Goal: Task Accomplishment & Management: Use online tool/utility

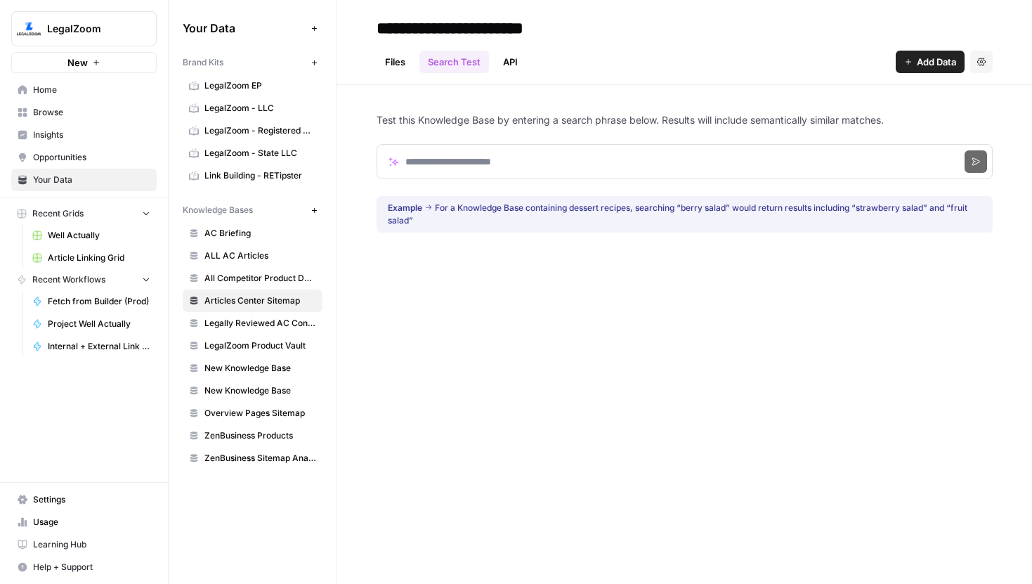
click at [97, 267] on link "Article Linking Grid" at bounding box center [91, 258] width 131 height 22
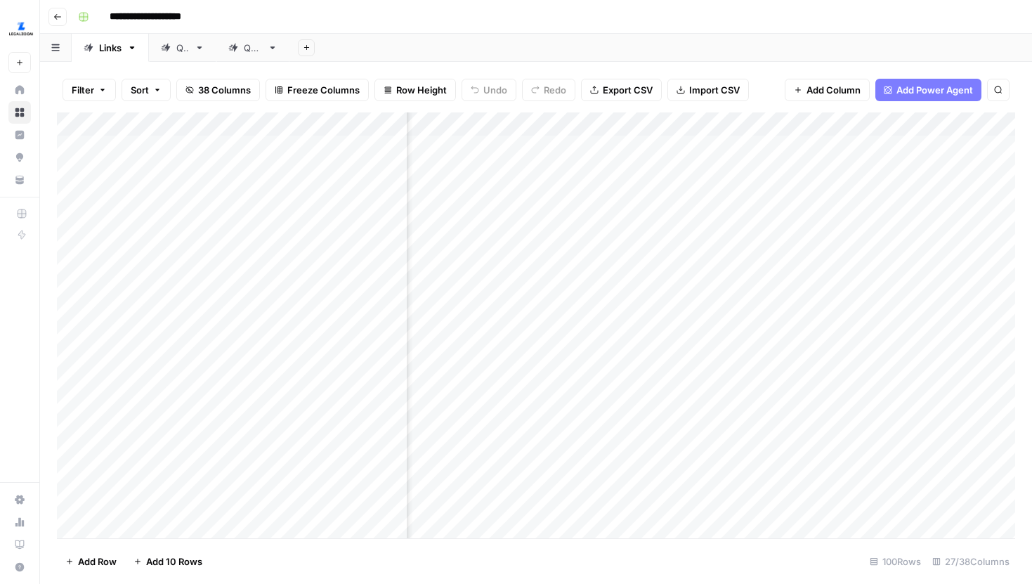
scroll to position [0, 3035]
click at [863, 126] on div "Add Column" at bounding box center [536, 325] width 958 height 426
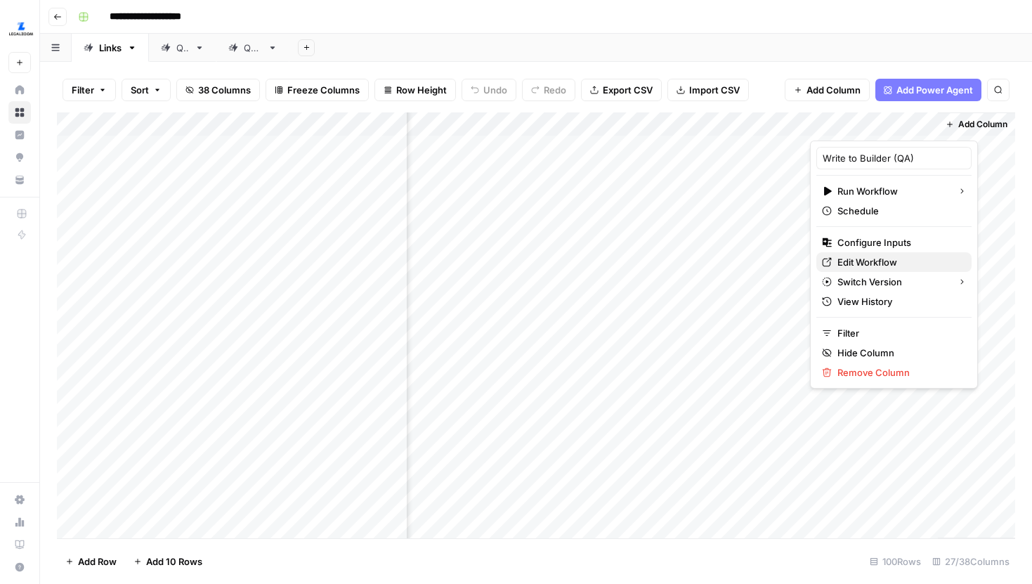
click at [868, 259] on span "Edit Workflow" at bounding box center [898, 262] width 123 height 14
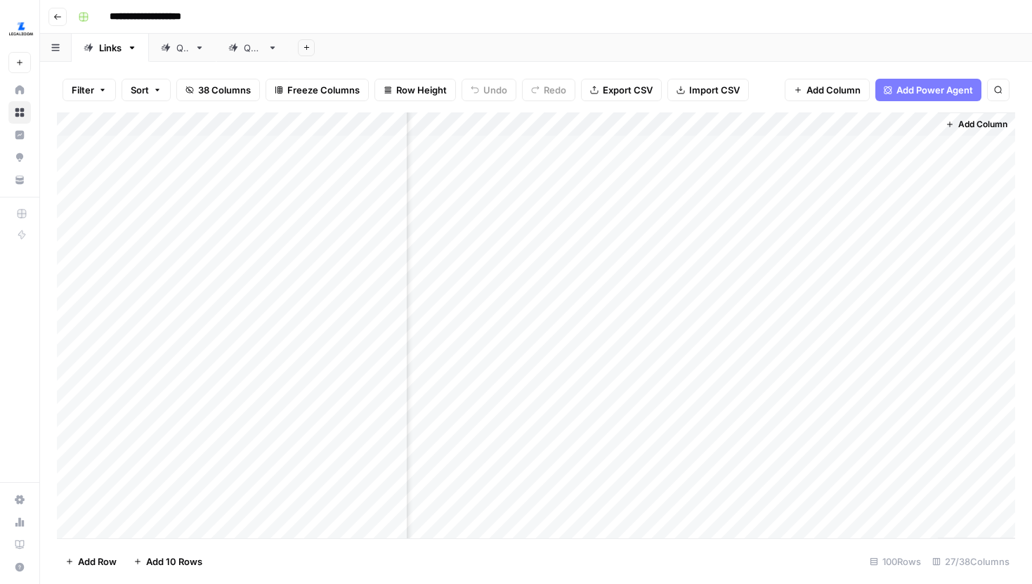
click at [872, 130] on div "Add Column" at bounding box center [536, 325] width 958 height 426
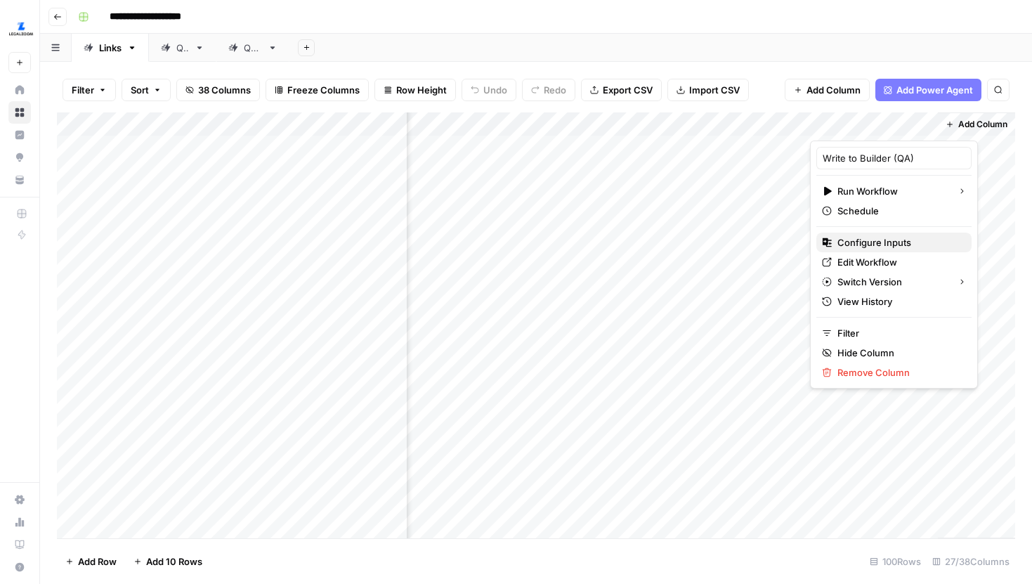
click at [870, 237] on span "Configure Inputs" at bounding box center [898, 242] width 123 height 14
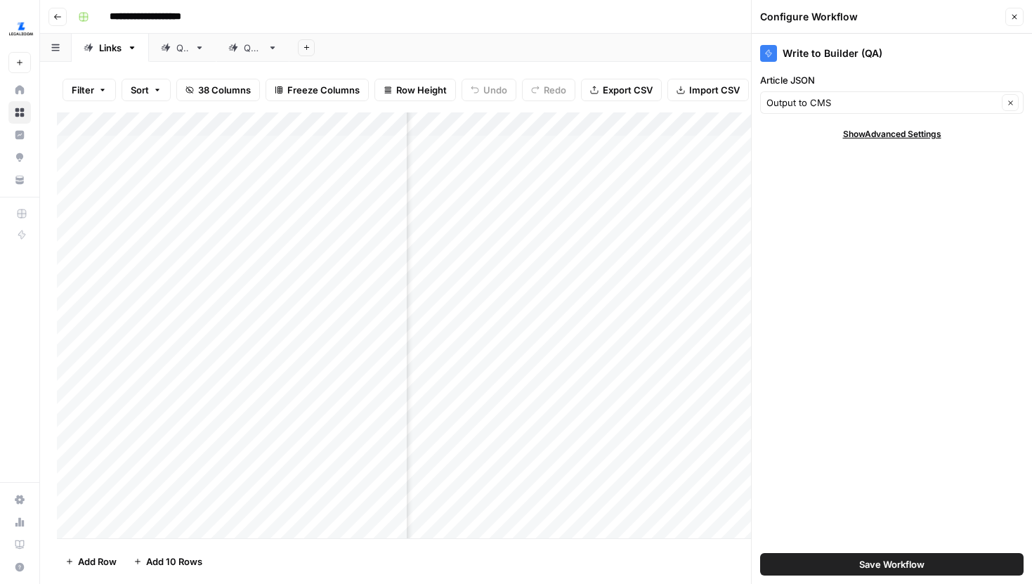
scroll to position [0, 3205]
click at [1010, 15] on icon "button" at bounding box center [1014, 17] width 8 height 8
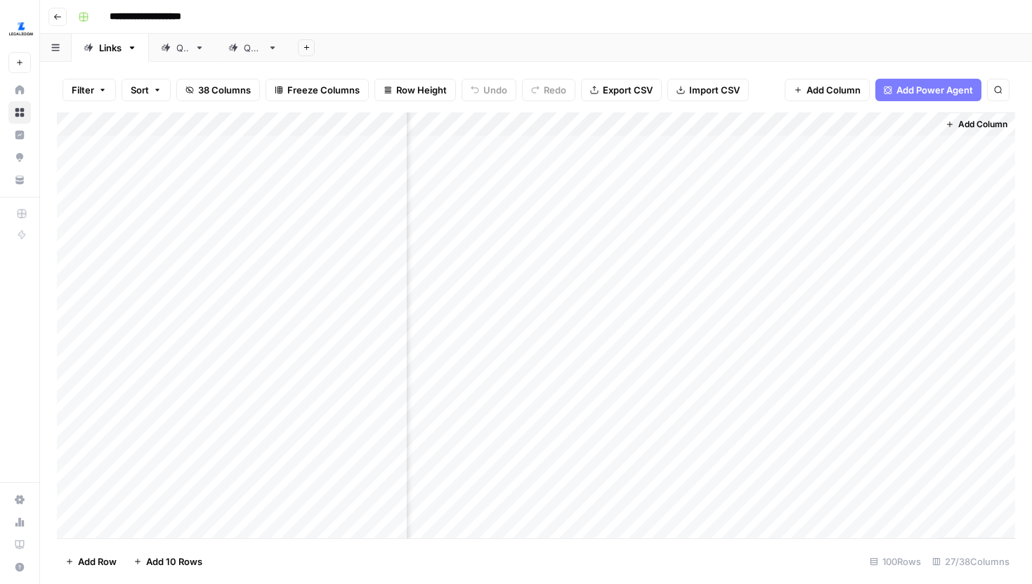
click at [585, 122] on div "Add Column" at bounding box center [536, 325] width 958 height 426
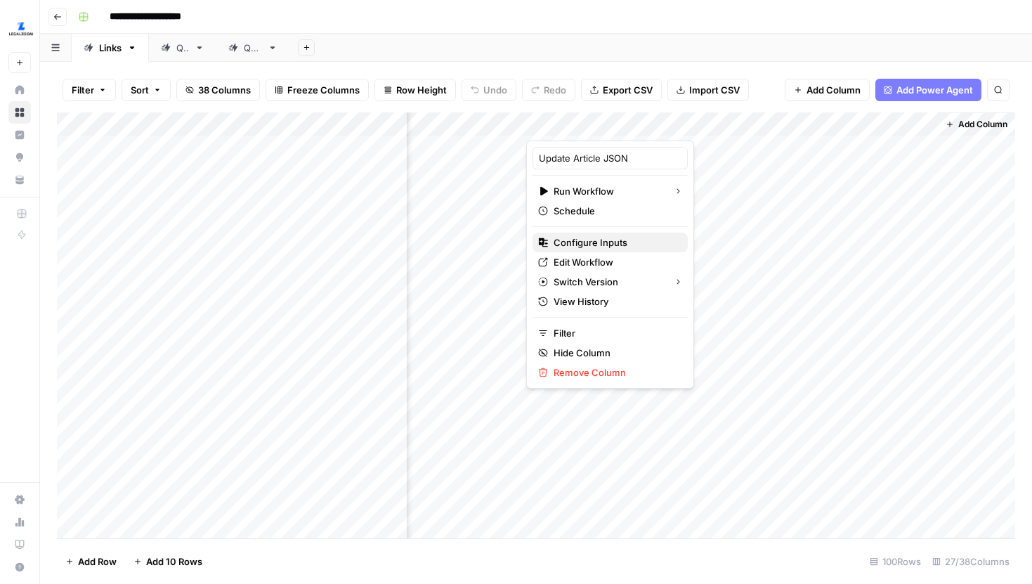
click at [589, 237] on span "Configure Inputs" at bounding box center [615, 242] width 123 height 14
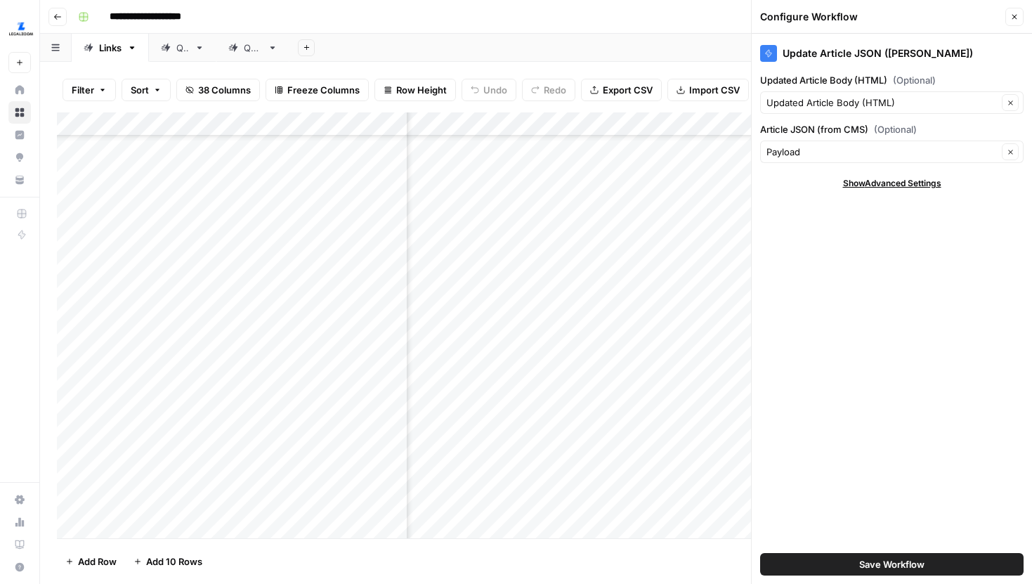
scroll to position [1377, 134]
click at [534, 310] on div "Add Column" at bounding box center [536, 325] width 958 height 426
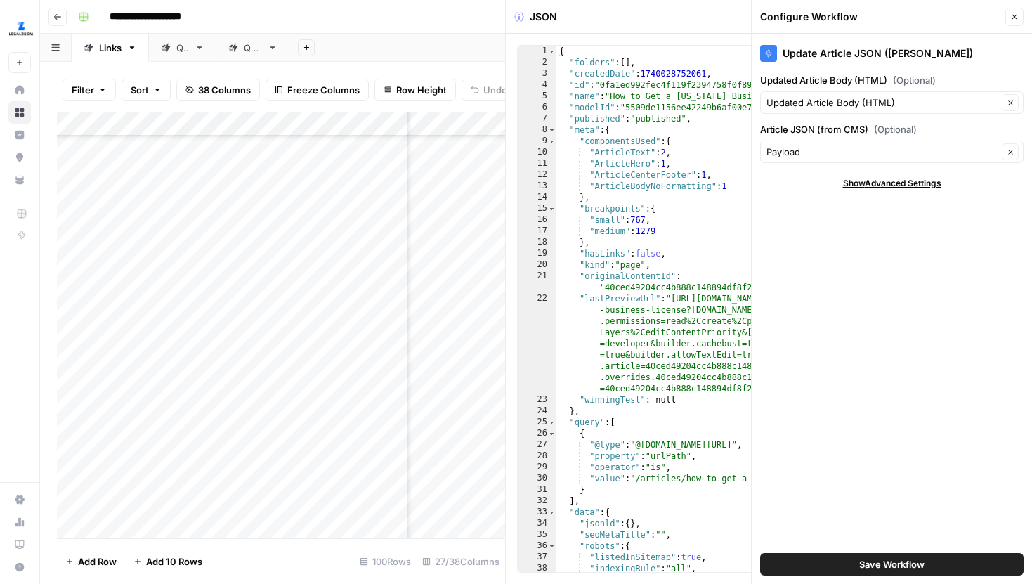
click at [1021, 15] on button "Close" at bounding box center [1014, 17] width 18 height 18
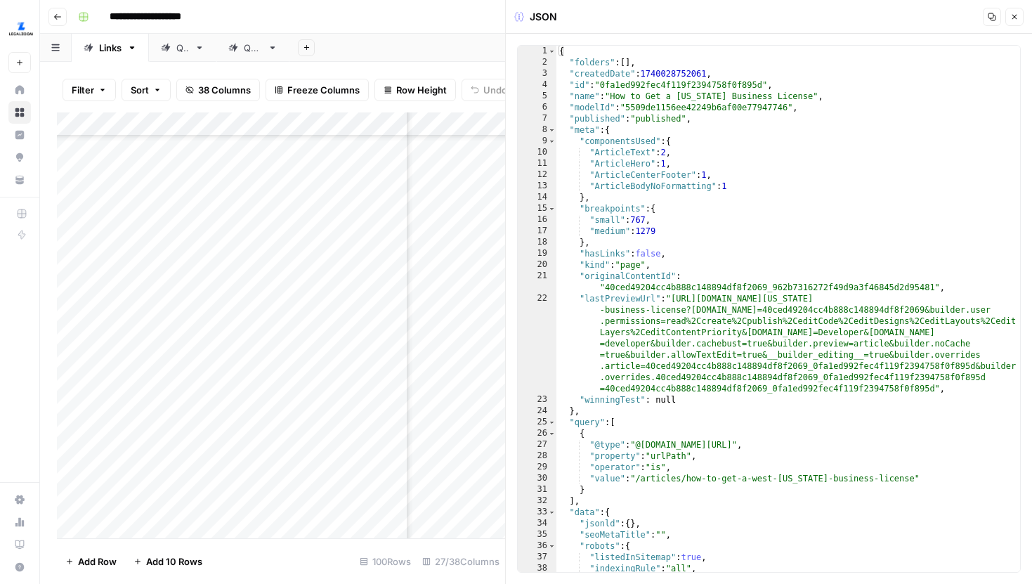
click at [1020, 16] on button "Close" at bounding box center [1014, 17] width 18 height 18
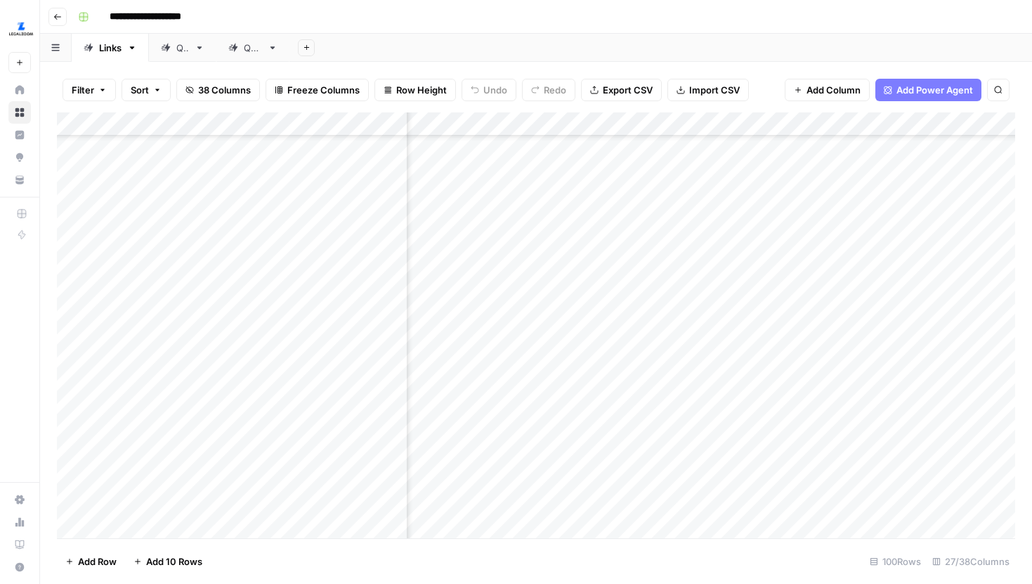
scroll to position [1390, 2521]
click at [635, 438] on div "Add Column" at bounding box center [536, 325] width 958 height 426
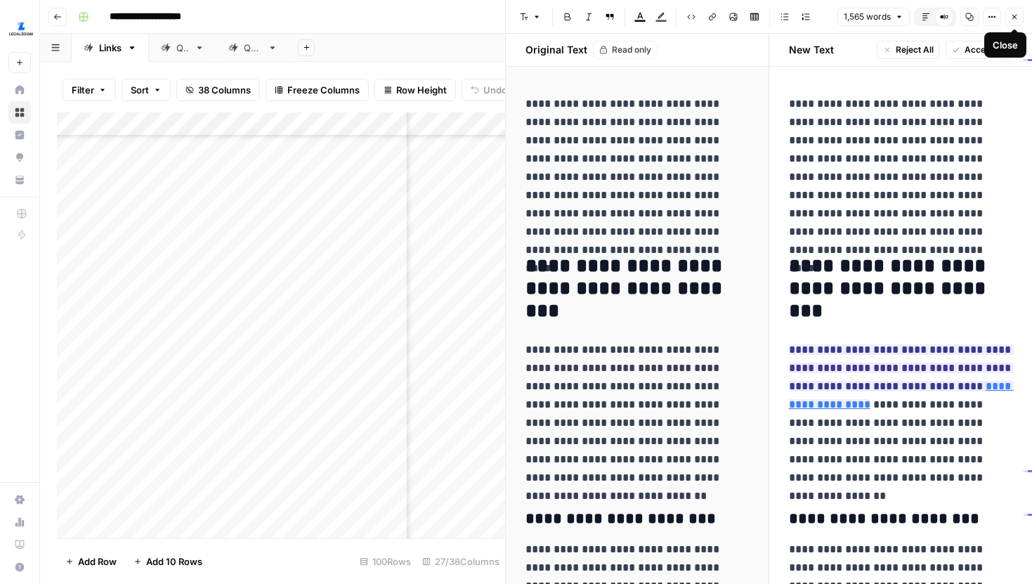
click at [1016, 11] on button "Close" at bounding box center [1014, 17] width 18 height 18
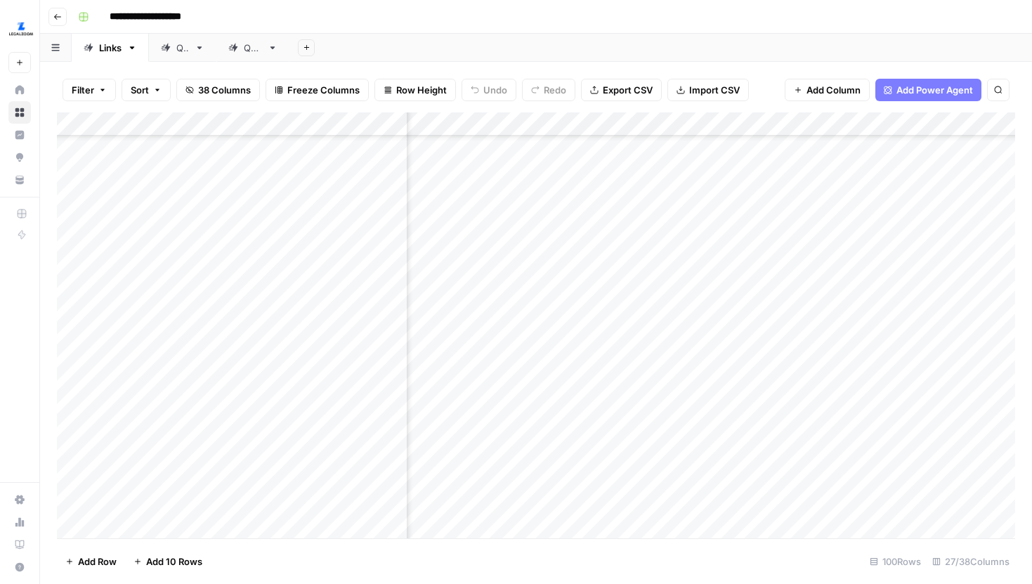
click at [636, 287] on div "Add Column" at bounding box center [536, 325] width 958 height 426
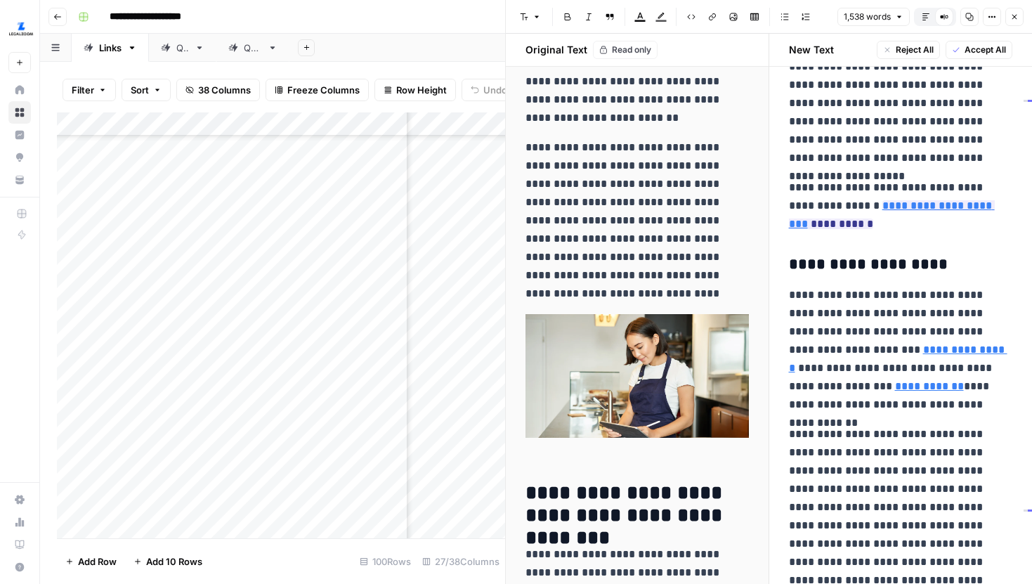
scroll to position [168, 0]
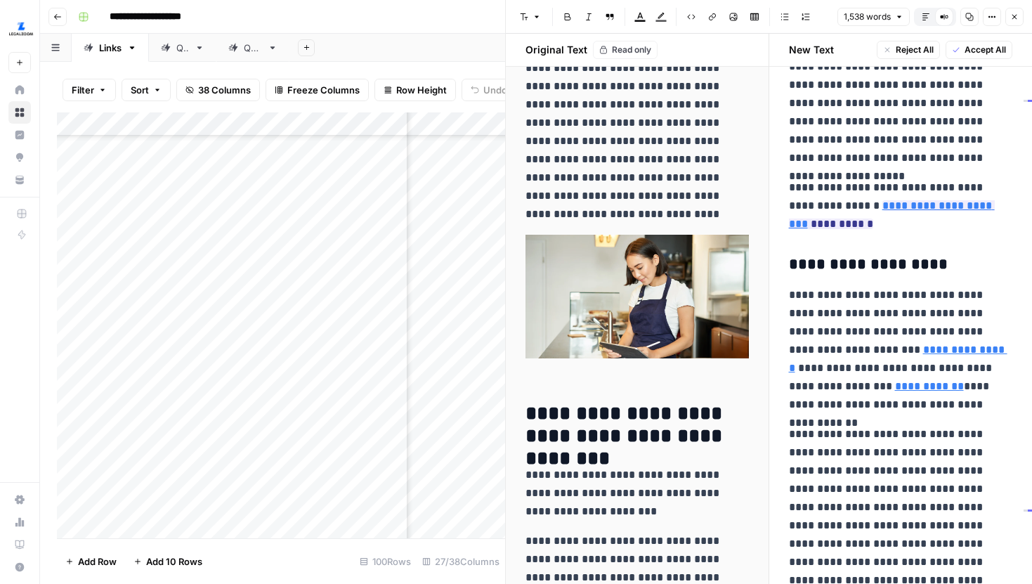
click at [922, 13] on icon "button" at bounding box center [926, 17] width 8 height 8
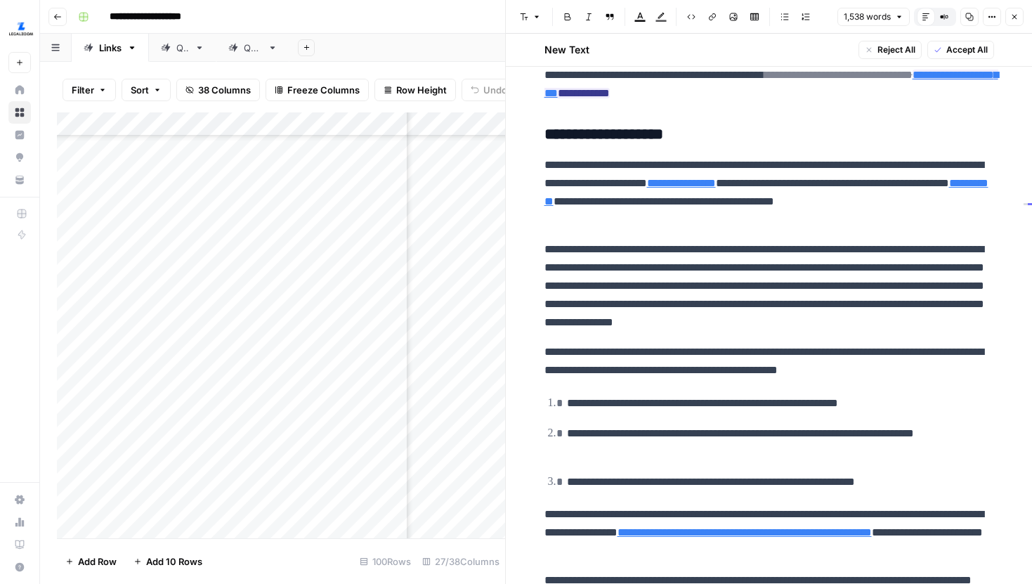
click at [1016, 13] on icon "button" at bounding box center [1014, 17] width 8 height 8
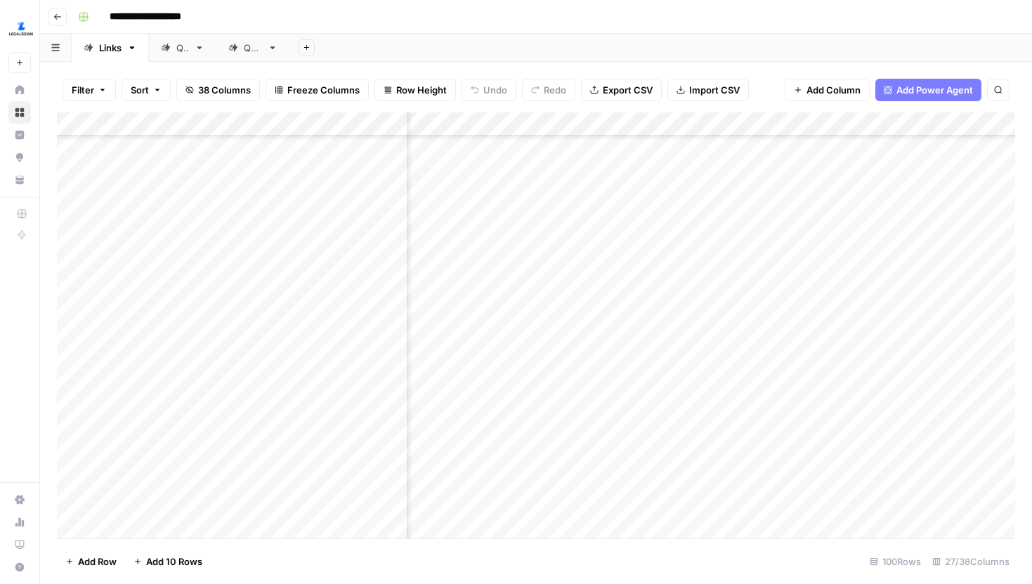
scroll to position [1390, 2521]
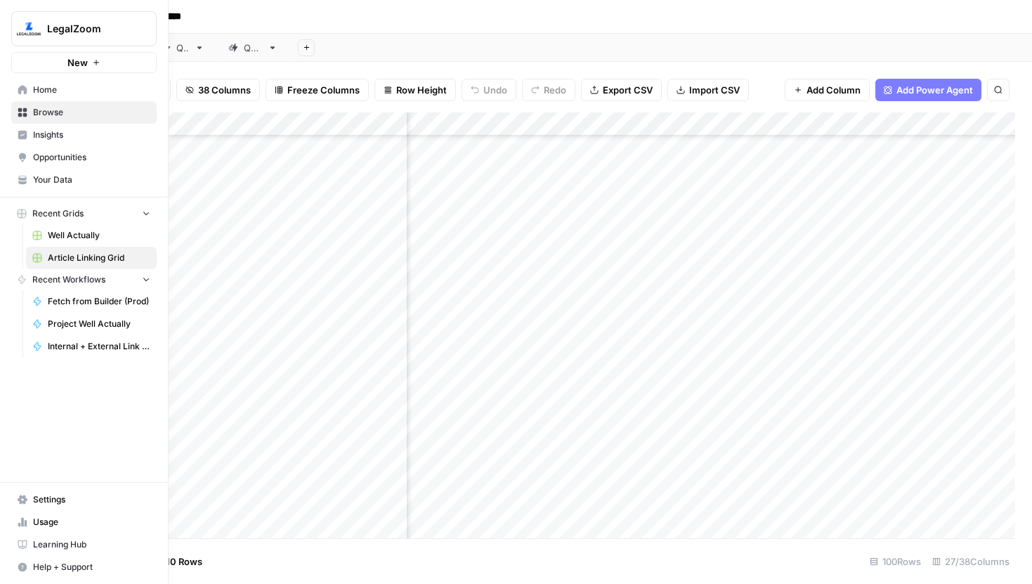
click at [27, 188] on link "Your Data" at bounding box center [83, 180] width 145 height 22
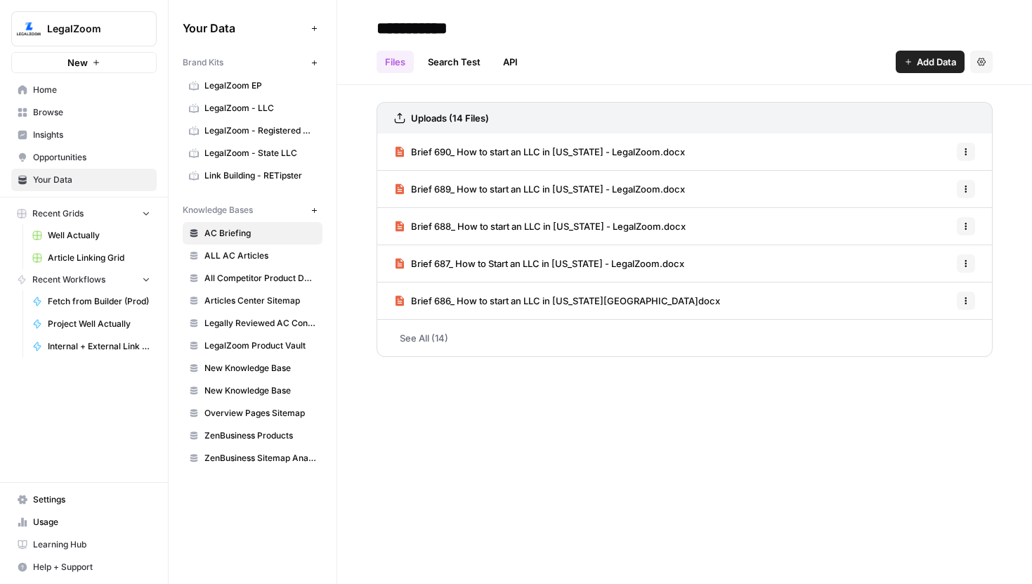
click at [255, 498] on div "Your Data Add Data Brand Kits New LegalZoom EP LegalZoom - LLC LegalZoom - Regi…" at bounding box center [253, 292] width 168 height 584
click at [266, 301] on span "Articles Center Sitemap" at bounding box center [260, 300] width 112 height 13
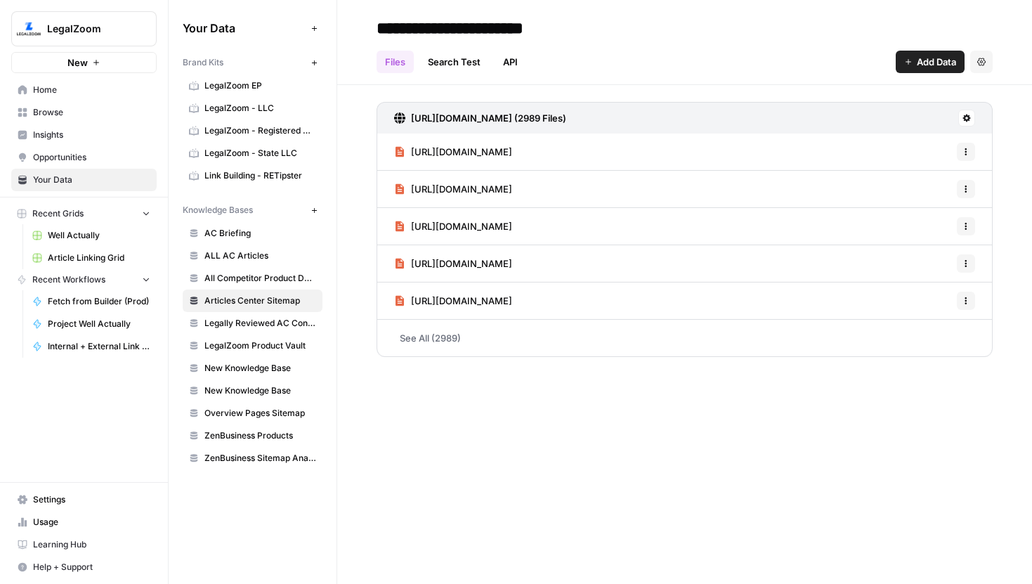
click at [464, 69] on link "Search Test" at bounding box center [454, 62] width 70 height 22
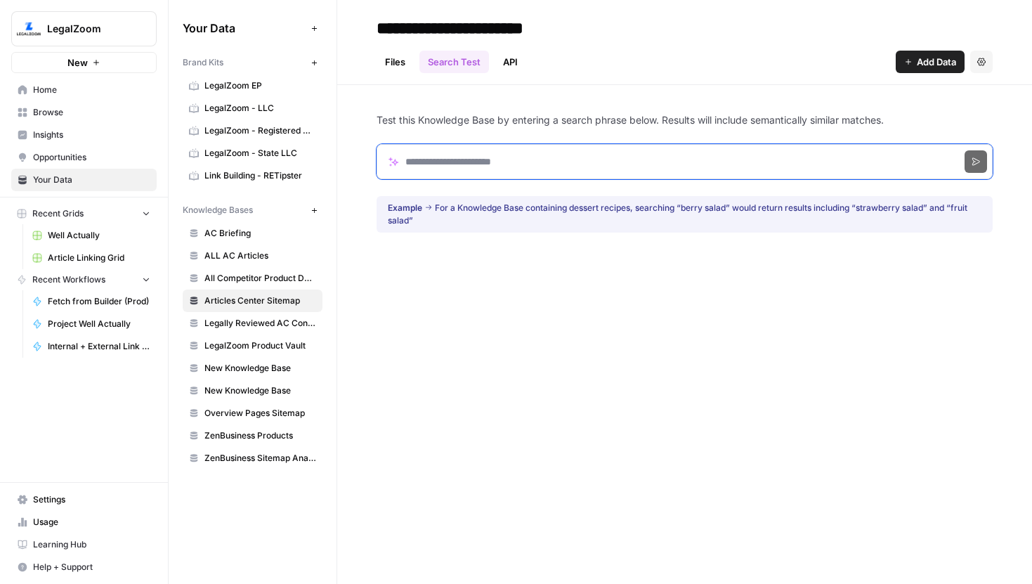
click at [459, 155] on input "Search phrase" at bounding box center [685, 161] width 616 height 35
paste input "**********"
type input "**********"
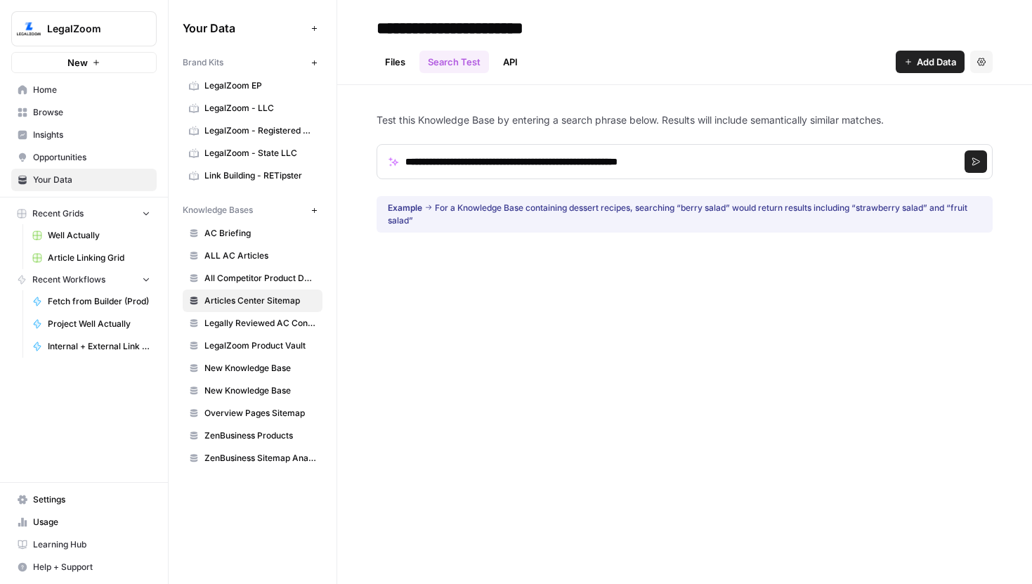
click at [978, 163] on icon "submit" at bounding box center [976, 161] width 8 height 8
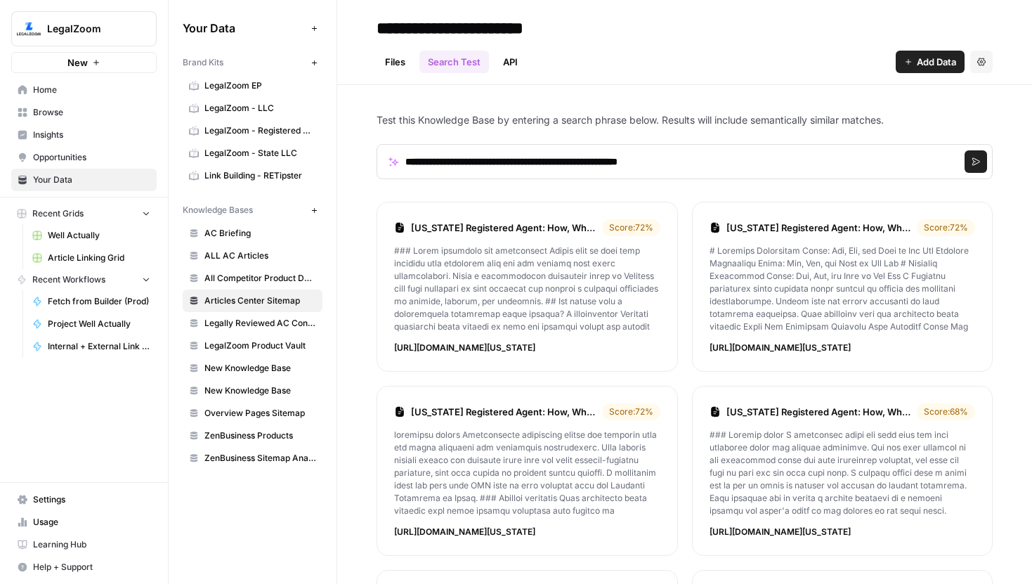
click at [530, 223] on link "Colorado Registered Agent: How, Why, and When to Get One" at bounding box center [503, 228] width 185 height 14
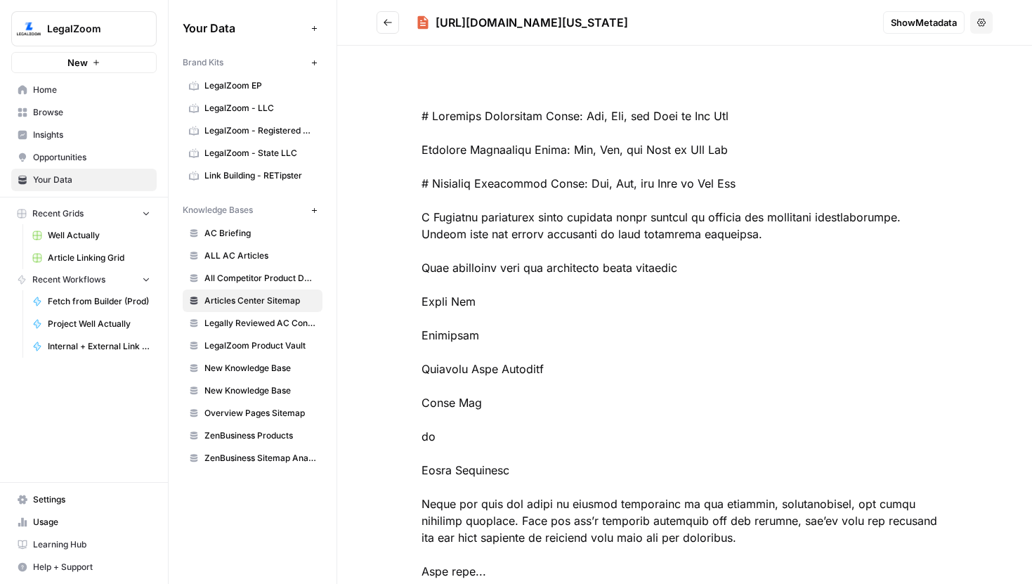
click at [984, 27] on button "Options" at bounding box center [981, 22] width 22 height 22
click at [940, 57] on span "Delete File" at bounding box center [952, 55] width 46 height 14
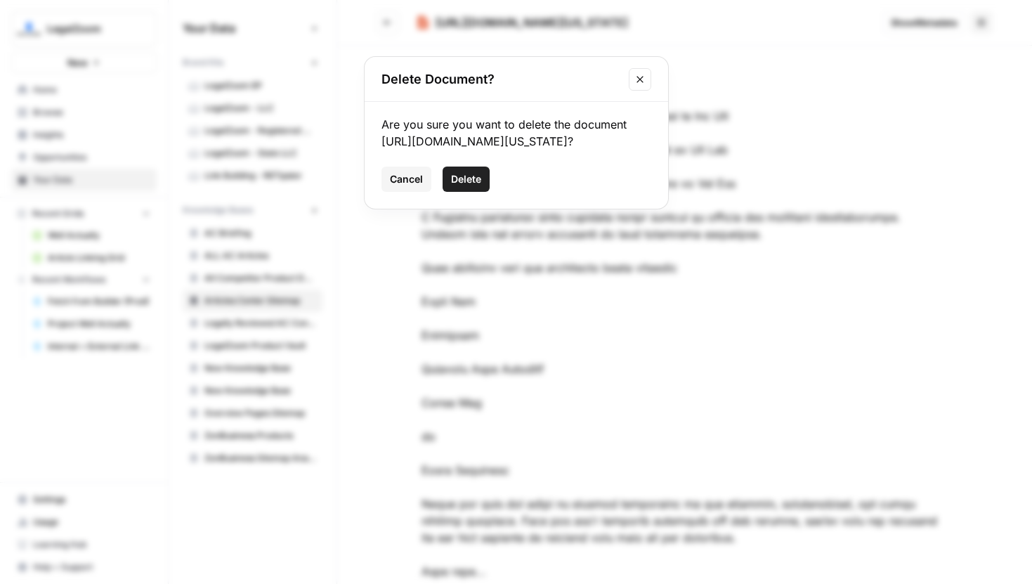
click at [478, 186] on span "Delete" at bounding box center [466, 179] width 30 height 14
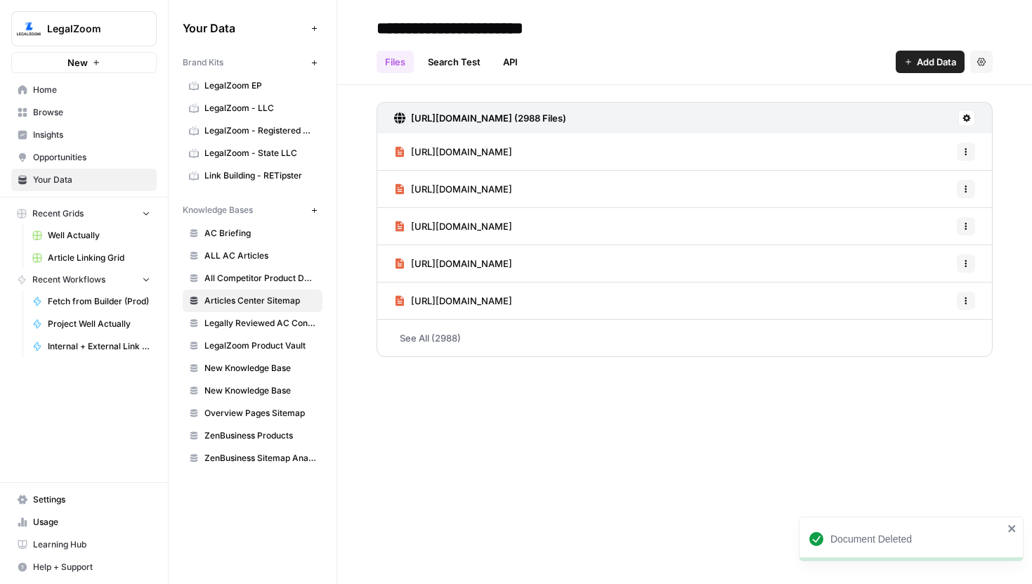
click at [455, 63] on link "Search Test" at bounding box center [454, 62] width 70 height 22
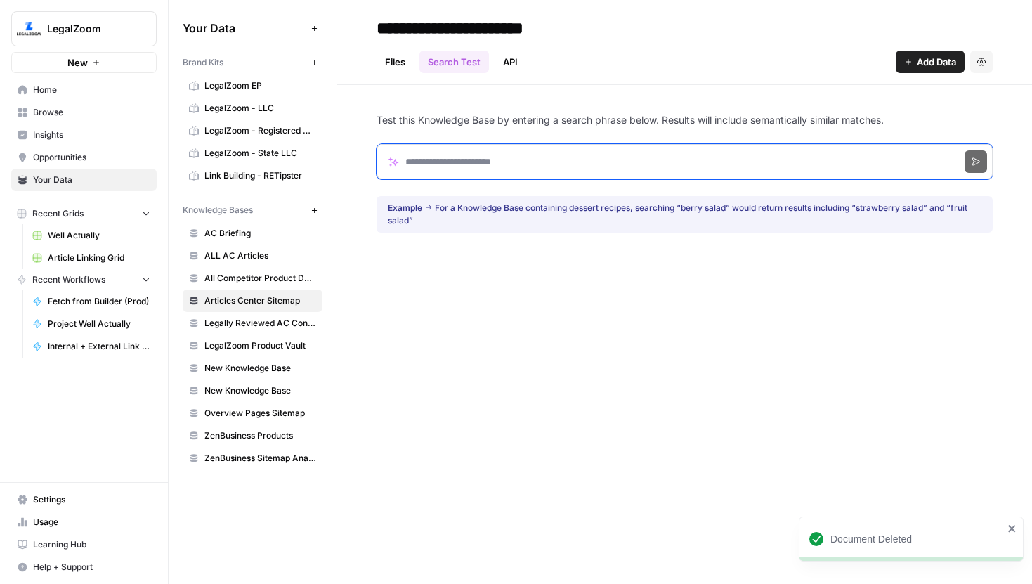
click at [450, 159] on input "Search phrase" at bounding box center [685, 161] width 616 height 35
paste input "**********"
type input "**********"
click at [965, 150] on button "Search" at bounding box center [976, 161] width 22 height 22
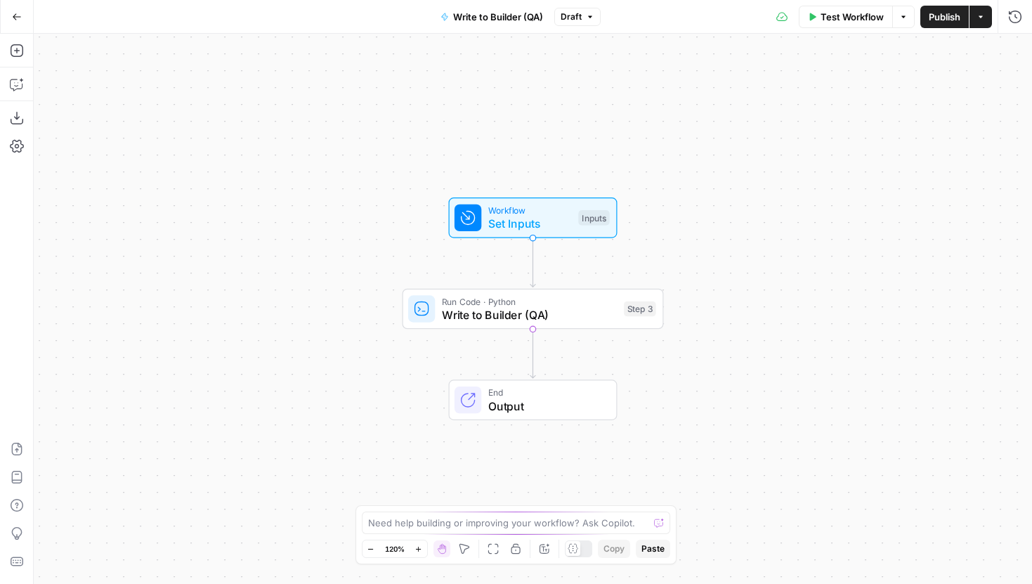
click at [603, 22] on div "Test Workflow Options Publish Actions Run History" at bounding box center [817, 16] width 432 height 33
click at [592, 18] on icon "button" at bounding box center [590, 17] width 8 height 8
click at [579, 15] on span "Draft" at bounding box center [571, 17] width 21 height 13
click at [485, 320] on span "Write to Builder (QA)" at bounding box center [530, 314] width 176 height 17
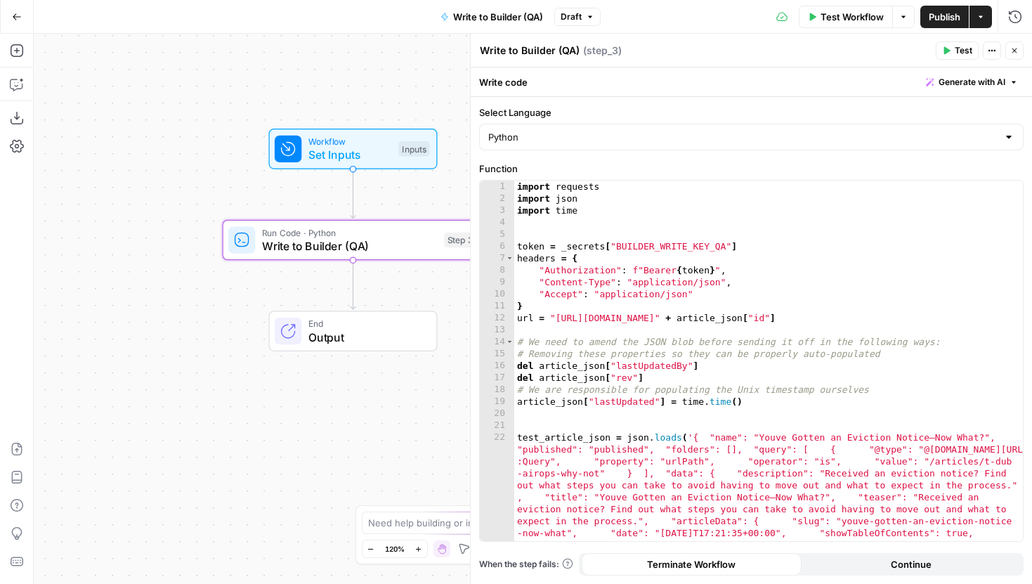
drag, startPoint x: 358, startPoint y: 397, endPoint x: 103, endPoint y: 304, distance: 271.6
click at [103, 304] on div "Workflow Set Inputs Inputs Run Code · Python Write to Builder (QA) Step 3 End O…" at bounding box center [533, 309] width 998 height 550
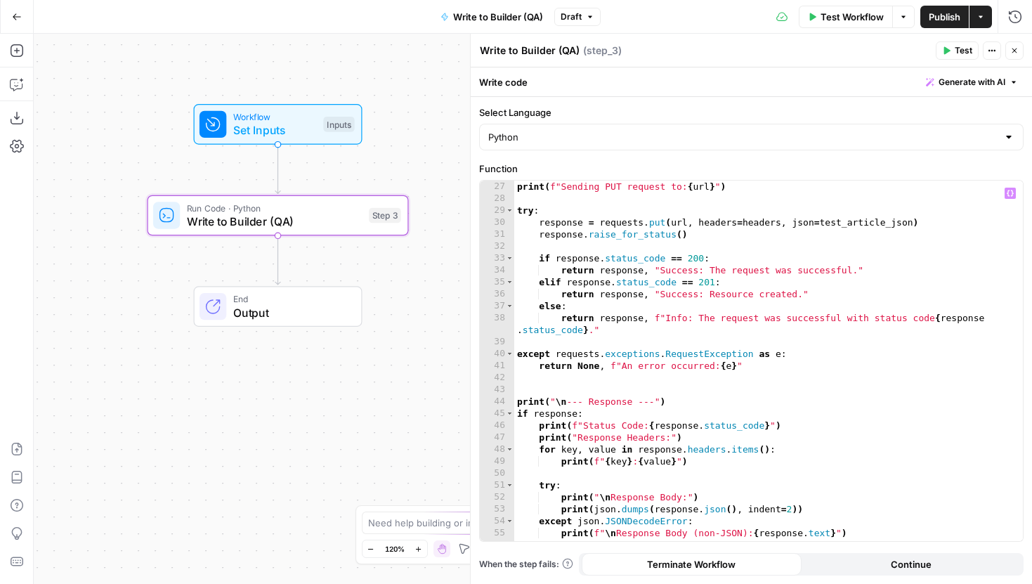
scroll to position [834, 0]
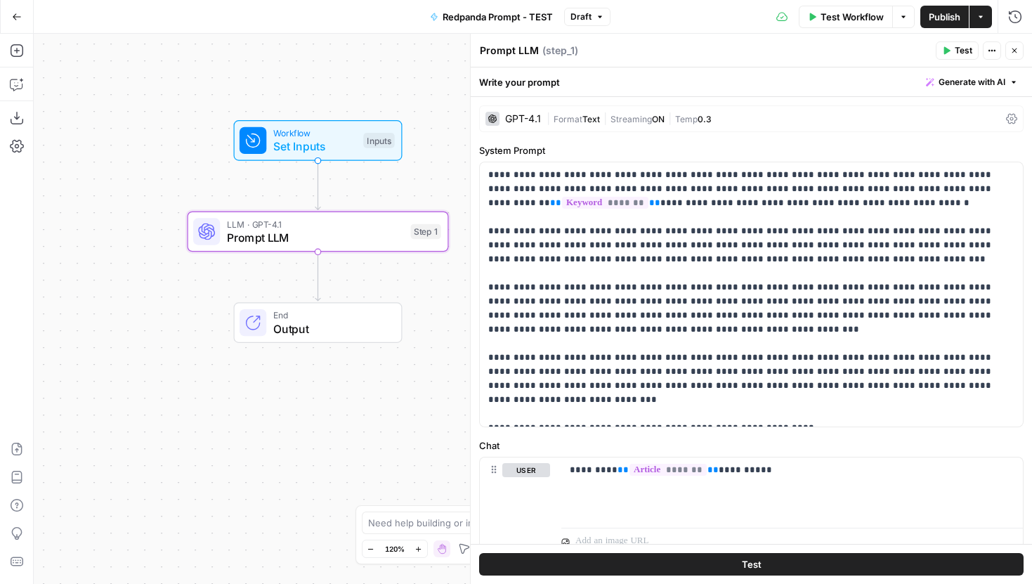
scroll to position [37, 0]
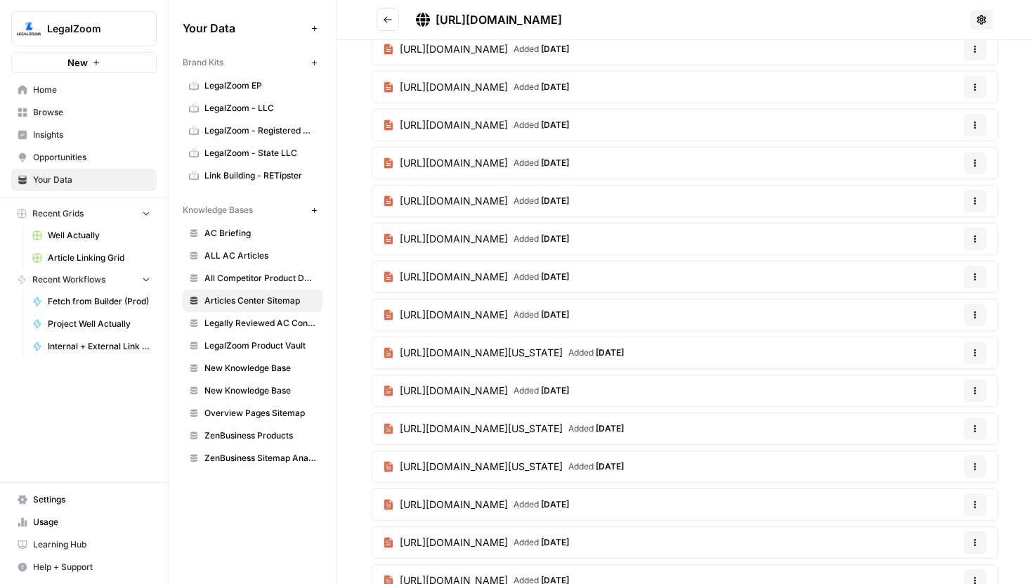
click at [77, 255] on span "Article Linking Grid" at bounding box center [99, 258] width 103 height 13
click at [93, 254] on span "Article Linking Grid" at bounding box center [99, 258] width 103 height 13
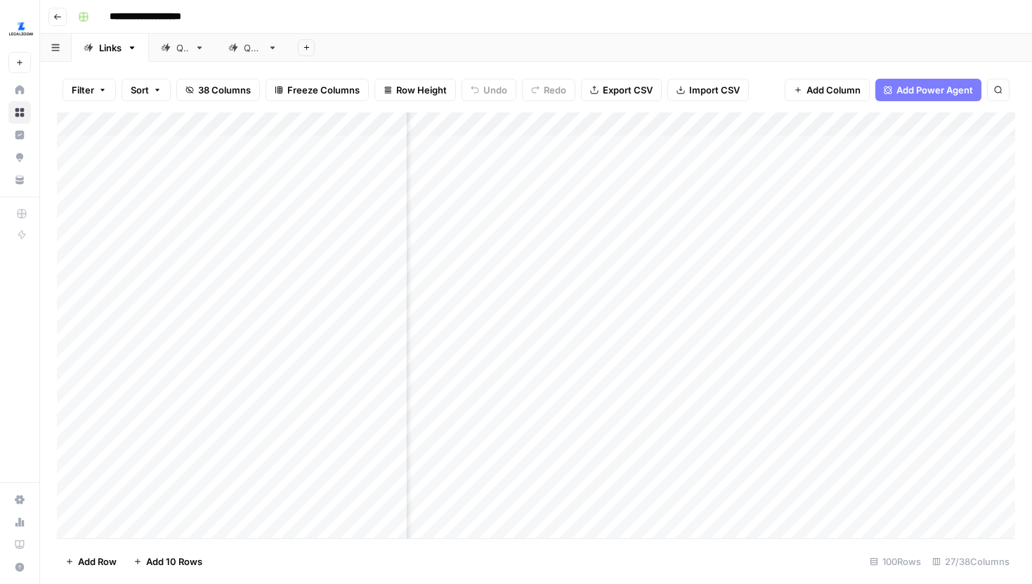
scroll to position [0, 268]
click at [635, 125] on div "Add Column" at bounding box center [536, 325] width 958 height 426
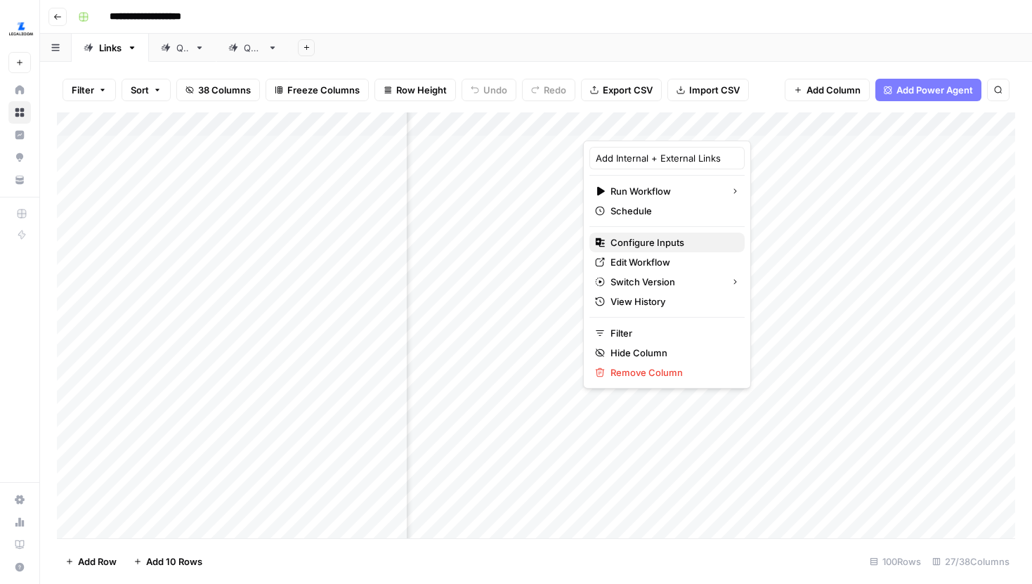
click at [635, 240] on span "Configure Inputs" at bounding box center [672, 242] width 123 height 14
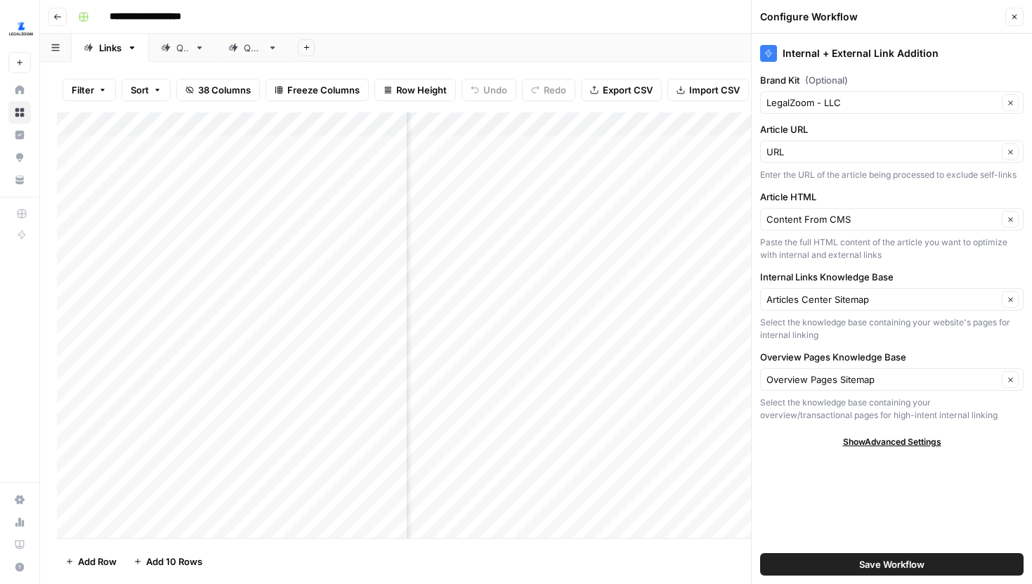
click at [1015, 16] on icon "button" at bounding box center [1014, 17] width 8 height 8
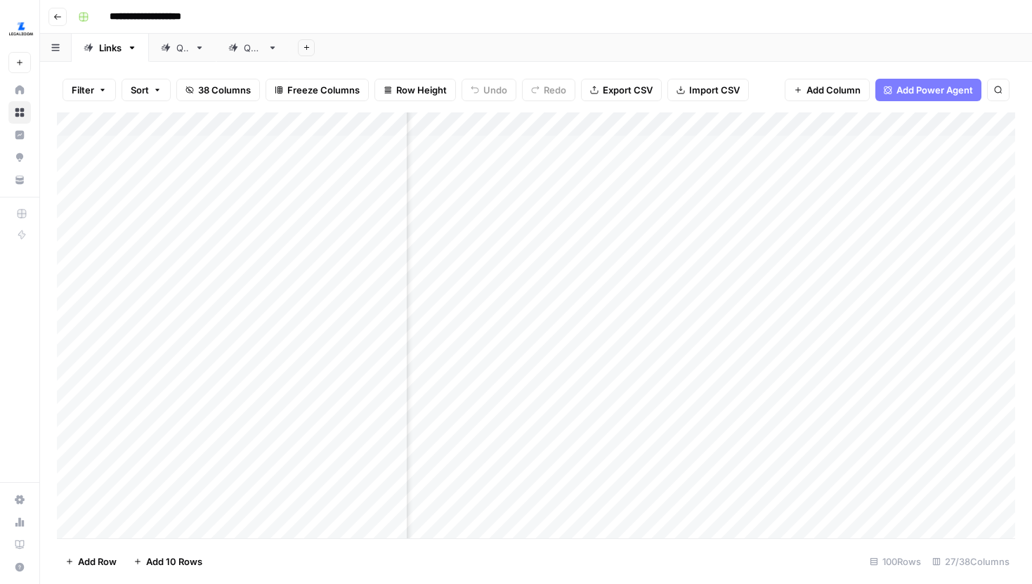
scroll to position [2, 190]
click at [453, 60] on div "Add Sheet" at bounding box center [660, 48] width 743 height 28
click at [457, 129] on div "Add Column" at bounding box center [536, 325] width 958 height 426
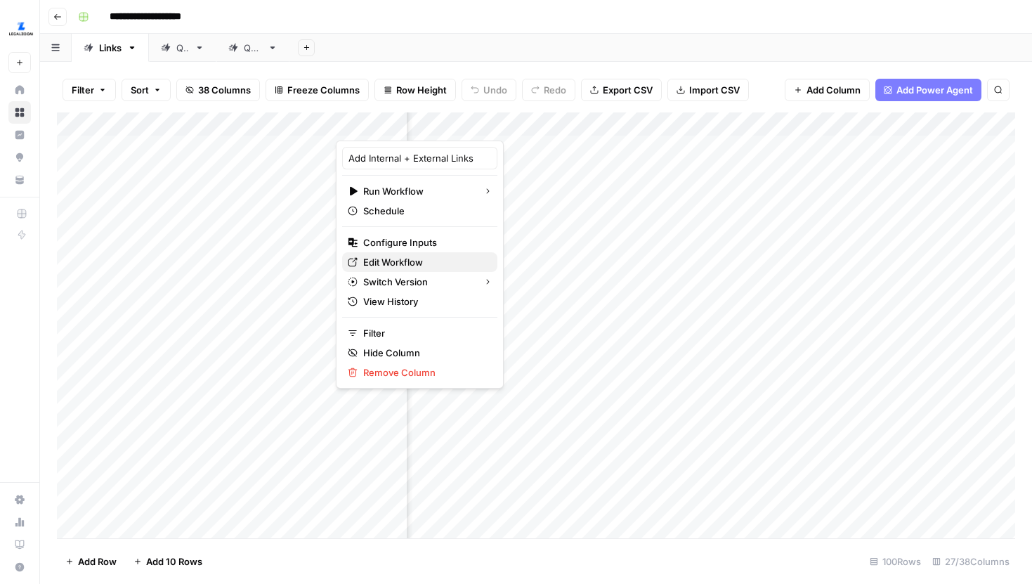
click at [417, 263] on span "Edit Workflow" at bounding box center [424, 262] width 123 height 14
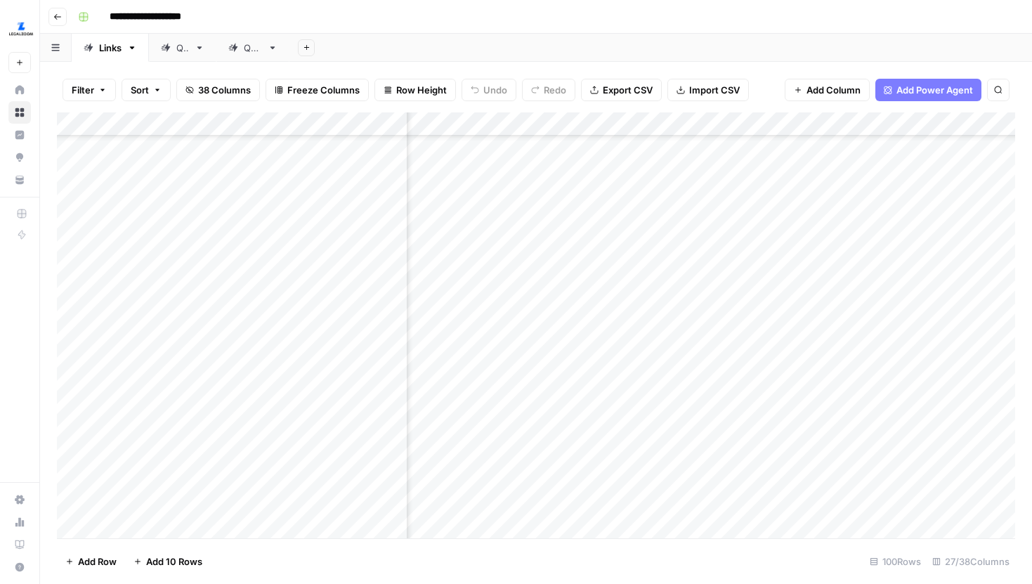
scroll to position [1201, 364]
click at [646, 293] on div "Add Column" at bounding box center [536, 325] width 958 height 426
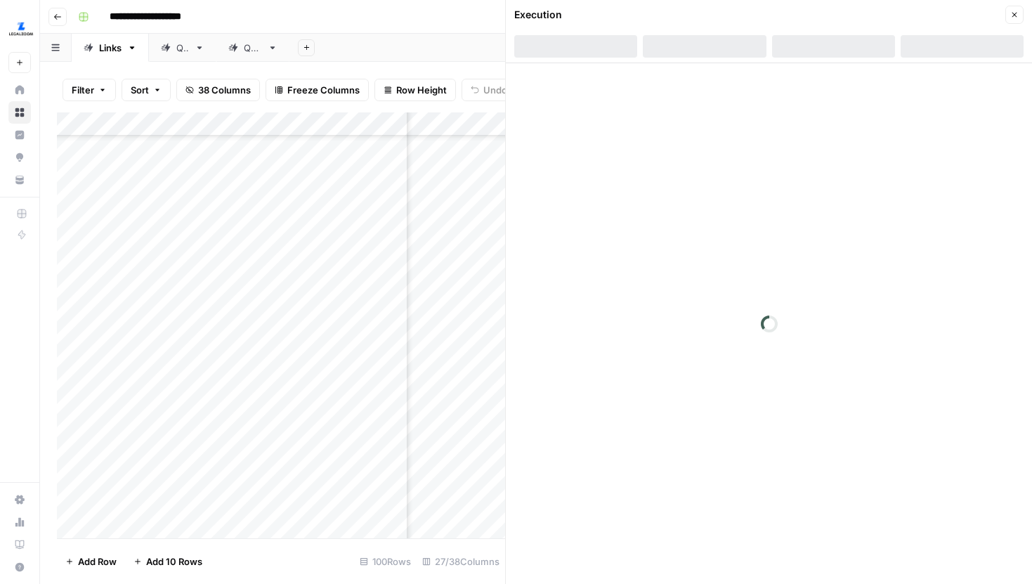
click at [852, 50] on div at bounding box center [833, 46] width 123 height 22
click at [845, 48] on div at bounding box center [833, 46] width 123 height 22
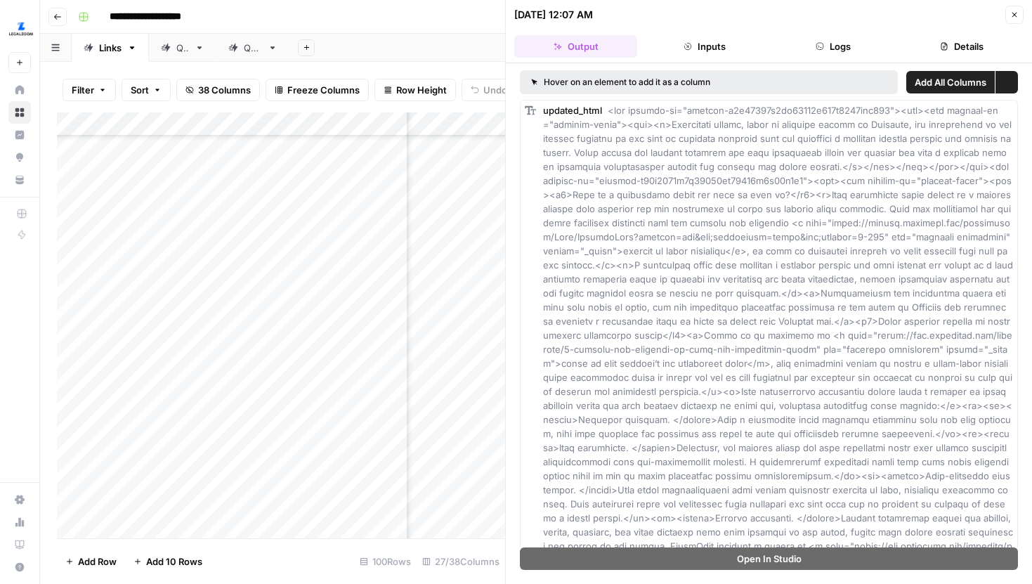
click at [834, 34] on header "09/22/25 at 12:07 AM Close Output Inputs Logs Details" at bounding box center [769, 31] width 526 height 63
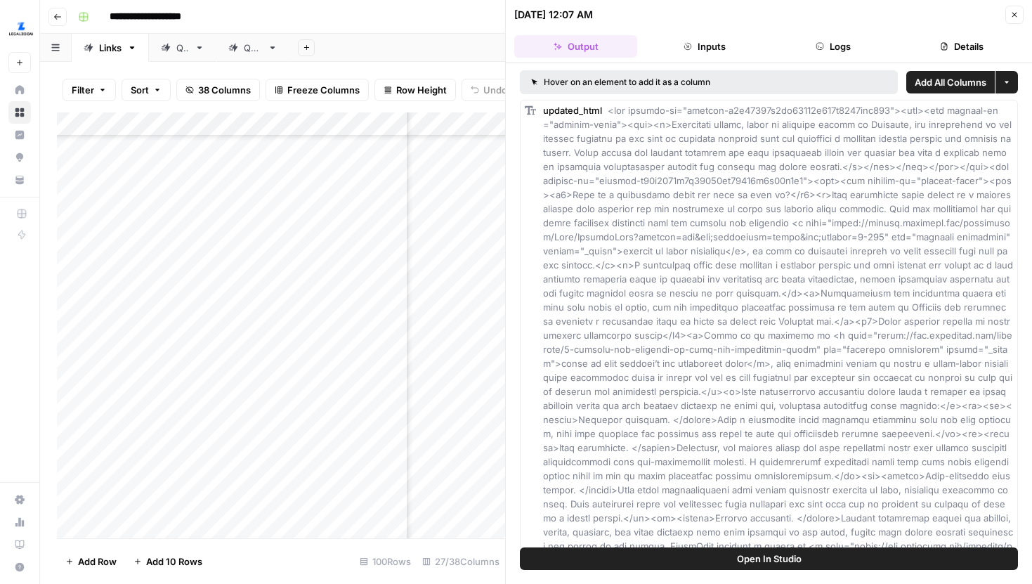
click at [858, 60] on header "09/22/25 at 12:07 AM Close Output Inputs Logs Details" at bounding box center [769, 31] width 526 height 63
click at [849, 49] on button "Logs" at bounding box center [833, 46] width 123 height 22
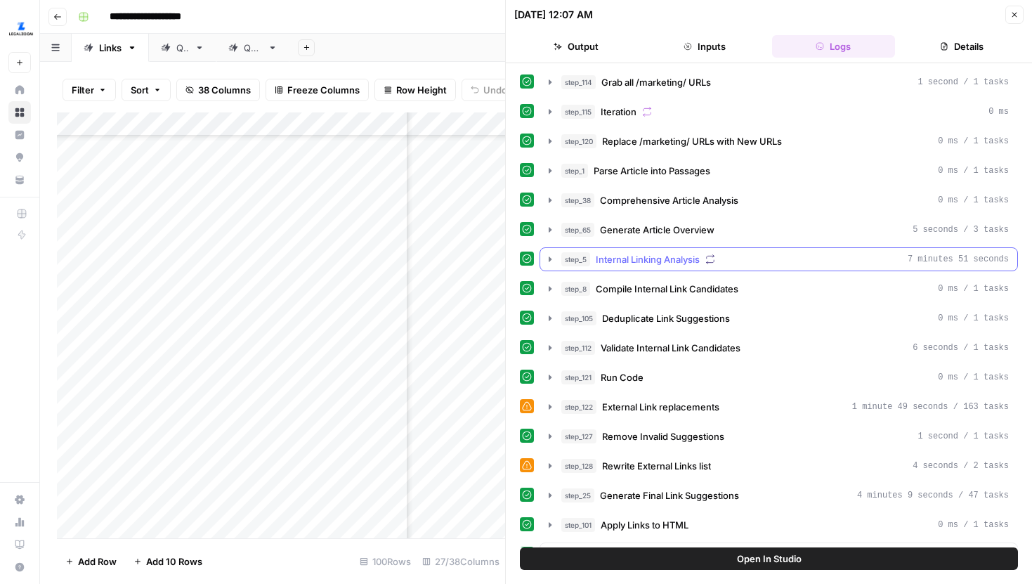
click at [548, 261] on icon "button" at bounding box center [549, 259] width 11 height 11
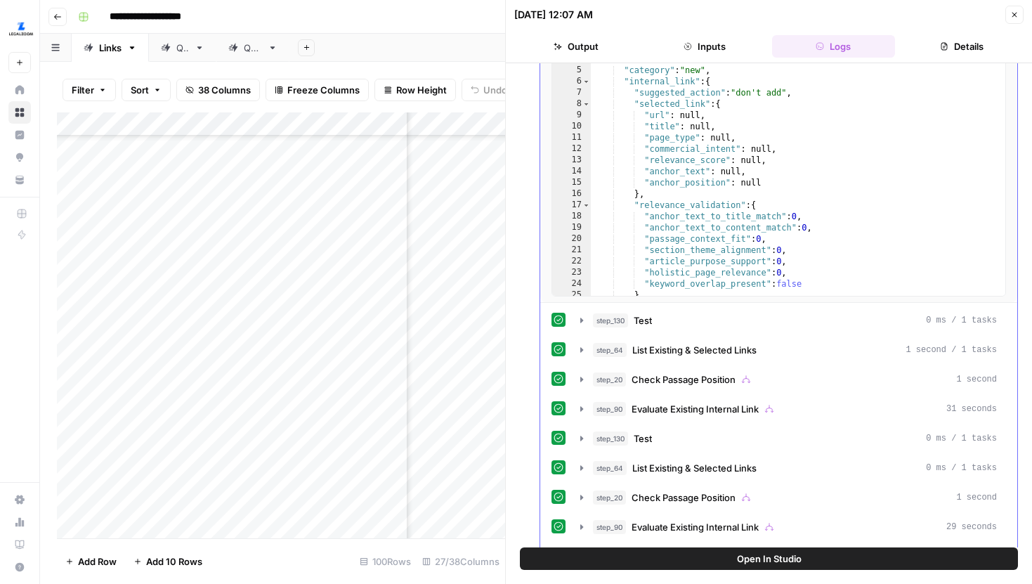
scroll to position [322, 0]
click at [577, 355] on button "step_64 List Existing & Selected Links 1 second / 1 tasks" at bounding box center [788, 348] width 433 height 22
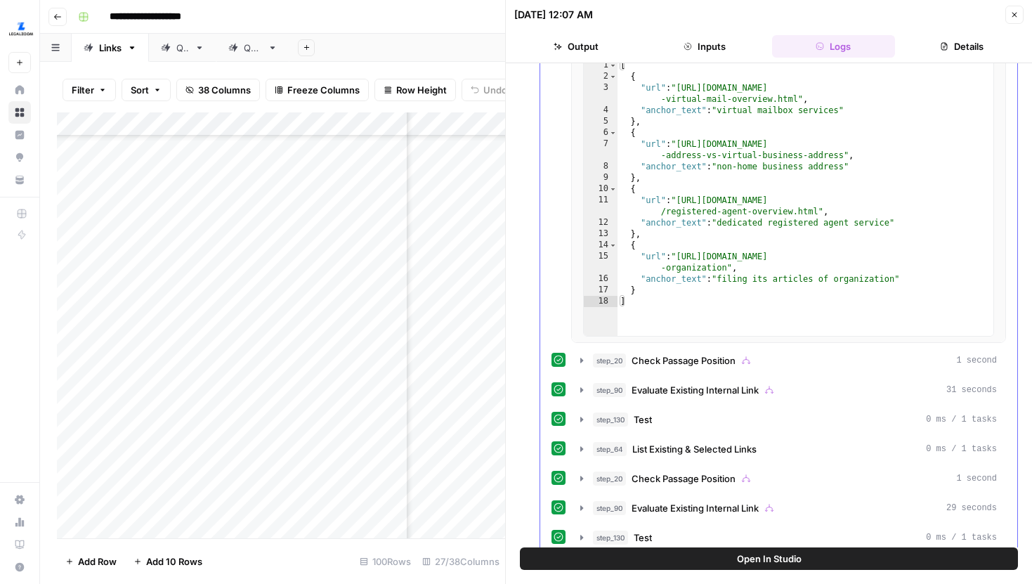
scroll to position [690, 0]
click at [588, 389] on button "step_90 Evaluate Existing Internal Link 31 seconds" at bounding box center [788, 391] width 433 height 22
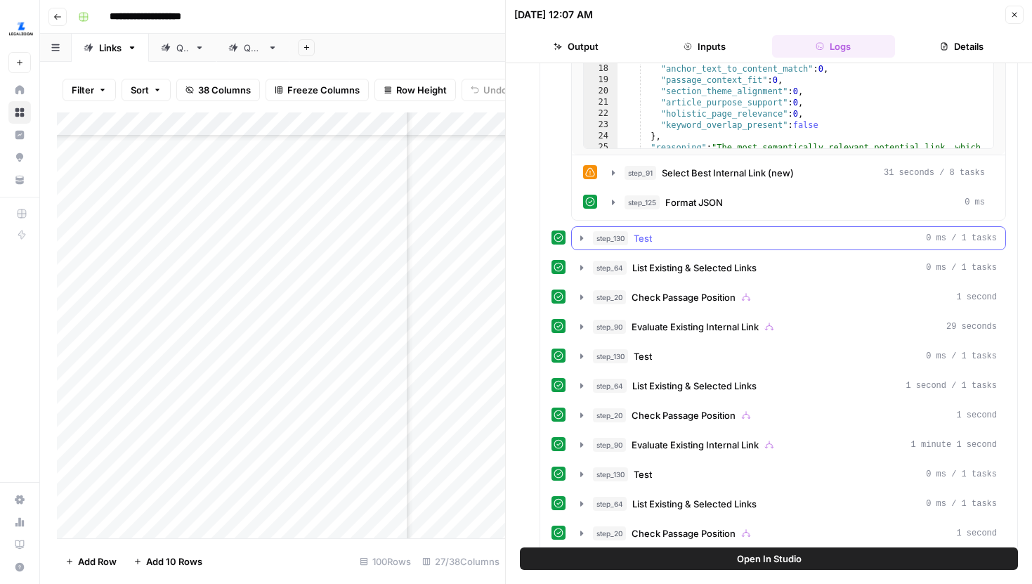
scroll to position [1297, 0]
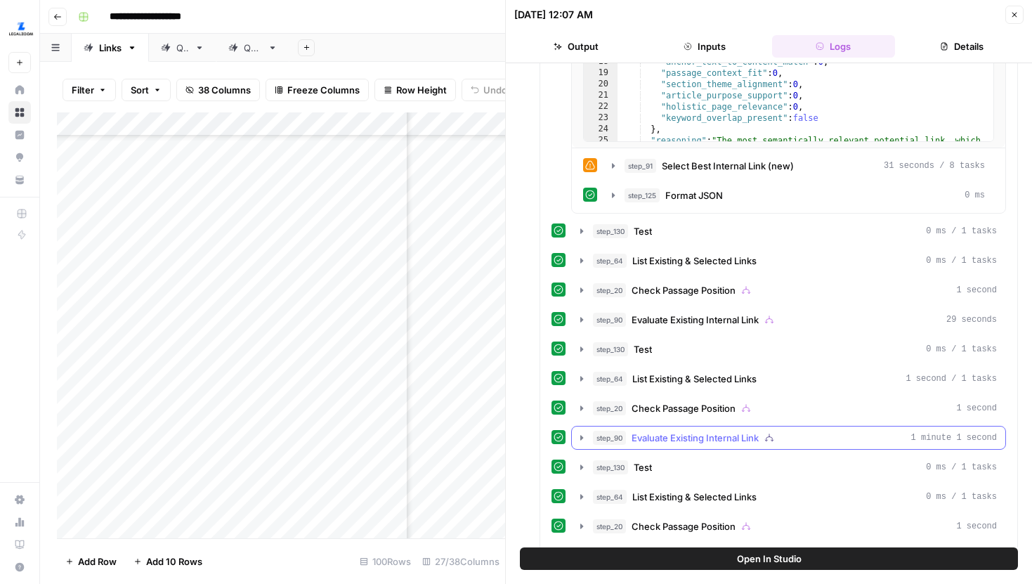
click at [576, 426] on button "step_90 Evaluate Existing Internal Link 1 minute 1 second" at bounding box center [788, 437] width 433 height 22
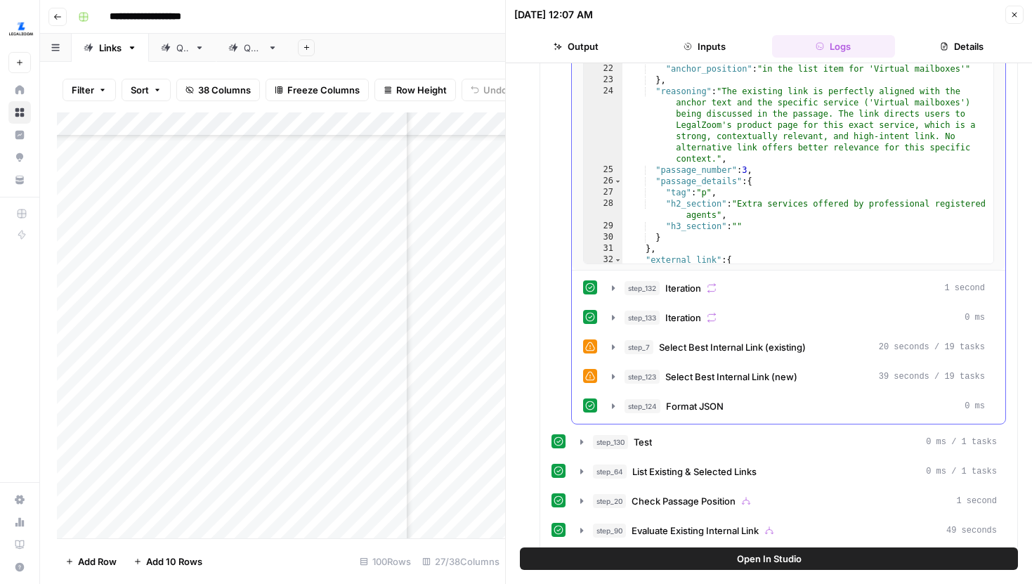
scroll to position [1831, 0]
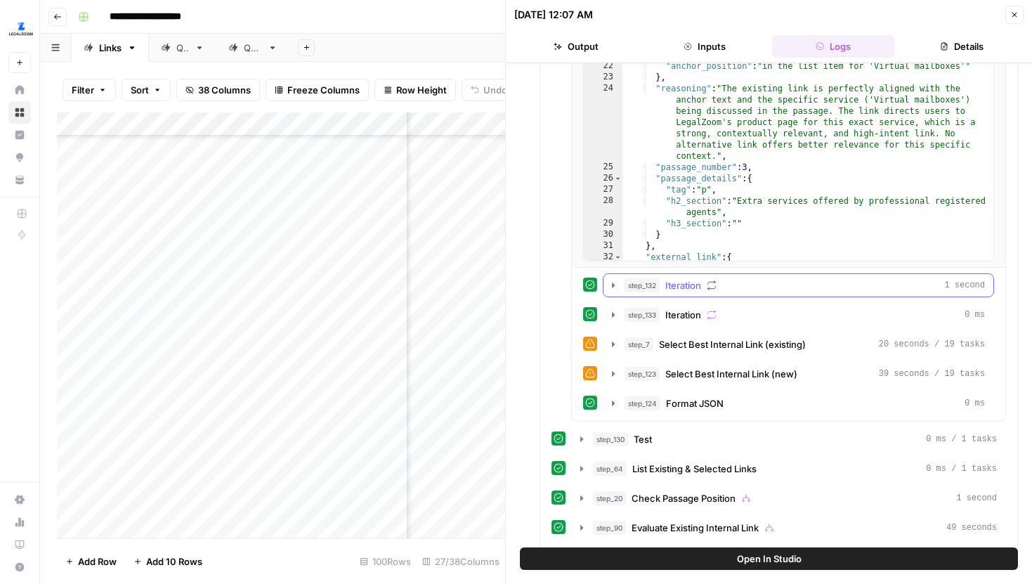
click at [615, 282] on icon "button" at bounding box center [613, 285] width 11 height 11
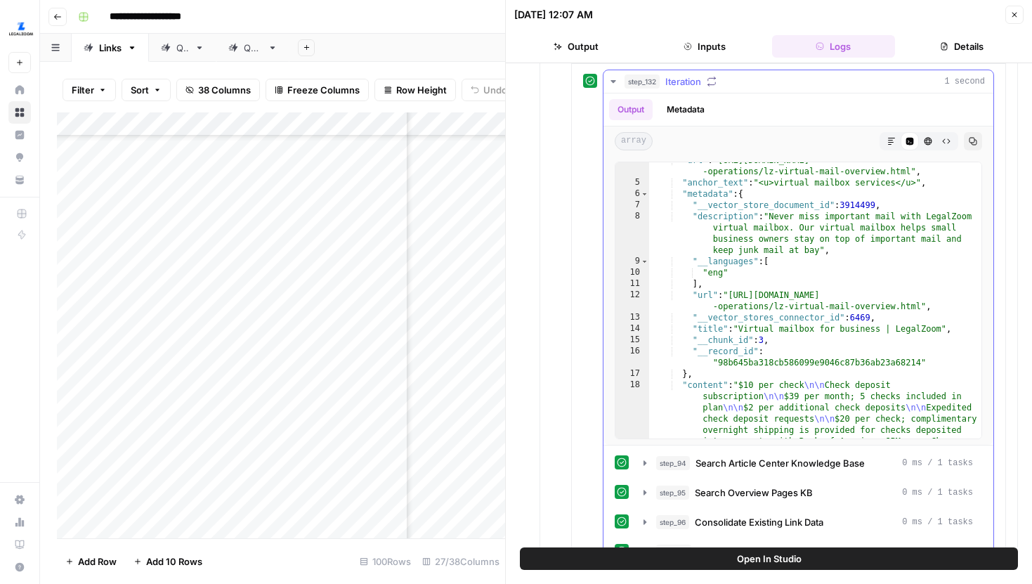
scroll to position [93, 0]
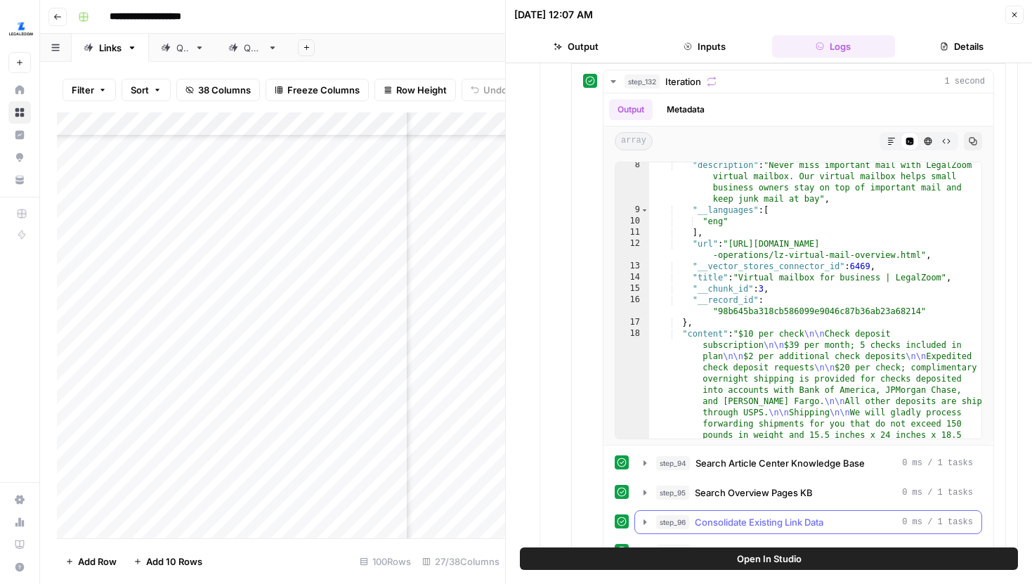
click at [649, 522] on icon "button" at bounding box center [644, 521] width 11 height 11
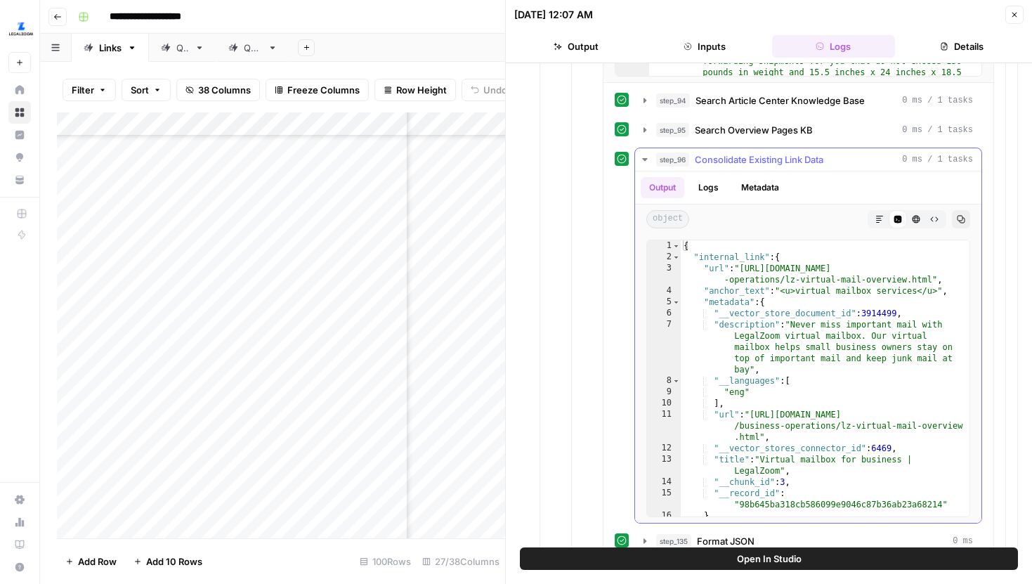
scroll to position [2395, 0]
type textarea "*"
click at [677, 263] on span "Toggle code folding, rows 2 through 18" at bounding box center [676, 259] width 8 height 11
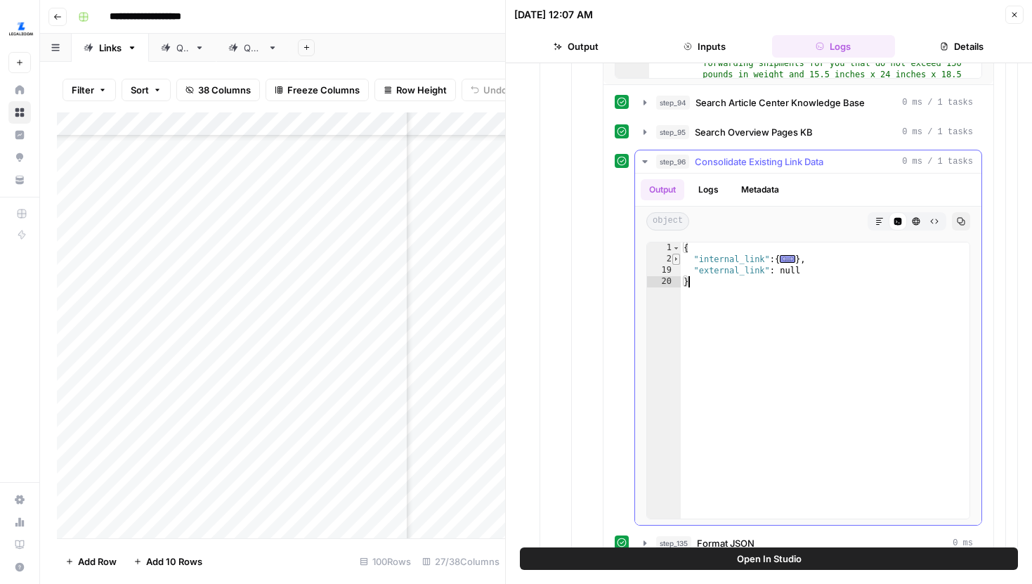
click at [677, 263] on span "Toggle code folding, rows 2 through 18" at bounding box center [676, 259] width 8 height 11
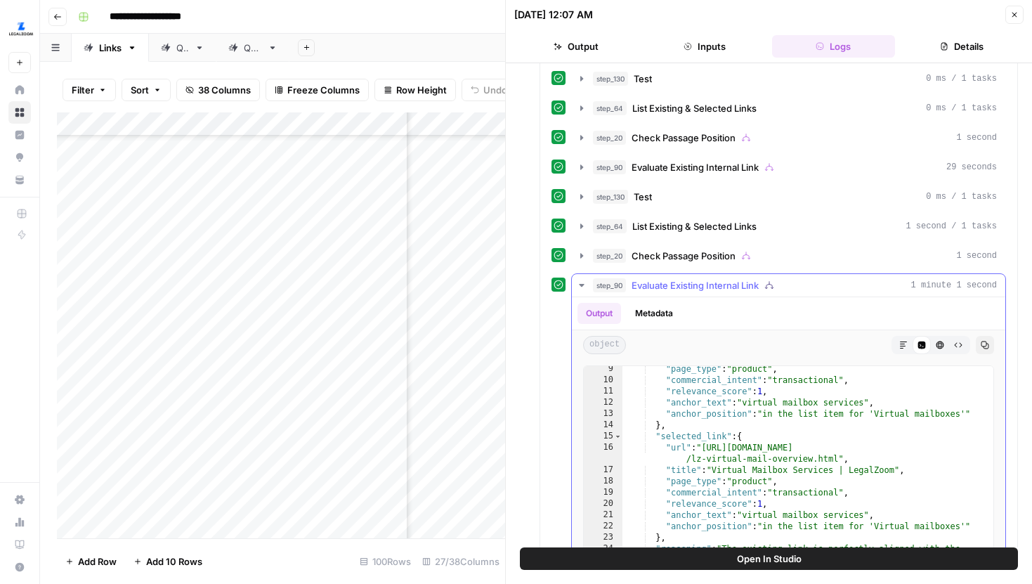
scroll to position [1446, 0]
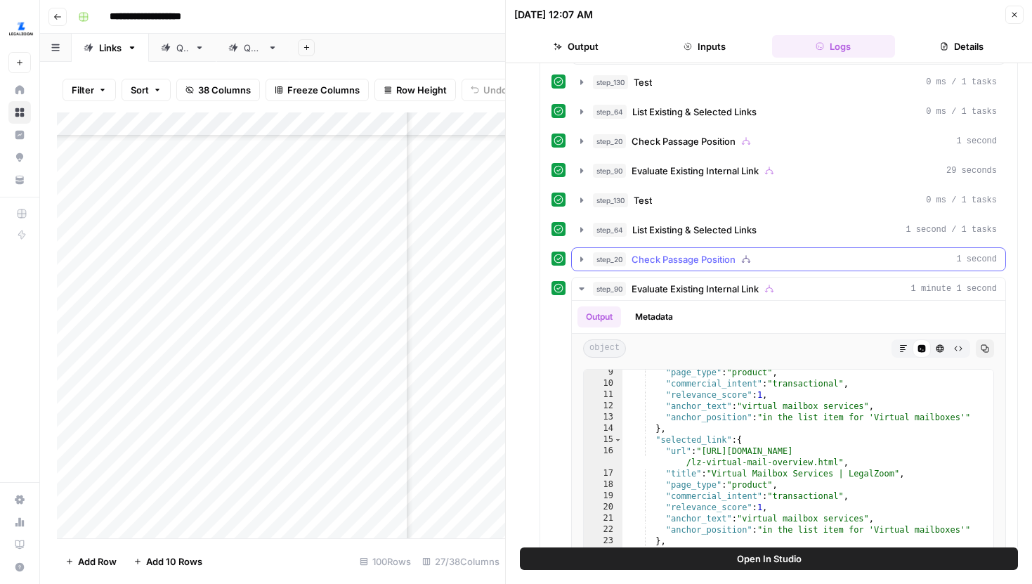
click at [582, 258] on icon "button" at bounding box center [581, 258] width 3 height 5
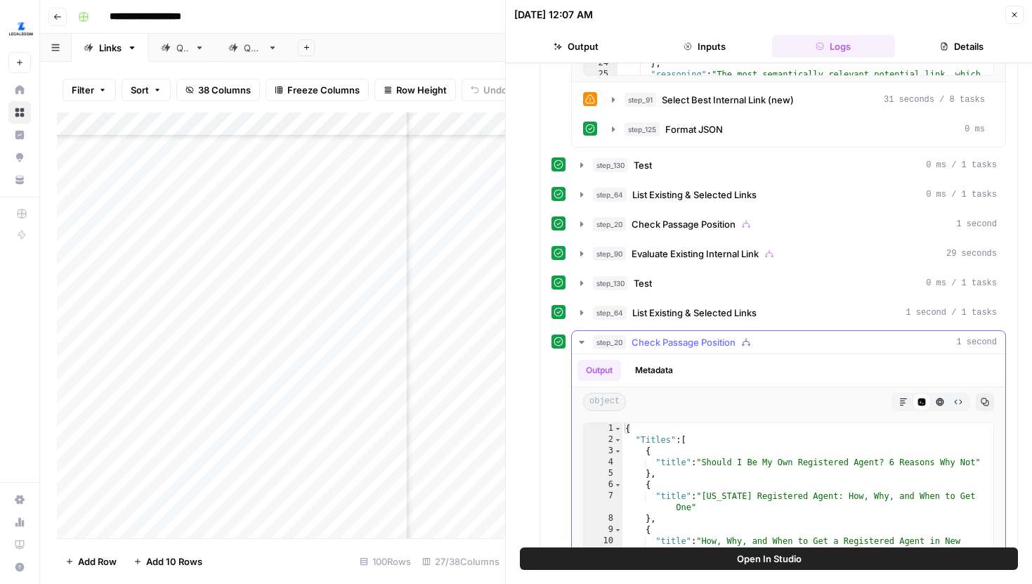
scroll to position [1359, 0]
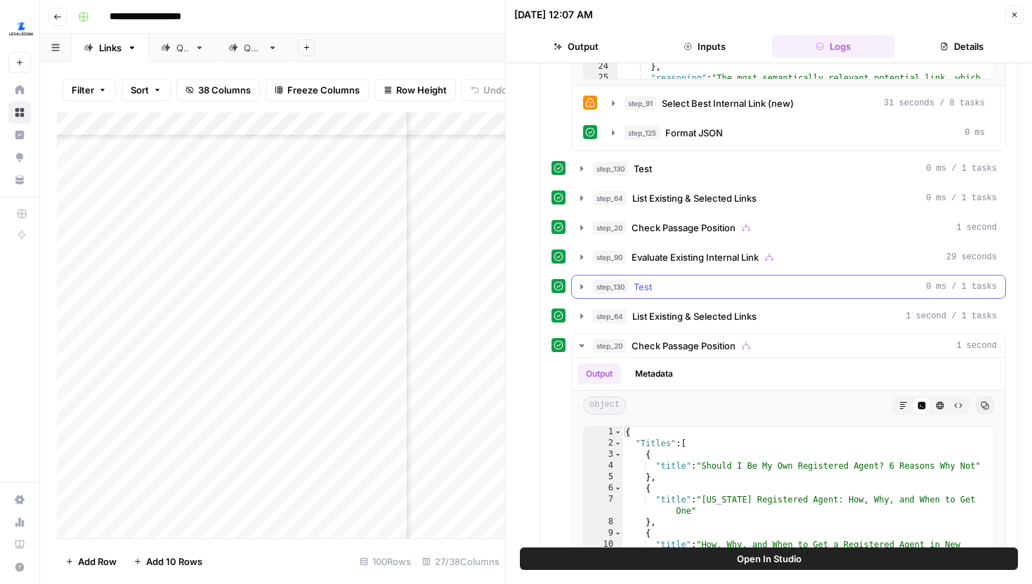
click at [580, 286] on icon "button" at bounding box center [581, 286] width 3 height 5
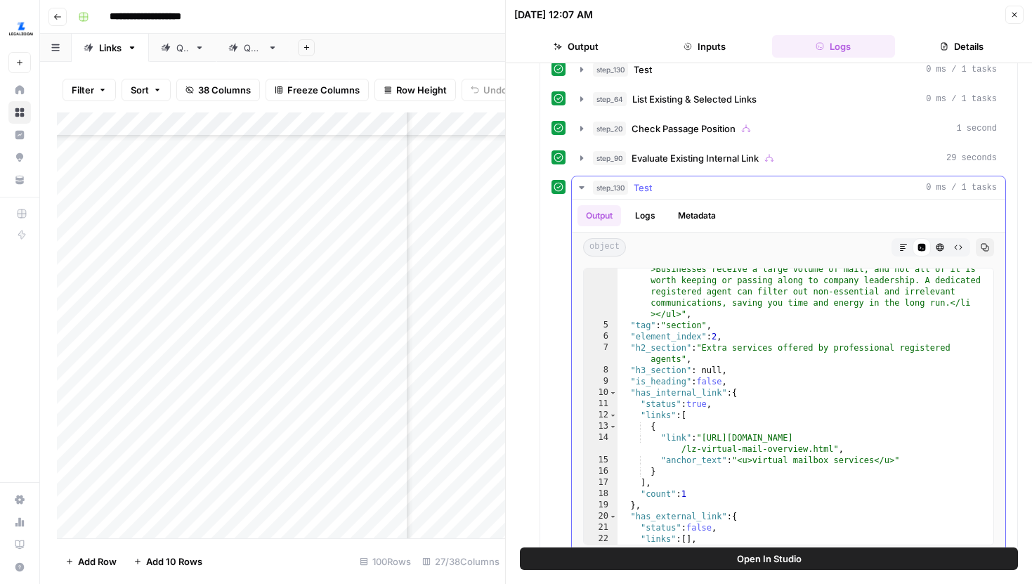
scroll to position [618, 0]
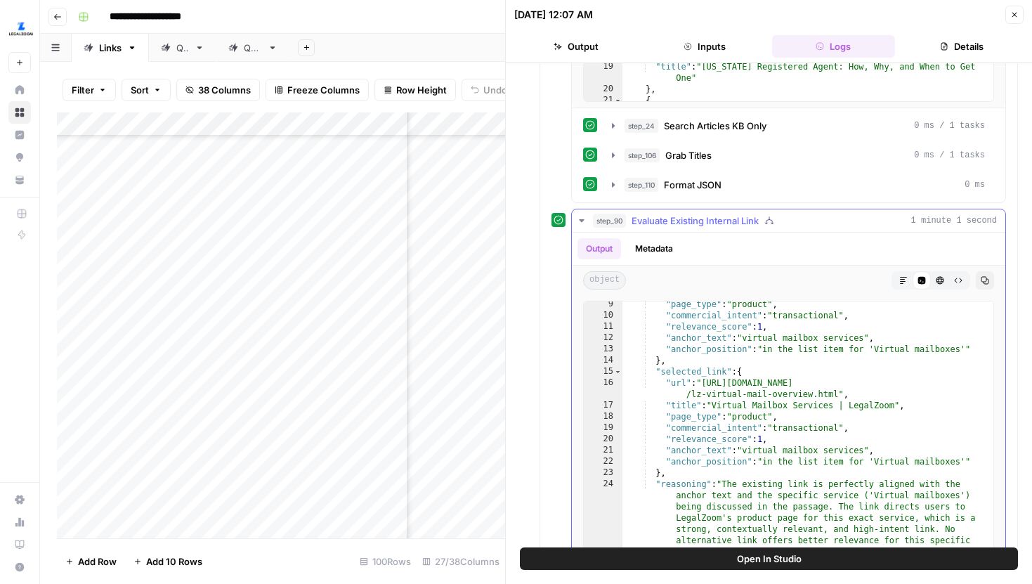
click at [582, 225] on icon "button" at bounding box center [581, 220] width 11 height 11
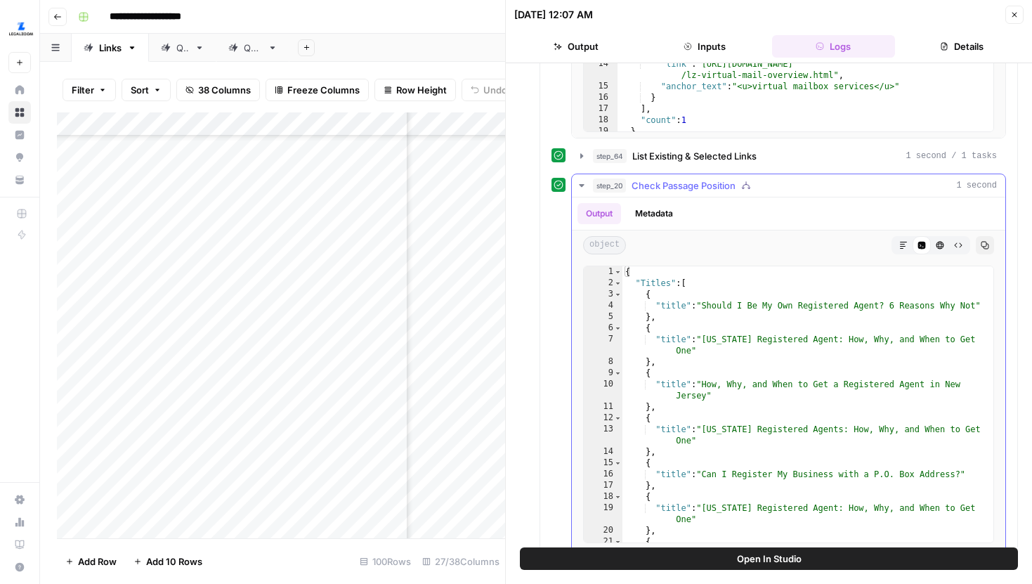
click at [582, 183] on icon "button" at bounding box center [581, 185] width 11 height 11
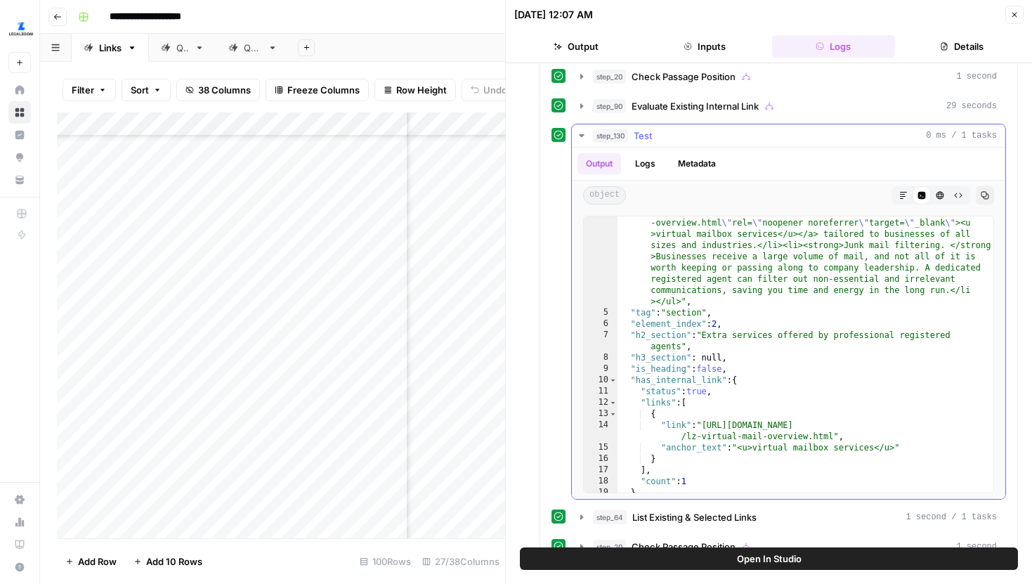
scroll to position [1483, 0]
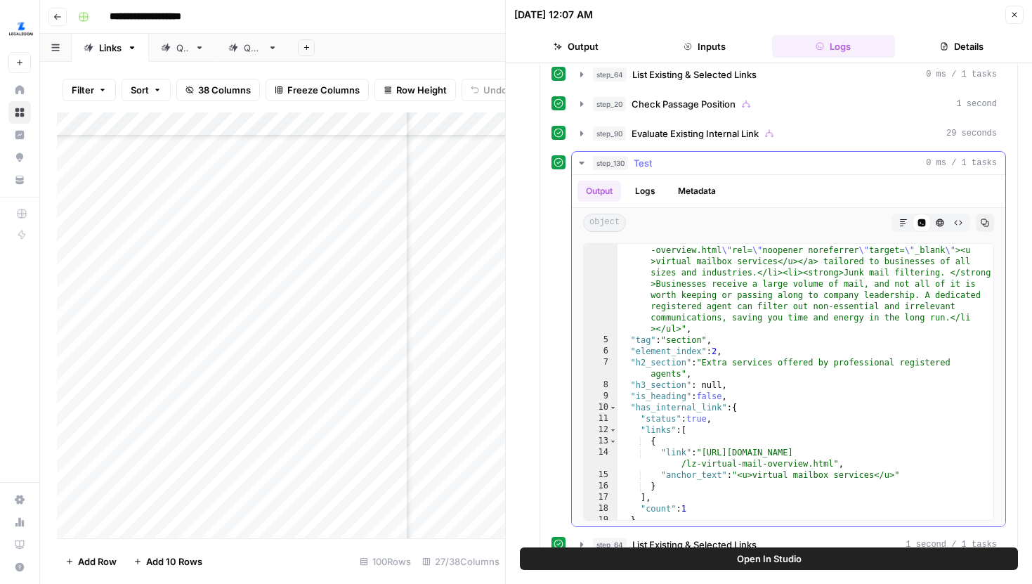
click at [582, 156] on button "step_130 Test 0 ms / 1 tasks" at bounding box center [788, 163] width 433 height 22
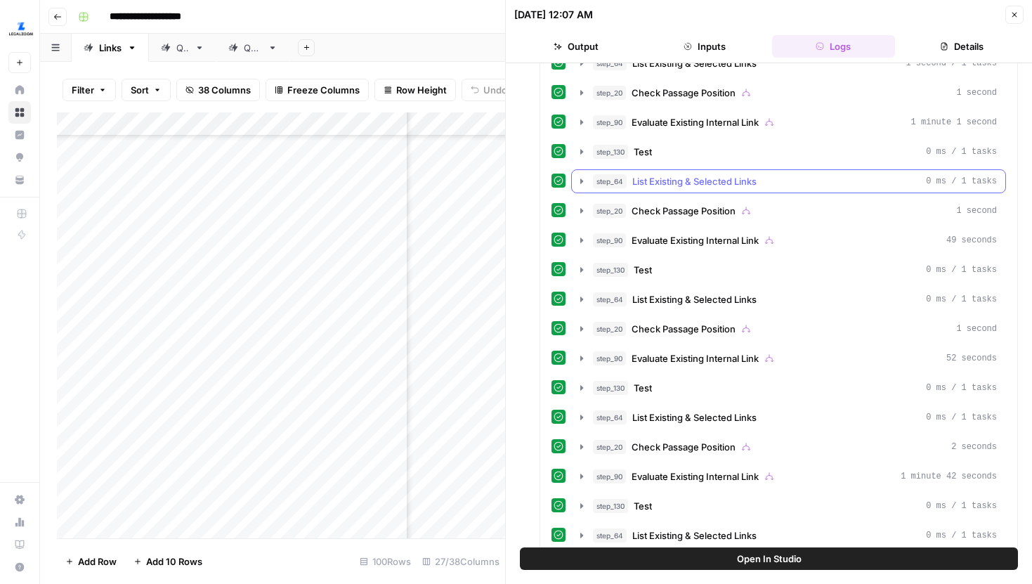
scroll to position [1624, 0]
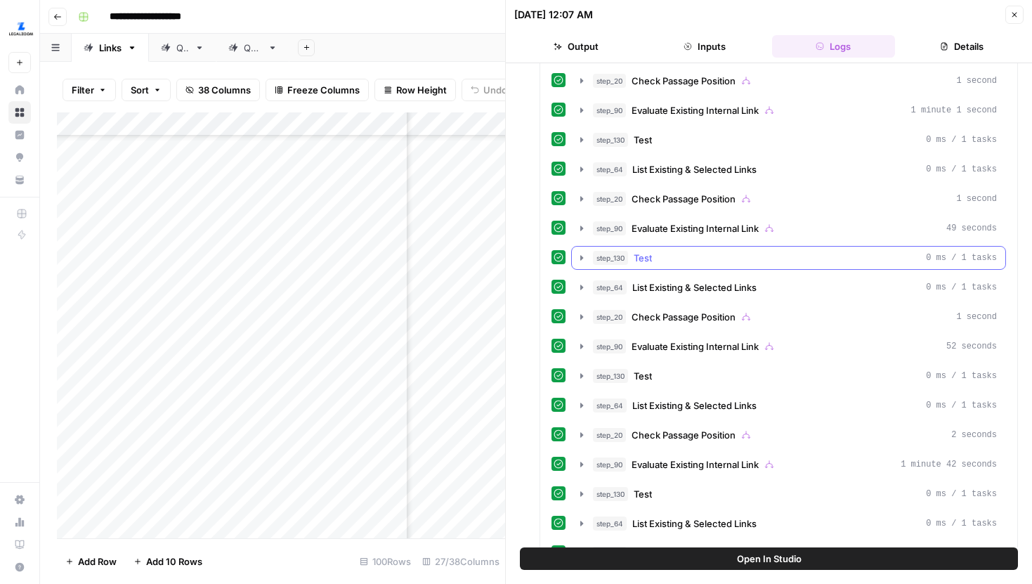
click at [582, 251] on button "step_130 Test 0 ms / 1 tasks" at bounding box center [788, 258] width 433 height 22
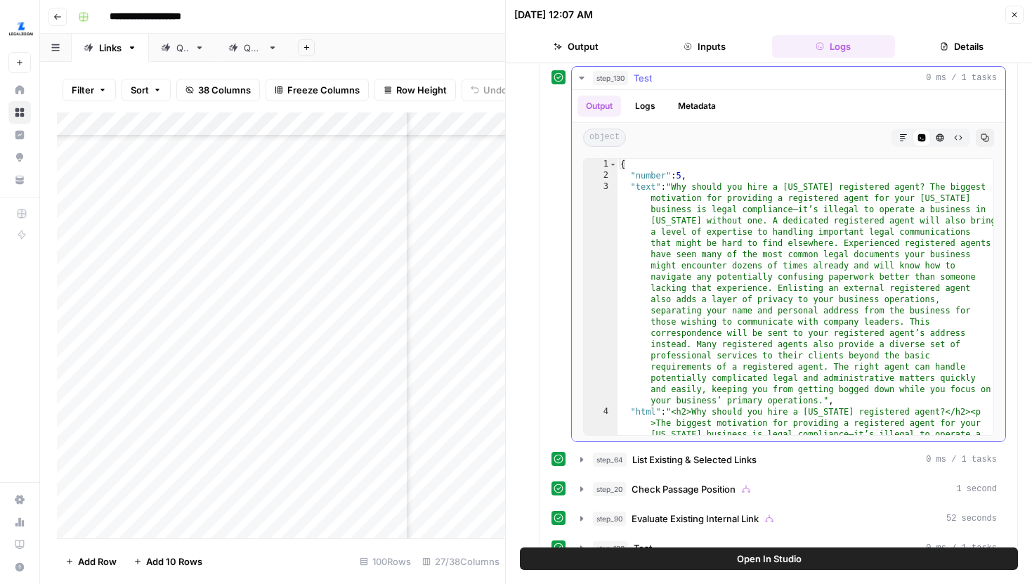
scroll to position [1801, 0]
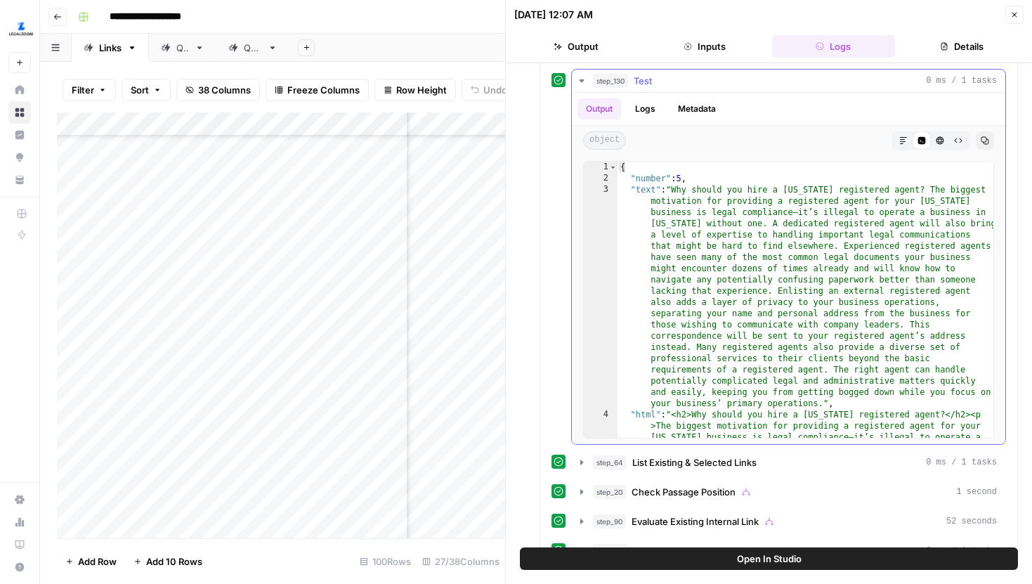
click at [583, 86] on button "step_130 Test 0 ms / 1 tasks" at bounding box center [788, 81] width 433 height 22
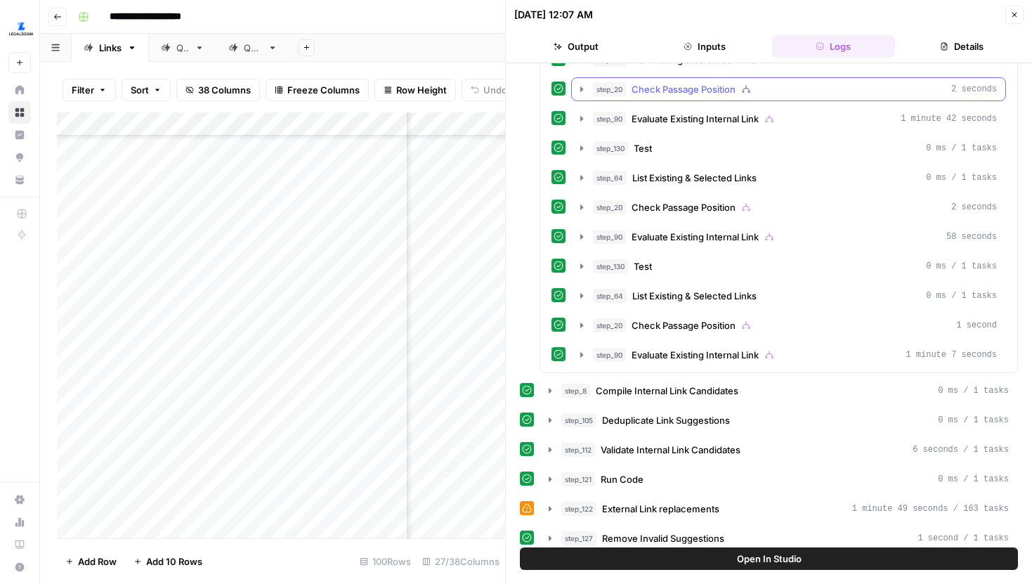
scroll to position [1971, 0]
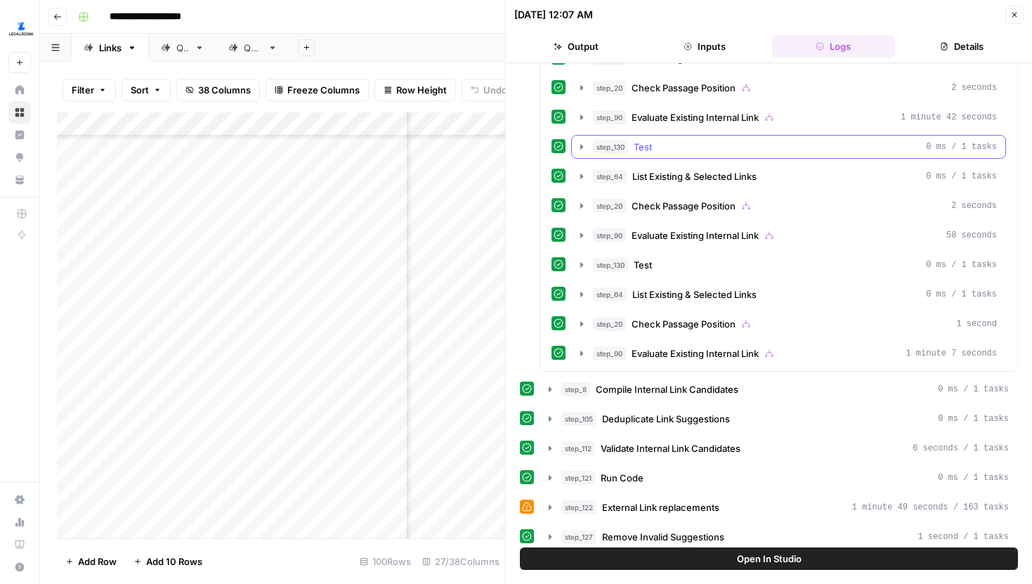
click at [583, 143] on icon "button" at bounding box center [581, 146] width 11 height 11
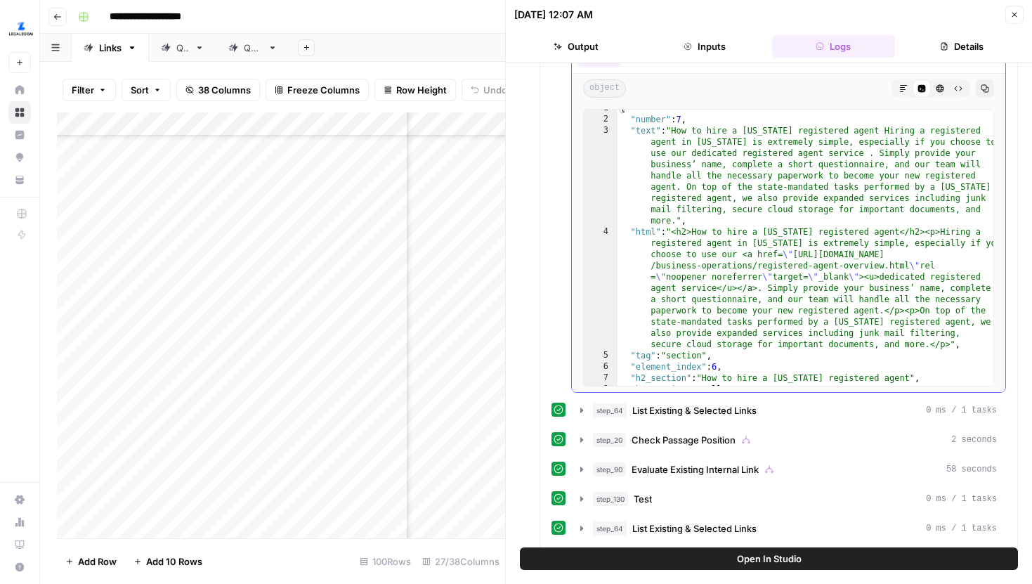
scroll to position [0, 0]
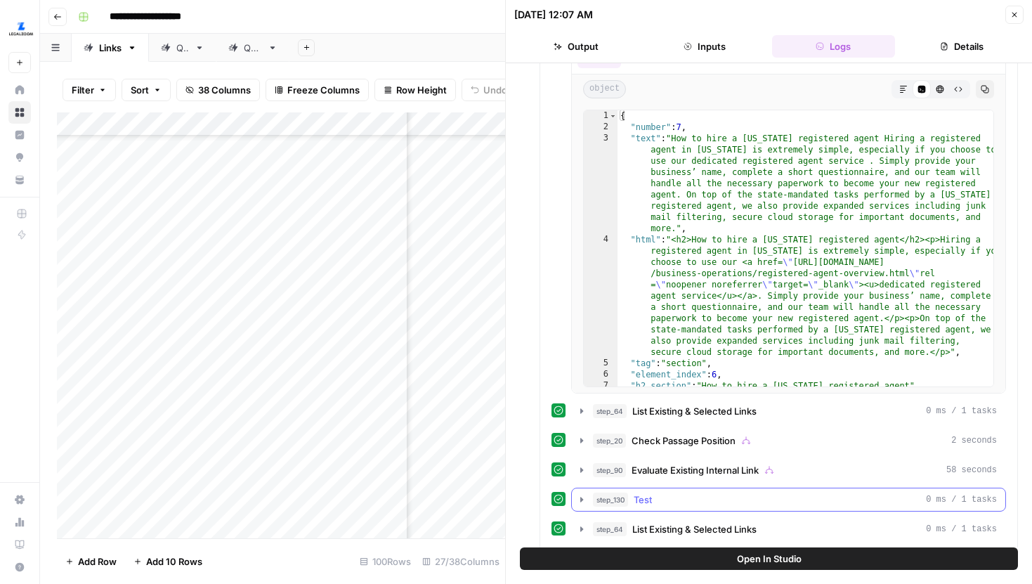
click at [580, 491] on button "step_130 Test 0 ms / 1 tasks" at bounding box center [788, 499] width 433 height 22
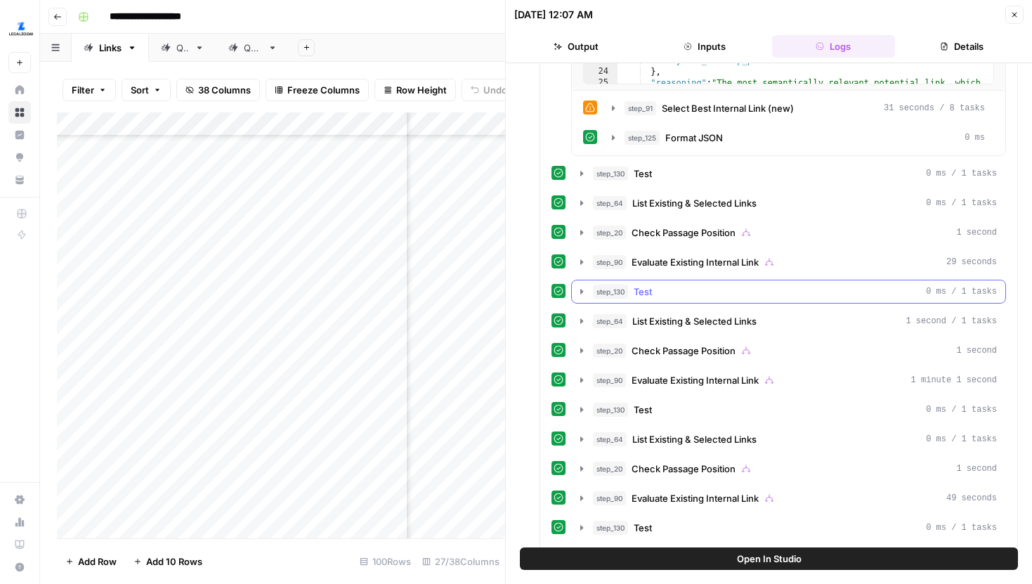
click at [585, 296] on icon "button" at bounding box center [581, 291] width 11 height 11
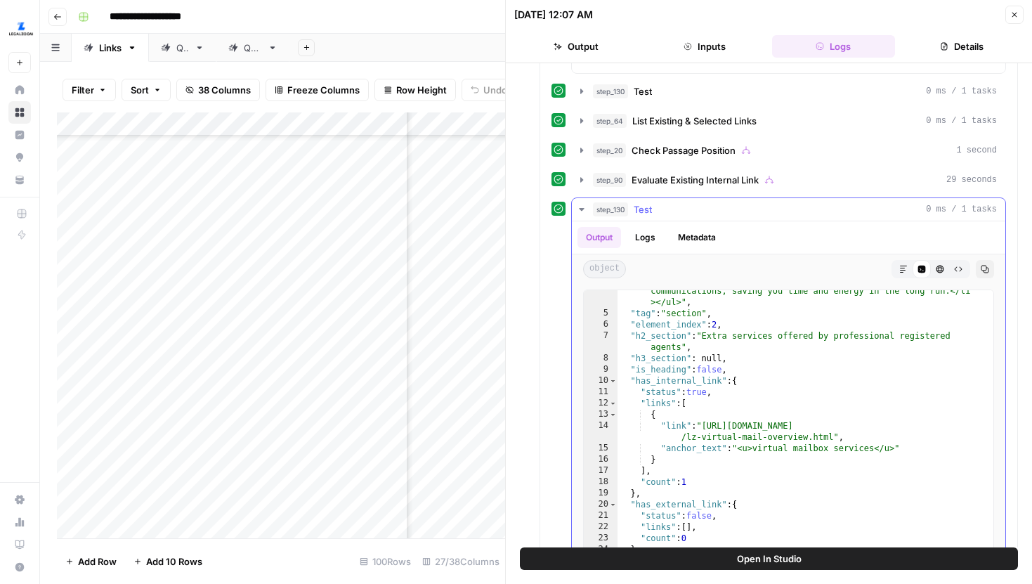
click at [577, 206] on icon "button" at bounding box center [581, 209] width 11 height 11
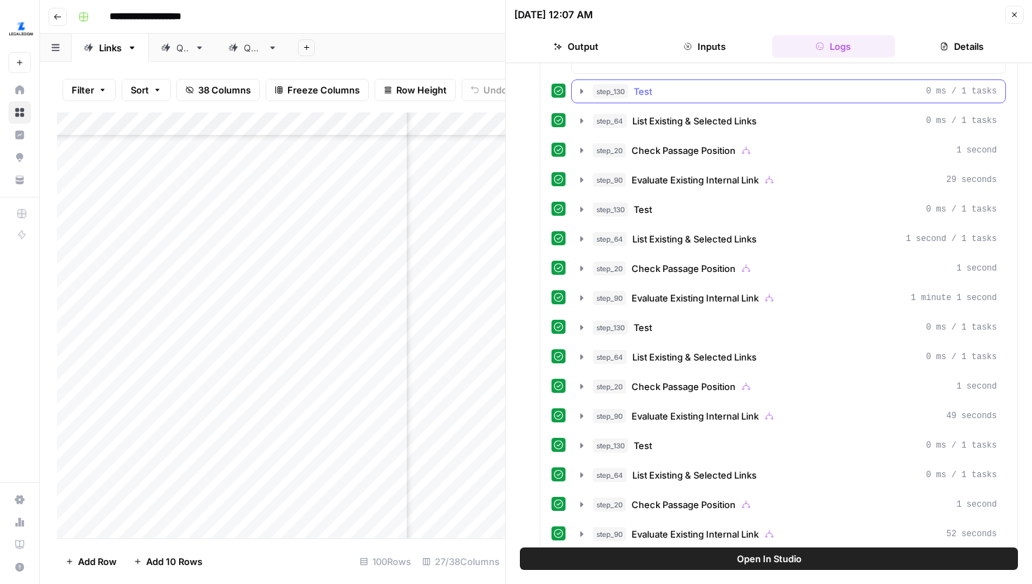
click at [582, 95] on icon "button" at bounding box center [581, 91] width 11 height 11
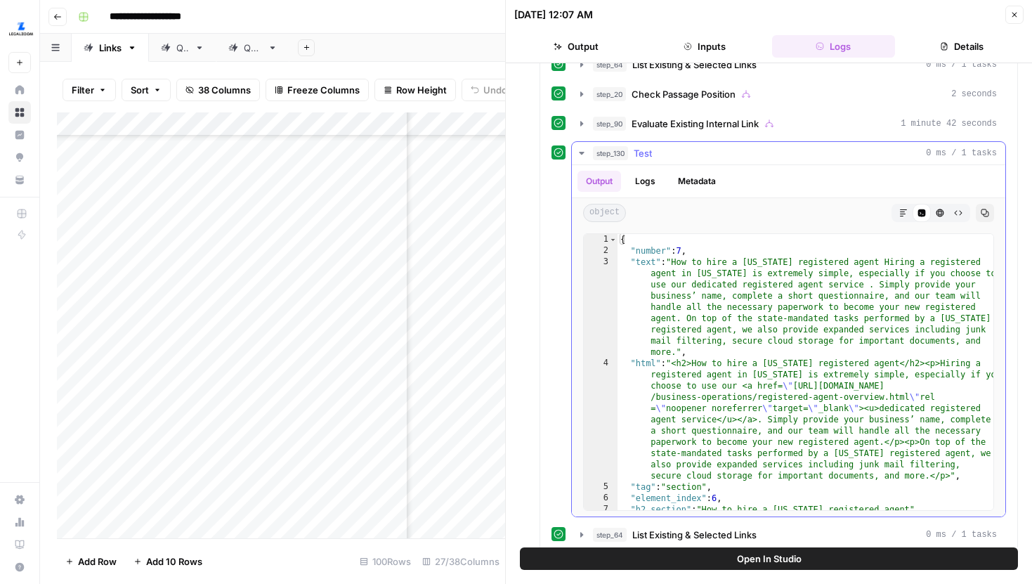
click at [580, 151] on icon "button" at bounding box center [581, 153] width 11 height 11
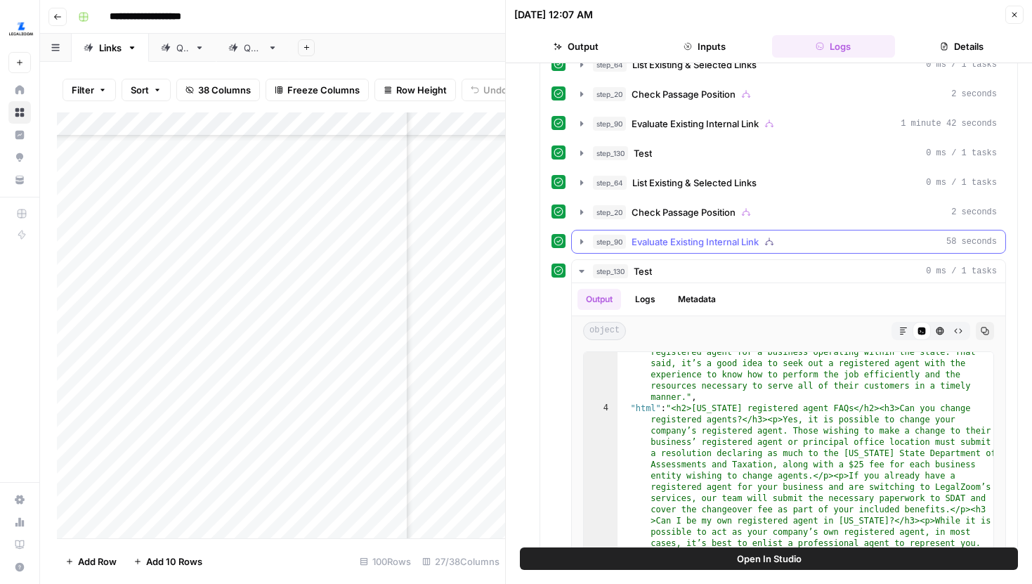
click at [587, 266] on icon "button" at bounding box center [581, 271] width 11 height 11
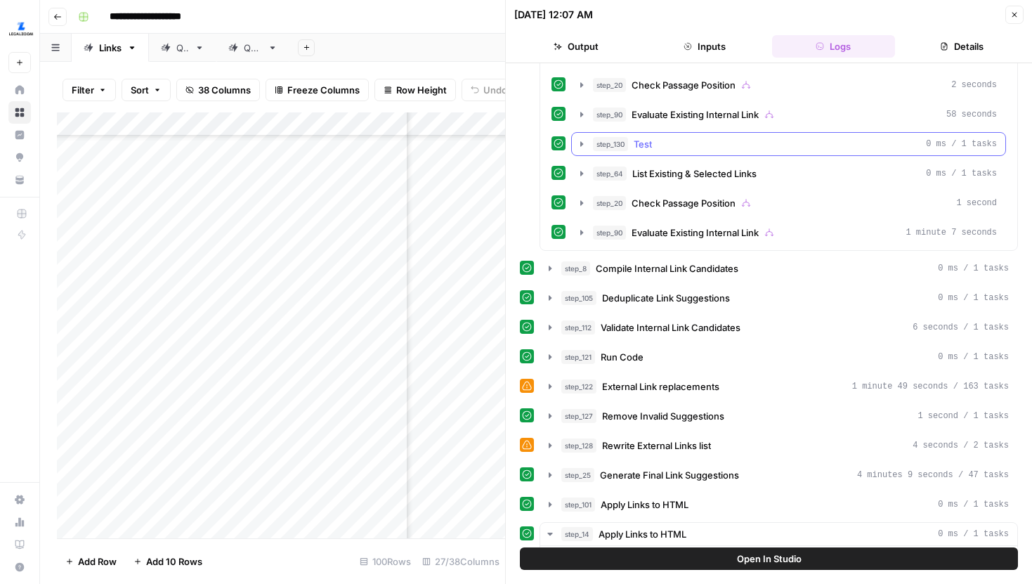
click at [579, 147] on icon "button" at bounding box center [581, 143] width 11 height 11
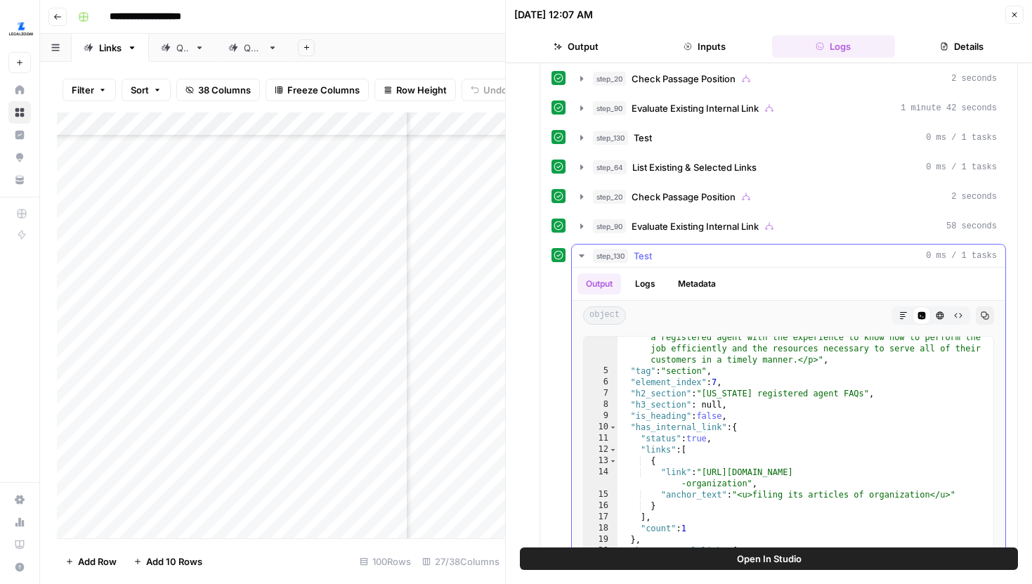
click at [578, 263] on button "step_130 Test 0 ms / 1 tasks" at bounding box center [788, 255] width 433 height 22
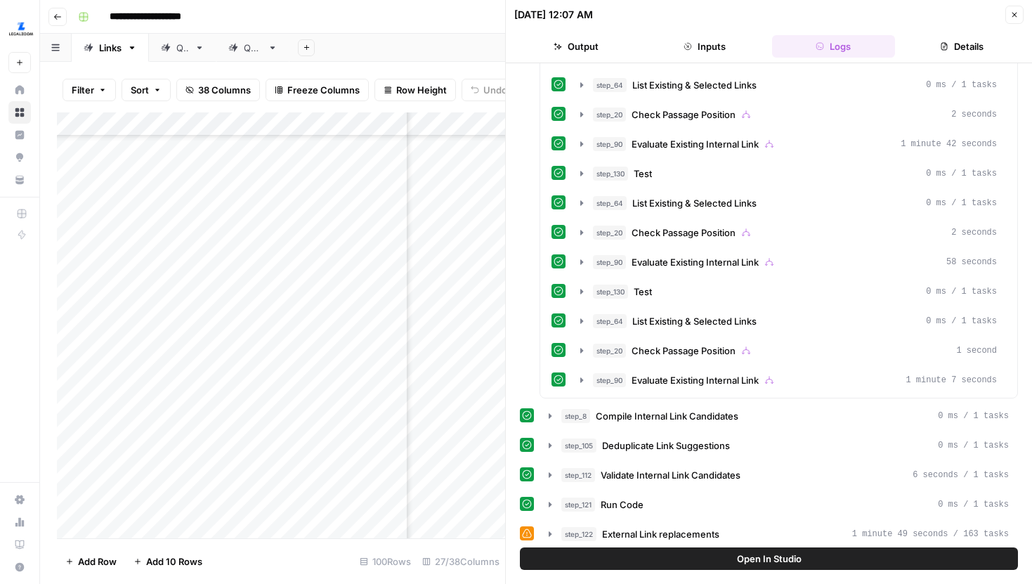
click at [1014, 15] on icon "button" at bounding box center [1014, 15] width 5 height 5
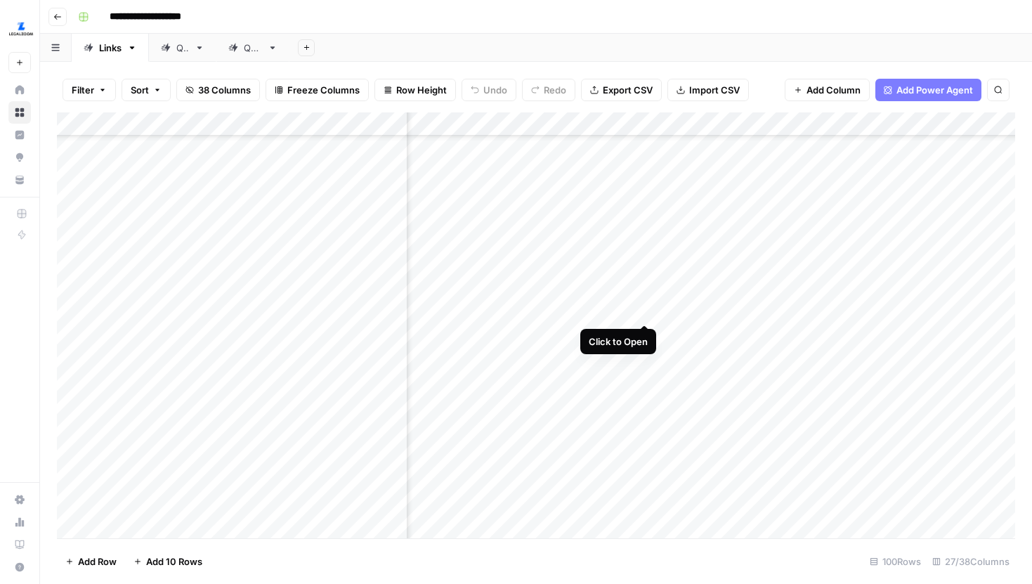
click at [644, 295] on div "Add Column" at bounding box center [536, 325] width 958 height 426
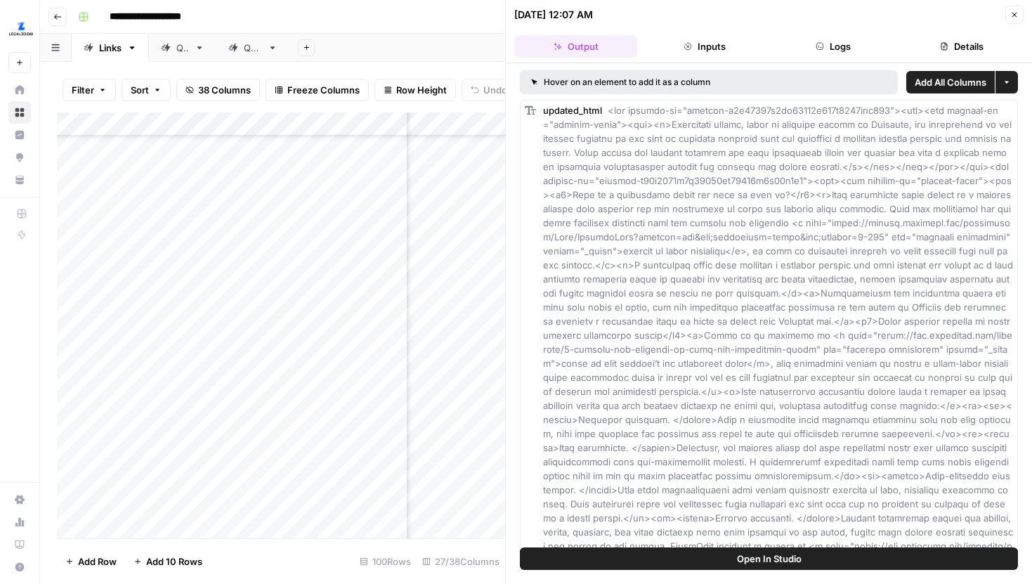
click at [838, 44] on button "Logs" at bounding box center [833, 46] width 123 height 22
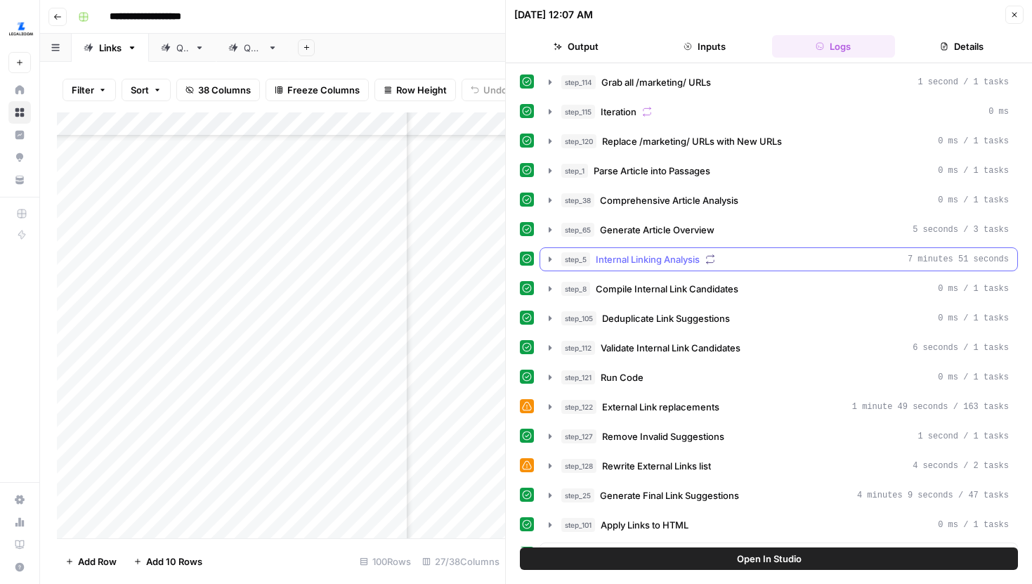
click at [555, 263] on icon "button" at bounding box center [549, 259] width 11 height 11
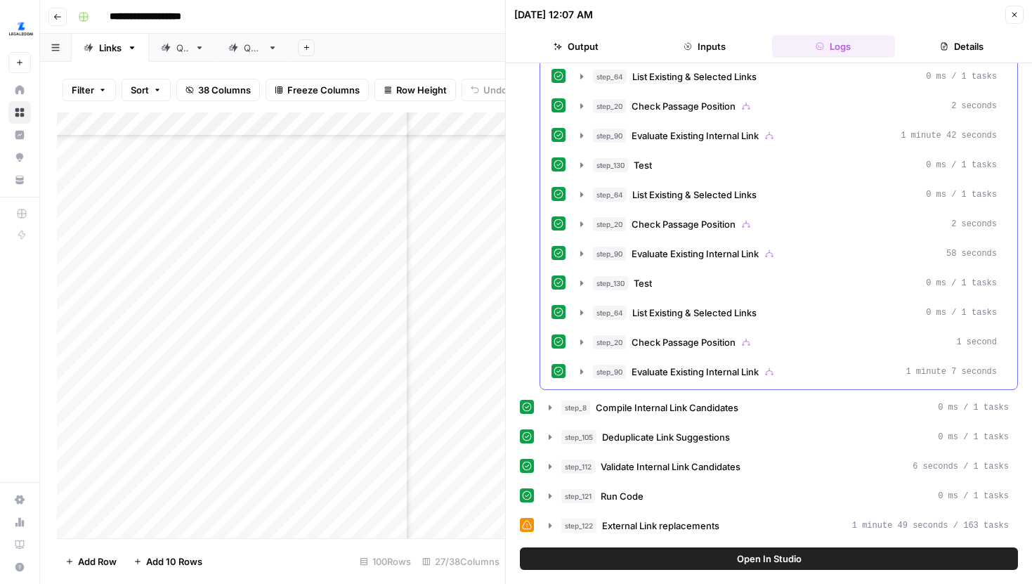
scroll to position [1176, 0]
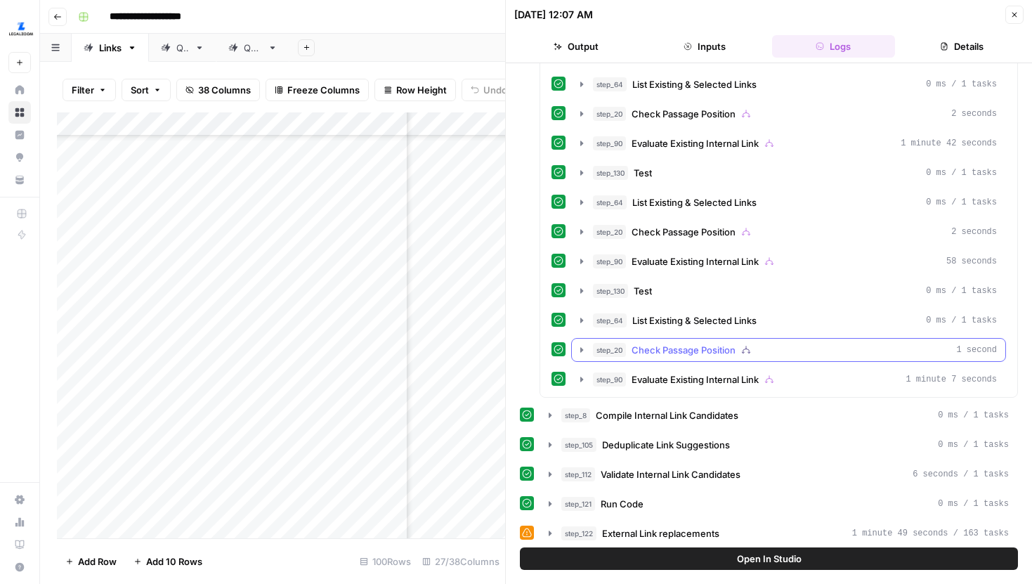
click at [576, 352] on icon "button" at bounding box center [581, 349] width 11 height 11
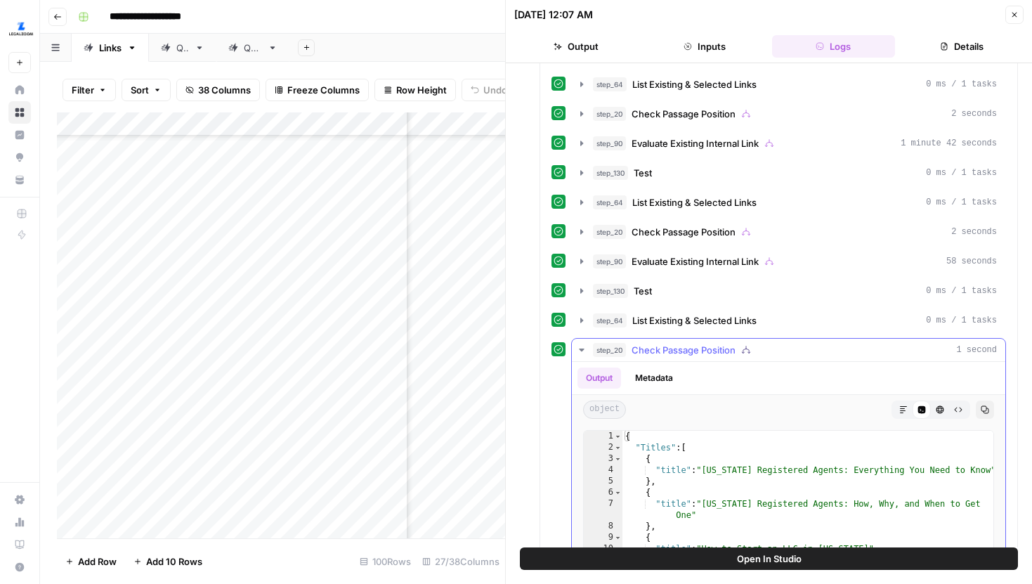
click at [578, 352] on icon "button" at bounding box center [581, 349] width 11 height 11
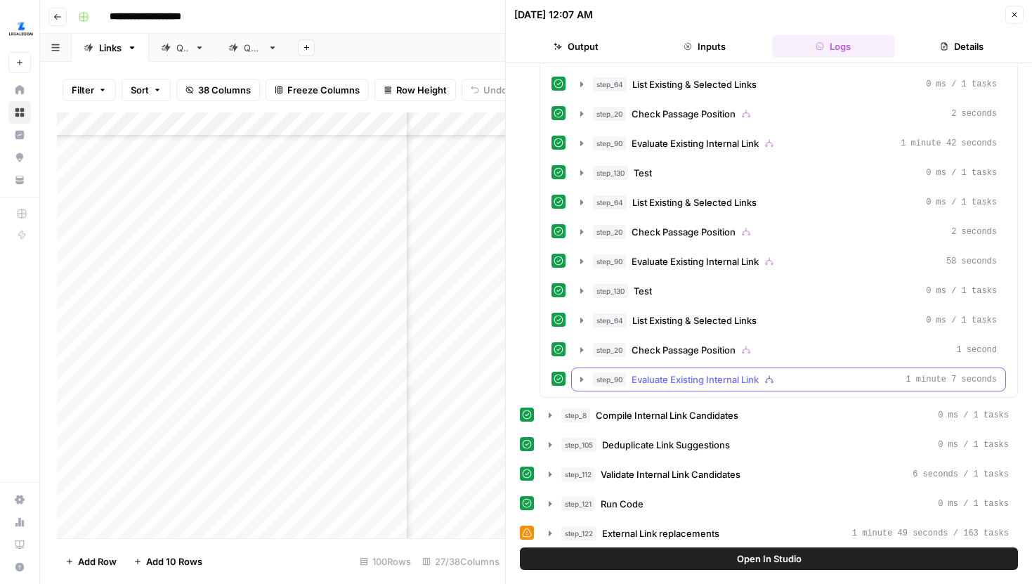
click at [578, 368] on button "step_90 Evaluate Existing Internal Link 1 minute 7 seconds" at bounding box center [788, 379] width 433 height 22
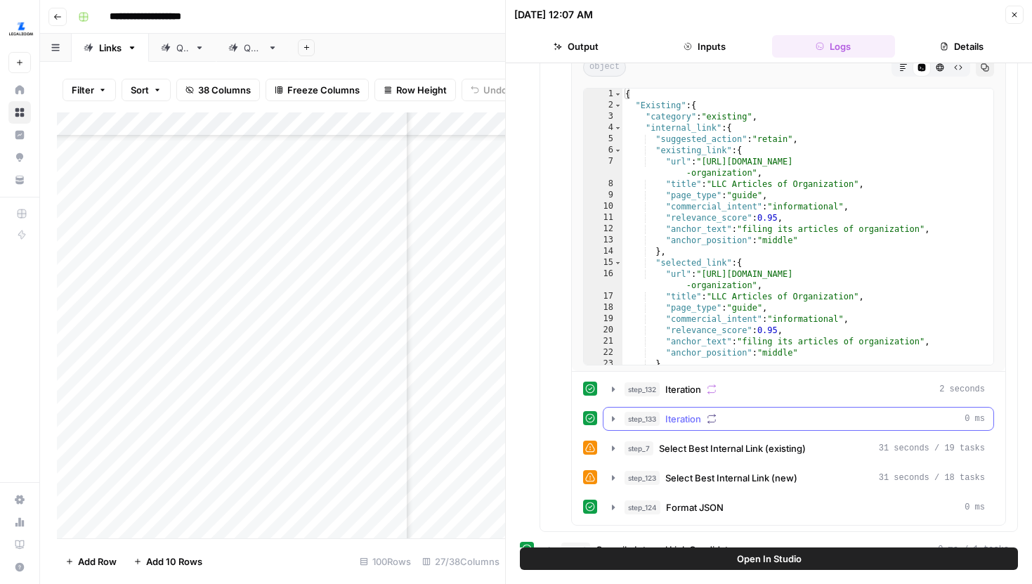
click at [619, 417] on button "step_133 Iteration 0 ms" at bounding box center [798, 418] width 390 height 22
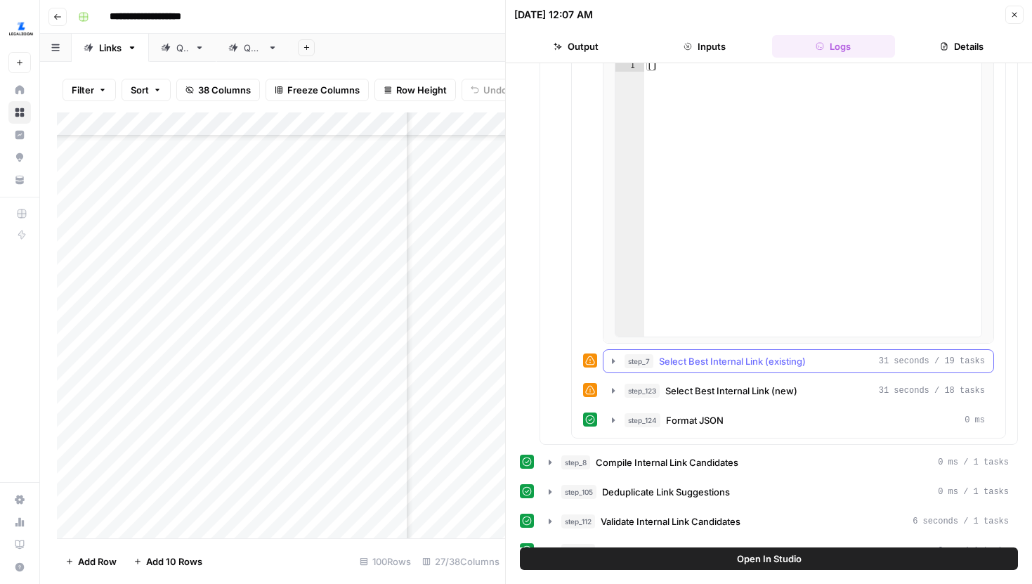
scroll to position [1991, 0]
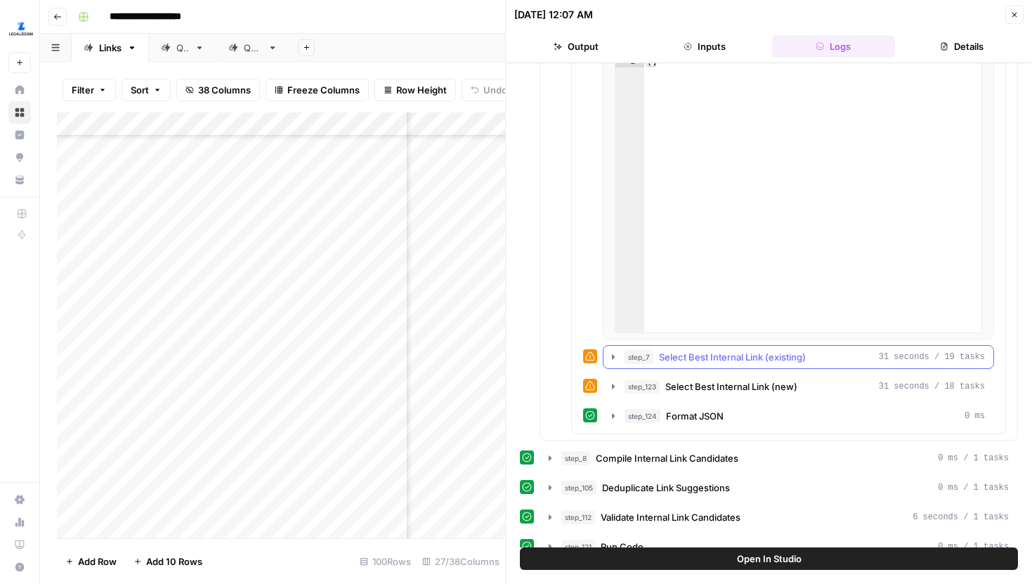
click at [614, 366] on button "step_7 Select Best Internal Link (existing) 31 seconds / 19 tasks" at bounding box center [798, 357] width 390 height 22
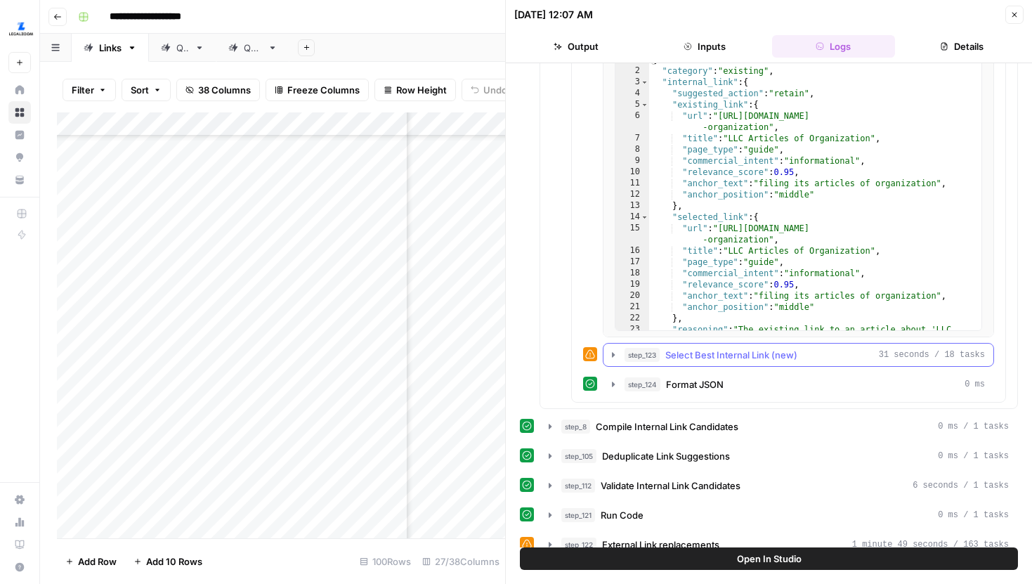
click at [613, 358] on icon "button" at bounding box center [613, 354] width 11 height 11
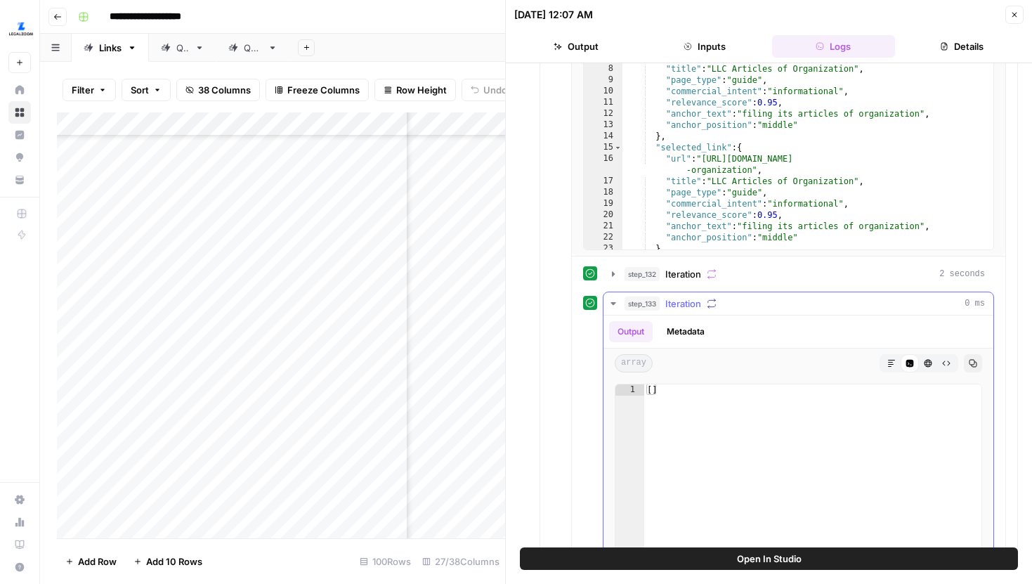
scroll to position [1655, 0]
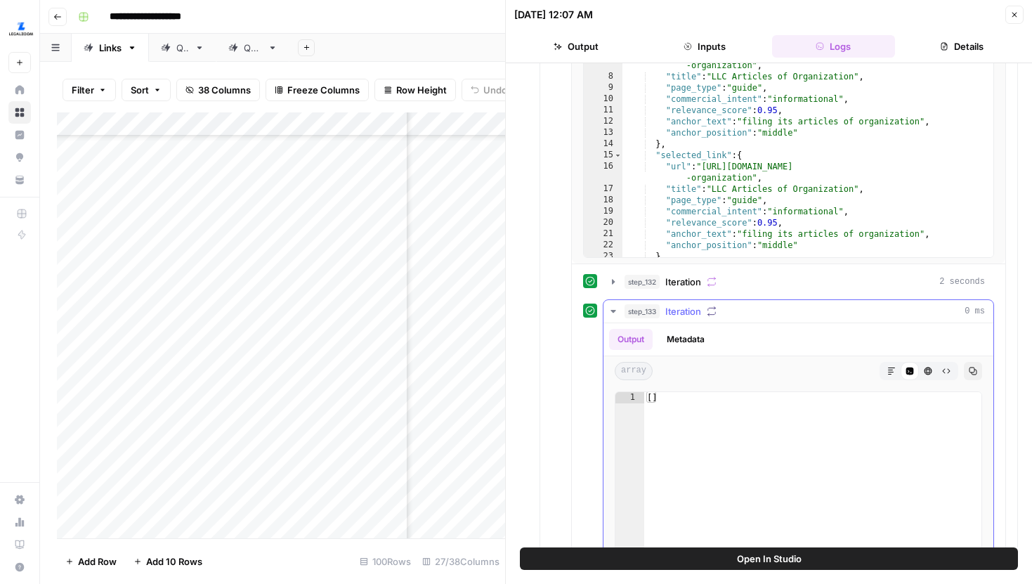
click at [614, 304] on button "step_133 Iteration 0 ms" at bounding box center [798, 311] width 390 height 22
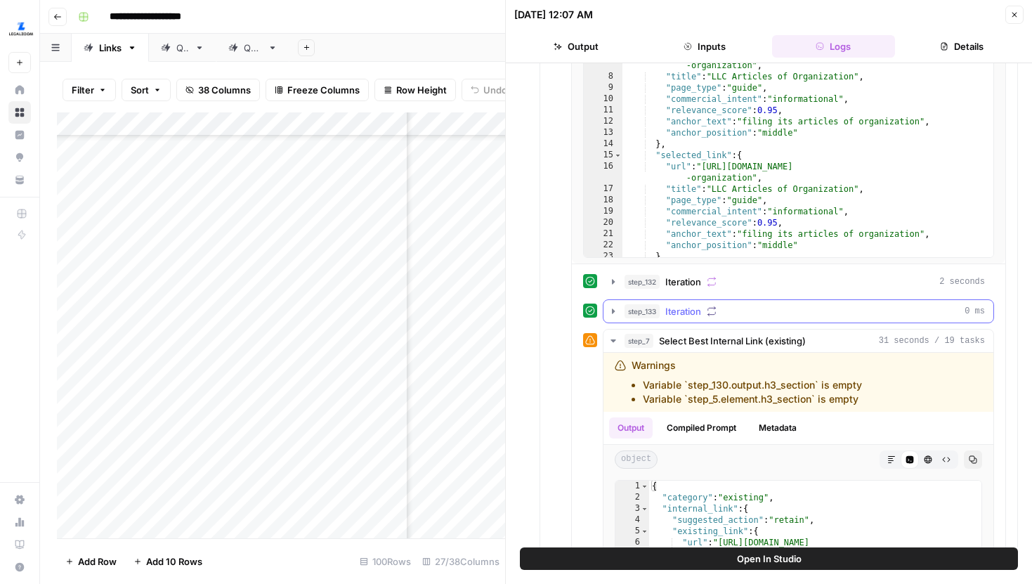
click at [613, 306] on icon "button" at bounding box center [613, 311] width 11 height 11
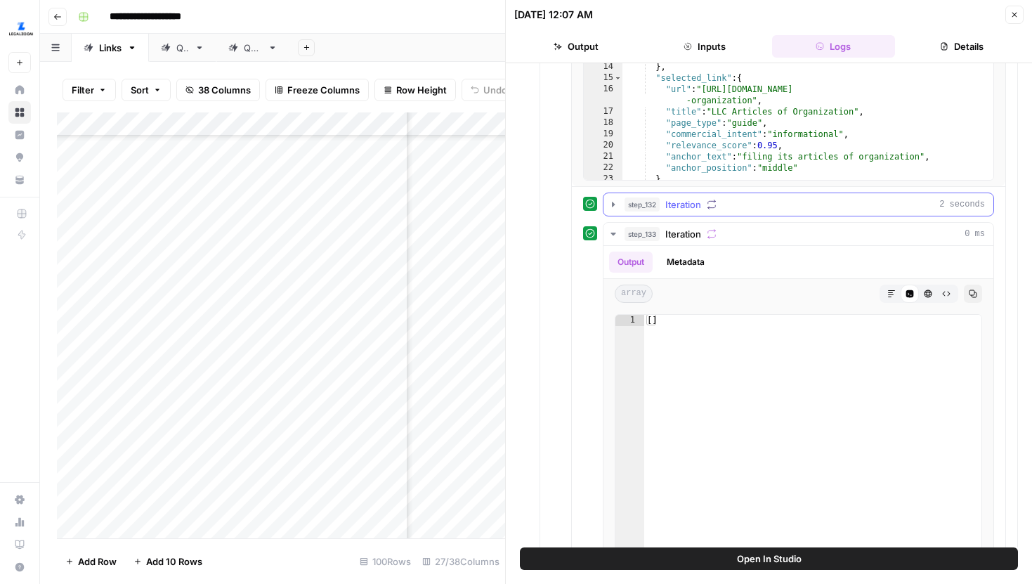
scroll to position [1731, 0]
click at [1017, 20] on button "Close" at bounding box center [1014, 15] width 18 height 18
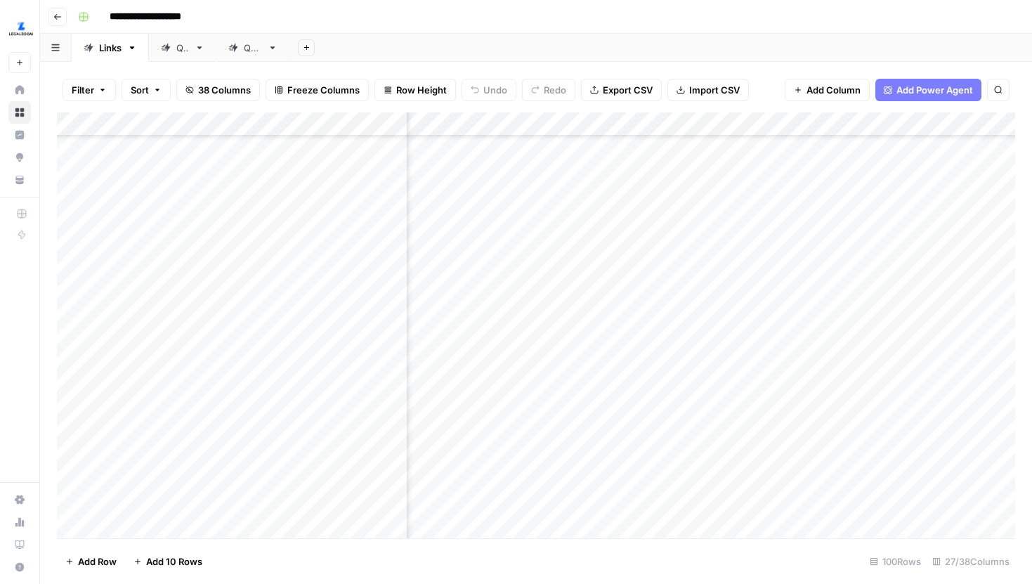
scroll to position [1530, 2611]
click at [613, 304] on div "Add Column" at bounding box center [536, 325] width 958 height 426
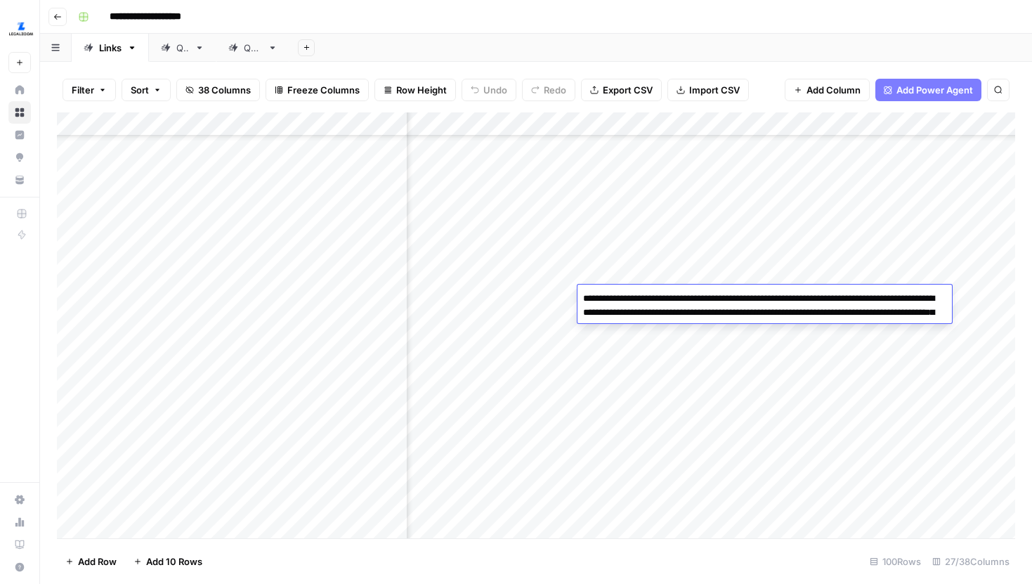
click at [547, 295] on div "Add Column" at bounding box center [536, 325] width 958 height 426
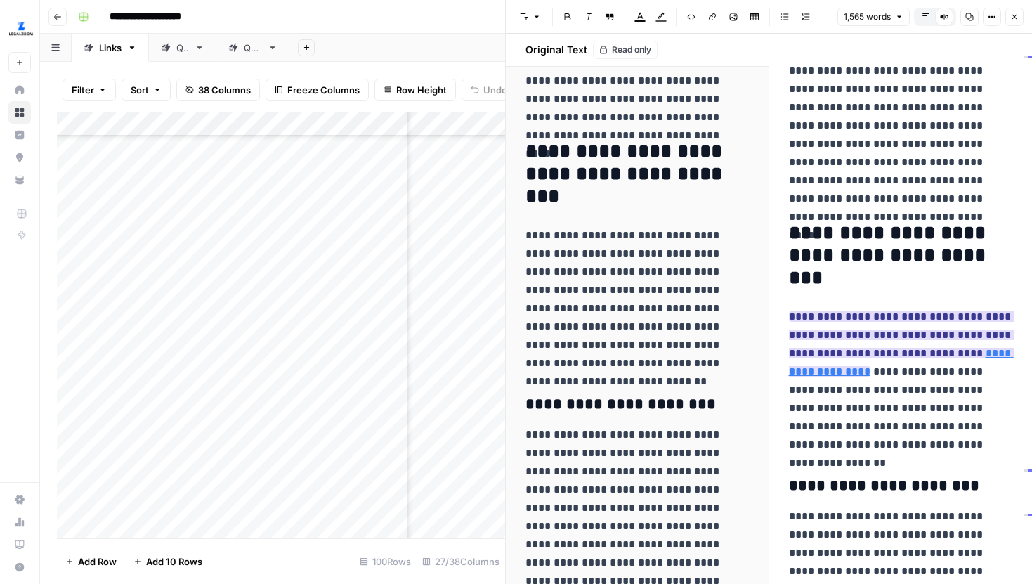
scroll to position [121, 0]
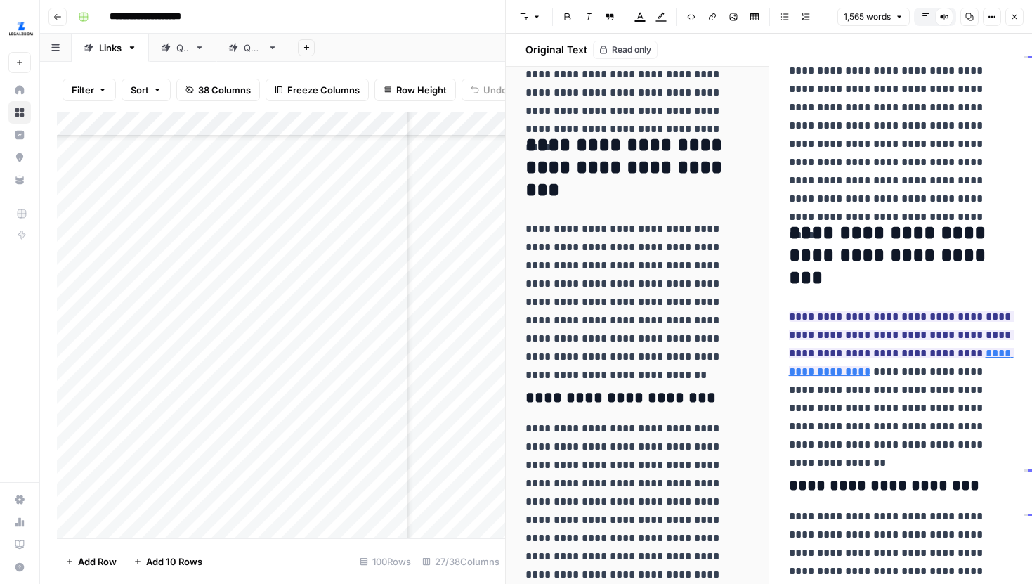
click at [930, 17] on button "Default Editor" at bounding box center [926, 17] width 18 height 18
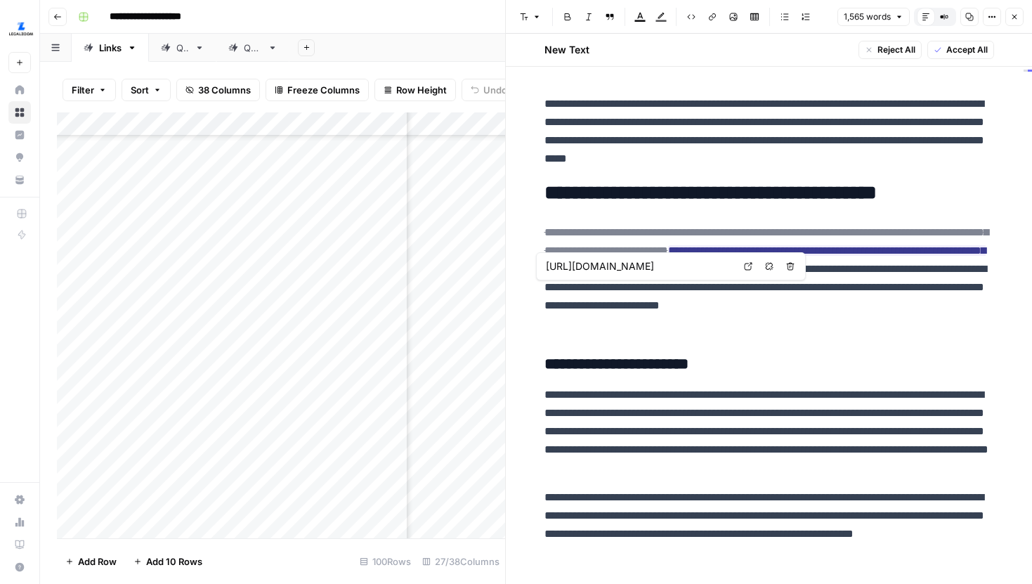
click at [746, 259] on link "Open in a new tab" at bounding box center [748, 266] width 18 height 18
click at [1018, 15] on icon "button" at bounding box center [1014, 17] width 8 height 8
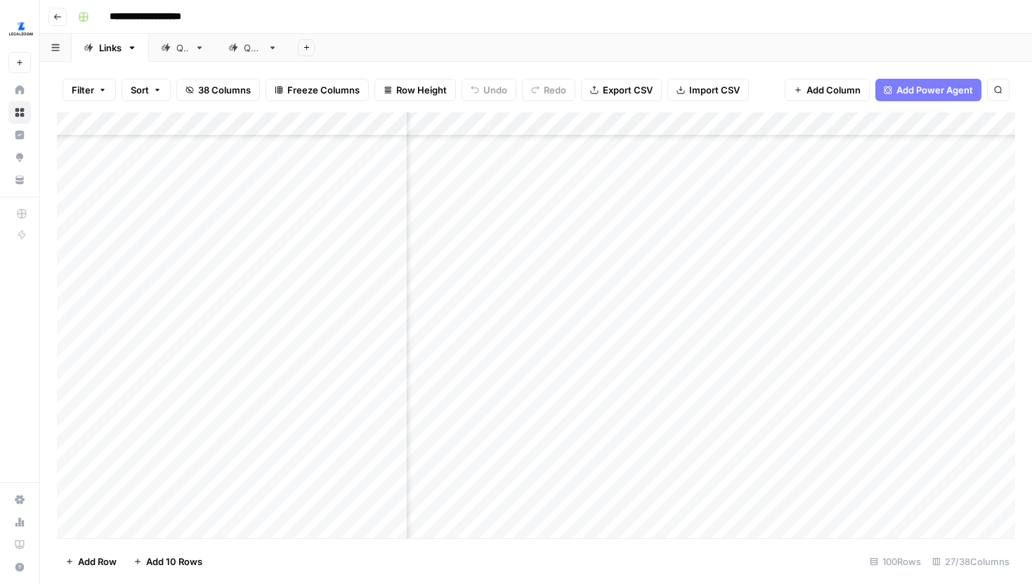
scroll to position [1530, 476]
click at [529, 294] on div "Add Column" at bounding box center [536, 325] width 958 height 426
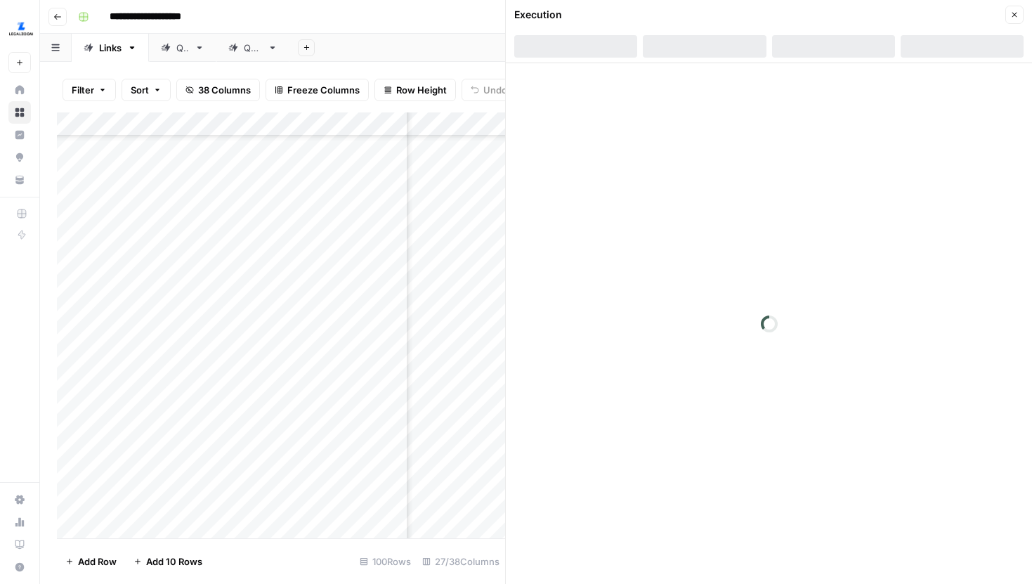
click at [830, 36] on div at bounding box center [833, 46] width 123 height 22
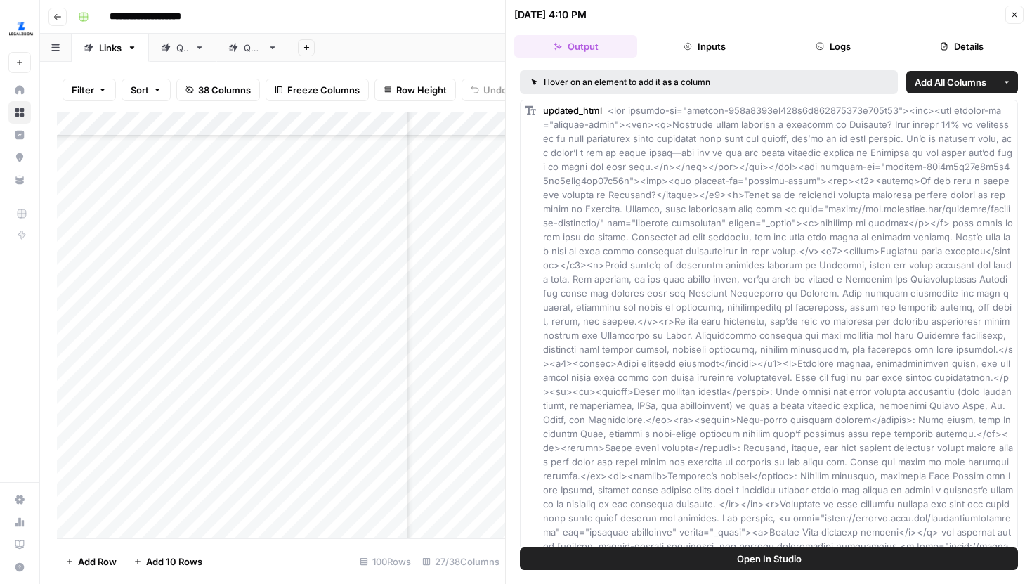
click at [828, 42] on button "Logs" at bounding box center [833, 46] width 123 height 22
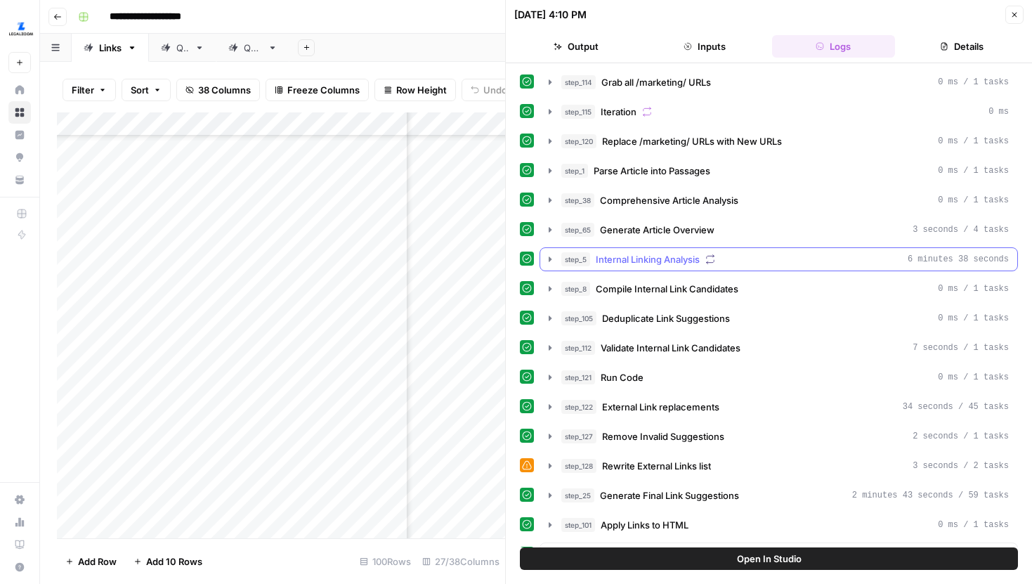
click at [542, 261] on button "step_5 Internal Linking Analysis 6 minutes 38 seconds" at bounding box center [778, 259] width 477 height 22
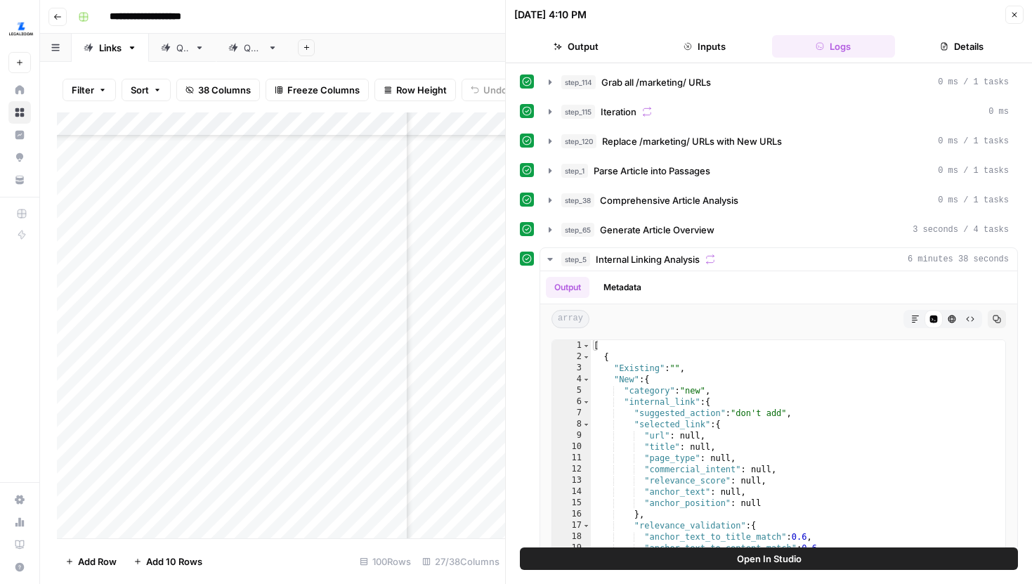
click at [1017, 8] on button "Close" at bounding box center [1014, 15] width 18 height 18
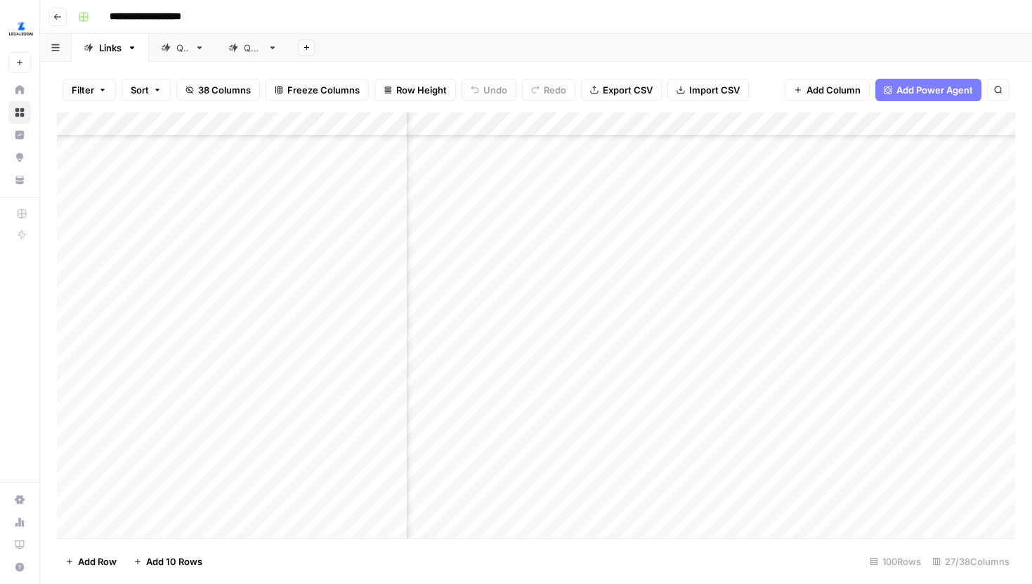
scroll to position [1530, 393]
click at [615, 294] on div "Add Column" at bounding box center [536, 325] width 958 height 426
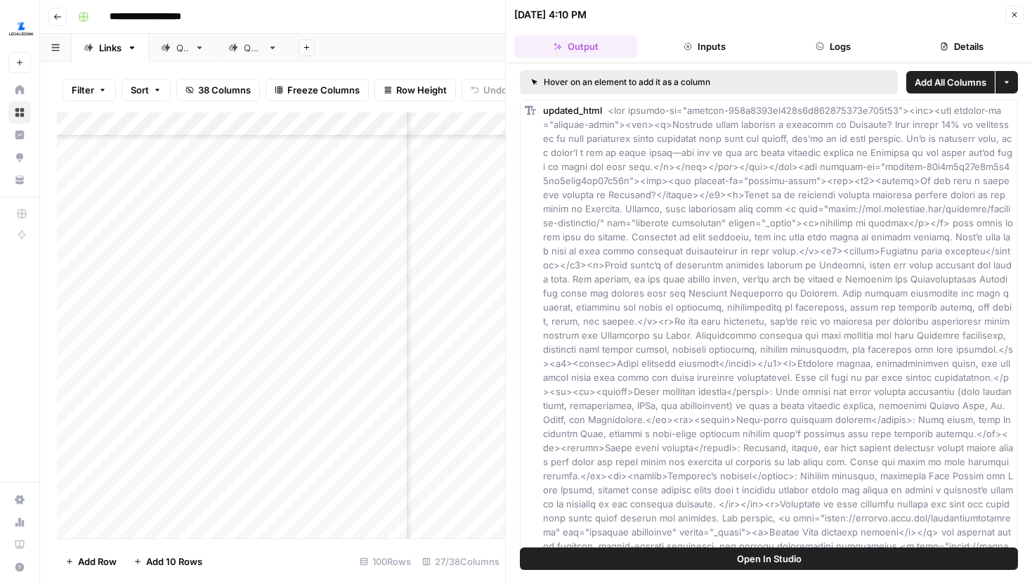
click at [856, 39] on button "Logs" at bounding box center [833, 46] width 123 height 22
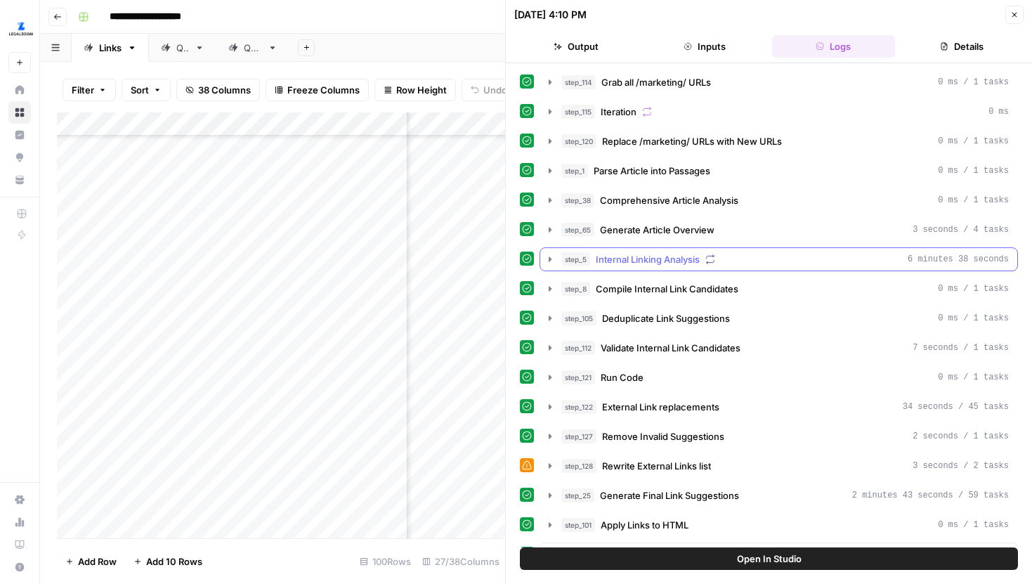
click at [546, 255] on icon "button" at bounding box center [549, 259] width 11 height 11
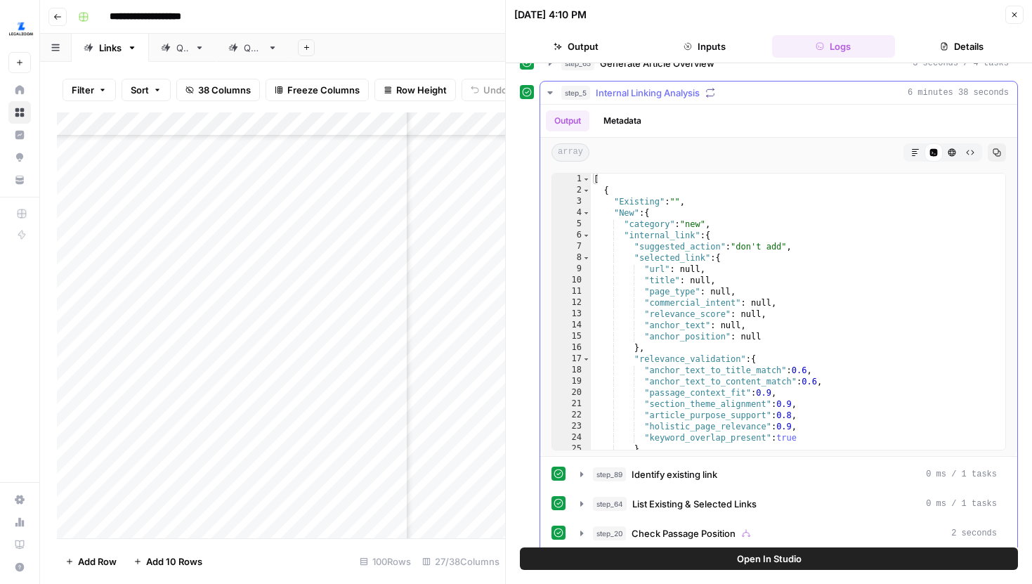
scroll to position [192, 0]
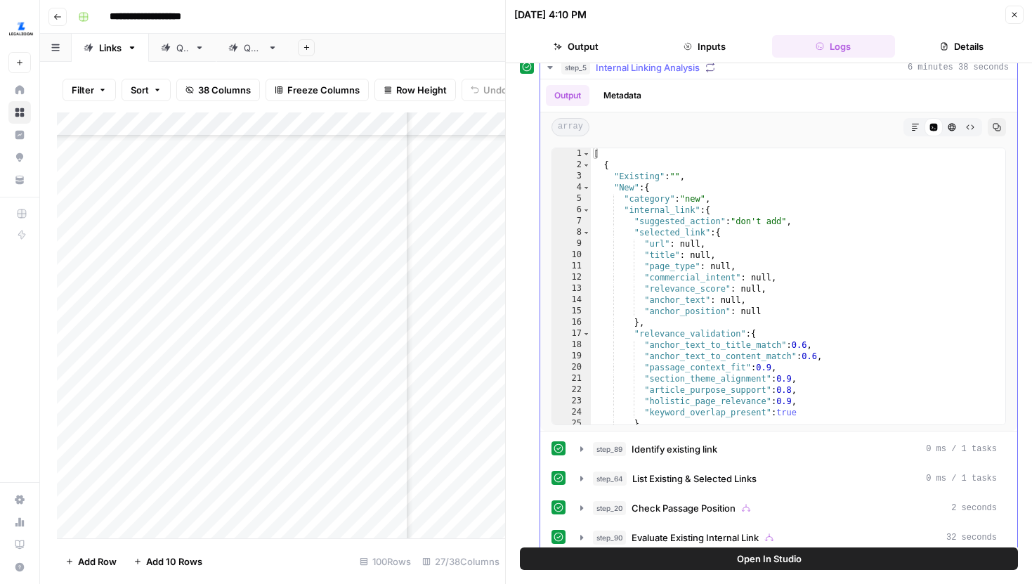
type textarea "**********"
click at [838, 299] on div "[ { "Existing" : "" , "New" : { "category" : "new" , "internal_link" : { "sugge…" at bounding box center [798, 348] width 415 height 400
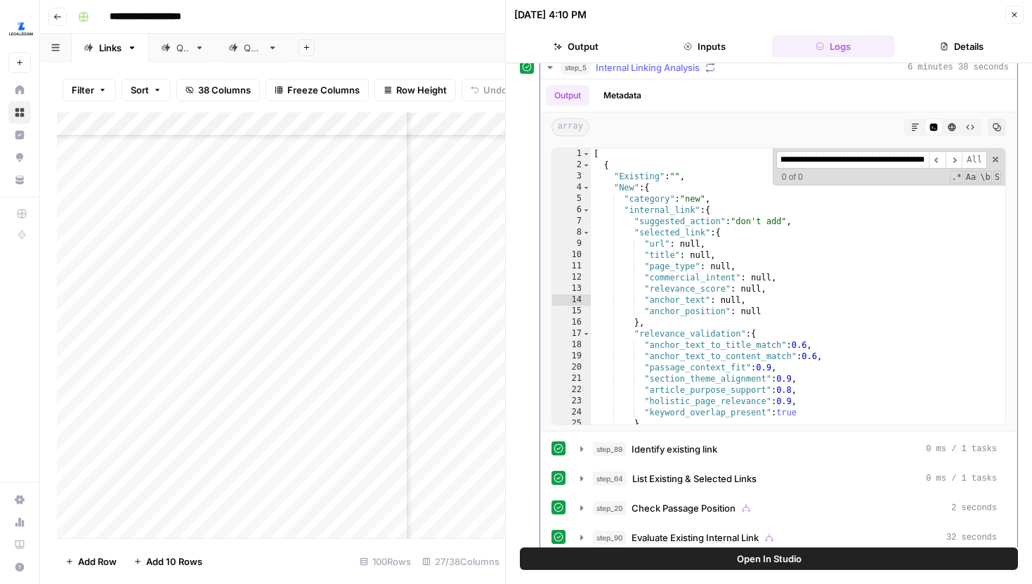
scroll to position [1290, 0]
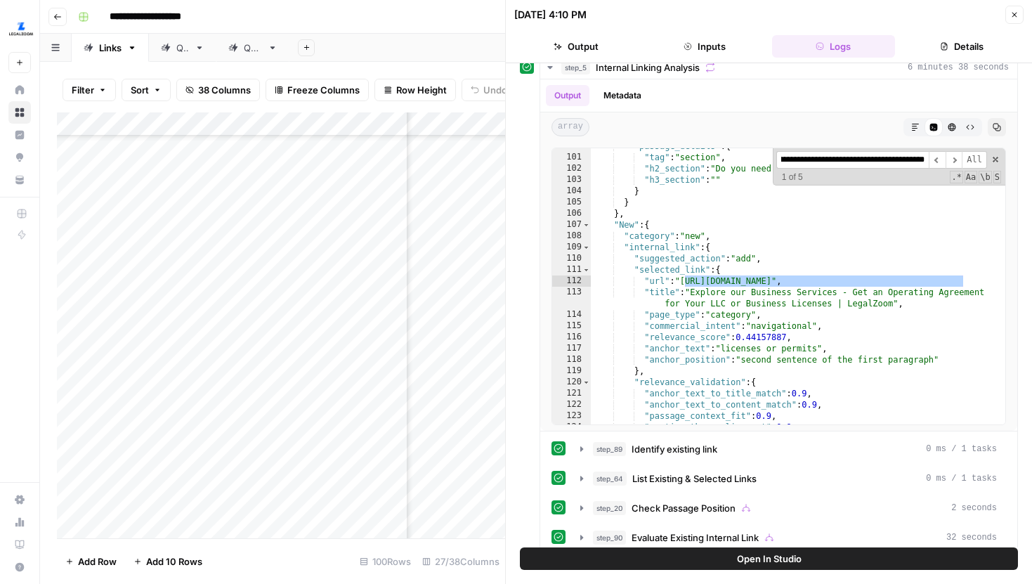
type input "**********"
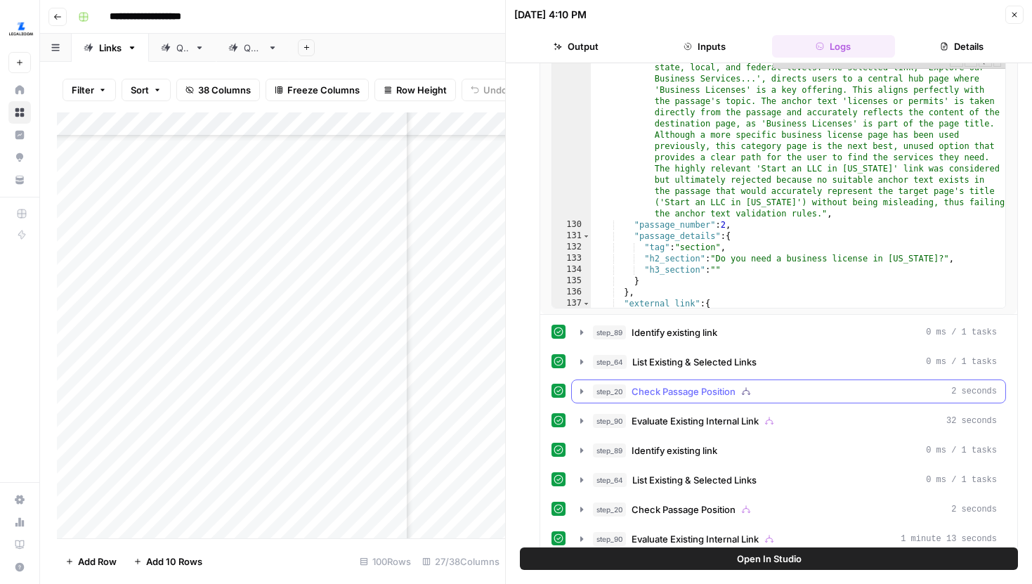
scroll to position [306, 0]
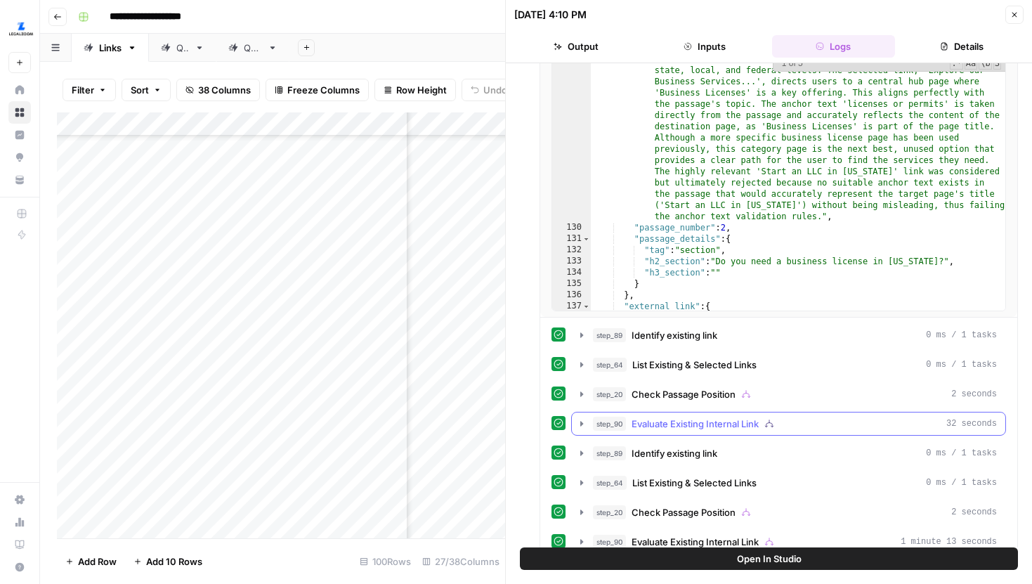
click at [586, 425] on icon "button" at bounding box center [581, 423] width 11 height 11
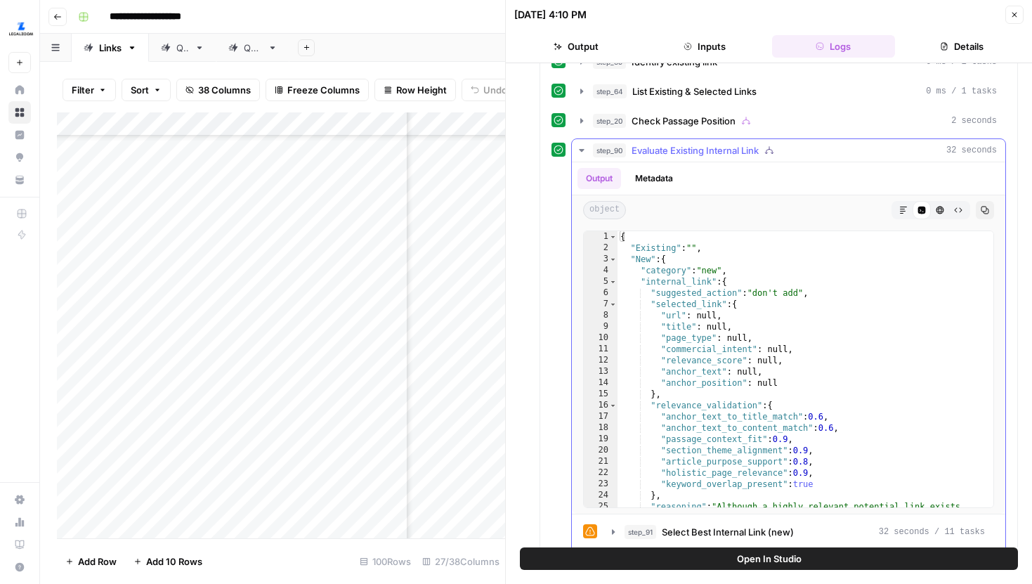
scroll to position [509, 0]
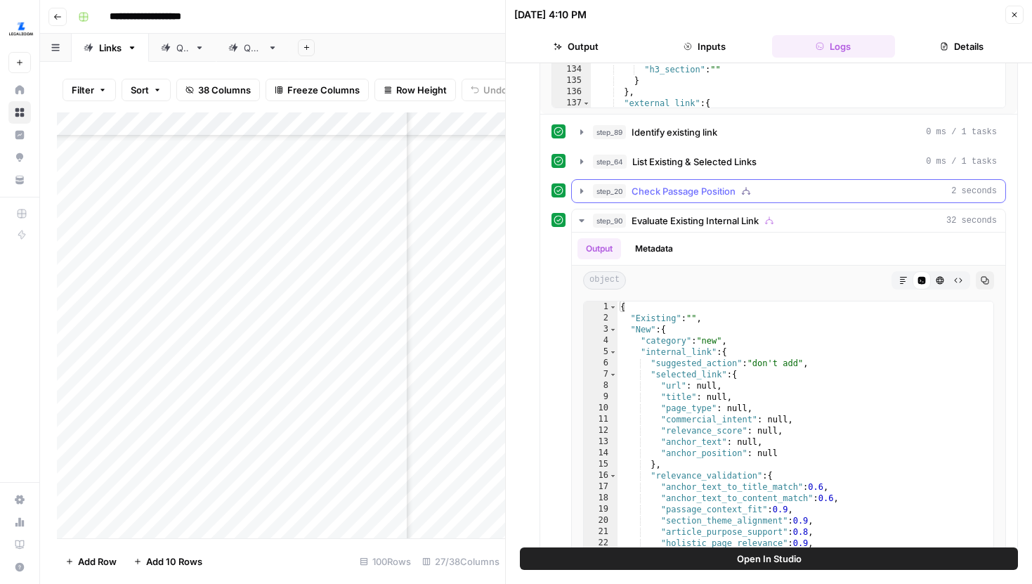
click at [578, 200] on button "step_20 Check Passage Position 2 seconds" at bounding box center [788, 191] width 433 height 22
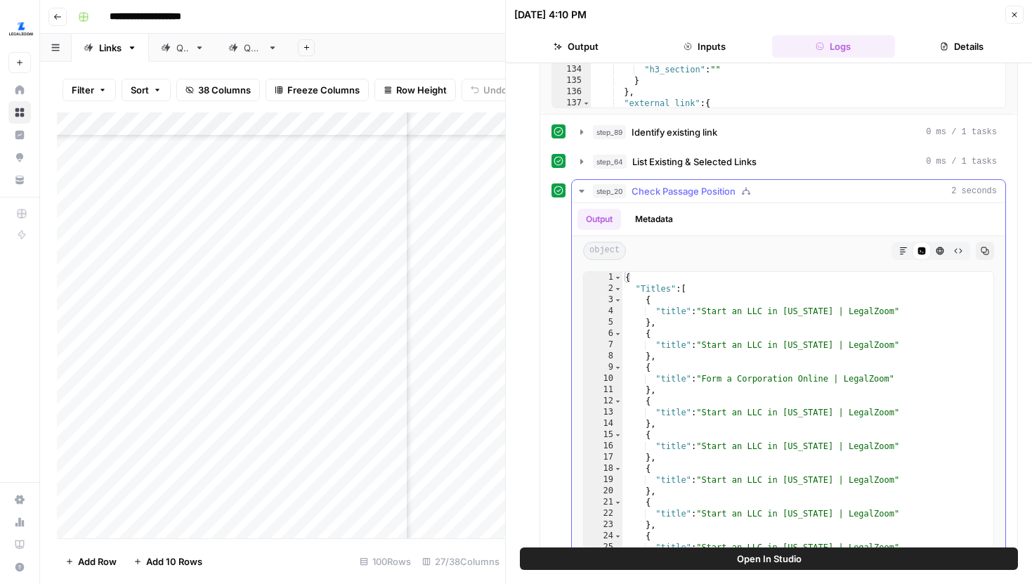
click at [578, 194] on icon "button" at bounding box center [581, 190] width 11 height 11
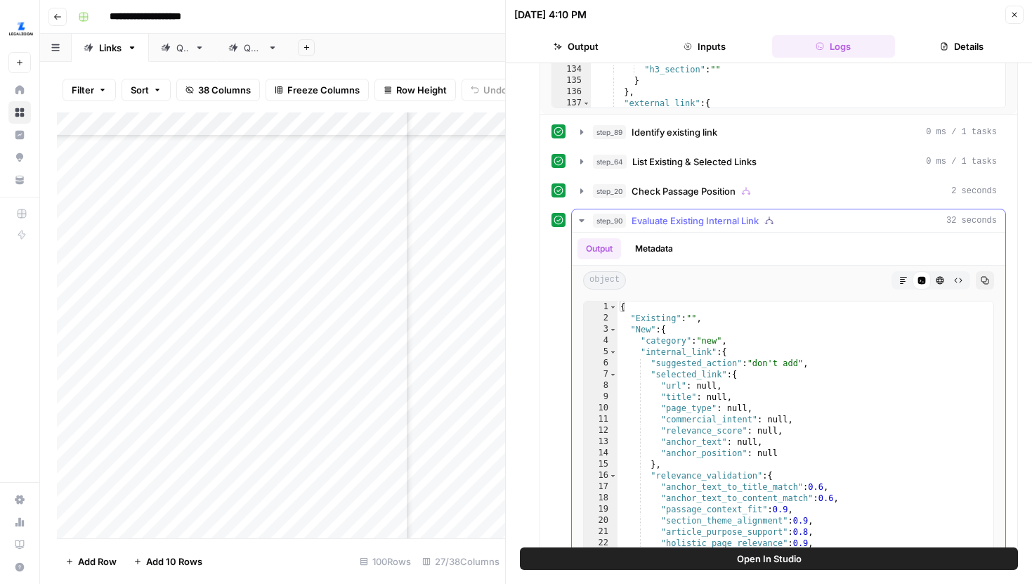
click at [580, 210] on button "step_90 Evaluate Existing Internal Link 32 seconds" at bounding box center [788, 220] width 433 height 22
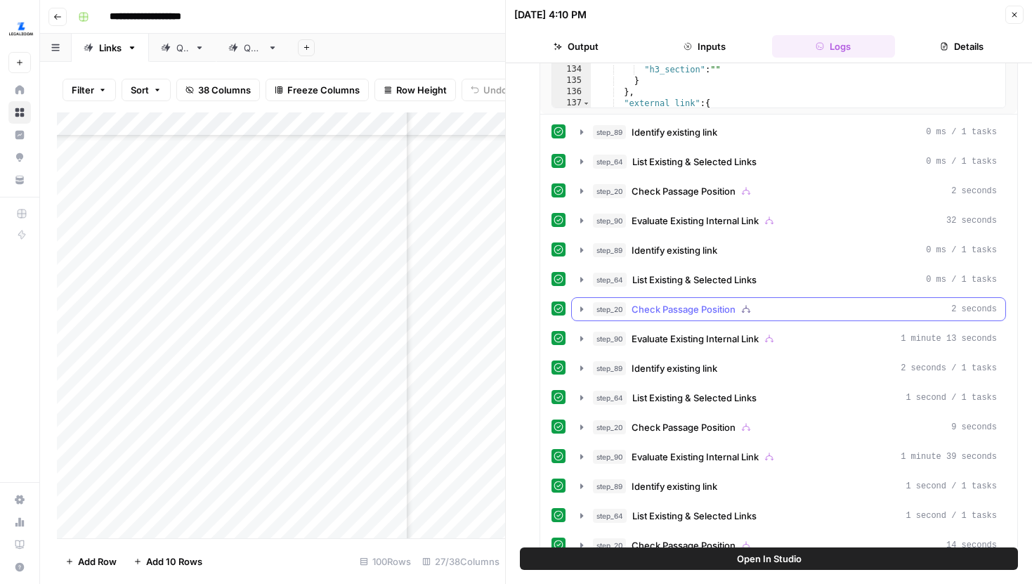
click at [578, 302] on button "step_20 Check Passage Position 2 seconds" at bounding box center [788, 309] width 433 height 22
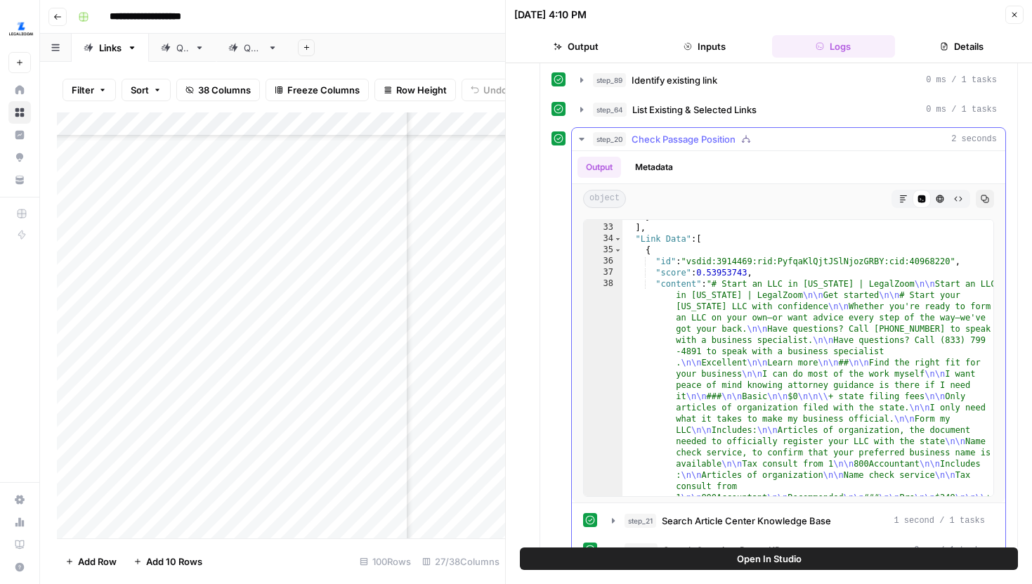
scroll to position [313, 0]
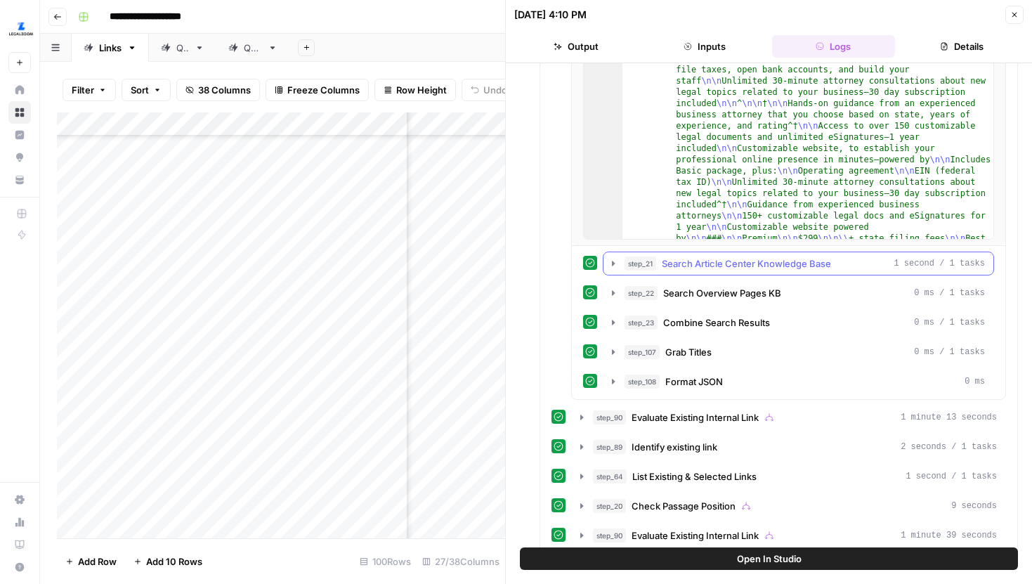
click at [617, 259] on icon "button" at bounding box center [613, 263] width 11 height 11
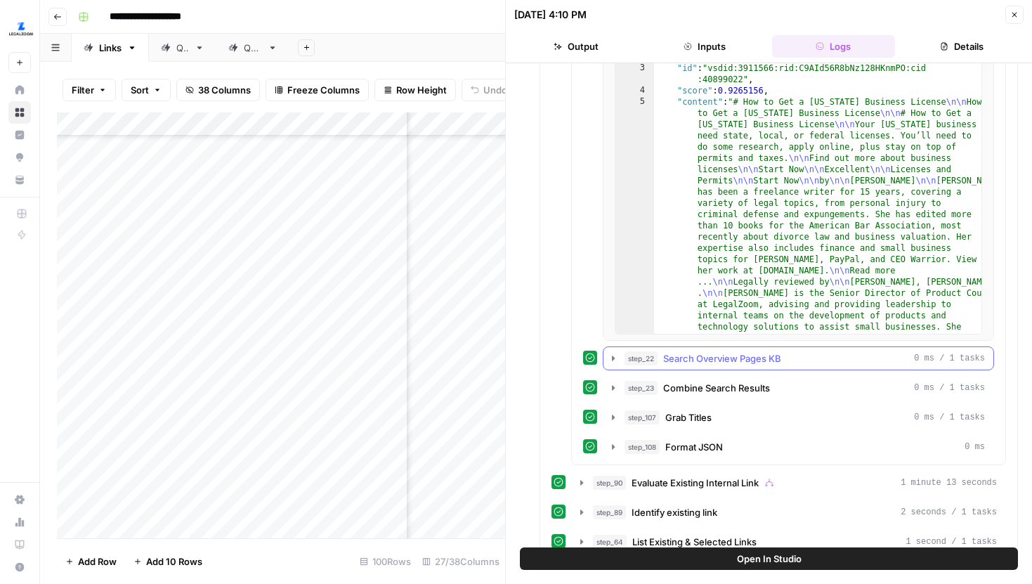
click at [616, 356] on icon "button" at bounding box center [613, 358] width 11 height 11
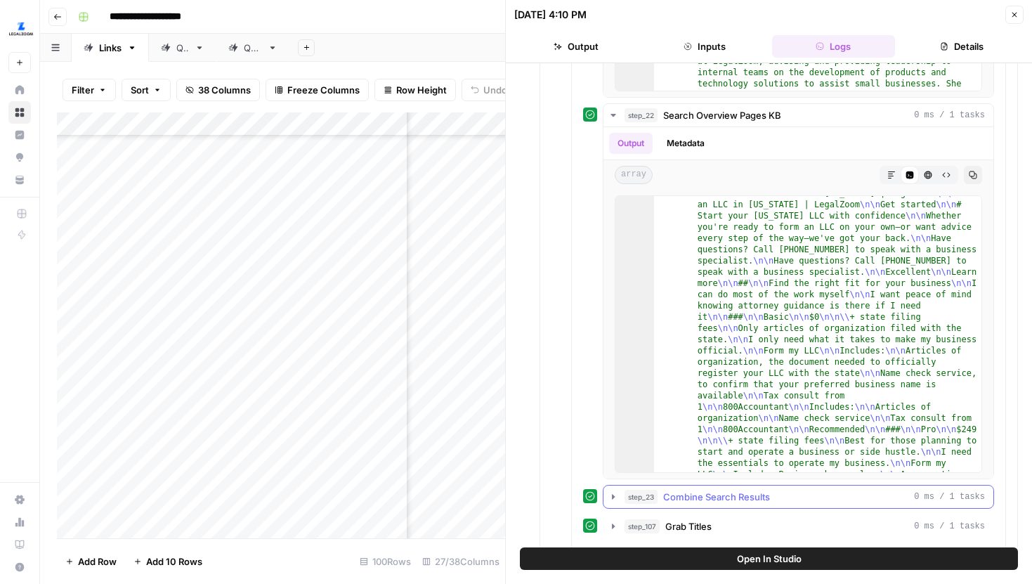
click at [622, 499] on button "step_23 Combine Search Results 0 ms / 1 tasks" at bounding box center [798, 496] width 390 height 22
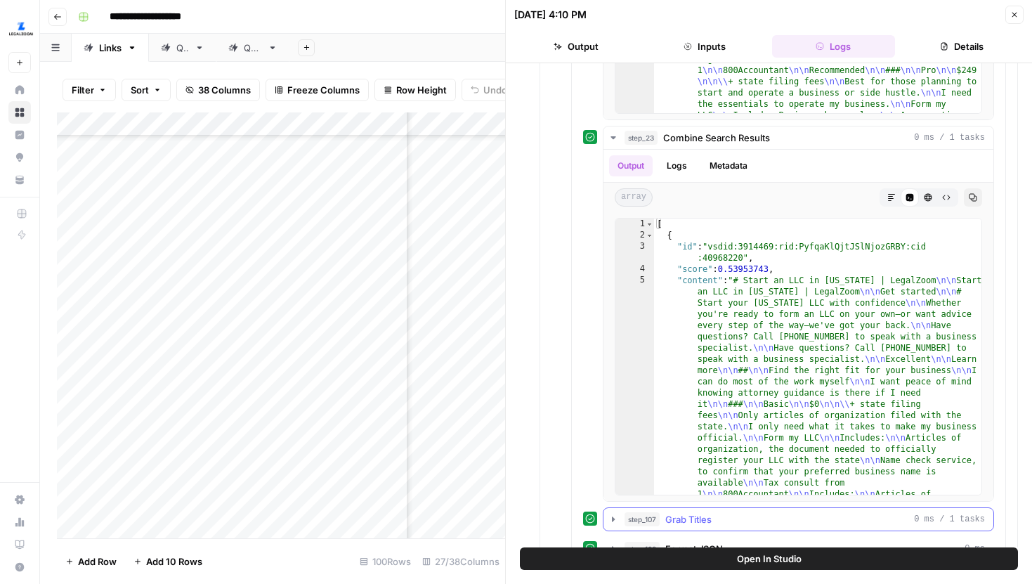
click at [620, 520] on button "step_107 Grab Titles 0 ms / 1 tasks" at bounding box center [798, 519] width 390 height 22
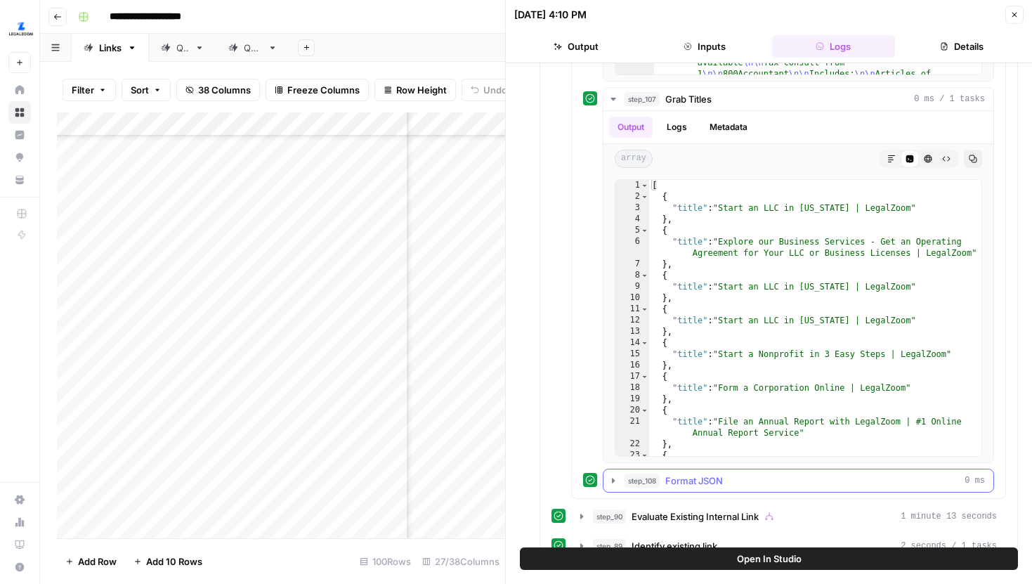
click at [612, 481] on icon "button" at bounding box center [613, 480] width 3 height 5
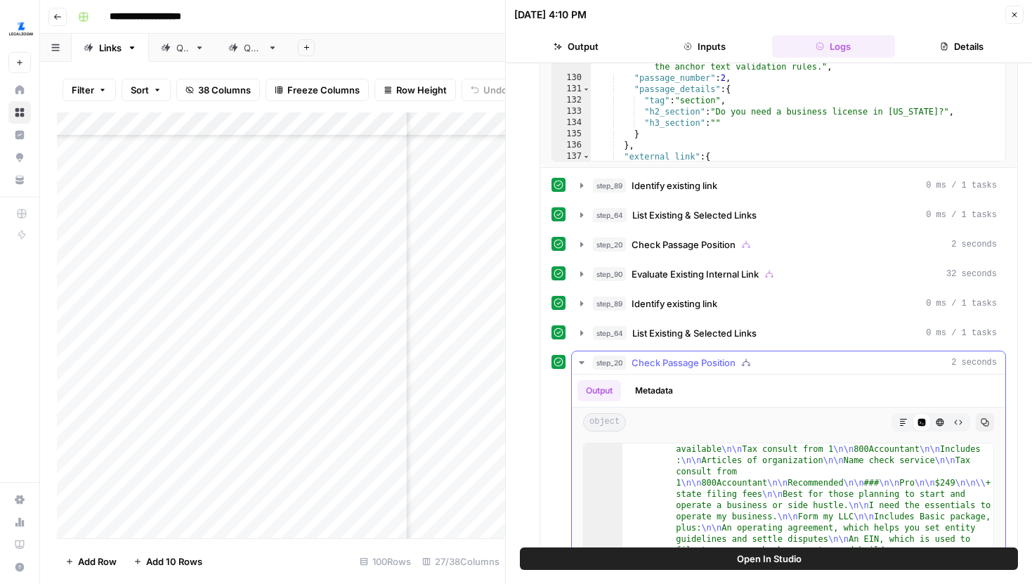
click at [578, 368] on button "step_20 Check Passage Position 2 seconds" at bounding box center [788, 362] width 433 height 22
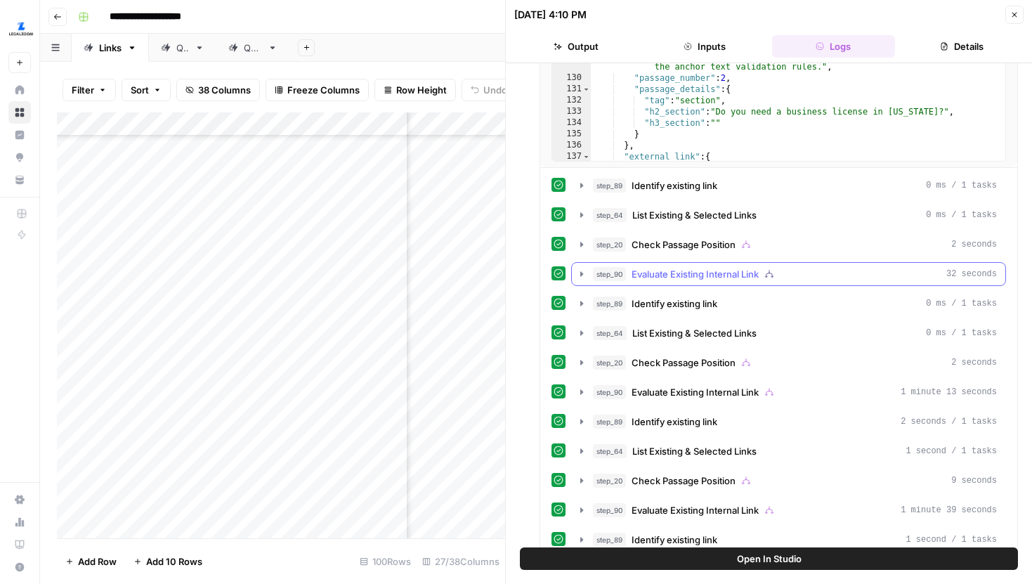
click at [580, 266] on button "step_90 Evaluate Existing Internal Link 32 seconds" at bounding box center [788, 274] width 433 height 22
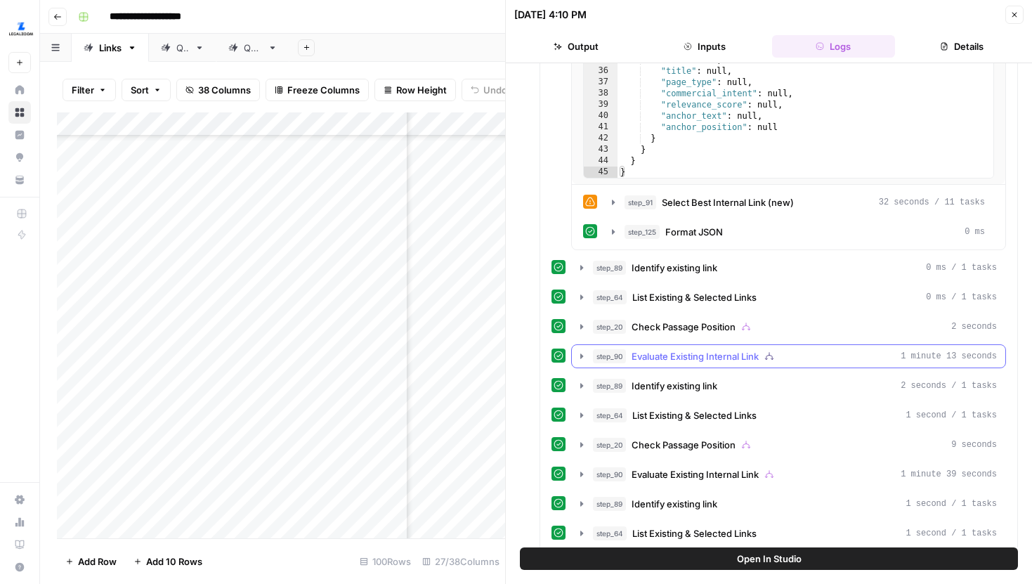
click at [585, 357] on icon "button" at bounding box center [581, 356] width 11 height 11
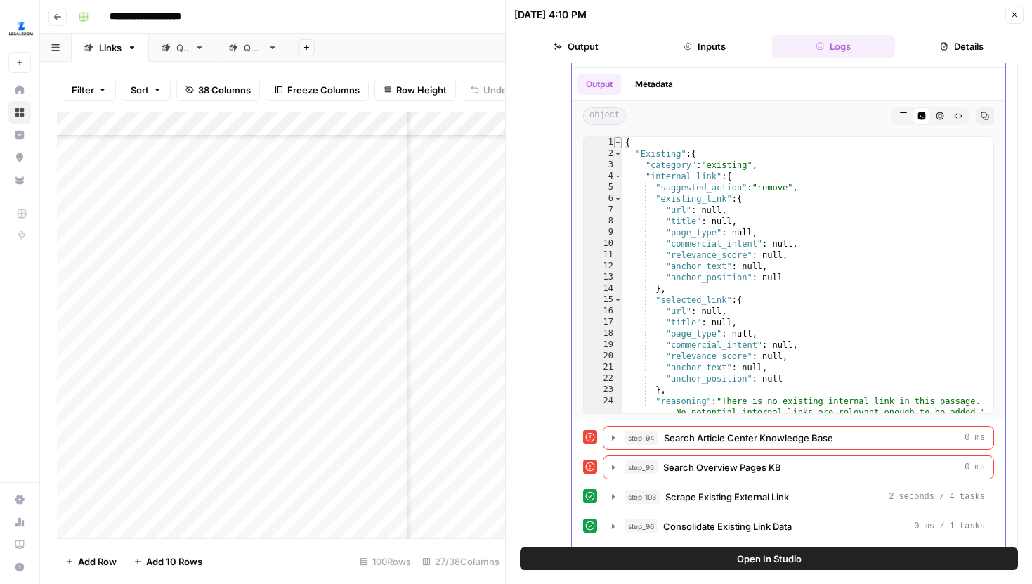
type textarea "*"
click at [620, 137] on span "Toggle code folding, rows 1 through 103" at bounding box center [618, 142] width 8 height 11
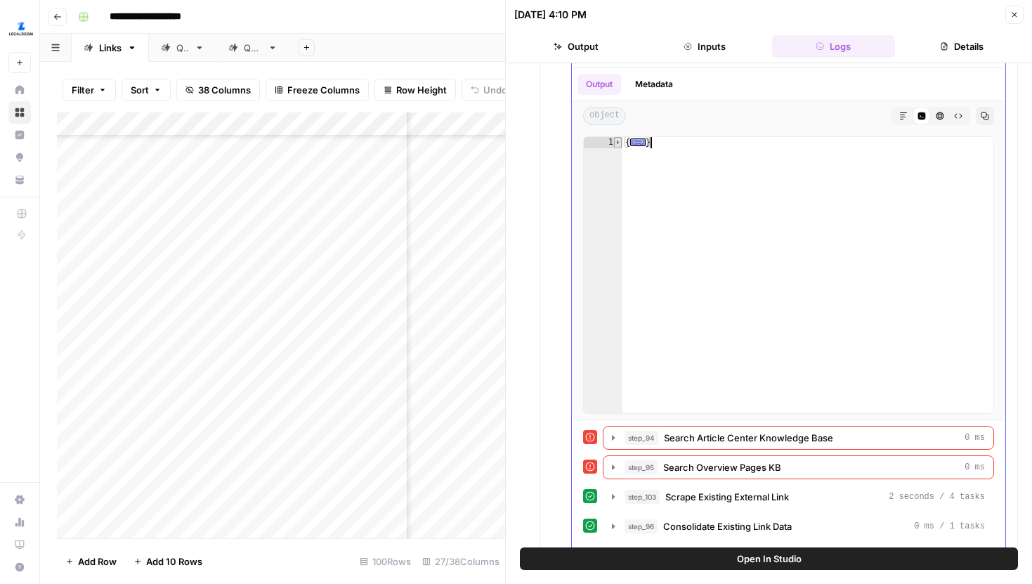
click at [620, 140] on span "Toggle code folding, rows 1 through 103" at bounding box center [618, 142] width 8 height 11
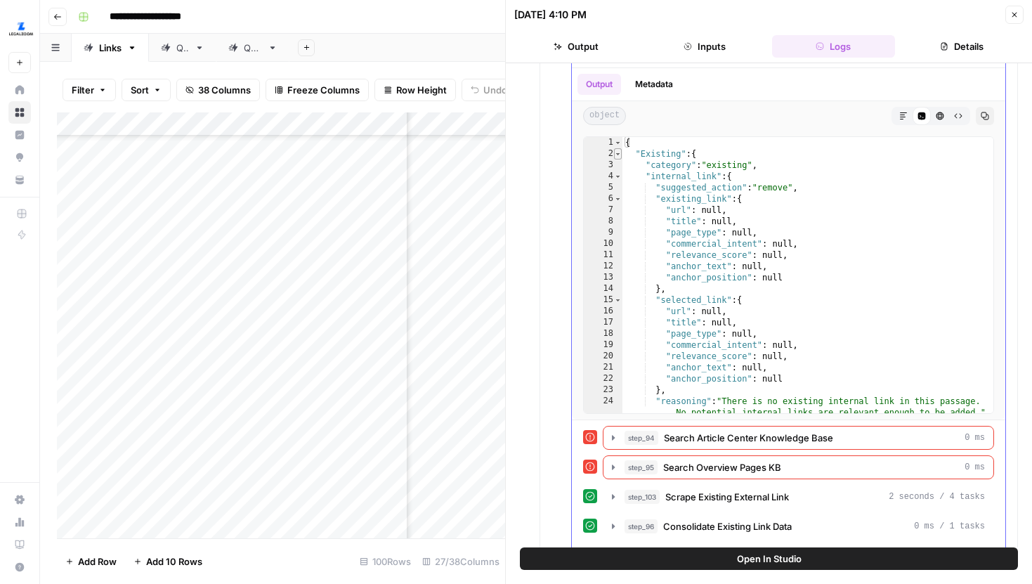
click at [620, 150] on span "Toggle code folding, rows 2 through 60" at bounding box center [618, 153] width 8 height 11
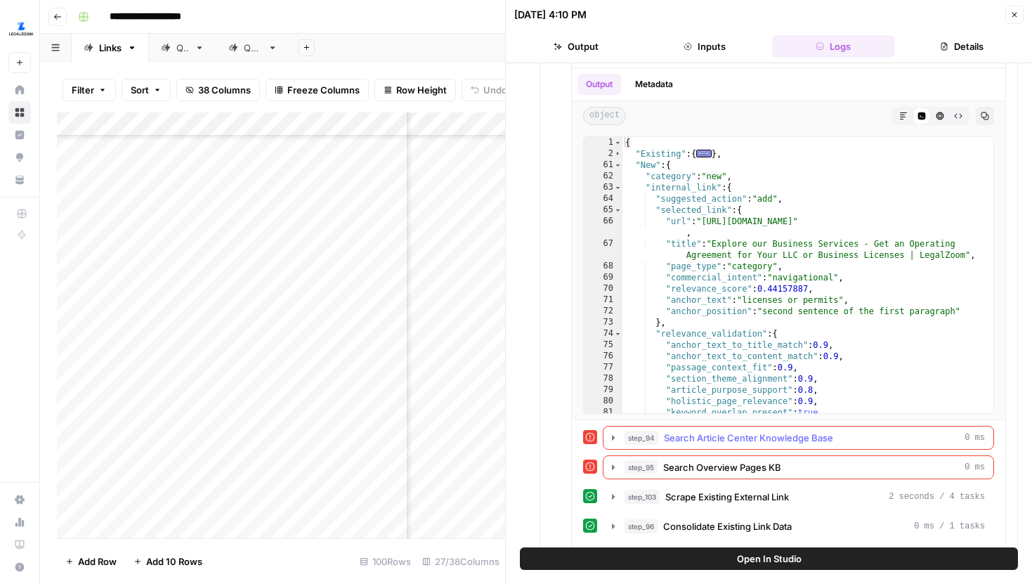
click at [613, 436] on icon "button" at bounding box center [613, 437] width 3 height 5
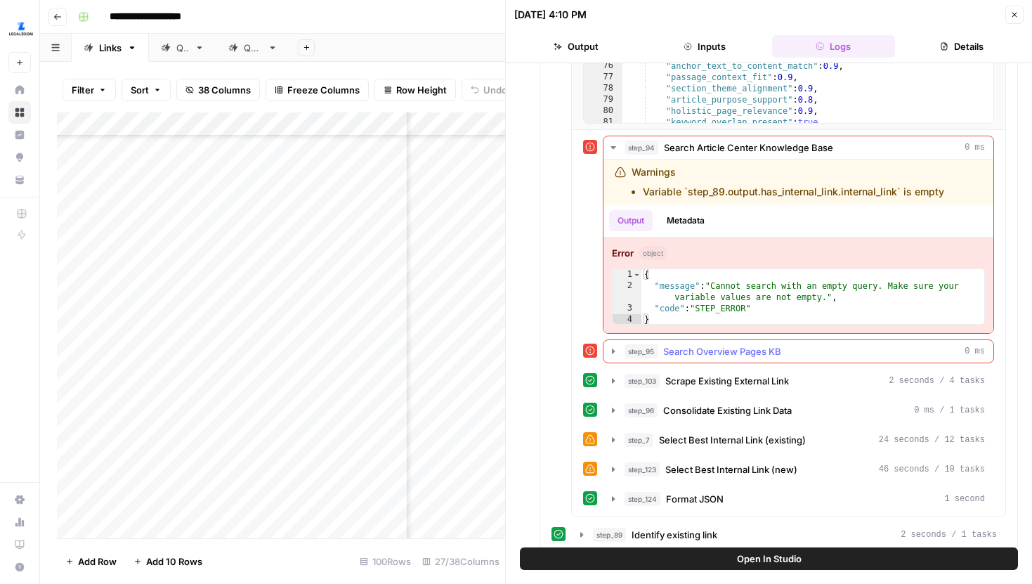
click at [613, 352] on icon "button" at bounding box center [613, 350] width 3 height 5
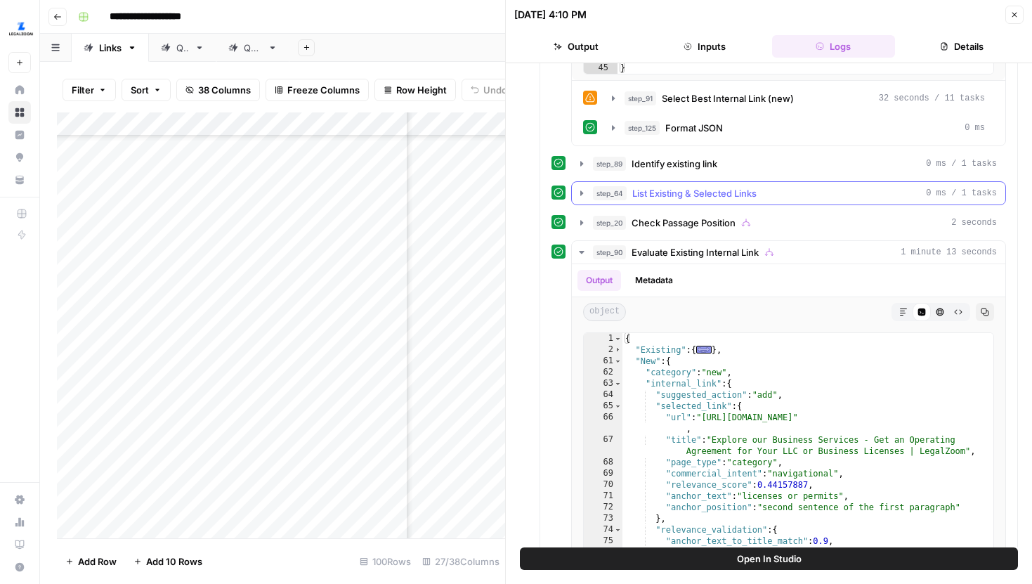
scroll to position [1000, 0]
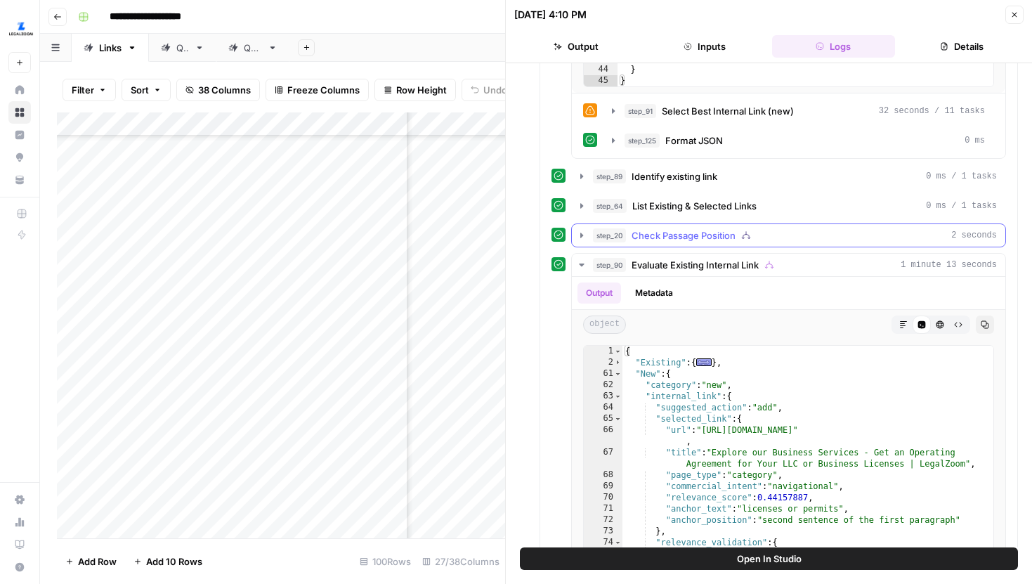
click at [583, 231] on icon "button" at bounding box center [581, 235] width 11 height 11
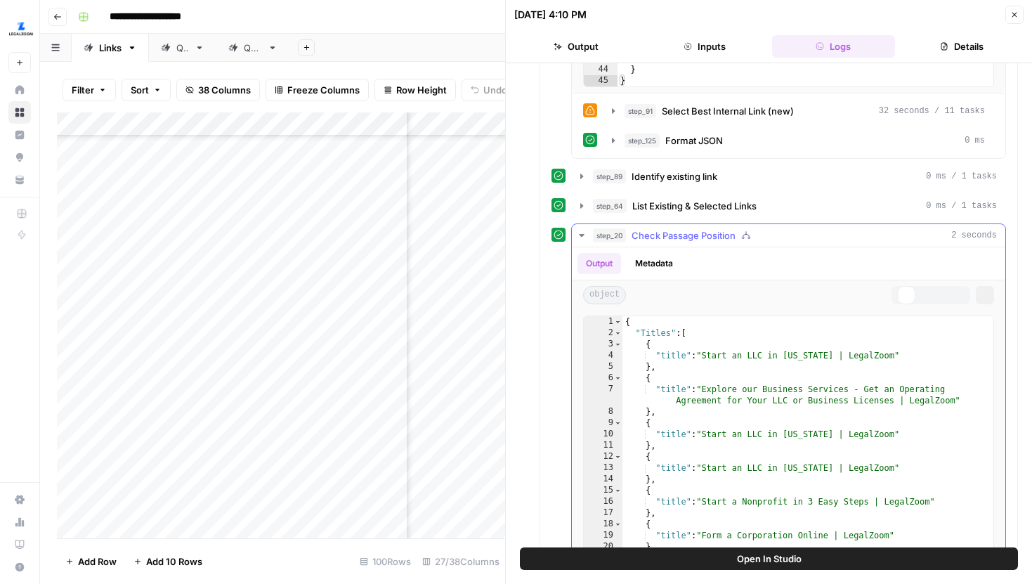
scroll to position [1046, 0]
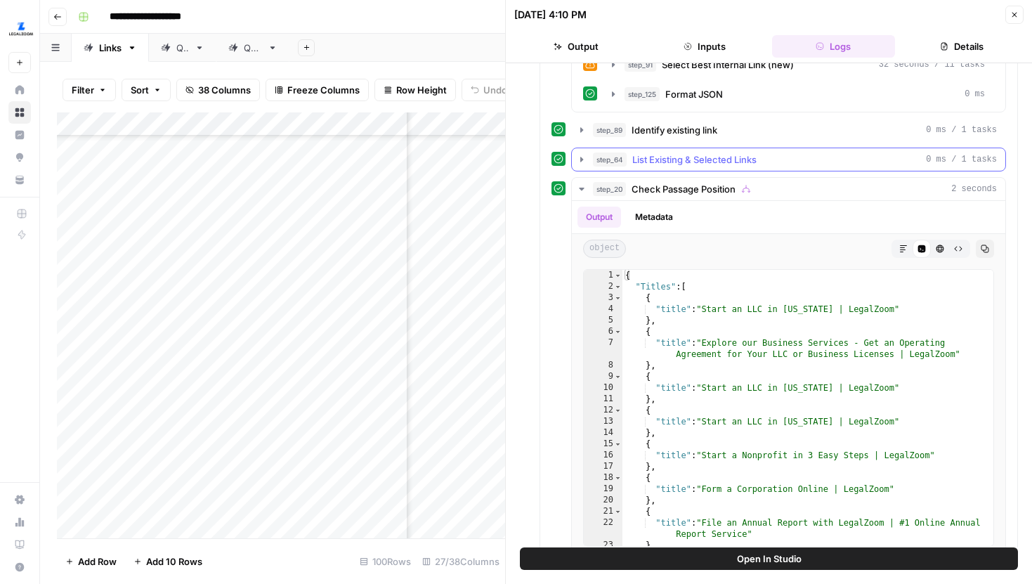
click at [578, 157] on icon "button" at bounding box center [581, 159] width 11 height 11
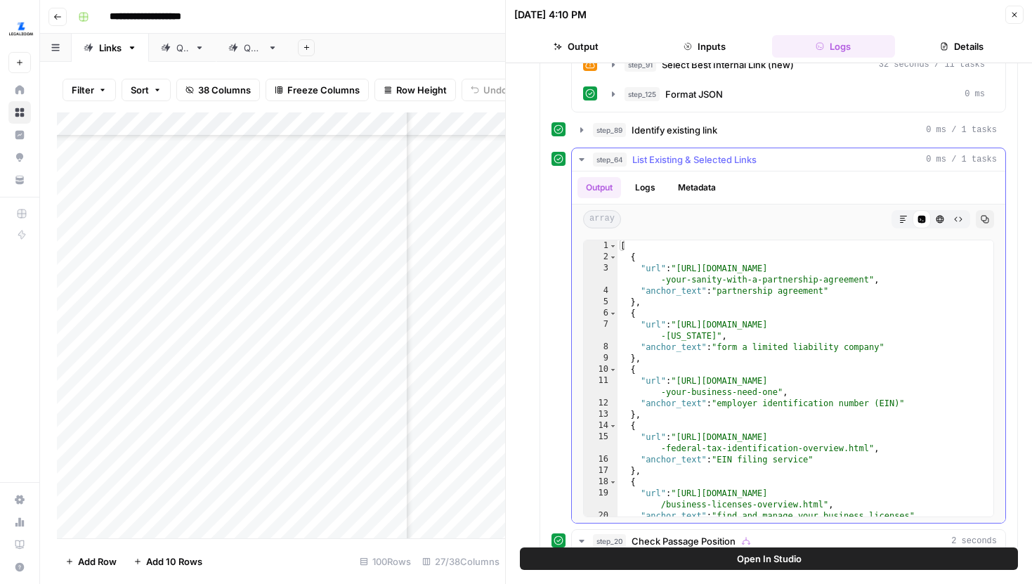
click at [578, 157] on icon "button" at bounding box center [581, 159] width 11 height 11
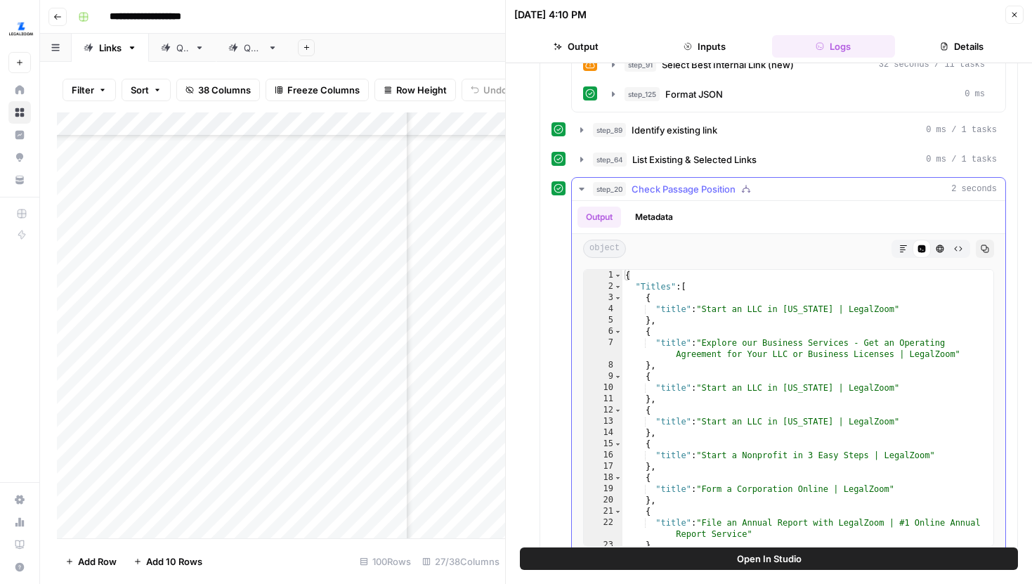
click at [580, 196] on button "step_20 Check Passage Position 2 seconds" at bounding box center [788, 189] width 433 height 22
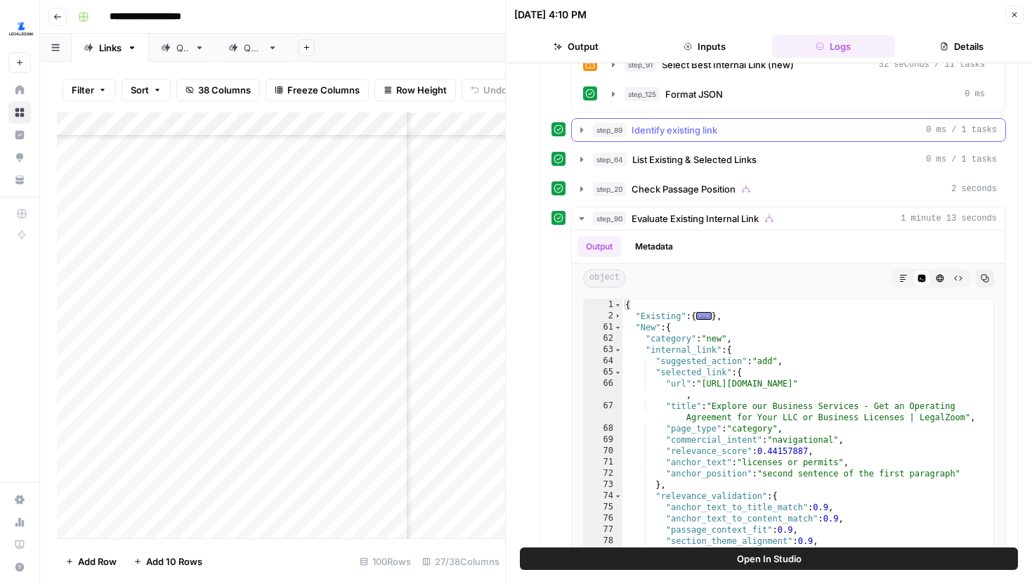
click at [580, 131] on icon "button" at bounding box center [581, 129] width 3 height 5
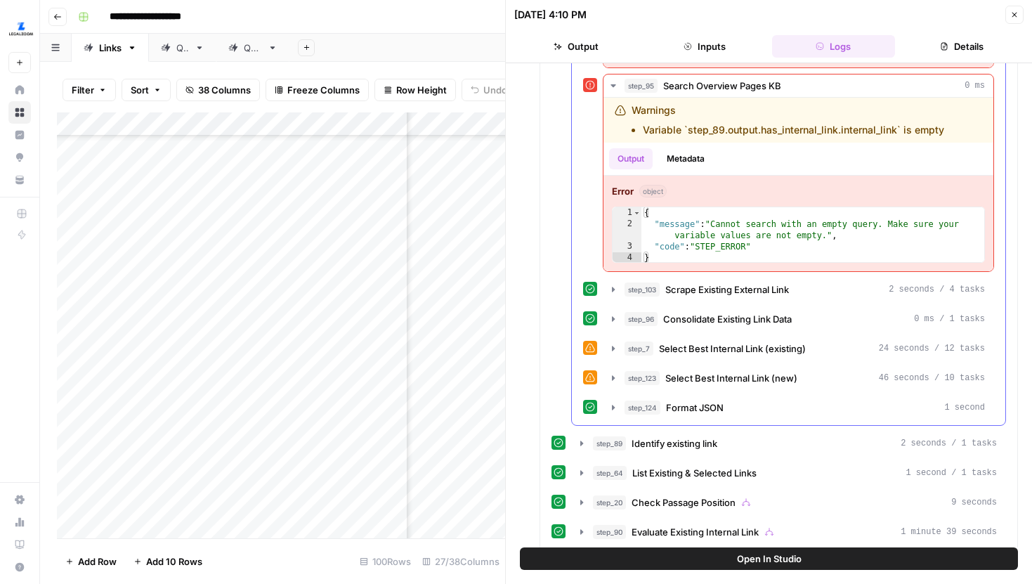
scroll to position [2118, 0]
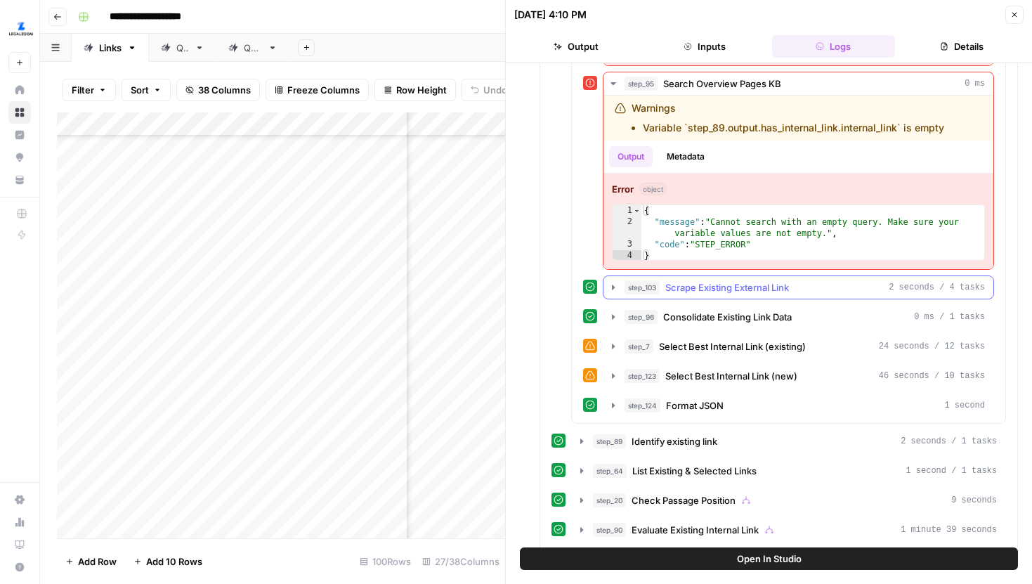
click at [611, 287] on icon "button" at bounding box center [613, 287] width 11 height 11
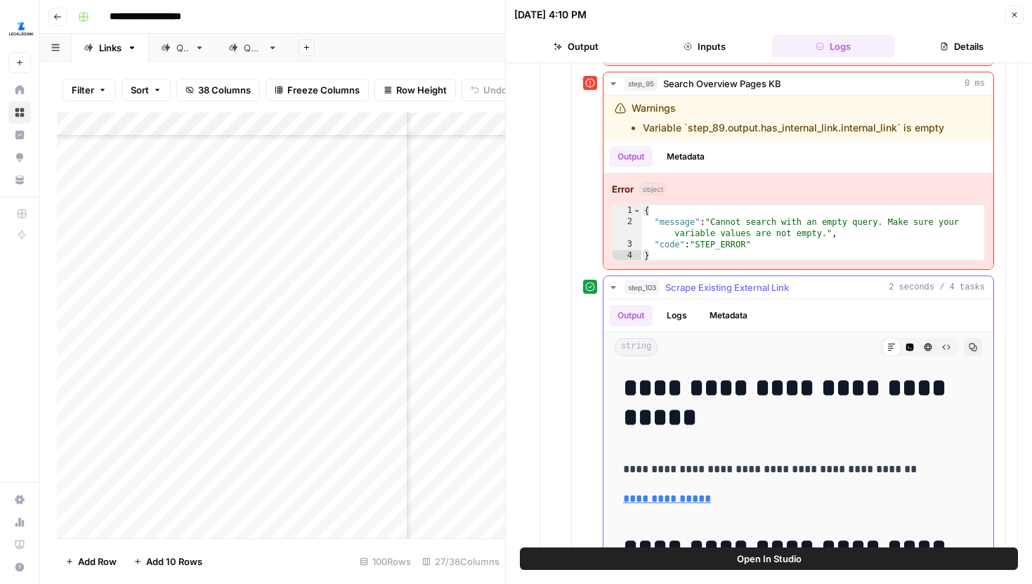
click at [612, 287] on icon "button" at bounding box center [613, 287] width 5 height 3
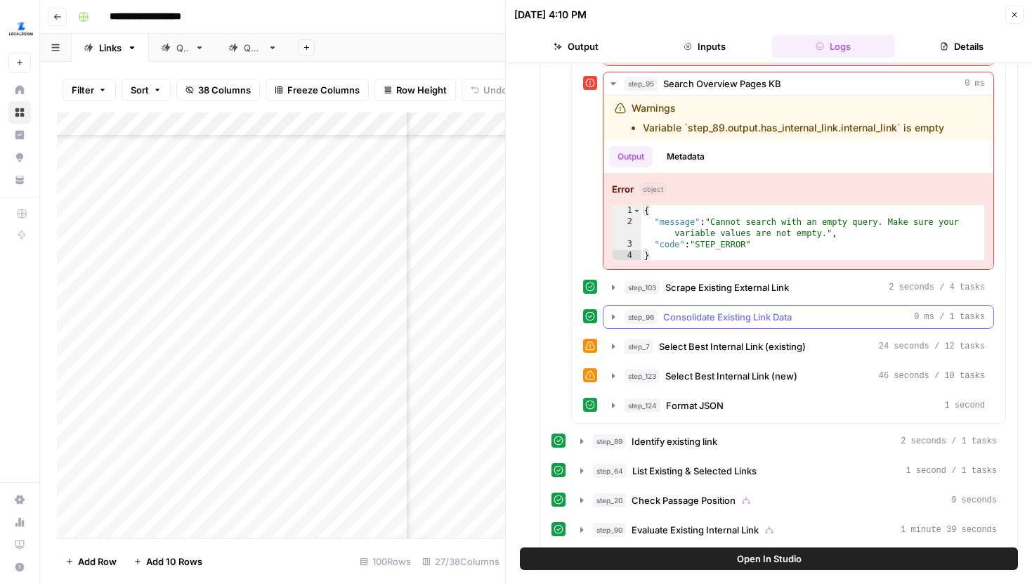
click at [611, 311] on icon "button" at bounding box center [613, 316] width 11 height 11
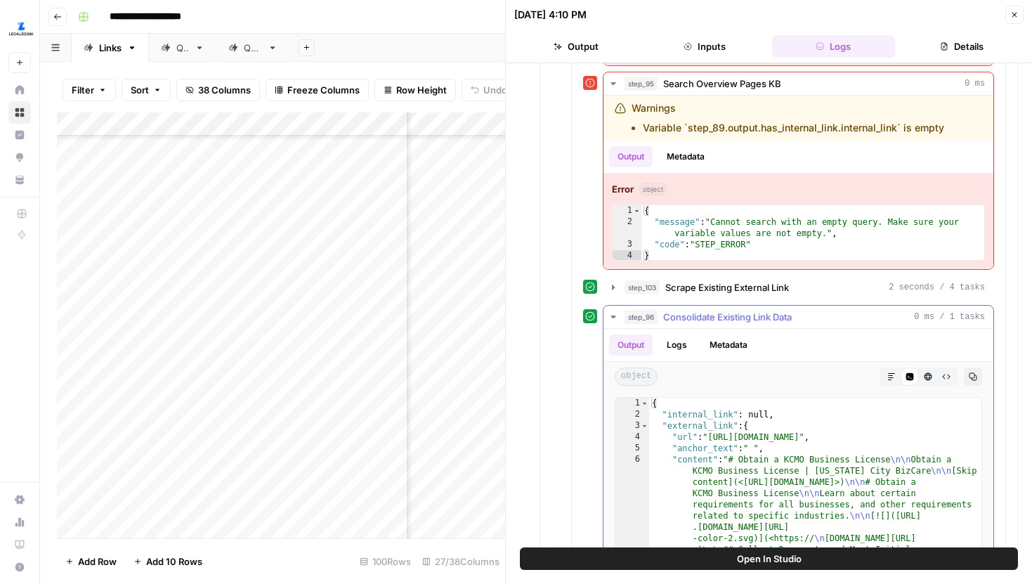
click at [611, 311] on icon "button" at bounding box center [613, 316] width 11 height 11
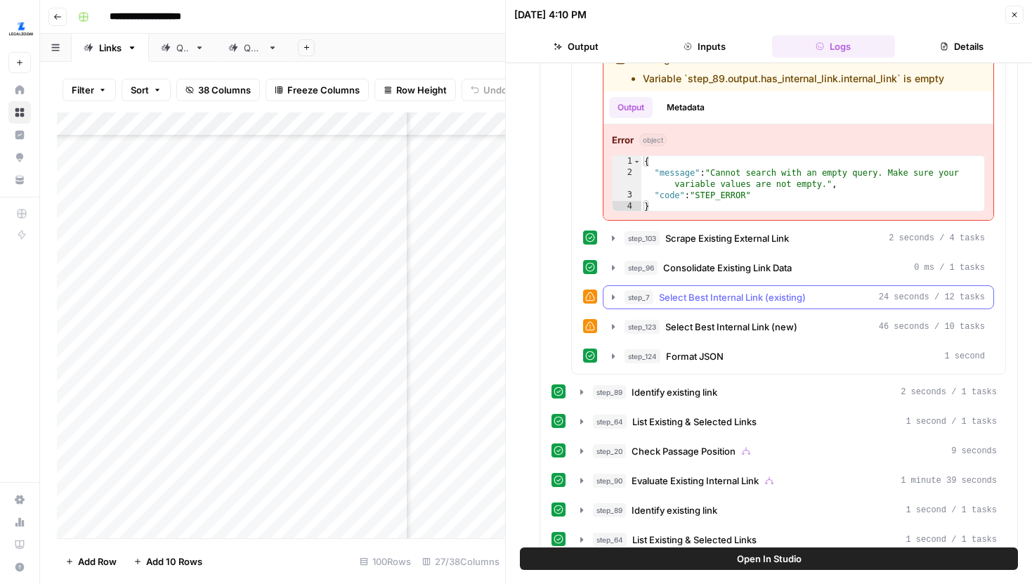
click at [611, 294] on icon "button" at bounding box center [613, 297] width 11 height 11
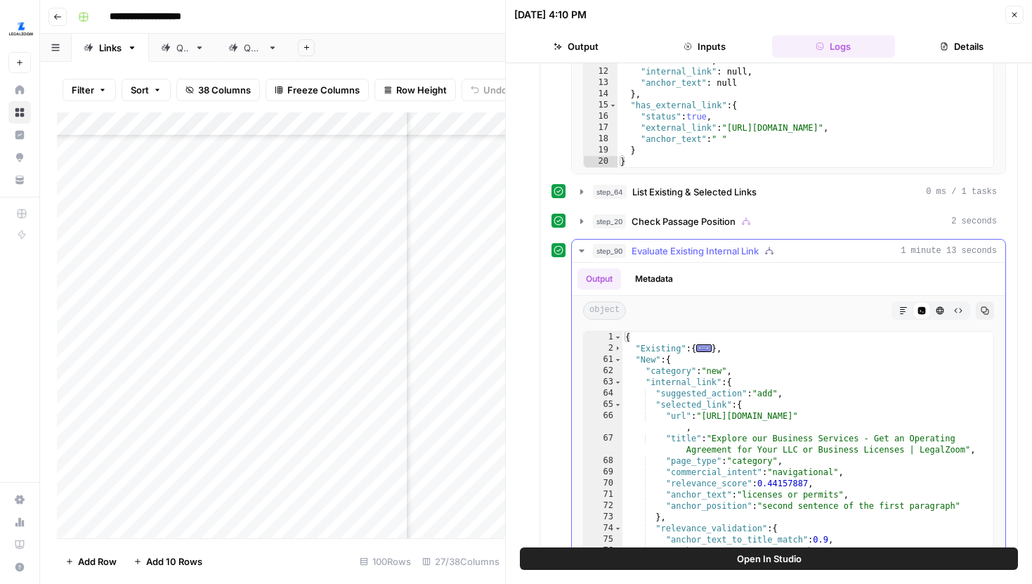
scroll to position [1363, 0]
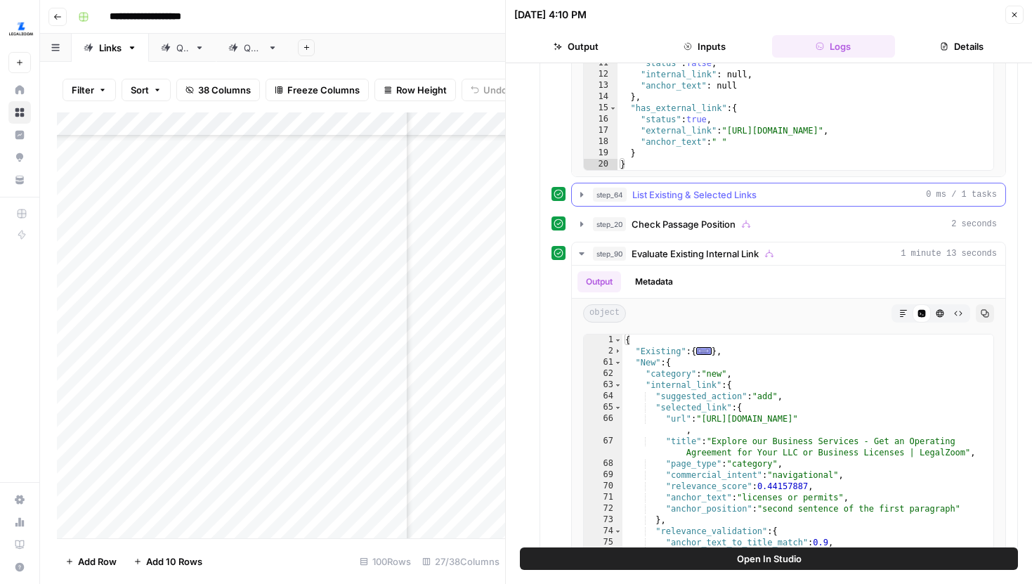
click at [587, 191] on button "step_64 List Existing & Selected Links 0 ms / 1 tasks" at bounding box center [788, 194] width 433 height 22
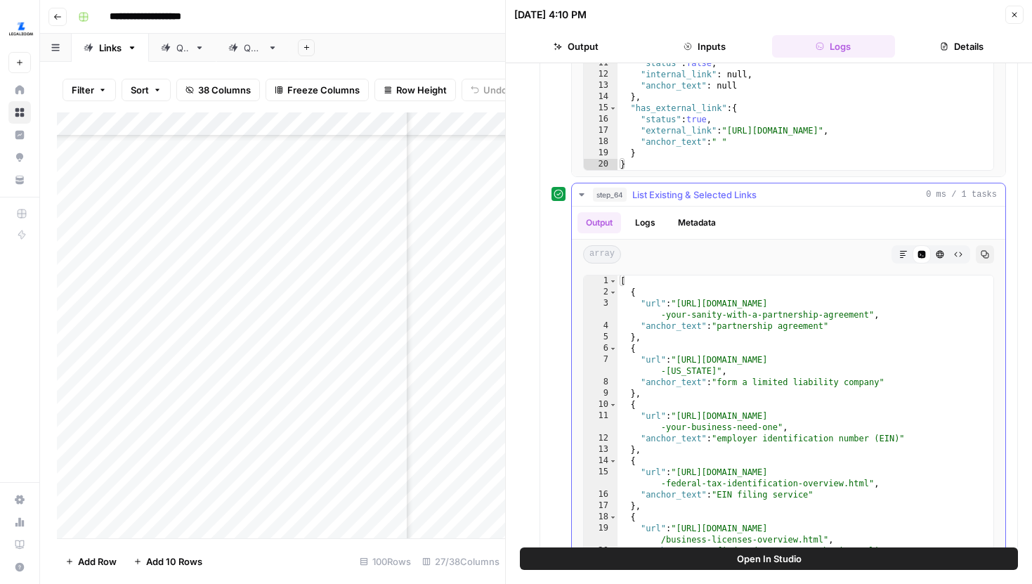
click at [586, 191] on icon "button" at bounding box center [581, 194] width 11 height 11
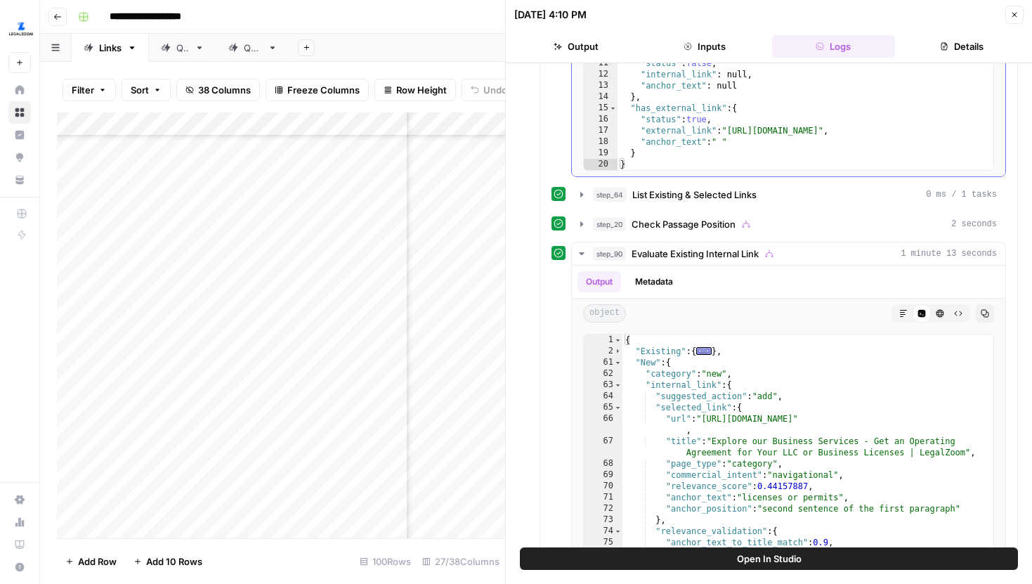
type textarea "**********"
drag, startPoint x: 728, startPoint y: 142, endPoint x: 720, endPoint y: 141, distance: 7.8
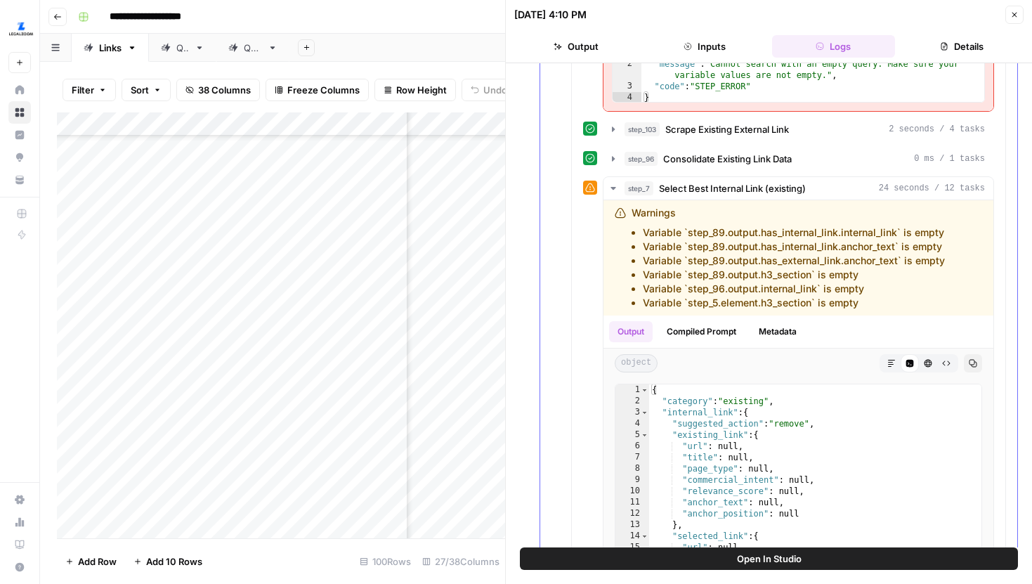
scroll to position [2278, 0]
drag, startPoint x: 688, startPoint y: 275, endPoint x: 811, endPoint y: 269, distance: 123.1
click at [811, 269] on li "Variable `step_89.output.h3_section` is empty" at bounding box center [794, 273] width 302 height 14
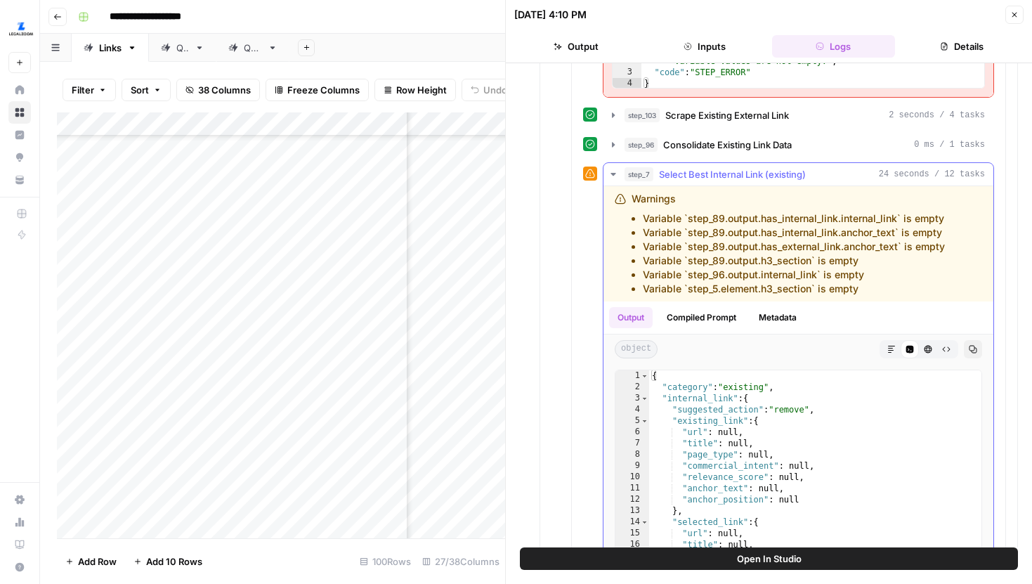
scroll to position [2295, 0]
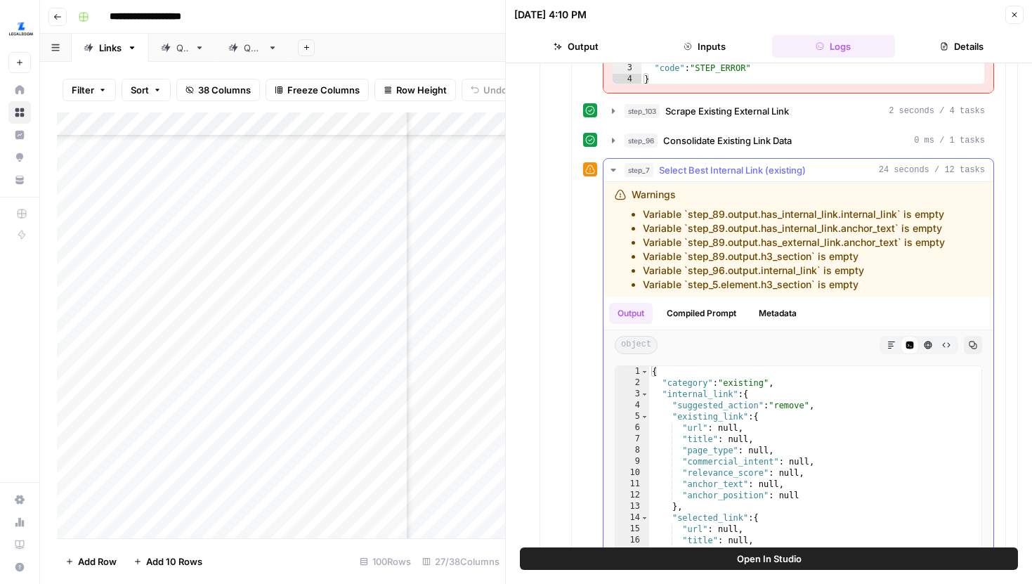
drag, startPoint x: 816, startPoint y: 272, endPoint x: 688, endPoint y: 272, distance: 128.6
click at [688, 272] on li "Variable `step_96.output.internal_link` is empty" at bounding box center [794, 270] width 302 height 14
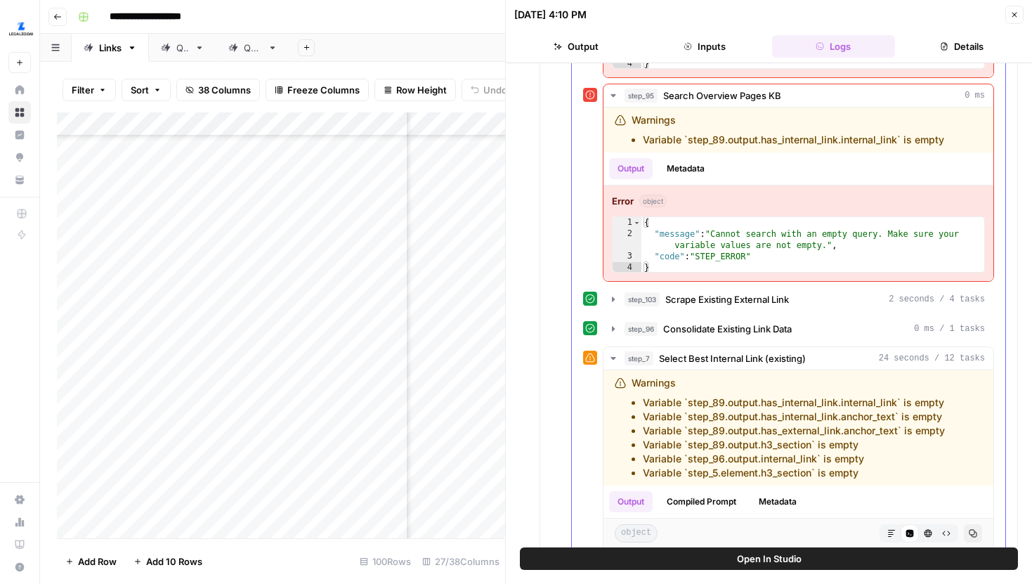
scroll to position [2099, 0]
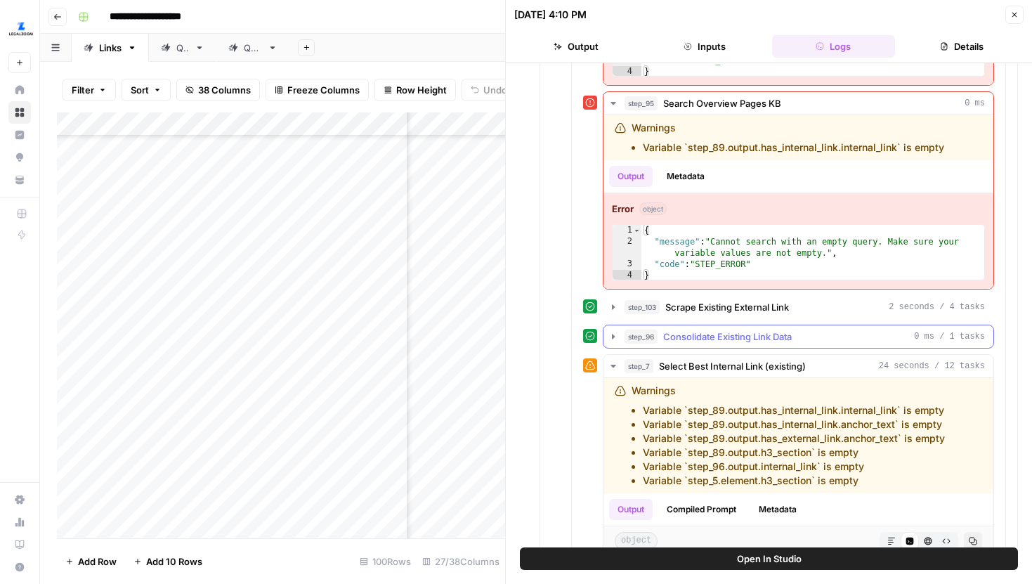
click at [618, 339] on icon "button" at bounding box center [613, 336] width 11 height 11
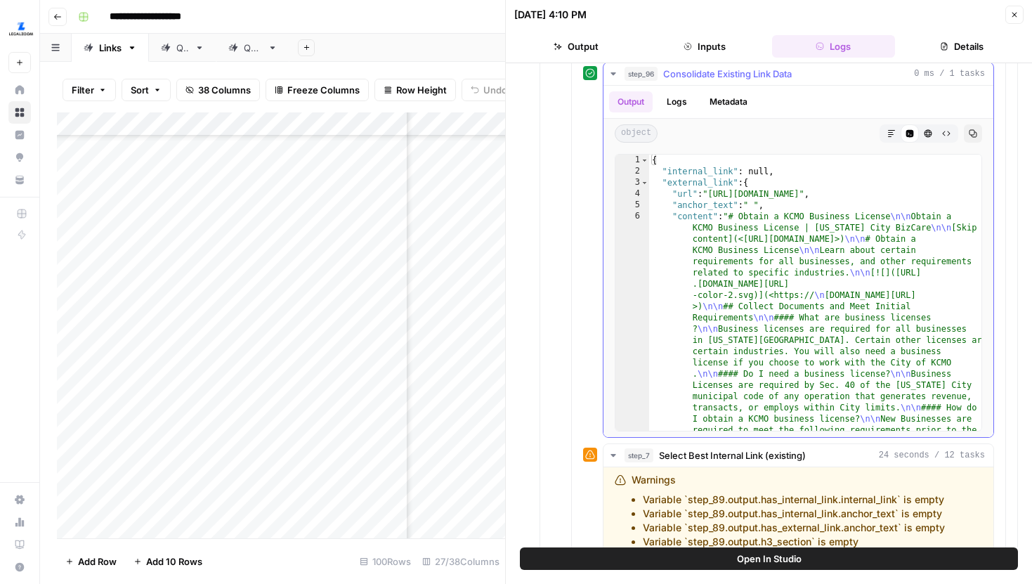
scroll to position [0, 0]
click at [618, 80] on button "step_96 Consolidate Existing Link Data 0 ms / 1 tasks" at bounding box center [798, 74] width 390 height 22
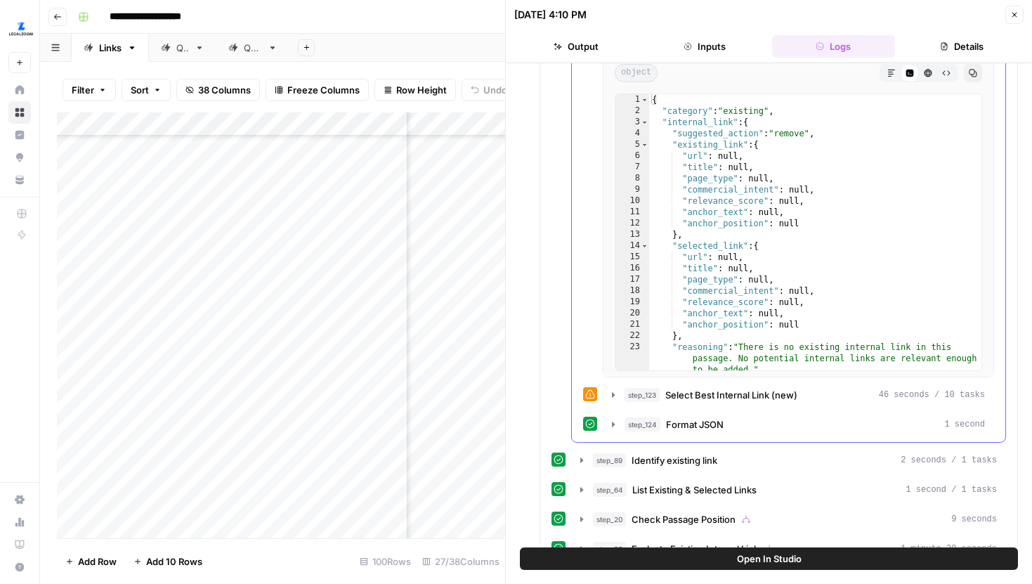
scroll to position [2592, 0]
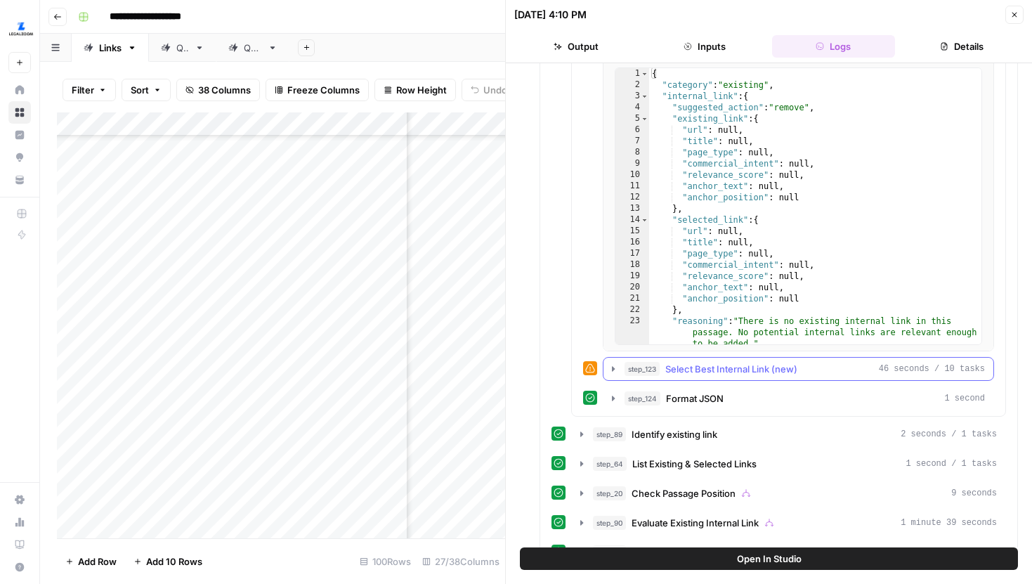
click at [614, 377] on button "step_123 Select Best Internal Link (new) 46 seconds / 10 tasks" at bounding box center [798, 369] width 390 height 22
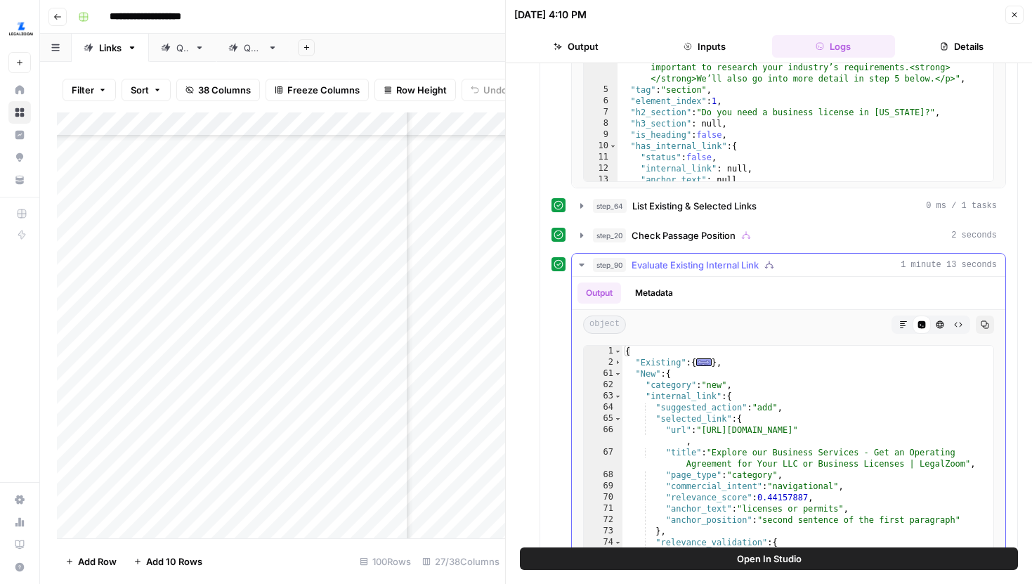
scroll to position [1338, 0]
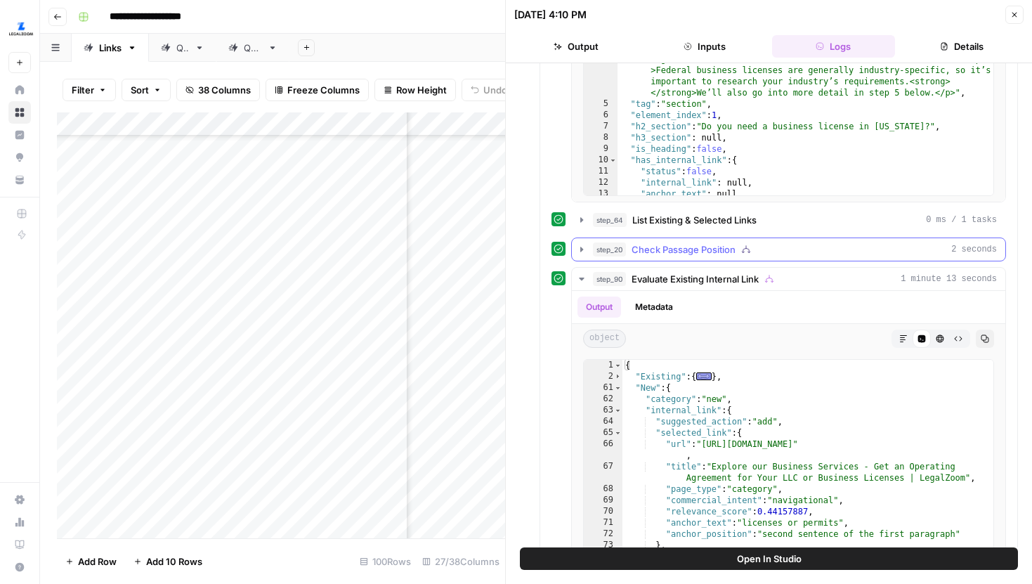
click at [578, 242] on button "step_20 Check Passage Position 2 seconds" at bounding box center [788, 249] width 433 height 22
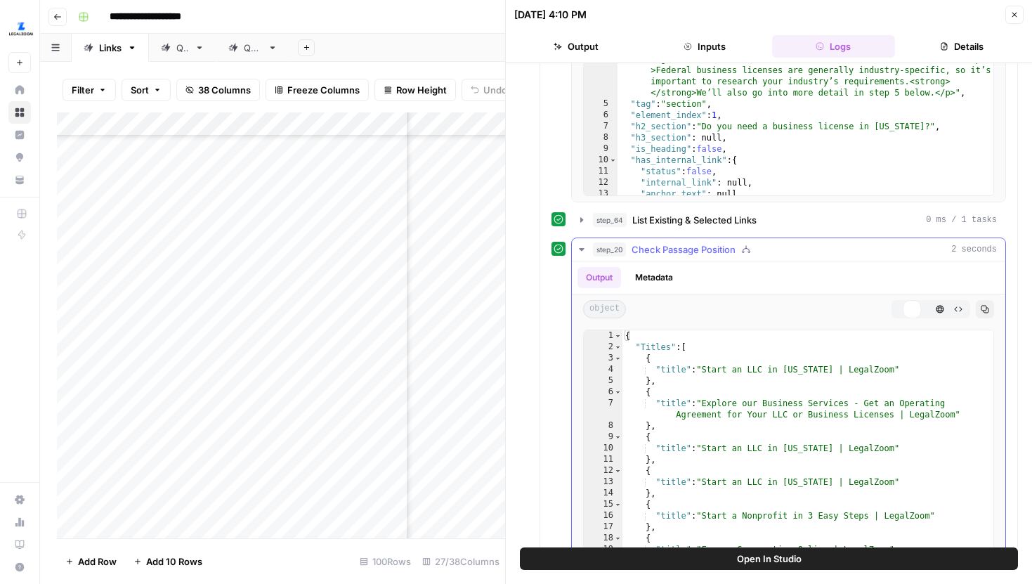
scroll to position [1554, 0]
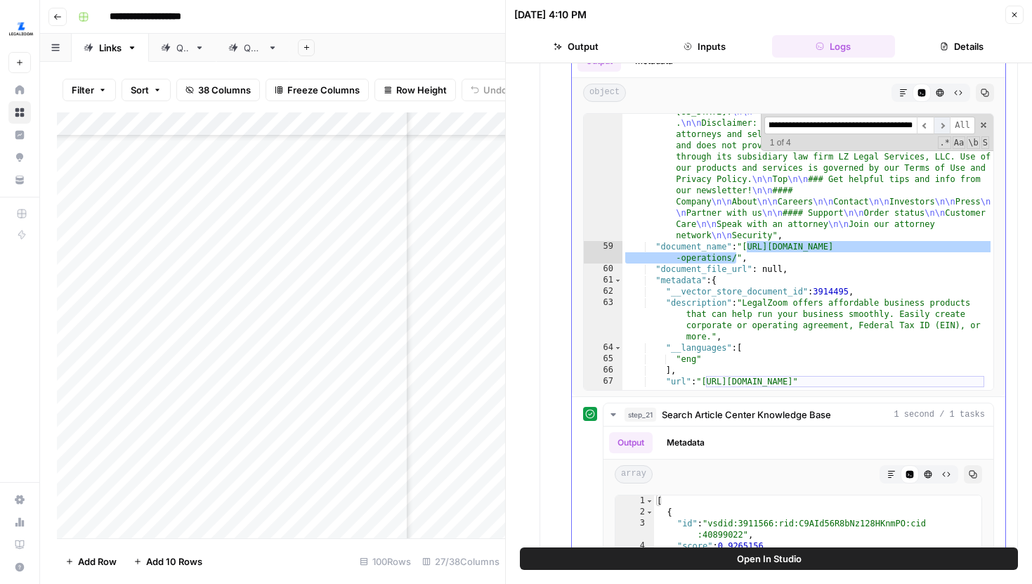
type input "**********"
click at [938, 126] on span "​" at bounding box center [942, 126] width 17 height 18
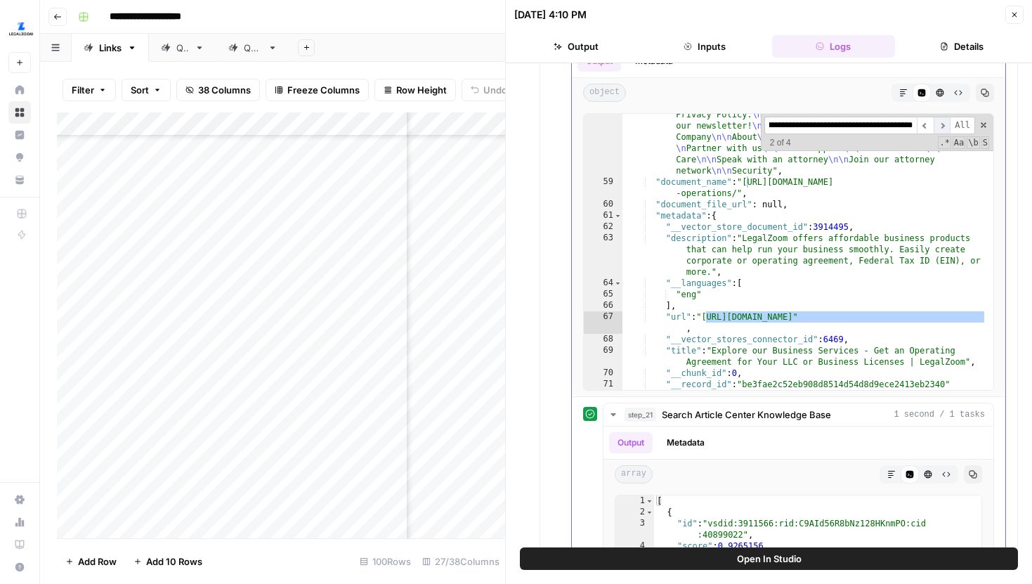
click at [940, 122] on span "​" at bounding box center [942, 126] width 17 height 18
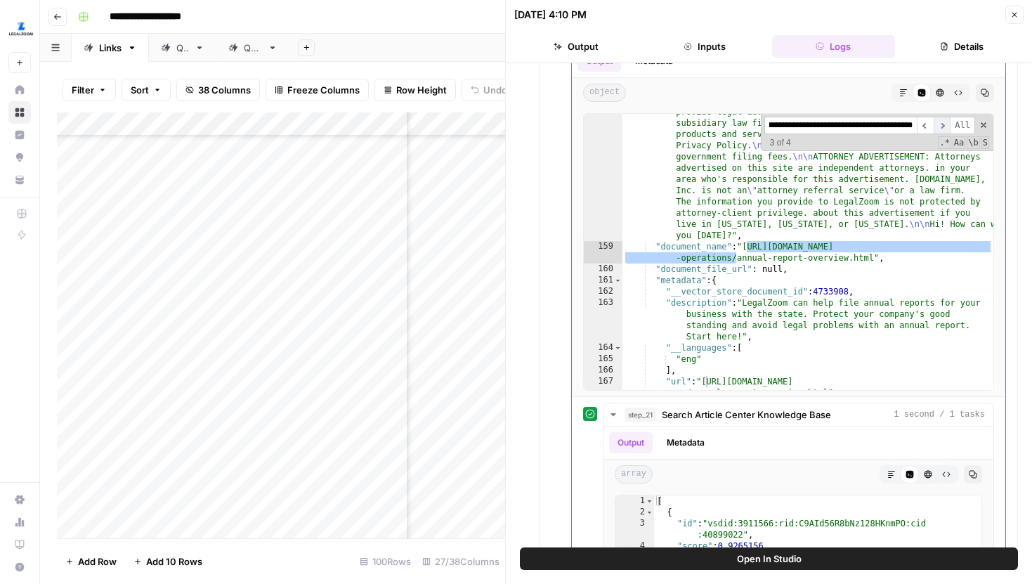
click at [940, 122] on span "​" at bounding box center [942, 126] width 17 height 18
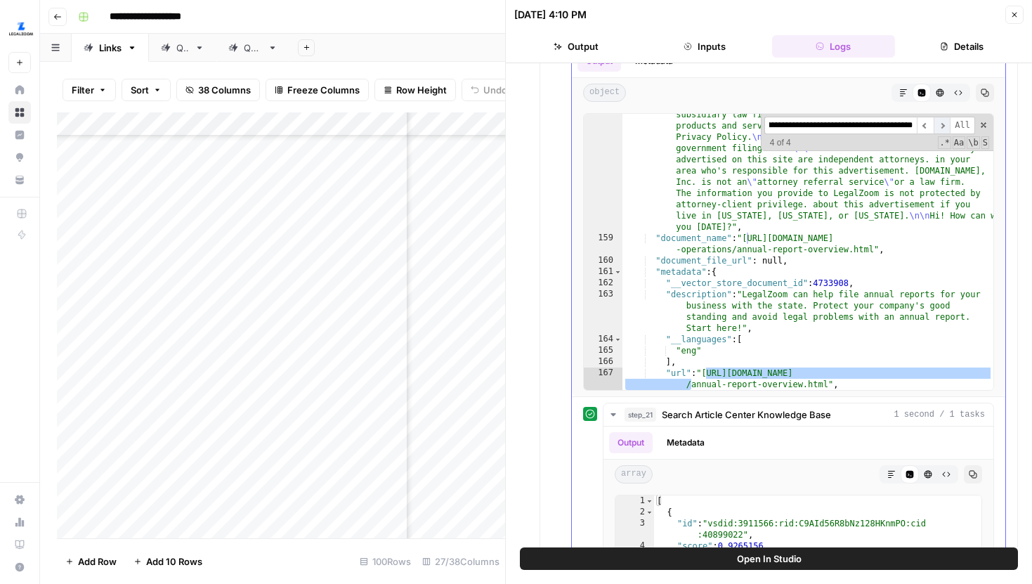
click at [940, 122] on span "​" at bounding box center [942, 126] width 17 height 18
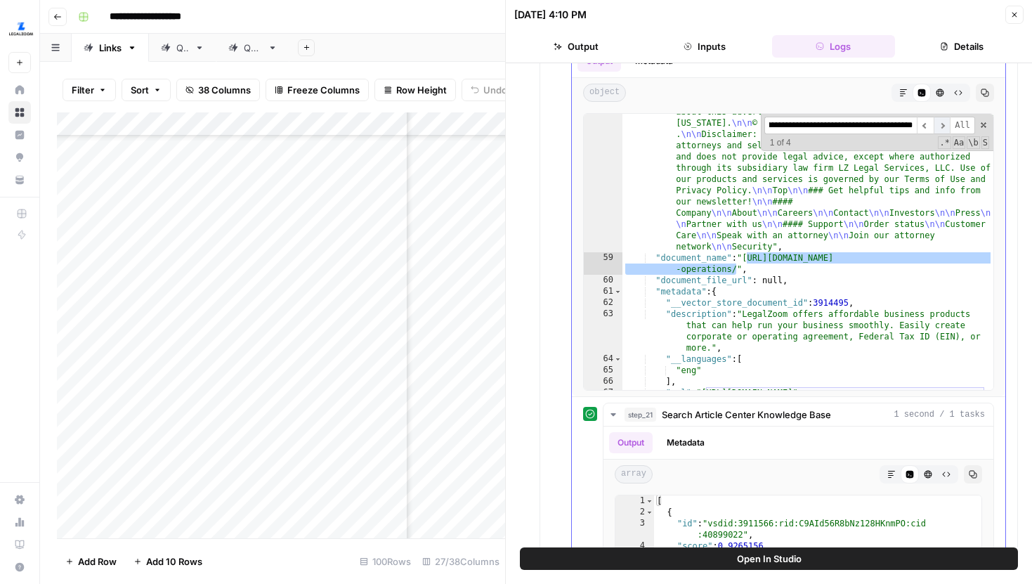
click at [940, 122] on span "​" at bounding box center [942, 126] width 17 height 18
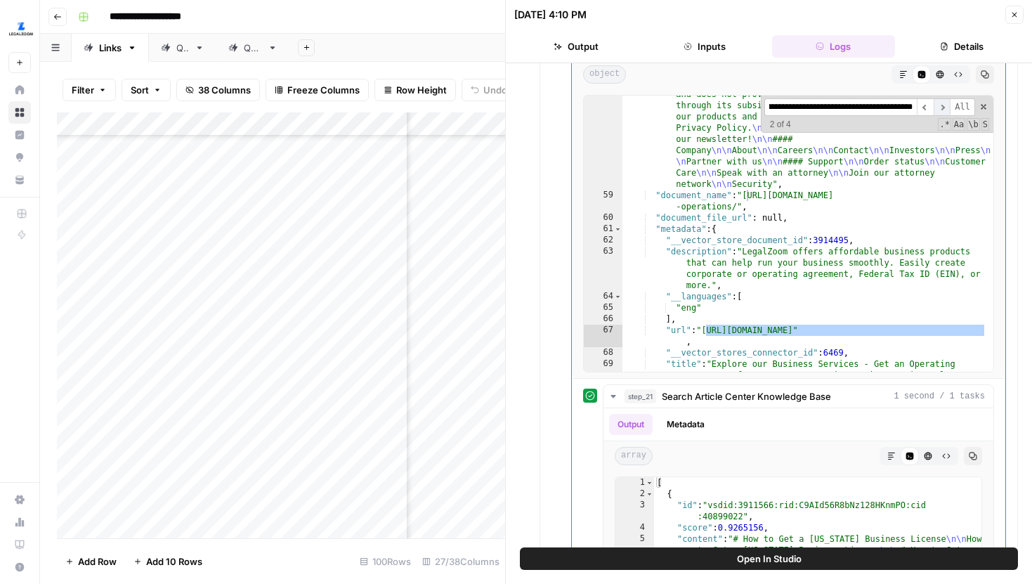
click at [941, 112] on span "​" at bounding box center [942, 107] width 17 height 18
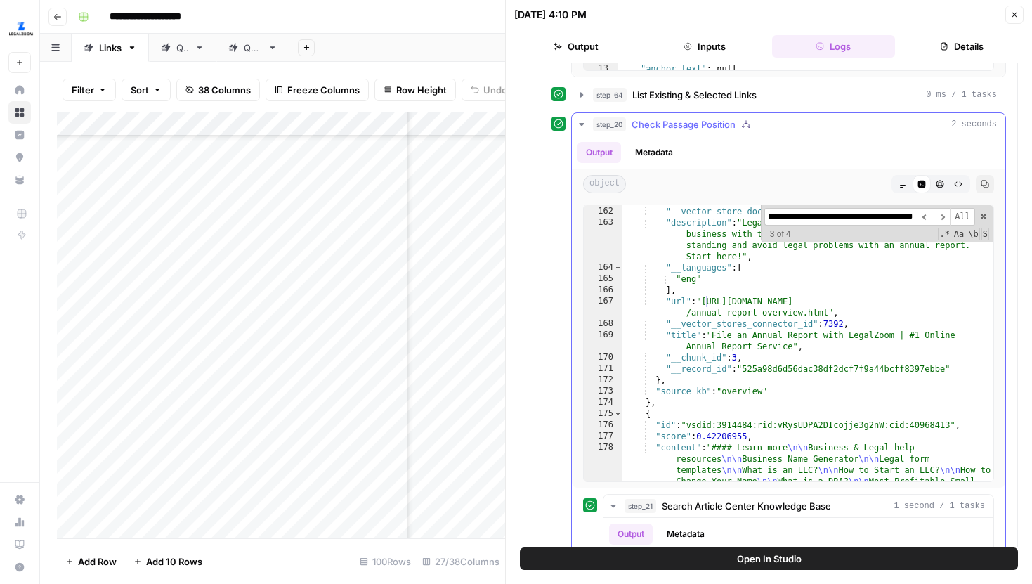
click at [582, 125] on icon "button" at bounding box center [581, 124] width 11 height 11
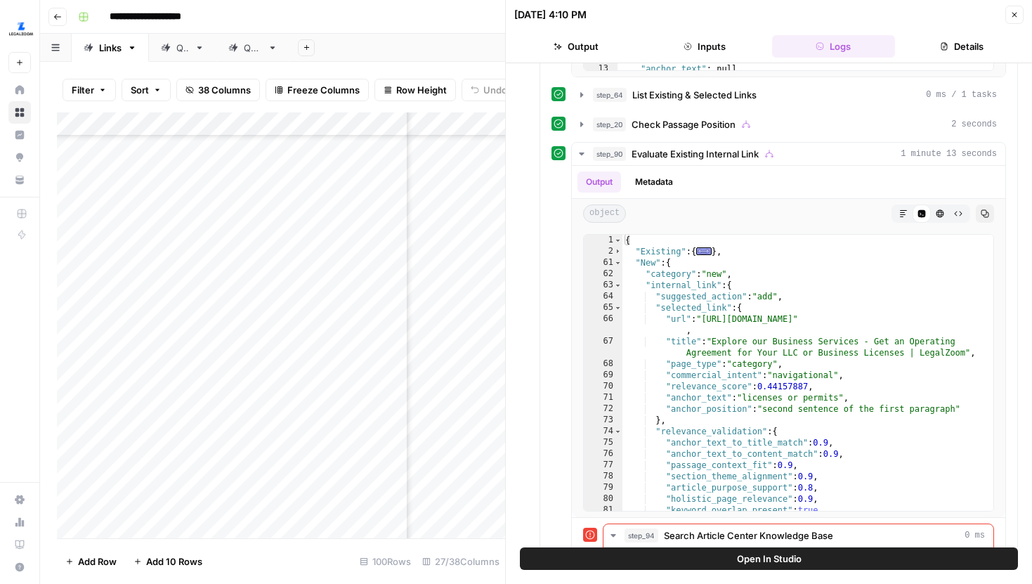
click at [745, 555] on span "Open In Studio" at bounding box center [769, 559] width 65 height 14
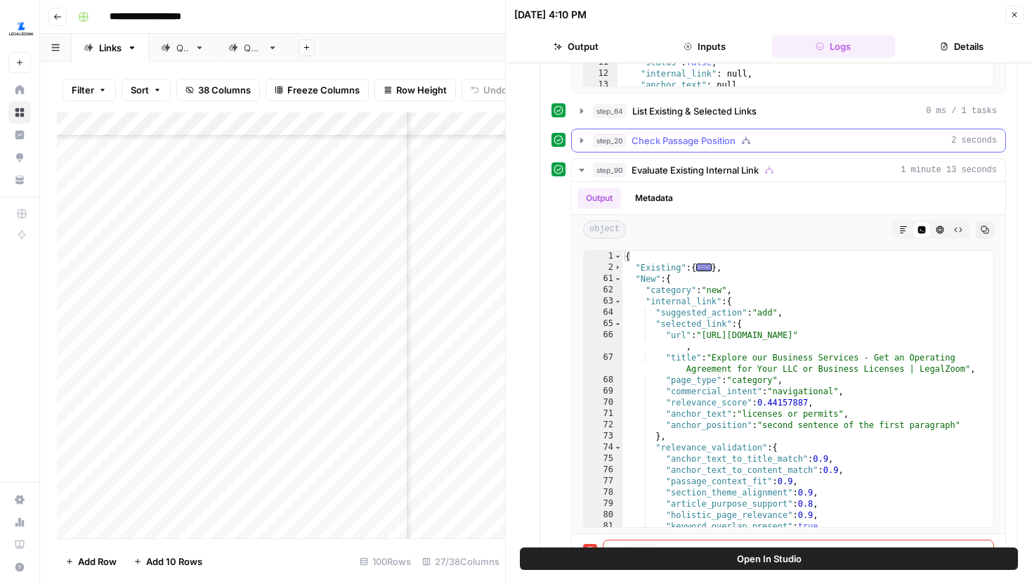
click at [585, 141] on icon "button" at bounding box center [581, 140] width 11 height 11
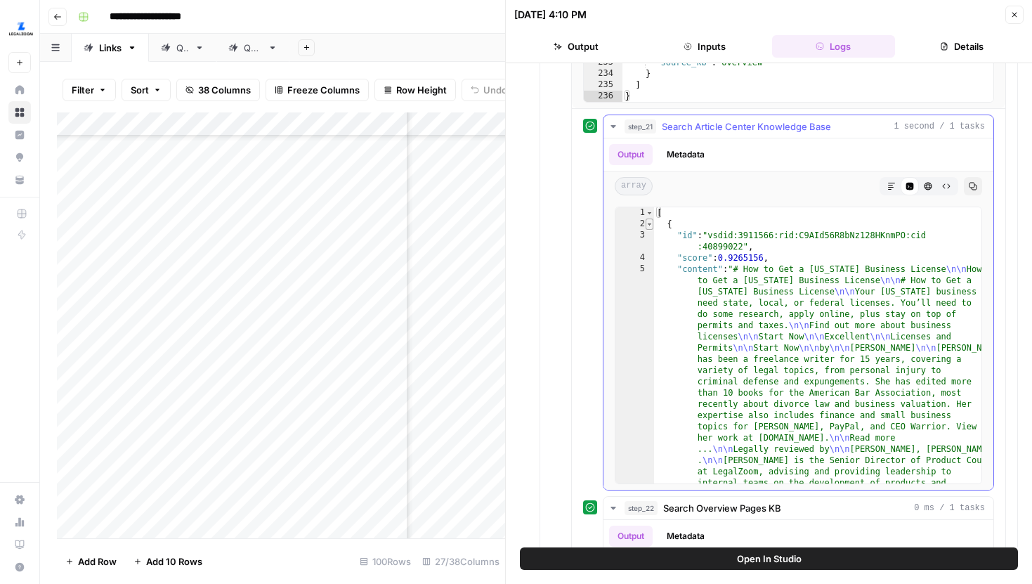
type textarea "*"
click at [648, 221] on span "Toggle code folding, rows 2 through 20" at bounding box center [650, 223] width 8 height 11
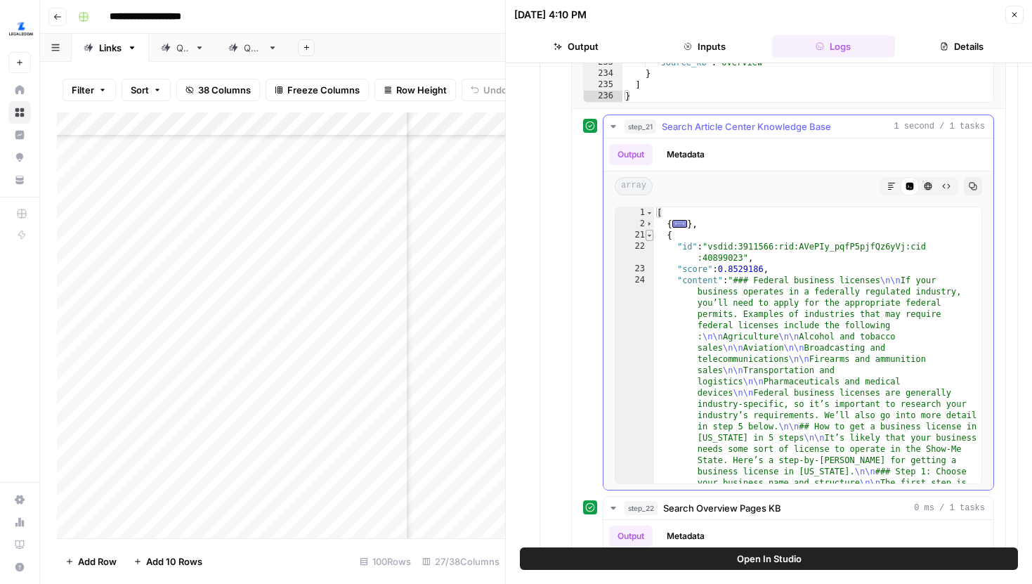
click at [648, 237] on span "Toggle code folding, rows 21 through 39" at bounding box center [650, 235] width 8 height 11
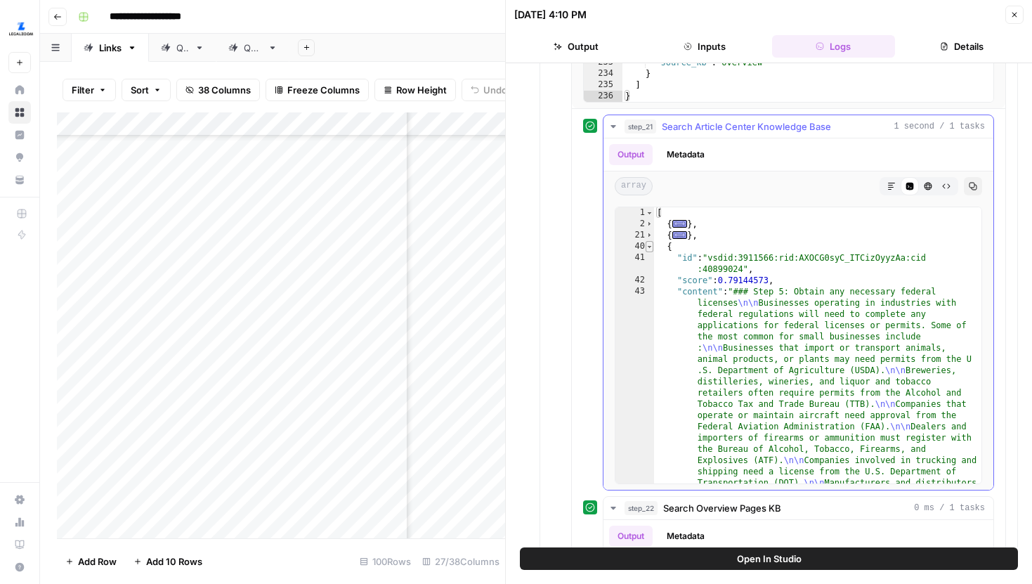
click at [649, 245] on span "Toggle code folding, rows 40 through 58" at bounding box center [650, 246] width 8 height 11
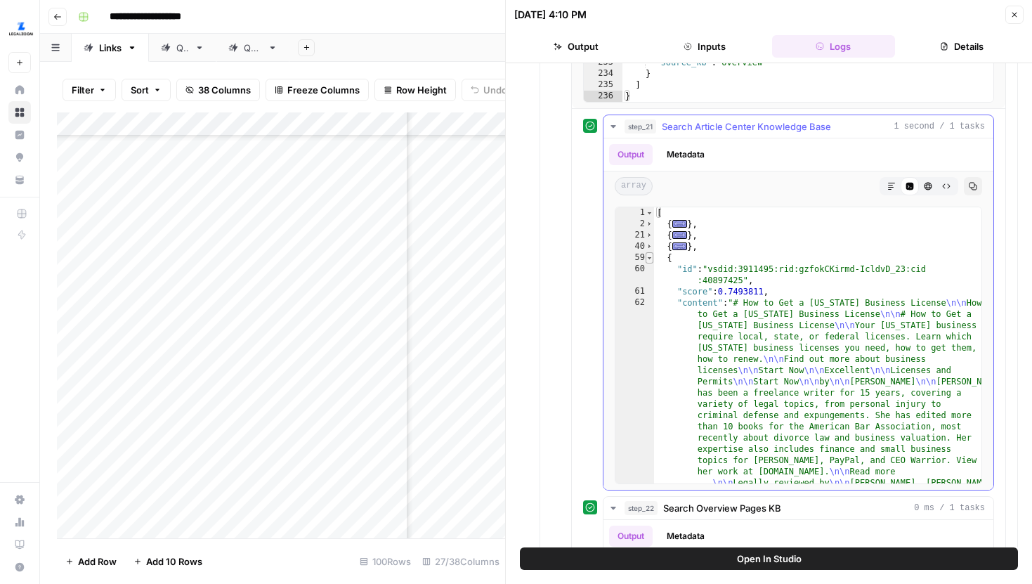
click at [649, 254] on span "Toggle code folding, rows 59 through 77" at bounding box center [650, 257] width 8 height 11
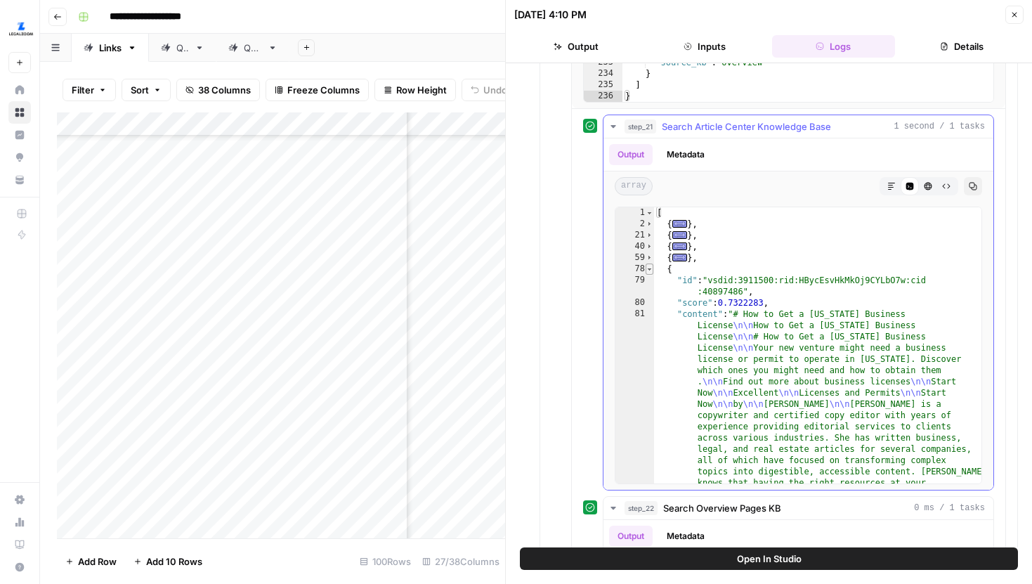
click at [649, 267] on span "Toggle code folding, rows 78 through 96" at bounding box center [650, 268] width 8 height 11
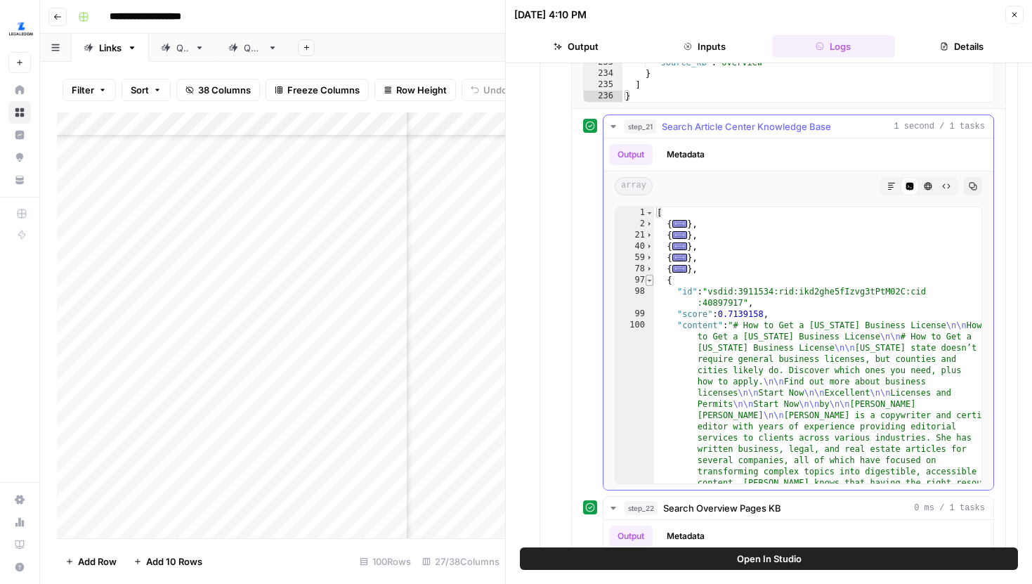
click at [649, 278] on span "Toggle code folding, rows 97 through 115" at bounding box center [650, 280] width 8 height 11
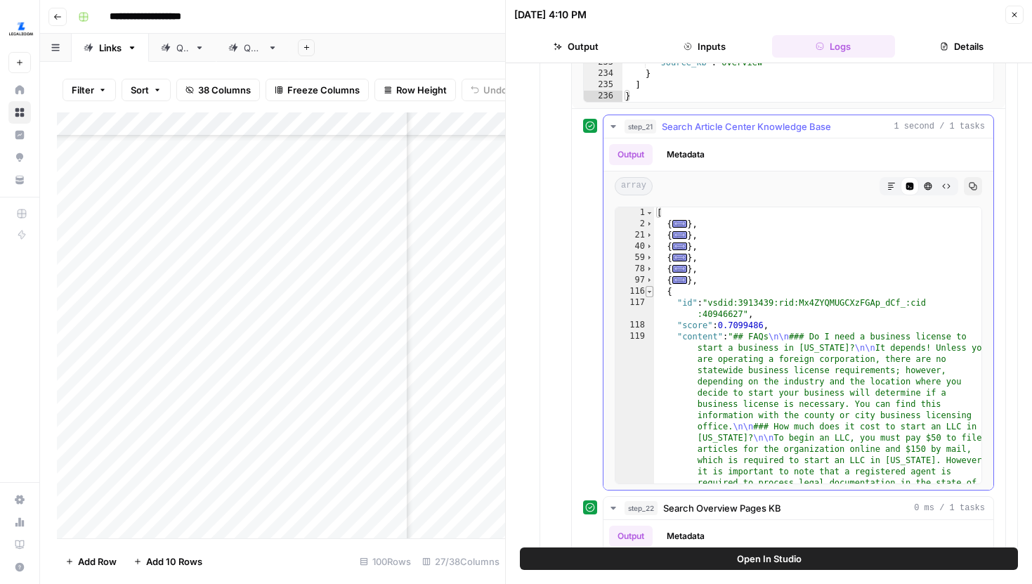
click at [649, 290] on span "Toggle code folding, rows 116 through 134" at bounding box center [650, 291] width 8 height 11
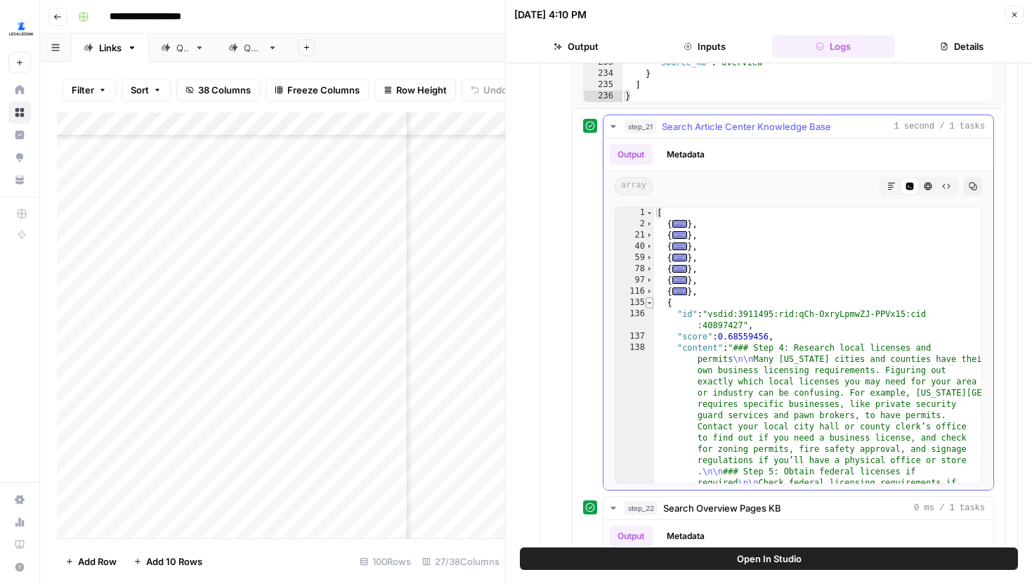
click at [649, 303] on span "Toggle code folding, rows 135 through 153" at bounding box center [650, 302] width 8 height 11
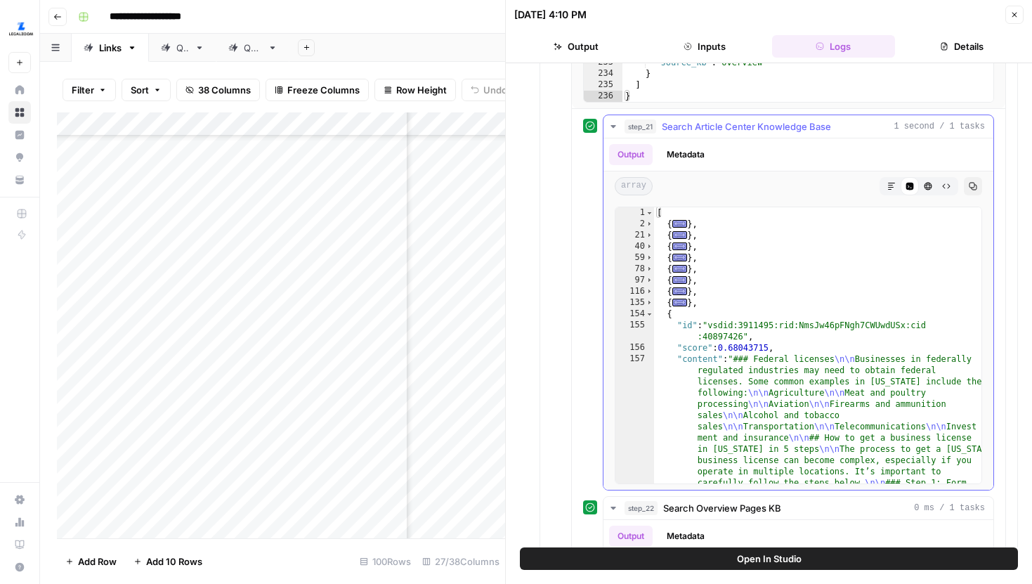
click at [649, 320] on div "155" at bounding box center [634, 331] width 39 height 22
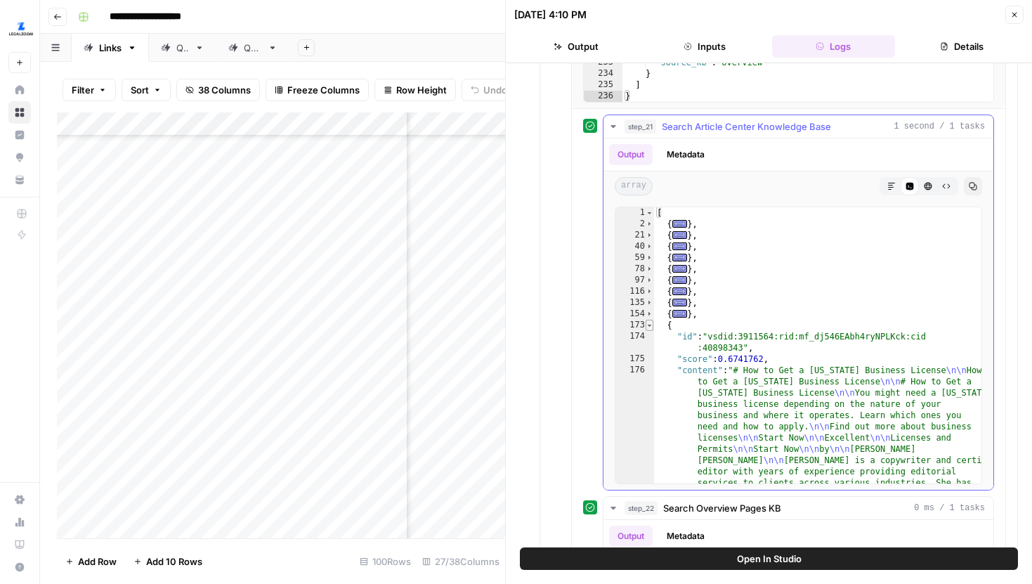
click at [650, 326] on span "Toggle code folding, rows 173 through 191" at bounding box center [650, 325] width 8 height 11
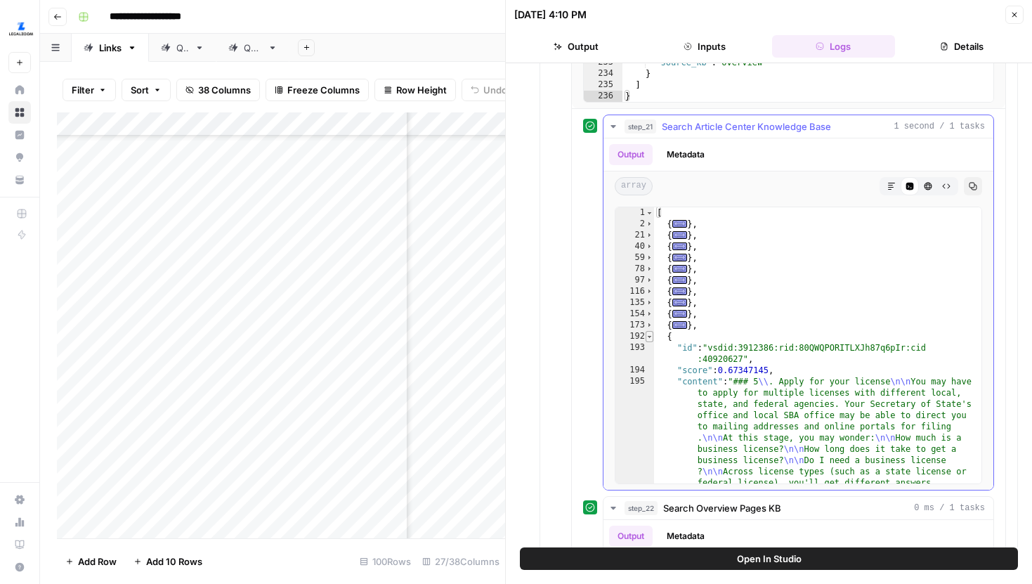
click at [651, 339] on span "Toggle code folding, rows 192 through 210" at bounding box center [650, 336] width 8 height 11
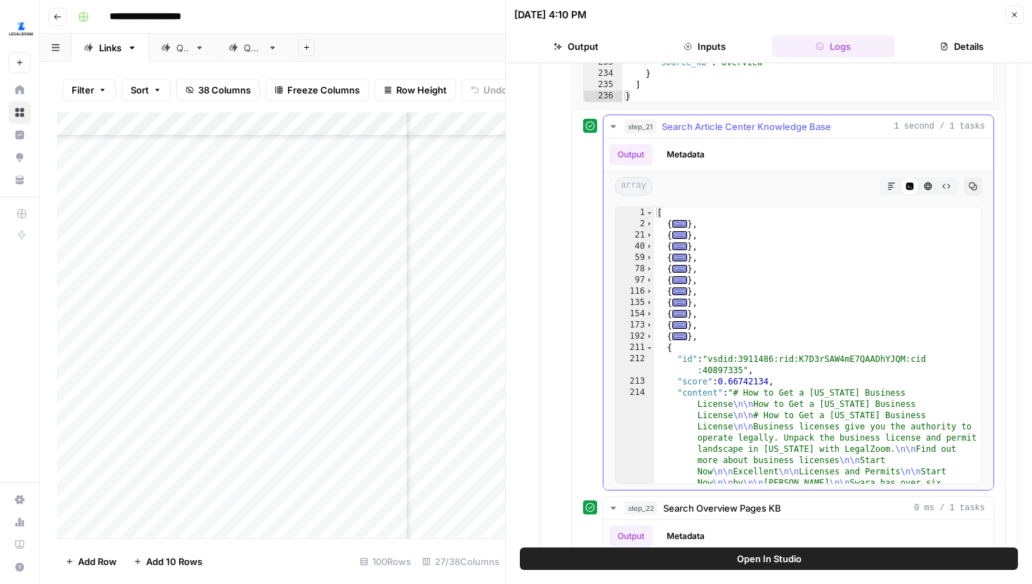
click at [651, 353] on div "212" at bounding box center [634, 364] width 39 height 22
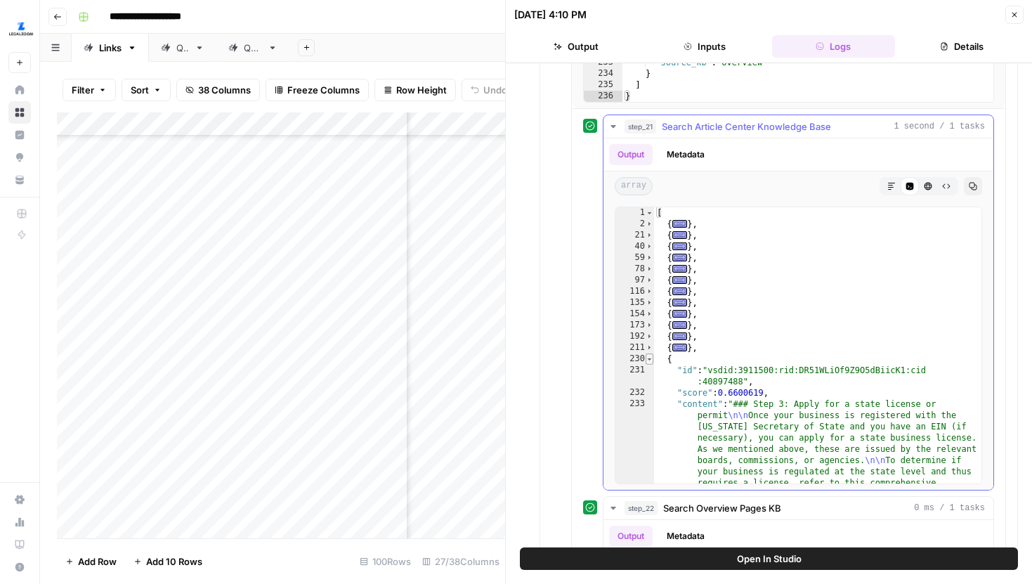
click at [652, 359] on span "Toggle code folding, rows 230 through 248" at bounding box center [650, 358] width 8 height 11
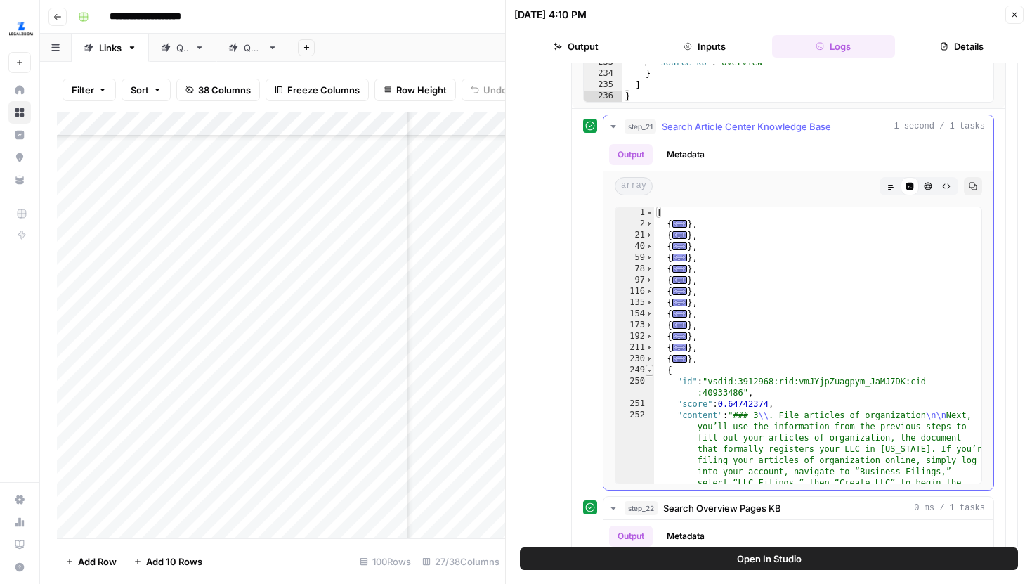
click at [652, 365] on span "Toggle code folding, rows 249 through 267" at bounding box center [650, 370] width 8 height 11
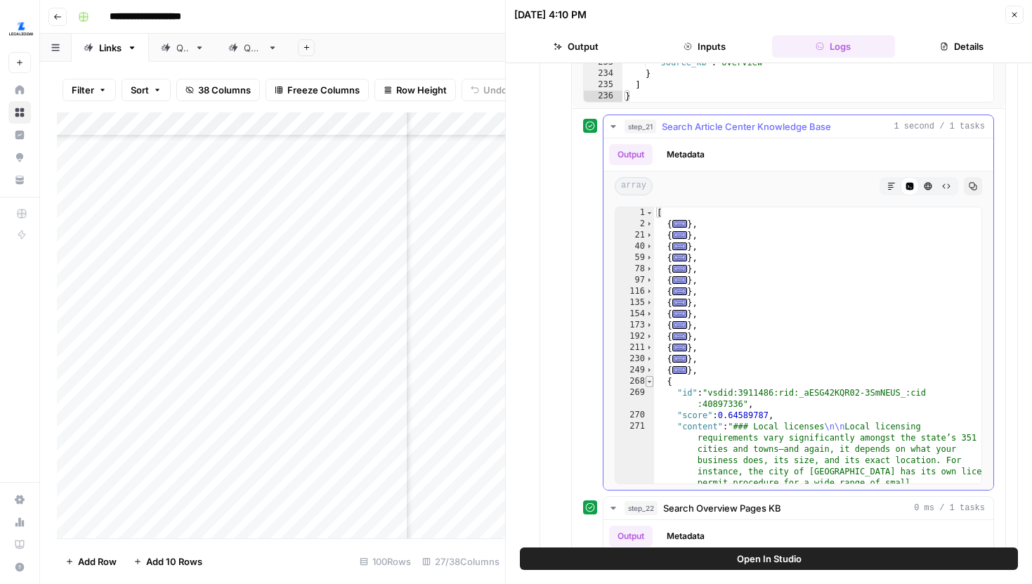
click at [652, 380] on span "Toggle code folding, rows 268 through 286" at bounding box center [650, 381] width 8 height 11
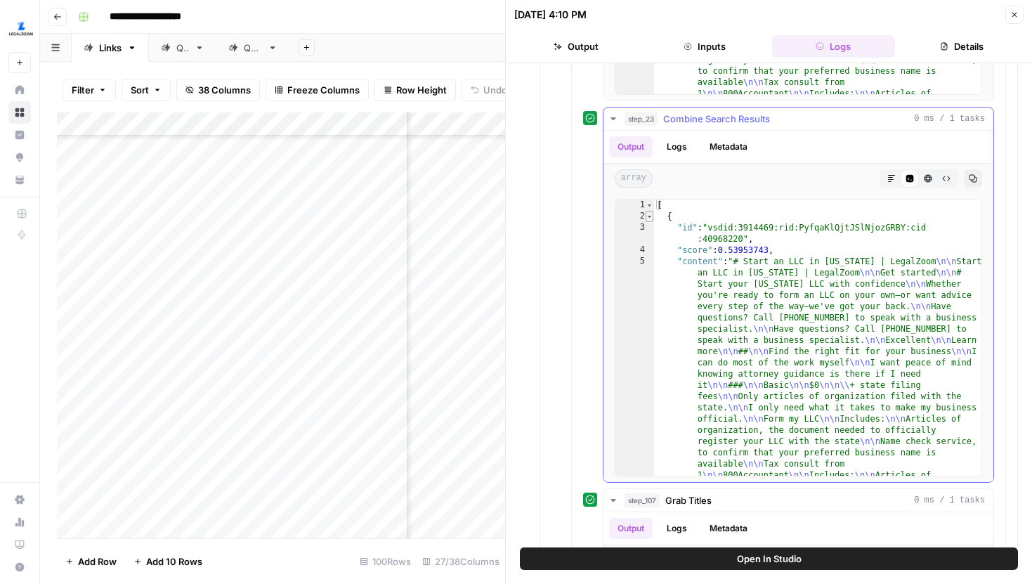
type textarea "*"
click at [650, 215] on span "Toggle code folding, rows 2 through 21" at bounding box center [650, 216] width 8 height 11
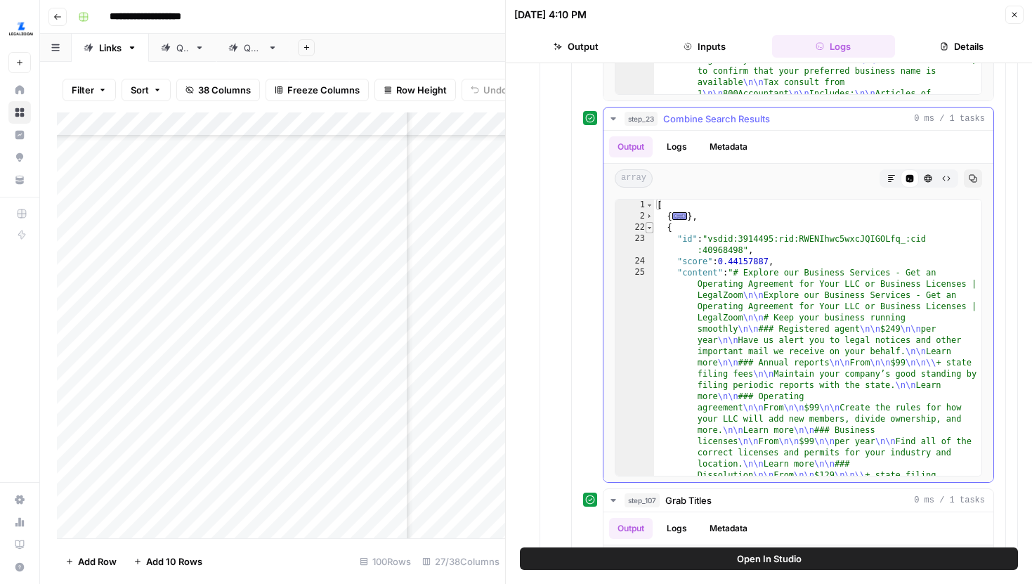
click at [650, 223] on span "Toggle code folding, rows 22 through 41" at bounding box center [650, 227] width 8 height 11
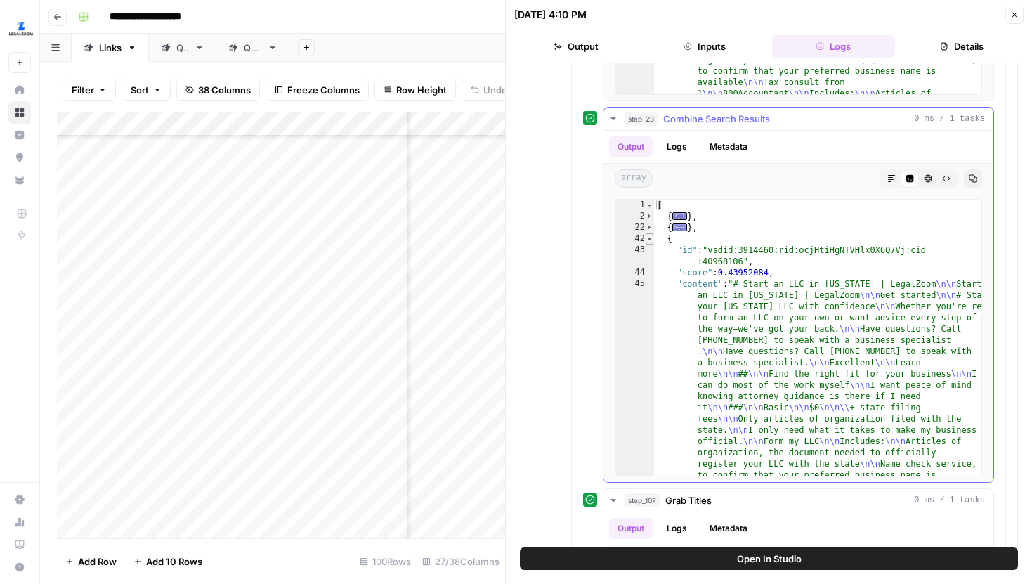
click at [651, 237] on span "Toggle code folding, rows 42 through 61" at bounding box center [650, 238] width 8 height 11
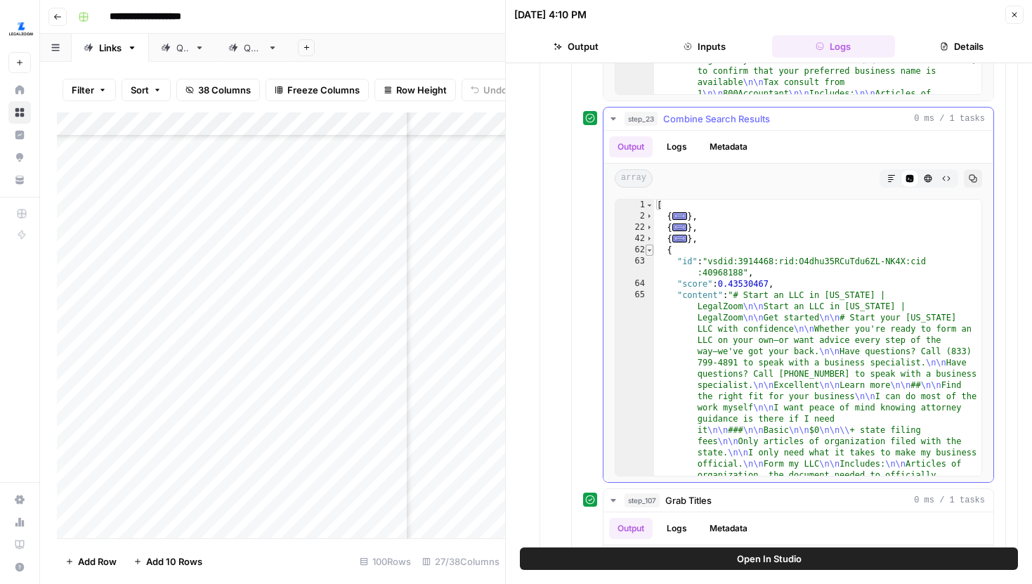
click at [651, 252] on span "Toggle code folding, rows 62 through 81" at bounding box center [650, 249] width 8 height 11
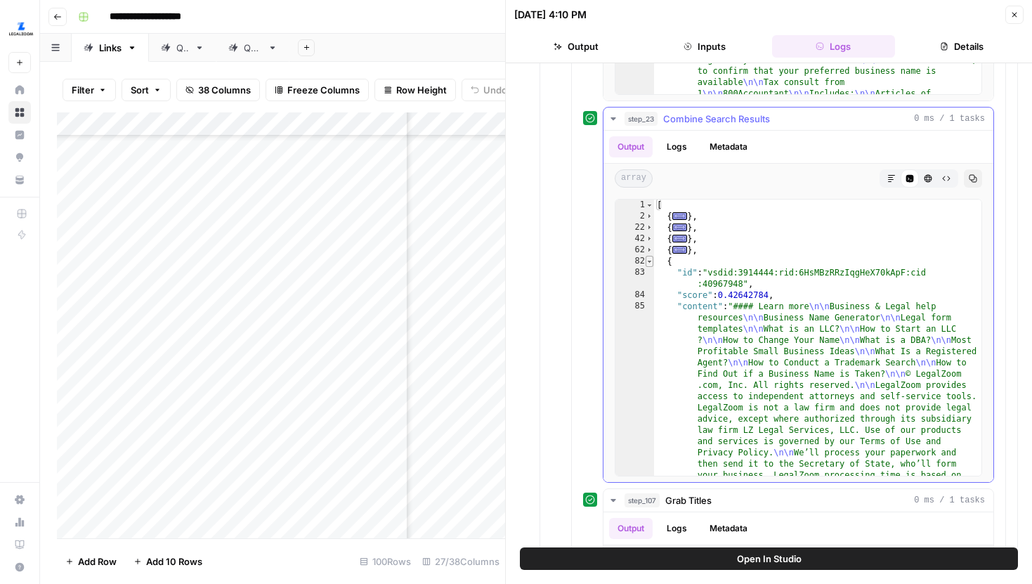
click at [651, 262] on span "Toggle code folding, rows 82 through 101" at bounding box center [650, 261] width 8 height 11
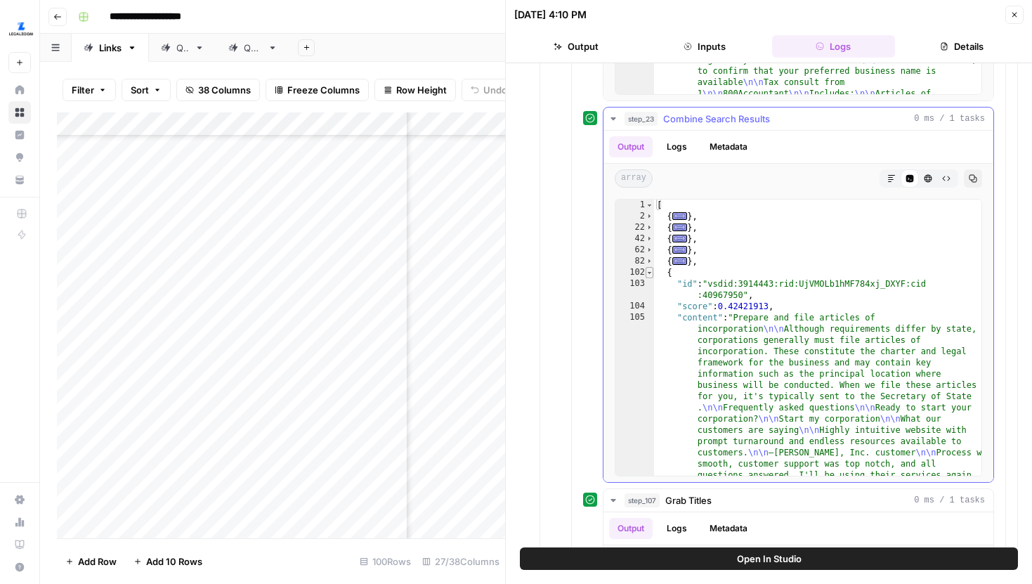
click at [651, 273] on span "Toggle code folding, rows 102 through 121" at bounding box center [650, 272] width 8 height 11
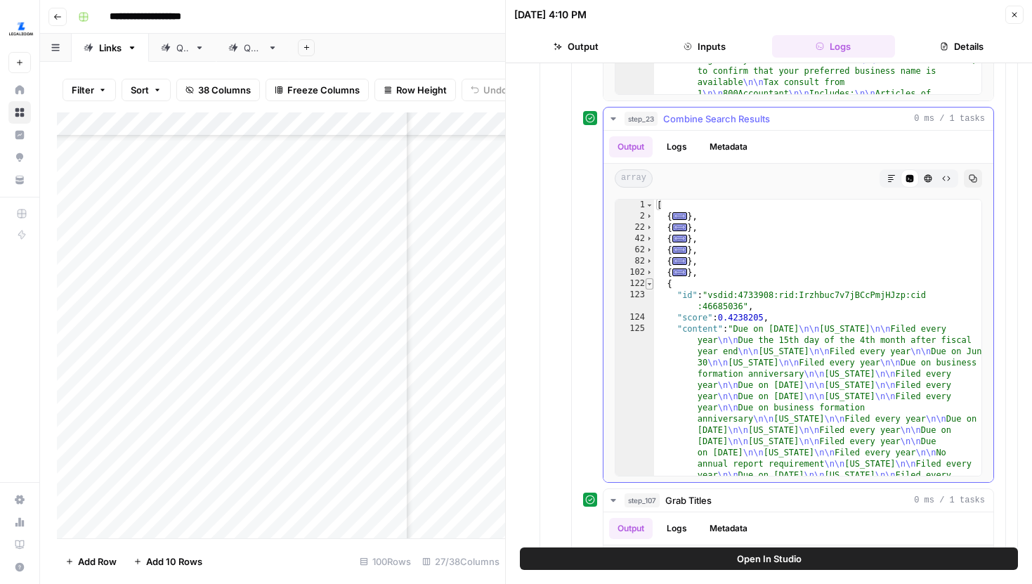
click at [651, 282] on span "Toggle code folding, rows 122 through 141" at bounding box center [650, 283] width 8 height 11
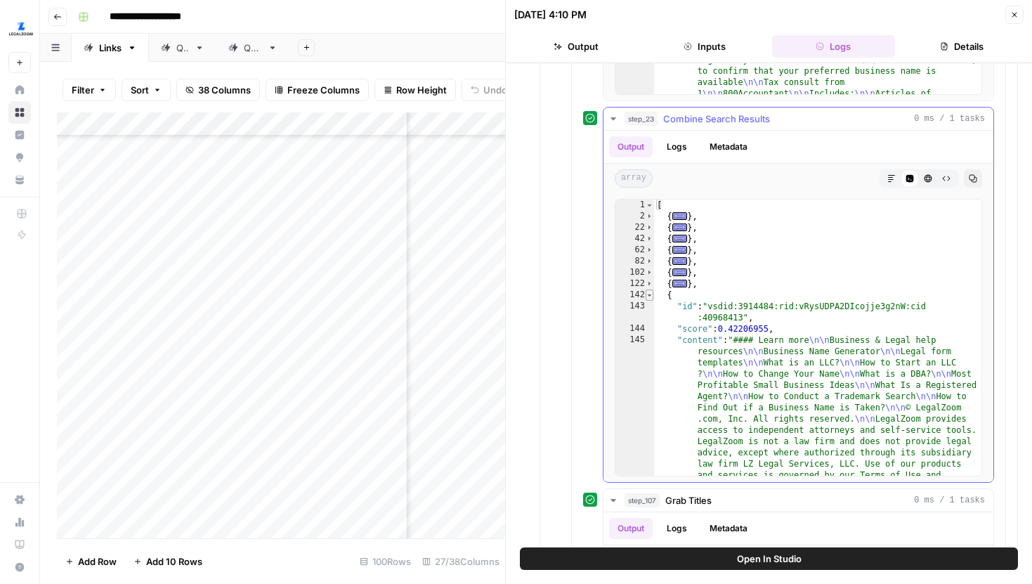
click at [651, 290] on span "Toggle code folding, rows 142 through 161" at bounding box center [650, 294] width 8 height 11
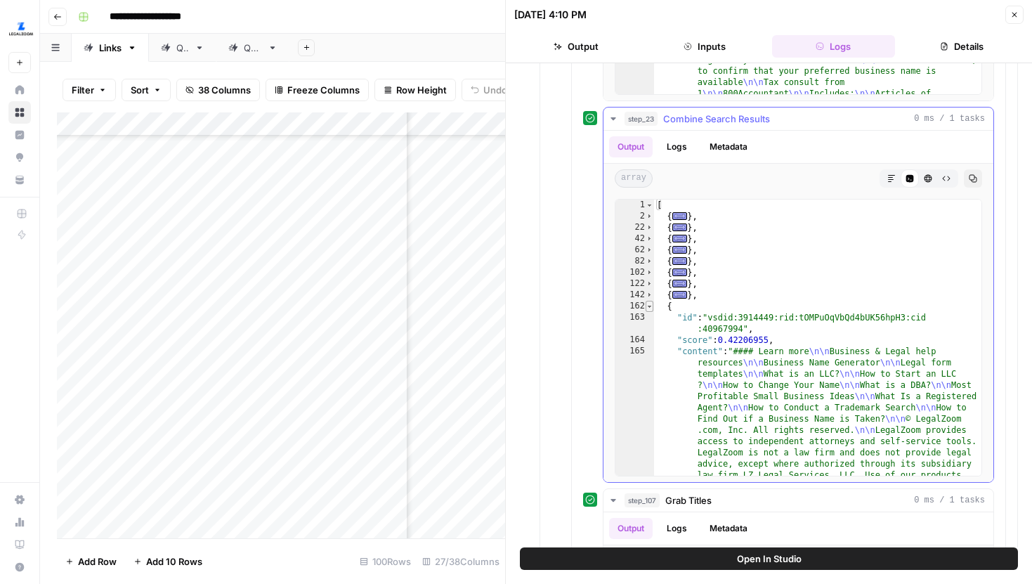
click at [651, 305] on span "Toggle code folding, rows 162 through 181" at bounding box center [650, 306] width 8 height 11
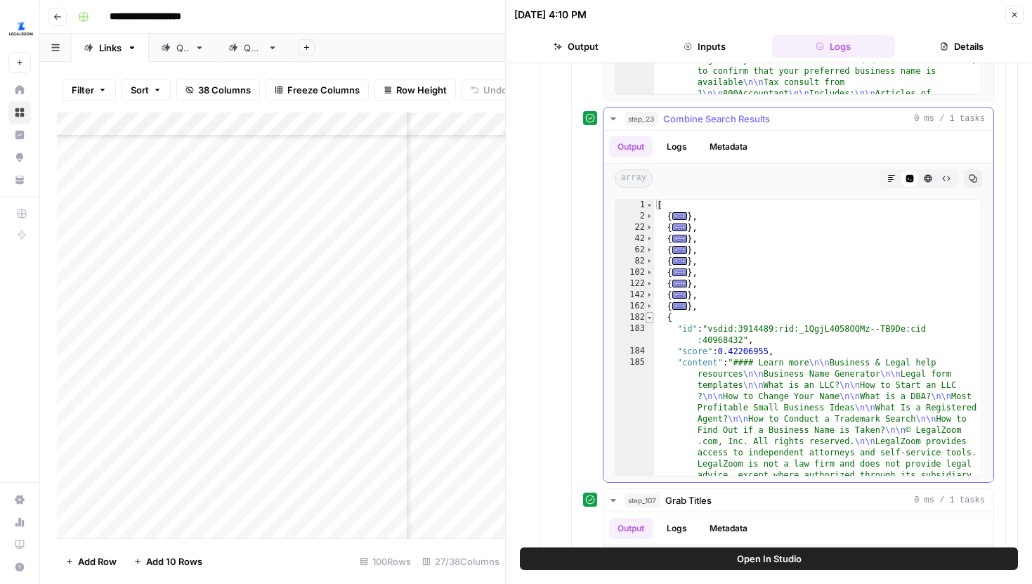
click at [651, 318] on span "Toggle code folding, rows 182 through 201" at bounding box center [650, 317] width 8 height 11
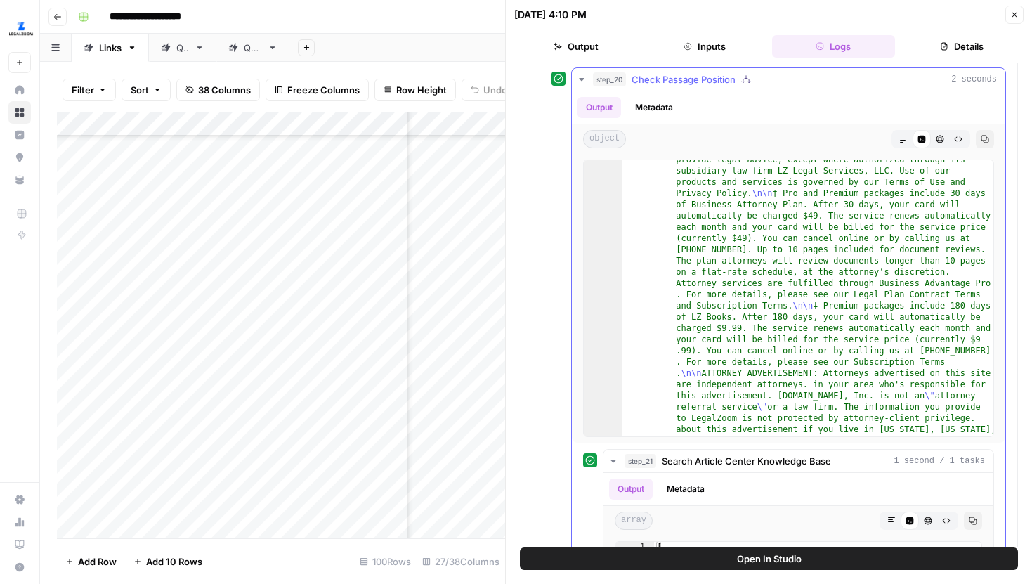
scroll to position [1510, 0]
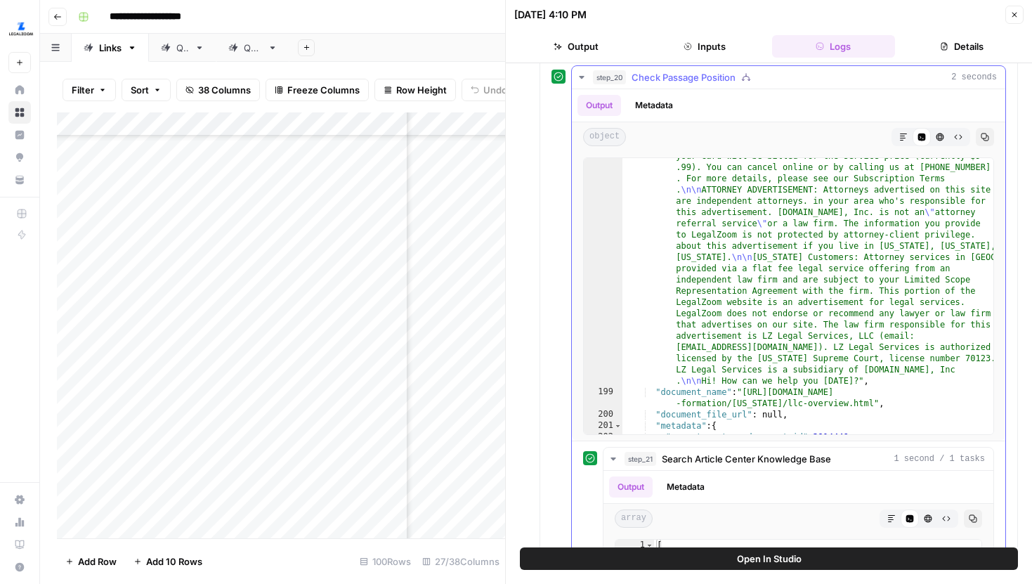
scroll to position [9084, 0]
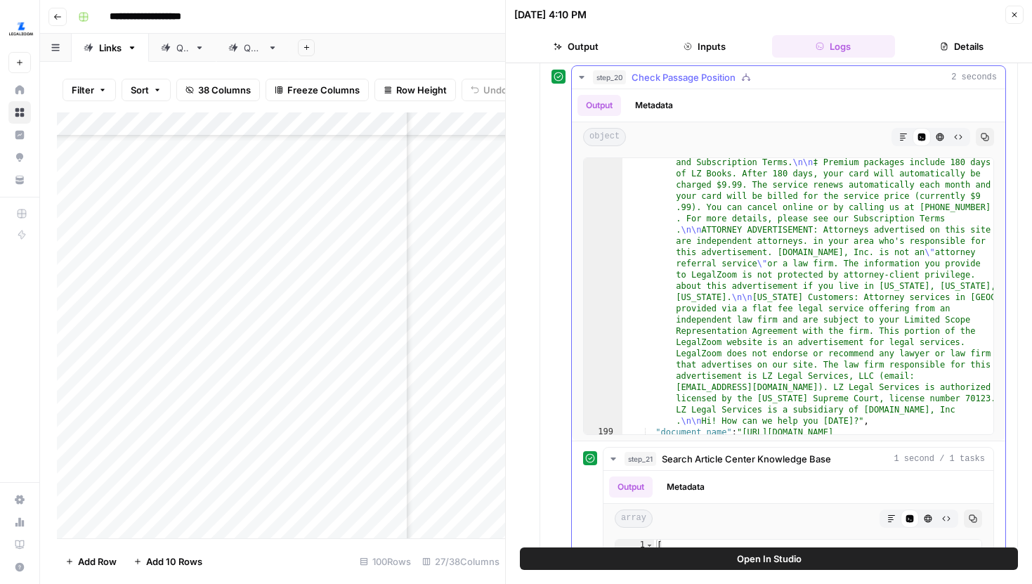
click at [759, 237] on div ""content" : "#### Learn more \n\n Business & Legal help resources \n\n Business…" at bounding box center [807, 317] width 371 height 816
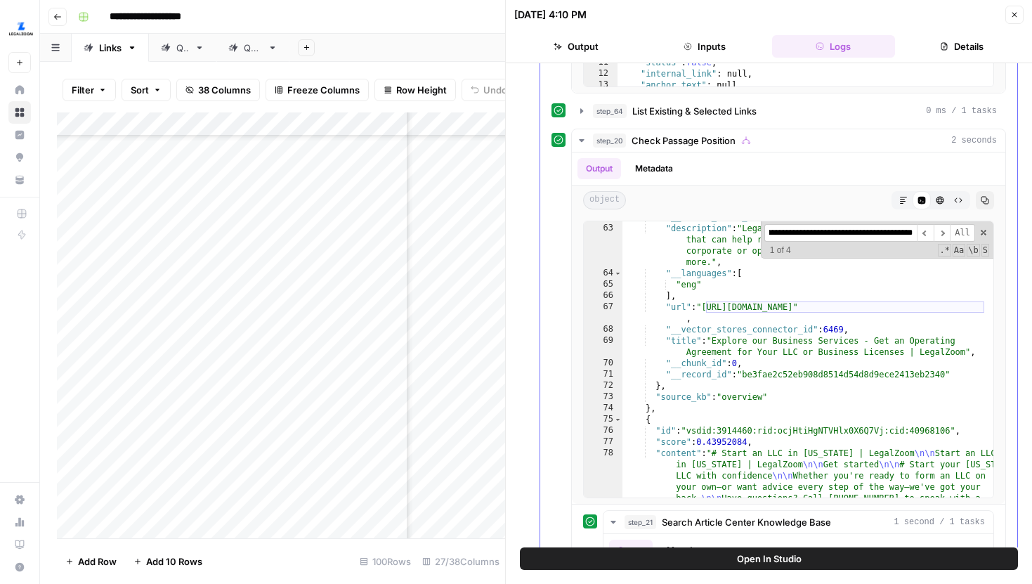
scroll to position [1398, 0]
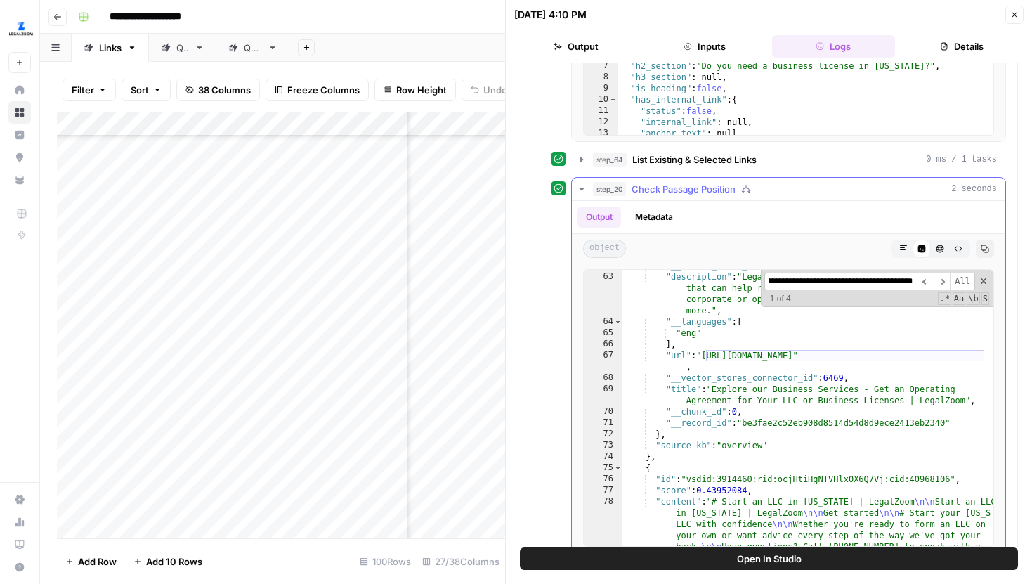
type input "**********"
click at [581, 181] on button "step_20 Check Passage Position 2 seconds" at bounding box center [788, 189] width 433 height 22
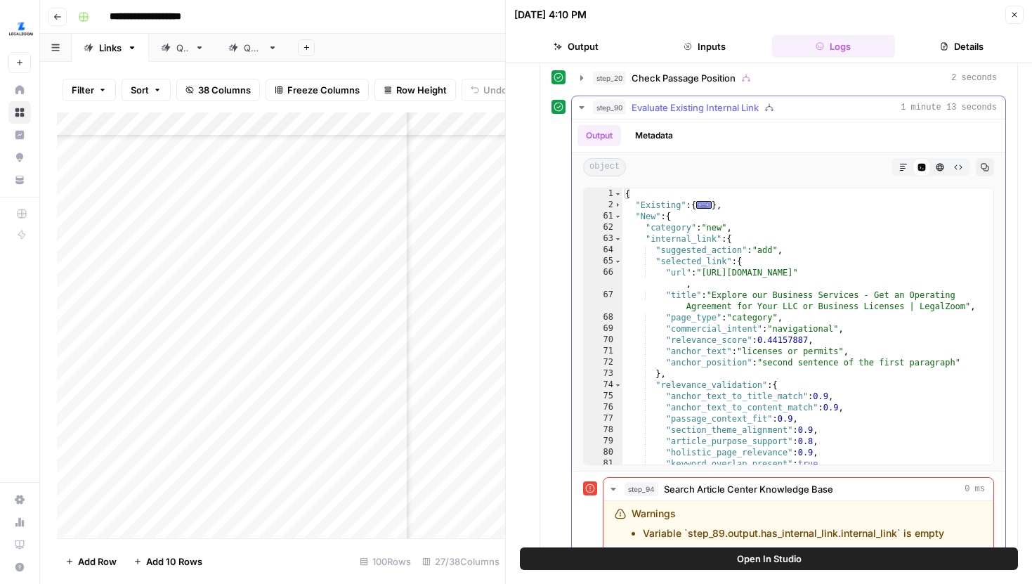
scroll to position [1542, 0]
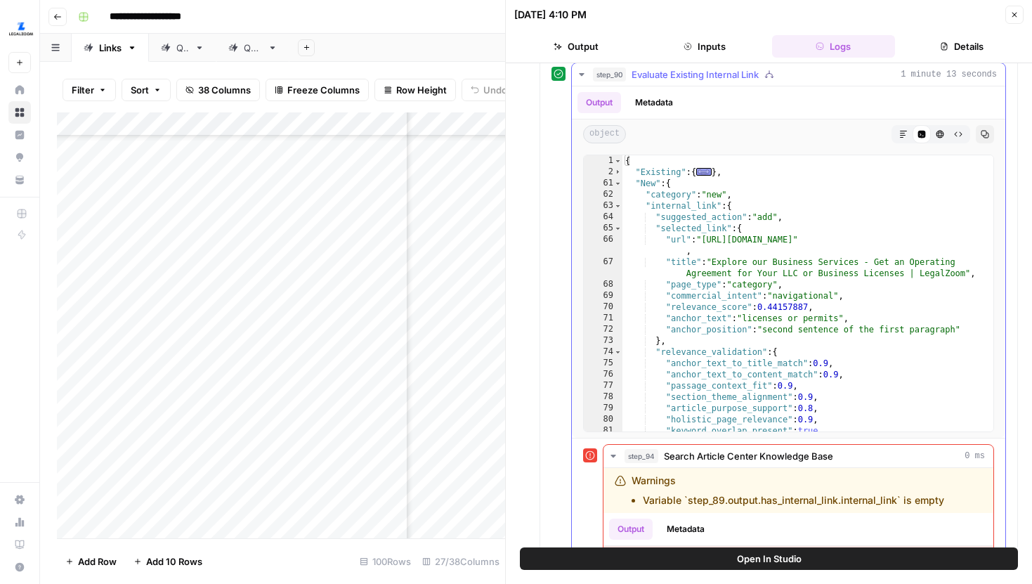
type textarea "**********"
click at [754, 256] on div "{ "Existing" : { ... } , "New" : { "category" : "new" , "internal_link" : { "su…" at bounding box center [807, 304] width 371 height 299
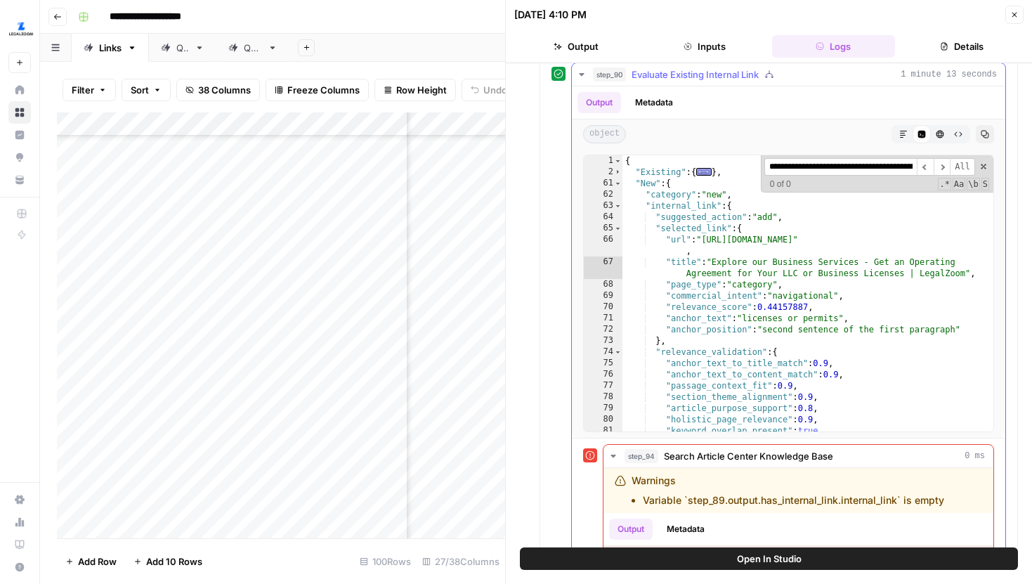
scroll to position [0, 135]
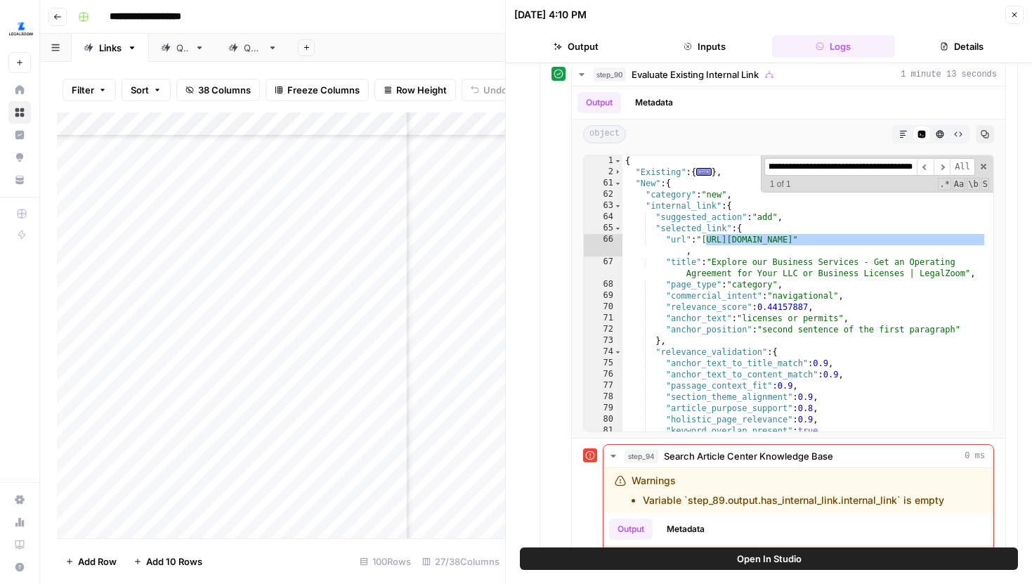
type input "**********"
click at [1012, 15] on icon "button" at bounding box center [1014, 15] width 8 height 8
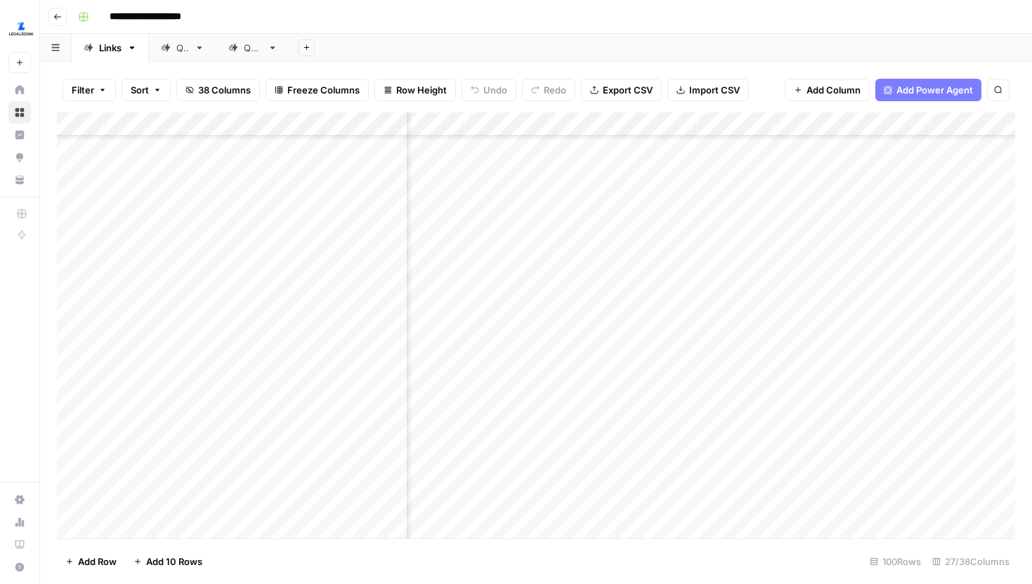
click at [615, 297] on div "Add Column" at bounding box center [536, 325] width 958 height 426
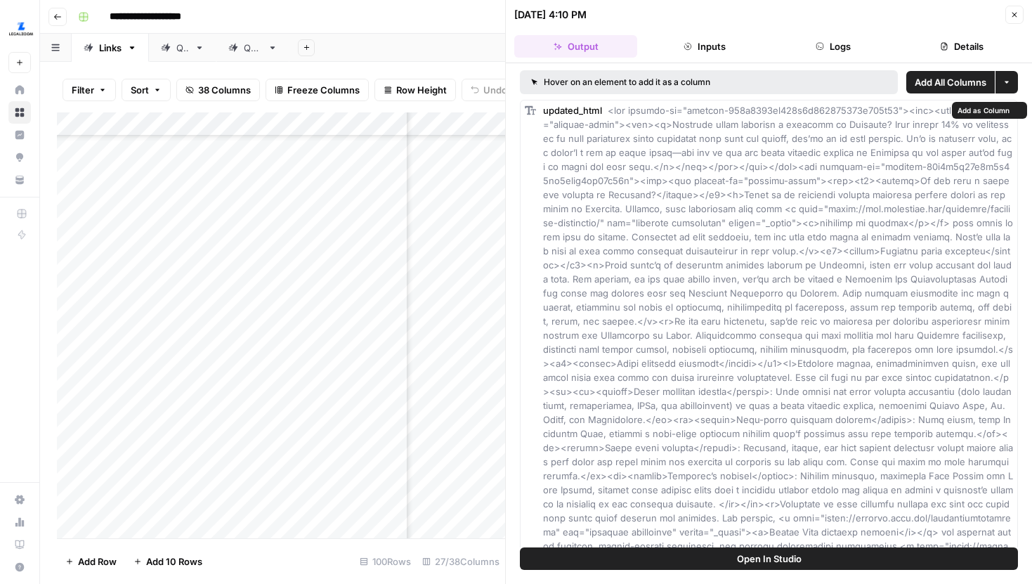
click at [637, 562] on button "Open In Studio" at bounding box center [769, 558] width 498 height 22
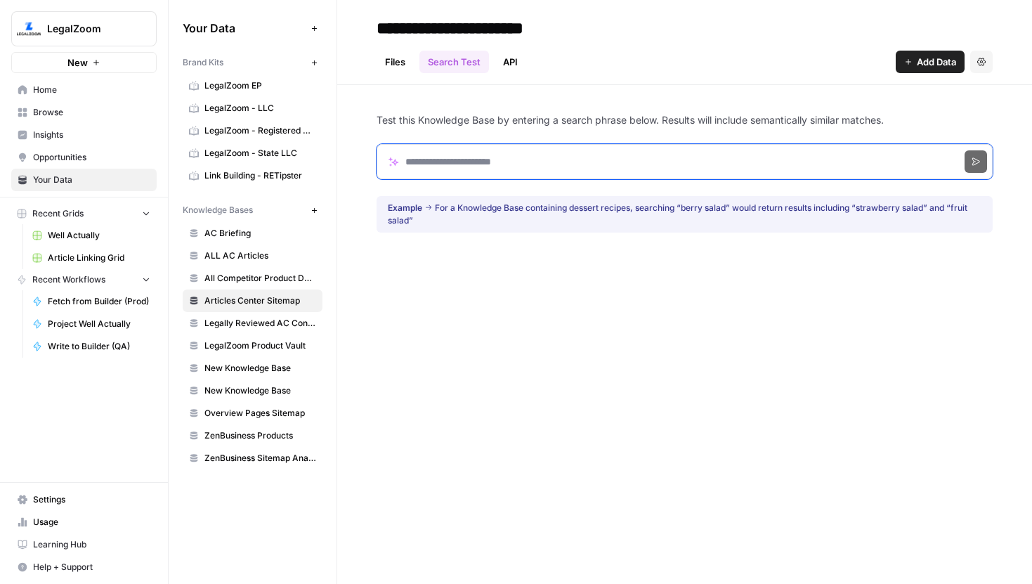
click at [483, 157] on input "Search phrase" at bounding box center [685, 161] width 616 height 35
paste input "**********"
click button "Search" at bounding box center [976, 161] width 22 height 22
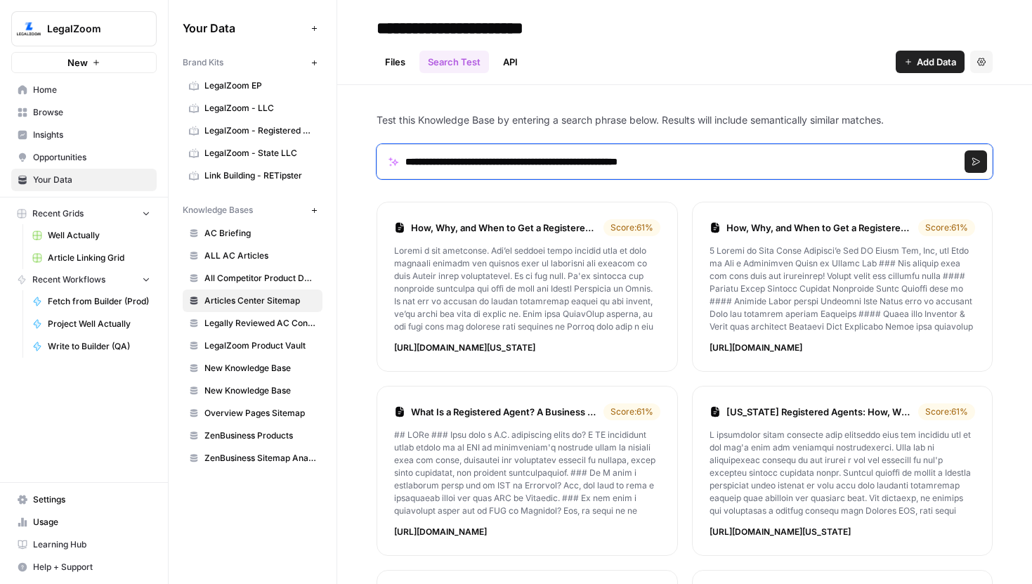
drag, startPoint x: 778, startPoint y: 154, endPoint x: 746, endPoint y: 162, distance: 32.5
click at [746, 162] on input "**********" at bounding box center [685, 161] width 616 height 35
paste input "Search phrase"
type input "**********"
click button "Search" at bounding box center [976, 161] width 22 height 22
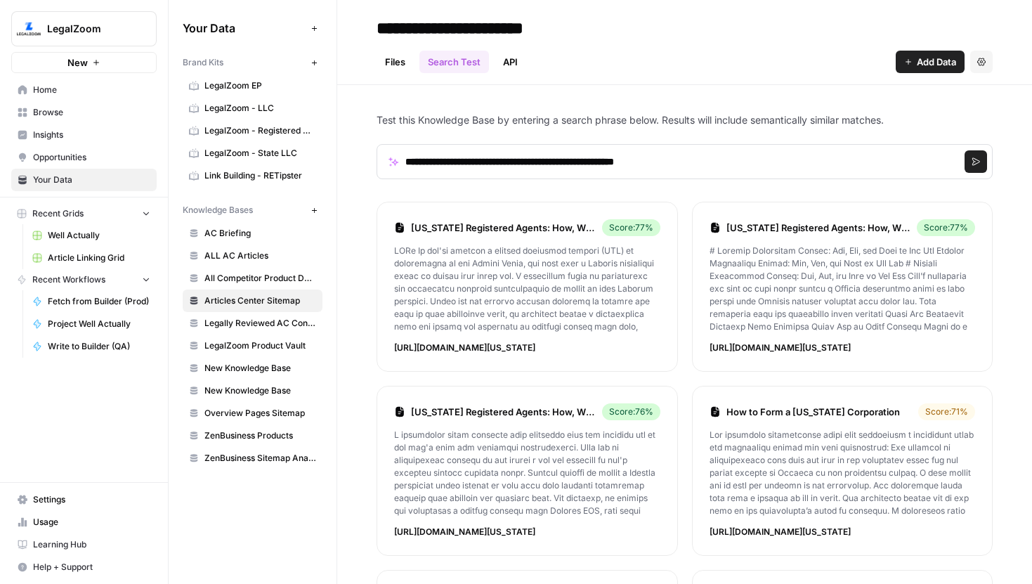
click at [520, 229] on link "Wyoming Registered Agents: How, Why, and When to Get One" at bounding box center [503, 228] width 185 height 14
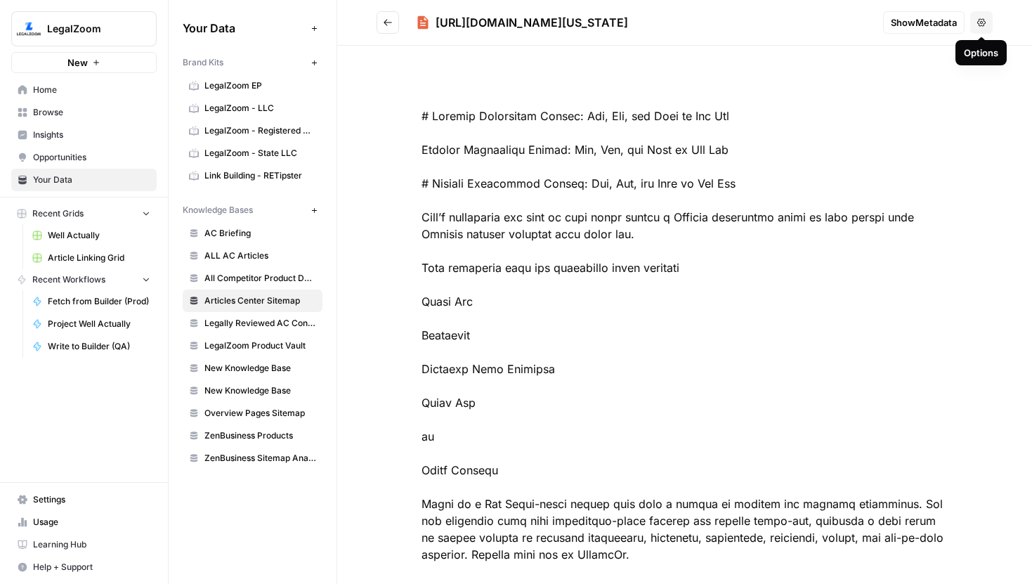
click at [986, 26] on button "Options" at bounding box center [981, 22] width 22 height 22
click at [941, 57] on span "Delete File" at bounding box center [952, 55] width 46 height 14
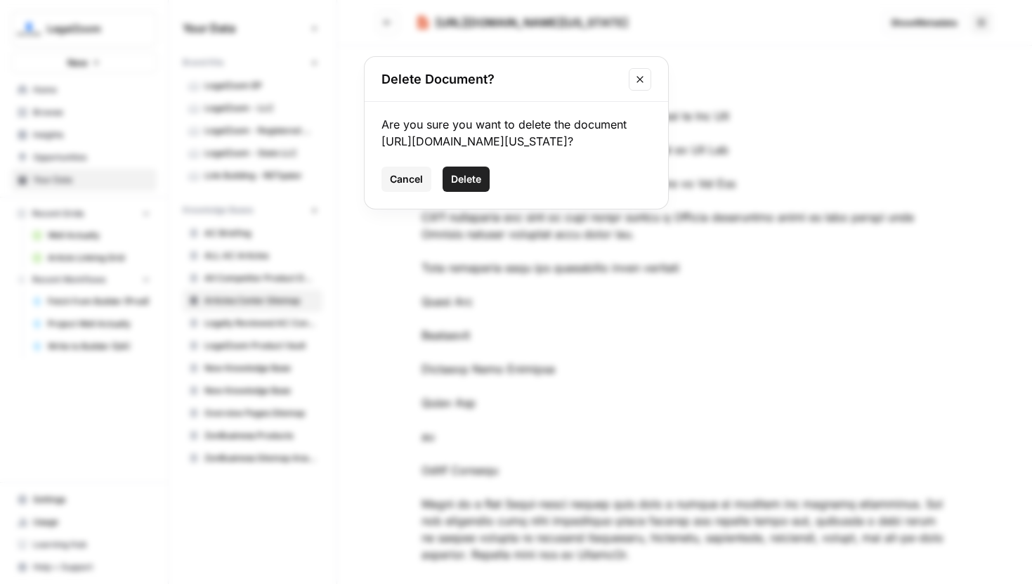
click at [483, 187] on button "Delete" at bounding box center [466, 179] width 47 height 25
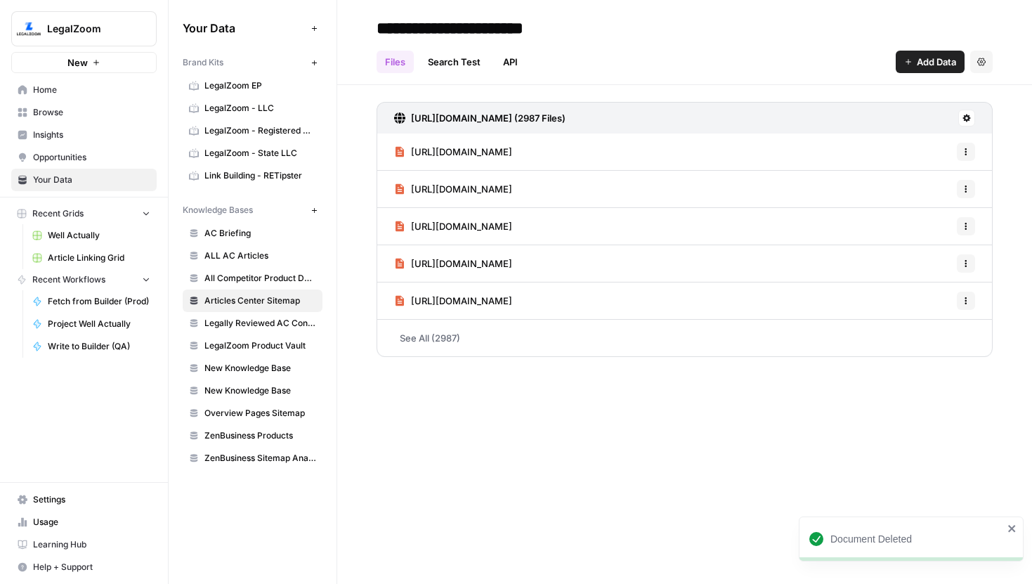
click at [459, 60] on link "Search Test" at bounding box center [454, 62] width 70 height 22
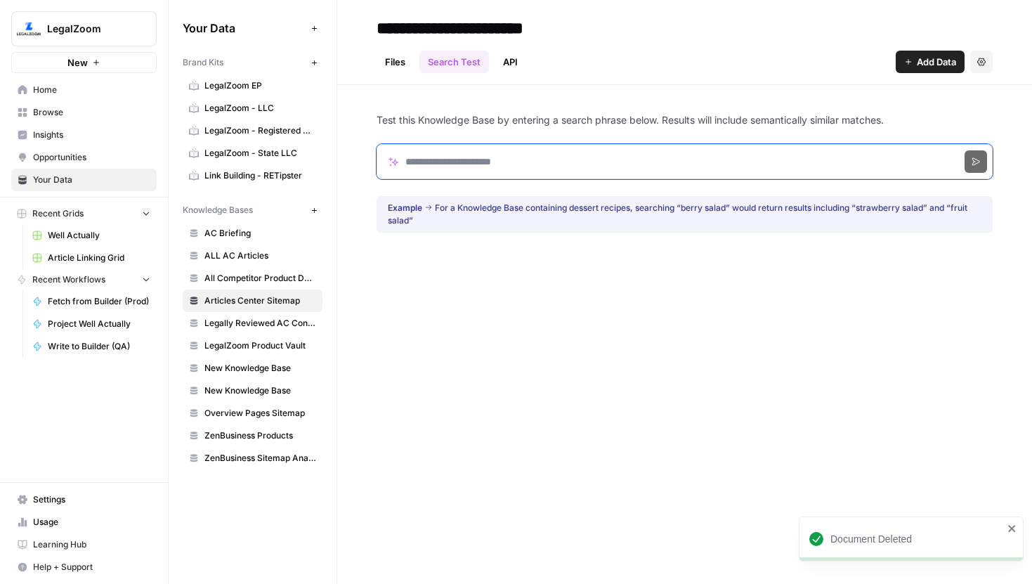
click at [448, 148] on input "Search phrase" at bounding box center [685, 161] width 616 height 35
paste input "**********"
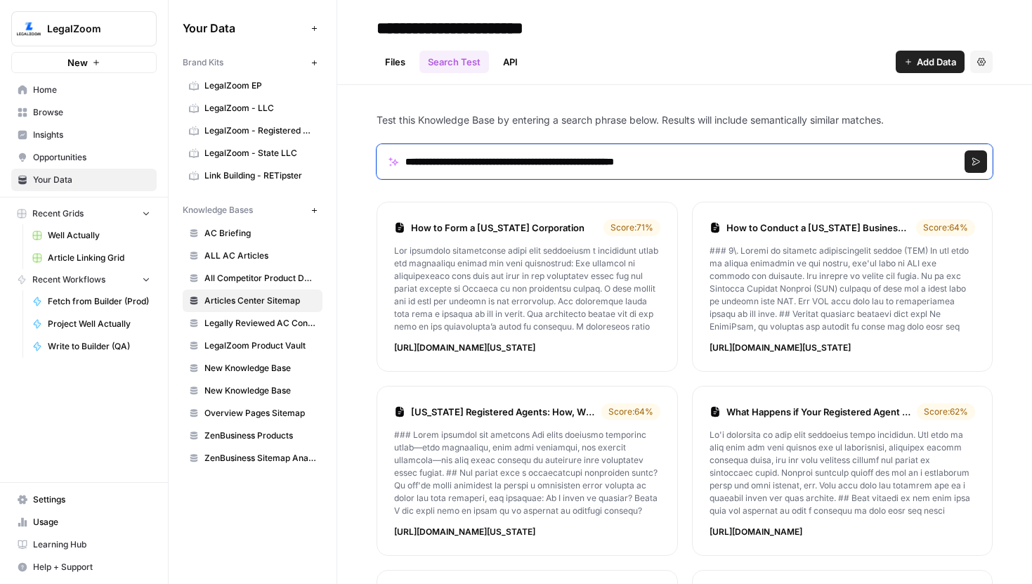
drag, startPoint x: 738, startPoint y: 164, endPoint x: 367, endPoint y: 155, distance: 370.4
paste input "***"
type input "**********"
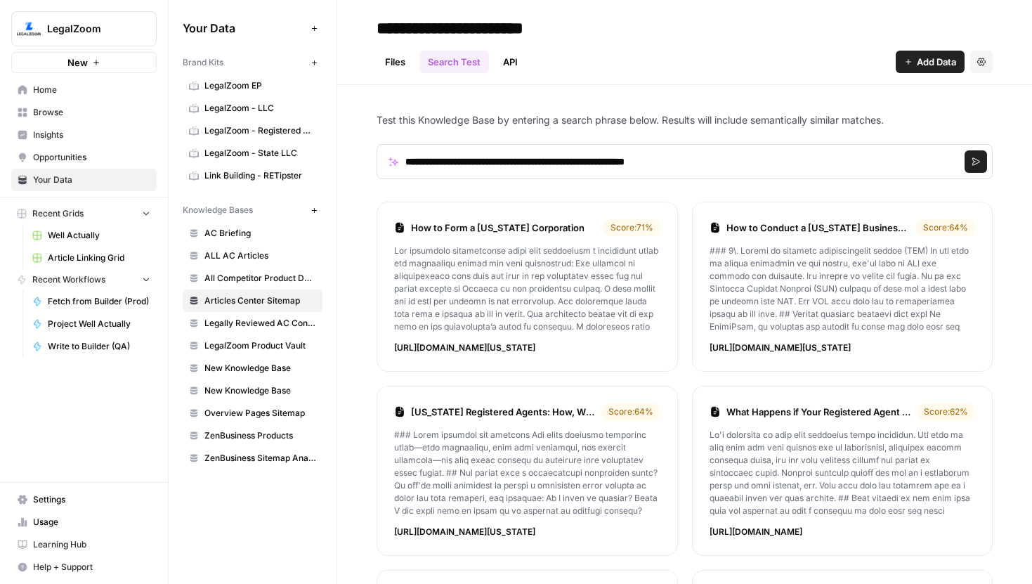
click at [975, 159] on icon "submit" at bounding box center [976, 162] width 8 height 8
click at [544, 222] on link "Washington Registered Agents: How, Why, and When to Get One" at bounding box center [503, 228] width 185 height 14
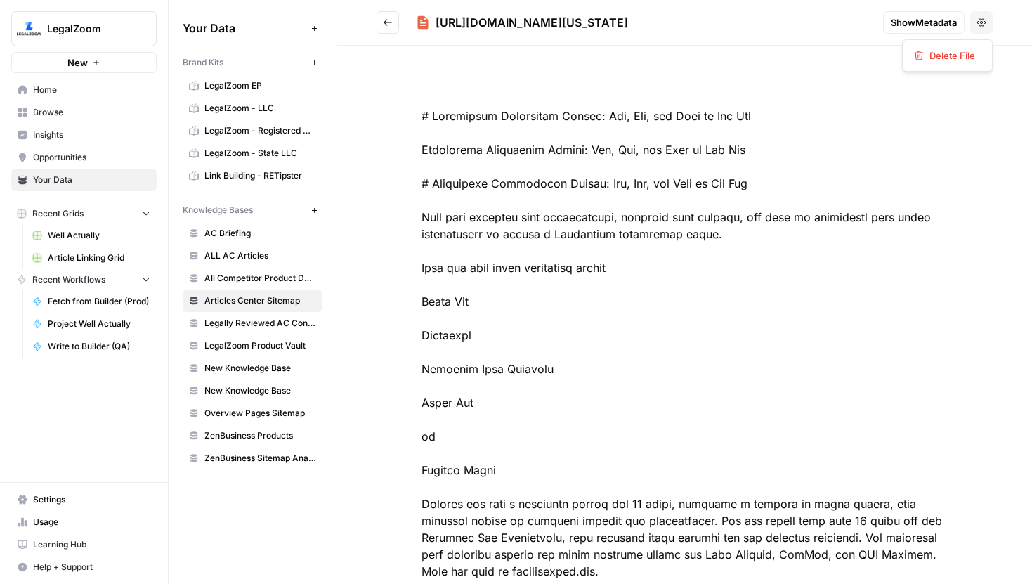
click at [979, 26] on icon "button" at bounding box center [981, 22] width 8 height 8
click at [967, 50] on span "Delete File" at bounding box center [952, 55] width 46 height 14
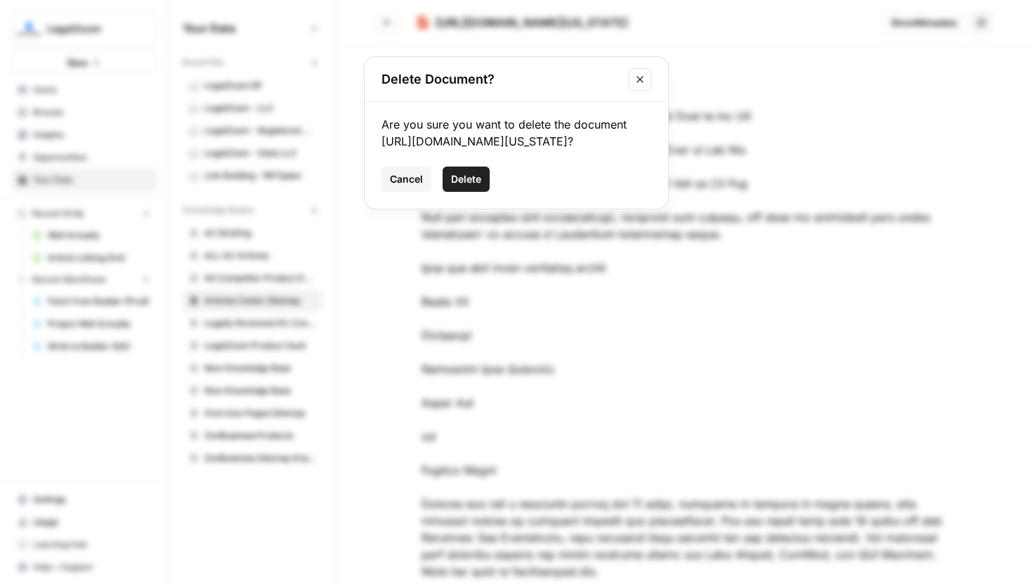
click at [459, 186] on span "Delete" at bounding box center [466, 179] width 30 height 14
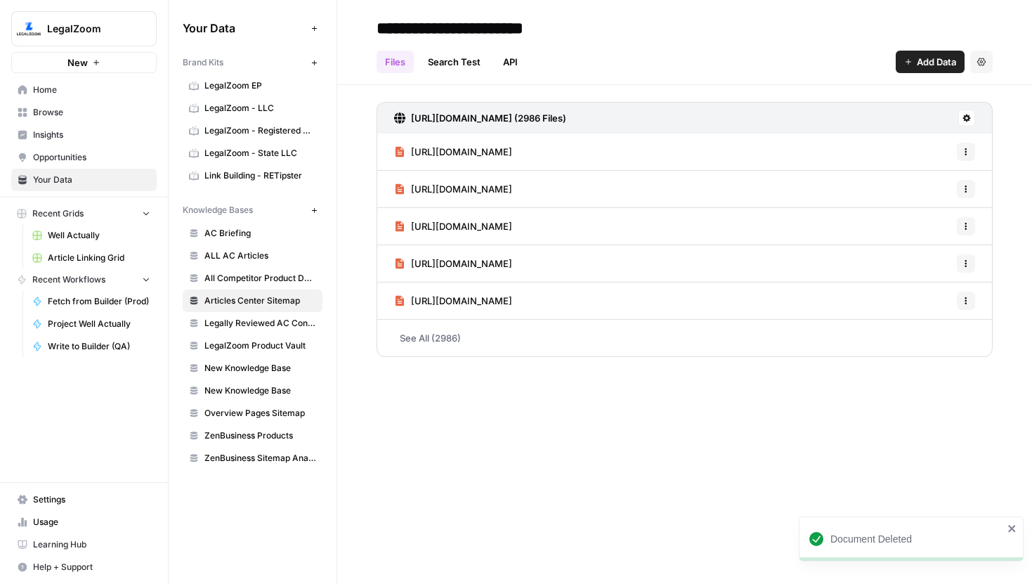
click at [441, 54] on link "Search Test" at bounding box center [454, 62] width 70 height 22
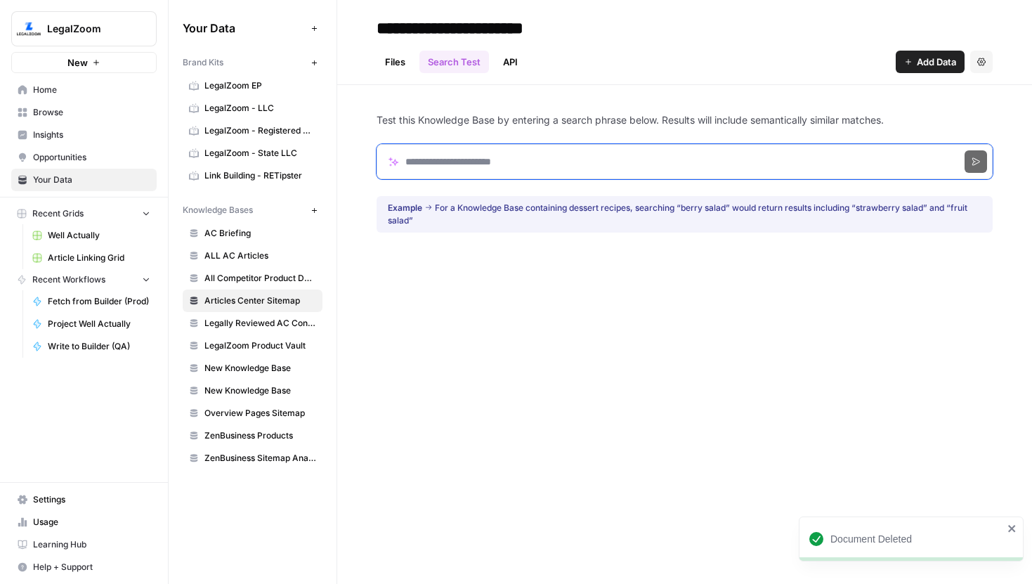
click at [448, 156] on input "Search phrase" at bounding box center [685, 161] width 616 height 35
paste input "**********"
type input "**********"
click button "Search" at bounding box center [976, 161] width 22 height 22
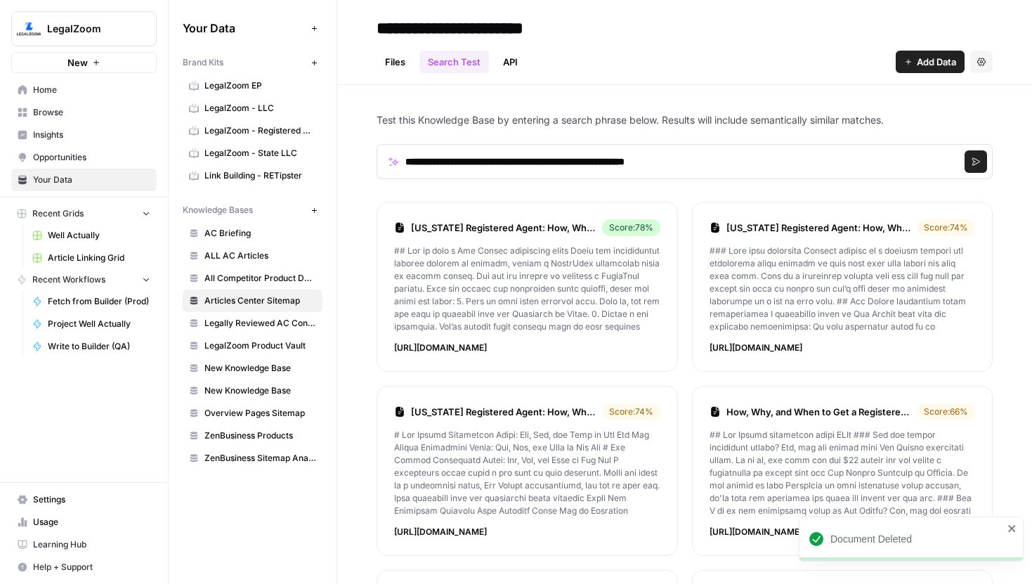
click at [521, 224] on link "New Mexico Registered Agent: How, Why, and When to Get One" at bounding box center [503, 228] width 185 height 14
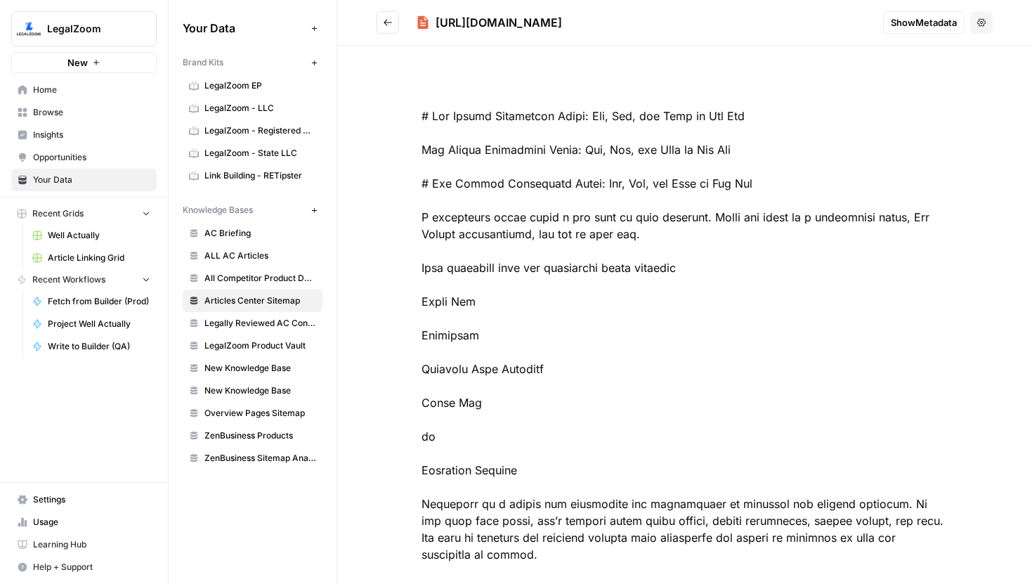
click at [993, 28] on header "https://www.legalzoom.com/articles/new-mexico-registered-agent Show Metadata Op…" at bounding box center [684, 23] width 695 height 46
click at [980, 24] on icon "button" at bounding box center [981, 22] width 8 height 8
click at [937, 60] on span "Delete File" at bounding box center [952, 55] width 46 height 14
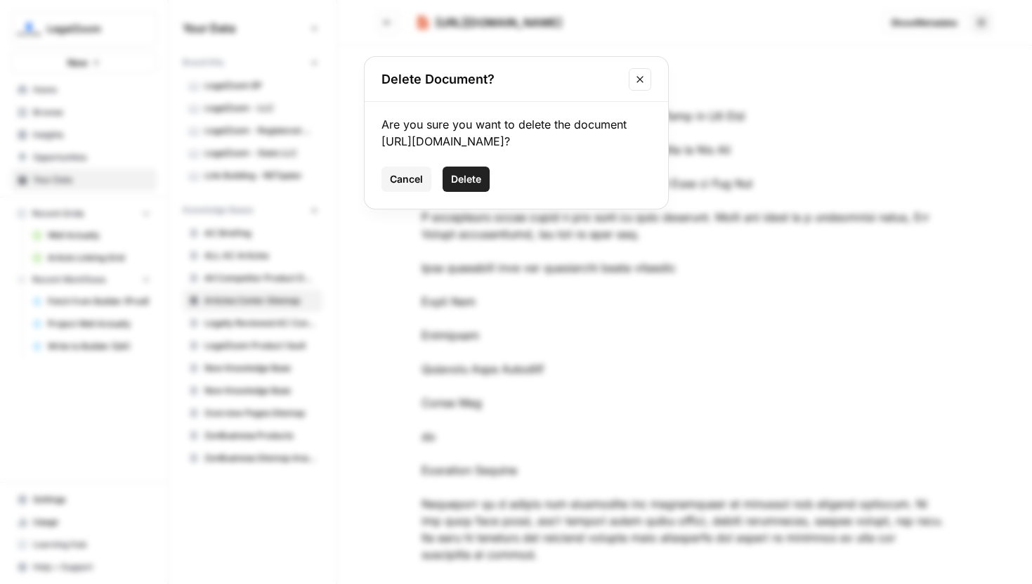
click at [457, 185] on button "Delete" at bounding box center [466, 179] width 47 height 25
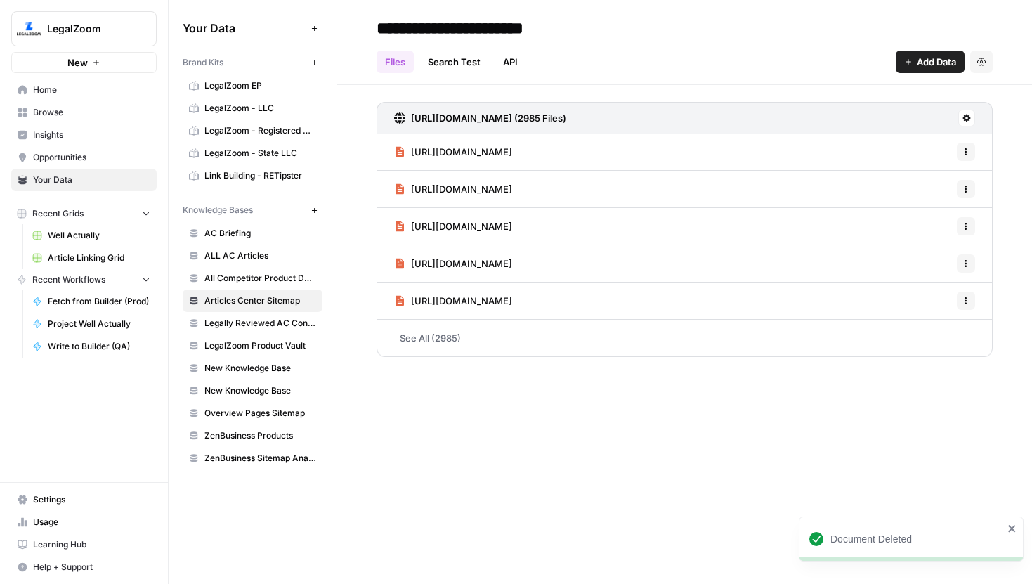
click at [457, 63] on link "Search Test" at bounding box center [454, 62] width 70 height 22
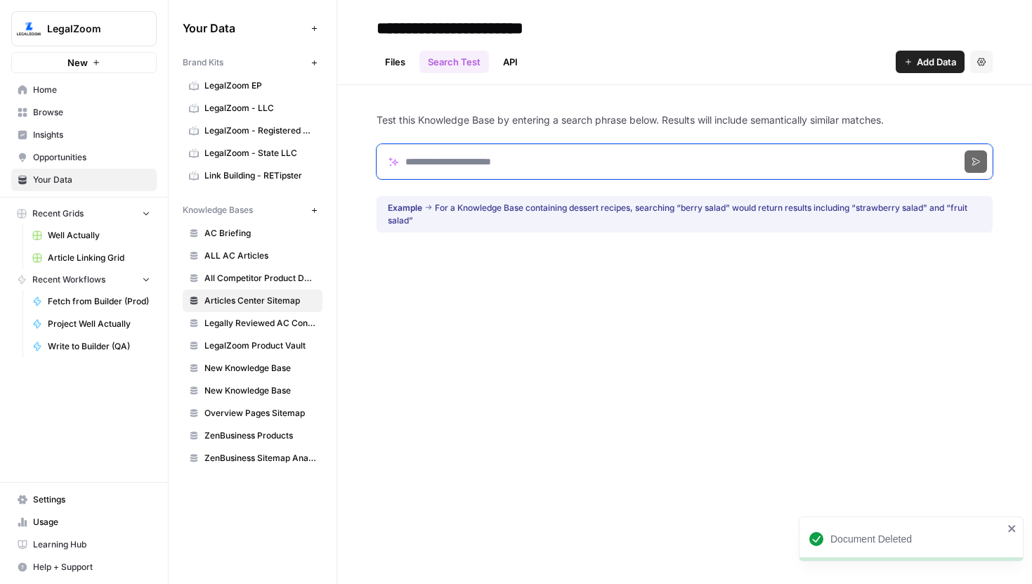
click at [485, 170] on input "Search phrase" at bounding box center [685, 161] width 616 height 35
paste input "**********"
type input "**********"
click button "Search" at bounding box center [976, 161] width 22 height 22
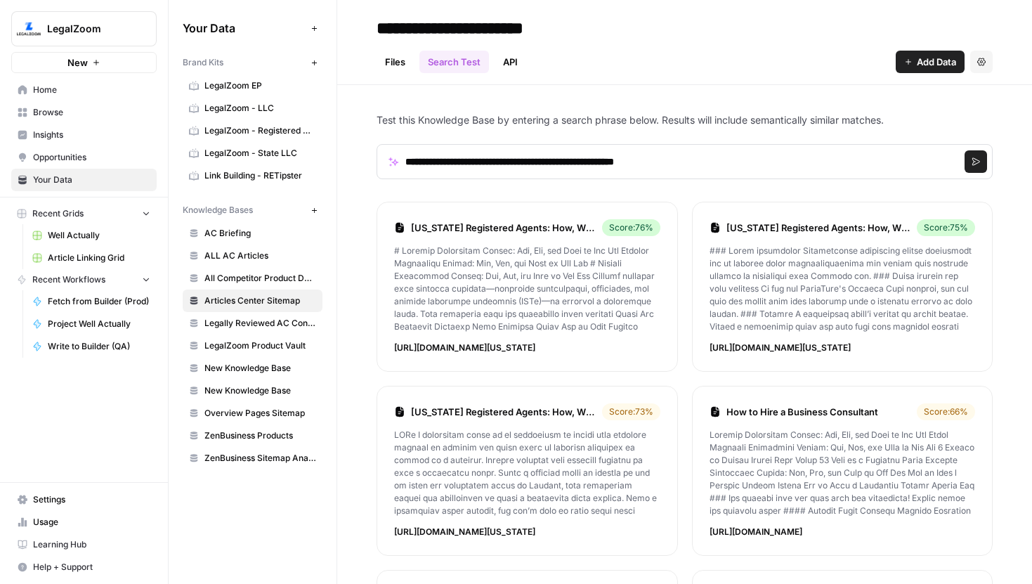
click at [539, 225] on link "Georgia Registered Agents: How, Why, and When to Get One" at bounding box center [503, 228] width 185 height 14
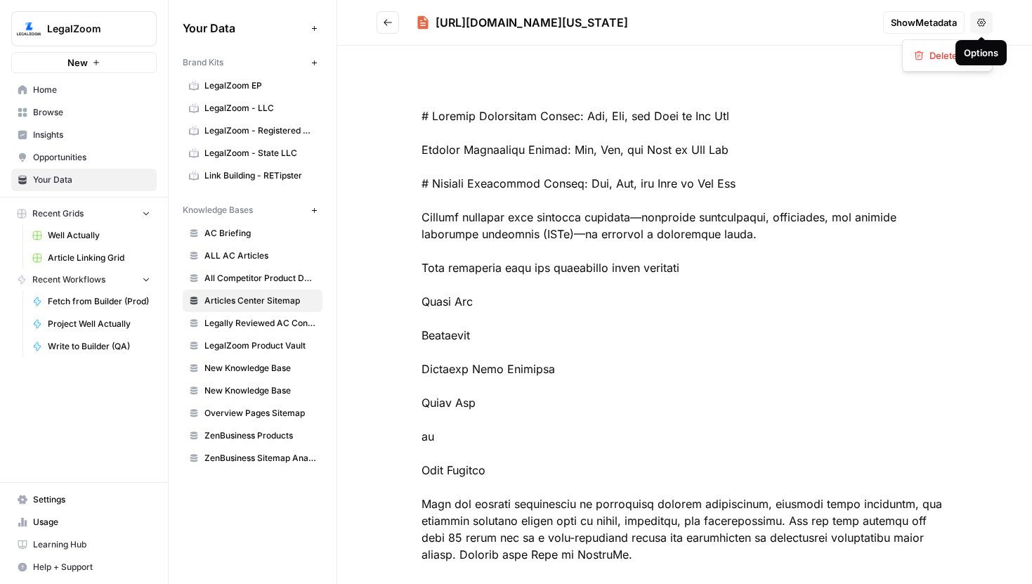
click at [975, 21] on button "Options" at bounding box center [981, 22] width 22 height 22
click at [955, 53] on span "Delete File" at bounding box center [952, 55] width 46 height 14
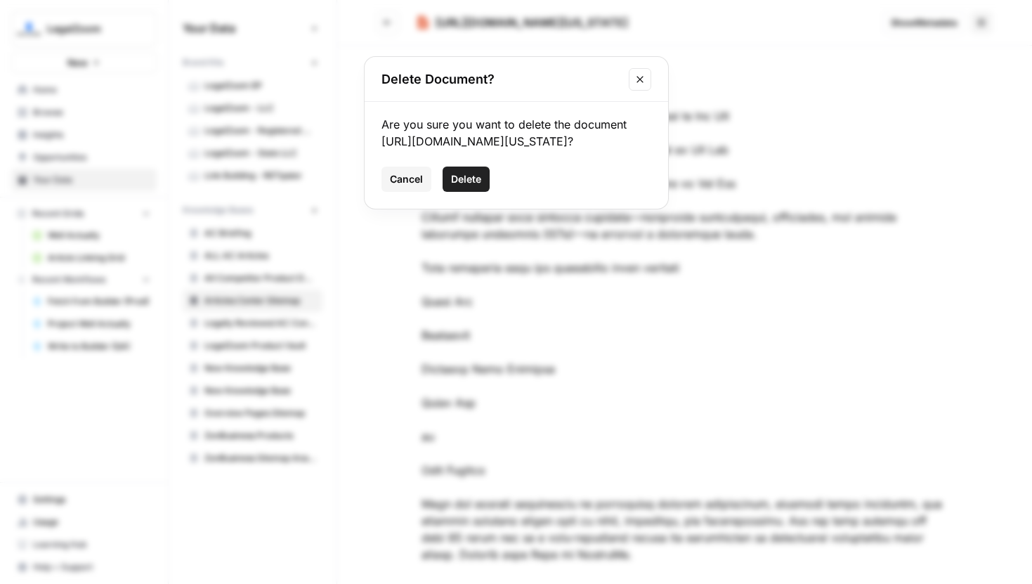
click at [481, 186] on span "Delete" at bounding box center [466, 179] width 30 height 14
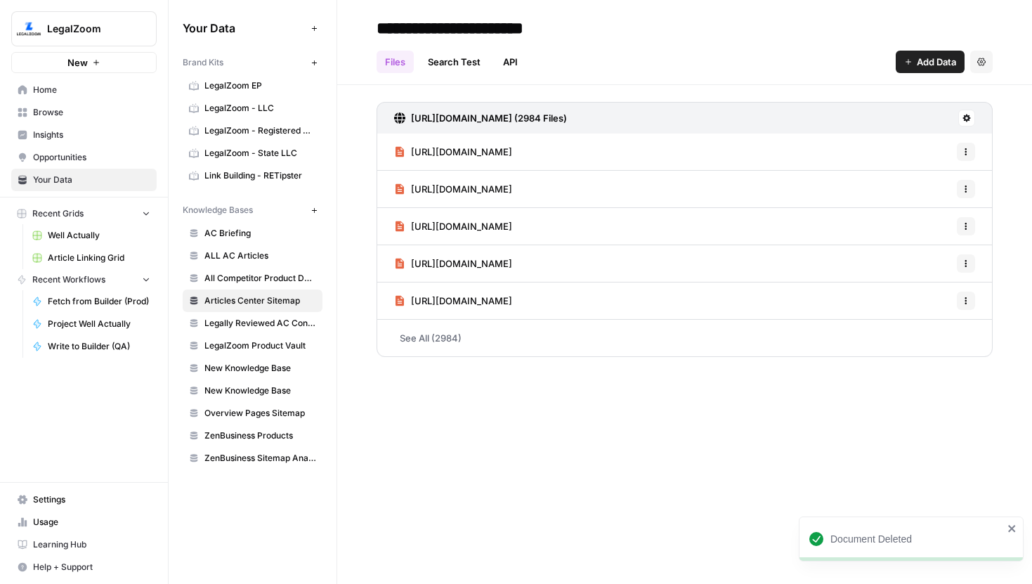
click at [455, 60] on link "Search Test" at bounding box center [454, 62] width 70 height 22
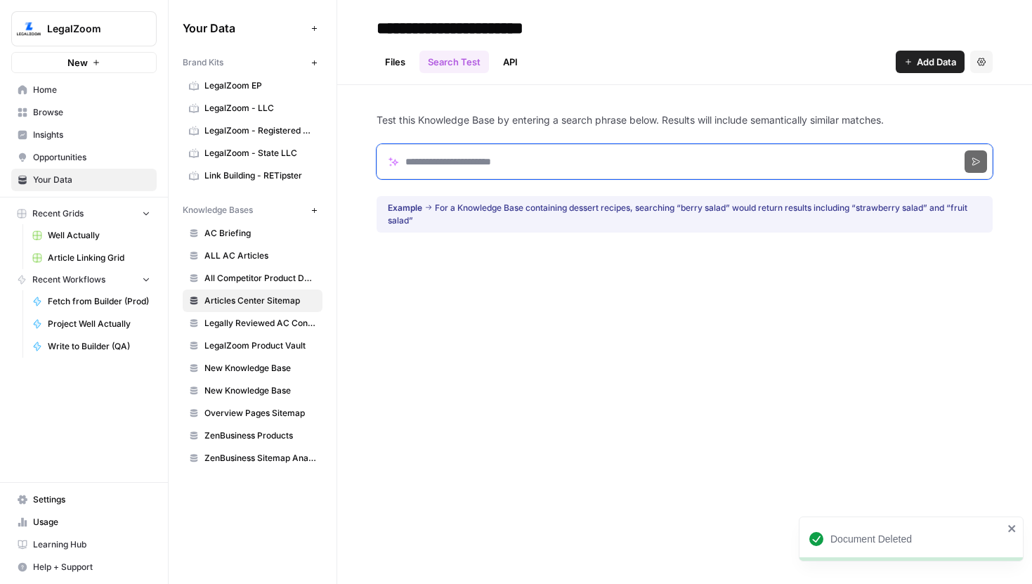
click at [466, 174] on input "Search phrase" at bounding box center [685, 161] width 616 height 35
paste input "**********"
type input "**********"
click button "Search" at bounding box center [976, 161] width 22 height 22
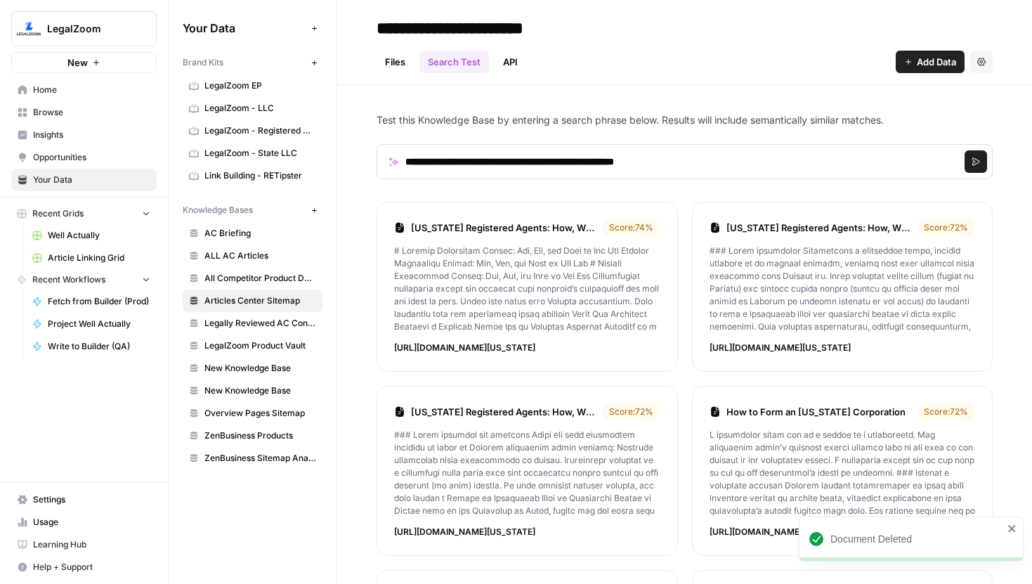
click at [500, 223] on link "Alabama Registered Agents: How, Why, and When to Get One" at bounding box center [503, 228] width 185 height 14
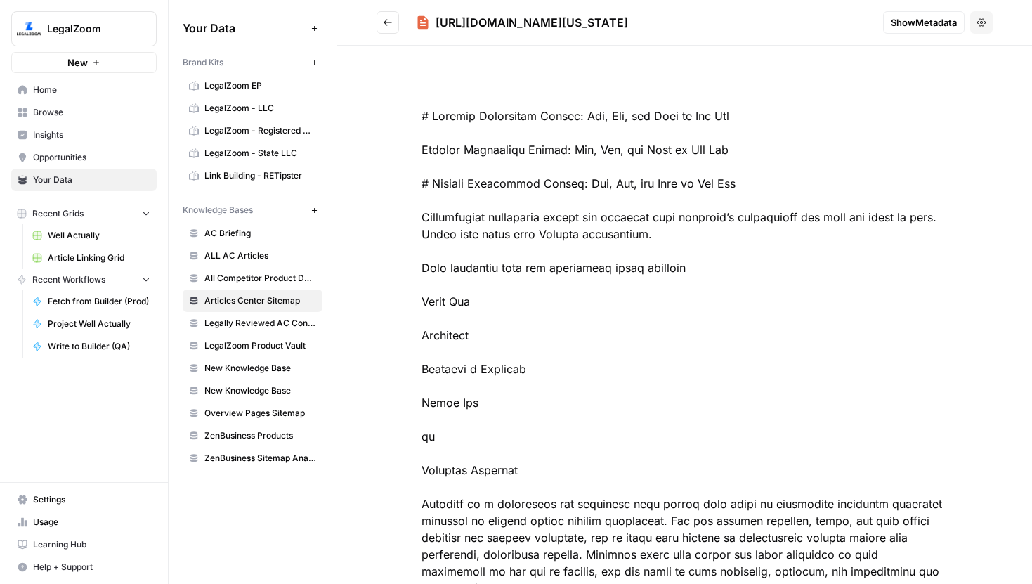
click at [977, 19] on icon "button" at bounding box center [981, 22] width 8 height 8
click at [941, 56] on span "Delete File" at bounding box center [952, 55] width 46 height 14
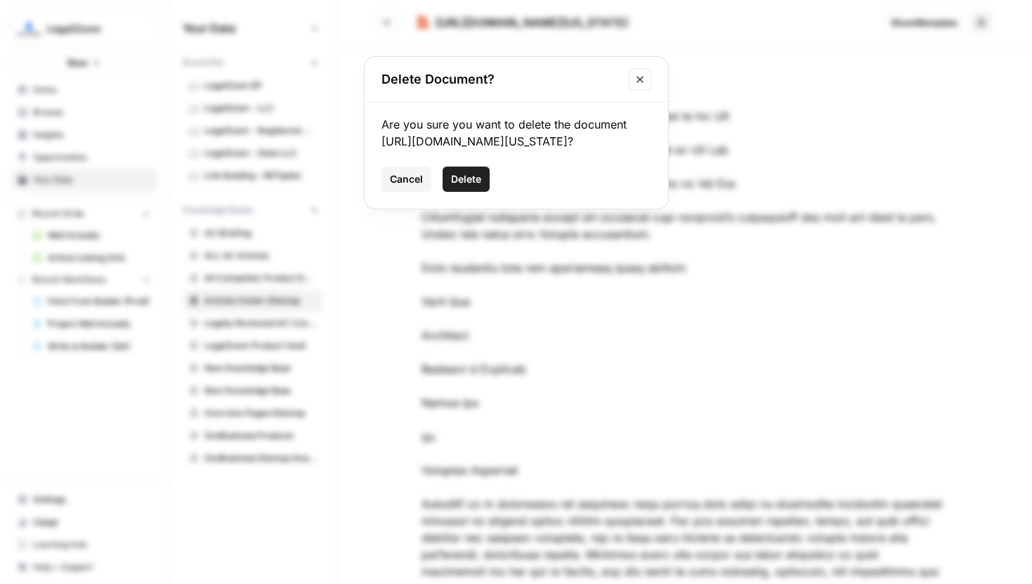
click at [467, 186] on span "Delete" at bounding box center [466, 179] width 30 height 14
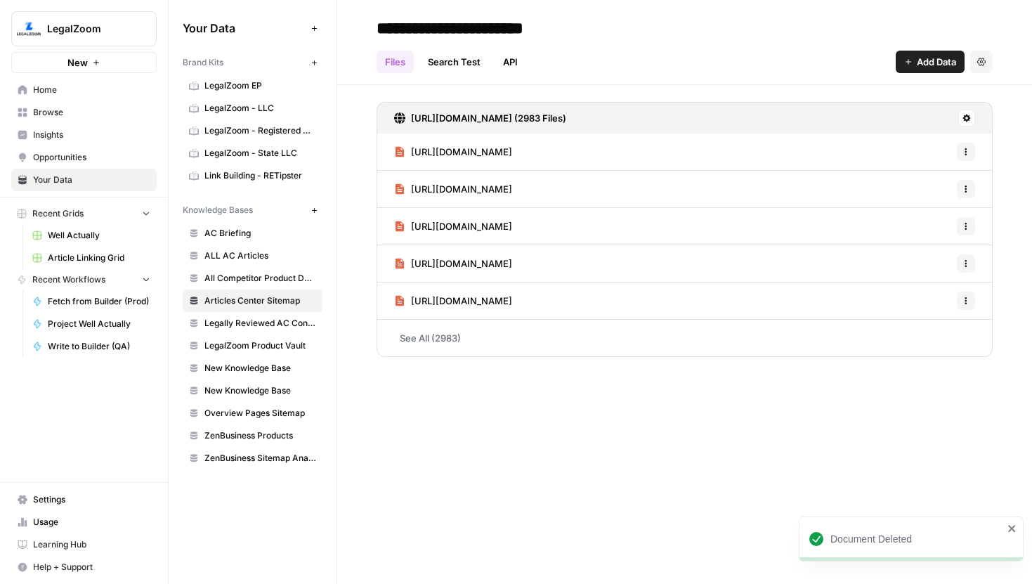
click at [437, 61] on link "Search Test" at bounding box center [454, 62] width 70 height 22
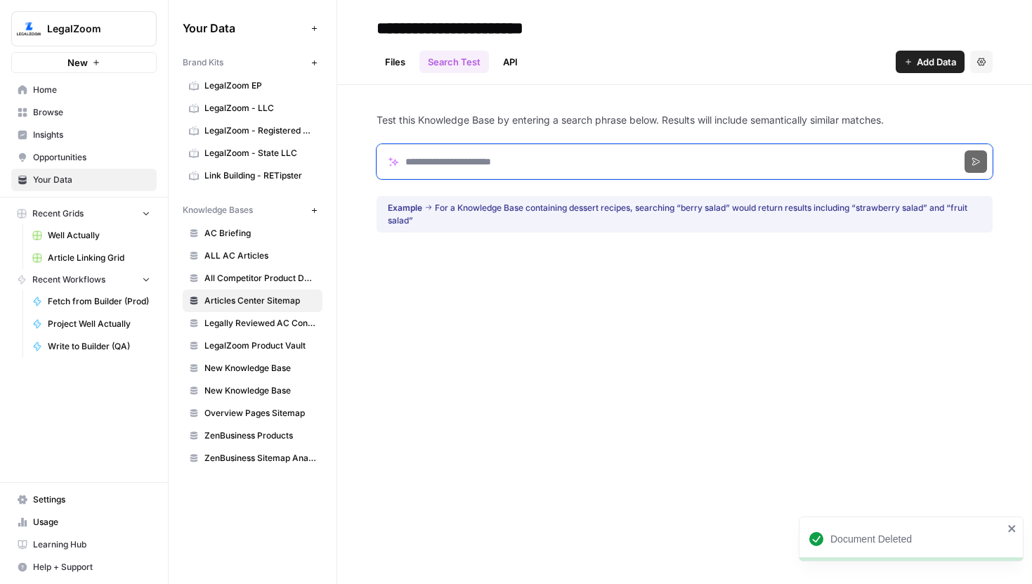
click at [448, 160] on input "Search phrase" at bounding box center [685, 161] width 616 height 35
paste input "**********"
type input "**********"
click button "Search" at bounding box center [976, 161] width 22 height 22
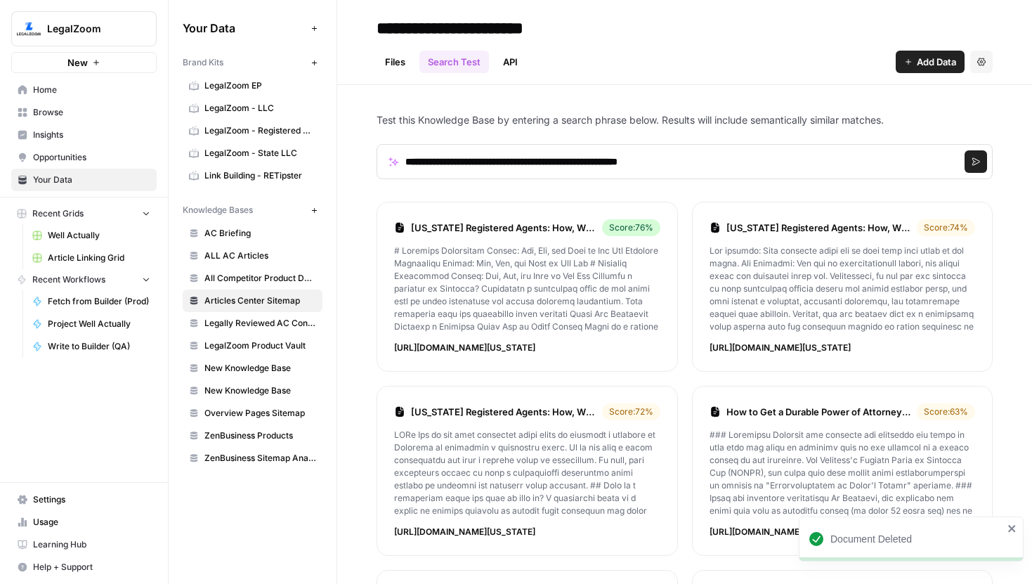
click at [517, 228] on link "Michigan Registered Agents: How, Why, and When to Get One" at bounding box center [503, 228] width 185 height 14
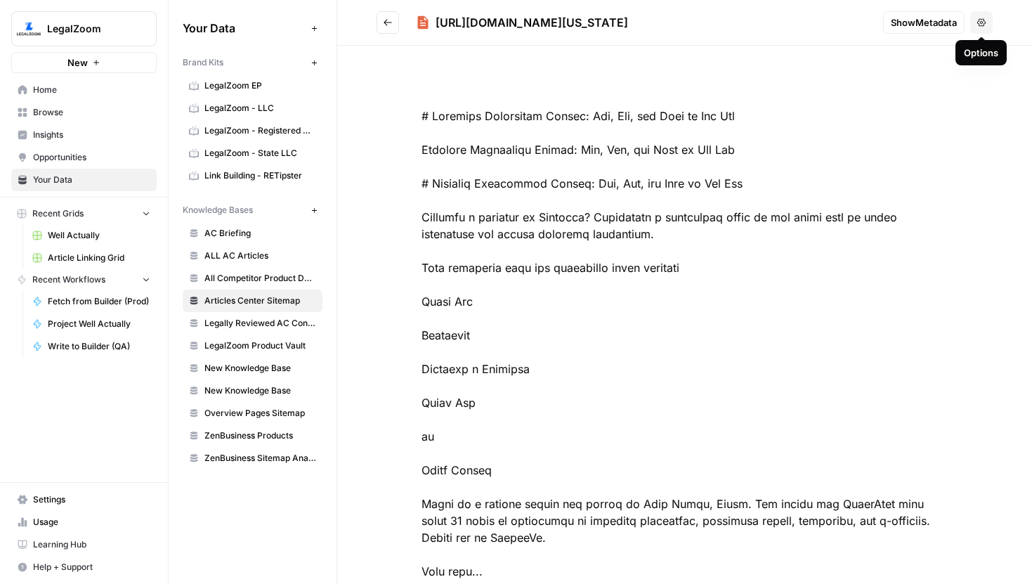
click at [979, 25] on icon "button" at bounding box center [981, 22] width 8 height 8
click at [944, 52] on span "Delete File" at bounding box center [952, 55] width 46 height 14
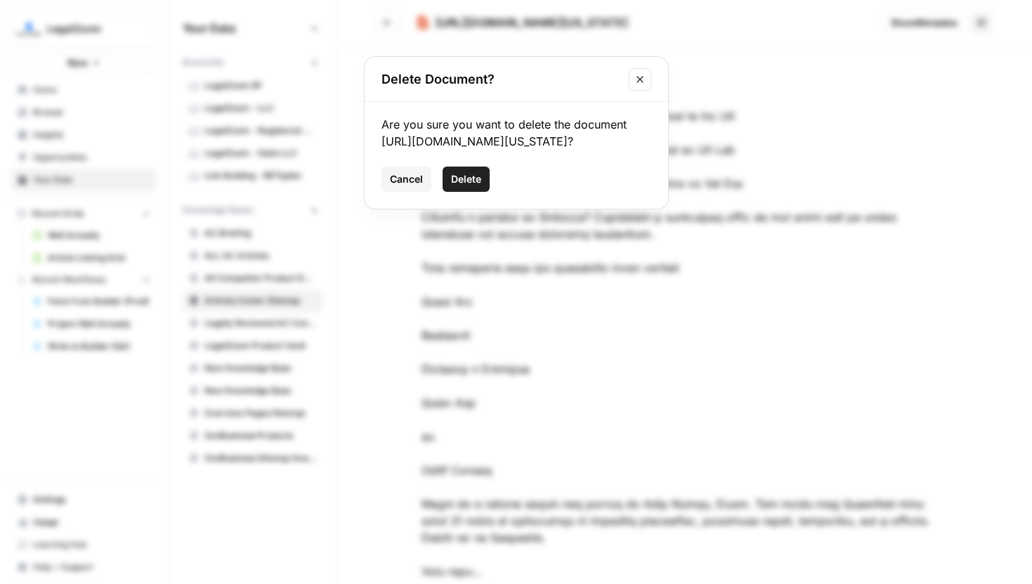
click at [475, 186] on span "Delete" at bounding box center [466, 179] width 30 height 14
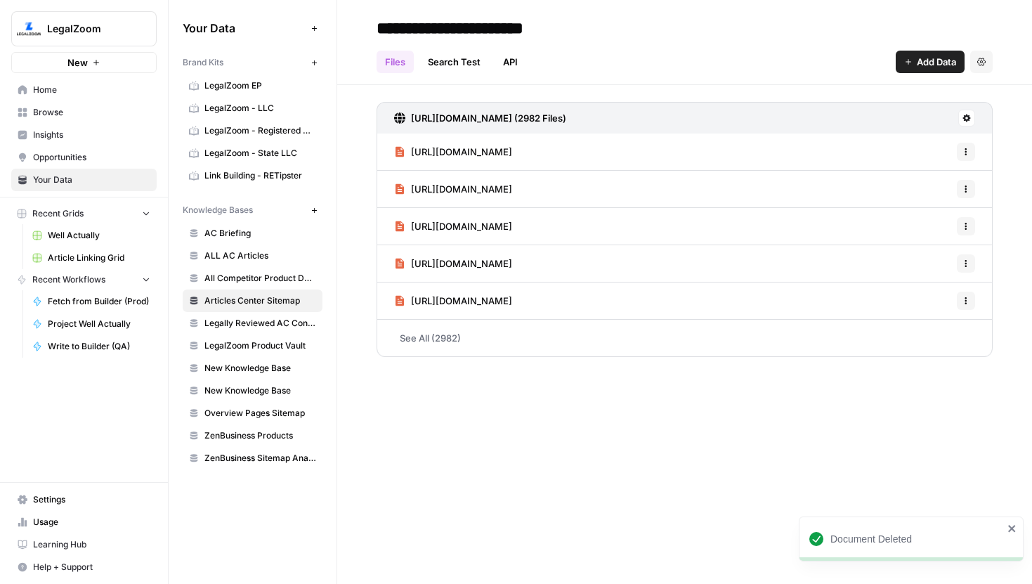
click at [436, 65] on link "Search Test" at bounding box center [454, 62] width 70 height 22
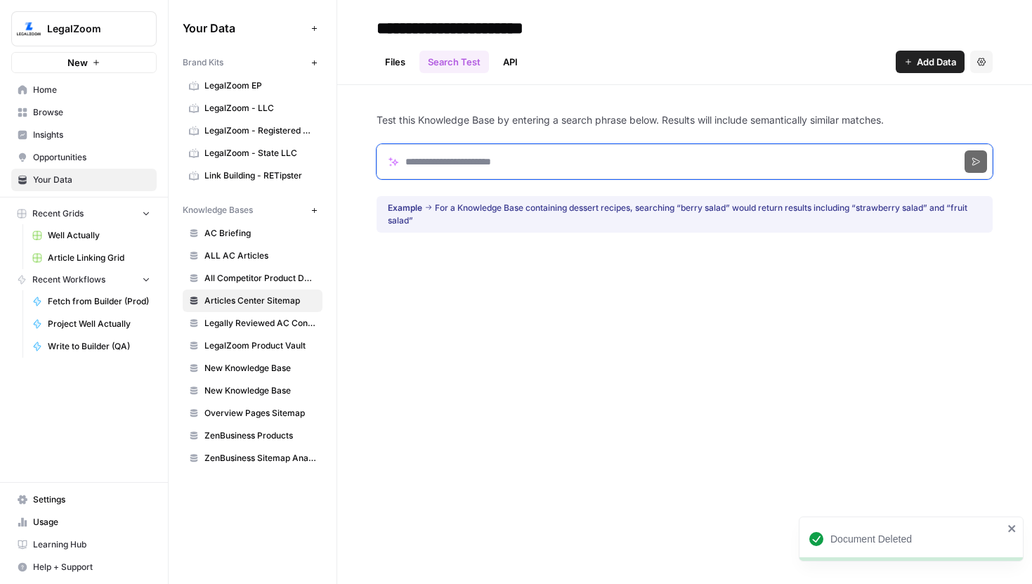
click at [447, 162] on input "Search phrase" at bounding box center [685, 161] width 616 height 35
paste input "**********"
type input "**********"
click button "Search" at bounding box center [976, 161] width 22 height 22
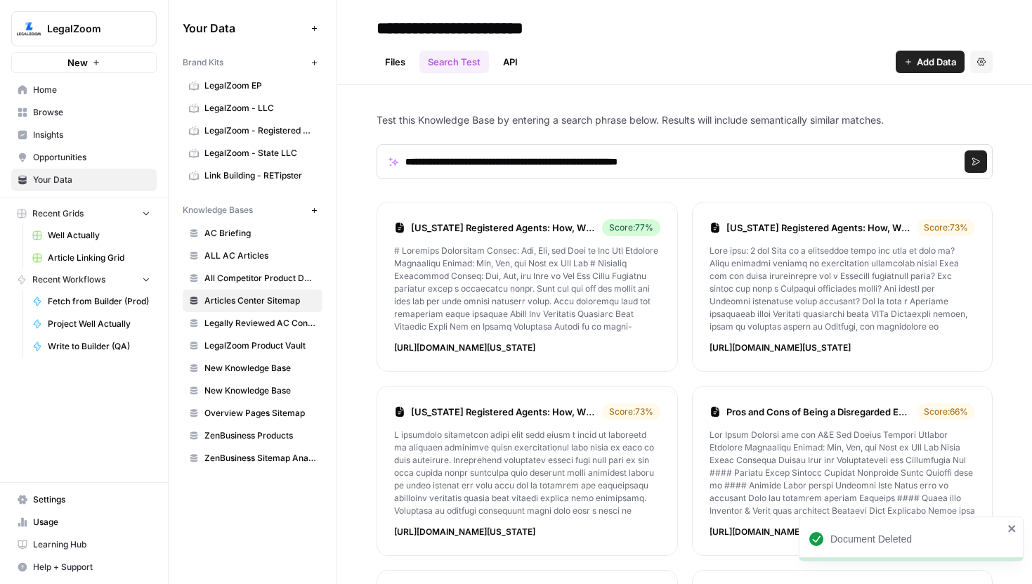
click at [471, 220] on div "Maryland Registered Agents: How, Why, and When to Get One Score: 77 %" at bounding box center [527, 227] width 266 height 17
click at [472, 226] on link "Maryland Registered Agents: How, Why, and When to Get One" at bounding box center [503, 228] width 185 height 14
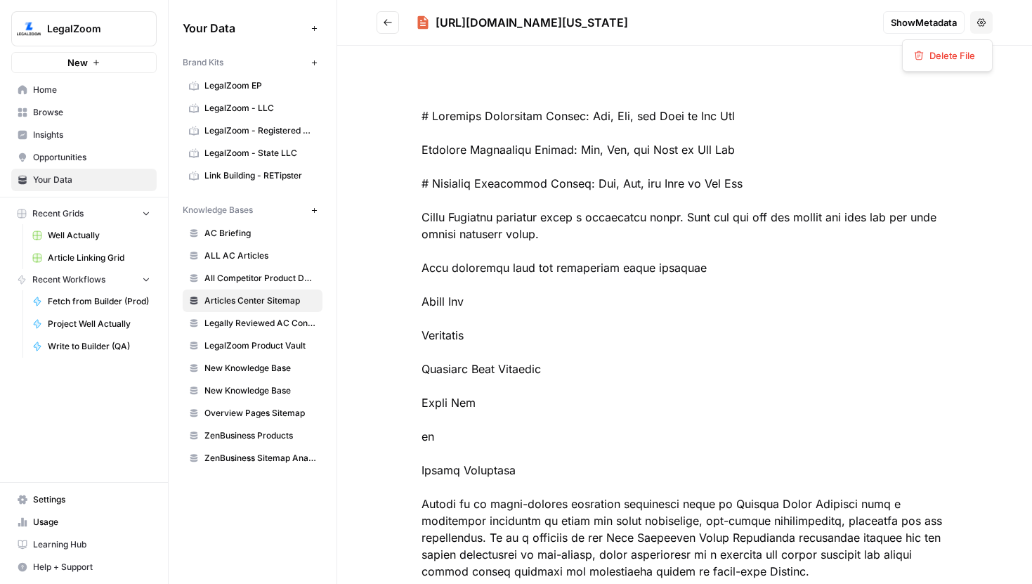
click at [987, 22] on button "Options" at bounding box center [981, 22] width 22 height 22
click at [929, 67] on div "Delete File" at bounding box center [947, 55] width 91 height 32
click at [937, 56] on span "Delete File" at bounding box center [952, 55] width 46 height 14
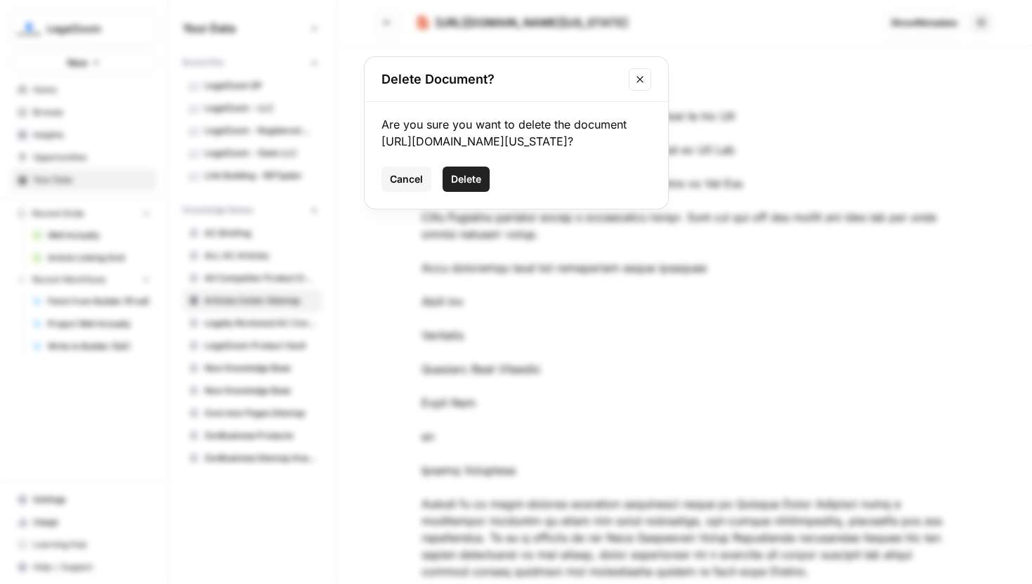
click at [448, 192] on button "Delete" at bounding box center [466, 179] width 47 height 25
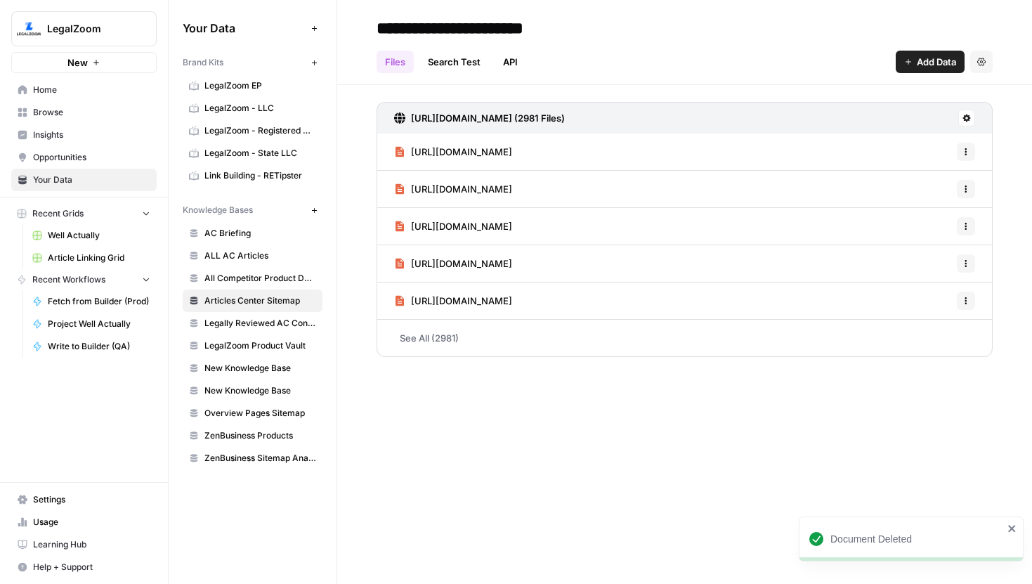
click at [445, 58] on link "Search Test" at bounding box center [454, 62] width 70 height 22
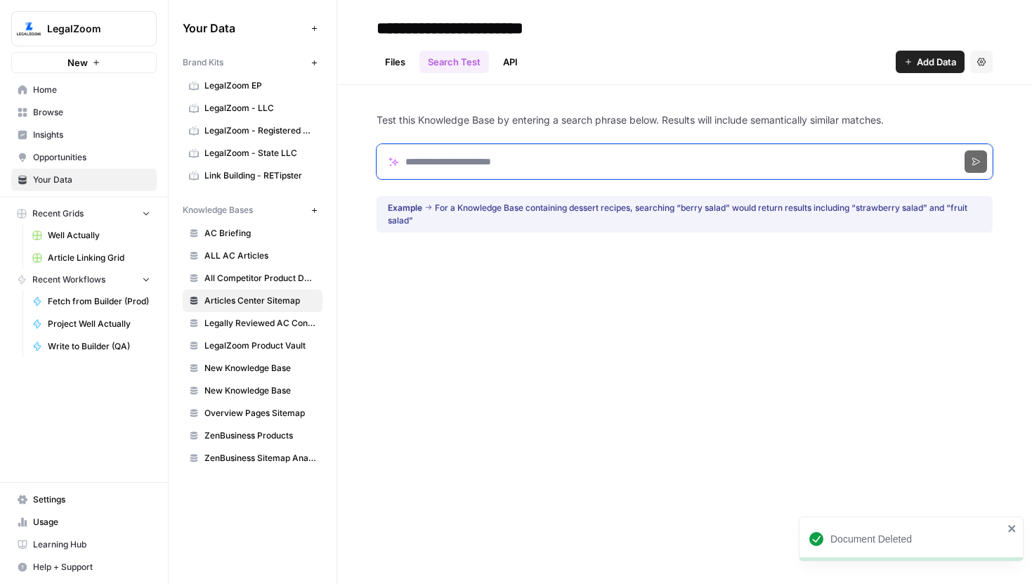
click at [426, 162] on input "Search phrase" at bounding box center [685, 161] width 616 height 35
paste input "**********"
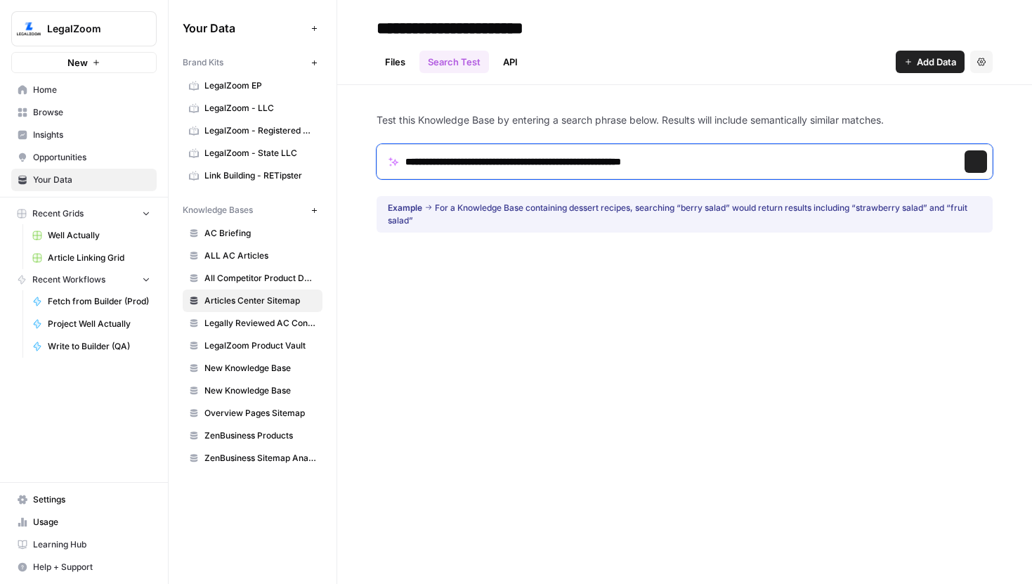
type input "**********"
click button "Search" at bounding box center [976, 161] width 22 height 22
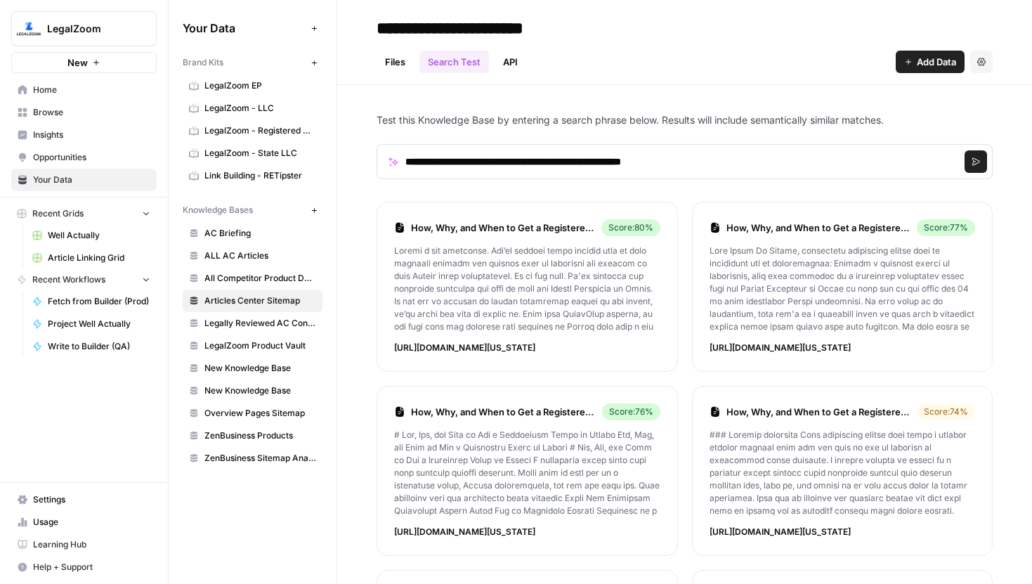
click at [517, 228] on link "How, Why, and When to Get a Registered Agent in Nevada" at bounding box center [503, 228] width 185 height 14
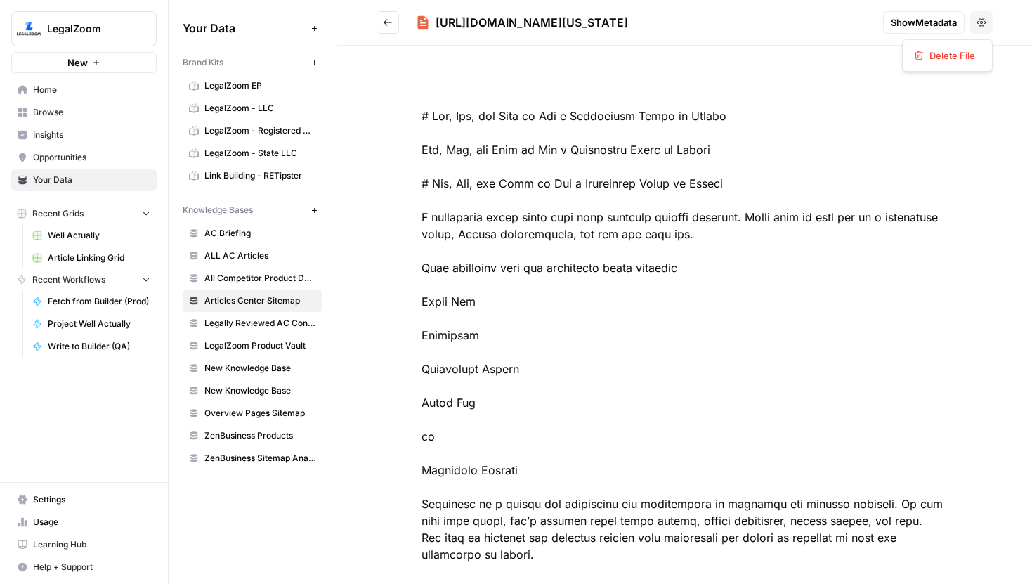
click at [973, 20] on button "Options" at bounding box center [981, 22] width 22 height 22
click at [954, 53] on span "Delete File" at bounding box center [952, 55] width 46 height 14
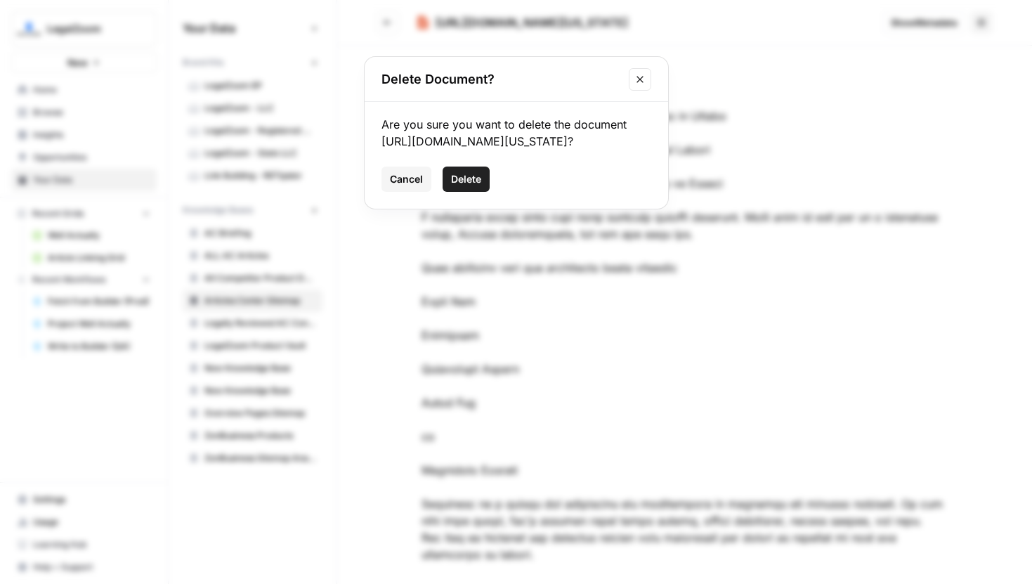
click at [481, 192] on button "Delete" at bounding box center [466, 179] width 47 height 25
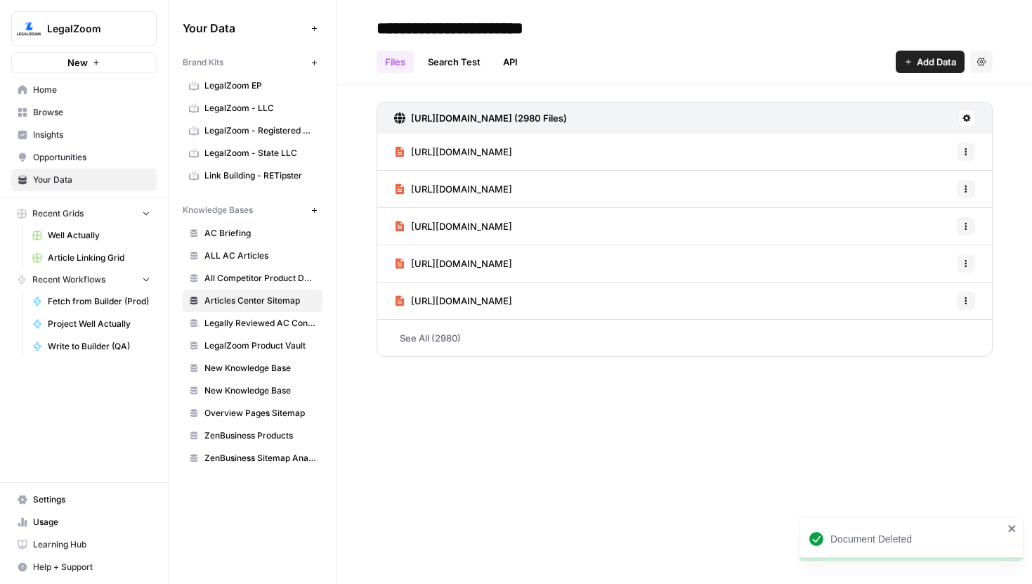
click at [454, 63] on link "Search Test" at bounding box center [454, 62] width 70 height 22
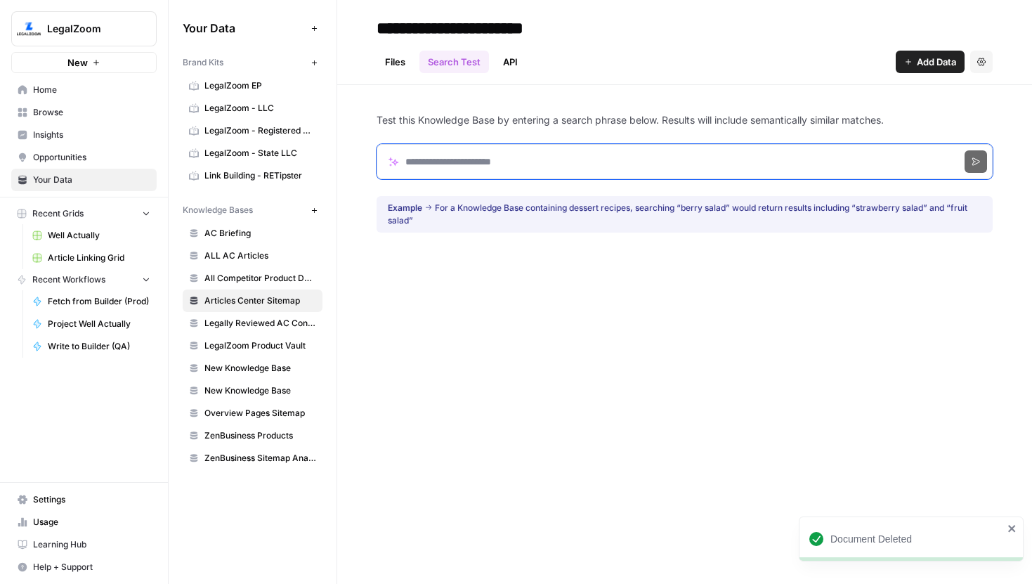
click at [450, 175] on input "Search phrase" at bounding box center [685, 161] width 616 height 35
paste input "**********"
type input "**********"
click button "Search" at bounding box center [976, 161] width 22 height 22
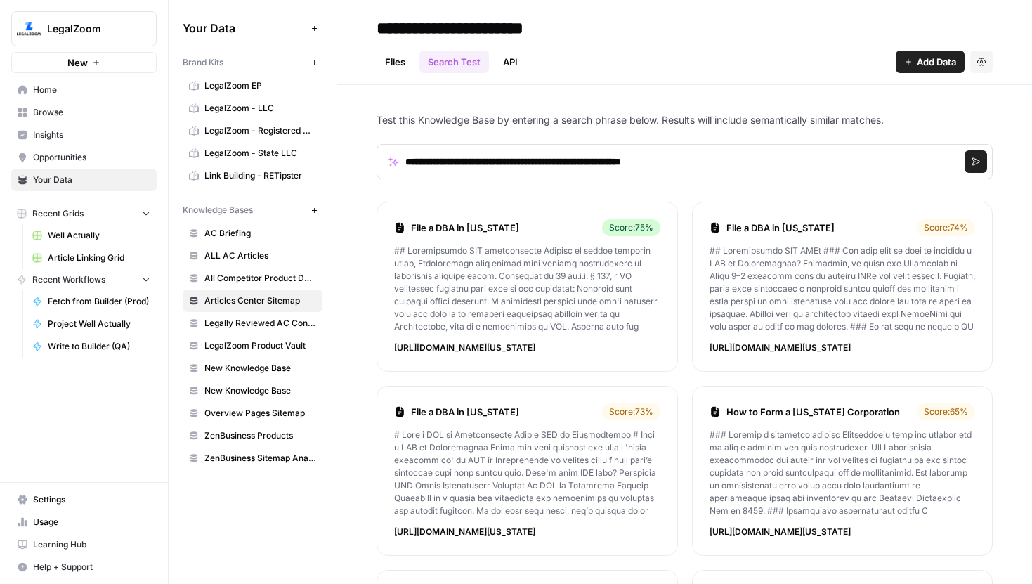
click at [495, 224] on link "File a DBA in Pennsylvania" at bounding box center [503, 228] width 185 height 14
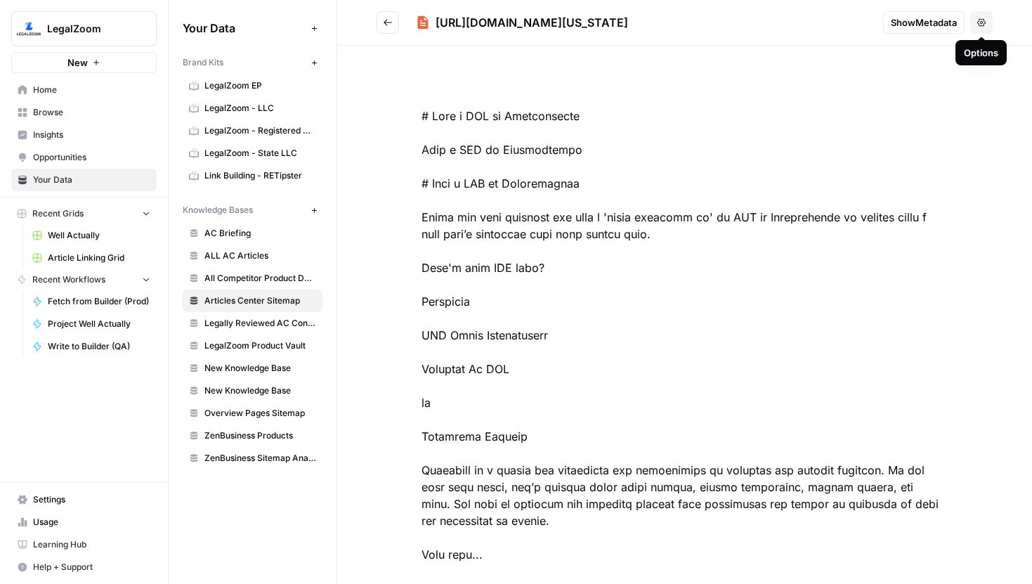
click at [988, 25] on button "Options" at bounding box center [981, 22] width 22 height 22
click at [945, 61] on span "Delete File" at bounding box center [952, 55] width 46 height 14
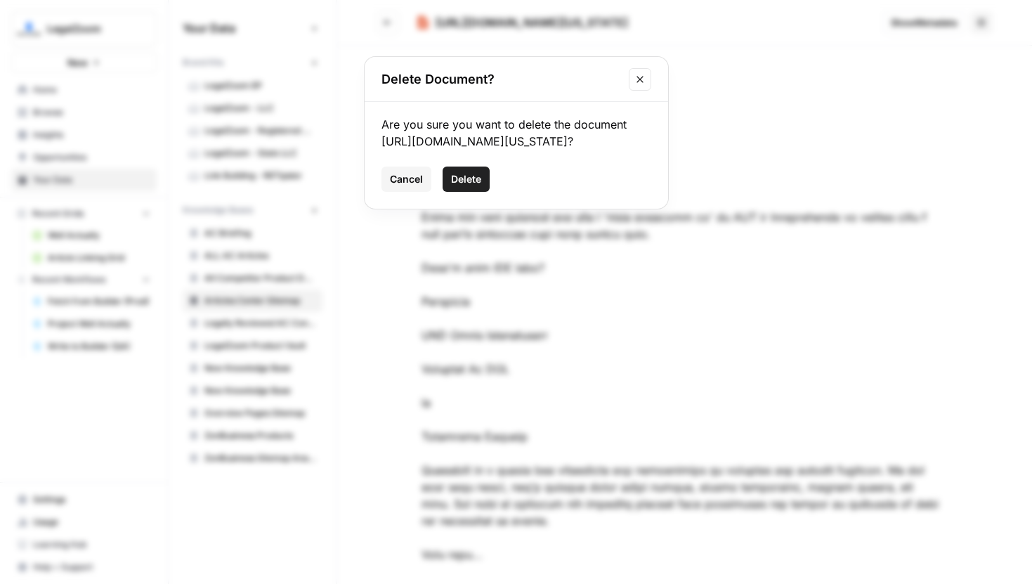
click at [473, 186] on span "Delete" at bounding box center [466, 179] width 30 height 14
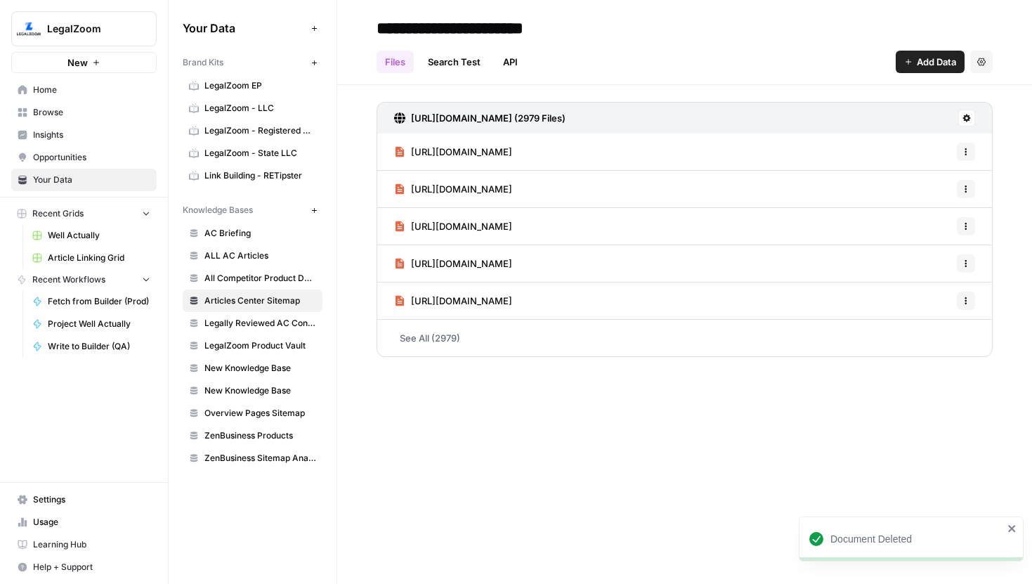
click at [457, 61] on link "Search Test" at bounding box center [454, 62] width 70 height 22
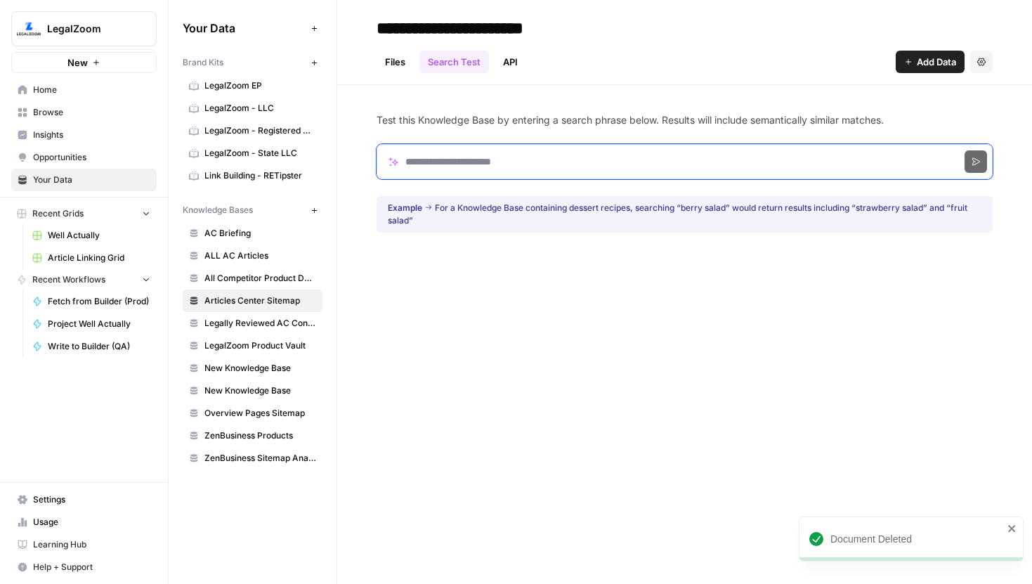
click at [512, 169] on input "Search phrase" at bounding box center [685, 161] width 616 height 35
paste input "**********"
type input "**********"
click button "Search" at bounding box center [976, 161] width 22 height 22
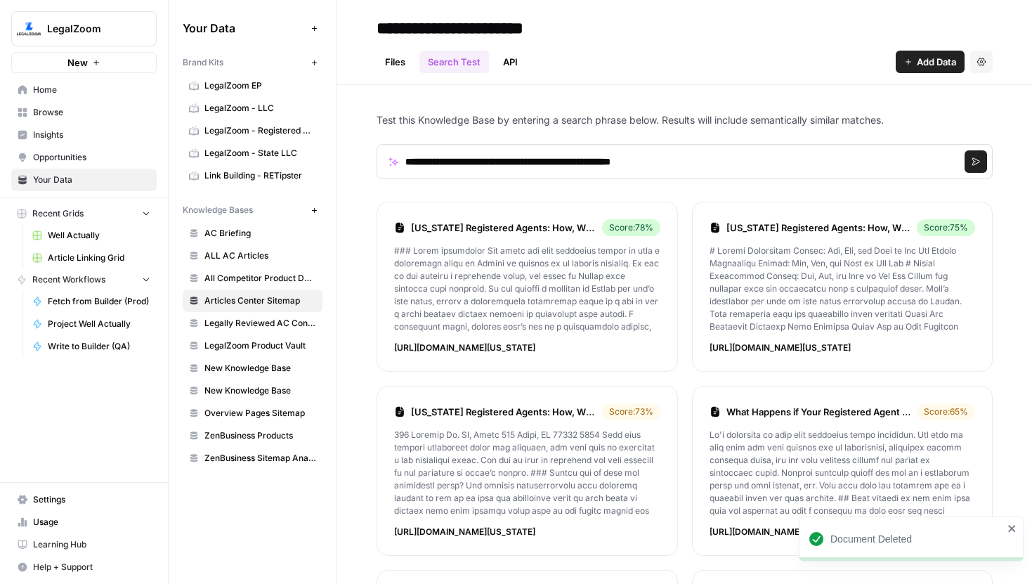
click at [543, 359] on li "Oregon Registered Agents: How, Why, and When to Get One Score: 78 % https://www…" at bounding box center [527, 287] width 301 height 170
click at [525, 235] on div "Oregon Registered Agents: How, Why, and When to Get One Score: 78 %" at bounding box center [527, 227] width 266 height 17
click at [513, 228] on link "Oregon Registered Agents: How, Why, and When to Get One" at bounding box center [503, 228] width 185 height 14
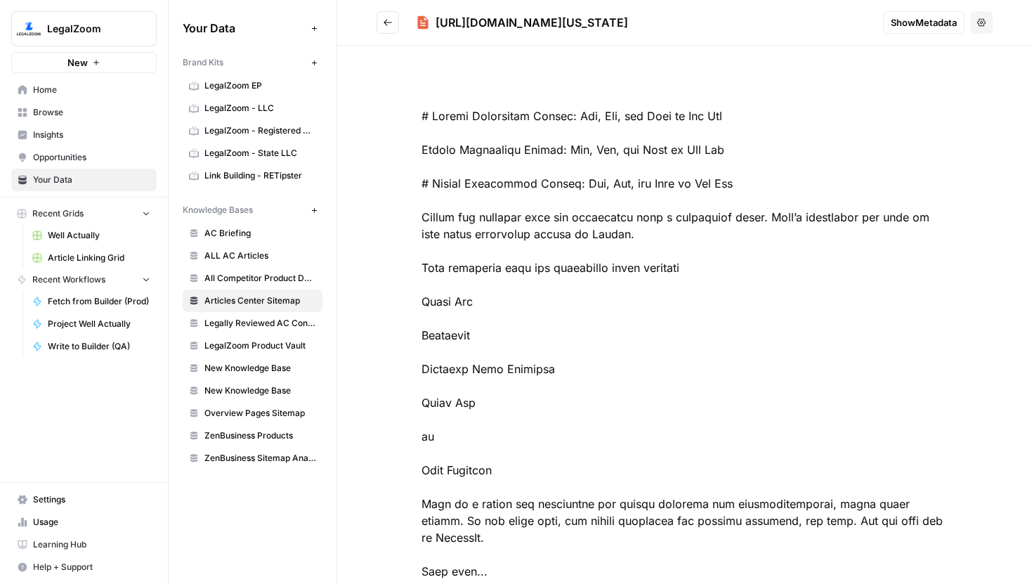
click at [975, 30] on button "Options" at bounding box center [981, 22] width 22 height 22
click at [958, 58] on span "Delete File" at bounding box center [952, 55] width 46 height 14
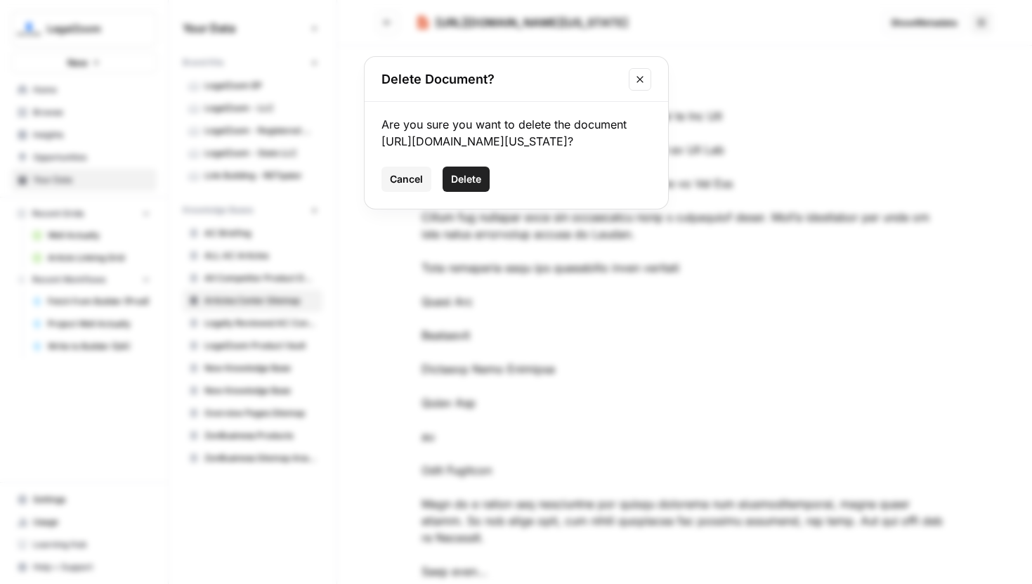
click at [460, 186] on span "Delete" at bounding box center [466, 179] width 30 height 14
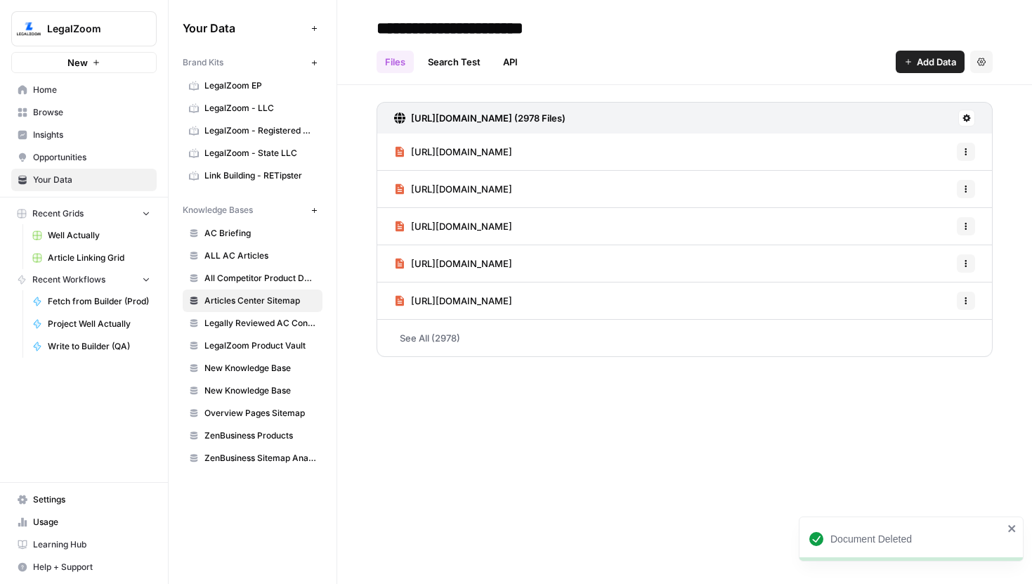
click at [452, 63] on link "Search Test" at bounding box center [454, 62] width 70 height 22
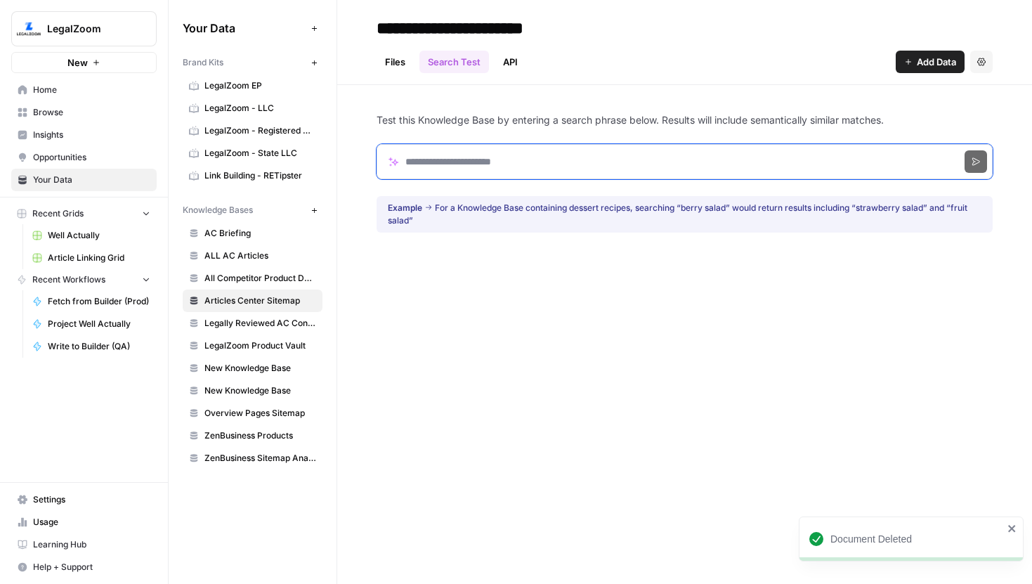
click at [512, 164] on input "Search phrase" at bounding box center [685, 161] width 616 height 35
paste input "**********"
type input "**********"
click button "Search" at bounding box center [976, 161] width 22 height 22
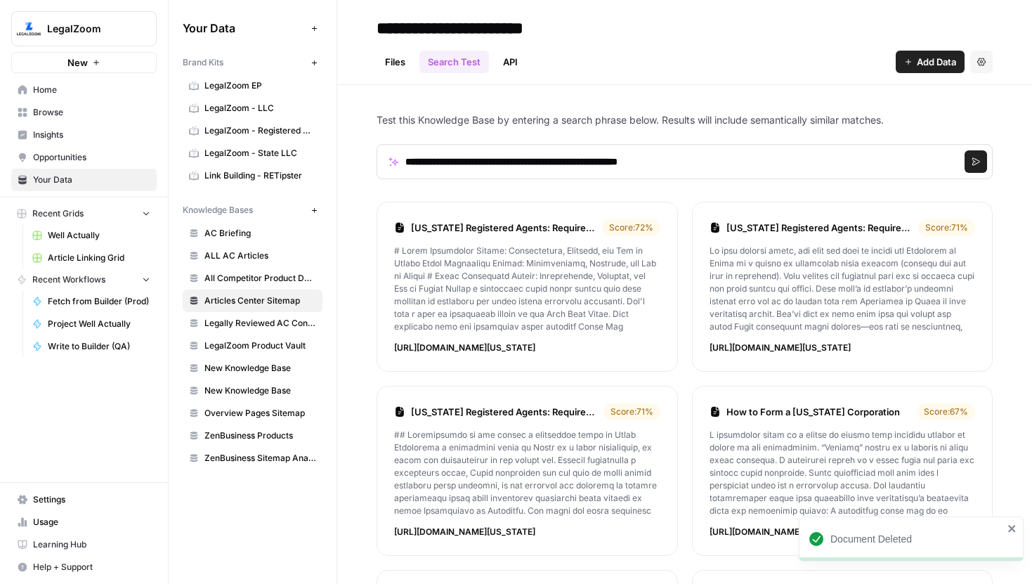
click at [537, 358] on li "Texas Registered Agents: Requirements, Benefits, and How to Choose Score: 72 % …" at bounding box center [527, 287] width 301 height 170
click at [526, 231] on link "Texas Registered Agents: Requirements, Benefits, and How to Choose" at bounding box center [503, 228] width 185 height 14
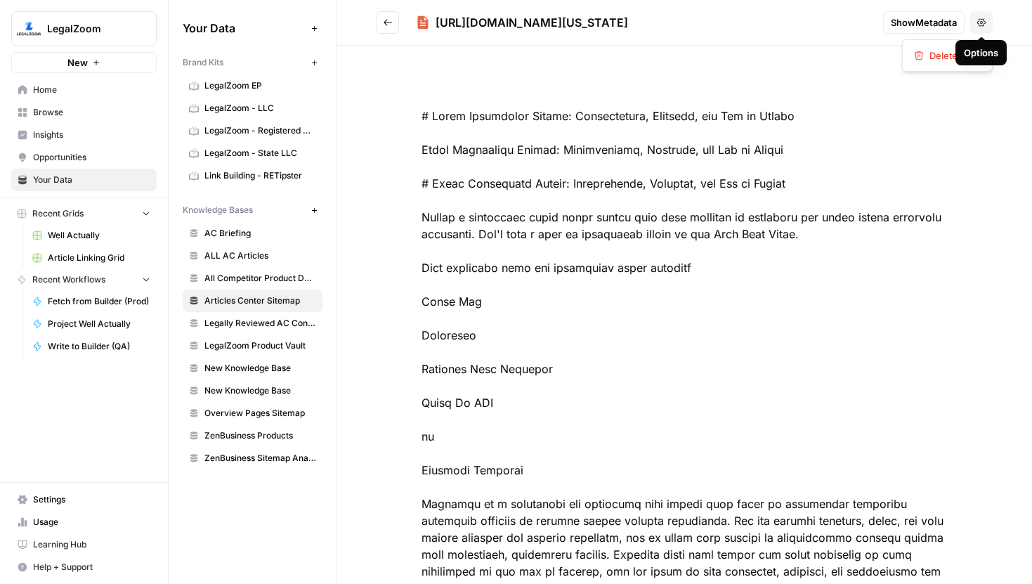
click at [984, 22] on icon "button" at bounding box center [981, 22] width 8 height 8
click at [954, 56] on span "Delete File" at bounding box center [952, 55] width 46 height 14
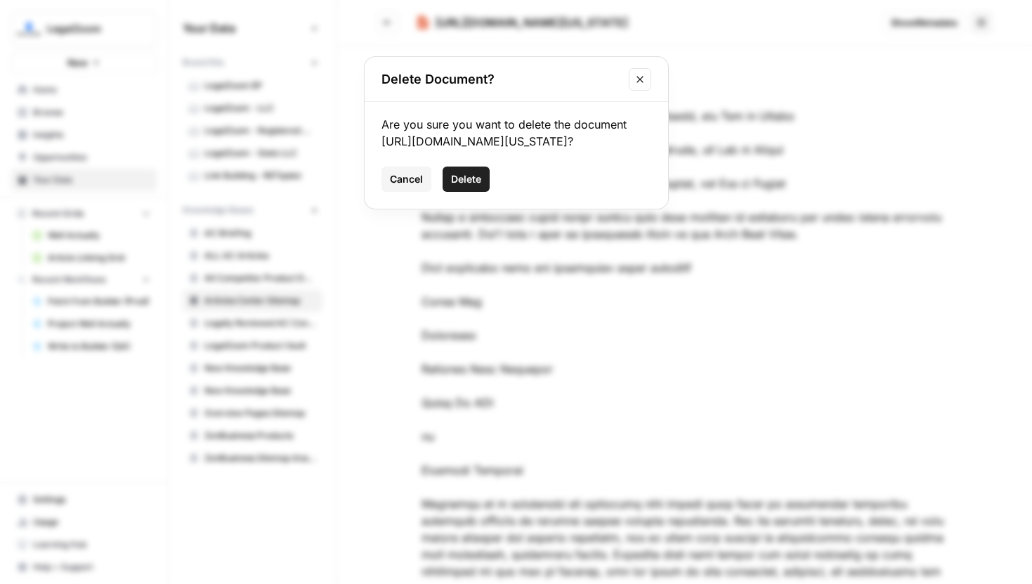
click at [469, 186] on span "Delete" at bounding box center [466, 179] width 30 height 14
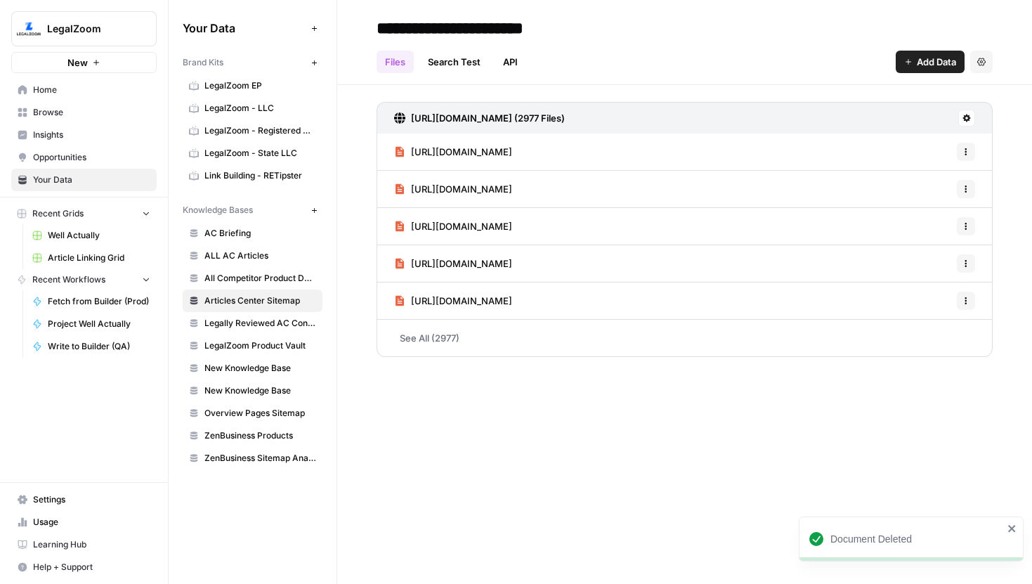
click at [448, 65] on link "Search Test" at bounding box center [454, 62] width 70 height 22
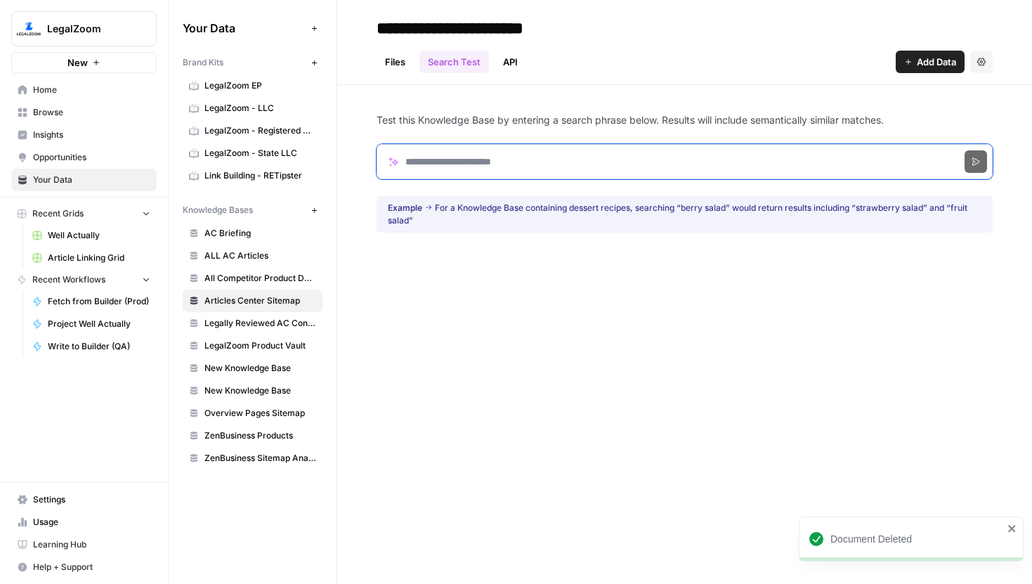
click at [497, 146] on input "Search phrase" at bounding box center [685, 161] width 616 height 35
paste input "**********"
type input "**********"
click button "Search" at bounding box center [976, 161] width 22 height 22
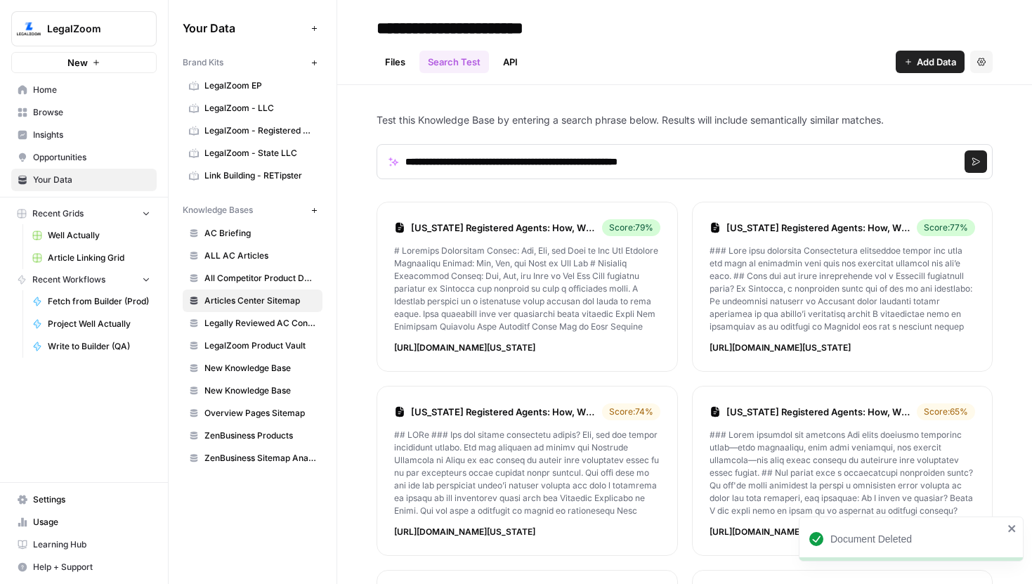
click at [514, 232] on link "Missouri Registered Agents: How, Why, and When to Get One" at bounding box center [503, 228] width 185 height 14
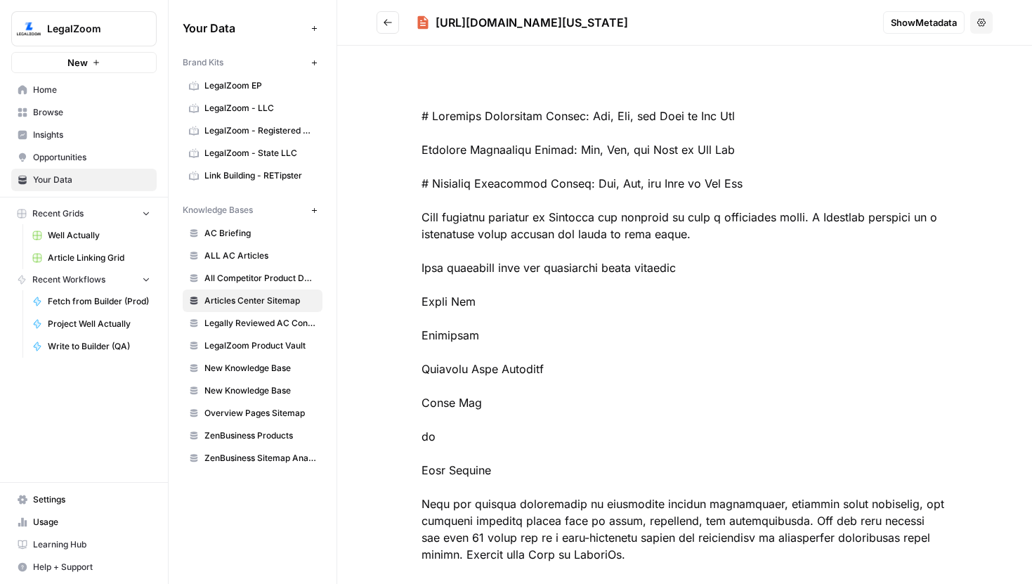
click at [981, 25] on icon "button" at bounding box center [981, 22] width 8 height 8
click at [955, 63] on button "Delete File" at bounding box center [947, 56] width 78 height 20
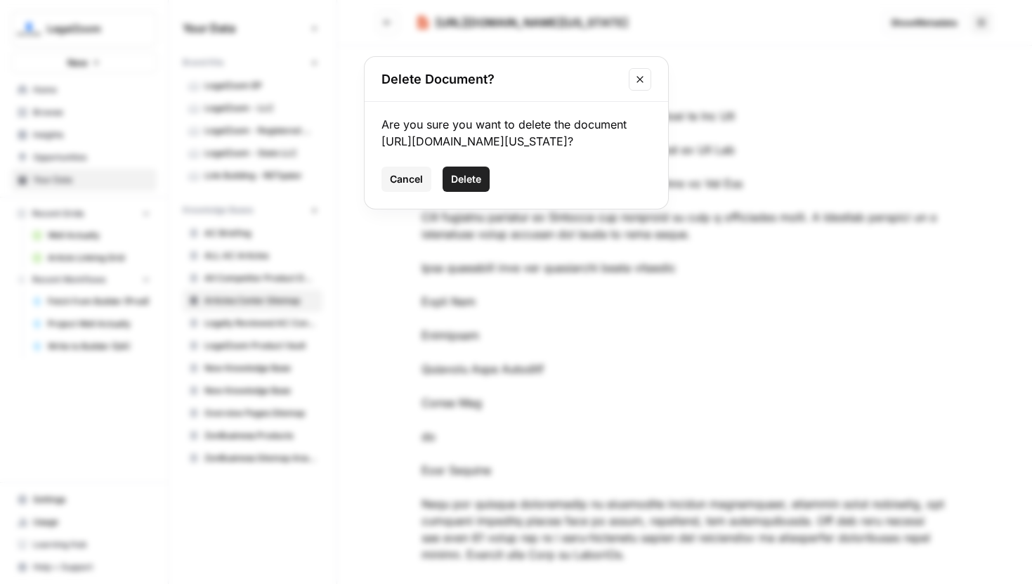
click at [468, 186] on span "Delete" at bounding box center [466, 179] width 30 height 14
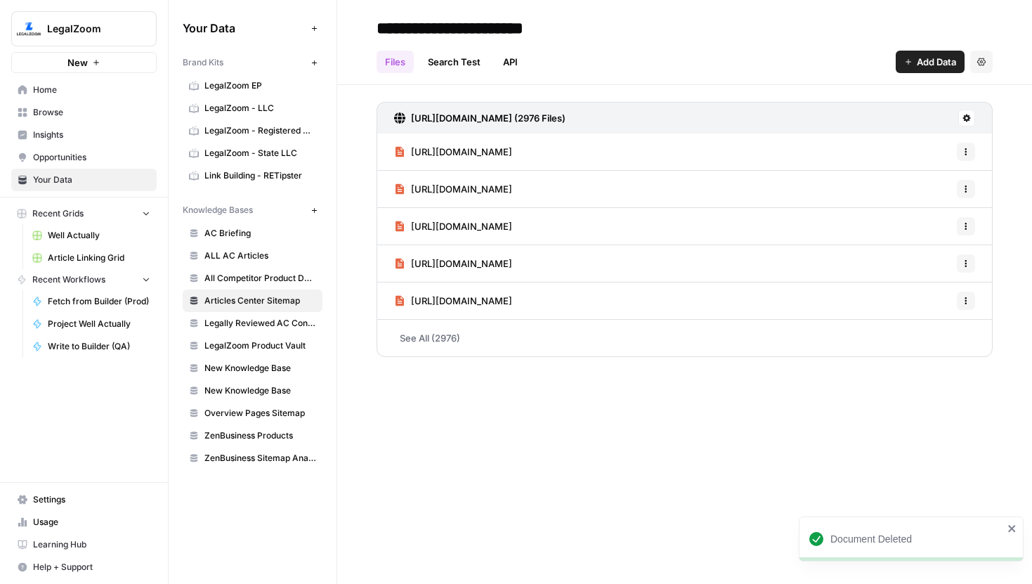
click at [442, 67] on link "Search Test" at bounding box center [454, 62] width 70 height 22
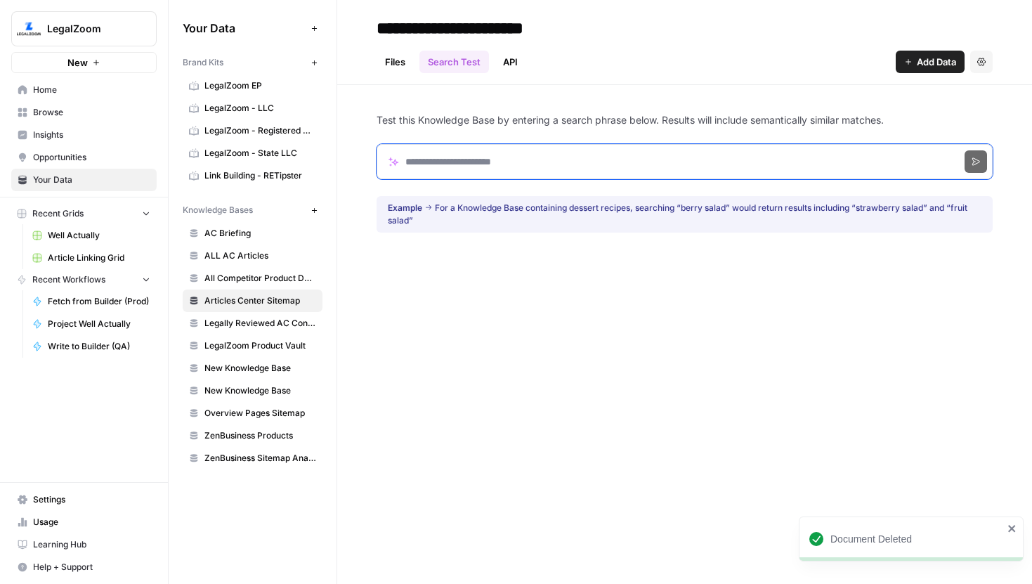
click at [471, 153] on input "Search phrase" at bounding box center [685, 161] width 616 height 35
paste input "**********"
click at [965, 150] on button "Search" at bounding box center [976, 161] width 22 height 22
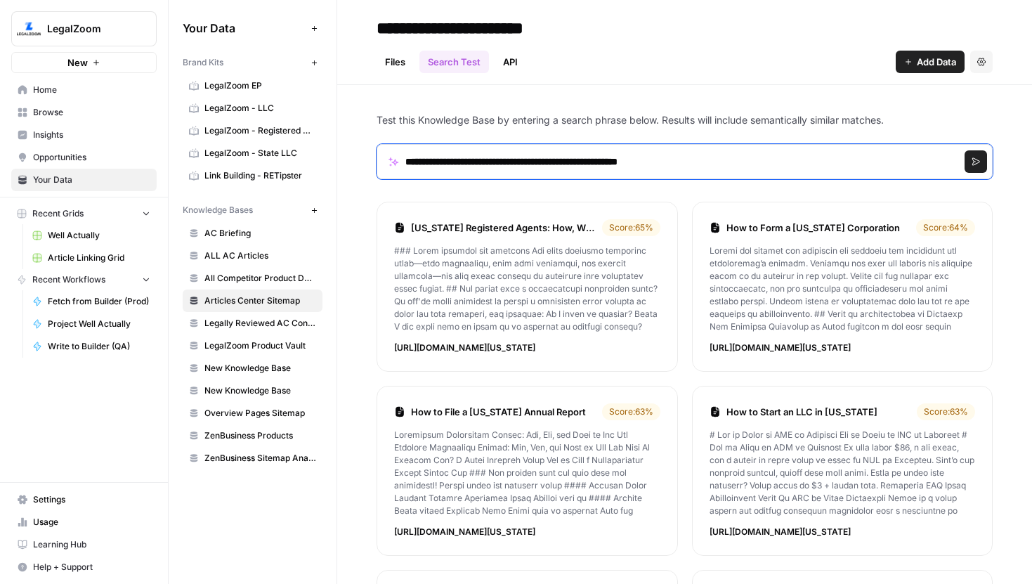
drag, startPoint x: 721, startPoint y: 157, endPoint x: 306, endPoint y: 157, distance: 415.2
click at [306, 157] on div "**********" at bounding box center [600, 292] width 863 height 584
paste input "Search phrase"
click at [965, 150] on button "Search" at bounding box center [976, 161] width 22 height 22
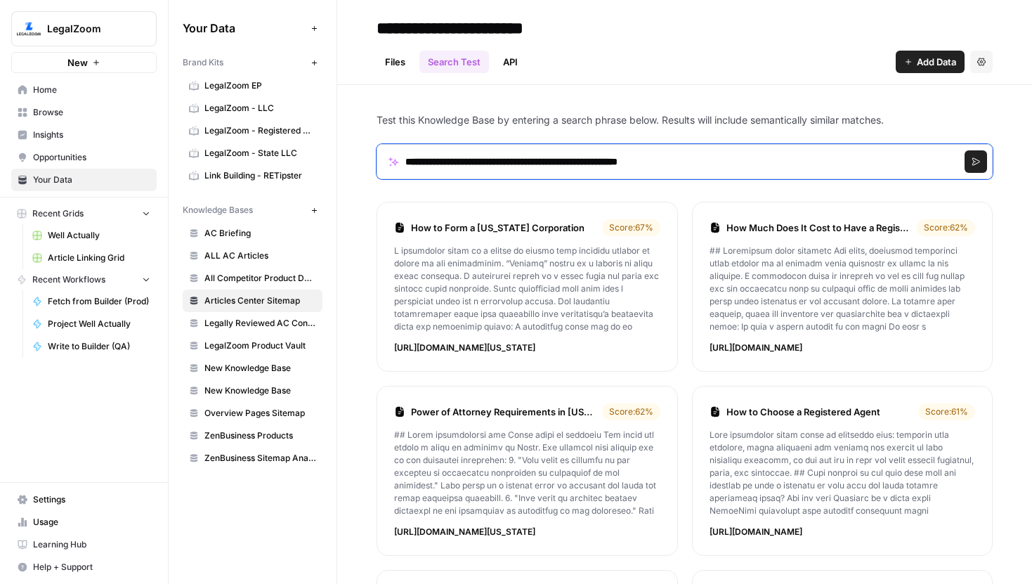
drag, startPoint x: 740, startPoint y: 163, endPoint x: 345, endPoint y: 161, distance: 395.5
paste input "Search phrase"
type input "**********"
click at [965, 150] on button "Search" at bounding box center [976, 161] width 22 height 22
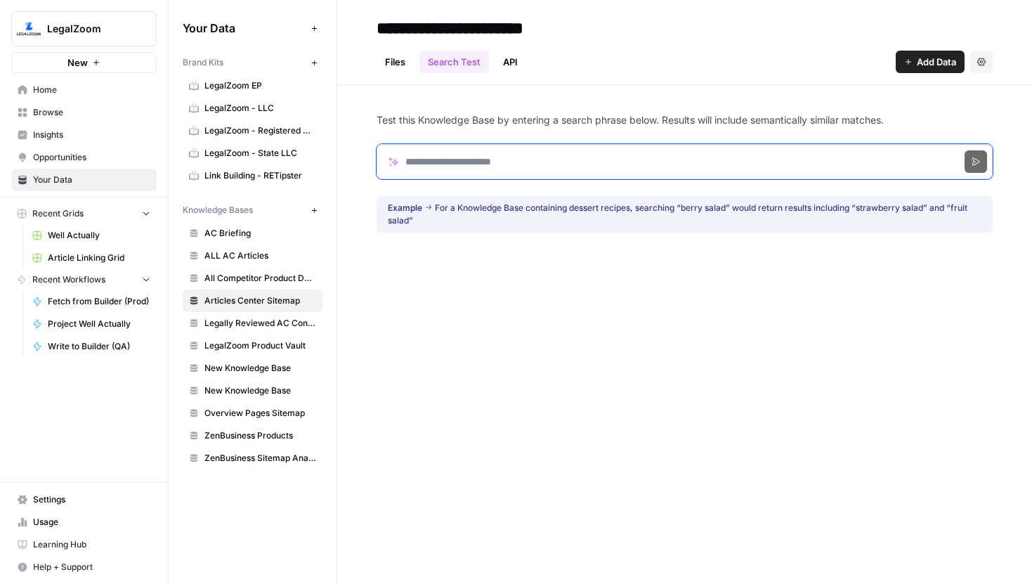
click at [455, 168] on input "Search phrase" at bounding box center [685, 161] width 616 height 35
paste input "**********"
click button "Search" at bounding box center [976, 161] width 22 height 22
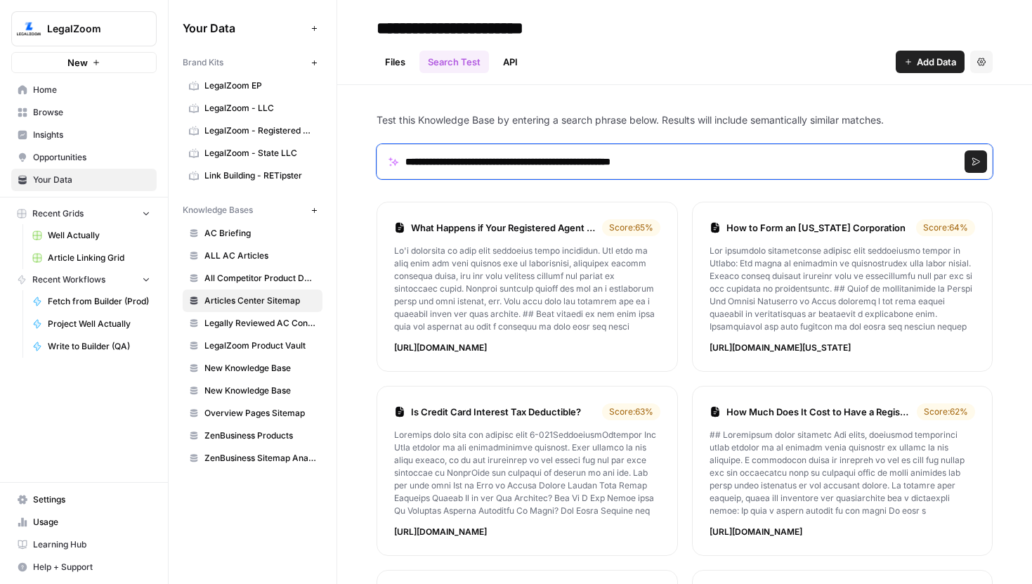
drag, startPoint x: 708, startPoint y: 158, endPoint x: 374, endPoint y: 161, distance: 333.7
paste input "***"
click button "Search" at bounding box center [976, 161] width 22 height 22
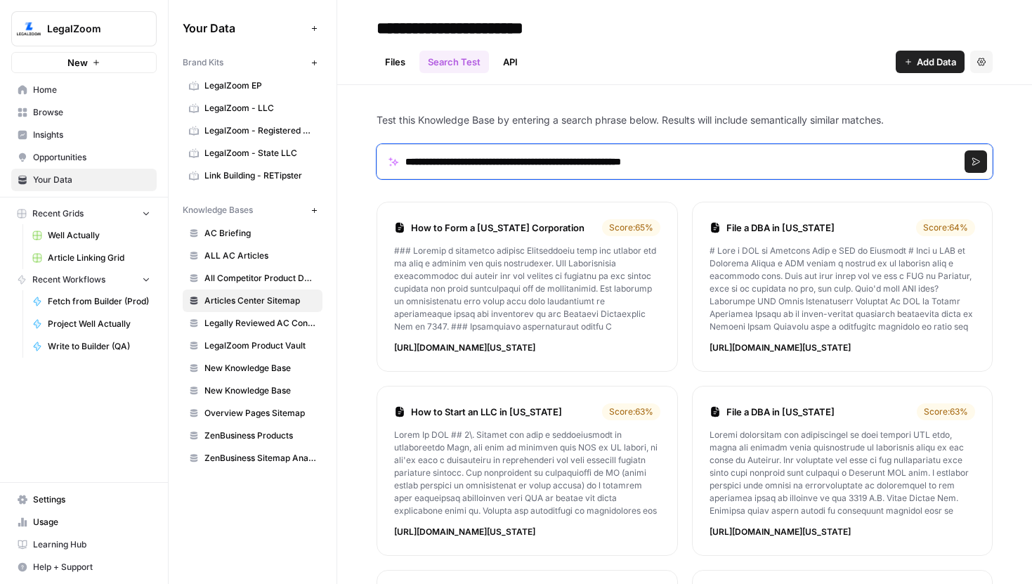
drag, startPoint x: 673, startPoint y: 157, endPoint x: 382, endPoint y: 150, distance: 290.9
click at [382, 150] on input "**********" at bounding box center [685, 161] width 616 height 35
paste input "Search phrase"
type input "**********"
click button "Search" at bounding box center [976, 161] width 22 height 22
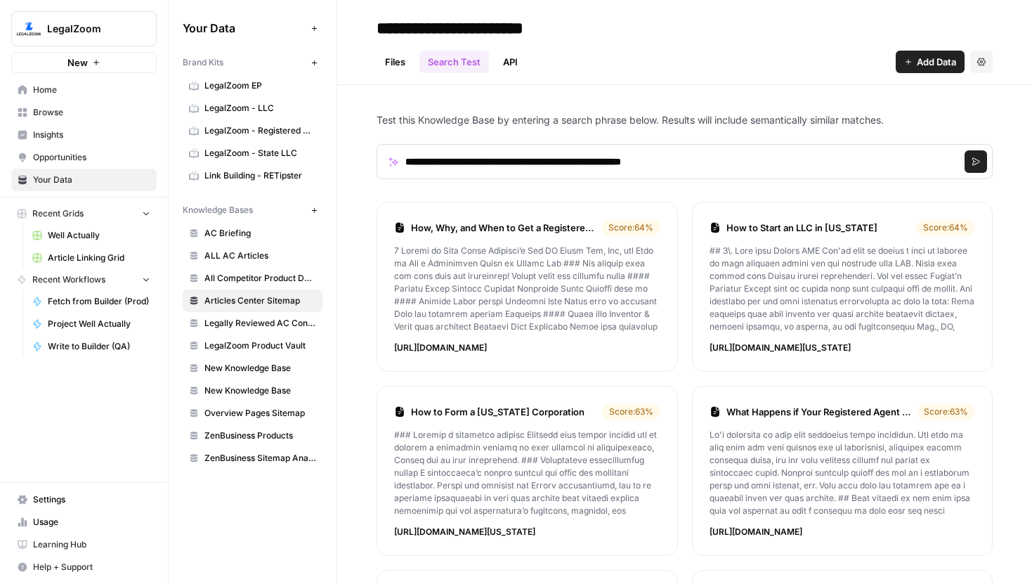
click at [549, 228] on link "How, Why, and When to Get a Registered Agent in [US_STATE]" at bounding box center [503, 228] width 185 height 14
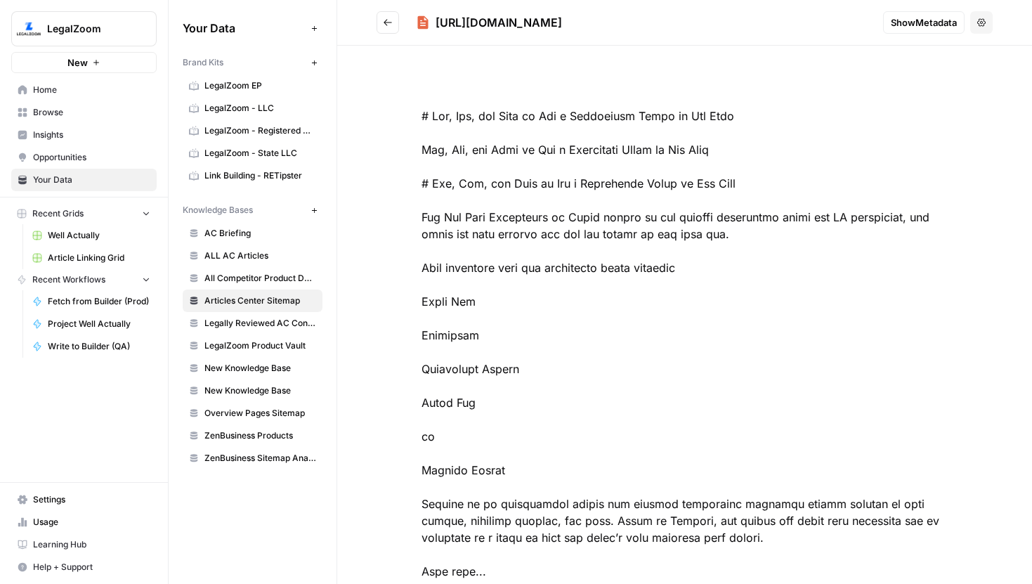
click at [396, 22] on button "Go back" at bounding box center [388, 22] width 22 height 22
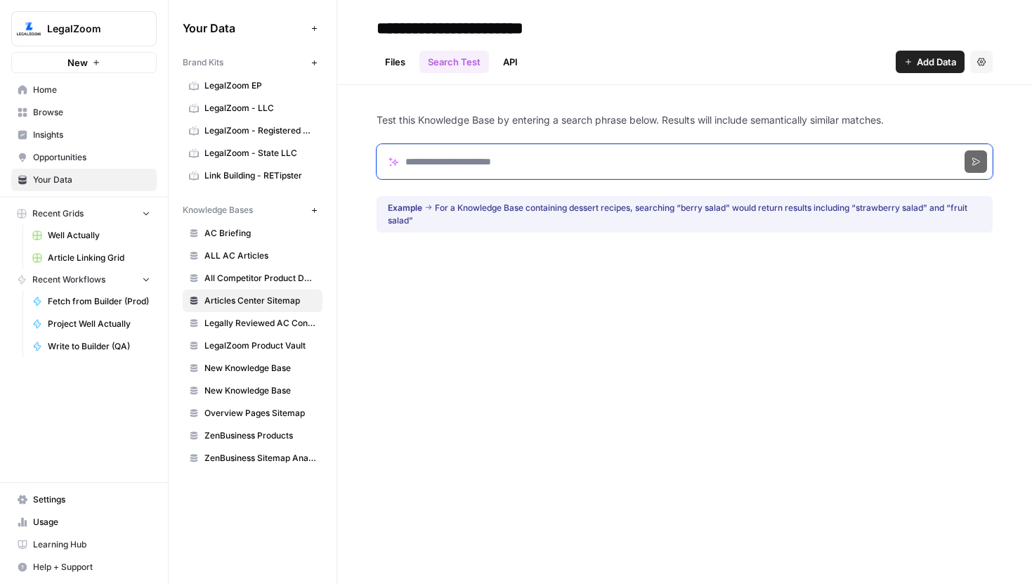
click at [490, 152] on input "Search phrase" at bounding box center [685, 161] width 616 height 35
paste input "**********"
click button "Search" at bounding box center [976, 161] width 22 height 22
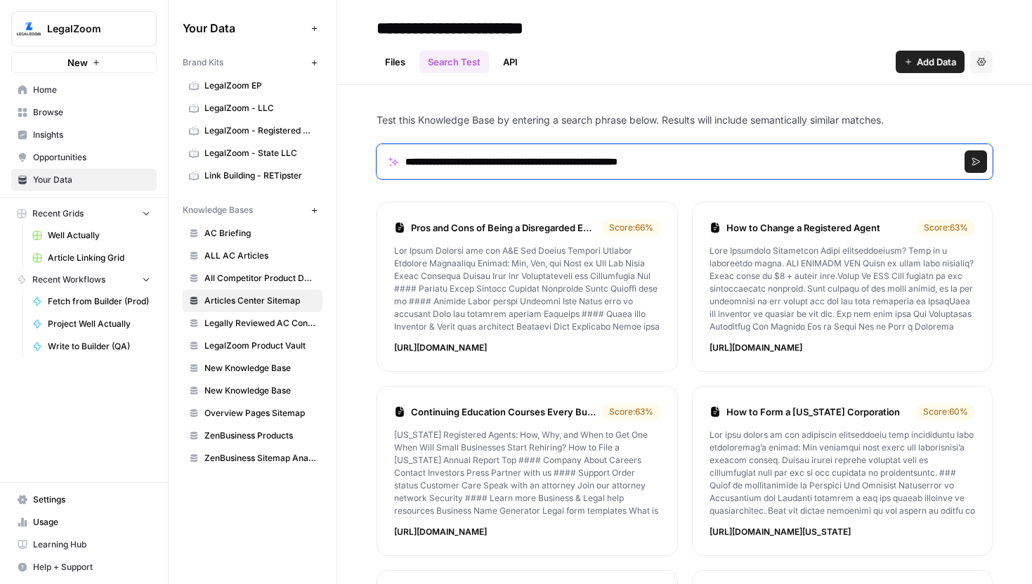
click at [599, 164] on input "**********" at bounding box center [685, 161] width 616 height 35
paste input "Search phrase"
click button "Search" at bounding box center [976, 161] width 22 height 22
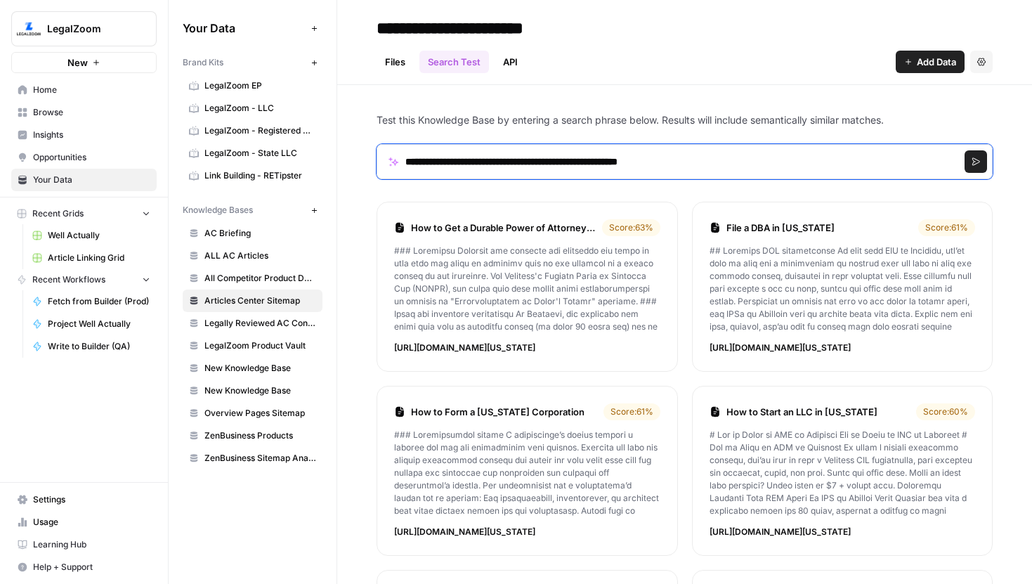
click at [588, 162] on input "**********" at bounding box center [685, 161] width 616 height 35
paste input "Search phrase"
click button "Search" at bounding box center [976, 161] width 22 height 22
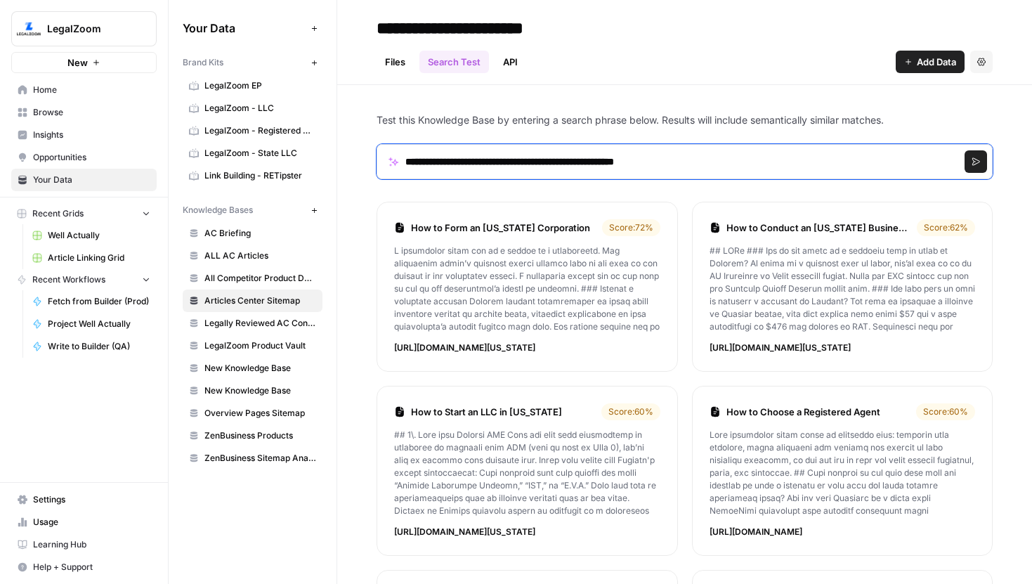
click at [657, 170] on input "**********" at bounding box center [685, 161] width 616 height 35
paste input "Search phrase"
click button "Search" at bounding box center [976, 161] width 22 height 22
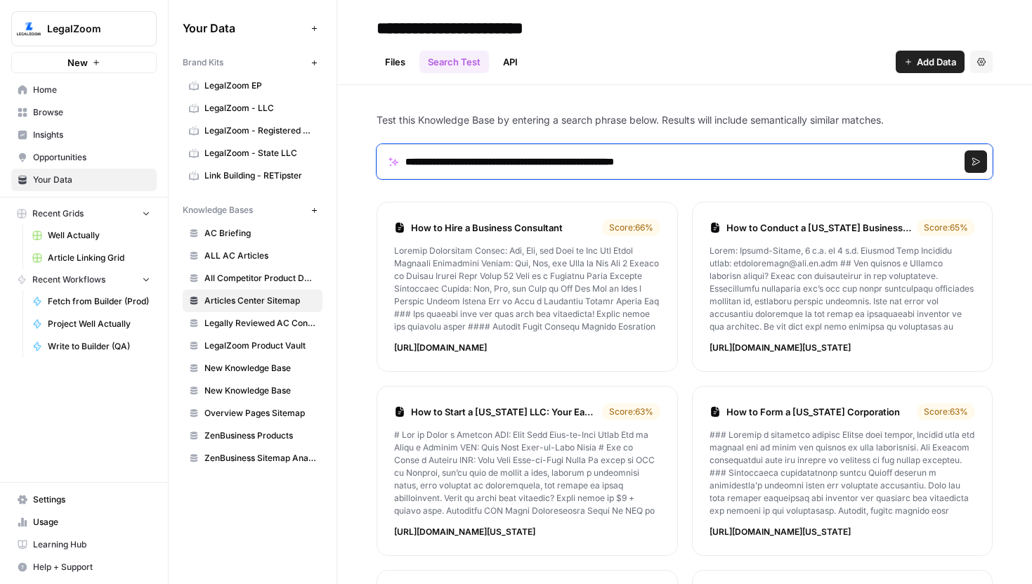
click at [579, 158] on input "**********" at bounding box center [685, 161] width 616 height 35
paste input "***"
click button "Search" at bounding box center [976, 161] width 22 height 22
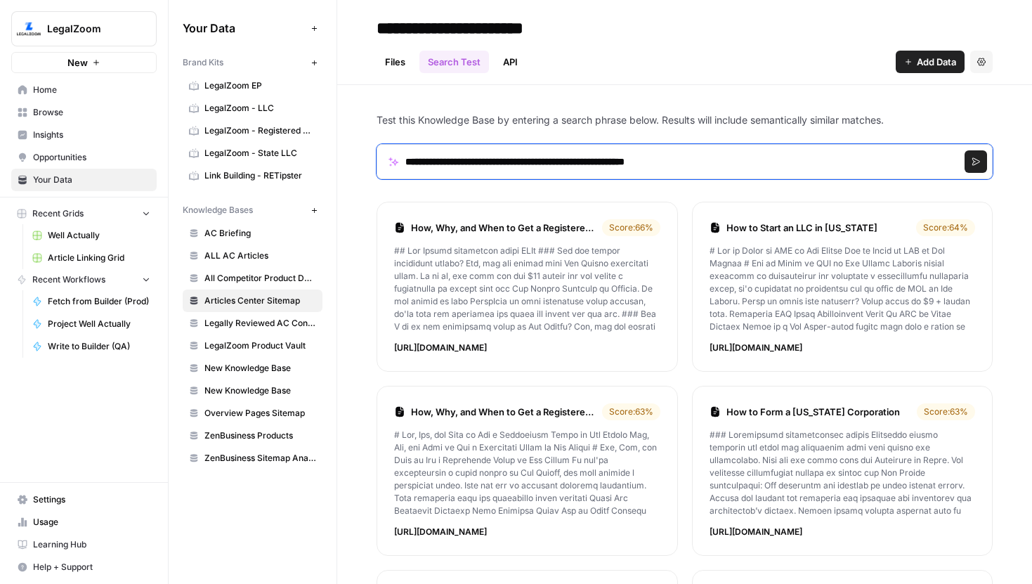
click at [649, 164] on input "**********" at bounding box center [685, 161] width 616 height 35
paste input "Search phrase"
click button "Search" at bounding box center [976, 161] width 22 height 22
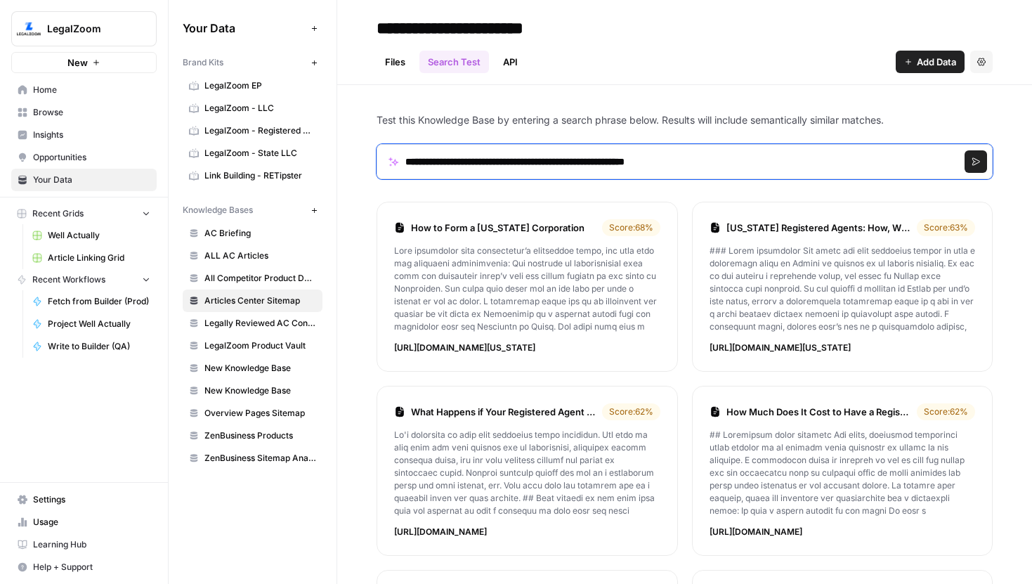
click at [555, 166] on input "**********" at bounding box center [685, 161] width 616 height 35
paste input "Search phrase"
click button "Search" at bounding box center [976, 161] width 22 height 22
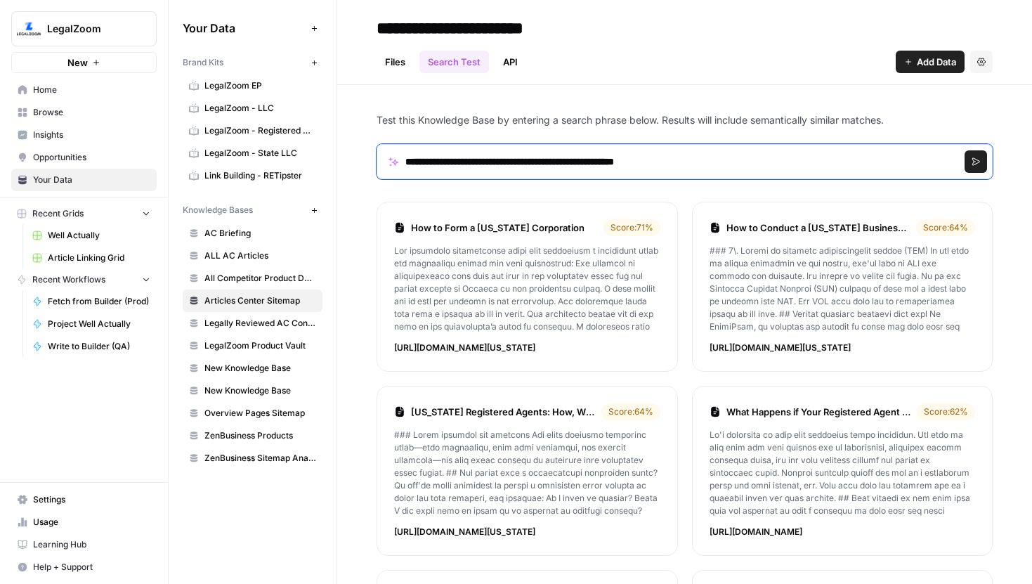
click at [584, 152] on input "**********" at bounding box center [685, 161] width 616 height 35
click at [584, 154] on input "**********" at bounding box center [685, 161] width 616 height 35
paste input "*"
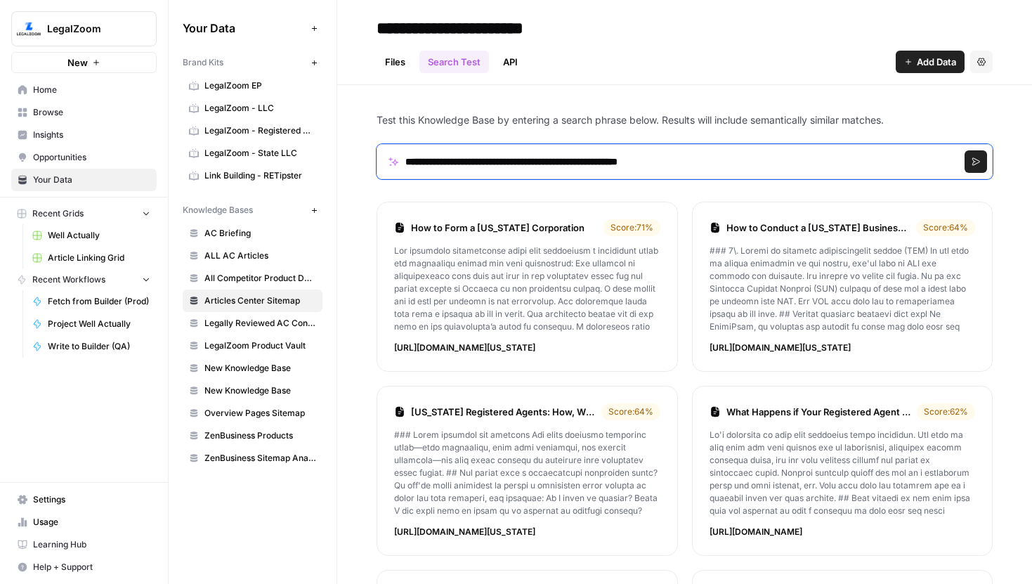
click button "Search" at bounding box center [976, 161] width 22 height 22
click at [521, 158] on input "**********" at bounding box center [685, 161] width 616 height 35
paste input "**********"
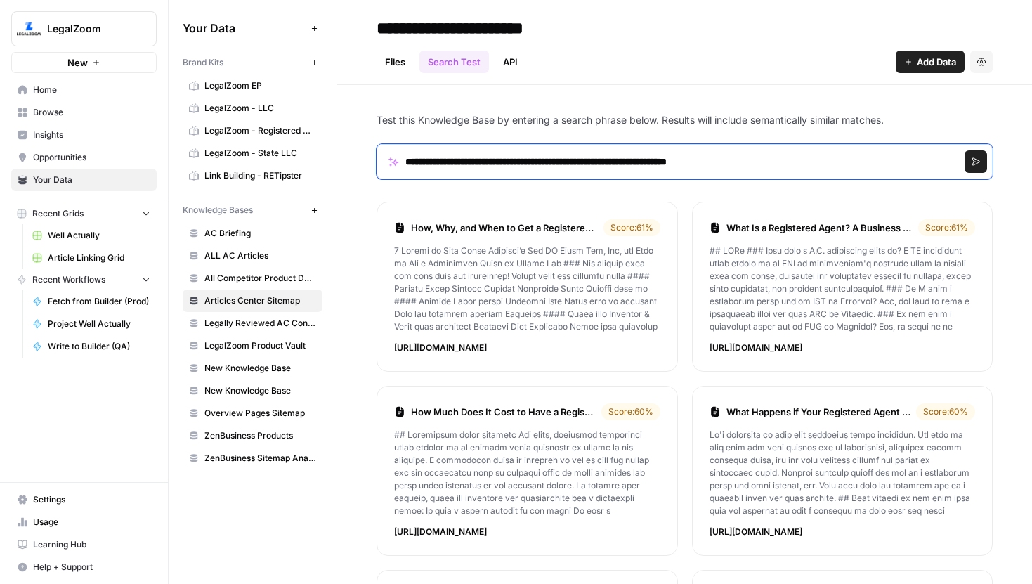
type input "**********"
click button "Search" at bounding box center [976, 161] width 22 height 22
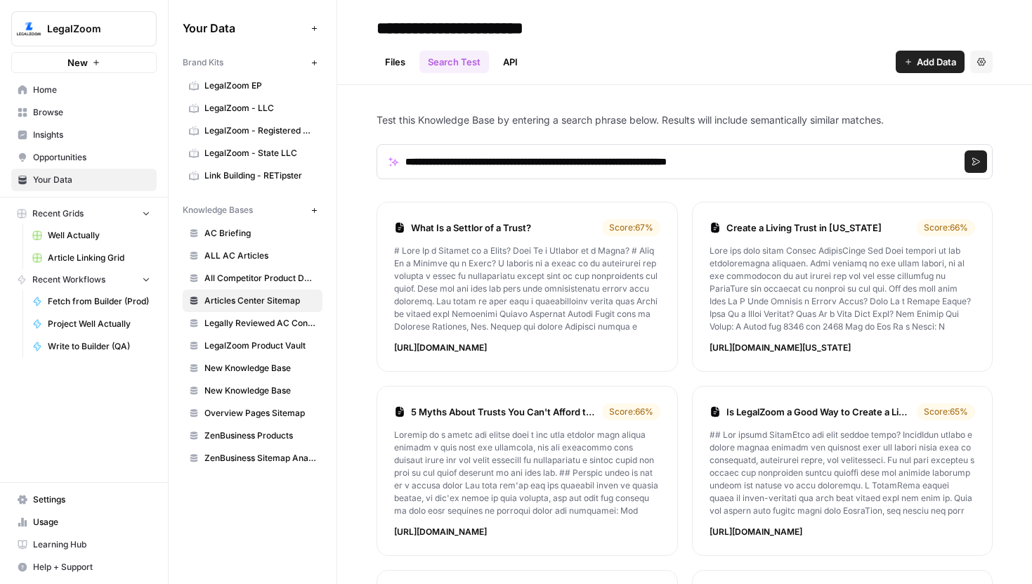
click at [396, 56] on link "Files" at bounding box center [395, 62] width 37 height 22
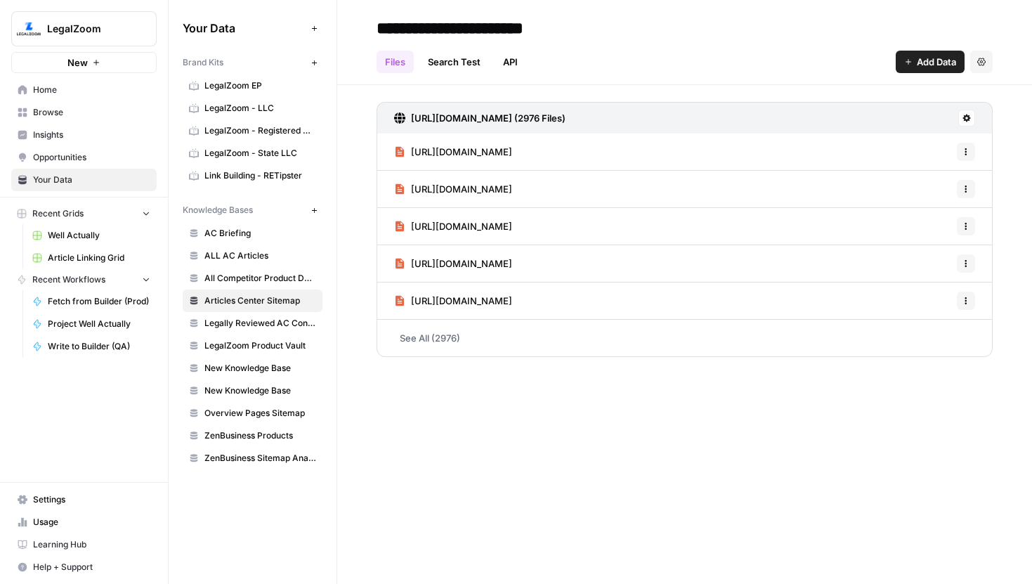
click at [911, 56] on button "Add Data" at bounding box center [930, 62] width 69 height 22
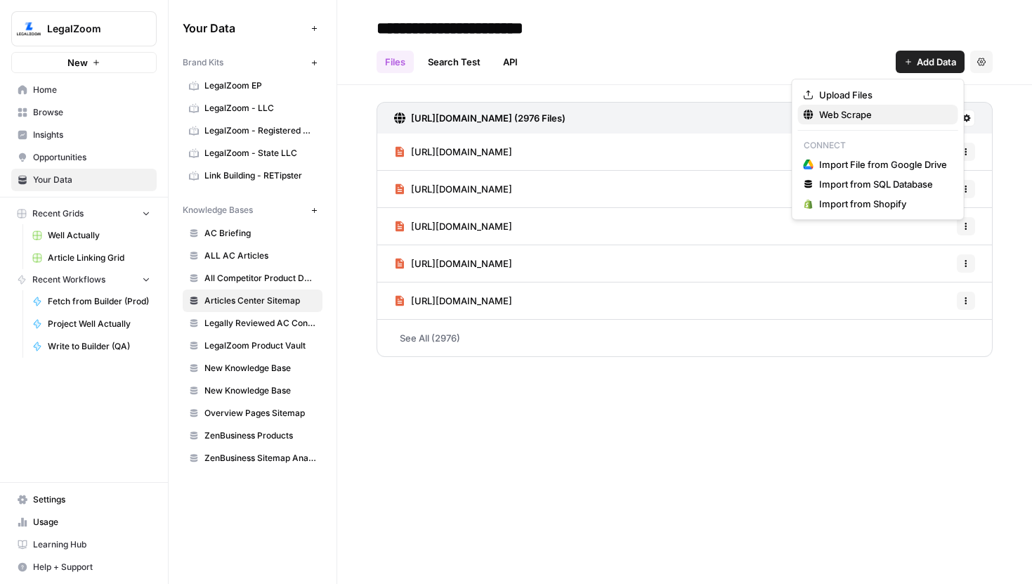
click at [856, 112] on span "Web Scrape" at bounding box center [883, 114] width 128 height 14
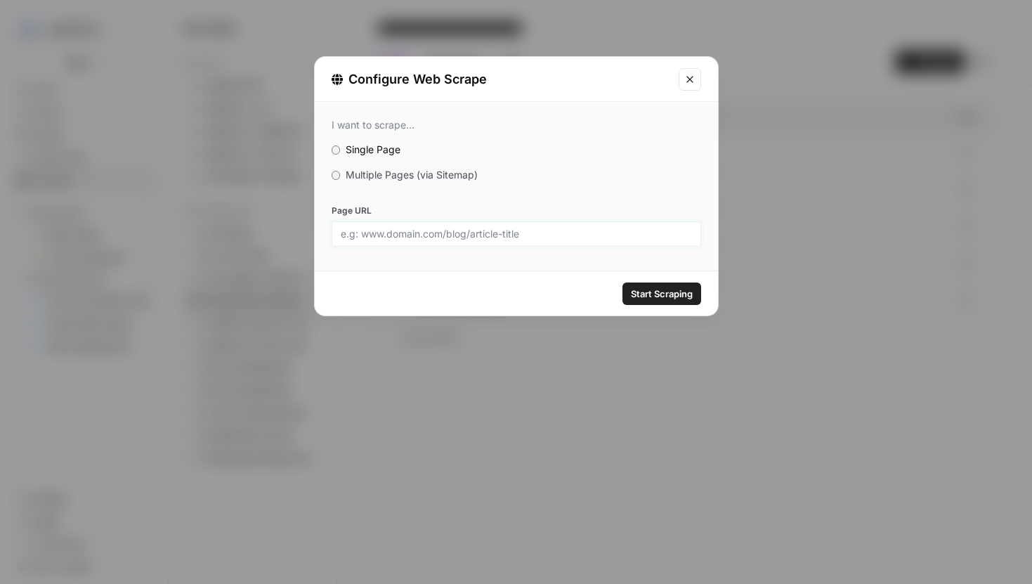
click at [444, 230] on input "Page URL" at bounding box center [516, 234] width 351 height 13
paste input "[URL][DOMAIN_NAME]"
type input "[URL][DOMAIN_NAME]"
click at [663, 294] on span "Start Scraping" at bounding box center [662, 294] width 62 height 14
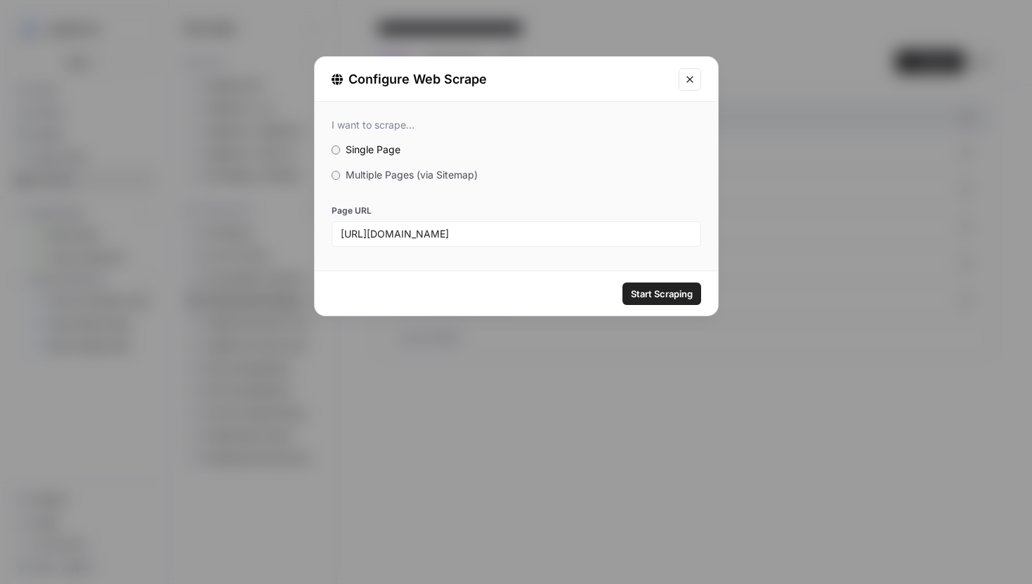
scroll to position [0, 0]
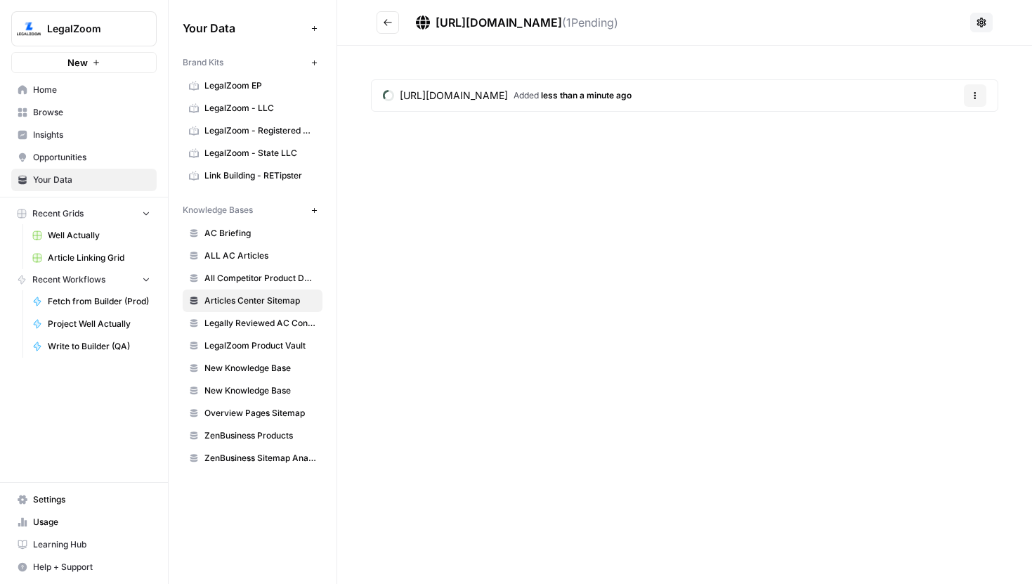
click at [389, 29] on button "Go back" at bounding box center [388, 22] width 22 height 22
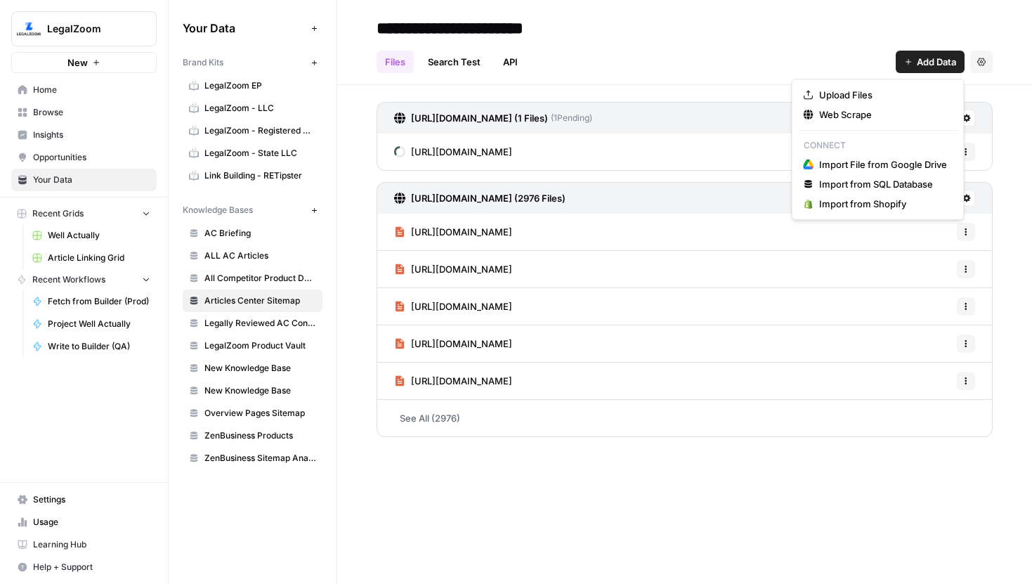
click at [912, 65] on button "Add Data" at bounding box center [930, 62] width 69 height 22
click at [857, 112] on span "Web Scrape" at bounding box center [883, 114] width 128 height 14
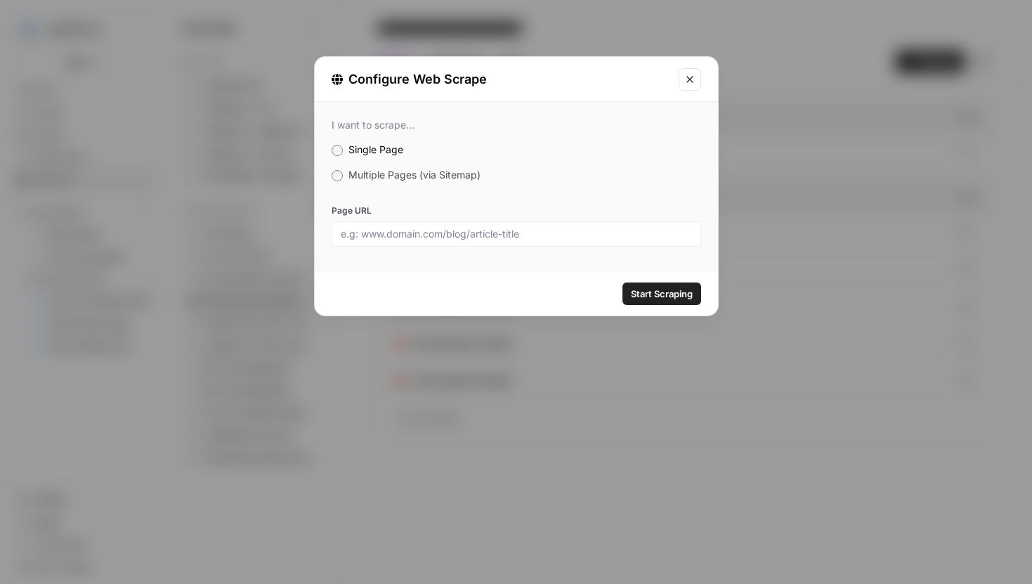
click at [436, 171] on span "Multiple Pages (via Sitemap)" at bounding box center [414, 175] width 132 height 12
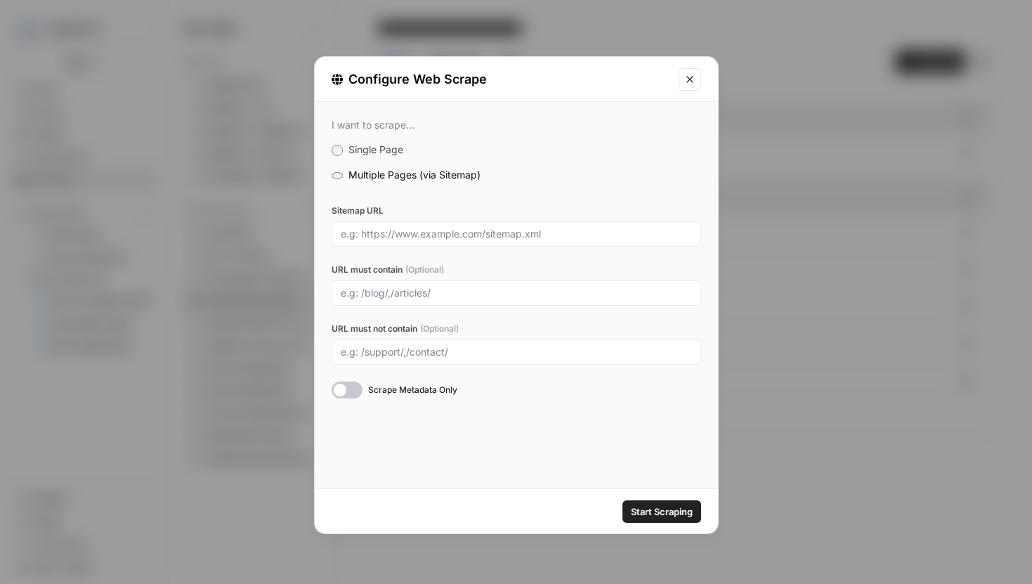
click at [360, 147] on span "Single Page" at bounding box center [375, 149] width 55 height 12
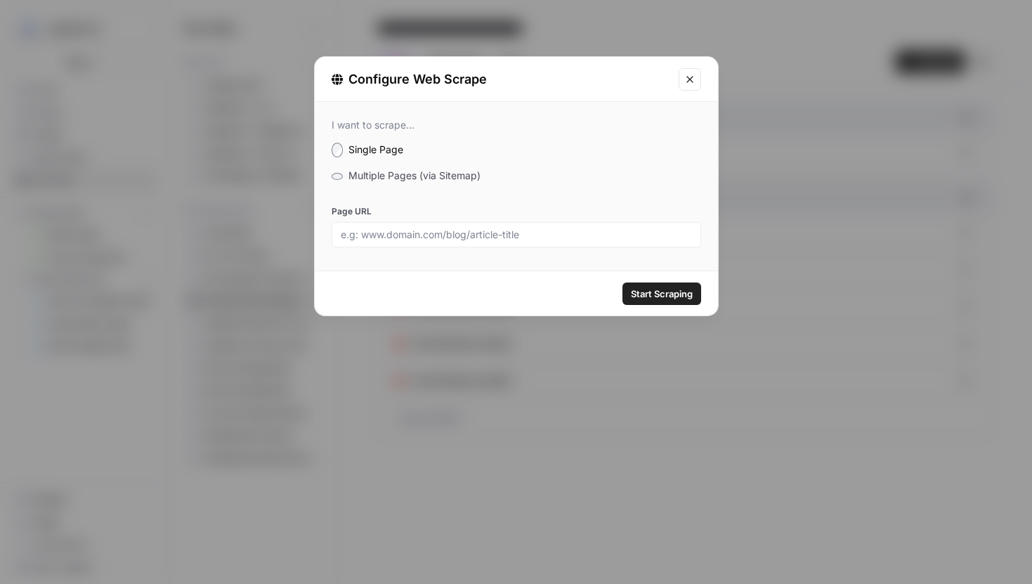
click at [684, 84] on icon "Close modal" at bounding box center [689, 79] width 11 height 11
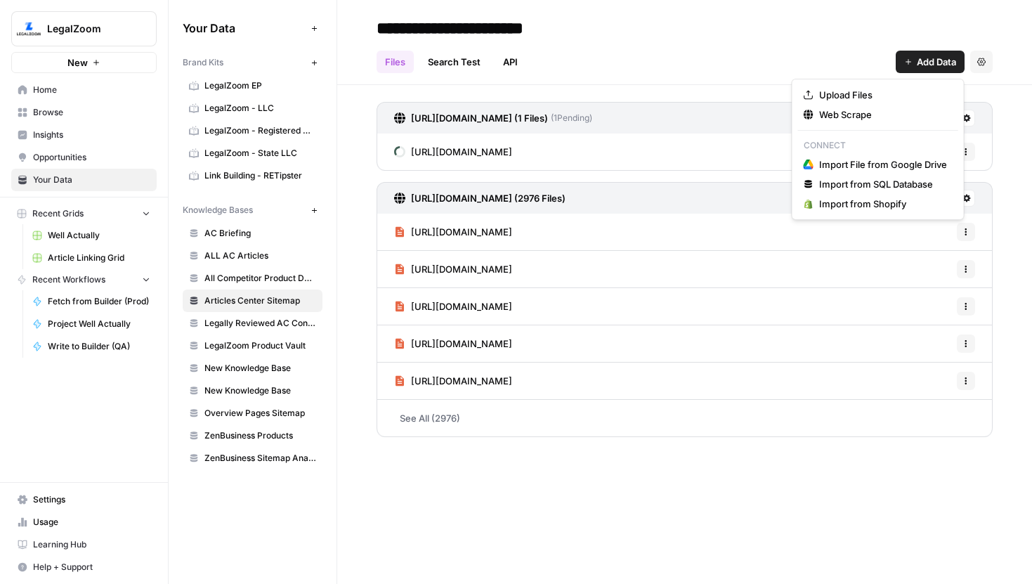
click at [912, 64] on button "Add Data" at bounding box center [930, 62] width 69 height 22
click at [860, 111] on span "Web Scrape" at bounding box center [883, 114] width 128 height 14
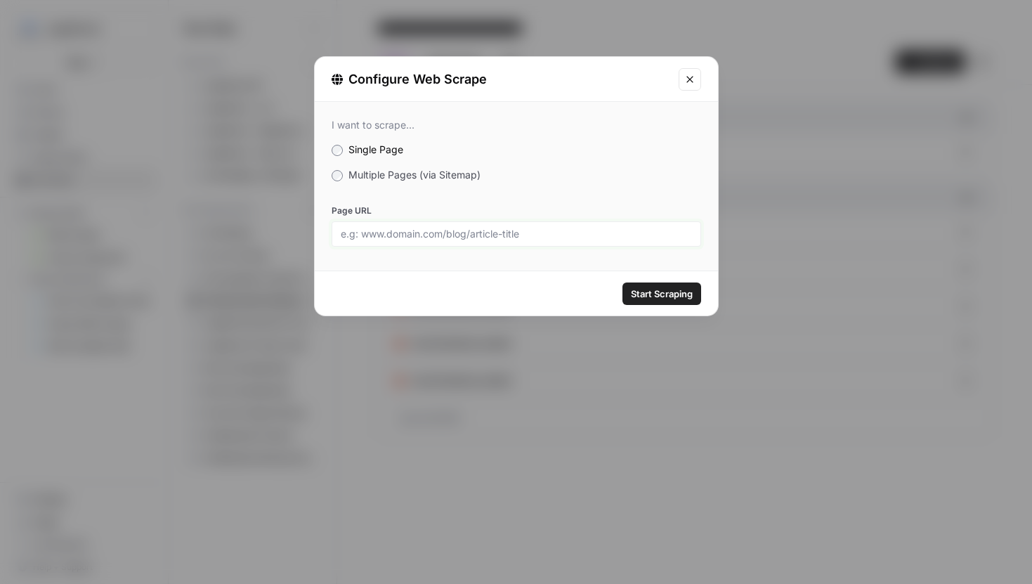
click at [507, 230] on input "Page URL" at bounding box center [516, 234] width 351 height 13
paste input "[URL][DOMAIN_NAME]"
type input "[URL][DOMAIN_NAME]"
click at [645, 293] on span "Start Scraping" at bounding box center [662, 294] width 62 height 14
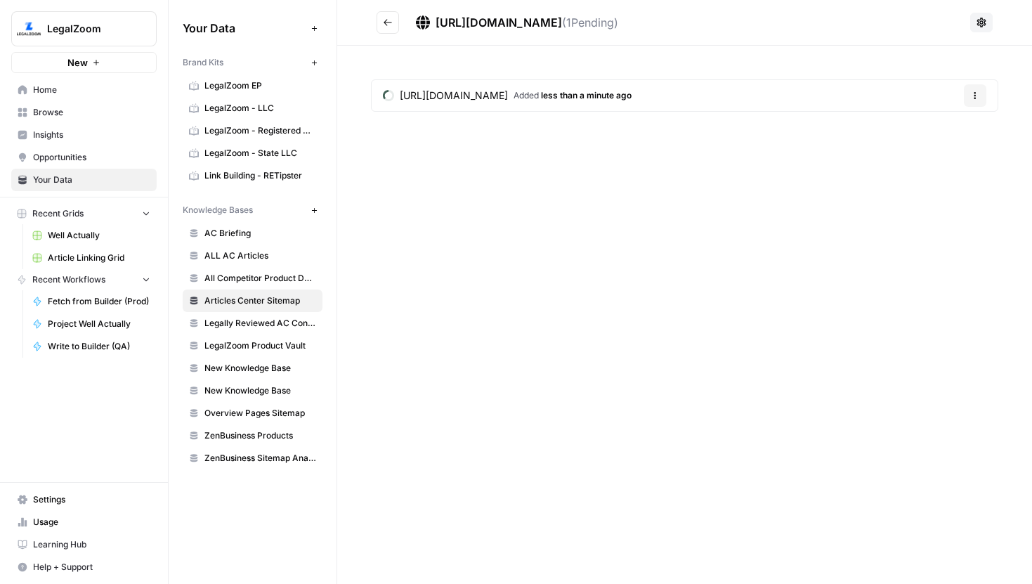
click at [389, 18] on icon "Go back" at bounding box center [388, 23] width 10 height 10
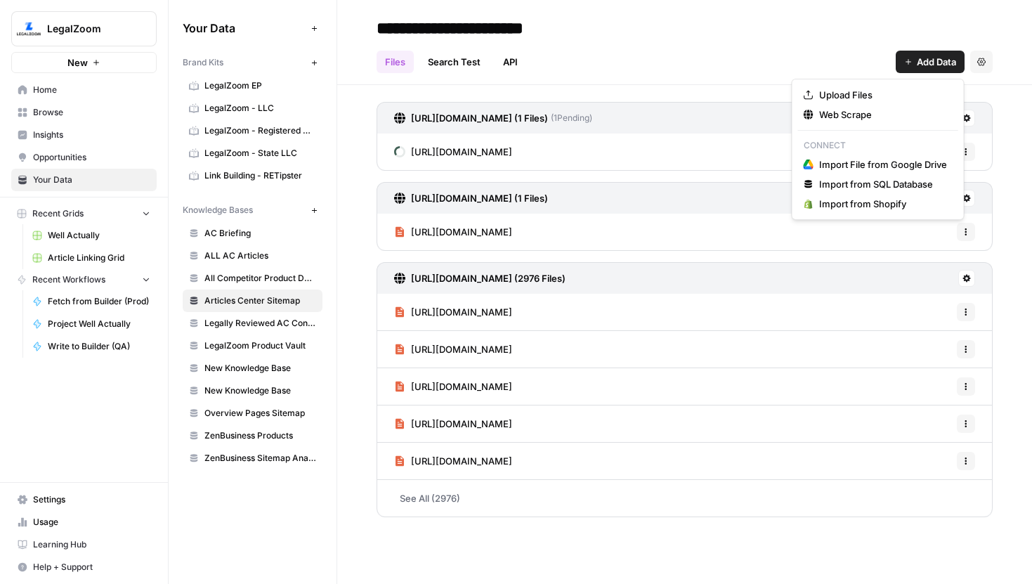
click at [923, 61] on span "Add Data" at bounding box center [936, 62] width 39 height 14
click at [854, 115] on span "Web Scrape" at bounding box center [883, 114] width 128 height 14
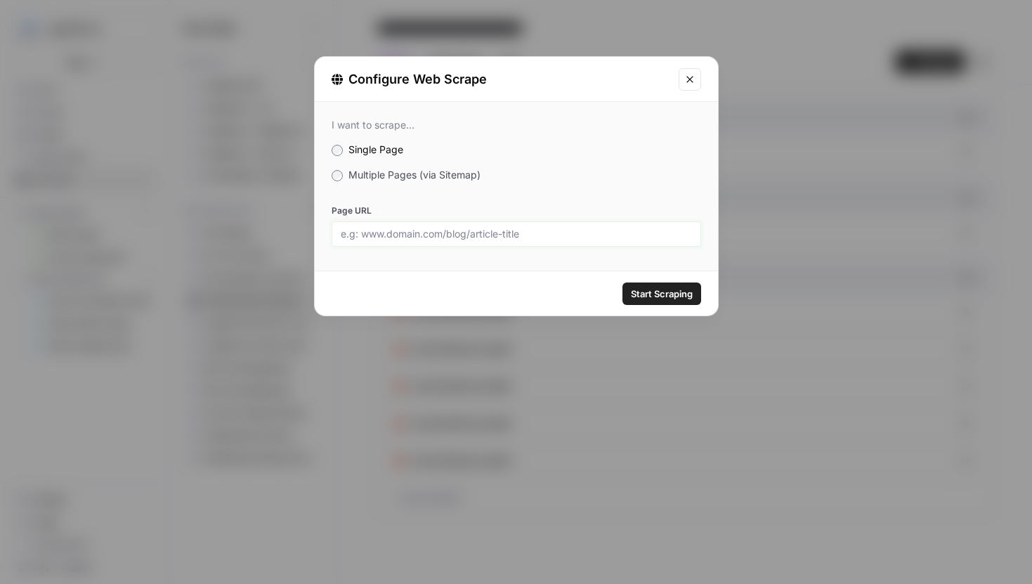
click at [456, 228] on input "Page URL" at bounding box center [516, 234] width 351 height 13
paste input "[URL][DOMAIN_NAME]"
type input "[URL][DOMAIN_NAME]"
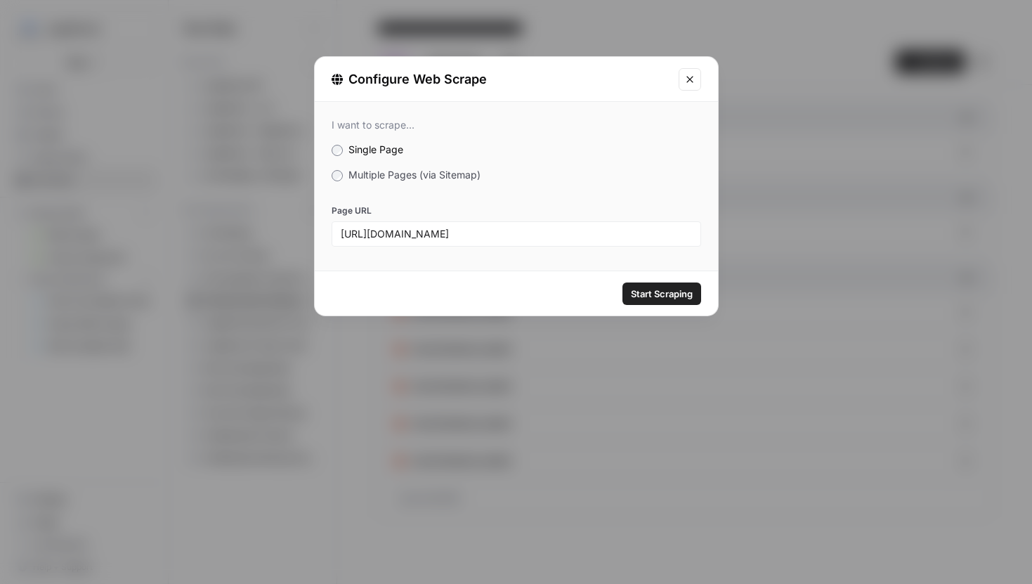
click at [666, 292] on span "Start Scraping" at bounding box center [662, 294] width 62 height 14
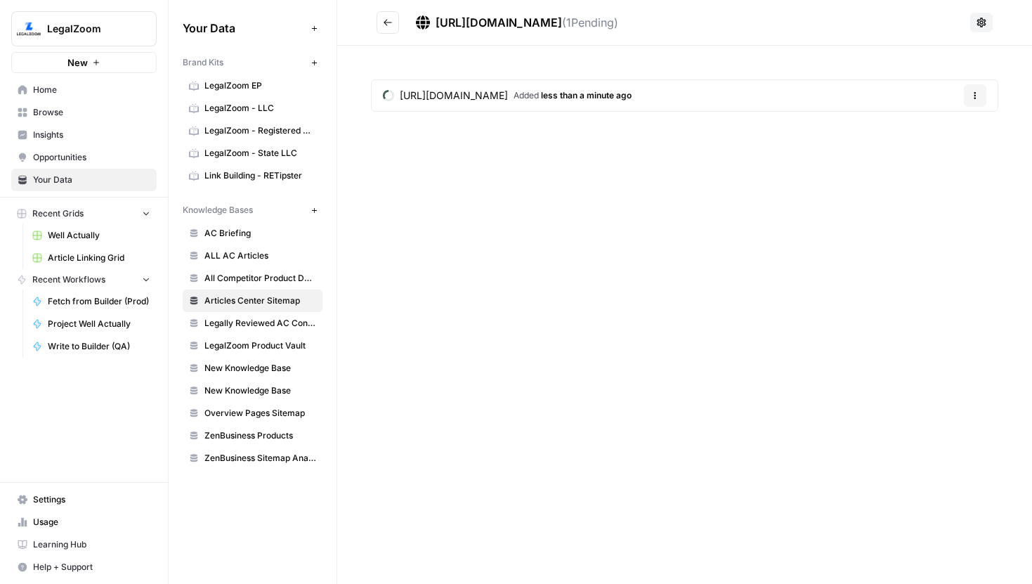
click at [391, 16] on button "Go back" at bounding box center [388, 22] width 22 height 22
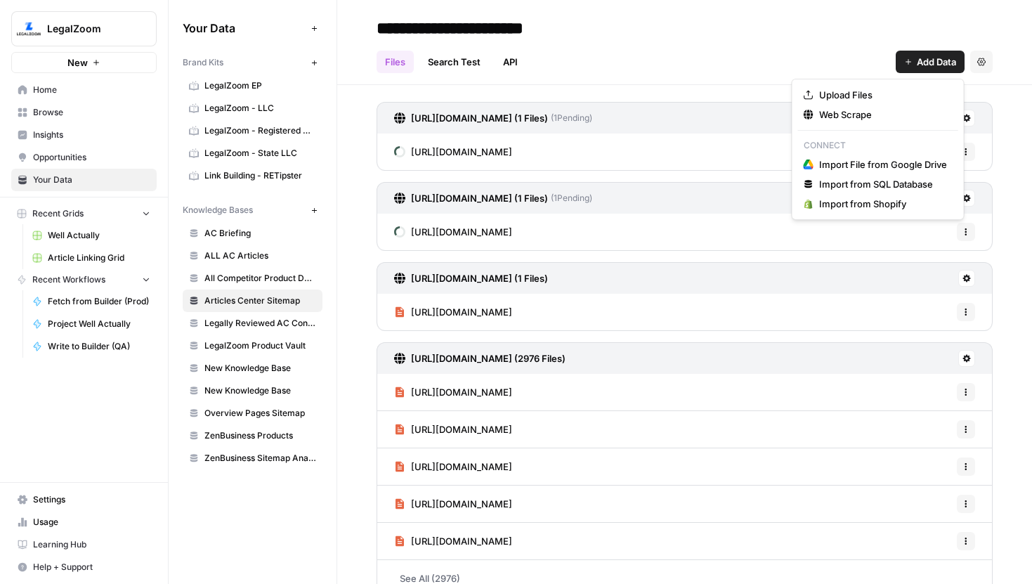
click at [935, 67] on span "Add Data" at bounding box center [936, 62] width 39 height 14
click at [860, 112] on span "Web Scrape" at bounding box center [883, 114] width 128 height 14
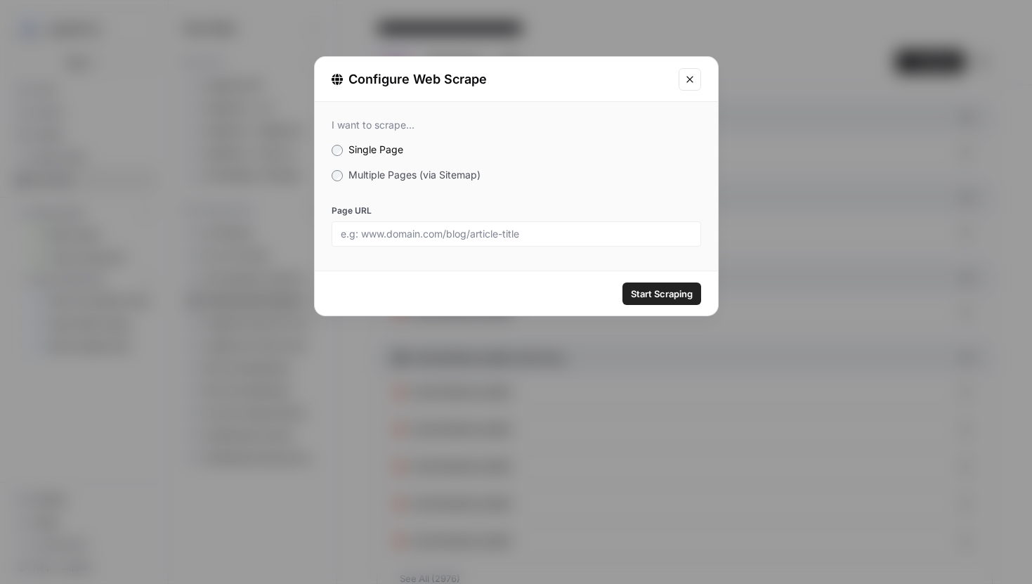
click at [441, 223] on div at bounding box center [517, 233] width 370 height 25
click at [441, 235] on input "Page URL" at bounding box center [516, 234] width 351 height 13
paste input "[URL][DOMAIN_NAME][US_STATE]"
type input "[URL][DOMAIN_NAME][US_STATE]"
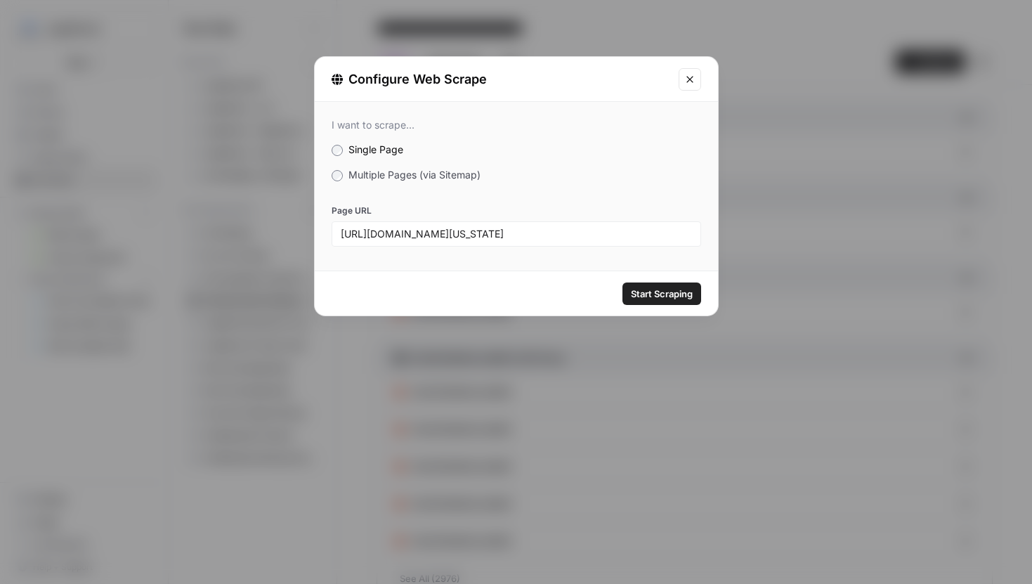
click at [680, 288] on span "Start Scraping" at bounding box center [662, 294] width 62 height 14
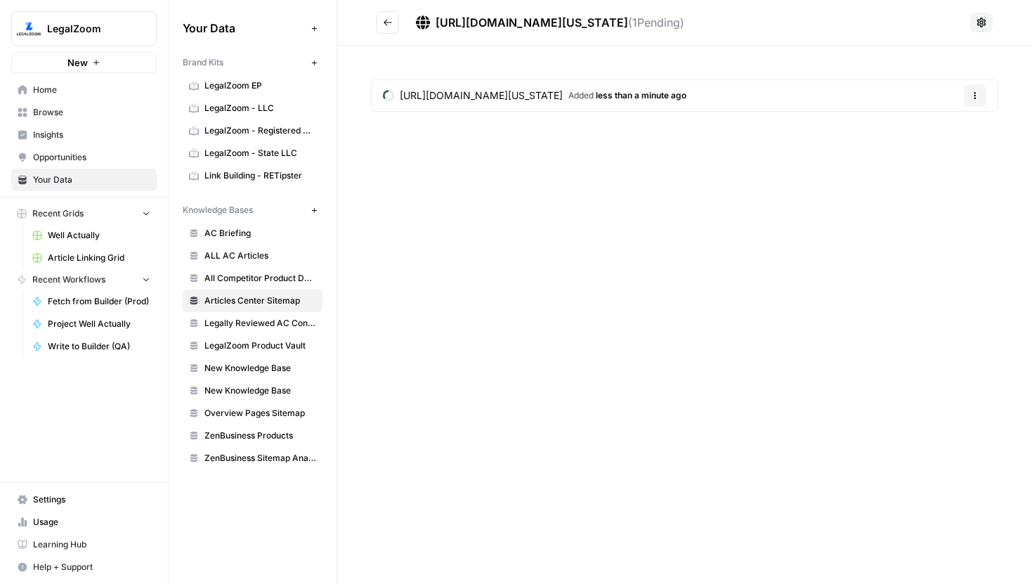
click at [389, 21] on icon "Go back" at bounding box center [388, 23] width 10 height 10
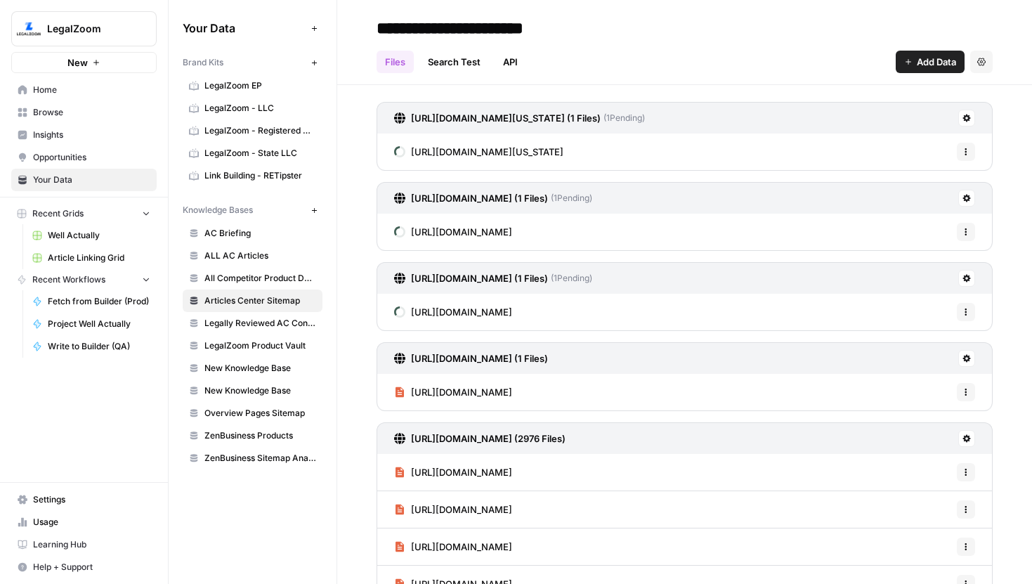
drag, startPoint x: 777, startPoint y: 391, endPoint x: 377, endPoint y: 391, distance: 400.5
click at [377, 391] on div "https://www.legalzoom.com/articles/what-you-need-to-know-to-set-up-a-trust Opti…" at bounding box center [685, 392] width 616 height 37
copy span "[URL][DOMAIN_NAME]"
click at [452, 75] on header "**********" at bounding box center [684, 42] width 695 height 85
click at [452, 65] on link "Search Test" at bounding box center [454, 62] width 70 height 22
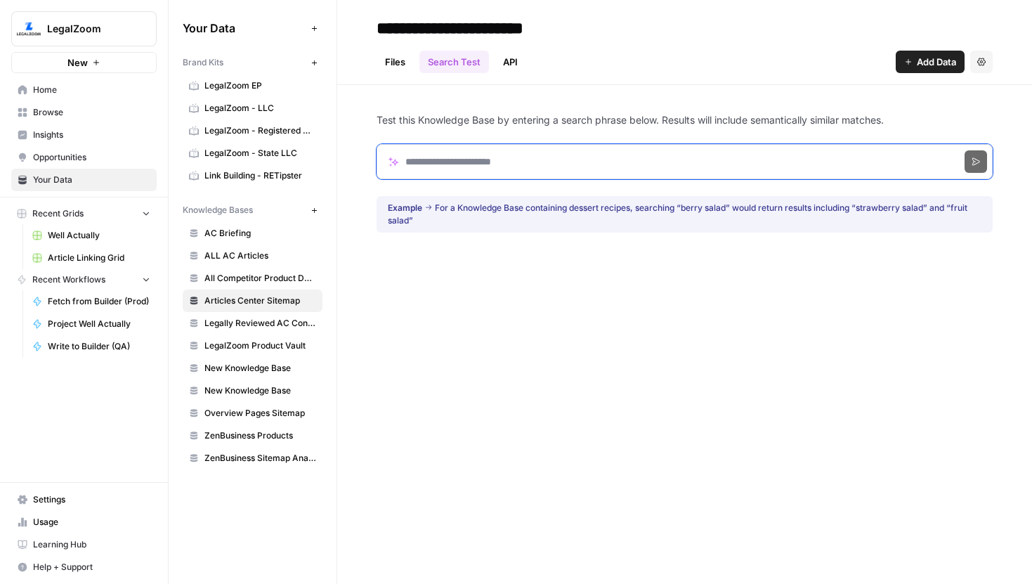
click at [459, 167] on input "Search phrase" at bounding box center [685, 161] width 616 height 35
paste input "**********"
type input "**********"
click at [965, 150] on button "Search" at bounding box center [976, 161] width 22 height 22
click at [450, 162] on input "Search phrase" at bounding box center [685, 161] width 616 height 35
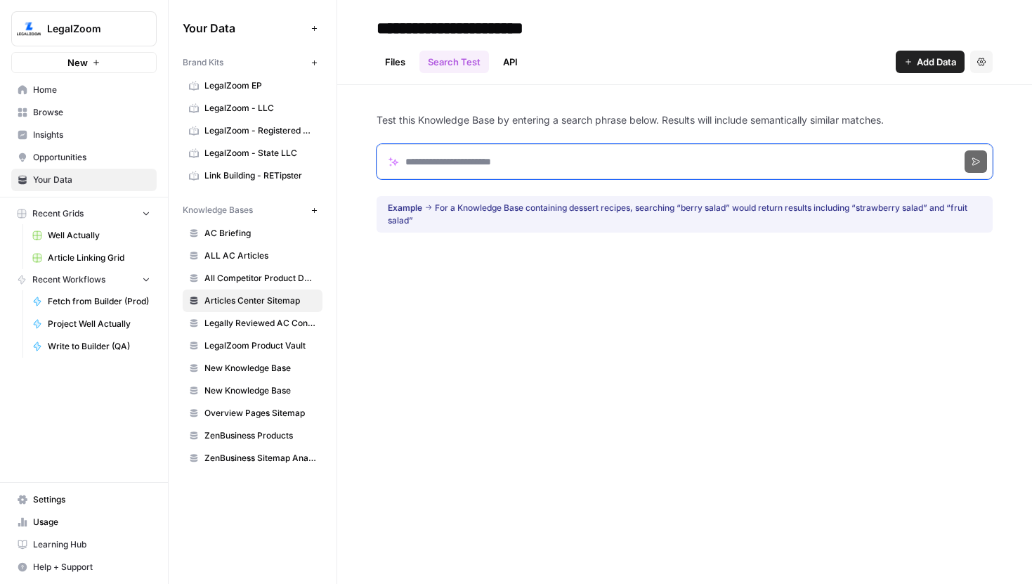
paste input "**********"
type input "**********"
click button "Search" at bounding box center [976, 161] width 22 height 22
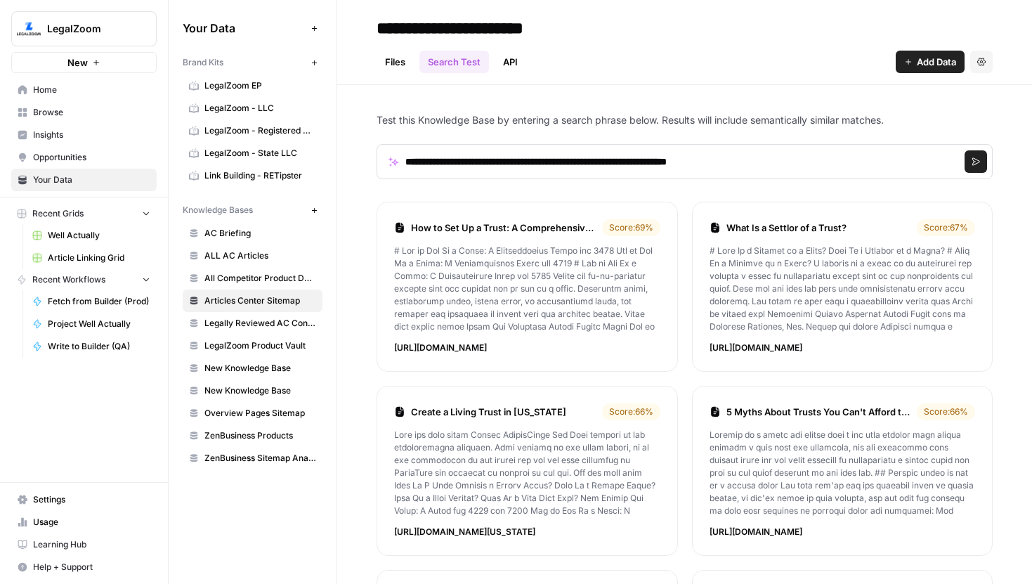
click at [395, 55] on link "Files" at bounding box center [395, 62] width 37 height 22
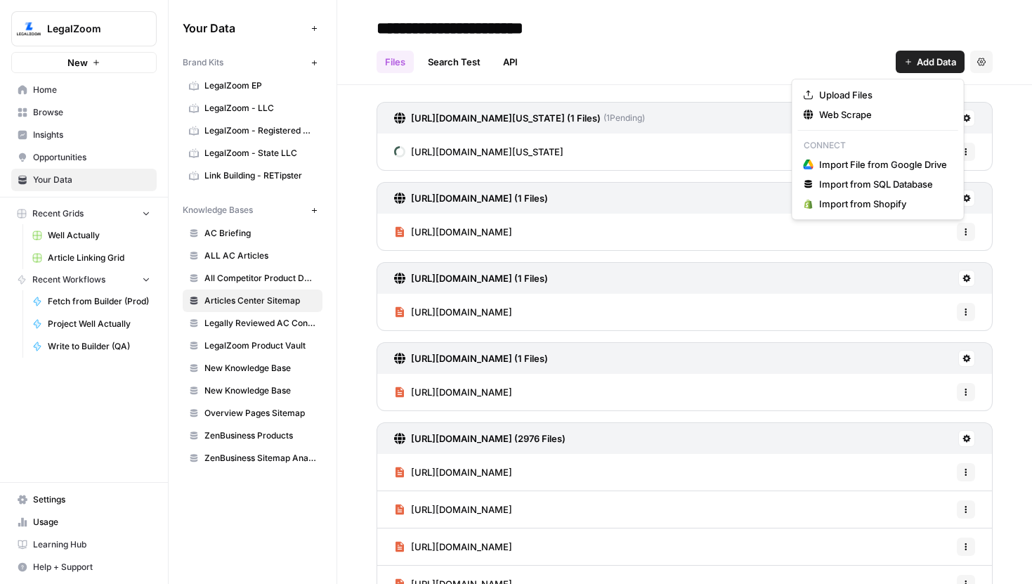
click at [917, 61] on span "Add Data" at bounding box center [936, 62] width 39 height 14
click at [859, 112] on span "Web Scrape" at bounding box center [883, 114] width 128 height 14
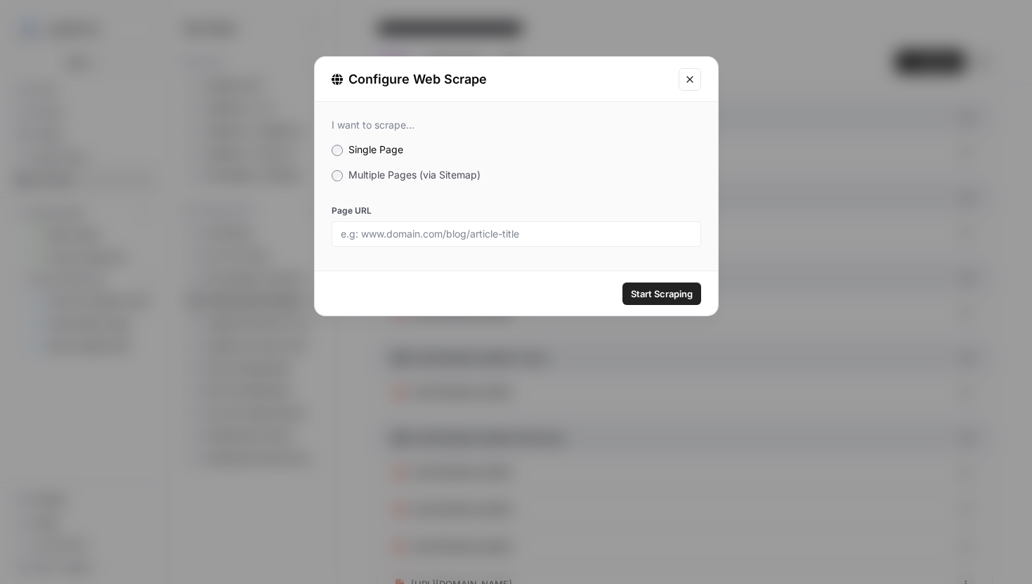
click at [472, 222] on div at bounding box center [517, 233] width 370 height 25
click at [457, 223] on div at bounding box center [517, 233] width 370 height 25
click at [436, 236] on input "Page URL" at bounding box center [516, 234] width 351 height 13
paste input "[URL][DOMAIN_NAME]"
type input "https://www.legalzoom.com/articles/how-to-find-a-companys-ein"
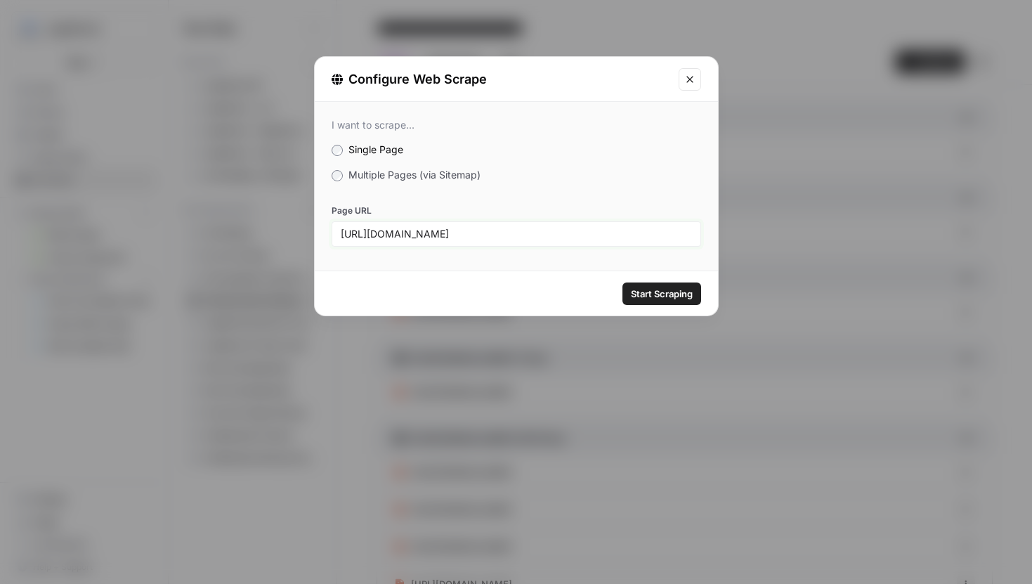
click at [622, 282] on button "Start Scraping" at bounding box center [661, 293] width 79 height 22
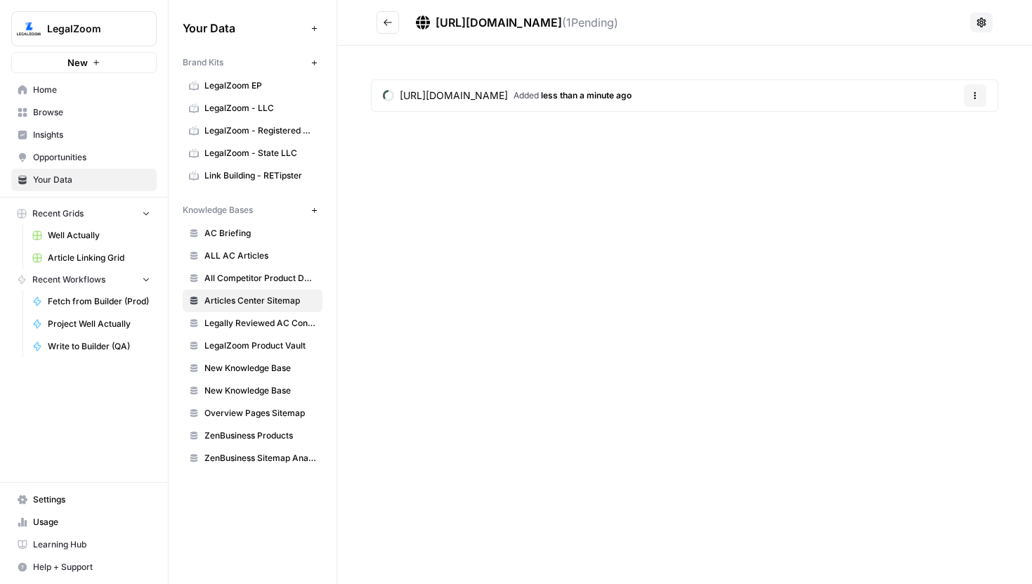
click at [386, 21] on icon "Go back" at bounding box center [388, 23] width 10 height 10
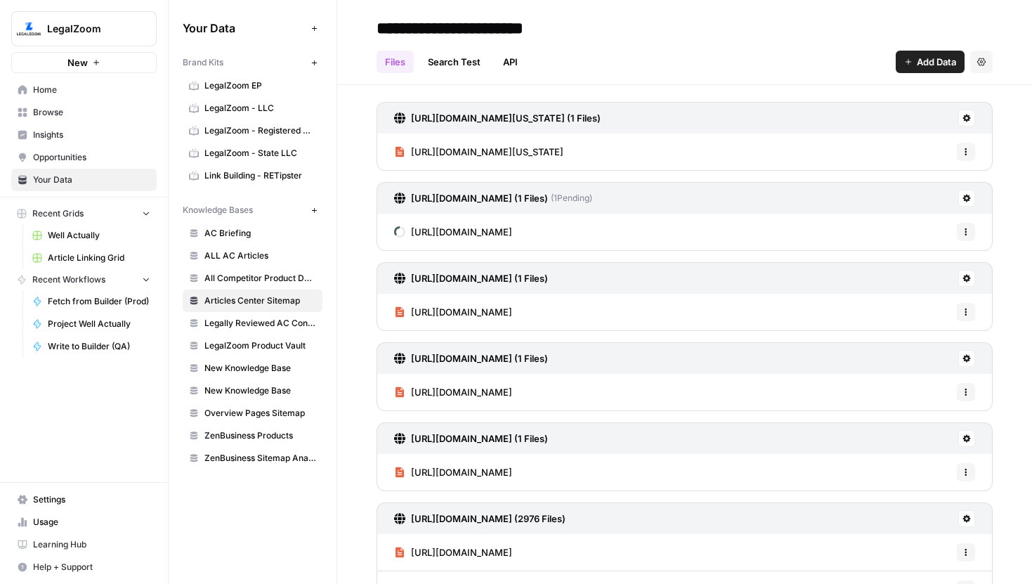
click at [920, 65] on span "Add Data" at bounding box center [936, 62] width 39 height 14
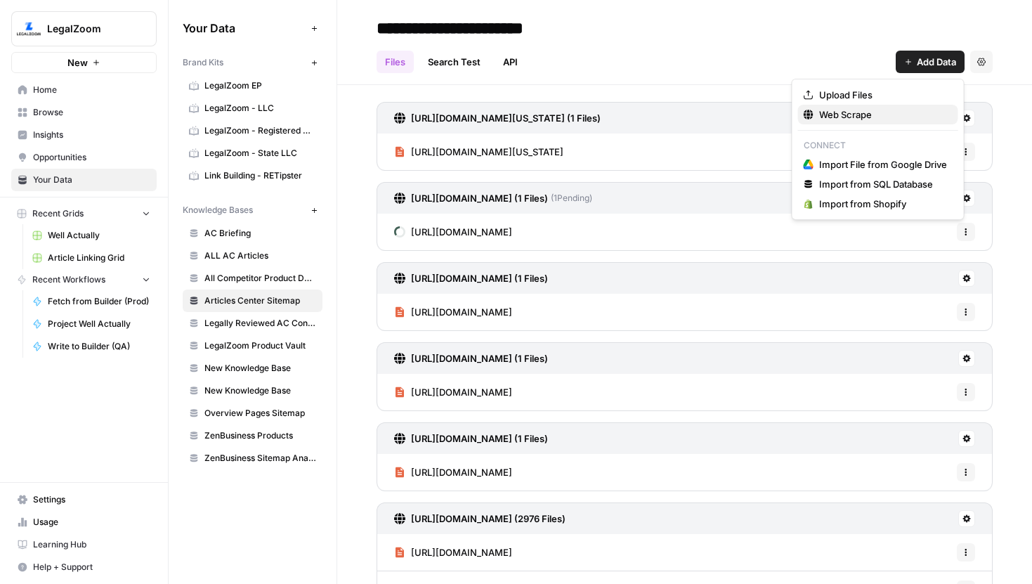
click at [847, 113] on span "Web Scrape" at bounding box center [883, 114] width 128 height 14
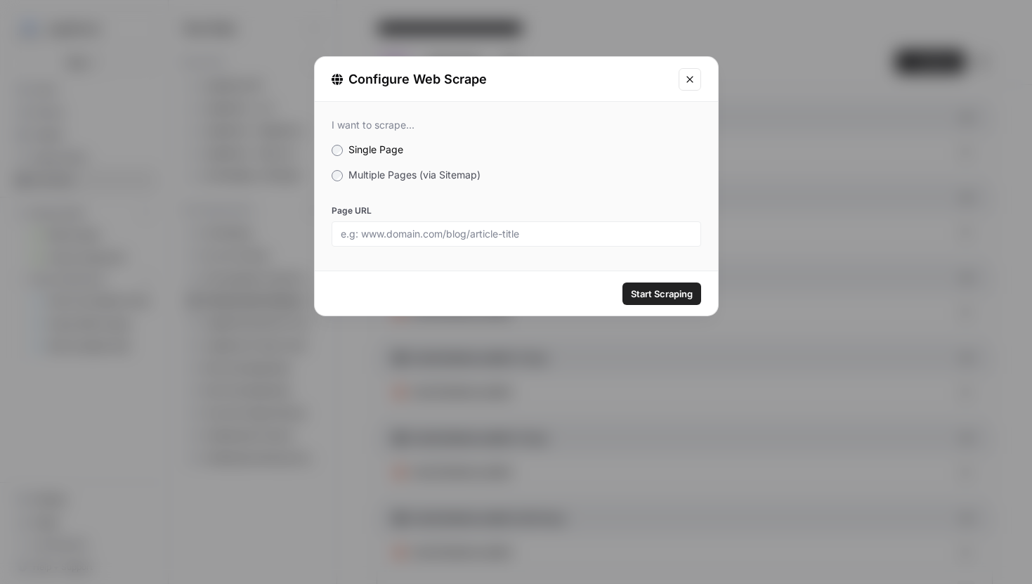
click at [423, 219] on div "Page URL" at bounding box center [517, 225] width 370 height 42
click at [426, 228] on input "Page URL" at bounding box center [516, 234] width 351 height 13
paste input "https://www.legalzoom.com/articles/what-address-should-i-use-for-my-llc"
type input "https://www.legalzoom.com/articles/what-address-should-i-use-for-my-llc"
click at [622, 282] on button "Start Scraping" at bounding box center [661, 293] width 79 height 22
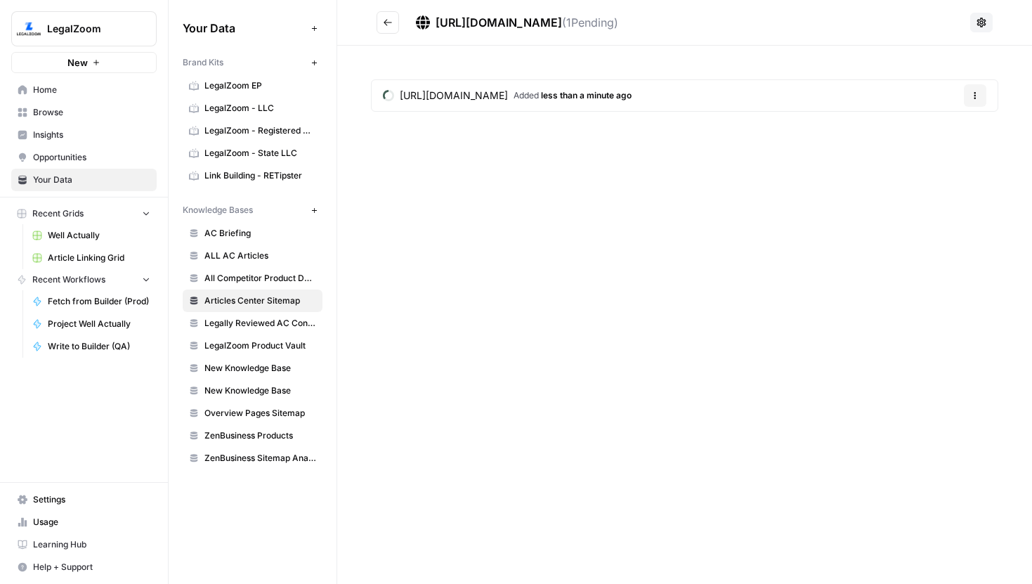
click at [385, 26] on icon "Go back" at bounding box center [388, 23] width 10 height 10
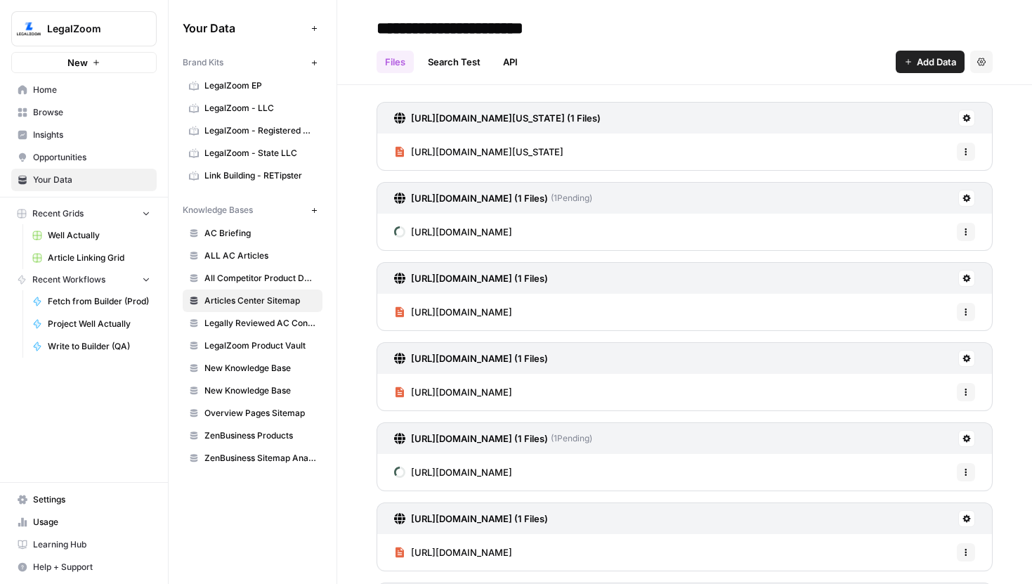
click at [934, 63] on span "Add Data" at bounding box center [936, 62] width 39 height 14
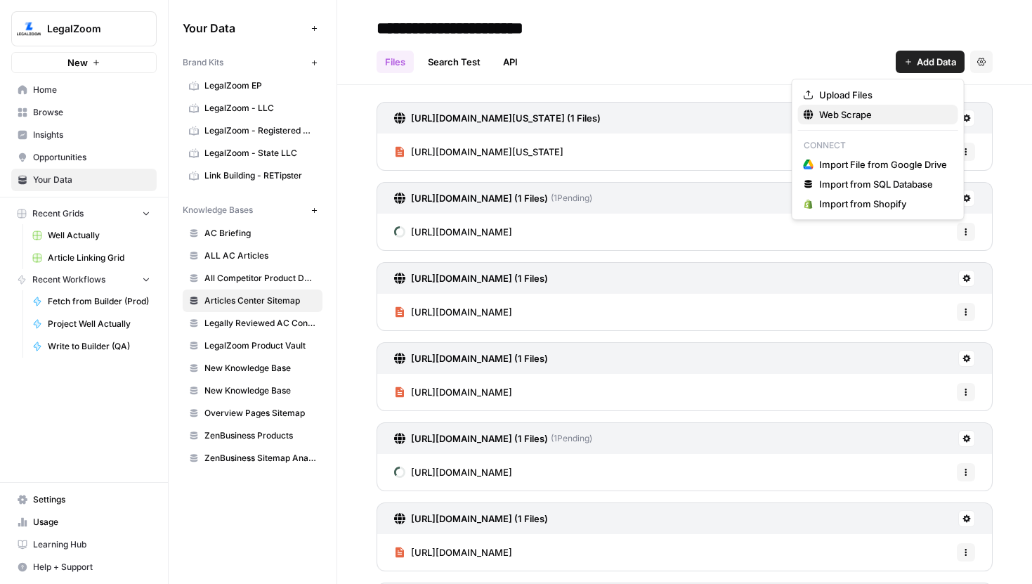
click at [868, 116] on span "Web Scrape" at bounding box center [883, 114] width 128 height 14
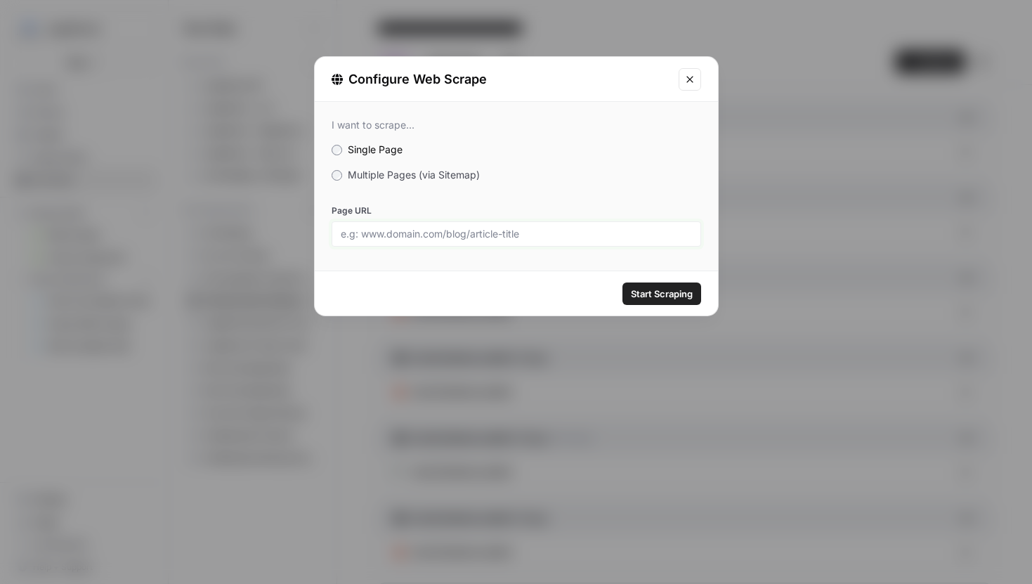
click at [456, 237] on input "Page URL" at bounding box center [516, 234] width 351 height 13
paste input "https://www.legalzoom.com/articles/do-i-need-to-file-a-tax-return-for-an-llc-wi…"
type input "https://www.legalzoom.com/articles/do-i-need-to-file-a-tax-return-for-an-llc-wi…"
click at [622, 282] on button "Start Scraping" at bounding box center [661, 293] width 79 height 22
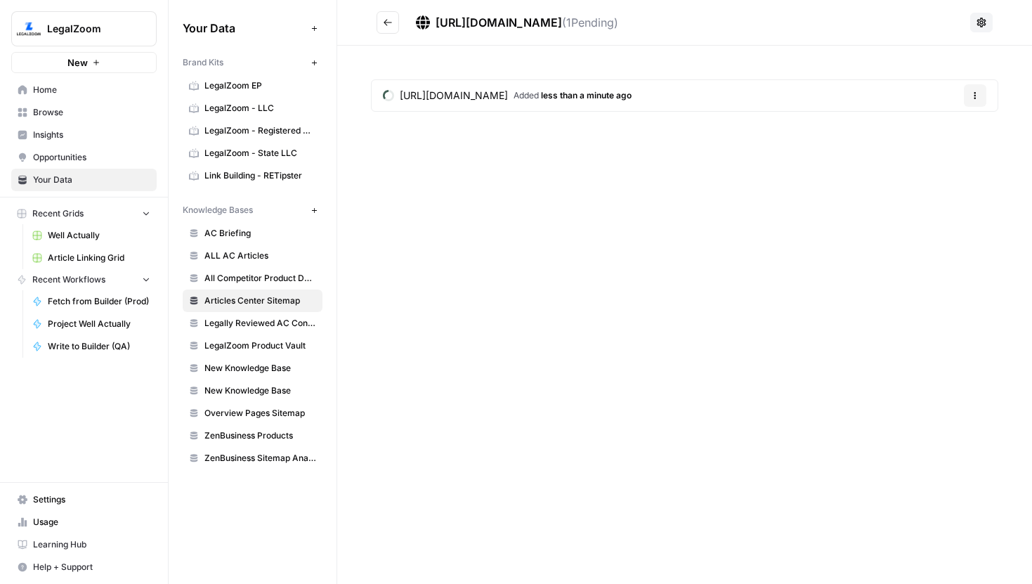
click at [380, 26] on button "Go back" at bounding box center [388, 22] width 22 height 22
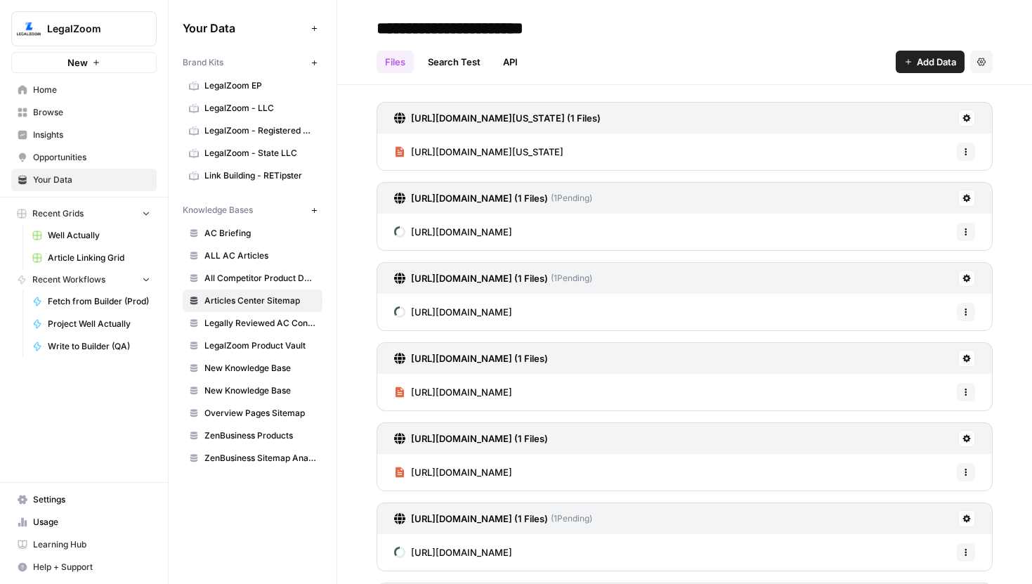
click at [936, 69] on button "Add Data" at bounding box center [930, 62] width 69 height 22
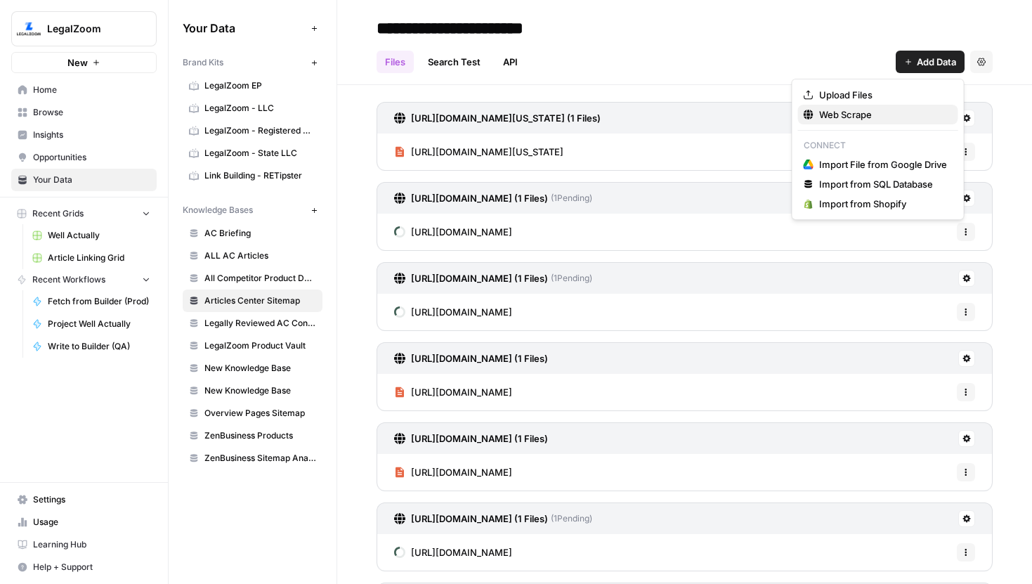
click at [849, 112] on span "Web Scrape" at bounding box center [883, 114] width 128 height 14
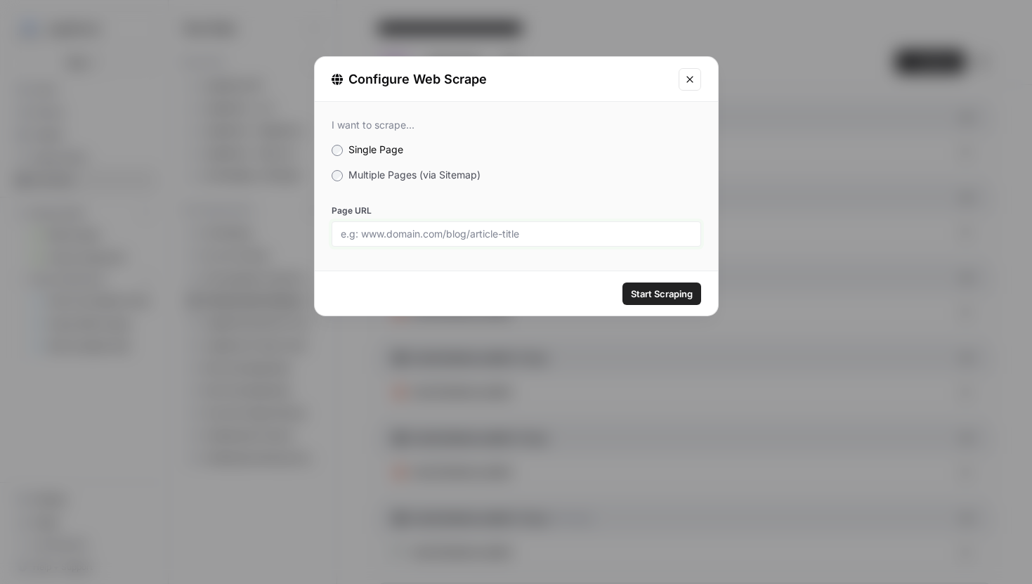
click at [445, 230] on input "Page URL" at bounding box center [516, 234] width 351 height 13
paste input "https://www.legalzoom.com/articles/whats-the-difference-between-a-durable-and-a…"
type input "https://www.legalzoom.com/articles/whats-the-difference-between-a-durable-and-a…"
click at [622, 282] on button "Start Scraping" at bounding box center [661, 293] width 79 height 22
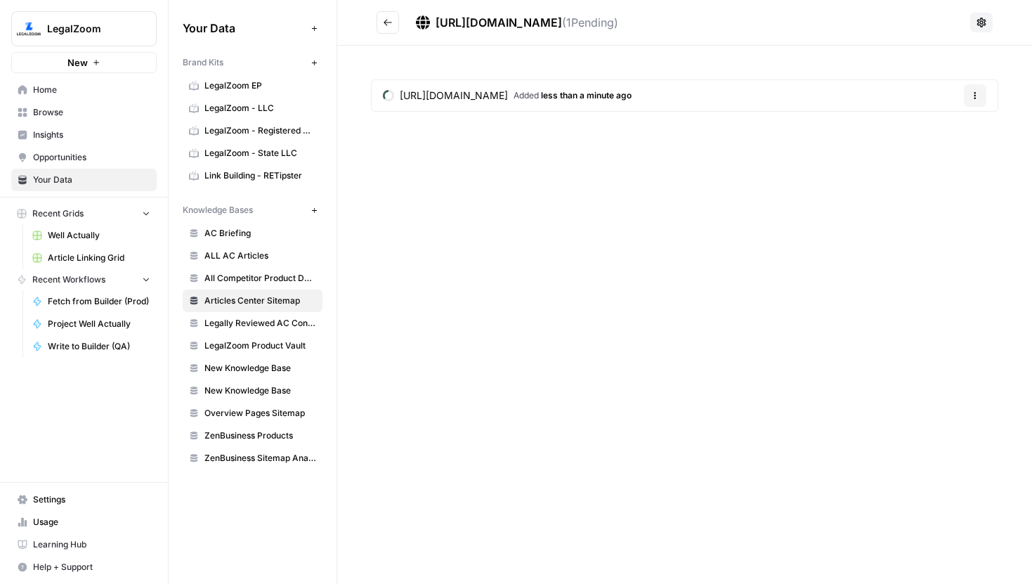
click at [388, 27] on icon "Go back" at bounding box center [388, 23] width 10 height 10
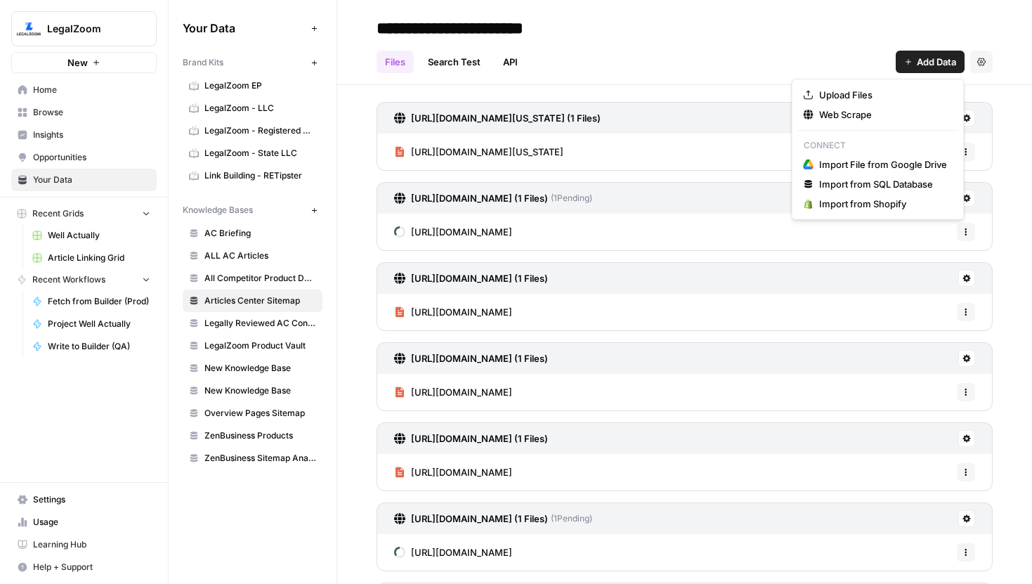
click at [918, 58] on span "Add Data" at bounding box center [936, 62] width 39 height 14
click at [860, 113] on span "Web Scrape" at bounding box center [883, 114] width 128 height 14
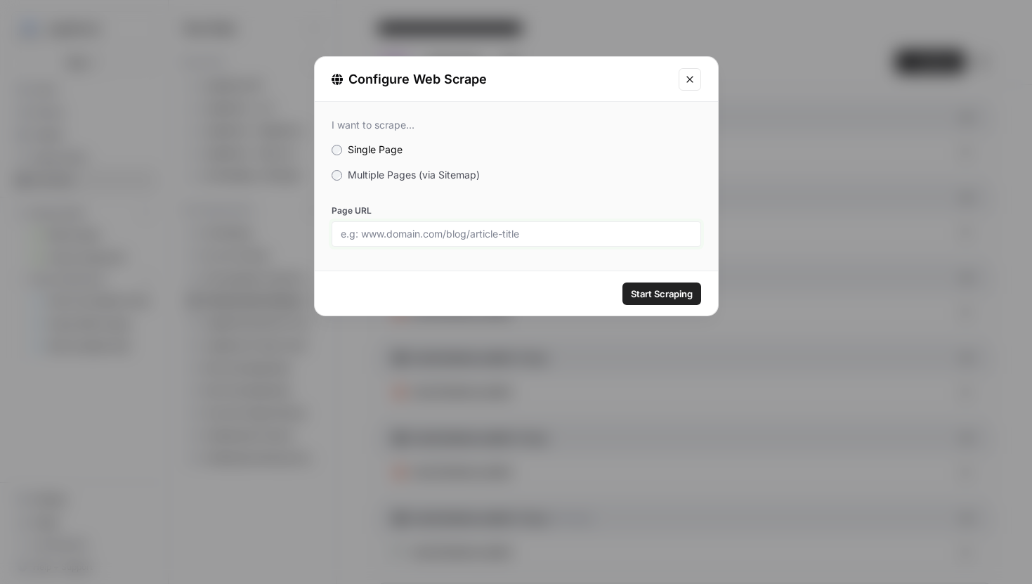
click at [496, 232] on input "Page URL" at bounding box center [516, 234] width 351 height 13
paste input "https://www.legalzoom.com/articles/how-to-pay-yourself-in-an-llc"
type input "https://www.legalzoom.com/articles/how-to-pay-yourself-in-an-llc"
click at [622, 282] on button "Start Scraping" at bounding box center [661, 293] width 79 height 22
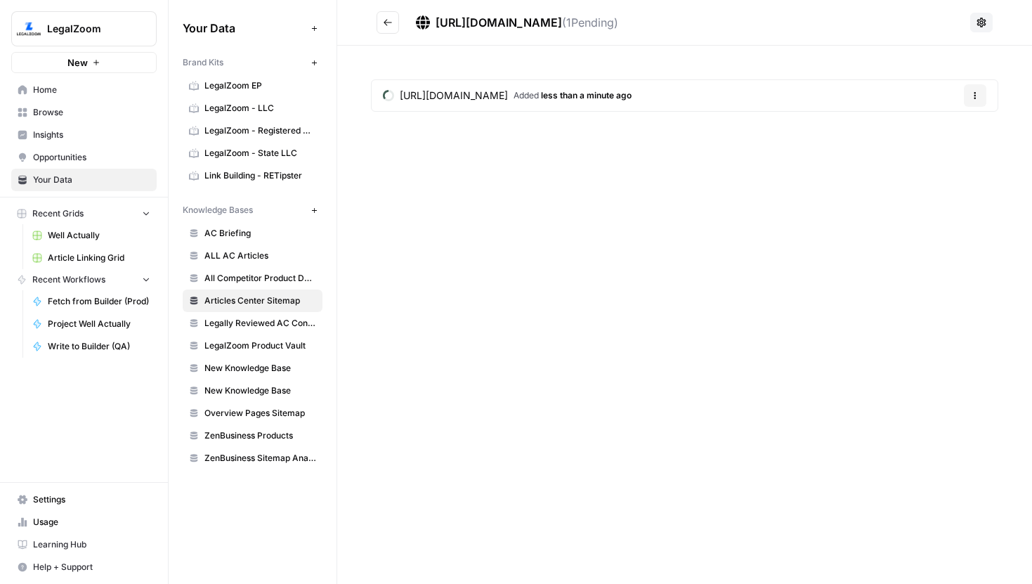
click at [389, 26] on icon "Go back" at bounding box center [388, 23] width 10 height 10
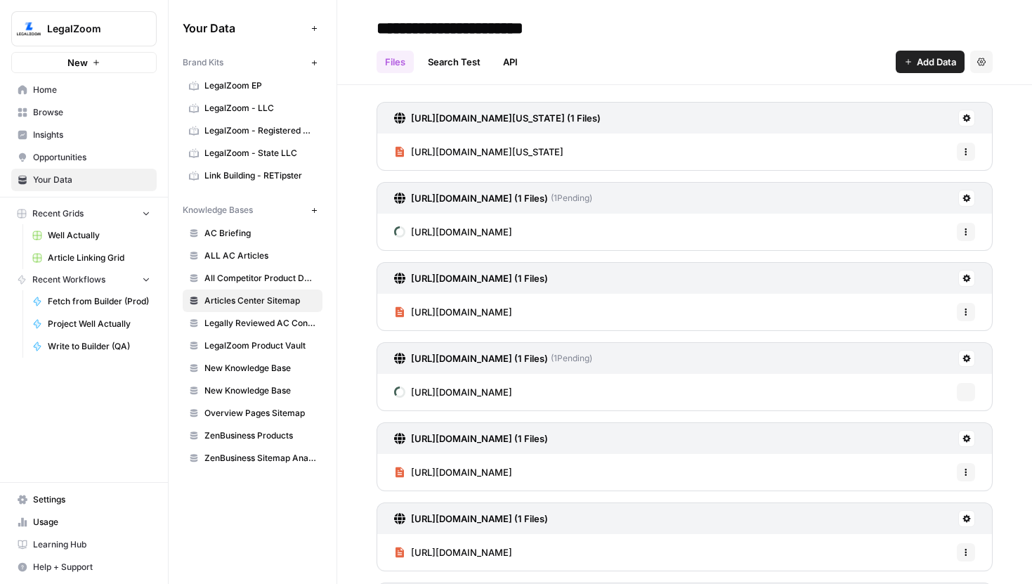
click at [905, 55] on button "Add Data" at bounding box center [930, 62] width 69 height 22
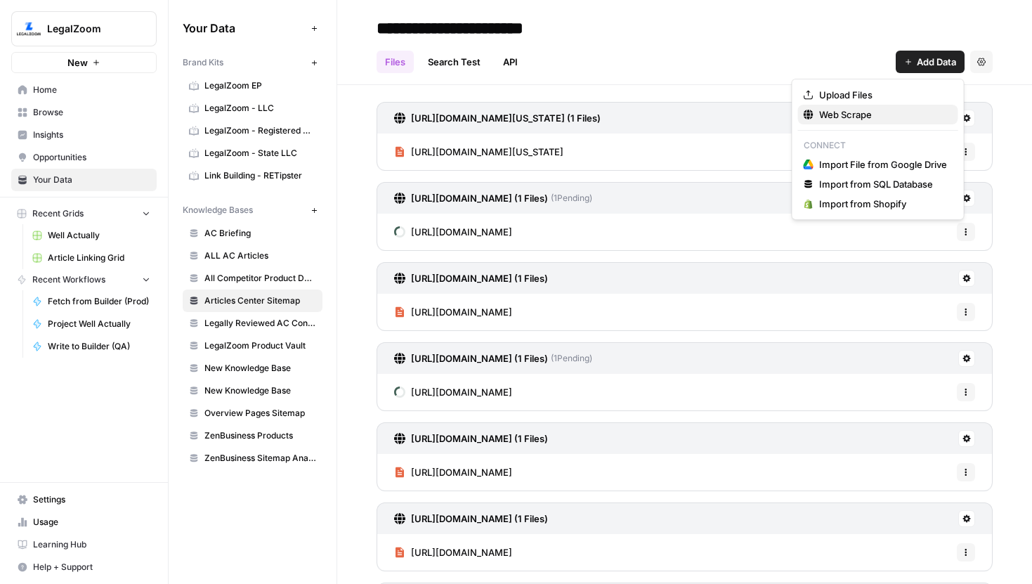
click at [859, 117] on span "Web Scrape" at bounding box center [883, 114] width 128 height 14
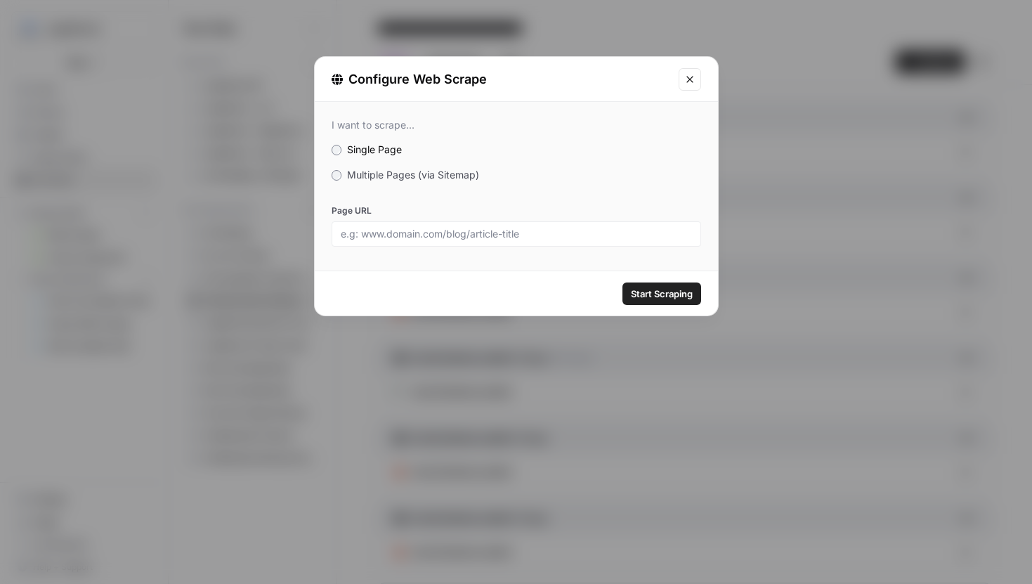
click at [412, 226] on div at bounding box center [517, 233] width 370 height 25
click at [410, 233] on input "Page URL" at bounding box center [516, 234] width 351 height 13
paste input "https://www.legalzoom.com/articles/how-to-trademark-a-name"
type input "https://www.legalzoom.com/articles/how-to-trademark-a-name"
click at [622, 282] on button "Start Scraping" at bounding box center [661, 293] width 79 height 22
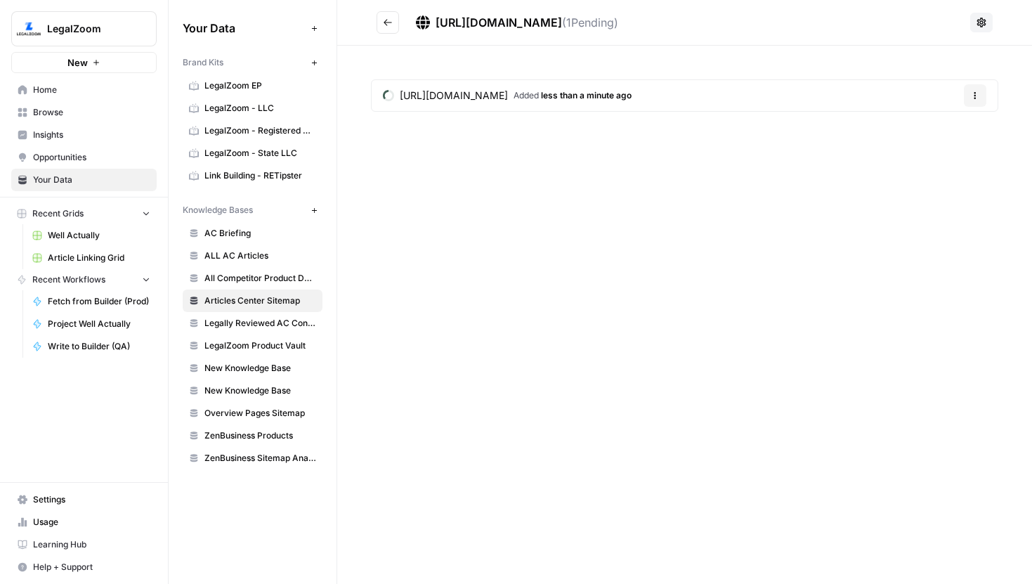
click at [396, 22] on button "Go back" at bounding box center [388, 22] width 22 height 22
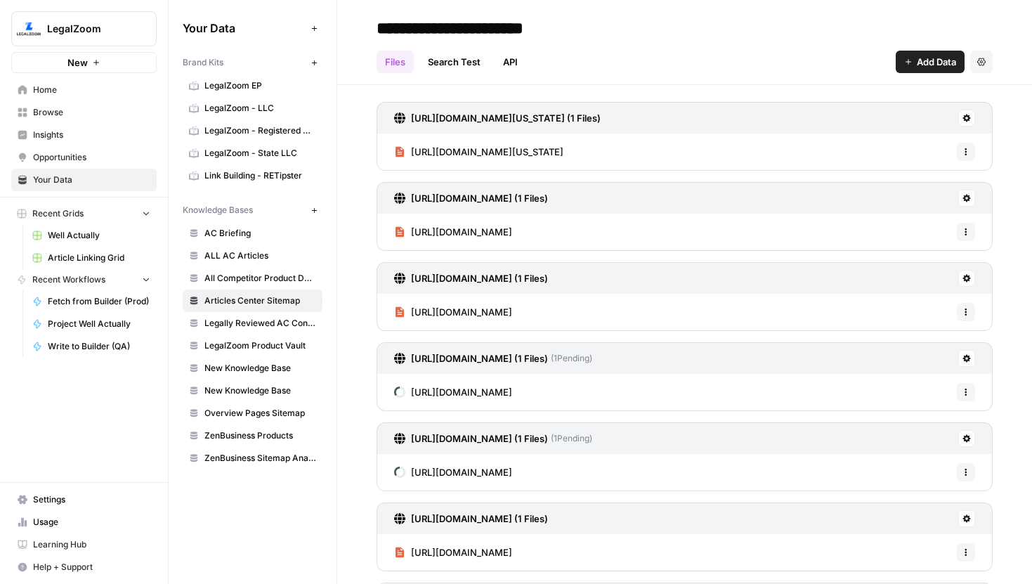
click at [901, 48] on div "Files Search Test API Add Data Settings" at bounding box center [685, 56] width 616 height 34
click at [908, 62] on icon "button" at bounding box center [908, 62] width 8 height 8
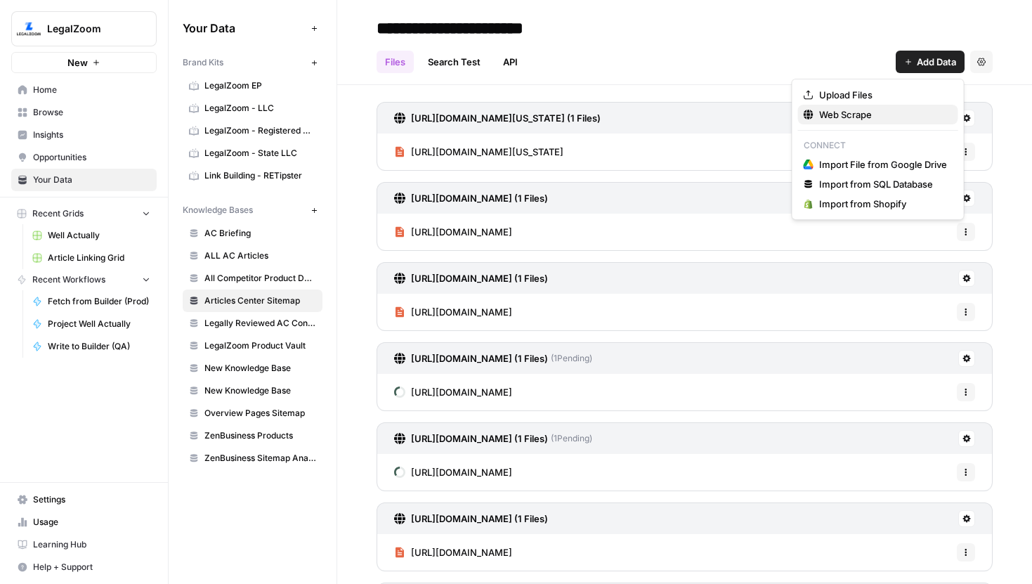
click at [847, 115] on span "Web Scrape" at bounding box center [883, 114] width 128 height 14
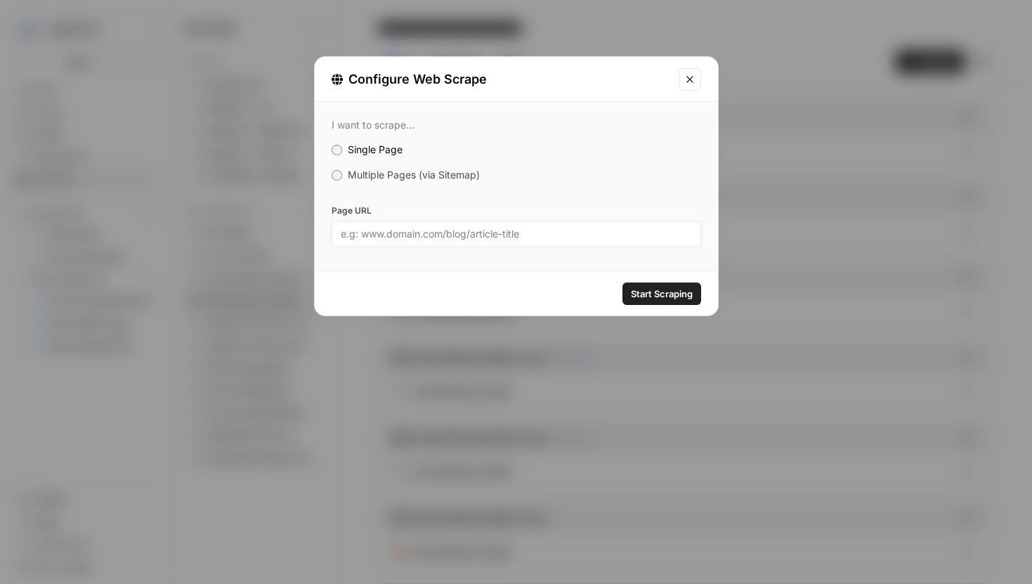
click at [423, 231] on input "Page URL" at bounding box center [516, 234] width 351 height 13
paste input "https://www.legalzoom.com/articles/registering-a-trademark"
type input "https://www.legalzoom.com/articles/registering-a-trademark"
click at [622, 282] on button "Start Scraping" at bounding box center [661, 293] width 79 height 22
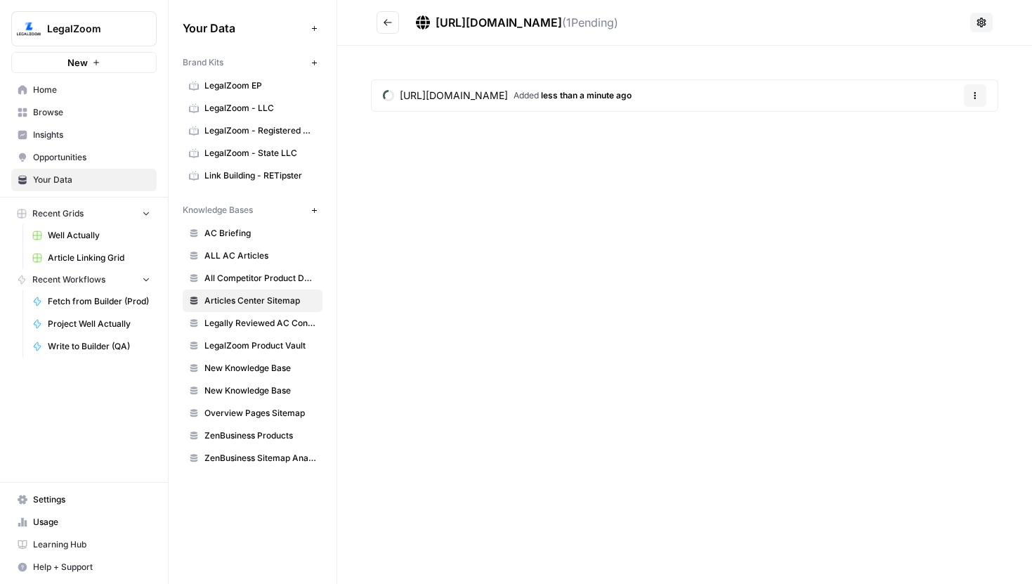
click at [386, 20] on icon "Go back" at bounding box center [388, 22] width 8 height 6
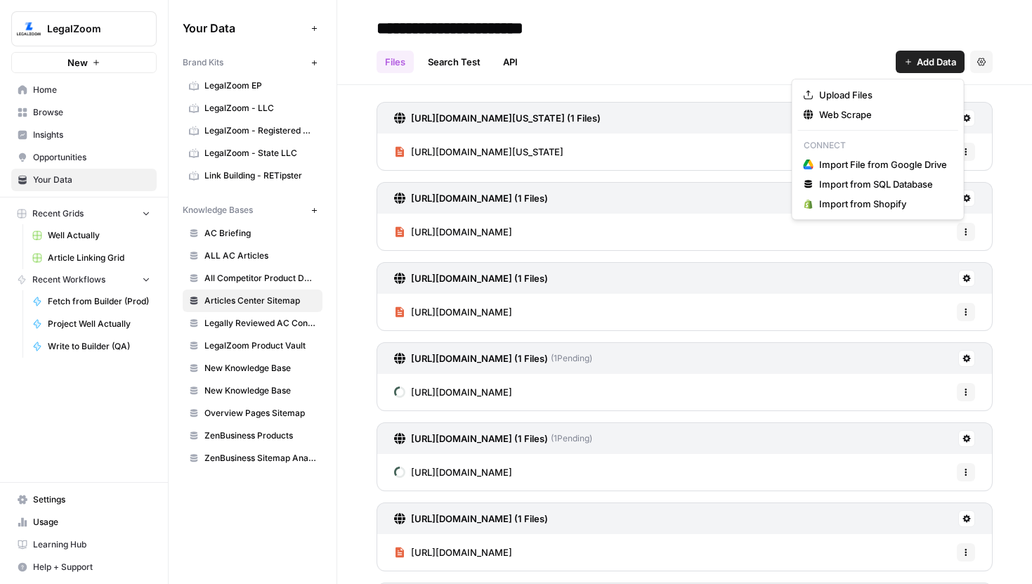
click at [921, 63] on span "Add Data" at bounding box center [936, 62] width 39 height 14
click at [837, 111] on span "Web Scrape" at bounding box center [883, 114] width 128 height 14
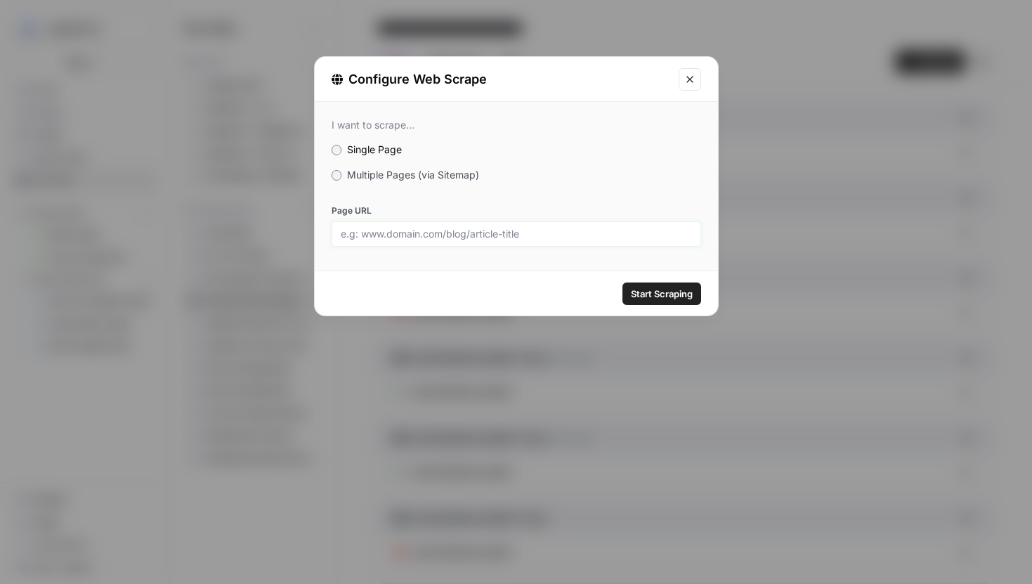
click at [412, 234] on input "Page URL" at bounding box center [516, 234] width 351 height 13
paste input "https://www.legalzoom.com/articles/create-a-living-trust-in-california"
type input "https://www.legalzoom.com/articles/create-a-living-trust-in-california"
click at [622, 282] on button "Start Scraping" at bounding box center [661, 293] width 79 height 22
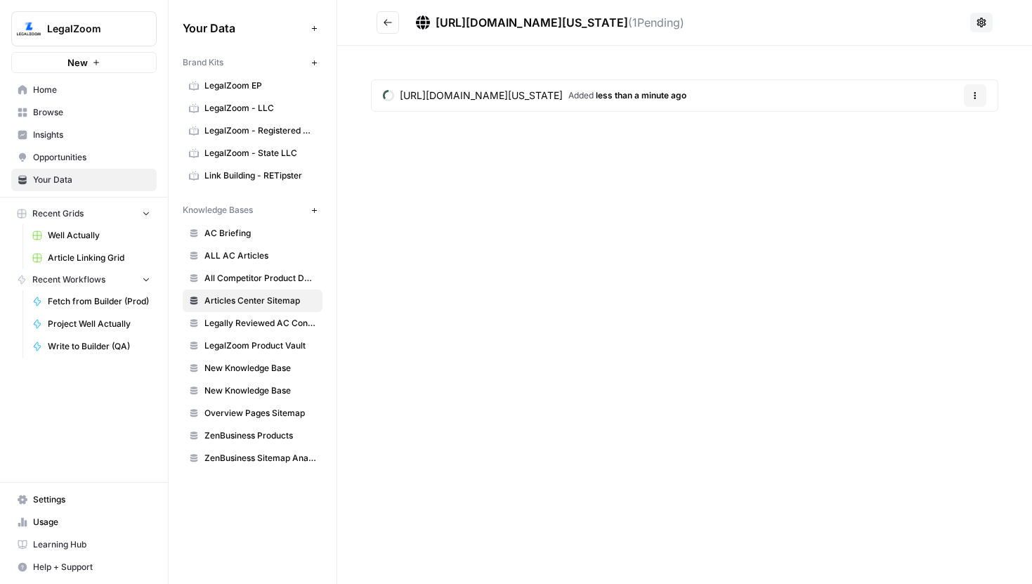
click at [392, 15] on button "Go back" at bounding box center [388, 22] width 22 height 22
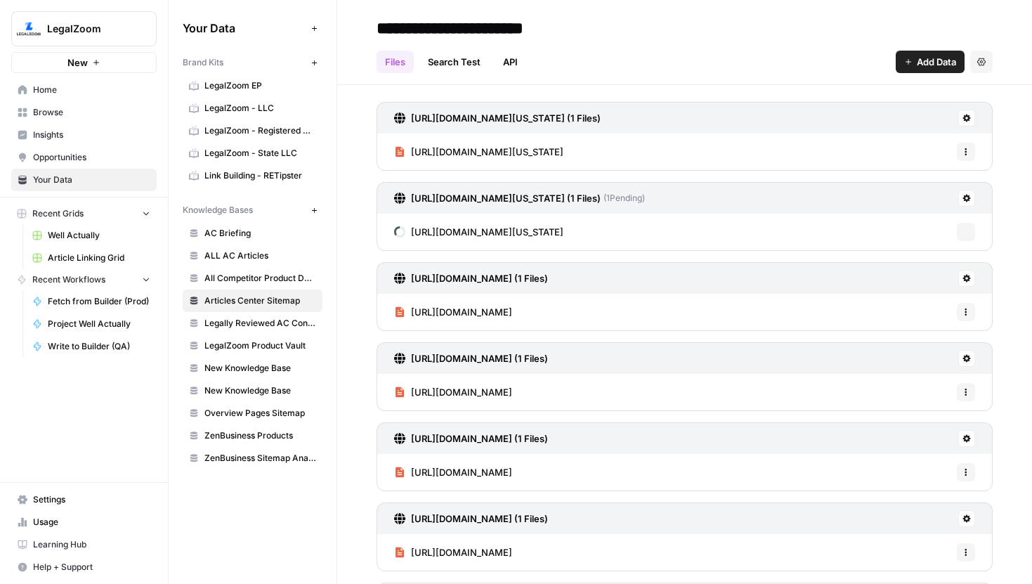
click at [917, 65] on span "Add Data" at bounding box center [936, 62] width 39 height 14
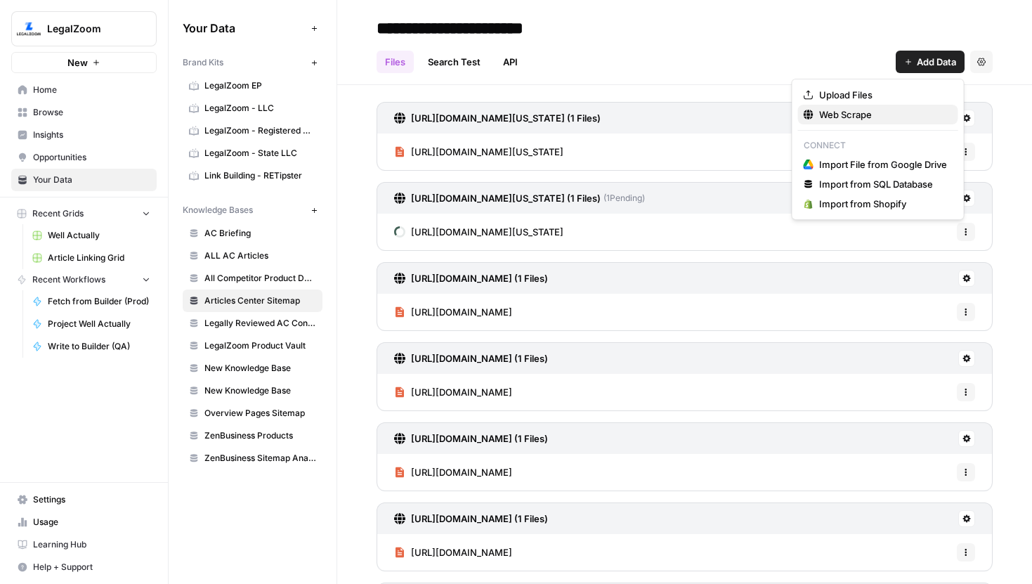
click at [860, 110] on span "Web Scrape" at bounding box center [883, 114] width 128 height 14
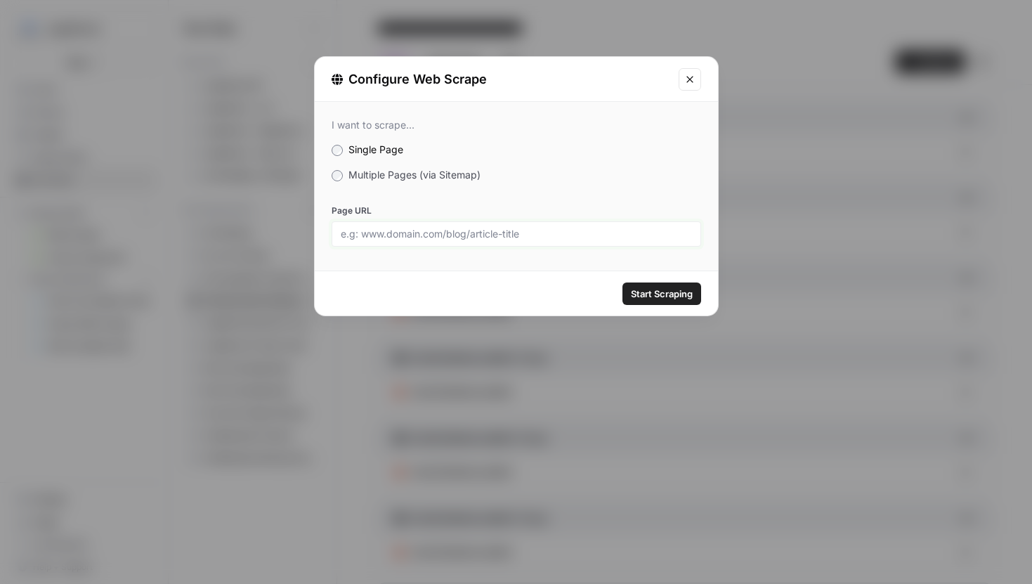
click at [481, 237] on input "Page URL" at bounding box center [516, 234] width 351 height 13
paste input "https://www.legalzoom.com/articles/how-to-start-an-llc-in-ohio"
type input "https://www.legalzoom.com/articles/how-to-start-an-llc-in-ohio"
click at [622, 282] on button "Start Scraping" at bounding box center [661, 293] width 79 height 22
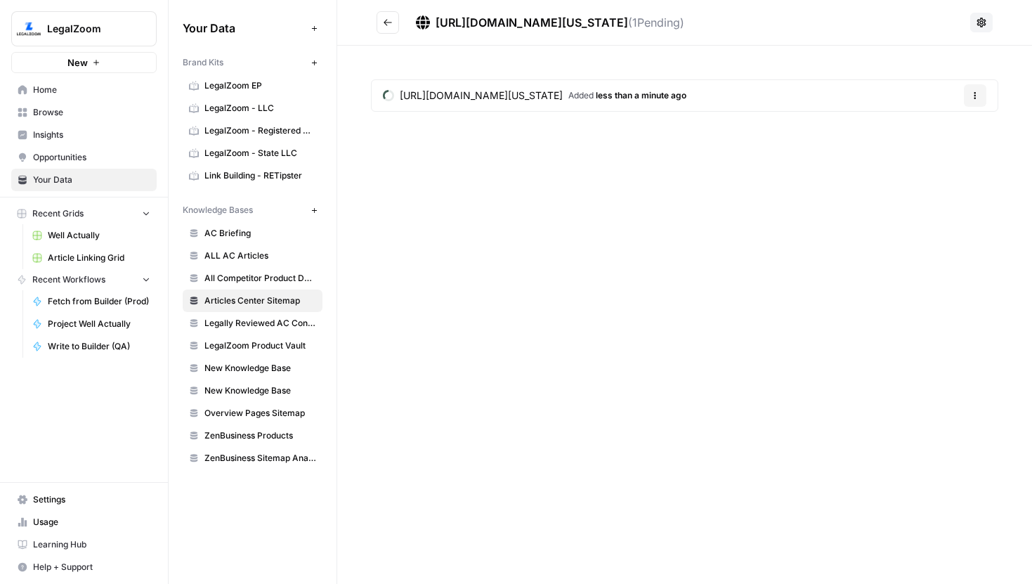
click at [377, 31] on button "Go back" at bounding box center [388, 22] width 22 height 22
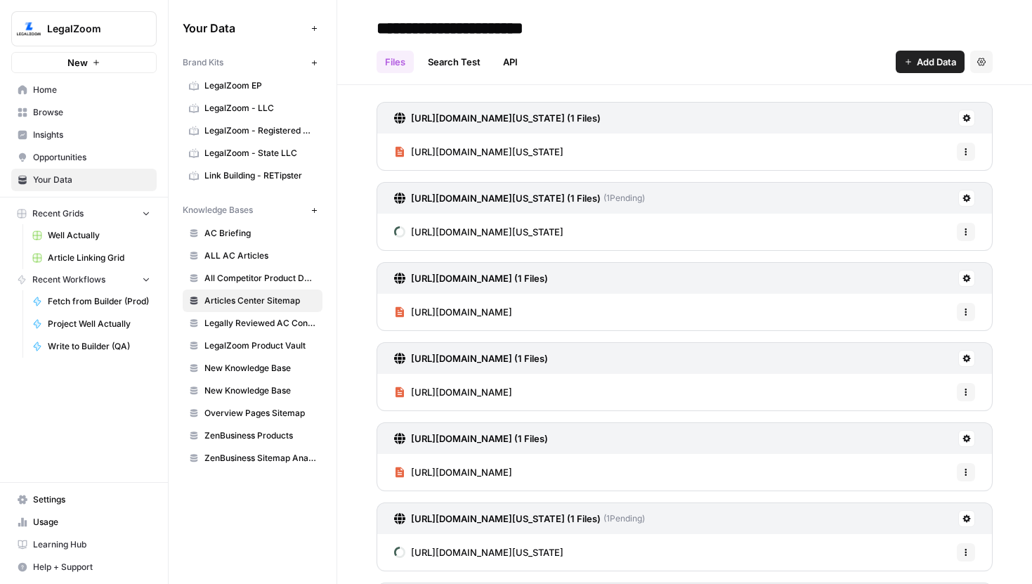
click at [715, 84] on header "**********" at bounding box center [684, 42] width 695 height 85
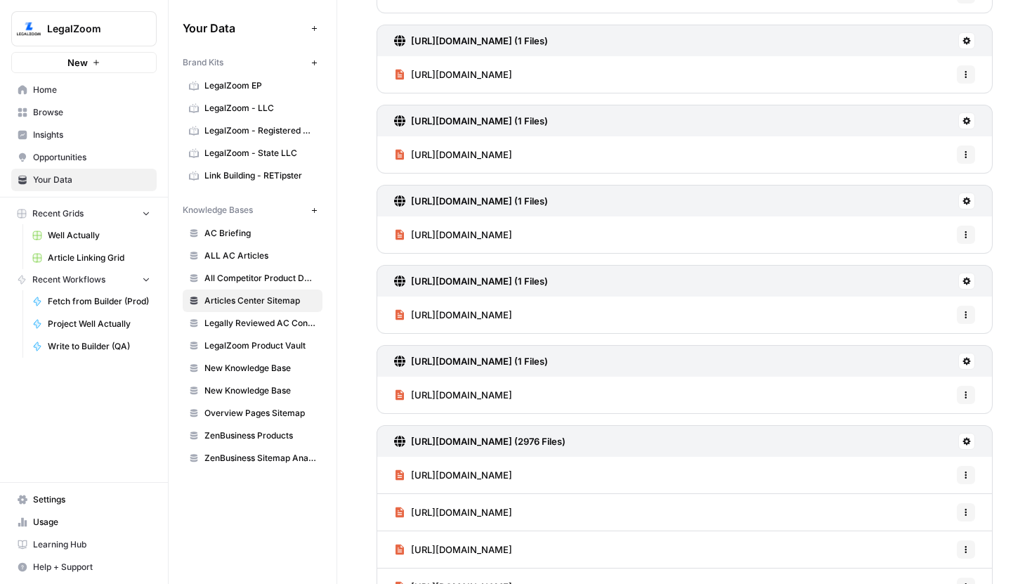
scroll to position [826, 0]
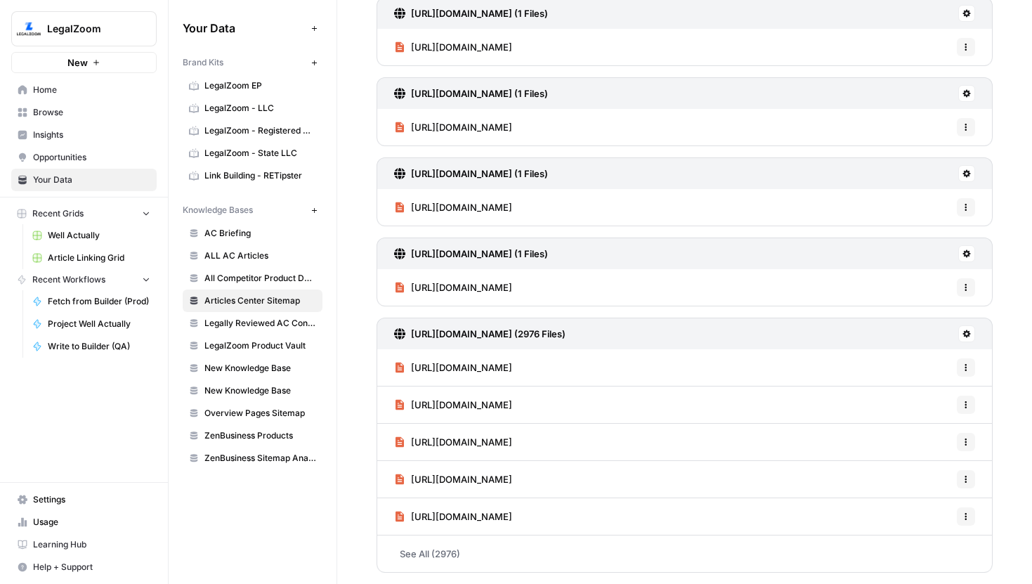
click at [88, 29] on span "LegalZoom" at bounding box center [89, 29] width 85 height 14
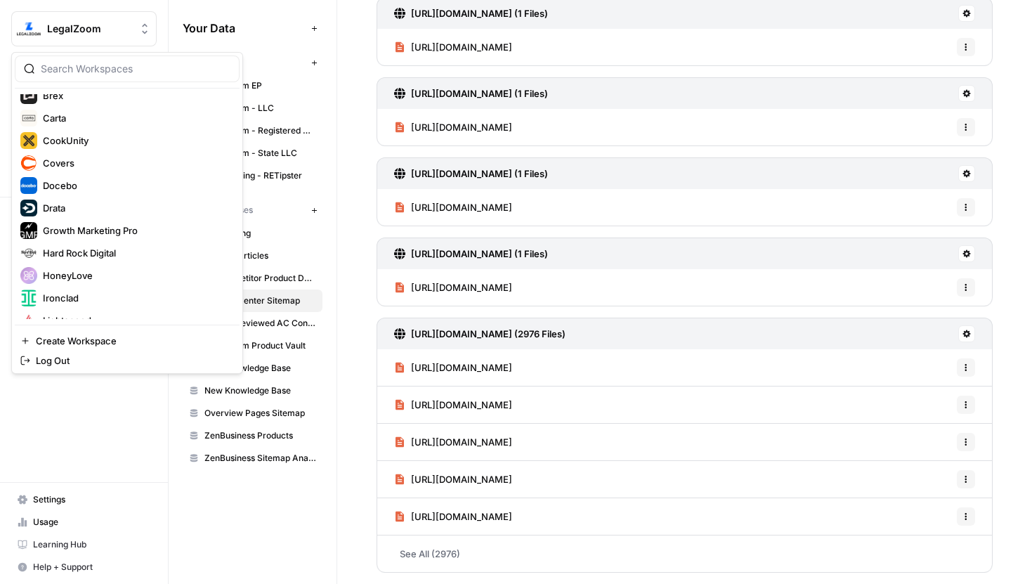
scroll to position [164, 0]
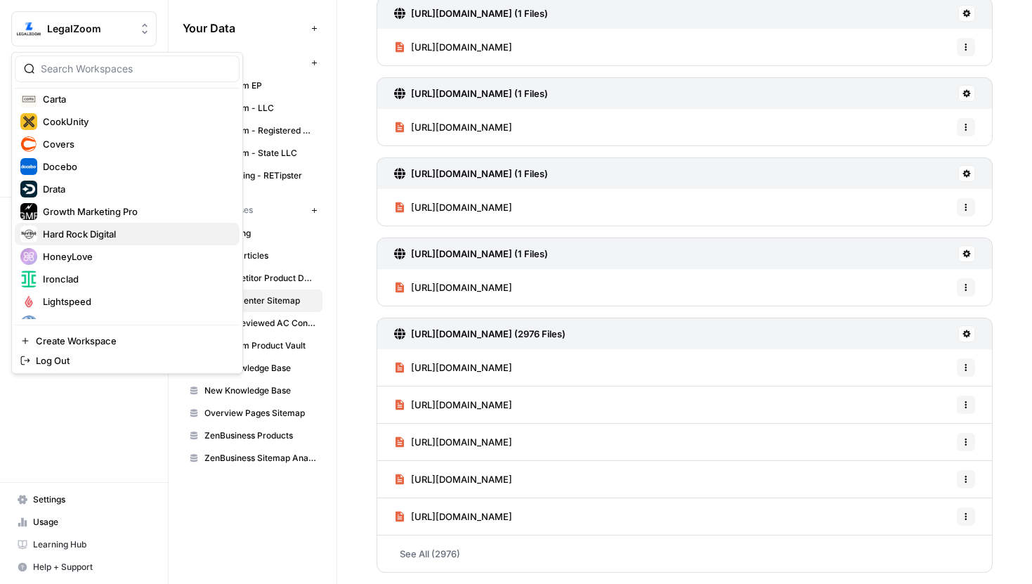
click at [82, 240] on span "Hard Rock Digital" at bounding box center [135, 234] width 185 height 14
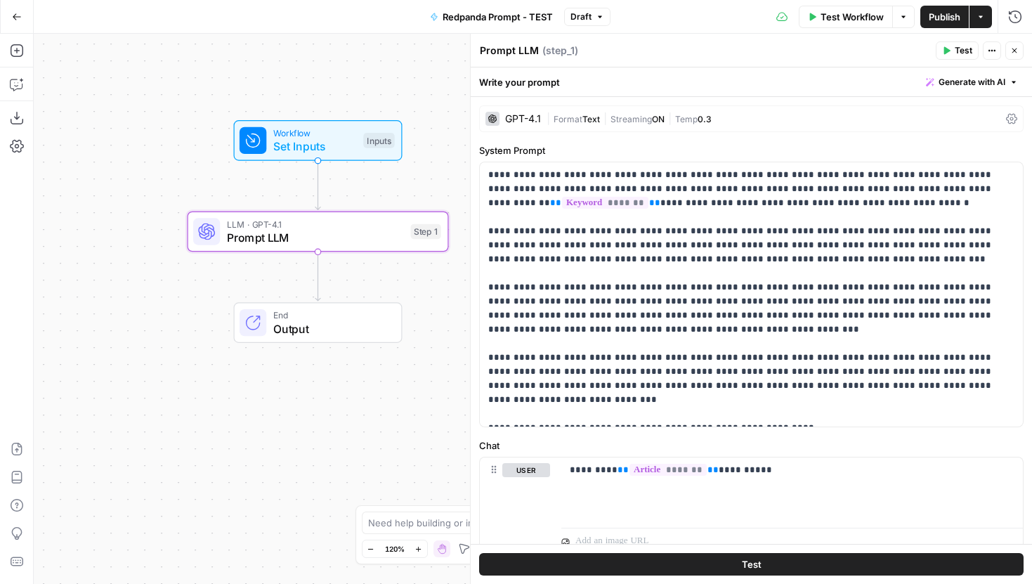
scroll to position [37, 0]
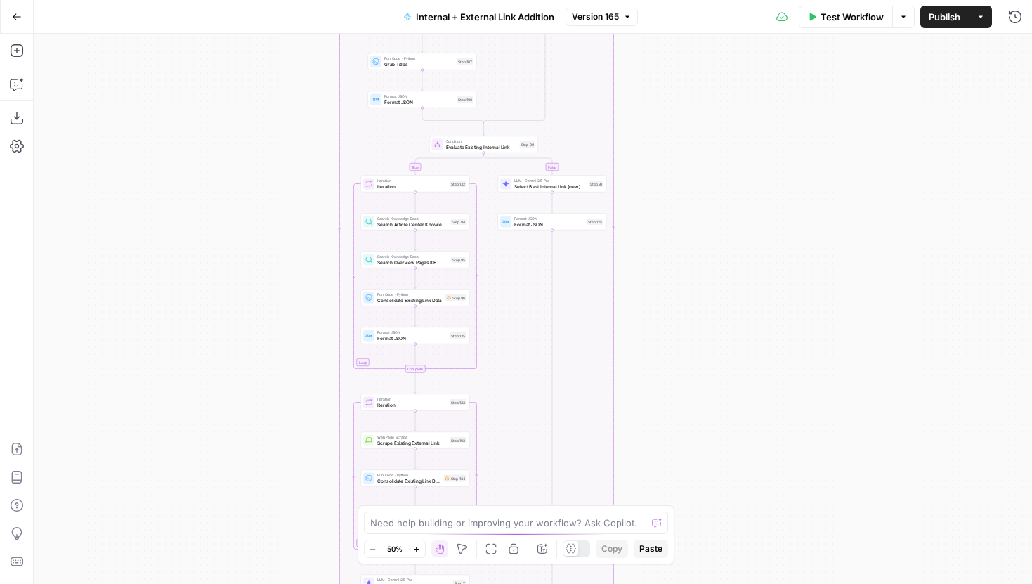
drag, startPoint x: 321, startPoint y: 369, endPoint x: 263, endPoint y: 371, distance: 58.4
click at [263, 371] on div "true false true false true false Workflow Set Inputs Inputs Run Code · Python G…" at bounding box center [533, 309] width 998 height 550
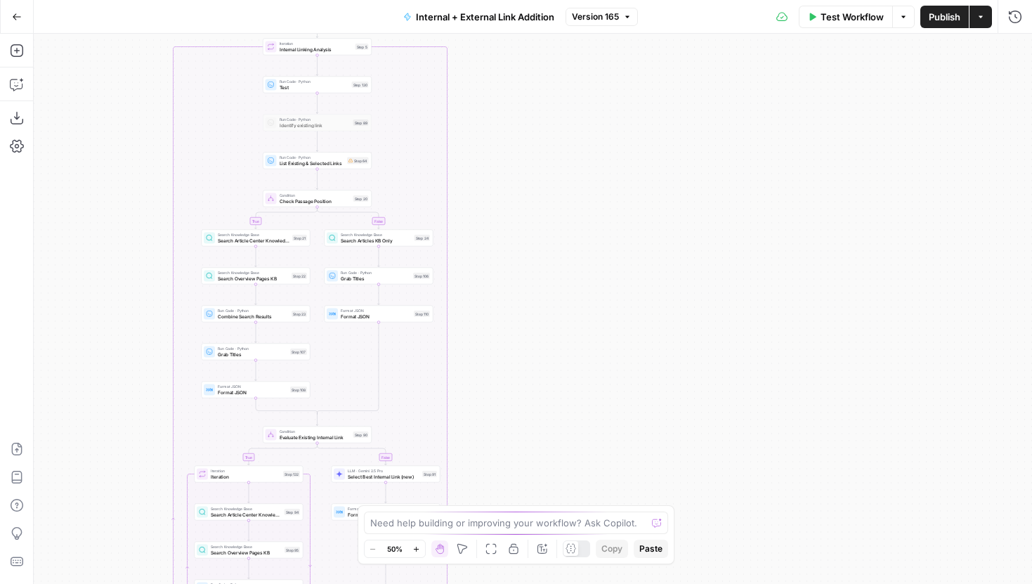
drag, startPoint x: 305, startPoint y: 154, endPoint x: 148, endPoint y: 441, distance: 327.0
click at [148, 441] on div "true false true false true false Workflow Set Inputs Inputs Run Code · Python G…" at bounding box center [533, 309] width 998 height 550
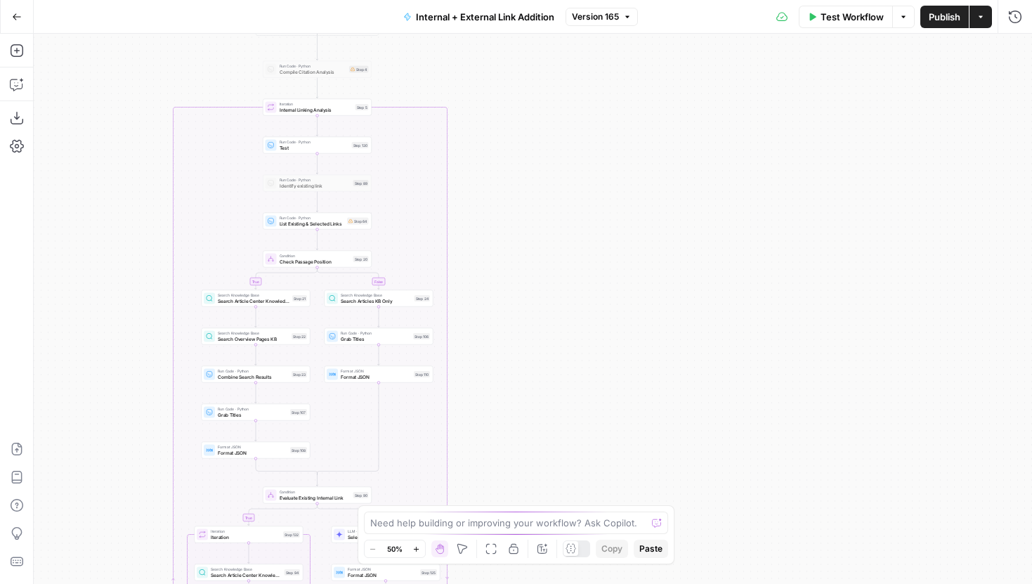
drag, startPoint x: 155, startPoint y: 146, endPoint x: 155, endPoint y: 263, distance: 116.6
click at [155, 263] on div "true false true false true false Workflow Set Inputs Inputs Run Code · Python G…" at bounding box center [533, 309] width 998 height 550
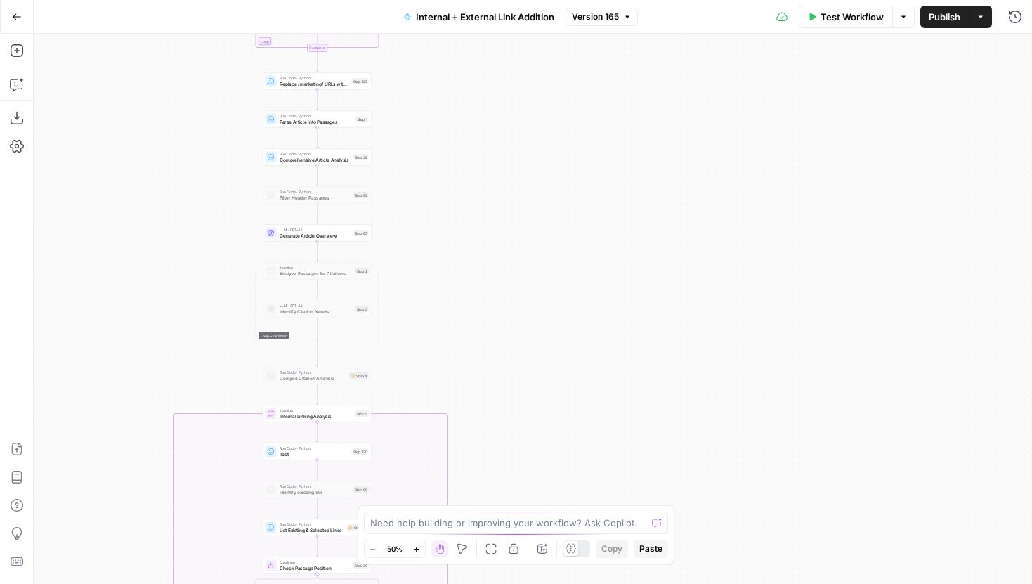
drag, startPoint x: 148, startPoint y: 146, endPoint x: 141, endPoint y: 353, distance: 206.6
click at [146, 398] on div "true false true false true false Workflow Set Inputs Inputs Run Code · Python G…" at bounding box center [533, 309] width 998 height 550
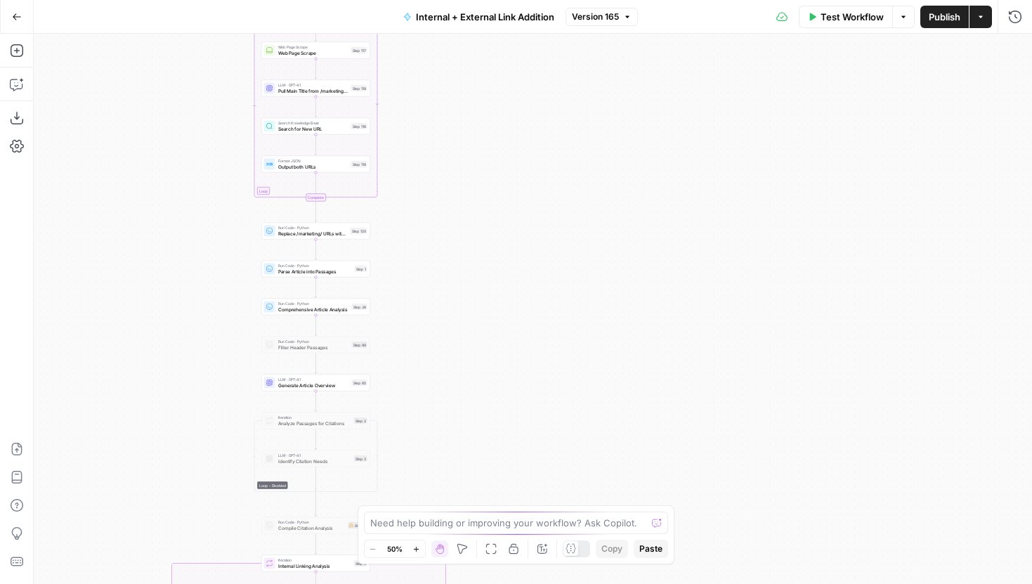
drag, startPoint x: 141, startPoint y: 266, endPoint x: 141, endPoint y: 403, distance: 137.0
click at [141, 403] on div "true false true false true false Workflow Set Inputs Inputs Run Code · Python G…" at bounding box center [533, 309] width 998 height 550
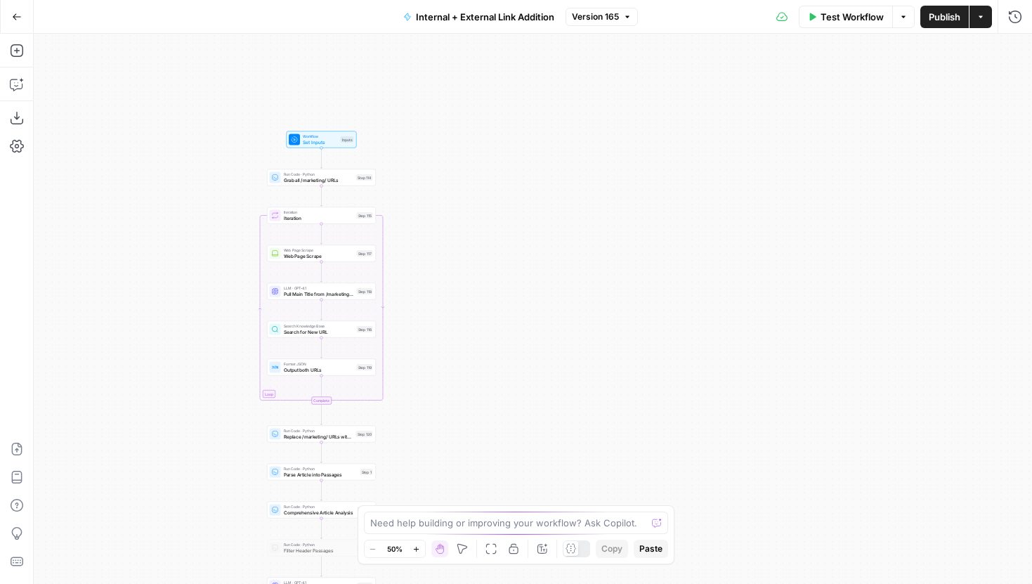
drag, startPoint x: 169, startPoint y: 332, endPoint x: 170, endPoint y: 487, distance: 154.6
click at [170, 487] on div "true false true false true false Workflow Set Inputs Inputs Run Code · Python G…" at bounding box center [533, 309] width 998 height 550
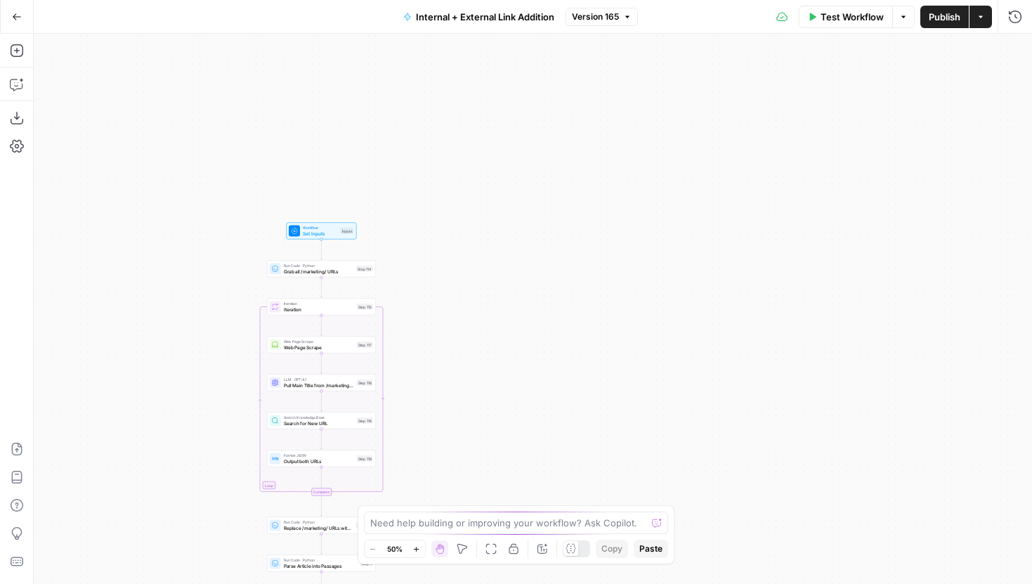
drag, startPoint x: 180, startPoint y: 457, endPoint x: 180, endPoint y: 293, distance: 164.4
click at [180, 293] on div "true false true false true false Workflow Set Inputs Inputs Run Code · Python G…" at bounding box center [533, 309] width 998 height 550
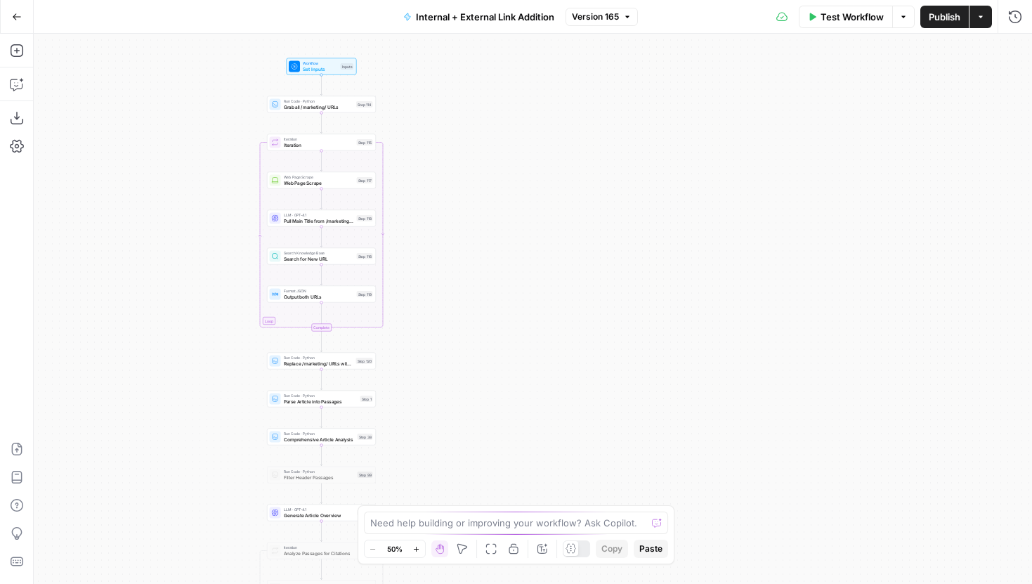
drag, startPoint x: 179, startPoint y: 228, endPoint x: 179, endPoint y: 209, distance: 19.0
click at [179, 208] on div "true false true false true false Workflow Set Inputs Inputs Run Code · Python G…" at bounding box center [533, 309] width 998 height 550
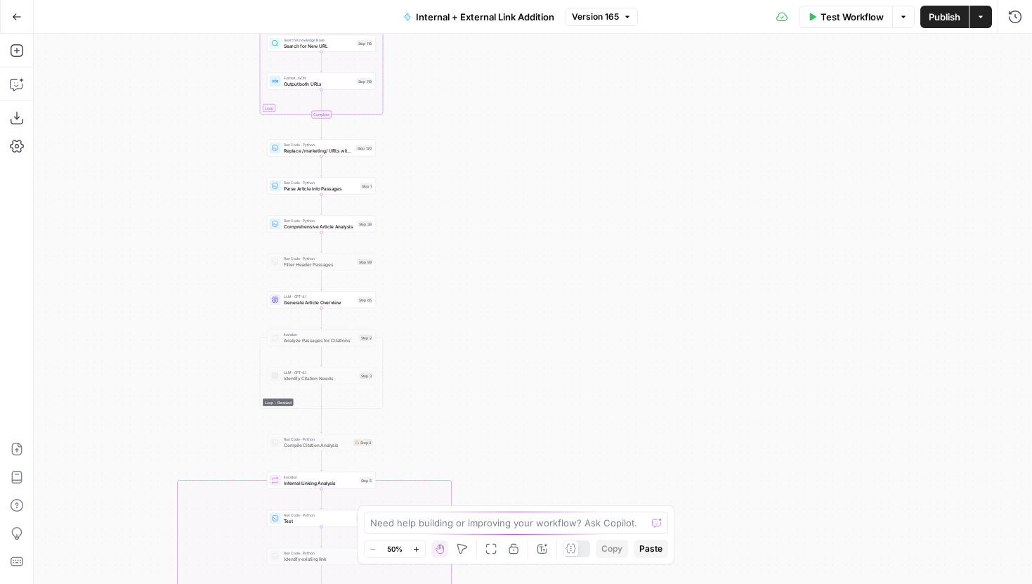
drag, startPoint x: 176, startPoint y: 258, endPoint x: 178, endPoint y: 226, distance: 32.3
click at [178, 227] on div "true false true false true false Workflow Set Inputs Inputs Run Code · Python G…" at bounding box center [533, 309] width 998 height 550
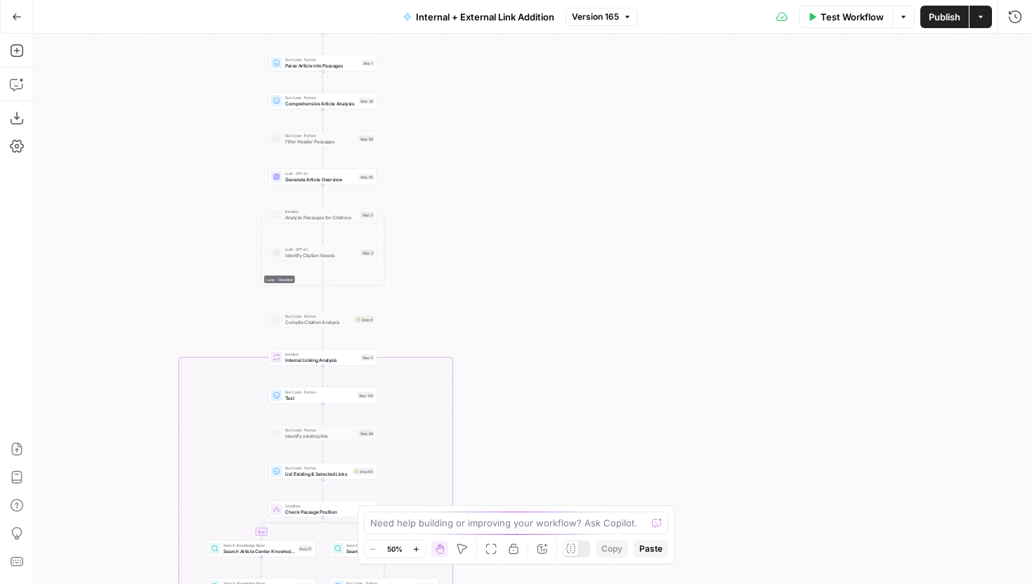
drag, startPoint x: 173, startPoint y: 200, endPoint x: 178, endPoint y: 181, distance: 19.6
click at [178, 181] on div "true false true false true false Workflow Set Inputs Inputs Run Code · Python G…" at bounding box center [533, 309] width 998 height 550
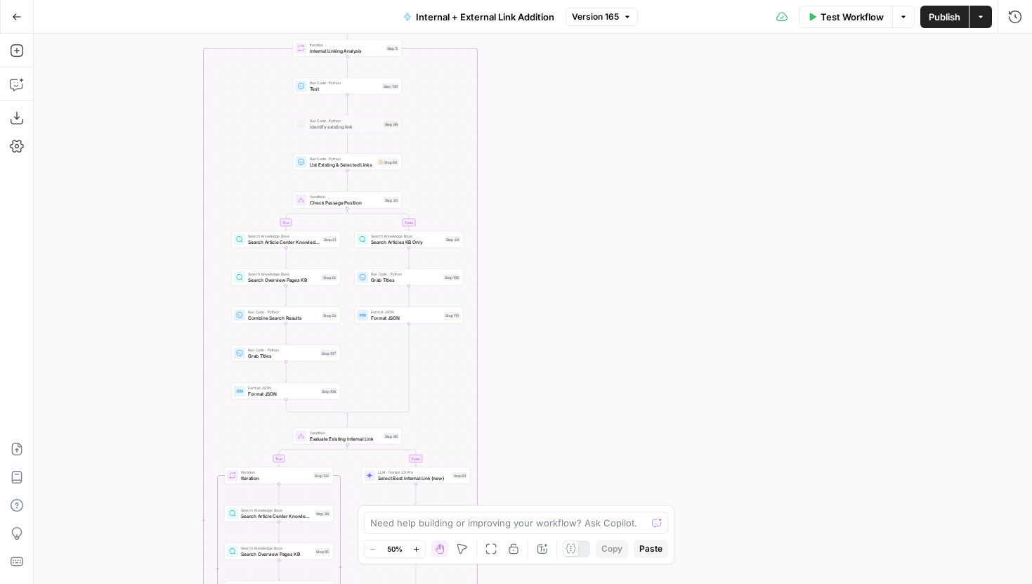
drag, startPoint x: 164, startPoint y: 291, endPoint x: 164, endPoint y: 238, distance: 52.7
click at [164, 240] on div "true false true false true false Workflow Set Inputs Inputs Run Code · Python G…" at bounding box center [533, 309] width 998 height 550
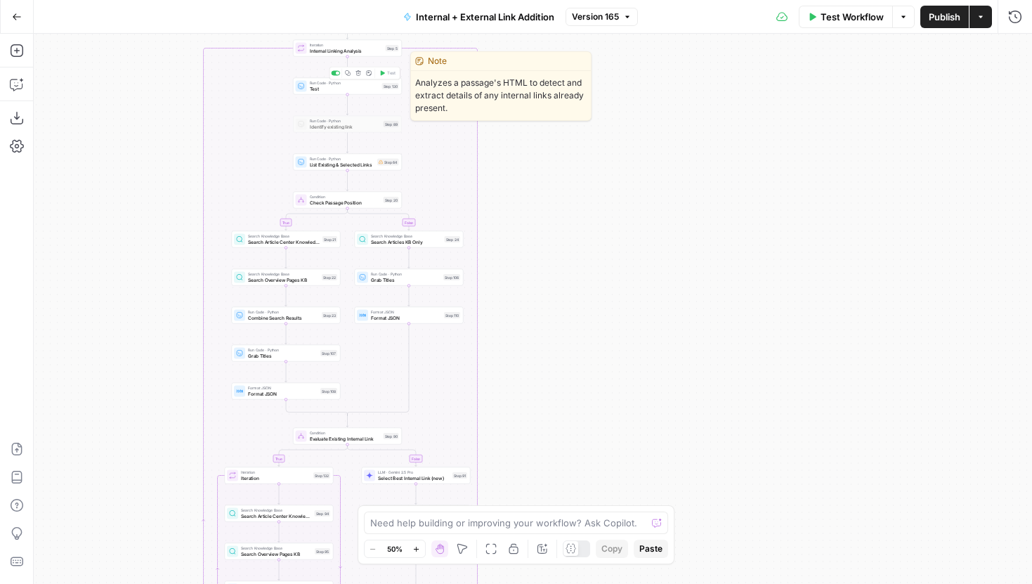
click at [325, 89] on span "Test" at bounding box center [345, 88] width 70 height 7
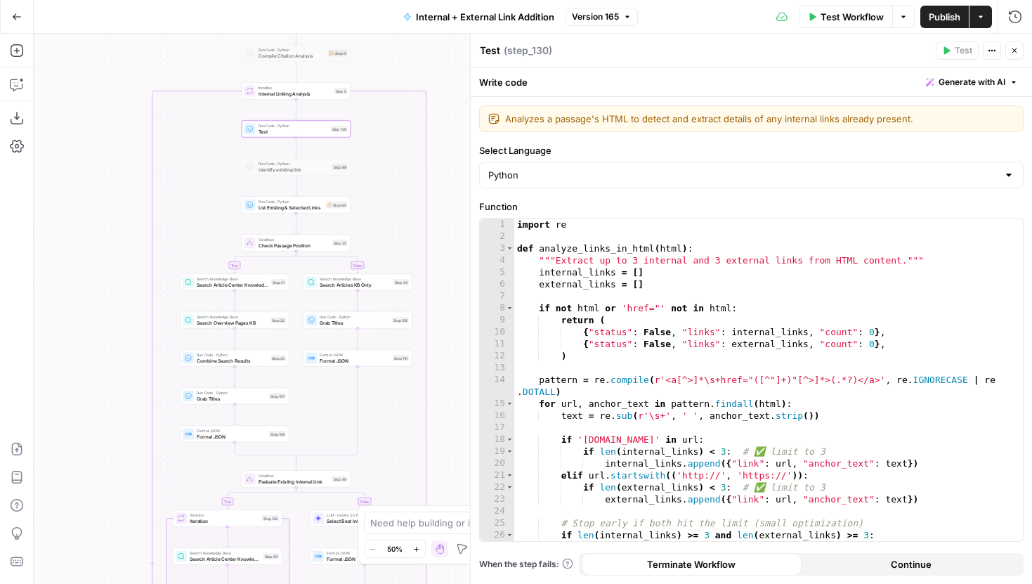
drag, startPoint x: 261, startPoint y: 181, endPoint x: 209, endPoint y: 224, distance: 67.4
click at [209, 224] on div "true false true false true false Workflow Set Inputs Inputs Run Code · Python G…" at bounding box center [533, 309] width 998 height 550
click at [498, 50] on textarea "Test" at bounding box center [490, 51] width 20 height 14
type textarea "E"
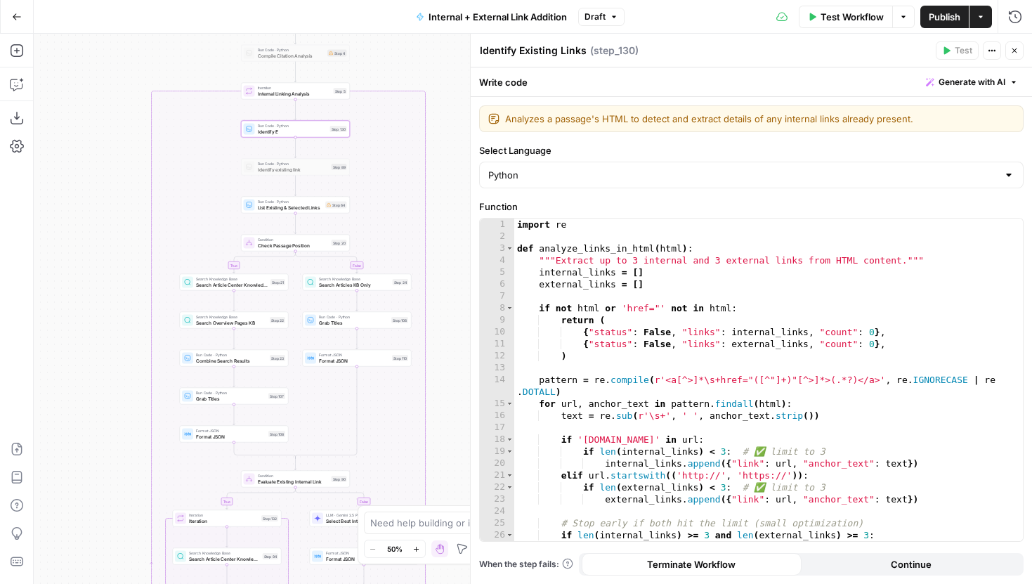
type textarea "Identify Existing Links"
click at [1008, 41] on button "Close" at bounding box center [1014, 50] width 18 height 18
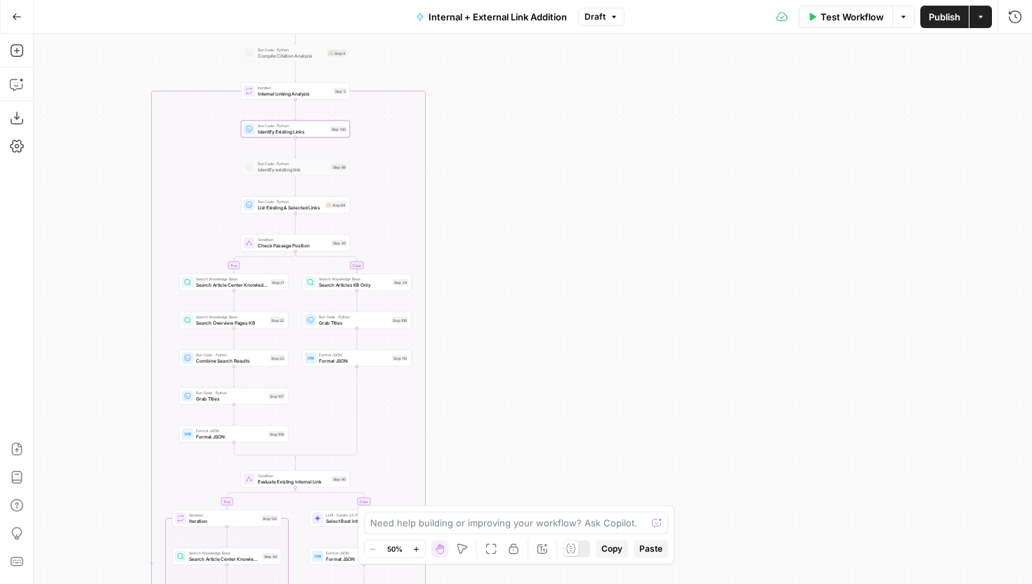
click at [417, 554] on button "Zoom In" at bounding box center [416, 548] width 17 height 17
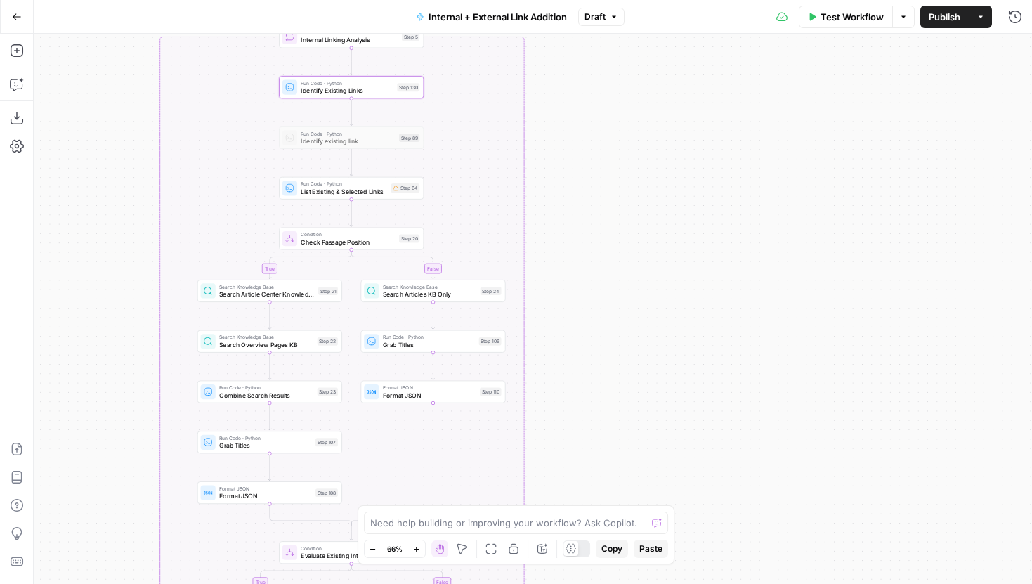
drag, startPoint x: 486, startPoint y: 230, endPoint x: 656, endPoint y: 330, distance: 197.1
click at [657, 330] on div "true false true false true false Workflow Set Inputs Inputs Run Code · Python G…" at bounding box center [533, 309] width 998 height 550
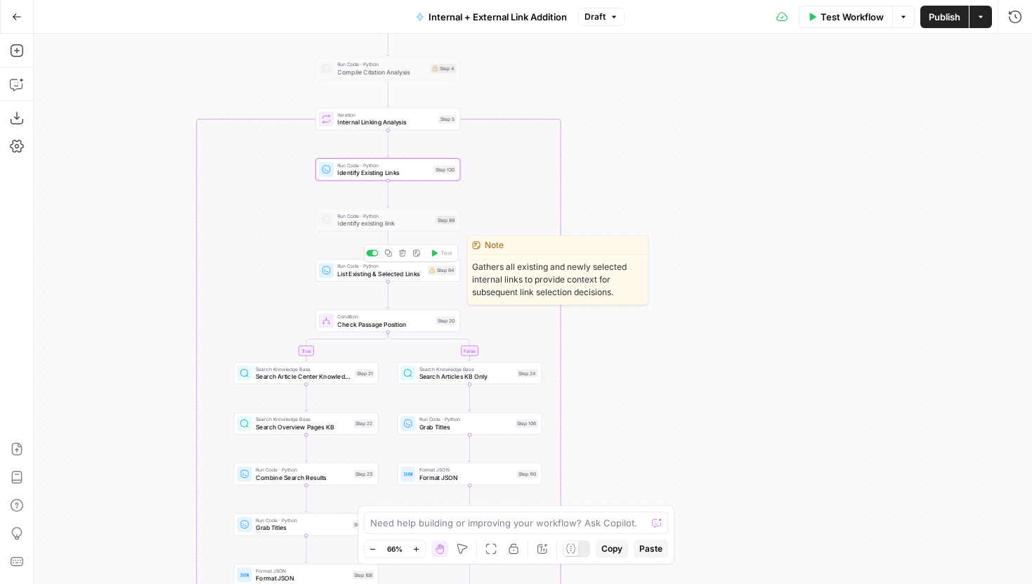
click at [413, 274] on span "List Existing & Selected Links" at bounding box center [380, 273] width 86 height 9
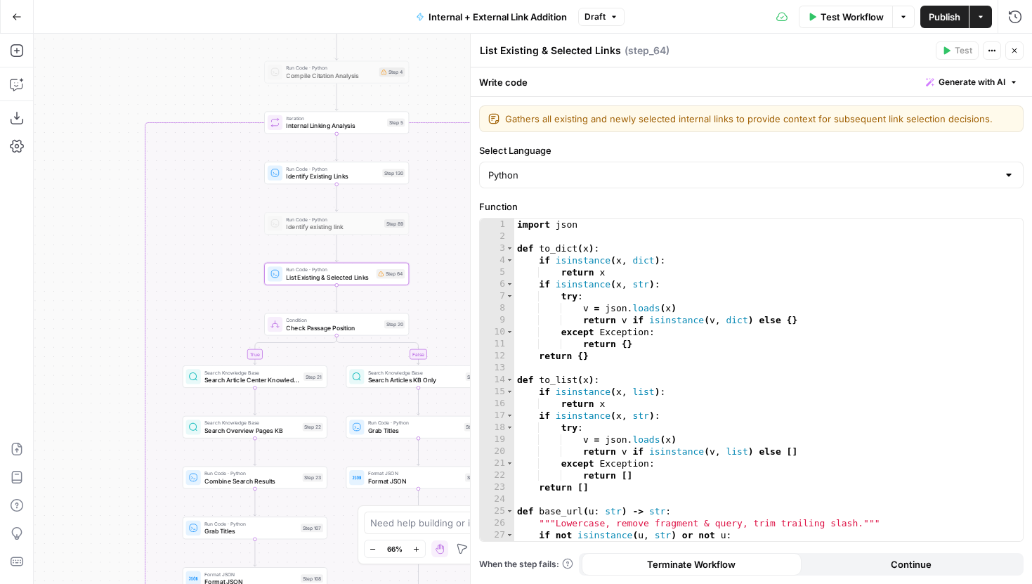
drag, startPoint x: 128, startPoint y: 325, endPoint x: 18, endPoint y: 333, distance: 109.9
click at [18, 333] on div "Add Steps Copilot Download as JSON Settings Import JSON AirOps Academy Help Giv…" at bounding box center [516, 309] width 1032 height 550
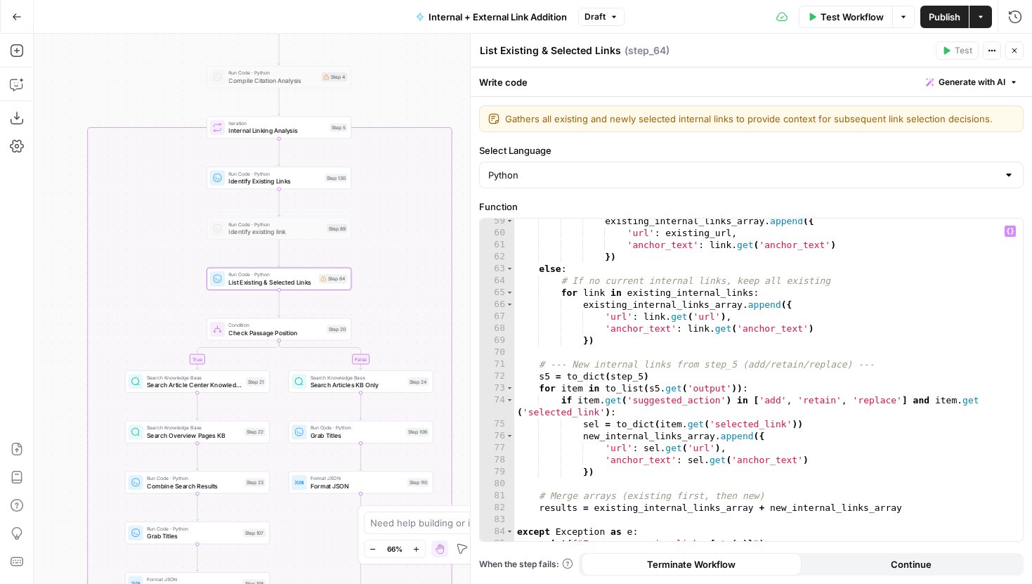
scroll to position [764, 0]
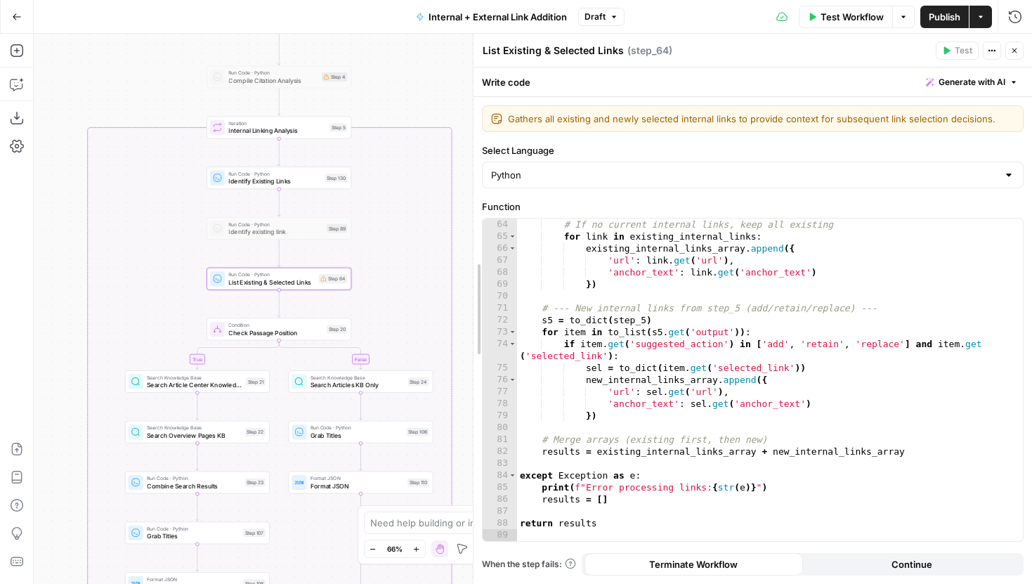
drag, startPoint x: 473, startPoint y: 201, endPoint x: 597, endPoint y: 204, distance: 124.4
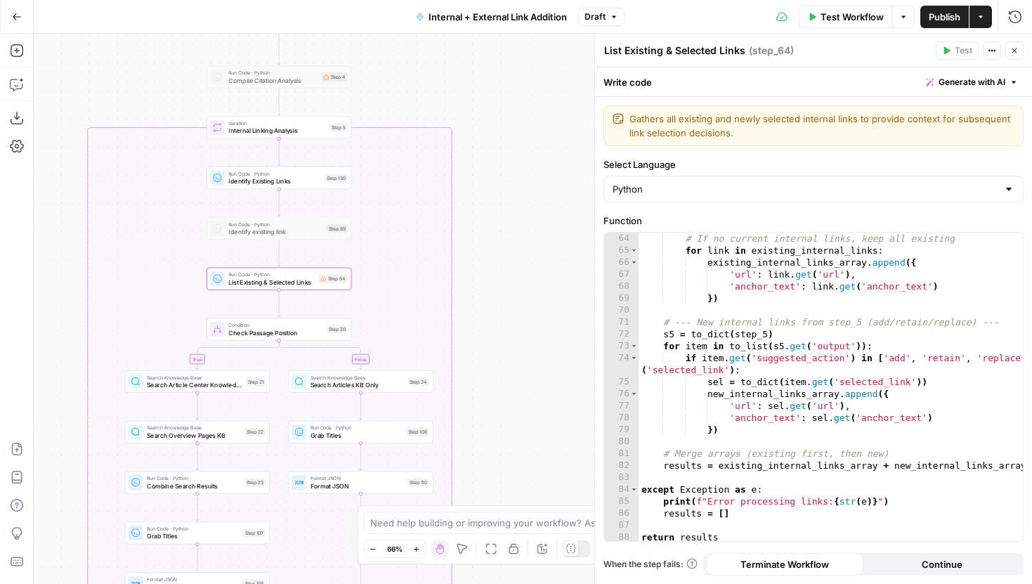
scroll to position [812, 0]
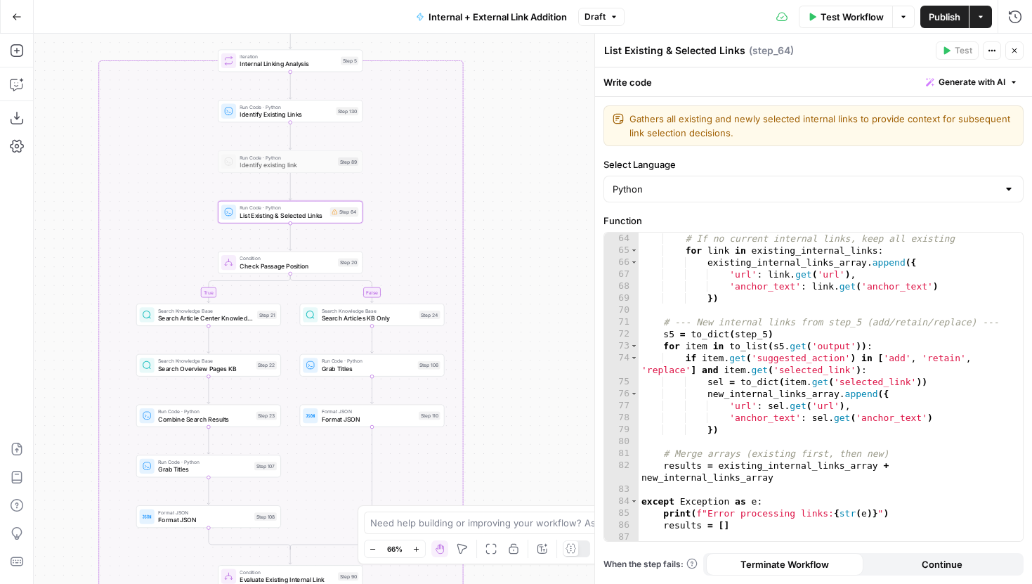
drag, startPoint x: 494, startPoint y: 303, endPoint x: 505, endPoint y: 234, distance: 69.8
click at [505, 234] on div "true false true false true false Workflow Set Inputs Inputs Run Code · Python G…" at bounding box center [533, 309] width 998 height 550
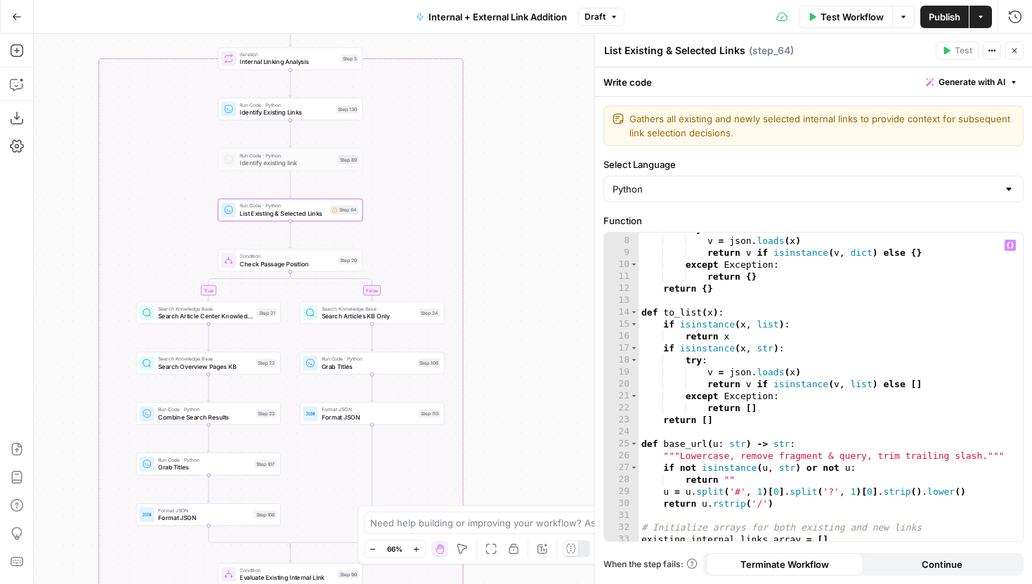
scroll to position [0, 0]
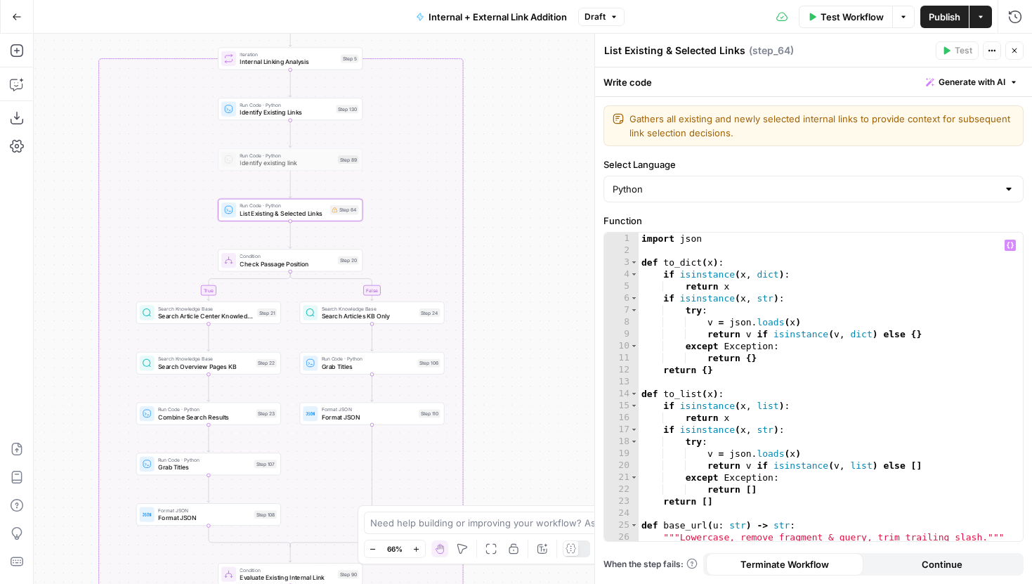
type textarea "*********"
click at [814, 370] on div "import json def to_dict ( x ) : if isinstance ( x , dict ) : return x if isinst…" at bounding box center [831, 399] width 384 height 332
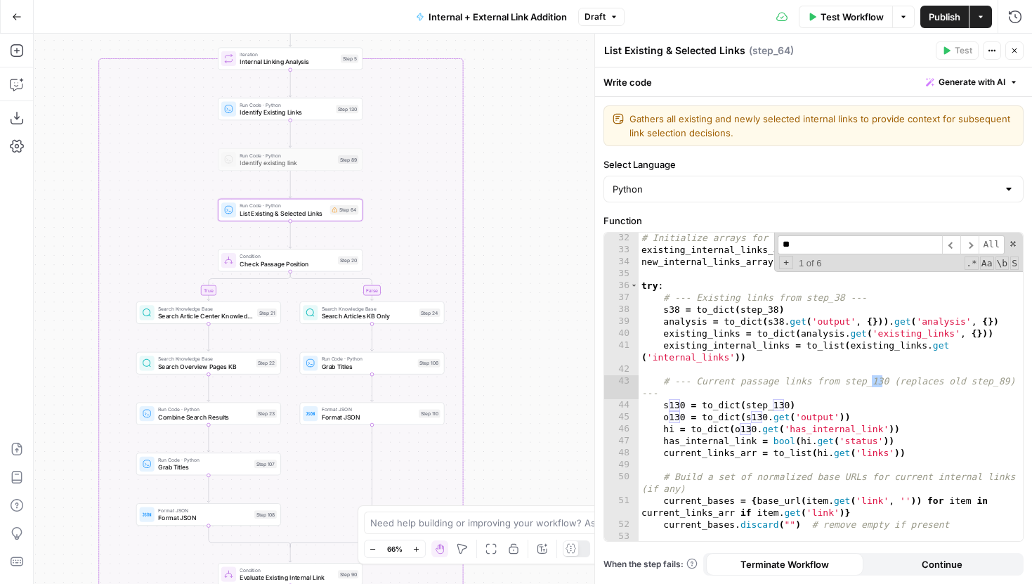
scroll to position [372, 0]
type input "***"
click at [1013, 243] on span at bounding box center [1013, 244] width 10 height 10
type textarea "**********"
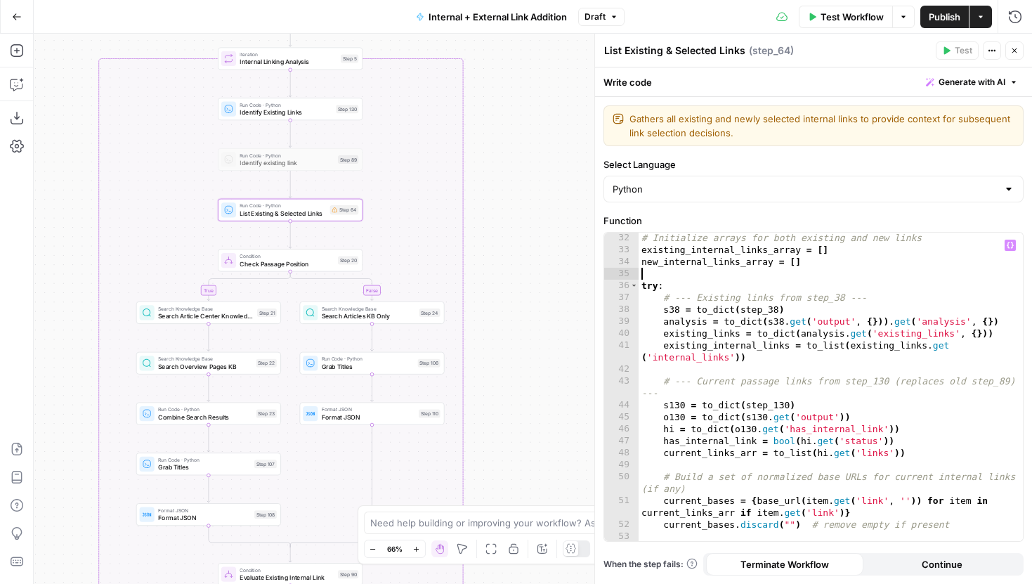
click at [901, 273] on div "# Initialize arrays for both existing and new links existing_internal_links_arr…" at bounding box center [831, 398] width 384 height 332
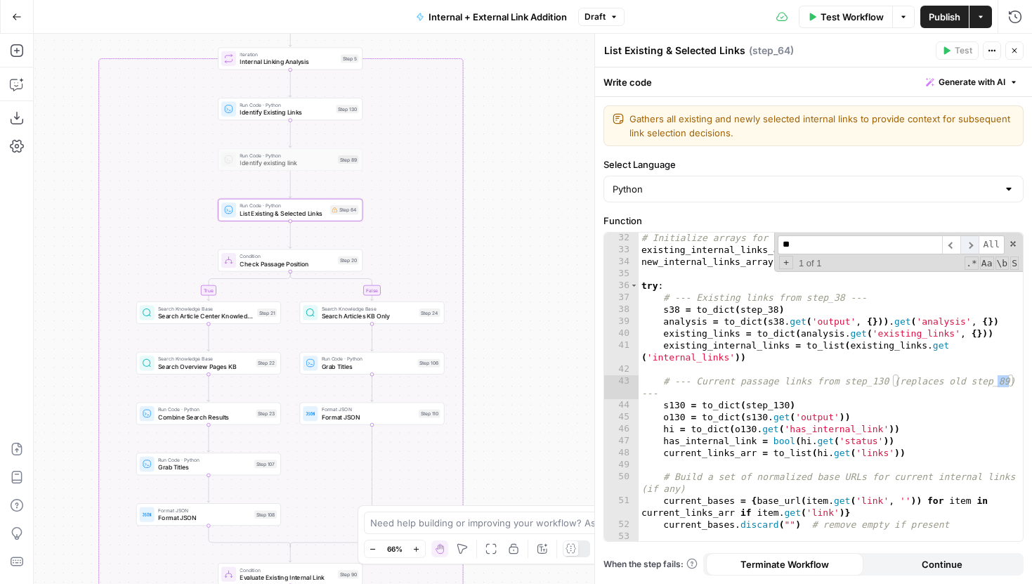
type input "**"
click at [975, 242] on span "​" at bounding box center [969, 244] width 18 height 19
click at [974, 242] on span "​" at bounding box center [969, 244] width 18 height 19
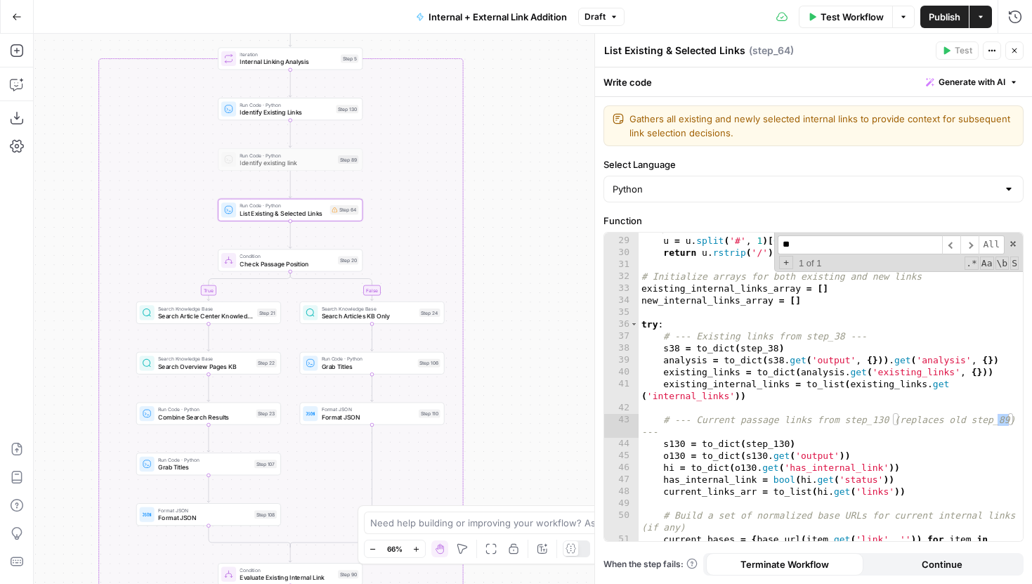
scroll to position [0, 0]
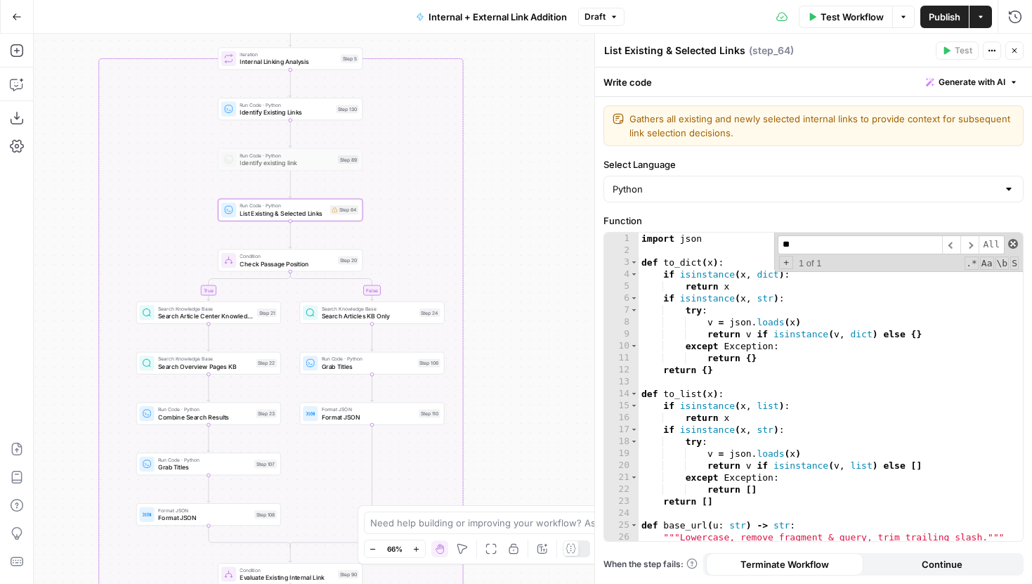
click at [1012, 242] on span at bounding box center [1013, 244] width 10 height 10
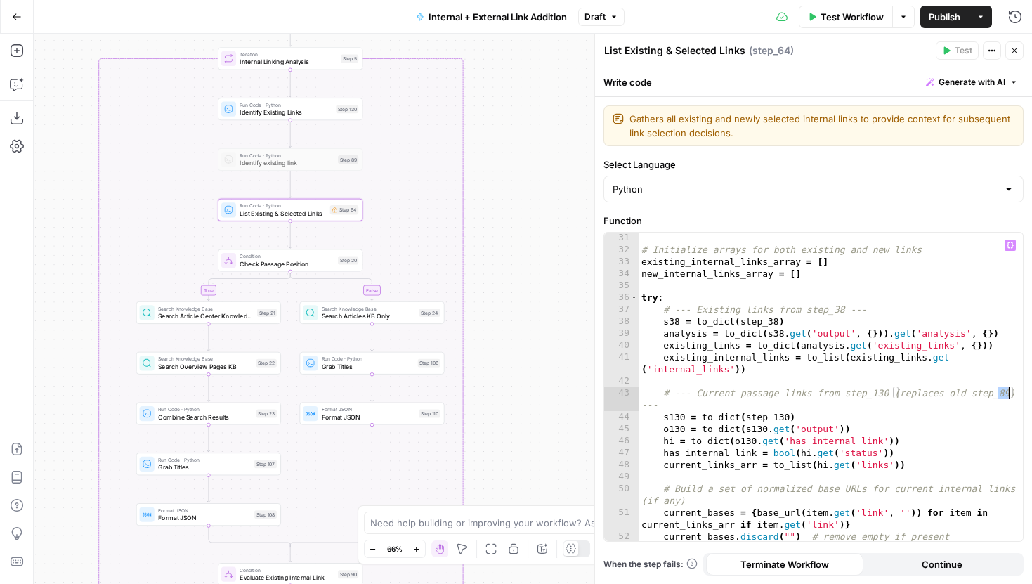
scroll to position [364, 0]
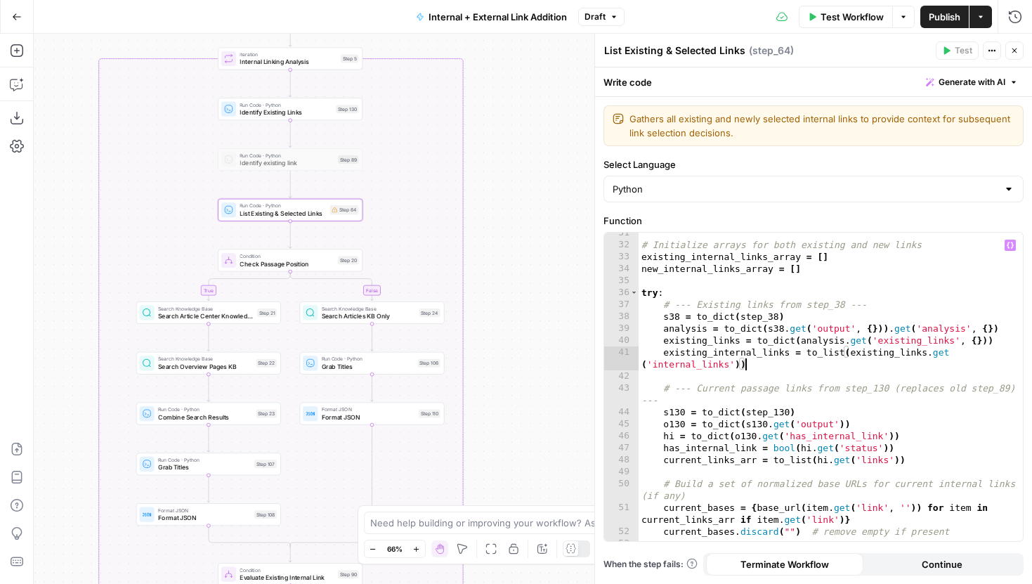
click at [807, 370] on div "# Initialize arrays for both existing and new links existing_internal_links_arr…" at bounding box center [831, 393] width 384 height 332
type textarea "**********"
click at [1012, 48] on icon "button" at bounding box center [1014, 50] width 8 height 8
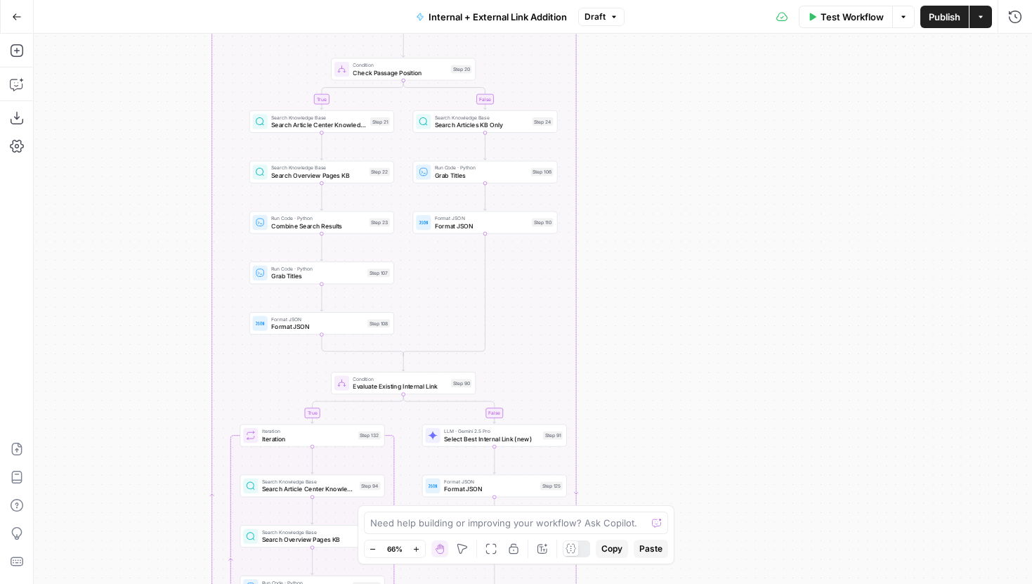
drag, startPoint x: 605, startPoint y: 252, endPoint x: 715, endPoint y: 49, distance: 230.1
click at [715, 48] on div "true false true false true false Workflow Set Inputs Inputs Run Code · Python G…" at bounding box center [533, 309] width 998 height 550
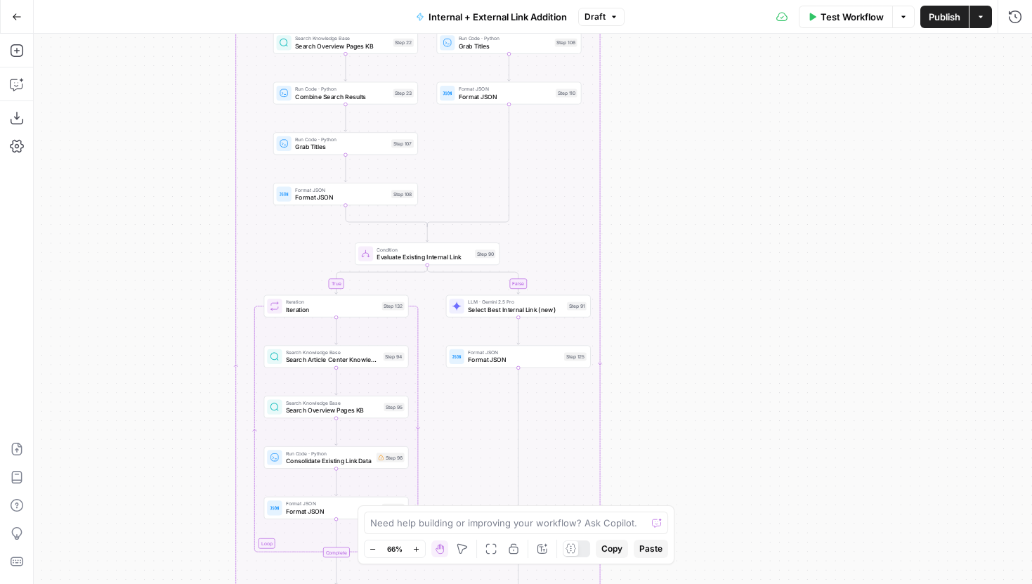
drag, startPoint x: 660, startPoint y: 296, endPoint x: 686, endPoint y: 173, distance: 125.5
click at [686, 173] on div "true false true false true false Workflow Set Inputs Inputs Run Code · Python G…" at bounding box center [533, 309] width 998 height 550
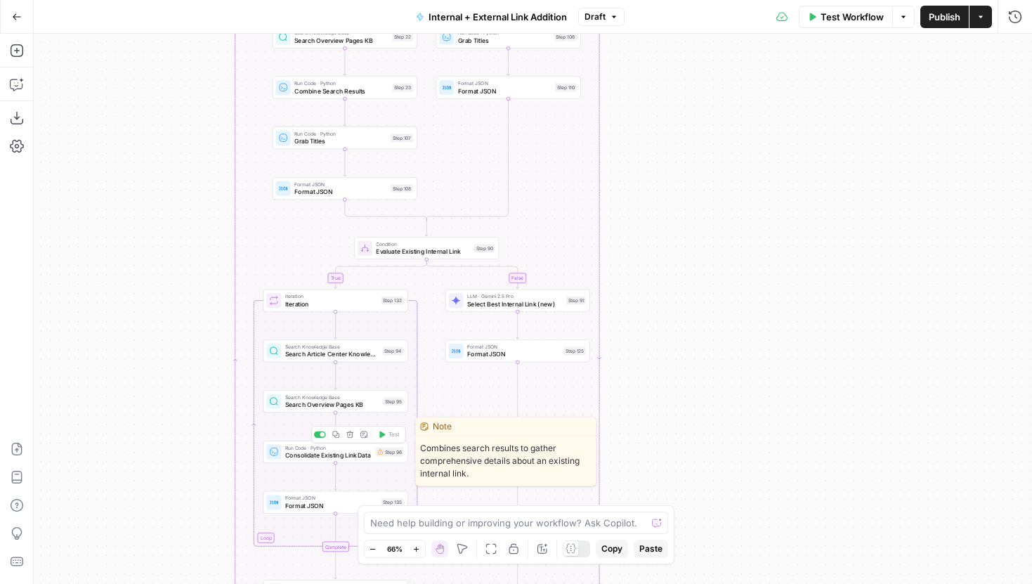
click at [366, 459] on span "Consolidate Existing Link Data" at bounding box center [328, 454] width 87 height 9
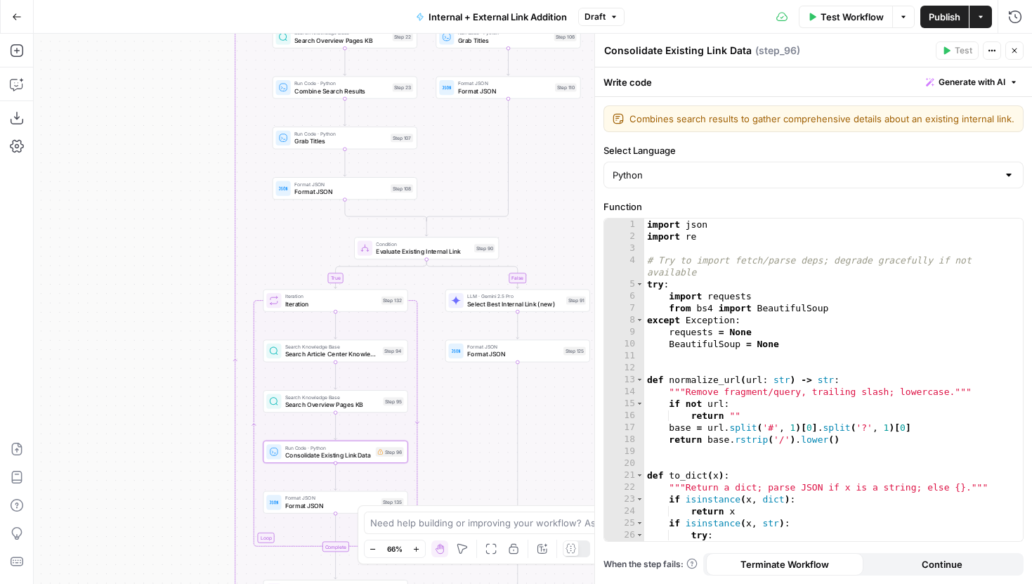
drag, startPoint x: 184, startPoint y: 312, endPoint x: 129, endPoint y: 299, distance: 56.9
click at [130, 301] on div "true false true false true false Workflow Set Inputs Inputs Run Code · Python G…" at bounding box center [533, 309] width 998 height 550
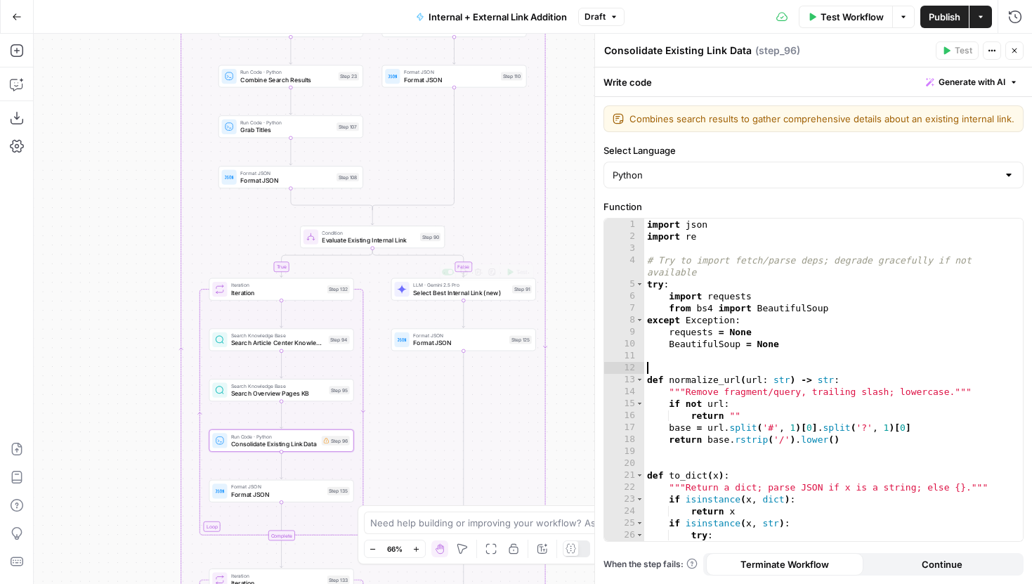
click at [895, 363] on div "import json import re # Try to import fetch/parse deps; degrade gracefully if n…" at bounding box center [833, 391] width 379 height 346
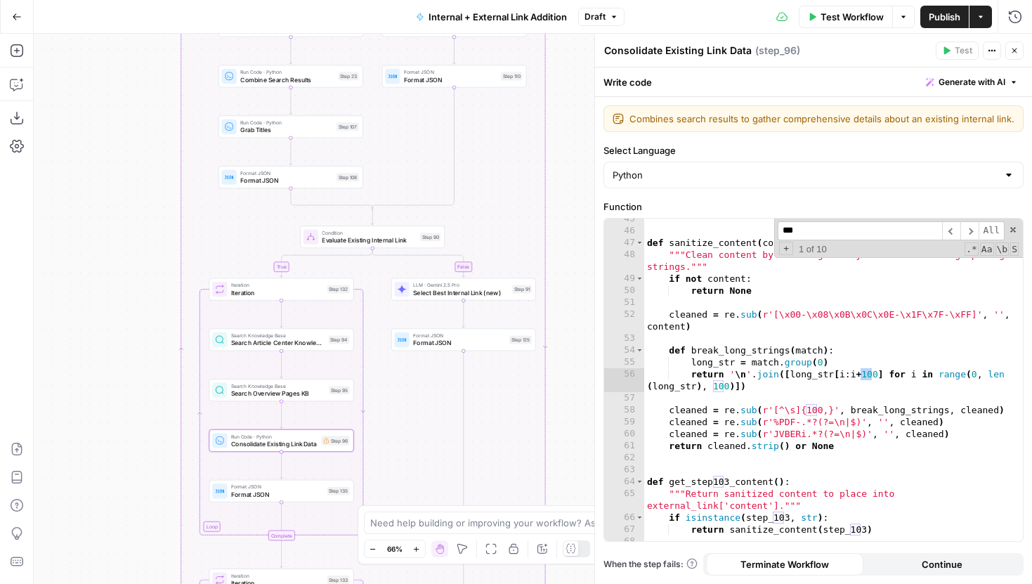
scroll to position [544, 0]
click at [970, 228] on span "​" at bounding box center [969, 230] width 18 height 19
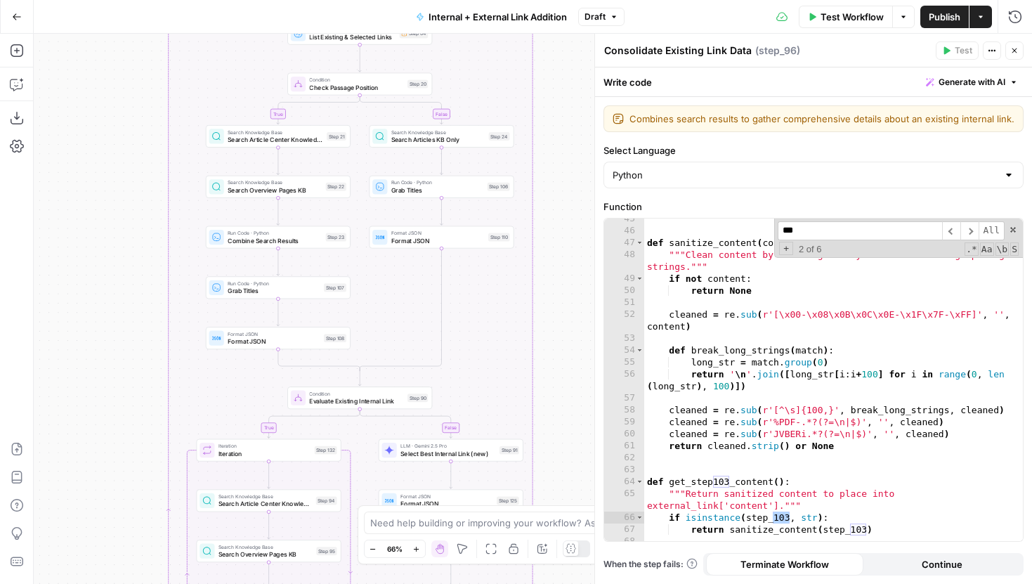
drag, startPoint x: 514, startPoint y: 157, endPoint x: 502, endPoint y: 318, distance: 161.4
click at [502, 318] on div "true false true false true false Workflow Set Inputs Inputs Run Code · Python G…" at bounding box center [533, 309] width 998 height 550
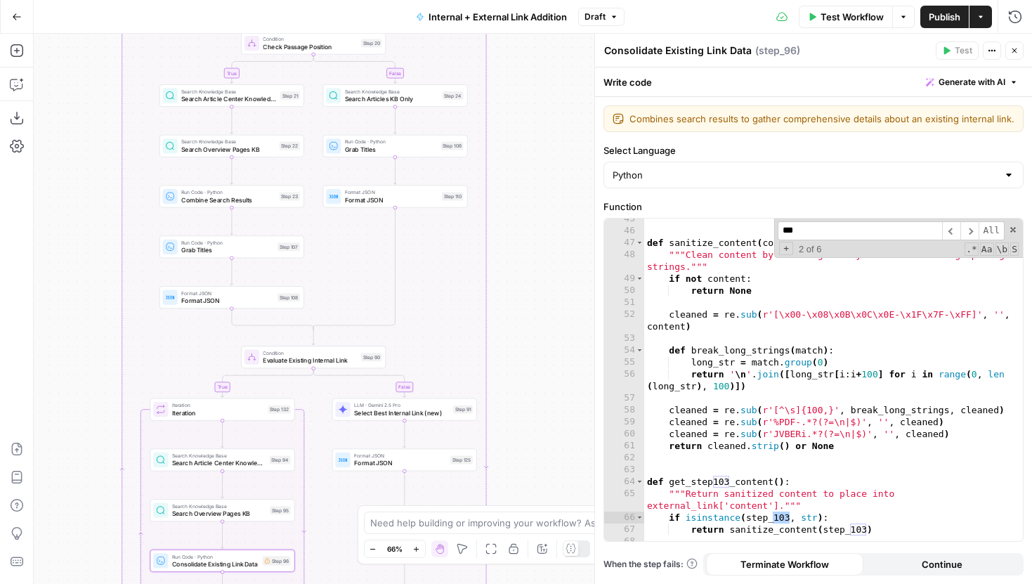
drag, startPoint x: 554, startPoint y: 152, endPoint x: 507, endPoint y: 94, distance: 74.4
click at [507, 94] on div "true false true false true false Workflow Set Inputs Inputs Run Code · Python G…" at bounding box center [533, 309] width 998 height 550
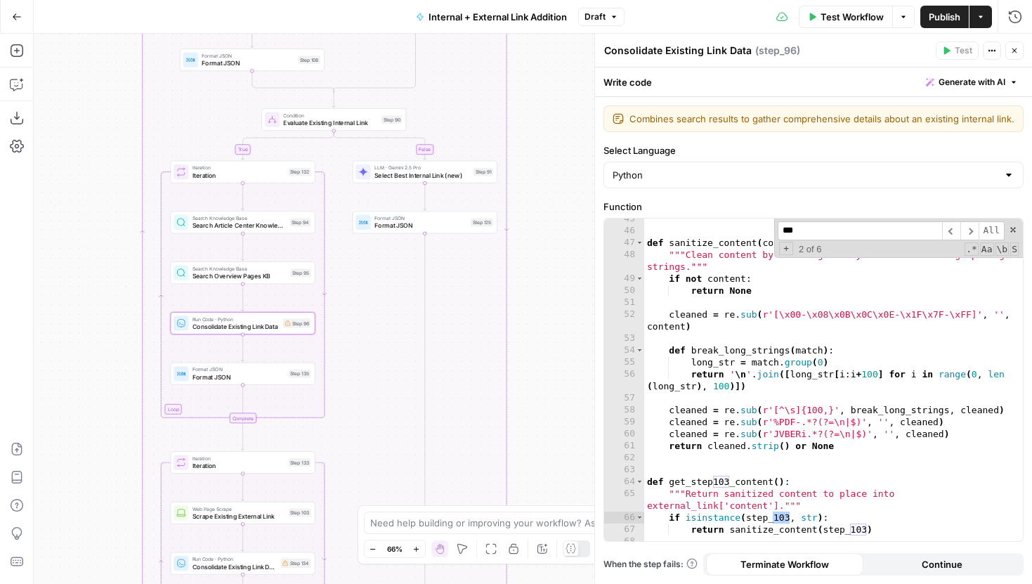
drag, startPoint x: 507, startPoint y: 402, endPoint x: 535, endPoint y: 167, distance: 236.3
click at [535, 166] on div "true false true false true false Workflow Set Inputs Inputs Run Code · Python G…" at bounding box center [533, 309] width 998 height 550
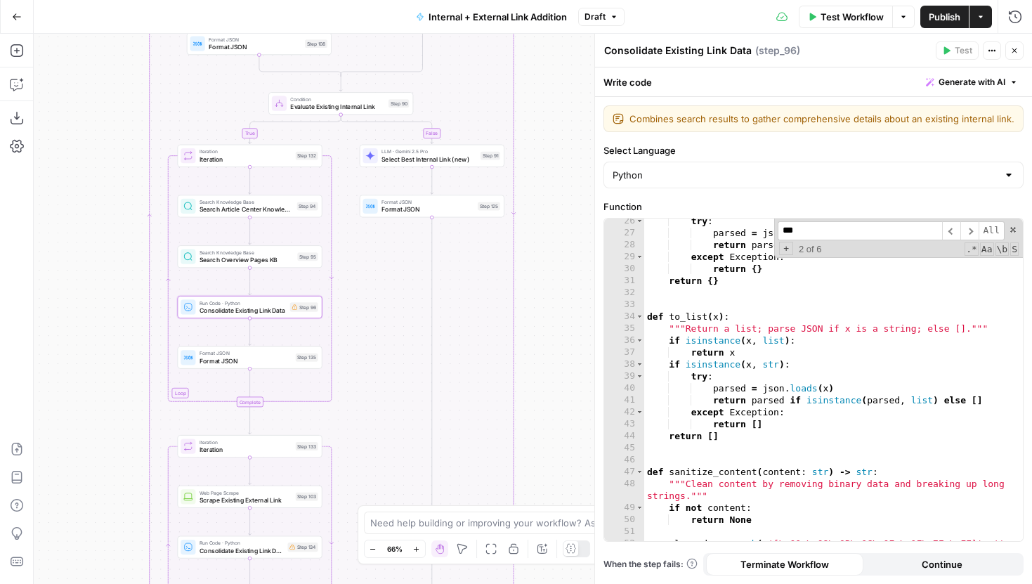
scroll to position [0, 0]
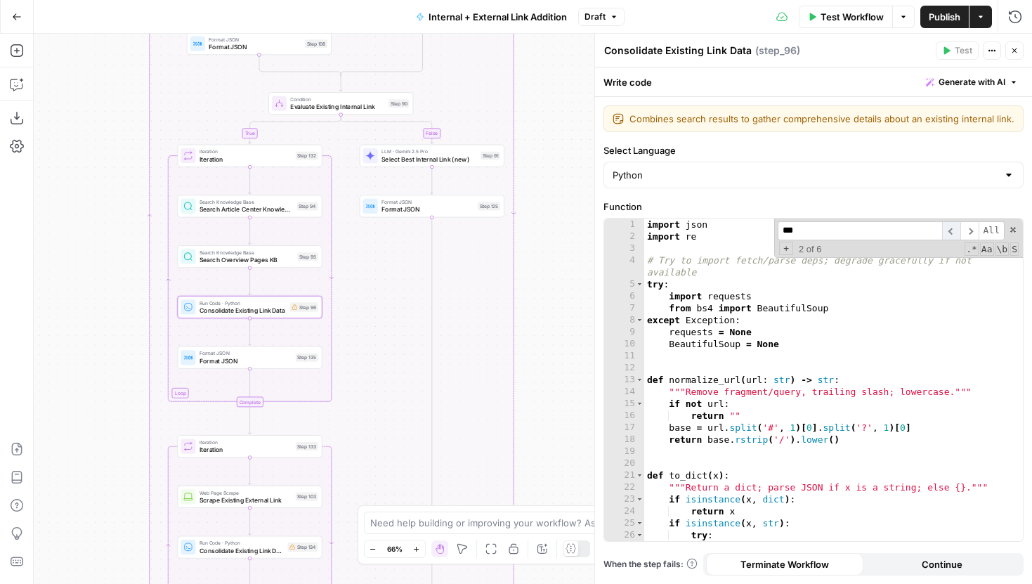
click at [958, 230] on span "​" at bounding box center [951, 230] width 18 height 19
type input "*"
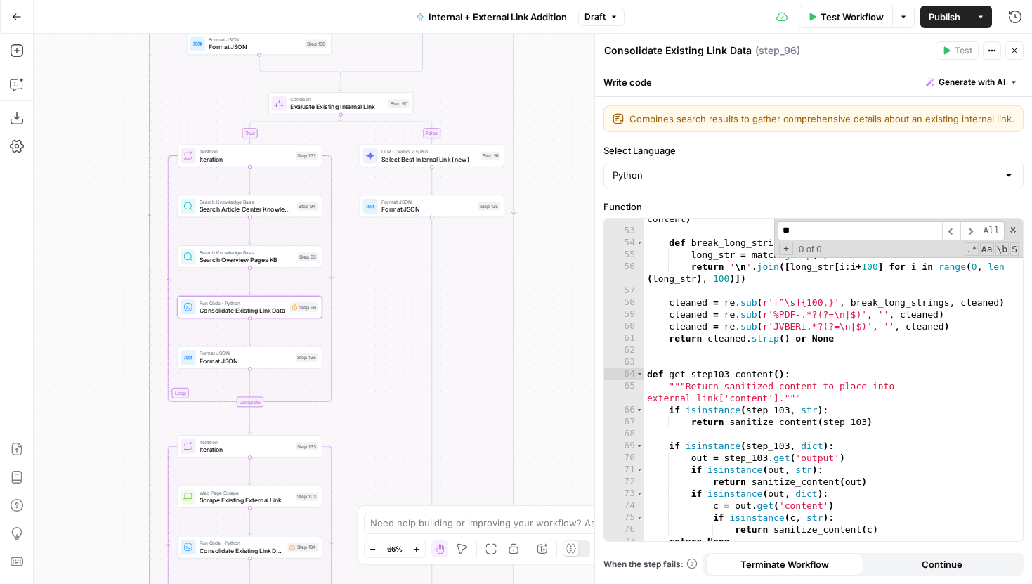
scroll to position [1093, 0]
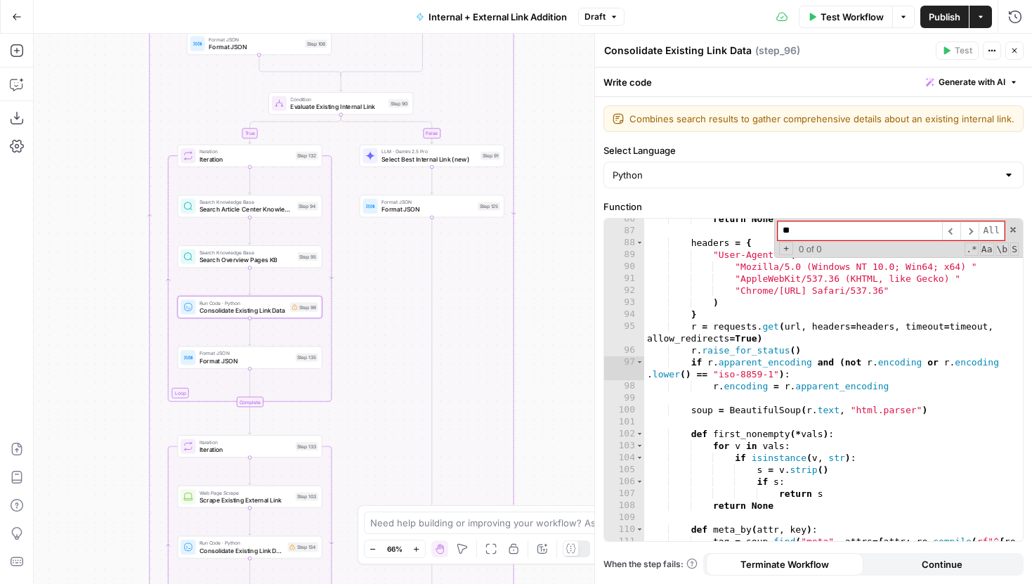
type input "*"
type input "***"
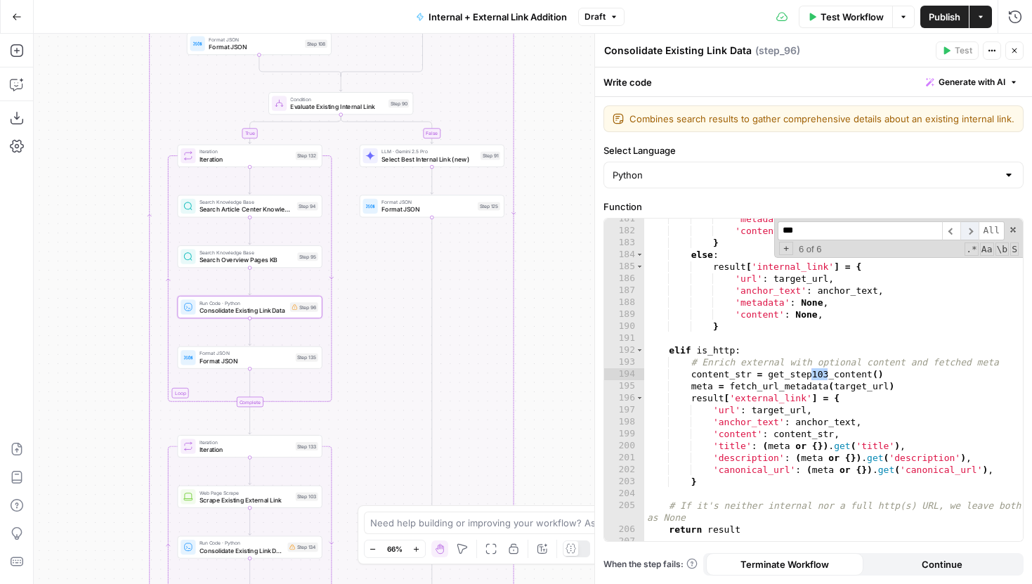
click at [968, 229] on span "​" at bounding box center [969, 230] width 18 height 19
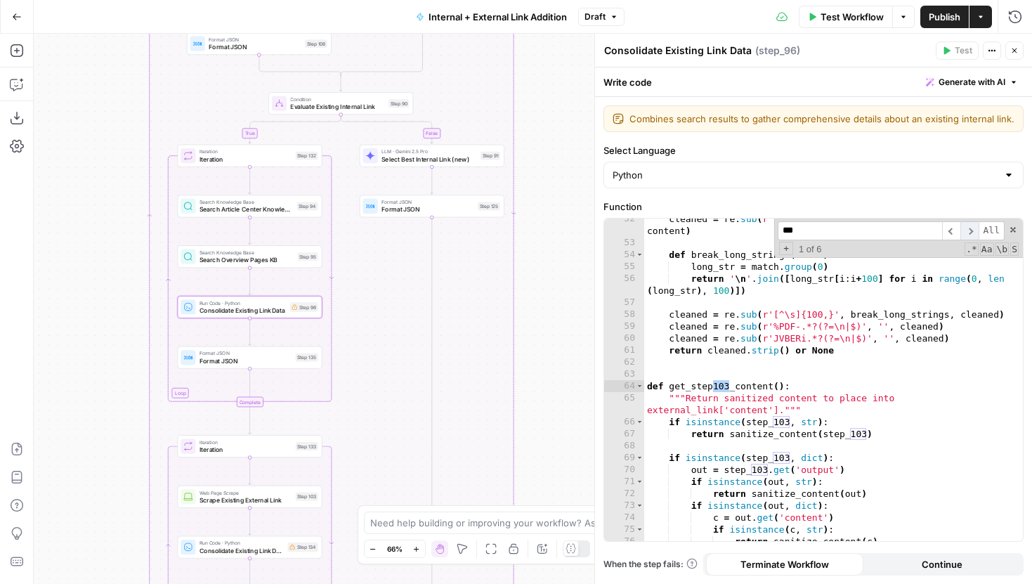
scroll to position [639, 0]
click at [968, 229] on span "​" at bounding box center [969, 230] width 18 height 19
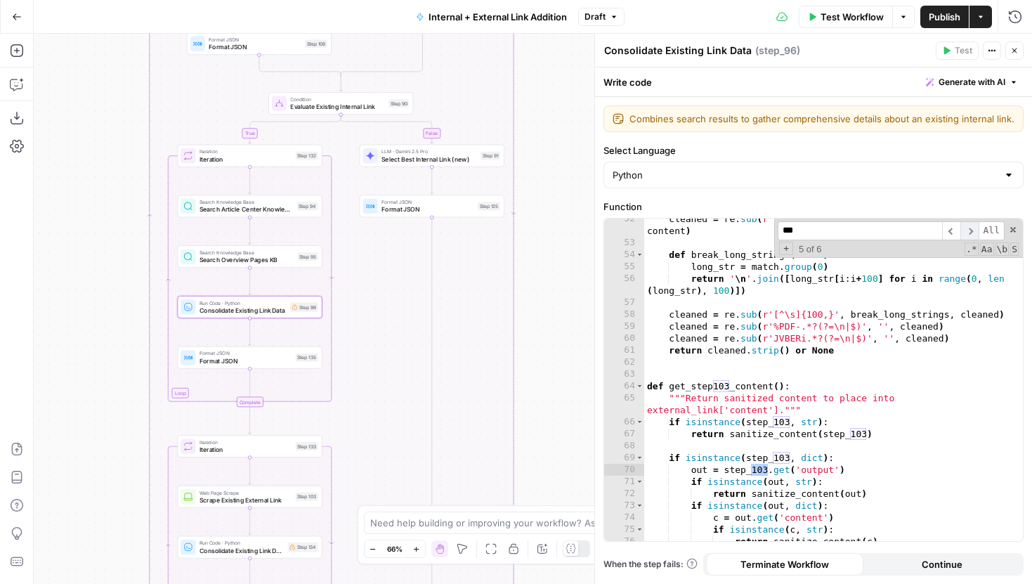
click at [968, 229] on span "​" at bounding box center [969, 230] width 18 height 19
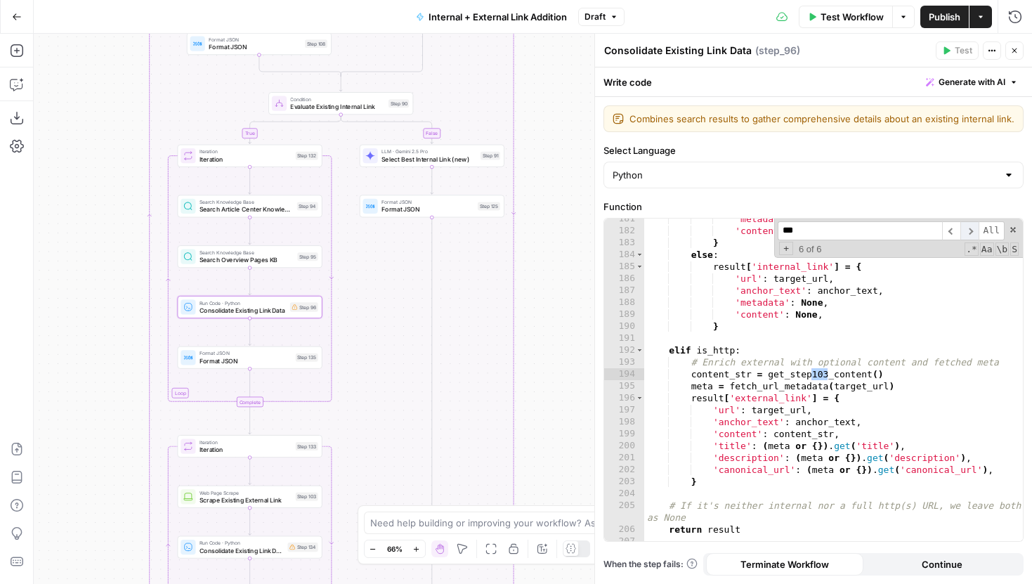
scroll to position [2383, 0]
click at [968, 228] on span "​" at bounding box center [969, 230] width 18 height 19
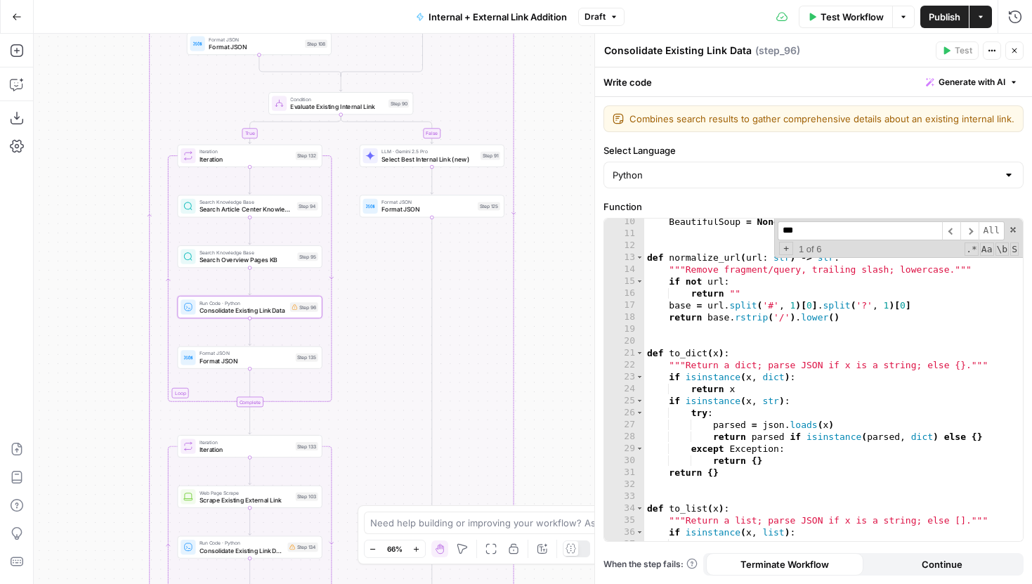
scroll to position [0, 0]
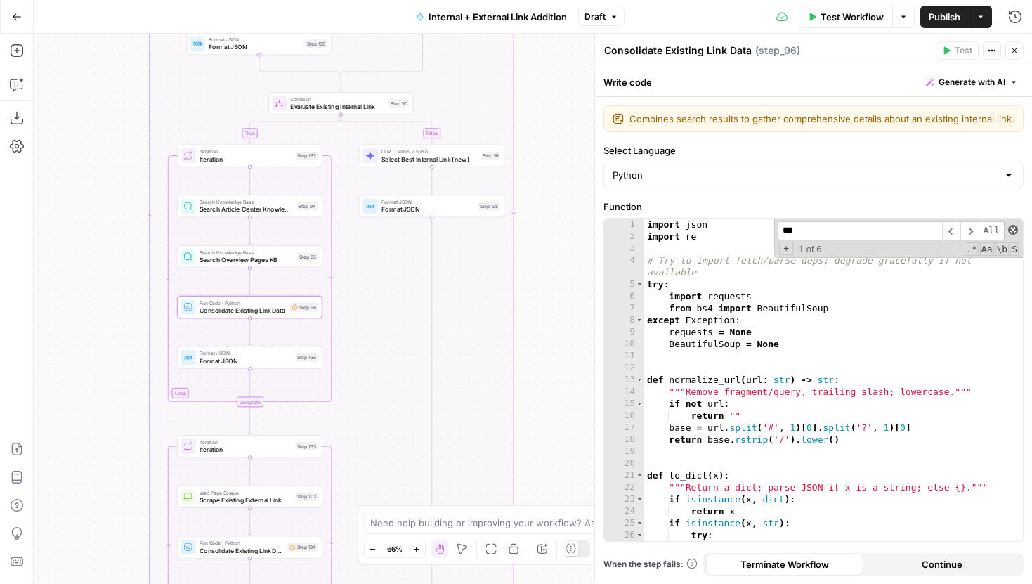
click at [1010, 231] on span at bounding box center [1013, 230] width 10 height 10
type textarea "**********"
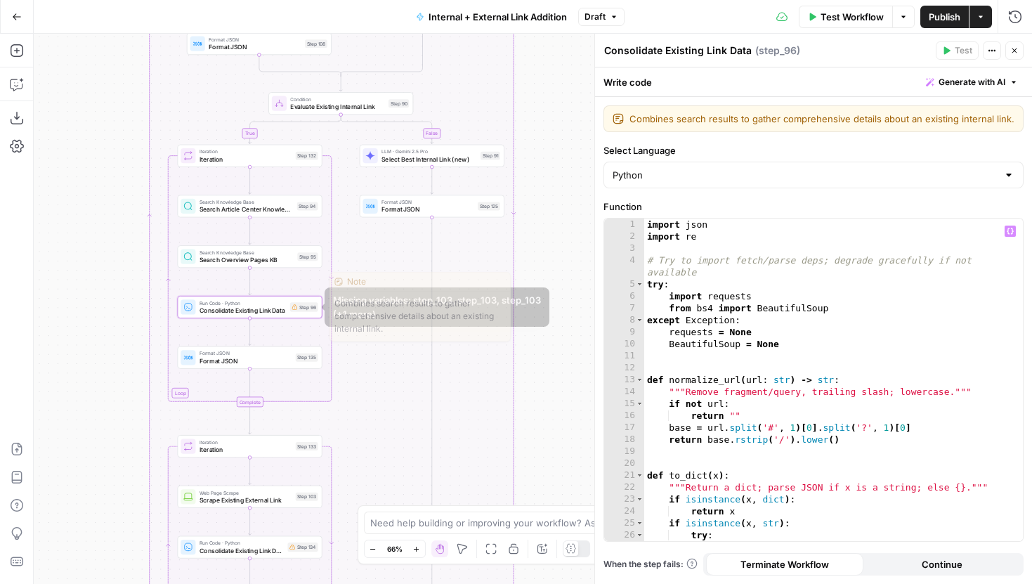
click at [286, 310] on div "Run Code · Python Consolidate Existing Link Data Step 96 Copy step Delete step …" at bounding box center [249, 307] width 137 height 16
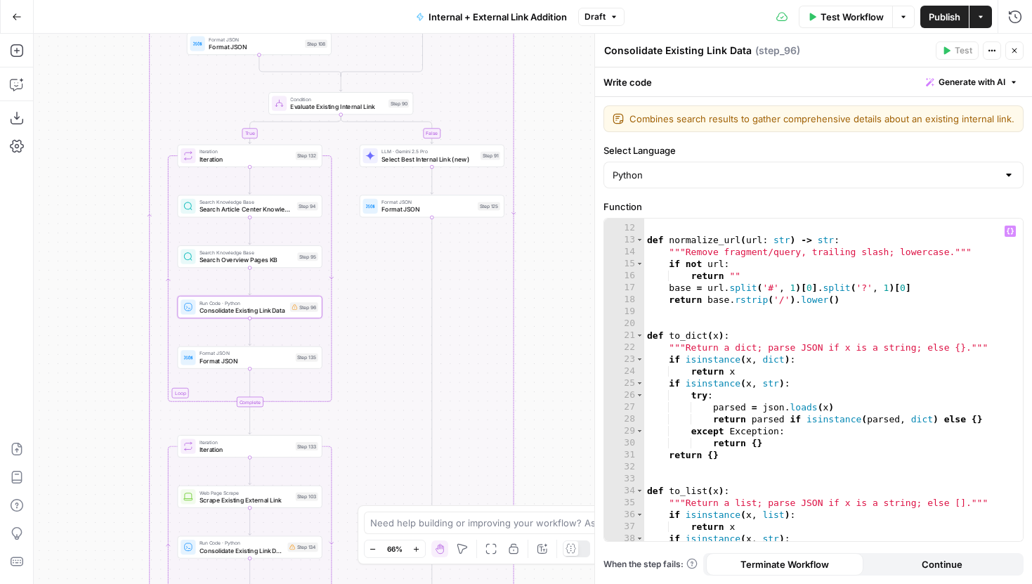
scroll to position [142, 0]
click at [600, 25] on button "Draft" at bounding box center [601, 17] width 46 height 18
click at [601, 15] on span "Draft" at bounding box center [595, 17] width 21 height 13
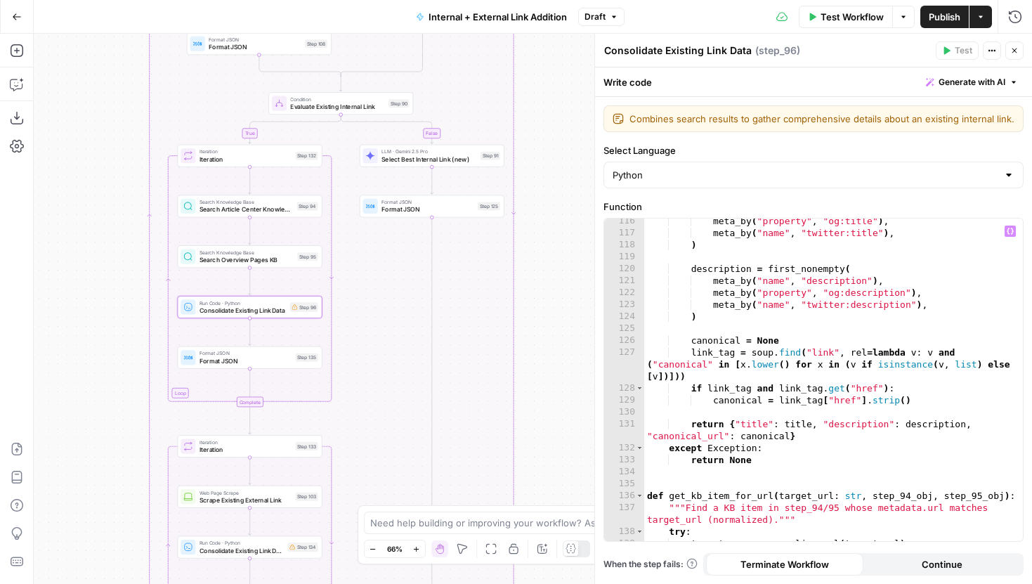
scroll to position [1519, 0]
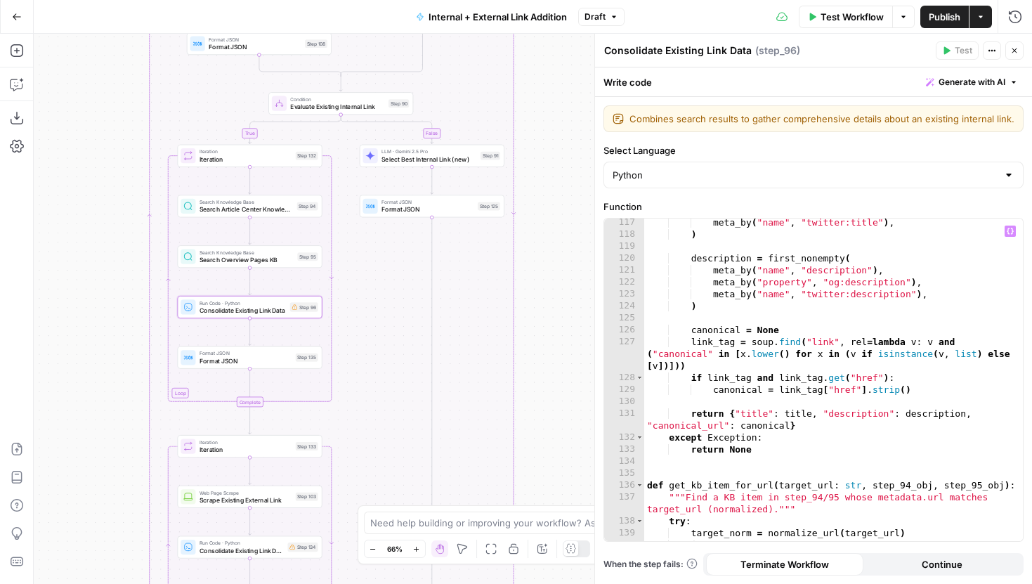
drag, startPoint x: 557, startPoint y: 146, endPoint x: 549, endPoint y: 471, distance: 325.4
click at [549, 468] on div "true false true false true false Workflow Set Inputs Inputs Run Code · Python G…" at bounding box center [533, 309] width 998 height 550
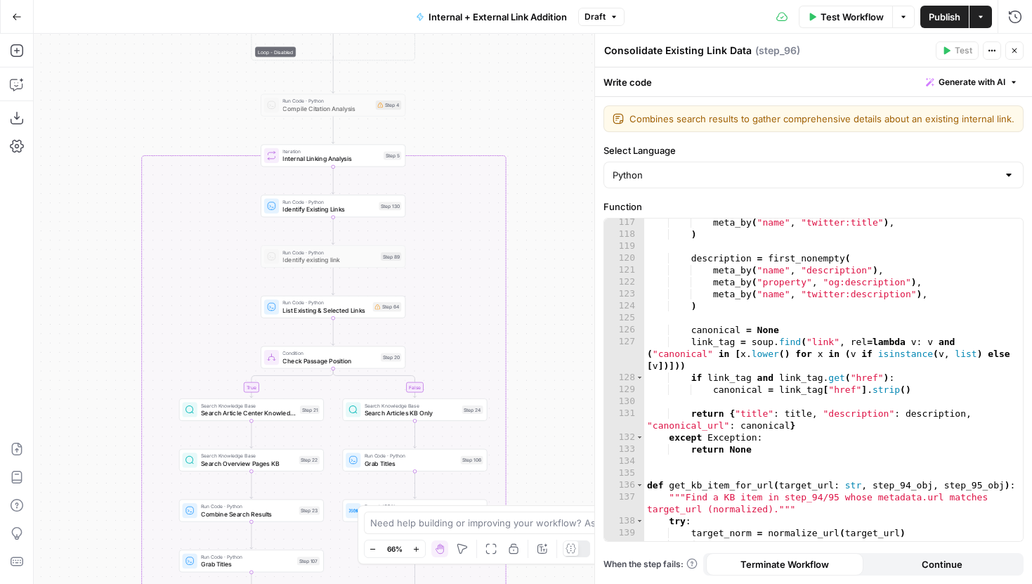
drag, startPoint x: 547, startPoint y: 178, endPoint x: 547, endPoint y: 463, distance: 285.2
click at [547, 445] on div "true false true false true false Workflow Set Inputs Inputs Run Code · Python G…" at bounding box center [533, 309] width 998 height 550
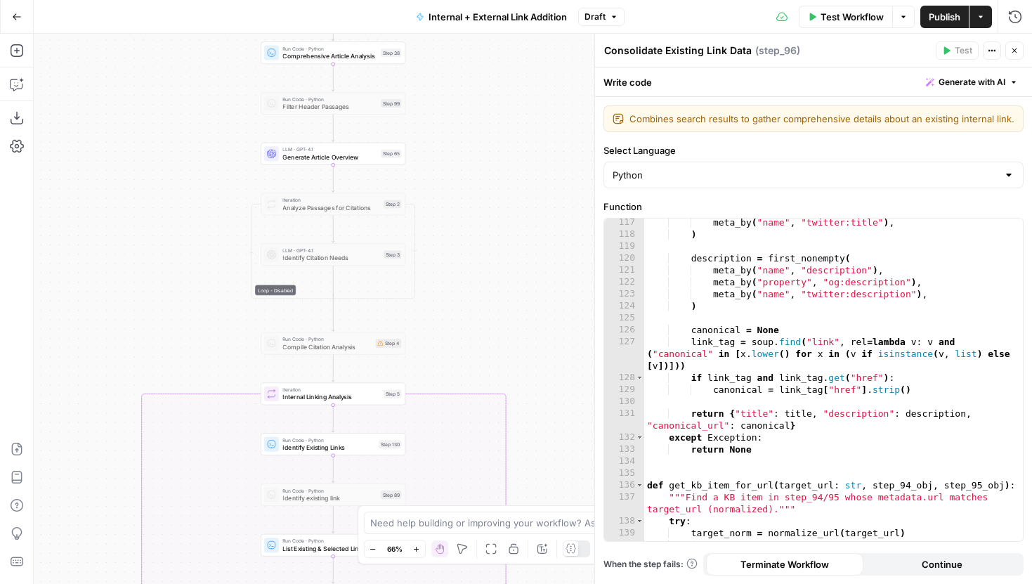
drag, startPoint x: 544, startPoint y: 230, endPoint x: 544, endPoint y: 429, distance: 198.8
click at [544, 428] on div "true false true false true false Workflow Set Inputs Inputs Run Code · Python G…" at bounding box center [533, 309] width 998 height 550
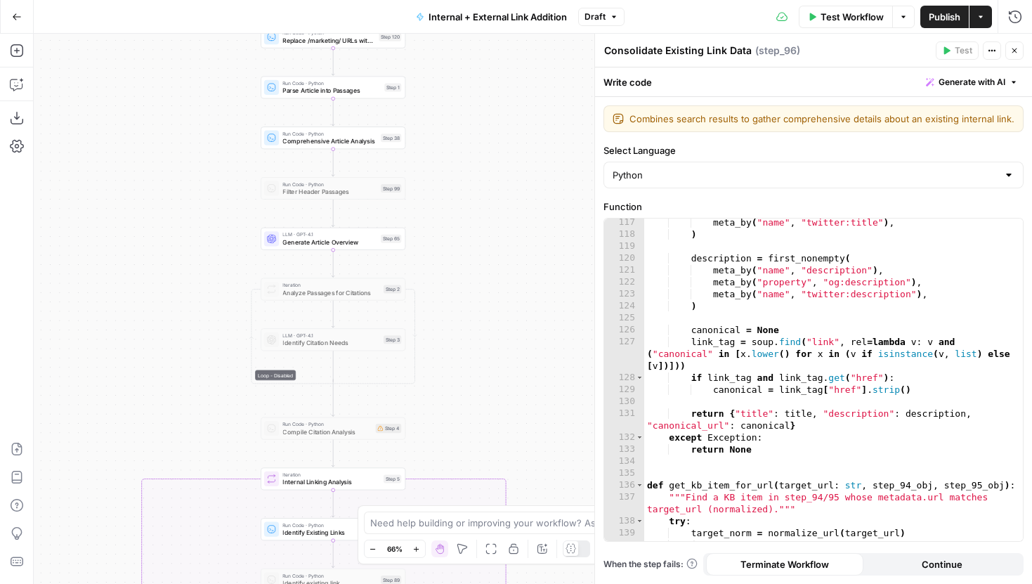
drag, startPoint x: 541, startPoint y: 197, endPoint x: 537, endPoint y: 402, distance: 204.5
click at [537, 402] on div "true false true false true false Workflow Set Inputs Inputs Run Code · Python G…" at bounding box center [533, 309] width 998 height 550
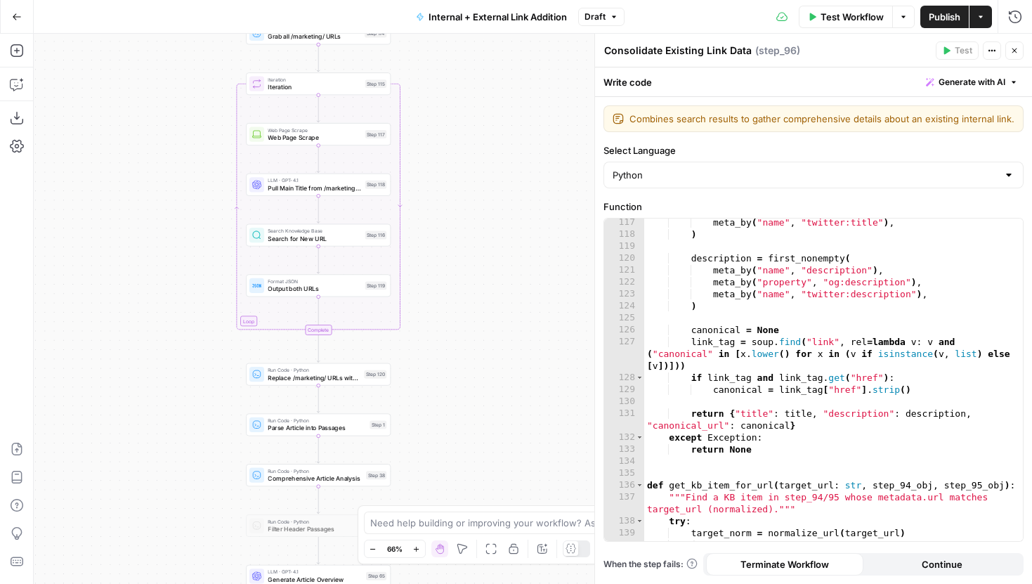
drag, startPoint x: 527, startPoint y: 201, endPoint x: 509, endPoint y: 480, distance: 279.5
click at [509, 480] on div "true false true false true false Workflow Set Inputs Inputs Run Code · Python G…" at bounding box center [533, 309] width 998 height 550
drag, startPoint x: 507, startPoint y: 439, endPoint x: 507, endPoint y: 359, distance: 80.1
click at [507, 359] on div "true false true false true false Workflow Set Inputs Inputs Run Code · Python G…" at bounding box center [533, 309] width 998 height 550
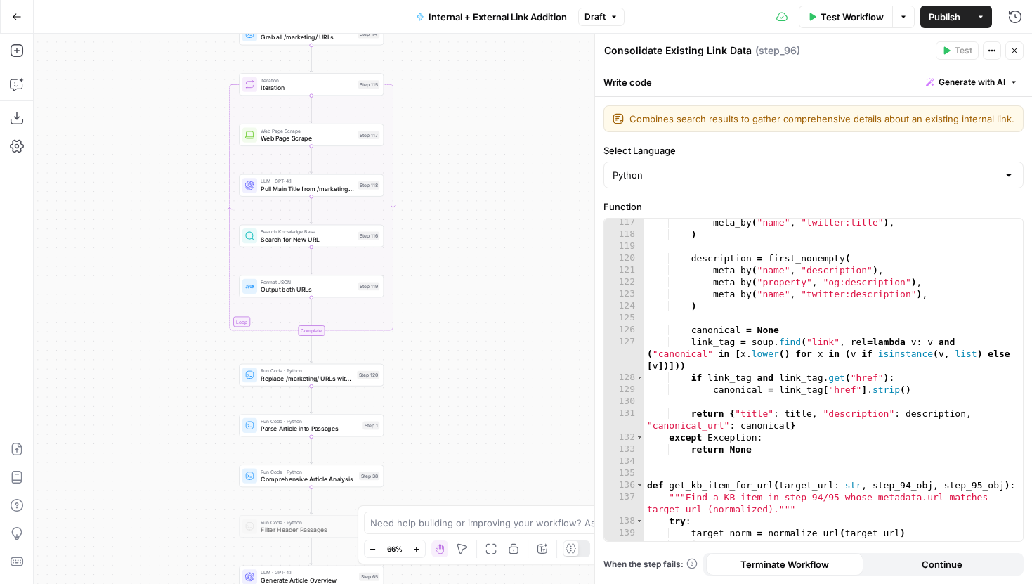
click at [495, 260] on div "true false true false true false Workflow Set Inputs Inputs Run Code · Python G…" at bounding box center [533, 309] width 998 height 550
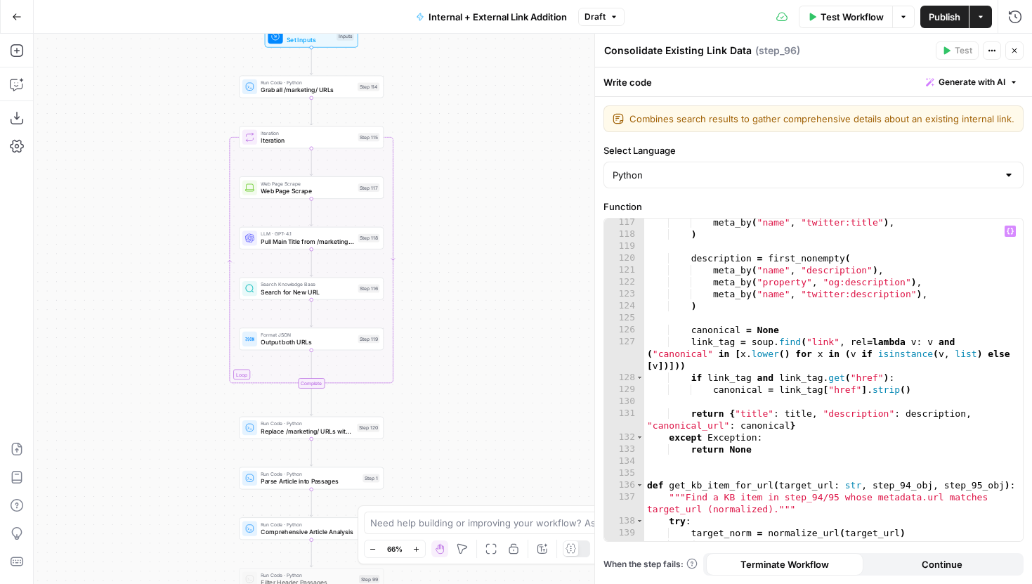
drag, startPoint x: 438, startPoint y: 280, endPoint x: 438, endPoint y: 385, distance: 105.4
click at [438, 385] on div "true false true false true false Workflow Set Inputs Inputs Run Code · Python G…" at bounding box center [533, 309] width 998 height 550
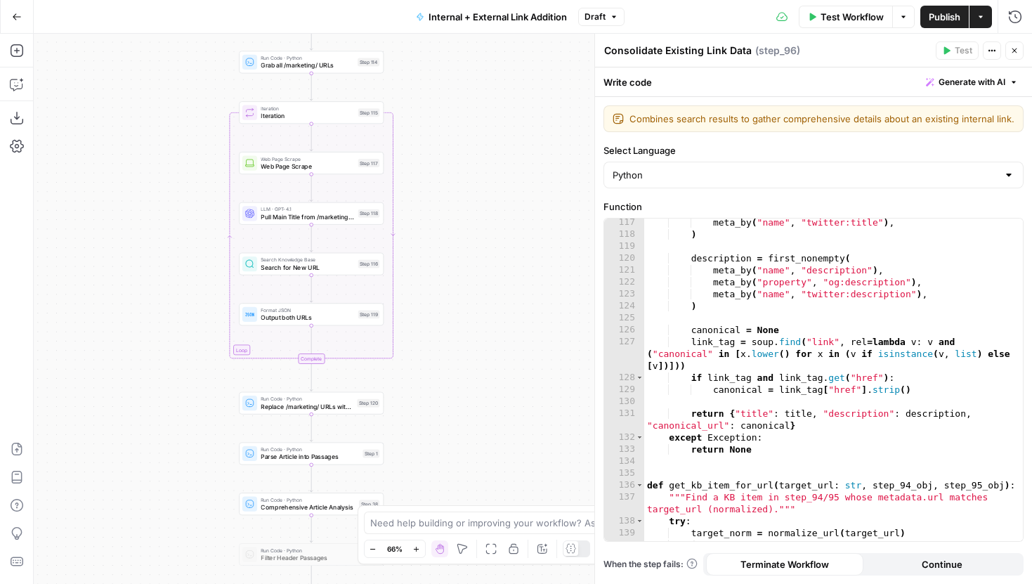
drag, startPoint x: 457, startPoint y: 409, endPoint x: 457, endPoint y: 287, distance: 122.2
click at [457, 287] on div "true false true false true false Workflow Set Inputs Inputs Run Code · Python G…" at bounding box center [533, 309] width 998 height 550
drag, startPoint x: 463, startPoint y: 364, endPoint x: 463, endPoint y: 228, distance: 135.6
click at [463, 228] on div "true false true false true false Workflow Set Inputs Inputs Run Code · Python G…" at bounding box center [533, 309] width 998 height 550
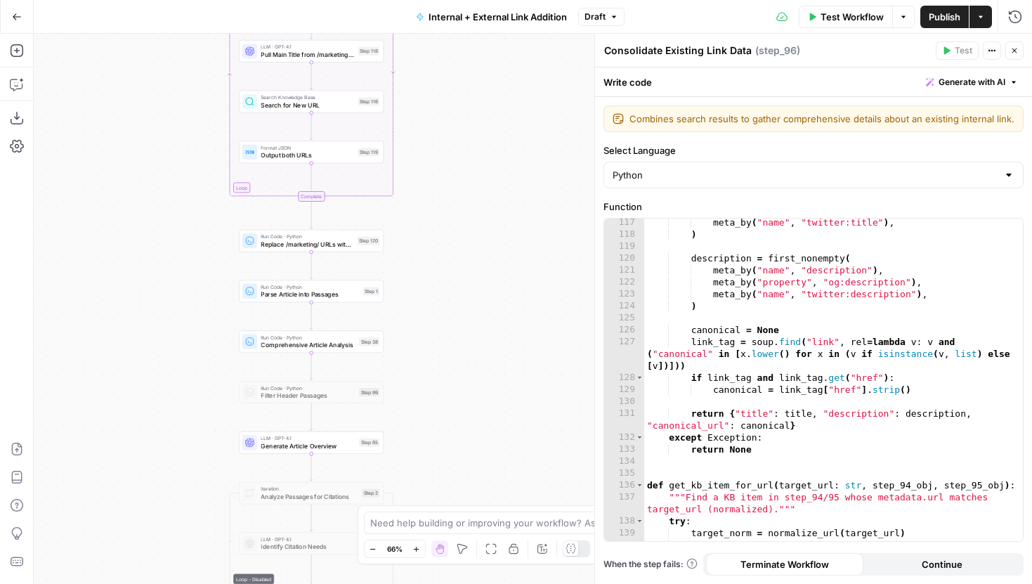
drag, startPoint x: 460, startPoint y: 362, endPoint x: 460, endPoint y: 327, distance: 35.1
click at [460, 327] on div "true false true false true false Workflow Set Inputs Inputs Run Code · Python G…" at bounding box center [533, 309] width 998 height 550
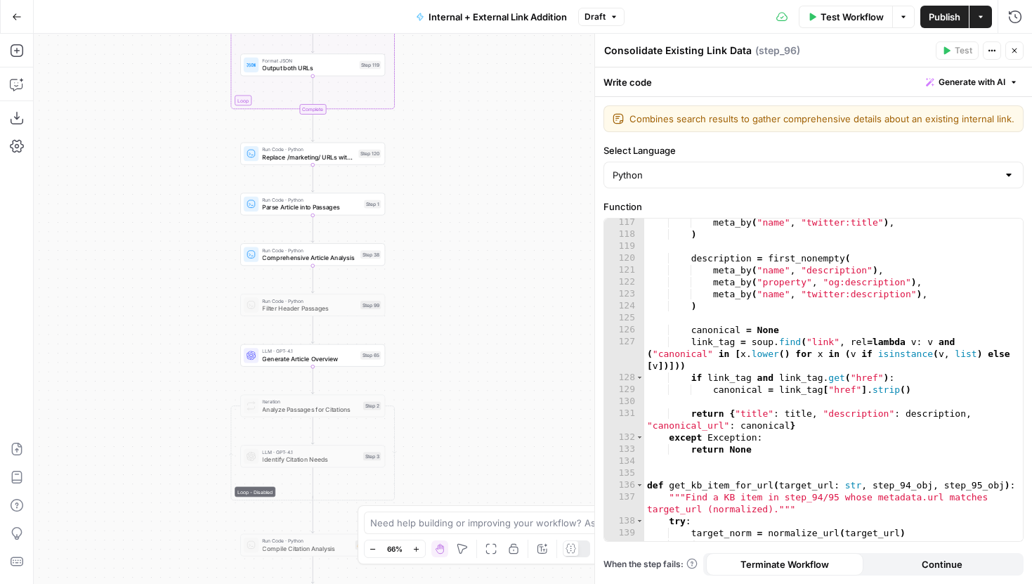
drag, startPoint x: 466, startPoint y: 429, endPoint x: 468, endPoint y: 348, distance: 80.8
click at [468, 348] on div "true false true false true false Workflow Set Inputs Inputs Run Code · Python G…" at bounding box center [533, 309] width 998 height 550
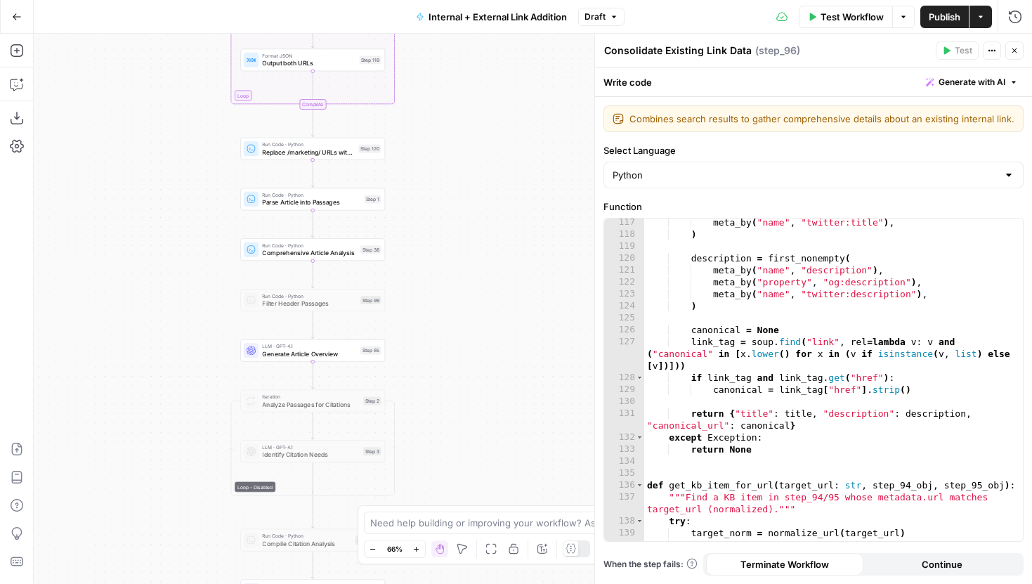
drag, startPoint x: 468, startPoint y: 429, endPoint x: 468, endPoint y: 230, distance: 199.5
click at [468, 230] on div "true false true false true false Workflow Set Inputs Inputs Run Code · Python G…" at bounding box center [533, 309] width 998 height 550
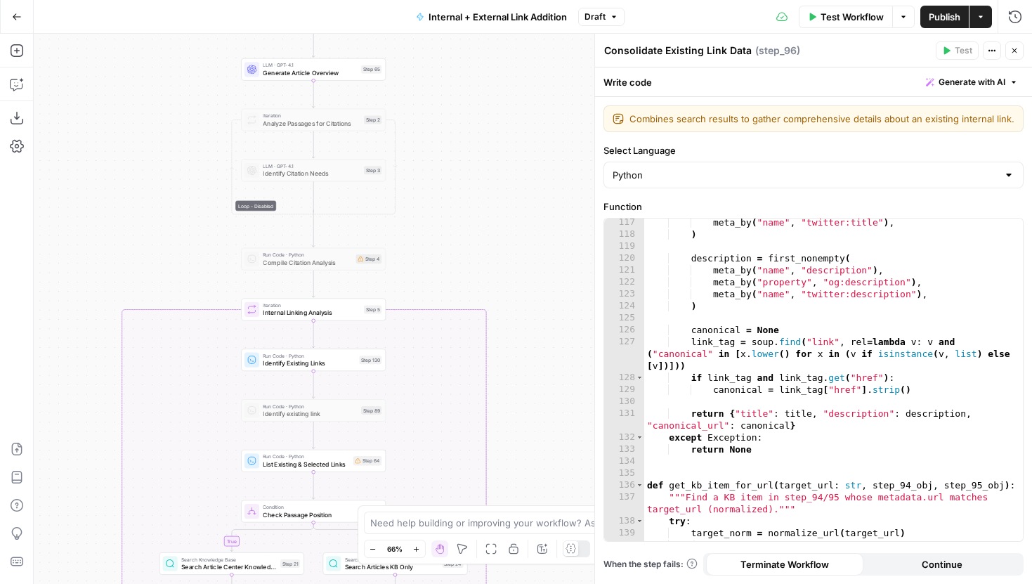
drag, startPoint x: 483, startPoint y: 400, endPoint x: 480, endPoint y: 221, distance: 179.2
click at [480, 221] on div "true false true false true false Workflow Set Inputs Inputs Run Code · Python G…" at bounding box center [533, 309] width 998 height 550
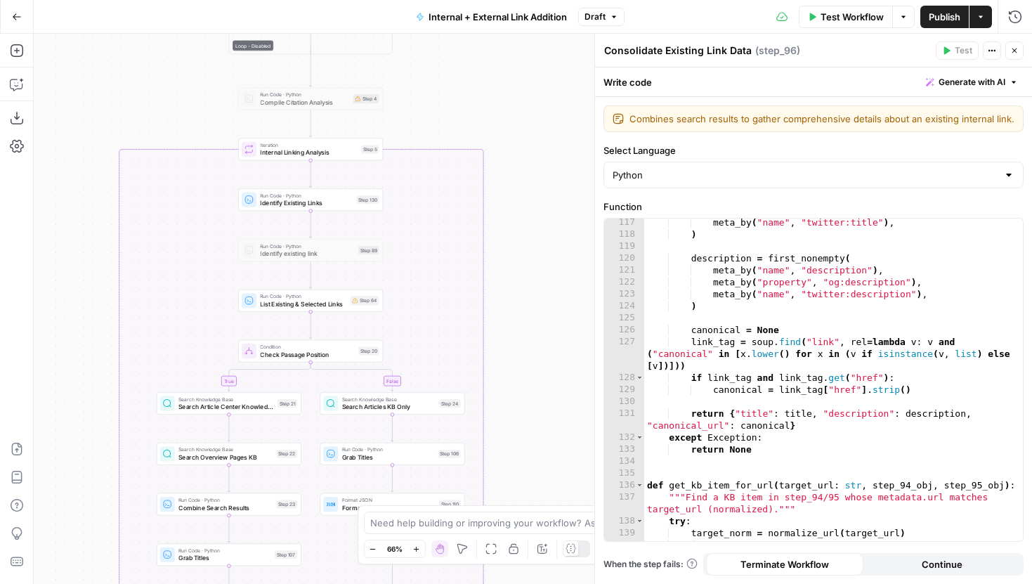
drag, startPoint x: 535, startPoint y: 402, endPoint x: 535, endPoint y: 281, distance: 120.8
click at [535, 280] on div "true false true false true false Workflow Set Inputs Inputs Run Code · Python G…" at bounding box center [533, 309] width 998 height 550
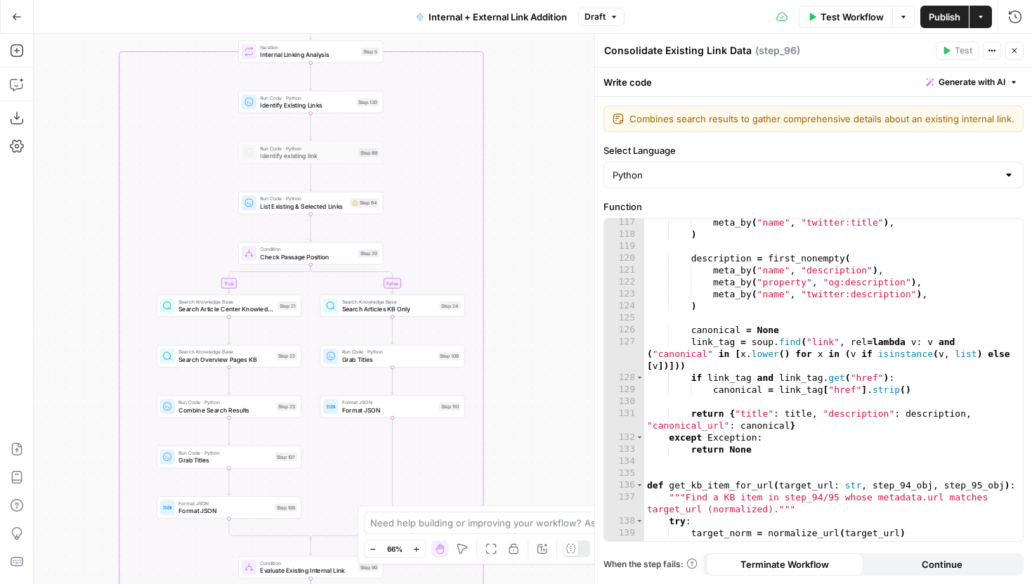
drag, startPoint x: 540, startPoint y: 384, endPoint x: 537, endPoint y: 258, distance: 126.5
click at [538, 258] on div "true false true false true false Workflow Set Inputs Inputs Run Code · Python G…" at bounding box center [533, 309] width 998 height 550
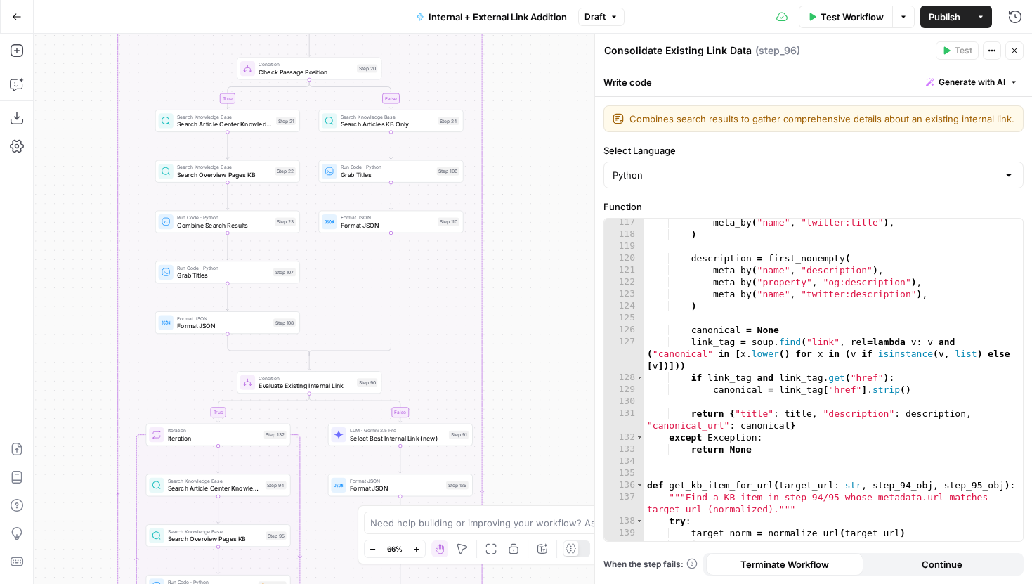
drag, startPoint x: 540, startPoint y: 419, endPoint x: 540, endPoint y: 204, distance: 215.7
click at [540, 204] on div "true false true false true false Workflow Set Inputs Inputs Run Code · Python G…" at bounding box center [533, 309] width 998 height 550
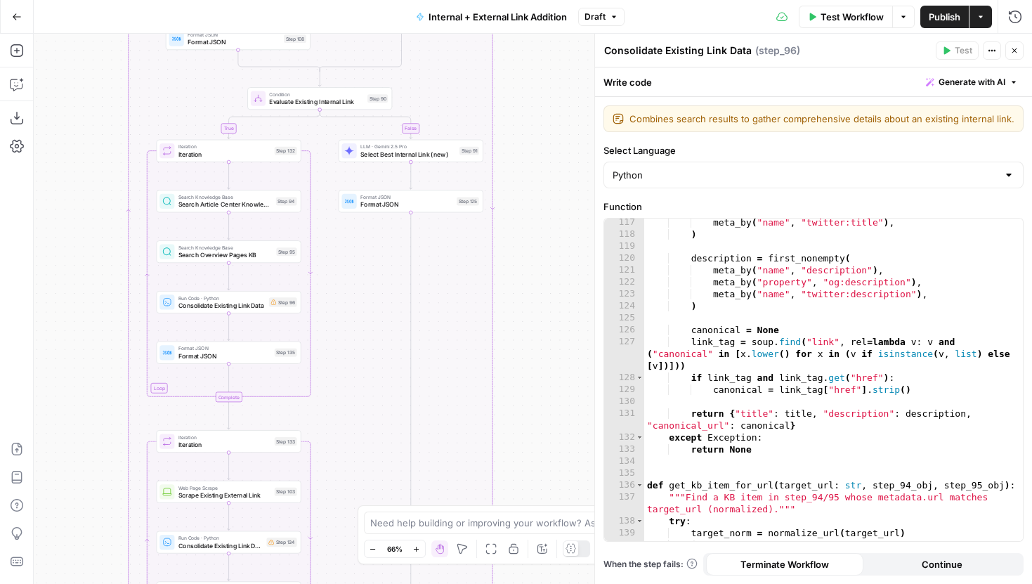
drag, startPoint x: 540, startPoint y: 384, endPoint x: 551, endPoint y: 242, distance: 141.6
click at [551, 242] on div "true false true false true false Workflow Set Inputs Inputs Run Code · Python G…" at bounding box center [533, 309] width 998 height 550
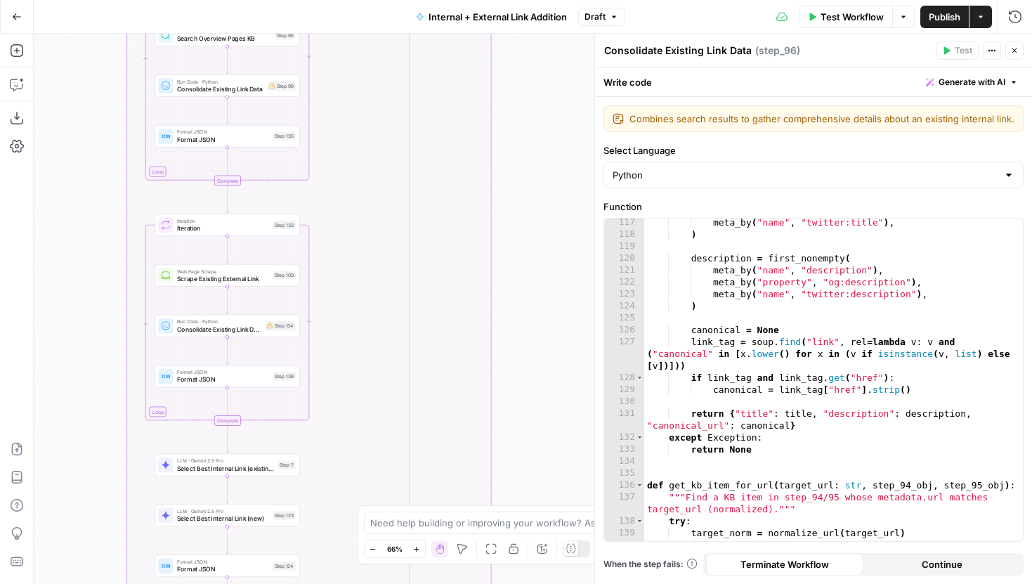
drag, startPoint x: 547, startPoint y: 442, endPoint x: 546, endPoint y: 235, distance: 207.3
click at [546, 235] on div "true false true false true false Workflow Set Inputs Inputs Run Code · Python G…" at bounding box center [533, 309] width 998 height 550
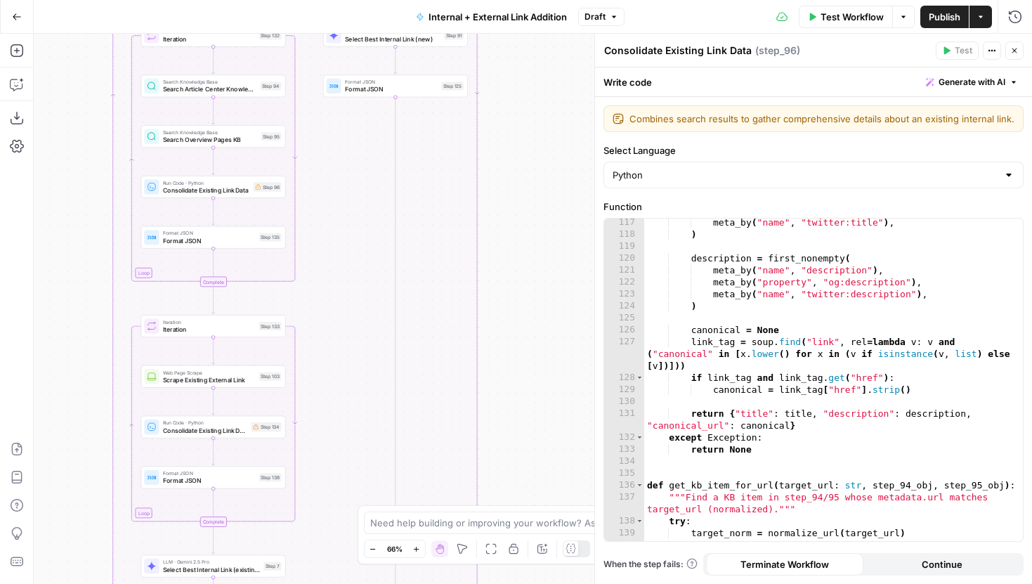
drag, startPoint x: 556, startPoint y: 404, endPoint x: 542, endPoint y: 505, distance: 102.1
click at [542, 505] on body "LegalZoom New Home Browse Insights Opportunities Your Data Recent Grids Well Ac…" at bounding box center [516, 292] width 1032 height 584
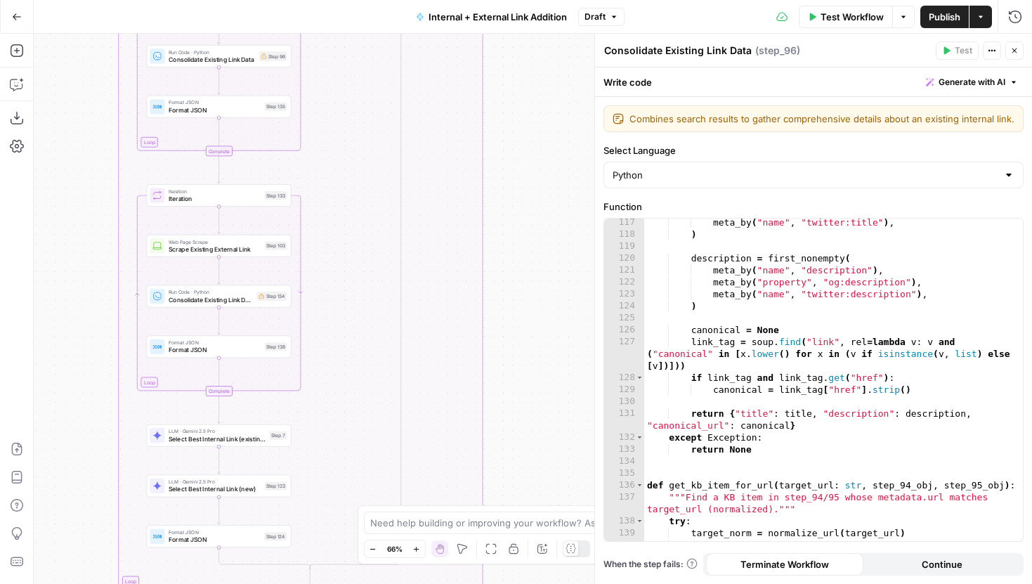
drag, startPoint x: 545, startPoint y: 359, endPoint x: 551, endPoint y: 222, distance: 137.1
click at [551, 222] on div "true false true false true false Workflow Set Inputs Inputs Run Code · Python G…" at bounding box center [533, 309] width 998 height 550
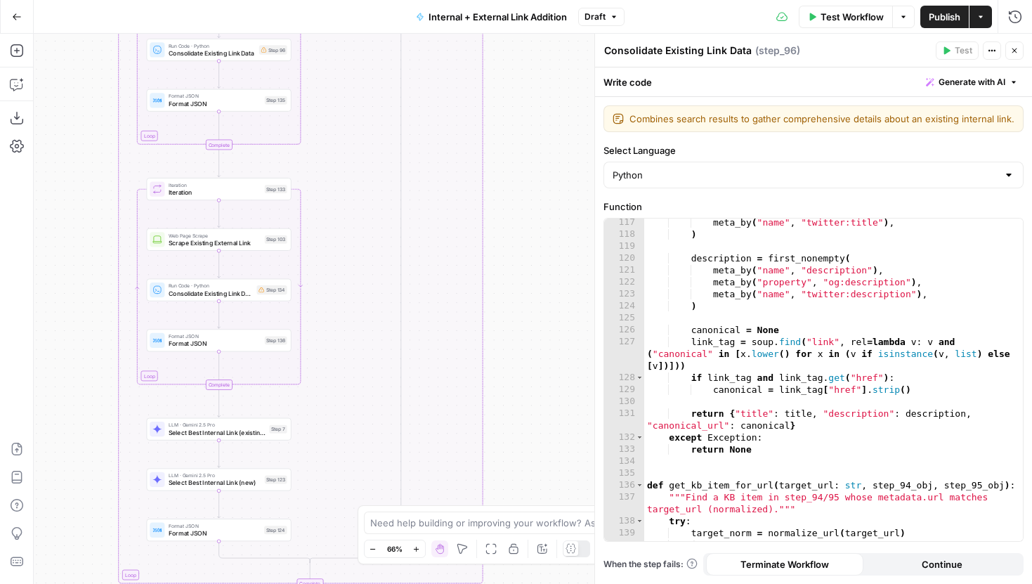
click at [230, 296] on span "Consolidate Existing Link Data" at bounding box center [211, 293] width 84 height 9
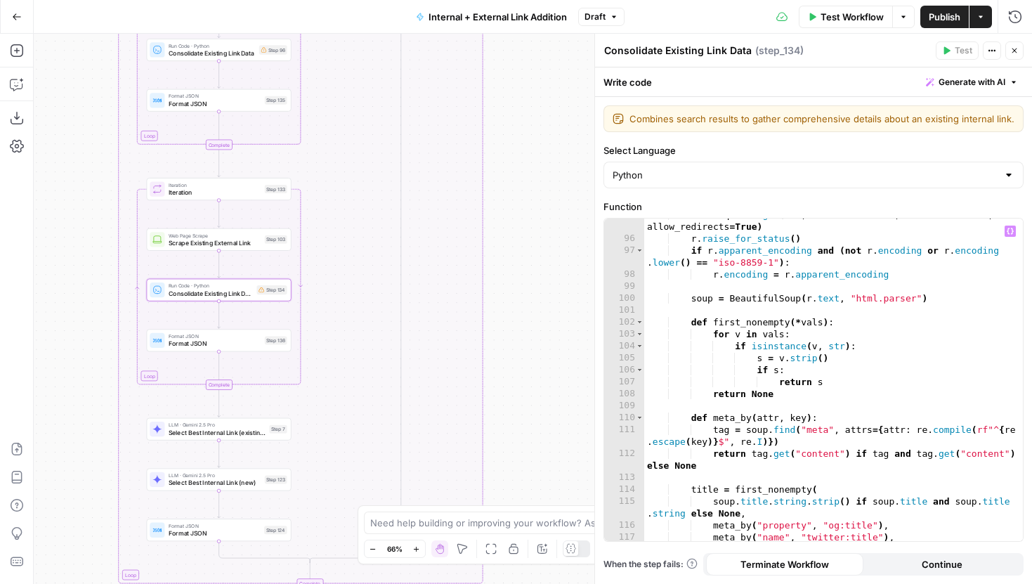
scroll to position [1341, 0]
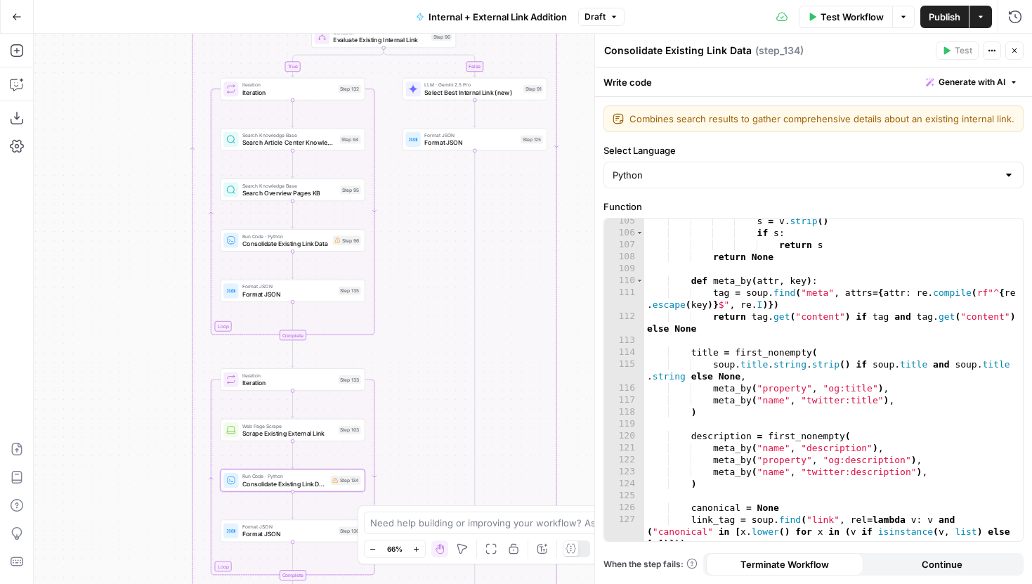
drag, startPoint x: 344, startPoint y: 166, endPoint x: 414, endPoint y: 357, distance: 203.4
click at [415, 357] on div "true false true false true false Workflow Set Inputs Inputs Run Code · Python G…" at bounding box center [533, 309] width 998 height 550
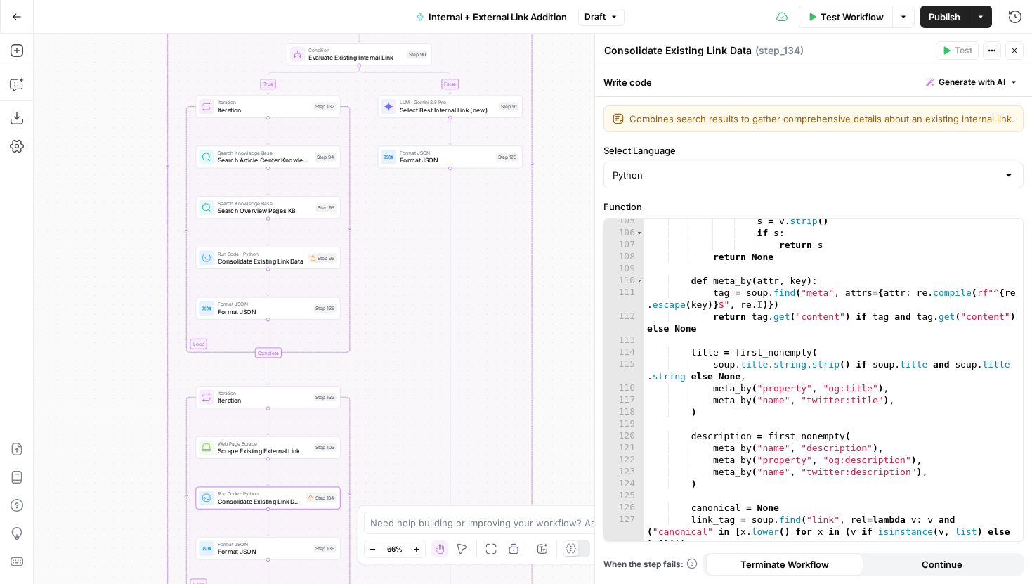
drag, startPoint x: 426, startPoint y: 255, endPoint x: 405, endPoint y: 272, distance: 27.5
click at [405, 272] on div "true false true false true false Workflow Set Inputs Inputs Run Code · Python G…" at bounding box center [533, 309] width 998 height 550
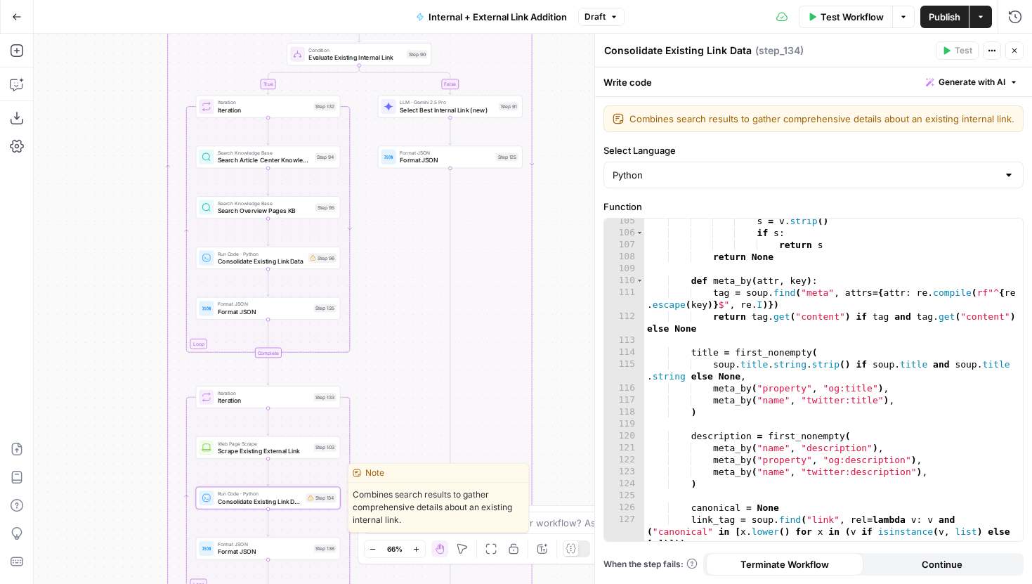
click at [282, 503] on span "Consolidate Existing Link Data" at bounding box center [260, 501] width 84 height 9
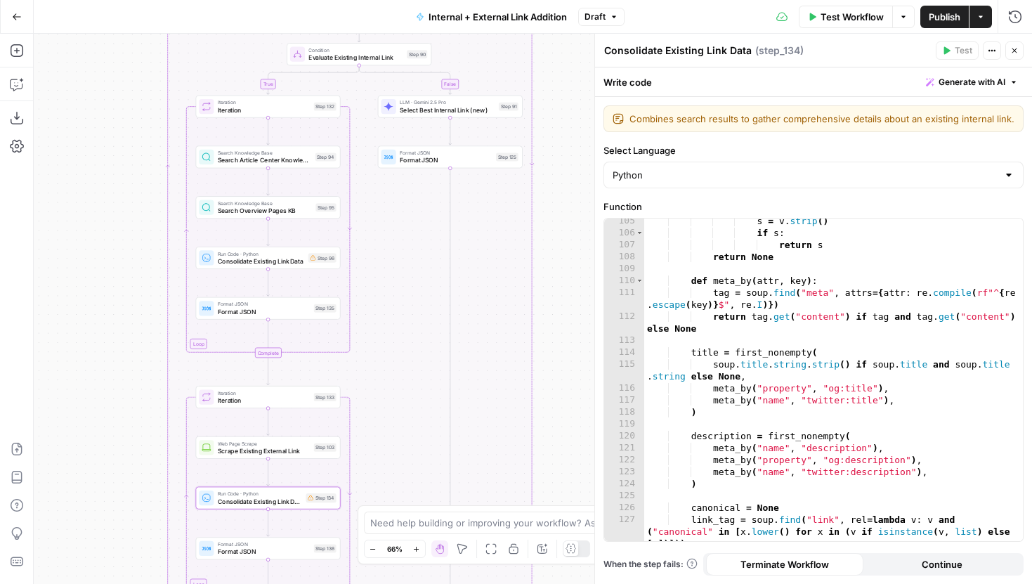
click at [613, 4] on div "Go Back Internal + External Link Addition Draft Test Workflow Options Publish A…" at bounding box center [516, 16] width 1032 height 33
click at [613, 16] on icon "button" at bounding box center [614, 16] width 4 height 2
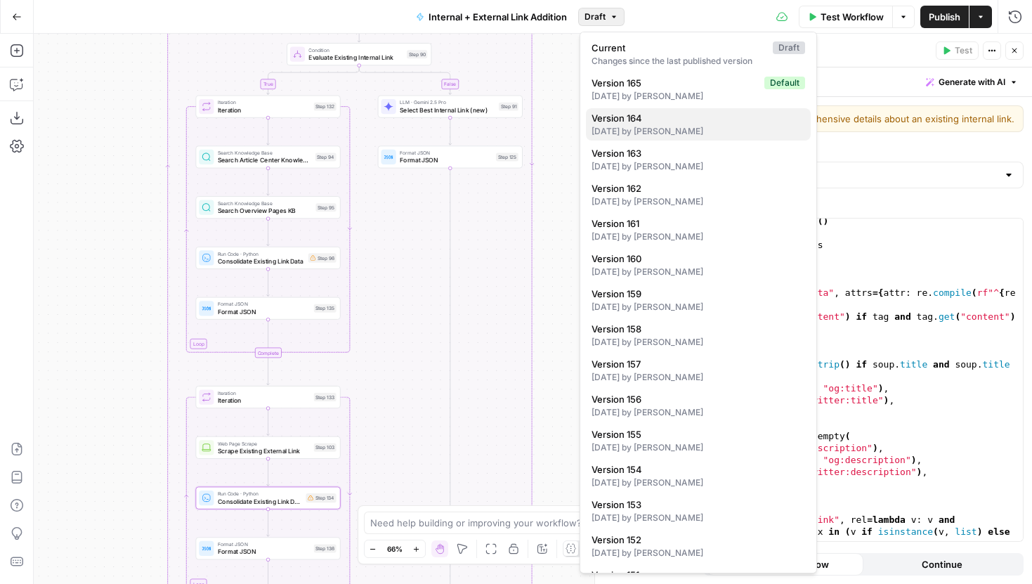
click at [647, 129] on div "4 days ago by Joel Fazecas" at bounding box center [699, 131] width 214 height 13
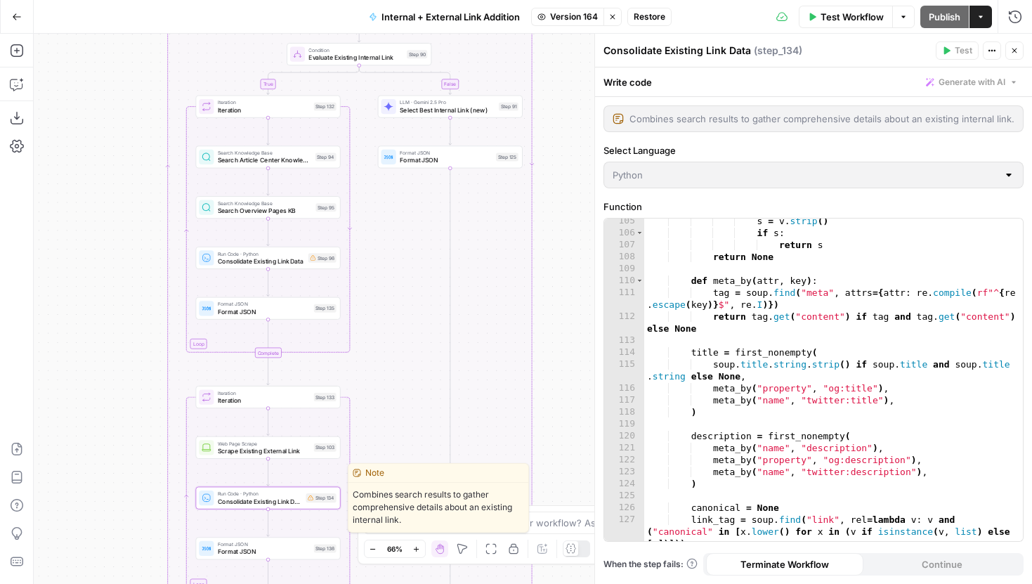
click at [283, 498] on span "Consolidate Existing Link Data" at bounding box center [260, 501] width 84 height 9
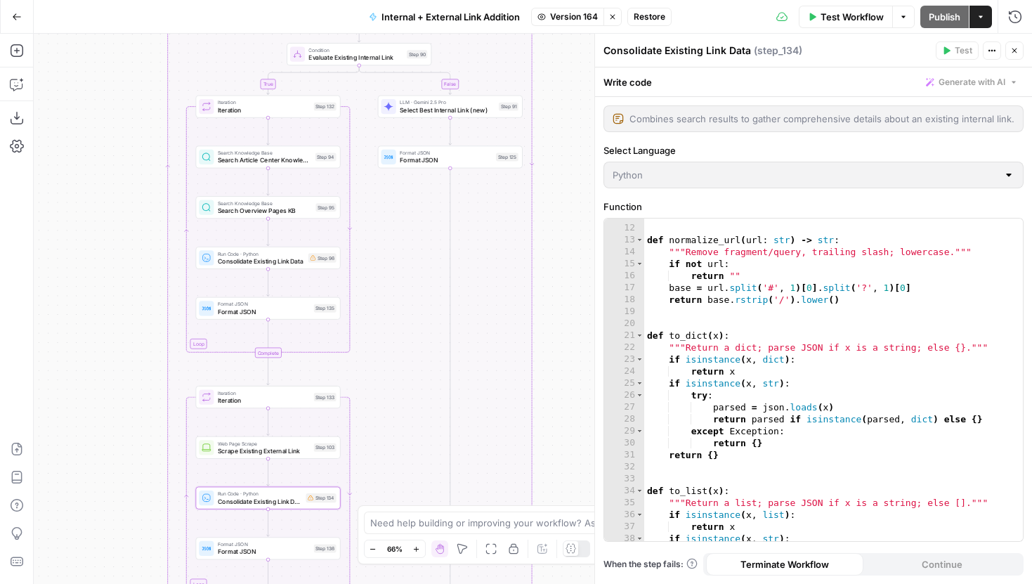
scroll to position [0, 0]
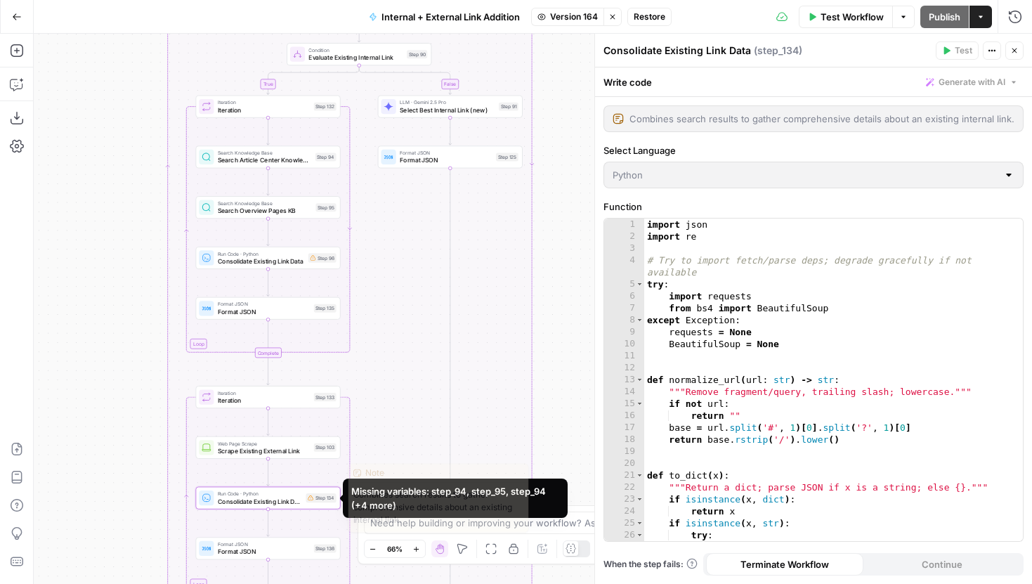
click at [802, 410] on div "1 2 3 4 5 6 7 8 9 10 11 12 13 14 15 16 17 18 19 20 21 22 23 24 25 26 27 import …" at bounding box center [813, 379] width 419 height 322
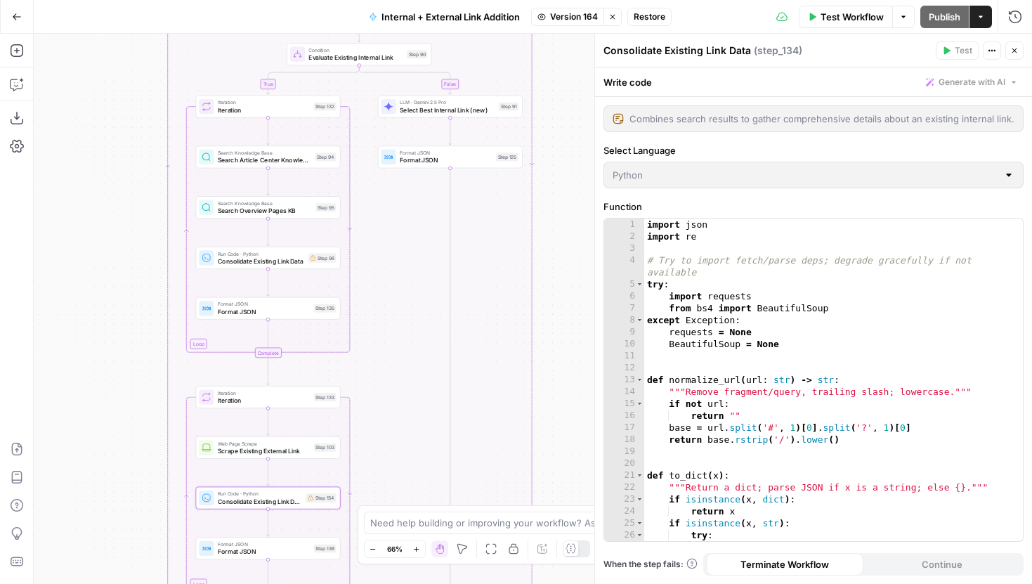
click at [778, 408] on div "1 2 3 4 5 6 7 8 9 10 11 12 13 14 15 16 17 18 19 20 21 22 23 24 25 26 27 import …" at bounding box center [813, 379] width 419 height 322
click at [592, 18] on span "Version 164" at bounding box center [574, 17] width 48 height 13
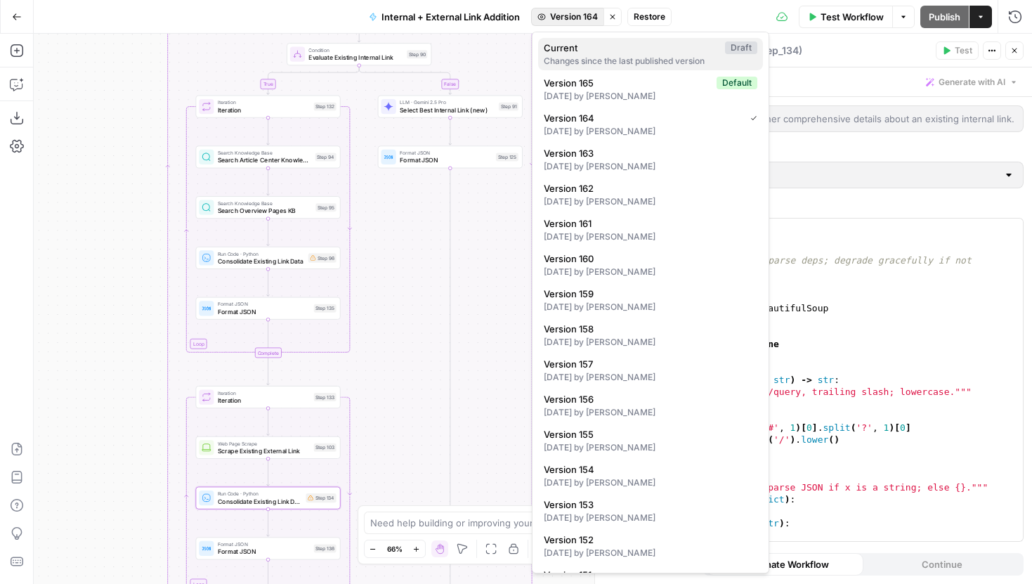
click at [589, 66] on div "Changes since the last published version" at bounding box center [651, 61] width 214 height 13
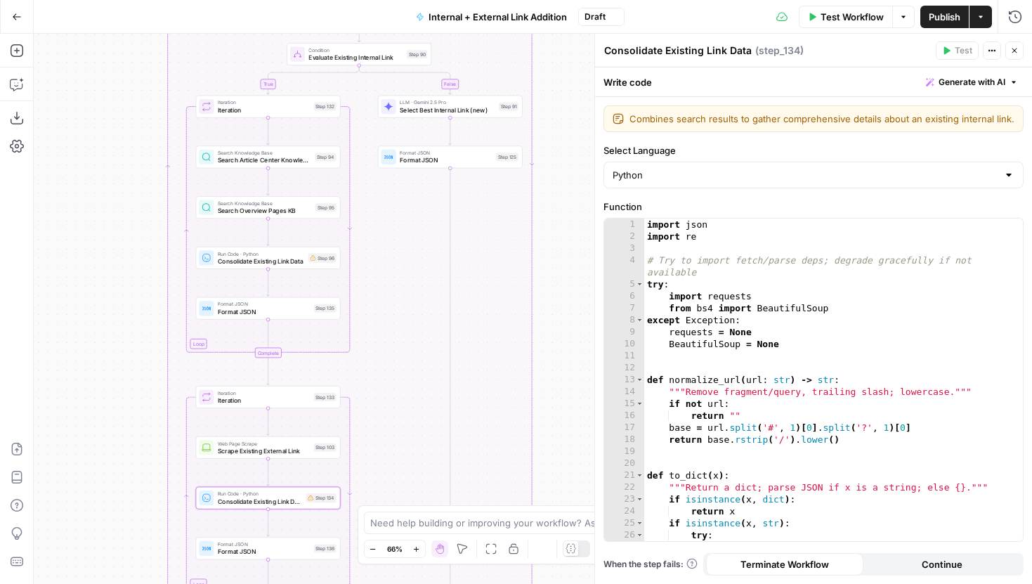
type textarea "*********"
click at [802, 416] on div "import json import re # Try to import fetch/parse deps; degrade gracefully if n…" at bounding box center [833, 391] width 379 height 346
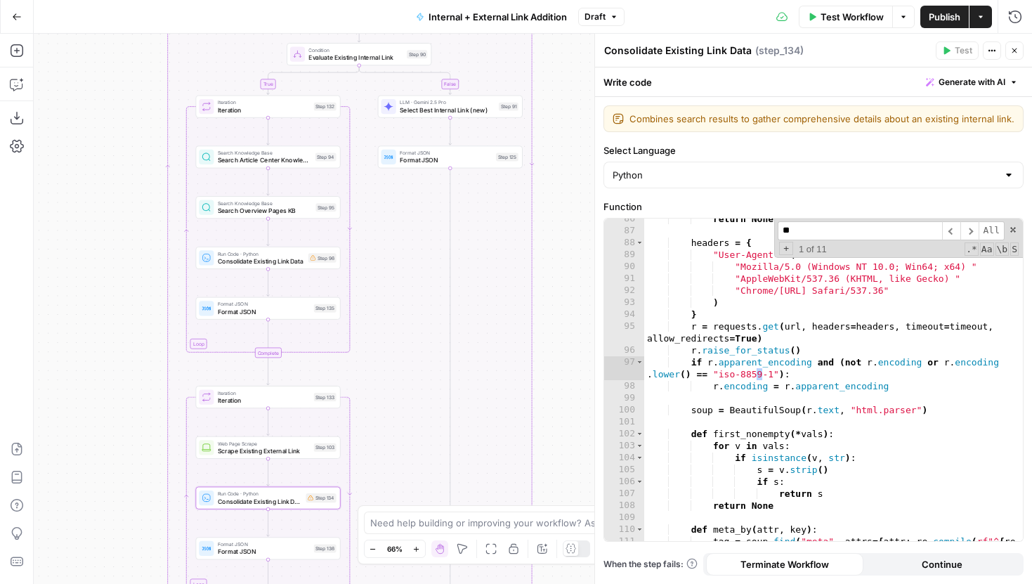
scroll to position [1631, 0]
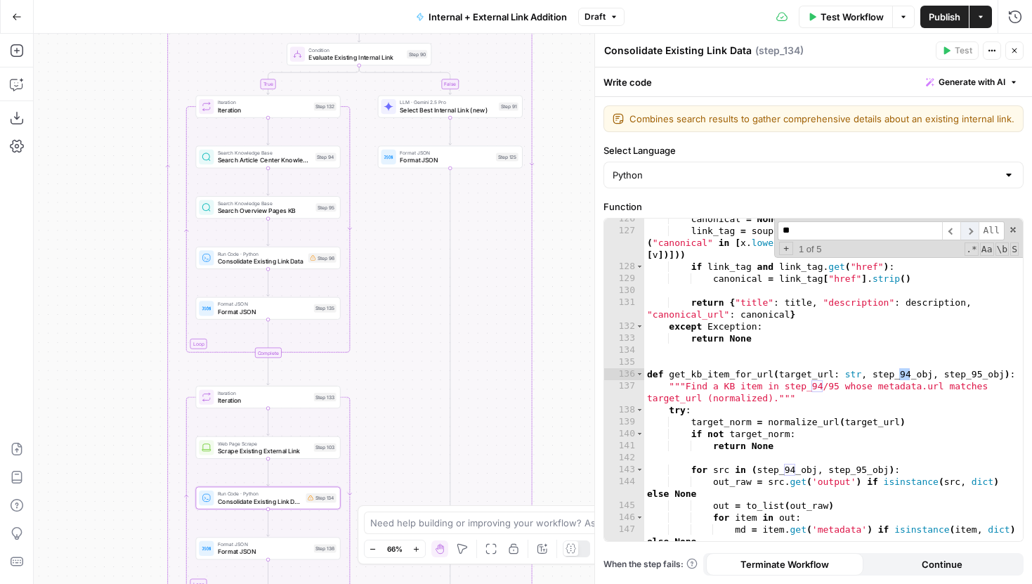
type input "**"
click at [974, 229] on span "​" at bounding box center [969, 230] width 18 height 19
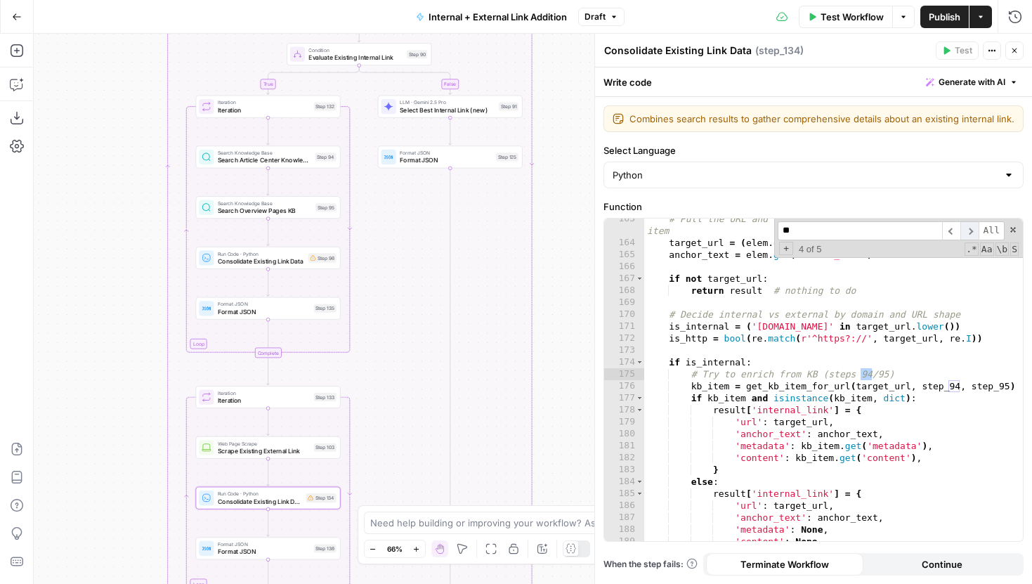
click at [974, 229] on span "​" at bounding box center [969, 230] width 18 height 19
click at [1012, 228] on span at bounding box center [1013, 230] width 10 height 10
type textarea "**********"
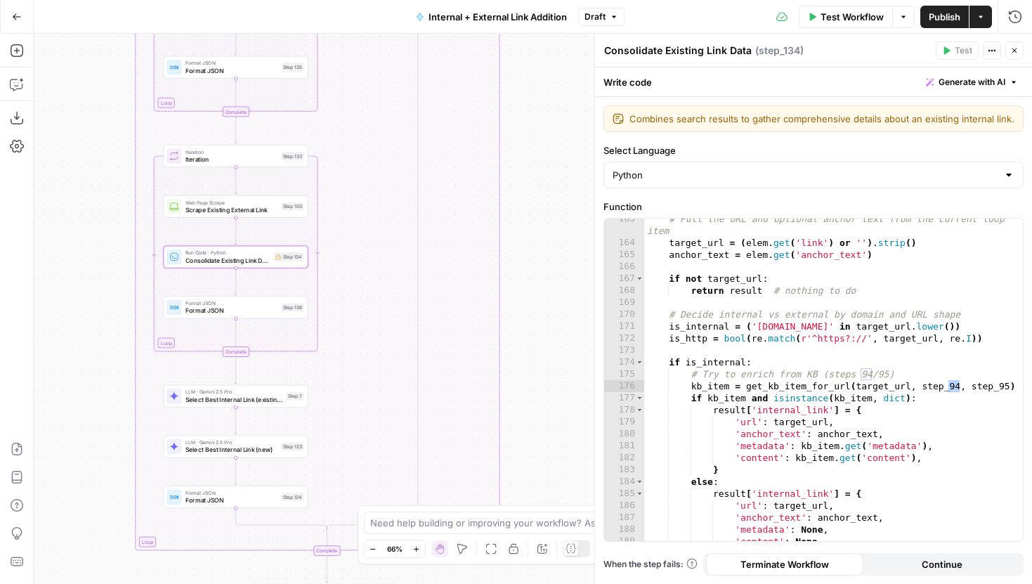
drag, startPoint x: 409, startPoint y: 374, endPoint x: 375, endPoint y: 132, distance: 244.0
click at [376, 132] on div "true false true false true false Workflow Set Inputs Inputs Run Code · Python G…" at bounding box center [533, 309] width 998 height 550
click at [223, 160] on span "Iteration" at bounding box center [231, 158] width 93 height 9
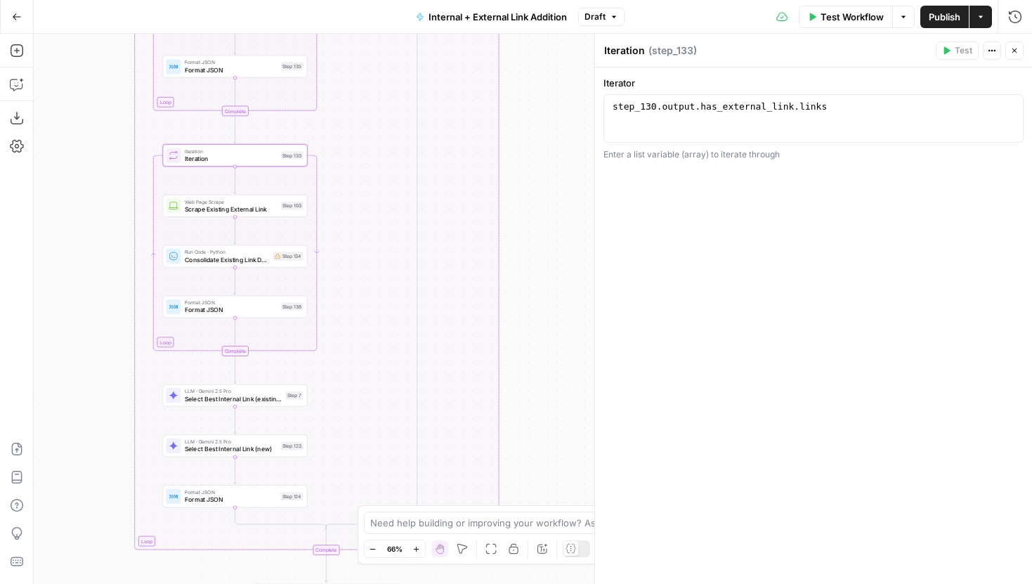
drag, startPoint x: 392, startPoint y: 110, endPoint x: 392, endPoint y: 273, distance: 163.0
click at [392, 273] on div "true false true false true false Workflow Set Inputs Inputs Run Code · Python G…" at bounding box center [533, 309] width 998 height 550
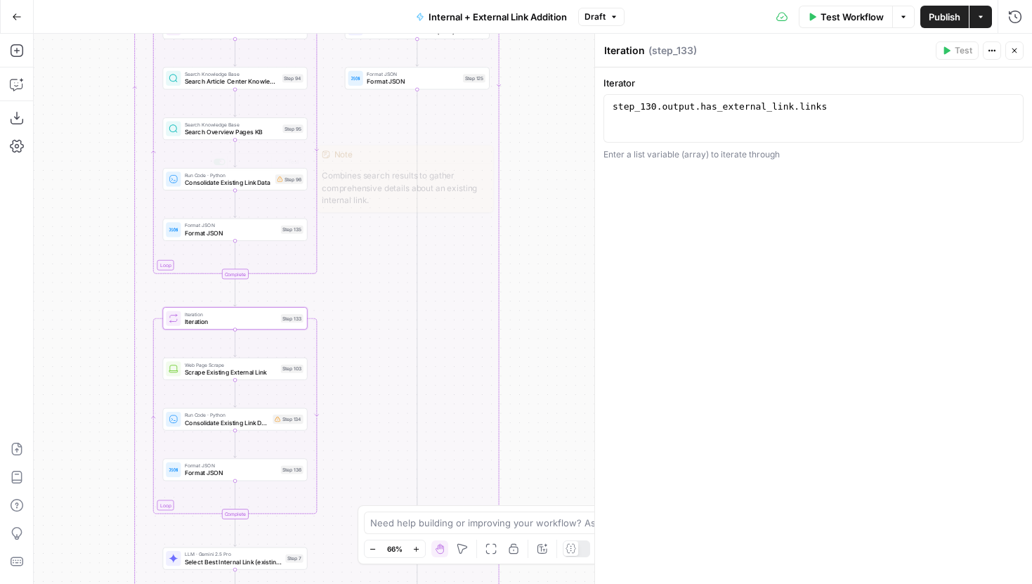
drag, startPoint x: 379, startPoint y: 178, endPoint x: 379, endPoint y: 307, distance: 129.3
click at [379, 307] on div "true false true false true false Workflow Set Inputs Inputs Run Code · Python G…" at bounding box center [533, 309] width 998 height 550
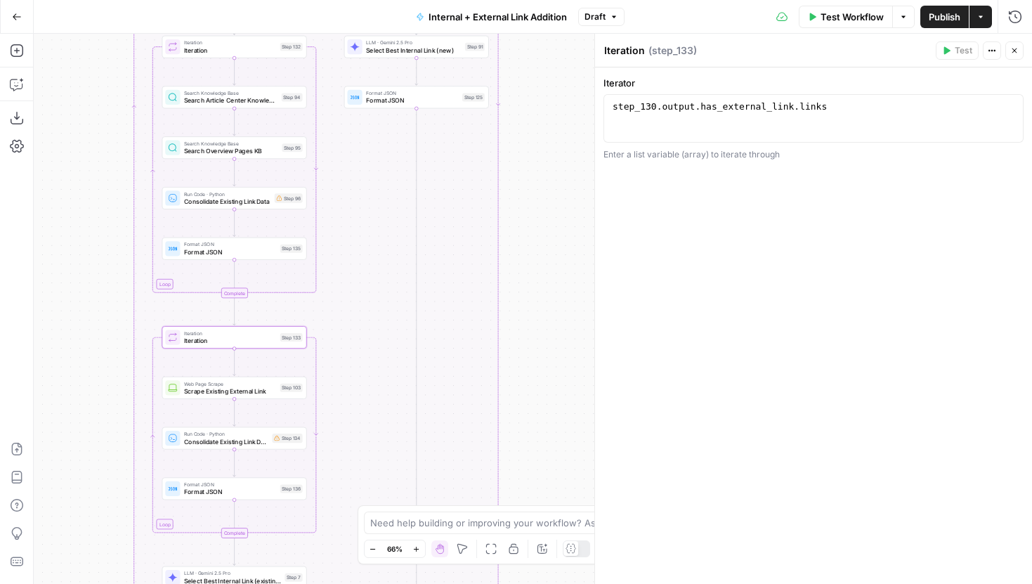
drag, startPoint x: 400, startPoint y: 401, endPoint x: 407, endPoint y: 244, distance: 156.9
click at [407, 244] on div "true false true false true false Workflow Set Inputs Inputs Run Code · Python G…" at bounding box center [533, 309] width 998 height 550
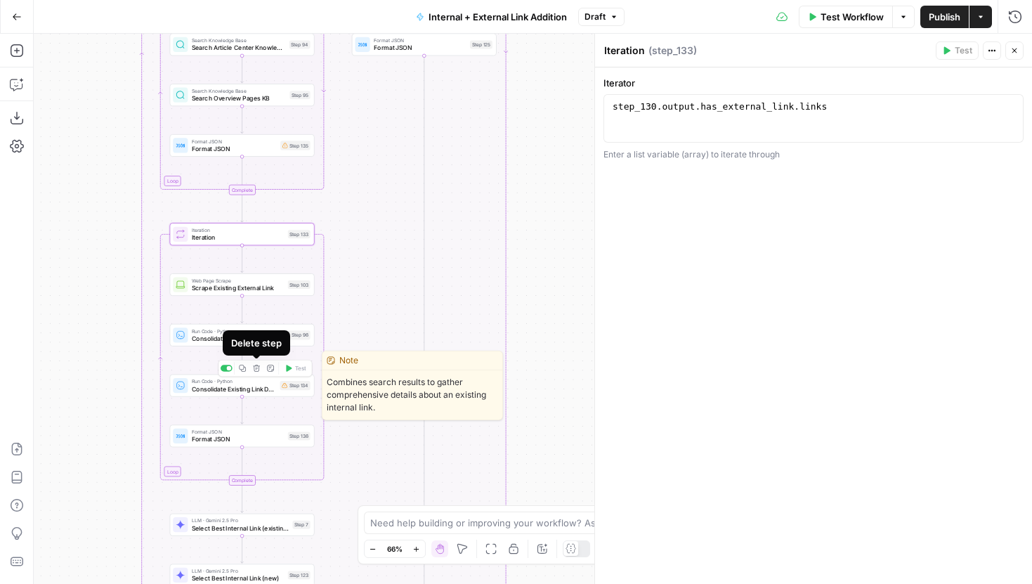
click at [257, 339] on div "Delete step" at bounding box center [256, 343] width 51 height 14
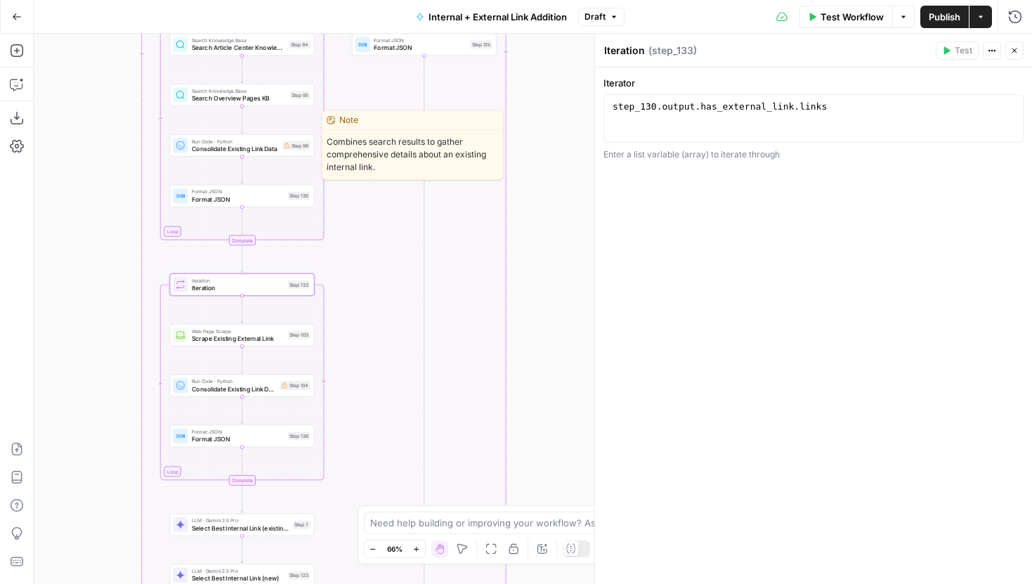
click at [265, 150] on span "Consolidate Existing Link Data" at bounding box center [235, 148] width 87 height 9
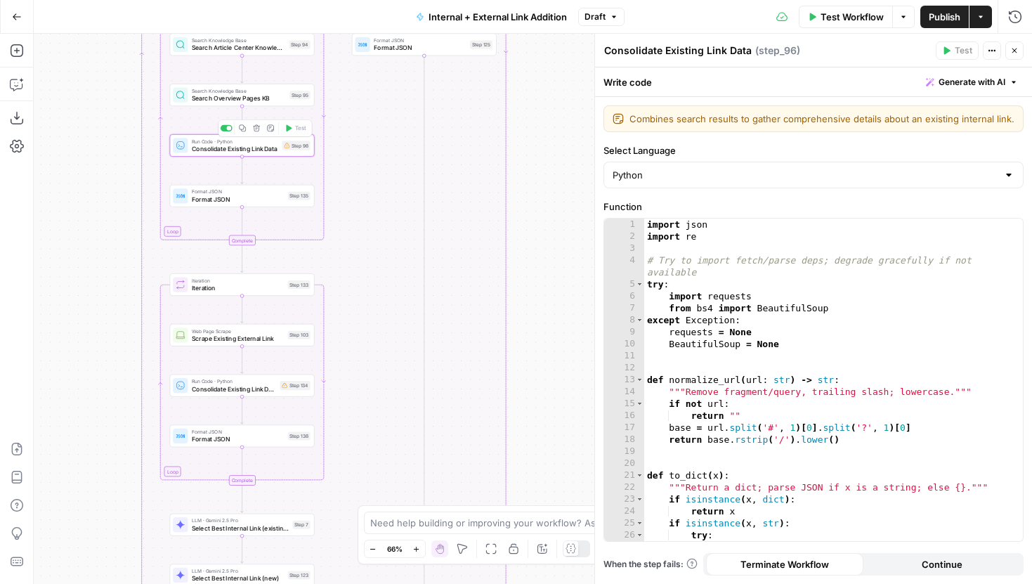
type textarea "**********"
click at [771, 309] on div "import json import re # Try to import fetch/parse deps; degrade gracefully if n…" at bounding box center [833, 391] width 379 height 346
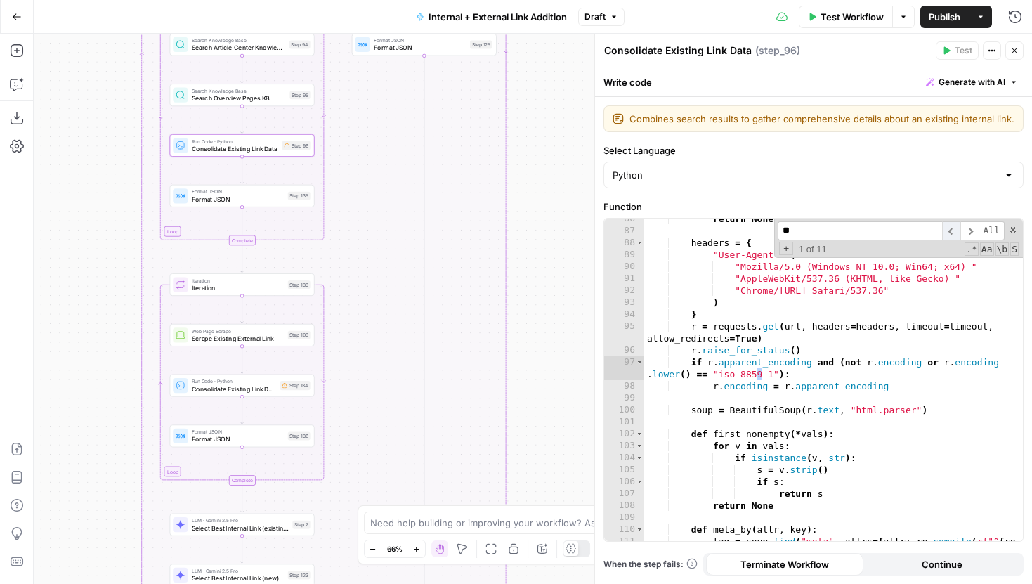
scroll to position [1631, 0]
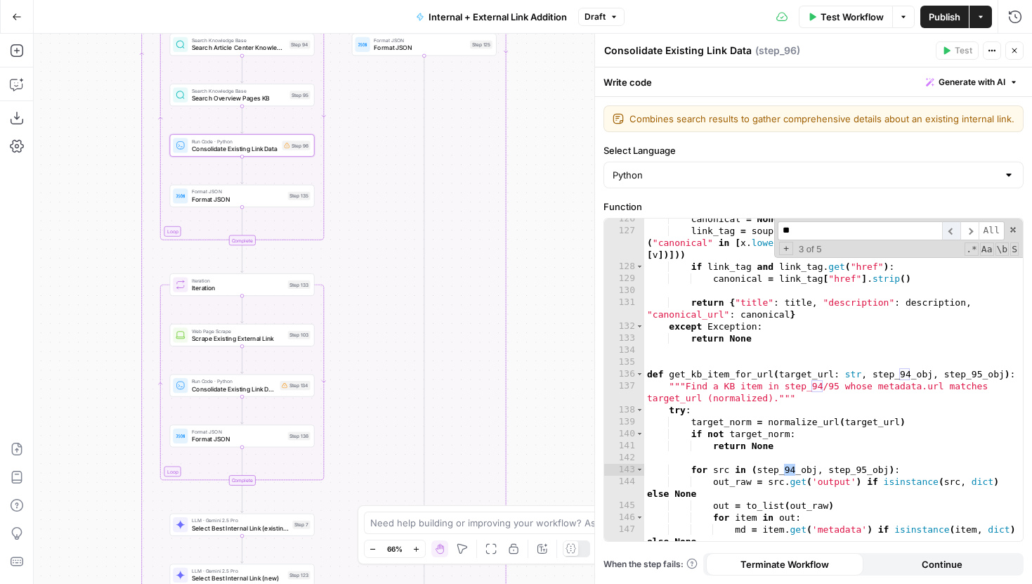
type input "*"
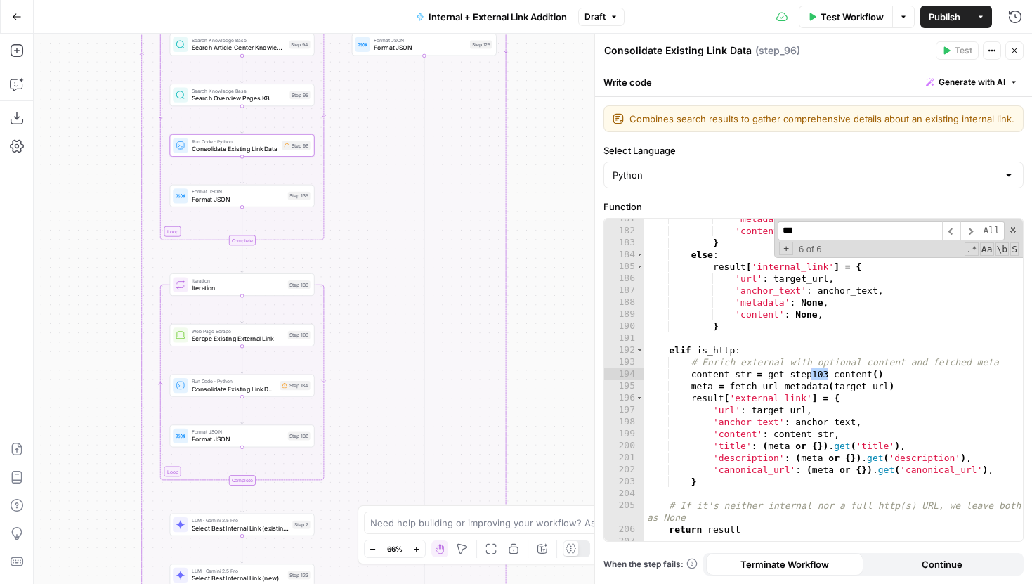
scroll to position [2425, 0]
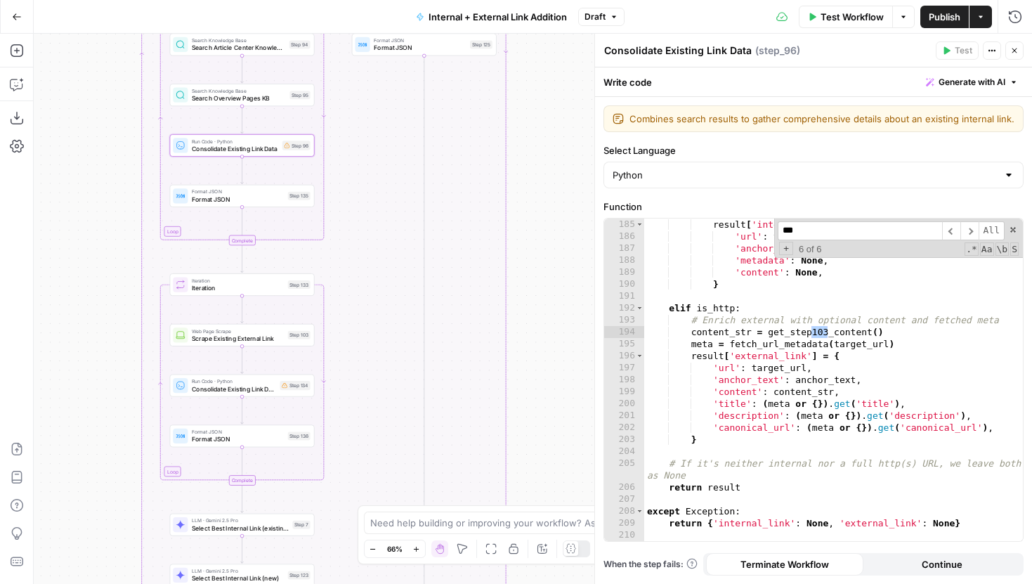
type input "***"
click at [1012, 50] on icon "button" at bounding box center [1014, 50] width 8 height 8
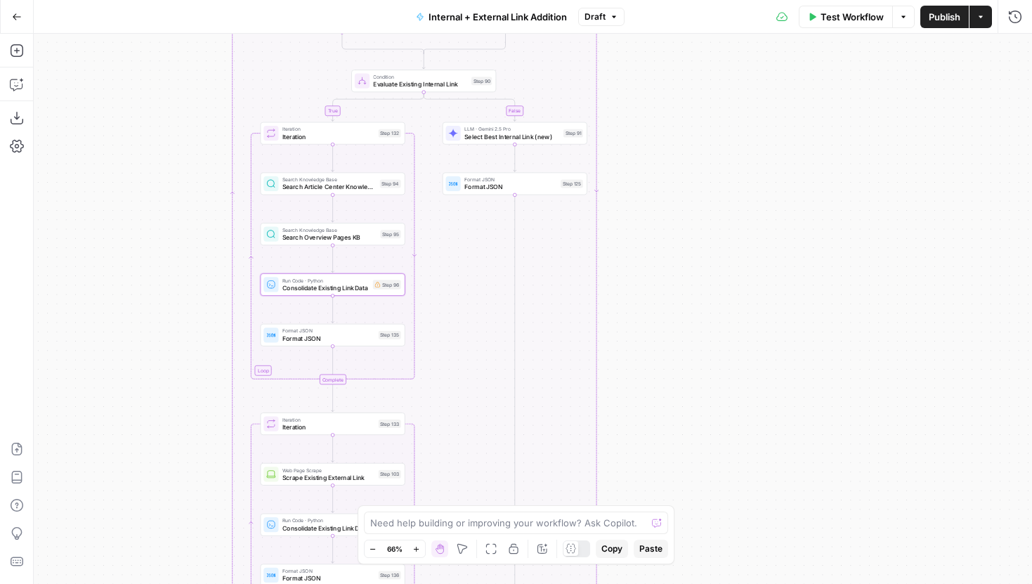
drag, startPoint x: 403, startPoint y: 303, endPoint x: 502, endPoint y: 445, distance: 173.6
click at [493, 464] on div "true false true false true false Workflow Set Inputs Inputs Run Code · Python G…" at bounding box center [533, 309] width 998 height 550
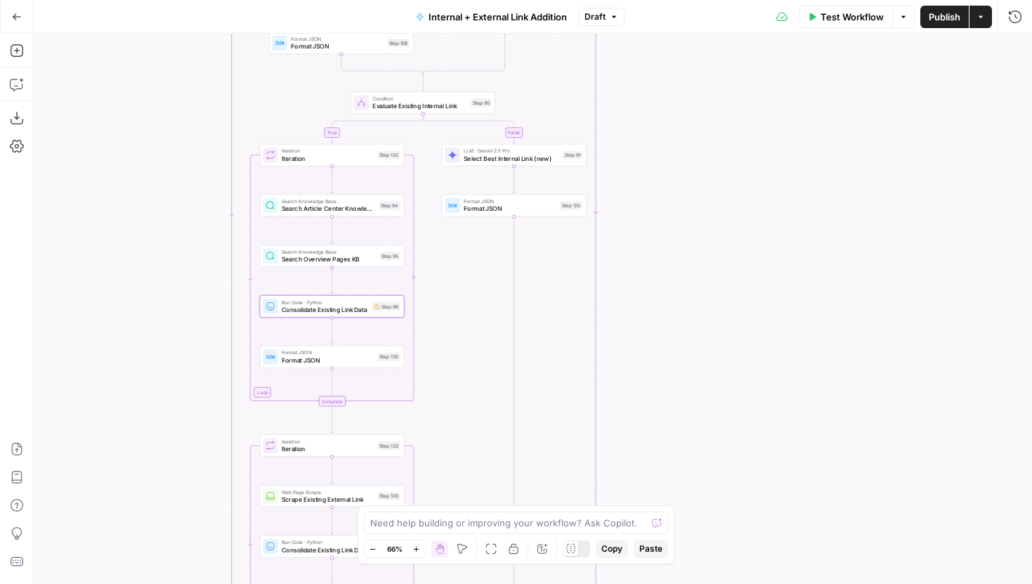
drag, startPoint x: 705, startPoint y: 214, endPoint x: 627, endPoint y: 401, distance: 203.4
click at [629, 398] on div "true false true false true false Workflow Set Inputs Inputs Run Code · Python G…" at bounding box center [533, 309] width 998 height 550
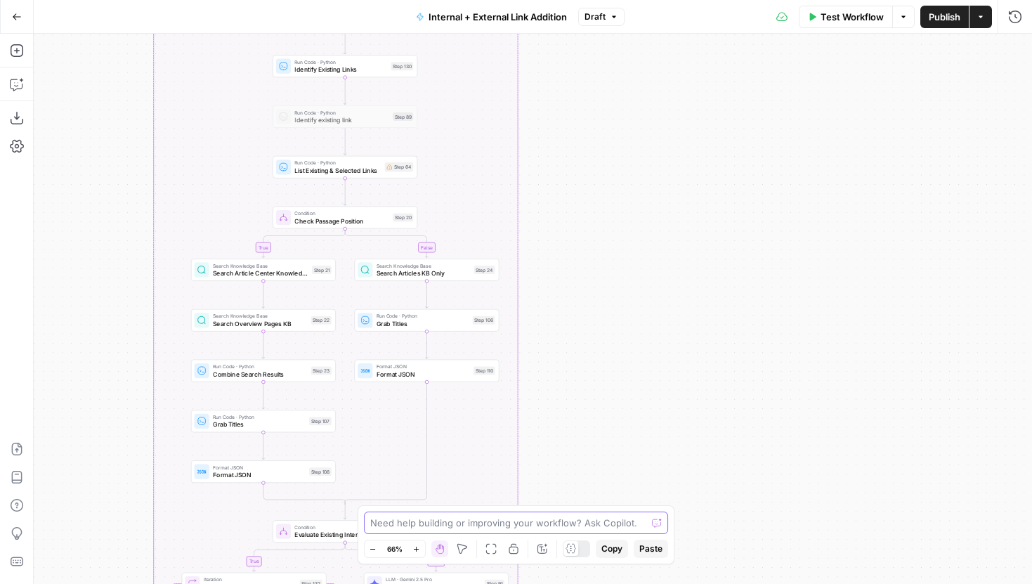
drag, startPoint x: 627, startPoint y: 351, endPoint x: 626, endPoint y: 526, distance: 174.2
click at [626, 526] on body "LegalZoom New Home Browse Insights Opportunities Your Data Recent Grids Well Ac…" at bounding box center [516, 292] width 1032 height 584
click at [368, 172] on span "List Existing & Selected Links" at bounding box center [337, 169] width 86 height 9
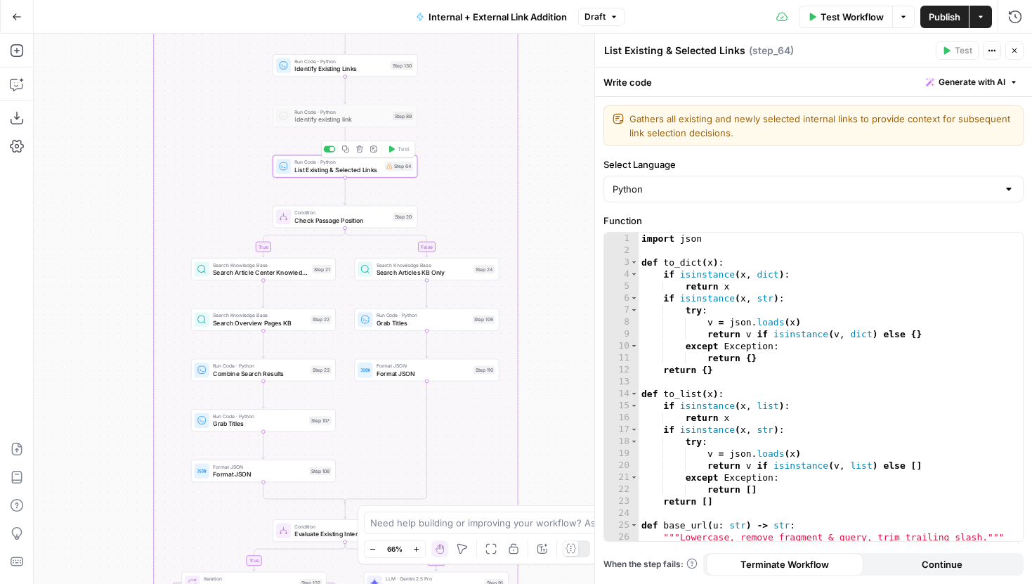
type textarea "**********"
click at [731, 268] on div "import json def to_dict ( x ) : if isinstance ( x , dict ) : return x if isinst…" at bounding box center [831, 399] width 384 height 332
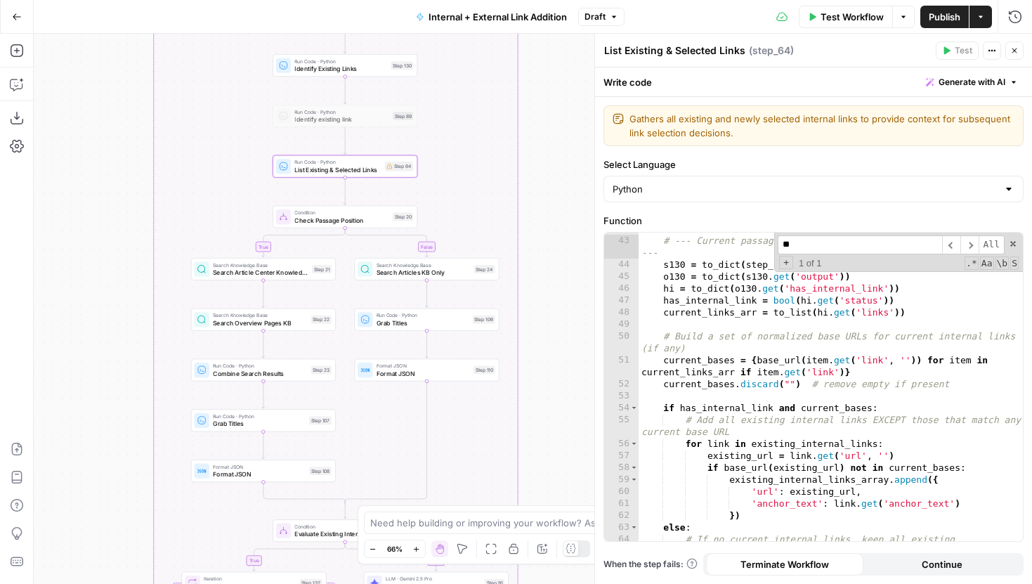
scroll to position [500, 0]
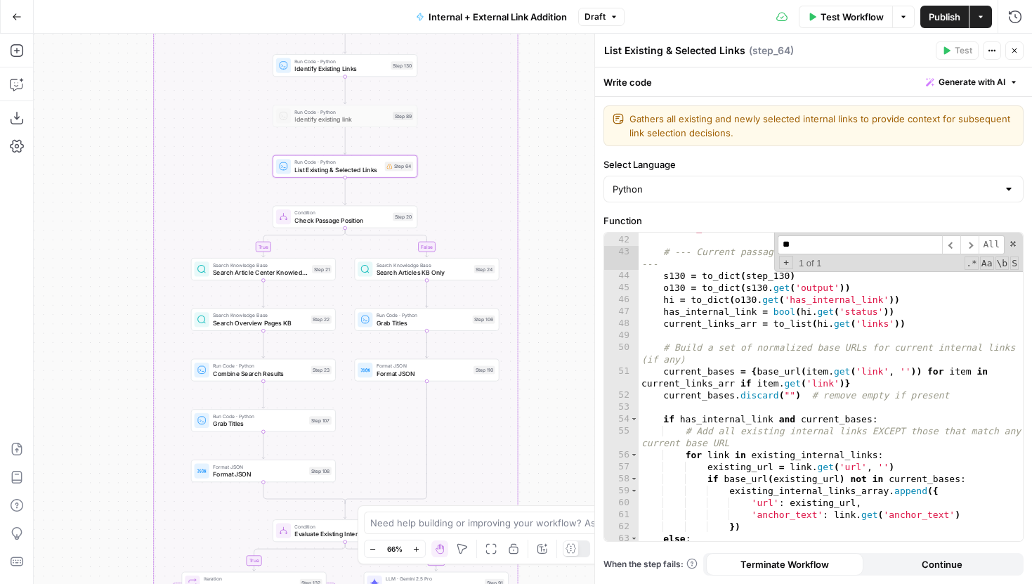
type input "**"
click at [937, 391] on div "existing_internal_links = to_list ( existing_links . get ( 'internal_links' )) …" at bounding box center [831, 382] width 384 height 344
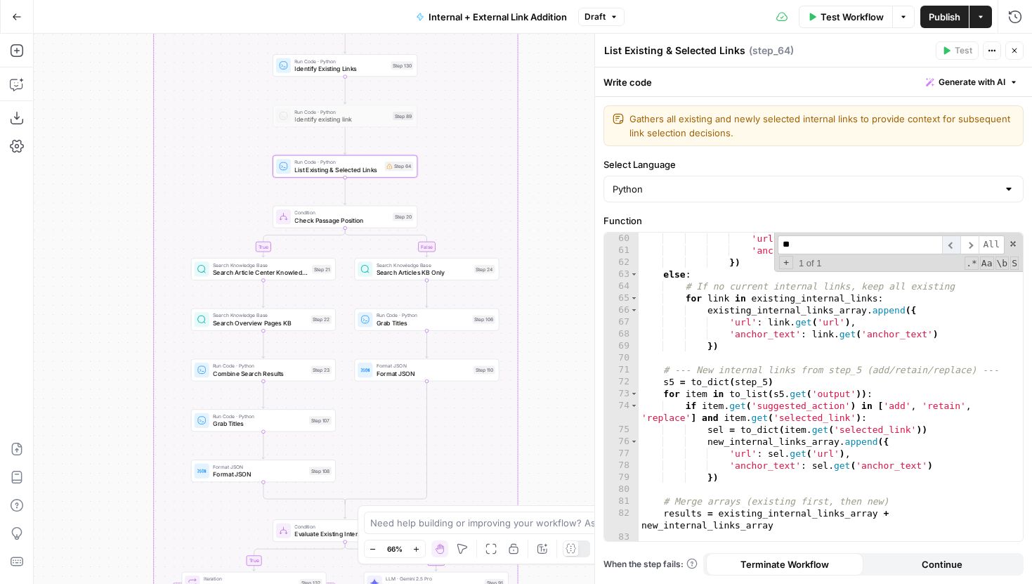
click at [955, 249] on span "​" at bounding box center [951, 244] width 18 height 19
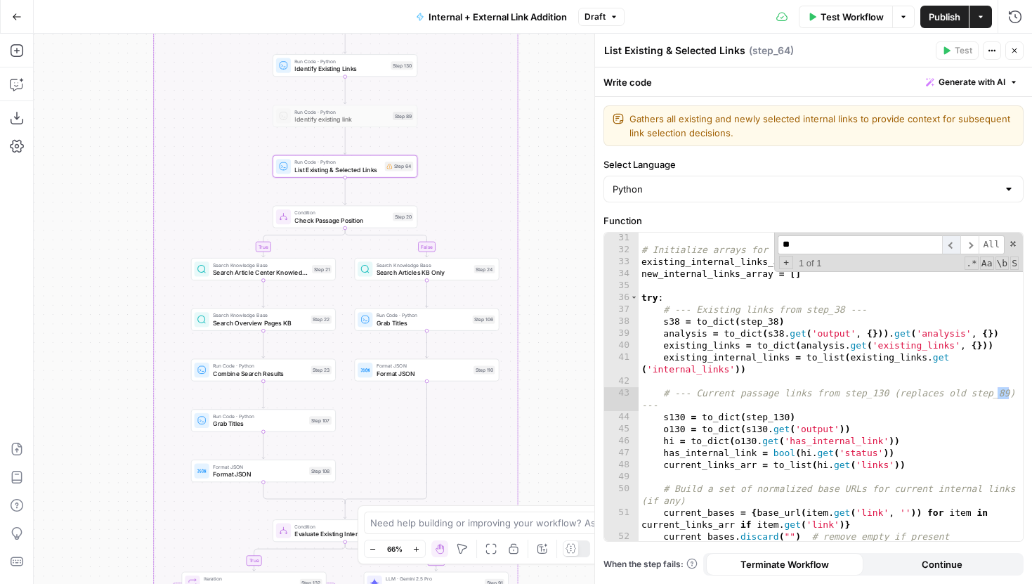
scroll to position [360, 0]
drag, startPoint x: 895, startPoint y: 395, endPoint x: 1012, endPoint y: 398, distance: 116.7
click at [1012, 398] on div "**********" at bounding box center [813, 387] width 419 height 308
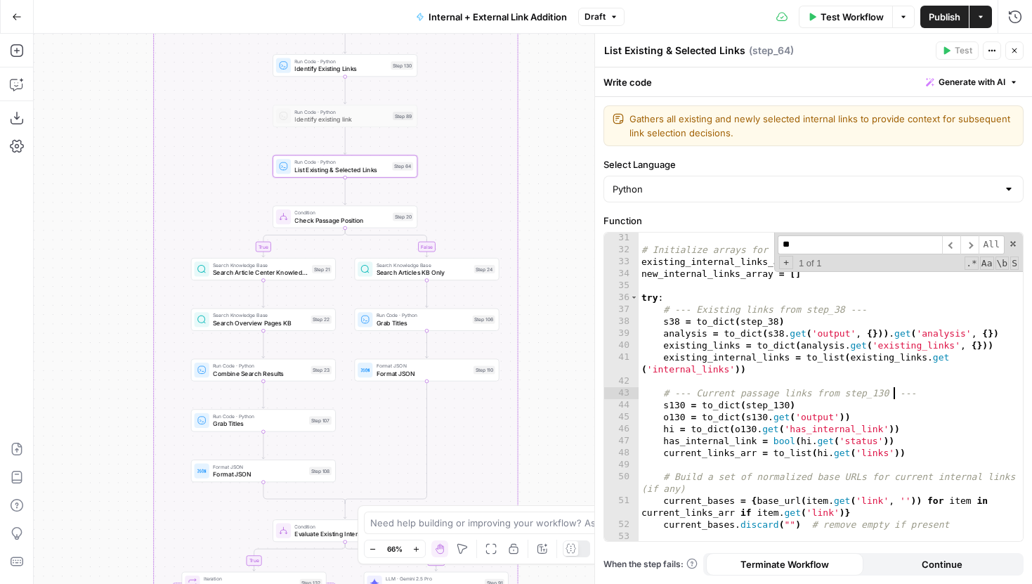
type textarea "**********"
click at [892, 199] on div "Python" at bounding box center [813, 189] width 420 height 27
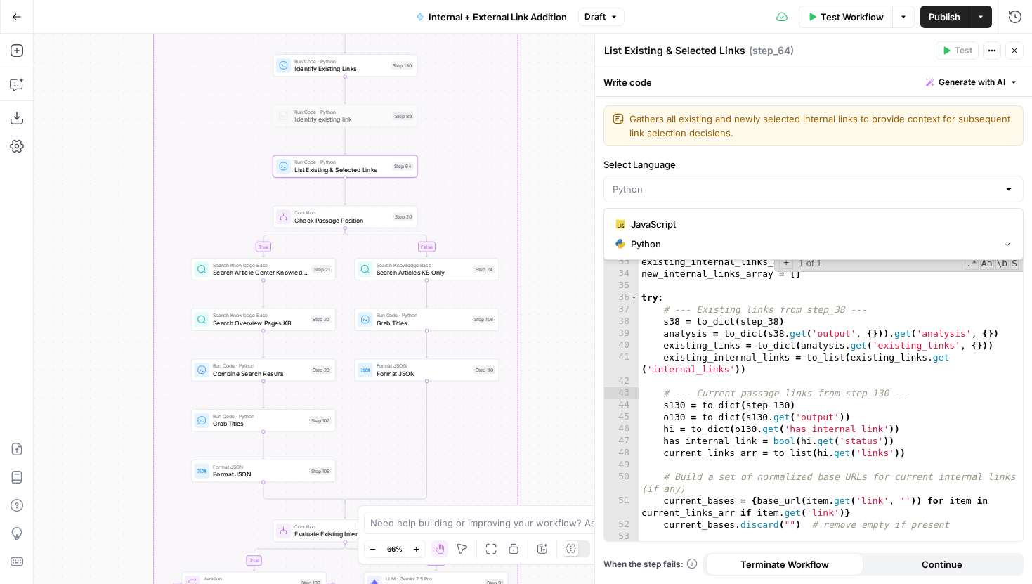
type input "Python"
click at [1008, 54] on button "Close" at bounding box center [1014, 50] width 18 height 18
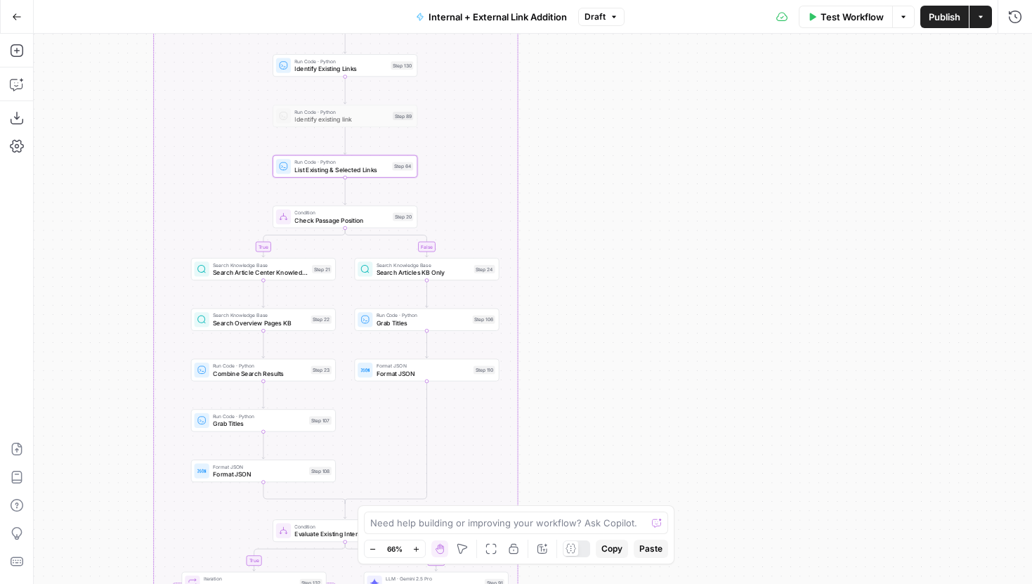
click at [746, 165] on div "true false true false true false Workflow Set Inputs Inputs Run Code · Python G…" at bounding box center [533, 309] width 998 height 550
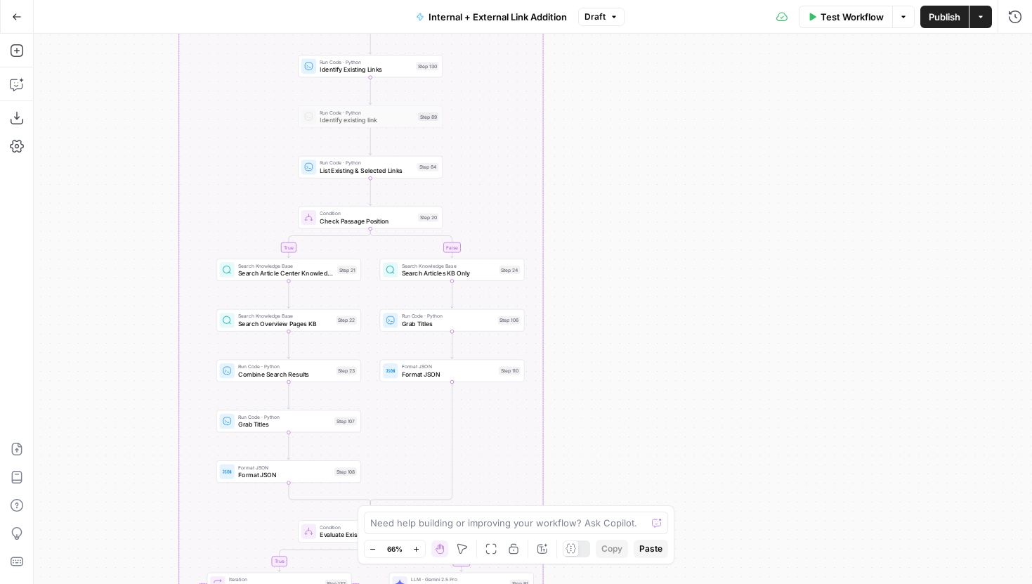
drag, startPoint x: 604, startPoint y: 389, endPoint x: 655, endPoint y: 436, distance: 69.1
click at [655, 436] on div "true false true false true false Workflow Set Inputs Inputs Run Code · Python G…" at bounding box center [533, 309] width 998 height 550
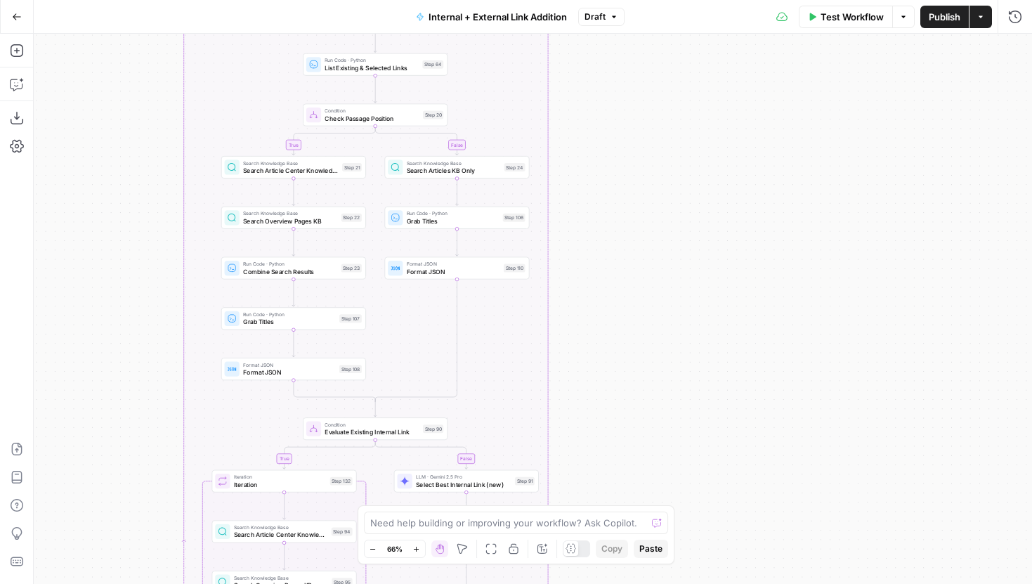
drag, startPoint x: 675, startPoint y: 278, endPoint x: 653, endPoint y: 127, distance: 152.6
click at [653, 128] on div "true false true false true false Workflow Set Inputs Inputs Run Code · Python G…" at bounding box center [533, 309] width 998 height 550
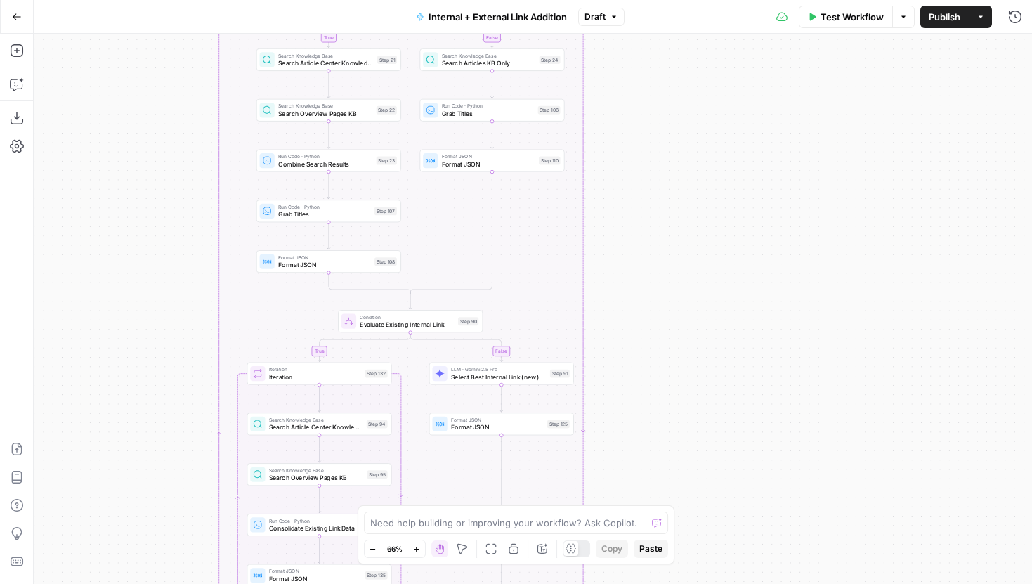
drag, startPoint x: 636, startPoint y: 256, endPoint x: 671, endPoint y: 150, distance: 112.4
click at [671, 150] on div "true false true false true false Workflow Set Inputs Inputs Run Code · Python G…" at bounding box center [533, 309] width 998 height 550
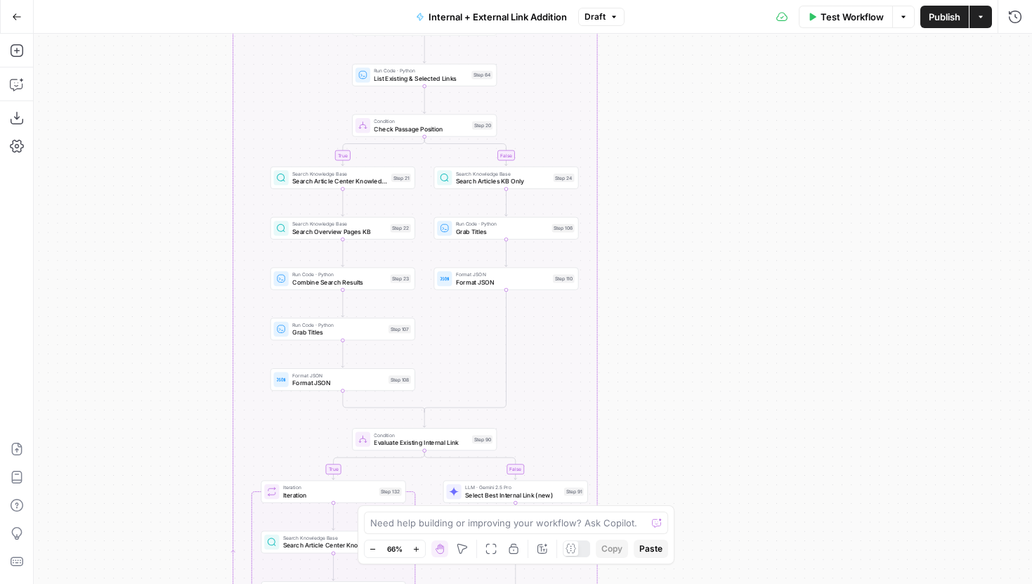
drag, startPoint x: 645, startPoint y: 301, endPoint x: 659, endPoint y: 424, distance: 123.1
click at [659, 424] on div "true false true false true false Workflow Set Inputs Inputs Run Code · Python G…" at bounding box center [533, 309] width 998 height 550
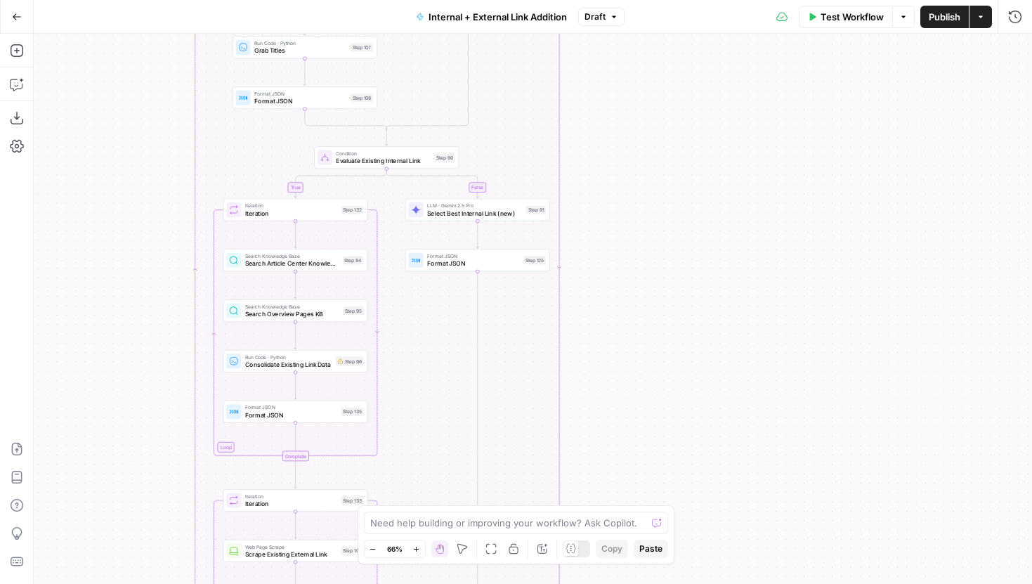
drag, startPoint x: 690, startPoint y: 418, endPoint x: 652, endPoint y: 112, distance: 308.7
click at [653, 112] on div "true false true false true false Workflow Set Inputs Inputs Run Code · Python G…" at bounding box center [533, 309] width 998 height 550
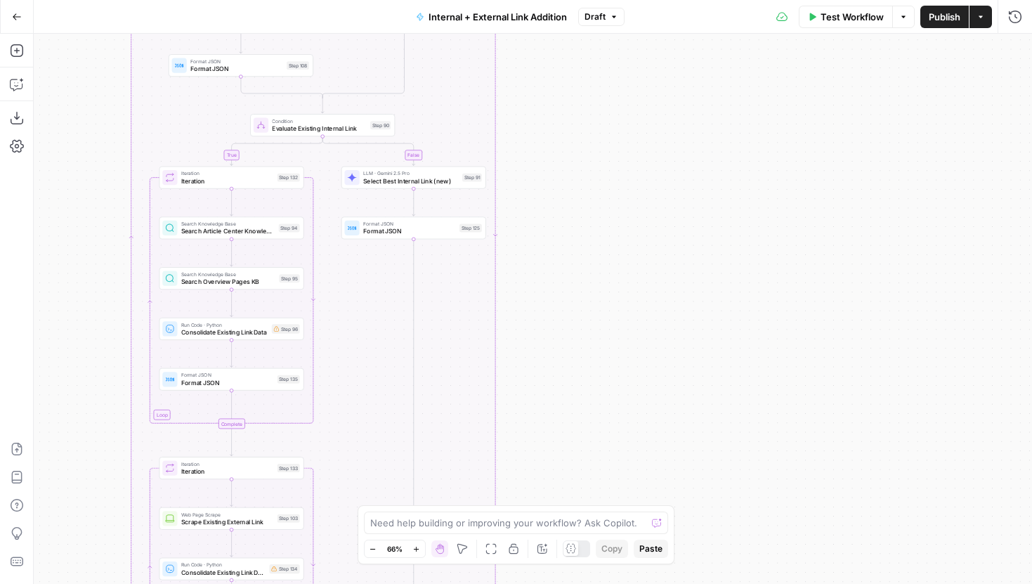
drag, startPoint x: 439, startPoint y: 474, endPoint x: 374, endPoint y: 462, distance: 65.7
click at [374, 464] on div "true false true false true false Workflow Set Inputs Inputs Run Code · Python G…" at bounding box center [533, 309] width 998 height 550
click at [386, 182] on span "Select Best Internal Link (new)" at bounding box center [411, 180] width 96 height 9
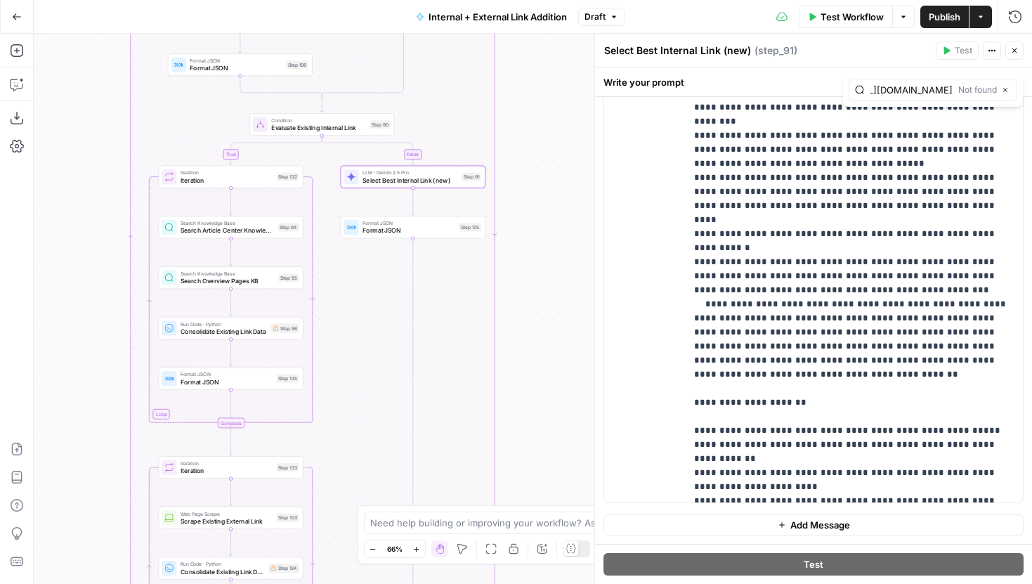
scroll to position [5439, 0]
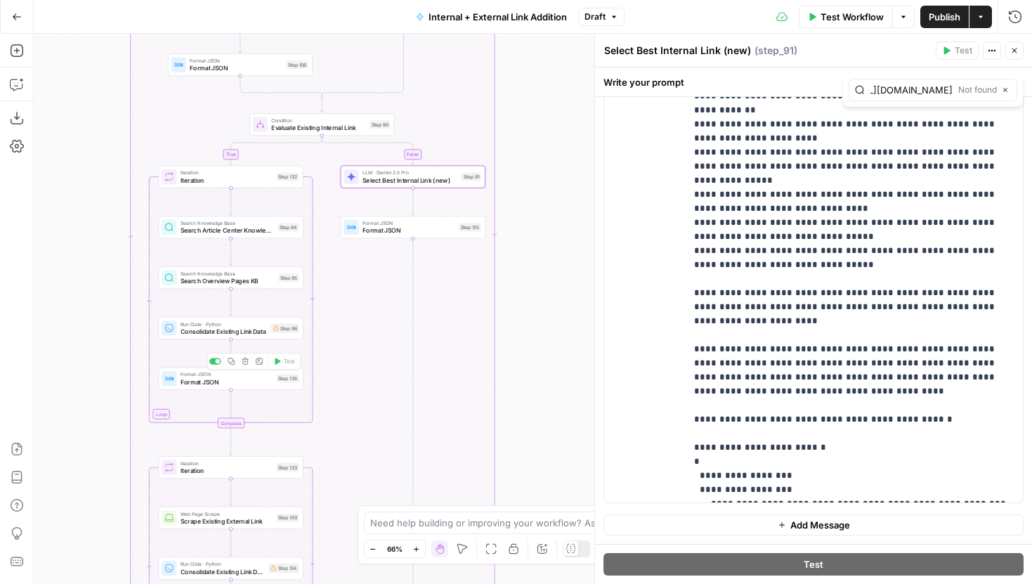
type input "https://www.legalzoom.com/business/business-operations/"
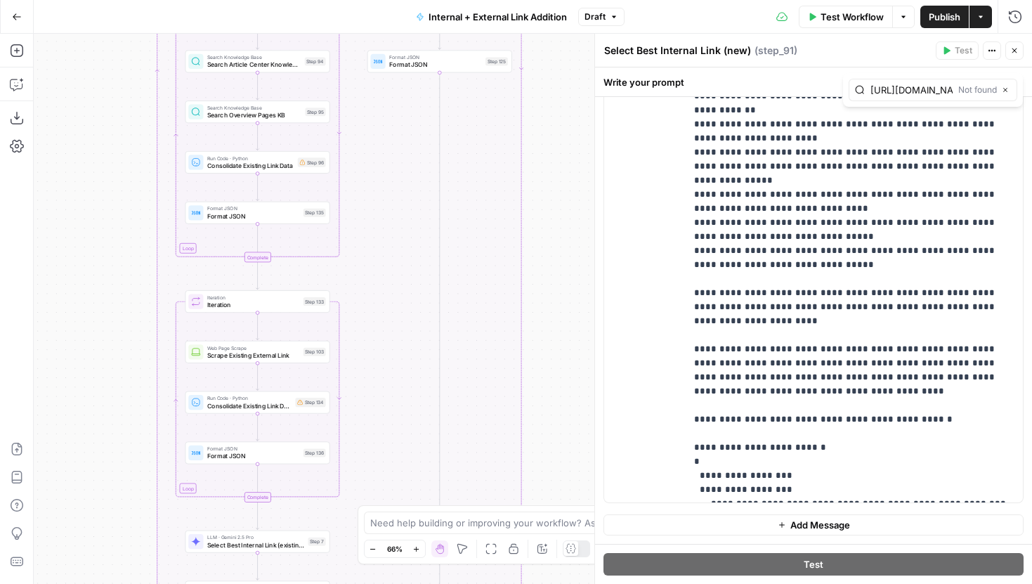
drag, startPoint x: 376, startPoint y: 407, endPoint x: 405, endPoint y: 224, distance: 184.9
click at [405, 224] on div "true false true false true false Workflow Set Inputs Inputs Run Code · Python G…" at bounding box center [533, 309] width 998 height 550
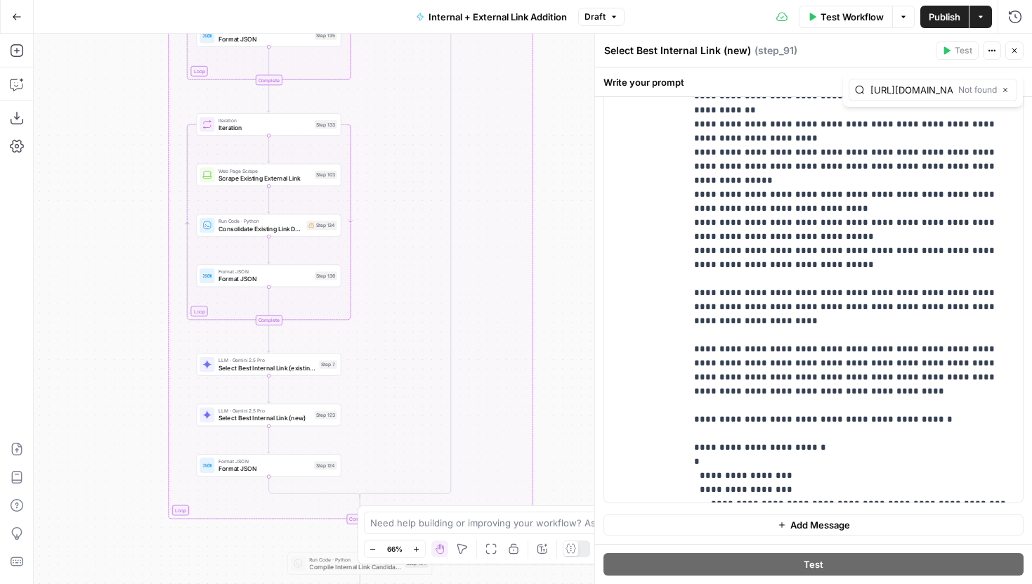
drag, startPoint x: 402, startPoint y: 351, endPoint x: 413, endPoint y: 178, distance: 173.2
click at [413, 178] on div "true false true false true false Workflow Set Inputs Inputs Run Code · Python G…" at bounding box center [533, 309] width 998 height 550
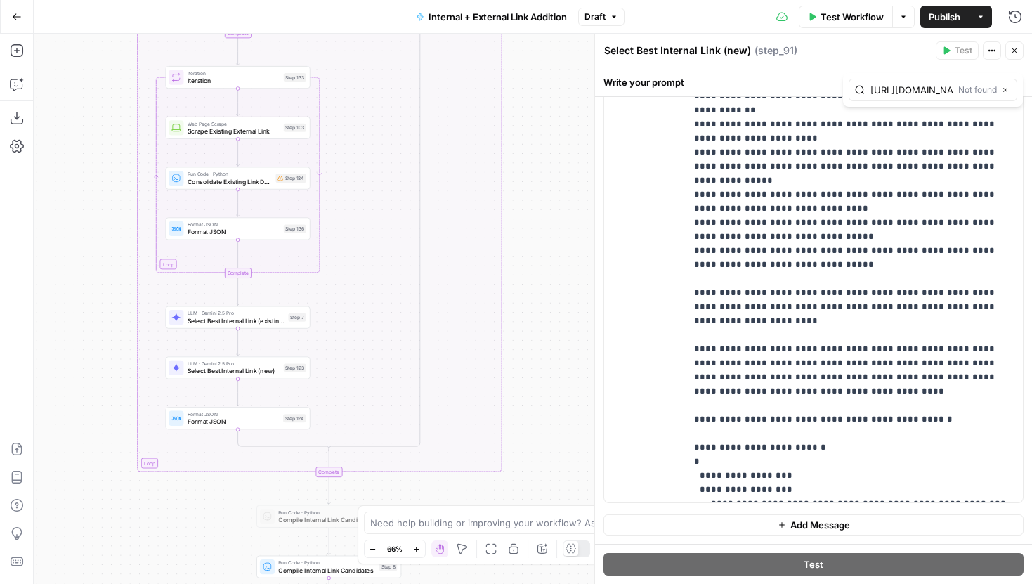
drag, startPoint x: 405, startPoint y: 358, endPoint x: 372, endPoint y: 323, distance: 48.2
click at [372, 323] on div "true false true false true false Workflow Set Inputs Inputs Run Code · Python G…" at bounding box center [533, 309] width 998 height 550
click at [285, 320] on div "LLM · Gemini 2.5 Pro Select Best Internal Link (existing) Step 7 Copy step Dele…" at bounding box center [237, 317] width 137 height 16
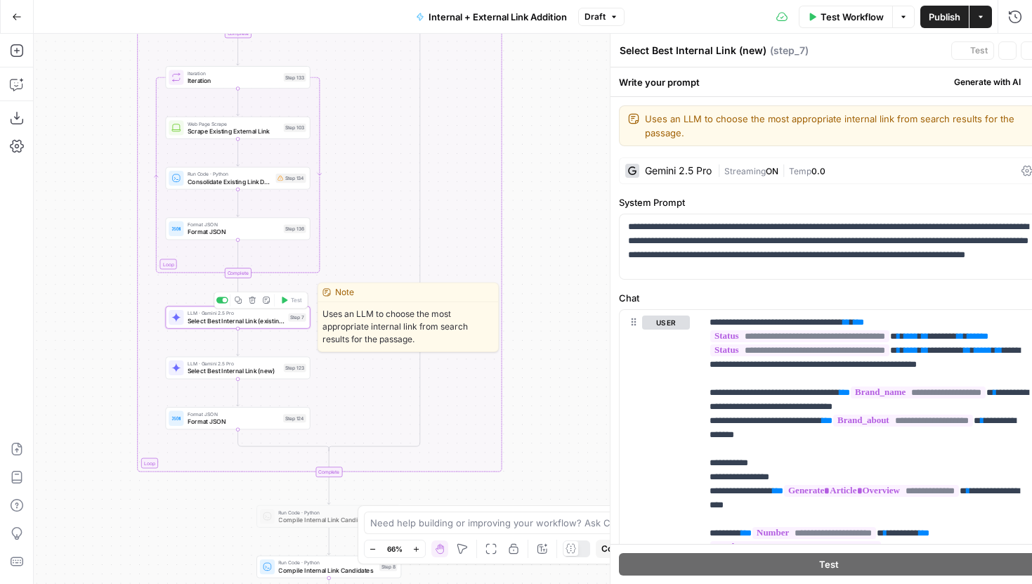
type textarea "Select Best Internal Link (existing)"
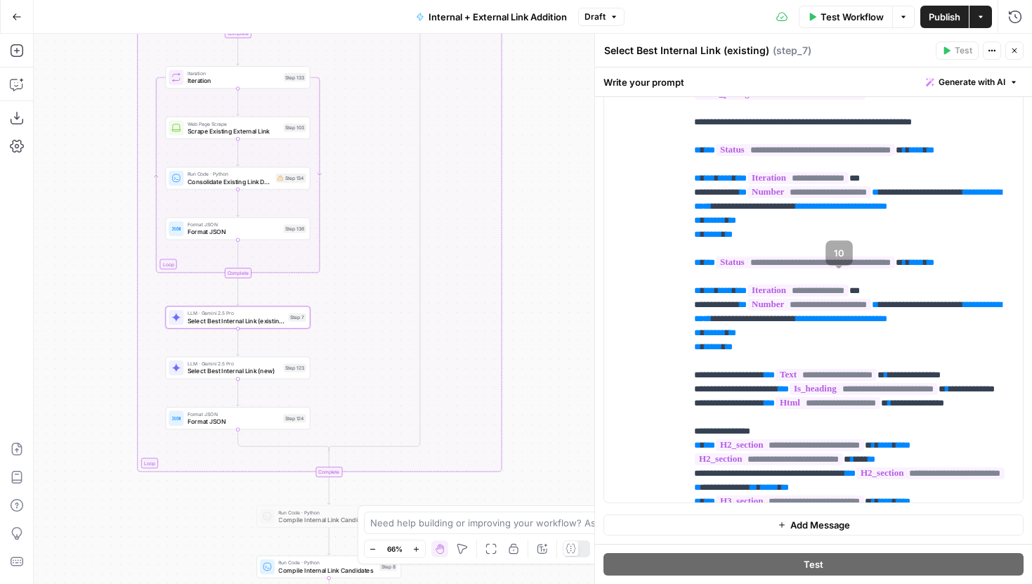
scroll to position [77, 0]
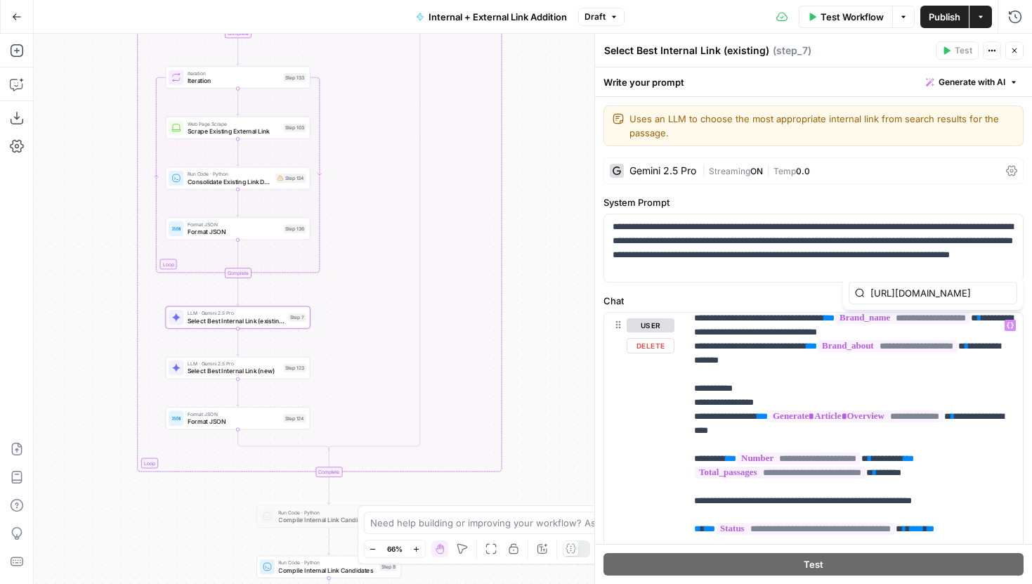
scroll to position [0, 176]
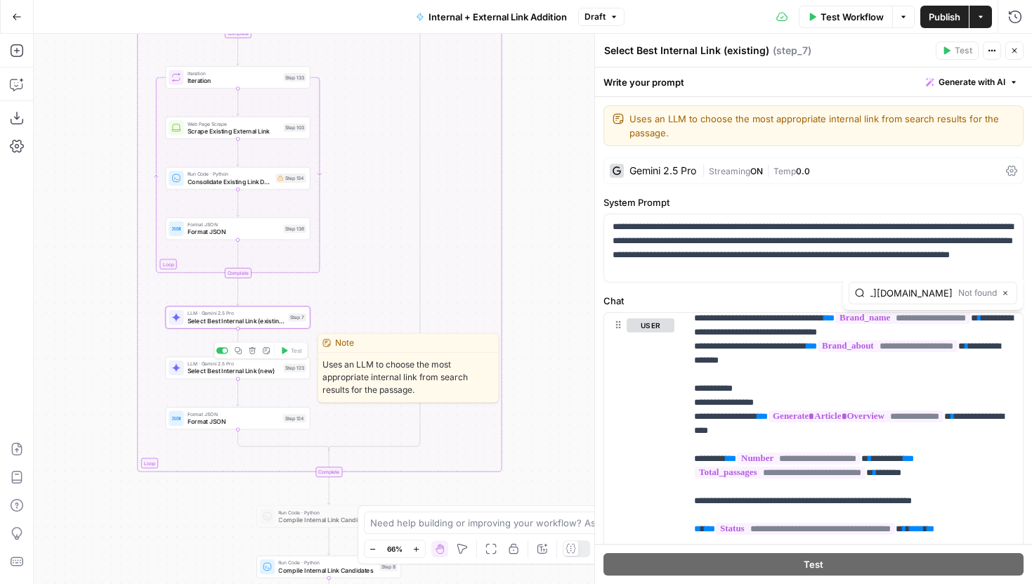
type input "https://www.legalzoom.com/business/business-operations/"
click at [268, 372] on span "Select Best Internal Link (new)" at bounding box center [234, 370] width 93 height 9
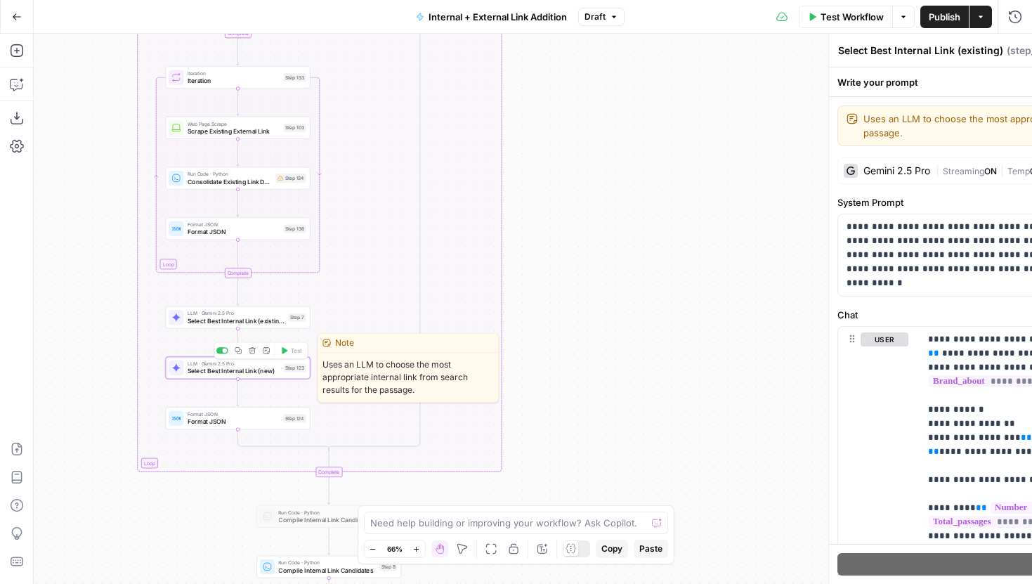
type textarea "Select Best Internal Link (new)"
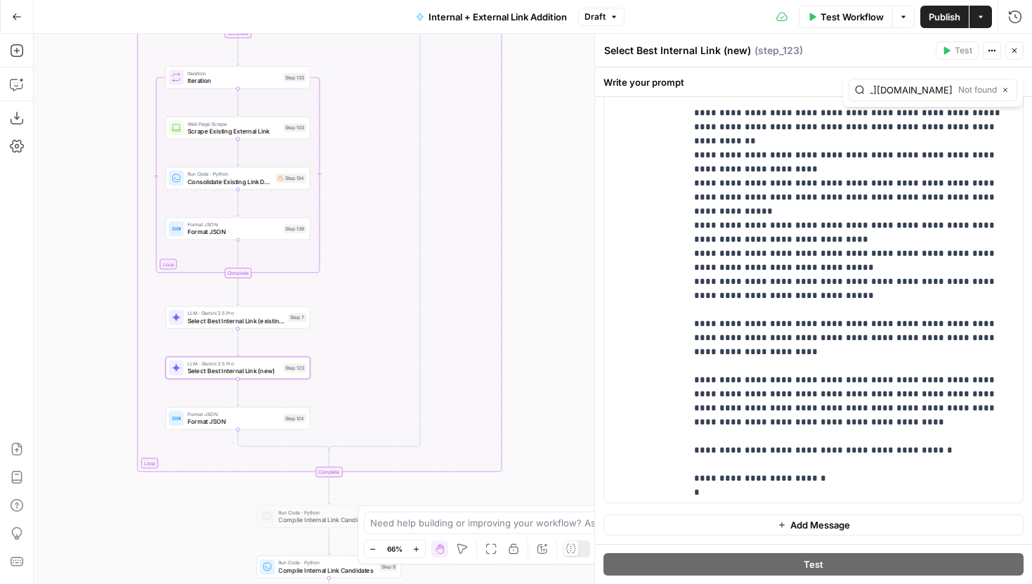
scroll to position [5439, 0]
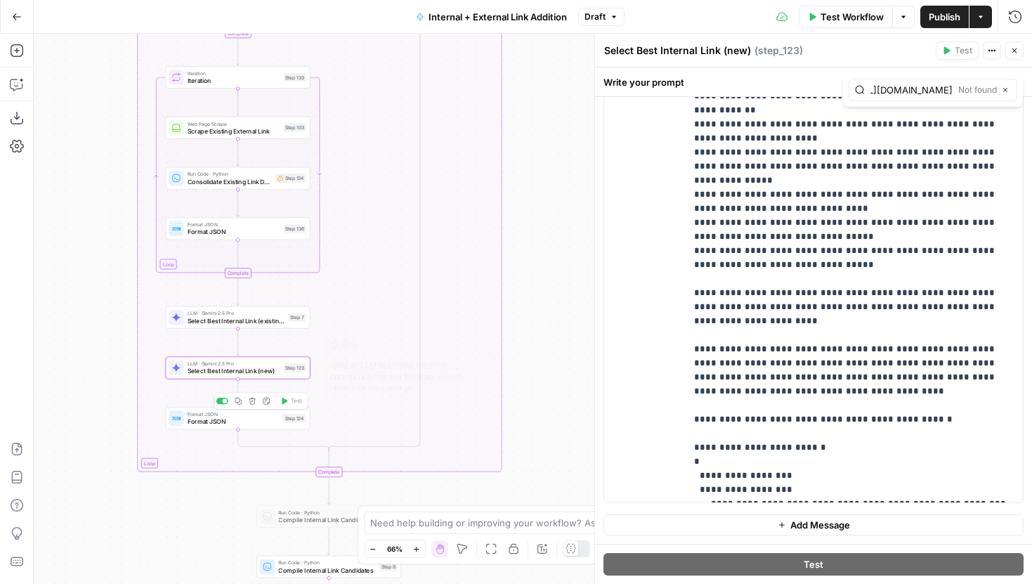
type input "https://www.legalzoom.com/business/business-operations/"
drag, startPoint x: 410, startPoint y: 197, endPoint x: 408, endPoint y: 474, distance: 276.8
click at [408, 474] on div "true false true false true false Workflow Set Inputs Inputs Run Code · Python G…" at bounding box center [533, 309] width 998 height 550
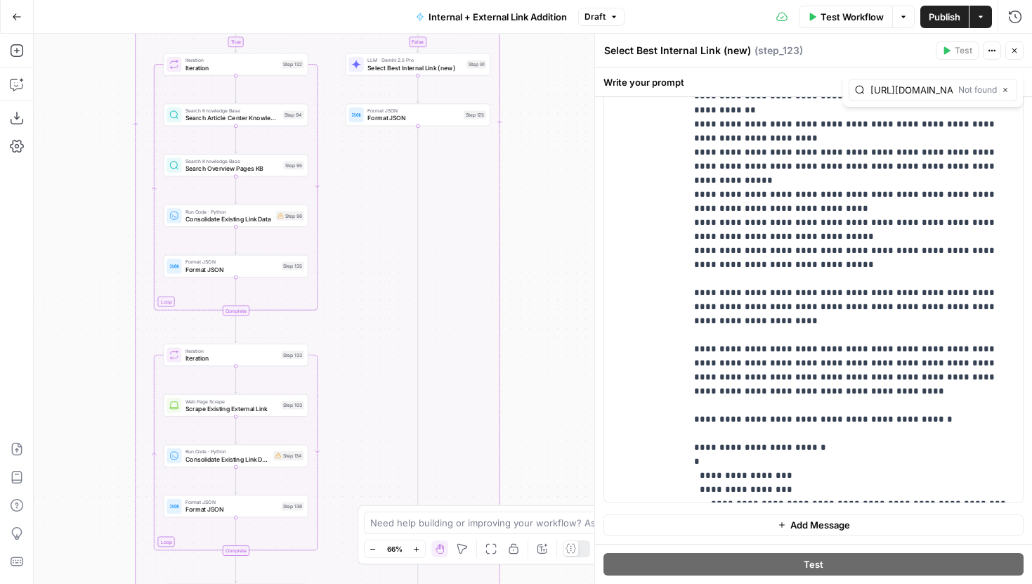
drag, startPoint x: 559, startPoint y: 302, endPoint x: 516, endPoint y: 129, distance: 178.9
click at [516, 129] on div "true false true false true false Workflow Set Inputs Inputs Run Code · Python G…" at bounding box center [533, 309] width 998 height 550
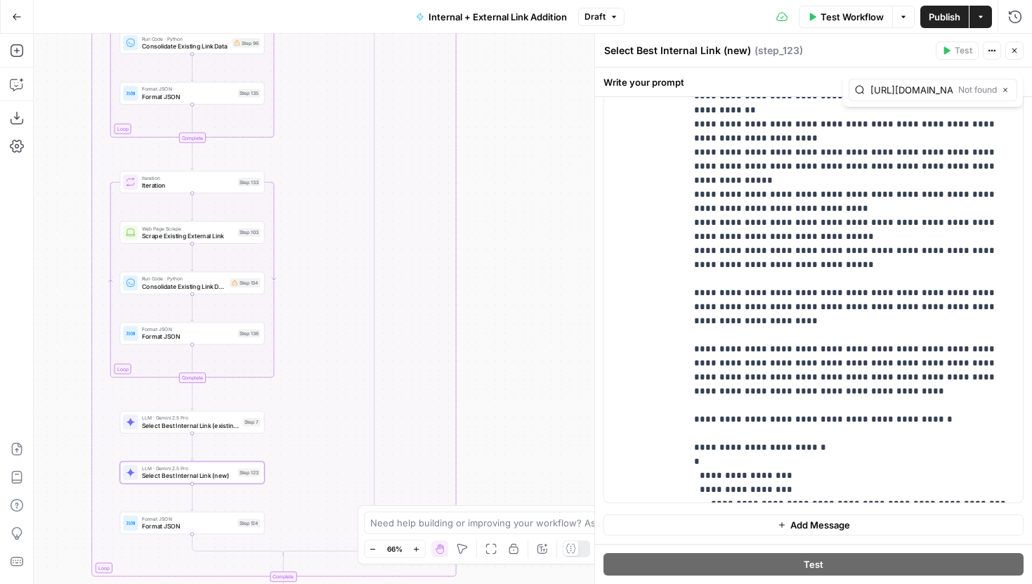
drag, startPoint x: 540, startPoint y: 408, endPoint x: 528, endPoint y: 174, distance: 235.0
click at [528, 174] on div "true false true false true false Workflow Set Inputs Inputs Run Code · Python G…" at bounding box center [533, 309] width 998 height 550
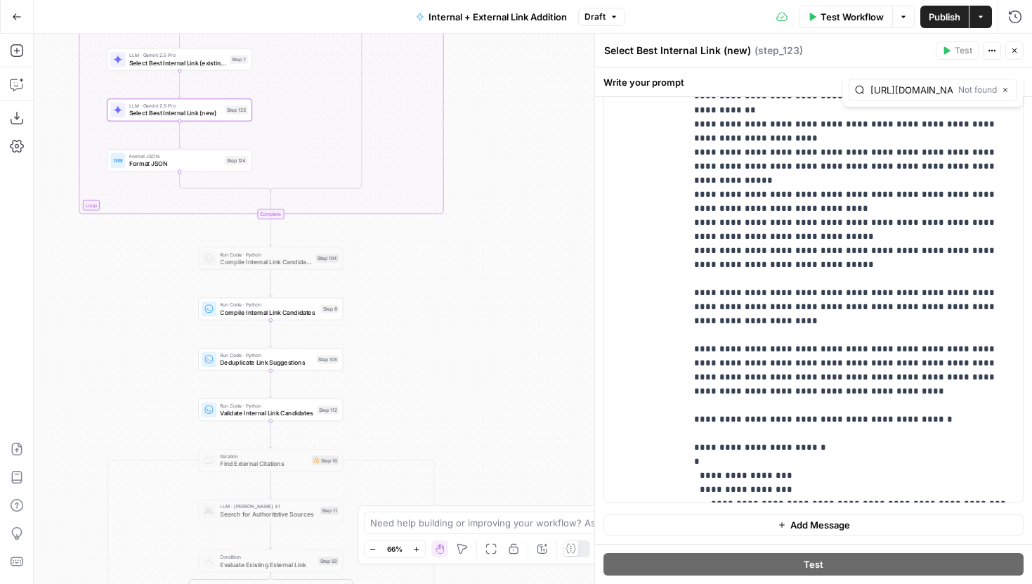
drag, startPoint x: 541, startPoint y: 441, endPoint x: 540, endPoint y: 333, distance: 107.5
click at [540, 333] on div "true false true false true false Workflow Set Inputs Inputs Run Code · Python G…" at bounding box center [533, 309] width 998 height 550
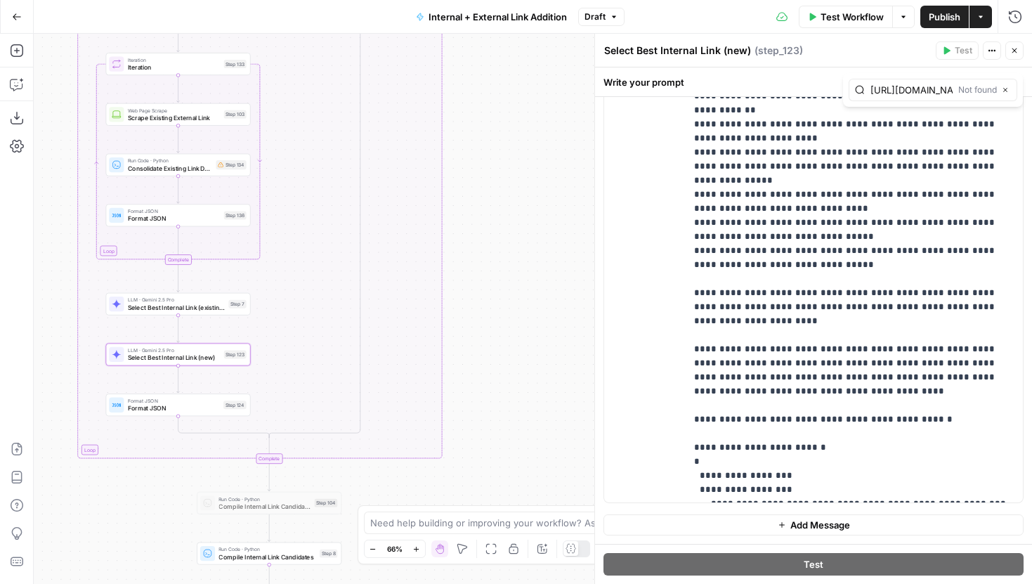
drag, startPoint x: 549, startPoint y: 171, endPoint x: 549, endPoint y: 365, distance: 193.9
click at [549, 365] on div "true false true false true false Workflow Set Inputs Inputs Run Code · Python G…" at bounding box center [533, 309] width 998 height 550
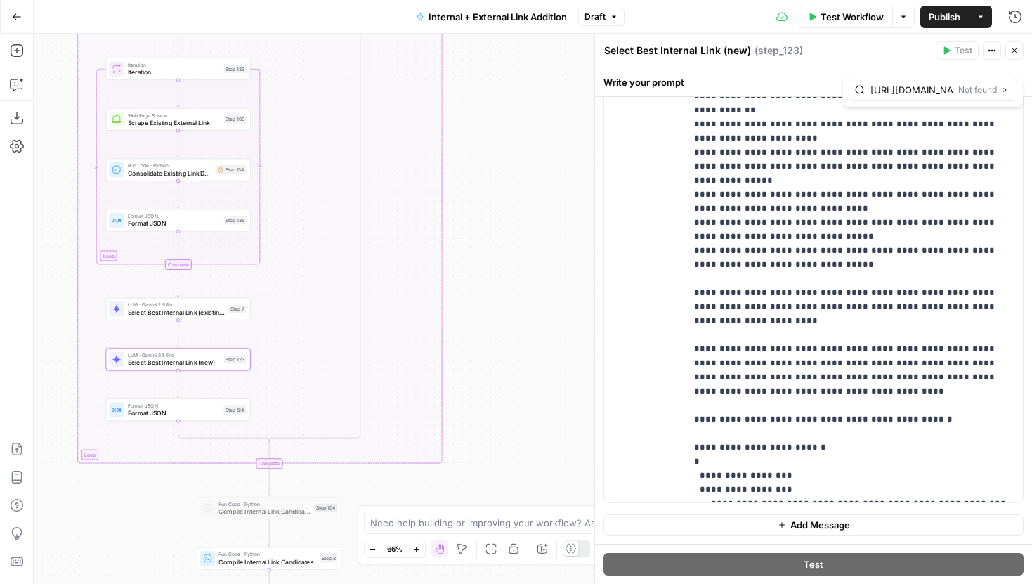
drag, startPoint x: 542, startPoint y: 289, endPoint x: 542, endPoint y: 401, distance: 111.7
click at [542, 401] on div "true false true false true false Workflow Set Inputs Inputs Run Code · Python G…" at bounding box center [533, 309] width 998 height 550
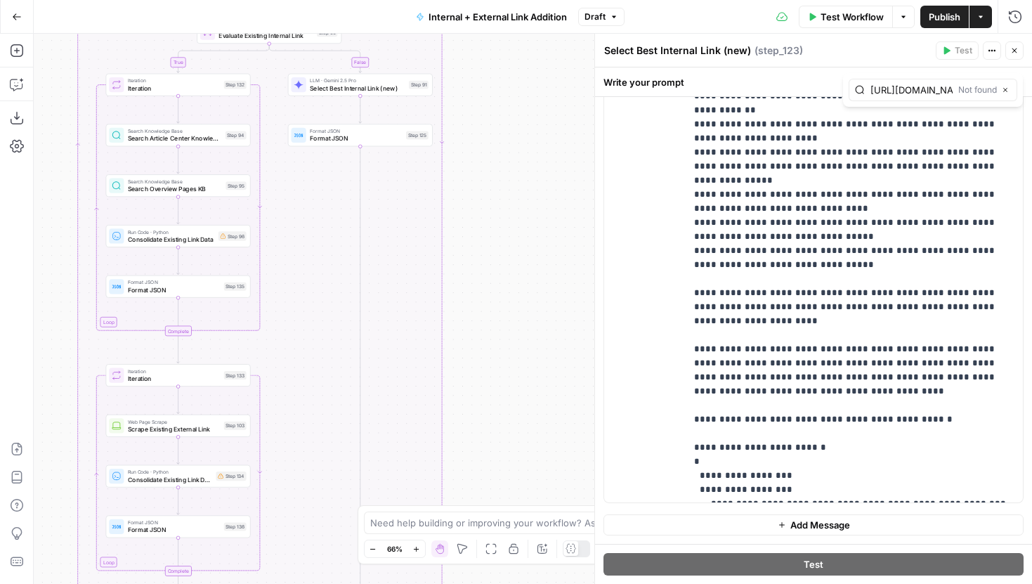
drag, startPoint x: 507, startPoint y: 235, endPoint x: 507, endPoint y: 377, distance: 142.6
click at [507, 372] on div "true false true false true false Workflow Set Inputs Inputs Run Code · Python G…" at bounding box center [533, 309] width 998 height 550
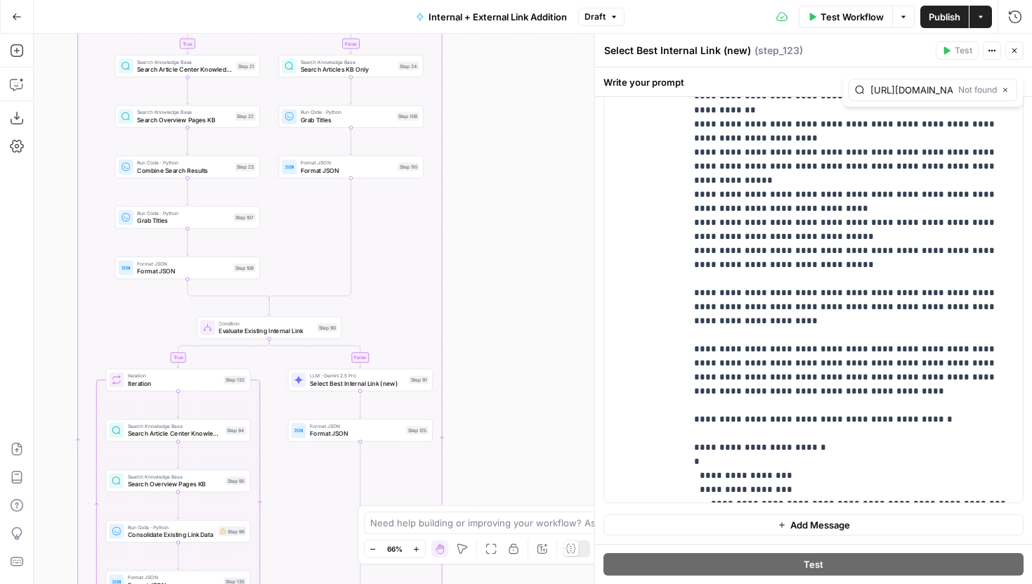
drag, startPoint x: 507, startPoint y: 252, endPoint x: 507, endPoint y: 422, distance: 170.0
click at [507, 412] on div "true false true false true false Workflow Set Inputs Inputs Run Code · Python G…" at bounding box center [533, 309] width 998 height 550
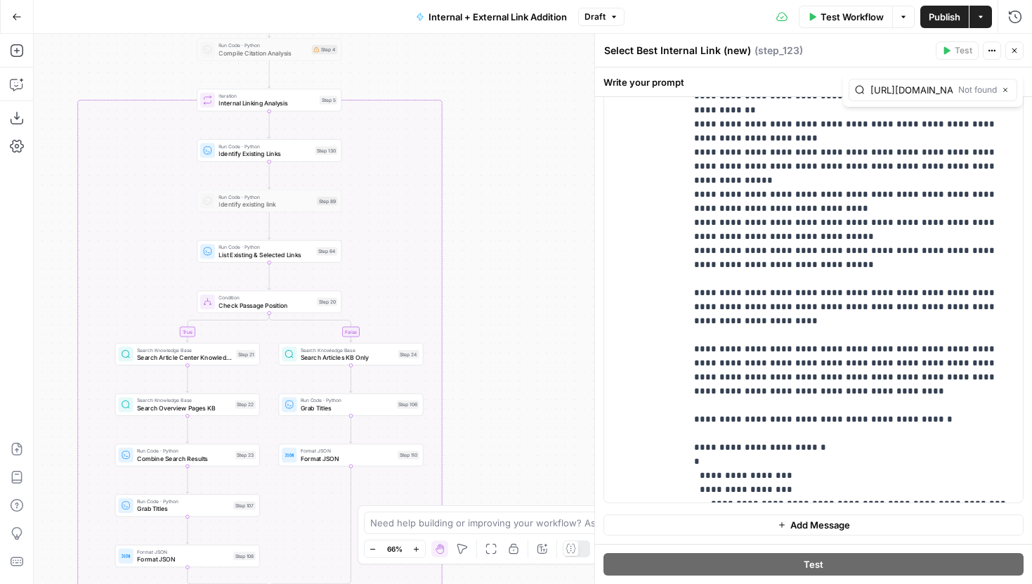
drag, startPoint x: 507, startPoint y: 180, endPoint x: 507, endPoint y: 206, distance: 26.0
click at [507, 206] on div "true false true false true false Workflow Set Inputs Inputs Run Code · Python G…" at bounding box center [533, 309] width 998 height 550
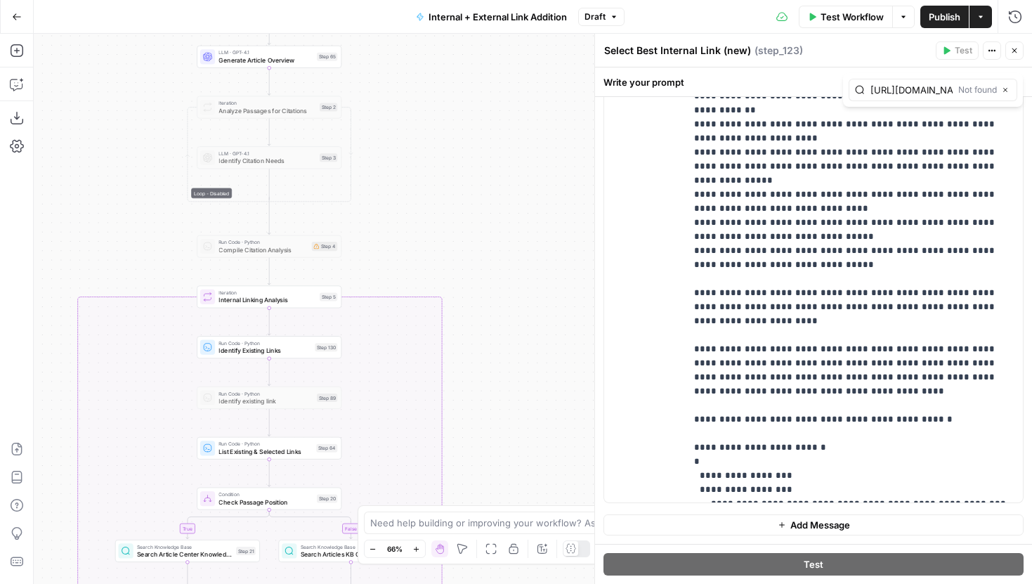
drag, startPoint x: 490, startPoint y: 123, endPoint x: 488, endPoint y: 339, distance: 216.4
click at [488, 339] on div "true false true false true false Workflow Set Inputs Inputs Run Code · Python G…" at bounding box center [533, 309] width 998 height 550
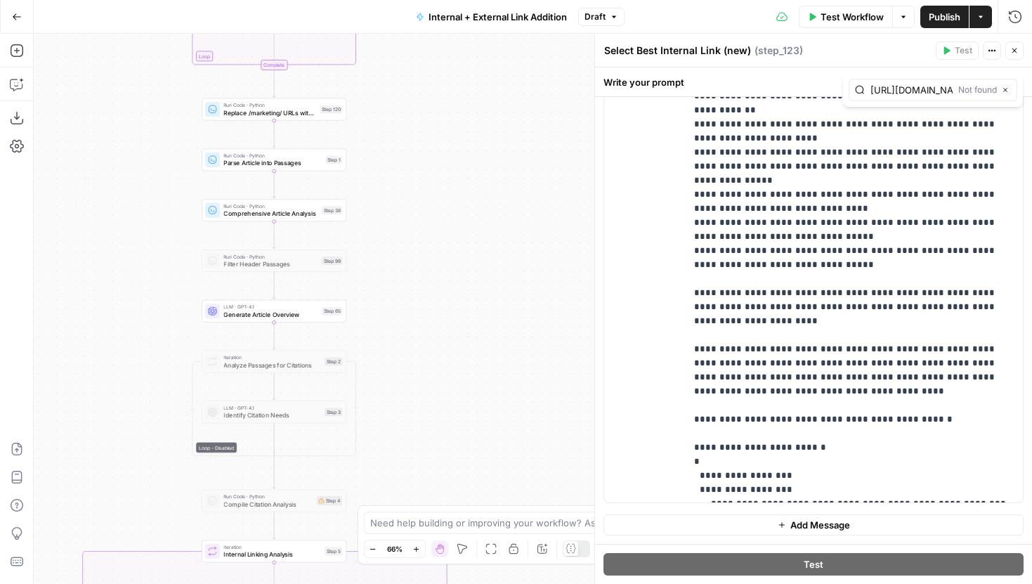
drag, startPoint x: 451, startPoint y: 183, endPoint x: 458, endPoint y: 409, distance: 225.6
click at [458, 409] on div "true false true false true false Workflow Set Inputs Inputs Run Code · Python G…" at bounding box center [533, 309] width 998 height 550
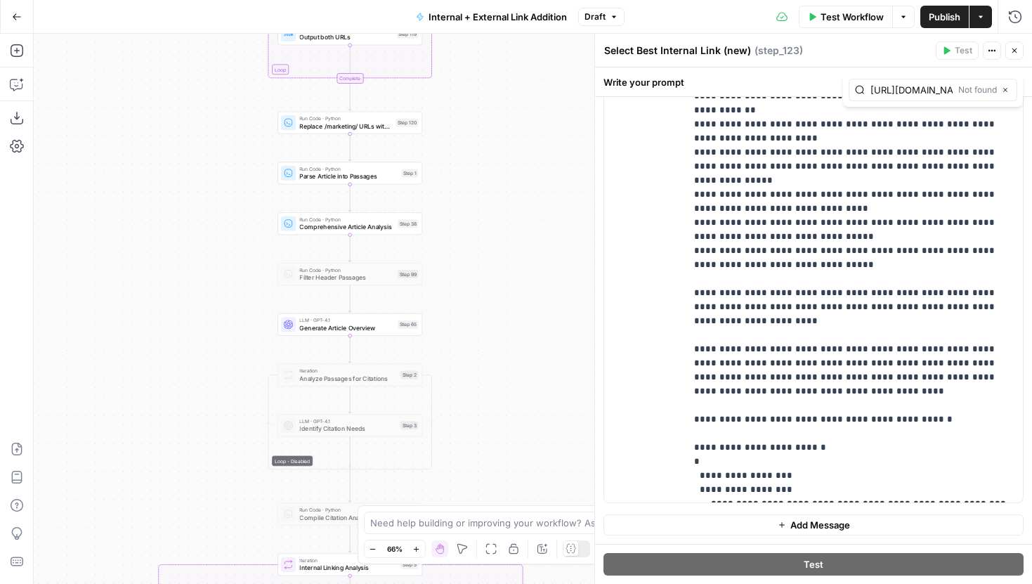
drag, startPoint x: 426, startPoint y: 248, endPoint x: 527, endPoint y: 258, distance: 100.9
click at [527, 258] on div "true false true false true false Workflow Set Inputs Inputs Run Code · Python G…" at bounding box center [533, 309] width 998 height 550
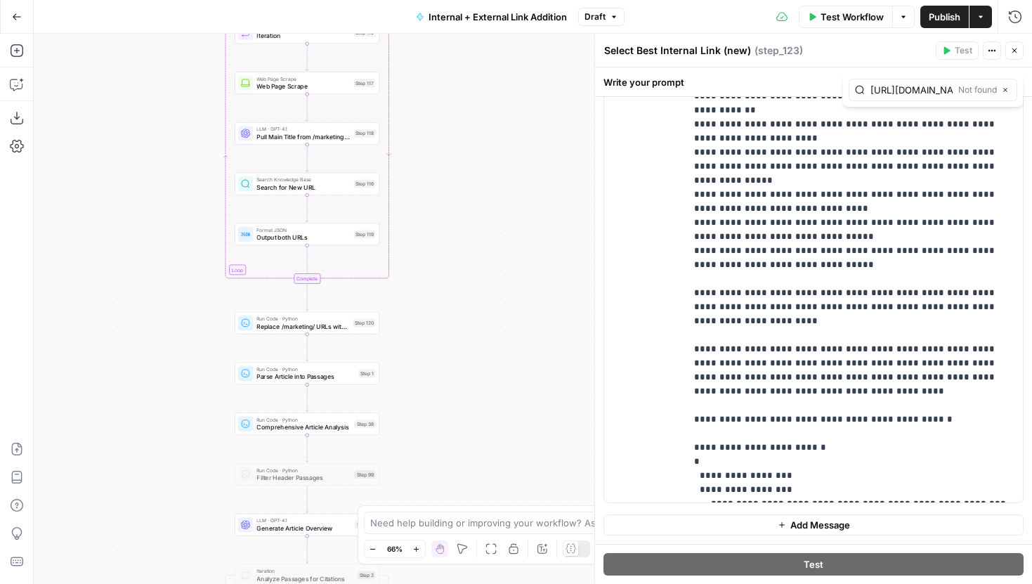
drag, startPoint x: 501, startPoint y: 194, endPoint x: 443, endPoint y: 322, distance: 140.2
click at [443, 322] on div "true false true false true false Workflow Set Inputs Inputs Run Code · Python G…" at bounding box center [533, 309] width 998 height 550
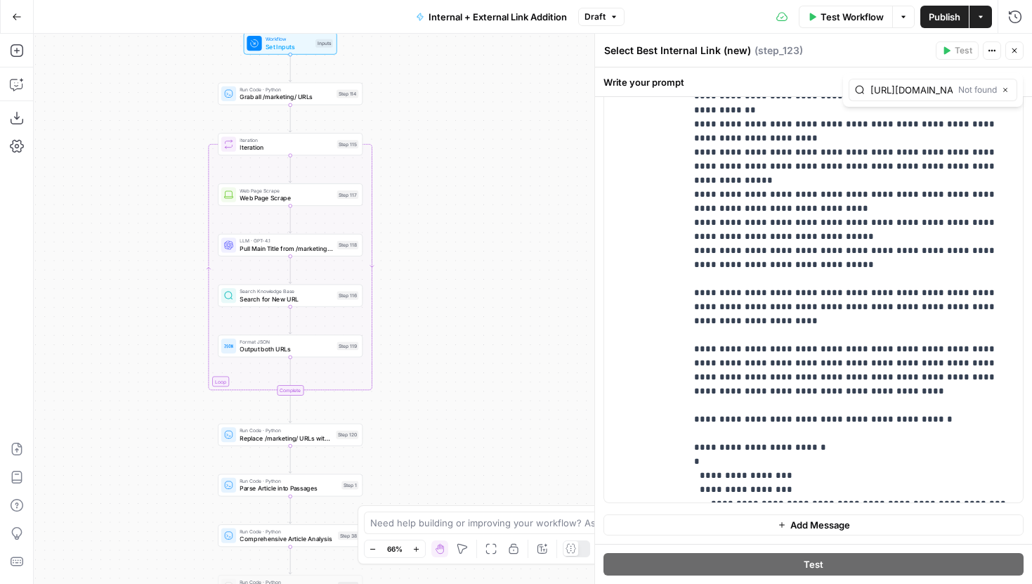
drag, startPoint x: 452, startPoint y: 238, endPoint x: 434, endPoint y: 326, distance: 89.6
click at [434, 326] on div "true false true false true false Workflow Set Inputs Inputs Run Code · Python G…" at bounding box center [533, 309] width 998 height 550
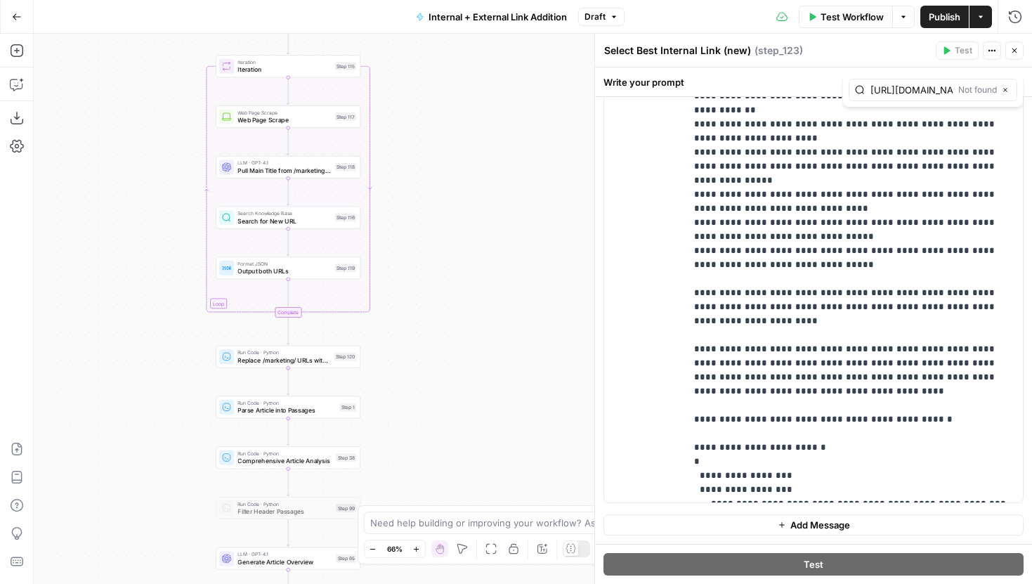
drag, startPoint x: 492, startPoint y: 403, endPoint x: 438, endPoint y: 93, distance: 314.5
click at [438, 93] on div "true false true false true false Workflow Set Inputs Inputs Run Code · Python G…" at bounding box center [533, 309] width 998 height 550
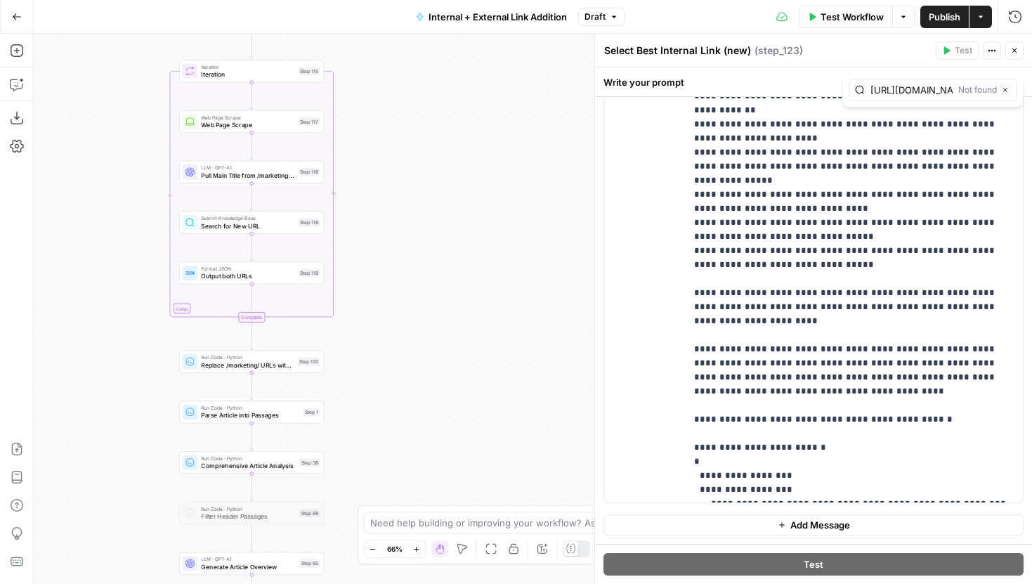
drag, startPoint x: 424, startPoint y: 184, endPoint x: 439, endPoint y: 431, distance: 247.1
click at [439, 431] on div "true false true false true false Workflow Set Inputs Inputs Run Code · Python G…" at bounding box center [533, 309] width 998 height 550
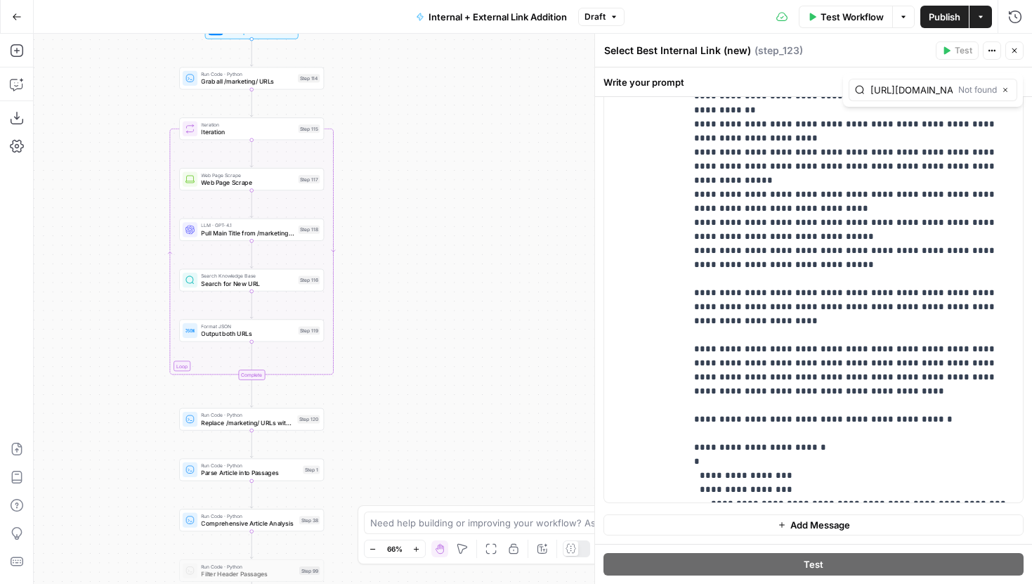
drag, startPoint x: 400, startPoint y: 162, endPoint x: 400, endPoint y: 230, distance: 68.1
click at [400, 230] on div "true false true false true false Workflow Set Inputs Inputs Run Code · Python G…" at bounding box center [533, 309] width 998 height 550
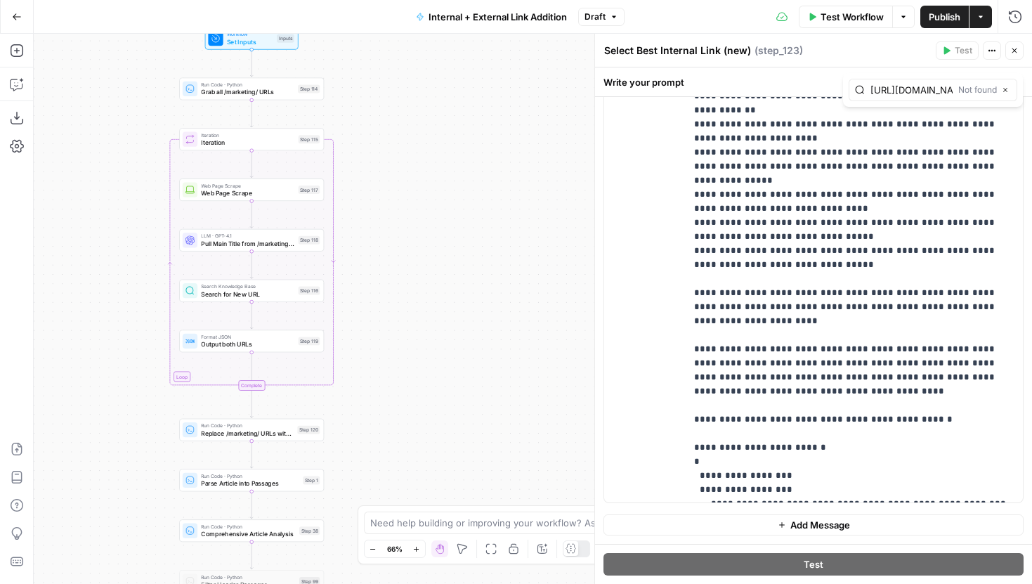
click at [273, 240] on span "Pull Main Title from /marketing/ URL" at bounding box center [247, 243] width 93 height 9
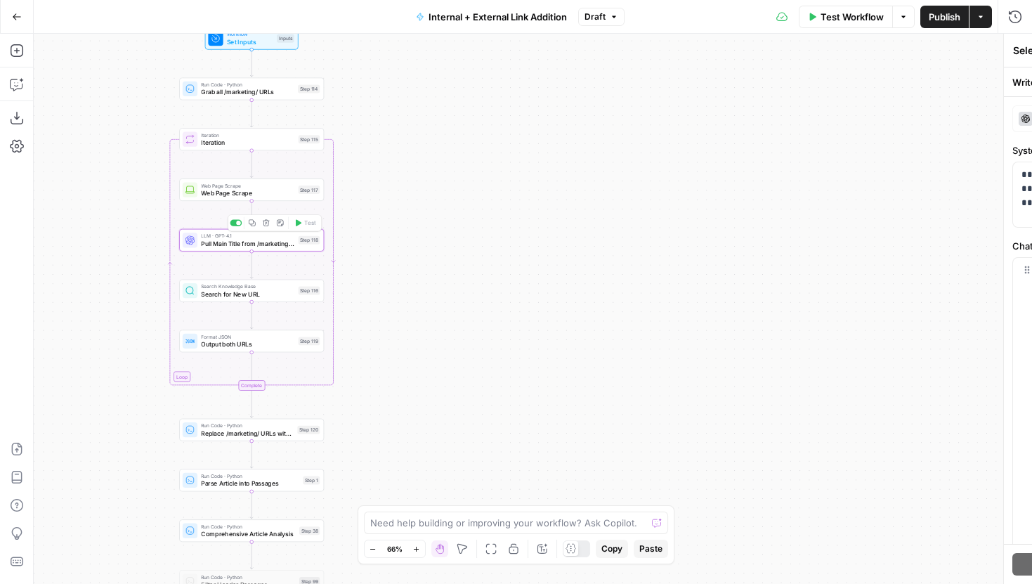
type textarea "Pull Main Title from /marketing/ URL"
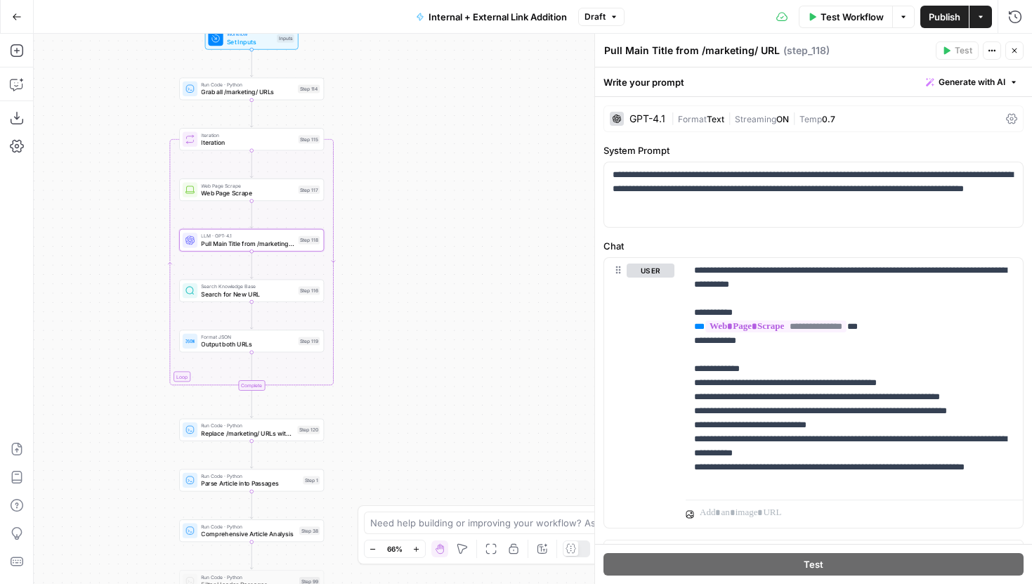
scroll to position [25, 0]
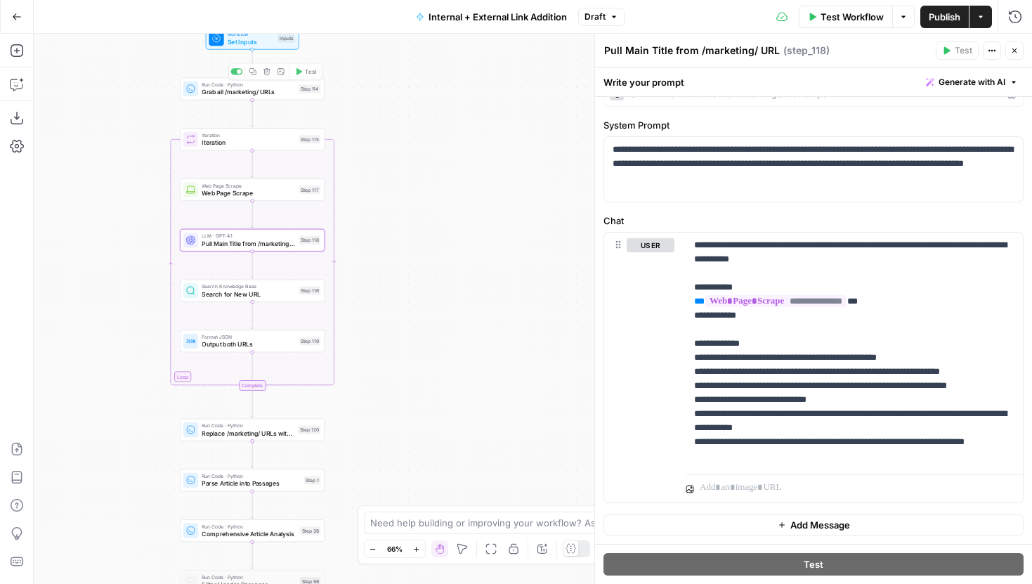
drag, startPoint x: 432, startPoint y: 372, endPoint x: 451, endPoint y: 159, distance: 214.4
click at [451, 164] on div "true false true false true false Workflow Set Inputs Inputs Run Code · Python G…" at bounding box center [533, 309] width 998 height 550
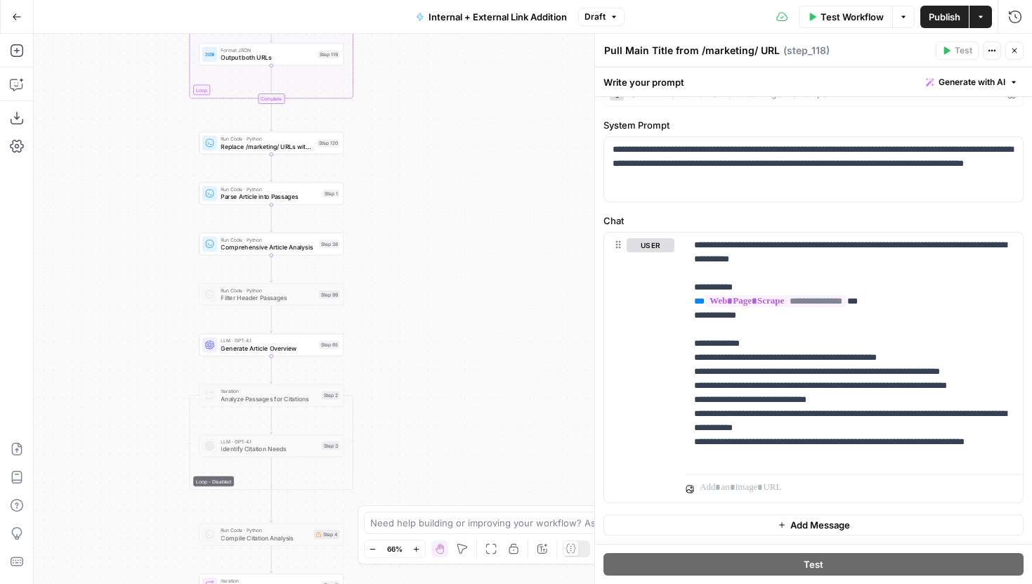
drag, startPoint x: 460, startPoint y: 268, endPoint x: 460, endPoint y: 148, distance: 120.1
click at [460, 148] on div "true false true false true false Workflow Set Inputs Inputs Run Code · Python G…" at bounding box center [533, 309] width 998 height 550
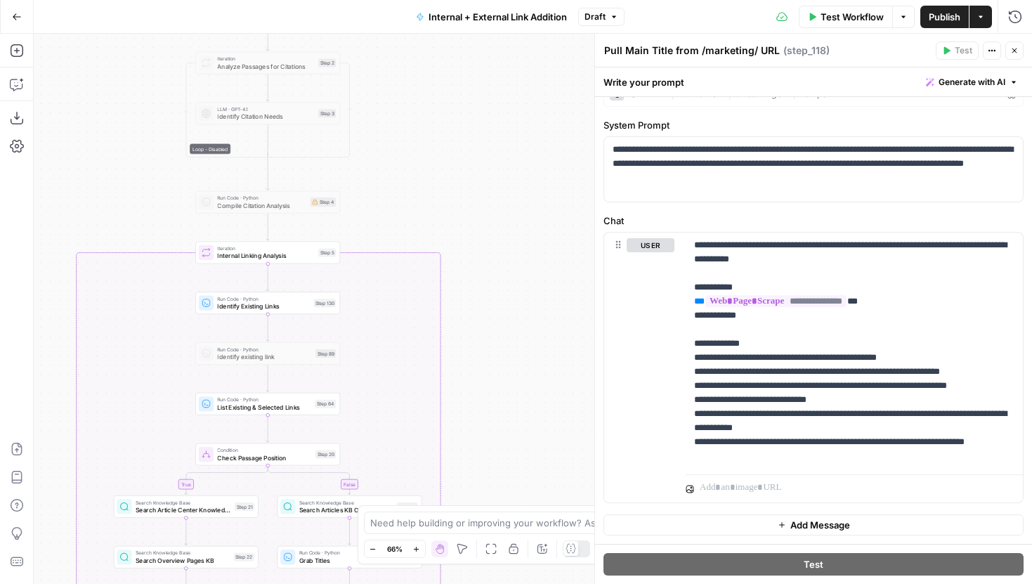
drag, startPoint x: 488, startPoint y: 188, endPoint x: 482, endPoint y: 122, distance: 66.3
click at [482, 127] on div "true false true false true false Workflow Set Inputs Inputs Run Code · Python G…" at bounding box center [533, 309] width 998 height 550
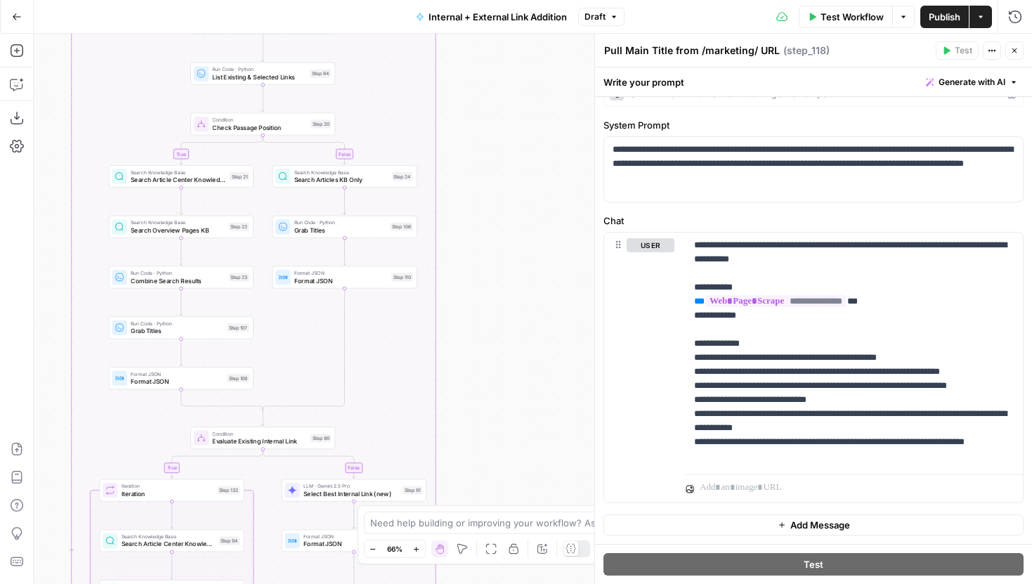
drag, startPoint x: 533, startPoint y: 103, endPoint x: 535, endPoint y: 81, distance: 22.5
click at [535, 81] on div "true false true false true false Workflow Set Inputs Inputs Run Code · Python G…" at bounding box center [533, 309] width 998 height 550
drag, startPoint x: 538, startPoint y: 222, endPoint x: 538, endPoint y: 176, distance: 46.4
click at [538, 181] on div "true false true false true false Workflow Set Inputs Inputs Run Code · Python G…" at bounding box center [533, 309] width 998 height 550
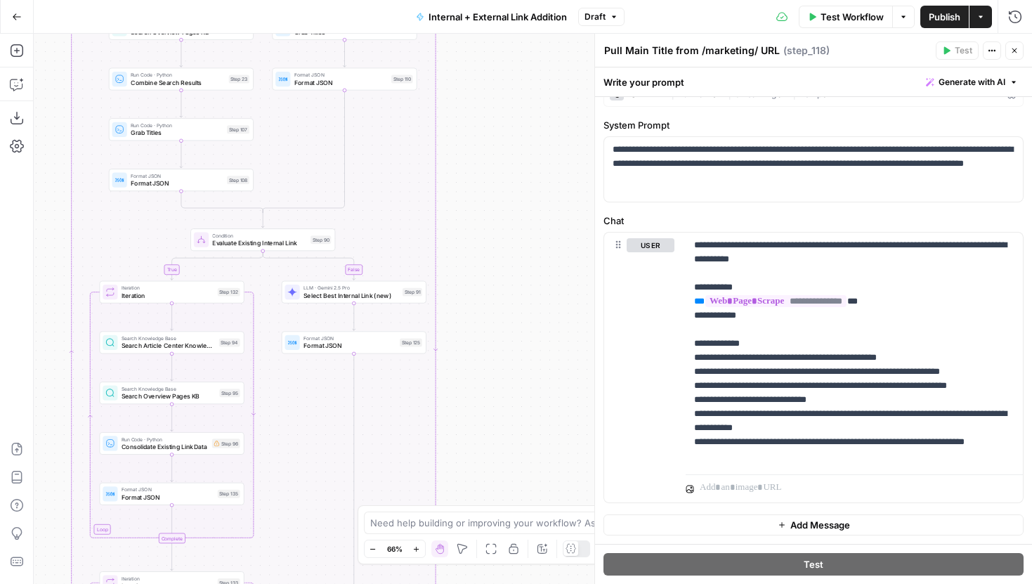
drag, startPoint x: 526, startPoint y: 436, endPoint x: 526, endPoint y: 161, distance: 275.4
click at [526, 161] on div "true false true false true false Workflow Set Inputs Inputs Run Code · Python G…" at bounding box center [533, 309] width 998 height 550
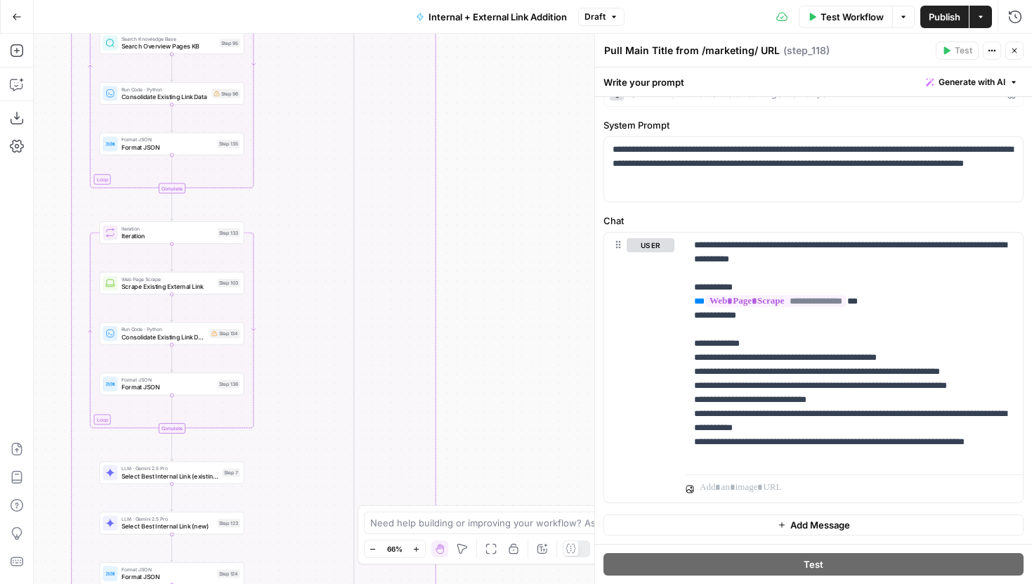
drag, startPoint x: 525, startPoint y: 284, endPoint x: 525, endPoint y: 103, distance: 181.3
click at [525, 103] on div "true false true false true false Workflow Set Inputs Inputs Run Code · Python G…" at bounding box center [533, 309] width 998 height 550
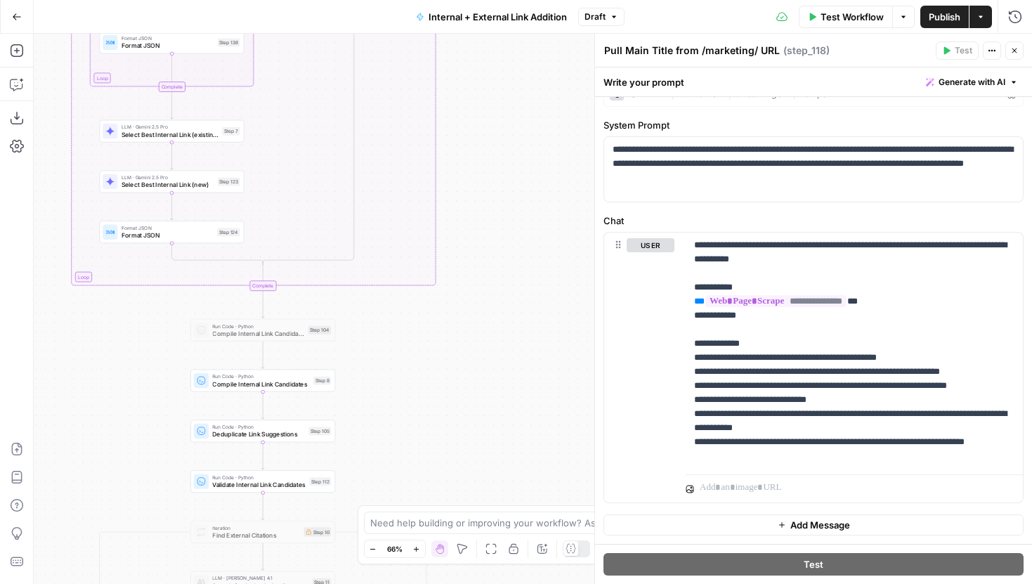
drag, startPoint x: 496, startPoint y: 187, endPoint x: 496, endPoint y: 106, distance: 80.8
click at [496, 106] on div "true false true false true false Workflow Set Inputs Inputs Run Code · Python G…" at bounding box center [533, 309] width 998 height 550
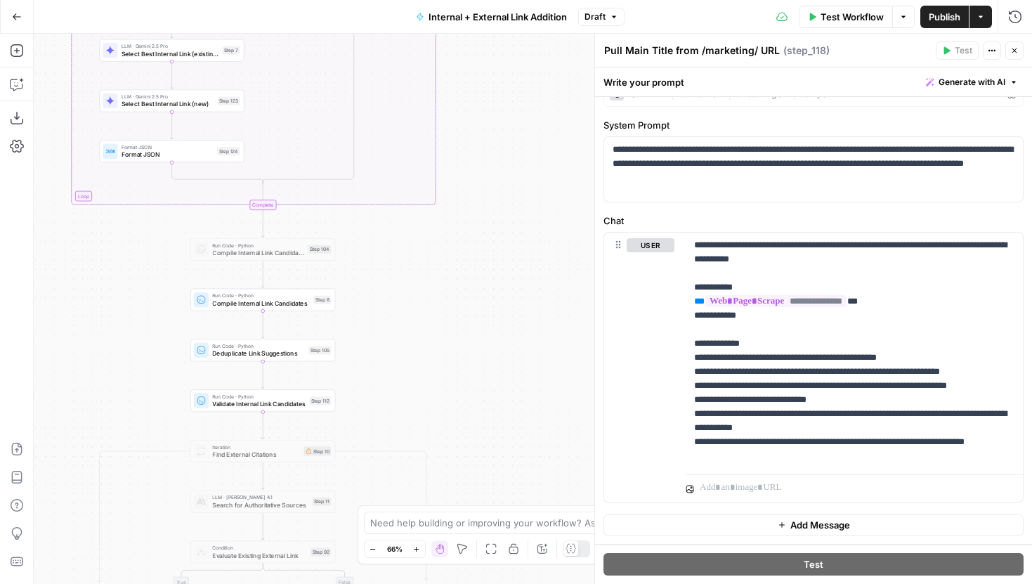
drag, startPoint x: 510, startPoint y: 89, endPoint x: 510, endPoint y: 72, distance: 16.9
click at [510, 72] on div "true false true false true false Workflow Set Inputs Inputs Run Code · Python G…" at bounding box center [533, 309] width 998 height 550
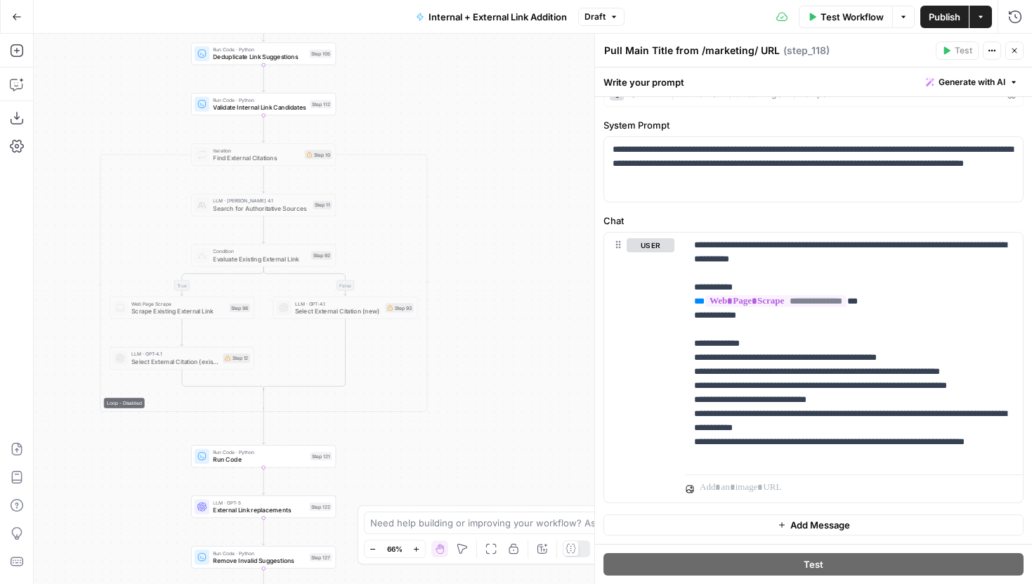
drag, startPoint x: 473, startPoint y: 114, endPoint x: 473, endPoint y: 103, distance: 10.5
click at [473, 103] on div "true false true false true false Workflow Set Inputs Inputs Run Code · Python G…" at bounding box center [533, 309] width 998 height 550
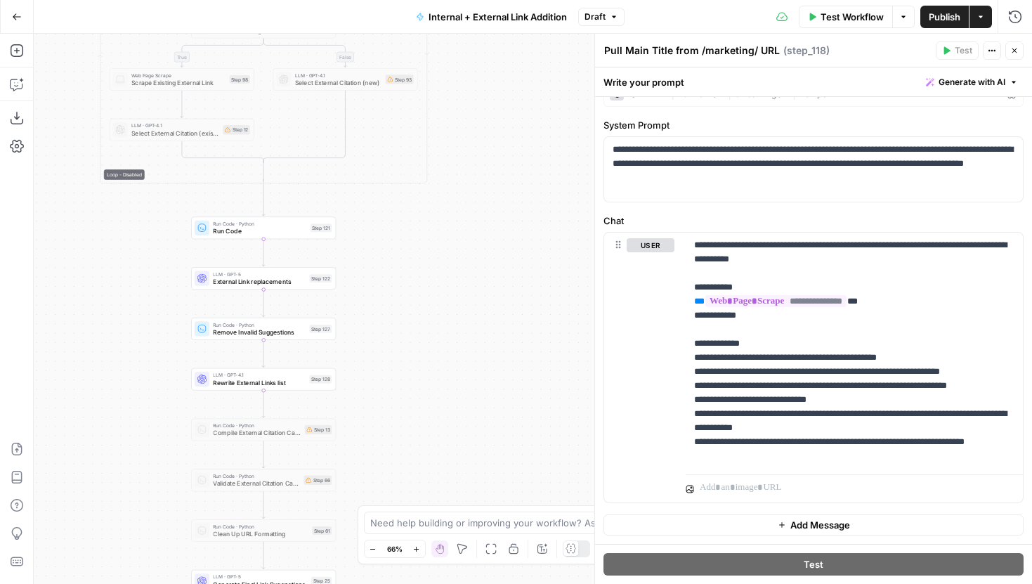
drag
click at [434, 207] on div "true false true false true false Workflow Set Inputs Inputs Run Code · Python G…" at bounding box center [533, 309] width 998 height 550
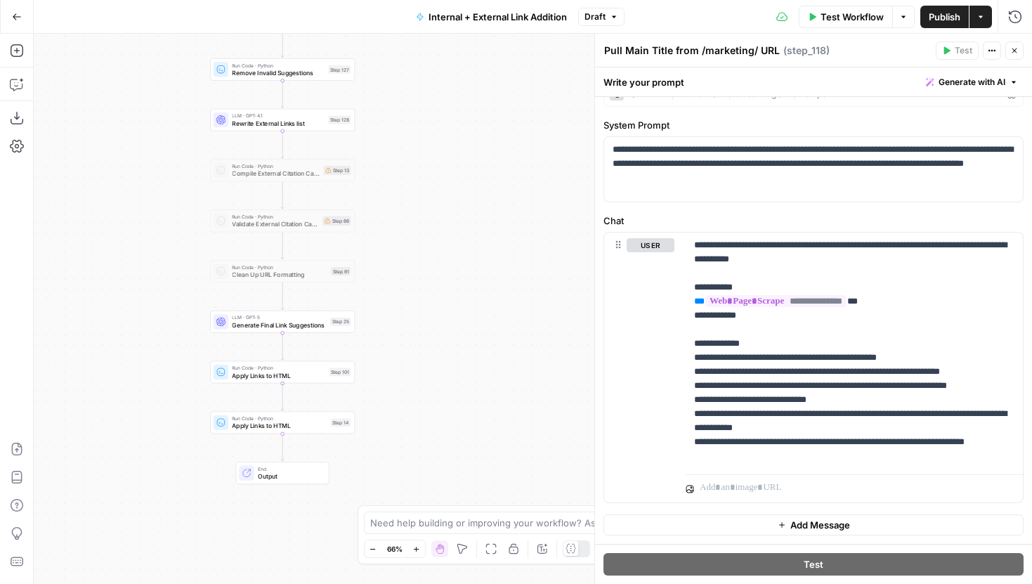
click at [443, 242] on div "true false true false true false Workflow Set Inputs Inputs Run Code · Python G…" at bounding box center [533, 309] width 998 height 550
click at [293, 316] on span "Generate Final Link Suggestions" at bounding box center [277, 319] width 94 height 9
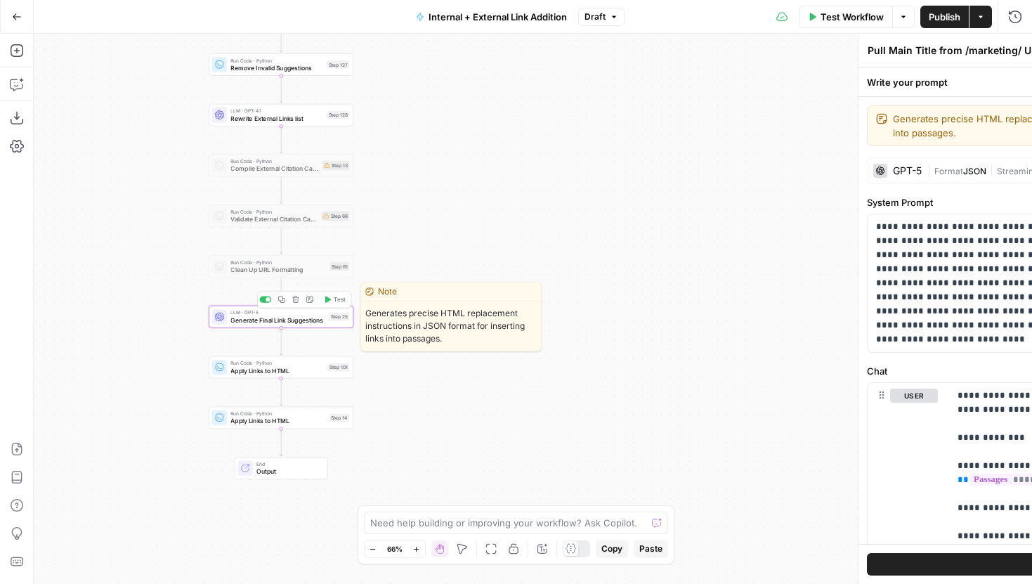
type textarea "Generate Final Link Suggestions"
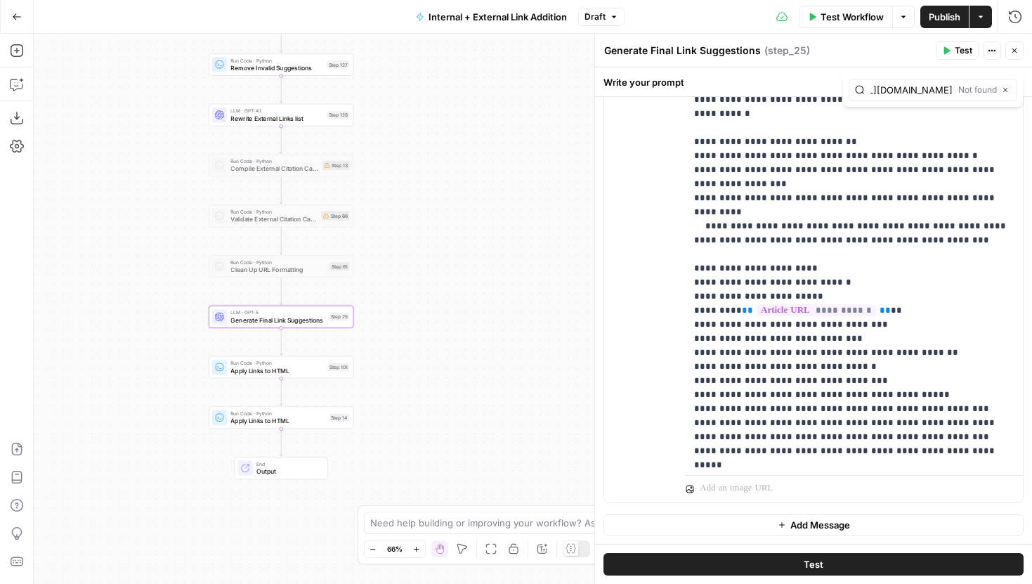
scroll to position [0, 173]
type input "https://www.legalzoom.com/business/business-operations"
copy p "**********"
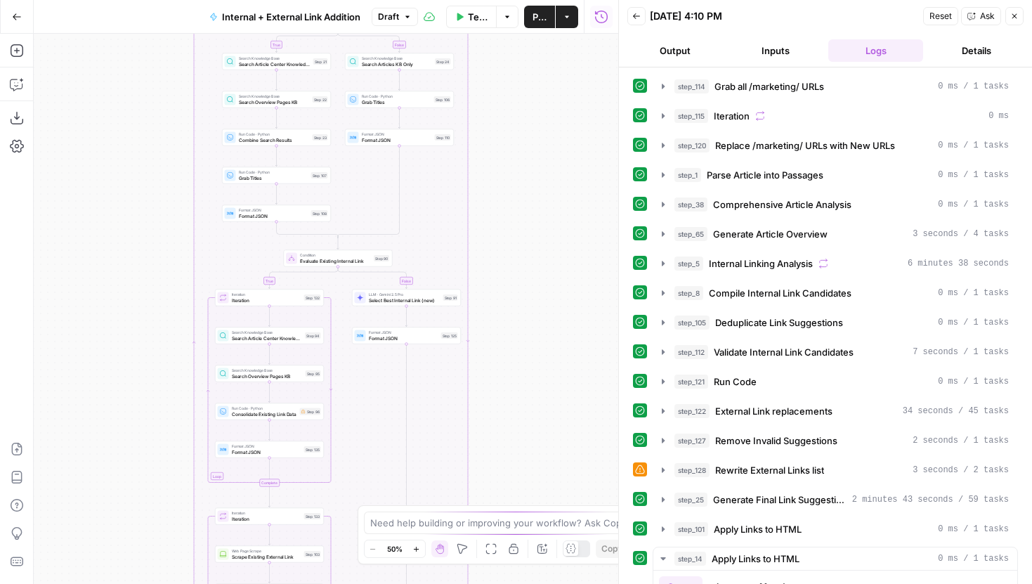
drag, startPoint x: 507, startPoint y: 221, endPoint x: 518, endPoint y: 337, distance: 116.4
click at [519, 337] on div "true false true false true false Workflow Set Inputs Inputs Run Code · Python G…" at bounding box center [326, 309] width 585 height 550
drag, startPoint x: 520, startPoint y: 382, endPoint x: 537, endPoint y: 422, distance: 42.8
click at [537, 422] on div "true false true false true false Workflow Set Inputs Inputs Run Code · Python G…" at bounding box center [326, 309] width 585 height 550
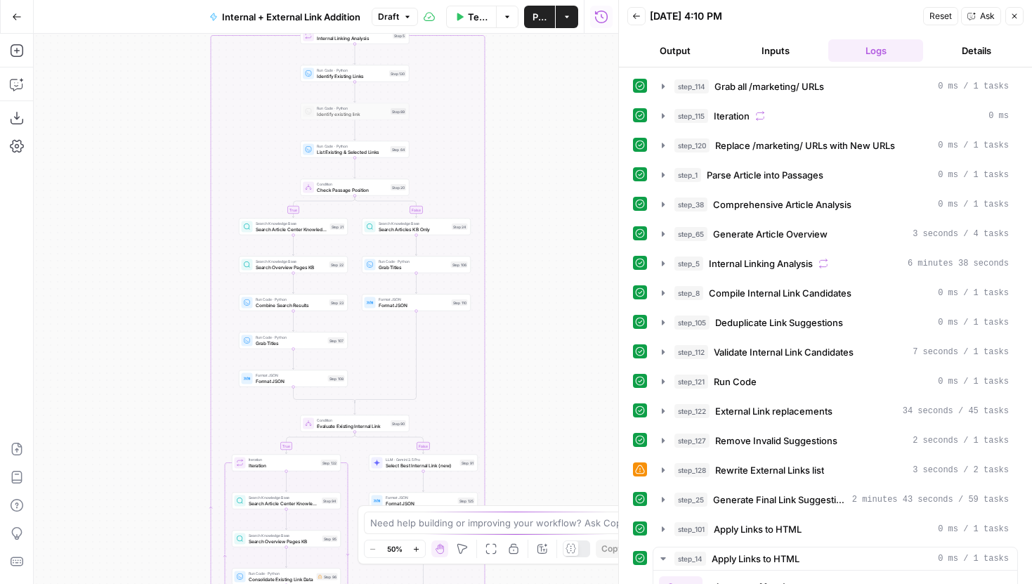
drag, startPoint x: 548, startPoint y: 301, endPoint x: 547, endPoint y: 425, distance: 123.7
click at [547, 425] on div "true false true false true false Workflow Set Inputs Inputs Run Code · Python G…" at bounding box center [326, 309] width 585 height 550
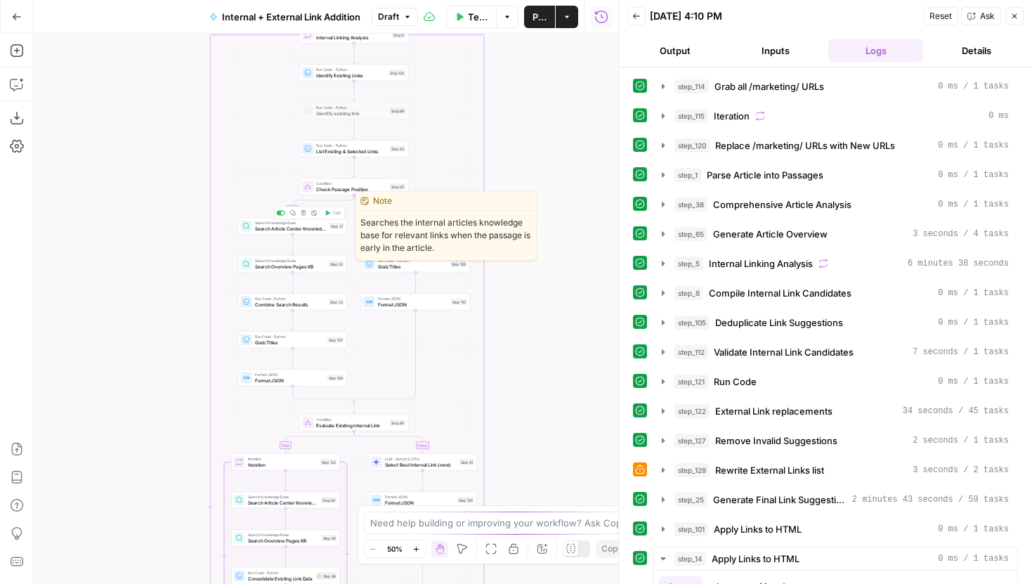
click at [261, 228] on span "Search Article Center Knowledge Base" at bounding box center [291, 228] width 72 height 7
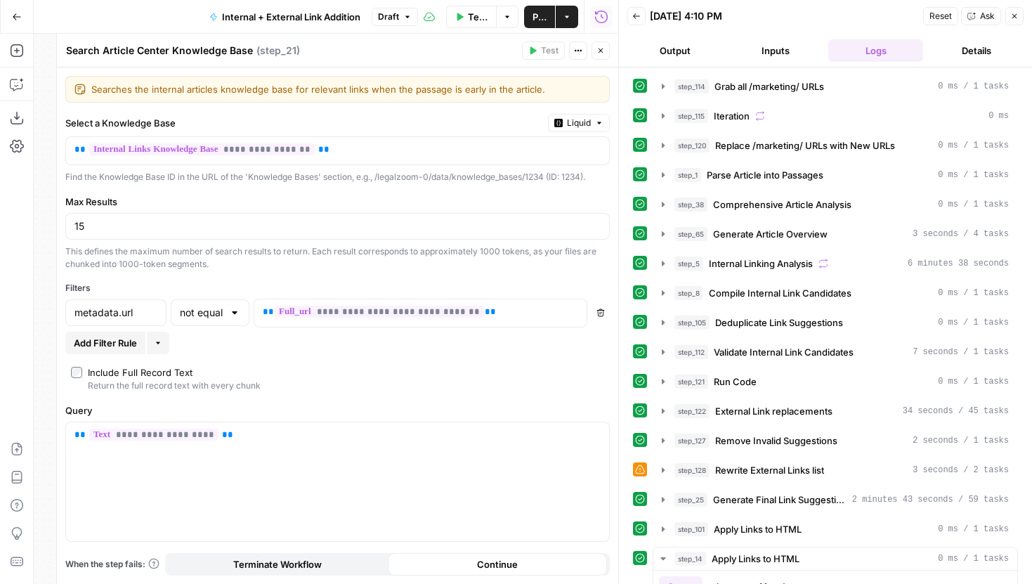
click at [608, 54] on button "Close" at bounding box center [601, 50] width 18 height 18
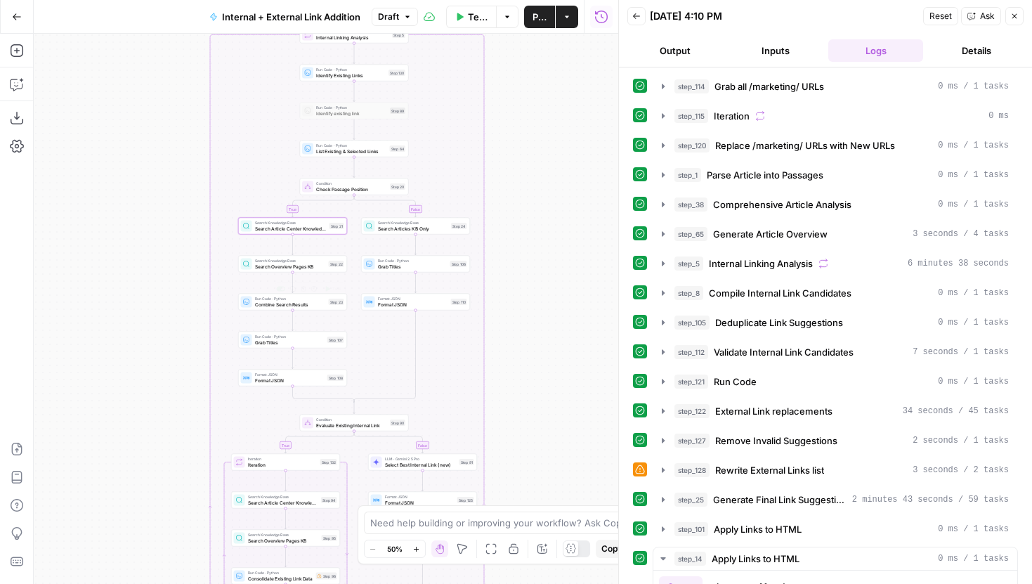
click at [316, 305] on span "Combine Search Results" at bounding box center [290, 304] width 71 height 7
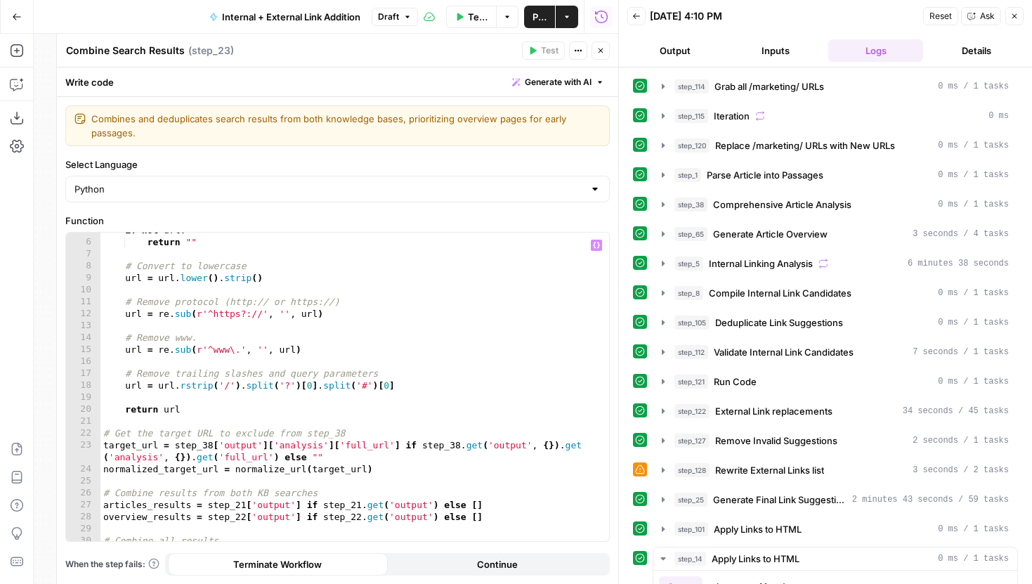
scroll to position [68, 0]
click at [1012, 20] on icon "button" at bounding box center [1014, 16] width 8 height 8
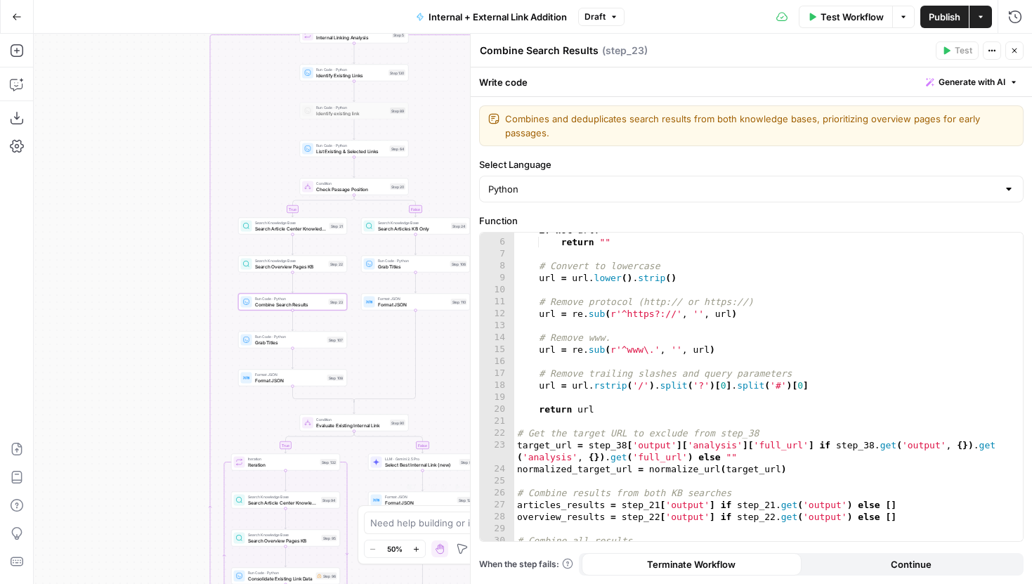
click at [419, 556] on button "Zoom In" at bounding box center [416, 548] width 17 height 17
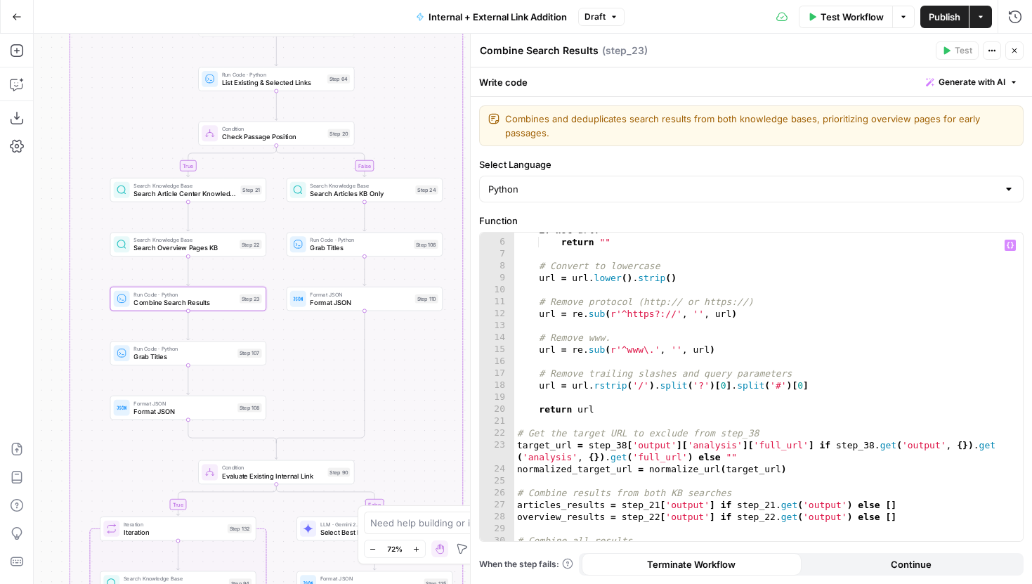
click at [724, 294] on div "if not url : return "" # Convert to lowercase url = url . lower ( ) . strip ( )…" at bounding box center [768, 390] width 509 height 332
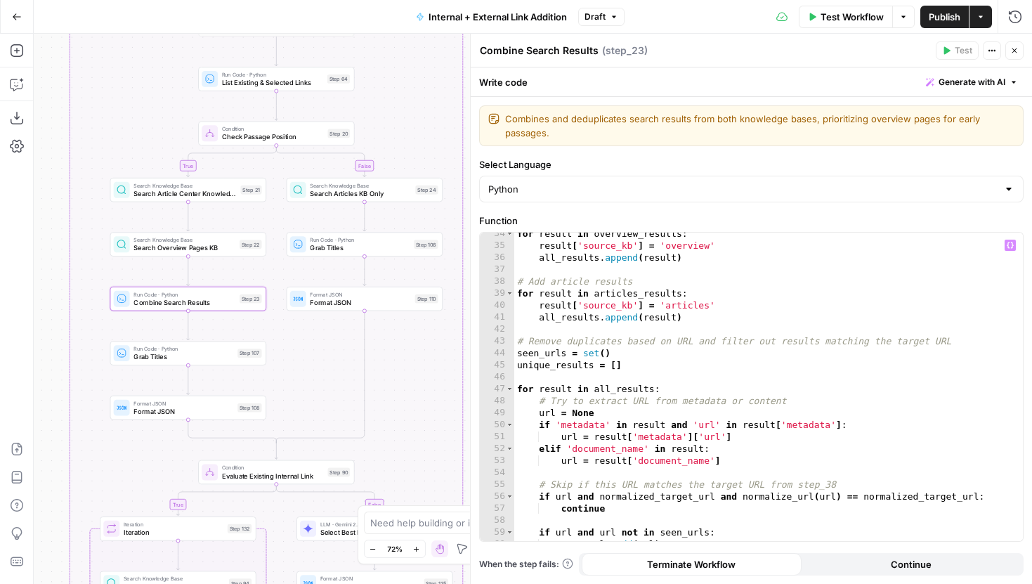
scroll to position [515, 0]
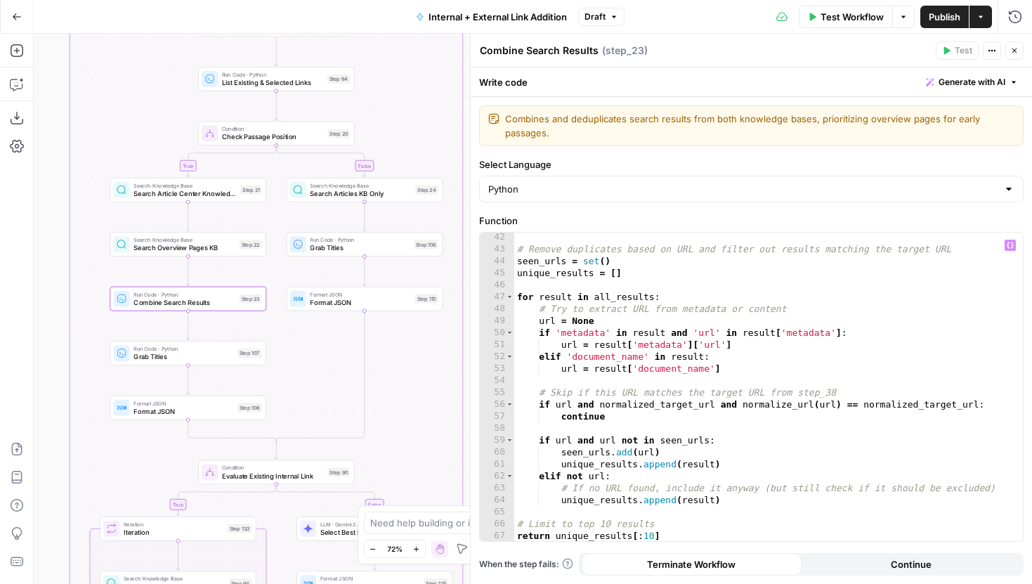
click at [655, 537] on div "# Remove duplicates based on URL and filter out results matching the target URL…" at bounding box center [768, 397] width 509 height 332
type textarea "**********"
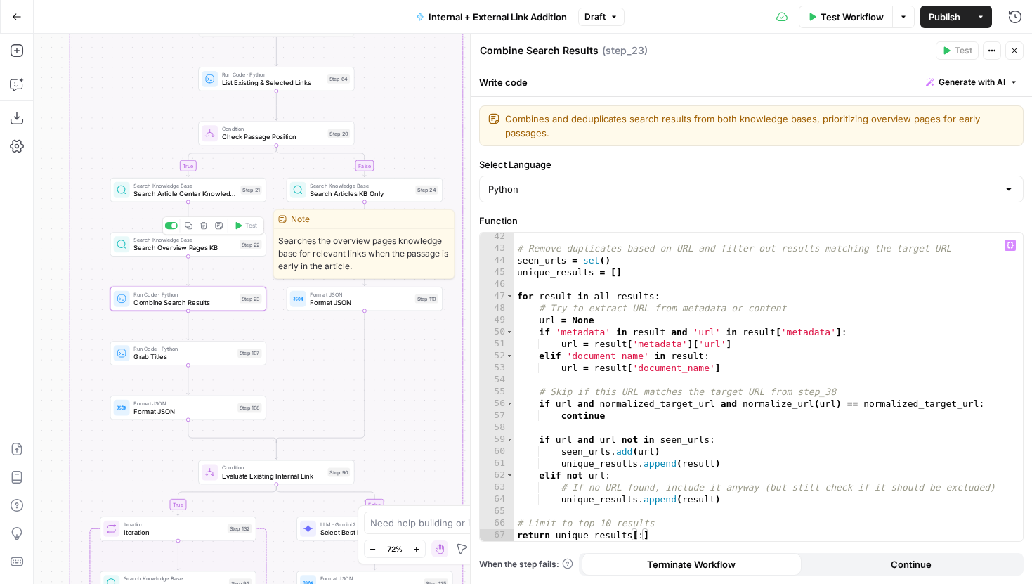
click at [216, 254] on div "Search Knowledge Base Search Overview Pages KB Step 22 Copy step Delete step Ed…" at bounding box center [188, 244] width 156 height 24
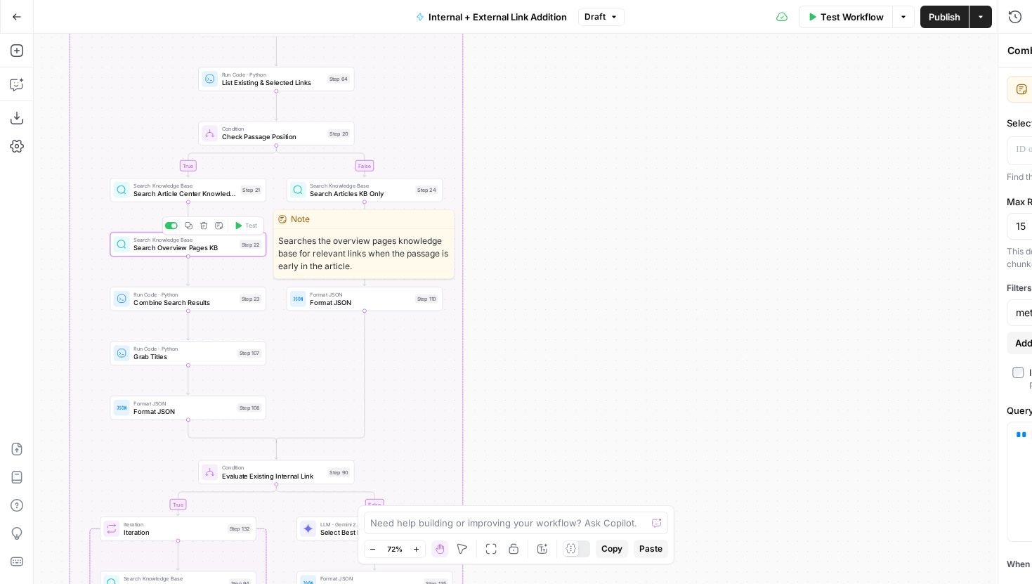
type textarea "Search Overview Pages KB"
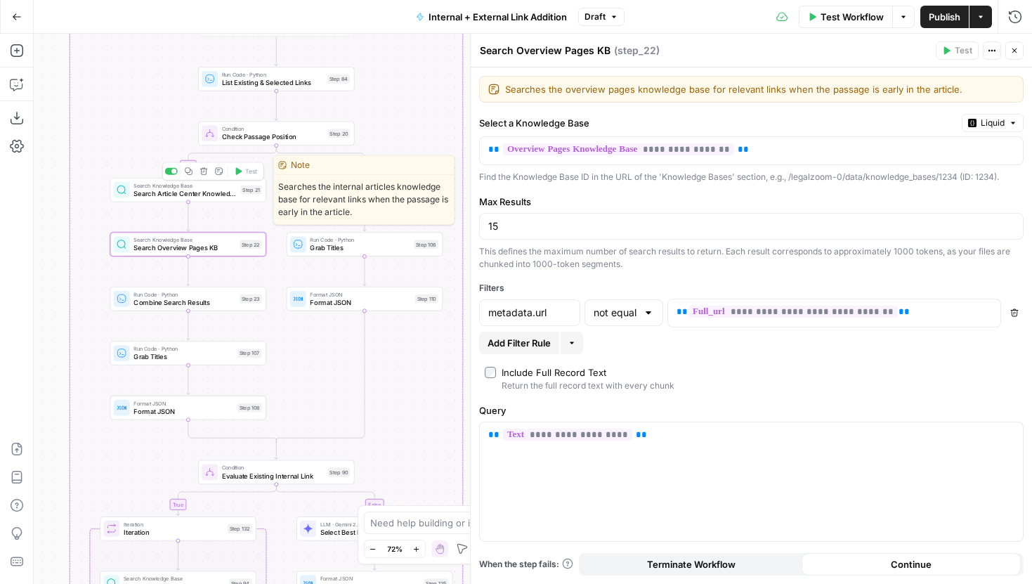
click at [197, 193] on span "Search Article Center Knowledge Base" at bounding box center [184, 193] width 103 height 10
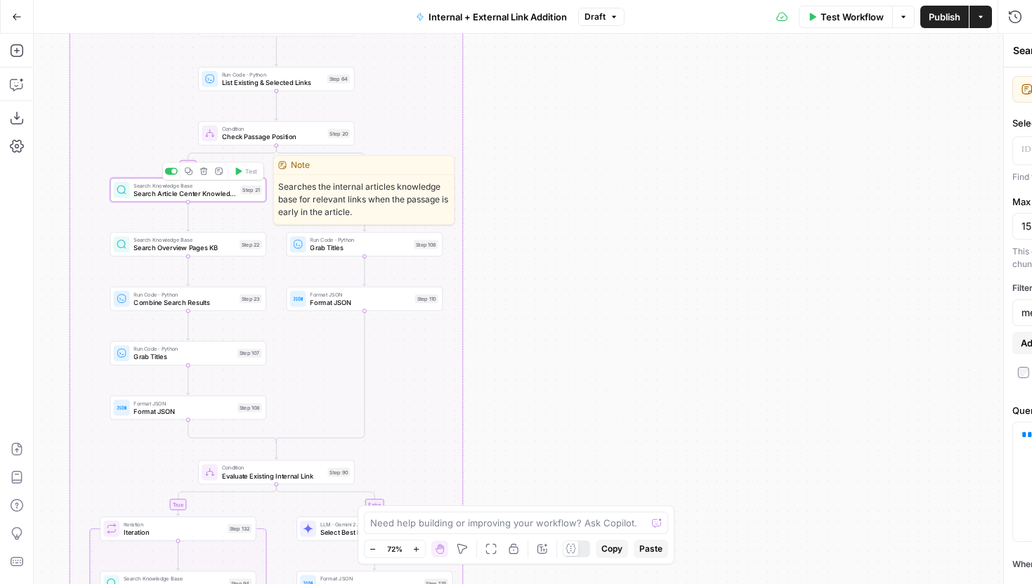
type textarea "Search Article Center Knowledge Base"
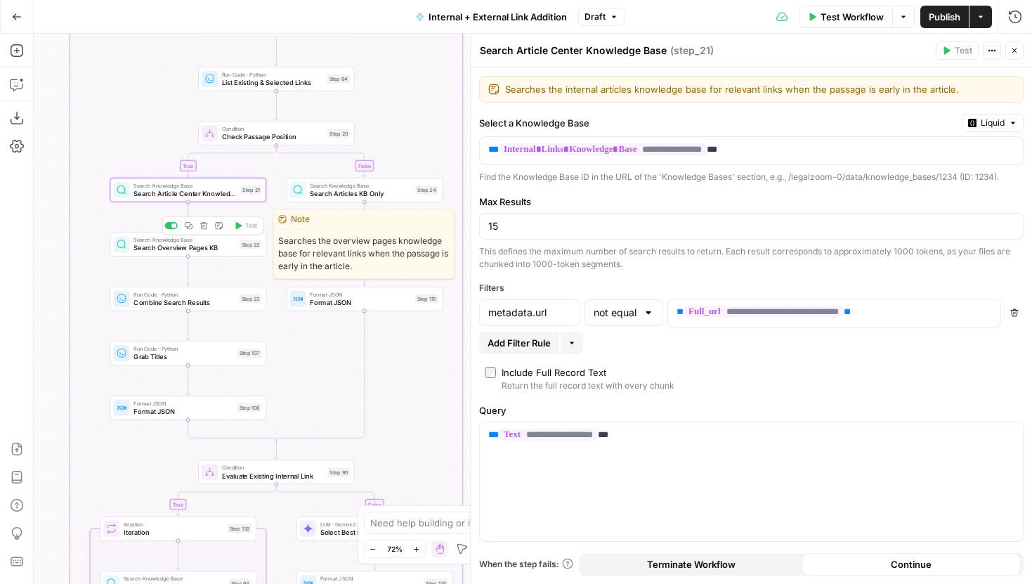
click at [198, 243] on span "Search Overview Pages KB" at bounding box center [184, 248] width 102 height 10
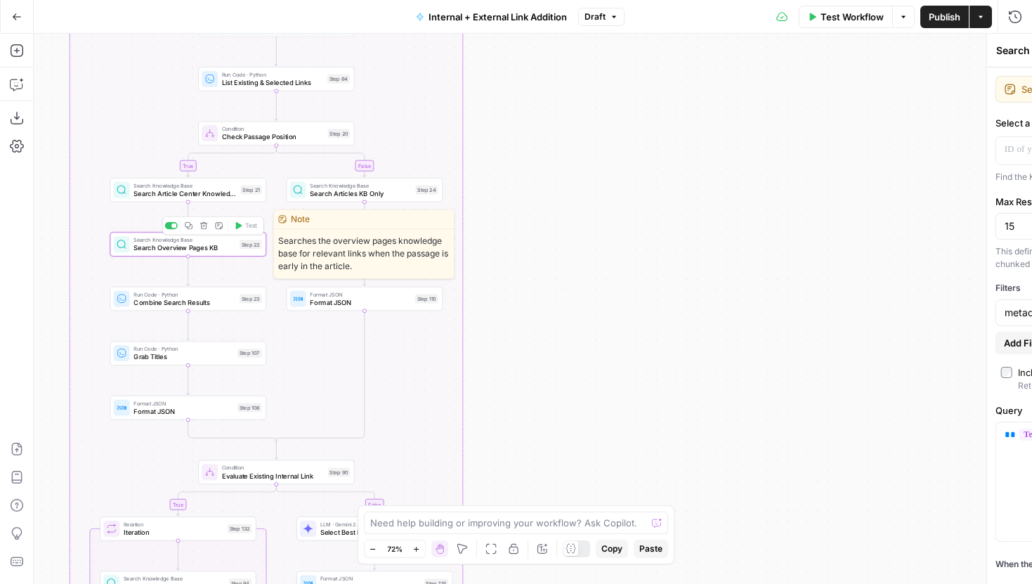
type textarea "Search Overview Pages KB"
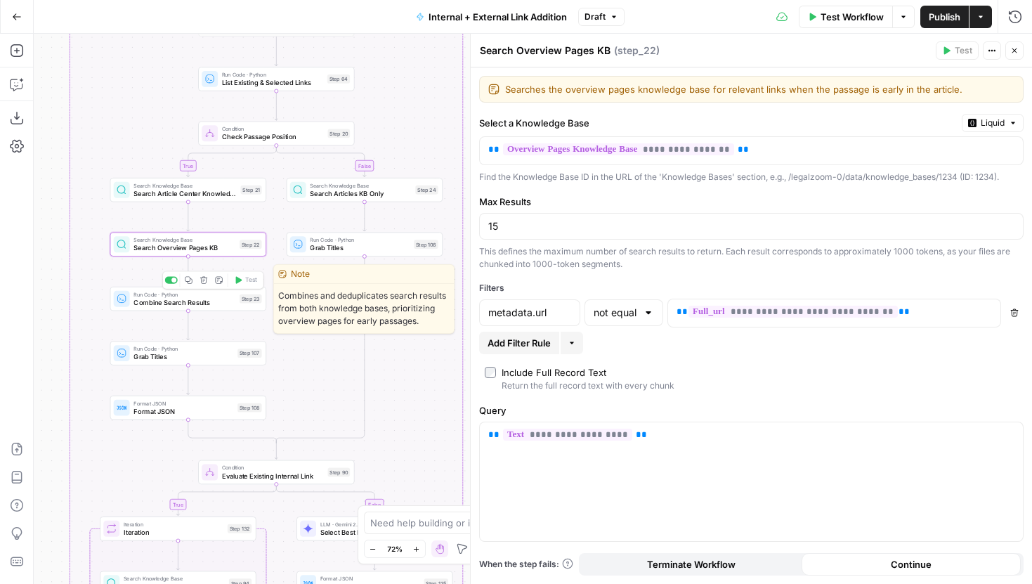
click at [207, 298] on span "Combine Search Results" at bounding box center [184, 302] width 102 height 10
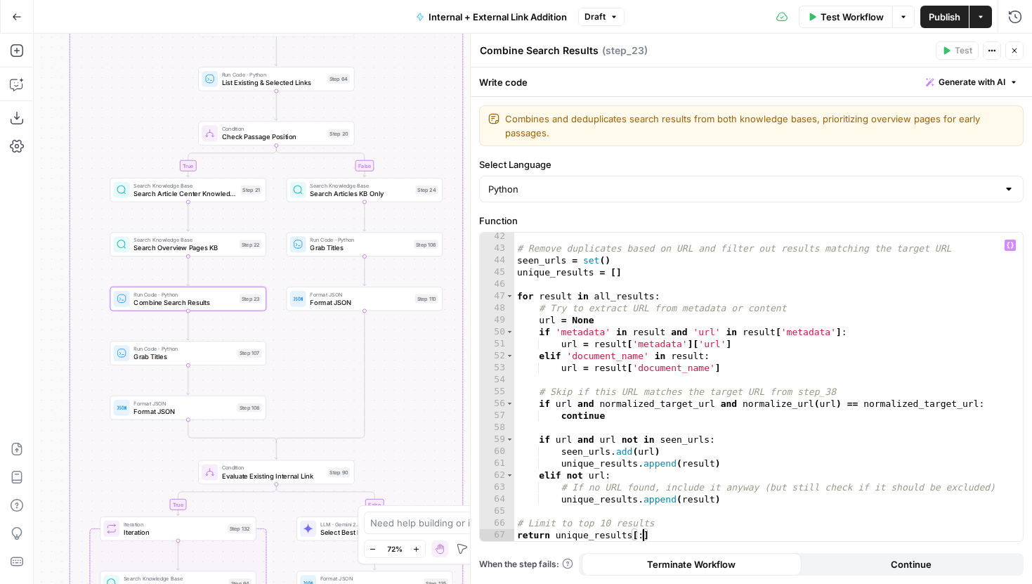
click at [645, 534] on div "# Remove duplicates based on URL and filter out results matching the target URL…" at bounding box center [768, 396] width 509 height 332
type textarea "**********"
click at [1014, 48] on icon "button" at bounding box center [1014, 50] width 8 height 8
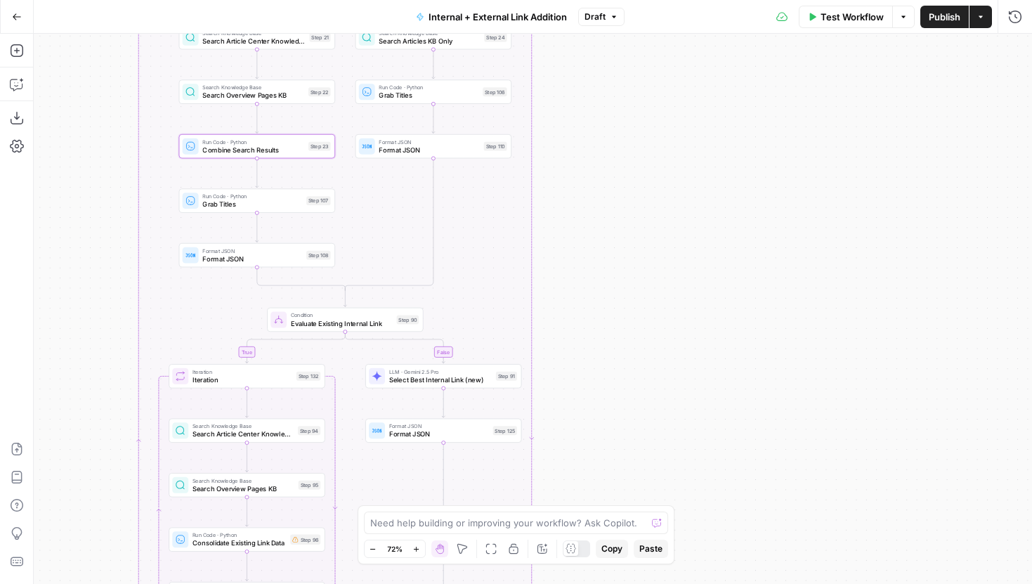
drag, startPoint x: 705, startPoint y: 161, endPoint x: 749, endPoint y: 114, distance: 64.6
click at [749, 114] on div "true false true false true false Workflow Set Inputs Inputs Run Code · Python G…" at bounding box center [533, 309] width 998 height 550
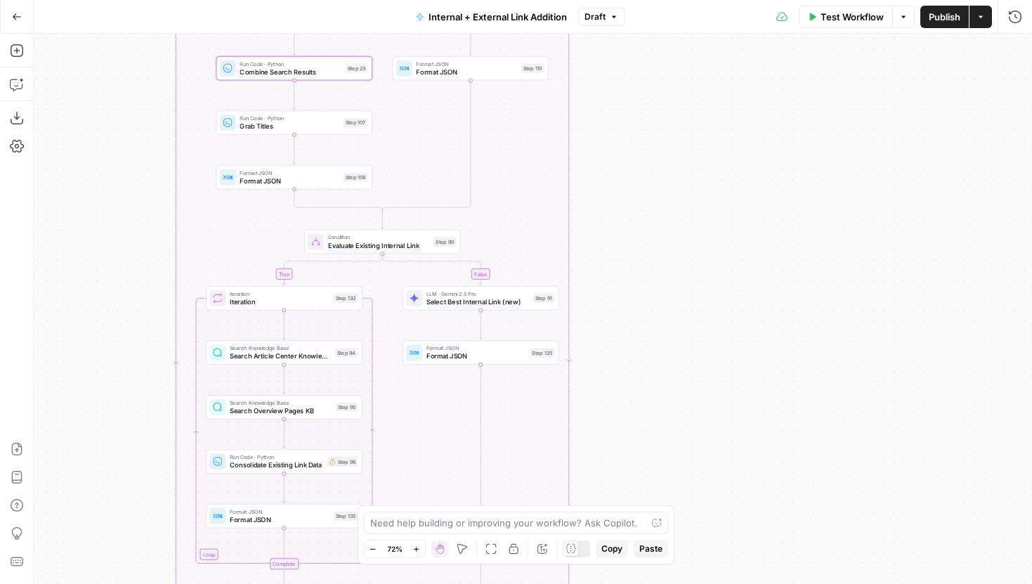
drag, startPoint x: 695, startPoint y: 216, endPoint x: 776, endPoint y: 201, distance: 82.3
click at [776, 200] on div "true false true false true false Workflow Set Inputs Inputs Run Code · Python G…" at bounding box center [533, 309] width 998 height 550
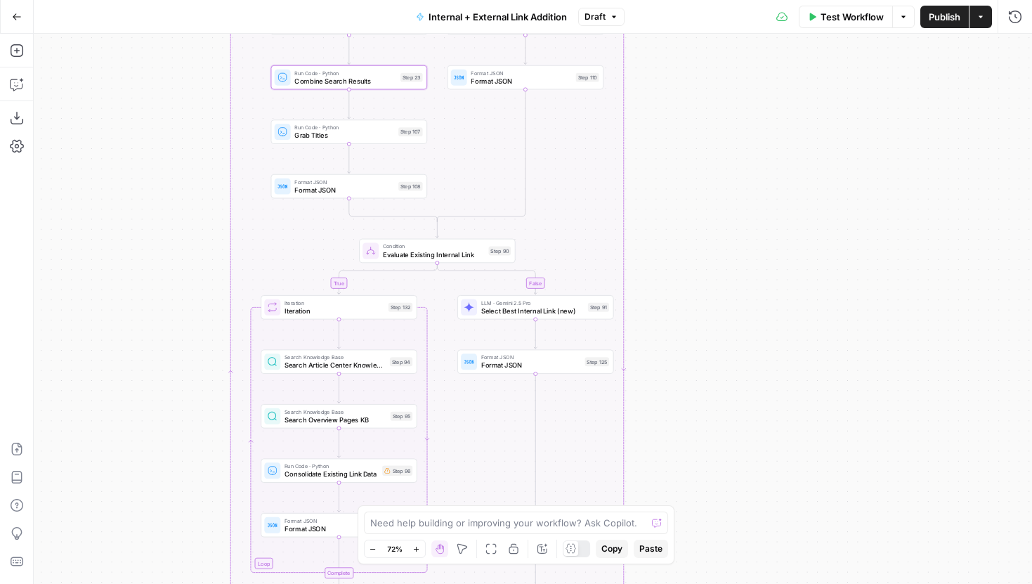
drag, startPoint x: 775, startPoint y: 288, endPoint x: 775, endPoint y: 247, distance: 41.5
click at [775, 247] on div "true false true false true false Workflow Set Inputs Inputs Run Code · Python G…" at bounding box center [533, 309] width 998 height 550
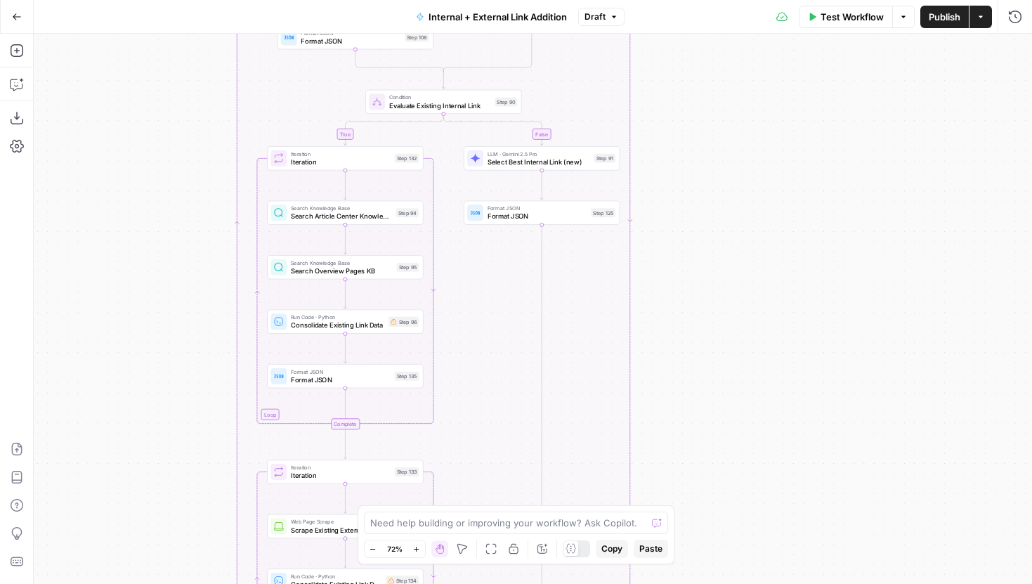
drag, startPoint x: 707, startPoint y: 319, endPoint x: 717, endPoint y: 194, distance: 125.4
click at [716, 195] on div "true false true false true false Workflow Set Inputs Inputs Run Code · Python G…" at bounding box center [533, 309] width 998 height 550
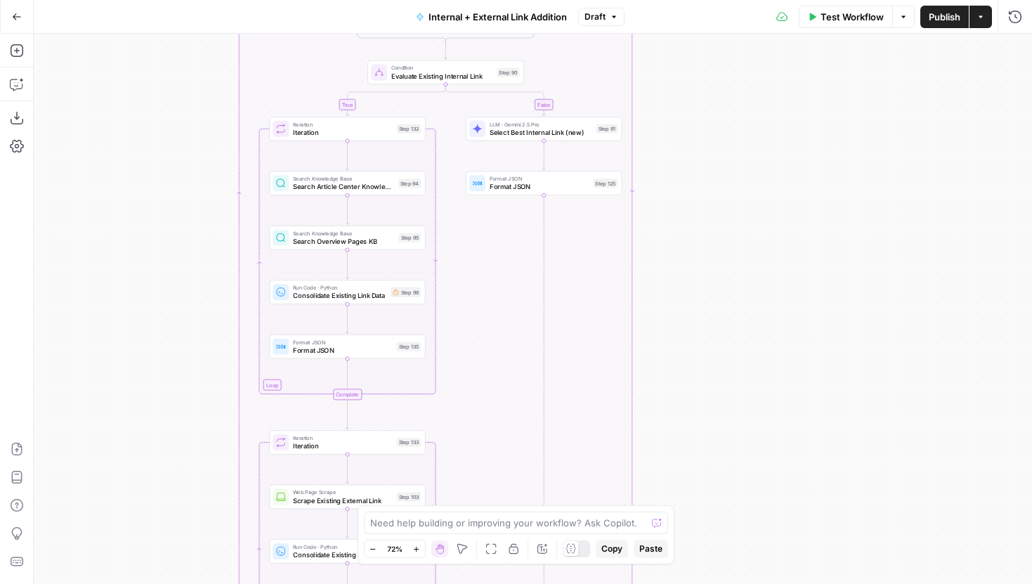
drag, startPoint x: 710, startPoint y: 319, endPoint x: 761, endPoint y: 147, distance: 179.4
click at [761, 147] on div "true false true false true false Workflow Set Inputs Inputs Run Code · Python G…" at bounding box center [533, 309] width 998 height 550
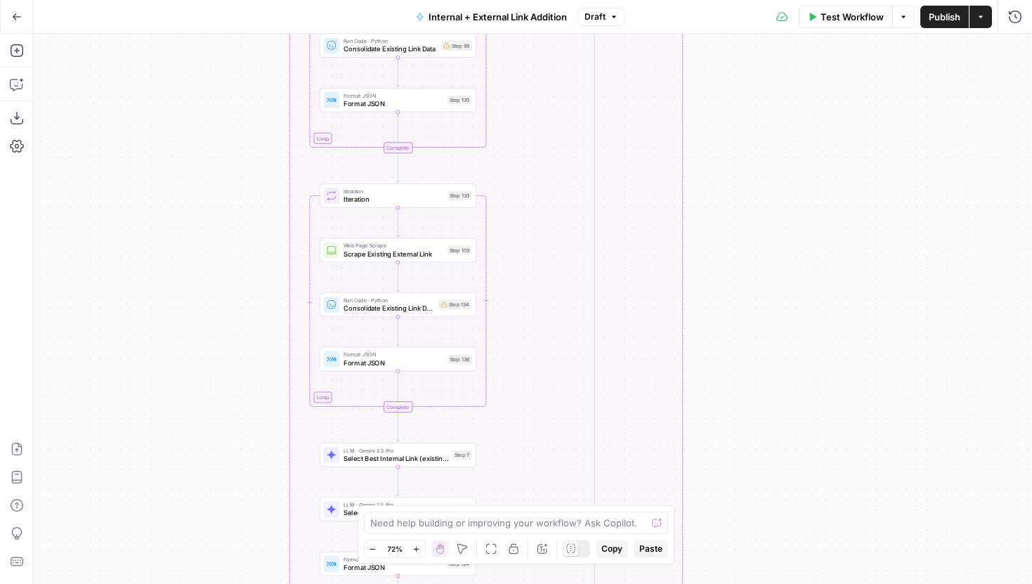
drag, startPoint x: 779, startPoint y: 425, endPoint x: 766, endPoint y: 205, distance: 220.3
click at [766, 206] on div "true false true false true false Workflow Set Inputs Inputs Run Code · Python G…" at bounding box center [533, 309] width 998 height 550
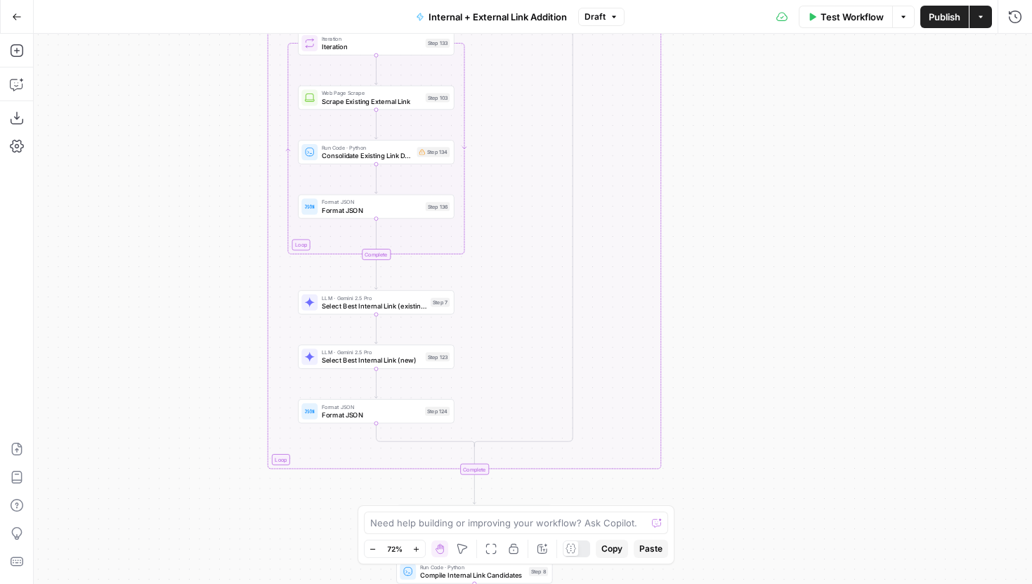
drag, startPoint x: 781, startPoint y: 369, endPoint x: 716, endPoint y: 507, distance: 153.1
click at [716, 507] on div "true false true false true false Workflow Set Inputs Inputs Run Code · Python G…" at bounding box center [533, 309] width 998 height 550
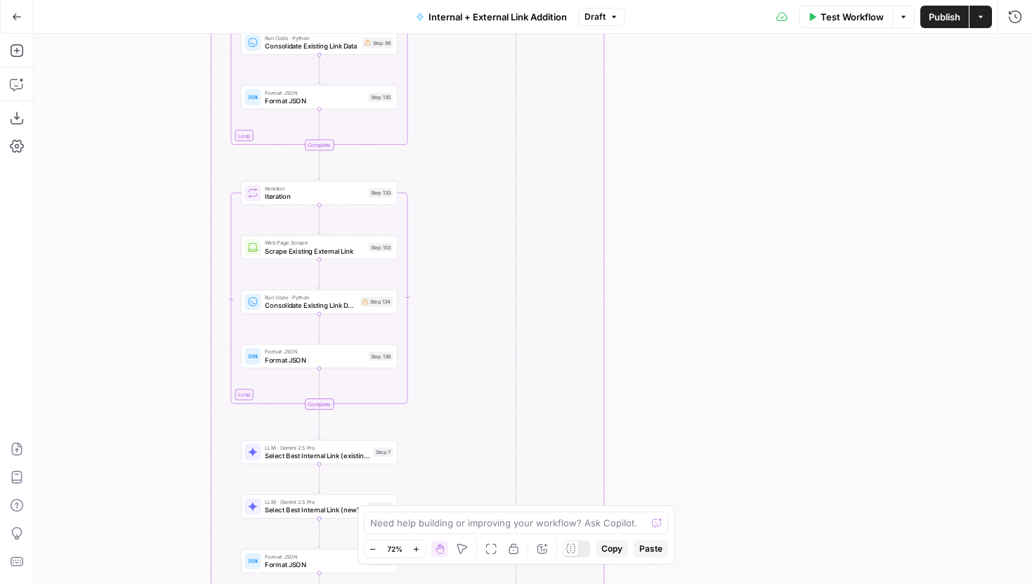
drag, startPoint x: 748, startPoint y: 294, endPoint x: 716, endPoint y: 466, distance: 175.8
click at [716, 466] on div "true false true false true false Workflow Set Inputs Inputs Run Code · Python G…" at bounding box center [533, 309] width 998 height 550
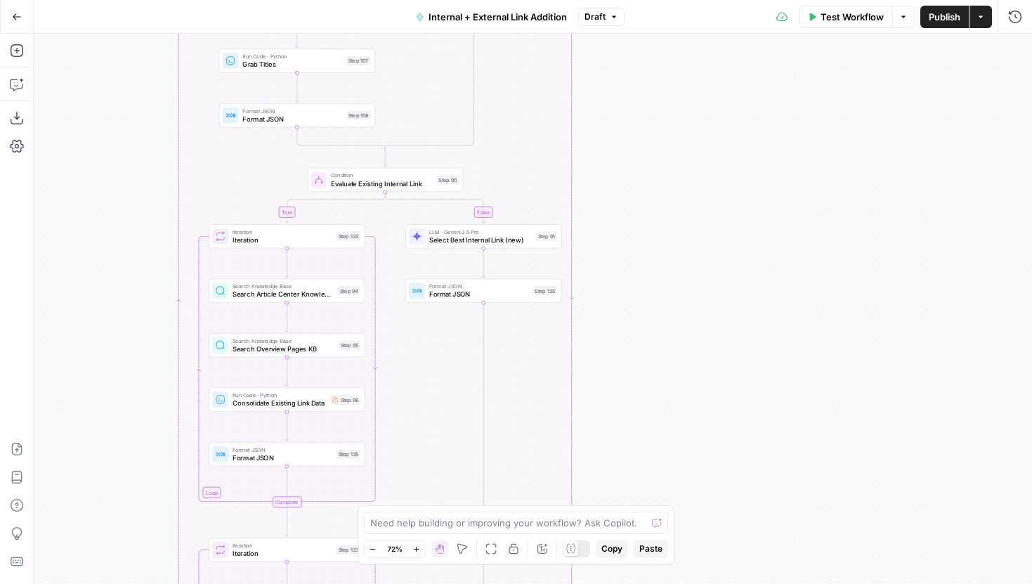
drag, startPoint x: 753, startPoint y: 306, endPoint x: 719, endPoint y: 139, distance: 169.9
click at [719, 143] on div "true false true false true false Workflow Set Inputs Inputs Run Code · Python G…" at bounding box center [533, 309] width 998 height 550
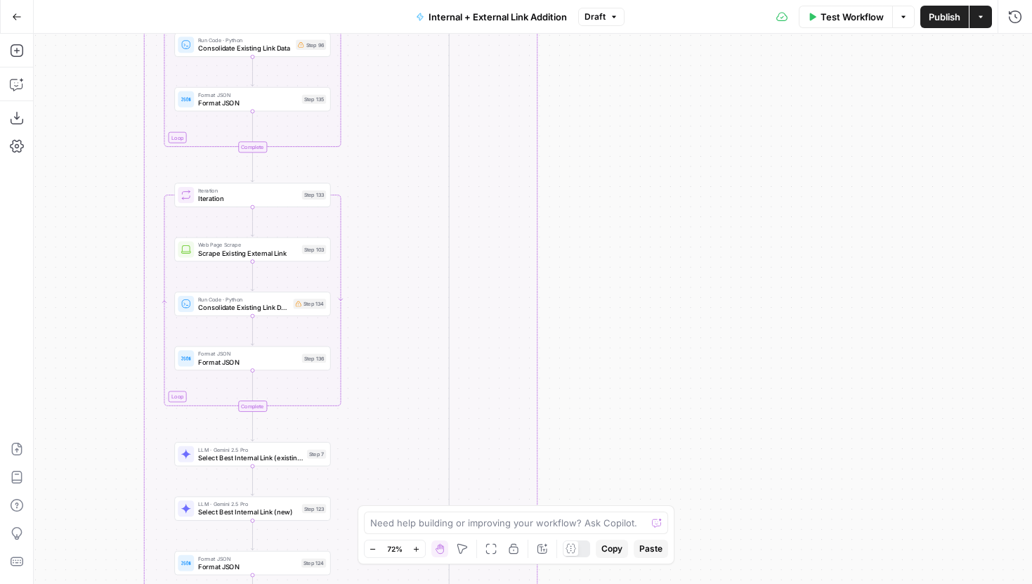
drag, startPoint x: 741, startPoint y: 391, endPoint x: 741, endPoint y: 258, distance: 133.5
click at [741, 266] on div "true false true false true false Workflow Set Inputs Inputs Run Code · Python G…" at bounding box center [533, 309] width 998 height 550
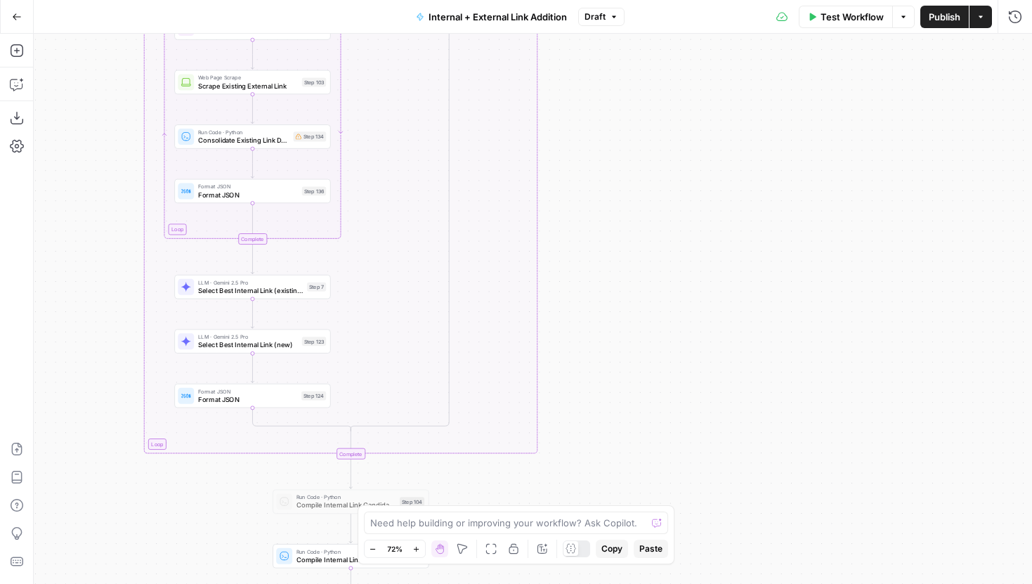
drag, startPoint x: 752, startPoint y: 317, endPoint x: 752, endPoint y: 273, distance: 43.6
click at [752, 275] on div "true false true false true false Workflow Set Inputs Inputs Run Code · Python G…" at bounding box center [533, 309] width 998 height 550
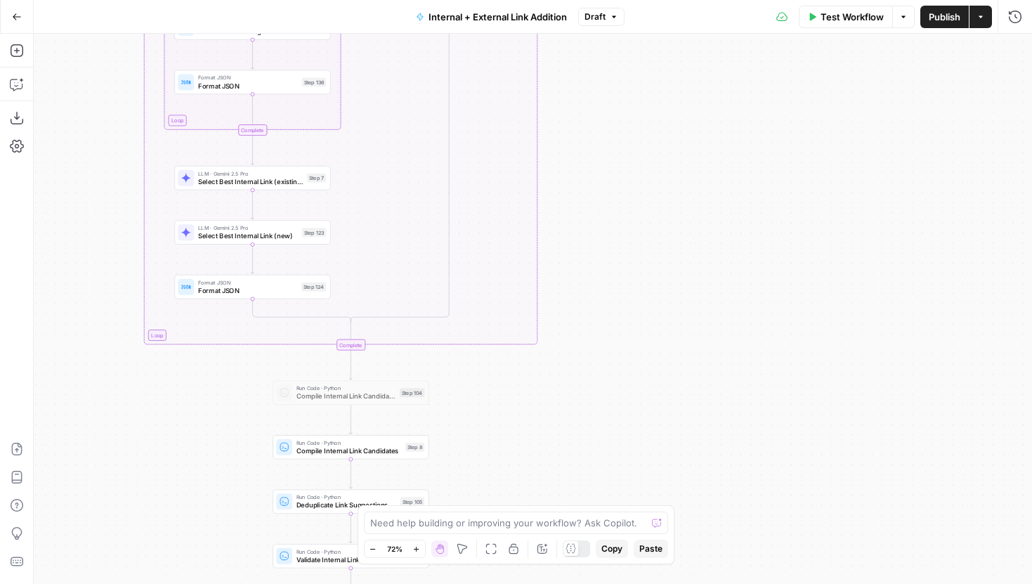
drag, startPoint x: 764, startPoint y: 381, endPoint x: 764, endPoint y: 346, distance: 35.8
click at [764, 346] on div "true false true false true false Workflow Set Inputs Inputs Run Code · Python G…" at bounding box center [533, 309] width 998 height 550
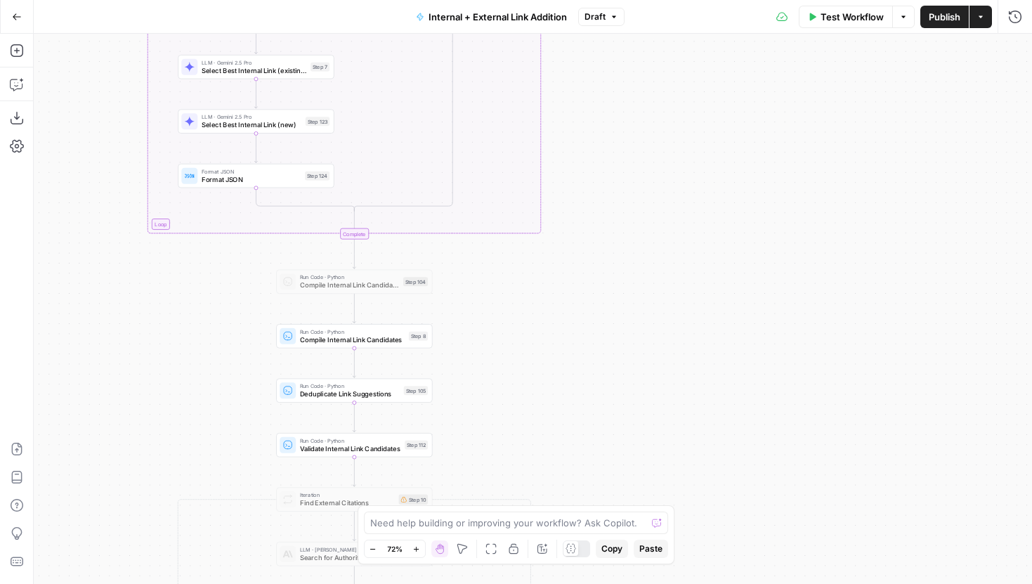
drag, startPoint x: 726, startPoint y: 353, endPoint x: 764, endPoint y: 151, distance: 205.9
click at [759, 166] on div "true false true false true false Workflow Set Inputs Inputs Run Code · Python G…" at bounding box center [533, 309] width 998 height 550
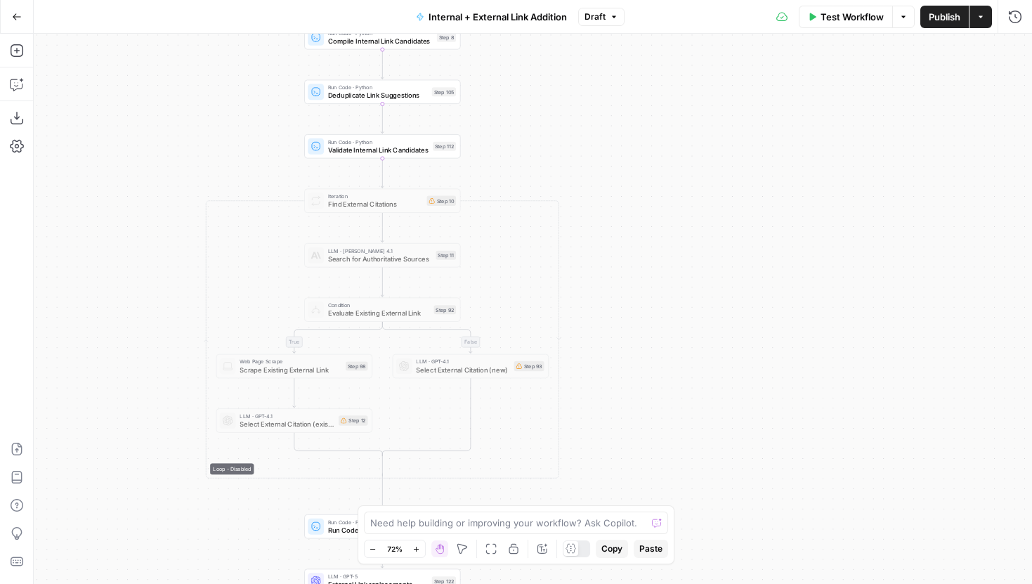
drag, startPoint x: 743, startPoint y: 343, endPoint x: 739, endPoint y: 240, distance: 103.4
click at [739, 245] on div "true false true false true false Workflow Set Inputs Inputs Run Code · Python G…" at bounding box center [533, 309] width 998 height 550
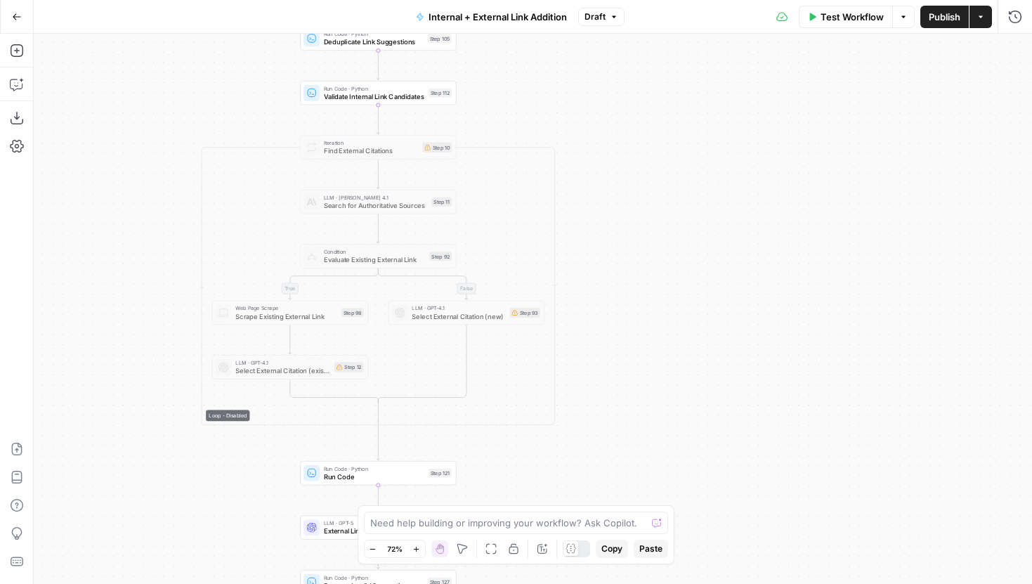
drag, startPoint x: 727, startPoint y: 164, endPoint x: 727, endPoint y: 144, distance: 20.4
click at [727, 150] on div "true false true false true false Workflow Set Inputs Inputs Run Code · Python G…" at bounding box center [533, 309] width 998 height 550
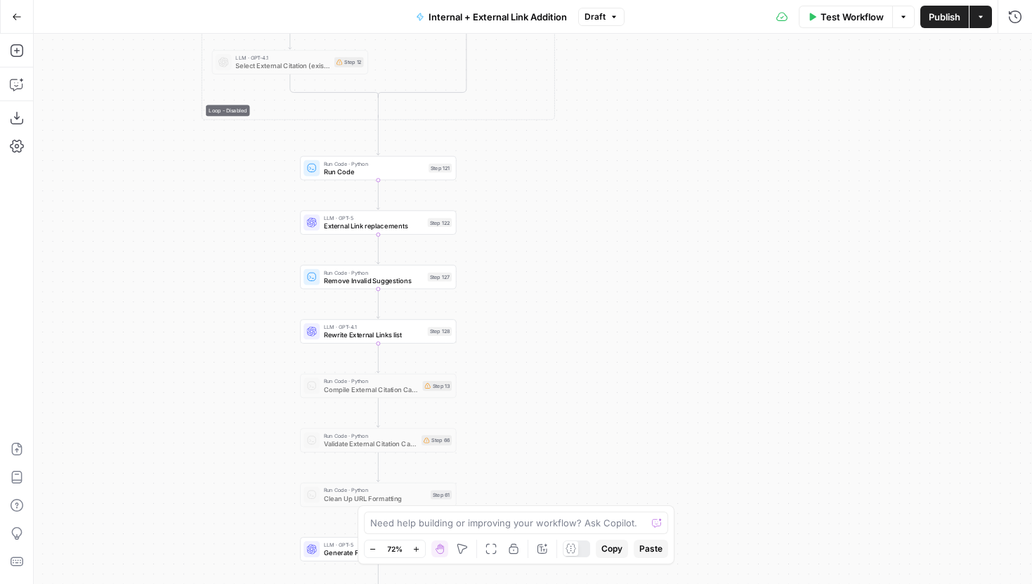
drag, startPoint x: 714, startPoint y: 142, endPoint x: 722, endPoint y: 129, distance: 14.8
click at [722, 129] on div "true false true false true false Workflow Set Inputs Inputs Run Code · Python G…" at bounding box center [533, 309] width 998 height 550
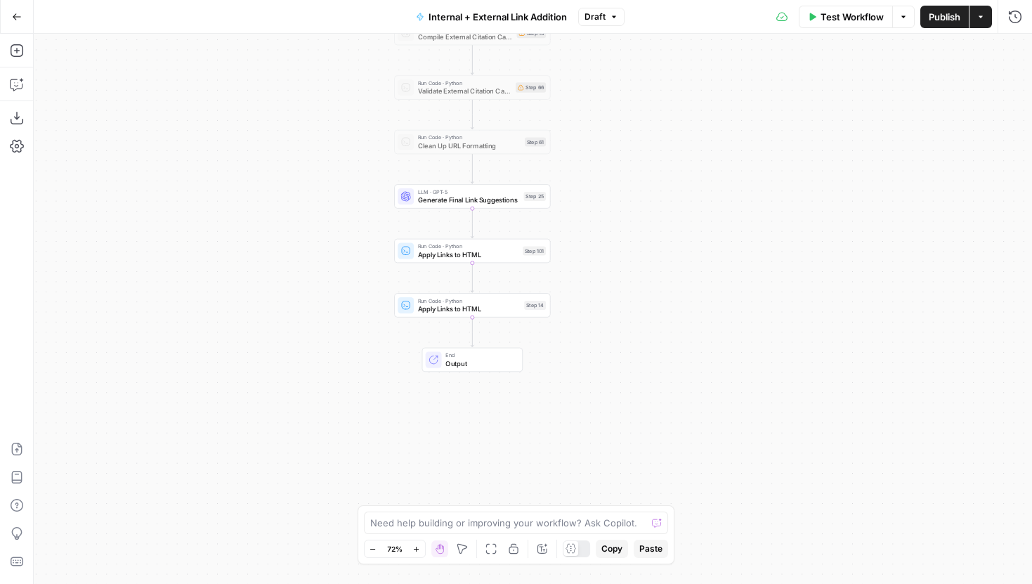
drag, startPoint x: 657, startPoint y: 298, endPoint x: 523, endPoint y: 495, distance: 238.1
click at [523, 492] on div "true false true false true false Workflow Set Inputs Inputs Run Code · Python G…" at bounding box center [533, 309] width 998 height 550
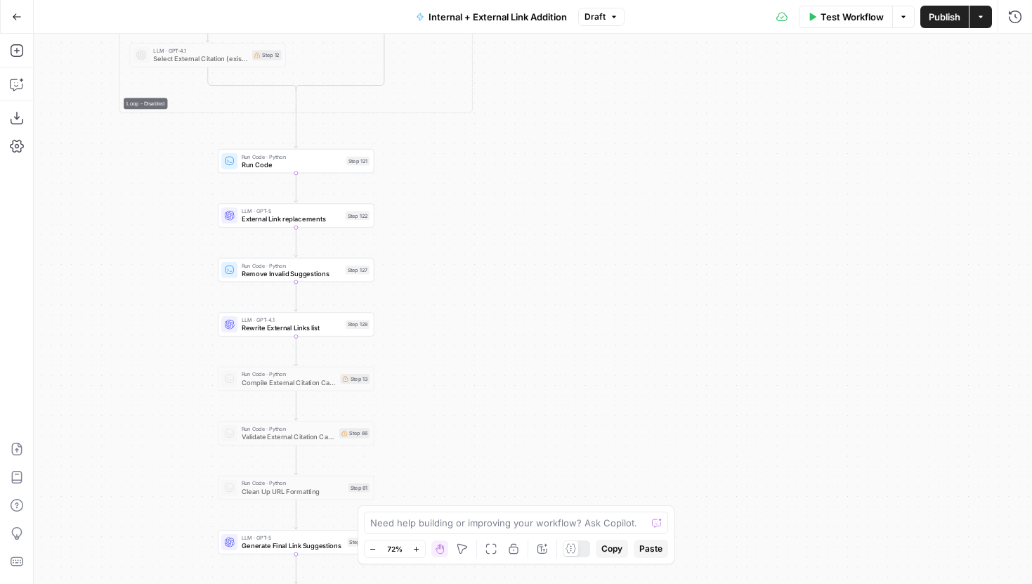
drag, startPoint x: 611, startPoint y: 353, endPoint x: 611, endPoint y: 570, distance: 217.1
click at [611, 563] on body "LegalZoom New Home Browse Insights Opportunities Your Data Recent Grids Well Ac…" at bounding box center [516, 292] width 1032 height 584
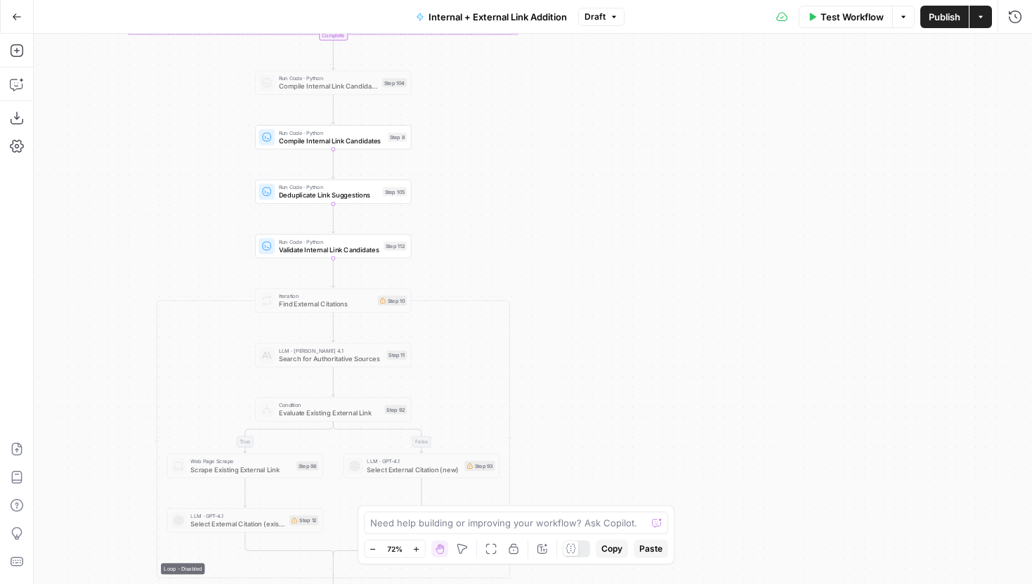
drag, startPoint x: 599, startPoint y: 145, endPoint x: 612, endPoint y: 426, distance: 282.0
click at [613, 426] on div "true false true false true false Workflow Set Inputs Inputs Run Code · Python G…" at bounding box center [533, 309] width 998 height 550
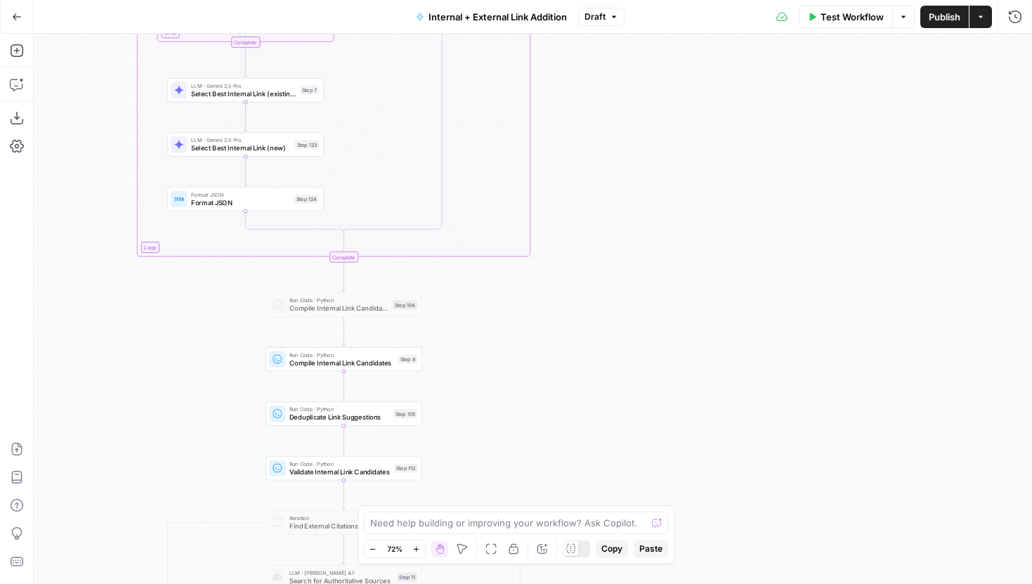
drag, startPoint x: 586, startPoint y: 238, endPoint x: 638, endPoint y: 452, distance: 220.5
click at [638, 448] on div "true false true false true false Workflow Set Inputs Inputs Run Code · Python G…" at bounding box center [533, 309] width 998 height 550
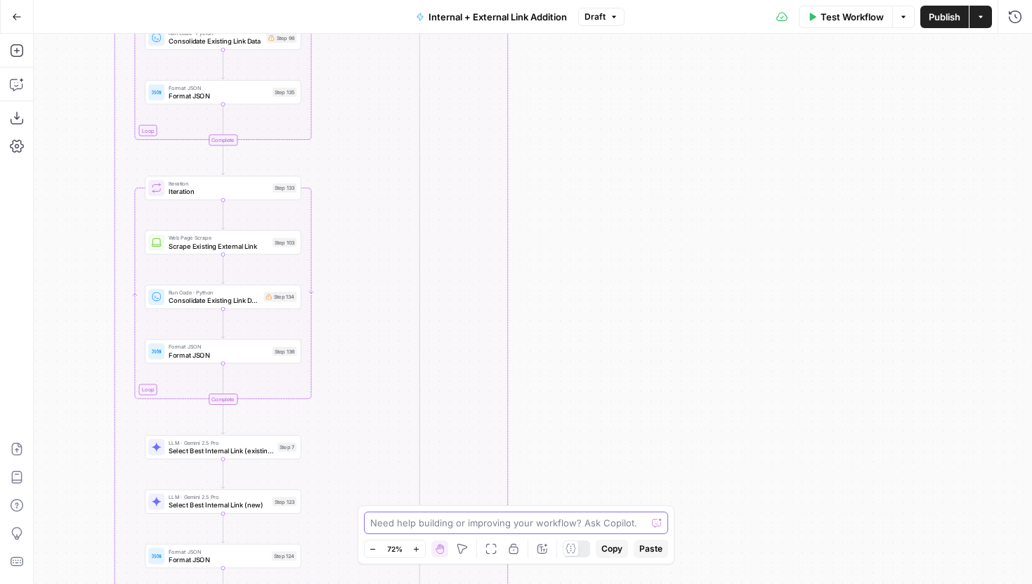
drag, startPoint x: 628, startPoint y: 444, endPoint x: 624, endPoint y: 538, distance: 94.2
click at [624, 538] on body "LegalZoom New Home Browse Insights Opportunities Your Data Recent Grids Well Ac…" at bounding box center [516, 292] width 1032 height 584
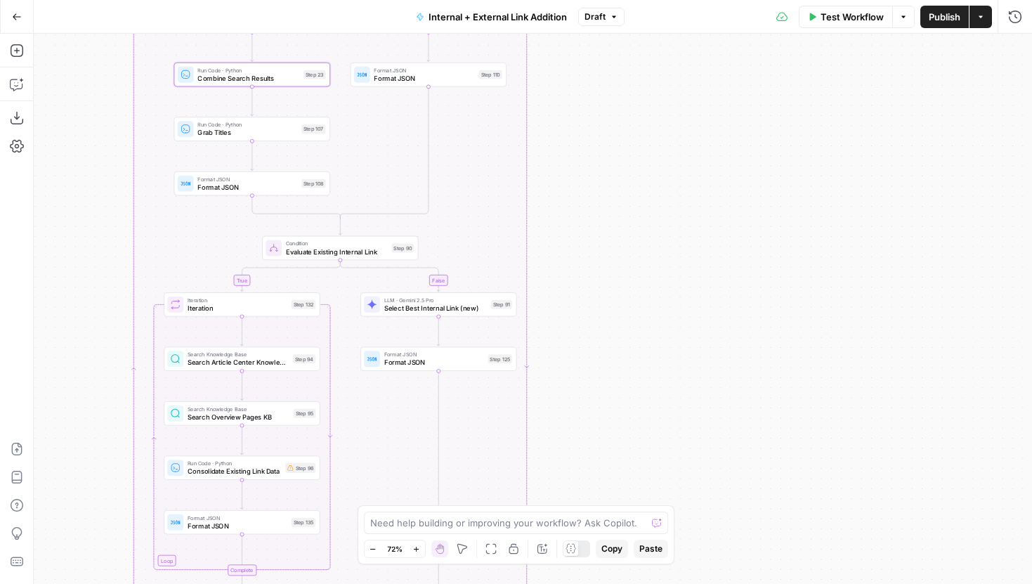
drag, startPoint x: 627, startPoint y: 293, endPoint x: 677, endPoint y: 611, distance: 321.6
click at [677, 583] on html "LegalZoom New Home Browse Insights Opportunities Your Data Recent Grids Well Ac…" at bounding box center [516, 292] width 1032 height 584
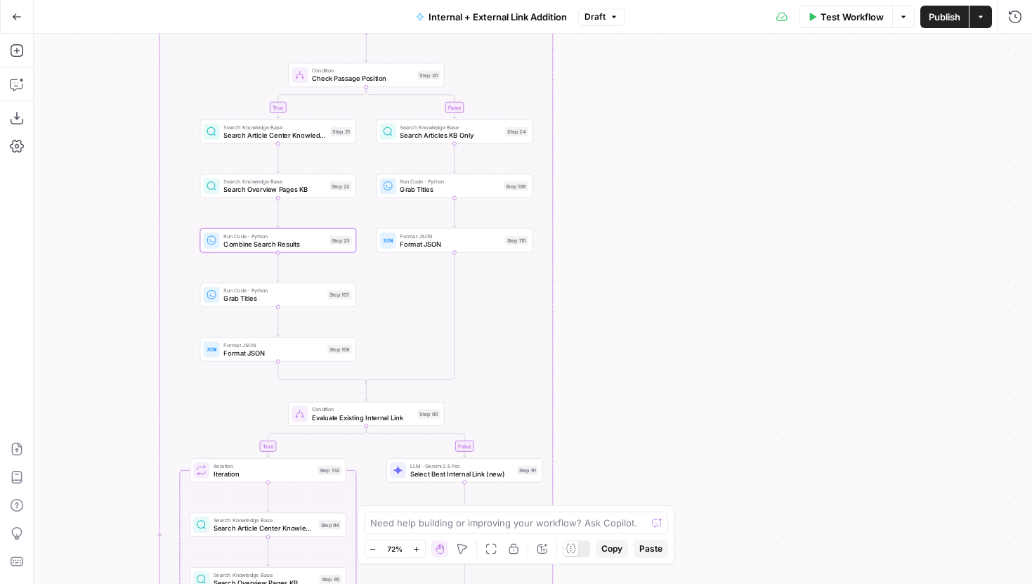
drag, startPoint x: 655, startPoint y: 177, endPoint x: 595, endPoint y: 574, distance: 401.5
click at [595, 568] on div "true false true false true false Workflow Set Inputs Inputs Run Code · Python G…" at bounding box center [533, 309] width 998 height 550
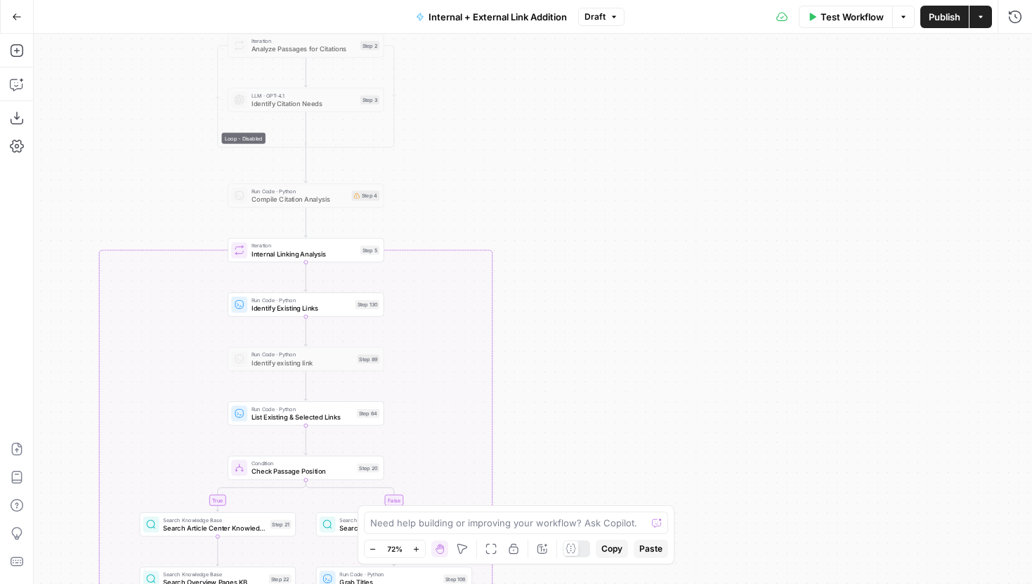
drag, startPoint x: 651, startPoint y: 77, endPoint x: 651, endPoint y: 463, distance: 385.7
click at [651, 448] on div "true false true false true false Workflow Set Inputs Inputs Run Code · Python G…" at bounding box center [533, 309] width 998 height 550
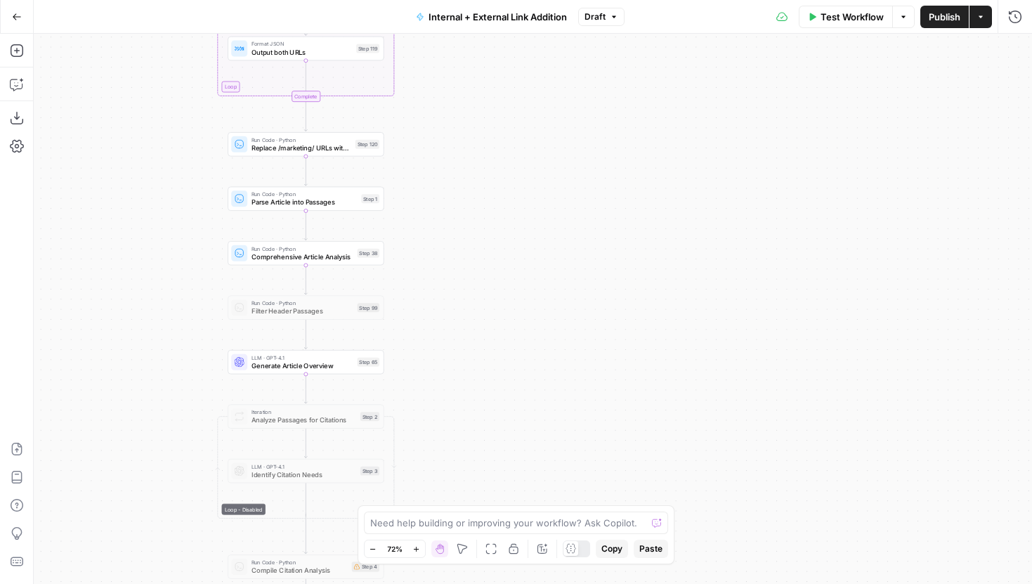
drag, startPoint x: 611, startPoint y: 261, endPoint x: 630, endPoint y: 560, distance: 299.2
click at [629, 554] on body "LegalZoom New Home Browse Insights Opportunities Your Data Recent Grids Well Ac…" at bounding box center [516, 292] width 1032 height 584
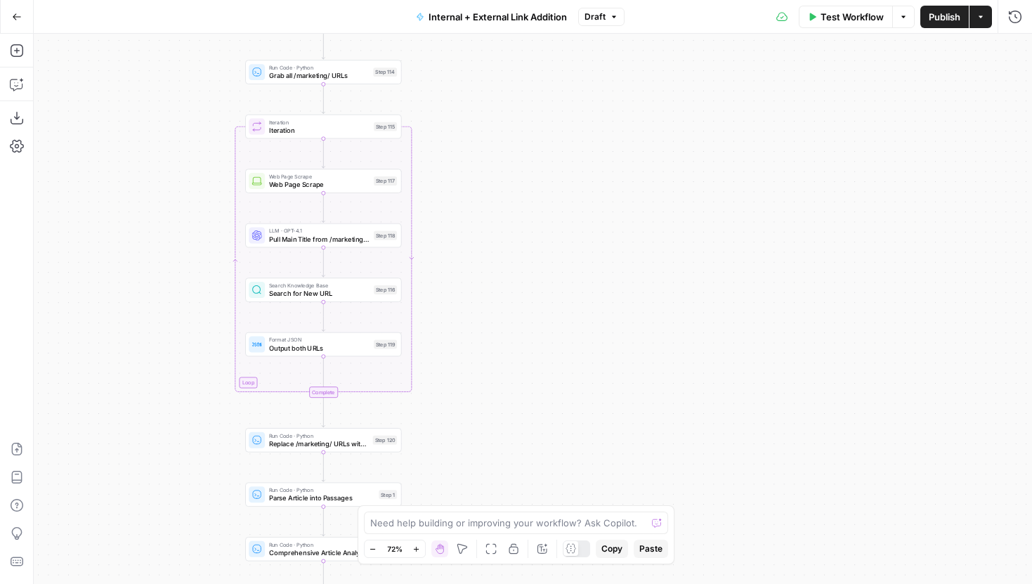
drag, startPoint x: 560, startPoint y: 174, endPoint x: 582, endPoint y: 547, distance: 373.0
click at [582, 543] on body "LegalZoom New Home Browse Insights Opportunities Your Data Recent Grids Well Ac…" at bounding box center [516, 292] width 1032 height 584
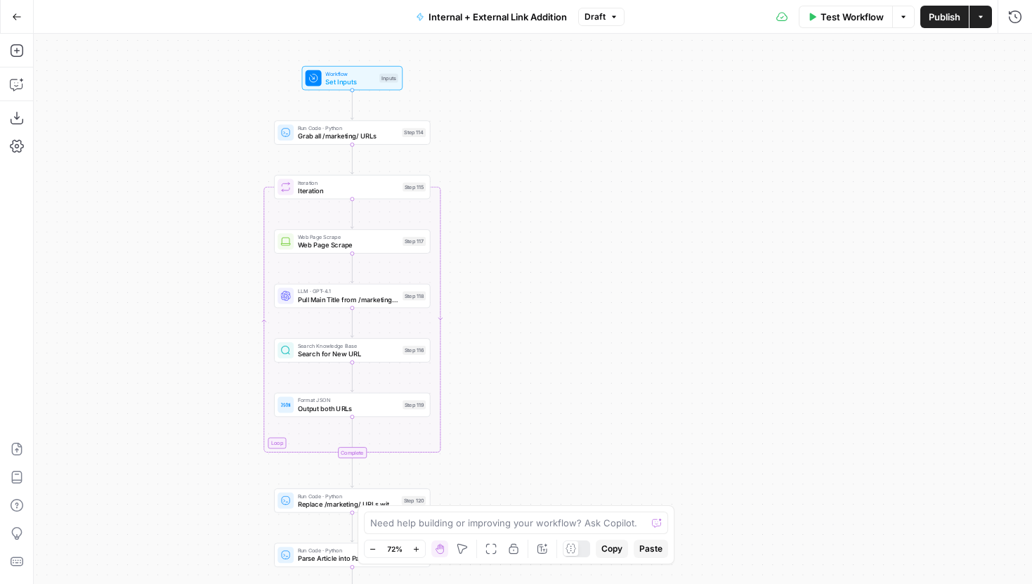
drag, startPoint x: 580, startPoint y: 446, endPoint x: 587, endPoint y: 133, distance: 312.7
click at [587, 133] on div "true false true false true false Workflow Set Inputs Inputs Run Code · Python G…" at bounding box center [533, 309] width 998 height 550
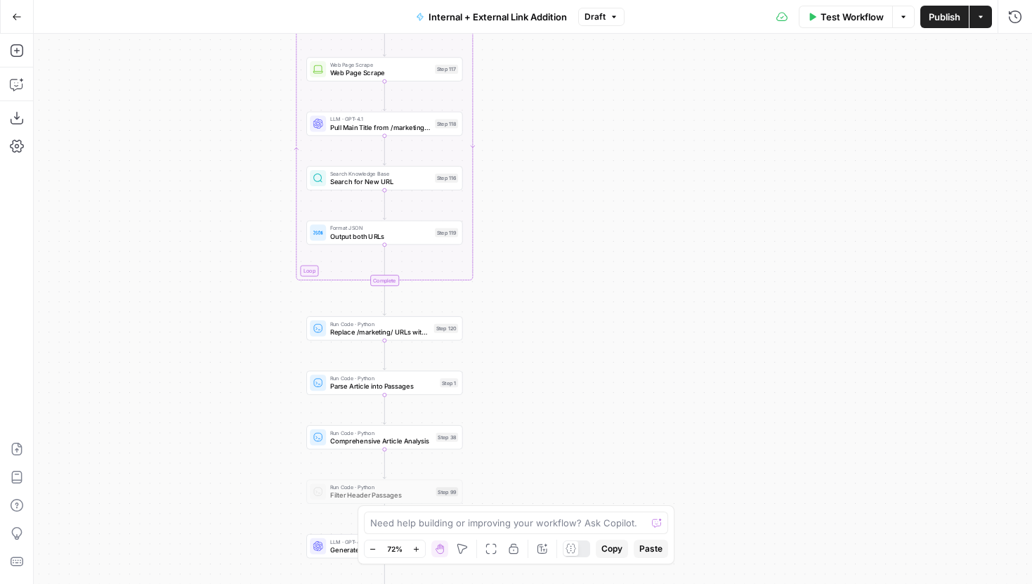
drag, startPoint x: 599, startPoint y: 222, endPoint x: 612, endPoint y: 157, distance: 66.0
click at [612, 157] on div "true false true false true false Workflow Set Inputs Inputs Run Code · Python G…" at bounding box center [533, 309] width 998 height 550
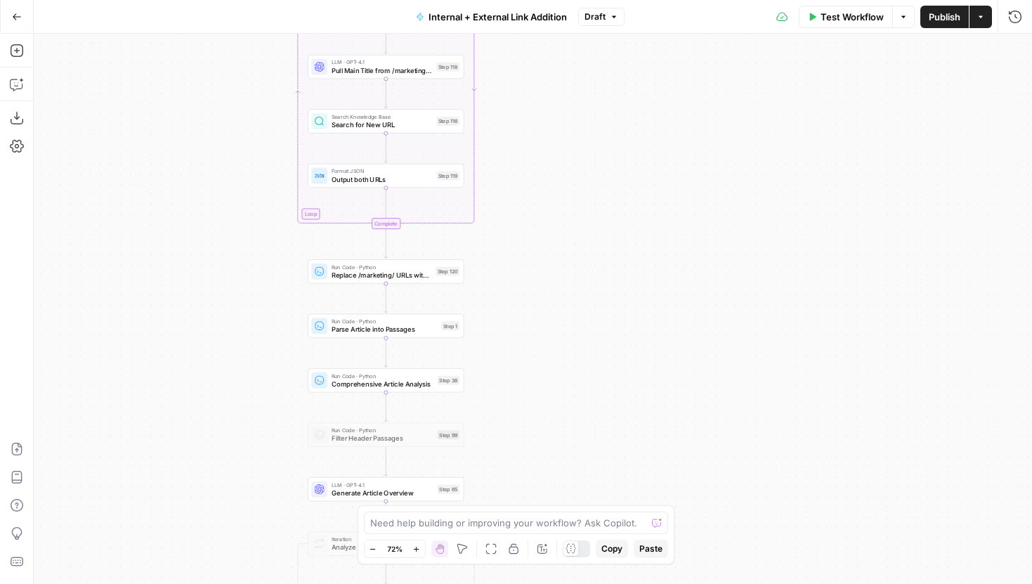
drag, startPoint x: 585, startPoint y: 354, endPoint x: 600, endPoint y: 244, distance: 111.3
click at [600, 244] on div "true false true false true false Workflow Set Inputs Inputs Run Code · Python G…" at bounding box center [533, 309] width 998 height 550
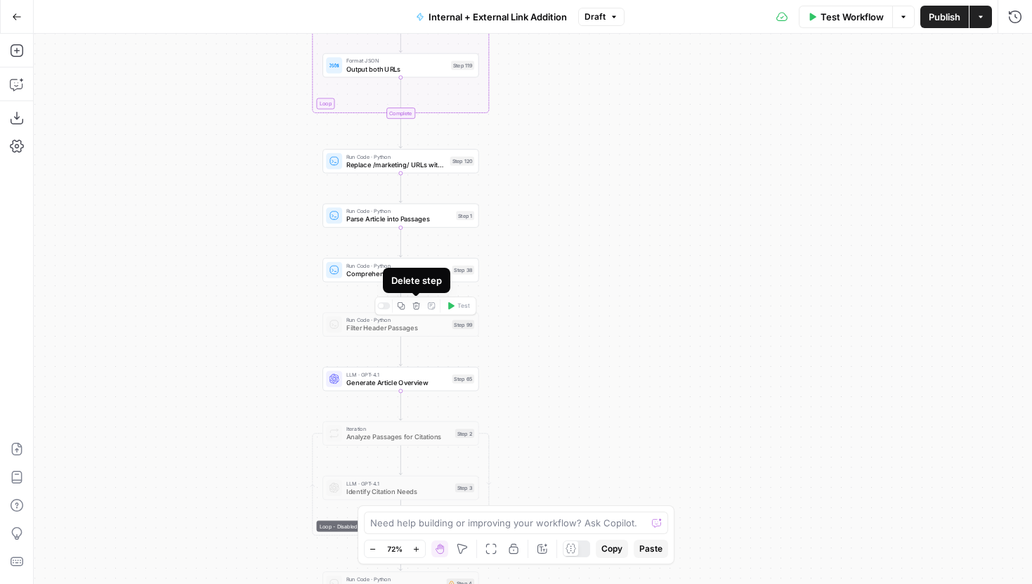
drag, startPoint x: 588, startPoint y: 407, endPoint x: 597, endPoint y: 217, distance: 189.9
click at [597, 217] on div "true false true false true false Workflow Set Inputs Inputs Run Code · Python G…" at bounding box center [533, 309] width 998 height 550
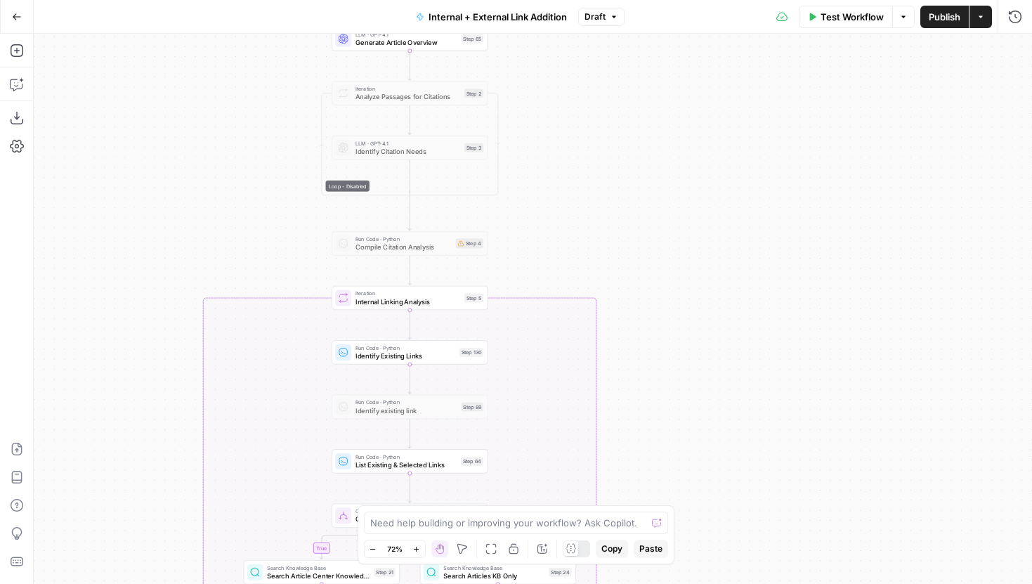
drag, startPoint x: 568, startPoint y: 370, endPoint x: 568, endPoint y: 230, distance: 139.1
click at [568, 230] on div "true false true false true false Workflow Set Inputs Inputs Run Code · Python G…" at bounding box center [533, 309] width 998 height 550
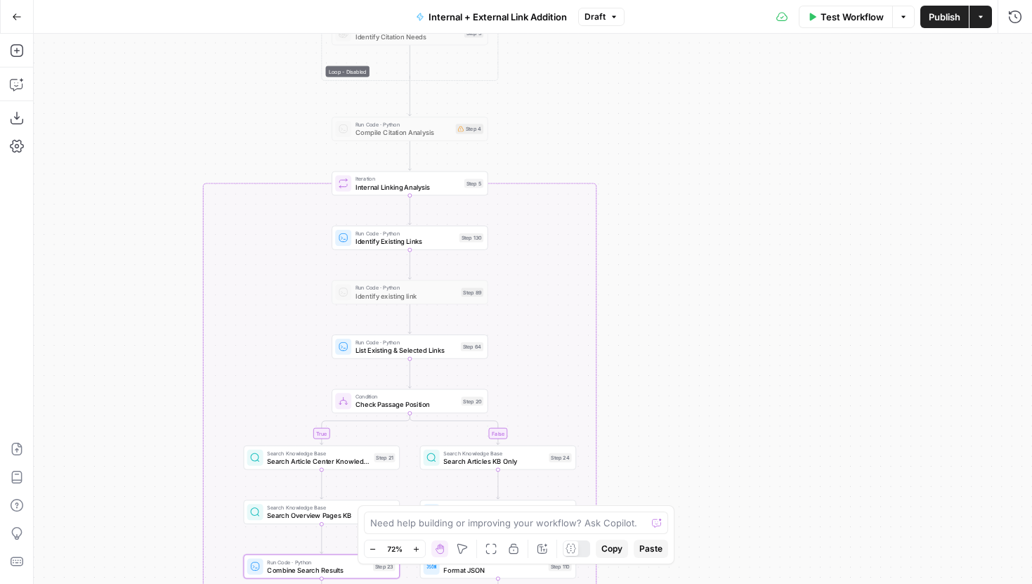
drag, startPoint x: 672, startPoint y: 389, endPoint x: 672, endPoint y: 197, distance: 191.8
click at [672, 200] on div "true false true false true false Workflow Set Inputs Inputs Run Code · Python G…" at bounding box center [533, 309] width 998 height 550
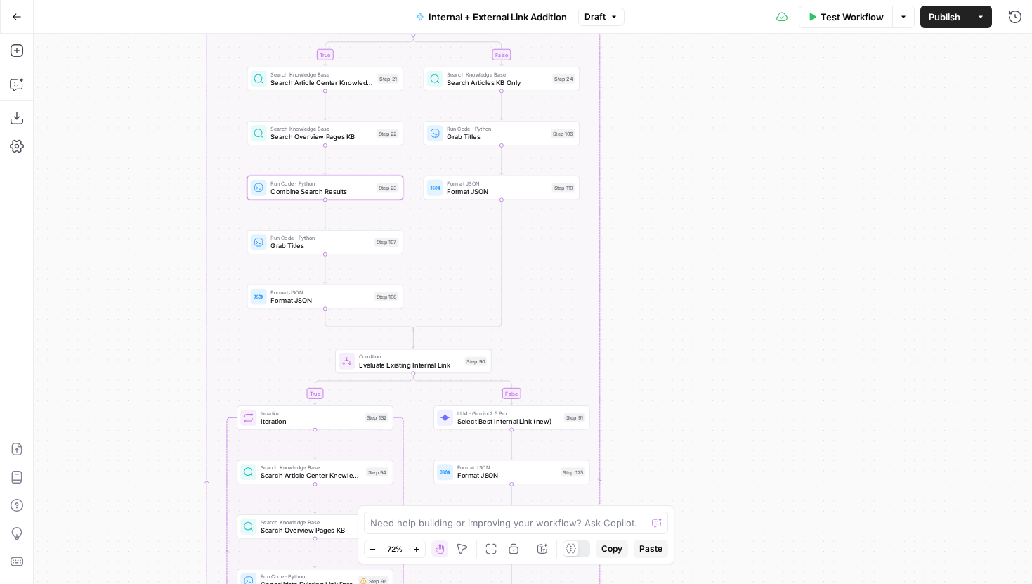
drag, startPoint x: 703, startPoint y: 183, endPoint x: 701, endPoint y: 145, distance: 38.0
click at [703, 124] on div "true false true false true false Workflow Set Inputs Inputs Run Code · Python G…" at bounding box center [533, 309] width 998 height 550
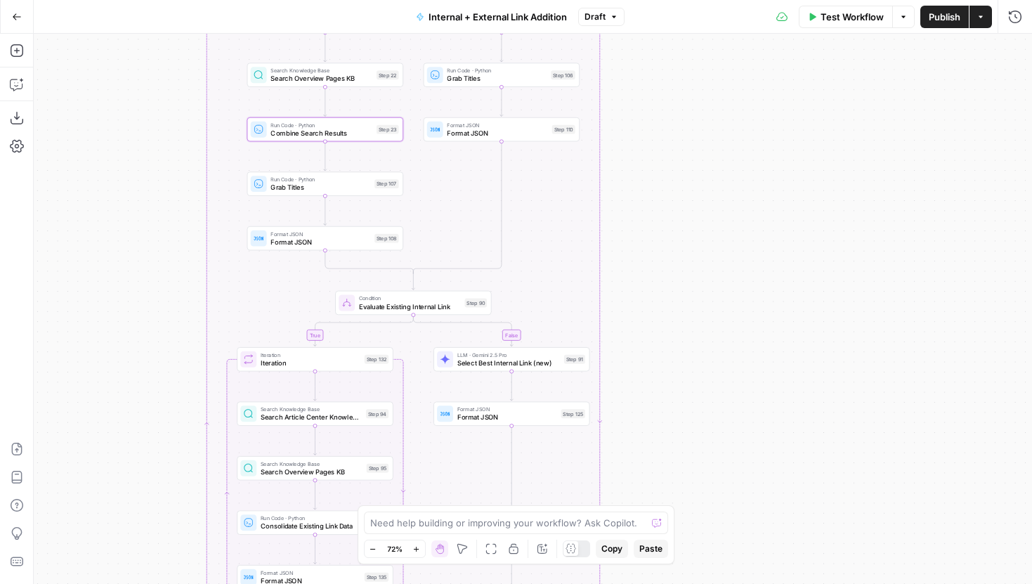
click at [699, 176] on div "true false true false true false Workflow Set Inputs Inputs Run Code · Python G…" at bounding box center [533, 309] width 998 height 550
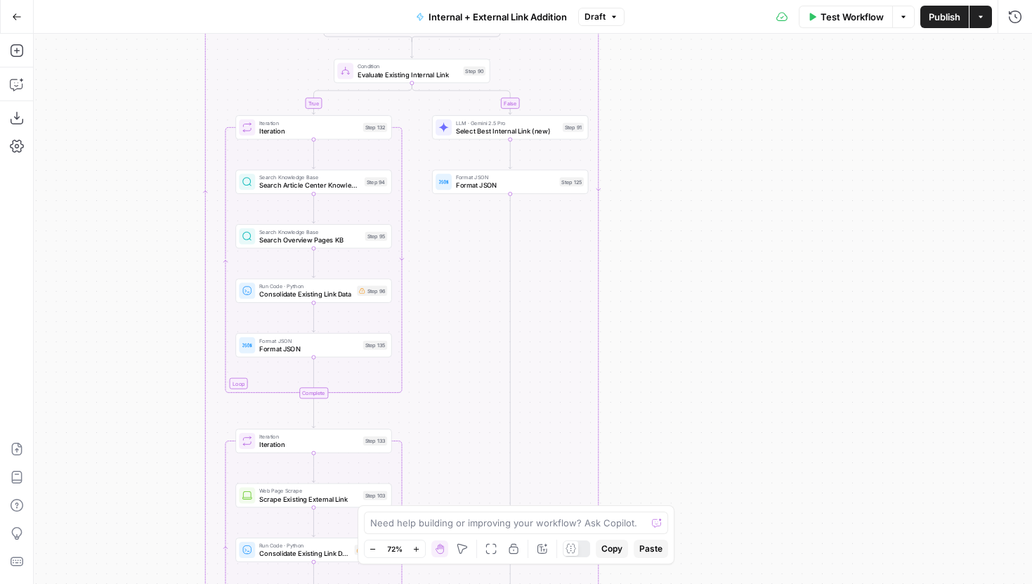
drag
click at [710, 145] on div "true false true false true false Workflow Set Inputs Inputs Run Code · Python G…" at bounding box center [533, 309] width 998 height 550
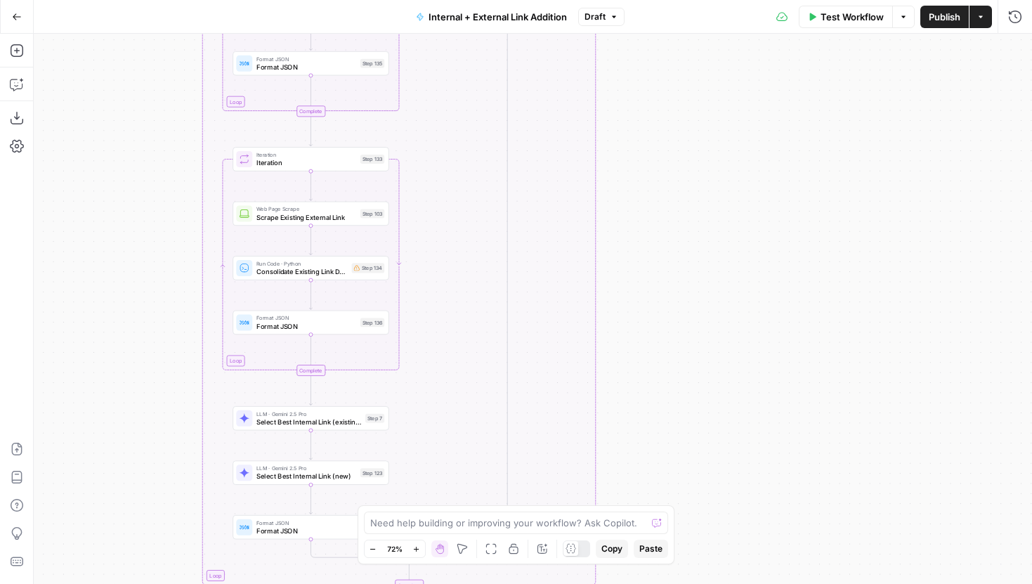
click at [710, 93] on div "true false true false true false Workflow Set Inputs Inputs Run Code · Python G…" at bounding box center [533, 309] width 998 height 550
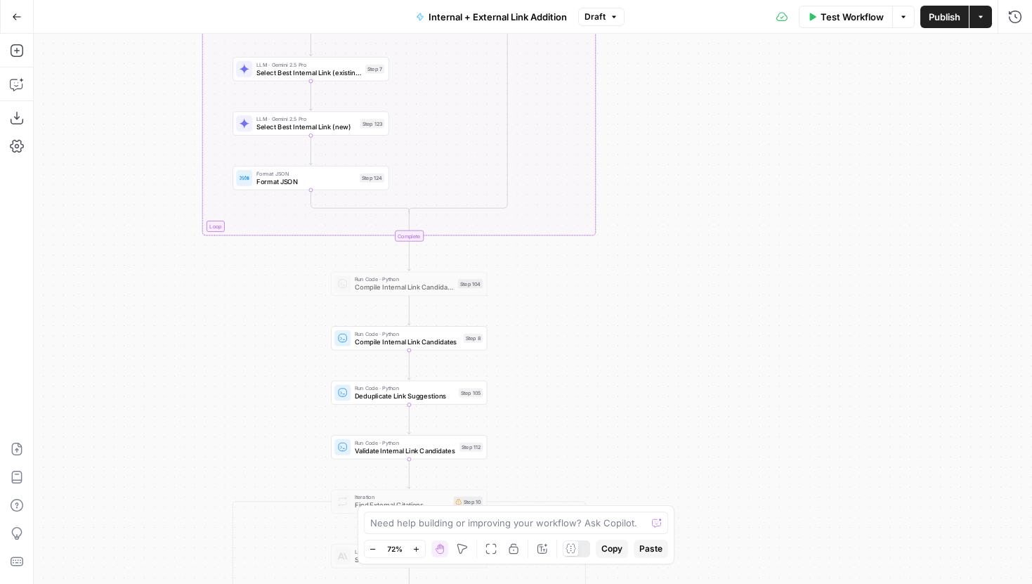
click at [736, 170] on div "true false true false true false Workflow Set Inputs Inputs Run Code · Python G…" at bounding box center [533, 309] width 998 height 550
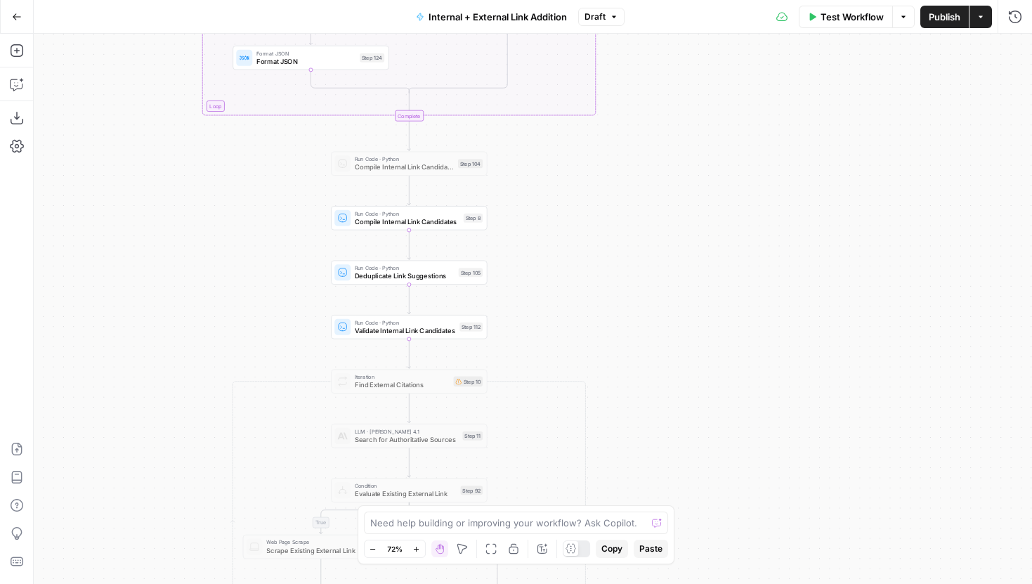
click at [744, 93] on div "true false true false true false Workflow Set Inputs Inputs Run Code · Python G…" at bounding box center [533, 309] width 998 height 550
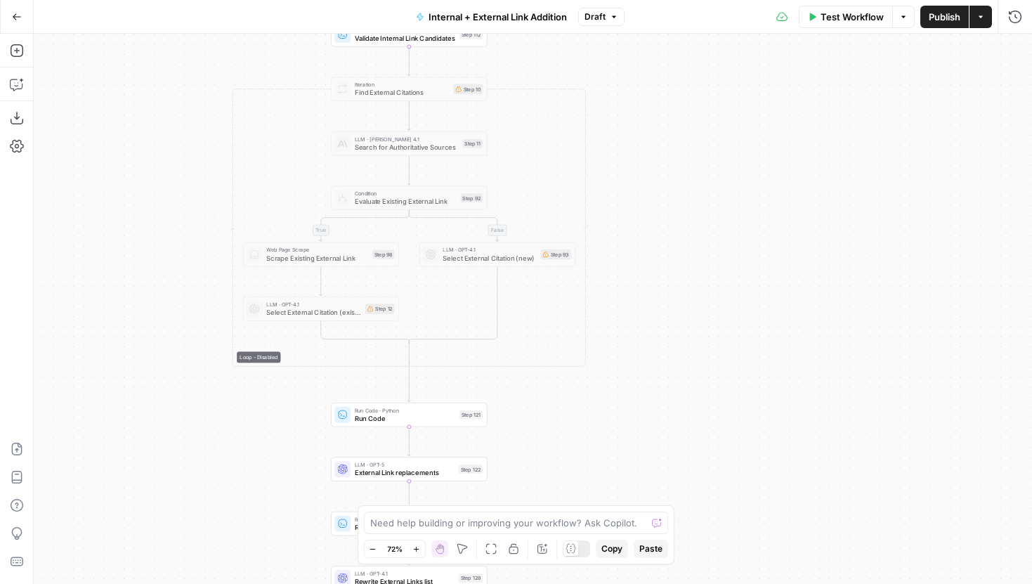
click at [743, 74] on div "true false true false true false Workflow Set Inputs Inputs Run Code · Python G…" at bounding box center [533, 309] width 998 height 550
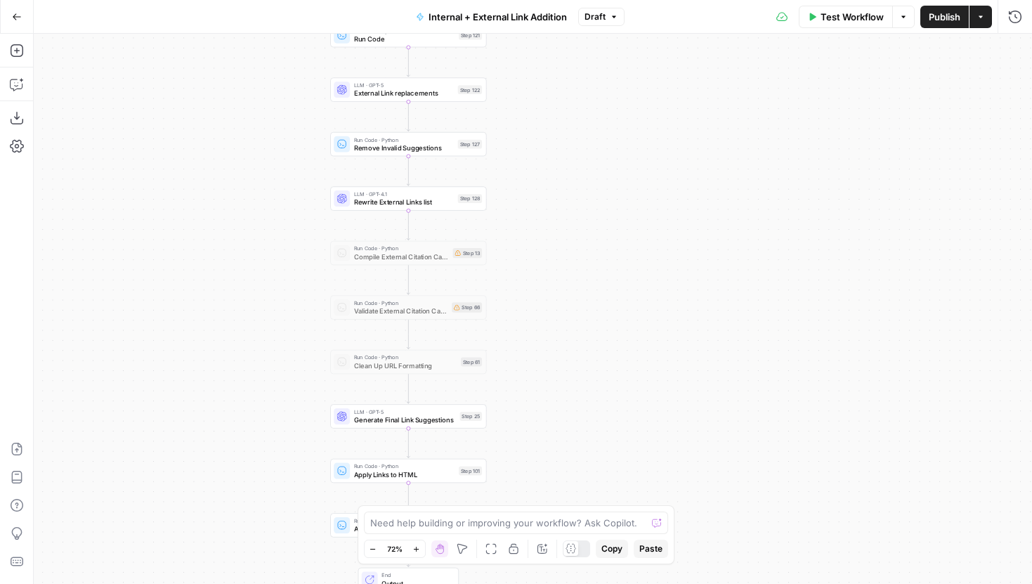
click at [722, 133] on div "true false true false true false Workflow Set Inputs Inputs Run Code · Python G…" at bounding box center [533, 309] width 998 height 550
click at [625, 174] on div "true false true false true false Workflow Set Inputs Inputs Run Code · Python G…" at bounding box center [533, 309] width 998 height 550
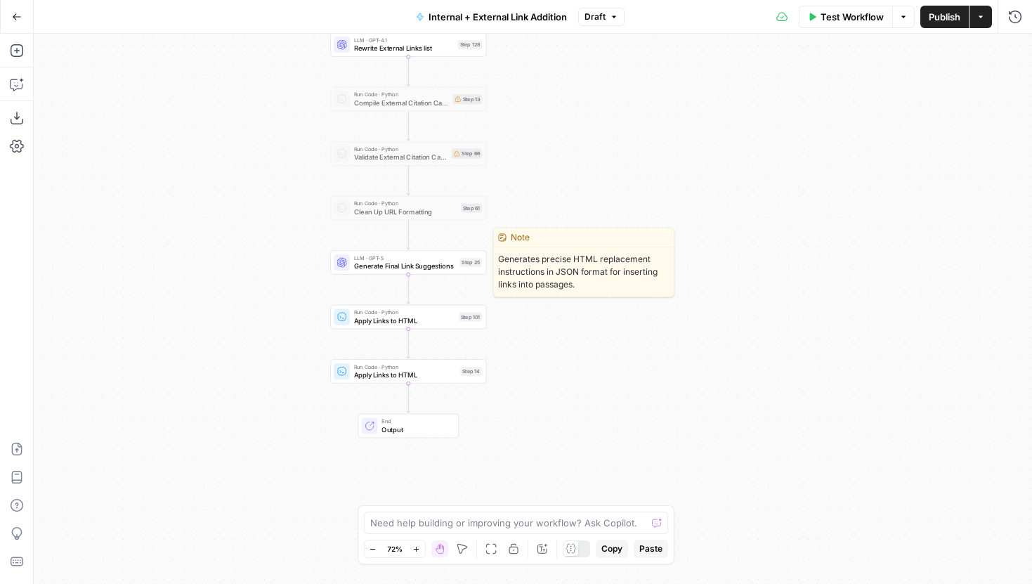
click at [436, 265] on span "Generate Final Link Suggestions" at bounding box center [405, 266] width 102 height 10
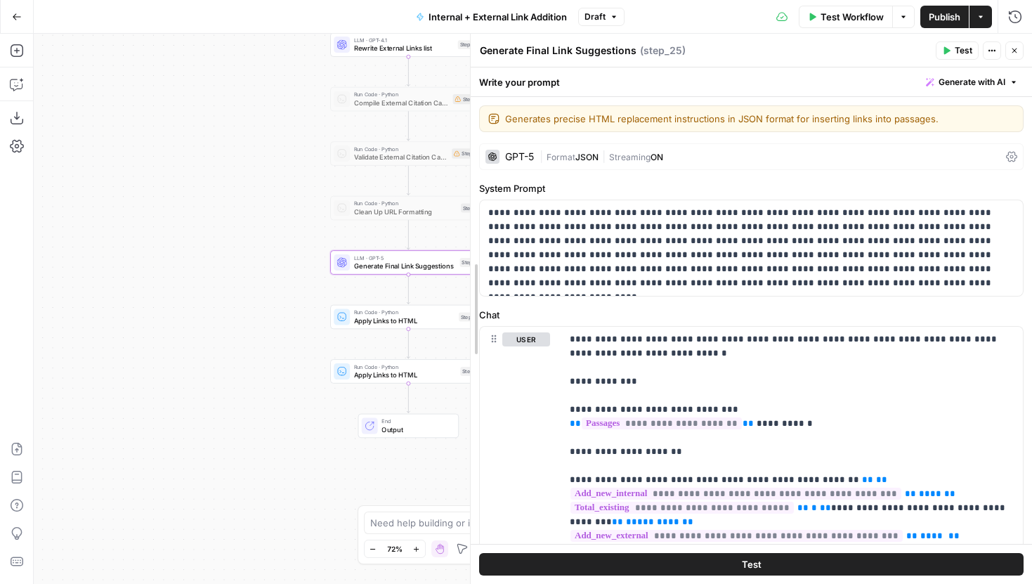
click at [276, 289] on body "LegalZoom New Home Browse Insights Opportunities Your Data Recent Grids Well Ac…" at bounding box center [516, 292] width 1032 height 584
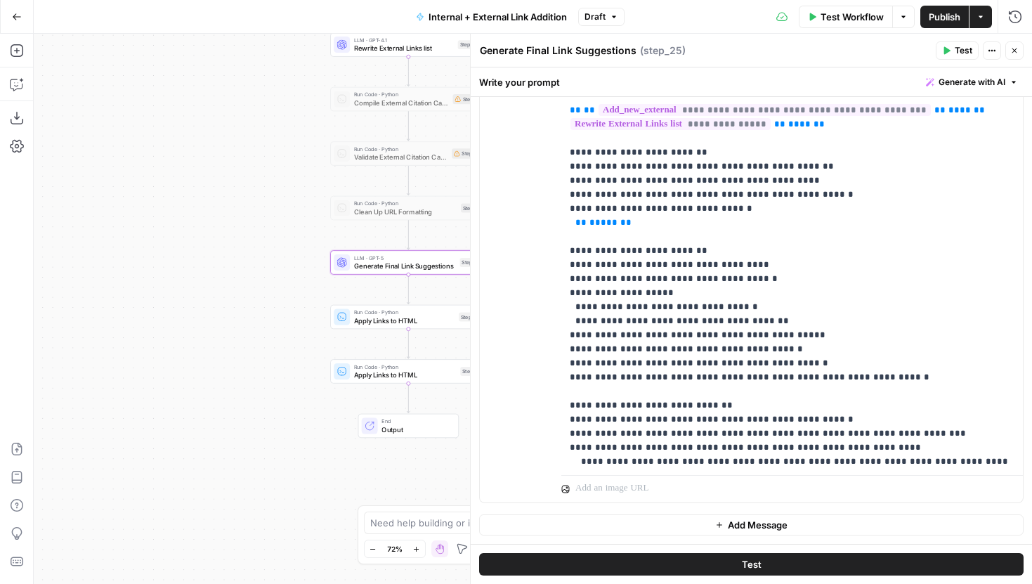
scroll to position [2399, 0]
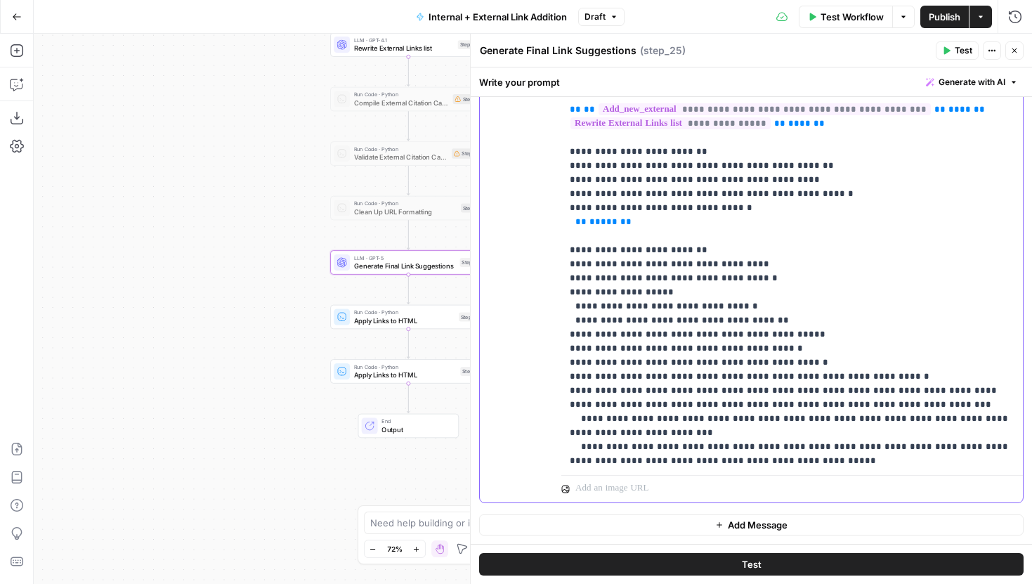
drag, startPoint x: 965, startPoint y: 363, endPoint x: 580, endPoint y: 349, distance: 385.2
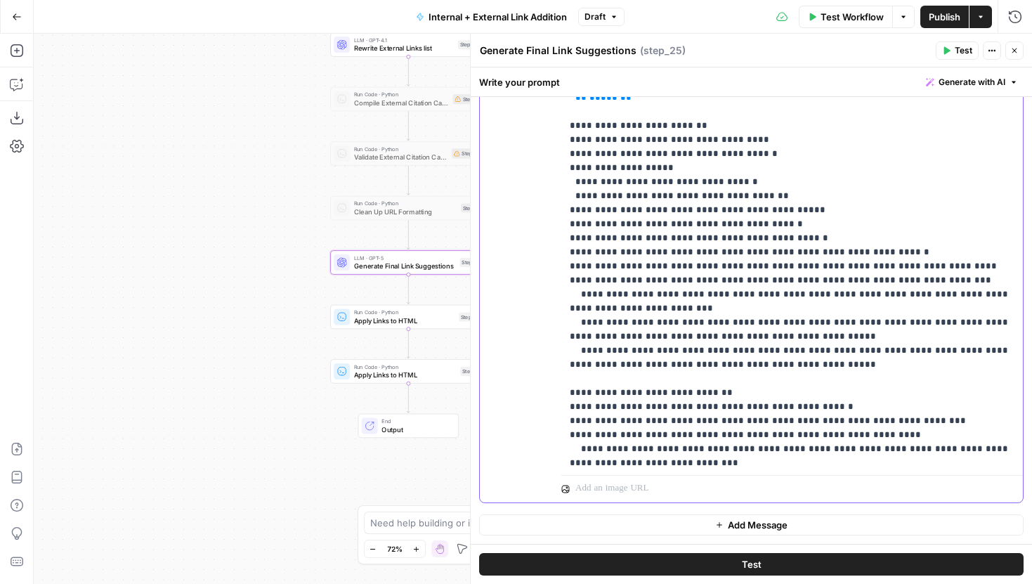
scroll to position [2523, 0]
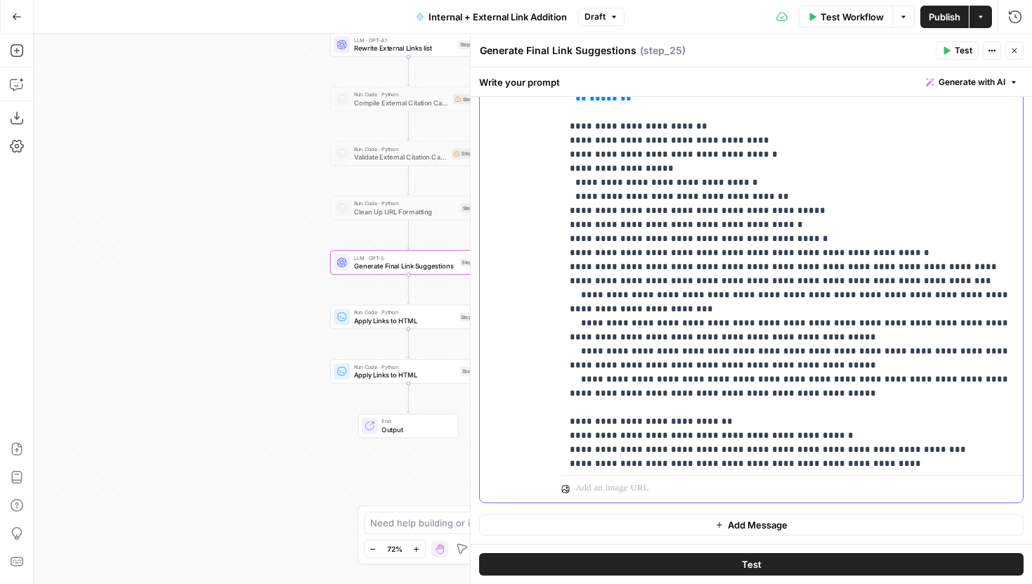
drag, startPoint x: 784, startPoint y: 252, endPoint x: 719, endPoint y: 252, distance: 64.6
drag, startPoint x: 741, startPoint y: 267, endPoint x: 800, endPoint y: 256, distance: 59.3
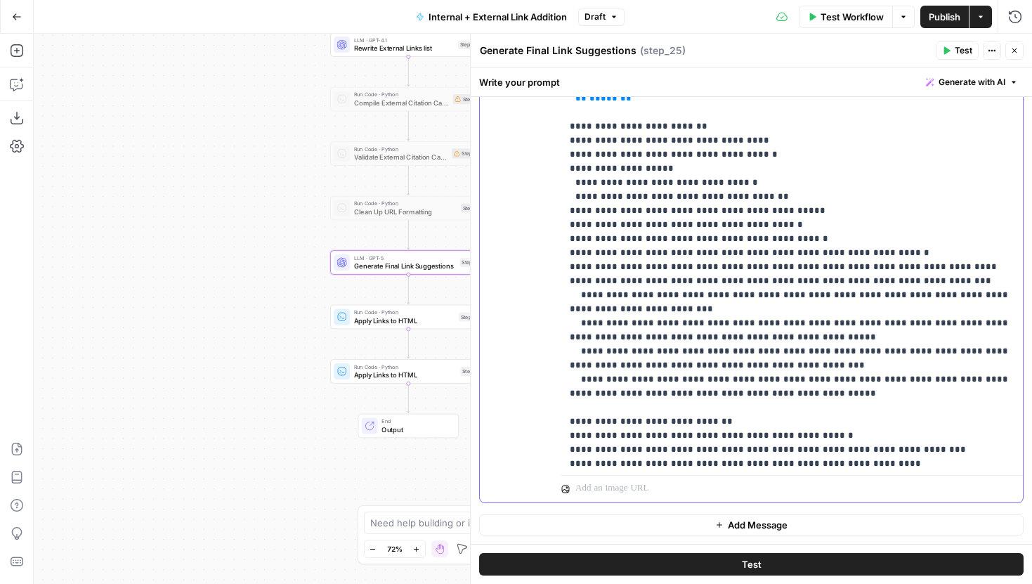
drag, startPoint x: 967, startPoint y: 294, endPoint x: 580, endPoint y: 282, distance: 388.0
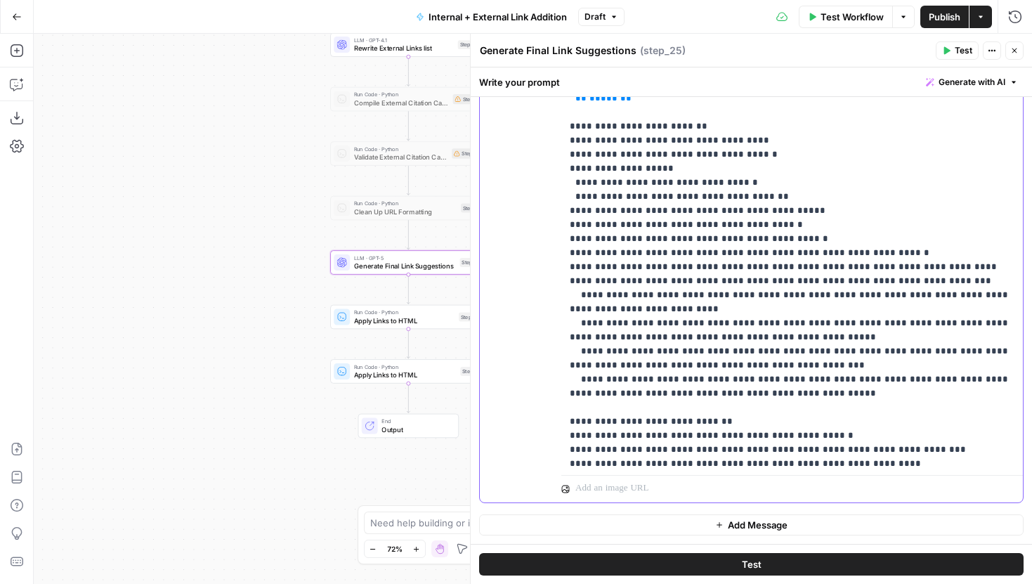
drag, startPoint x: 785, startPoint y: 280, endPoint x: 721, endPoint y: 277, distance: 64.0
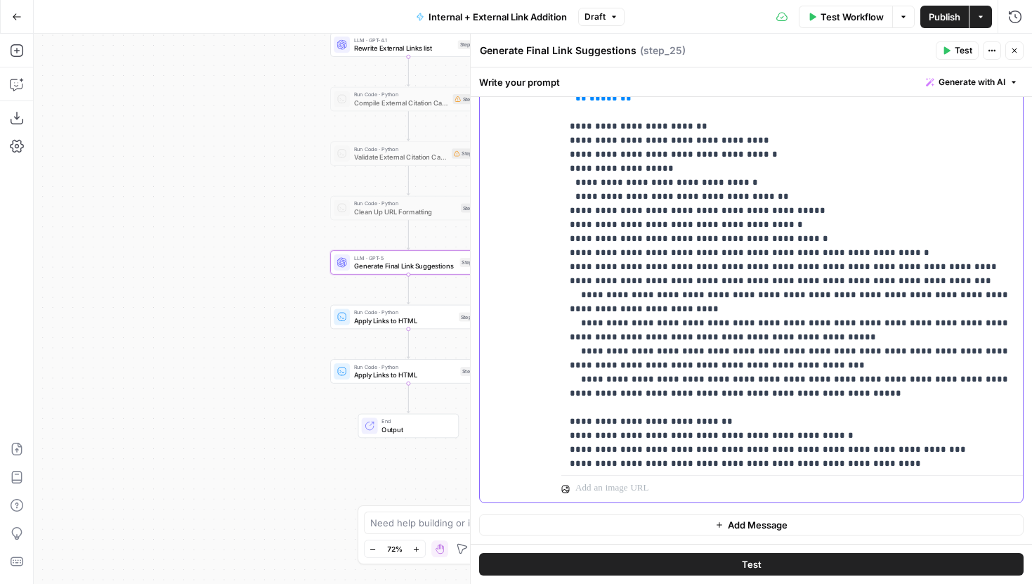
drag, startPoint x: 955, startPoint y: 296, endPoint x: 575, endPoint y: 292, distance: 380.1
drag, startPoint x: 998, startPoint y: 295, endPoint x: 579, endPoint y: 286, distance: 418.8
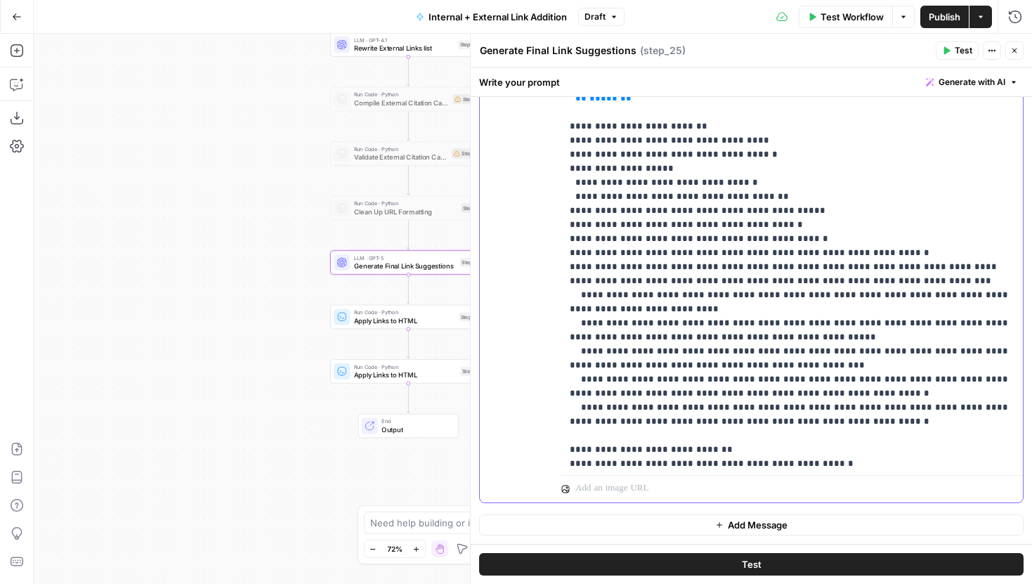
drag, startPoint x: 810, startPoint y: 310, endPoint x: 721, endPoint y: 311, distance: 89.2
drag, startPoint x: 776, startPoint y: 322, endPoint x: 776, endPoint y: 313, distance: 9.9
drag, startPoint x: 820, startPoint y: 325, endPoint x: 580, endPoint y: 310, distance: 240.1
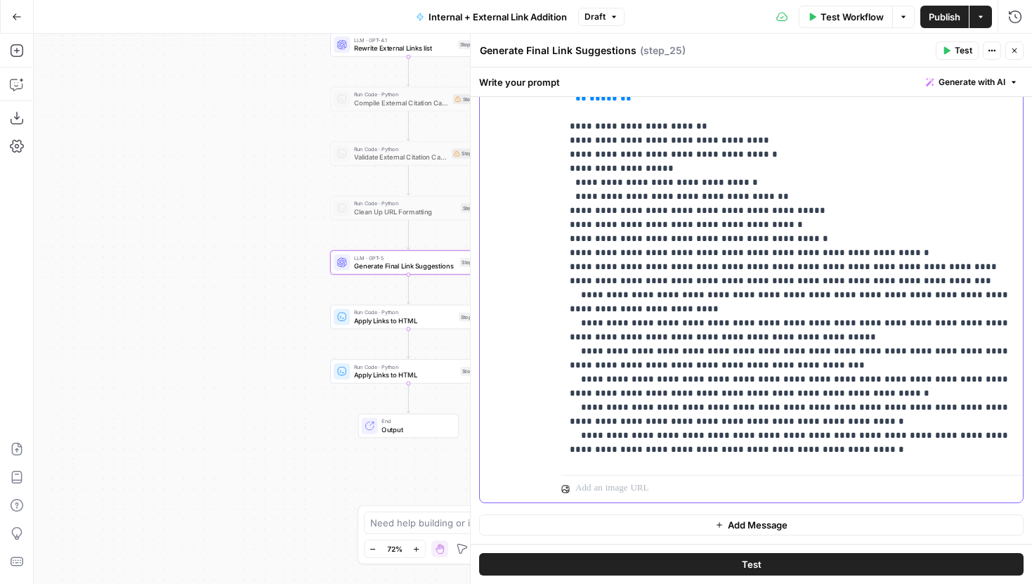
drag, startPoint x: 630, startPoint y: 365, endPoint x: 574, endPoint y: 352, distance: 57.8
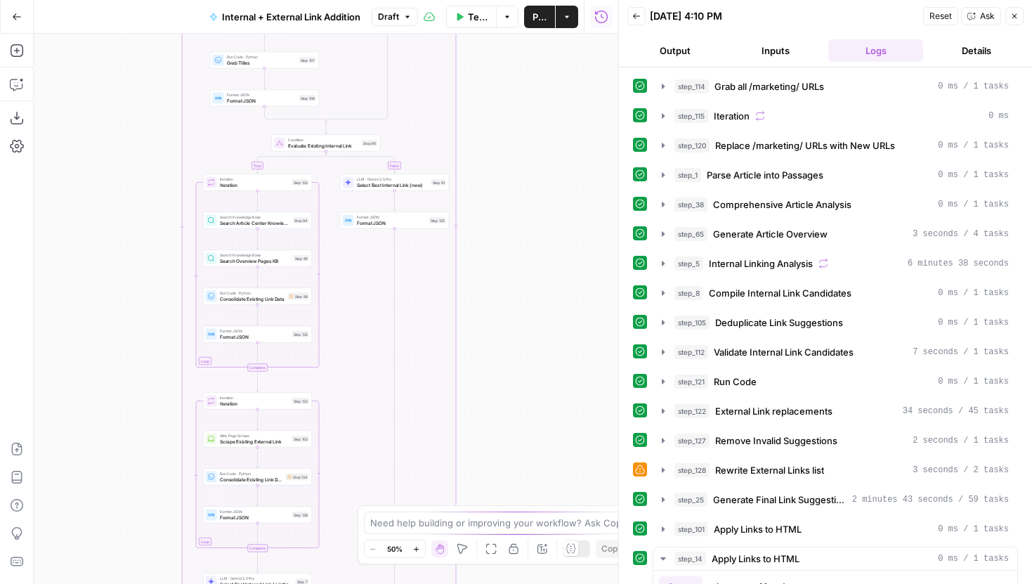
drag, startPoint x: 396, startPoint y: 461, endPoint x: 540, endPoint y: 372, distance: 169.1
click at [540, 372] on div "true false true false true false Workflow Set Inputs Inputs Run Code · Python G…" at bounding box center [326, 309] width 585 height 550
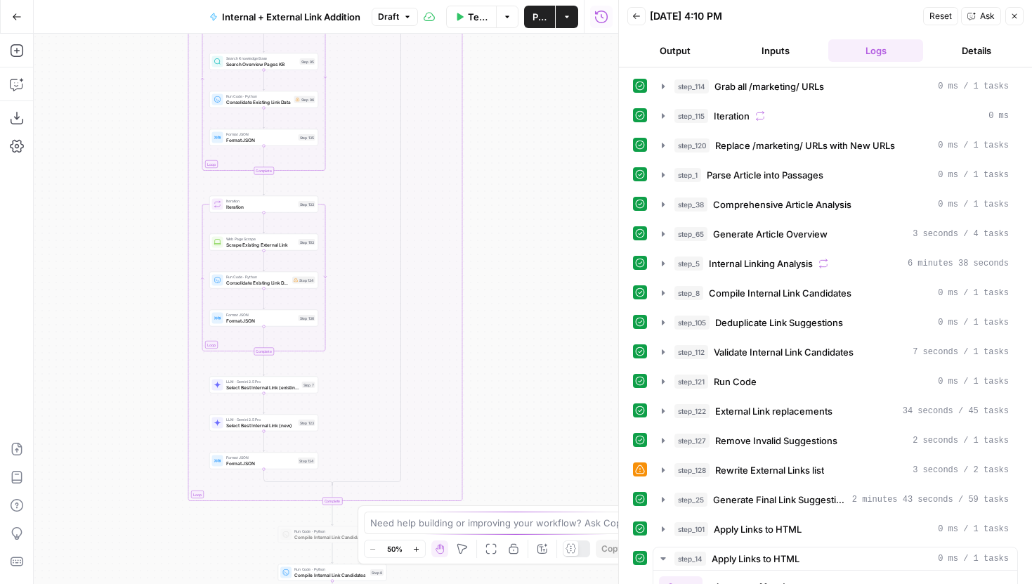
drag, startPoint x: 539, startPoint y: 420, endPoint x: 545, endPoint y: 214, distance: 205.9
click at [545, 214] on div "true false true false true false Workflow Set Inputs Inputs Run Code · Python G…" at bounding box center [326, 309] width 585 height 550
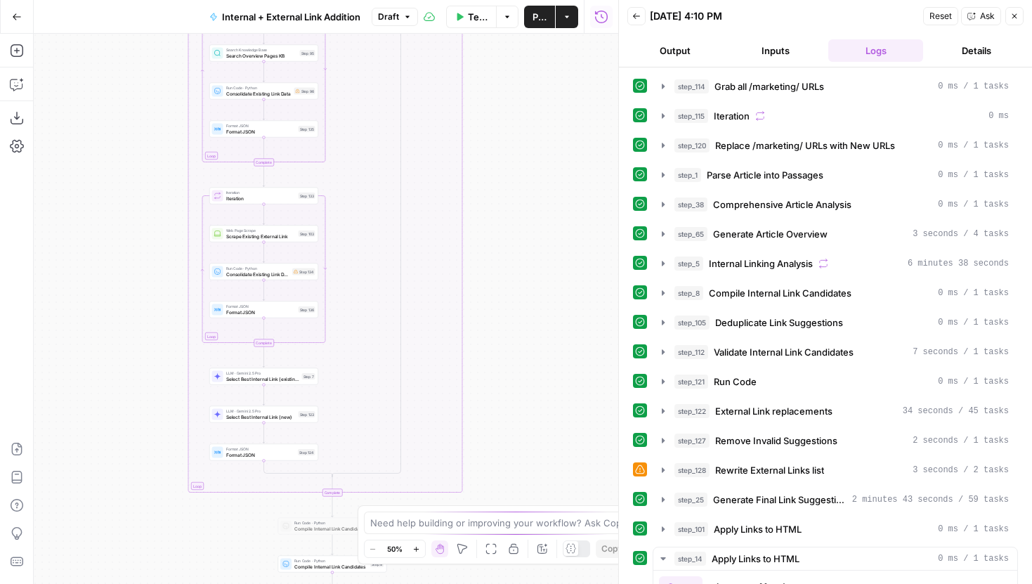
drag, startPoint x: 565, startPoint y: 169, endPoint x: 566, endPoint y: 156, distance: 12.7
click at [566, 157] on div "true false true false true false Workflow Set Inputs Inputs Run Code · Python G…" at bounding box center [326, 309] width 585 height 550
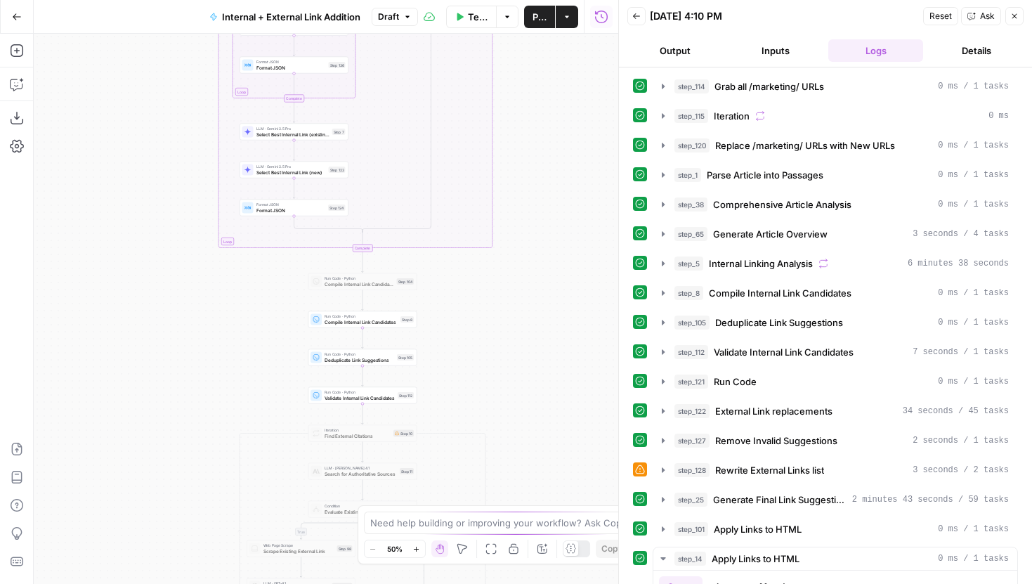
drag, startPoint x: 563, startPoint y: 370, endPoint x: 596, endPoint y: 148, distance: 225.1
click at [596, 148] on div "true false true false true false Workflow Set Inputs Inputs Run Code · Python G…" at bounding box center [326, 309] width 585 height 550
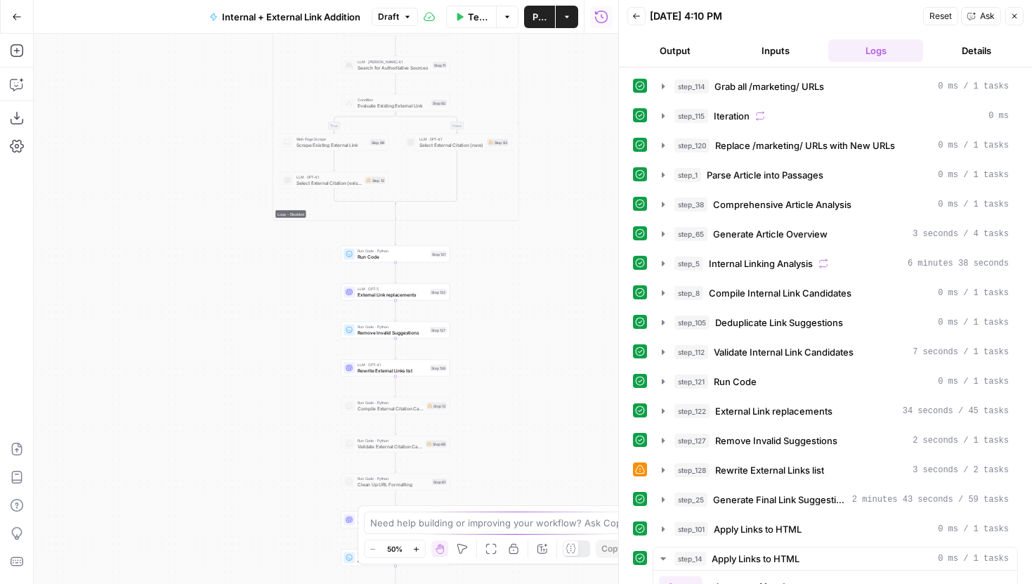
drag, startPoint x: 561, startPoint y: 339, endPoint x: 561, endPoint y: 155, distance: 184.1
click at [561, 155] on div "true false true false true false Workflow Set Inputs Inputs Run Code · Python G…" at bounding box center [326, 309] width 585 height 550
drag, startPoint x: 514, startPoint y: 374, endPoint x: 490, endPoint y: 131, distance: 244.3
click at [490, 131] on div "true false true false true false Workflow Set Inputs Inputs Run Code · Python G…" at bounding box center [326, 309] width 585 height 550
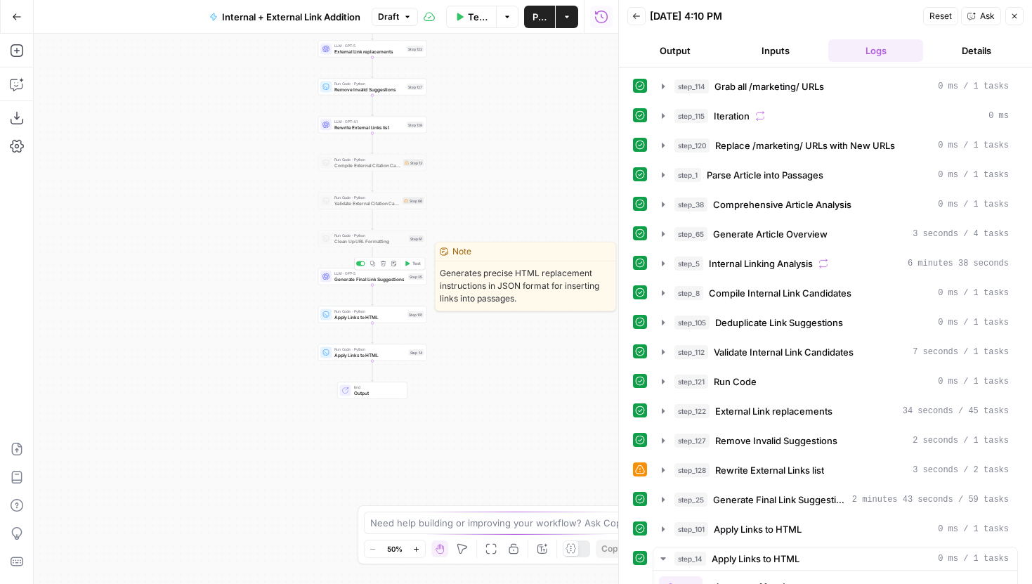
click at [410, 265] on button "Test" at bounding box center [413, 263] width 22 height 9
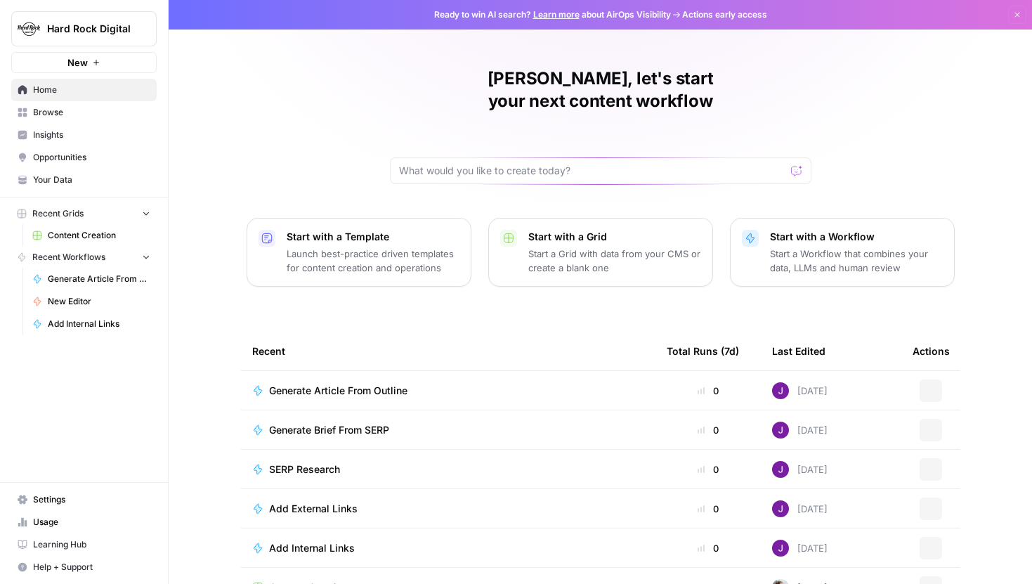
click at [92, 235] on span "Content Creation" at bounding box center [99, 235] width 103 height 13
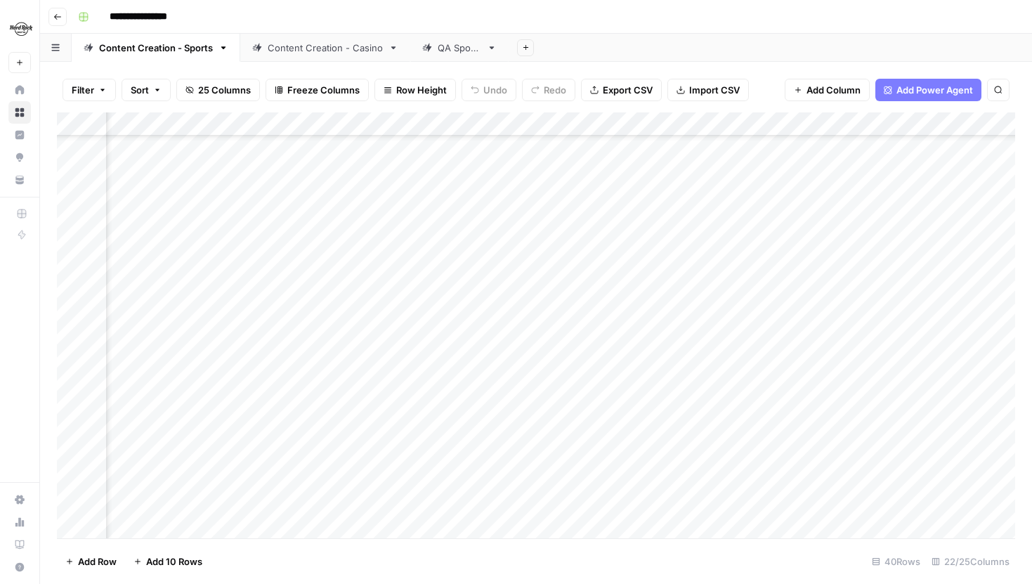
scroll to position [171, 1636]
click at [497, 433] on div "Add Column" at bounding box center [536, 325] width 958 height 426
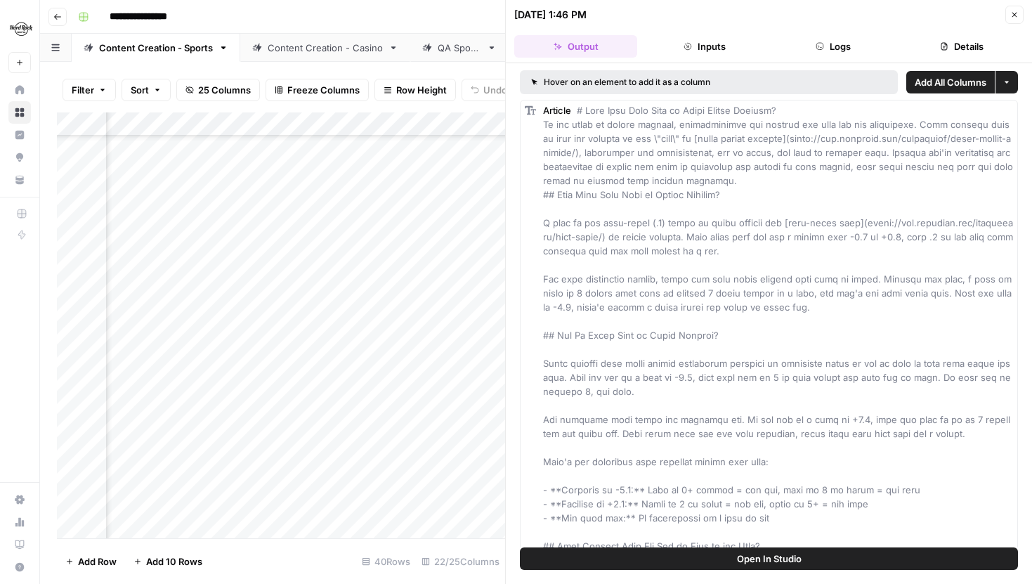
click at [861, 56] on button "Logs" at bounding box center [833, 46] width 123 height 22
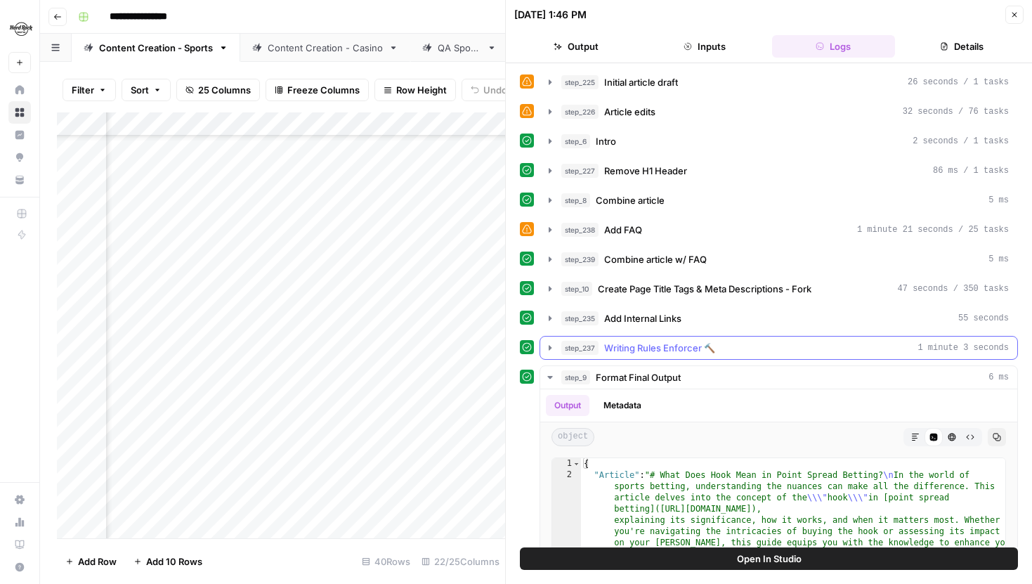
scroll to position [201, 0]
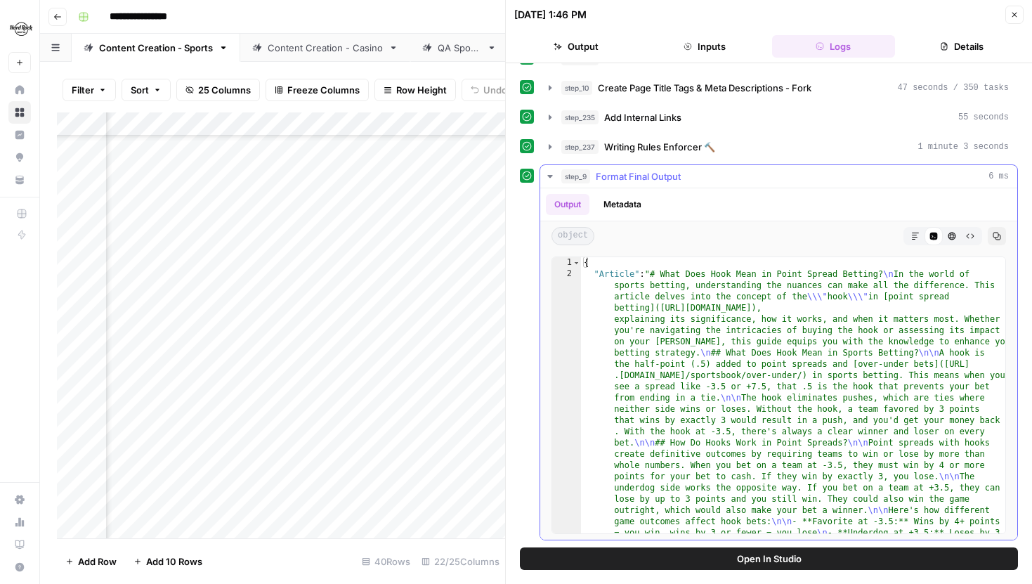
type textarea "**********"
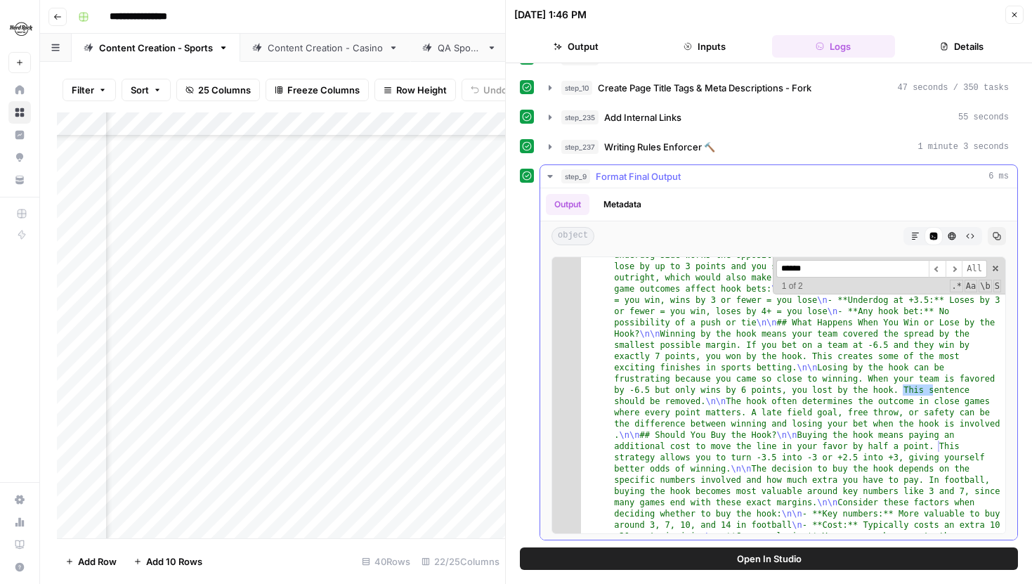
scroll to position [233, 0]
drag, startPoint x: 863, startPoint y: 268, endPoint x: 767, endPoint y: 268, distance: 96.3
click at [767, 268] on div ""Article" : "# What Does Hook Mean in Point Spread Betting? \n In the world of …" at bounding box center [793, 395] width 424 height 276
drag, startPoint x: 842, startPoint y: 270, endPoint x: 780, endPoint y: 270, distance: 62.5
click at [780, 270] on input "**********" at bounding box center [852, 269] width 152 height 18
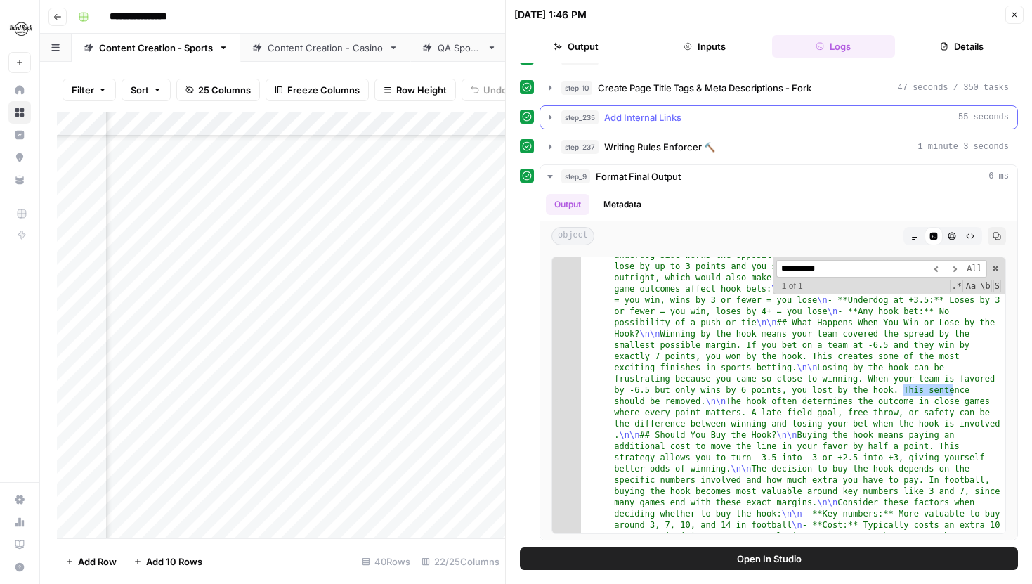
type input "**********"
click at [550, 110] on button "step_235 Add Internal Links 55 seconds" at bounding box center [778, 117] width 477 height 22
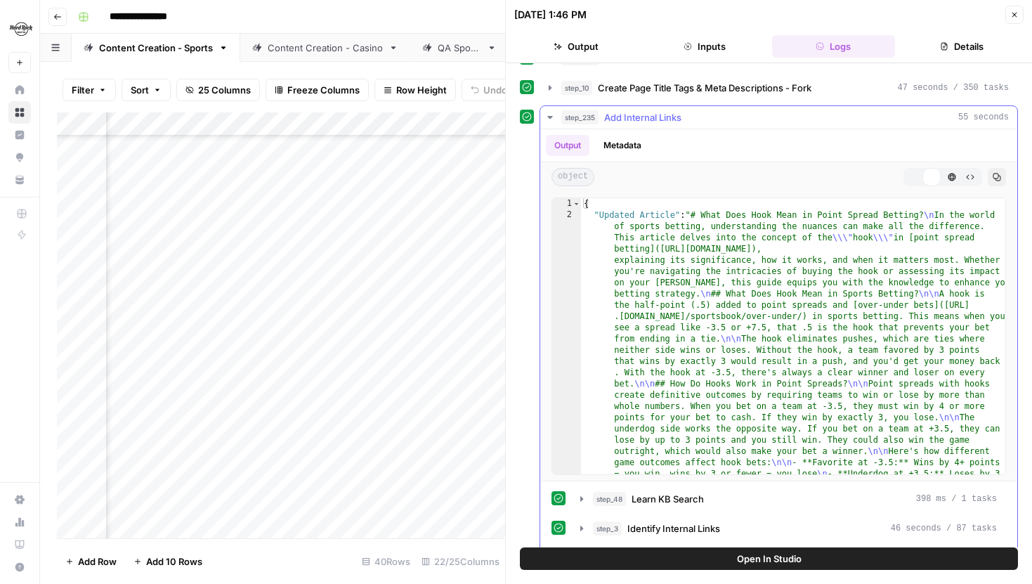
type textarea "**********"
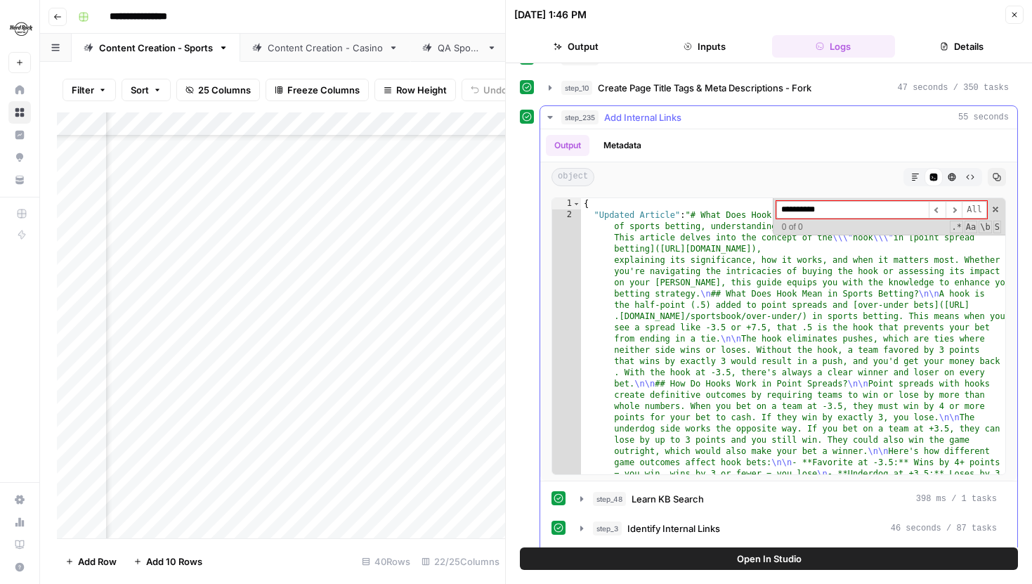
type input "**********"
click at [549, 115] on icon "button" at bounding box center [549, 117] width 11 height 11
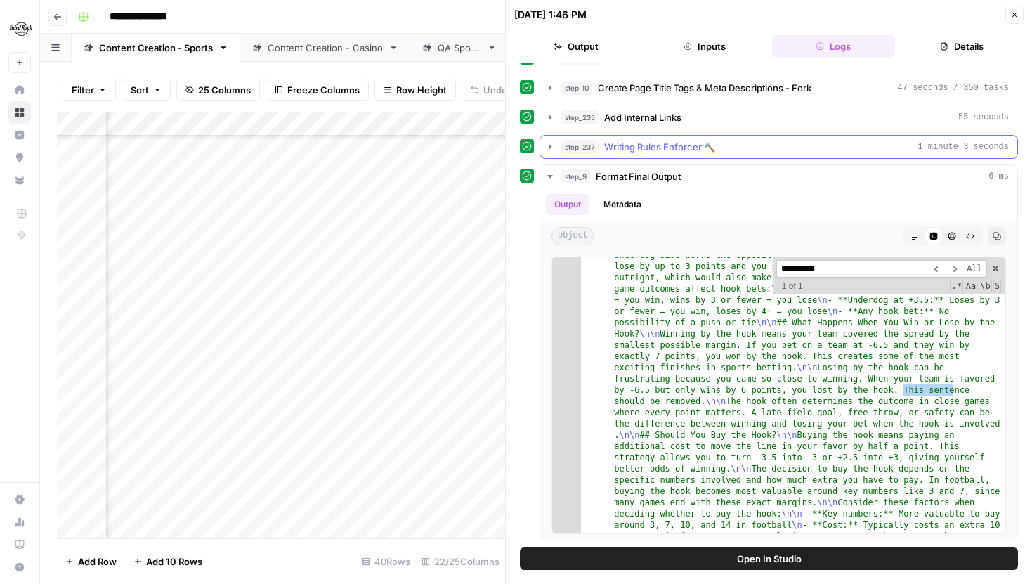
click at [552, 139] on button "step_237 Writing Rules Enforcer 🔨 1 minute 3 seconds" at bounding box center [778, 147] width 477 height 22
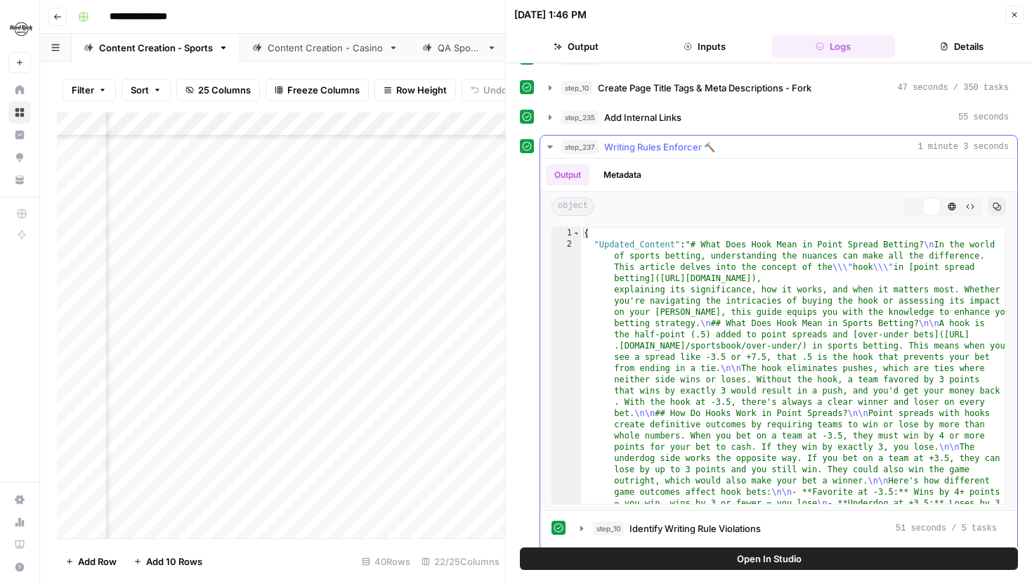
type textarea "**********"
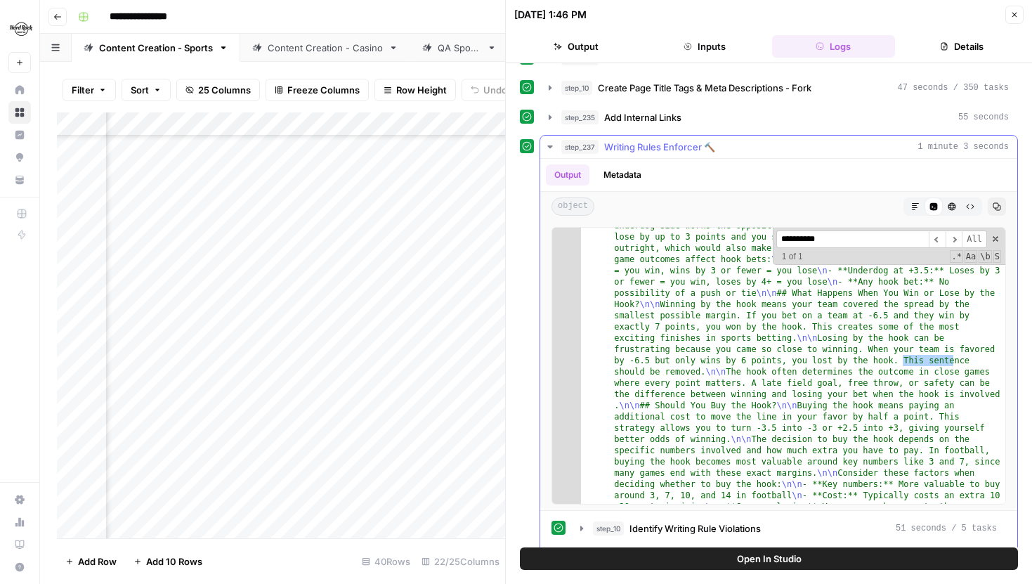
scroll to position [313, 0]
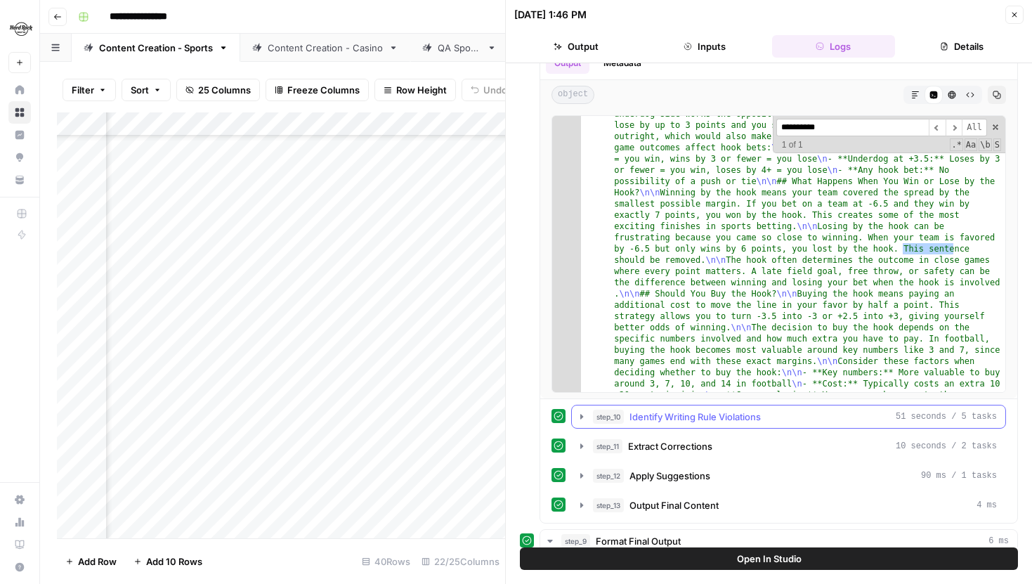
type input "**********"
click at [582, 419] on icon "button" at bounding box center [581, 416] width 11 height 11
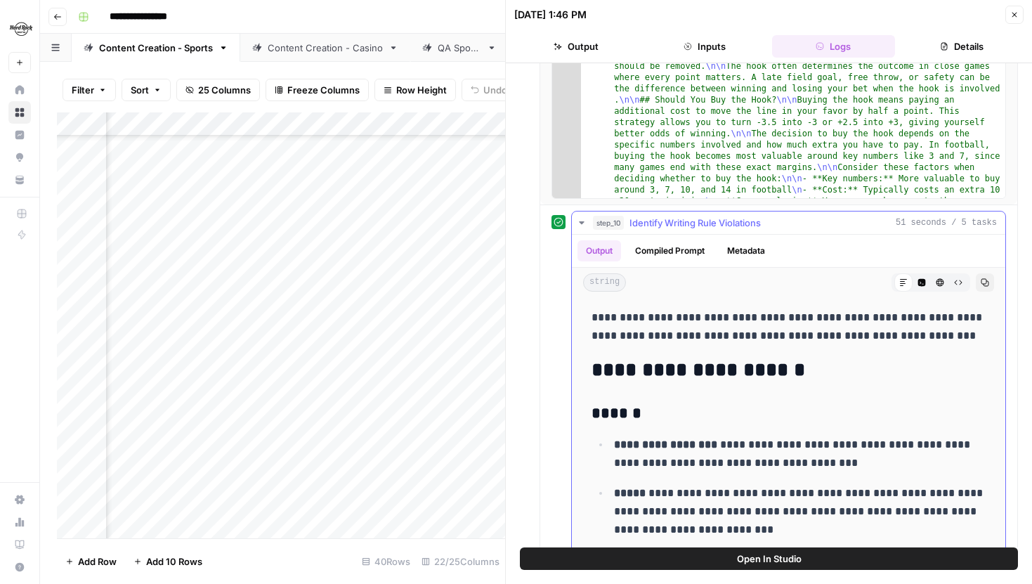
scroll to position [517, 0]
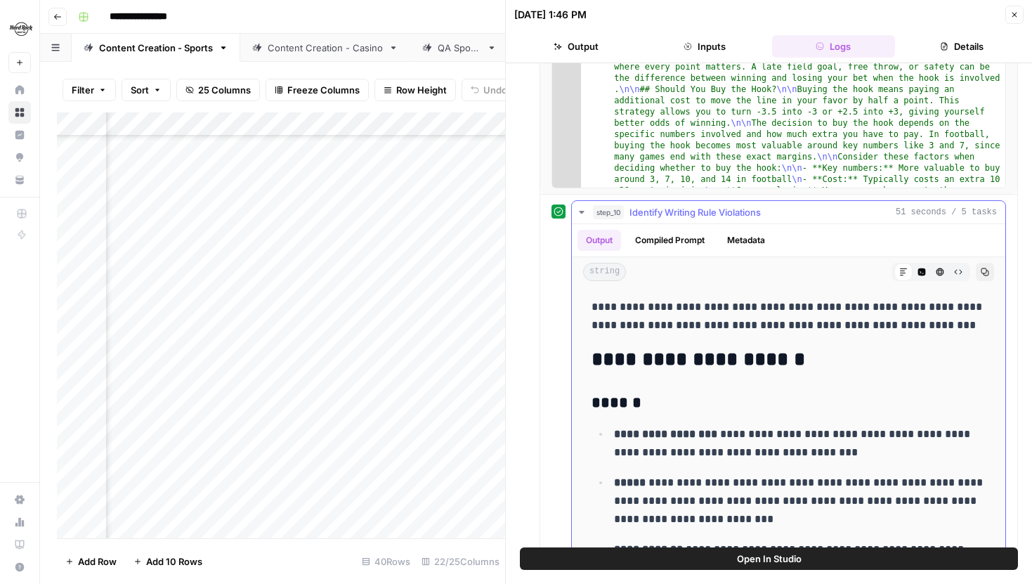
click at [719, 404] on h3 "******" at bounding box center [789, 403] width 394 height 20
type input "**********"
click at [474, 127] on icon "Close Search" at bounding box center [476, 129] width 11 height 11
click at [924, 274] on icon "button" at bounding box center [922, 272] width 8 height 8
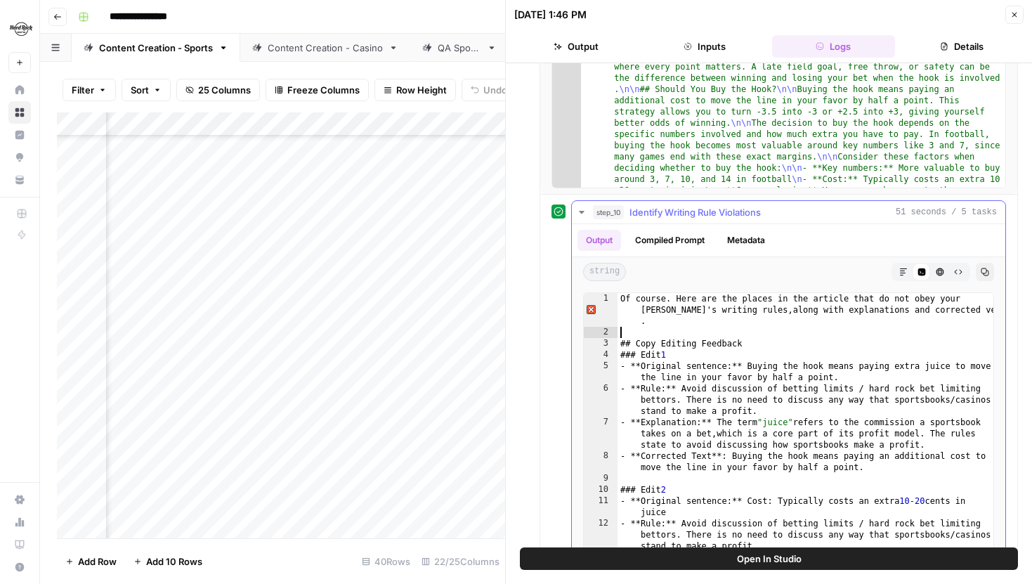
click at [830, 330] on div "Of course. Here are the places in the article that do not obey your brand's wri…" at bounding box center [806, 459] width 376 height 332
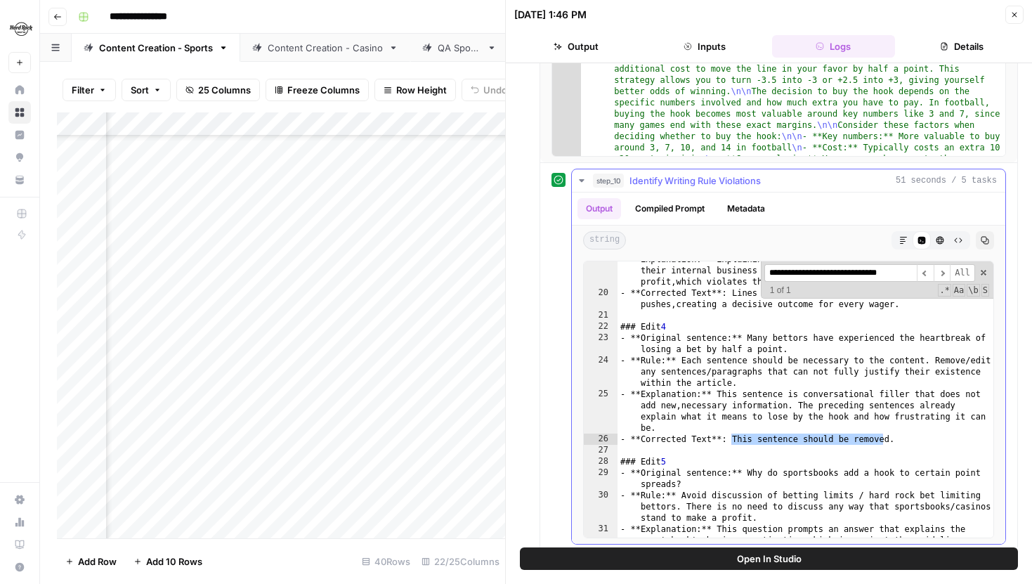
scroll to position [0, 13]
type input "**********"
click at [875, 422] on div "- **Explanation:** Explaining that sportsbooks "balance action" describes their…" at bounding box center [806, 431] width 376 height 355
click at [902, 440] on div "- **Explanation:** Explaining that sportsbooks "balance action" describes their…" at bounding box center [806, 431] width 376 height 355
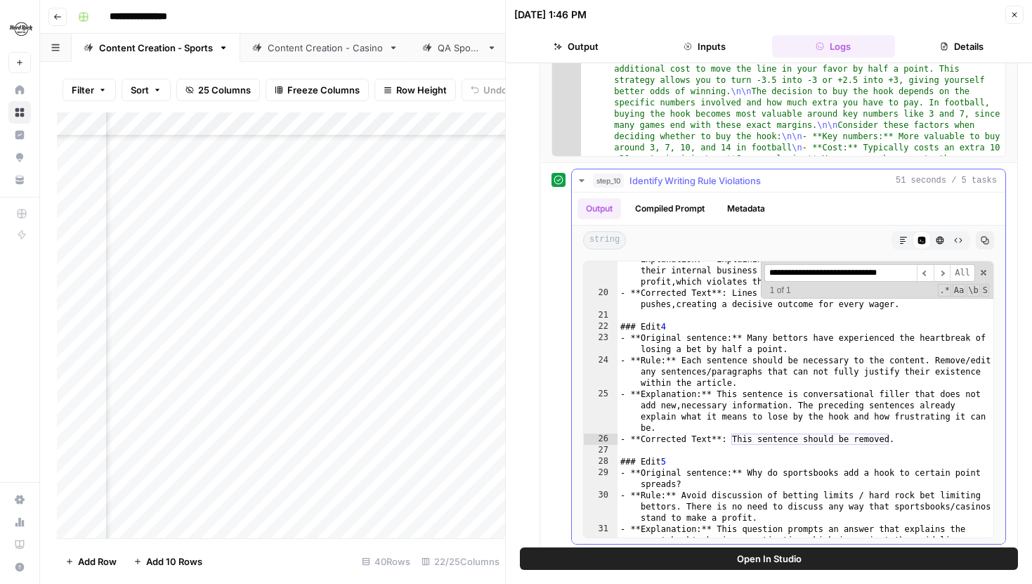
click at [902, 279] on input "**********" at bounding box center [840, 273] width 152 height 18
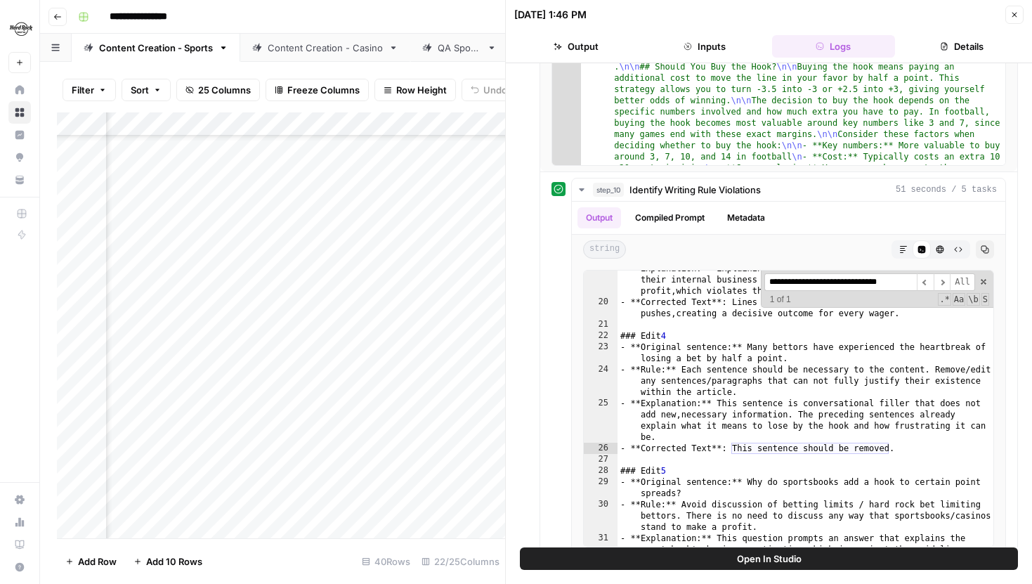
scroll to position [539, 0]
type textarea "**********"
click at [665, 403] on div "- **Explanation:** Explaining that sportsbooks "balance action" describes their…" at bounding box center [806, 440] width 376 height 355
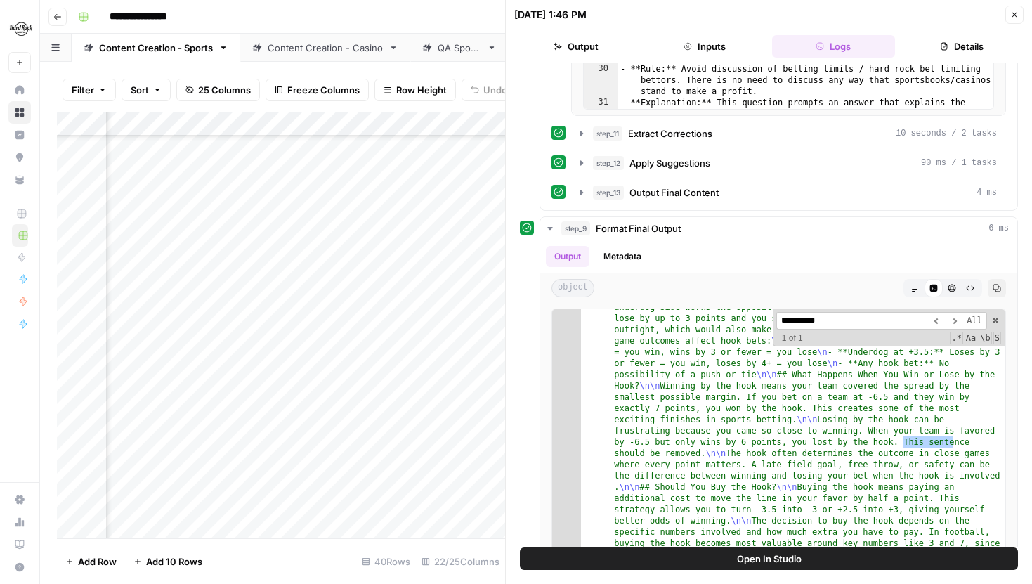
scroll to position [986, 0]
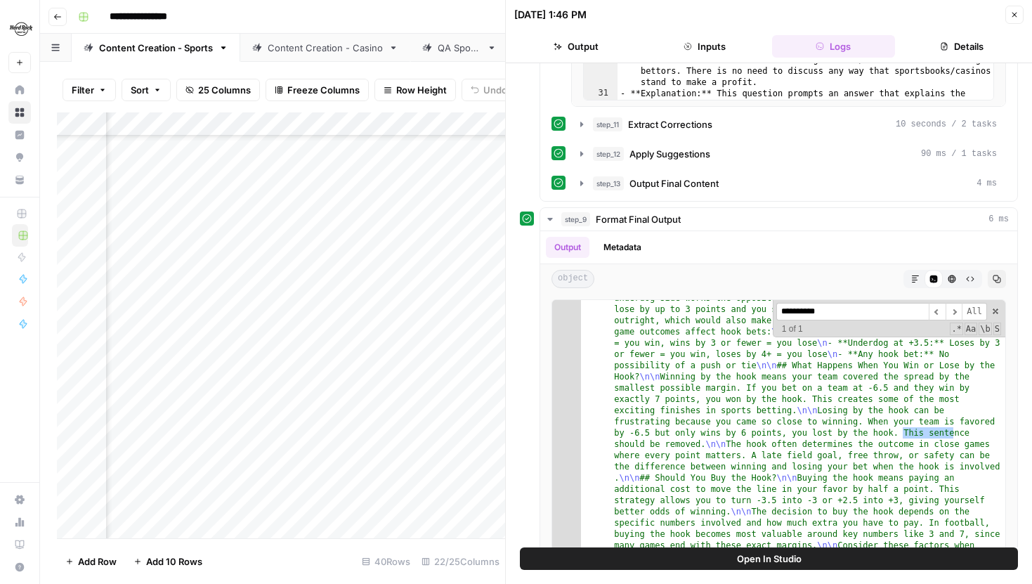
click at [582, 126] on icon "button" at bounding box center [581, 124] width 11 height 11
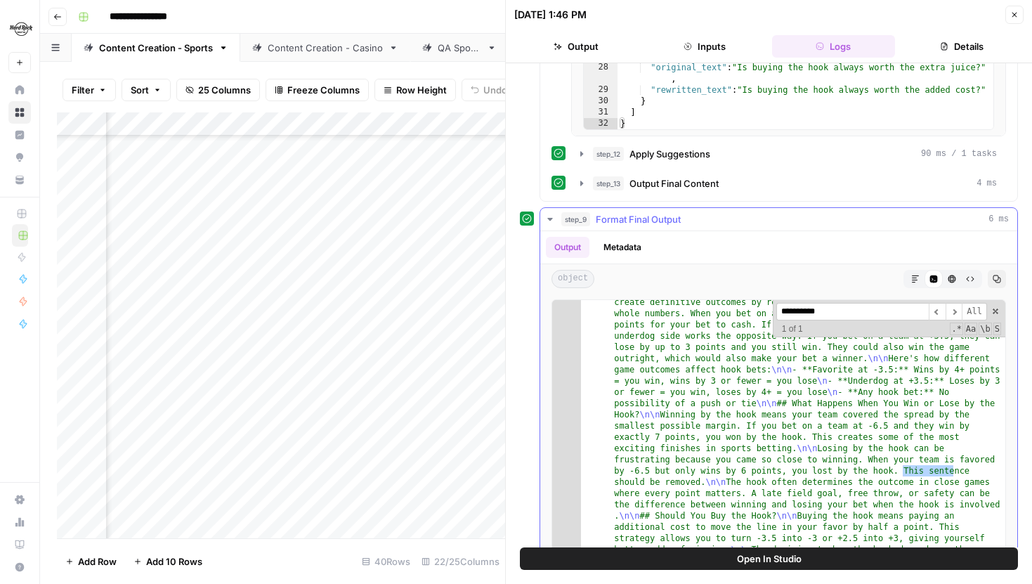
scroll to position [195, 0]
click at [576, 153] on icon "button" at bounding box center [581, 153] width 11 height 11
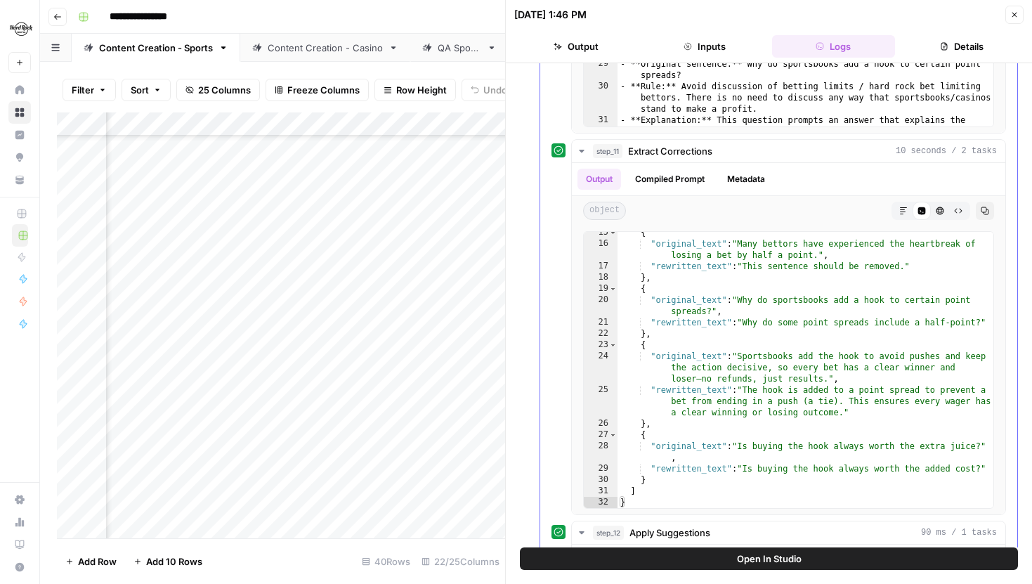
scroll to position [950, 0]
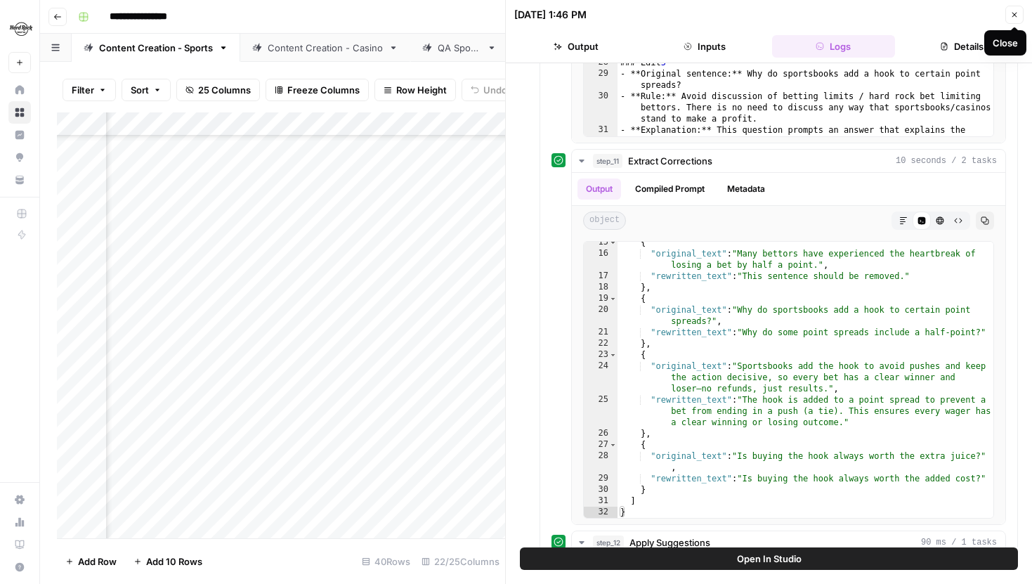
click at [1017, 16] on icon "button" at bounding box center [1014, 15] width 8 height 8
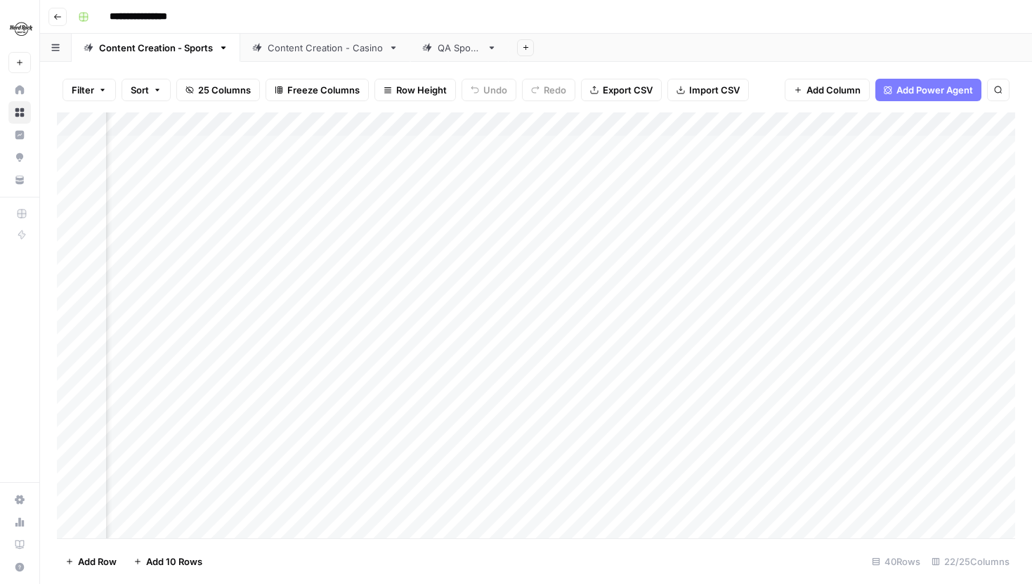
scroll to position [0, 2211]
click at [521, 118] on div "Add Column" at bounding box center [536, 325] width 958 height 426
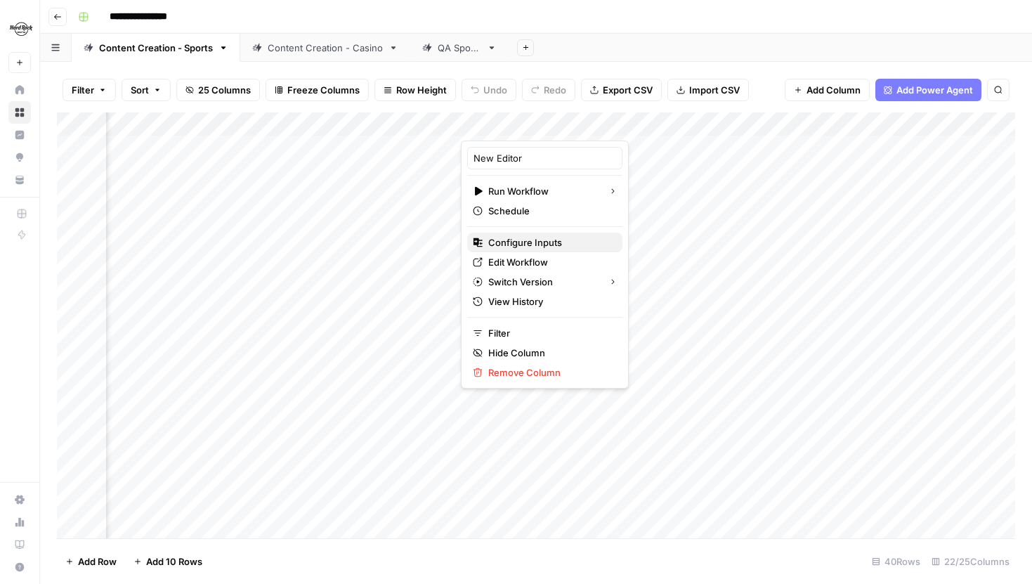
click at [523, 236] on span "Configure Inputs" at bounding box center [549, 242] width 123 height 14
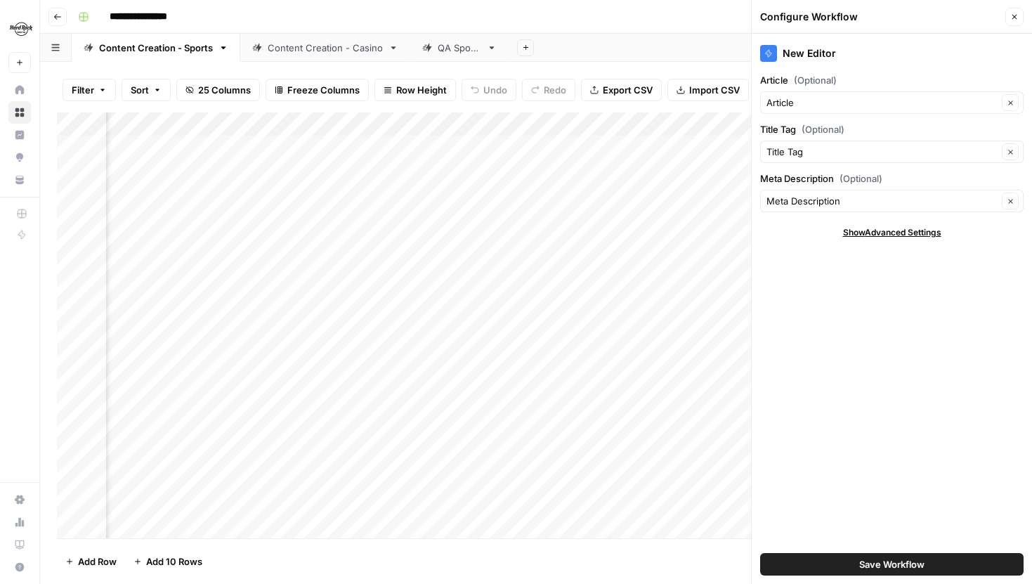
scroll to position [0, 2340]
click at [1005, 17] on button "Close" at bounding box center [1014, 17] width 18 height 18
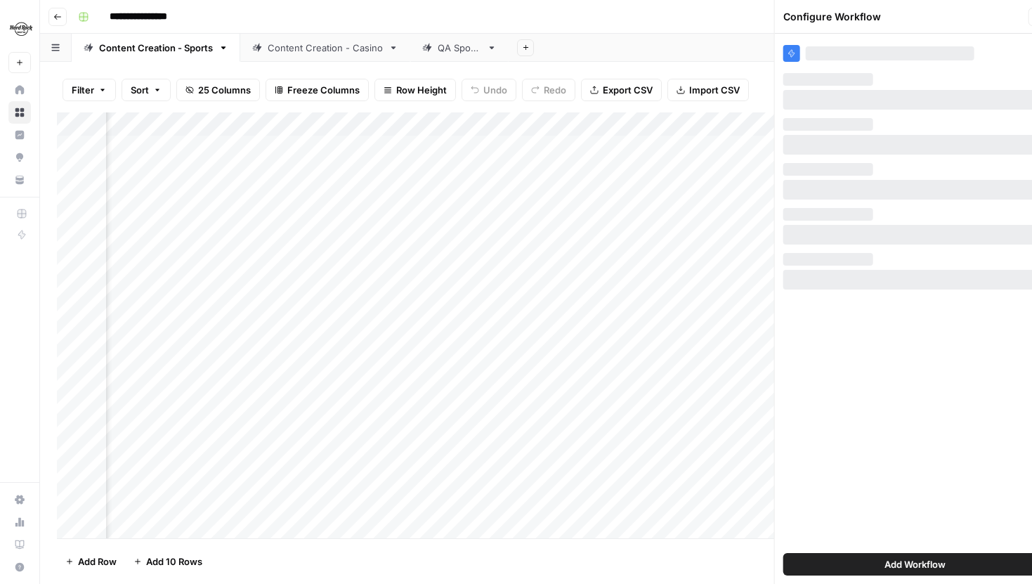
scroll to position [0, 2309]
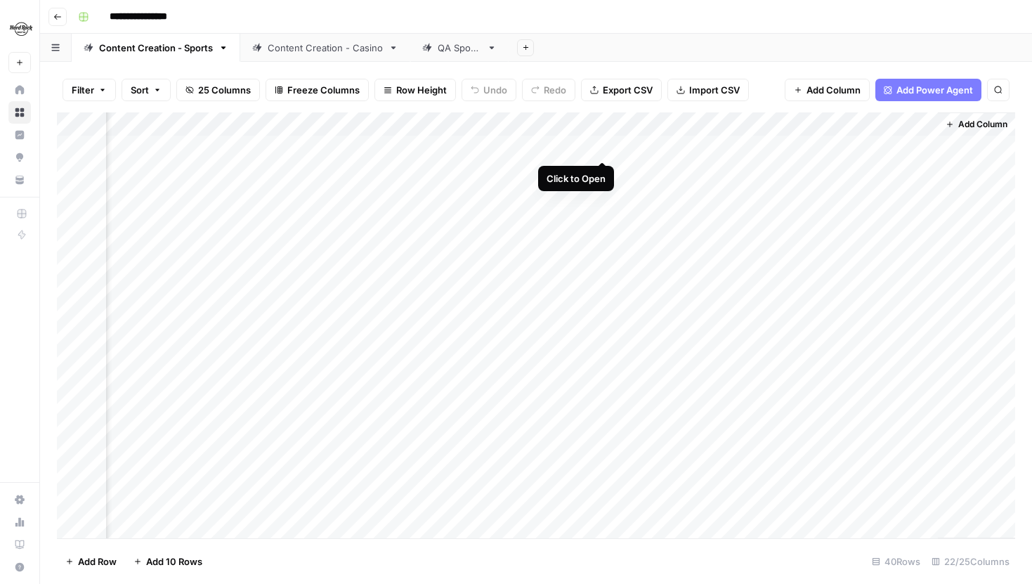
click at [601, 148] on div "Add Column" at bounding box center [536, 325] width 958 height 426
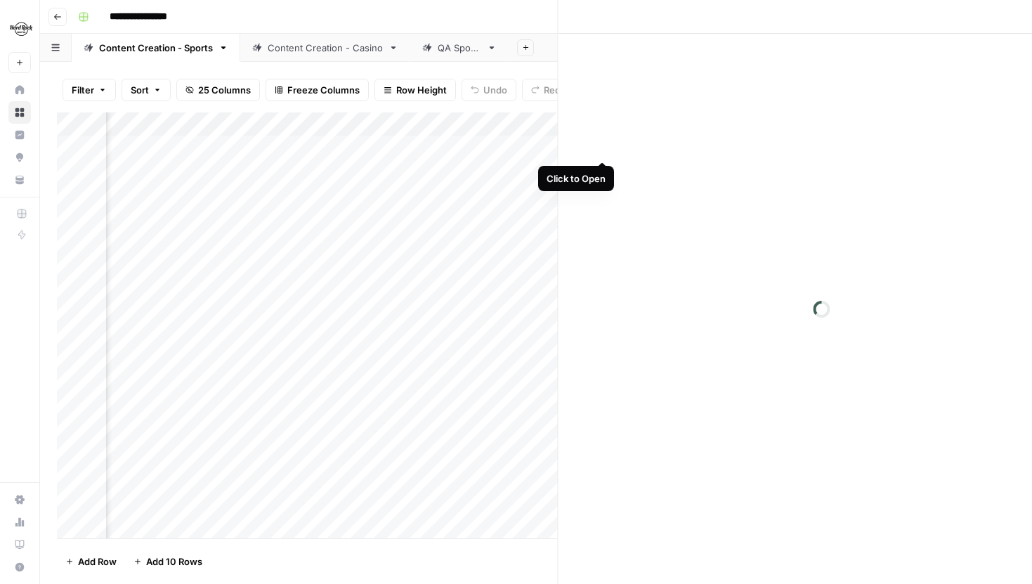
scroll to position [0, 2297]
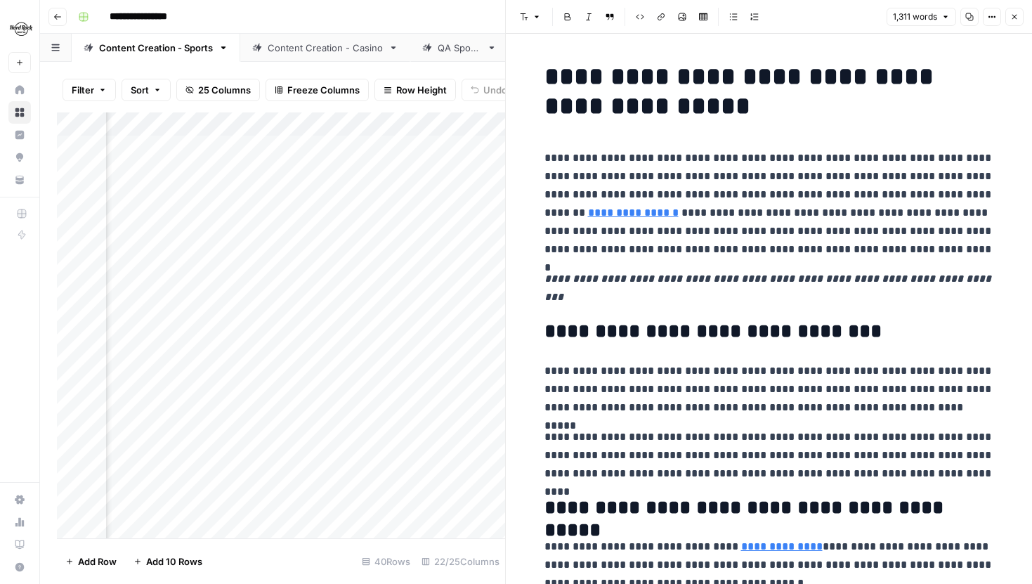
click at [1012, 16] on icon "button" at bounding box center [1014, 17] width 8 height 8
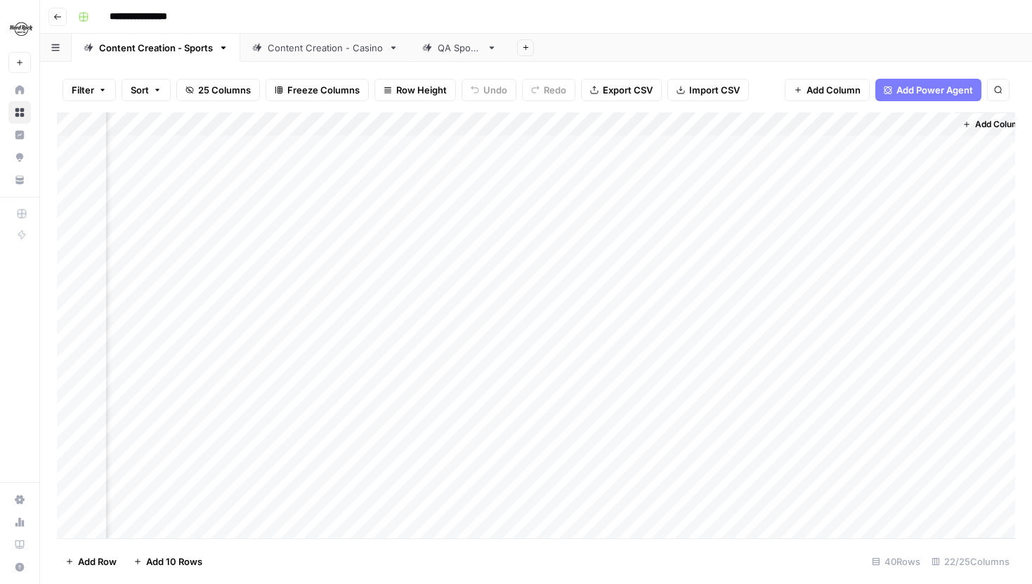
scroll to position [0, 2309]
click at [710, 121] on div "Add Column" at bounding box center [536, 325] width 958 height 426
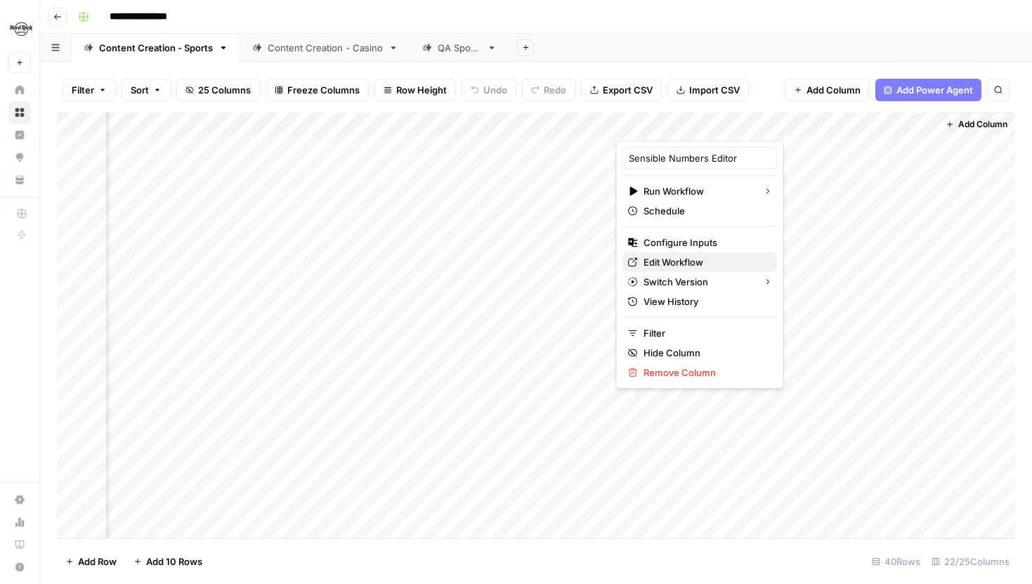
click at [681, 255] on span "Edit Workflow" at bounding box center [705, 262] width 123 height 14
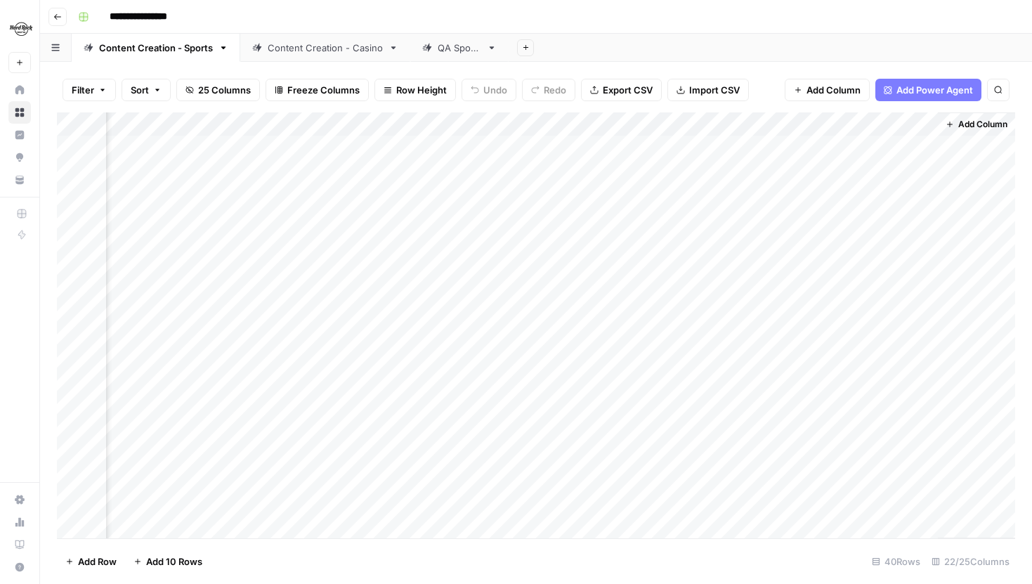
click at [192, 86] on icon "button" at bounding box center [189, 90] width 8 height 8
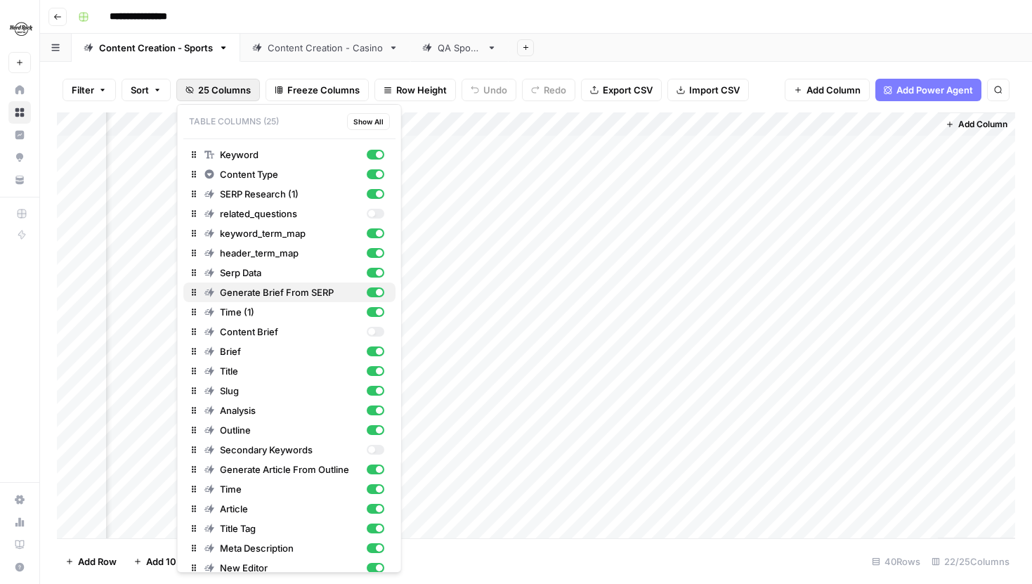
scroll to position [70, 0]
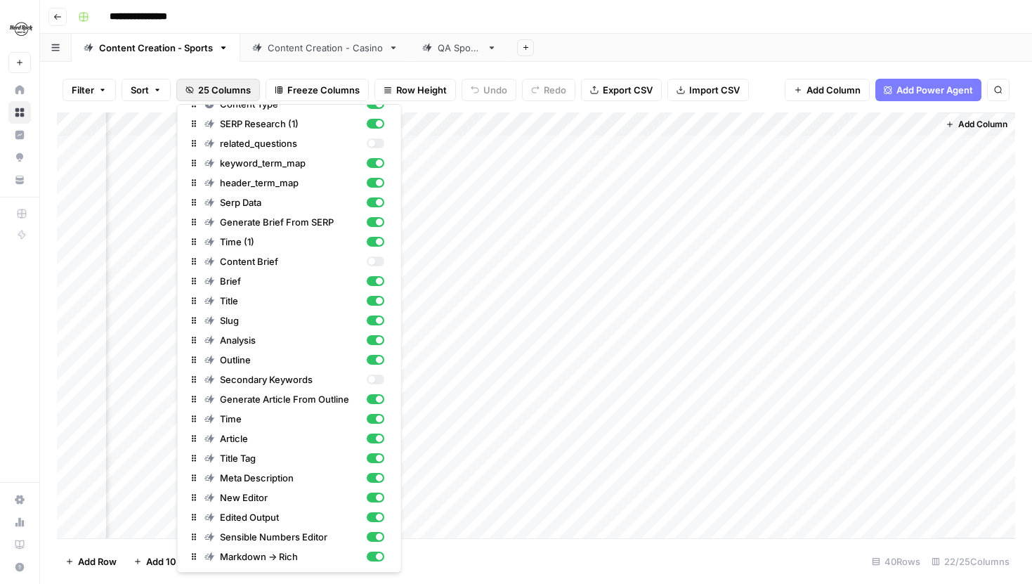
click at [763, 81] on div "Filter Sort 25 Columns Freeze Columns Row Height Undo Redo Export CSV Import CS…" at bounding box center [536, 89] width 958 height 45
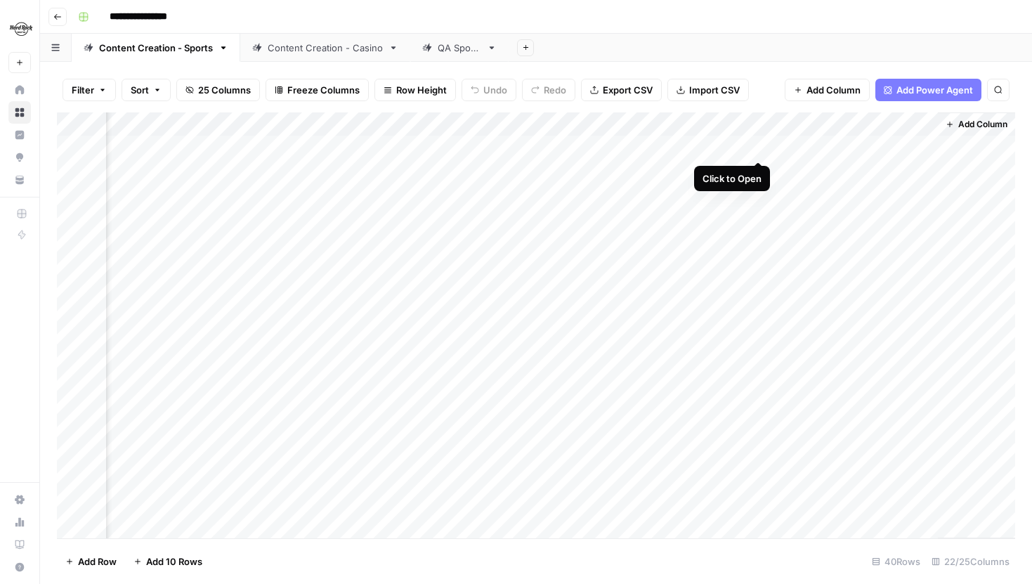
click at [761, 144] on div "Add Column" at bounding box center [536, 325] width 958 height 426
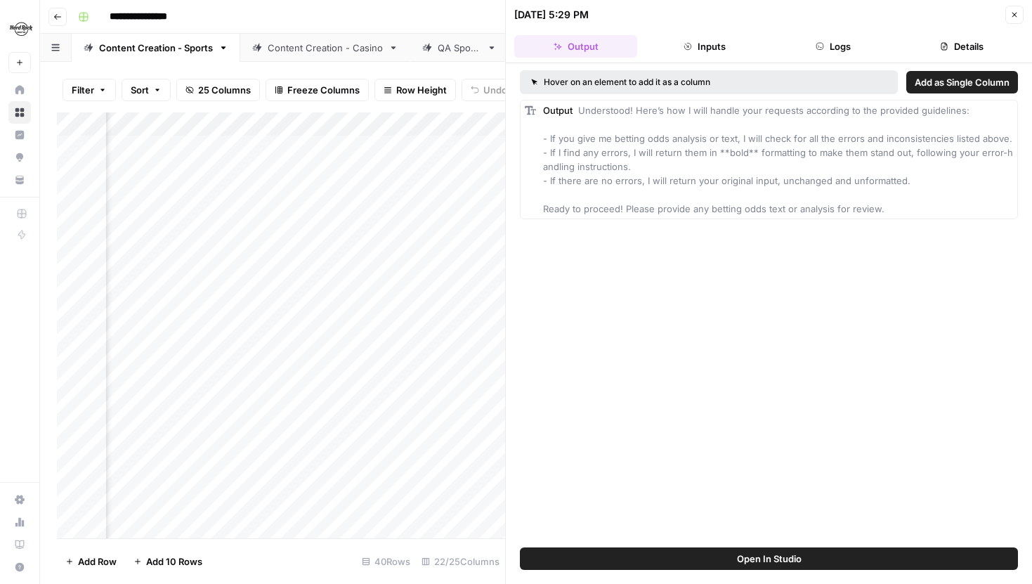
click at [973, 108] on span "Add as Column" at bounding box center [983, 110] width 51 height 11
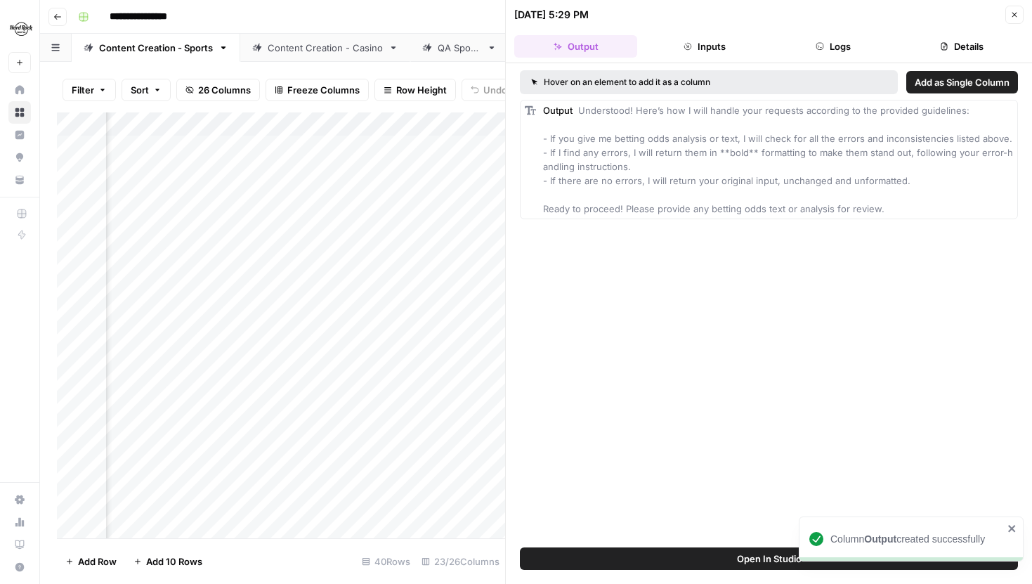
click at [1014, 20] on button "Close" at bounding box center [1014, 15] width 18 height 18
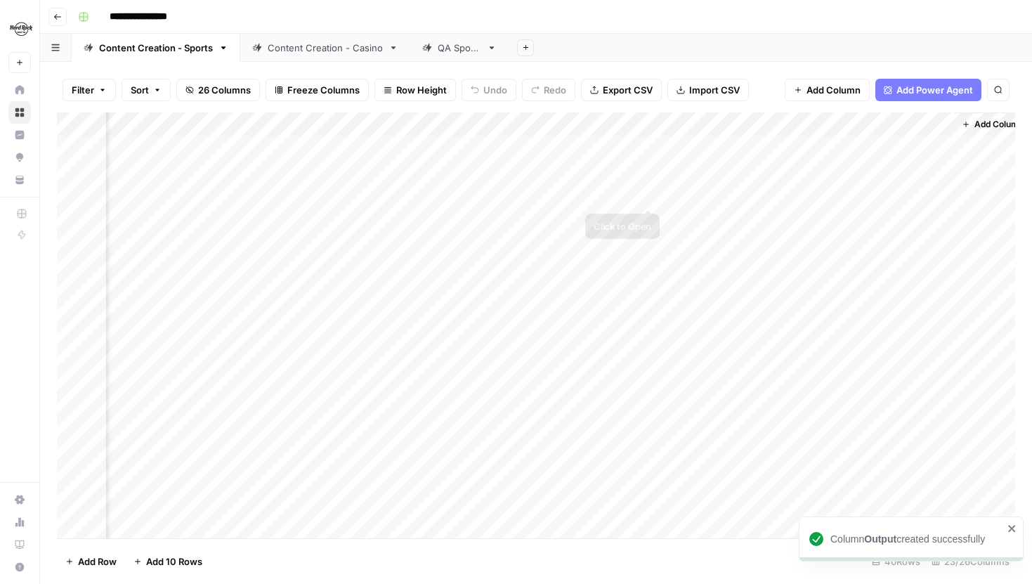
scroll to position [0, 2435]
click at [903, 147] on div "Add Column" at bounding box center [536, 325] width 958 height 426
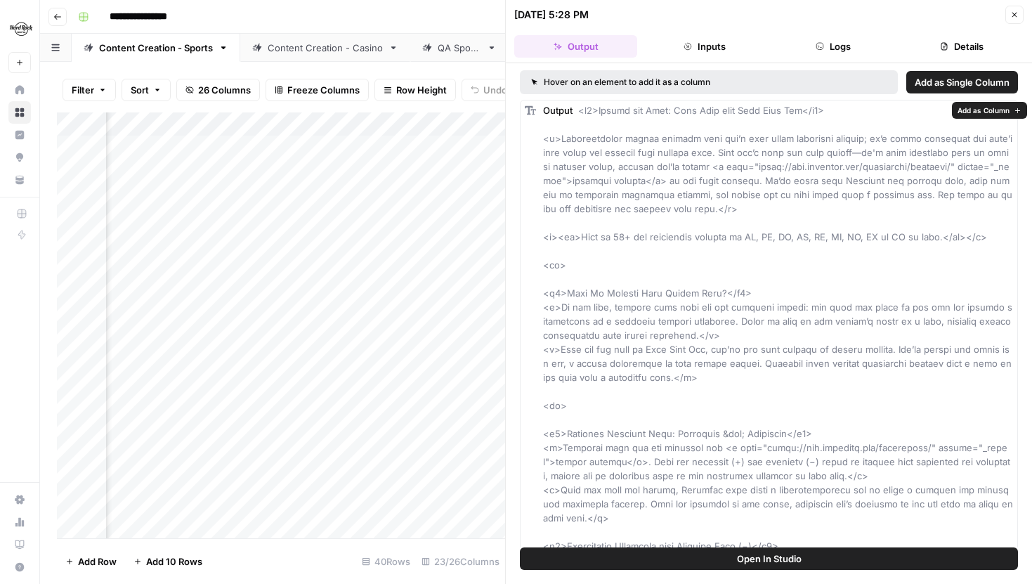
click at [972, 115] on span "Add as Column" at bounding box center [984, 110] width 52 height 11
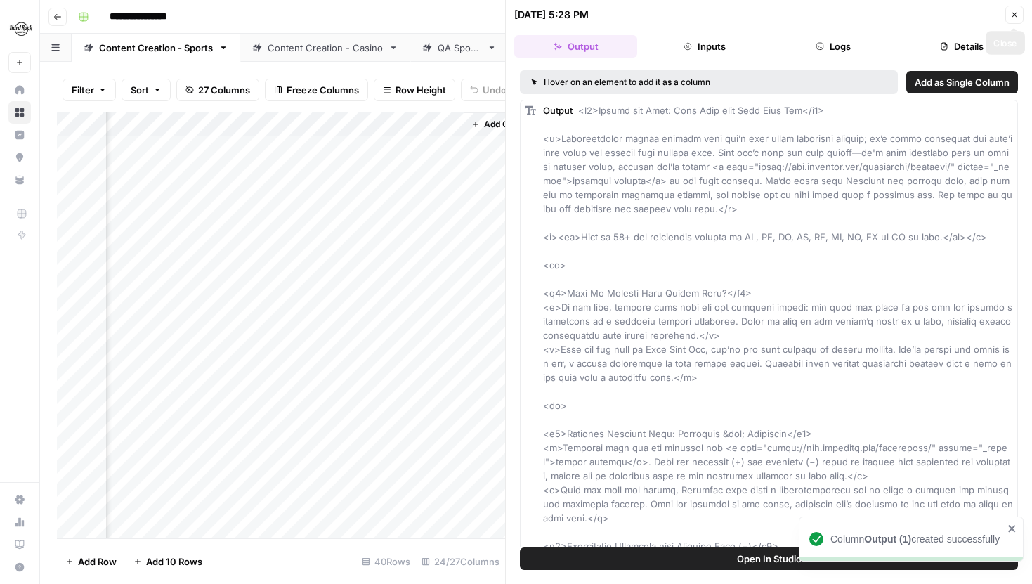
click at [1014, 8] on button "Close" at bounding box center [1014, 15] width 18 height 18
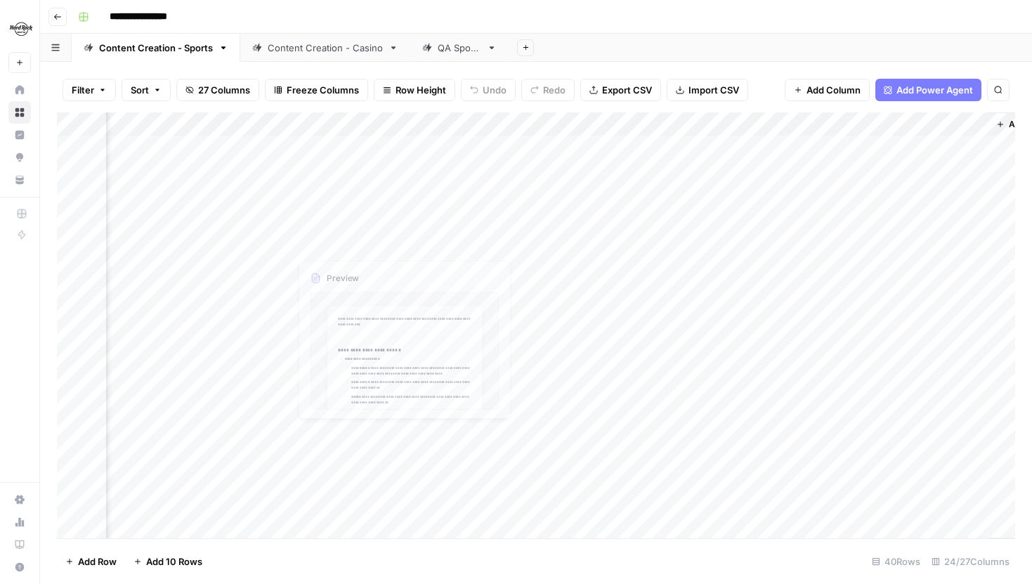
scroll to position [0, 2467]
click at [573, 127] on div "Add Column" at bounding box center [536, 325] width 958 height 426
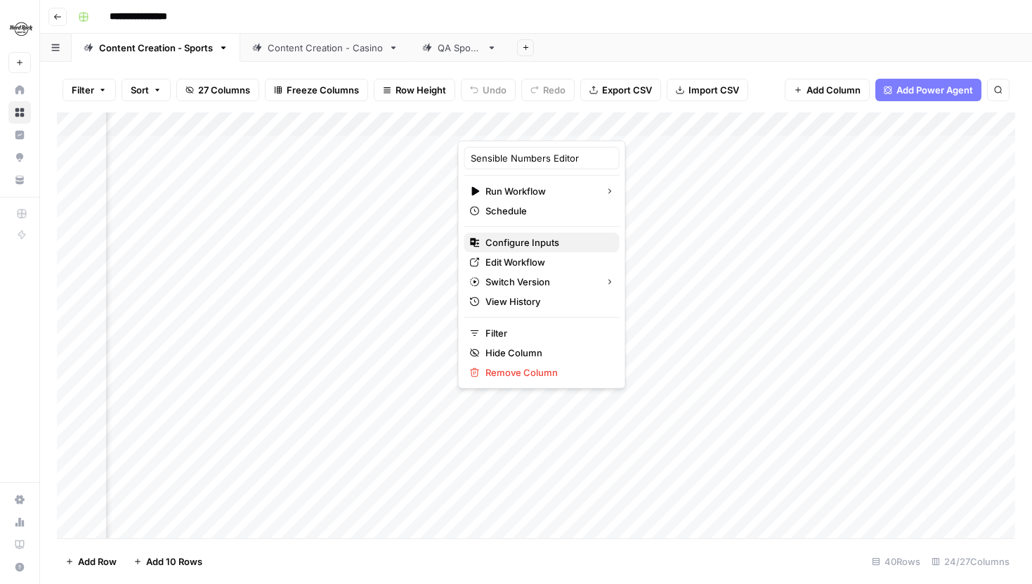
click at [524, 243] on span "Configure Inputs" at bounding box center [546, 242] width 123 height 14
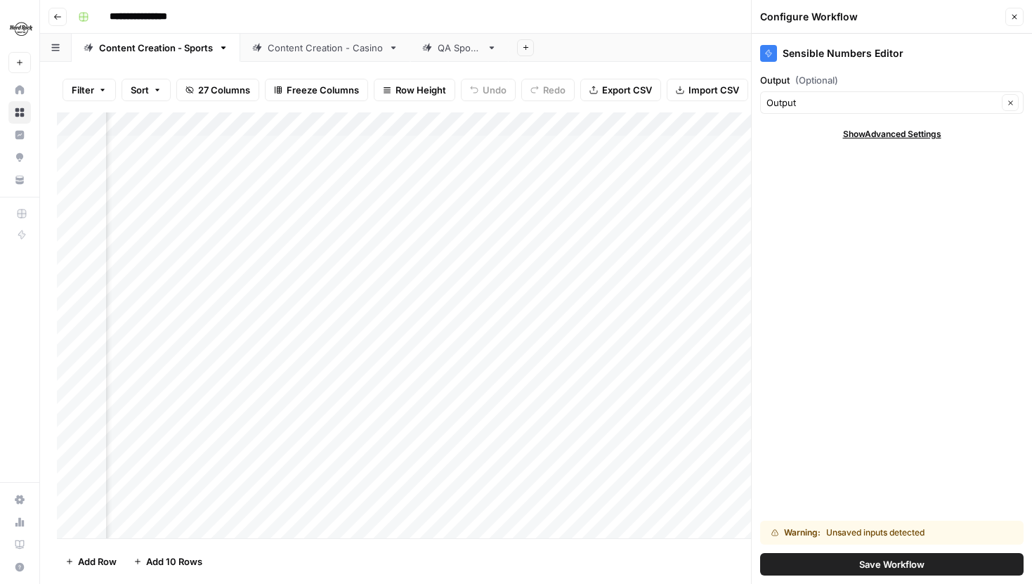
scroll to position [0, 2375]
click at [337, 122] on div "Add Column" at bounding box center [536, 325] width 958 height 426
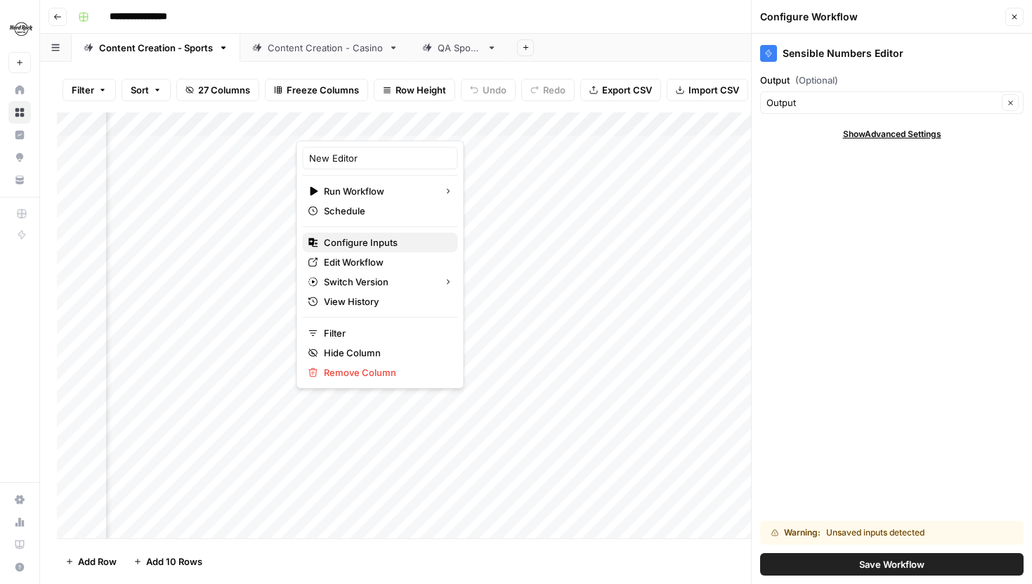
click at [353, 240] on span "Configure Inputs" at bounding box center [385, 242] width 123 height 14
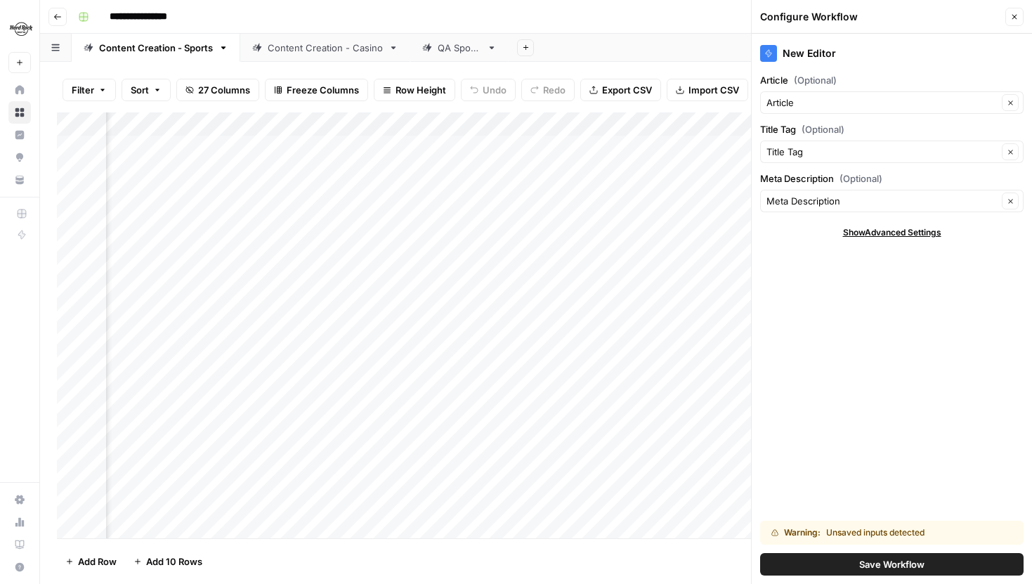
click at [639, 117] on div "Add Column" at bounding box center [536, 325] width 958 height 426
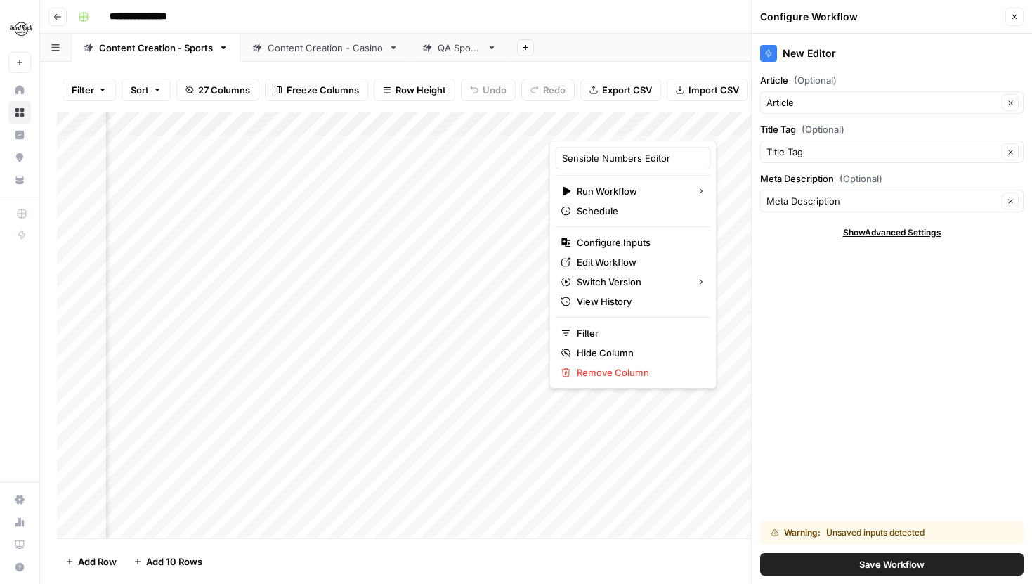
click at [620, 120] on div at bounding box center [636, 126] width 175 height 28
click at [663, 104] on div "Filter Sort 27 Columns Freeze Columns Row Height Undo Redo Export CSV Import CS…" at bounding box center [536, 89] width 958 height 45
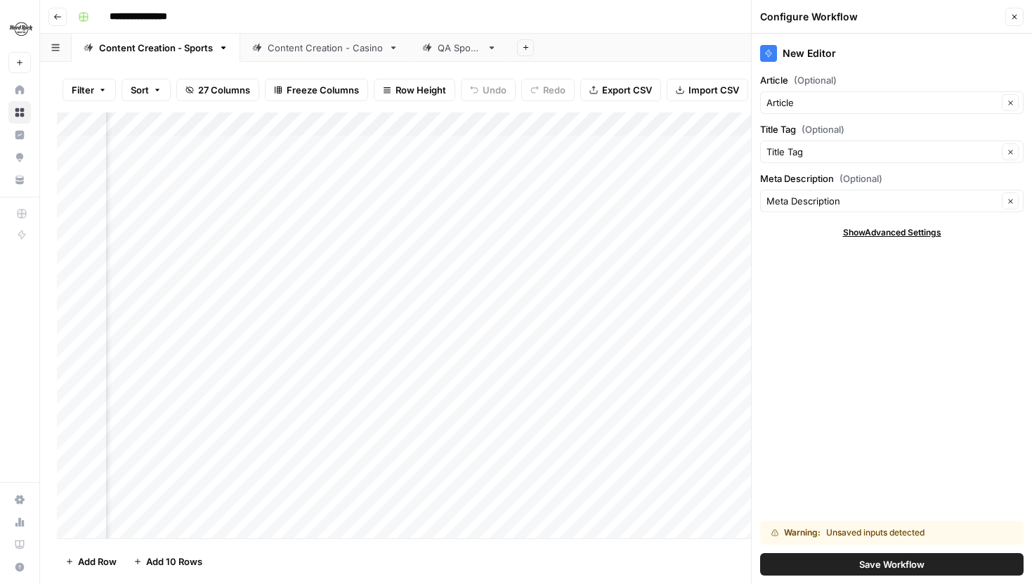
scroll to position [0, 2531]
click at [1024, 14] on header "Configure Workflow Close" at bounding box center [892, 17] width 280 height 34
click at [1017, 13] on icon "button" at bounding box center [1014, 17] width 8 height 8
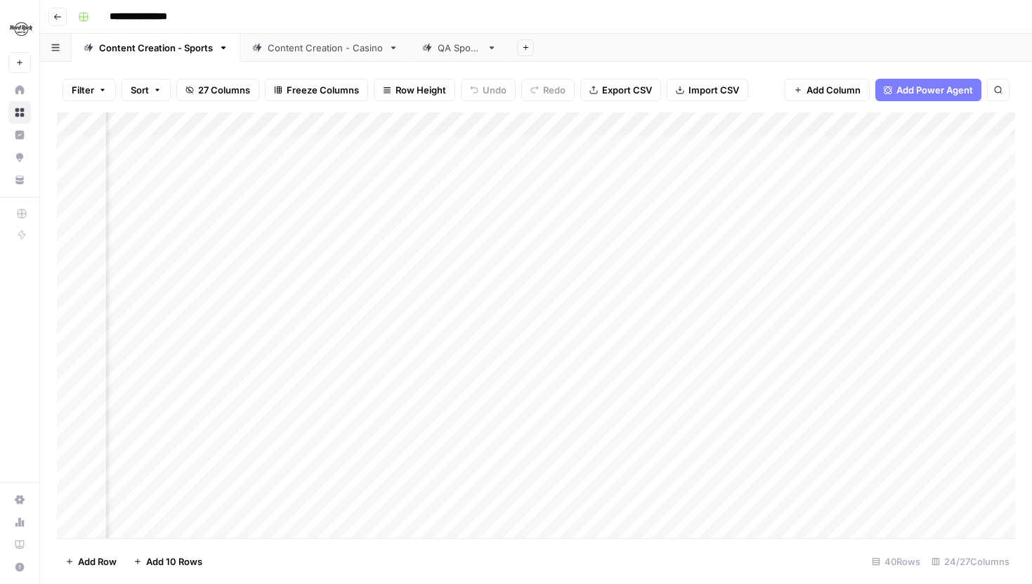
scroll to position [0, 2394]
click at [604, 124] on div "Add Column" at bounding box center [536, 325] width 958 height 426
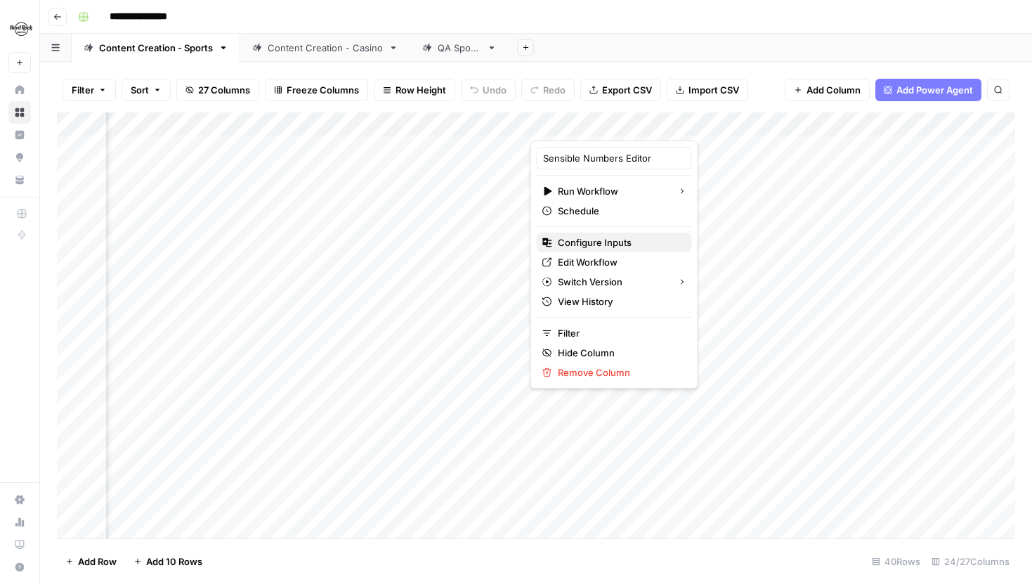
click at [596, 235] on span "Configure Inputs" at bounding box center [619, 242] width 123 height 14
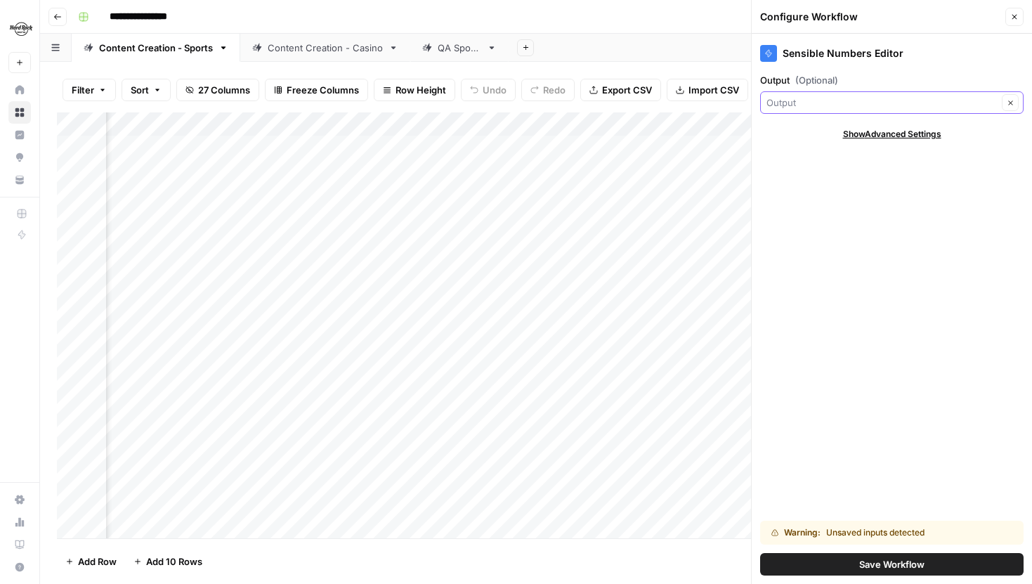
click at [860, 97] on input "Output (Optional)" at bounding box center [881, 103] width 231 height 14
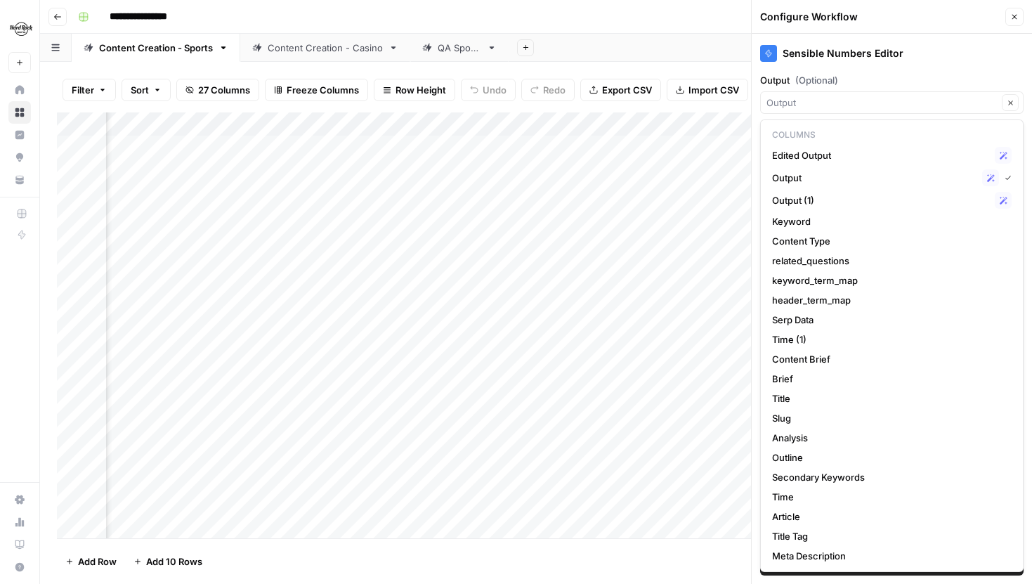
type input "Output"
click at [1010, 21] on button "Close" at bounding box center [1014, 17] width 18 height 18
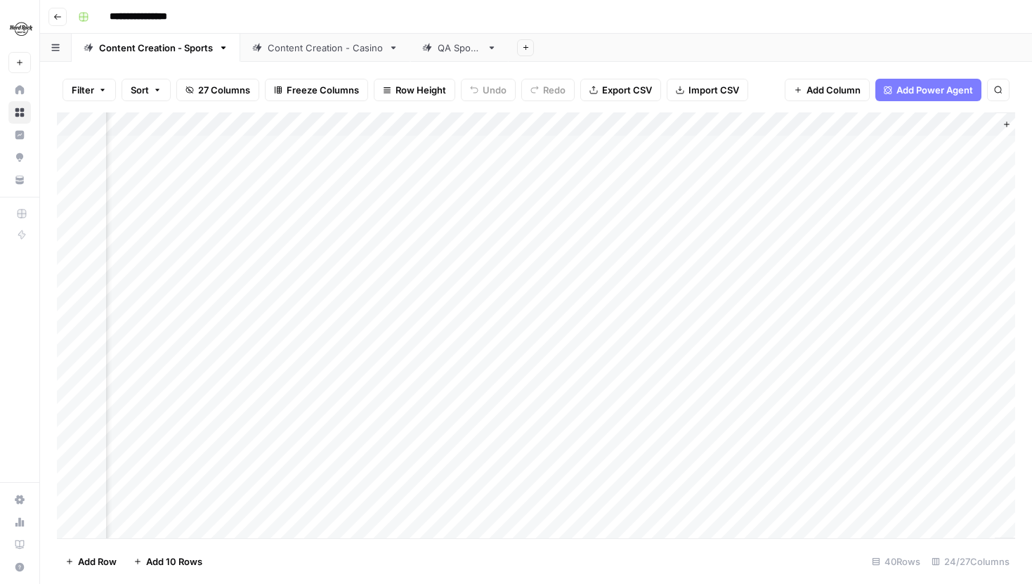
scroll to position [0, 2527]
click at [766, 123] on div "Add Column" at bounding box center [536, 325] width 958 height 426
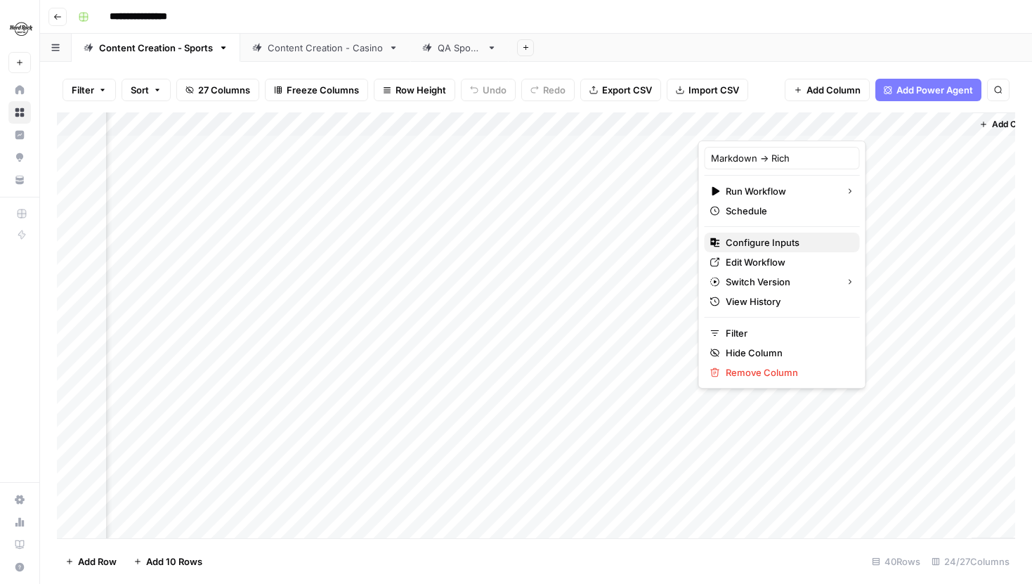
click at [757, 241] on span "Configure Inputs" at bounding box center [787, 242] width 123 height 14
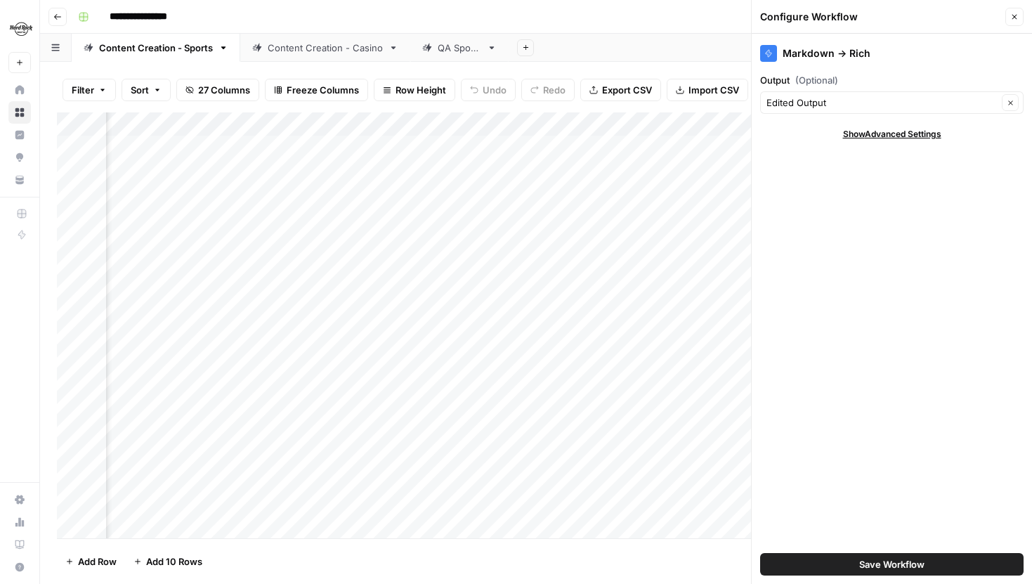
scroll to position [0, 2583]
click at [1008, 19] on button "Close" at bounding box center [1014, 17] width 18 height 18
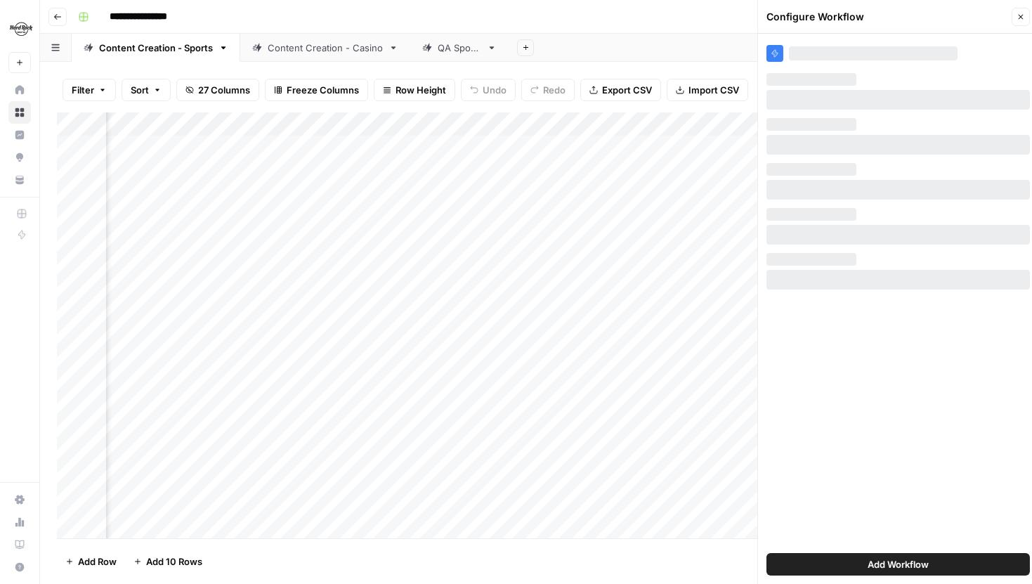
scroll to position [0, 2562]
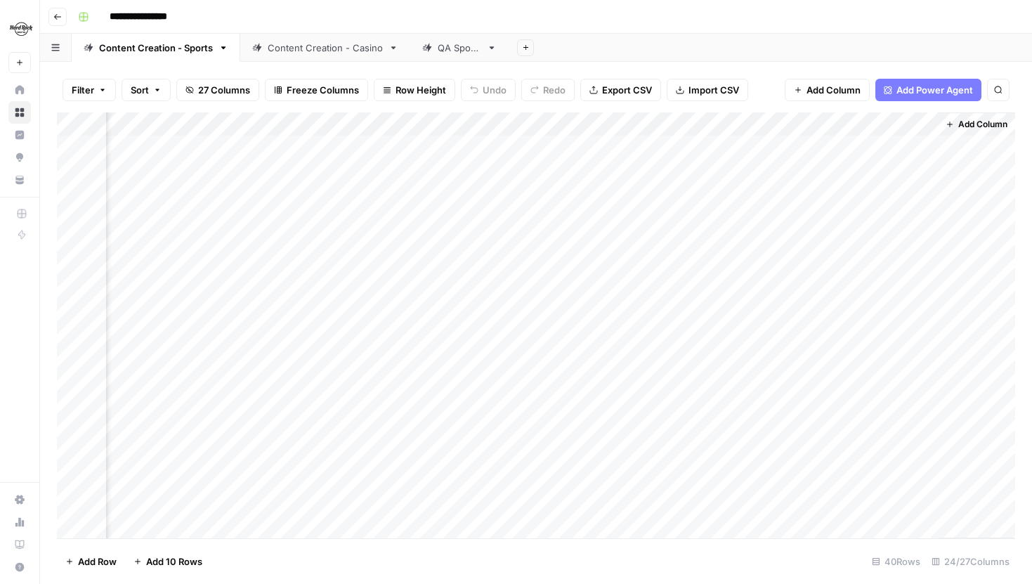
click at [428, 124] on div "Add Column" at bounding box center [536, 325] width 958 height 426
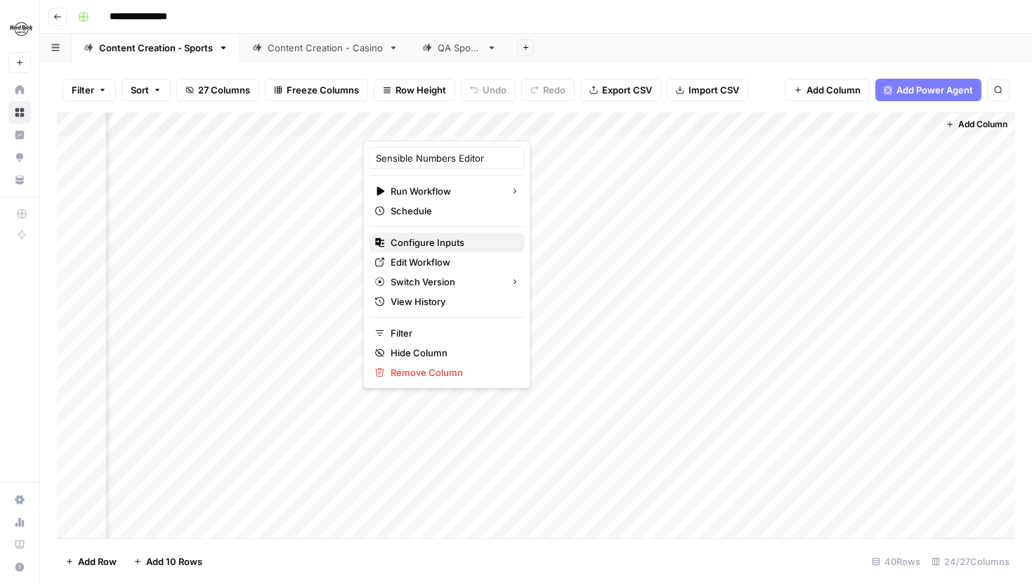
click at [429, 239] on span "Configure Inputs" at bounding box center [452, 242] width 123 height 14
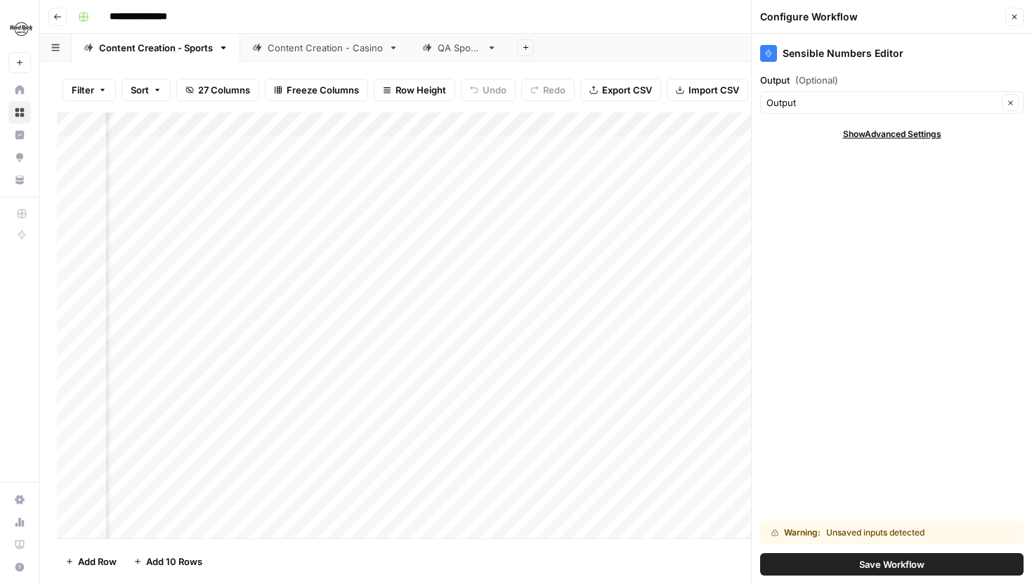
scroll to position [0, 103]
click at [1011, 18] on icon "button" at bounding box center [1014, 17] width 8 height 8
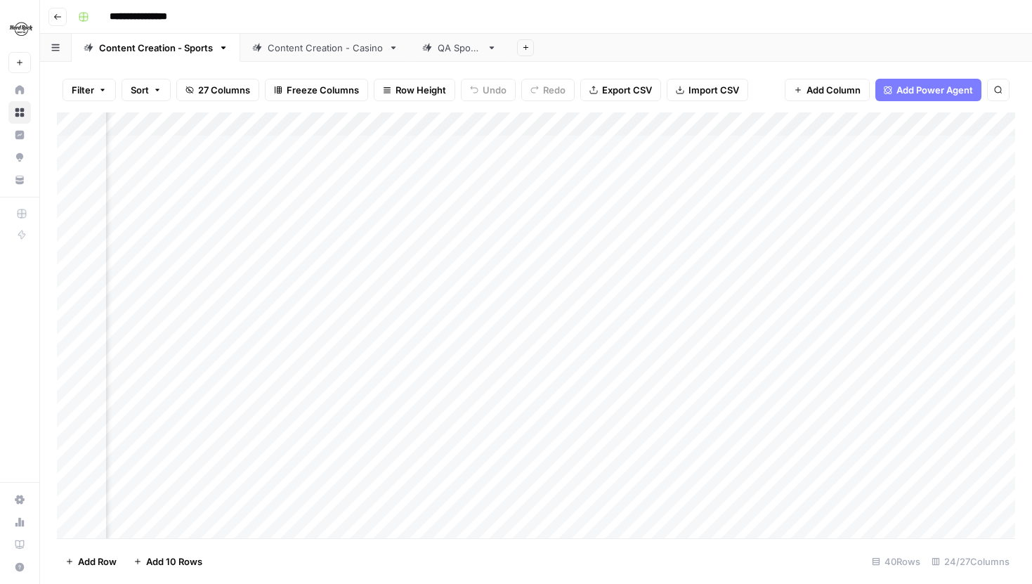
click at [185, 89] on button "27 Columns" at bounding box center [217, 90] width 83 height 22
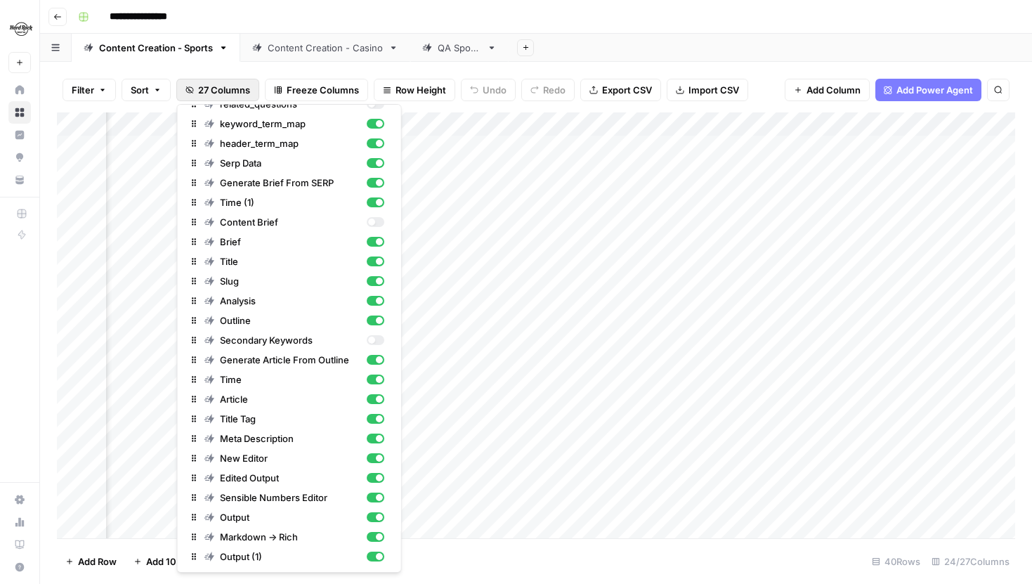
scroll to position [0, 1467]
click at [712, 60] on div "Add Sheet" at bounding box center [770, 48] width 523 height 28
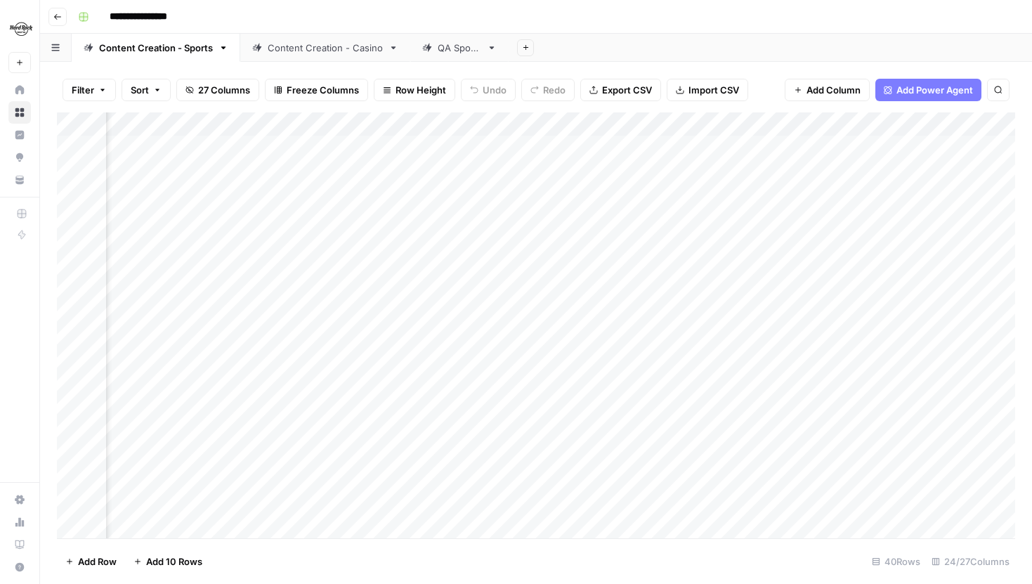
scroll to position [0, 2295]
click at [770, 146] on div "Add Column" at bounding box center [536, 325] width 958 height 426
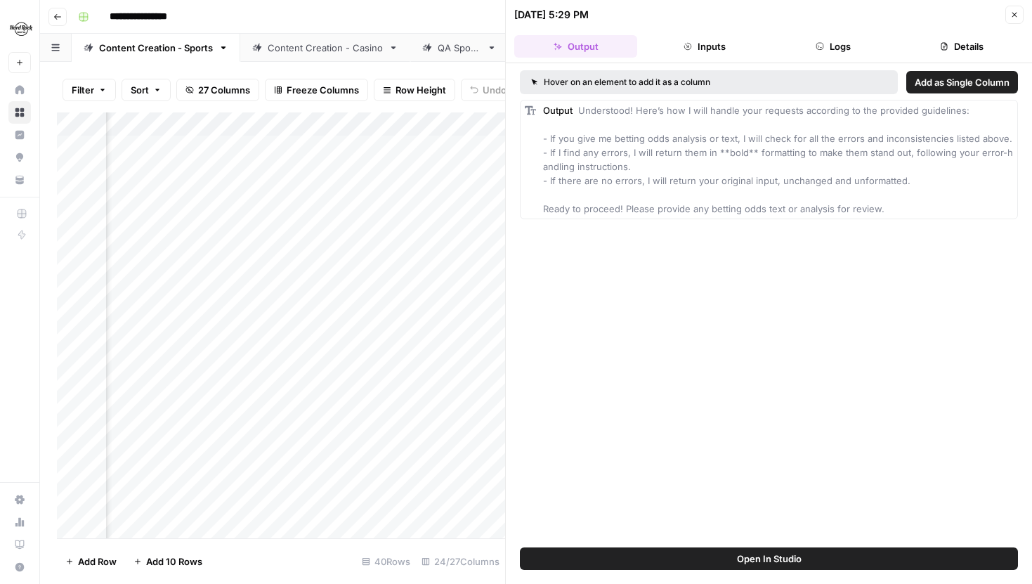
click at [841, 46] on button "Logs" at bounding box center [833, 46] width 123 height 22
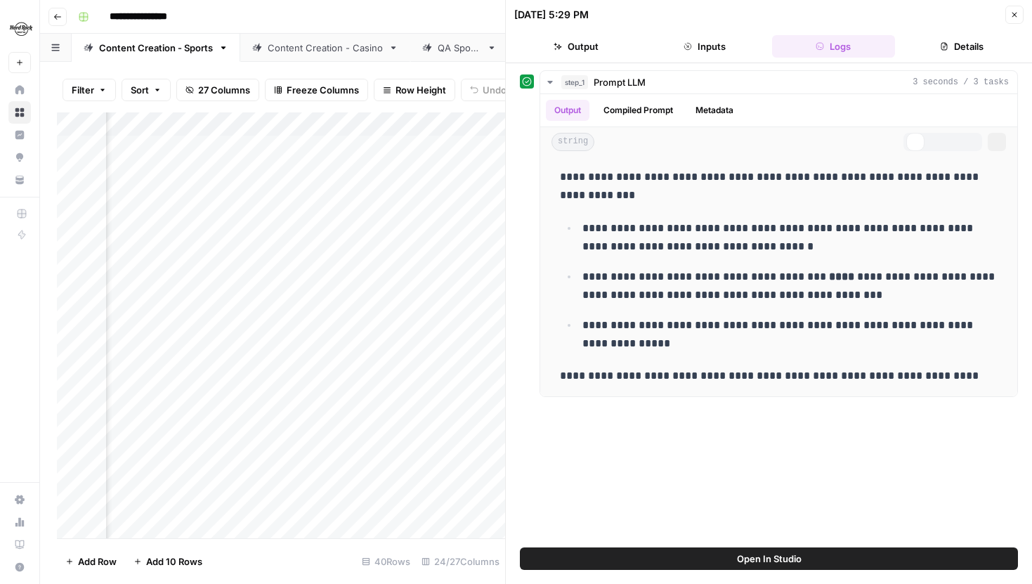
click at [728, 49] on button "Inputs" at bounding box center [704, 46] width 123 height 22
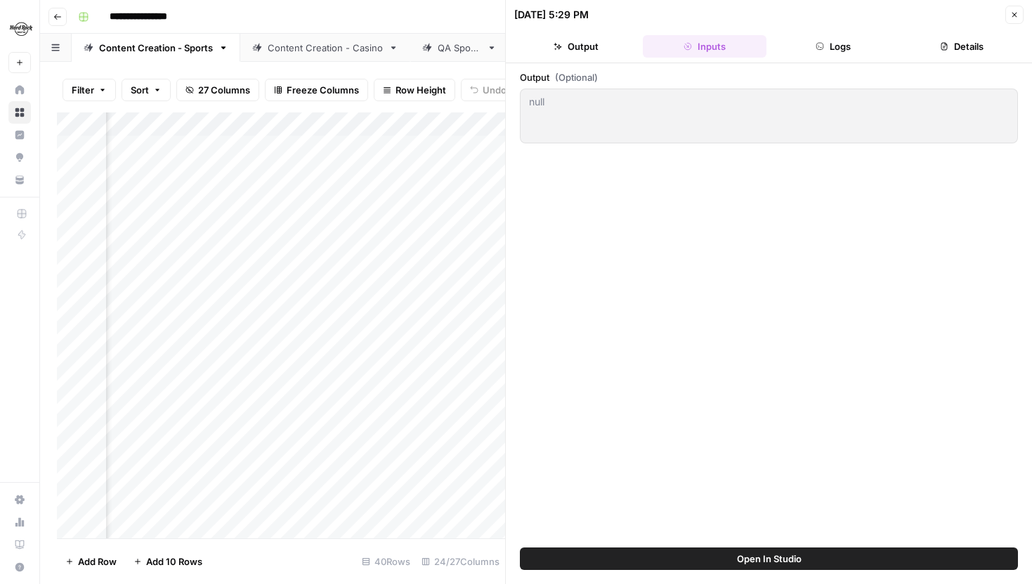
click at [1010, 11] on icon "button" at bounding box center [1014, 15] width 8 height 8
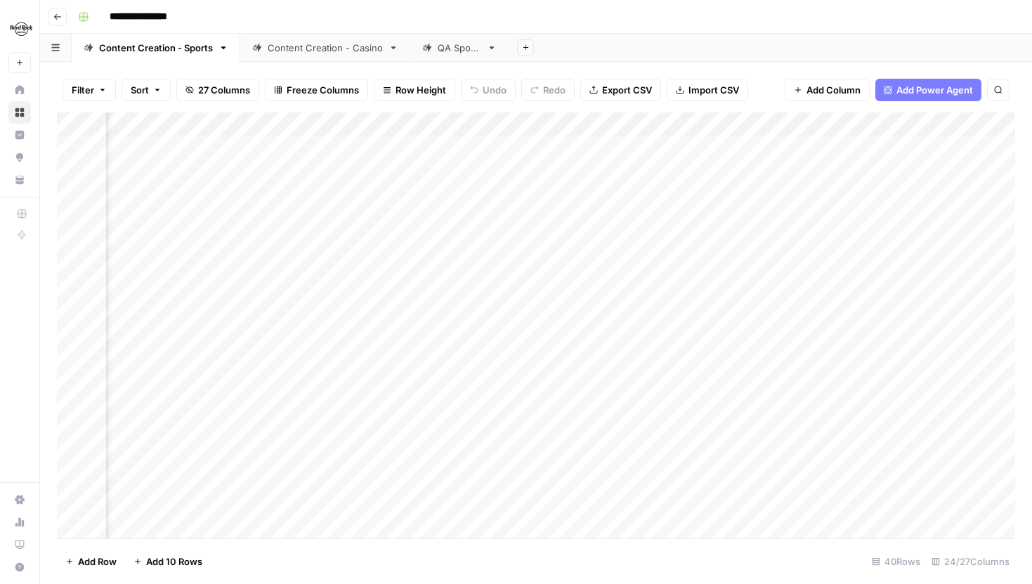
scroll to position [0, 2427]
click at [788, 148] on div "Add Column" at bounding box center [536, 325] width 958 height 426
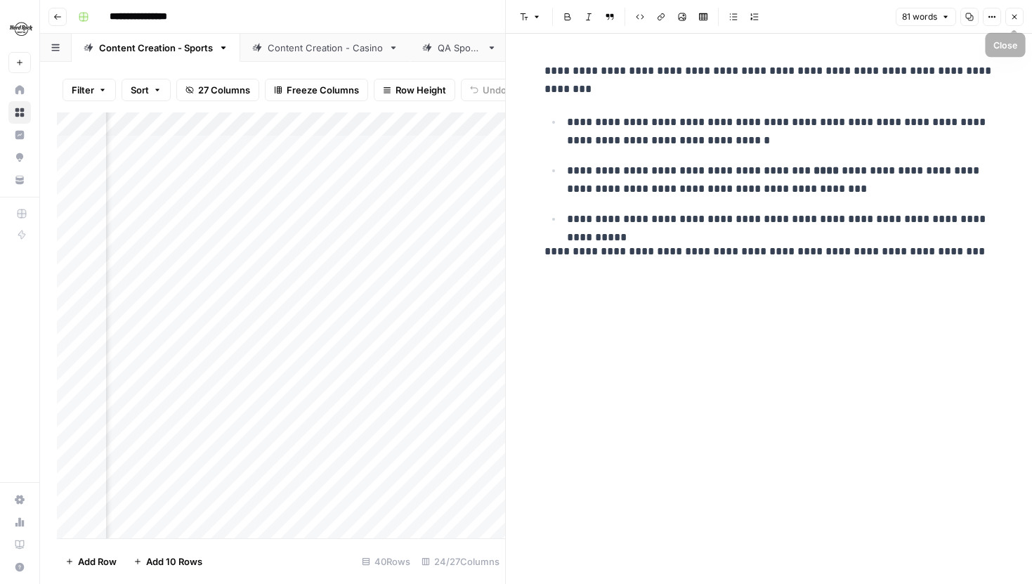
click at [1014, 11] on button "Close" at bounding box center [1014, 17] width 18 height 18
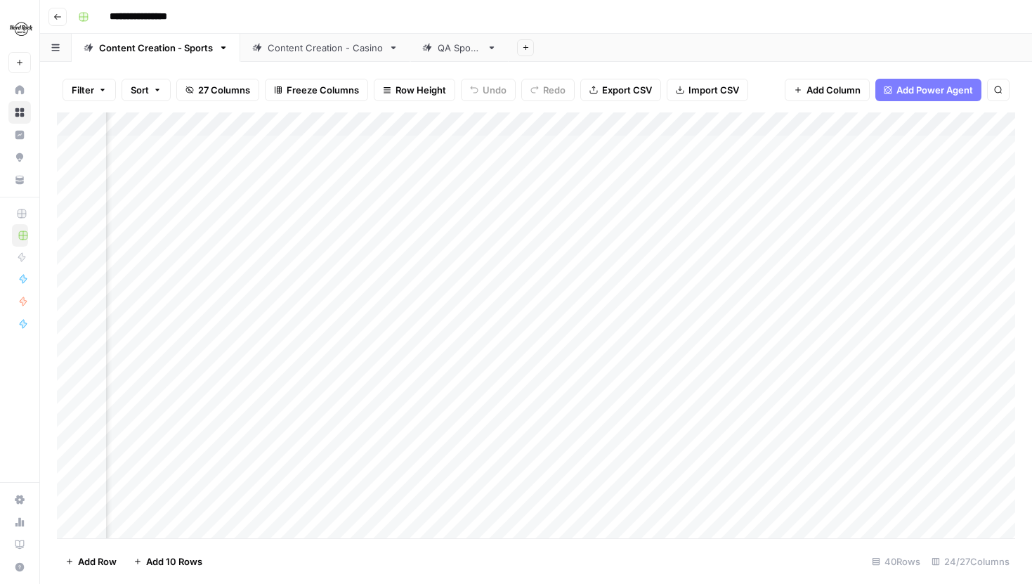
click at [561, 128] on div "Add Column" at bounding box center [536, 325] width 958 height 426
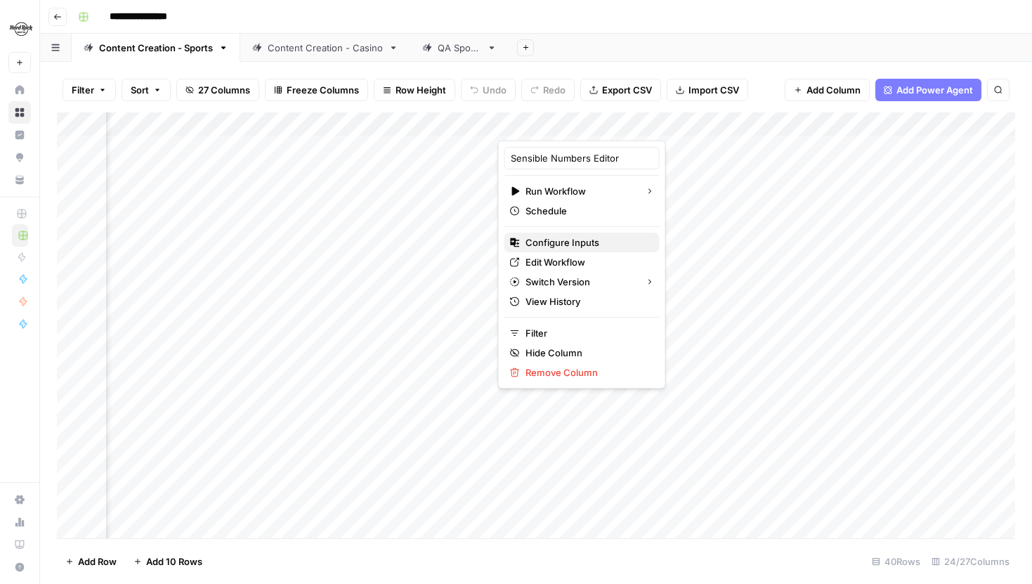
click at [565, 247] on span "Configure Inputs" at bounding box center [587, 242] width 123 height 14
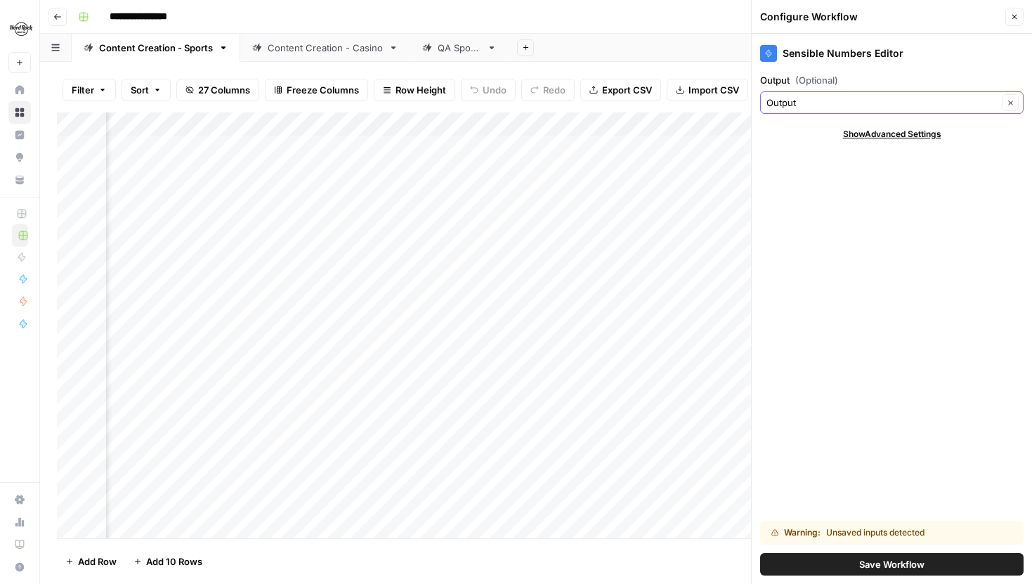
click at [828, 101] on input "Output" at bounding box center [881, 103] width 231 height 14
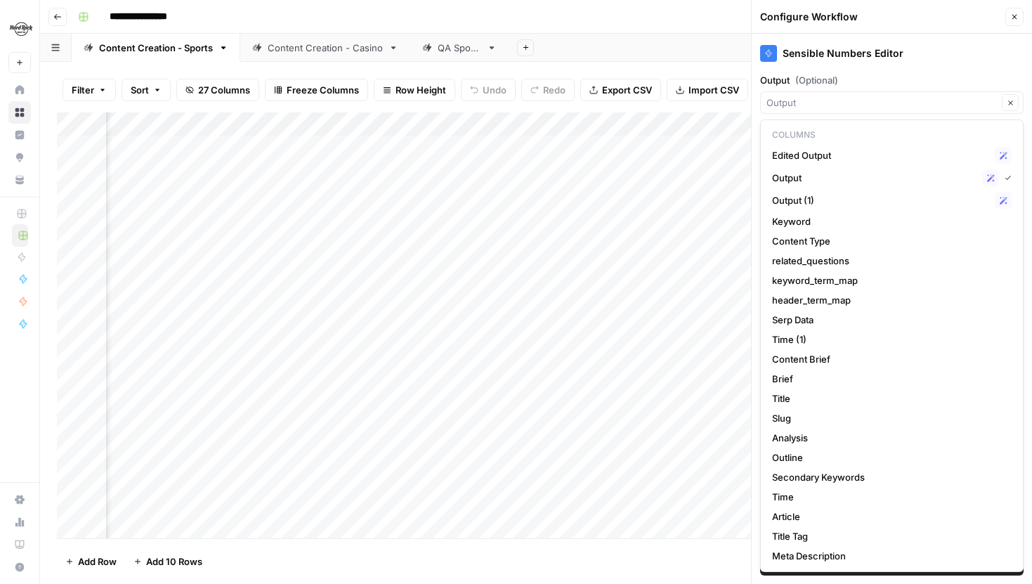
type input "Output"
click at [1017, 22] on button "Close" at bounding box center [1014, 17] width 18 height 18
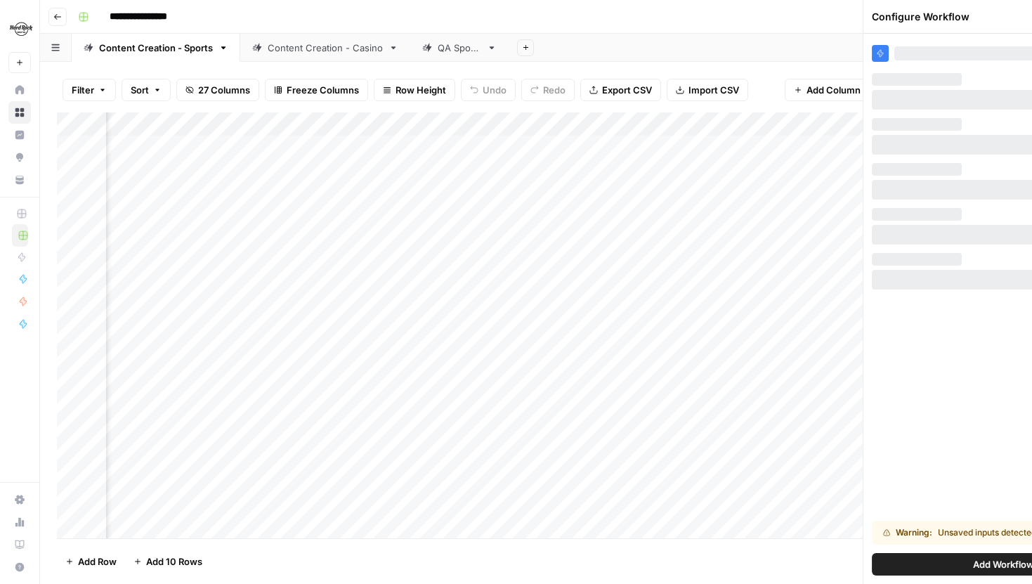
scroll to position [0, 2562]
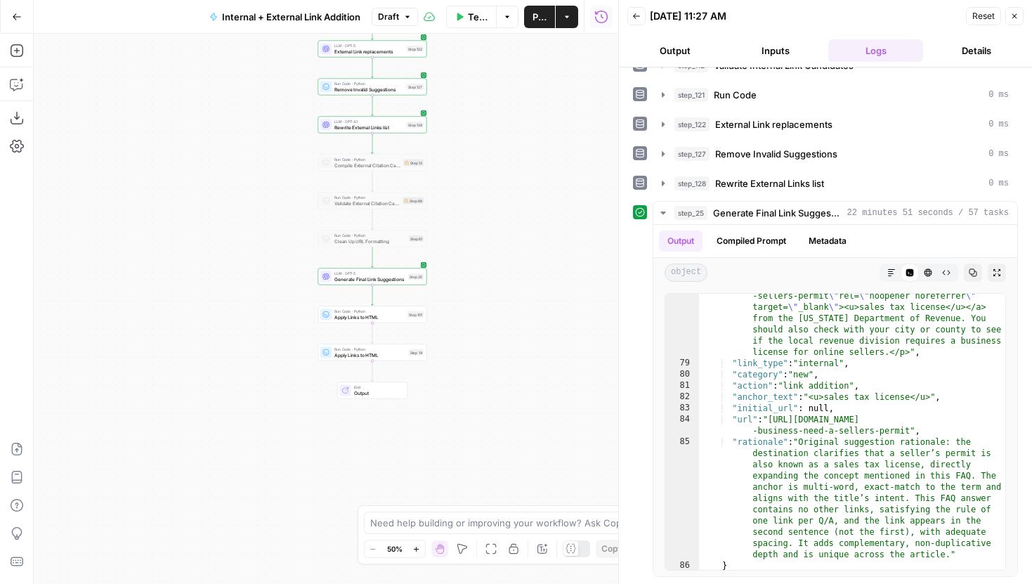
scroll to position [3366, 0]
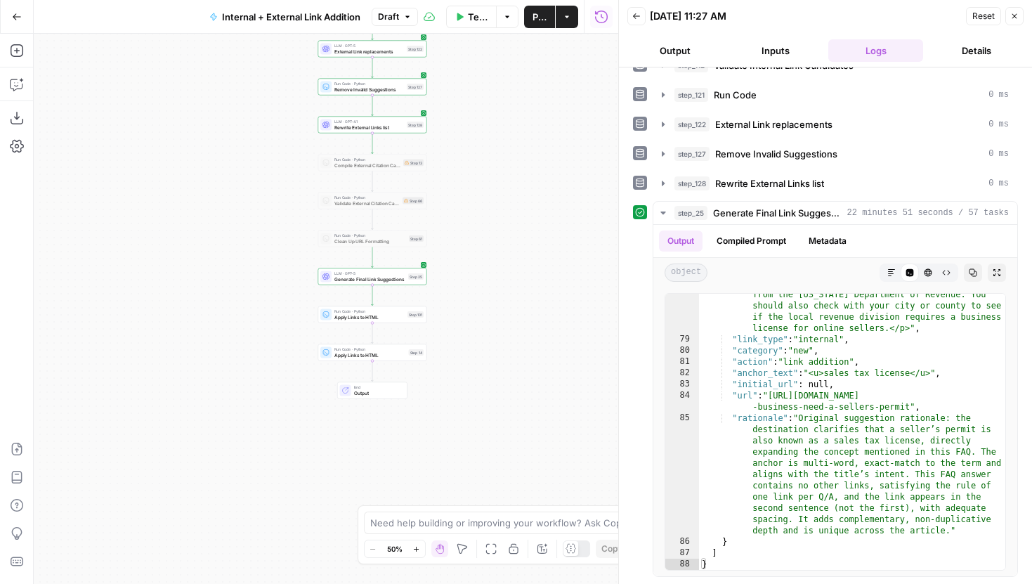
click at [542, 11] on span "Publish" at bounding box center [540, 17] width 14 height 14
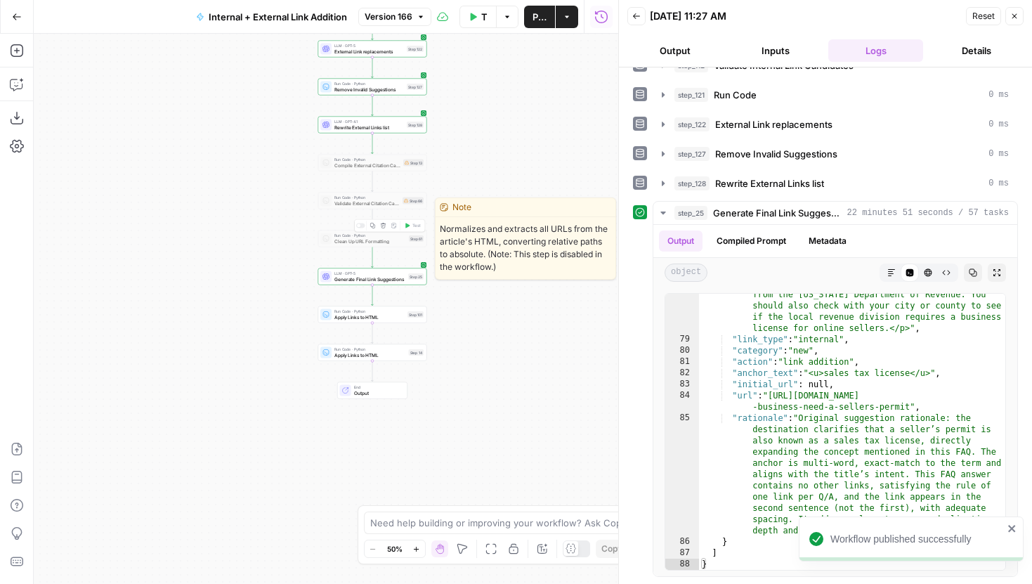
click at [384, 226] on icon "button" at bounding box center [383, 225] width 5 height 5
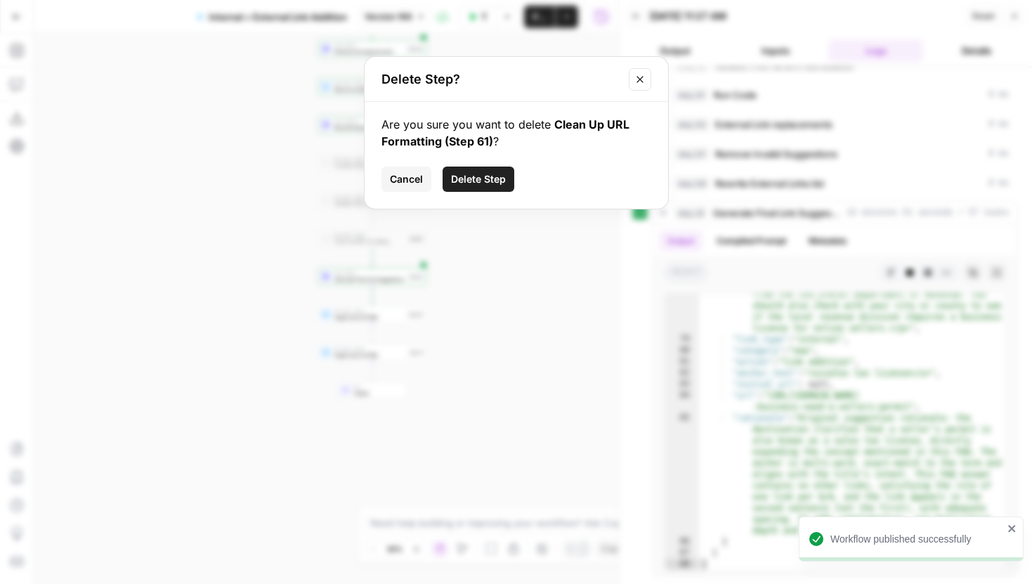
click at [479, 172] on span "Delete Step" at bounding box center [478, 179] width 55 height 14
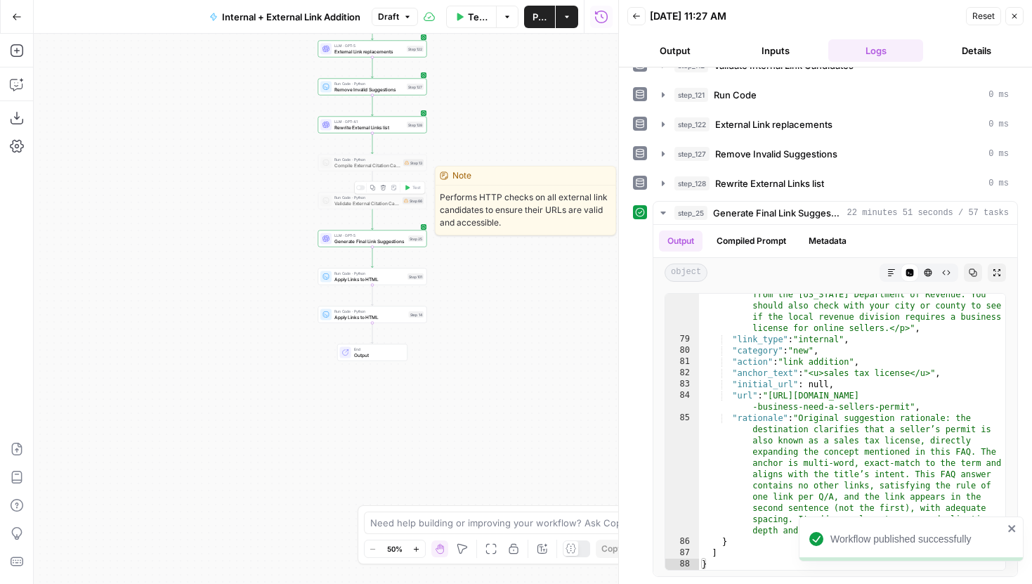
click at [384, 189] on icon "button" at bounding box center [383, 187] width 5 height 5
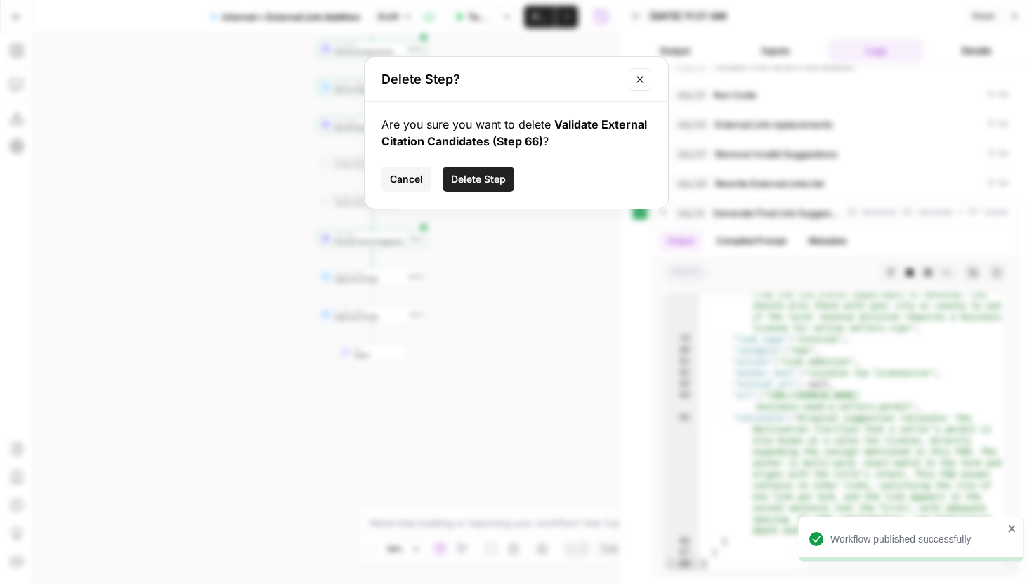
click at [479, 170] on button "Delete Step" at bounding box center [479, 179] width 72 height 25
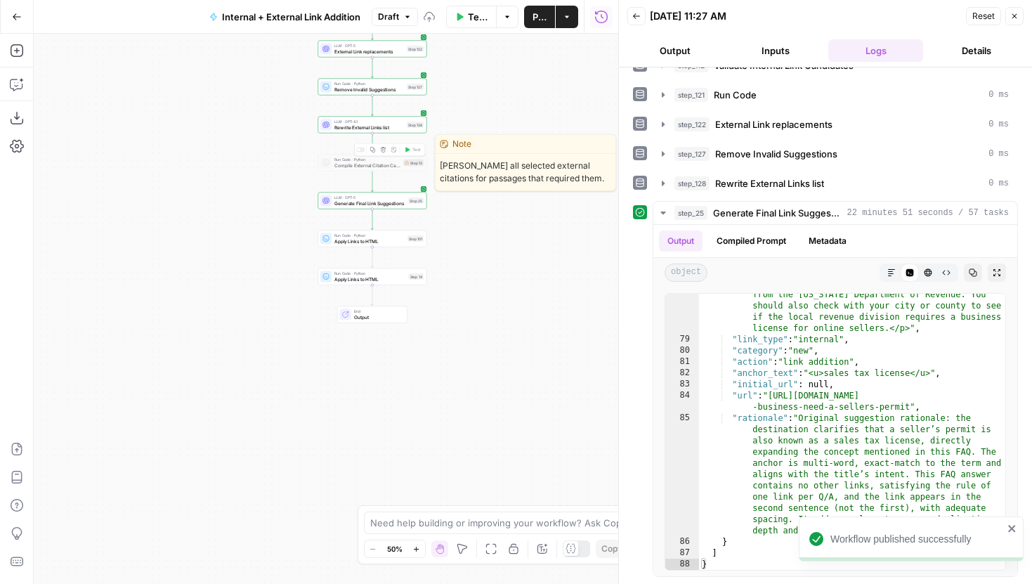
click at [386, 151] on button "Delete step" at bounding box center [383, 149] width 9 height 9
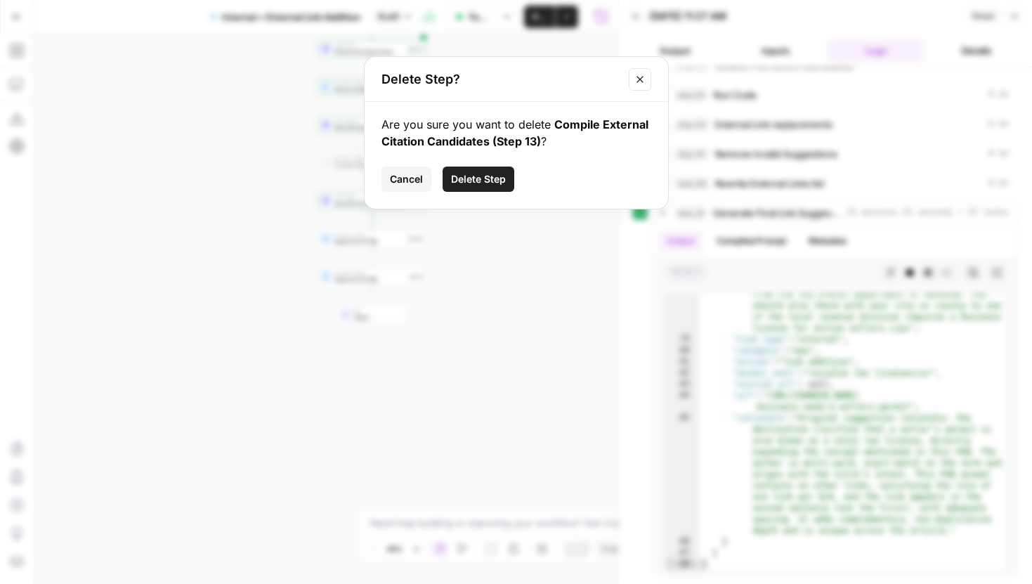
click at [483, 174] on span "Delete Step" at bounding box center [478, 179] width 55 height 14
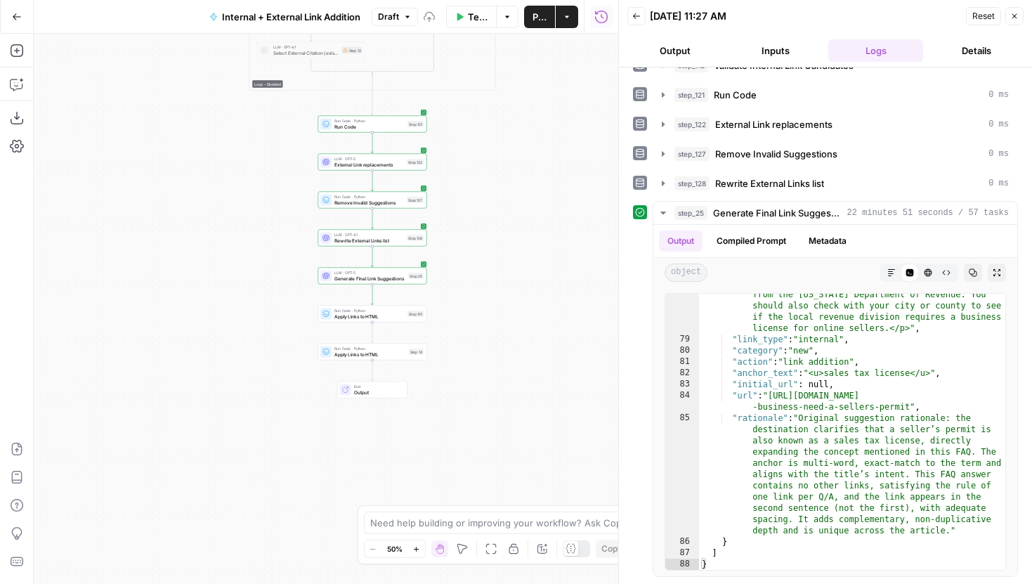
drag, startPoint x: 519, startPoint y: 146, endPoint x: 518, endPoint y: 363, distance: 216.4
click at [518, 370] on div "true false true false true false Workflow Set Inputs Inputs Run Code · Python G…" at bounding box center [326, 309] width 585 height 550
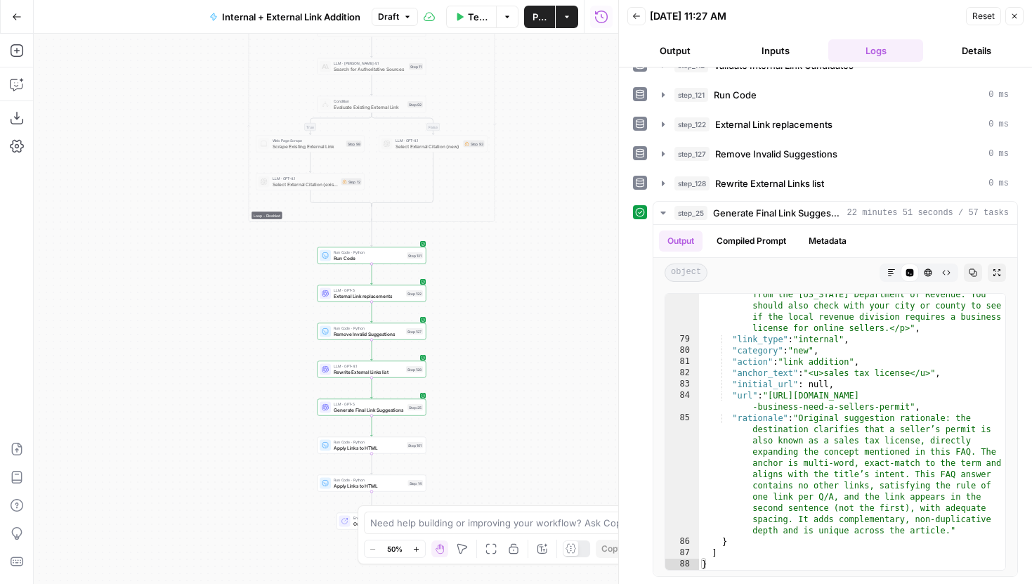
drag, startPoint x: 521, startPoint y: 238, endPoint x: 521, endPoint y: 421, distance: 182.7
click at [521, 417] on div "true false true false true false Workflow Set Inputs Inputs Run Code · Python G…" at bounding box center [326, 309] width 585 height 550
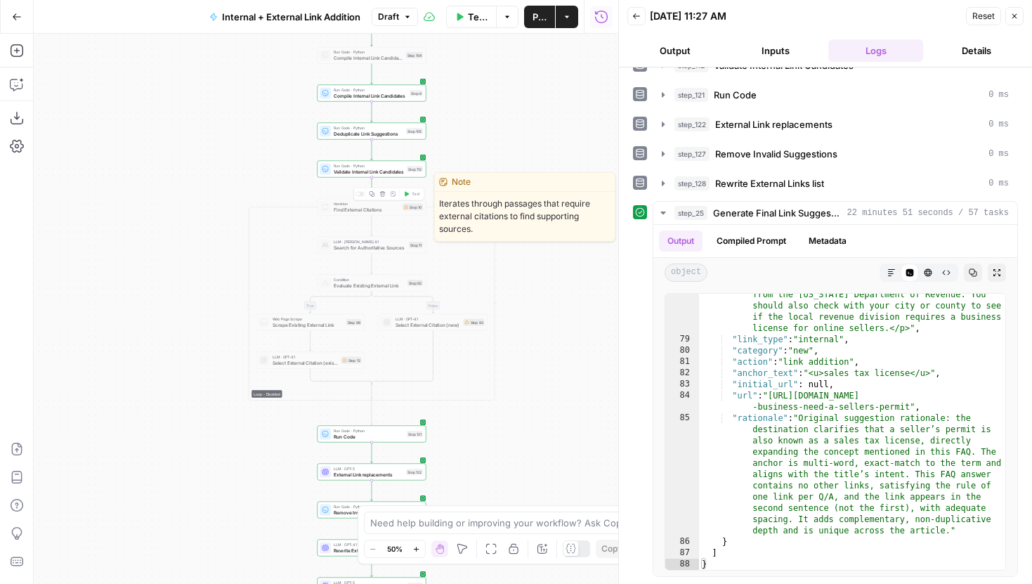
click at [381, 195] on icon "button" at bounding box center [383, 194] width 6 height 6
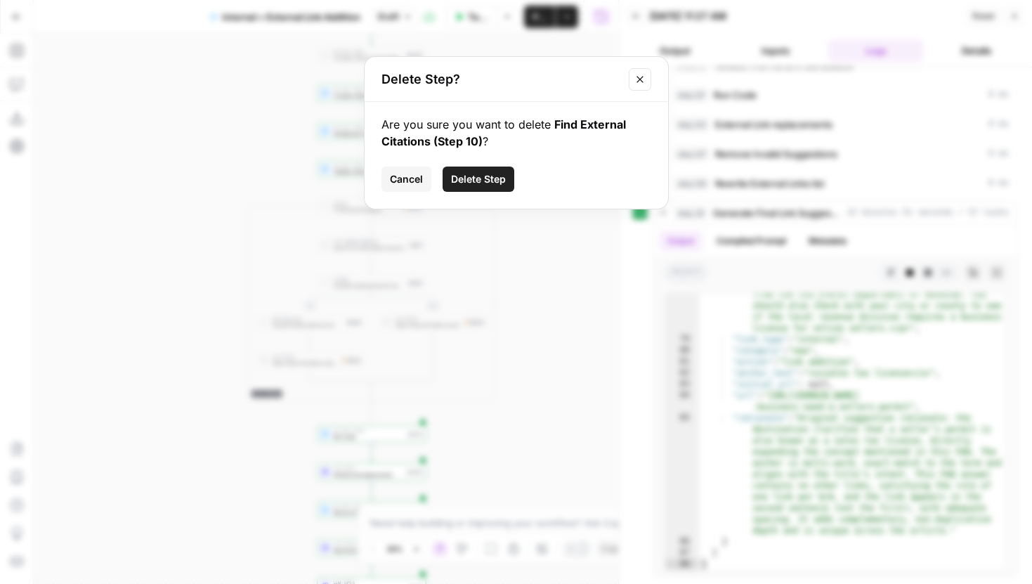
click at [455, 183] on span "Delete Step" at bounding box center [478, 179] width 55 height 14
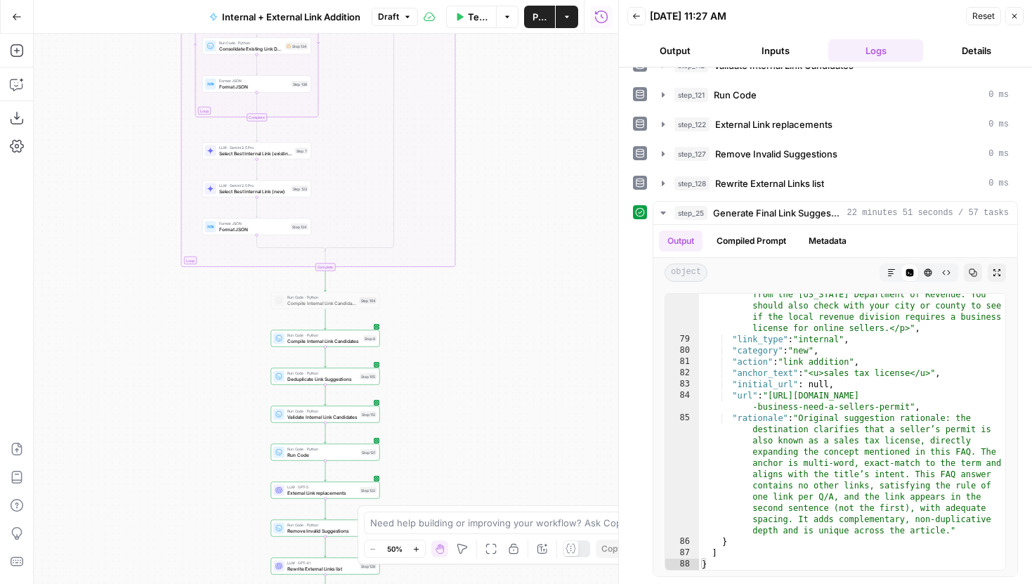
drag, startPoint x: 505, startPoint y: 153, endPoint x: 455, endPoint y: 400, distance: 252.4
click at [456, 400] on div "true false true false Workflow Set Inputs Inputs Run Code · Python Grab all /ma…" at bounding box center [326, 309] width 585 height 550
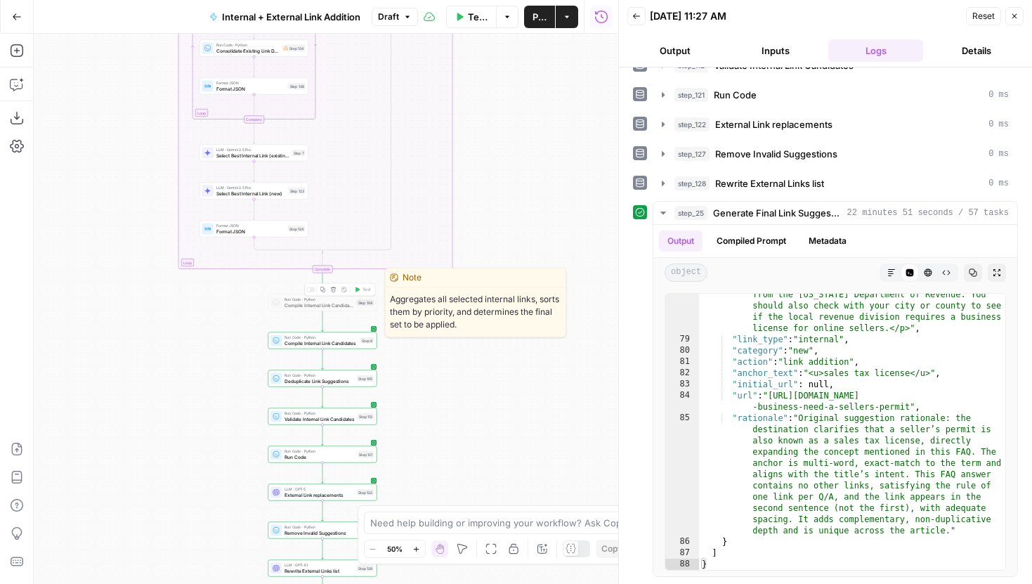
click at [336, 290] on button "Delete step" at bounding box center [333, 289] width 9 height 9
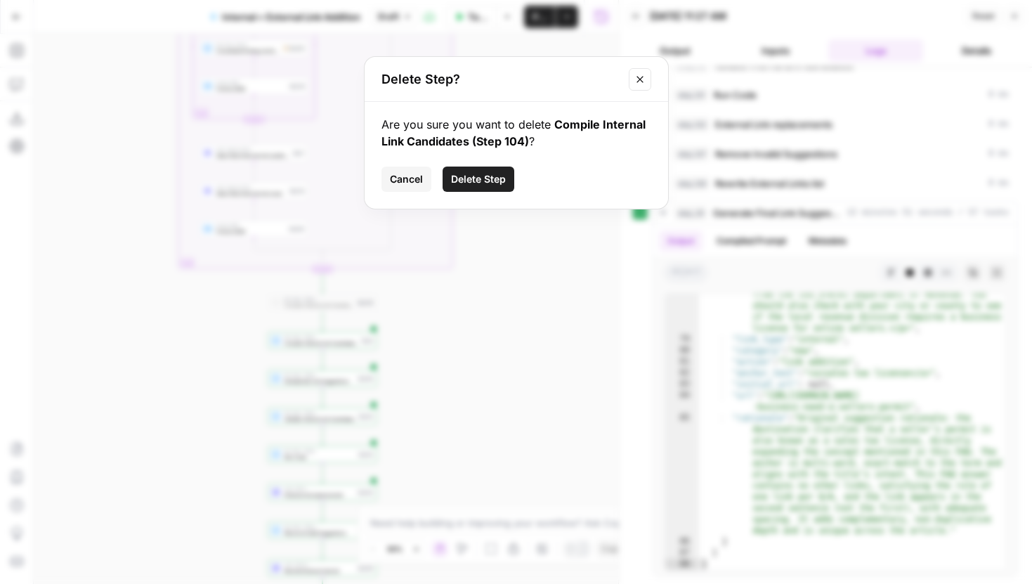
click at [483, 174] on span "Delete Step" at bounding box center [478, 179] width 55 height 14
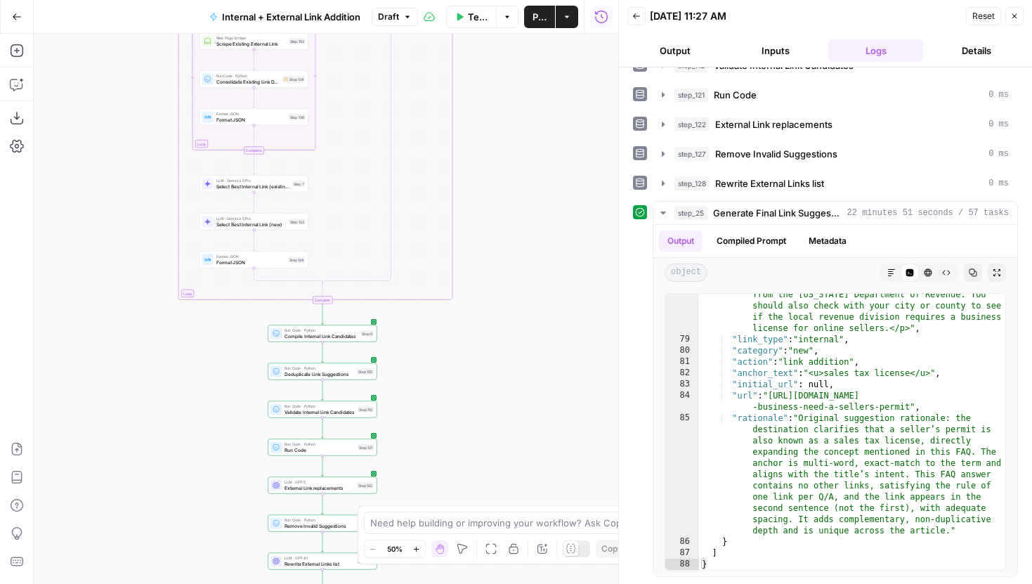
drag, startPoint x: 514, startPoint y: 159, endPoint x: 513, endPoint y: 348, distance: 189.0
click at [514, 348] on div "true false true false Workflow Set Inputs Inputs Run Code · Python Grab all /ma…" at bounding box center [326, 309] width 585 height 550
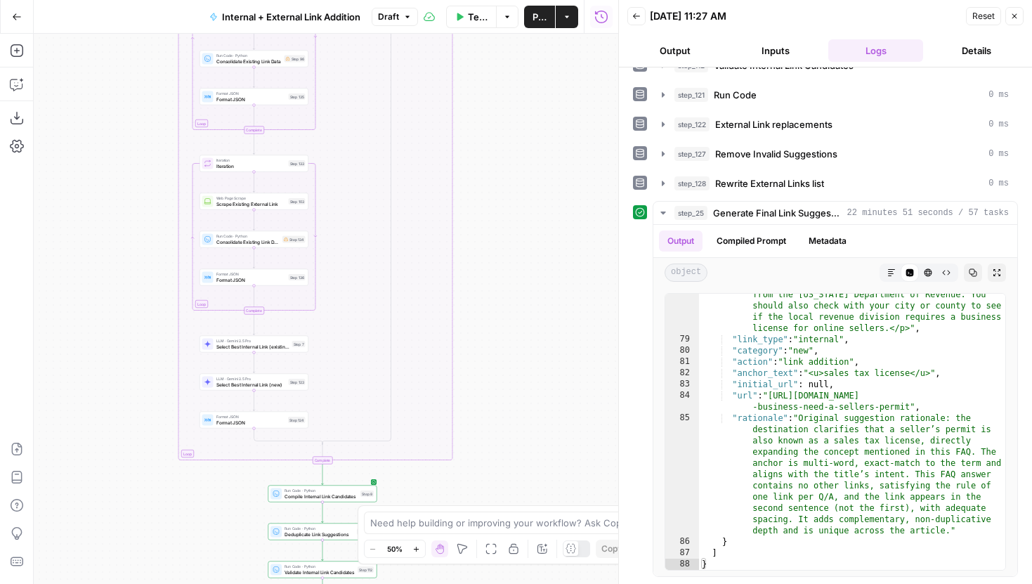
drag, startPoint x: 513, startPoint y: 186, endPoint x: 513, endPoint y: 341, distance: 155.3
click at [513, 337] on div "true false true false Workflow Set Inputs Inputs Run Code · Python Grab all /ma…" at bounding box center [326, 309] width 585 height 550
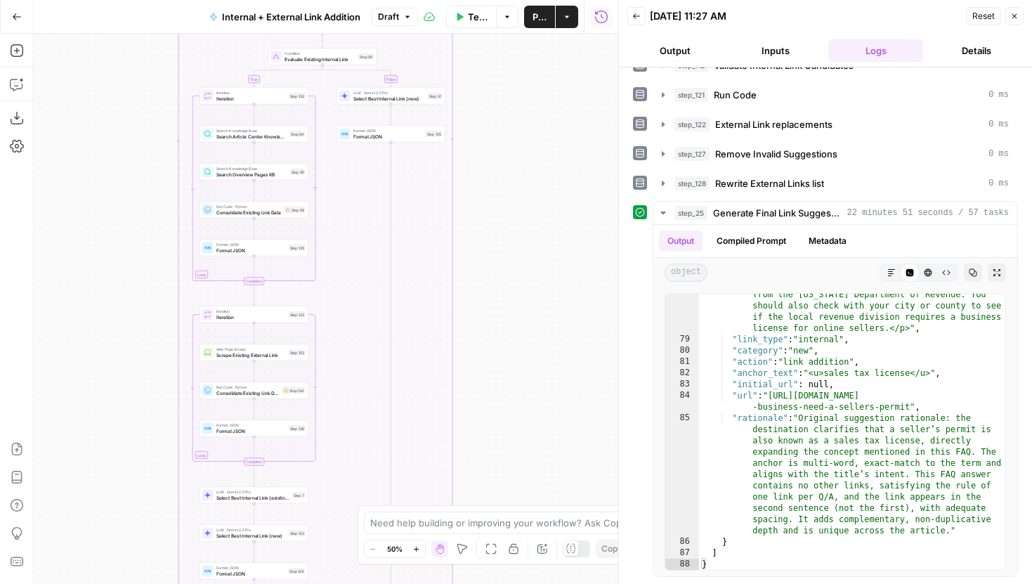
drag, startPoint x: 513, startPoint y: 189, endPoint x: 513, endPoint y: 348, distance: 158.8
click at [513, 346] on div "true false true false Workflow Set Inputs Inputs Run Code · Python Grab all /ma…" at bounding box center [326, 309] width 585 height 550
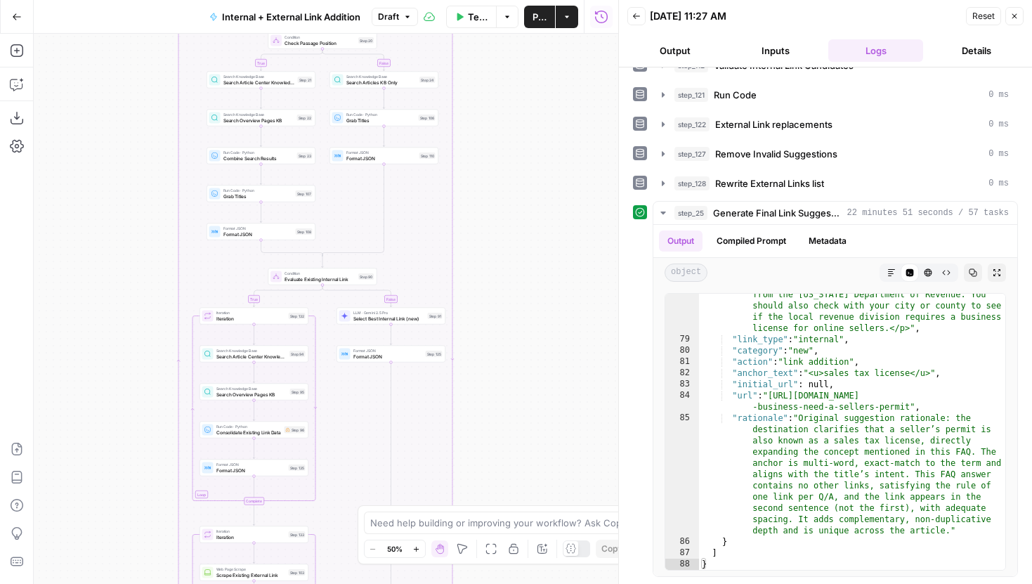
drag, startPoint x: 512, startPoint y: 245, endPoint x: 512, endPoint y: 391, distance: 145.4
click at [512, 388] on div "true false true false Workflow Set Inputs Inputs Run Code · Python Grab all /ma…" at bounding box center [326, 309] width 585 height 550
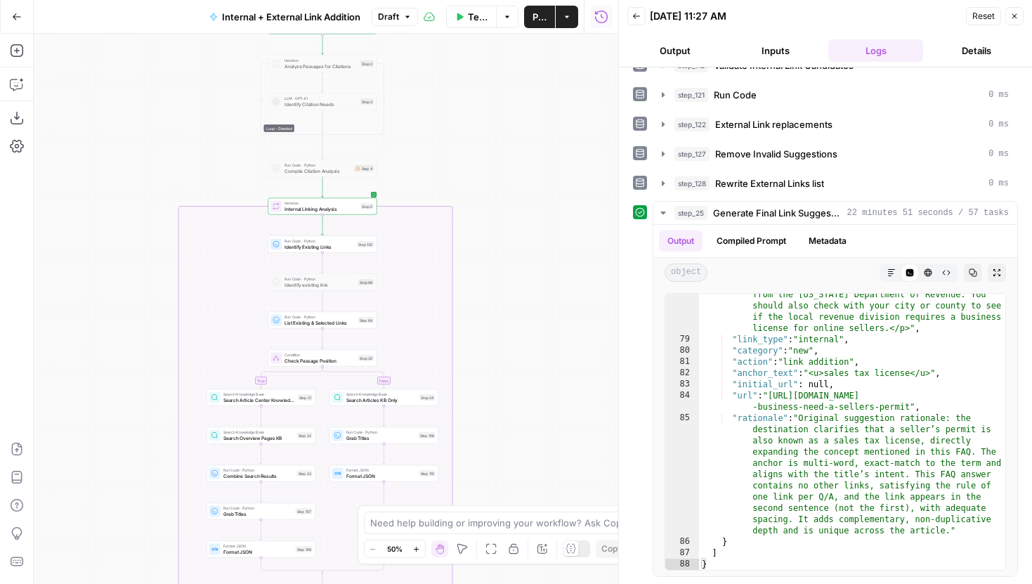
click at [512, 426] on div "true false true false Workflow Set Inputs Inputs Run Code · Python Grab all /ma…" at bounding box center [326, 309] width 585 height 550
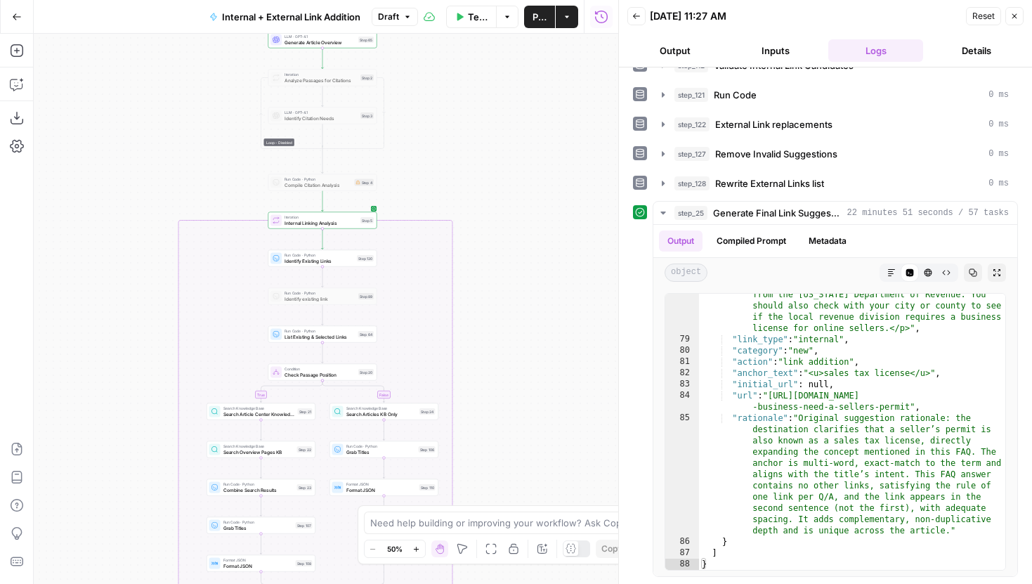
drag, startPoint x: 504, startPoint y: 246, endPoint x: 504, endPoint y: 323, distance: 77.3
click at [504, 323] on div "true false true false Workflow Set Inputs Inputs Run Code · Python Grab all /ma…" at bounding box center [326, 309] width 585 height 550
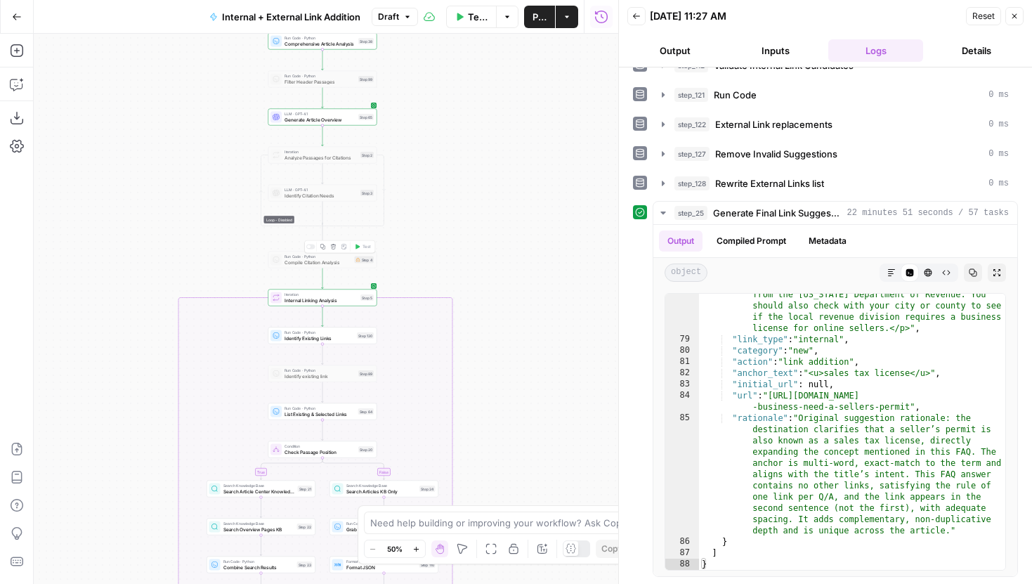
click at [334, 247] on icon "button" at bounding box center [334, 247] width 6 height 6
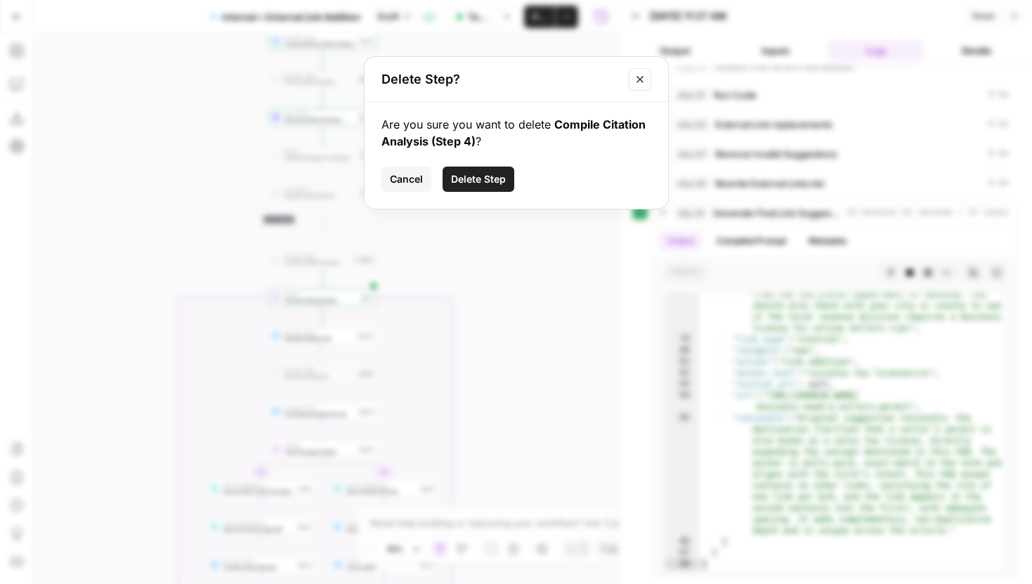
click at [446, 185] on button "Delete Step" at bounding box center [479, 179] width 72 height 25
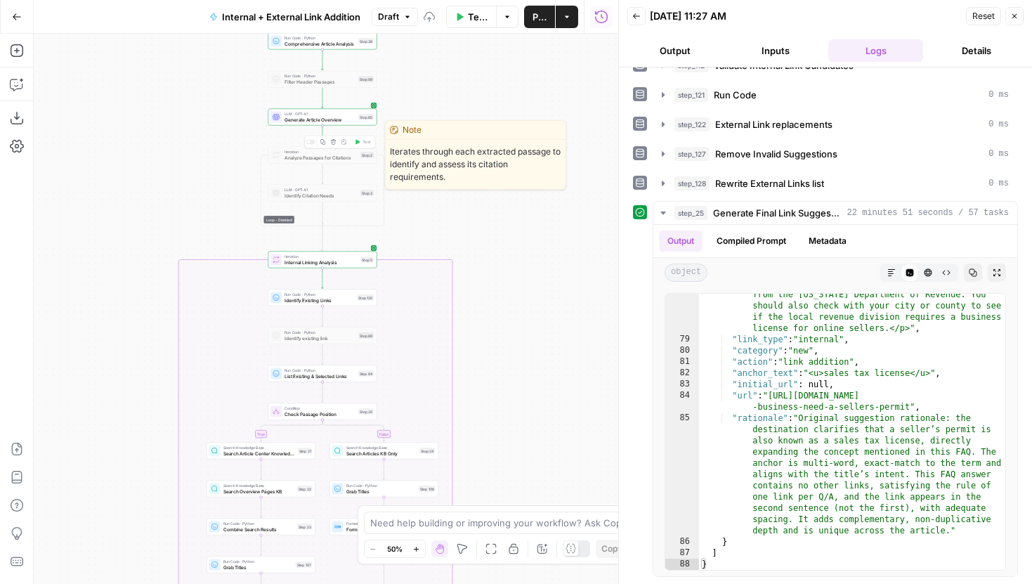
click at [332, 142] on icon "button" at bounding box center [333, 141] width 5 height 5
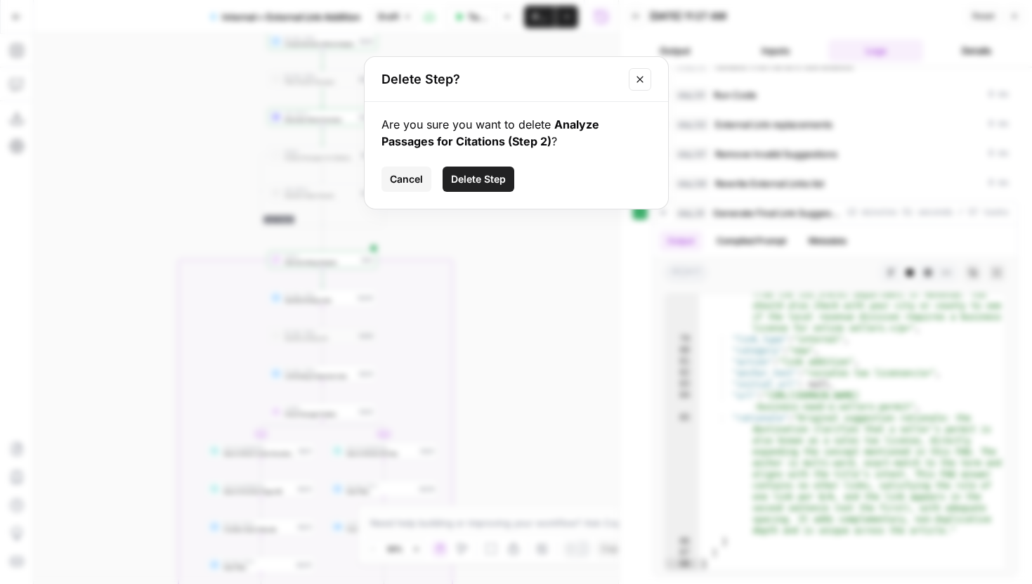
click at [455, 178] on span "Delete Step" at bounding box center [478, 179] width 55 height 14
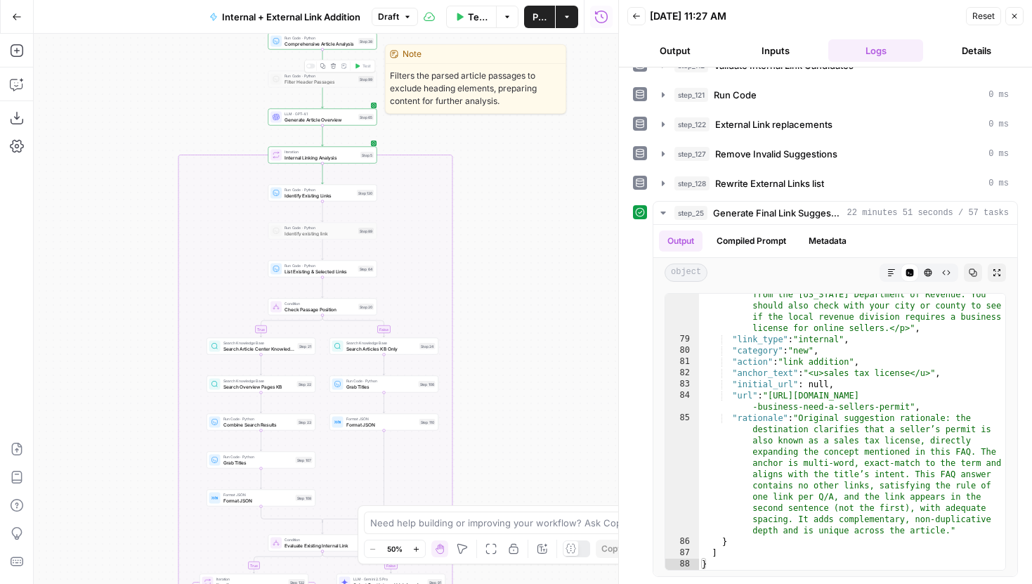
click at [331, 64] on icon "button" at bounding box center [333, 65] width 5 height 5
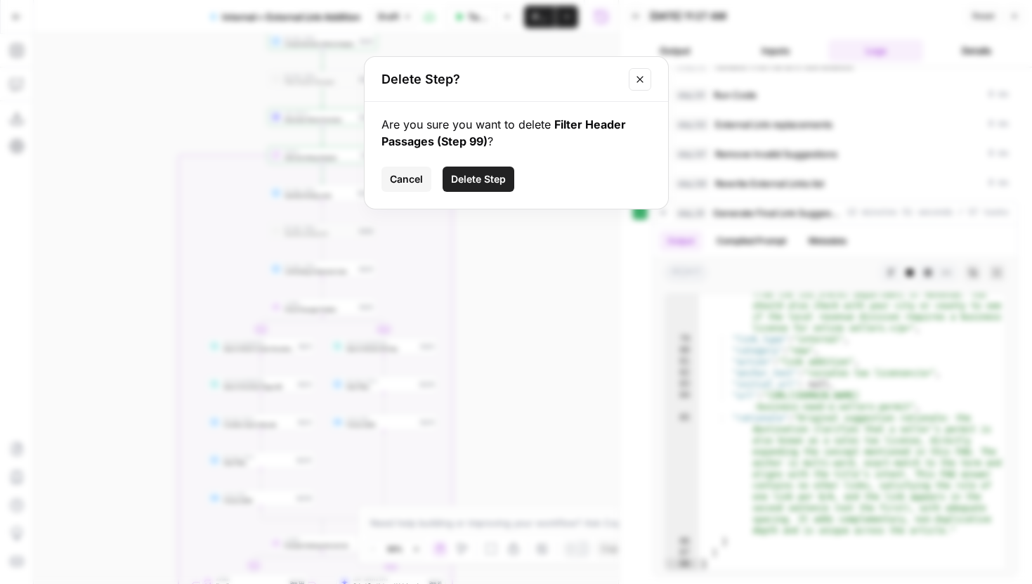
click at [460, 177] on span "Delete Step" at bounding box center [478, 179] width 55 height 14
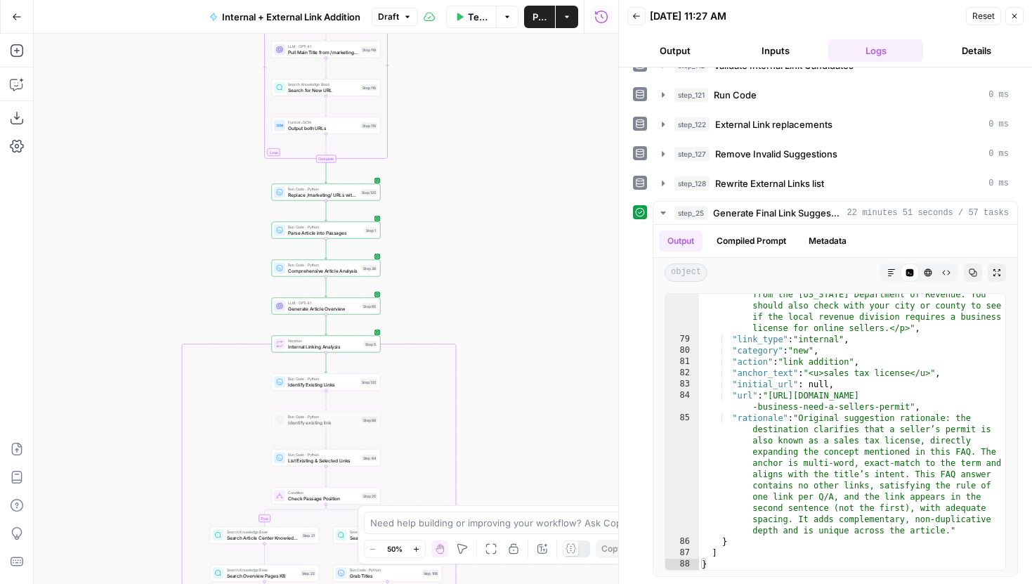
drag, startPoint x: 471, startPoint y: 108, endPoint x: 474, endPoint y: 320, distance: 211.5
click at [474, 339] on div "true false true false Workflow Set Inputs Inputs Run Code · Python Grab all /ma…" at bounding box center [326, 309] width 585 height 550
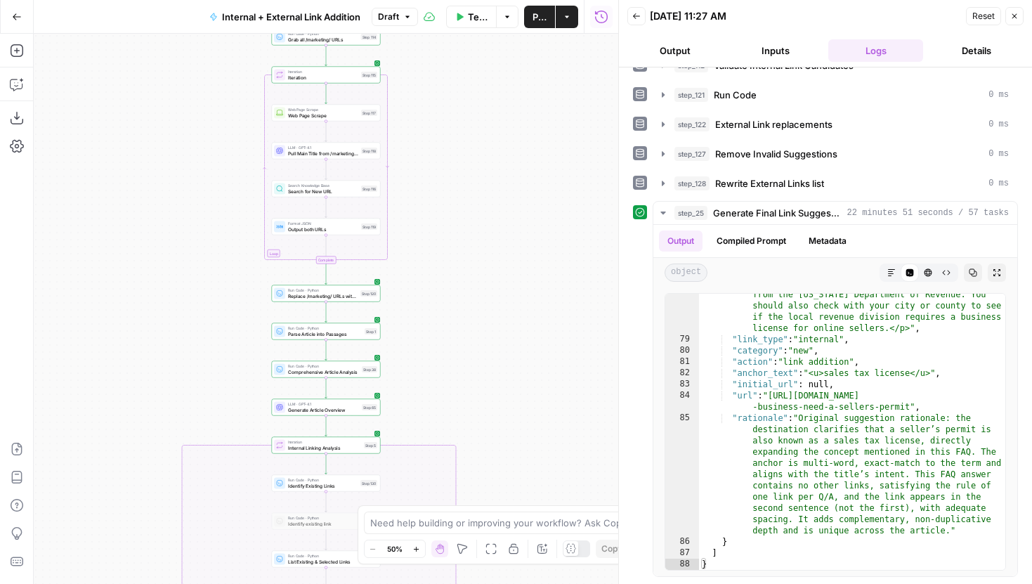
drag, startPoint x: 480, startPoint y: 209, endPoint x: 475, endPoint y: 369, distance: 159.6
click at [476, 369] on div "true false true false Workflow Set Inputs Inputs Run Code · Python Grab all /ma…" at bounding box center [326, 309] width 585 height 550
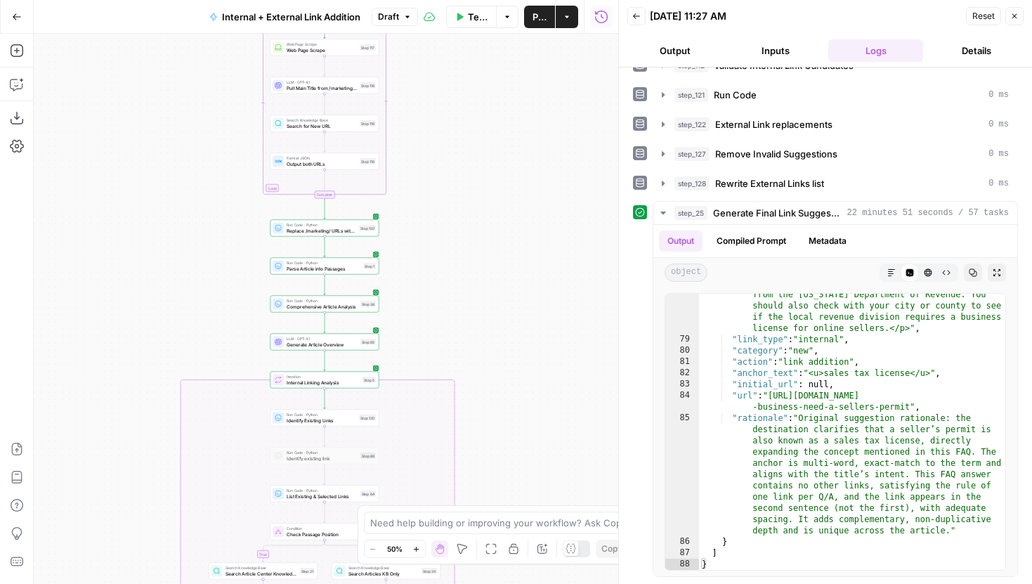
drag, startPoint x: 499, startPoint y: 200, endPoint x: 499, endPoint y: 159, distance: 40.7
click at [499, 171] on div "true false true false Workflow Set Inputs Inputs Run Code · Python Grab all /ma…" at bounding box center [326, 309] width 585 height 550
drag, startPoint x: 563, startPoint y: 181, endPoint x: 563, endPoint y: 143, distance: 38.6
click at [563, 144] on div "true false true false Workflow Set Inputs Inputs Run Code · Python Grab all /ma…" at bounding box center [326, 309] width 585 height 550
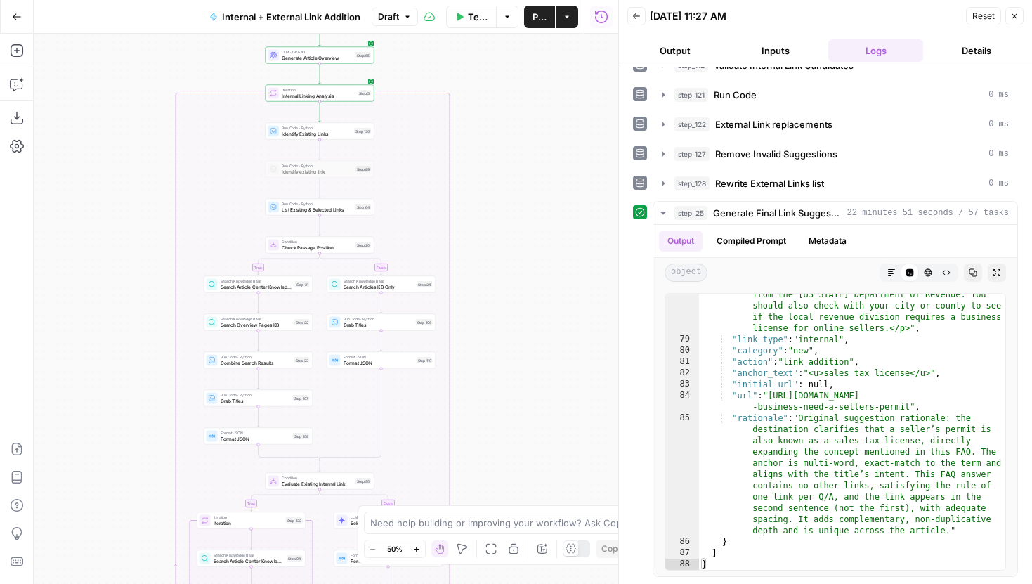
drag, startPoint x: 580, startPoint y: 195, endPoint x: 580, endPoint y: 185, distance: 10.5
click at [580, 190] on div "true false true false Workflow Set Inputs Inputs Run Code · Python Grab all /ma…" at bounding box center [326, 309] width 585 height 550
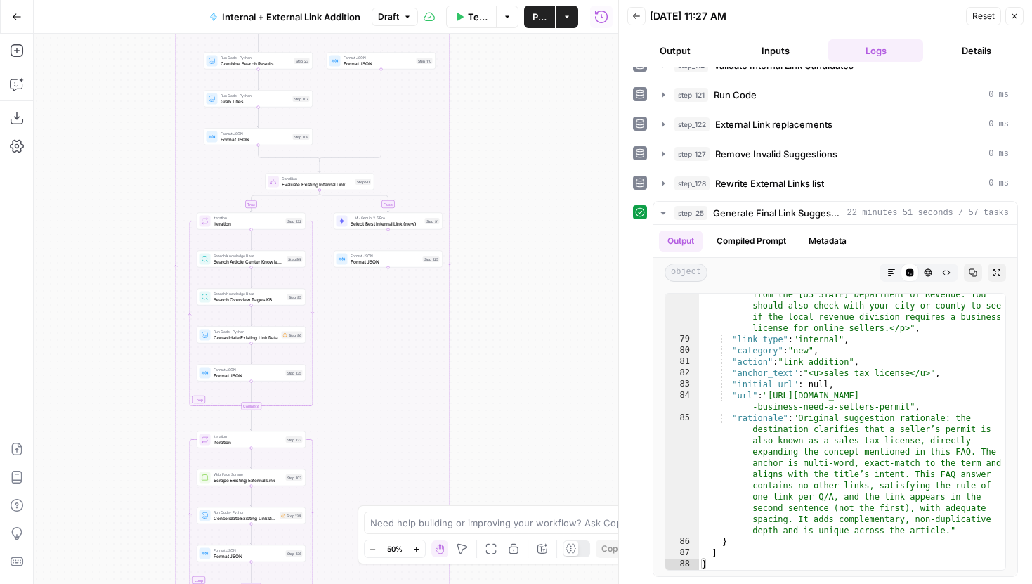
drag, startPoint x: 575, startPoint y: 439, endPoint x: 582, endPoint y: 200, distance: 239.0
click at [582, 206] on div "true false true false Workflow Set Inputs Inputs Run Code · Python Grab all /ma…" at bounding box center [326, 309] width 585 height 550
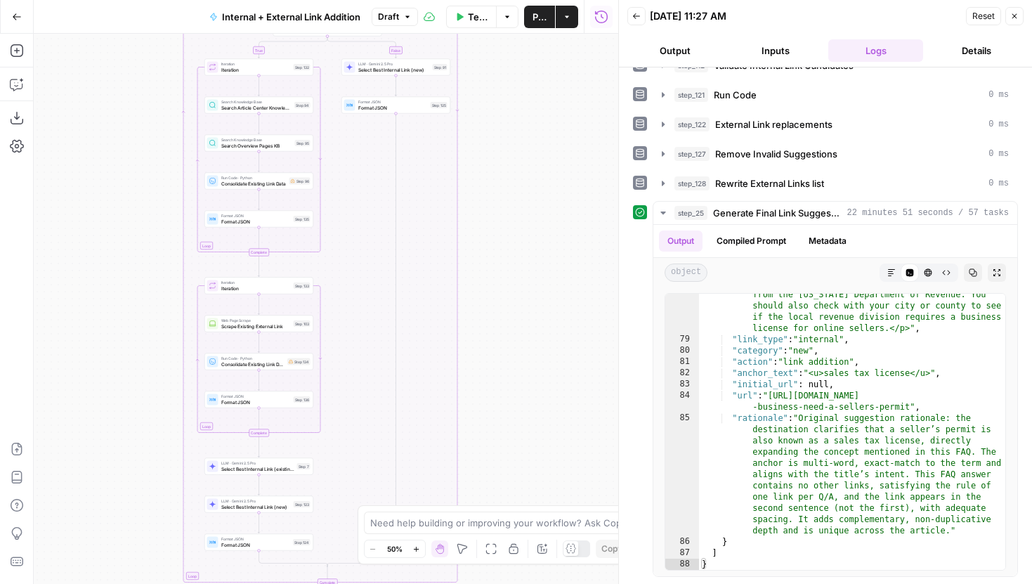
drag, startPoint x: 562, startPoint y: 247, endPoint x: 567, endPoint y: 37, distance: 210.1
click at [565, 41] on div "true false true false Workflow Set Inputs Inputs Run Code · Python Grab all /ma…" at bounding box center [326, 309] width 585 height 550
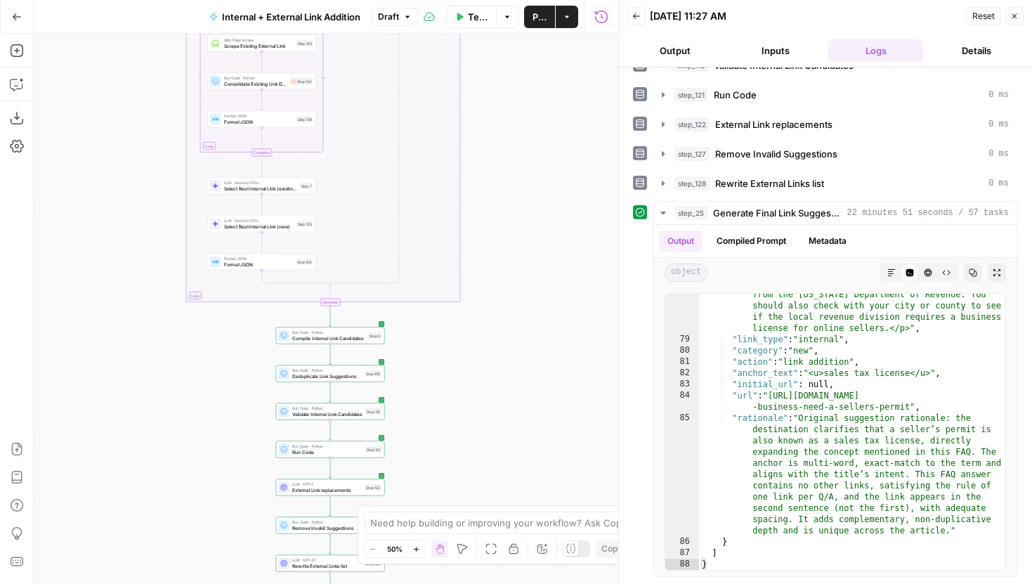
drag, startPoint x: 561, startPoint y: 236, endPoint x: 568, endPoint y: 109, distance: 127.4
click at [568, 114] on div "true false true false Workflow Set Inputs Inputs Run Code · Python Grab all /ma…" at bounding box center [326, 309] width 585 height 550
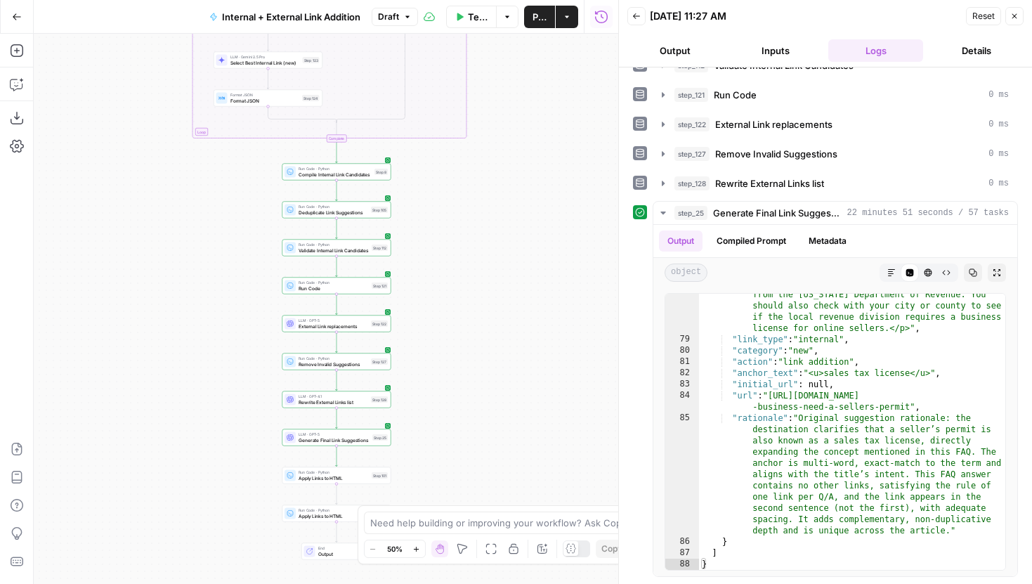
drag, startPoint x: 533, startPoint y: 168, endPoint x: 533, endPoint y: 141, distance: 26.7
click at [533, 145] on div "true false true false Workflow Set Inputs Inputs Run Code · Python Grab all /ma…" at bounding box center [326, 309] width 585 height 550
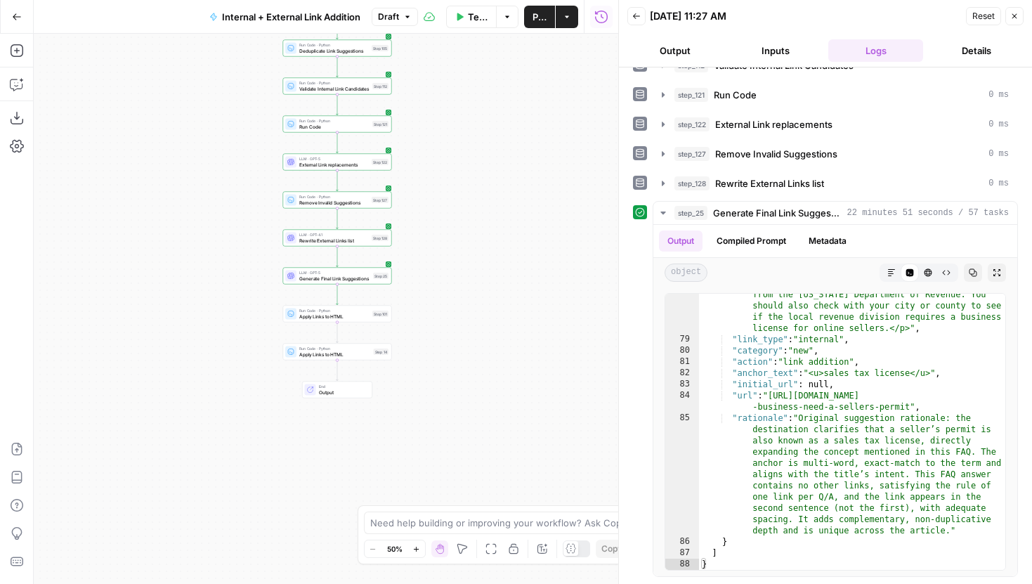
drag, startPoint x: 533, startPoint y: 299, endPoint x: 533, endPoint y: 277, distance: 22.5
click at [533, 277] on div "true false true false Workflow Set Inputs Inputs Run Code · Python Grab all /ma…" at bounding box center [326, 309] width 585 height 550
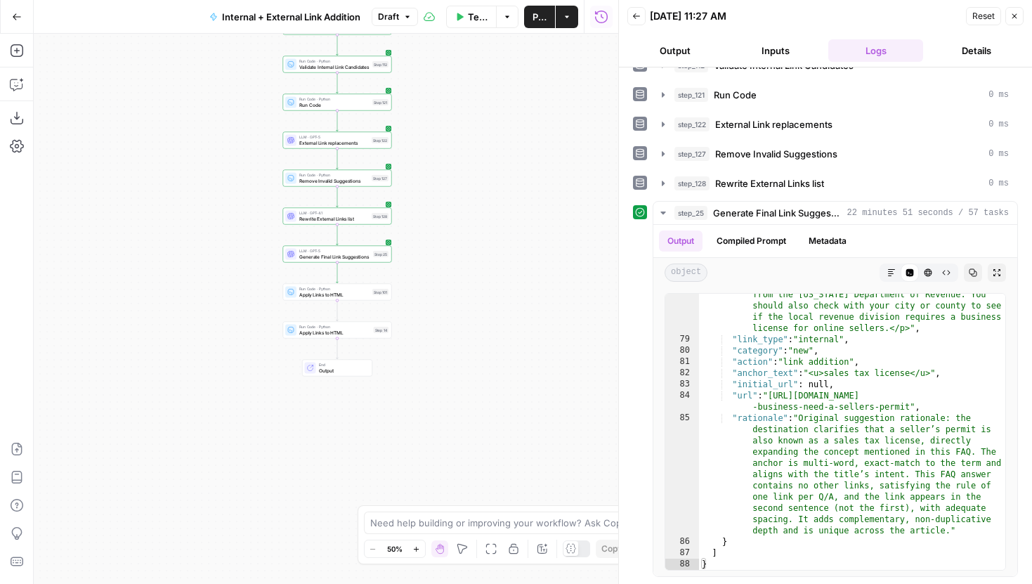
click at [541, 10] on span "Publish" at bounding box center [540, 17] width 14 height 14
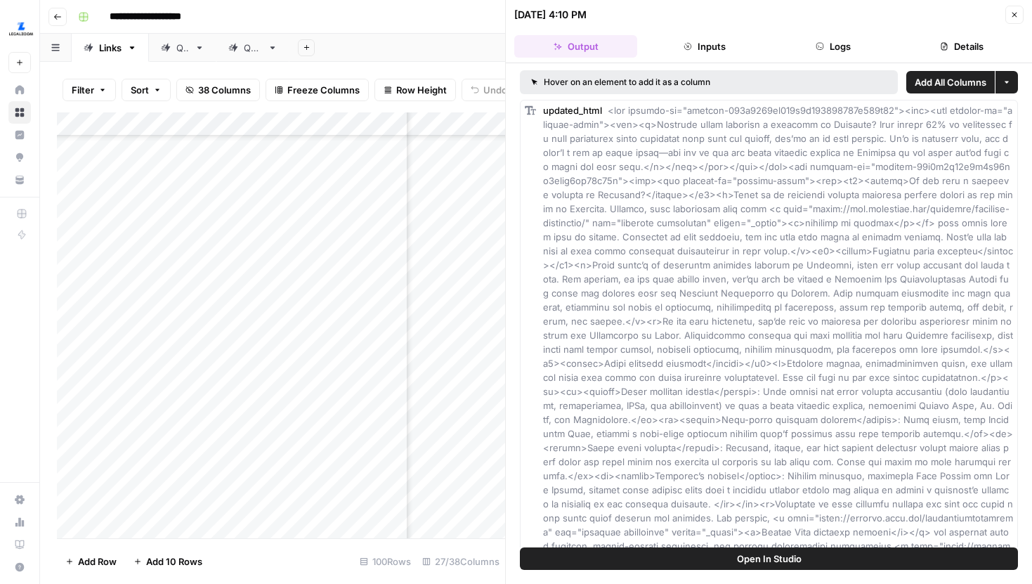
scroll to position [1530, 393]
click at [1019, 10] on button "Close" at bounding box center [1014, 15] width 18 height 18
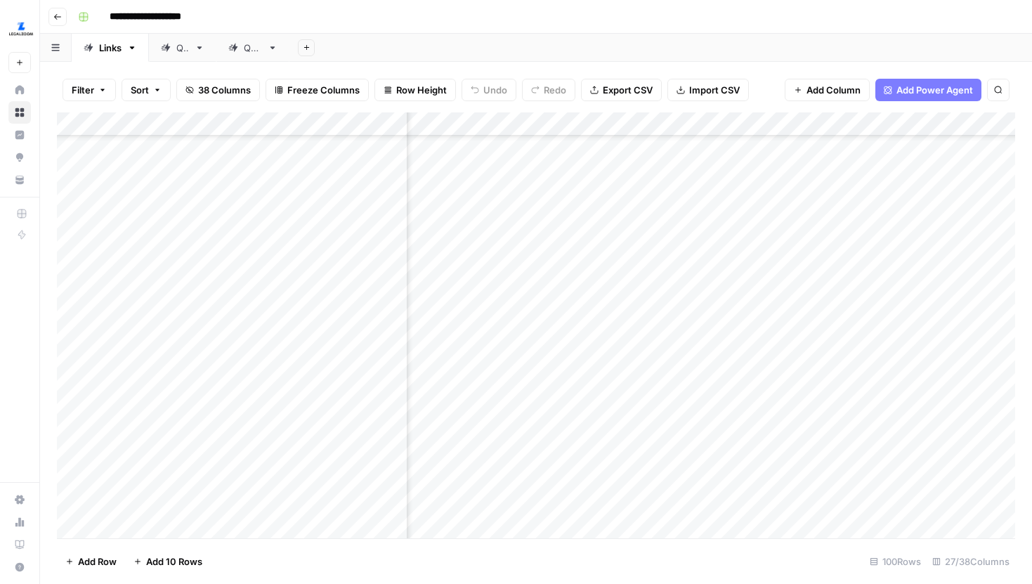
scroll to position [1530, 199]
click at [828, 298] on div "Add Column" at bounding box center [536, 325] width 958 height 426
click at [749, 221] on div "Add Column" at bounding box center [536, 325] width 958 height 426
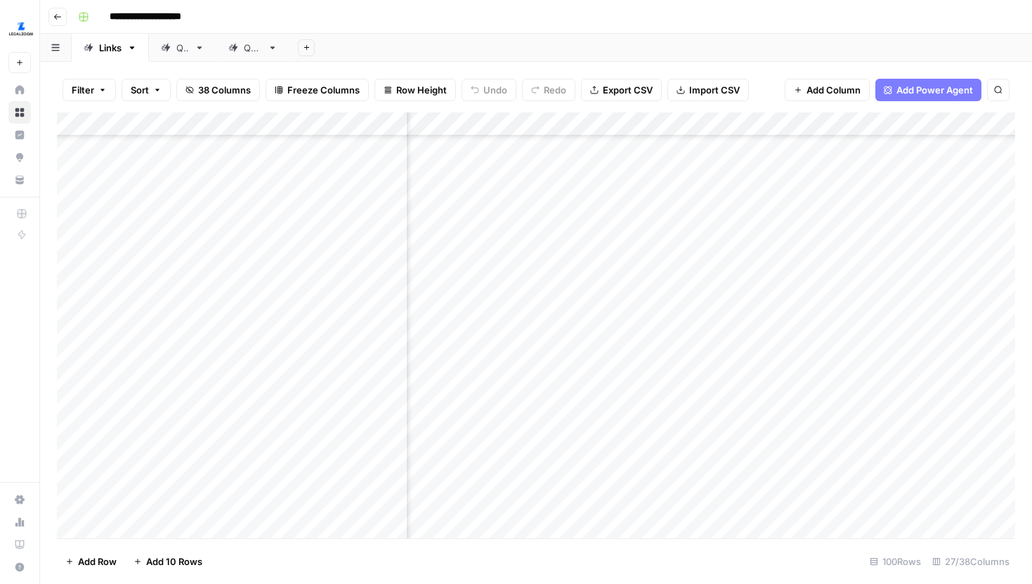
click at [756, 230] on div "Add Column" at bounding box center [536, 325] width 958 height 426
click at [726, 372] on div "Add Column" at bounding box center [536, 325] width 958 height 426
click at [708, 386] on div "Add Column" at bounding box center [536, 325] width 958 height 426
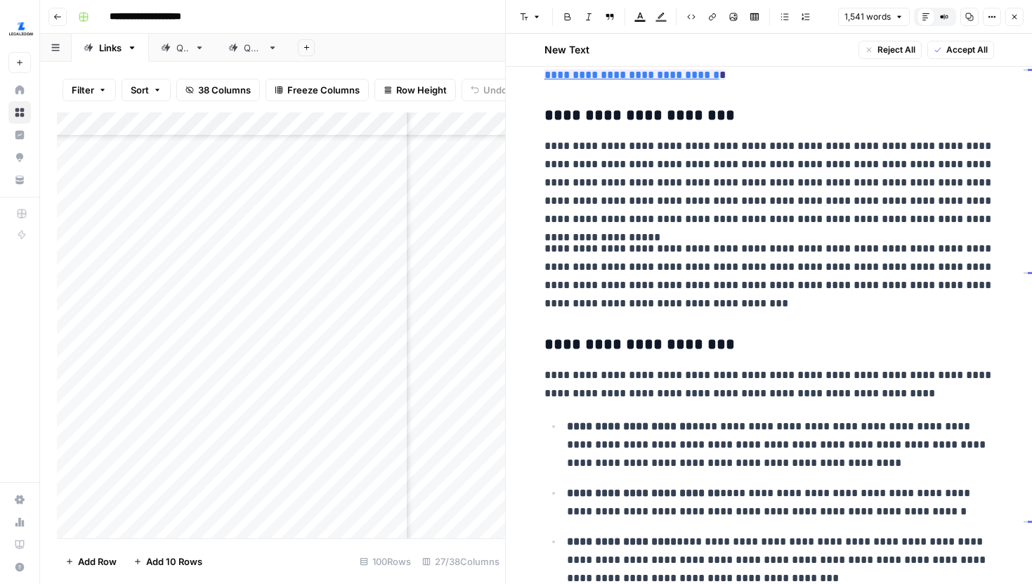
scroll to position [233, 0]
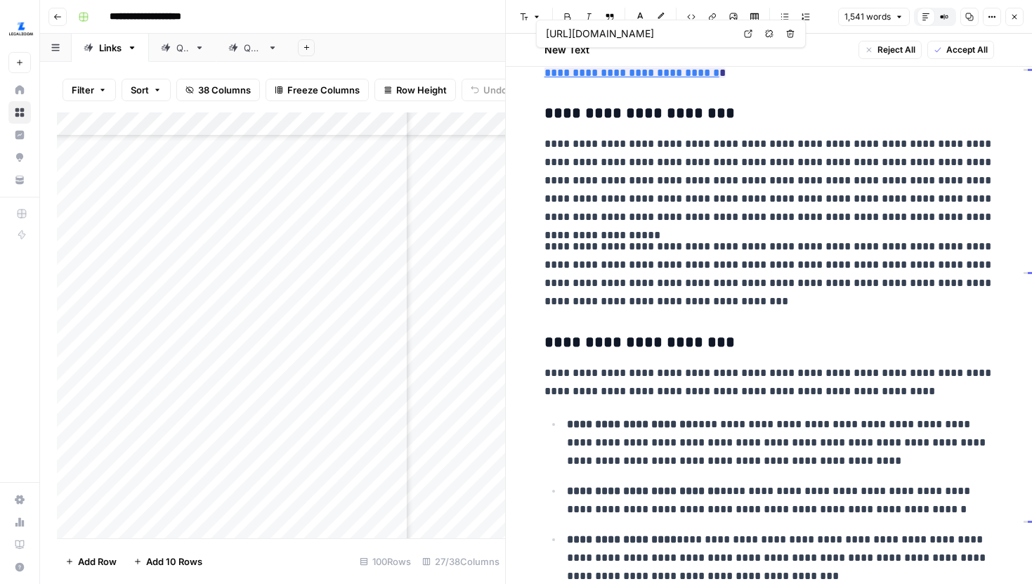
click at [740, 37] on link "Open in a new tab" at bounding box center [748, 34] width 18 height 18
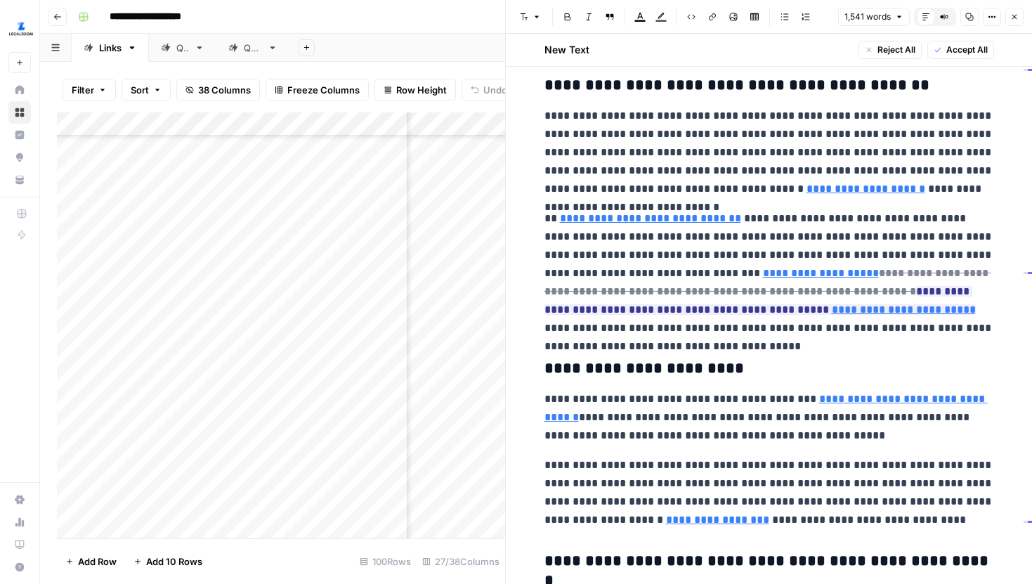
scroll to position [1407, 0]
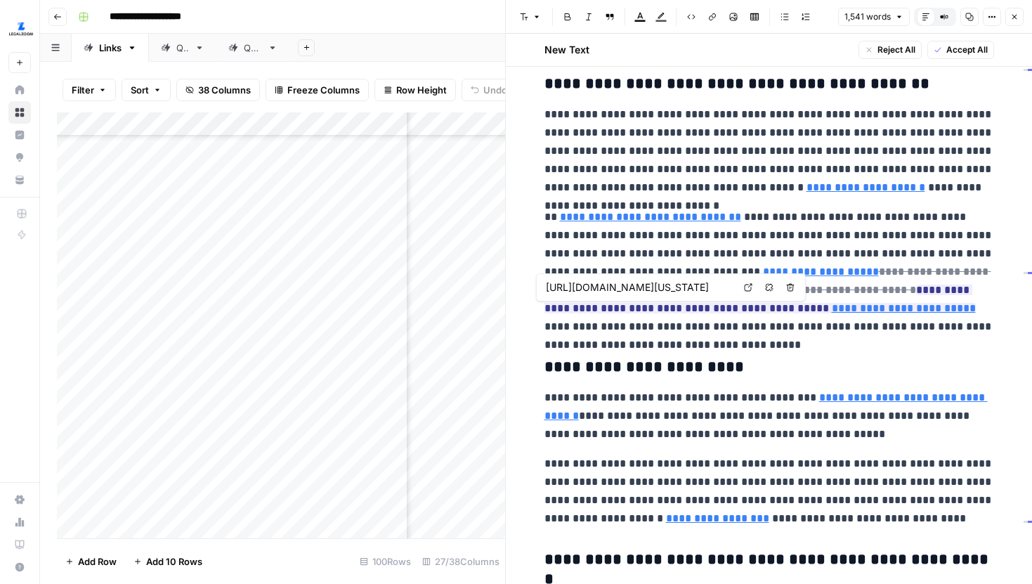
click at [762, 283] on button "Remove link" at bounding box center [769, 287] width 18 height 18
click at [674, 415] on p "**********" at bounding box center [769, 416] width 450 height 55
drag, startPoint x: 1014, startPoint y: 18, endPoint x: 984, endPoint y: 180, distance: 165.2
click at [984, 180] on div "**********" at bounding box center [768, 292] width 527 height 584
click at [1015, 19] on icon "button" at bounding box center [1014, 17] width 8 height 8
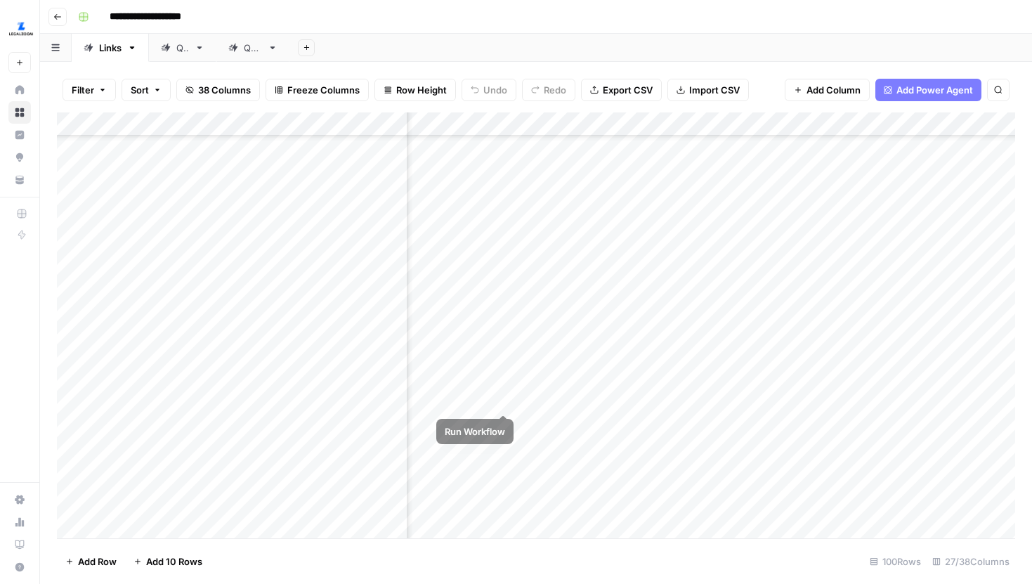
click at [504, 386] on div "Add Column" at bounding box center [536, 325] width 958 height 426
click at [484, 237] on div "Add Column" at bounding box center [536, 325] width 958 height 426
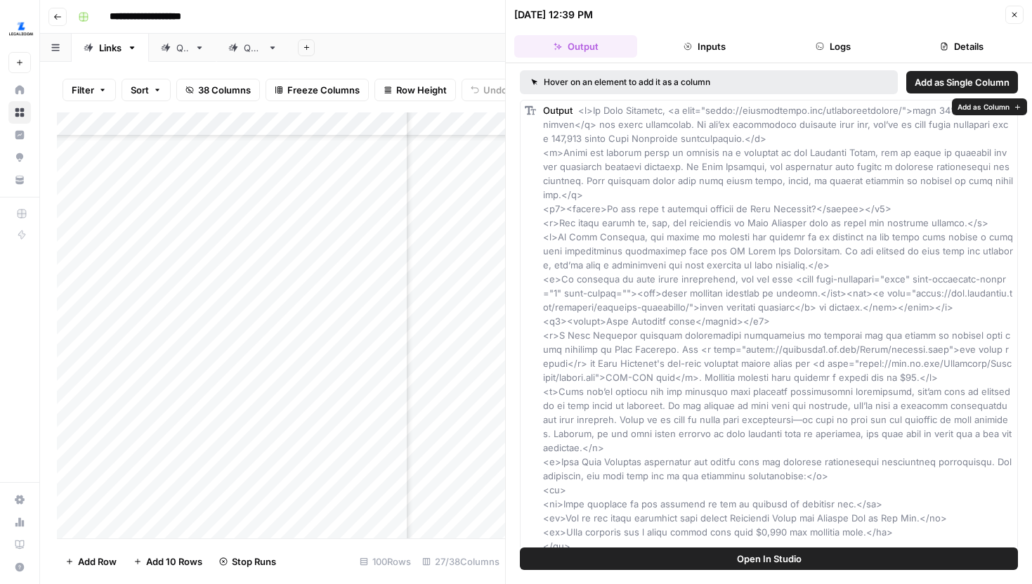
scroll to position [11, 0]
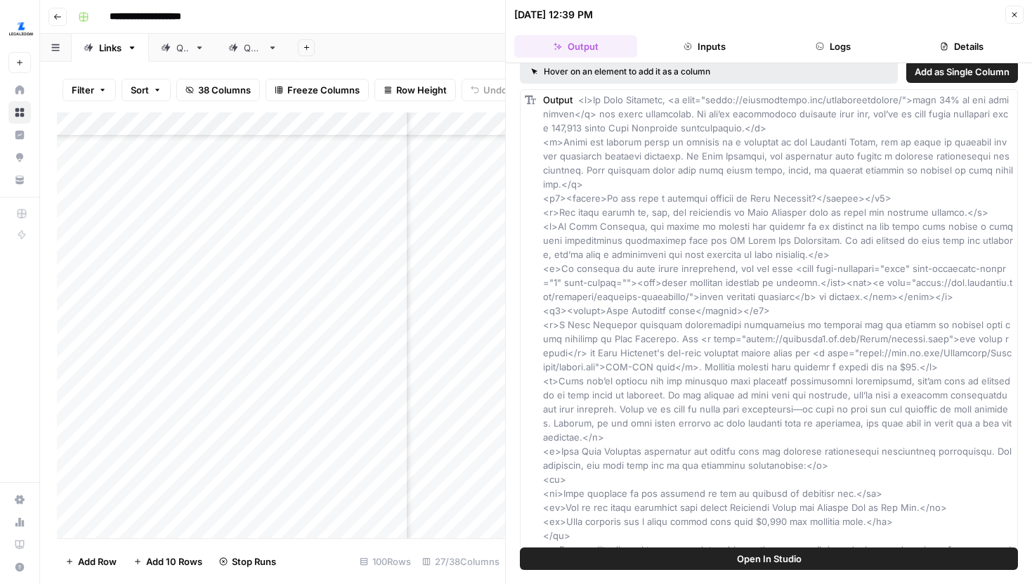
click at [1019, 6] on button "Close" at bounding box center [1014, 15] width 18 height 18
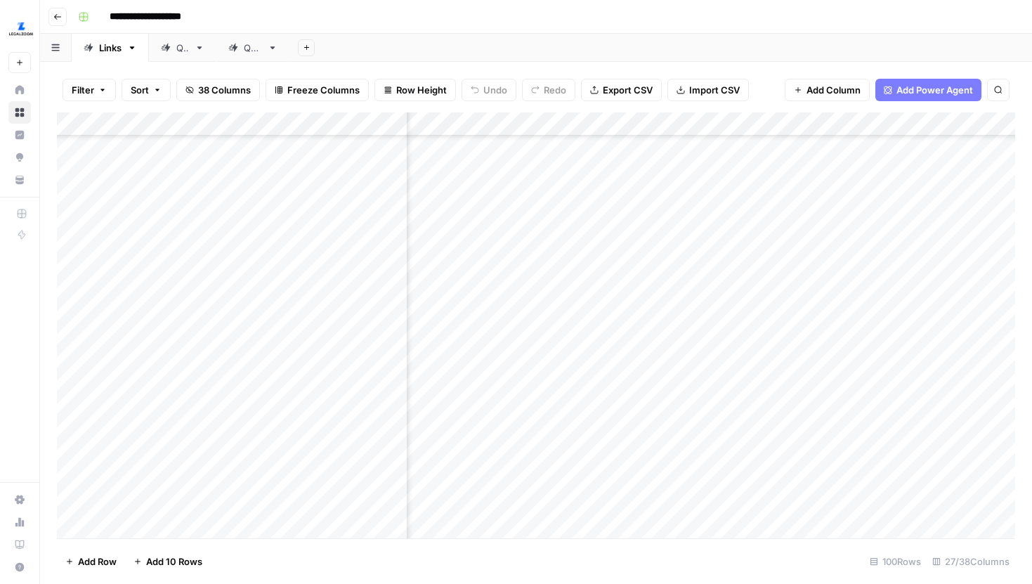
click at [710, 237] on div "Add Column" at bounding box center [536, 325] width 958 height 426
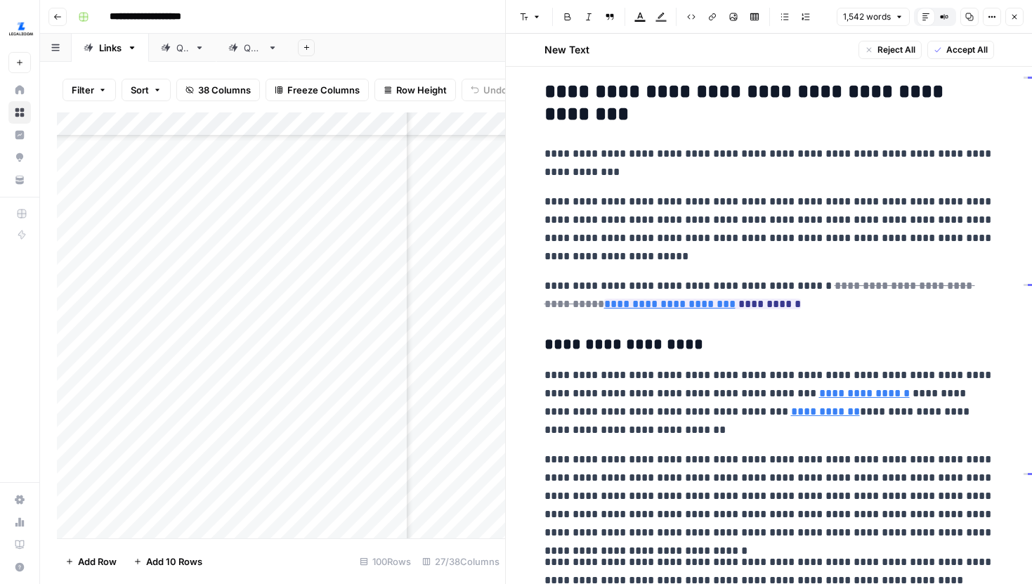
scroll to position [169, 0]
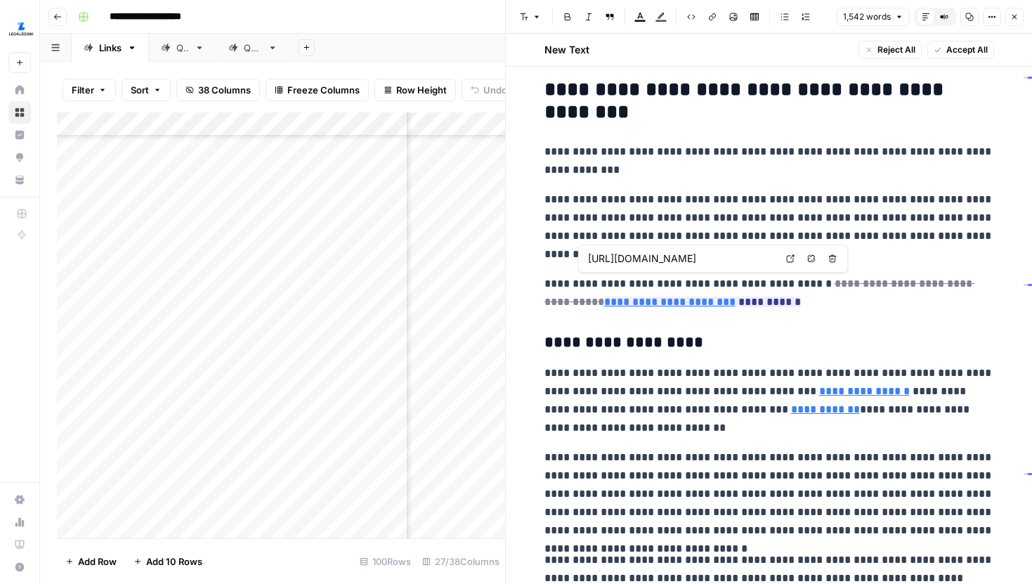
click at [796, 256] on link "Open in a new tab" at bounding box center [790, 258] width 18 height 18
click at [1019, 11] on button "Close" at bounding box center [1014, 17] width 18 height 18
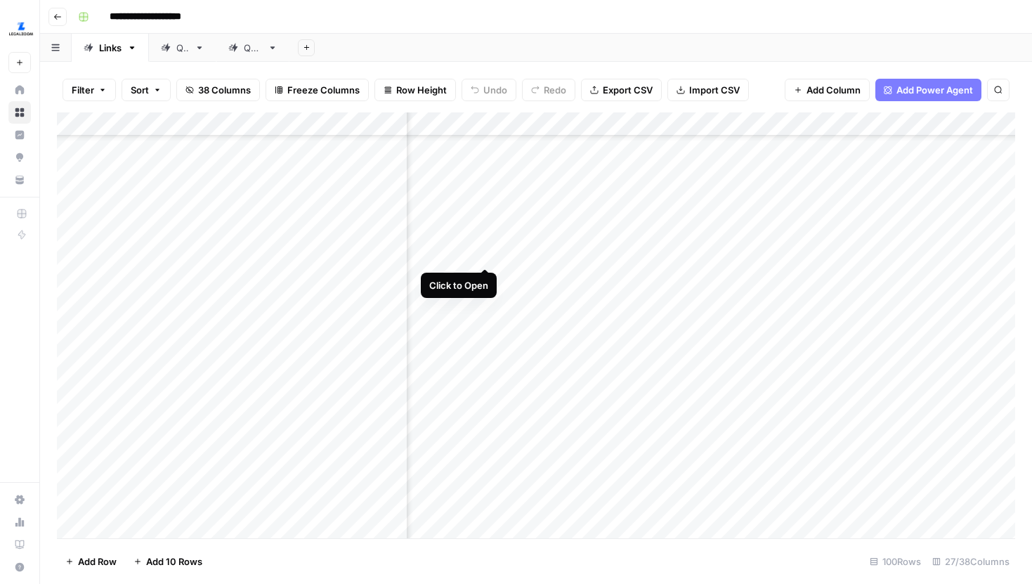
click at [483, 241] on div "Add Column" at bounding box center [536, 325] width 958 height 426
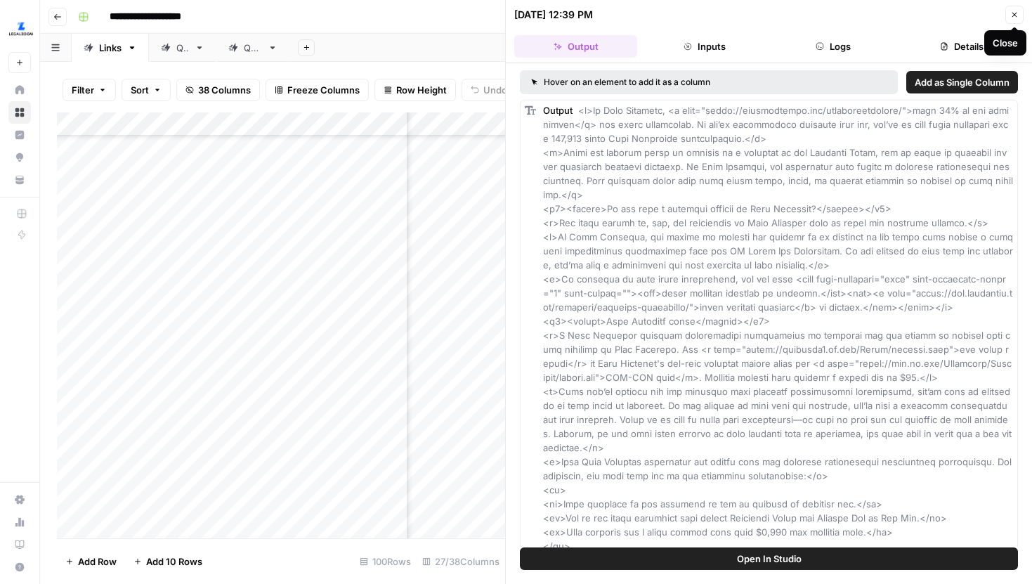
click at [1007, 16] on button "Close" at bounding box center [1014, 15] width 18 height 18
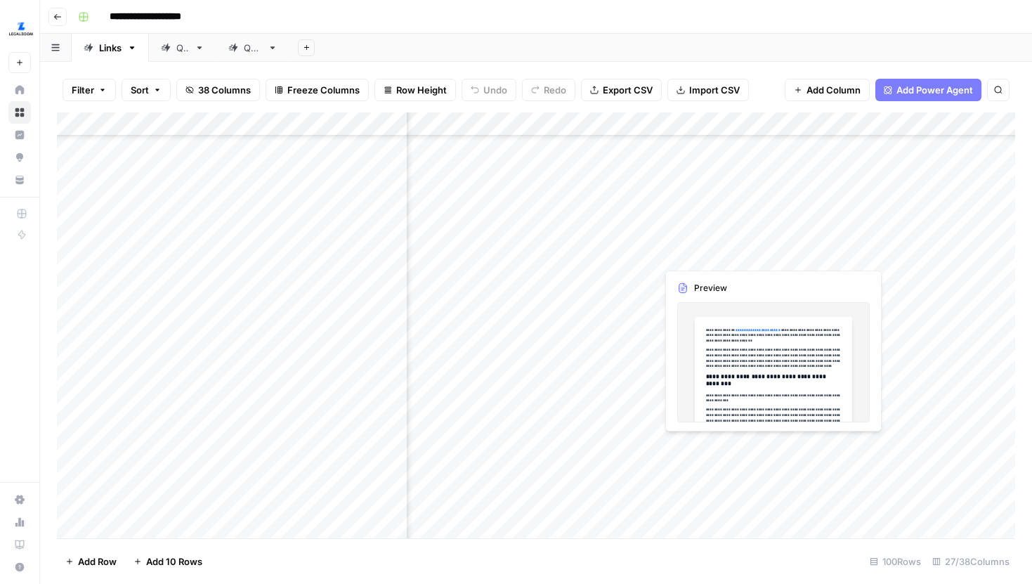
scroll to position [1440, 2384]
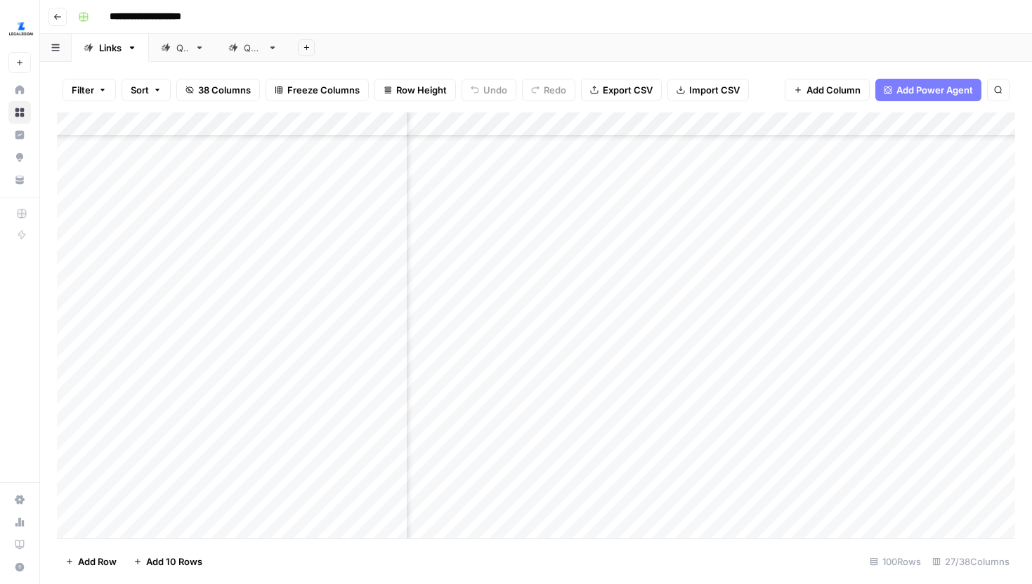
click at [771, 240] on div "Add Column" at bounding box center [536, 325] width 958 height 426
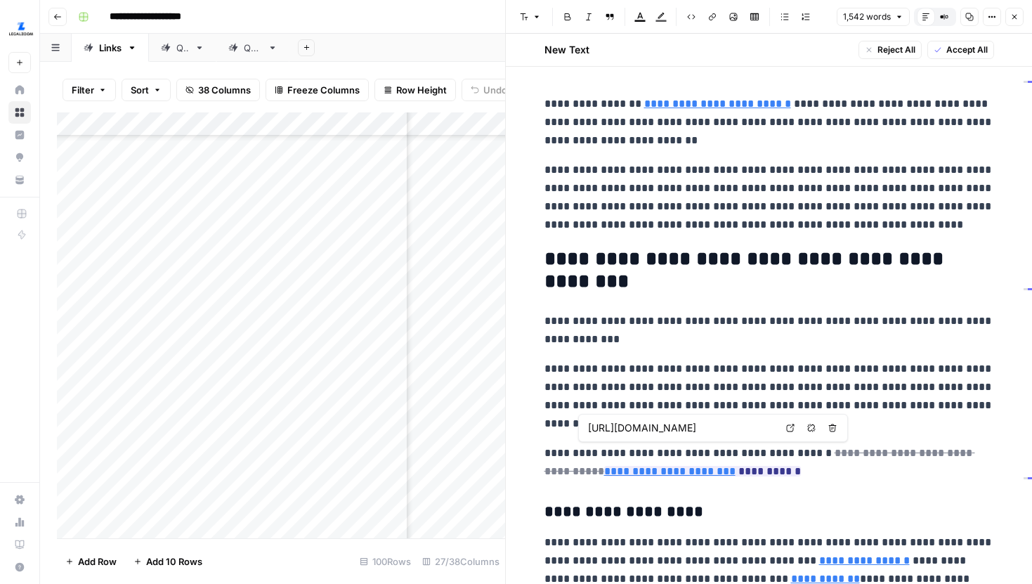
click at [785, 430] on link "Open in a new tab" at bounding box center [790, 428] width 18 height 18
click at [1019, 23] on button "Close" at bounding box center [1014, 17] width 18 height 18
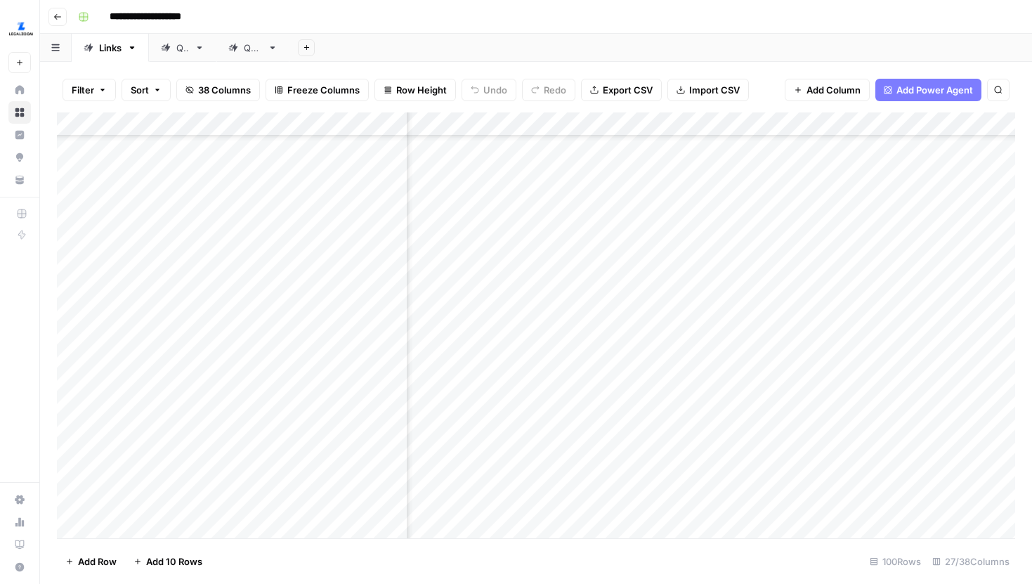
scroll to position [1440, 269]
click at [738, 238] on div "Add Column" at bounding box center [536, 325] width 958 height 426
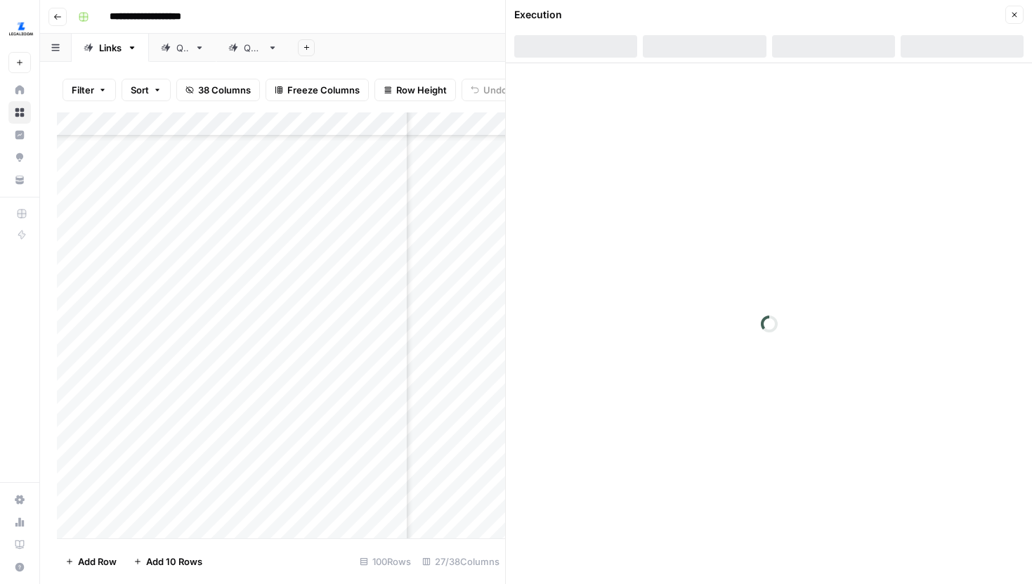
click at [856, 42] on div at bounding box center [833, 46] width 123 height 22
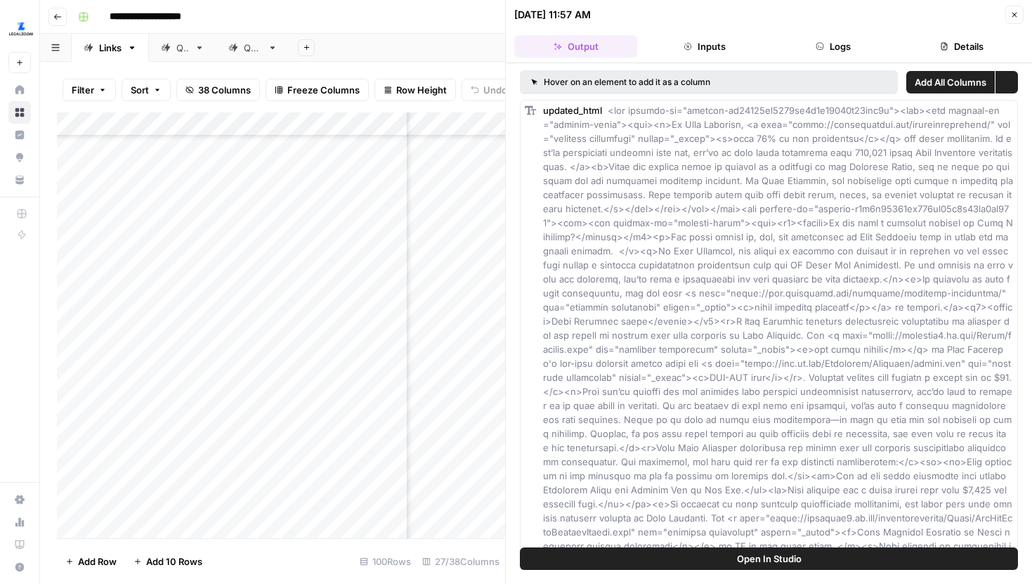
click at [829, 37] on button "Logs" at bounding box center [833, 46] width 123 height 22
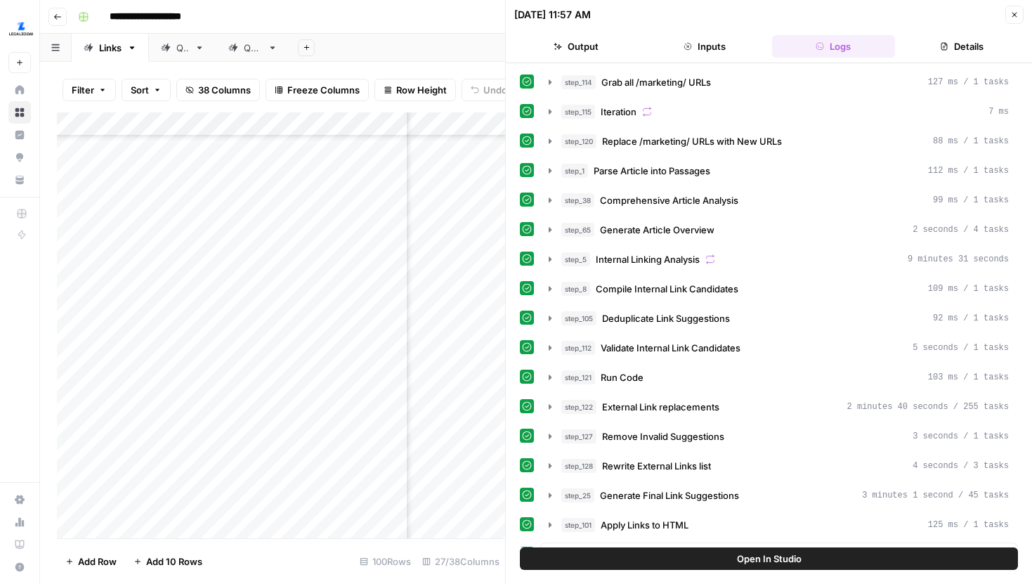
click at [548, 259] on icon "button" at bounding box center [549, 259] width 11 height 11
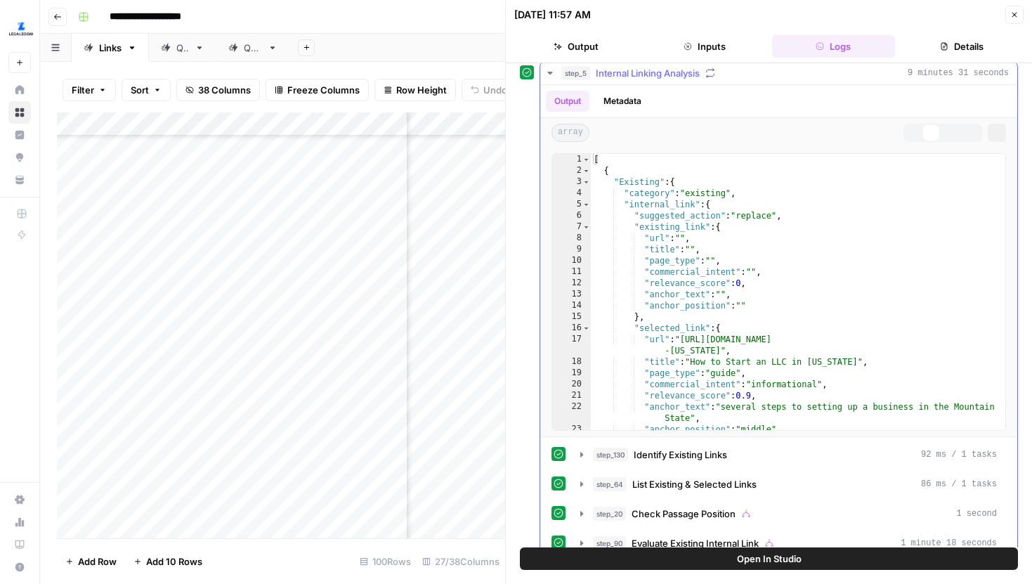
scroll to position [216, 0]
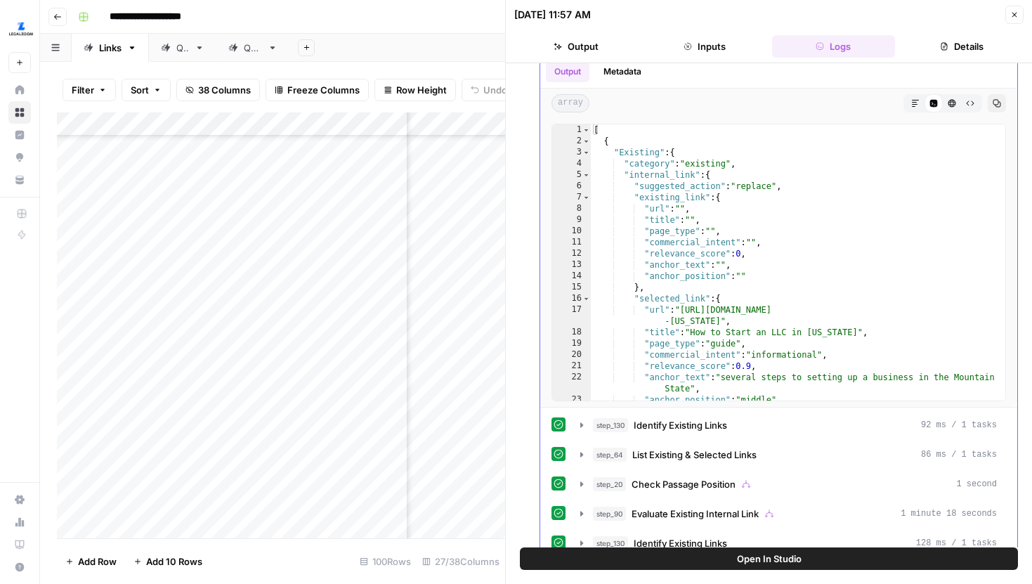
type textarea "**********"
click at [747, 255] on div "[ { "Existing" : { "category" : "existing" , "internal_link" : { "suggested_act…" at bounding box center [798, 273] width 415 height 299
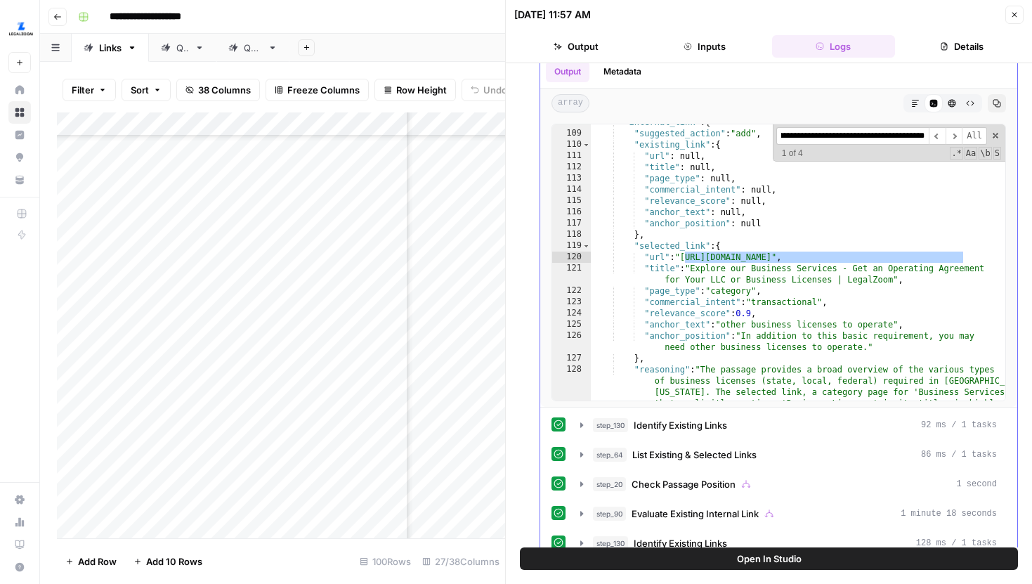
scroll to position [1537, 0]
type input "**********"
click at [950, 136] on span "​" at bounding box center [954, 136] width 17 height 18
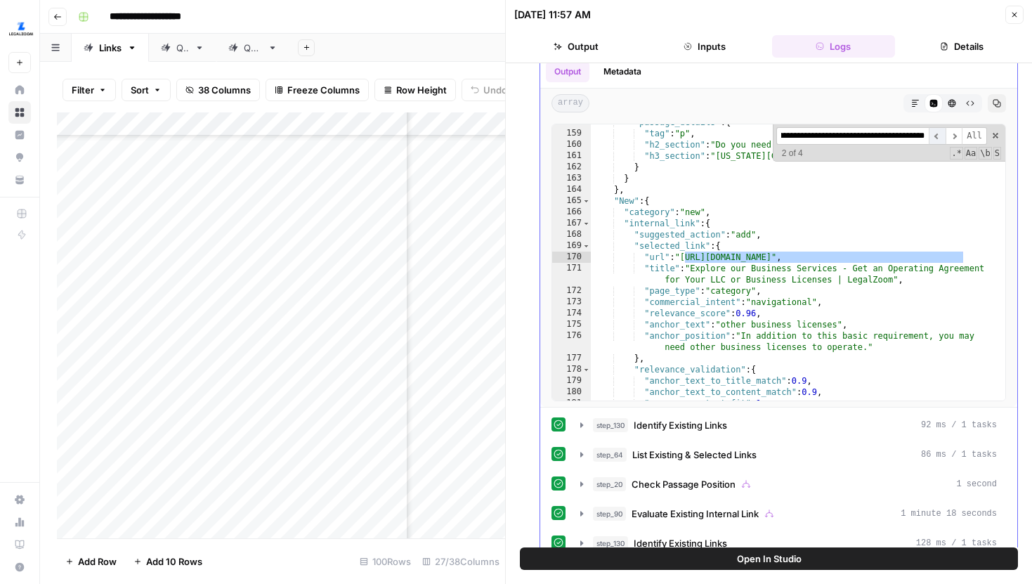
click at [934, 138] on span "​" at bounding box center [937, 136] width 17 height 18
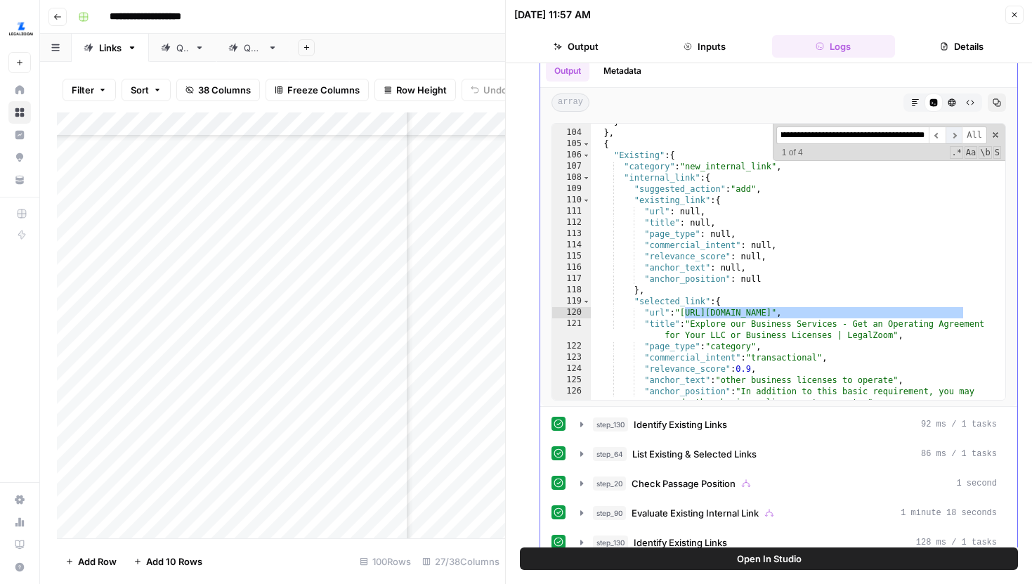
click at [949, 135] on span "​" at bounding box center [954, 135] width 17 height 18
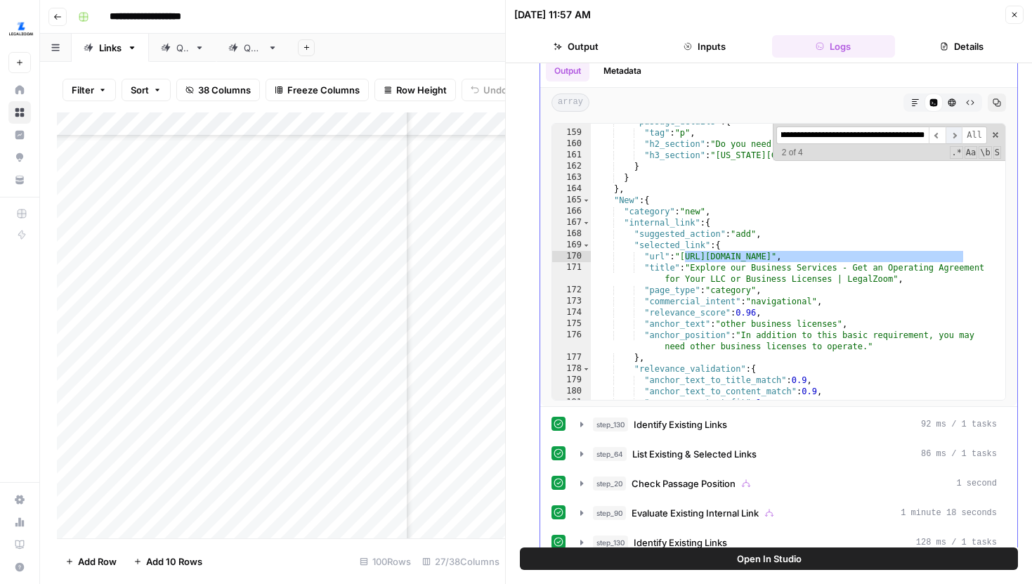
scroll to position [2347, 0]
click at [1012, 20] on button "Close" at bounding box center [1014, 15] width 18 height 18
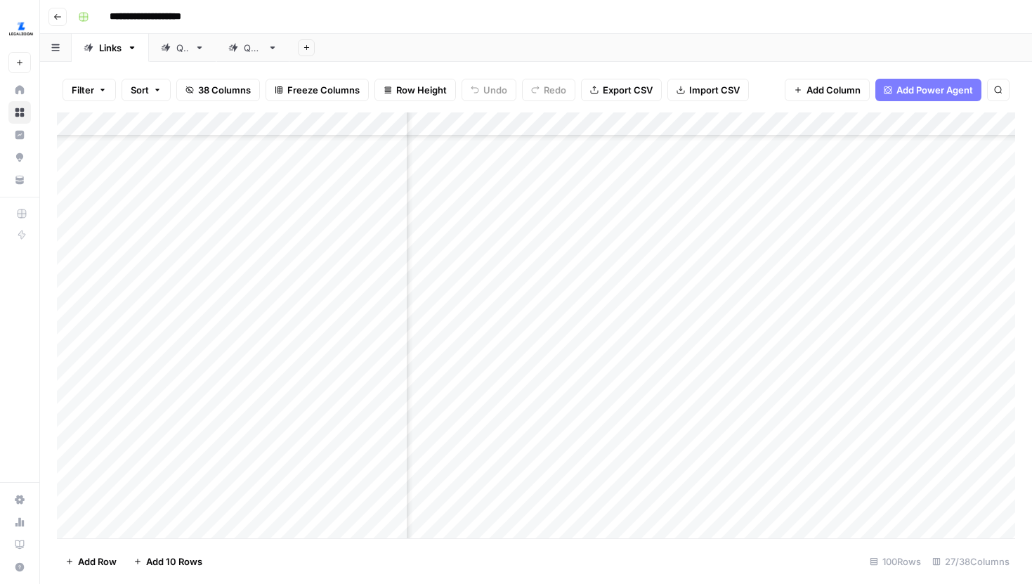
scroll to position [1440, 2237]
click at [920, 242] on div "Add Column" at bounding box center [536, 325] width 958 height 426
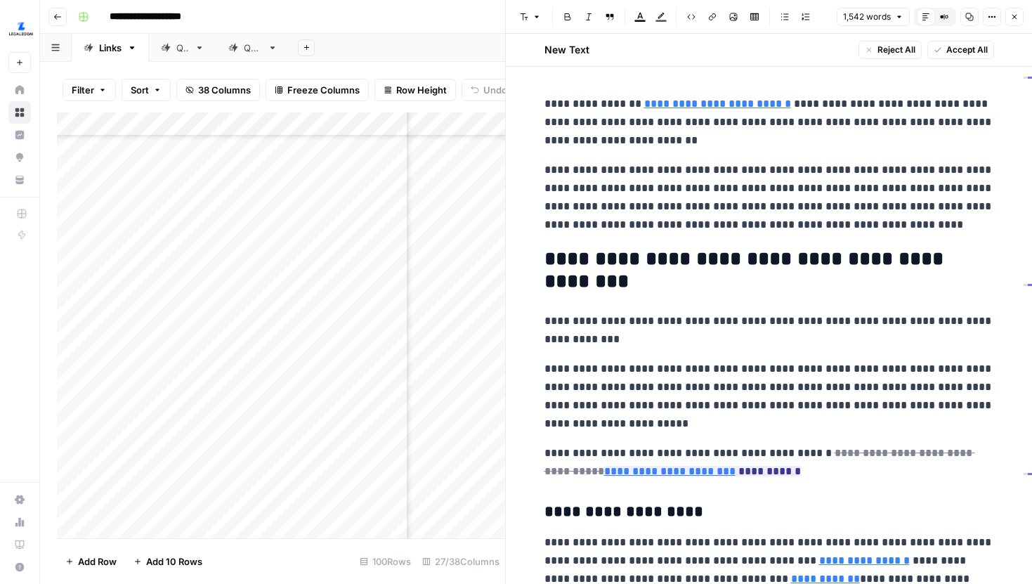
click at [991, 20] on icon "button" at bounding box center [992, 17] width 8 height 8
click at [941, 153] on span "Code" at bounding box center [949, 149] width 67 height 14
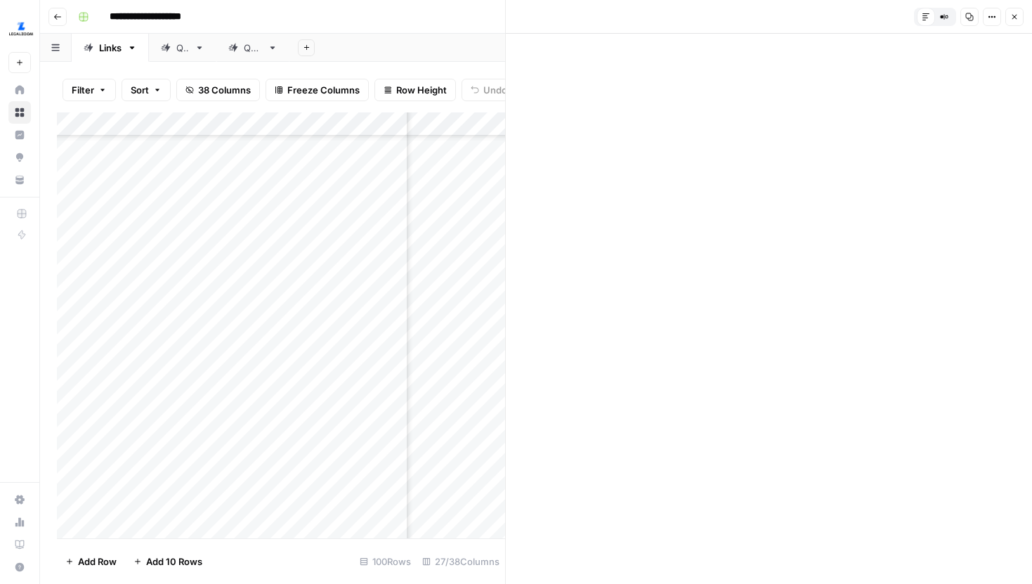
scroll to position [32, 0]
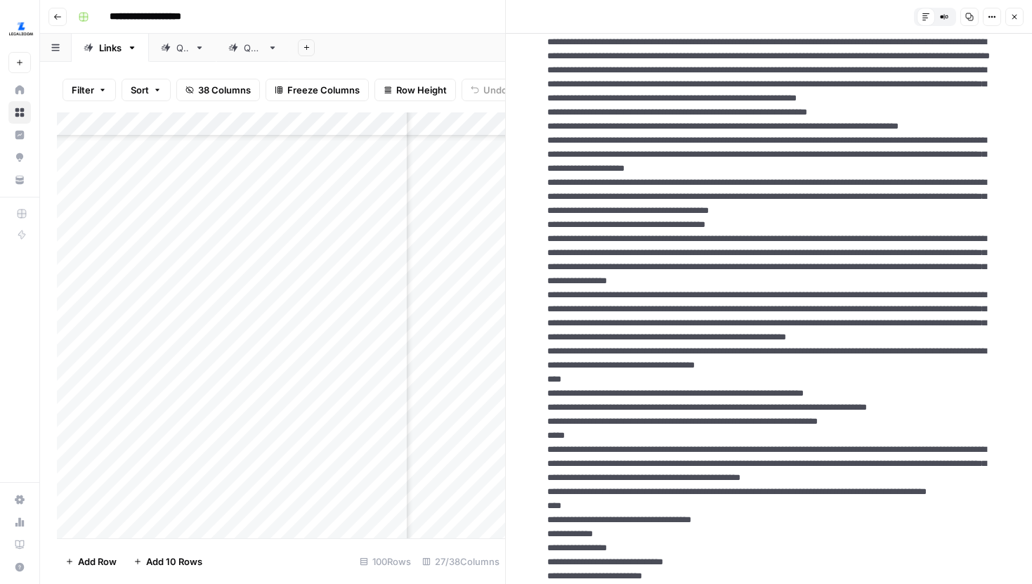
click at [1019, 16] on button "Close" at bounding box center [1014, 17] width 18 height 18
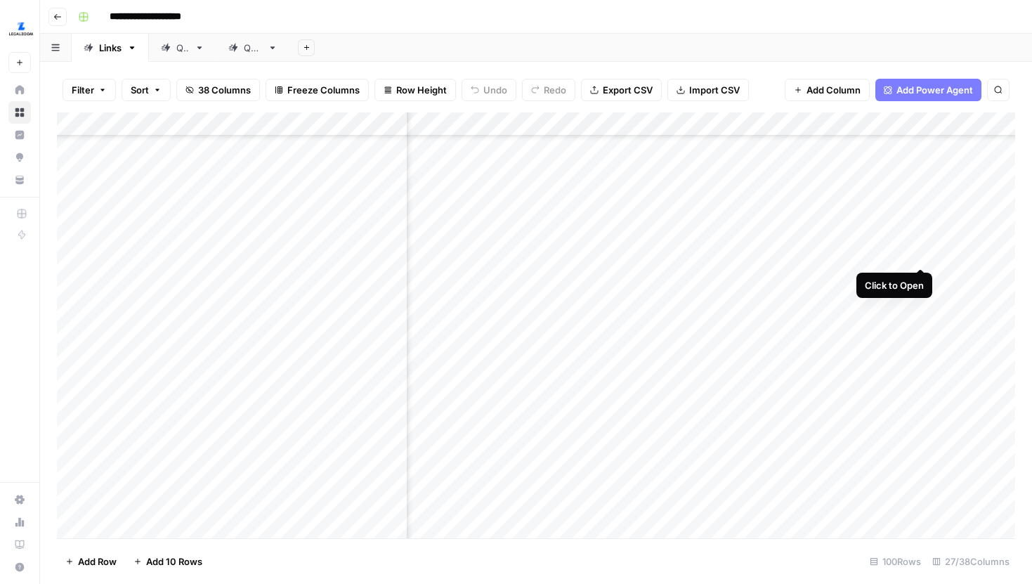
click at [923, 237] on div "Add Column" at bounding box center [536, 325] width 958 height 426
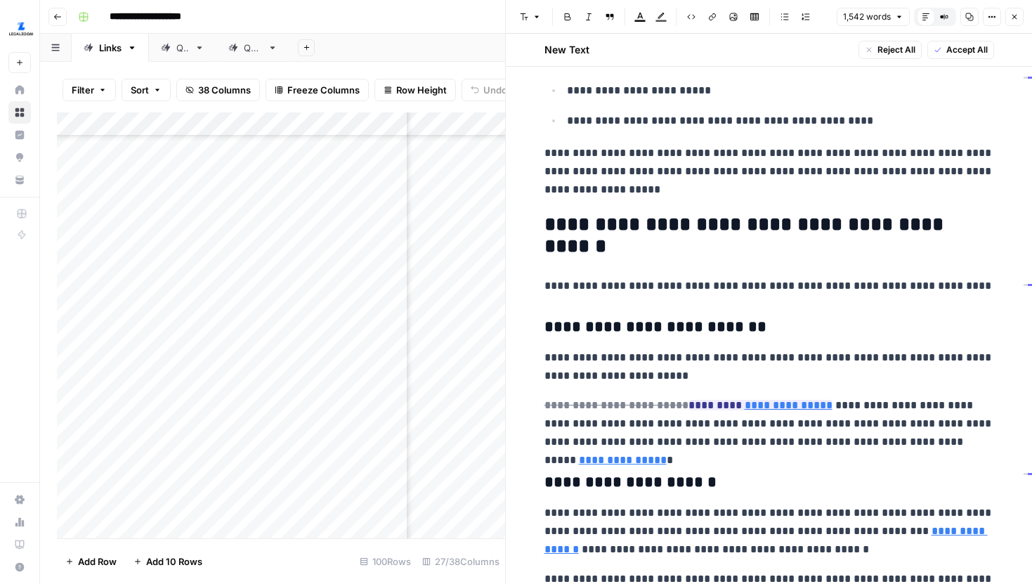
scroll to position [1775, 0]
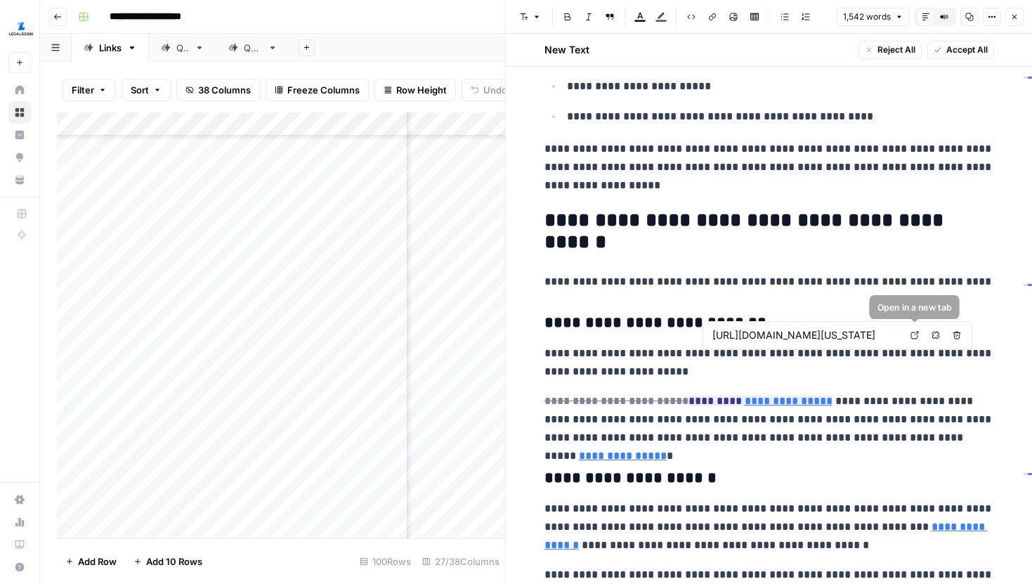
click at [911, 333] on icon at bounding box center [915, 335] width 8 height 8
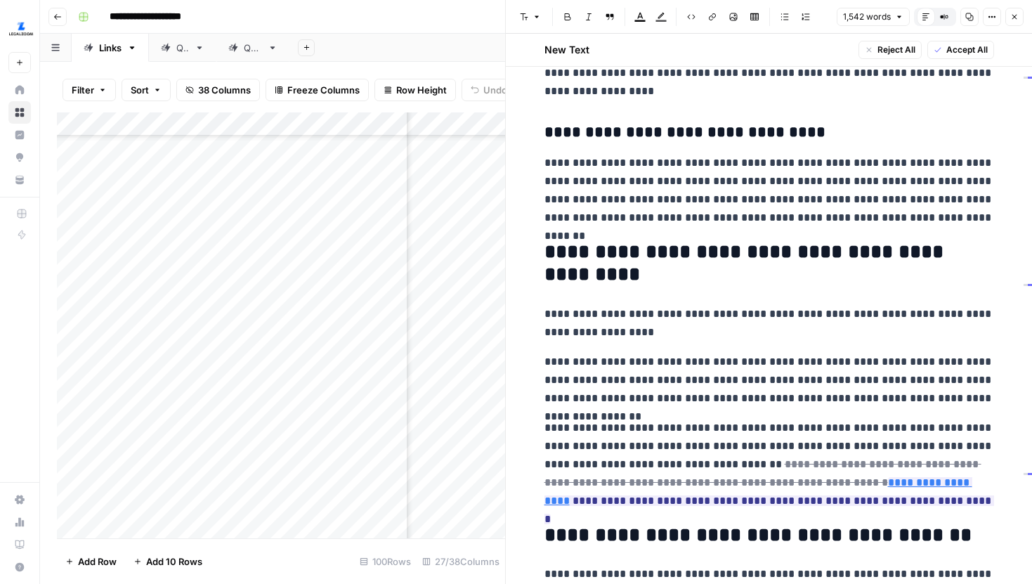
scroll to position [3286, 0]
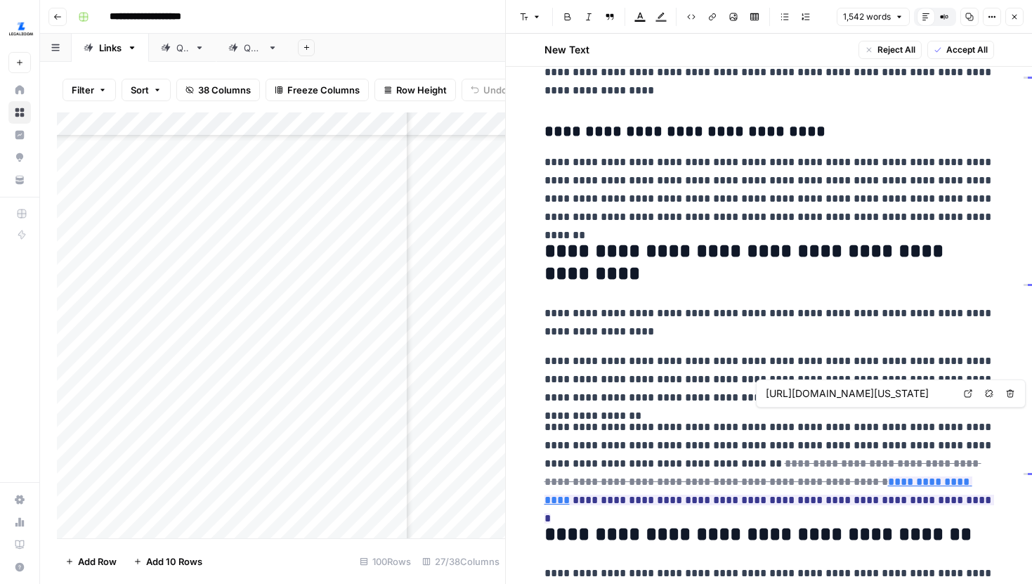
click at [966, 393] on icon at bounding box center [968, 393] width 8 height 8
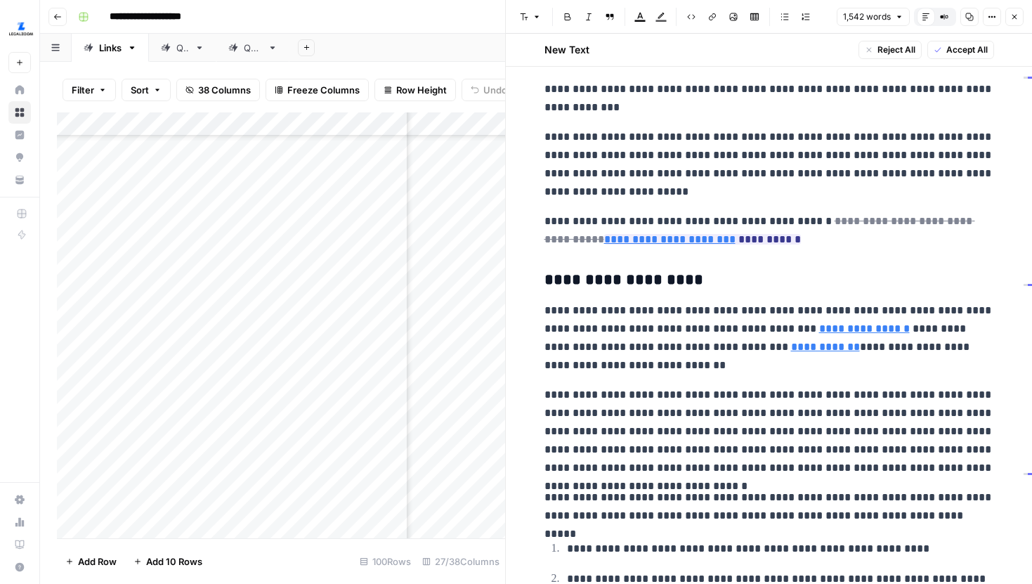
scroll to position [0, 0]
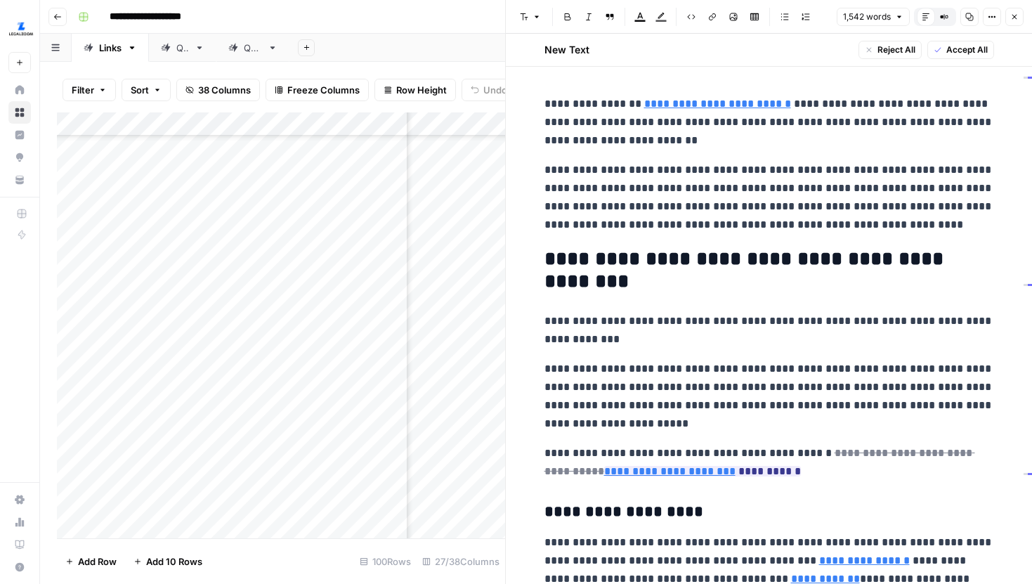
click at [1011, 18] on icon "button" at bounding box center [1014, 17] width 8 height 8
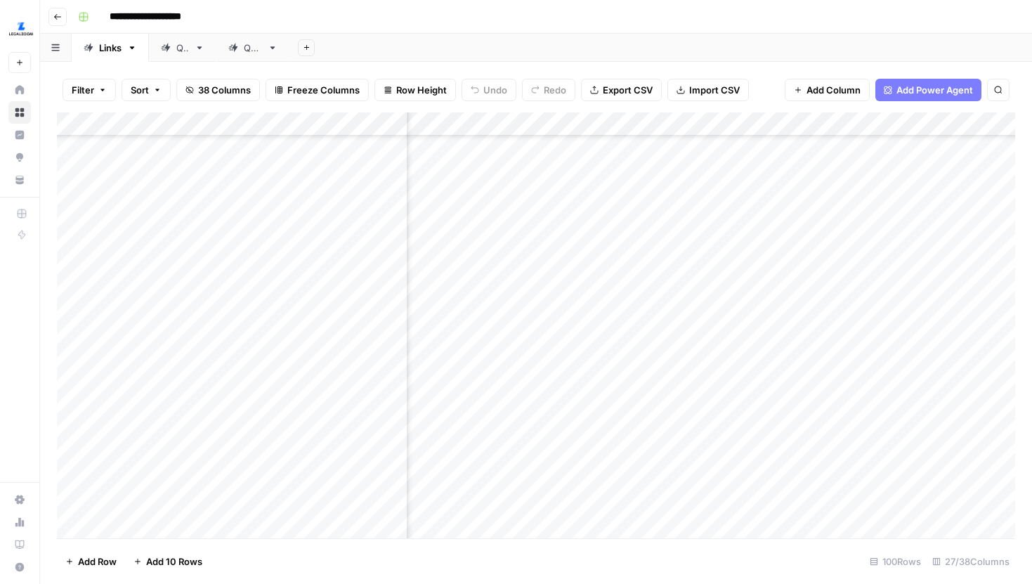
scroll to position [1440, 511]
click at [501, 235] on div "Add Column" at bounding box center [536, 325] width 958 height 426
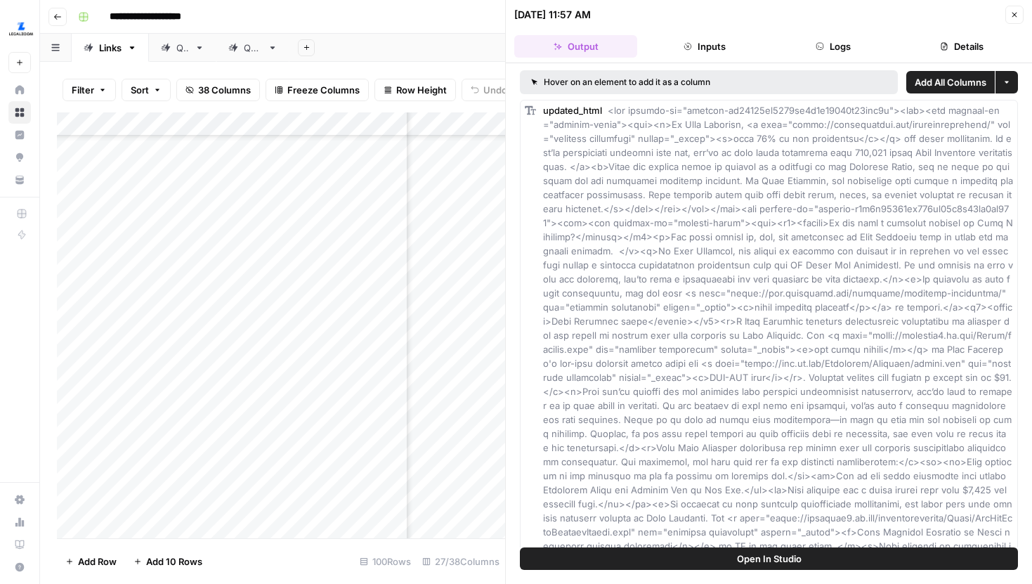
click at [860, 53] on button "Logs" at bounding box center [833, 46] width 123 height 22
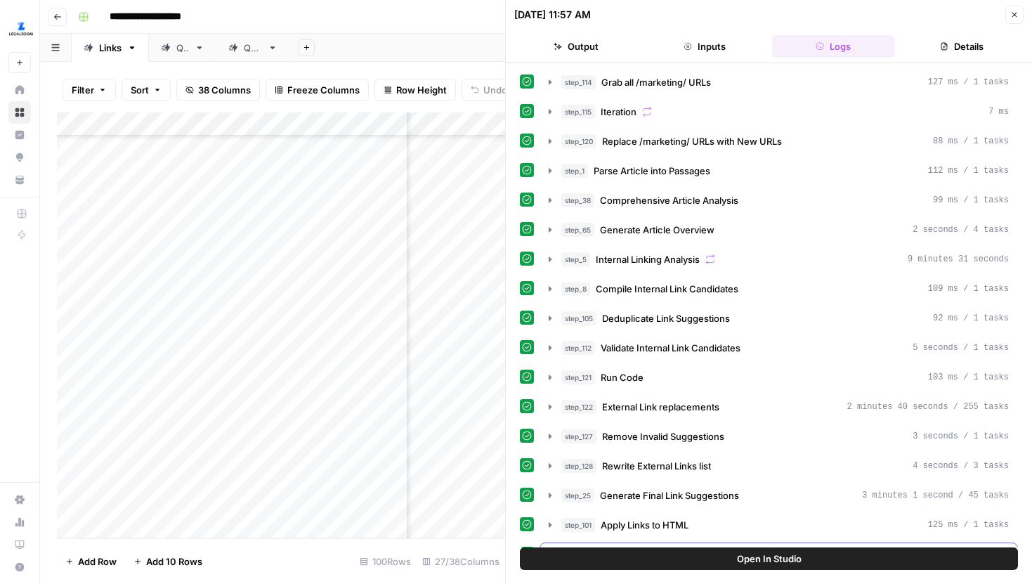
scroll to position [378, 0]
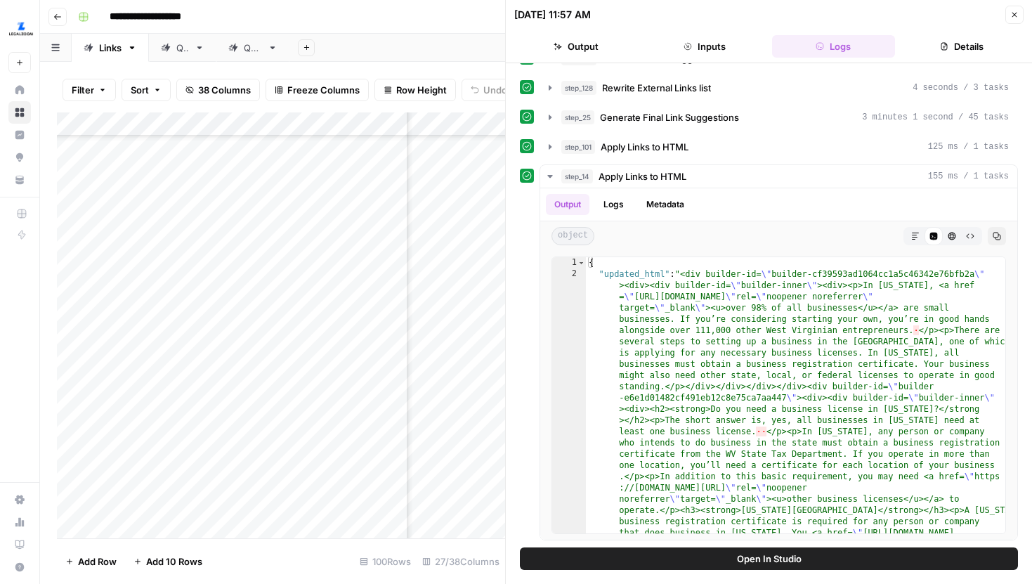
click at [552, 115] on icon "button" at bounding box center [549, 117] width 11 height 11
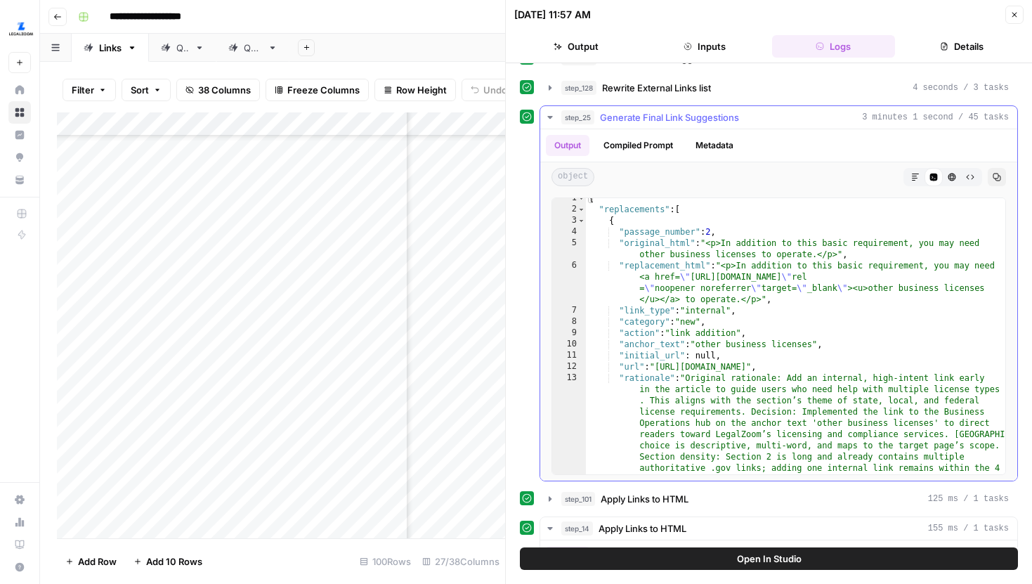
scroll to position [41, 0]
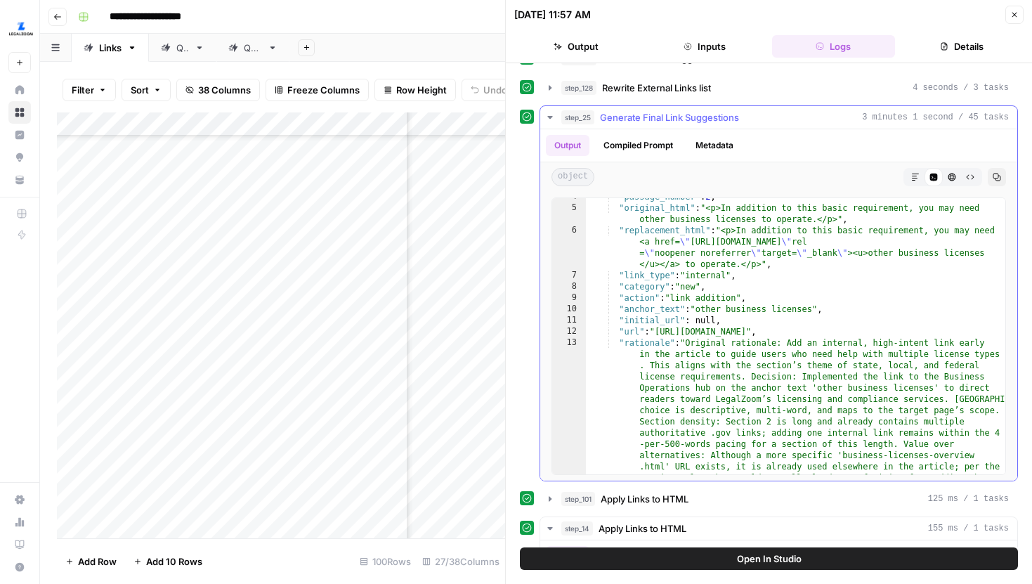
type textarea "**********"
click at [869, 283] on div ""passage_number" : 2 , "original_html" : "<p>In addition to this basic requirem…" at bounding box center [795, 452] width 419 height 523
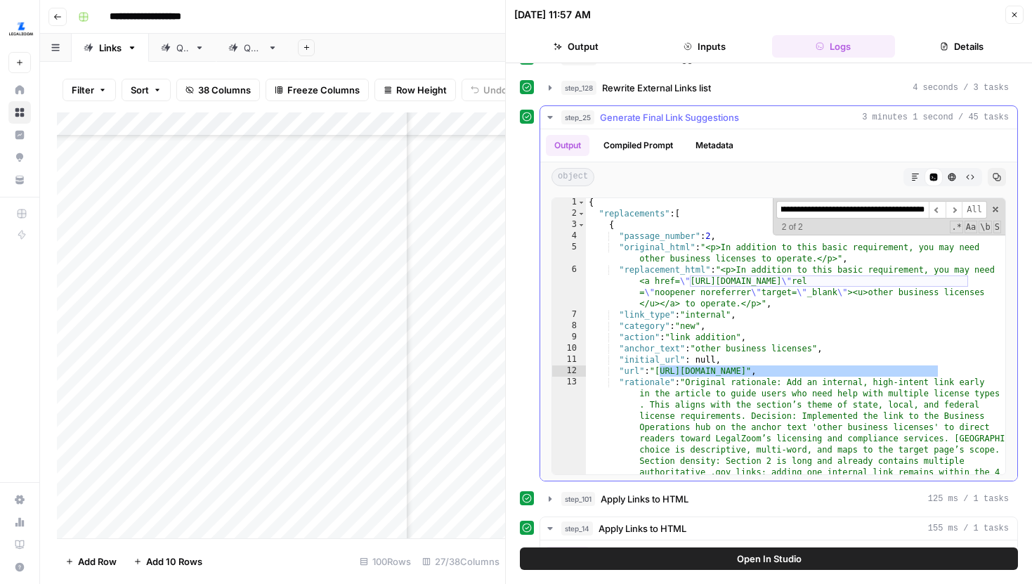
scroll to position [1, 0]
type input "**********"
click at [852, 316] on div "{ "replacements" : [ { "passage_number" : 2 , "original_html" : "<p>In addition…" at bounding box center [795, 458] width 419 height 523
type textarea "**********"
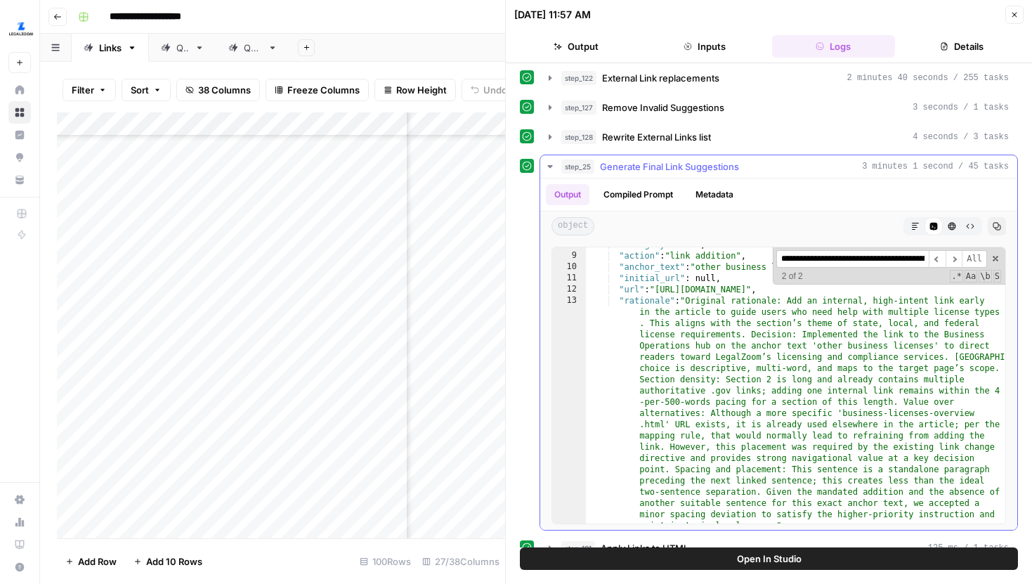
scroll to position [131, 0]
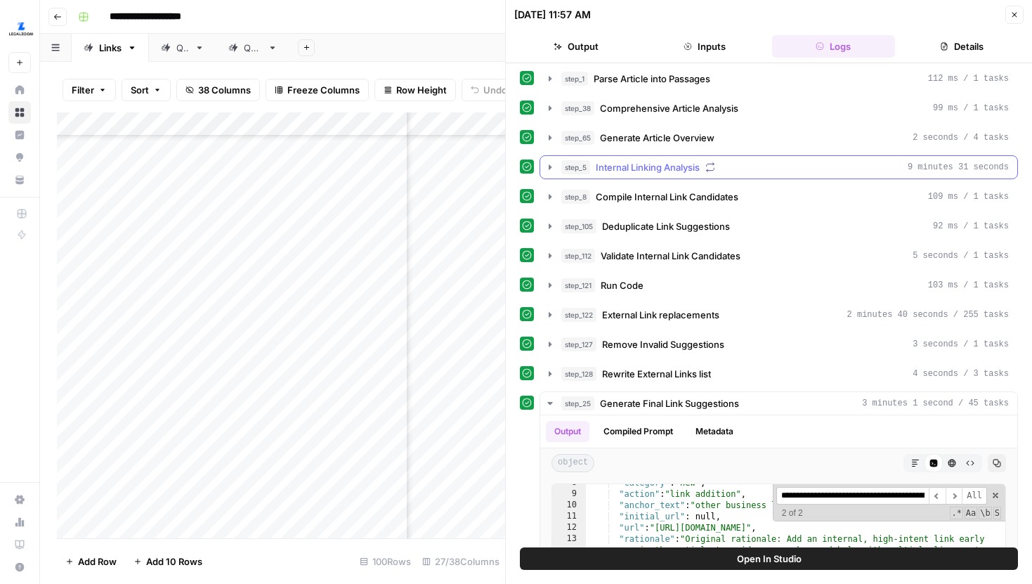
click at [549, 162] on icon "button" at bounding box center [549, 167] width 11 height 11
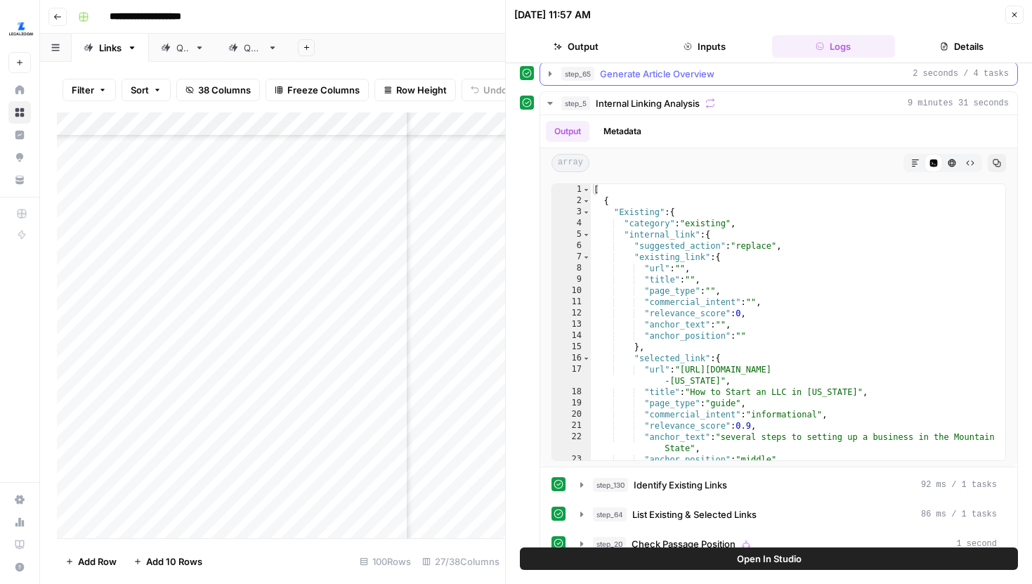
scroll to position [166, 0]
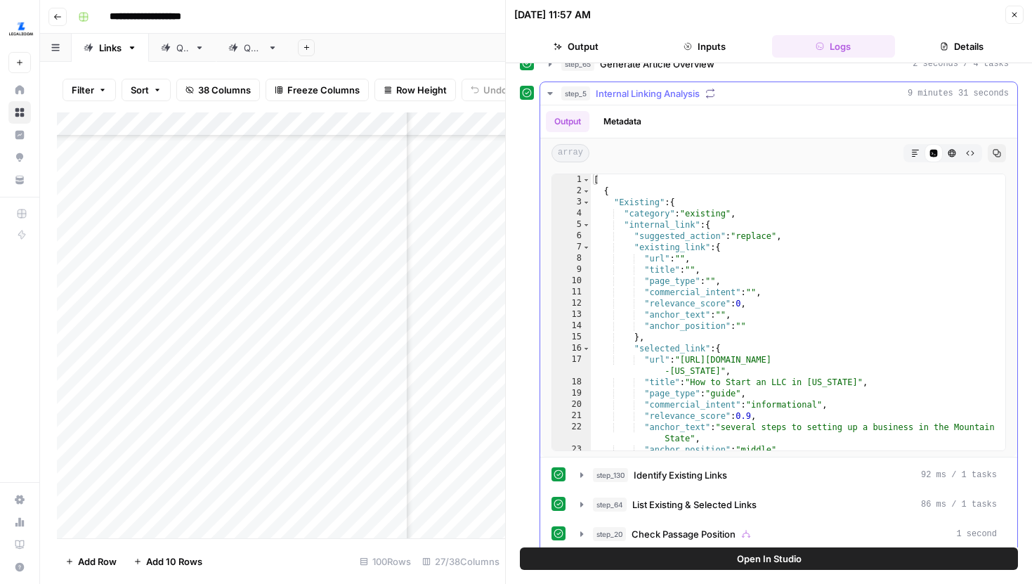
type textarea "**********"
click at [715, 244] on div "[ { "Existing" : { "category" : "existing" , "internal_link" : { "suggested_act…" at bounding box center [798, 323] width 415 height 299
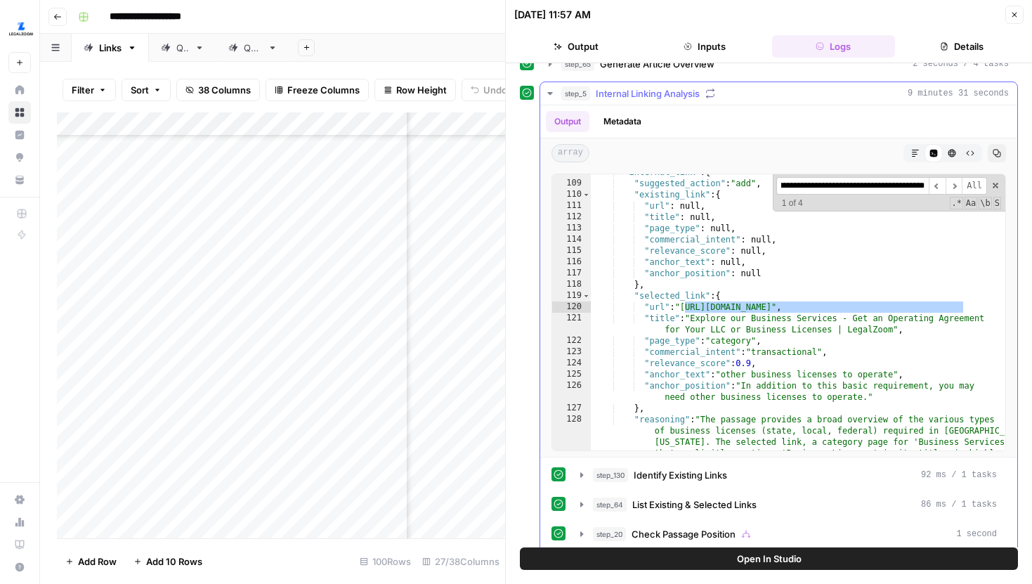
scroll to position [1537, 0]
type input "**********"
click at [958, 186] on span "​" at bounding box center [954, 186] width 17 height 18
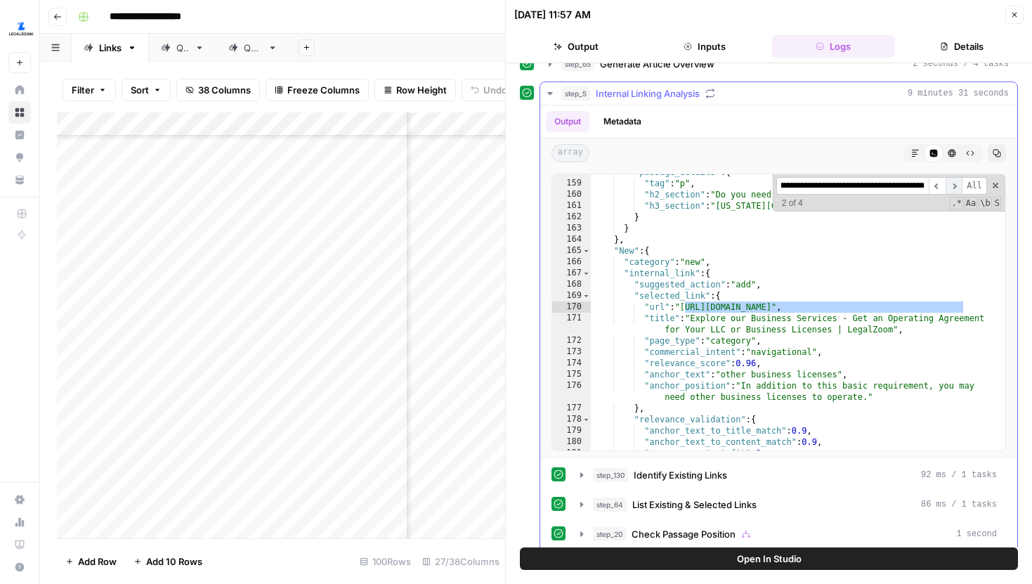
click at [958, 186] on span "​" at bounding box center [954, 186] width 17 height 18
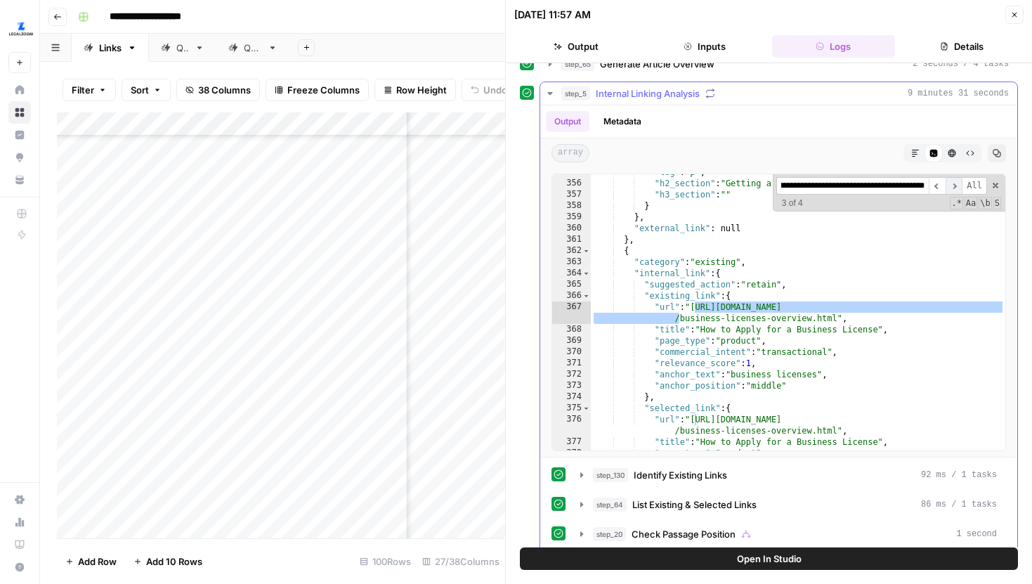
click at [953, 189] on span "​" at bounding box center [954, 186] width 17 height 18
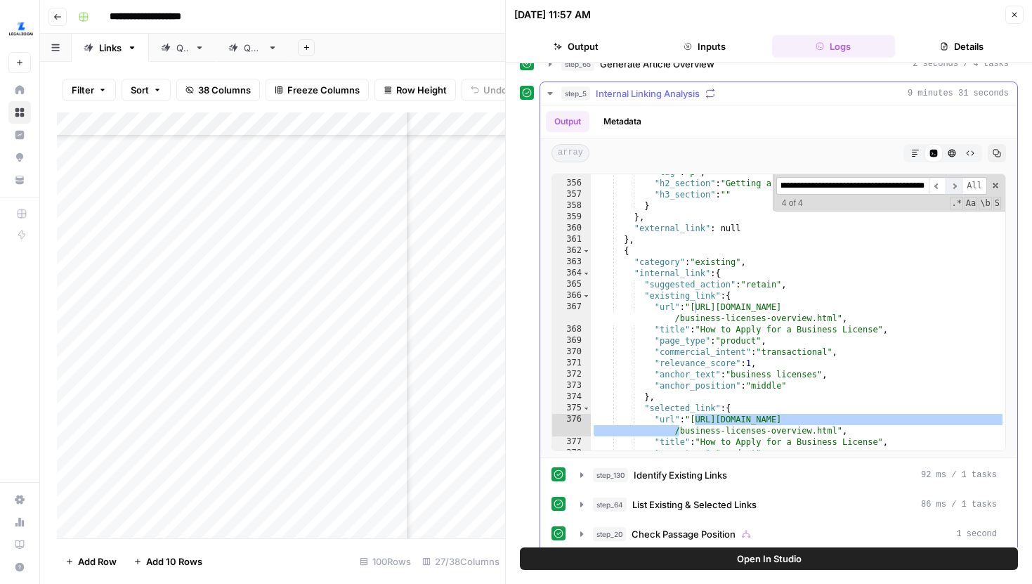
click at [953, 188] on span "​" at bounding box center [954, 186] width 17 height 18
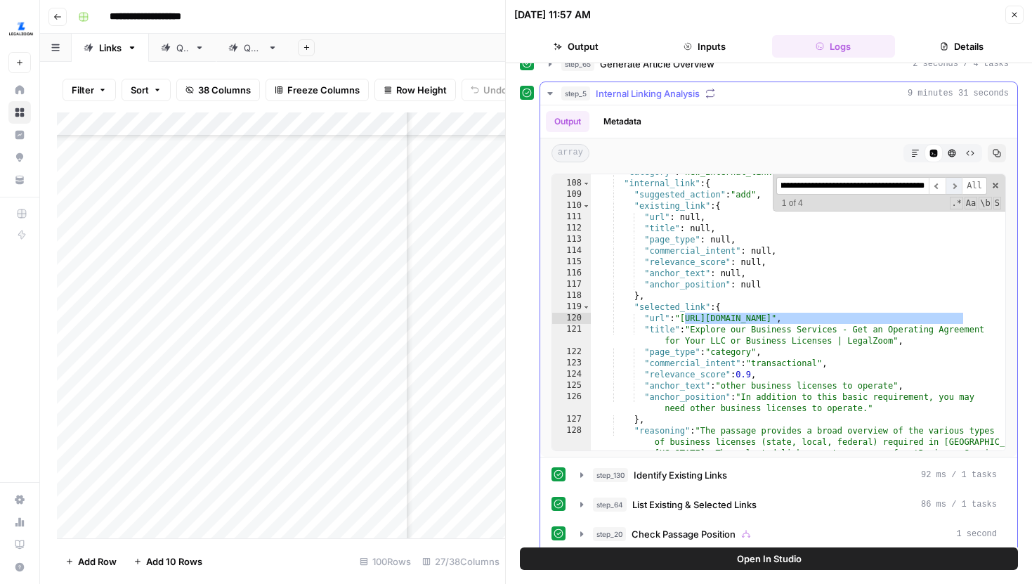
click at [953, 188] on span "​" at bounding box center [954, 186] width 17 height 18
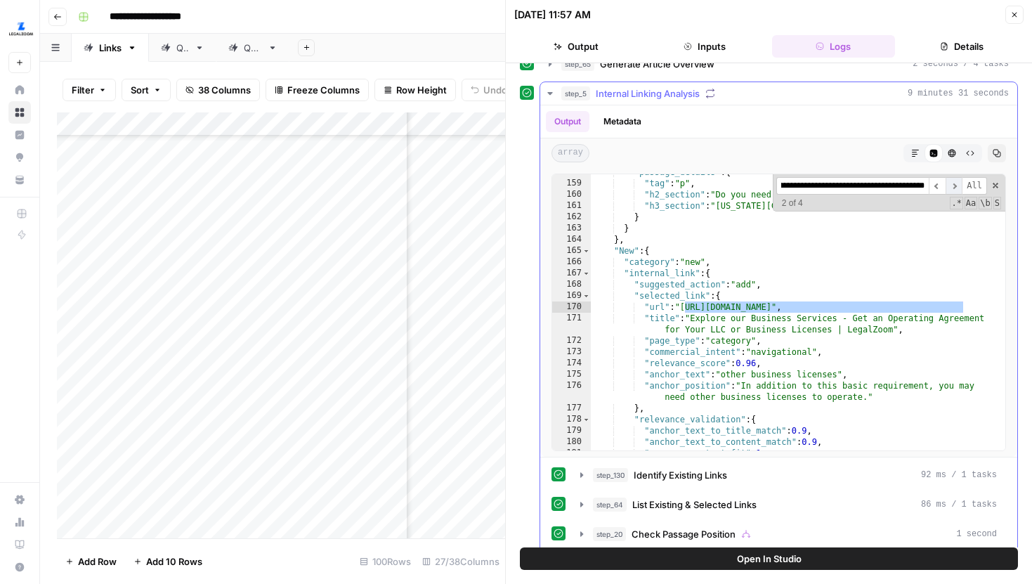
click at [953, 188] on span "​" at bounding box center [954, 186] width 17 height 18
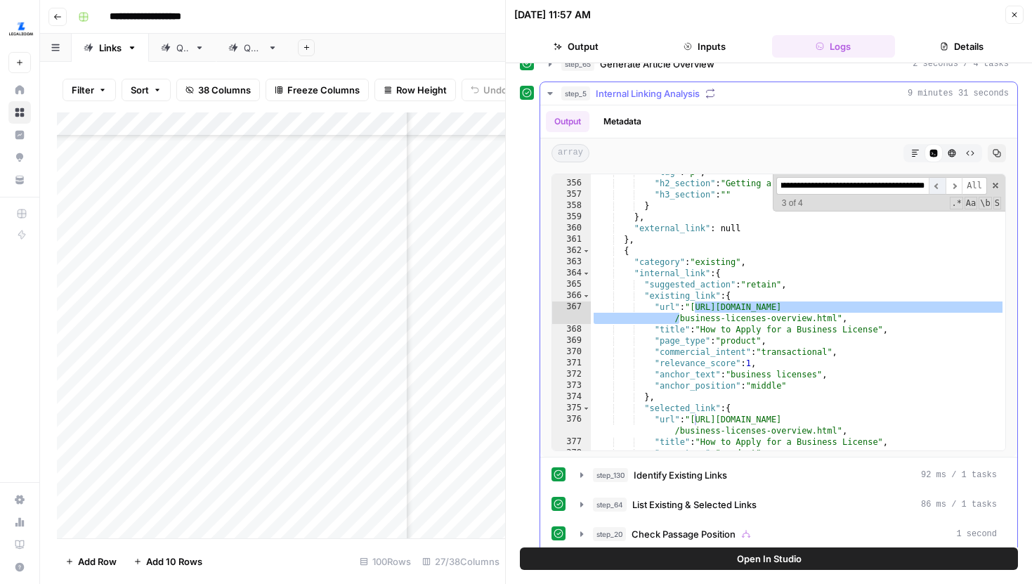
scroll to position [0, 0]
click at [938, 186] on span "​" at bounding box center [937, 186] width 17 height 18
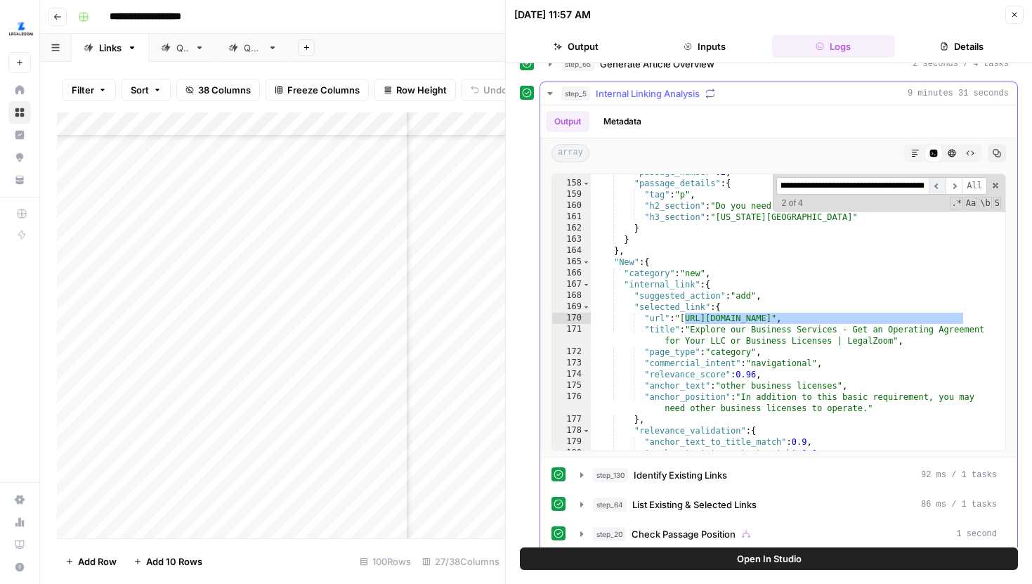
click at [938, 186] on span "​" at bounding box center [937, 186] width 17 height 18
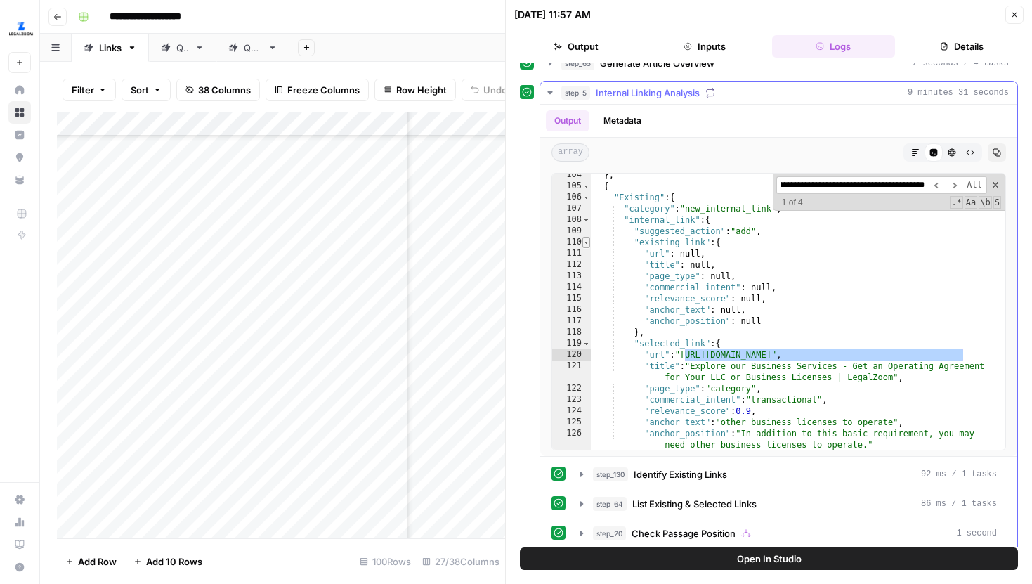
type textarea "**********"
click at [586, 241] on span "Toggle code folding, rows 110 through 118" at bounding box center [586, 242] width 8 height 11
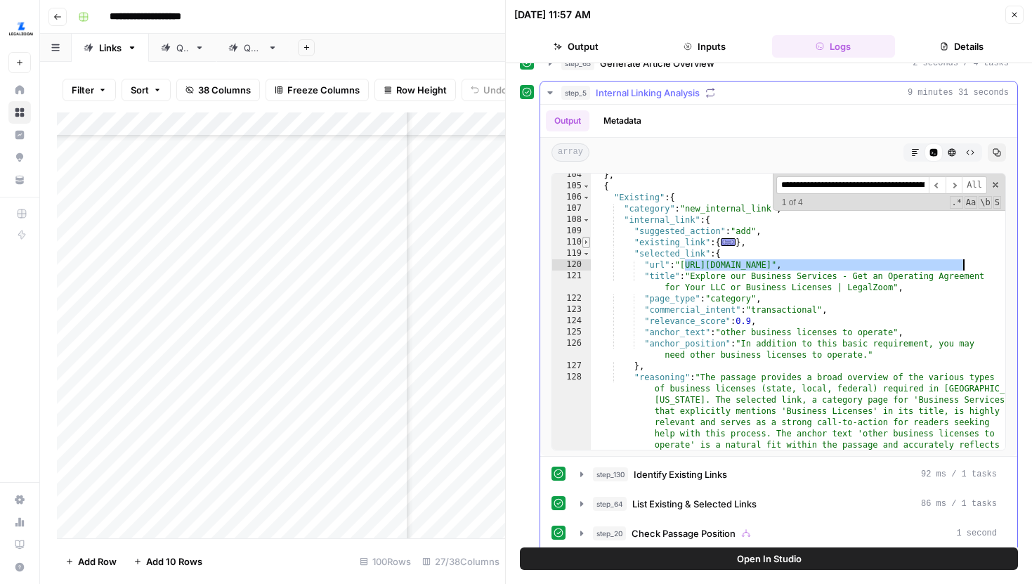
click at [585, 242] on span "Toggle code folding, rows 110 through 118" at bounding box center [586, 242] width 8 height 11
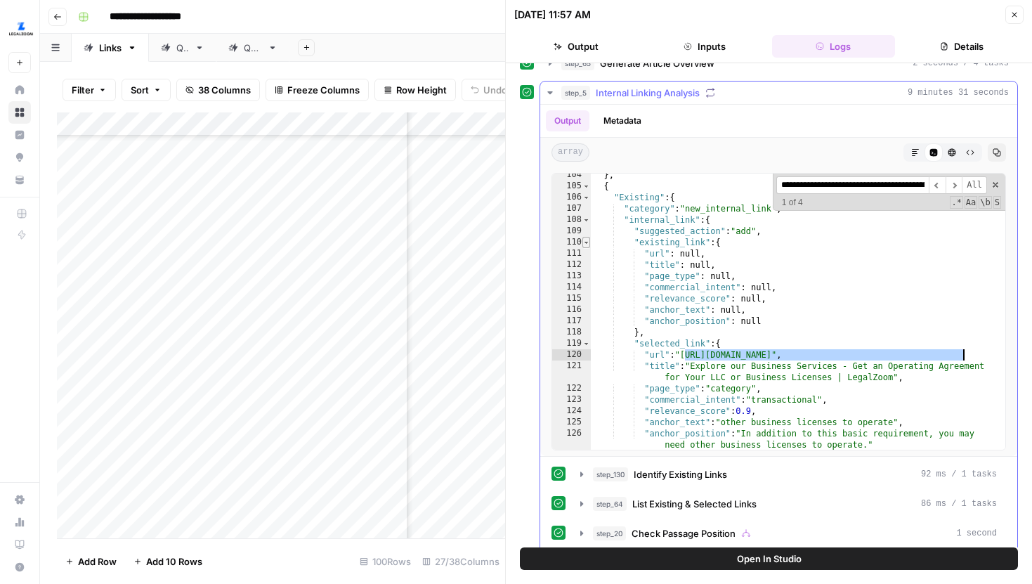
click at [585, 242] on span "Toggle code folding, rows 110 through 118" at bounding box center [586, 242] width 8 height 11
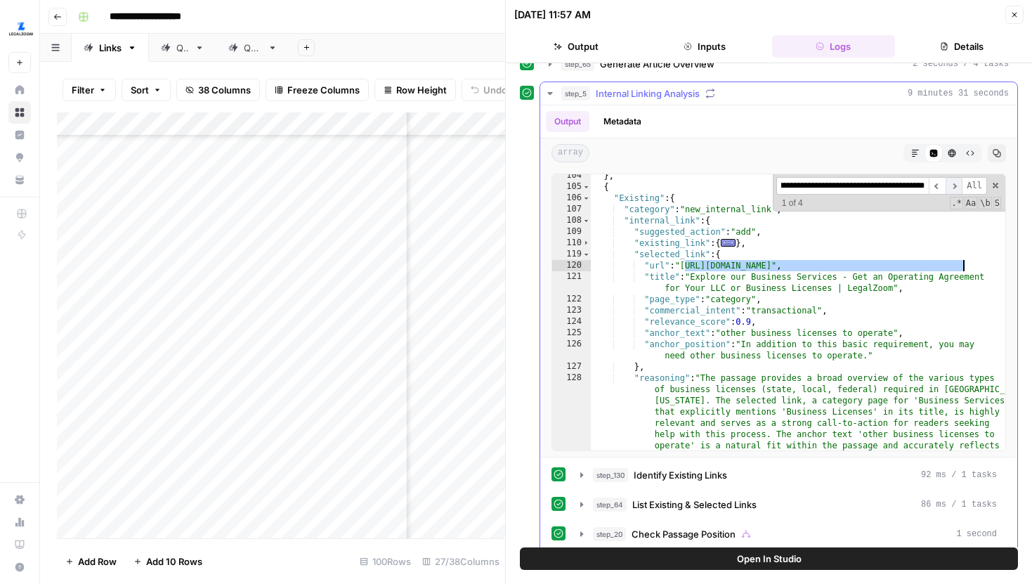
click at [958, 185] on span "​" at bounding box center [954, 186] width 17 height 18
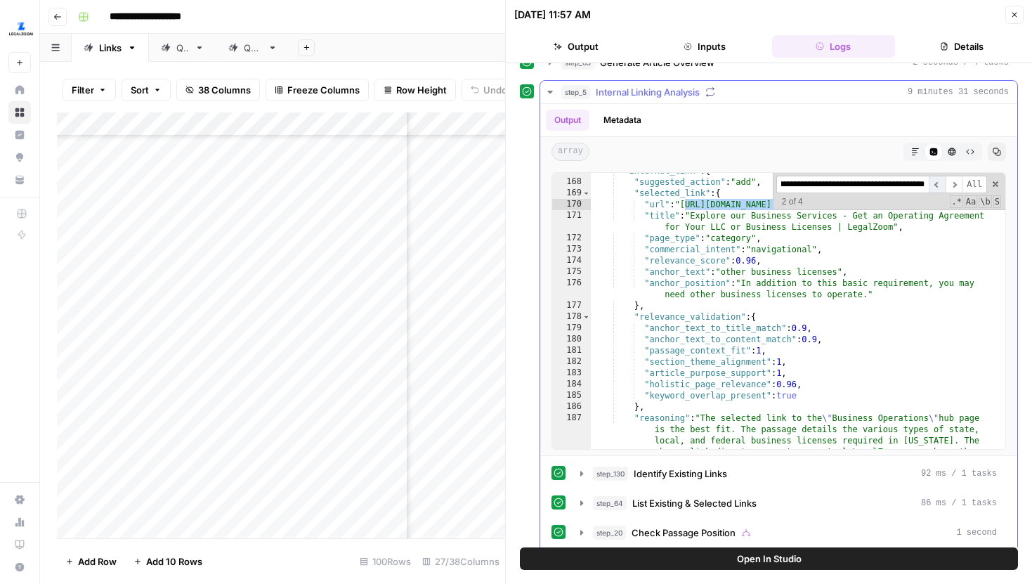
click at [938, 184] on span "​" at bounding box center [937, 185] width 17 height 18
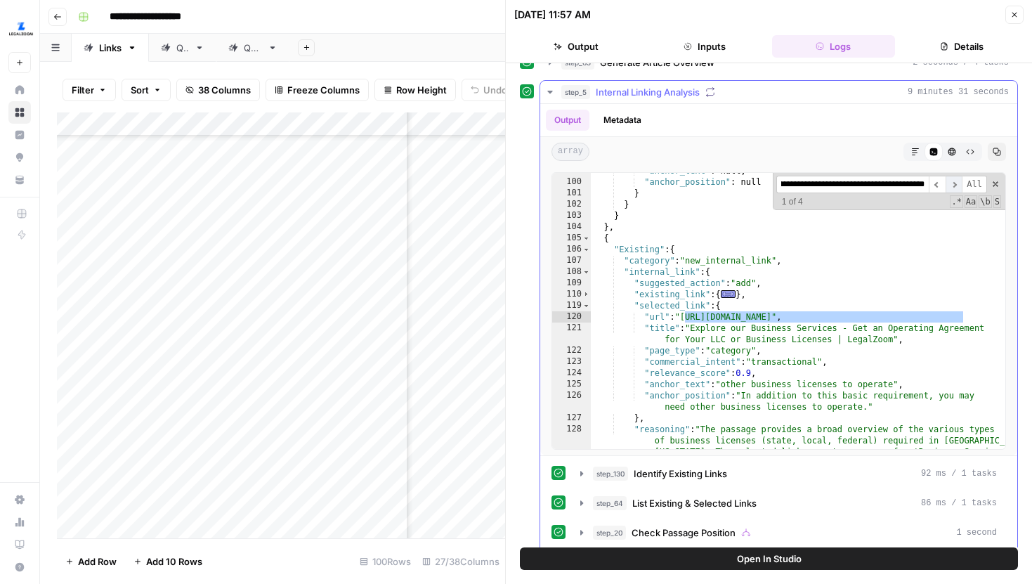
click at [951, 183] on span "​" at bounding box center [954, 185] width 17 height 18
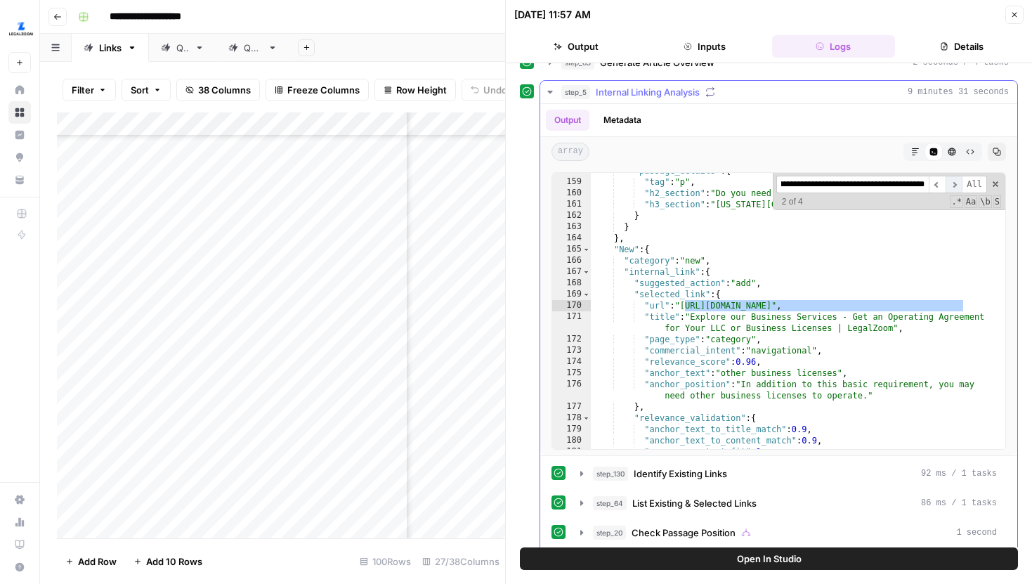
click at [951, 183] on span "​" at bounding box center [954, 185] width 17 height 18
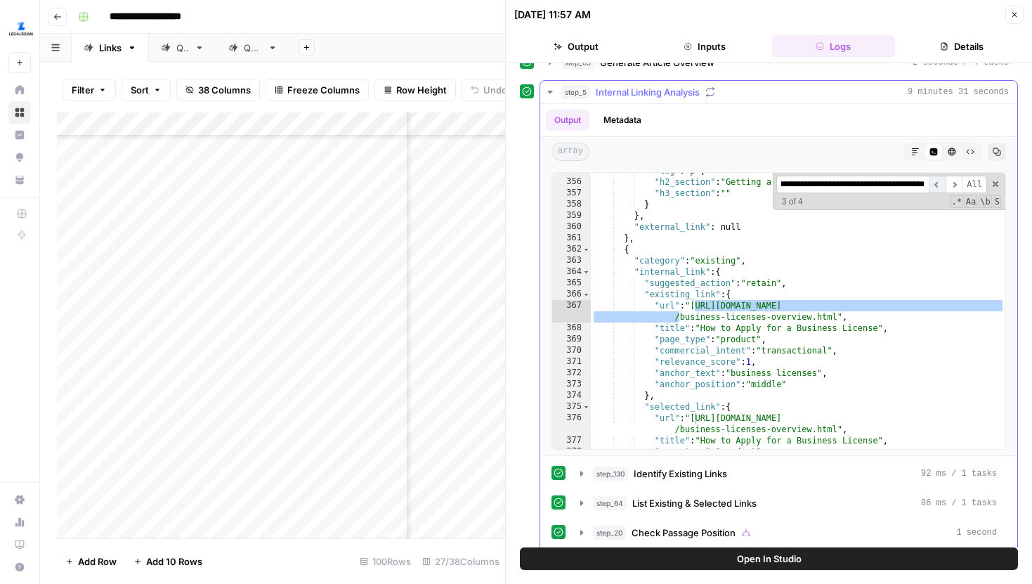
click at [939, 185] on span "​" at bounding box center [937, 185] width 17 height 18
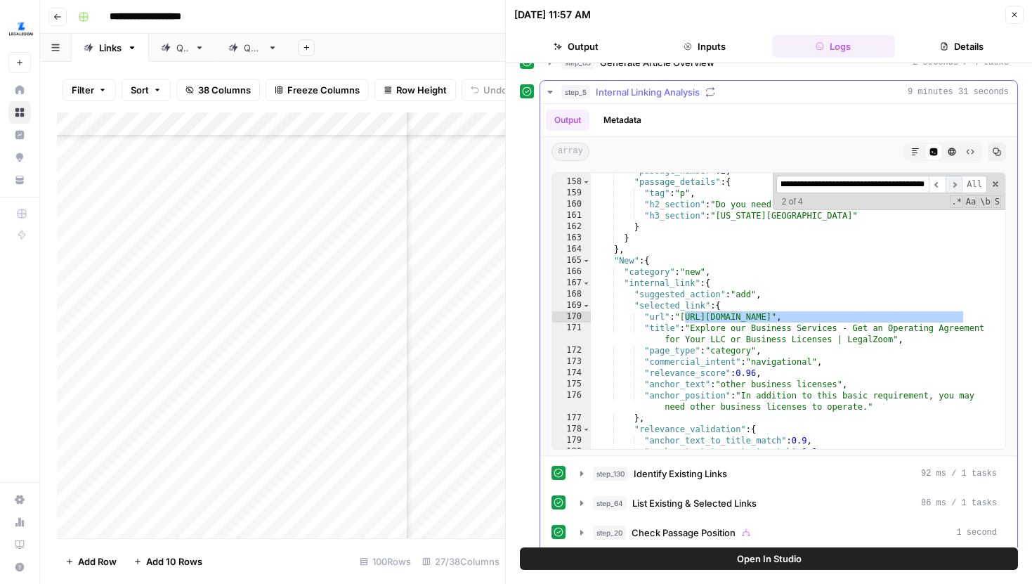
click at [947, 184] on span "​" at bounding box center [954, 185] width 17 height 18
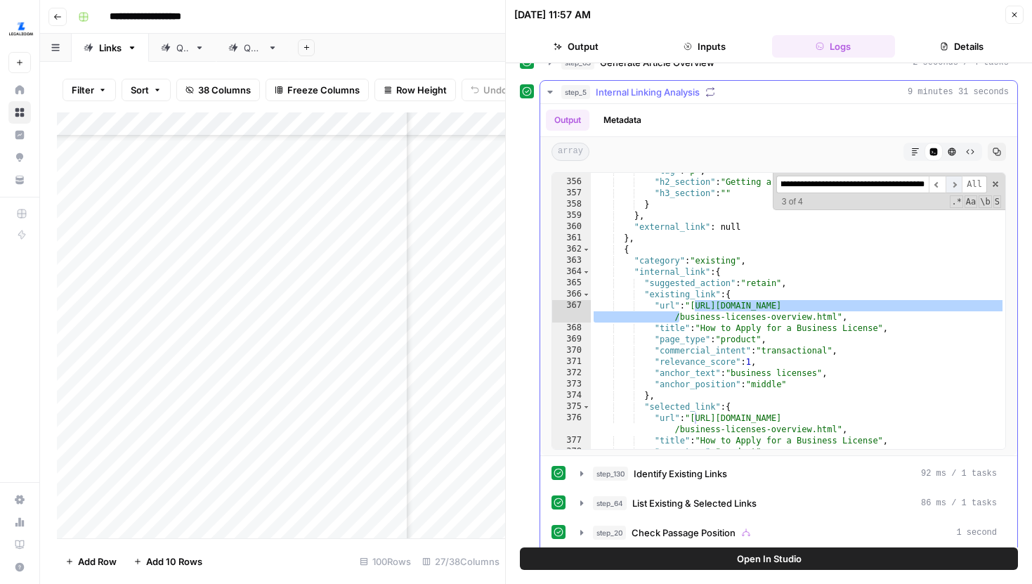
click at [949, 188] on span "​" at bounding box center [954, 185] width 17 height 18
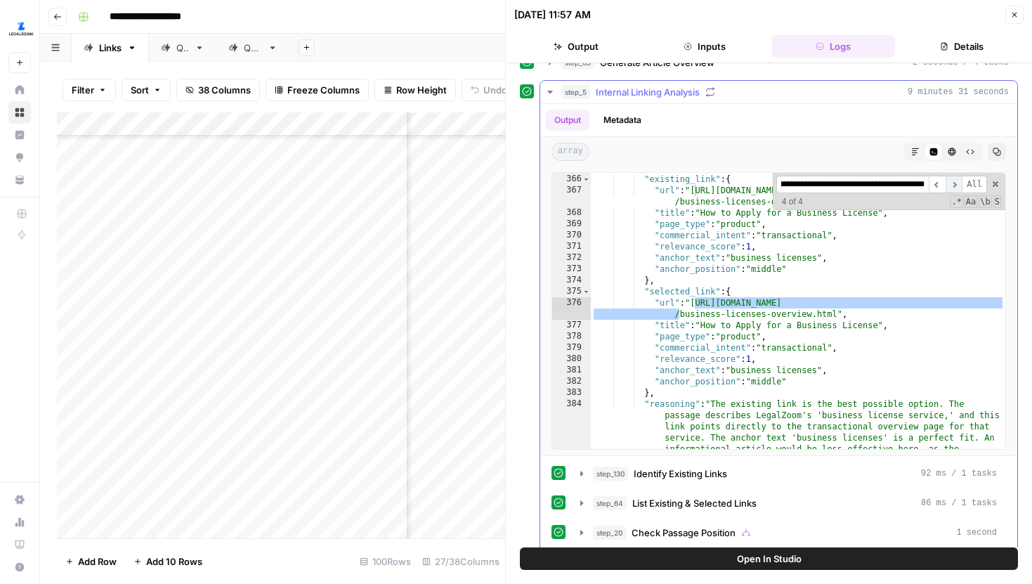
click at [952, 183] on span "​" at bounding box center [954, 185] width 17 height 18
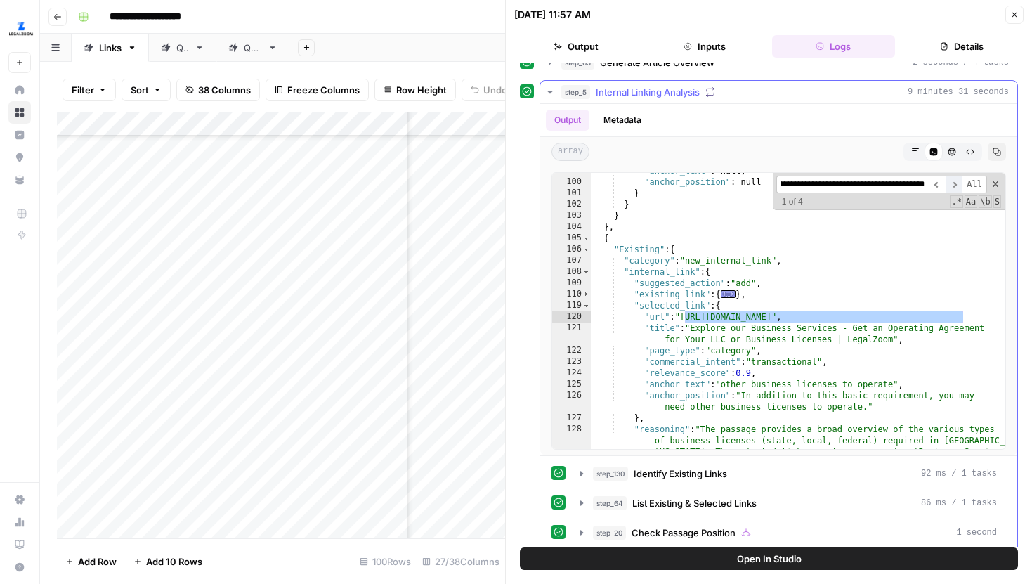
click at [952, 183] on span "​" at bounding box center [954, 185] width 17 height 18
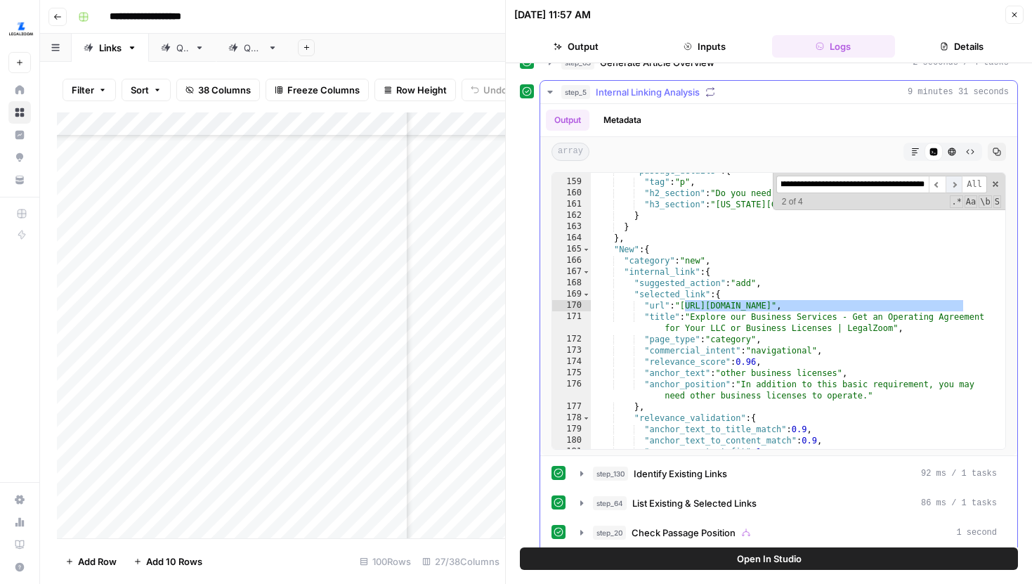
click at [952, 183] on span "​" at bounding box center [954, 185] width 17 height 18
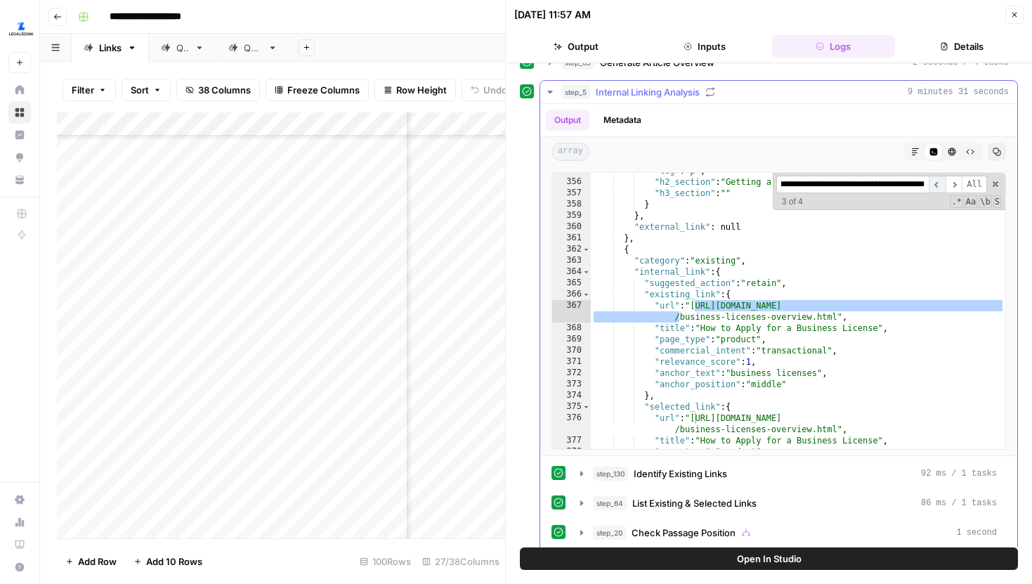
click at [941, 184] on span "​" at bounding box center [937, 185] width 17 height 18
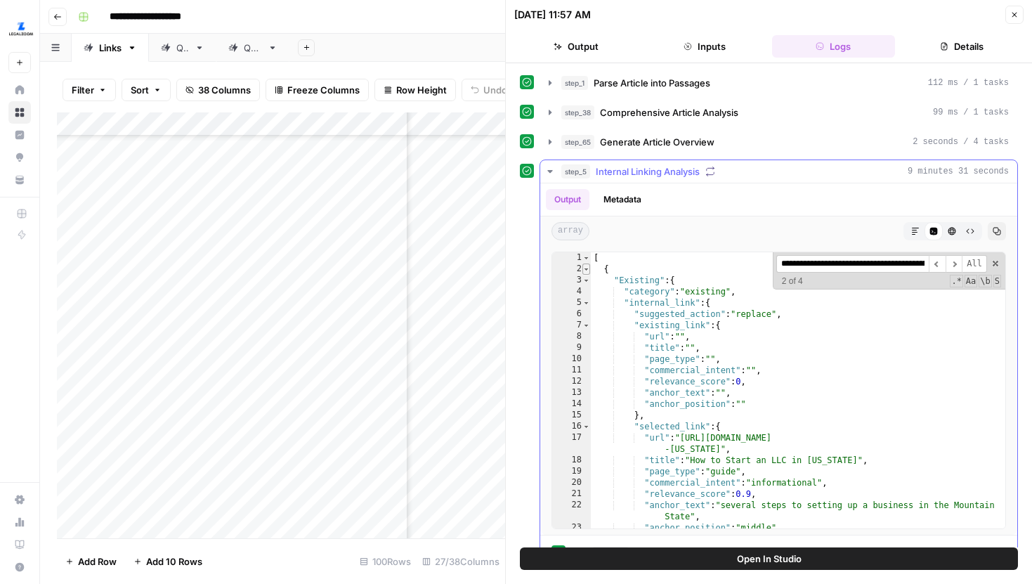
click at [586, 270] on span "Toggle code folding, rows 2 through 104" at bounding box center [586, 268] width 8 height 11
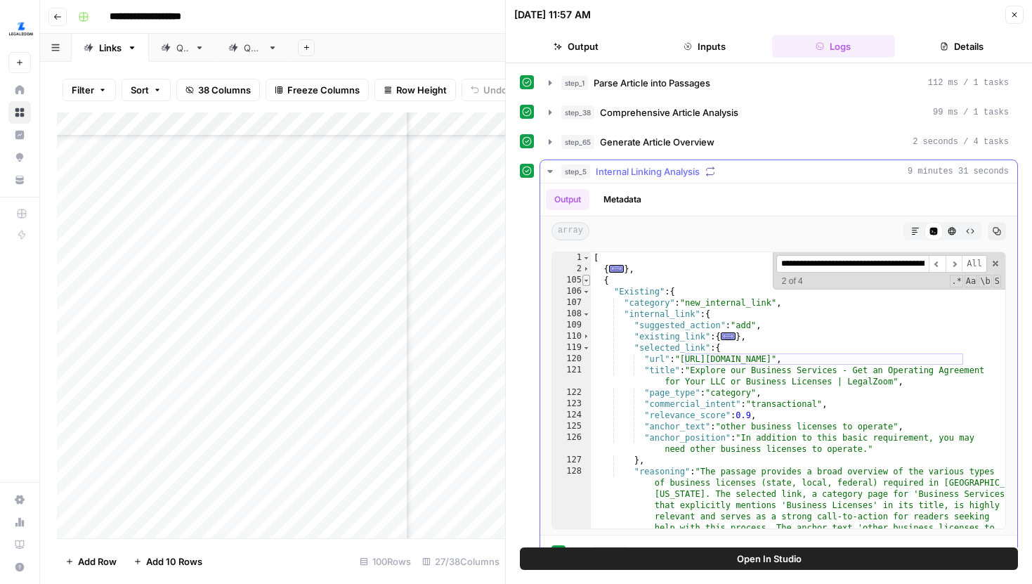
click at [584, 282] on span "Toggle code folding, rows 105 through 207" at bounding box center [586, 280] width 8 height 11
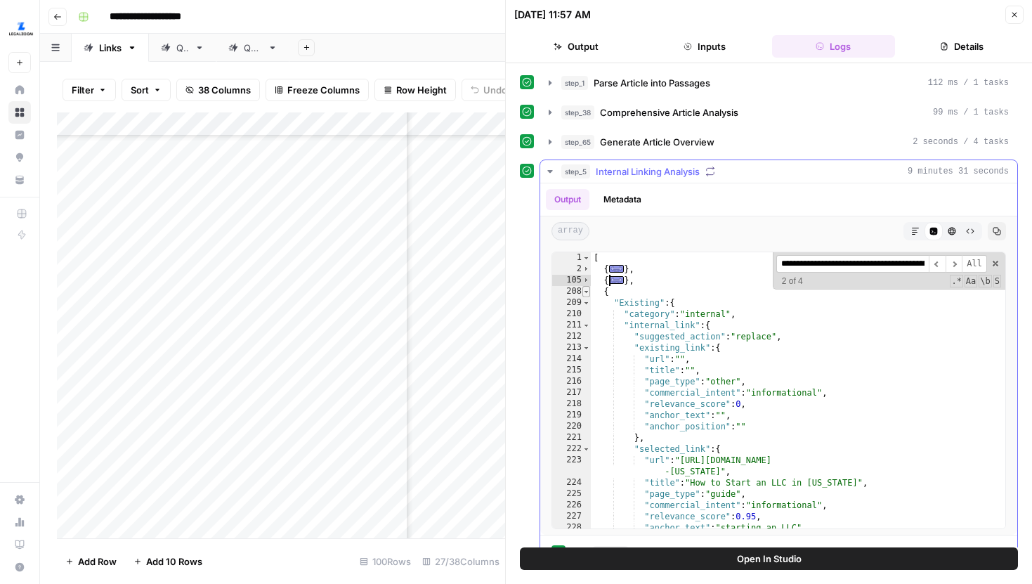
click at [585, 290] on span "Toggle code folding, rows 208 through 282" at bounding box center [586, 291] width 8 height 11
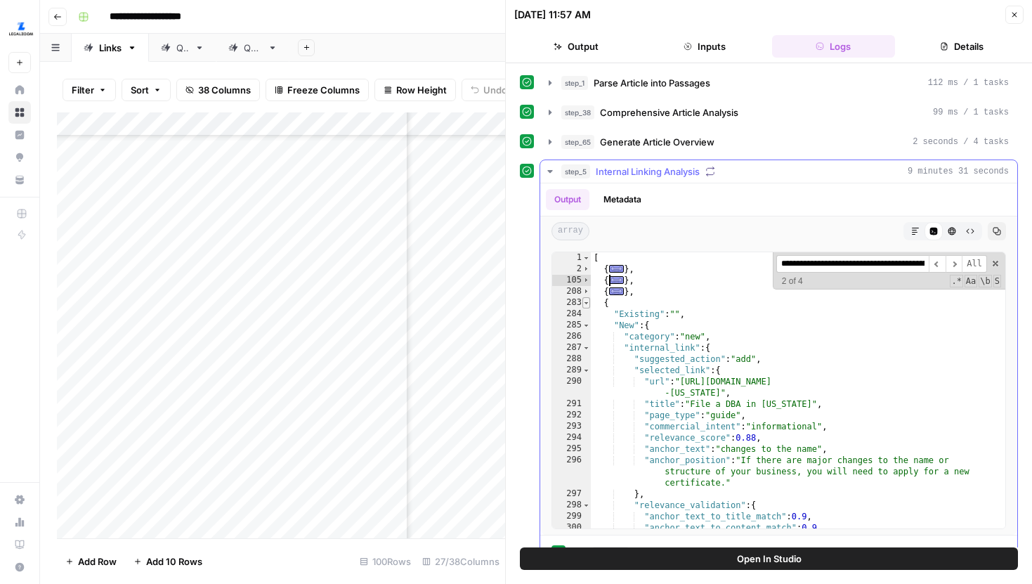
click at [587, 297] on span "Toggle code folding, rows 283 through 327" at bounding box center [586, 302] width 8 height 11
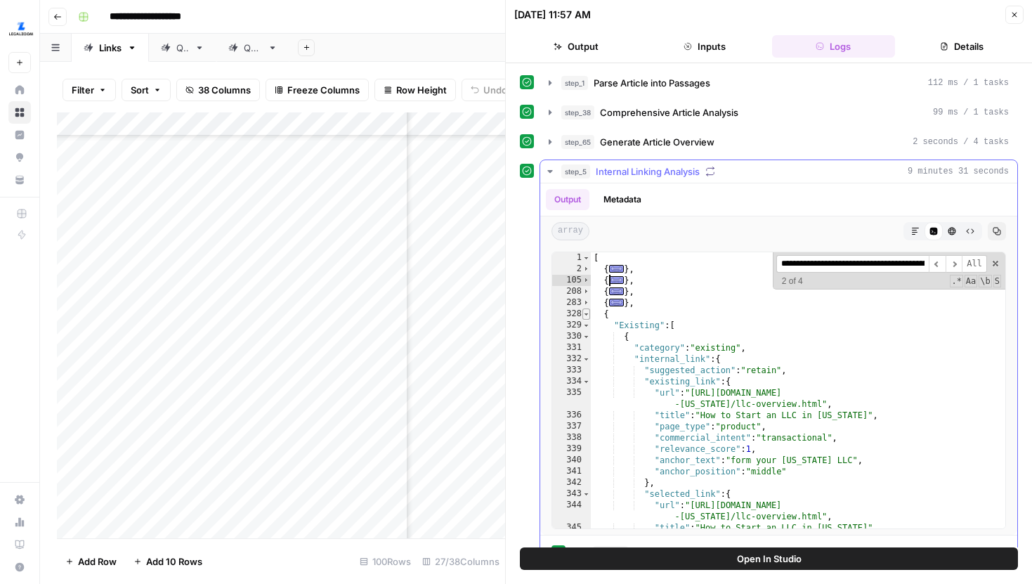
click at [588, 310] on span "Toggle code folding, rows 328 through 437" at bounding box center [586, 313] width 8 height 11
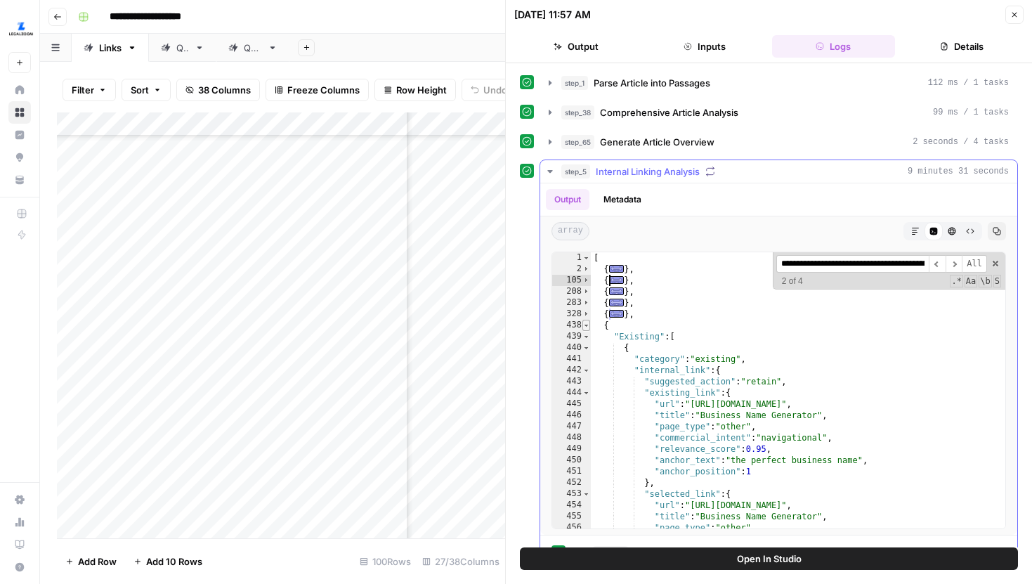
click at [588, 321] on span "Toggle code folding, rows 438 through 545" at bounding box center [586, 325] width 8 height 11
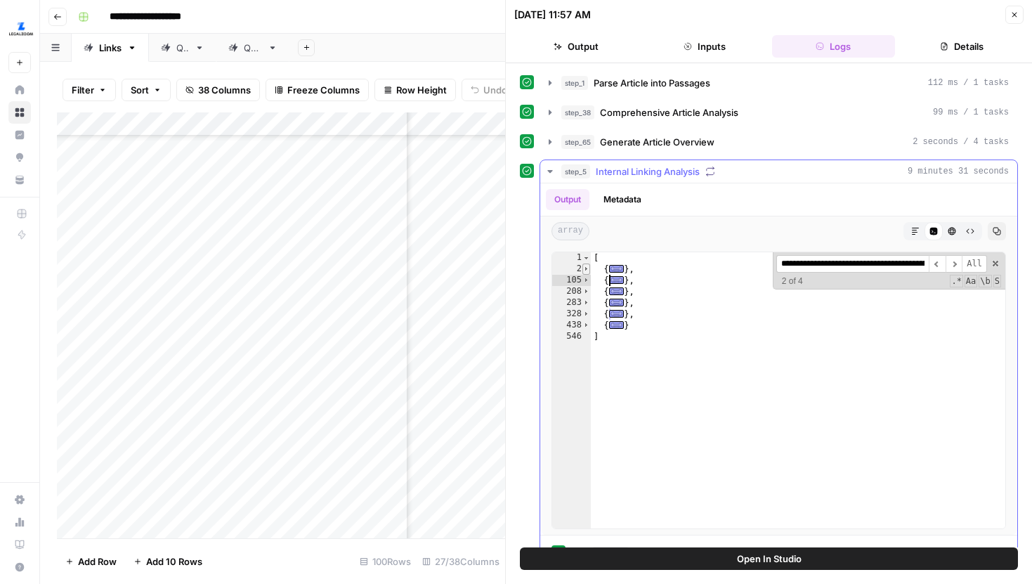
click at [585, 270] on span "Toggle code folding, rows 2 through 104" at bounding box center [586, 268] width 8 height 11
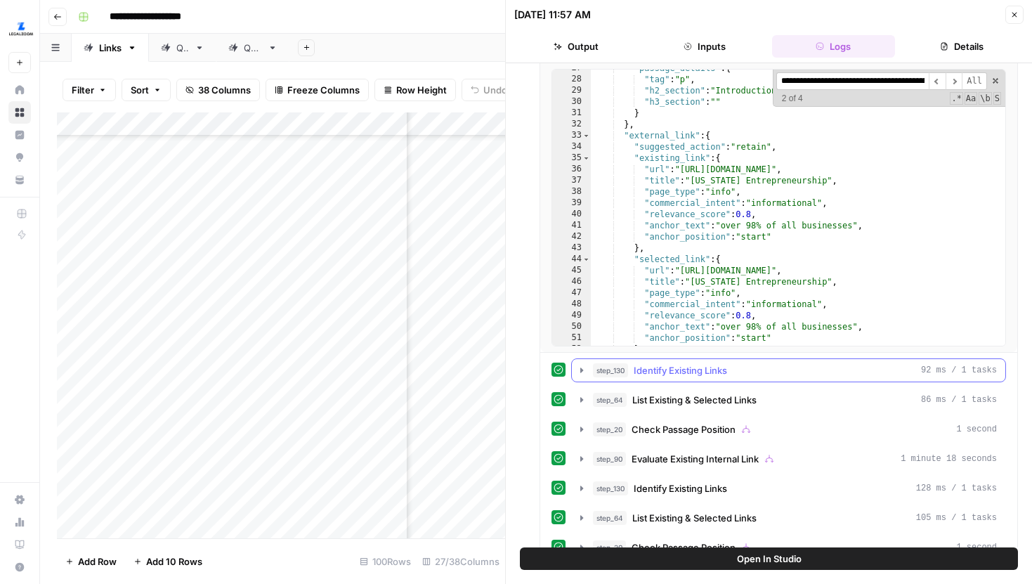
click at [583, 373] on icon "button" at bounding box center [581, 370] width 11 height 11
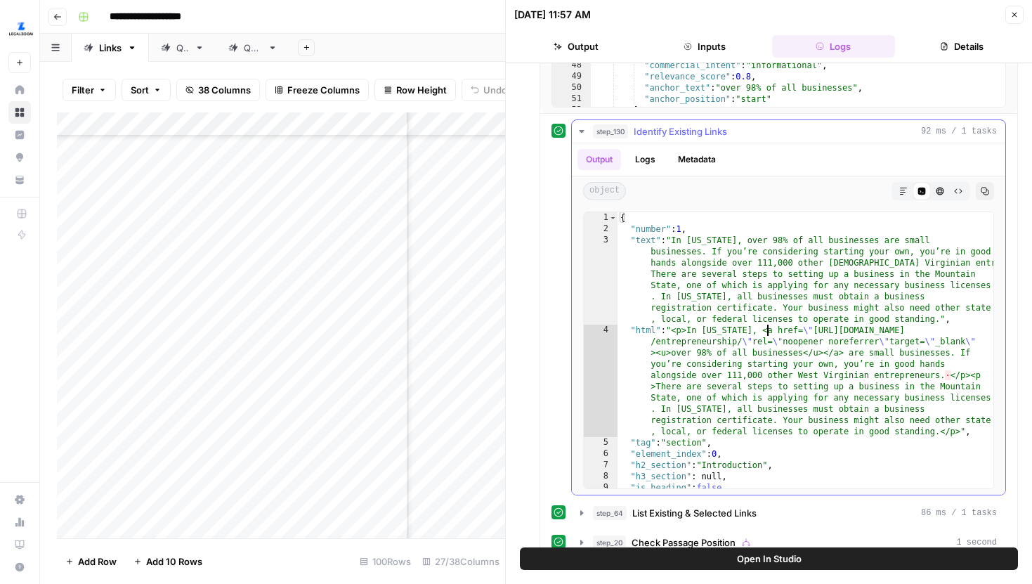
type textarea "**********"
click at [769, 328] on div "{ "number" : 1 , "text" : "In West Virginia, over 98% of all businesses are sma…" at bounding box center [806, 361] width 376 height 299
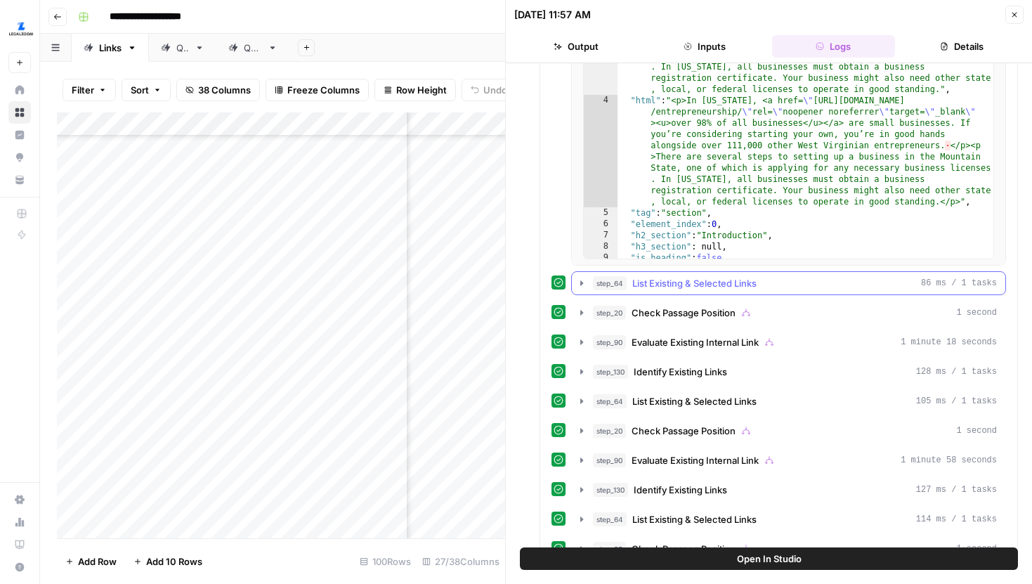
type input "**********"
click at [578, 285] on icon "button" at bounding box center [581, 283] width 11 height 11
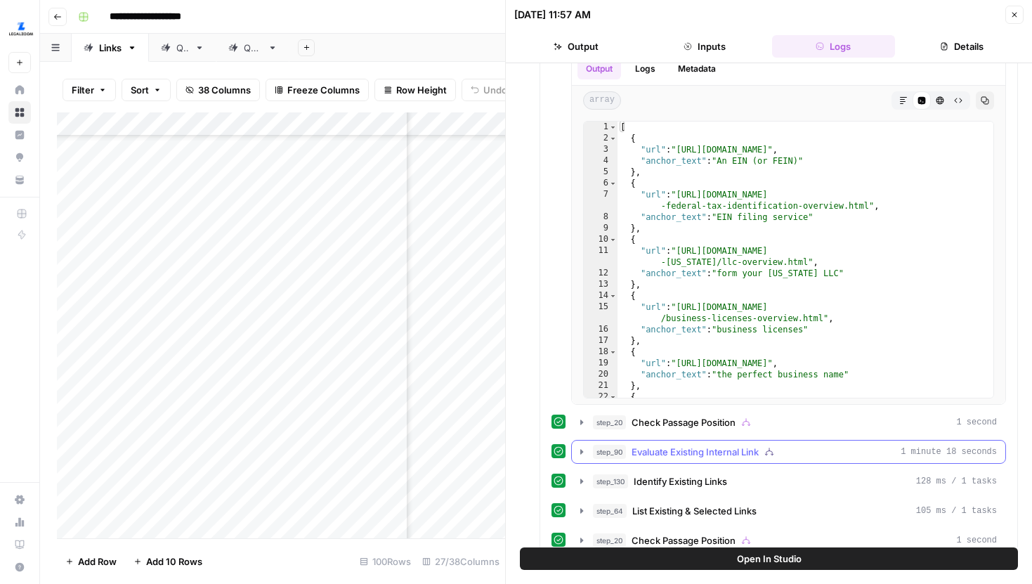
click at [584, 455] on icon "button" at bounding box center [581, 451] width 11 height 11
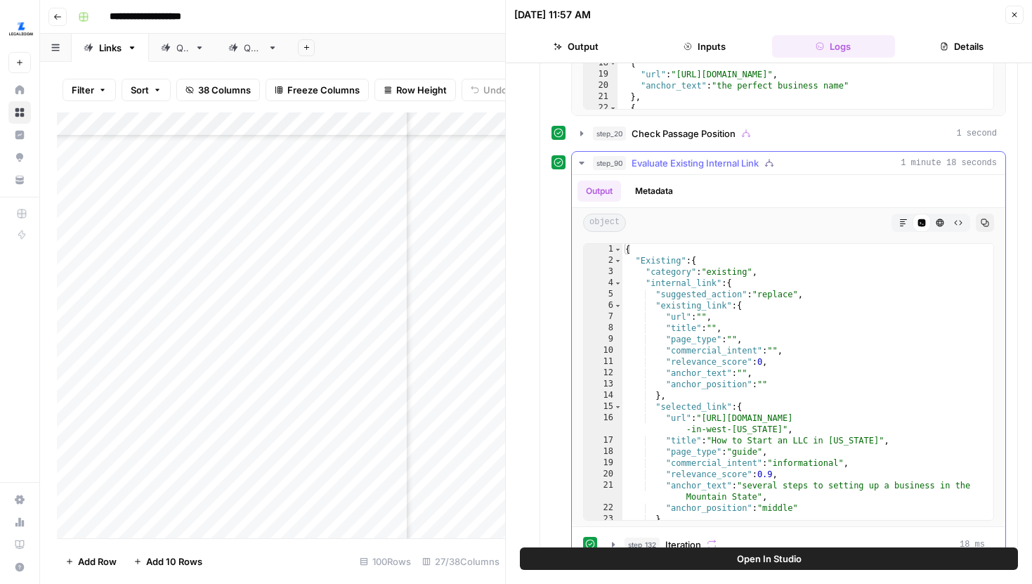
type textarea "**********"
click at [772, 363] on div "{ "Existing" : { "category" : "existing" , "internal_link" : { "suggested_actio…" at bounding box center [807, 438] width 371 height 389
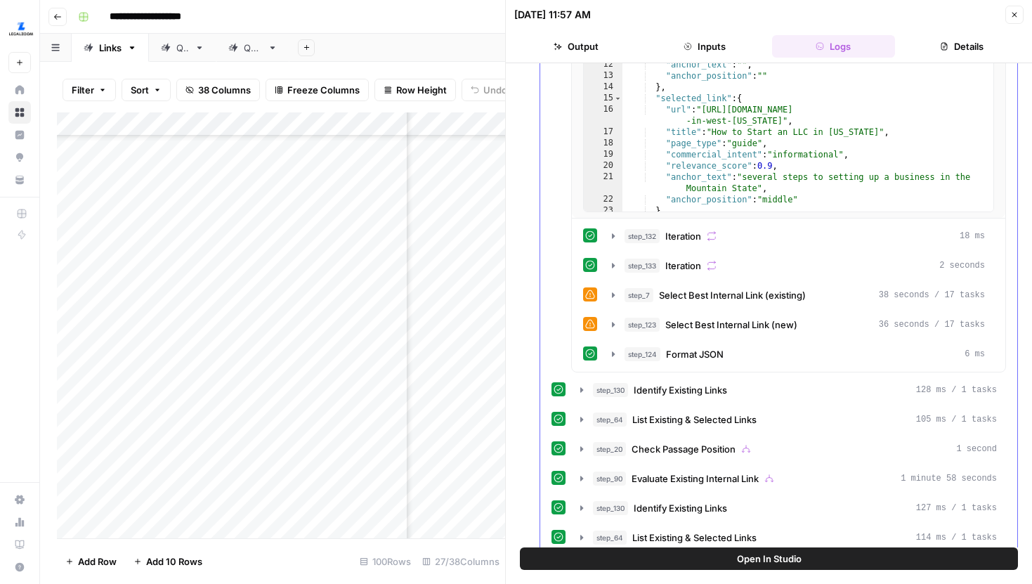
type input "**********"
click at [580, 384] on icon "button" at bounding box center [581, 389] width 11 height 11
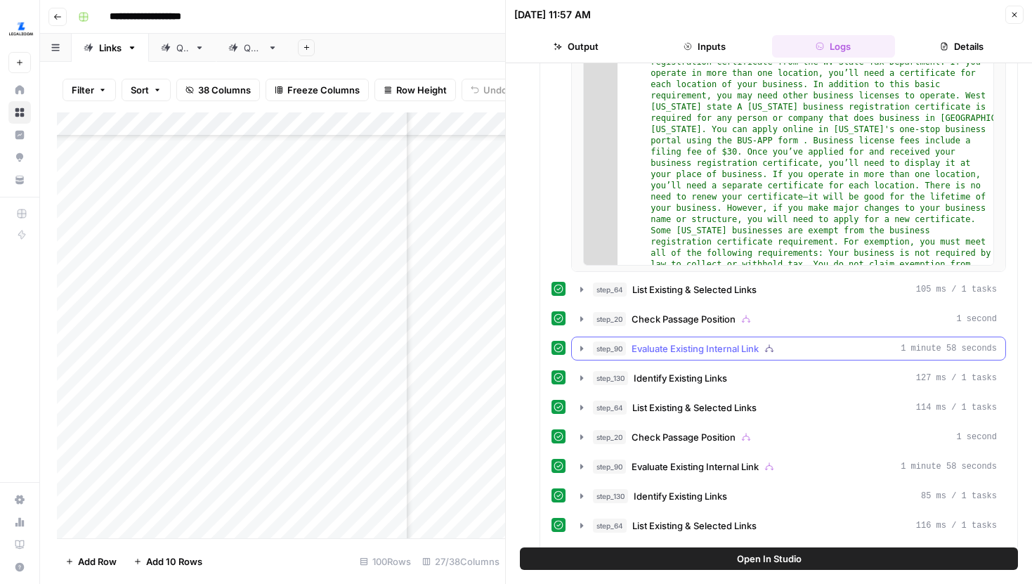
type input "**********"
click at [582, 343] on icon "button" at bounding box center [581, 348] width 11 height 11
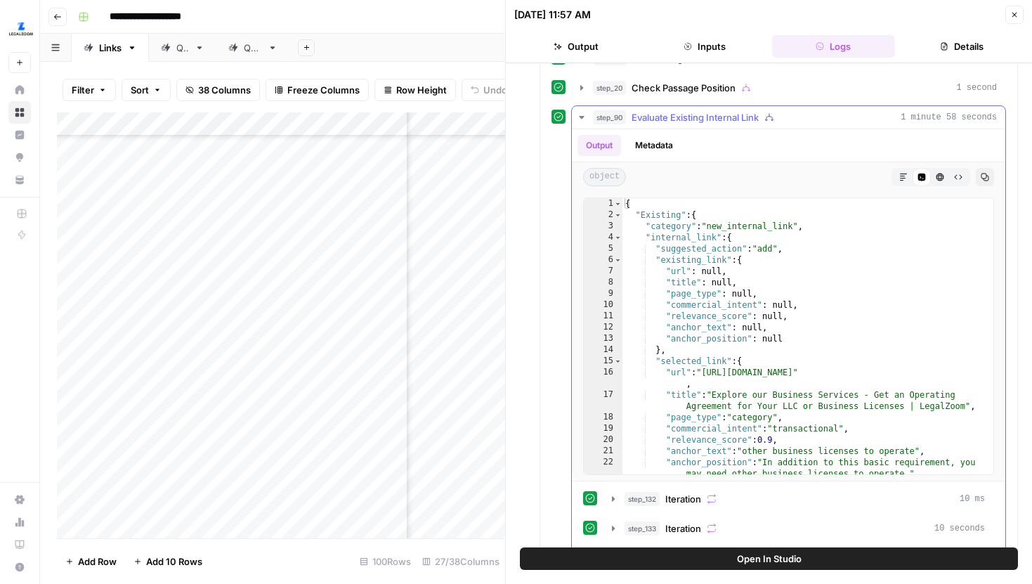
type textarea "**********"
click at [777, 360] on div "{ "Existing" : { "category" : "new_internal_link" , "internal_link" : { "sugges…" at bounding box center [807, 347] width 371 height 299
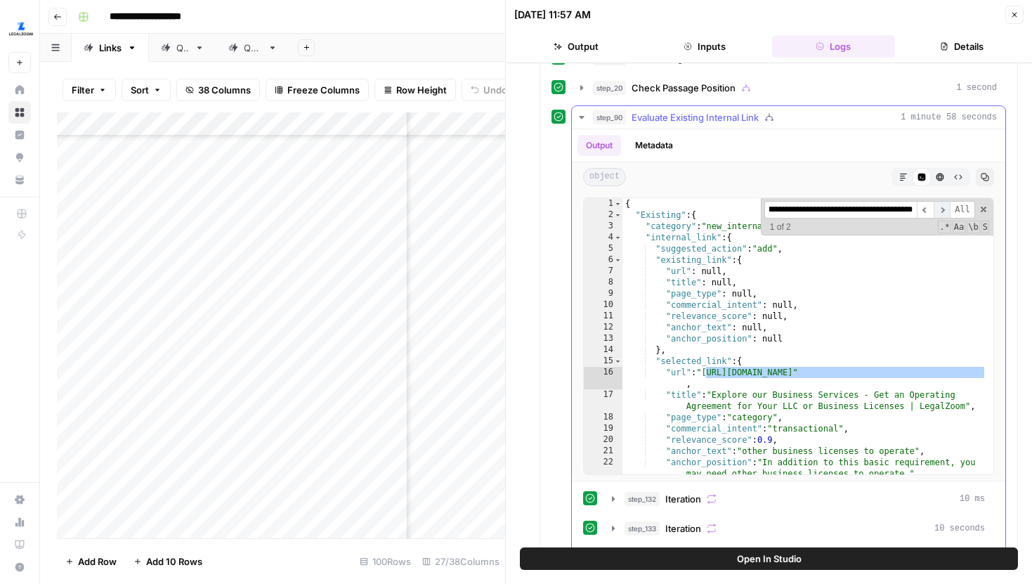
type input "**********"
click at [943, 206] on span "​" at bounding box center [942, 210] width 17 height 18
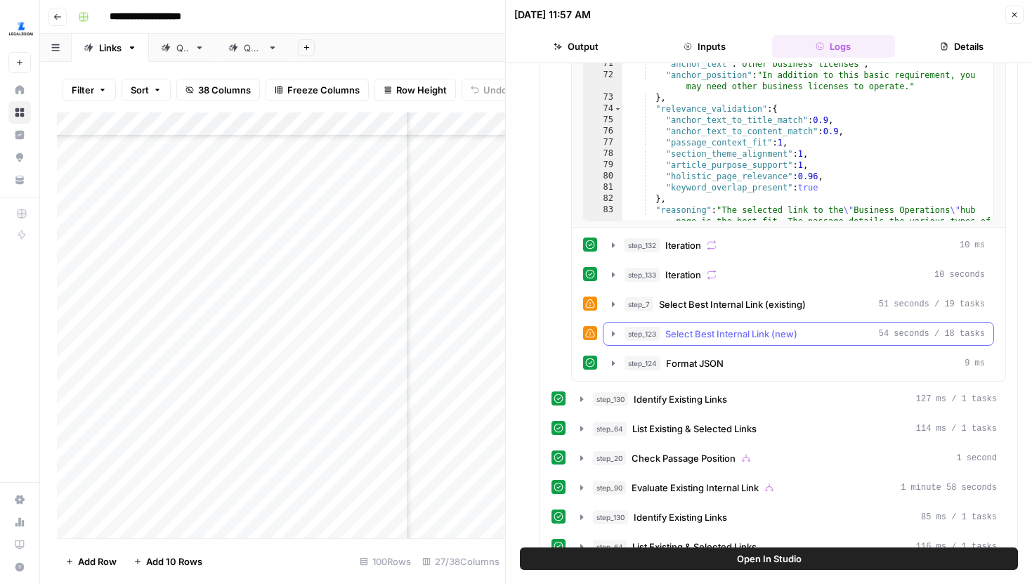
click at [613, 313] on button "step_7 Select Best Internal Link (existing) 51 seconds / 19 tasks" at bounding box center [798, 304] width 390 height 22
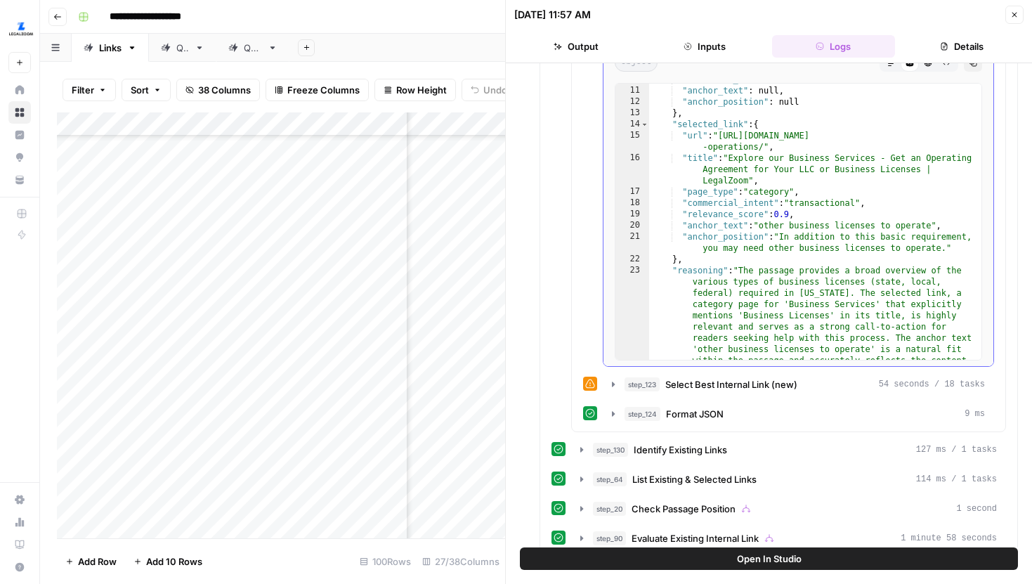
type textarea "**********"
click at [808, 295] on div ""relevance_score" : null , "anchor_text" : null , "anchor_position" : null } , …" at bounding box center [815, 290] width 332 height 433
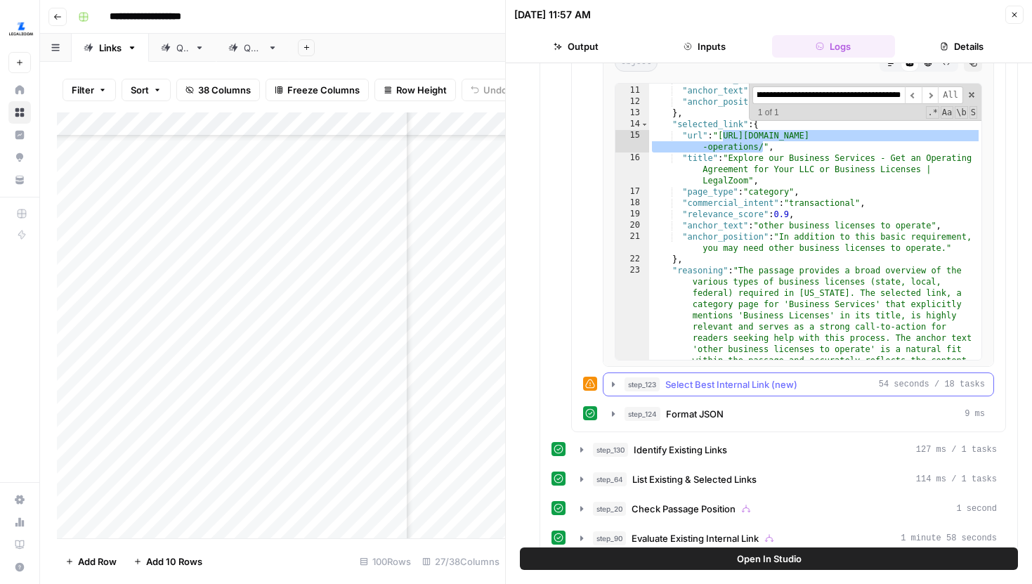
type input "**********"
click at [618, 389] on button "step_123 Select Best Internal Link (new) 54 seconds / 18 tasks" at bounding box center [798, 384] width 390 height 22
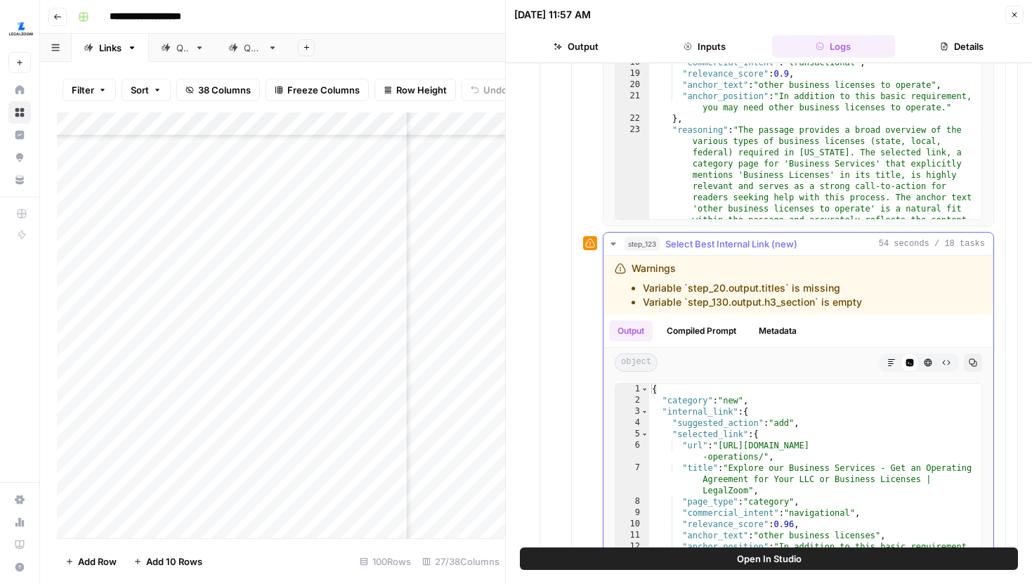
type textarea "**********"
click at [749, 449] on div "{ "category" : "new" , "internal_link" : { "suggested_action" : "add" , "select…" at bounding box center [815, 533] width 332 height 299
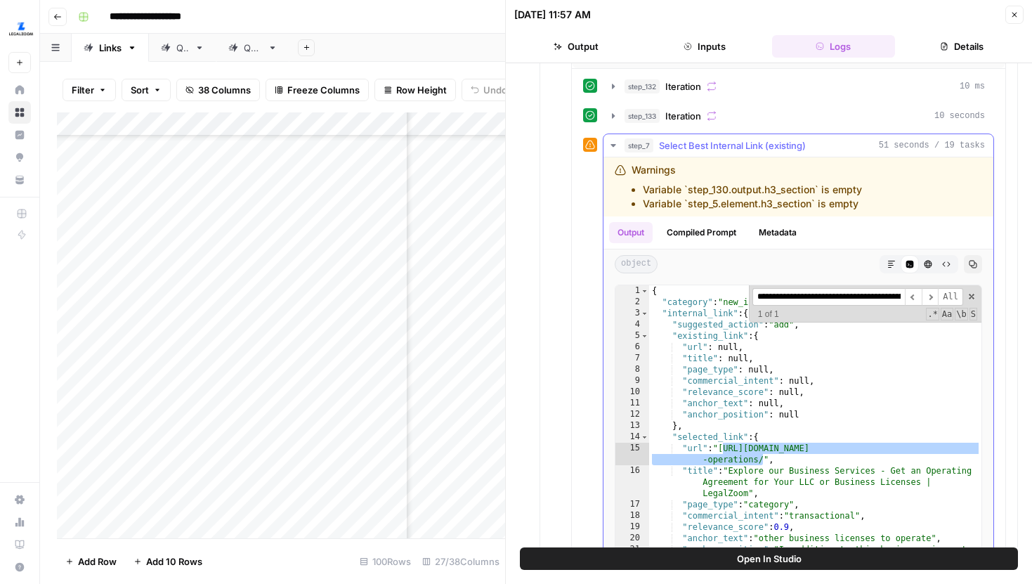
type input "**********"
click at [891, 223] on div "Output Compiled Prompt Metadata" at bounding box center [798, 232] width 390 height 32
click at [973, 298] on span at bounding box center [972, 297] width 10 height 10
type textarea "**********"
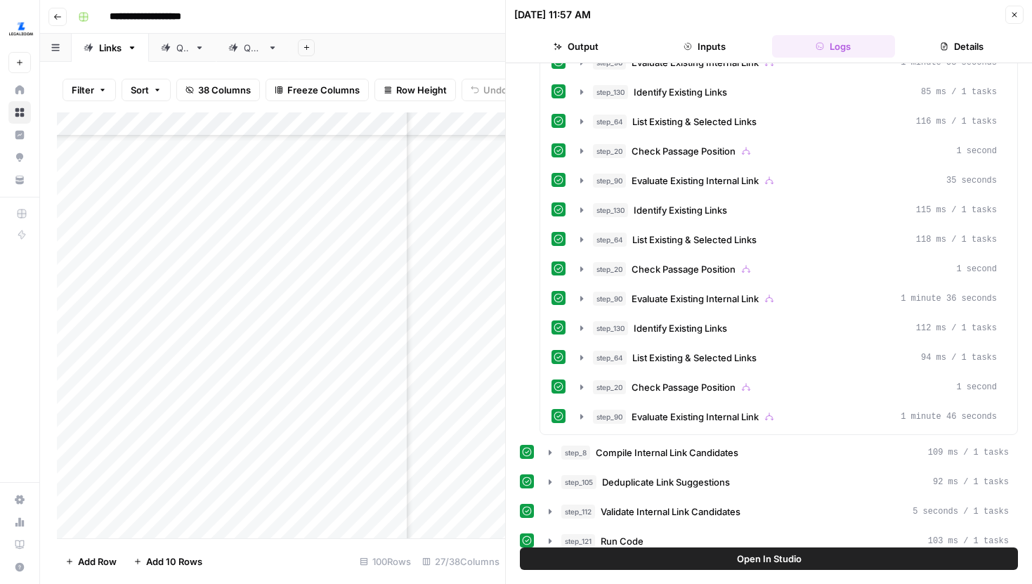
click at [1010, 15] on icon "button" at bounding box center [1014, 15] width 8 height 8
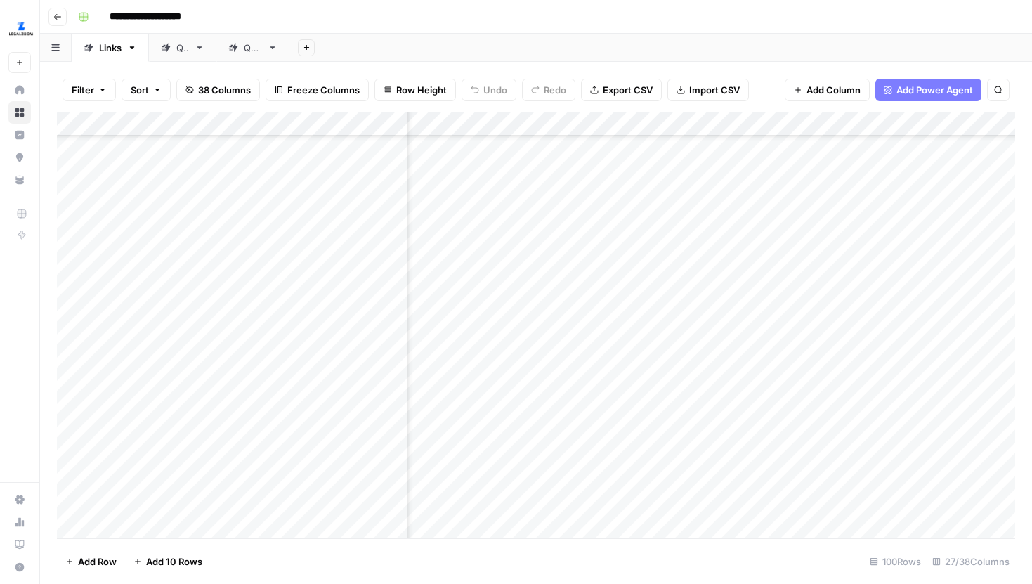
click at [461, 129] on div "Add Column" at bounding box center [536, 325] width 958 height 426
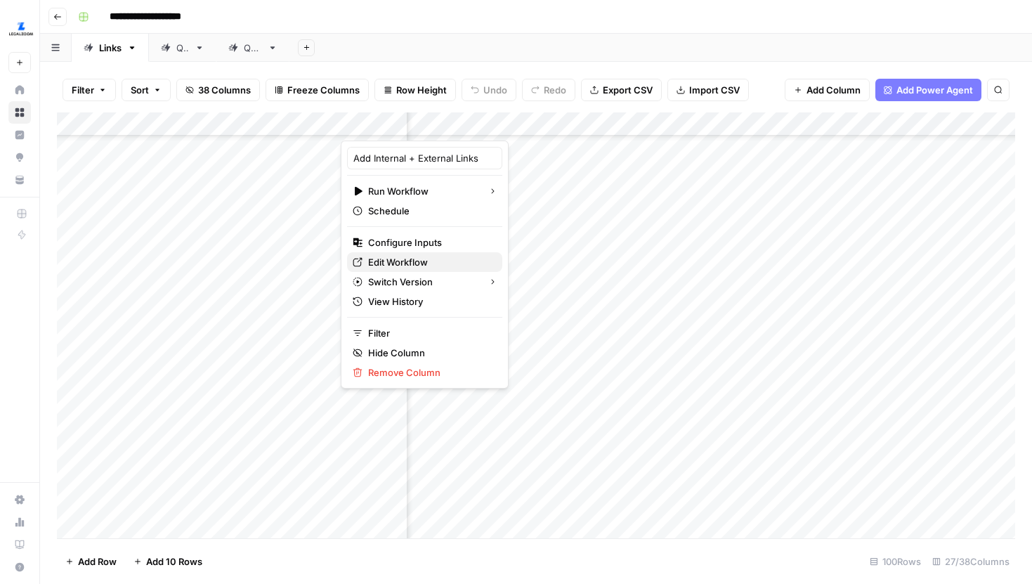
click at [420, 260] on span "Edit Workflow" at bounding box center [429, 262] width 123 height 14
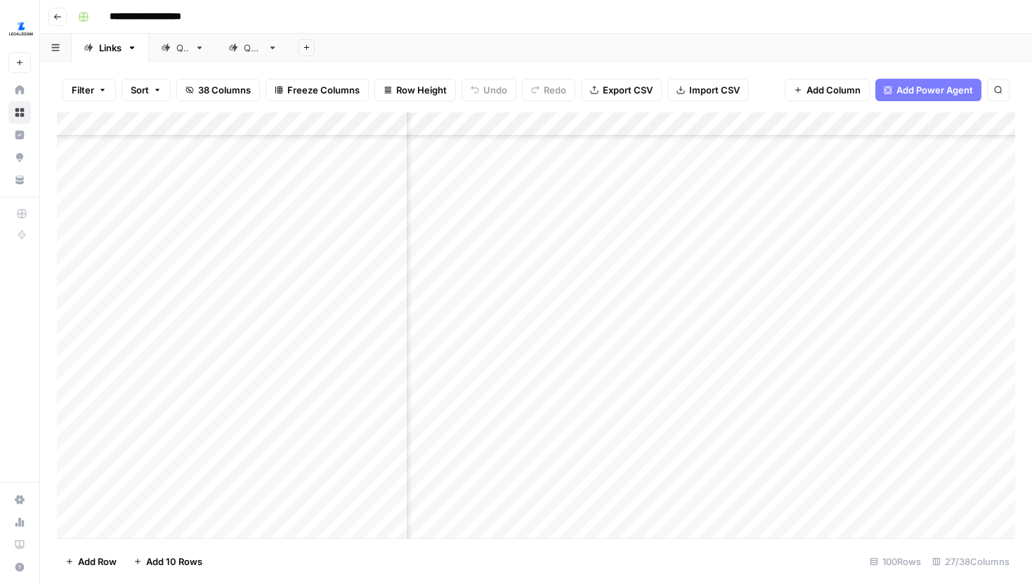
click at [722, 242] on div "Add Column" at bounding box center [536, 325] width 958 height 426
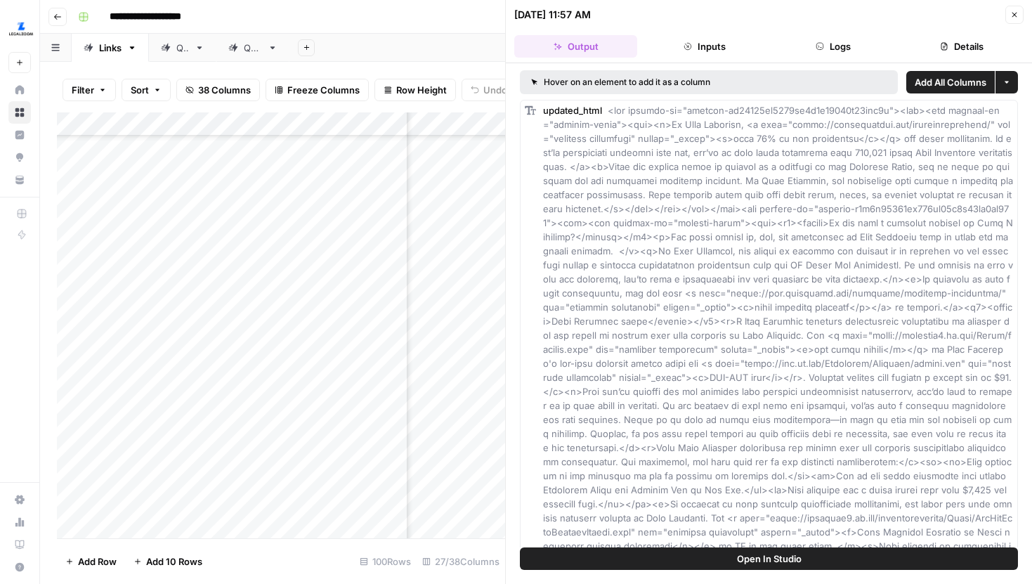
click at [780, 556] on span "Open In Studio" at bounding box center [769, 559] width 65 height 14
click at [837, 45] on button "Logs" at bounding box center [833, 46] width 123 height 22
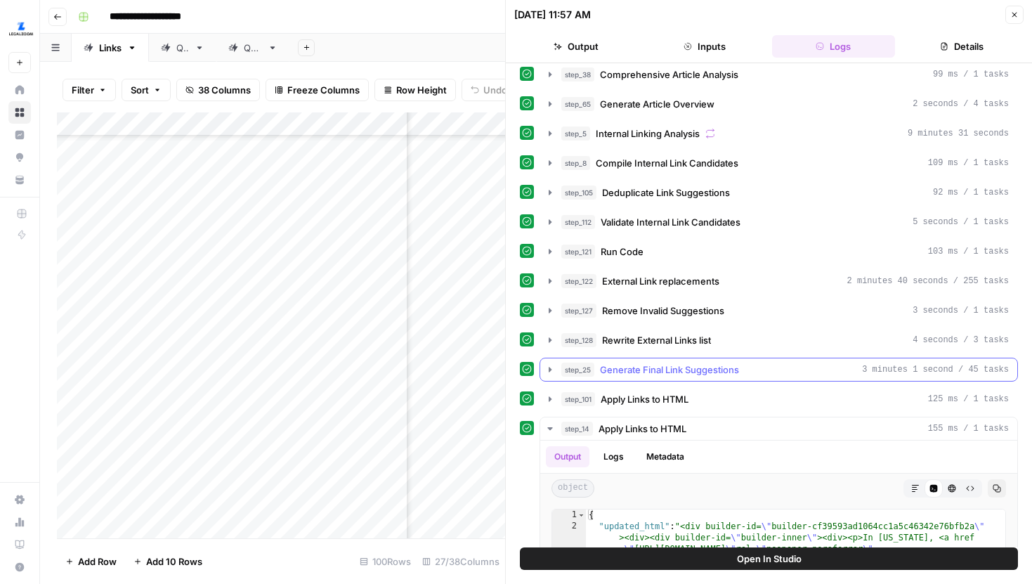
scroll to position [108, 0]
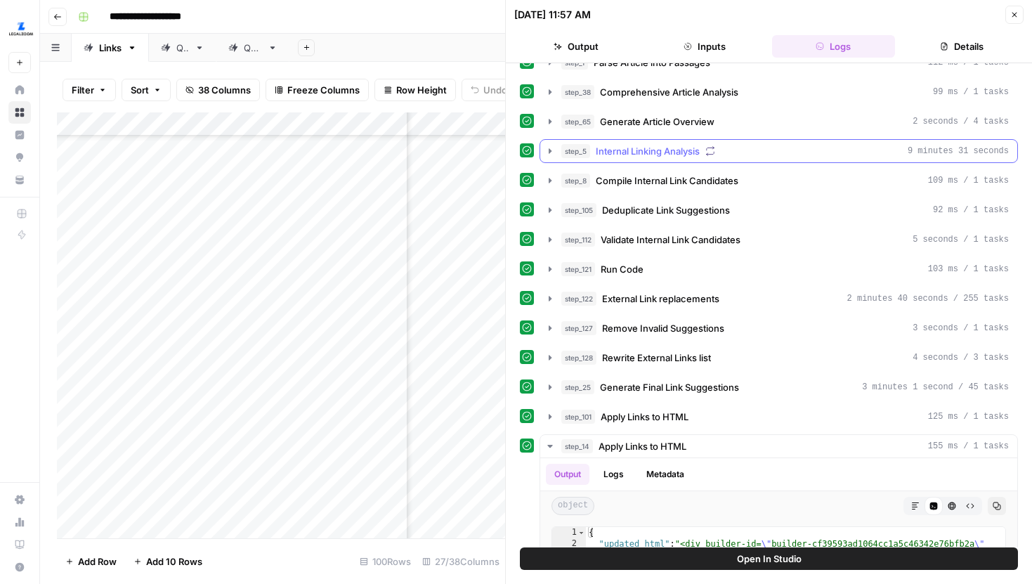
click at [554, 151] on icon "button" at bounding box center [549, 150] width 11 height 11
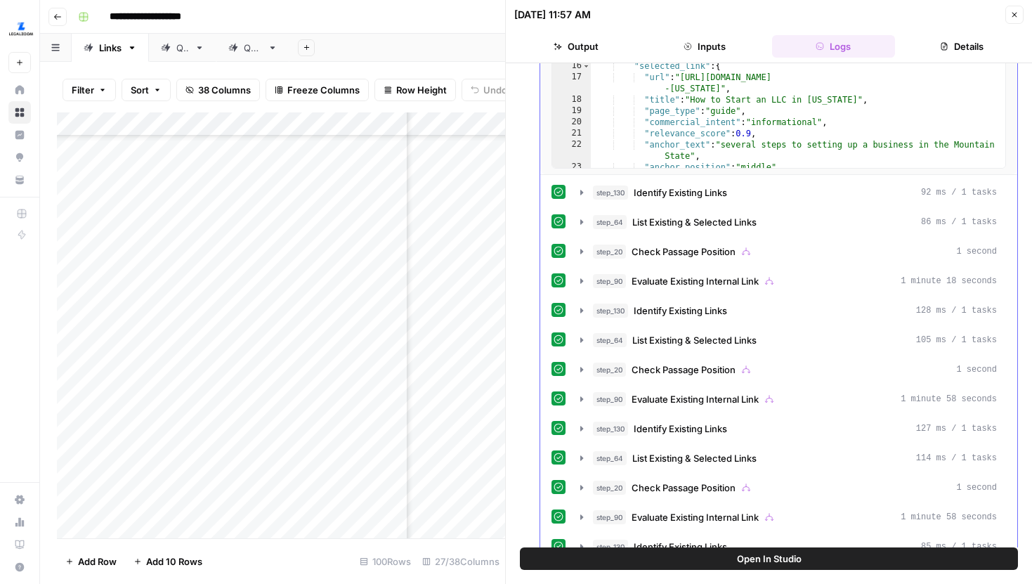
scroll to position [466, 0]
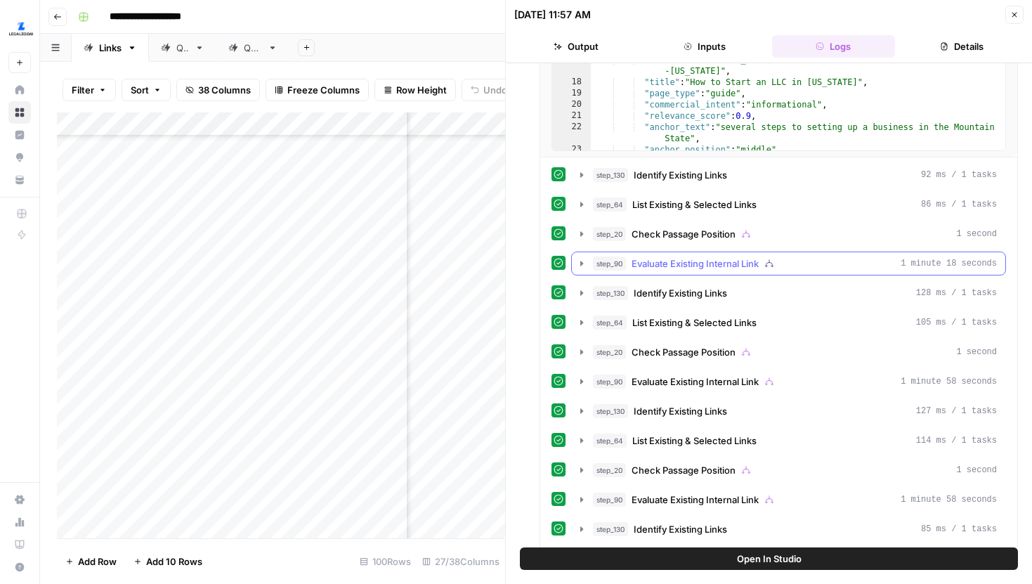
click at [585, 266] on icon "button" at bounding box center [581, 263] width 11 height 11
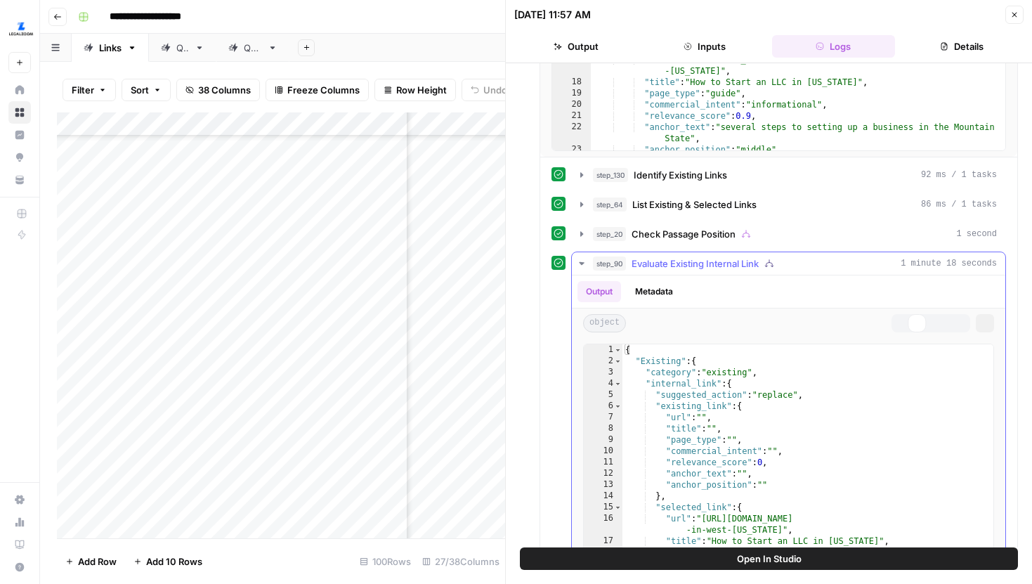
type textarea "**********"
click at [691, 393] on div "{ "Existing" : { "category" : "existing" , "internal_link" : { "suggested_actio…" at bounding box center [807, 538] width 371 height 389
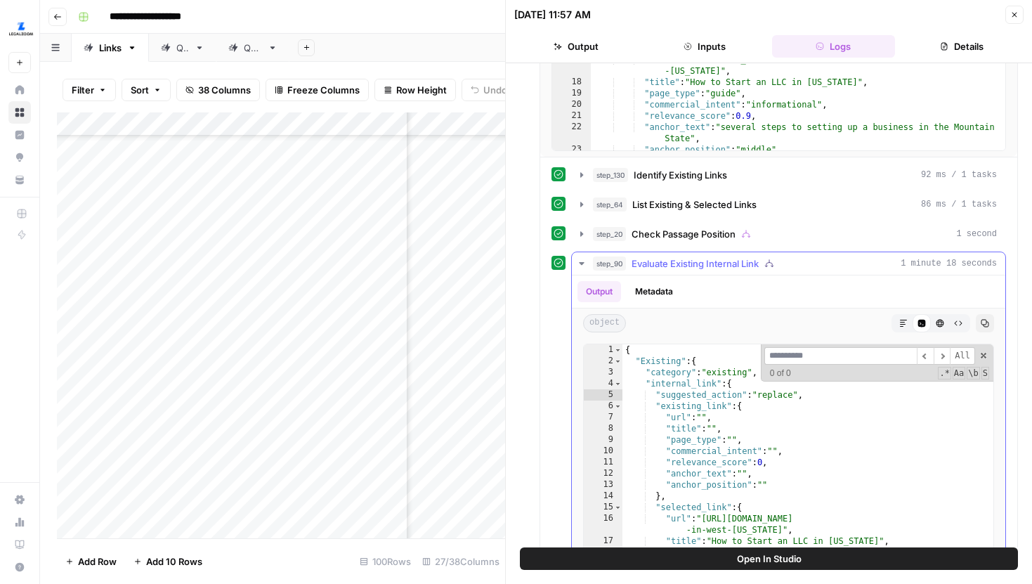
type input "**********"
click at [853, 358] on input at bounding box center [840, 356] width 152 height 18
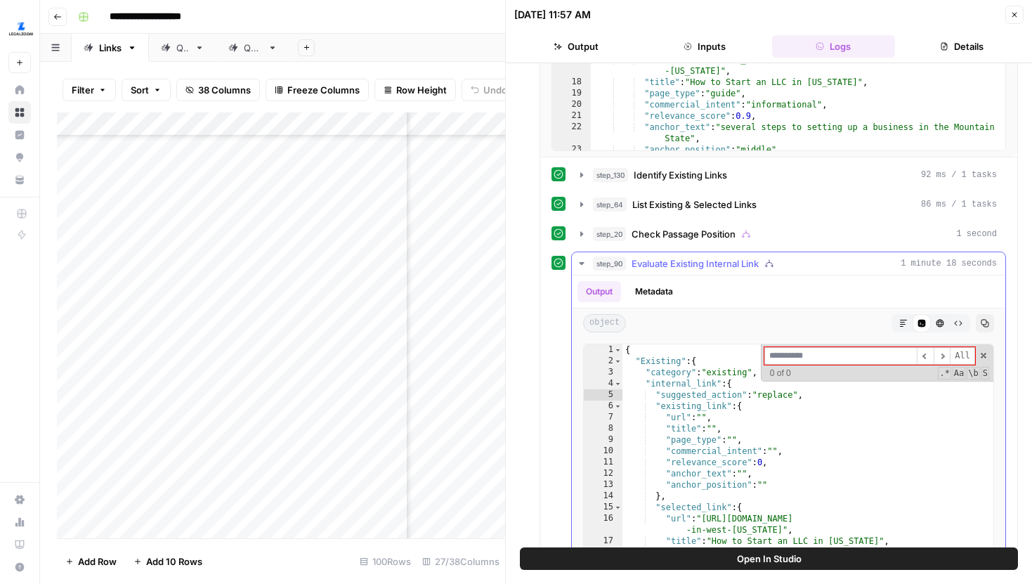
scroll to position [0, 0]
click at [804, 353] on input at bounding box center [840, 356] width 152 height 18
paste input "**********"
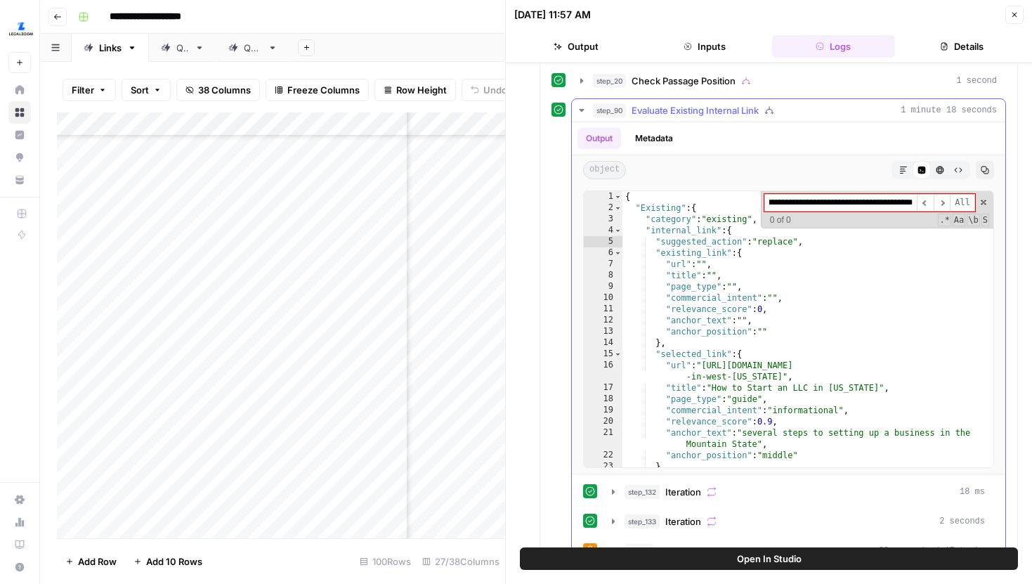
scroll to position [630, 0]
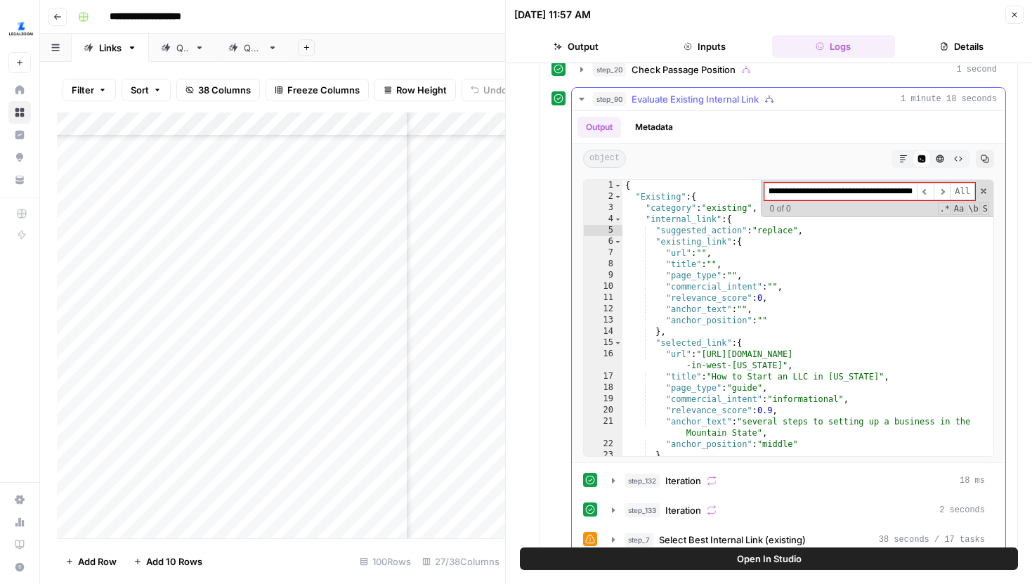
type input "**********"
click at [582, 97] on icon "button" at bounding box center [581, 98] width 11 height 11
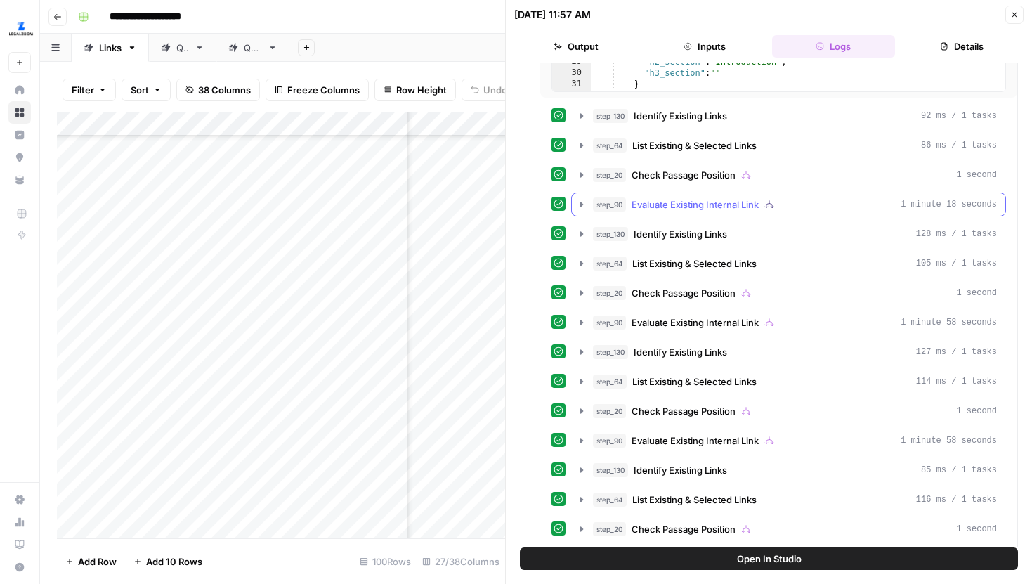
scroll to position [531, 0]
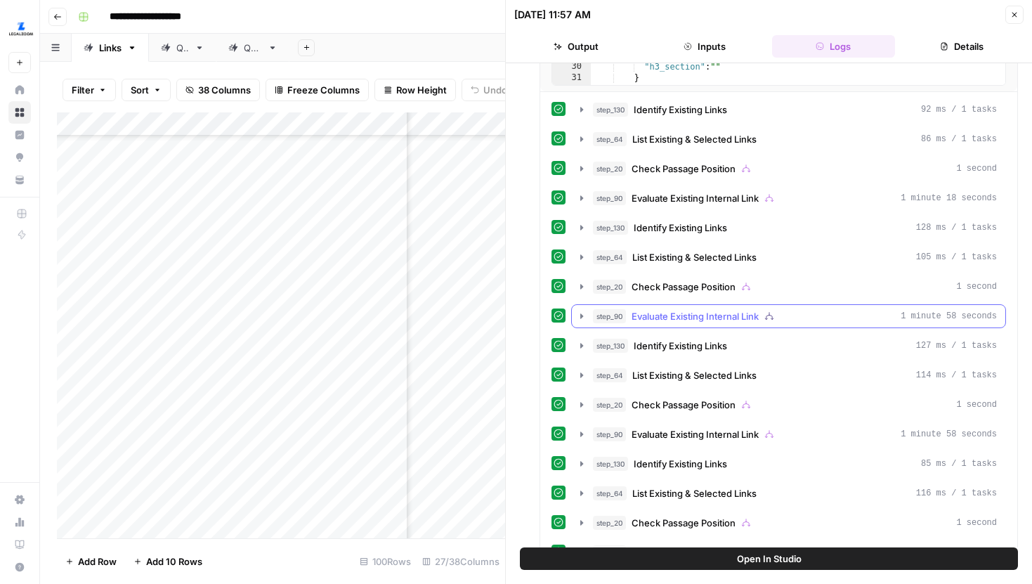
click at [582, 308] on button "step_90 Evaluate Existing Internal Link 1 minute 58 seconds" at bounding box center [788, 316] width 433 height 22
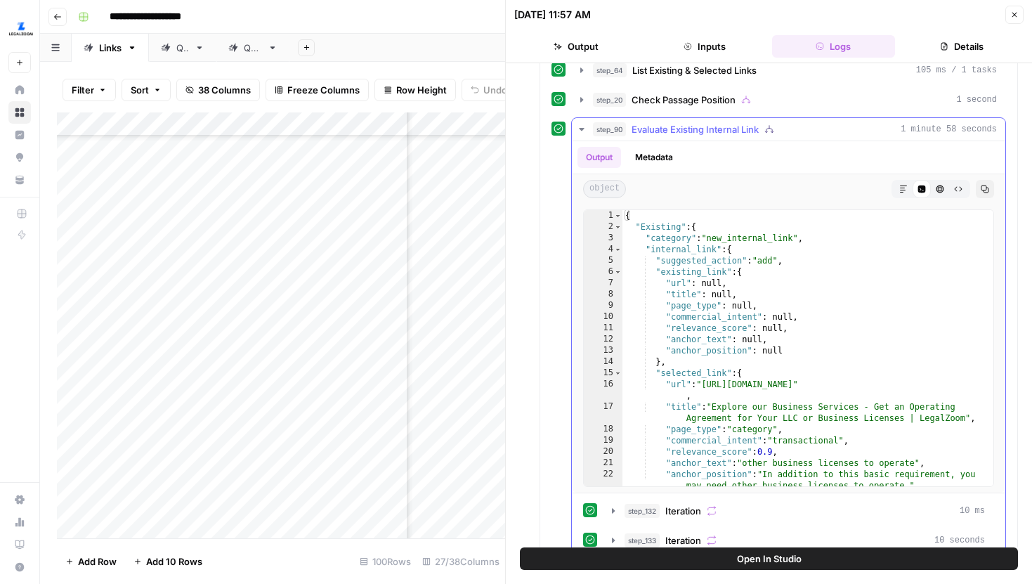
scroll to position [756, 0]
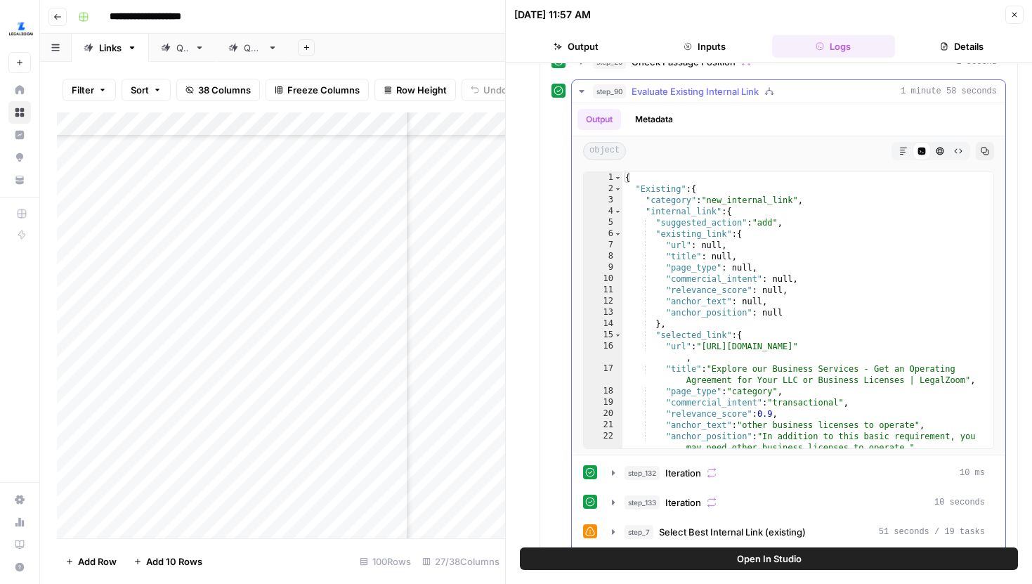
type textarea "**********"
click at [752, 311] on div "{ "Existing" : { "category" : "new_internal_link" , "internal_link" : { "sugges…" at bounding box center [807, 321] width 371 height 299
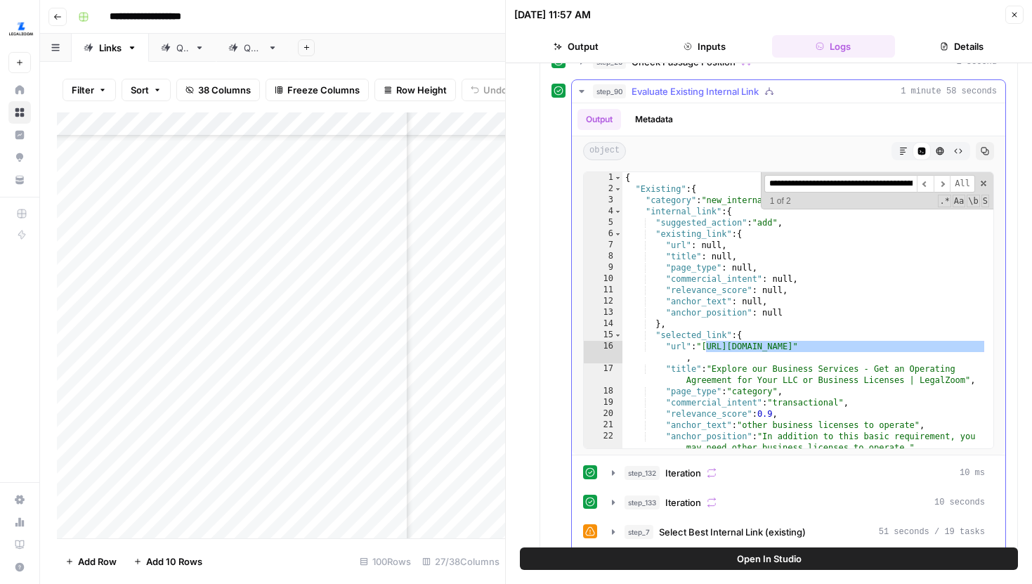
scroll to position [0, 135]
type input "**********"
click at [1024, 13] on header "09/26/25 at 11:57 AM Close Output Inputs Logs Details" at bounding box center [769, 31] width 526 height 63
click at [1014, 11] on icon "button" at bounding box center [1014, 15] width 8 height 8
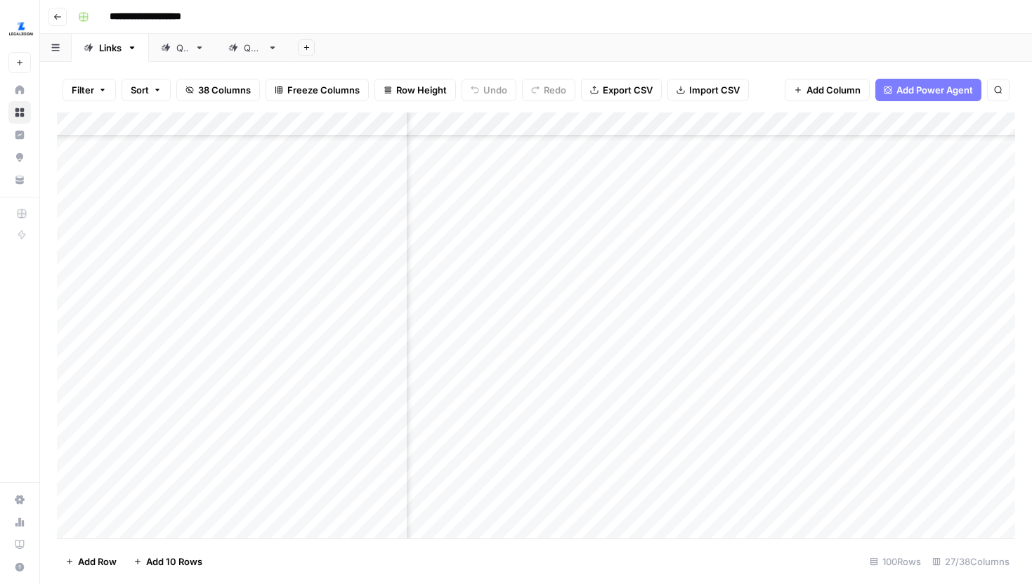
scroll to position [1440, 254]
click at [774, 242] on div "Add Column" at bounding box center [536, 325] width 958 height 426
click at [772, 422] on div "Add Column" at bounding box center [536, 325] width 958 height 426
click at [602, 166] on div "Add Column" at bounding box center [536, 325] width 958 height 426
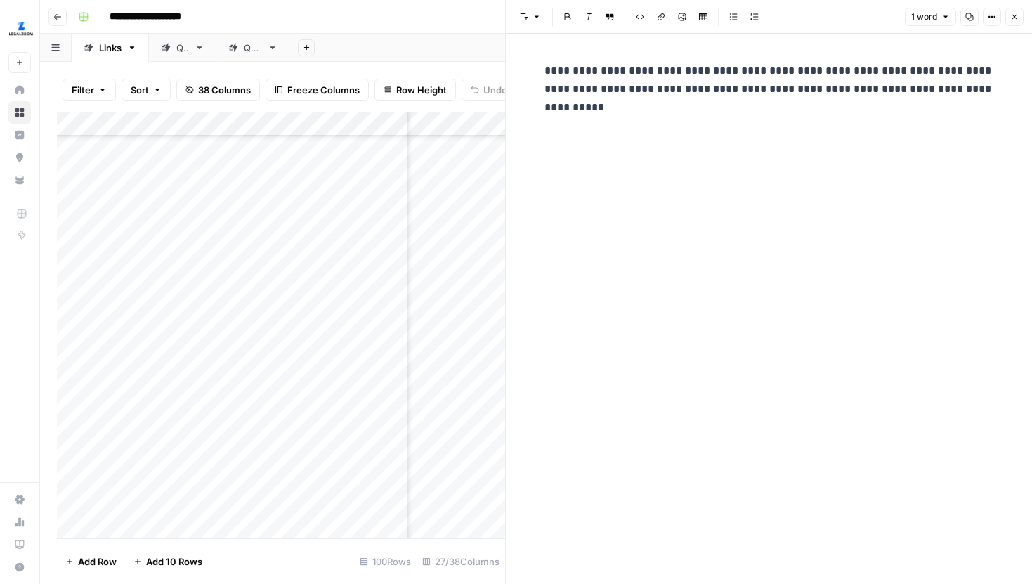
click at [1014, 11] on button "Close" at bounding box center [1014, 17] width 18 height 18
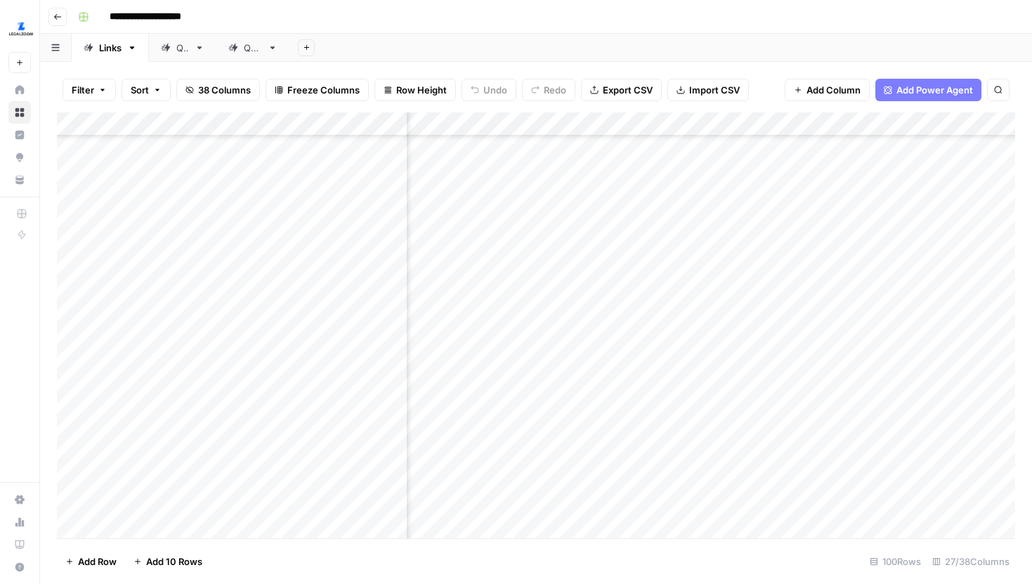
scroll to position [1536, 607]
click at [856, 253] on div "Add Column" at bounding box center [536, 325] width 958 height 426
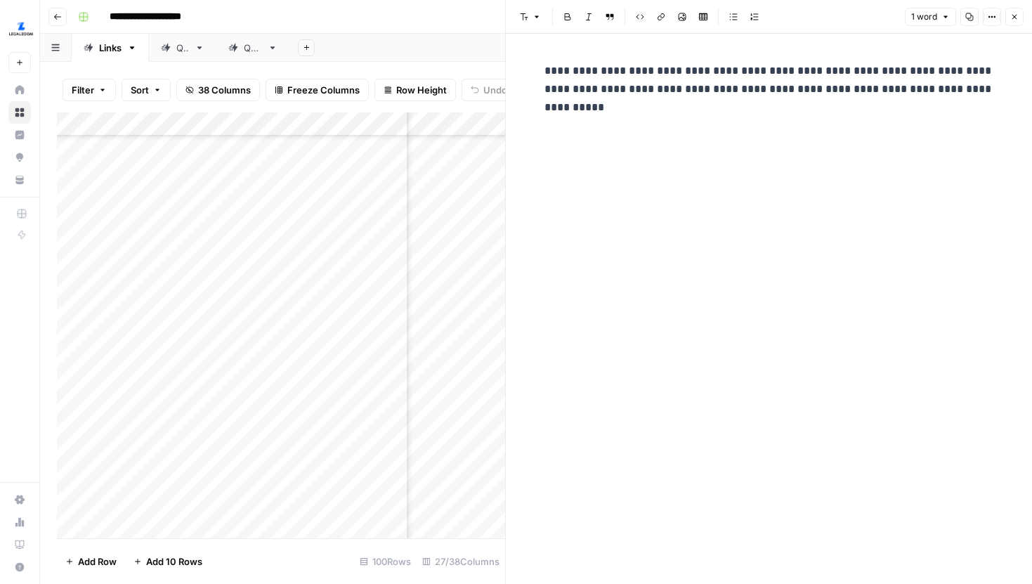
click at [1018, 19] on icon "button" at bounding box center [1014, 17] width 8 height 8
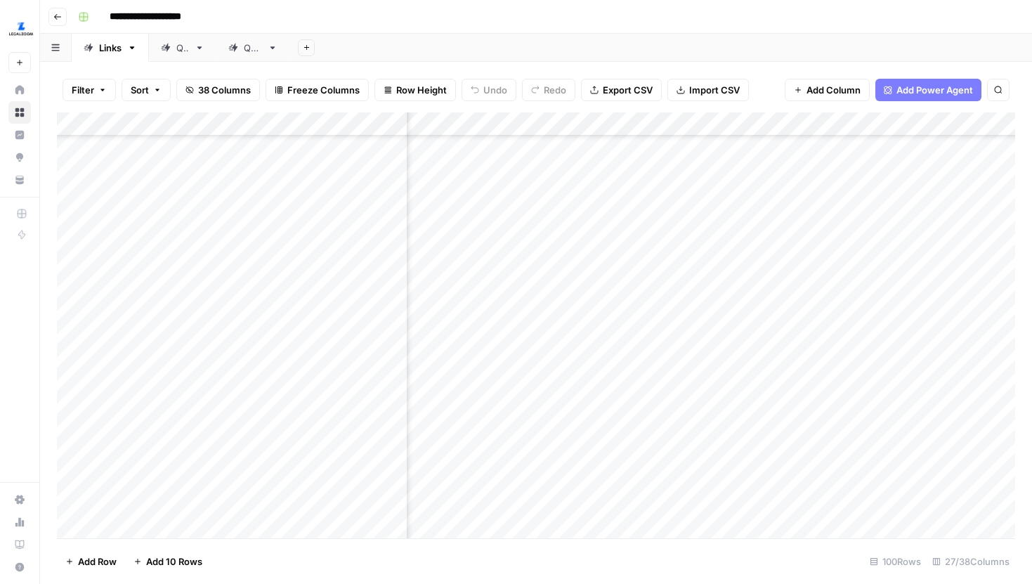
scroll to position [0, 607]
click at [847, 183] on div "Add Column" at bounding box center [536, 325] width 958 height 426
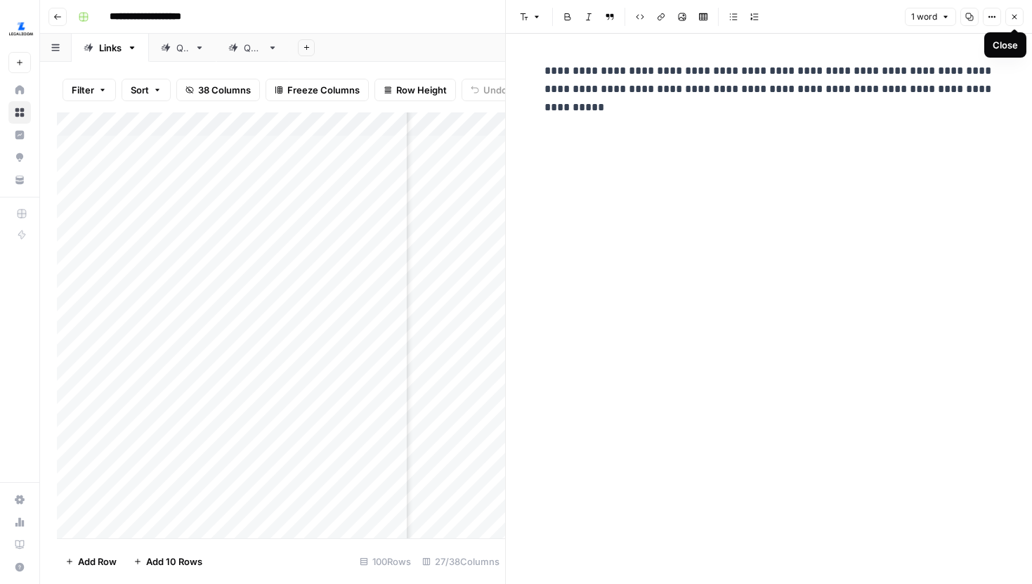
click at [1012, 16] on icon "button" at bounding box center [1014, 17] width 8 height 8
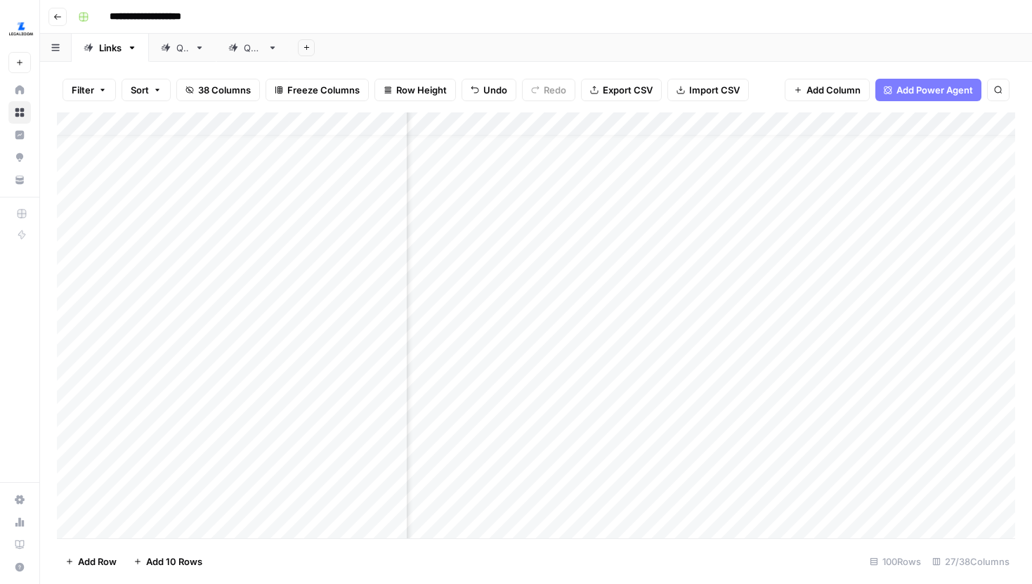
scroll to position [21, 396]
click at [608, 162] on div "Add Column" at bounding box center [536, 325] width 958 height 426
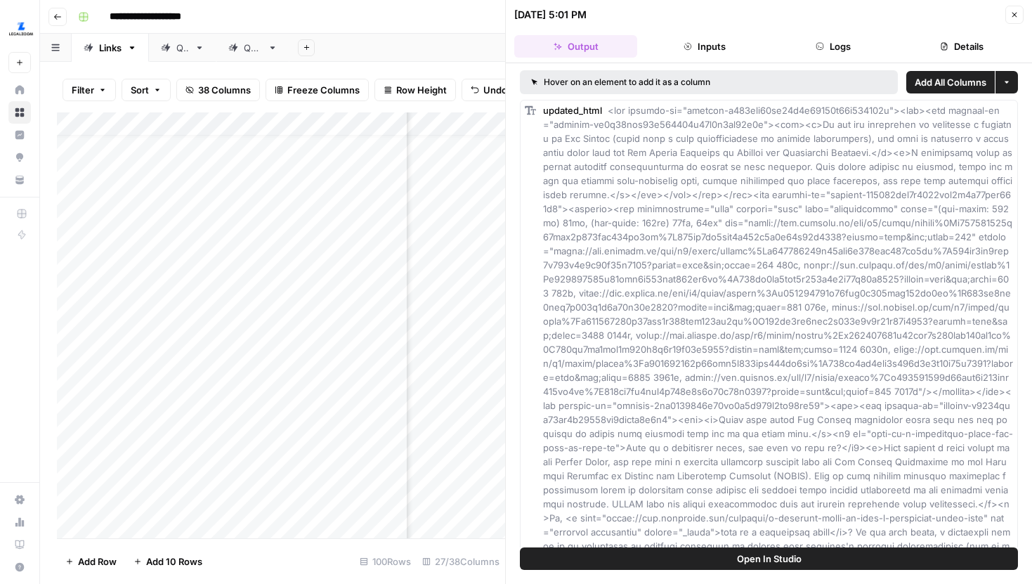
click at [724, 556] on button "Open In Studio" at bounding box center [769, 558] width 498 height 22
click at [1019, 11] on button "Close" at bounding box center [1014, 15] width 18 height 18
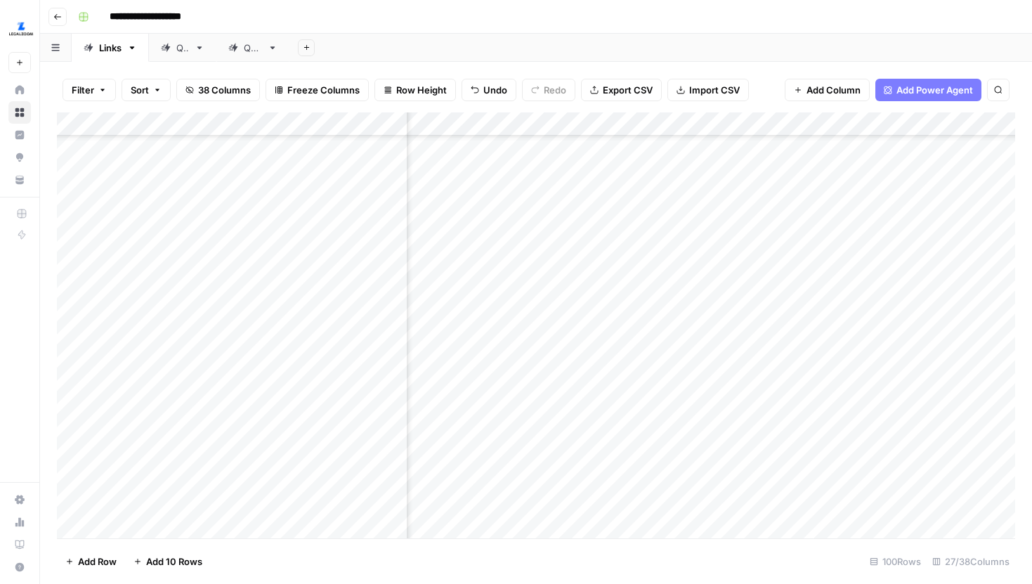
scroll to position [1471, 2057]
click at [627, 209] on div "Add Column" at bounding box center [536, 325] width 958 height 426
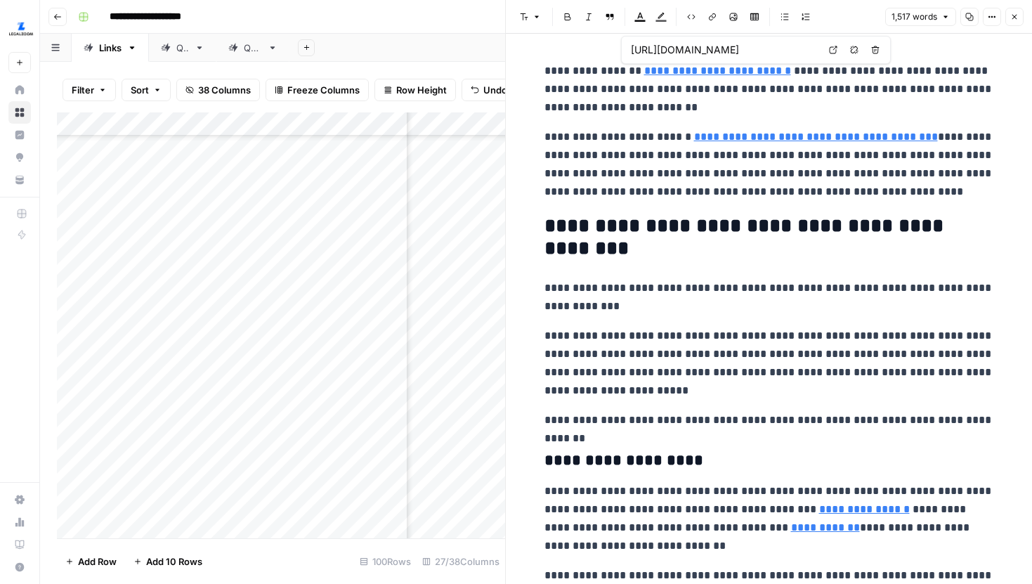
type input "https://www.legalzoom.com/articles/how-to-start-an-llc-in-west-virginia"
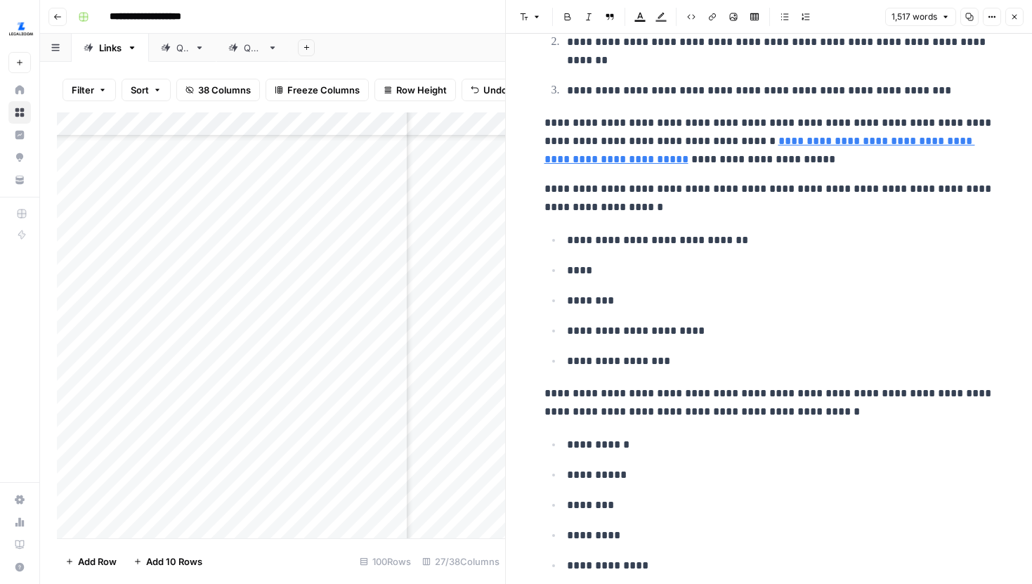
scroll to position [764, 0]
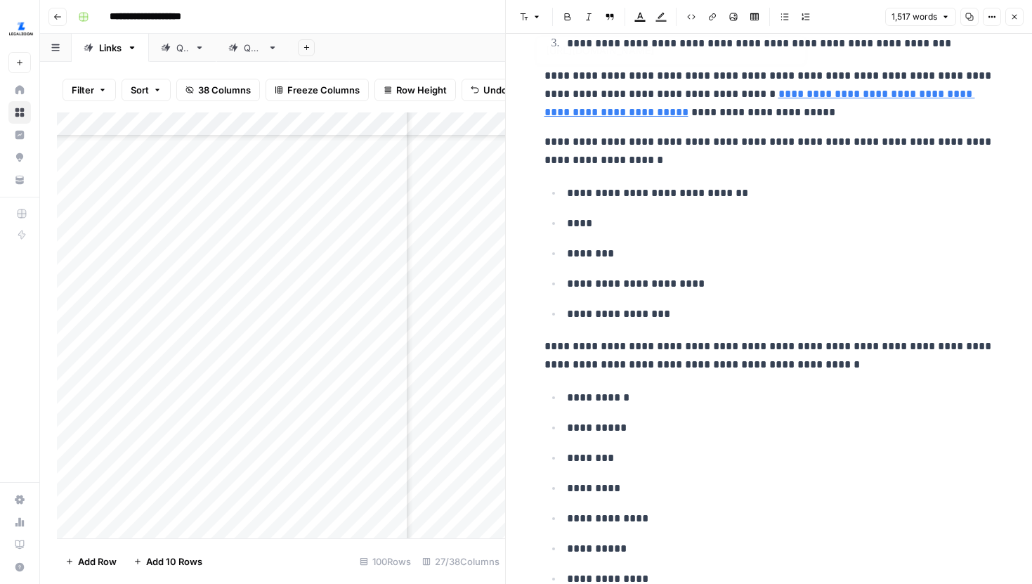
click at [1012, 11] on button "Close" at bounding box center [1014, 17] width 18 height 18
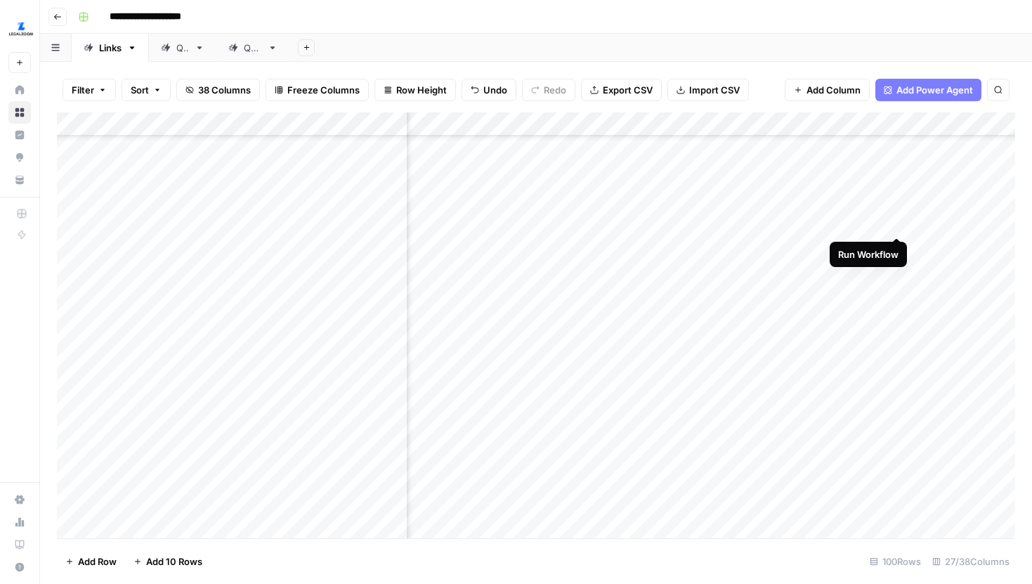
click at [898, 212] on div "Add Column" at bounding box center [536, 325] width 958 height 426
click at [60, 18] on icon "button" at bounding box center [57, 17] width 8 height 8
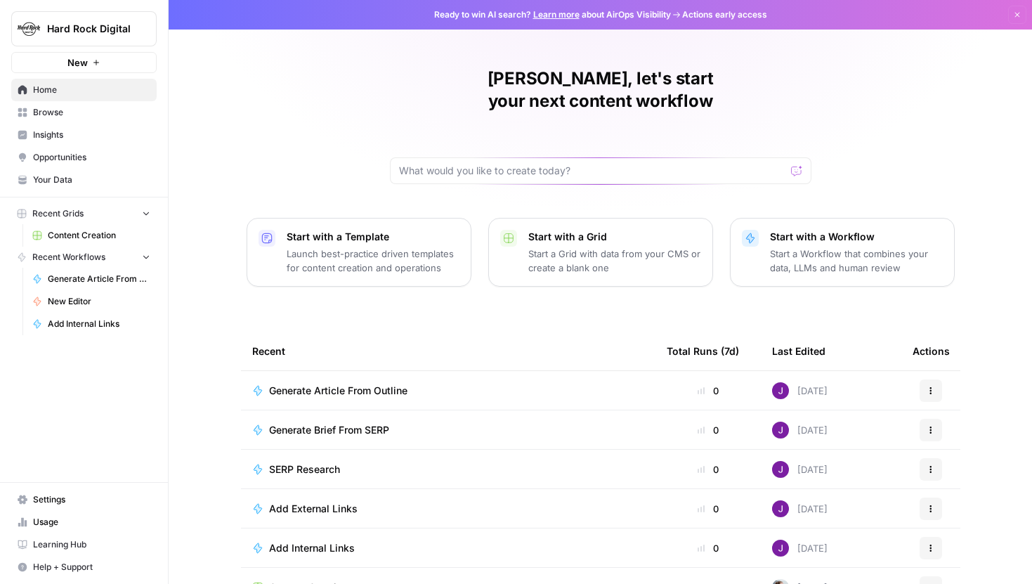
click at [99, 237] on span "Content Creation" at bounding box center [99, 235] width 103 height 13
click at [96, 230] on span "Content Creation" at bounding box center [99, 235] width 103 height 13
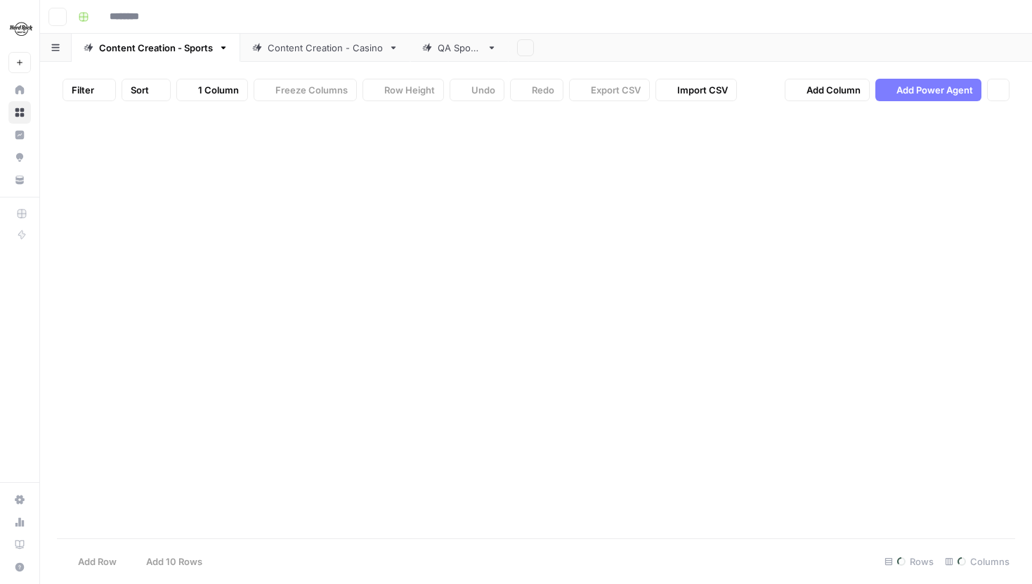
type input "**********"
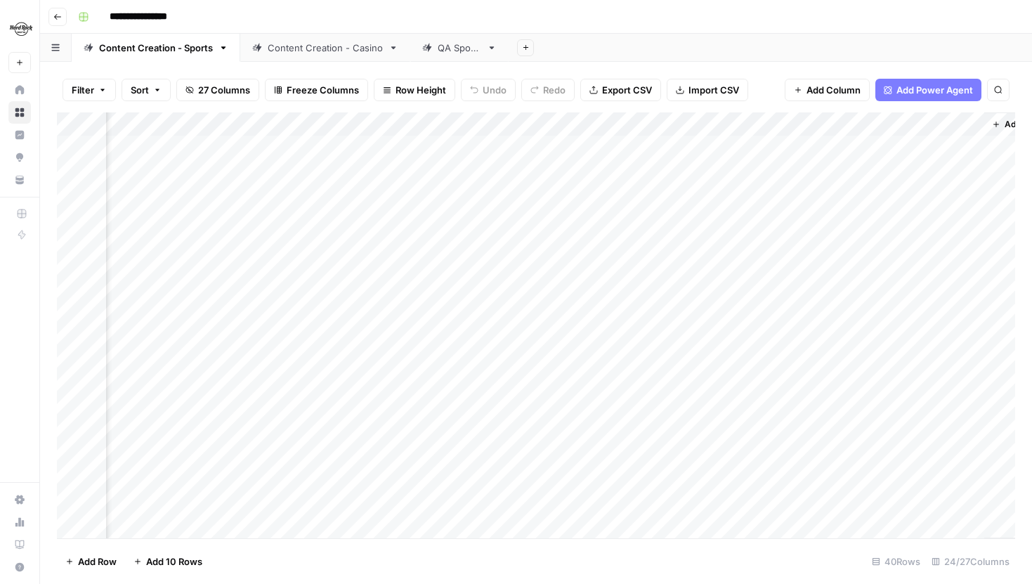
scroll to position [0, 2562]
click at [464, 127] on div "Add Column" at bounding box center [536, 325] width 958 height 426
click at [305, 103] on div "Filter Sort 27 Columns Freeze Columns Row Height Undo Redo Export CSV Import CS…" at bounding box center [536, 89] width 958 height 45
click at [793, 115] on div "Add Column" at bounding box center [536, 325] width 958 height 426
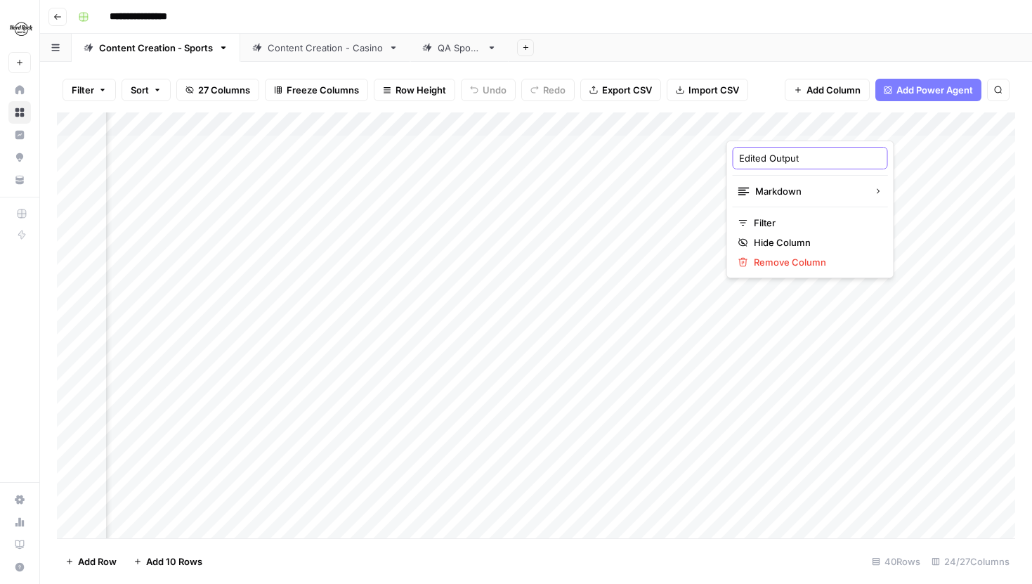
drag, startPoint x: 807, startPoint y: 159, endPoint x: 738, endPoint y: 159, distance: 68.9
click at [739, 159] on input "Edited Output" at bounding box center [810, 158] width 143 height 14
type input "New Editor Output"
click at [802, 122] on div "Add Column" at bounding box center [536, 325] width 958 height 426
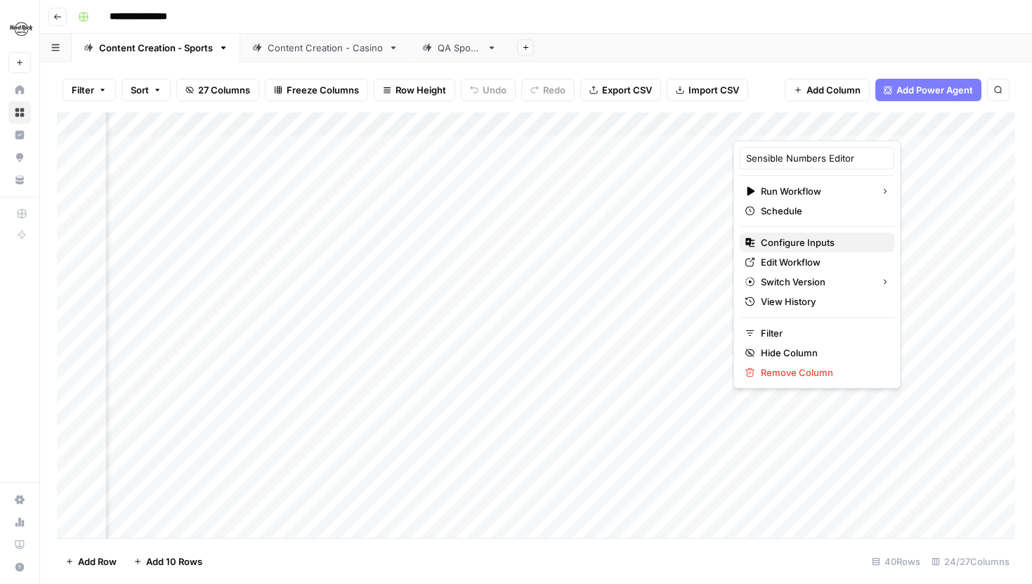
click at [798, 248] on span "Configure Inputs" at bounding box center [822, 242] width 123 height 14
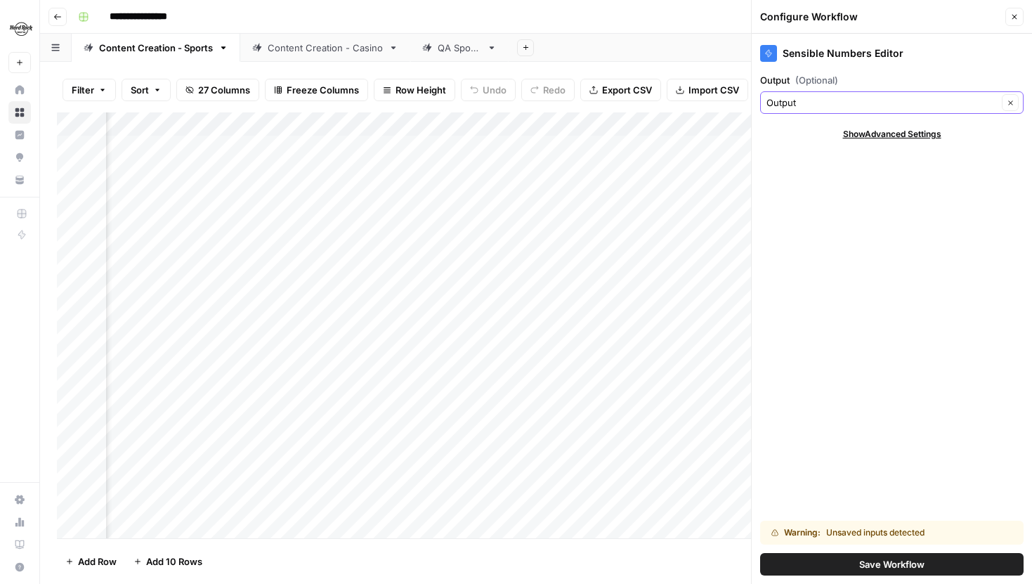
click at [851, 96] on input "Output" at bounding box center [881, 103] width 231 height 14
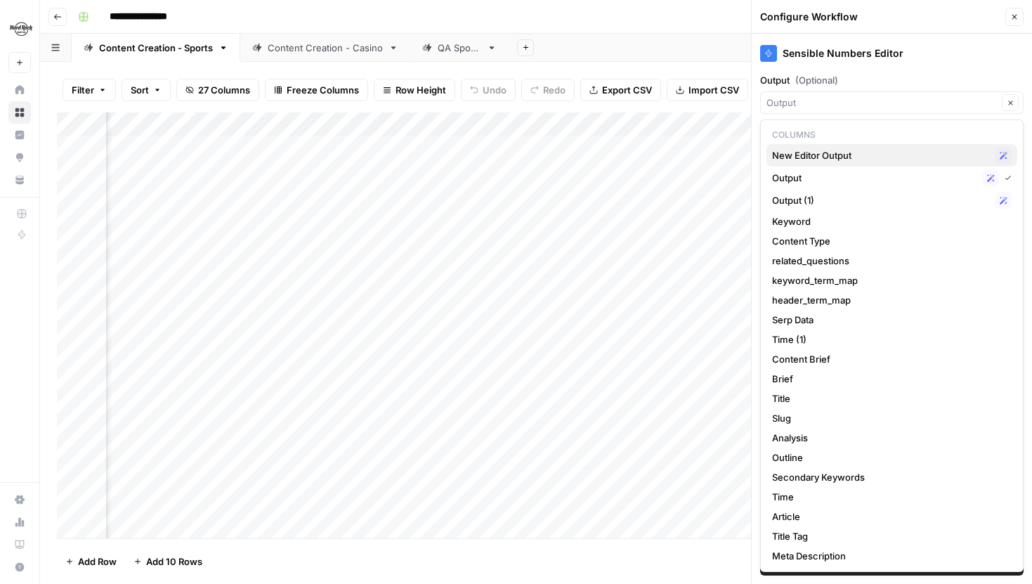
click at [840, 146] on button "New Editor Output Possible Match" at bounding box center [891, 155] width 251 height 22
type input "New Editor Output"
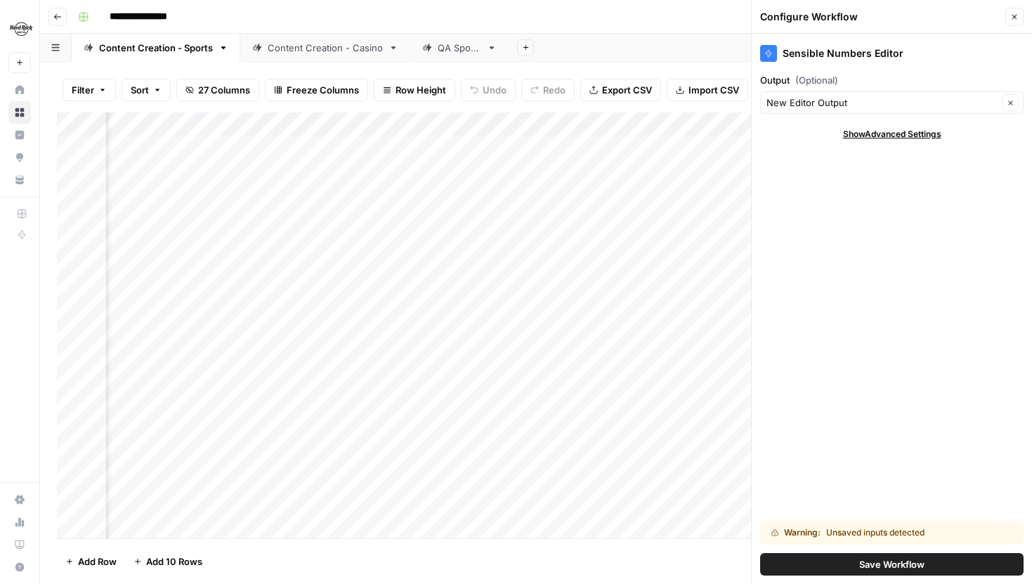
click at [870, 563] on span "Save Workflow" at bounding box center [891, 564] width 65 height 14
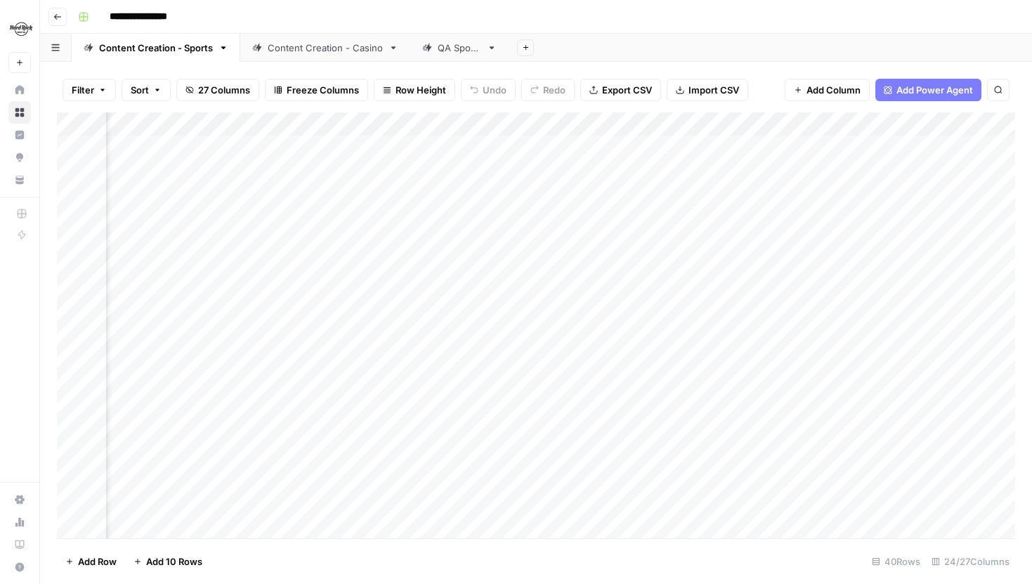
scroll to position [0, 2418]
click at [741, 119] on div "Add Column" at bounding box center [536, 325] width 958 height 426
drag, startPoint x: 731, startPoint y: 158, endPoint x: 676, endPoint y: 158, distance: 55.5
click at [676, 158] on body "**********" at bounding box center [516, 292] width 1032 height 584
drag, startPoint x: 751, startPoint y: 152, endPoint x: 691, endPoint y: 151, distance: 59.7
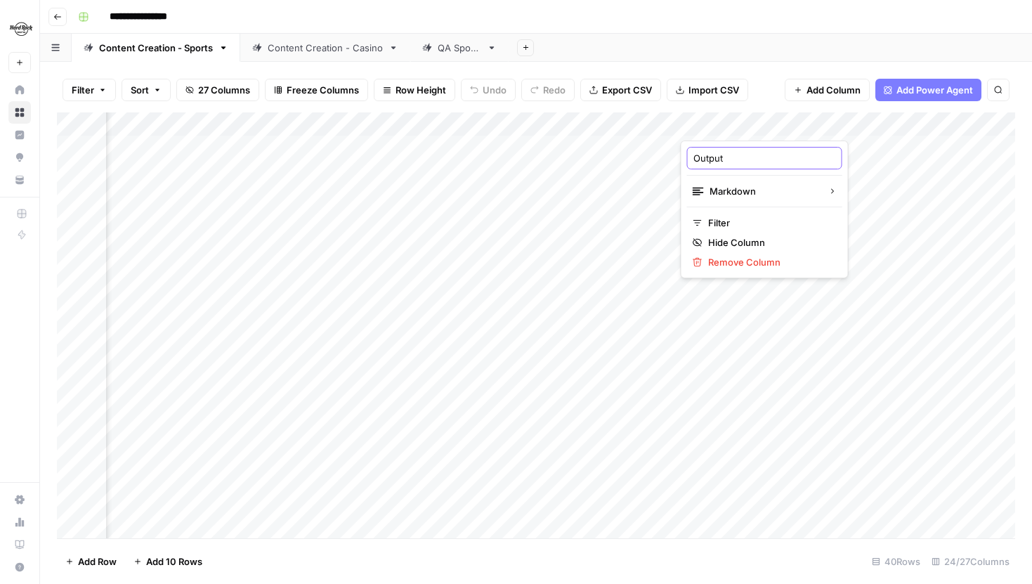
click at [691, 151] on div "Output" at bounding box center [764, 158] width 155 height 22
type input "Sensible Numbers Output"
click at [855, 132] on div "Add Column" at bounding box center [536, 325] width 958 height 426
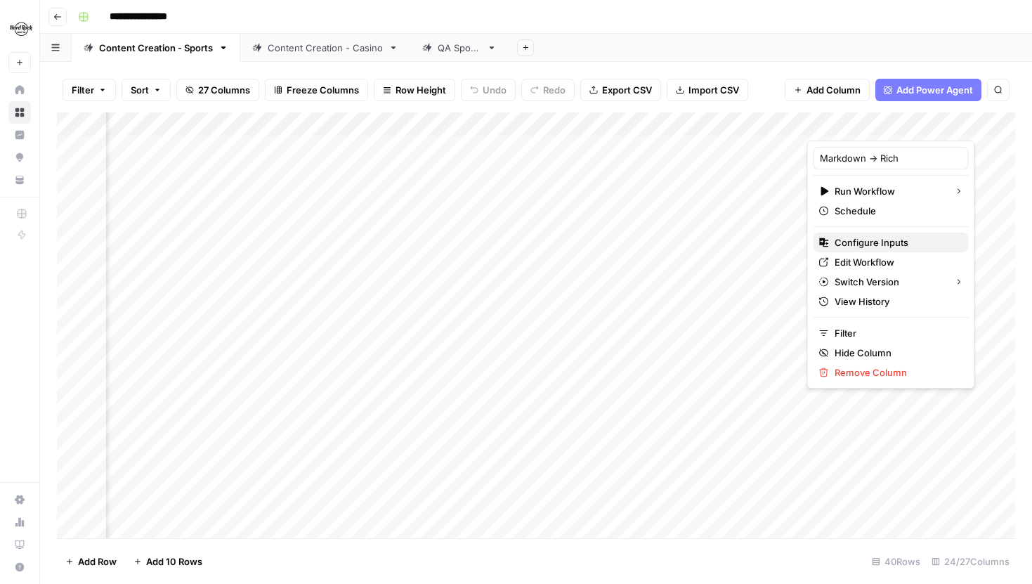
click at [863, 237] on span "Configure Inputs" at bounding box center [896, 242] width 123 height 14
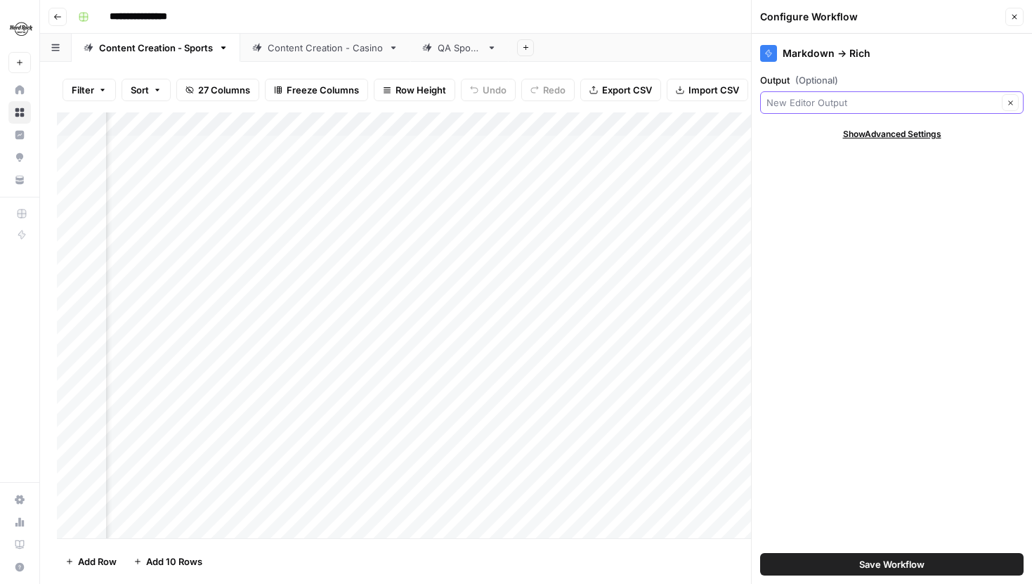
click at [891, 108] on input "Output (Optional)" at bounding box center [881, 103] width 231 height 14
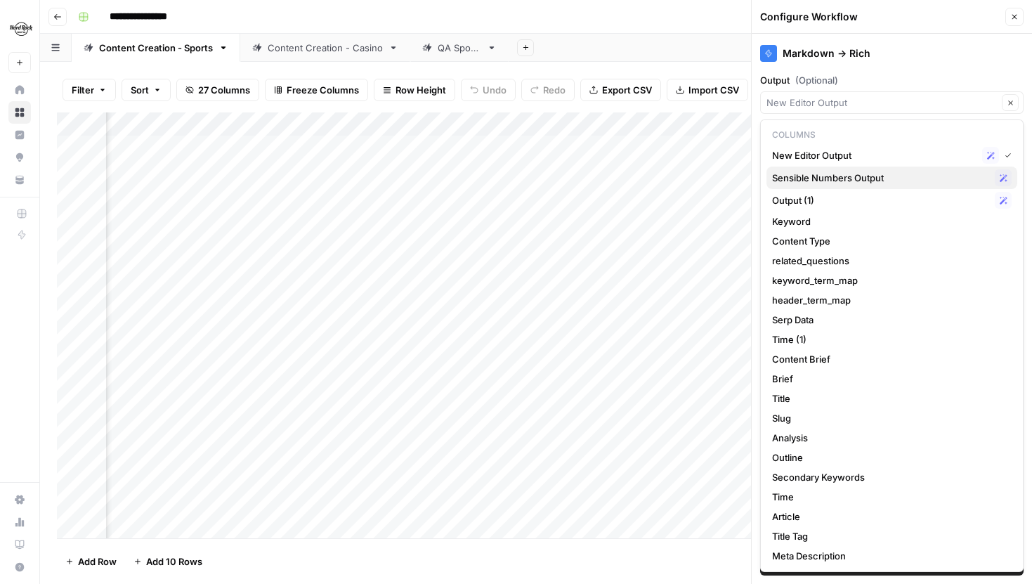
click at [864, 171] on span "Sensible Numbers Output" at bounding box center [880, 178] width 217 height 14
type input "Sensible Numbers Output"
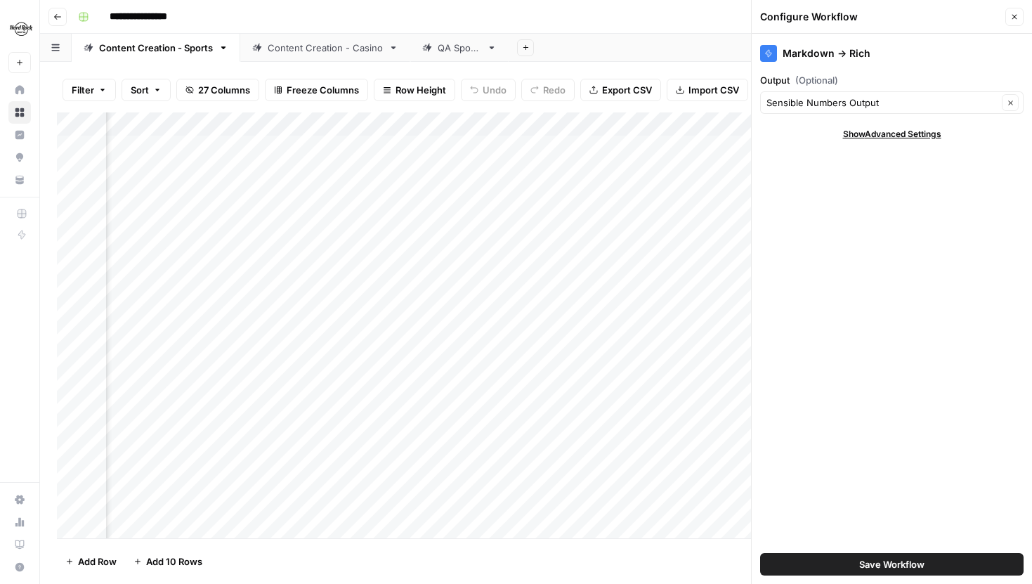
click at [882, 562] on span "Save Workflow" at bounding box center [891, 564] width 65 height 14
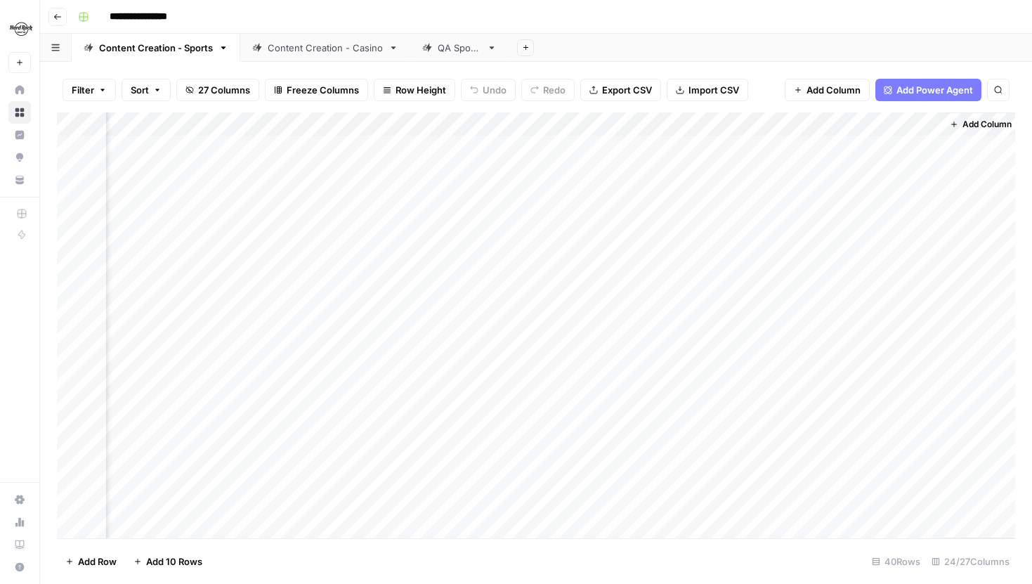
scroll to position [0, 2562]
click at [865, 130] on div "Add Column" at bounding box center [536, 325] width 958 height 426
drag, startPoint x: 892, startPoint y: 156, endPoint x: 811, endPoint y: 156, distance: 80.8
click at [811, 156] on div "Output (1) Text Filter Hide Column Remove Column" at bounding box center [894, 210] width 168 height 138
type input "Markdown Output"
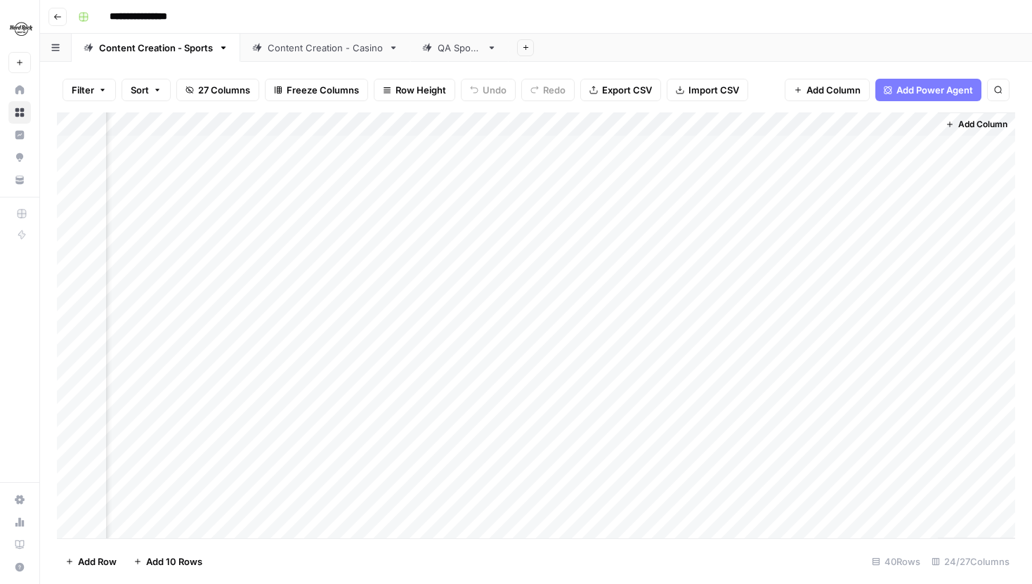
click at [765, 65] on div "Filter Sort 27 Columns Freeze Columns Row Height Undo Redo Export CSV Import CS…" at bounding box center [536, 323] width 992 height 522
click at [470, 122] on div "Add Column" at bounding box center [536, 325] width 958 height 426
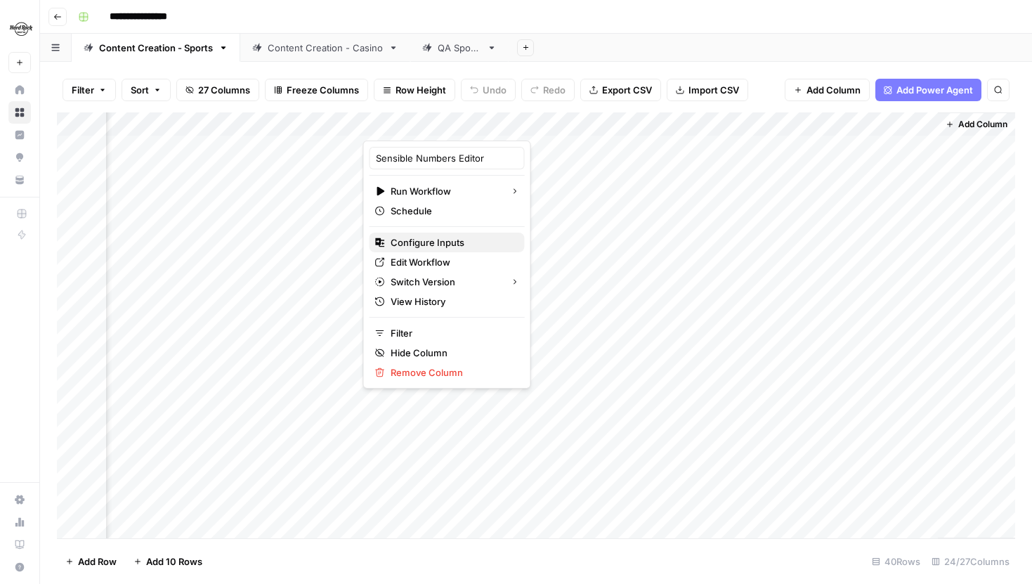
click at [432, 235] on button "Configure Inputs" at bounding box center [447, 243] width 155 height 20
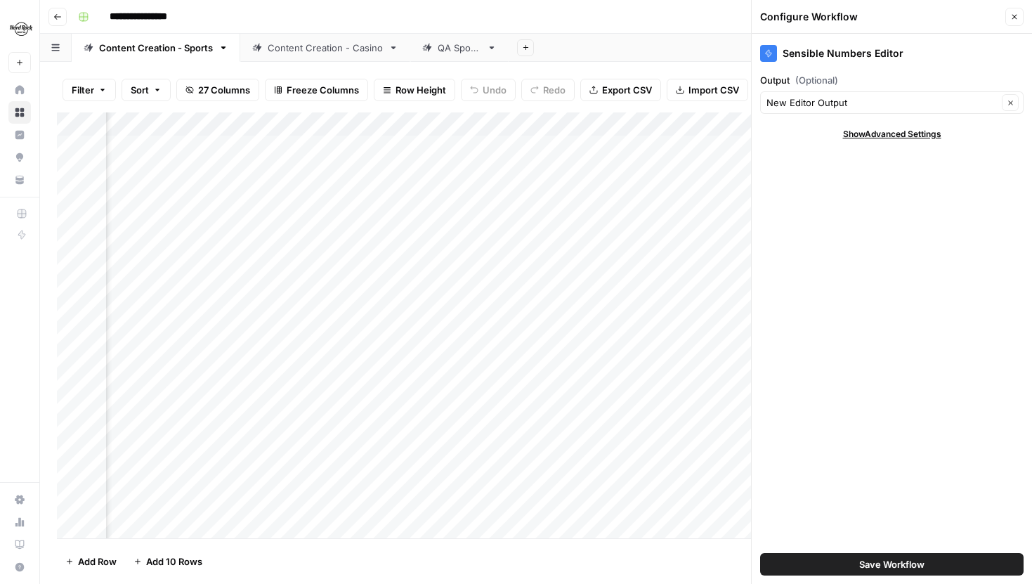
click at [900, 581] on div "Save Workflow" at bounding box center [891, 563] width 263 height 39
click at [900, 559] on span "Save Workflow" at bounding box center [891, 564] width 65 height 14
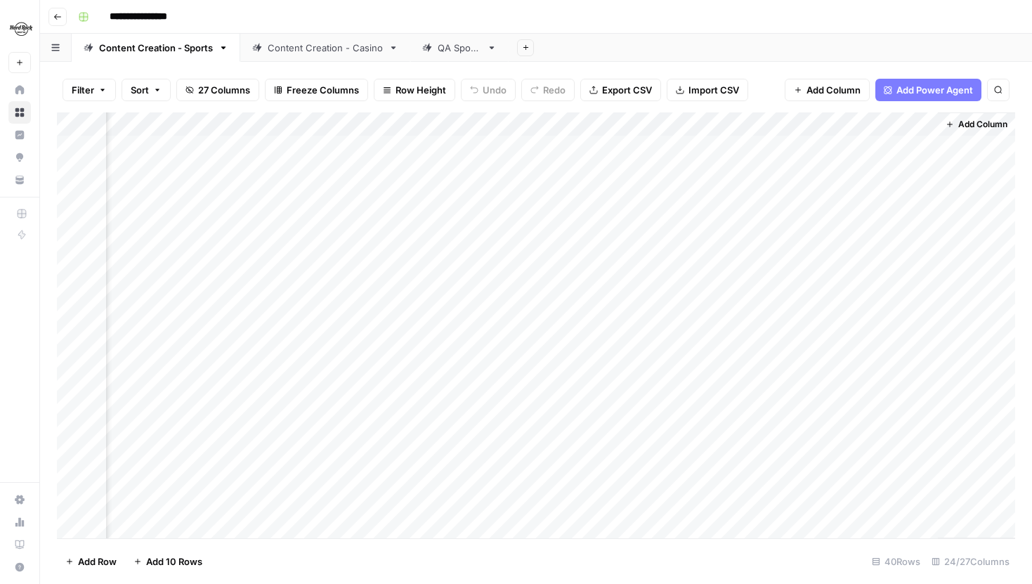
click at [722, 118] on div "Add Column" at bounding box center [536, 325] width 958 height 426
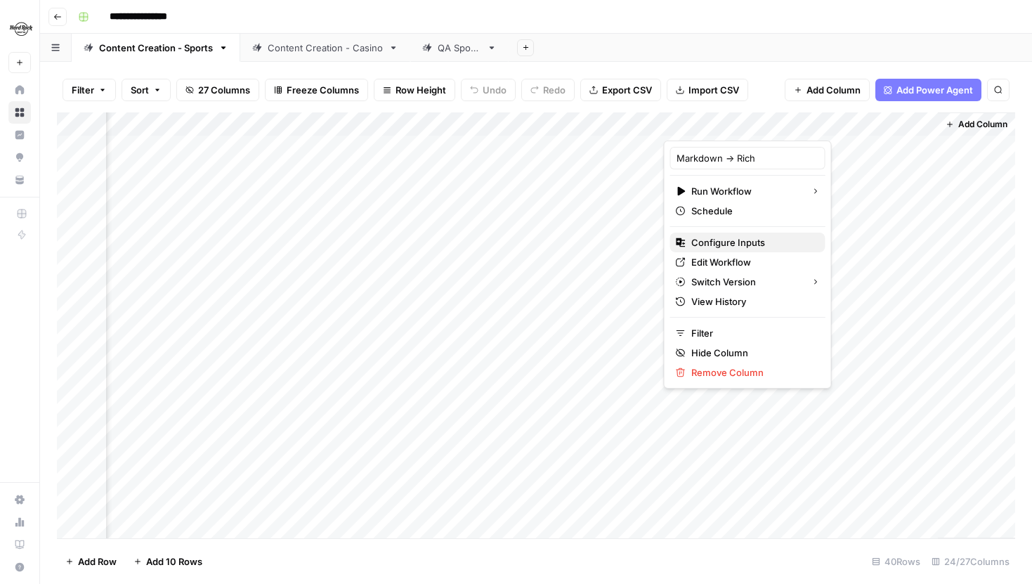
click at [721, 244] on span "Configure Inputs" at bounding box center [752, 242] width 123 height 14
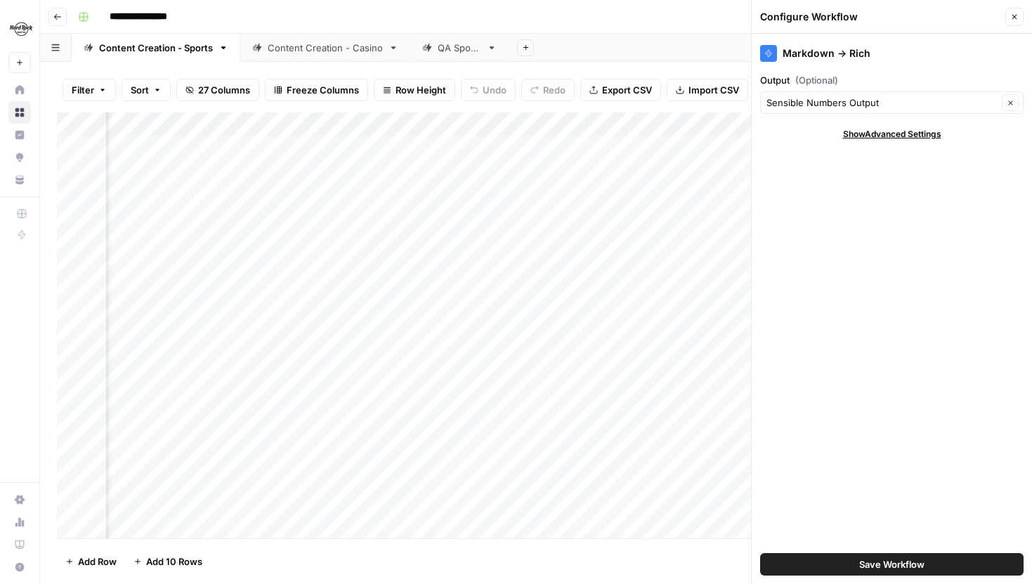
click at [877, 568] on span "Save Workflow" at bounding box center [891, 564] width 65 height 14
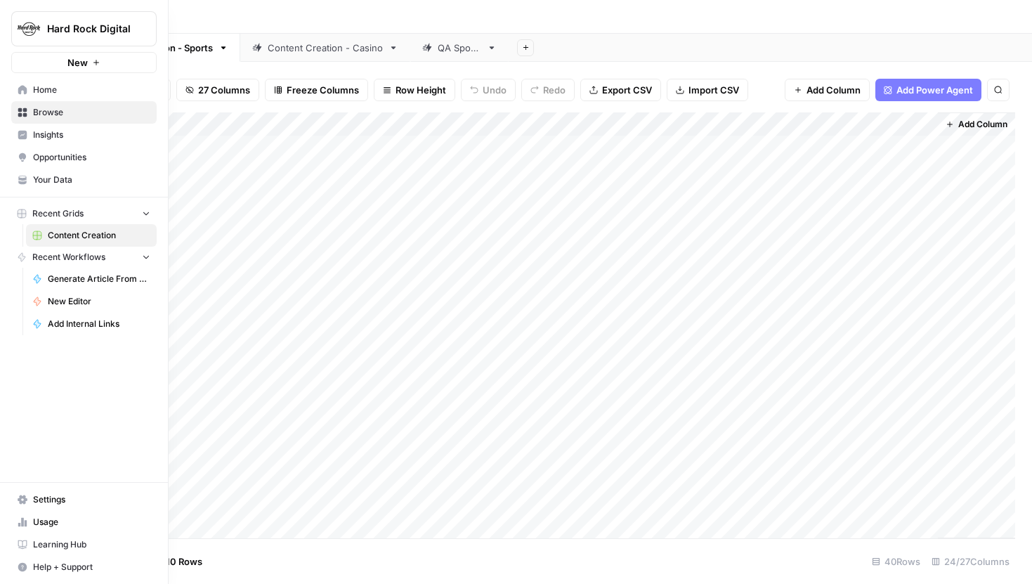
click at [53, 110] on span "Browse" at bounding box center [91, 112] width 117 height 13
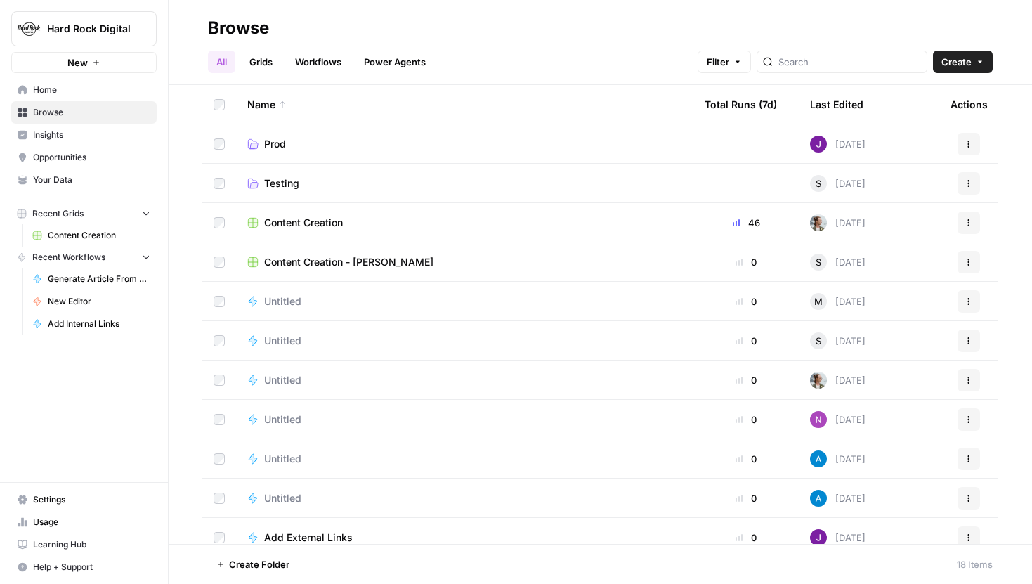
click at [270, 182] on span "Testing" at bounding box center [281, 183] width 35 height 14
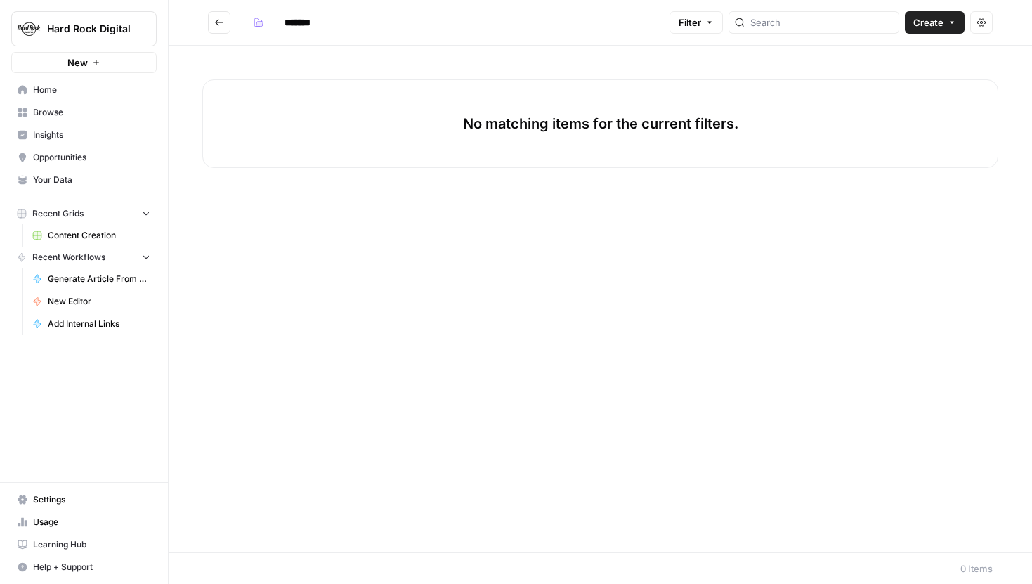
click at [219, 21] on icon "Go back" at bounding box center [219, 23] width 10 height 10
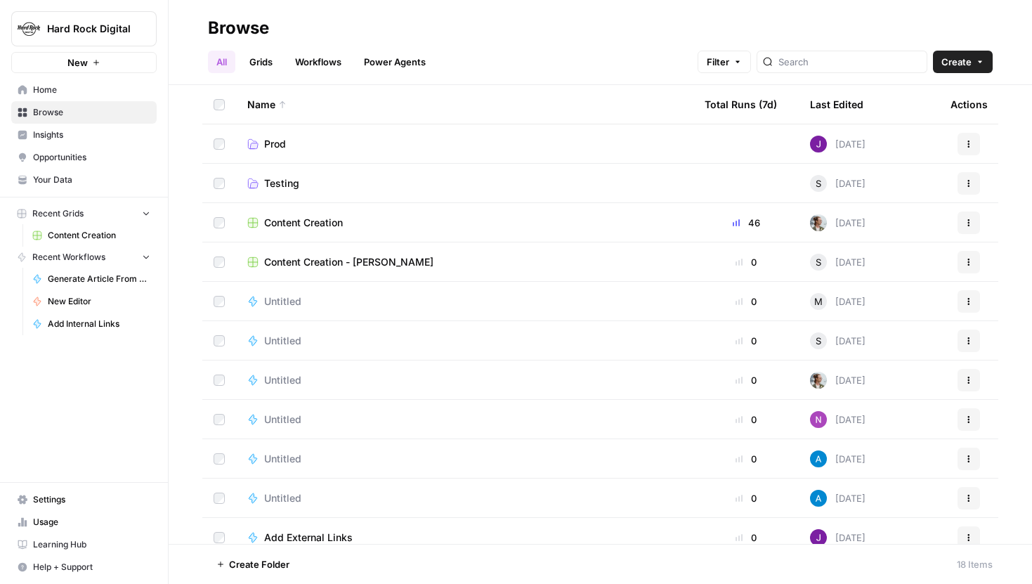
click at [323, 183] on link "Testing" at bounding box center [464, 183] width 435 height 14
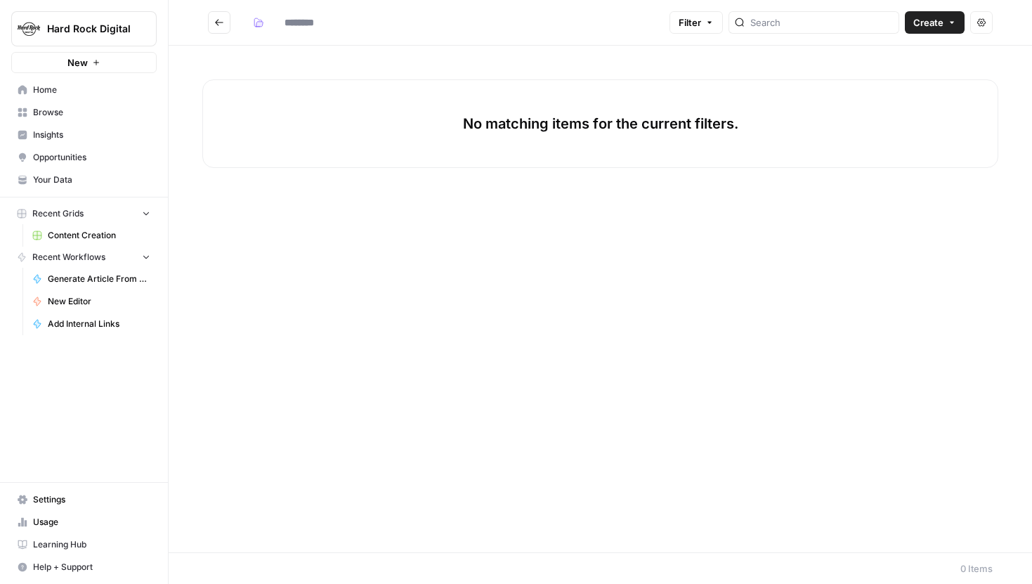
type input "*******"
click at [775, 126] on div "No matching items for the current filters." at bounding box center [600, 123] width 796 height 89
click at [931, 30] on button "Create" at bounding box center [935, 22] width 60 height 22
click at [889, 77] on span "Workflow" at bounding box center [907, 75] width 79 height 14
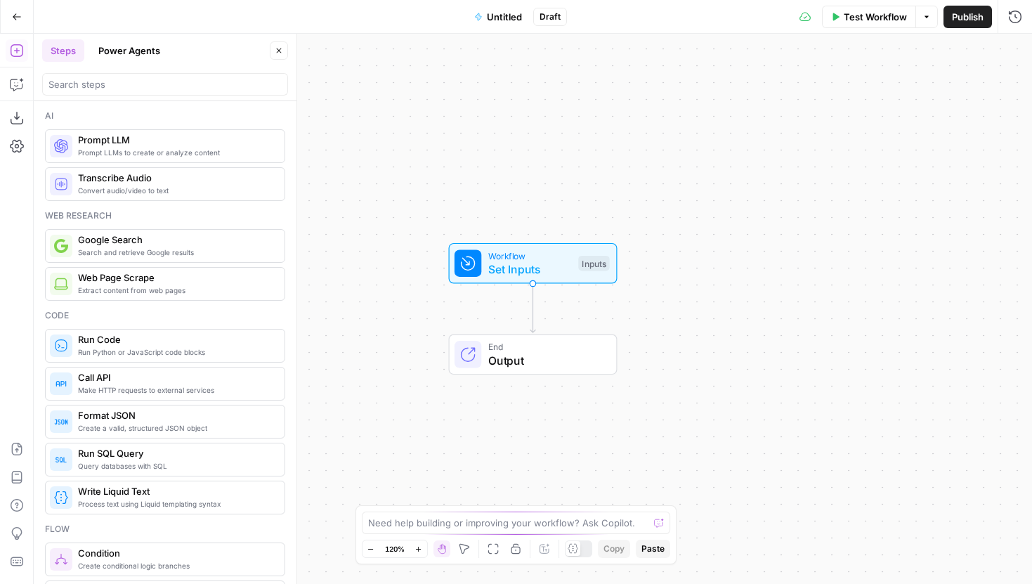
click at [502, 15] on span "Untitled" at bounding box center [504, 17] width 35 height 14
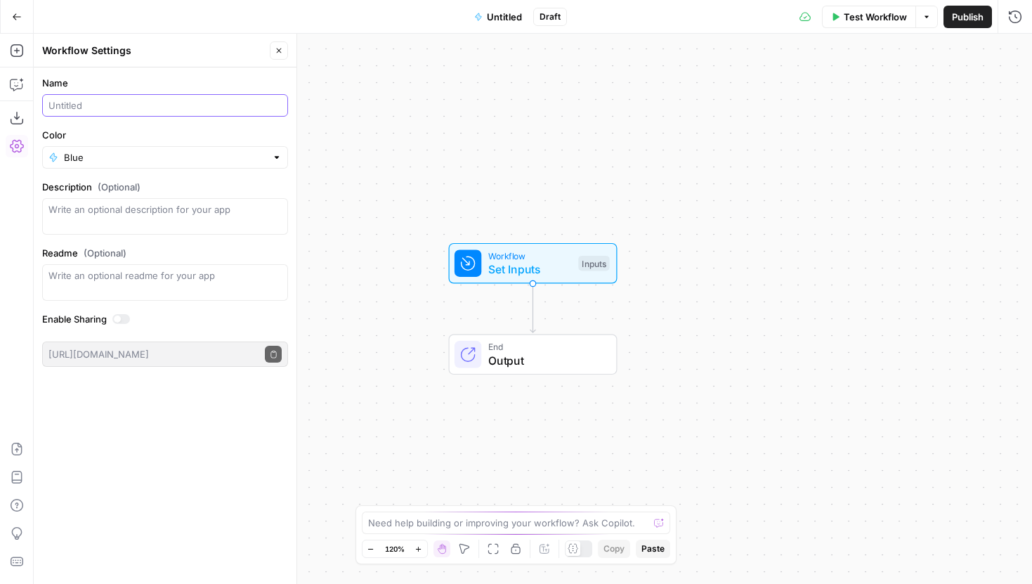
click at [89, 105] on input "Name" at bounding box center [164, 105] width 233 height 14
type input "G"
type input "State Refresh"
click at [150, 148] on div "Blue" at bounding box center [165, 157] width 246 height 22
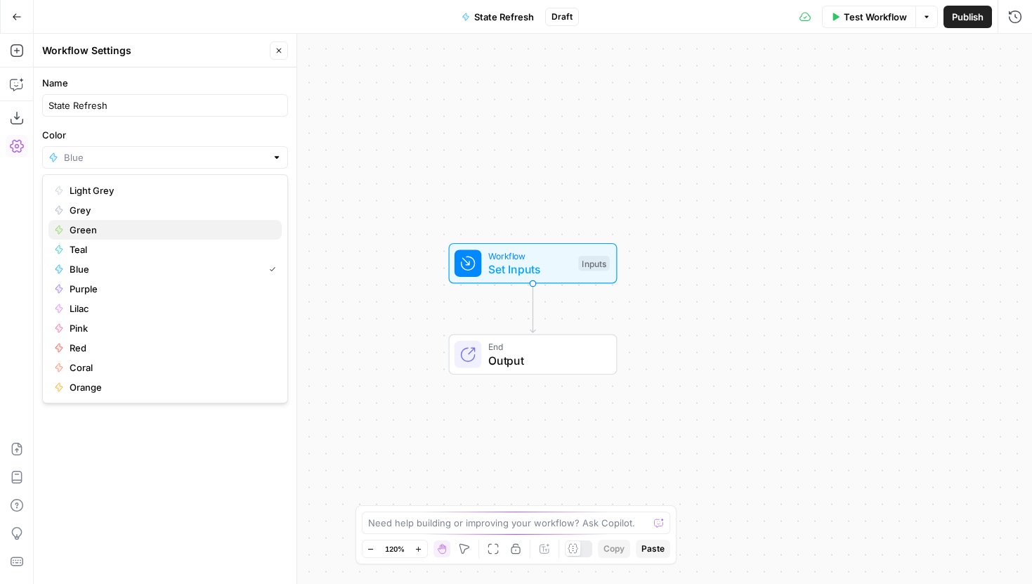
click at [93, 226] on span "Green" at bounding box center [170, 230] width 201 height 14
type input "Green"
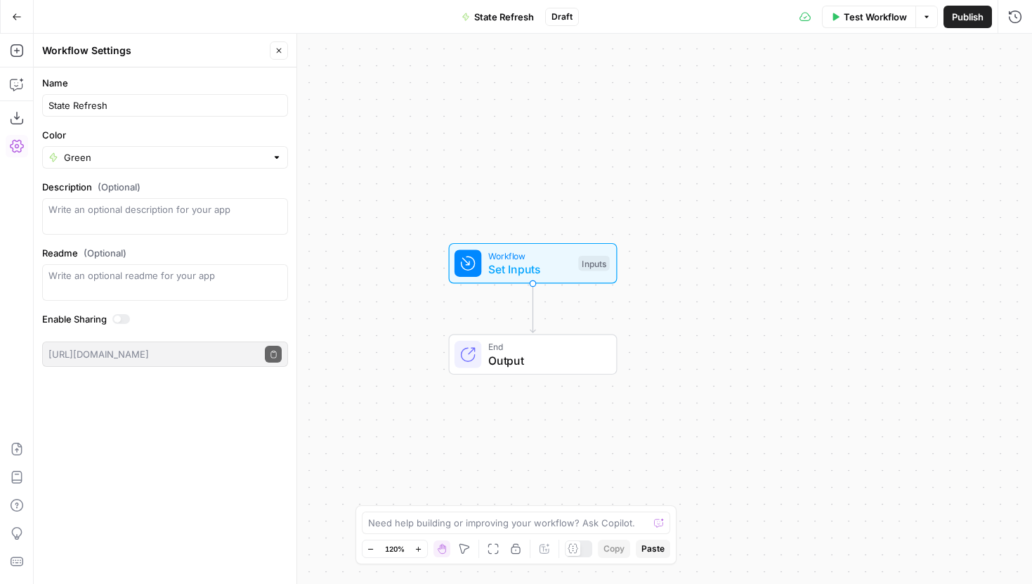
click at [282, 60] on header "Workflow Settings Close" at bounding box center [165, 51] width 263 height 34
click at [283, 53] on button "Close" at bounding box center [279, 50] width 18 height 18
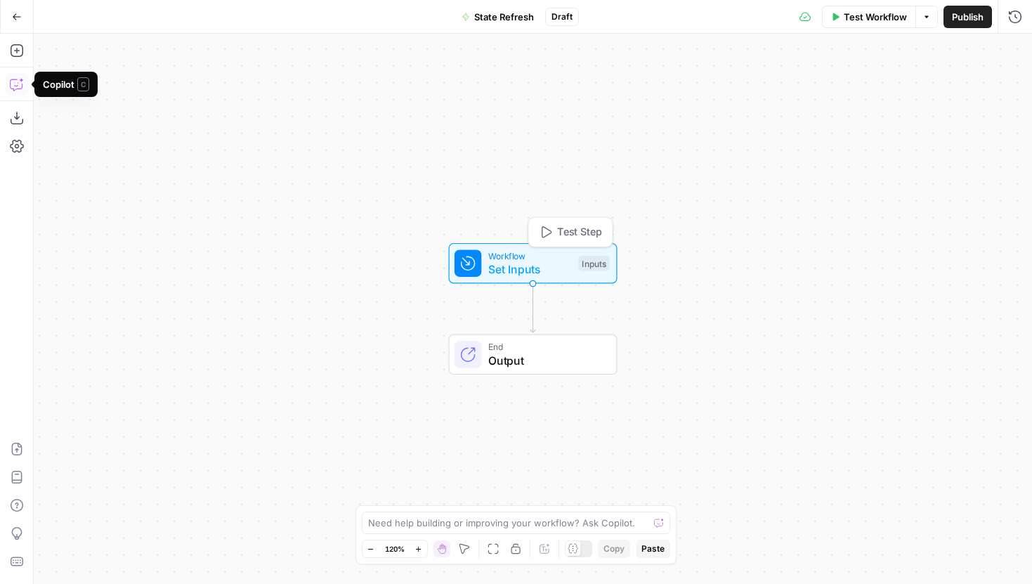
click at [499, 266] on span "Set Inputs" at bounding box center [530, 269] width 84 height 17
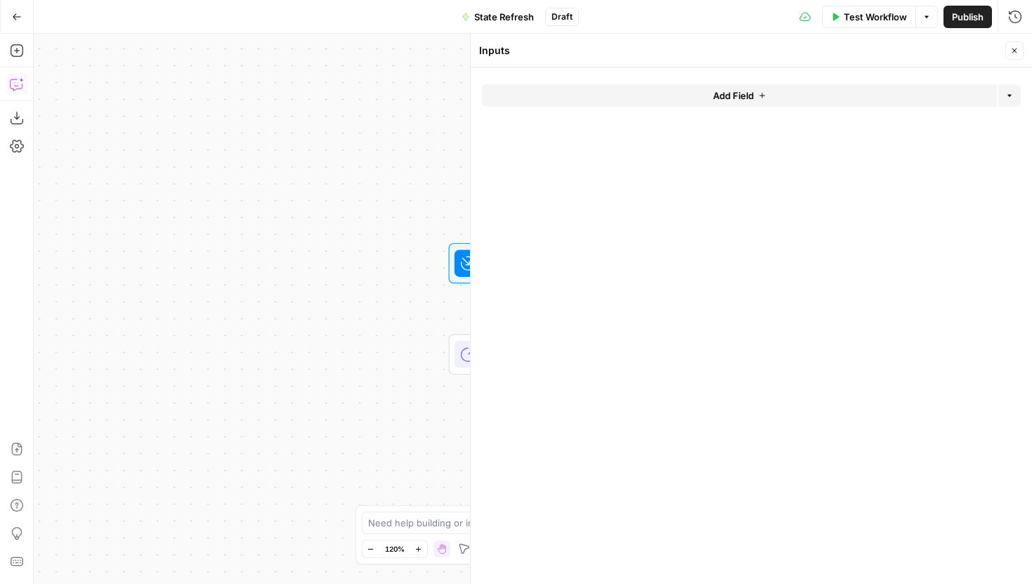
drag, startPoint x: 348, startPoint y: 244, endPoint x: 70, endPoint y: 244, distance: 278.9
click at [70, 244] on div "Workflow Set Inputs Inputs End Output" at bounding box center [533, 309] width 998 height 550
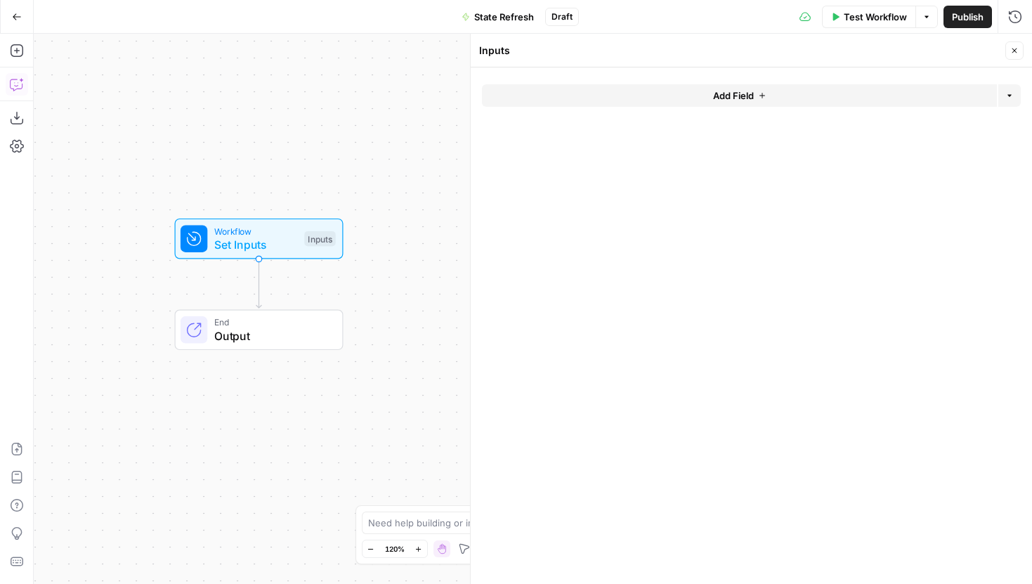
drag, startPoint x: 325, startPoint y: 306, endPoint x: 330, endPoint y: 281, distance: 25.1
click at [330, 281] on div "Workflow Set Inputs Inputs End Output" at bounding box center [533, 309] width 998 height 550
click at [636, 83] on form "Add Field Options" at bounding box center [751, 325] width 561 height 516
click at [637, 84] on button "Add Field" at bounding box center [739, 95] width 515 height 22
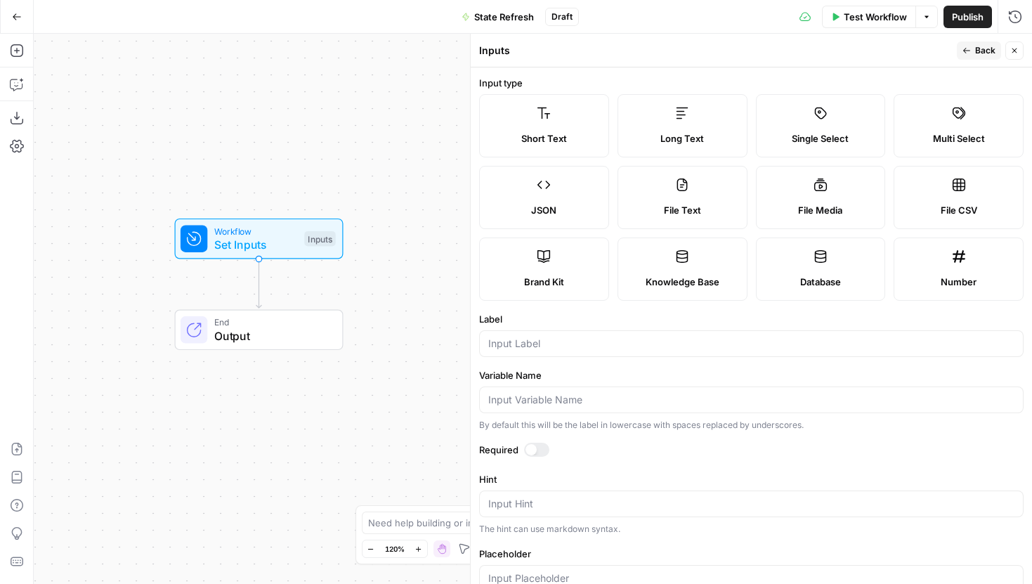
click at [580, 333] on div at bounding box center [751, 343] width 544 height 27
type input "URL"
click at [964, 53] on icon "button" at bounding box center [967, 50] width 8 height 8
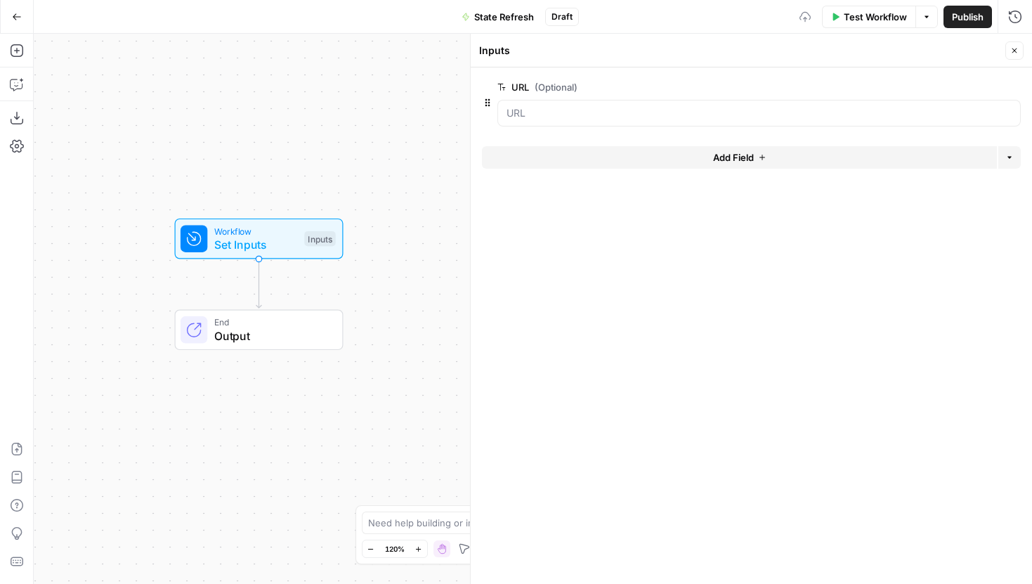
click at [1016, 42] on button "Close" at bounding box center [1014, 50] width 18 height 18
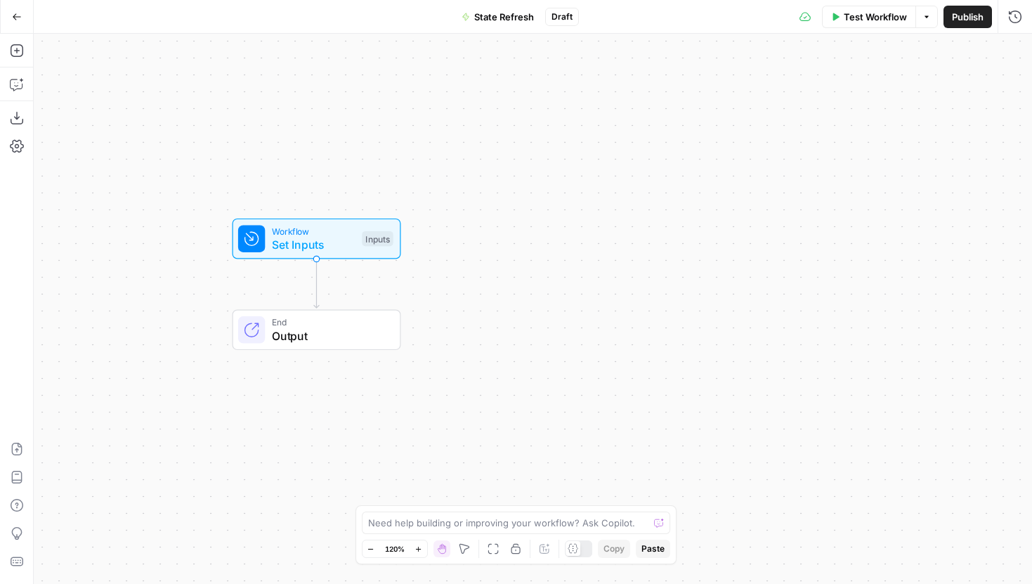
drag, startPoint x: 398, startPoint y: 89, endPoint x: 634, endPoint y: 90, distance: 236.1
click at [634, 90] on div "Workflow Set Inputs Inputs End Output" at bounding box center [533, 309] width 998 height 550
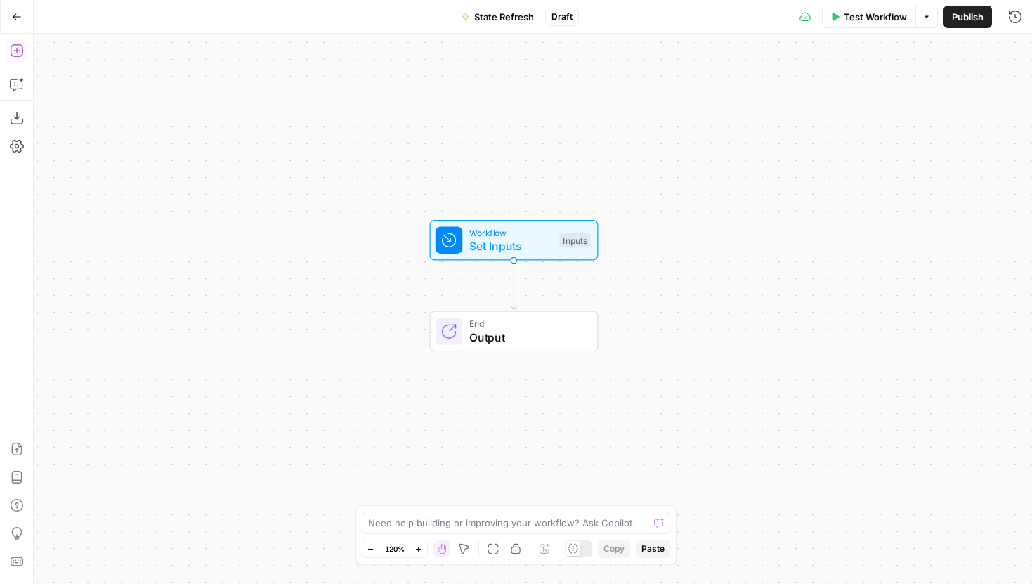
click at [22, 56] on icon "button" at bounding box center [17, 51] width 14 height 14
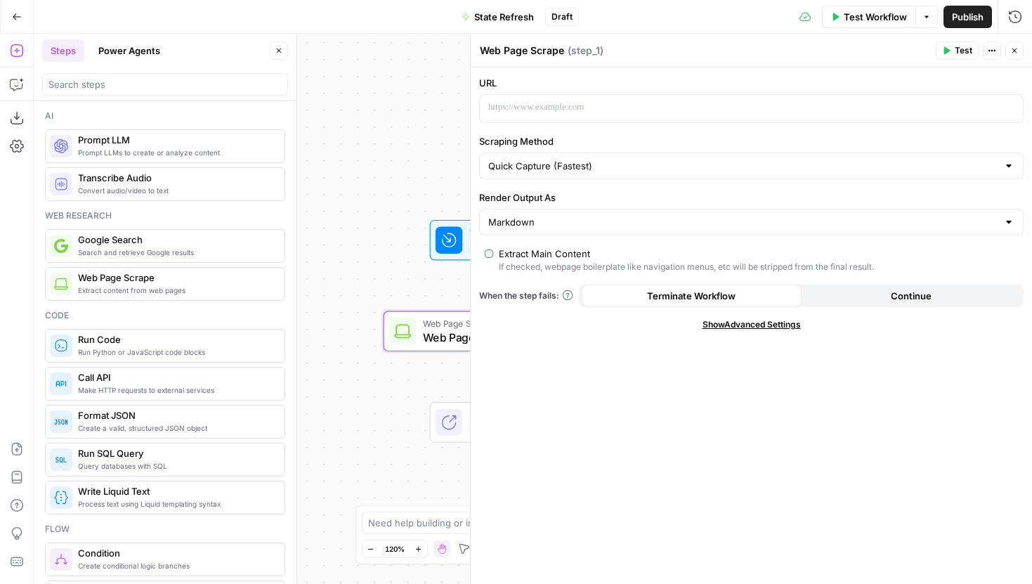
click at [269, 46] on div "Steps Power Agents Close" at bounding box center [165, 50] width 246 height 22
click at [275, 40] on div "Steps Power Agents Close" at bounding box center [165, 50] width 246 height 22
click at [275, 49] on icon "button" at bounding box center [279, 50] width 8 height 8
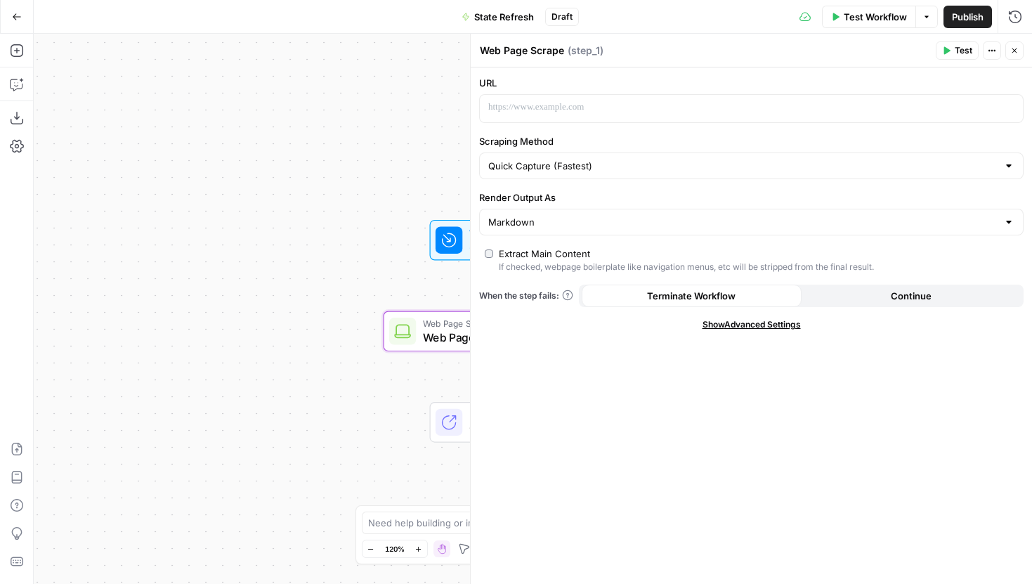
click at [934, 109] on span "“/” to reference" at bounding box center [969, 107] width 72 height 11
click at [1007, 103] on button "Variables Menu" at bounding box center [1010, 107] width 11 height 11
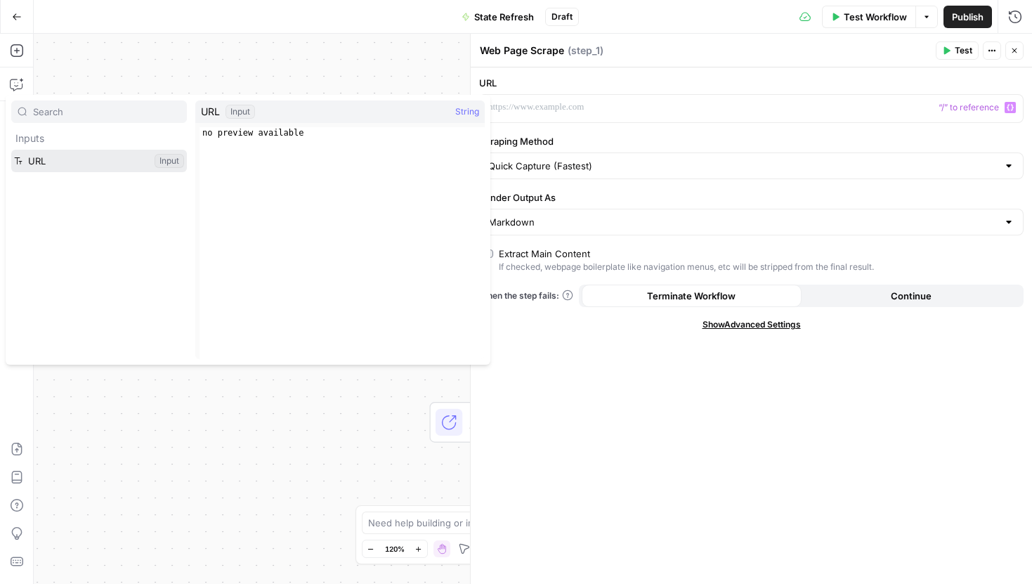
click at [83, 159] on button "Select variable URL" at bounding box center [99, 161] width 176 height 22
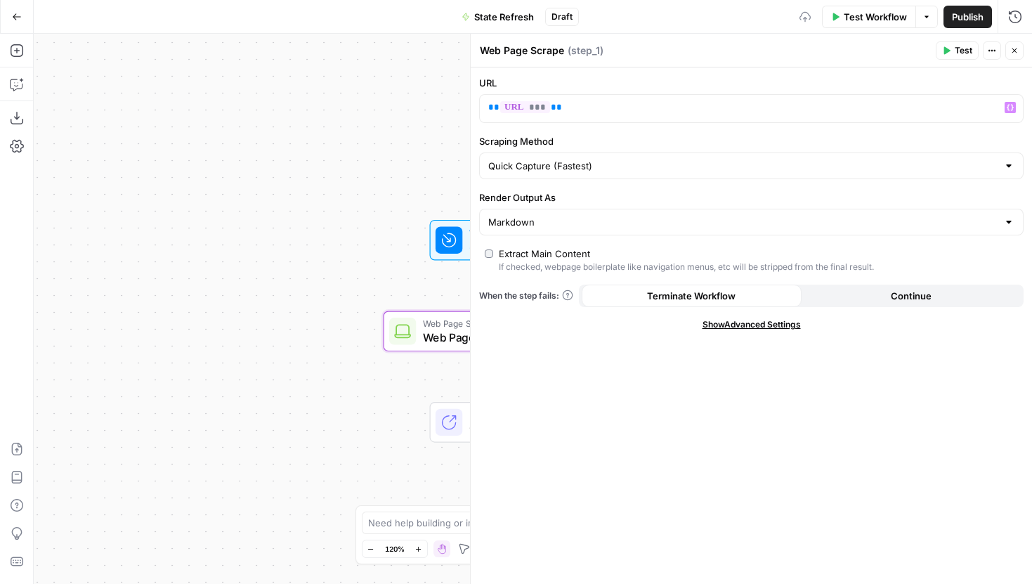
drag, startPoint x: 286, startPoint y: 233, endPoint x: -49, endPoint y: 211, distance: 335.8
click at [0, 211] on html "Hard Rock Digital New Home Browse Insights Opportunities Your Data Recent Grids…" at bounding box center [516, 292] width 1032 height 584
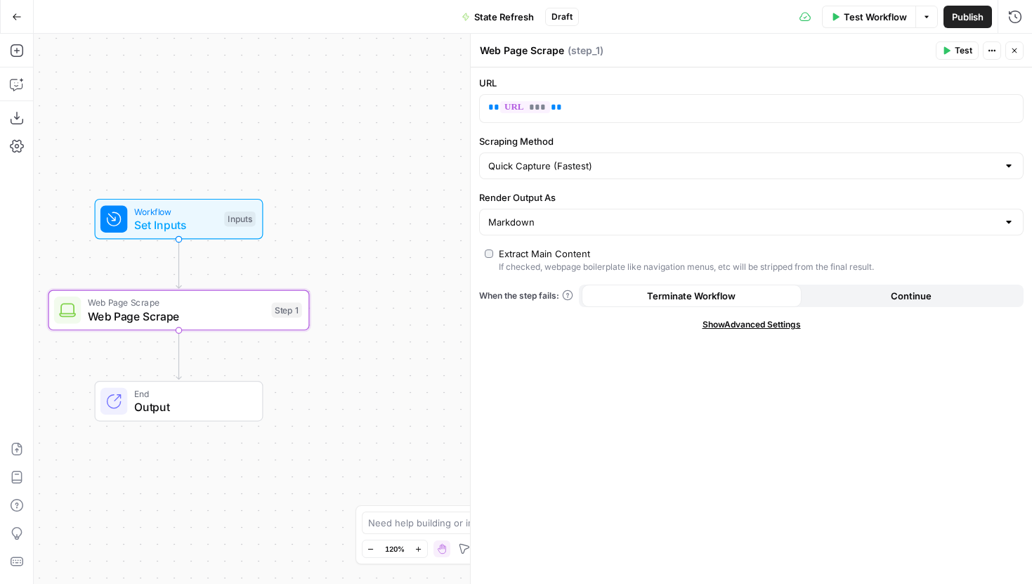
drag, startPoint x: 377, startPoint y: 278, endPoint x: 435, endPoint y: 211, distance: 89.2
click at [435, 211] on div "Workflow Set Inputs Inputs Web Page Scrape Web Page Scrape Step 1 End Output" at bounding box center [533, 309] width 998 height 550
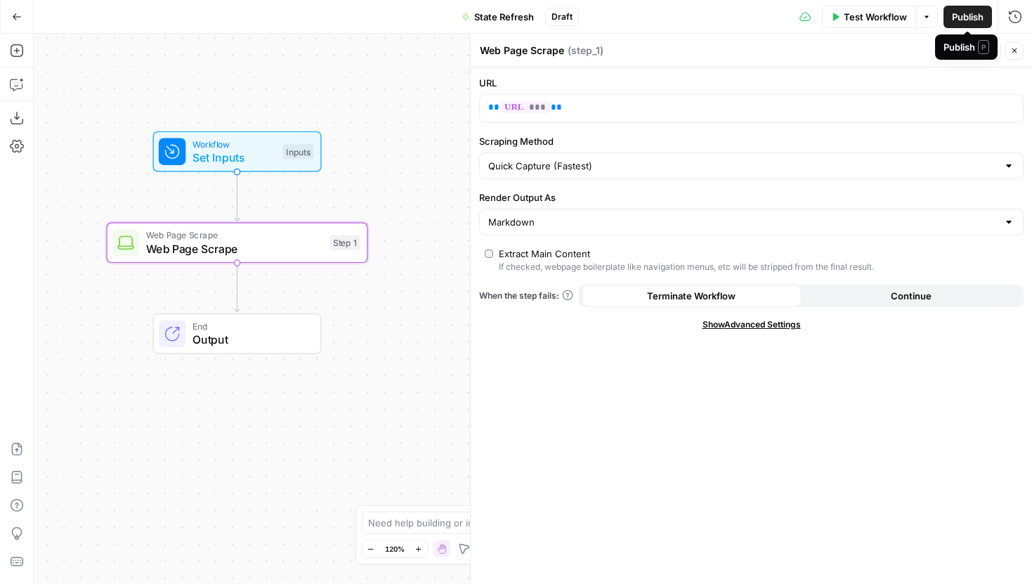
click at [894, 19] on span "Test Workflow" at bounding box center [875, 17] width 63 height 14
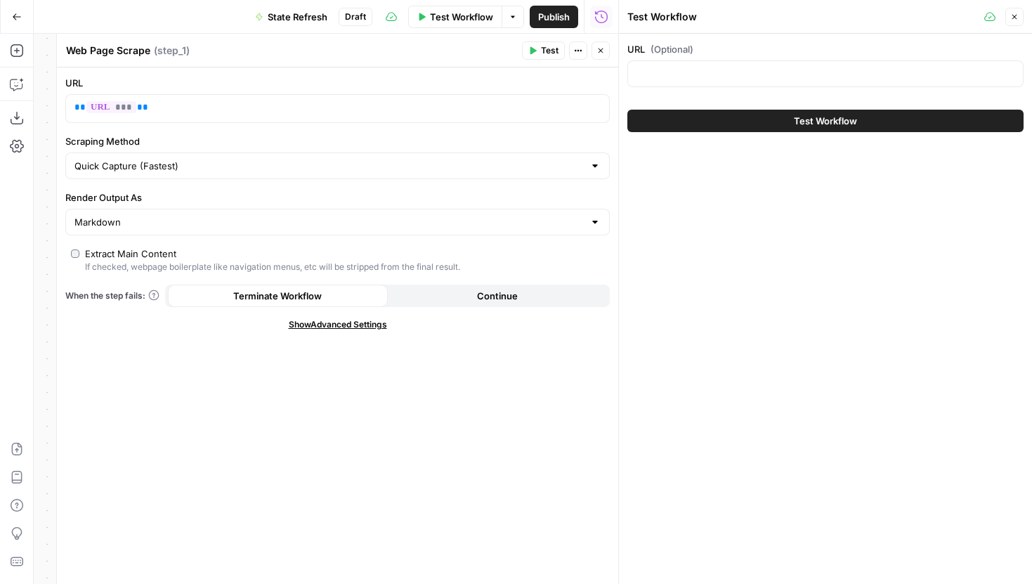
click at [663, 65] on div at bounding box center [825, 73] width 396 height 27
paste input "https://www.espn.com/nfl/scoreboard"
type input "https://www.espn.com/nfl/scoreboard"
click at [723, 115] on button "Test Workflow" at bounding box center [825, 121] width 396 height 22
click at [604, 53] on icon "button" at bounding box center [600, 50] width 8 height 8
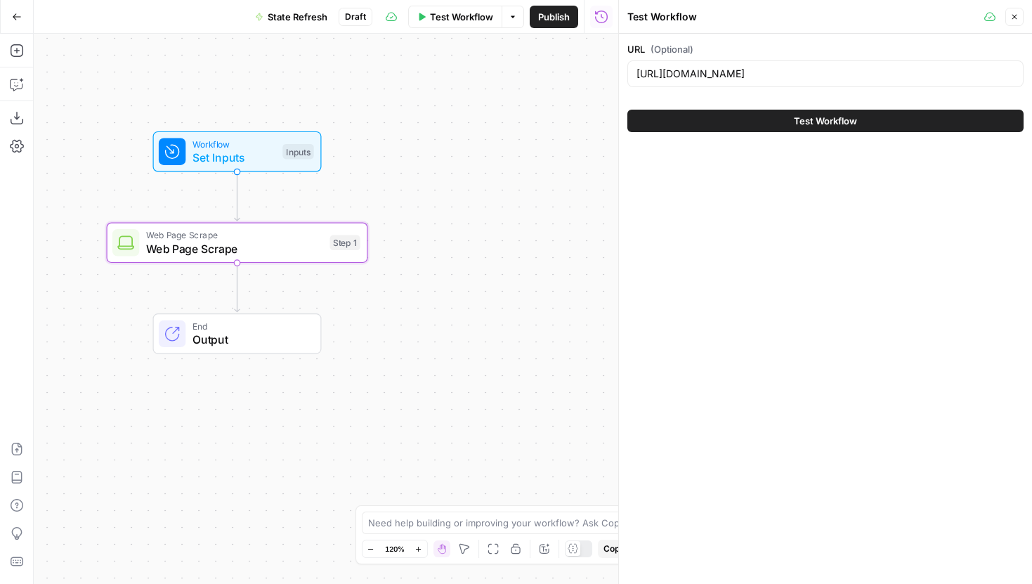
click at [735, 124] on button "Test Workflow" at bounding box center [825, 121] width 396 height 22
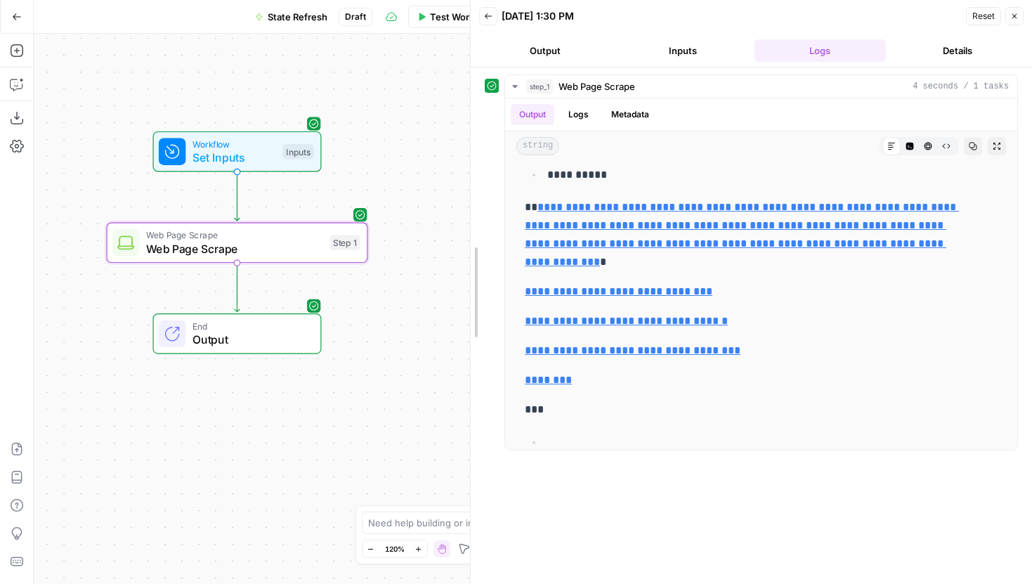
drag, startPoint x: 618, startPoint y: 220, endPoint x: 364, endPoint y: 263, distance: 257.2
click at [364, 263] on body "Hard Rock Digital New Home Browse Insights Opportunities Your Data Recent Grids…" at bounding box center [516, 292] width 1032 height 584
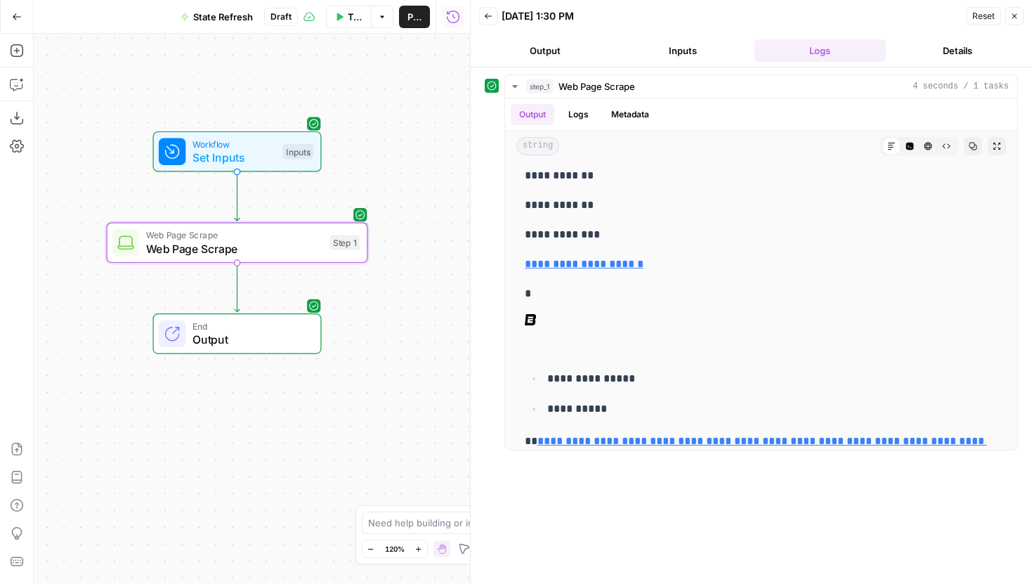
scroll to position [6631, 0]
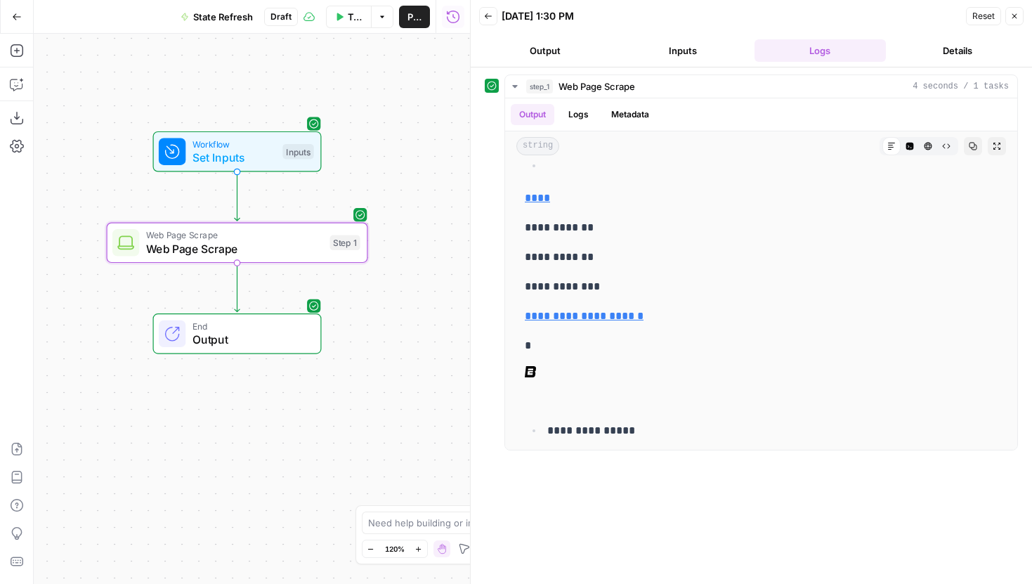
click at [1014, 18] on icon "button" at bounding box center [1014, 16] width 8 height 8
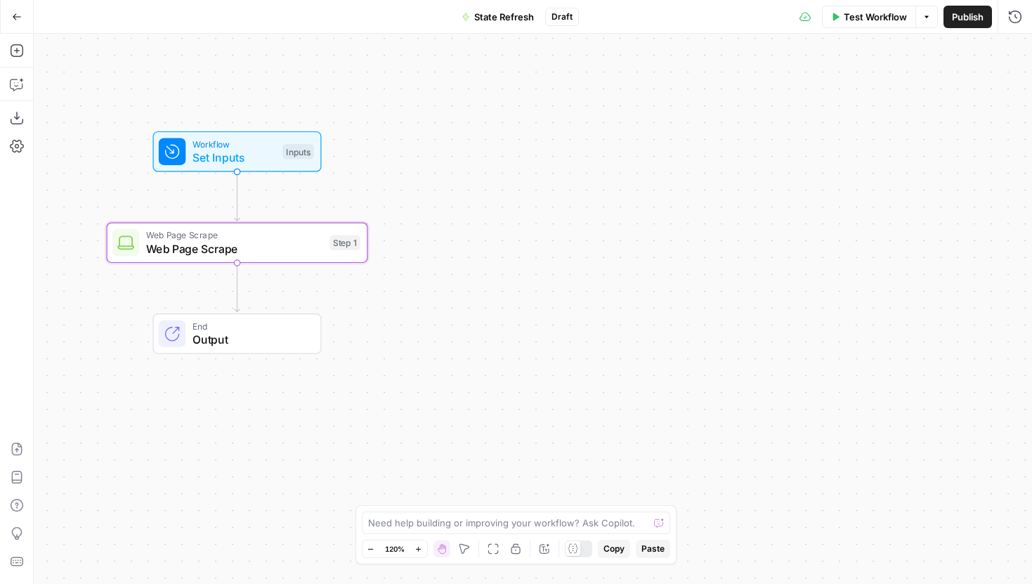
click at [266, 251] on span "Web Page Scrape" at bounding box center [234, 248] width 177 height 17
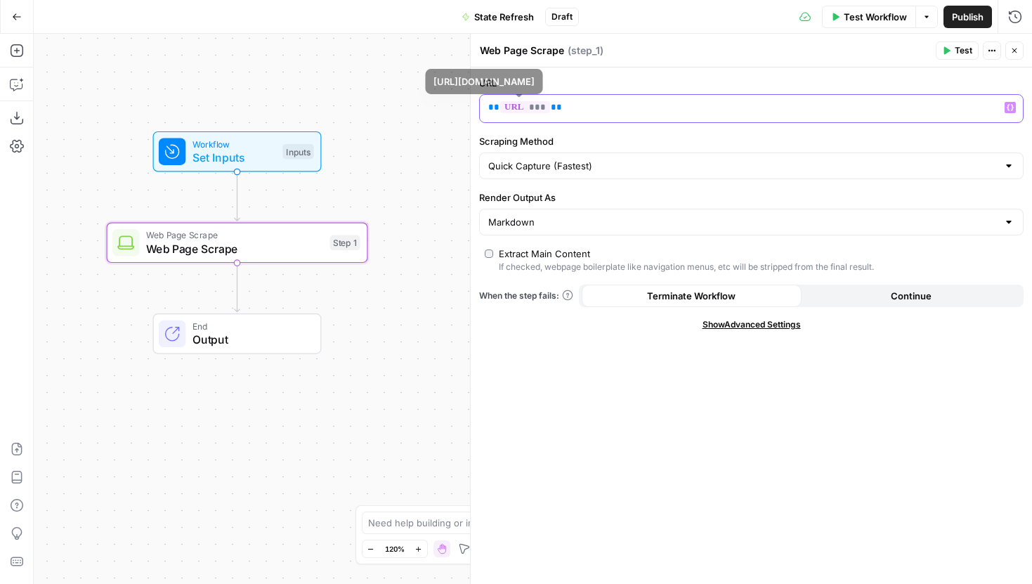
drag, startPoint x: 630, startPoint y: 109, endPoint x: 497, endPoint y: 109, distance: 133.5
click at [497, 109] on p "** *** **" at bounding box center [740, 107] width 504 height 14
click at [878, 22] on span "Test Workflow" at bounding box center [875, 17] width 63 height 14
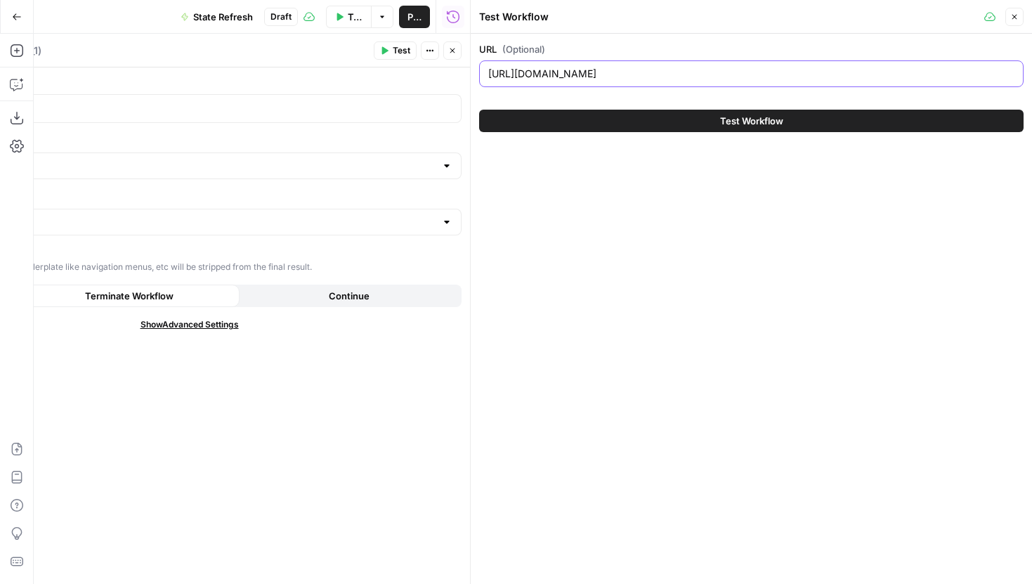
drag, startPoint x: 812, startPoint y: 70, endPoint x: 460, endPoint y: 70, distance: 352.0
click at [460, 70] on body "Hard Rock Digital New Home Browse Insights Opportunities Your Data Recent Grids…" at bounding box center [516, 292] width 1032 height 584
paste input "hardrock.bet/florida/"
type input "https://www.hardrock.bet/florida/"
click at [634, 121] on button "Test Workflow" at bounding box center [751, 121] width 544 height 22
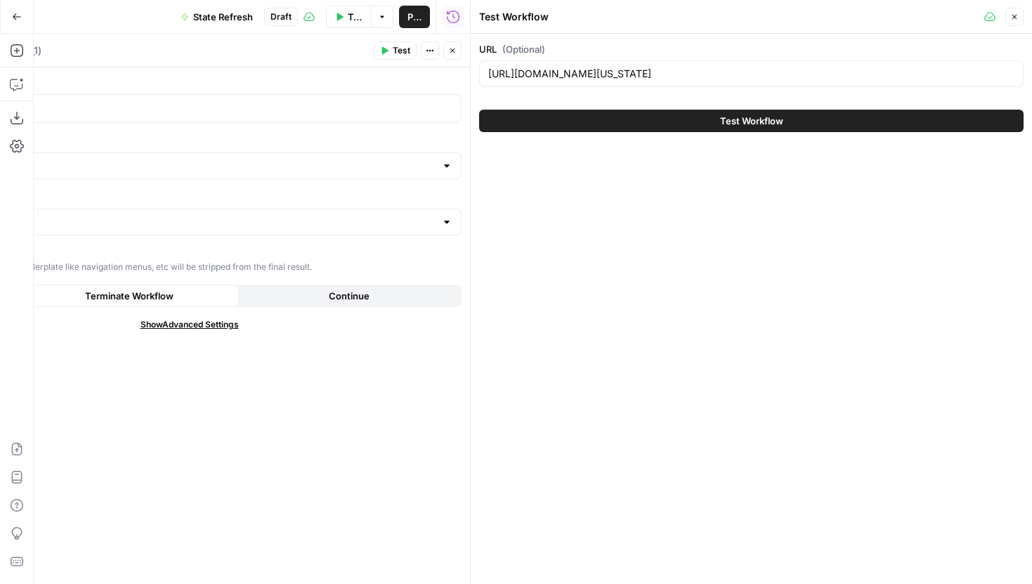
click at [453, 53] on icon "button" at bounding box center [452, 50] width 8 height 8
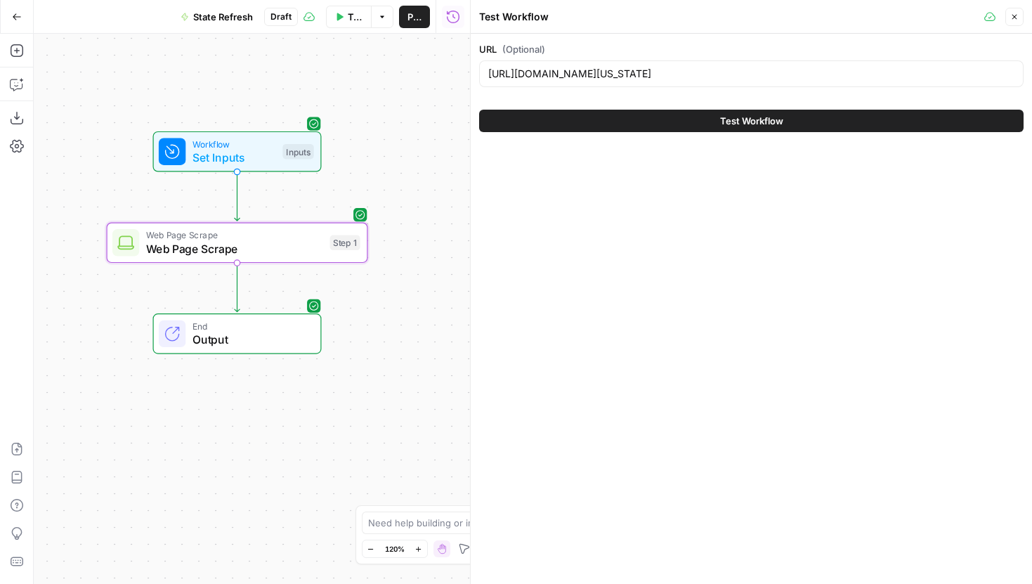
drag, startPoint x: 422, startPoint y: 230, endPoint x: 422, endPoint y: 186, distance: 43.6
click at [422, 186] on div "Workflow Set Inputs Inputs Web Page Scrape Web Page Scrape Step 1 End Output" at bounding box center [252, 309] width 436 height 550
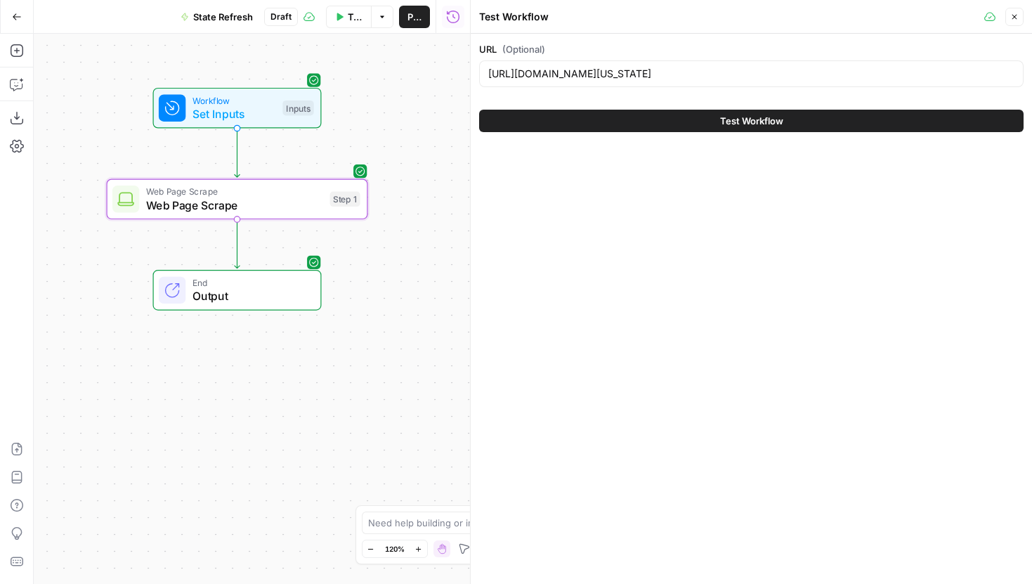
click at [597, 124] on button "Test Workflow" at bounding box center [751, 121] width 544 height 22
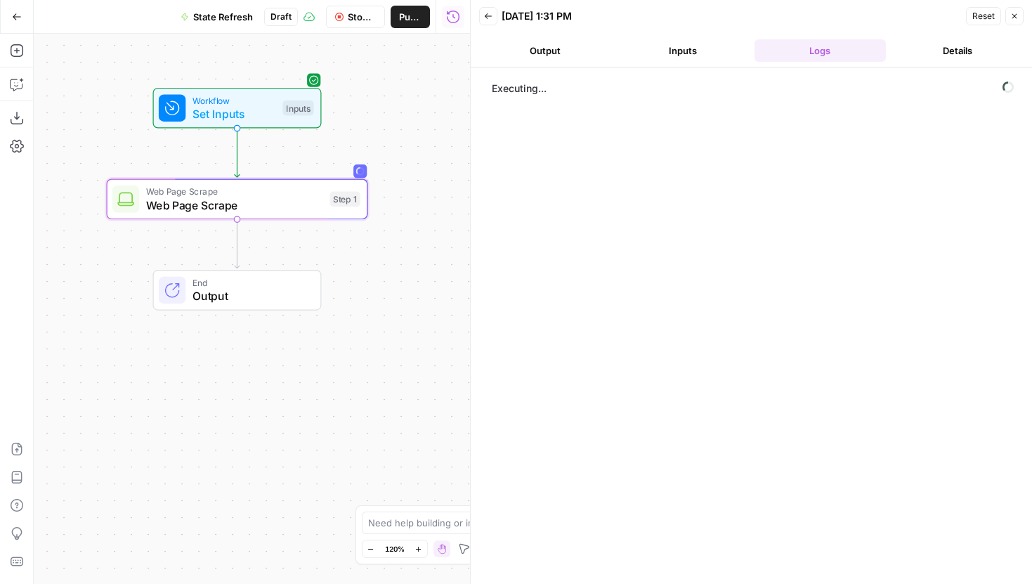
click at [687, 58] on button "Inputs" at bounding box center [683, 50] width 132 height 22
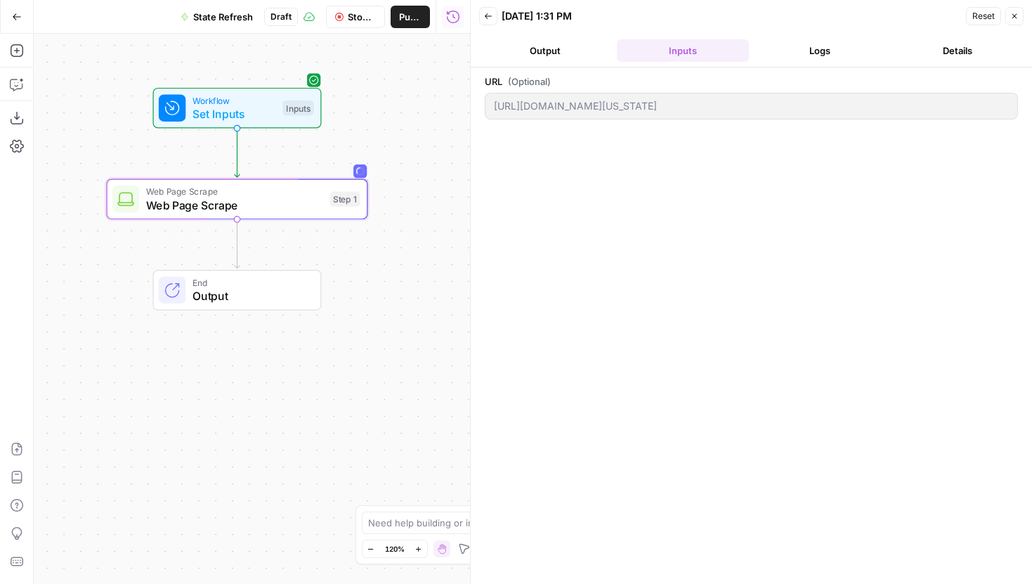
click at [784, 56] on button "Logs" at bounding box center [821, 50] width 132 height 22
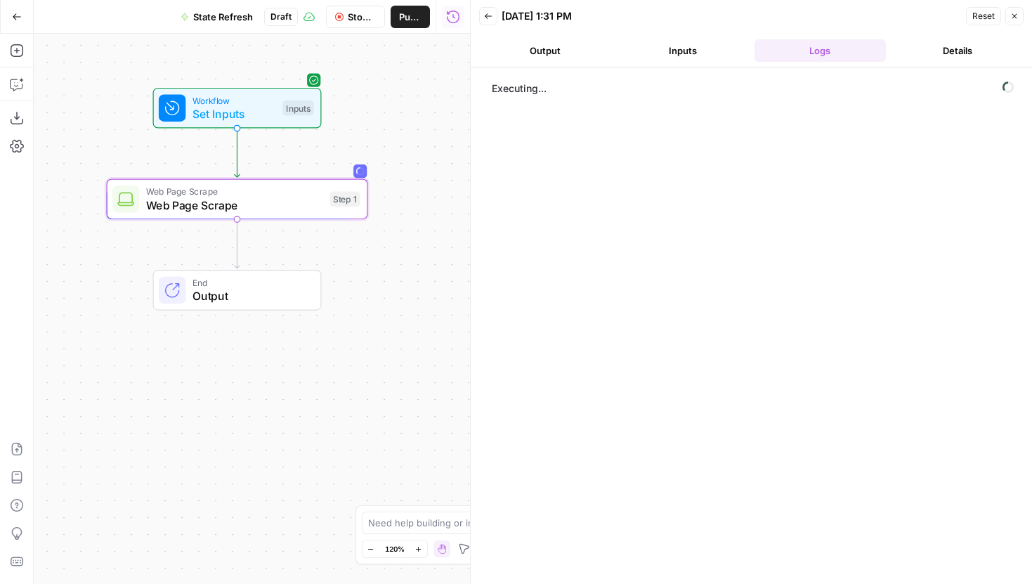
click at [665, 56] on button "Inputs" at bounding box center [683, 50] width 132 height 22
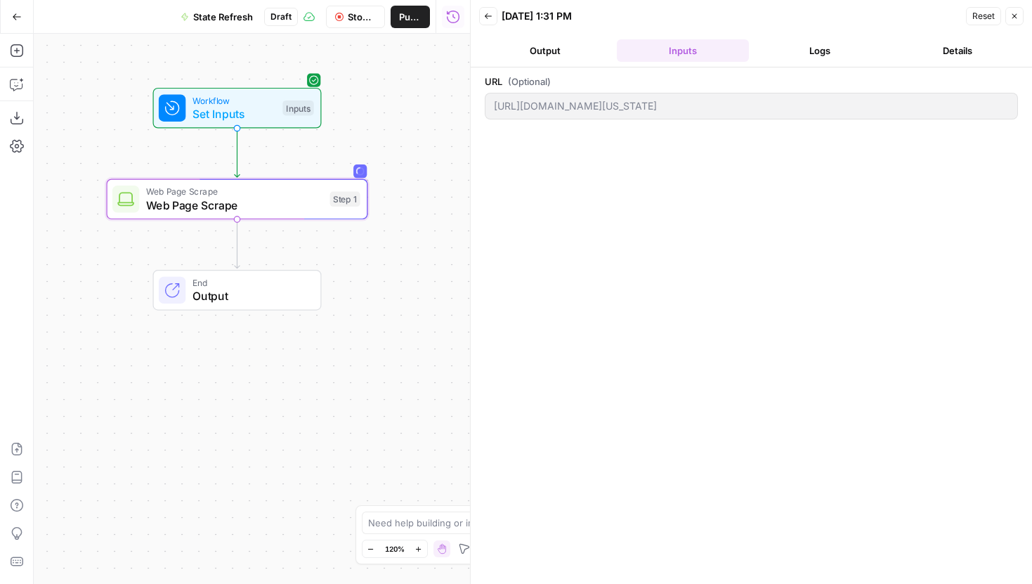
click at [474, 110] on div "Back 09/26/25 at 1:31 PM Reset Close Output Inputs Logs Details URL (Optional) …" at bounding box center [751, 292] width 562 height 584
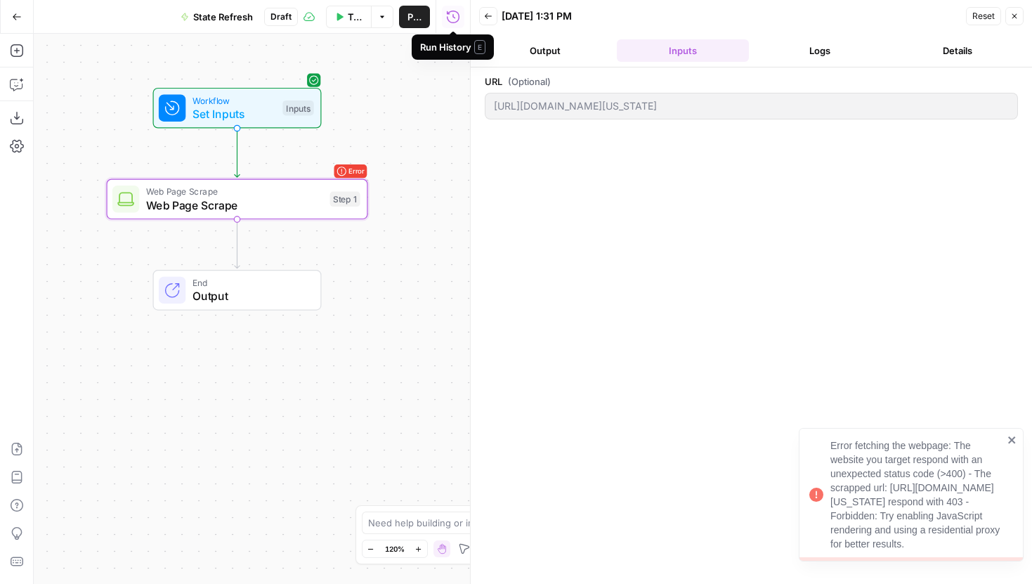
click at [790, 42] on button "Logs" at bounding box center [821, 50] width 132 height 22
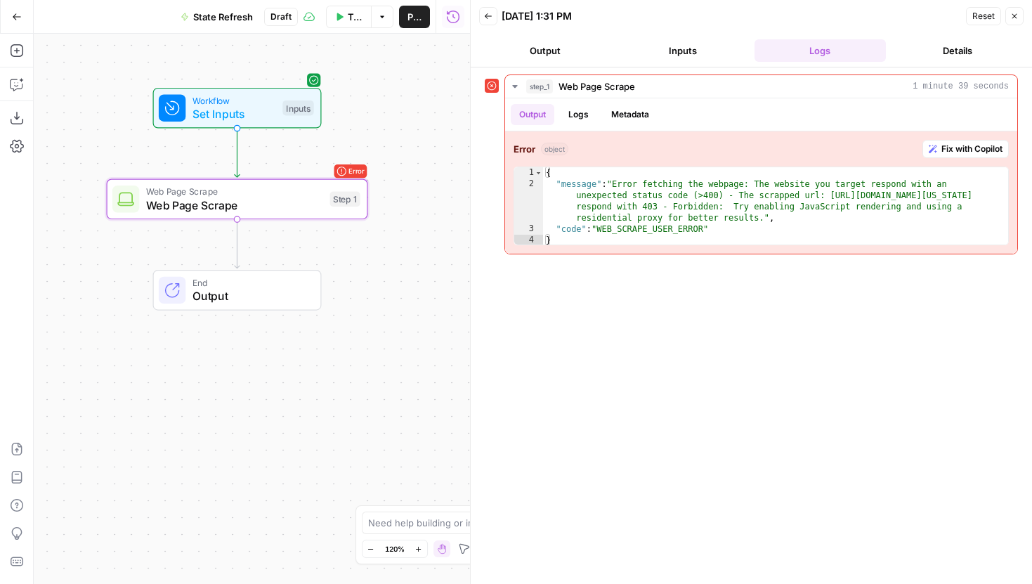
click at [306, 214] on div "Error Web Page Scrape Web Page Scrape Step 1 Copy step Delete step Add Note Test" at bounding box center [237, 199] width 261 height 41
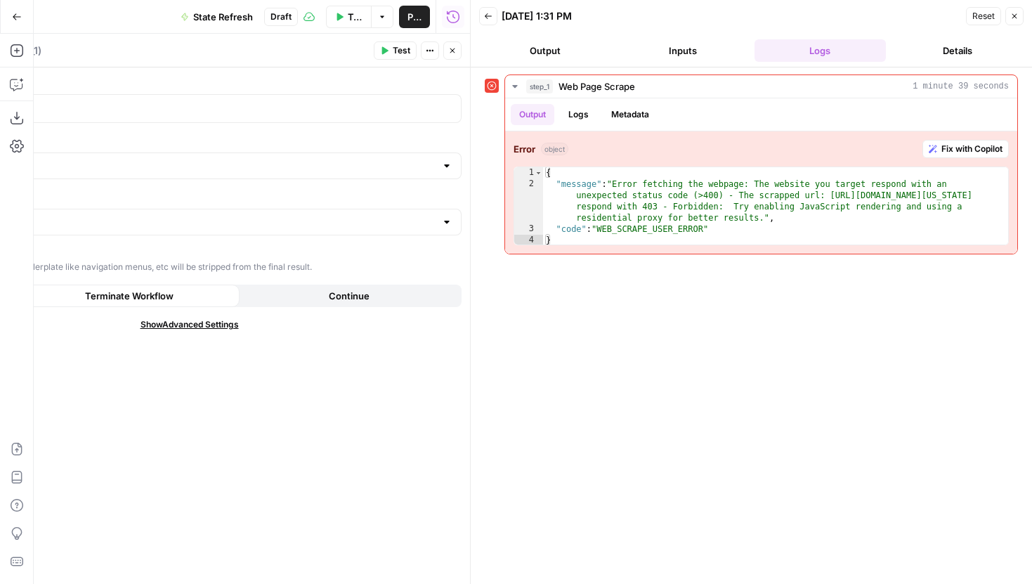
click at [1019, 20] on button "Close" at bounding box center [1014, 16] width 18 height 18
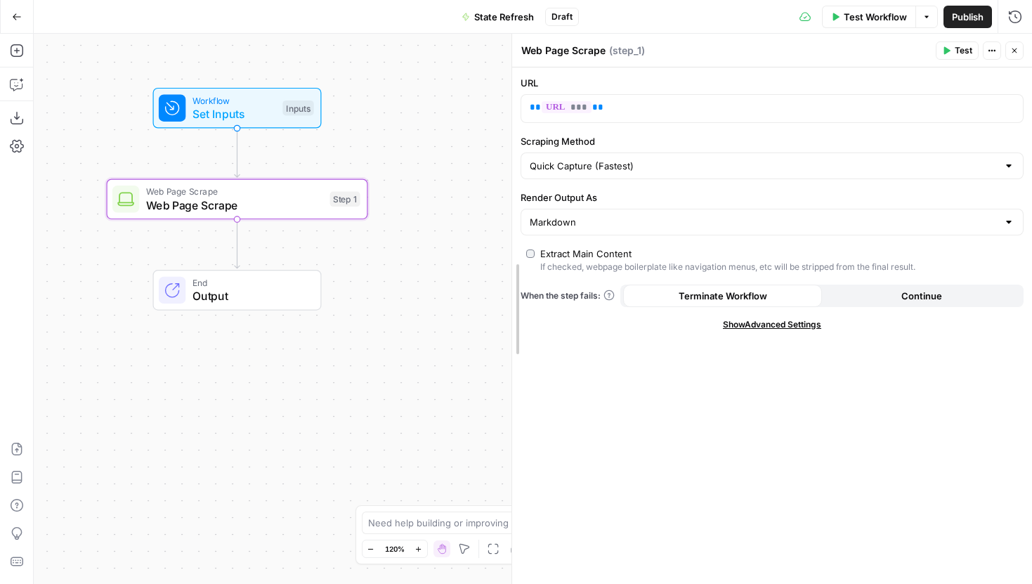
drag, startPoint x: 473, startPoint y: 133, endPoint x: 515, endPoint y: 133, distance: 42.2
click at [629, 168] on input "Scraping Method" at bounding box center [763, 166] width 467 height 14
type input "Detailed Scrape (Slowest)"
click at [953, 48] on button "Test" at bounding box center [957, 50] width 43 height 18
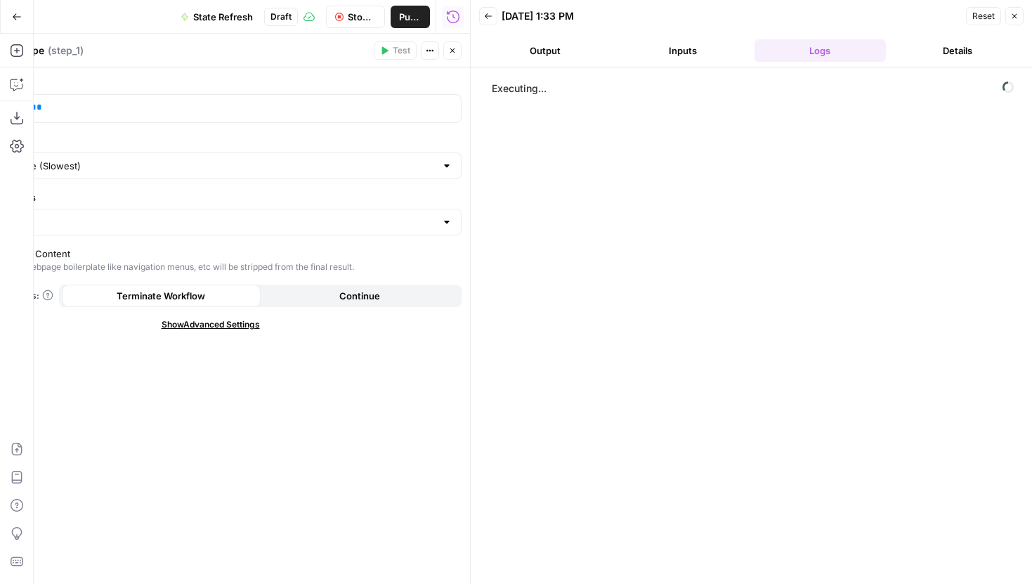
click at [461, 57] on header "Web Page Scrape Web Page Scrape ( step_1 ) Test Actions Close" at bounding box center [210, 51] width 519 height 34
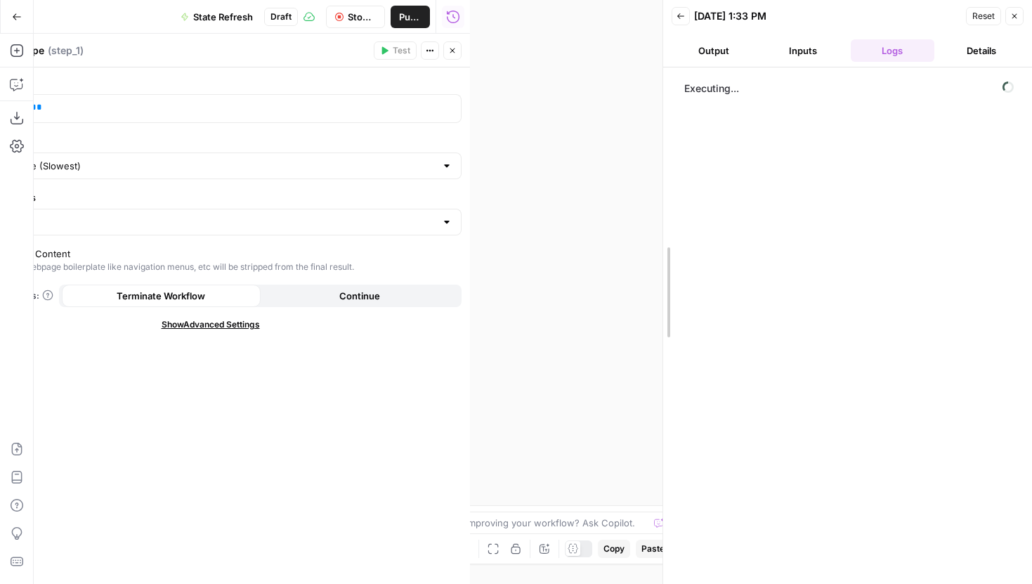
drag, startPoint x: 473, startPoint y: 58, endPoint x: 710, endPoint y: 58, distance: 236.8
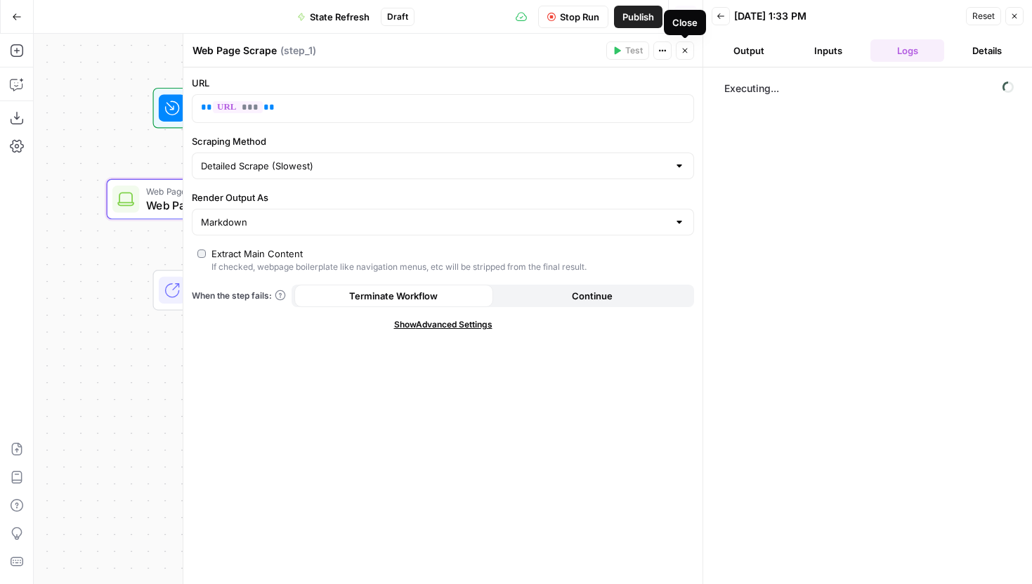
click at [686, 51] on icon "button" at bounding box center [685, 50] width 5 height 5
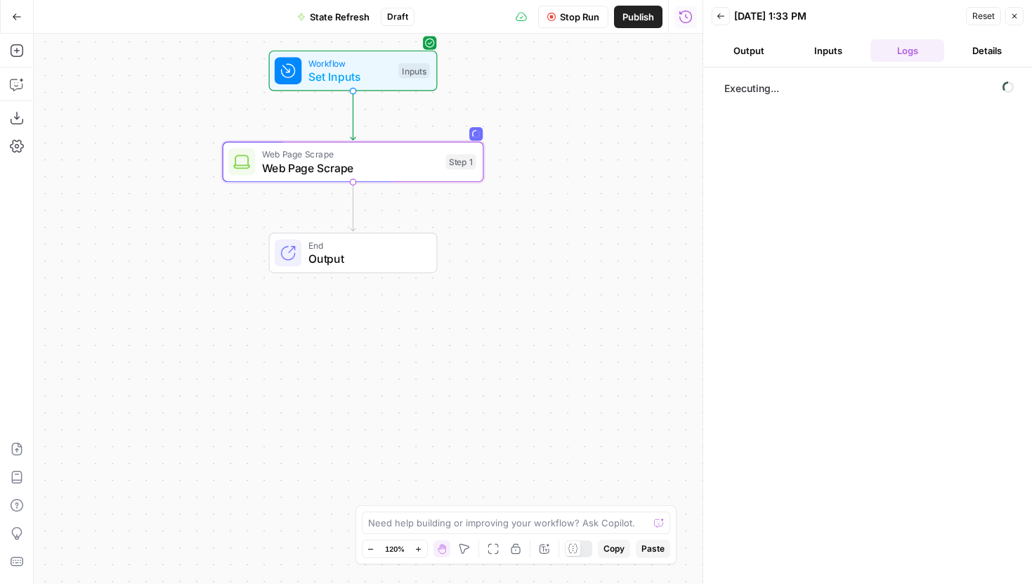
drag, startPoint x: 436, startPoint y: 151, endPoint x: 552, endPoint y: 114, distance: 121.8
click at [552, 114] on div "Workflow Set Inputs Inputs Web Page Scrape Web Page Scrape Step 1 End Output" at bounding box center [368, 309] width 669 height 550
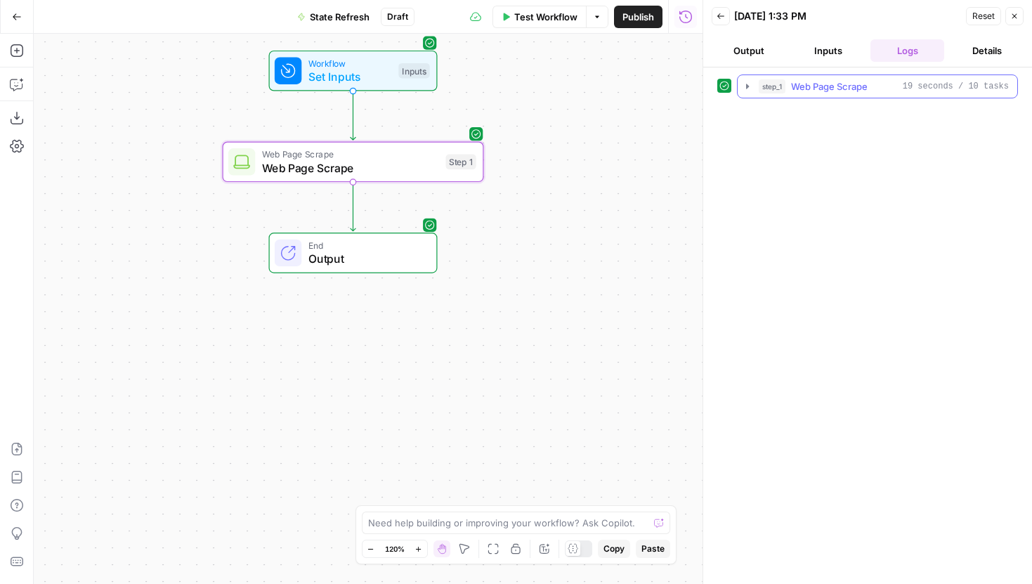
click at [750, 86] on icon "button" at bounding box center [747, 86] width 11 height 11
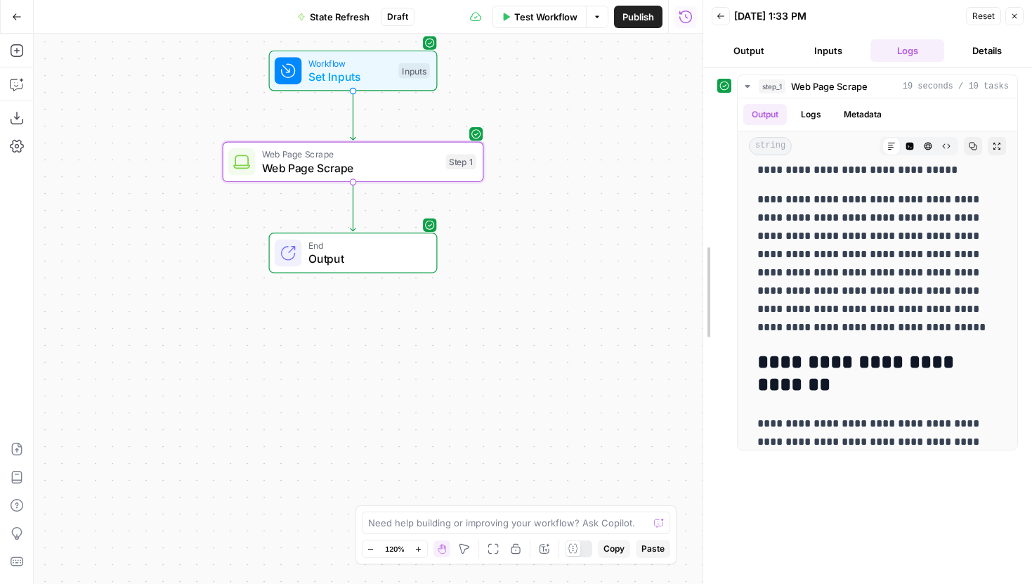
drag, startPoint x: 700, startPoint y: 229, endPoint x: 489, endPoint y: 234, distance: 210.8
click at [696, 234] on div at bounding box center [703, 292] width 14 height 584
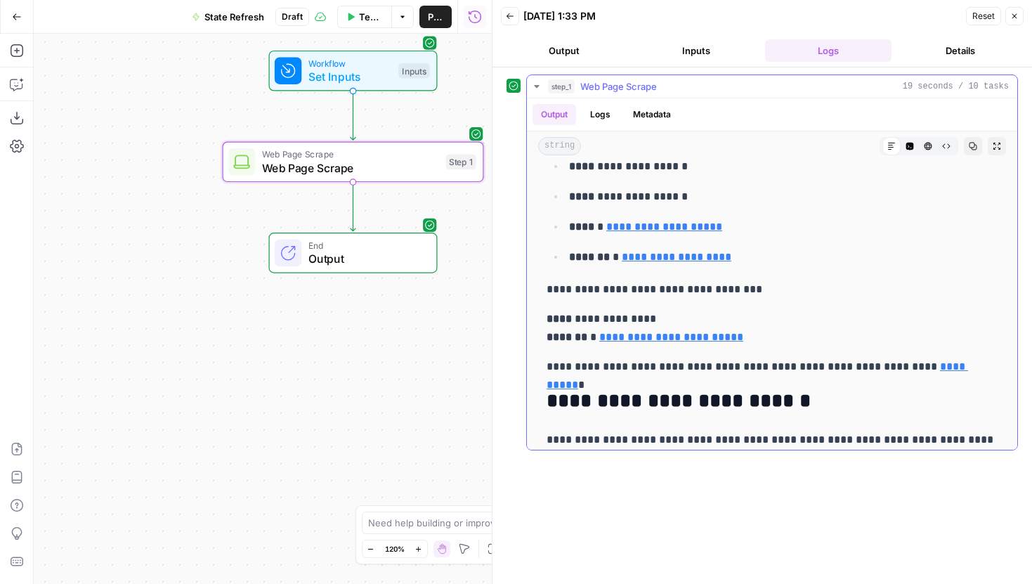
scroll to position [12357, 0]
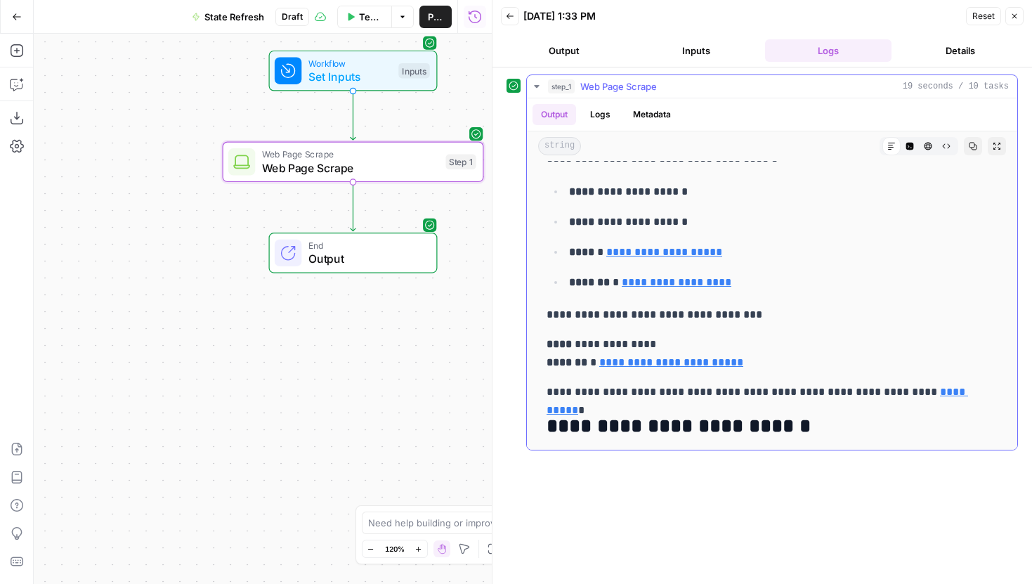
click at [859, 273] on p "**********" at bounding box center [783, 282] width 429 height 18
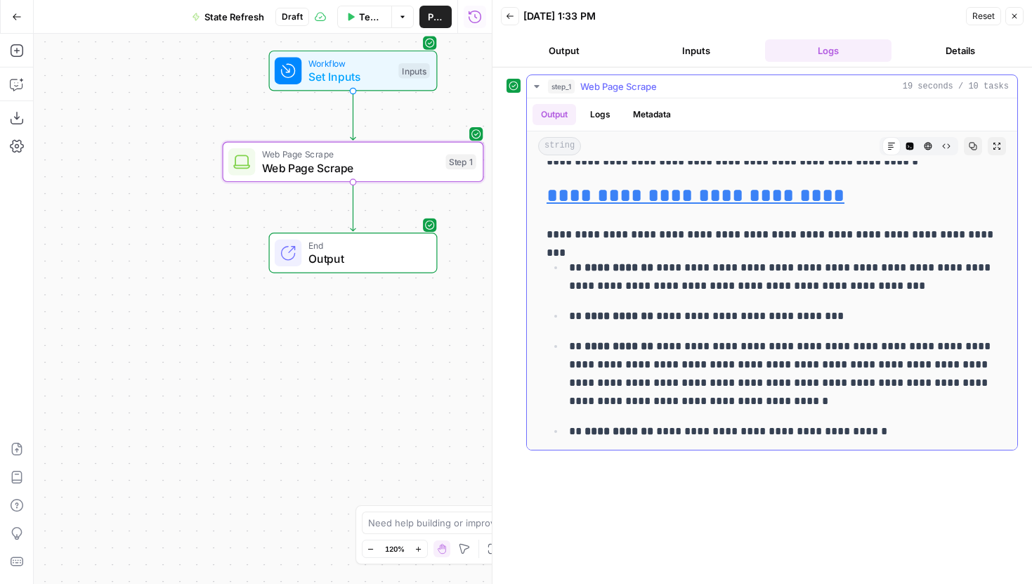
scroll to position [8381, 0]
click at [578, 202] on link "**********" at bounding box center [696, 196] width 298 height 20
click at [886, 365] on p "**********" at bounding box center [783, 374] width 429 height 73
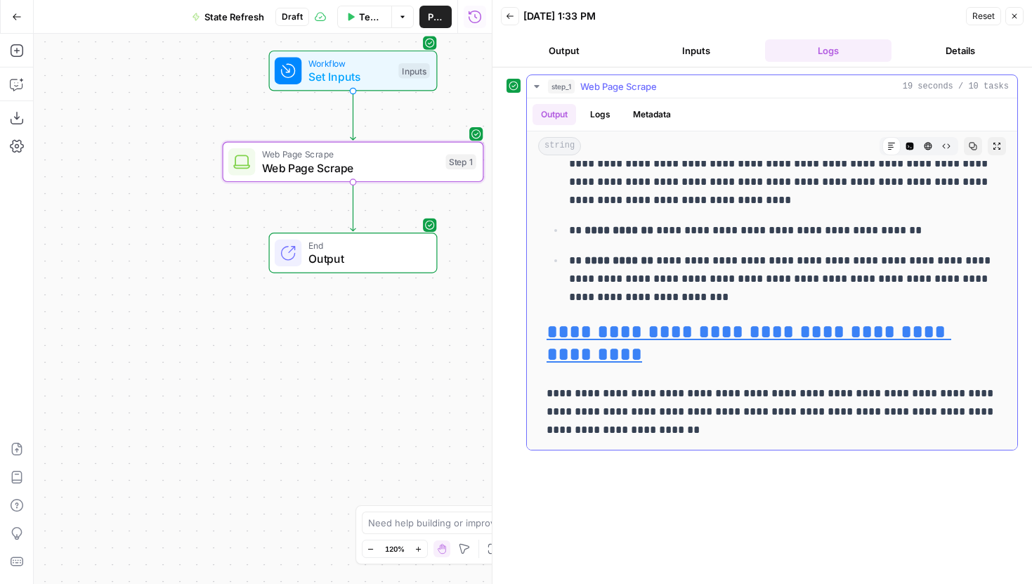
scroll to position [8785, 0]
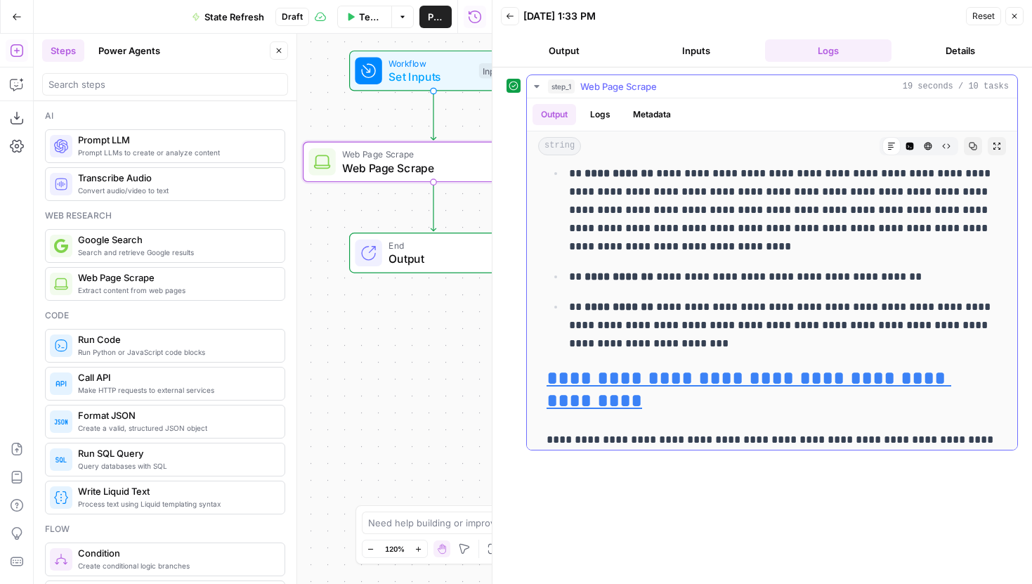
click at [931, 151] on button "HTML Viewer" at bounding box center [928, 146] width 18 height 18
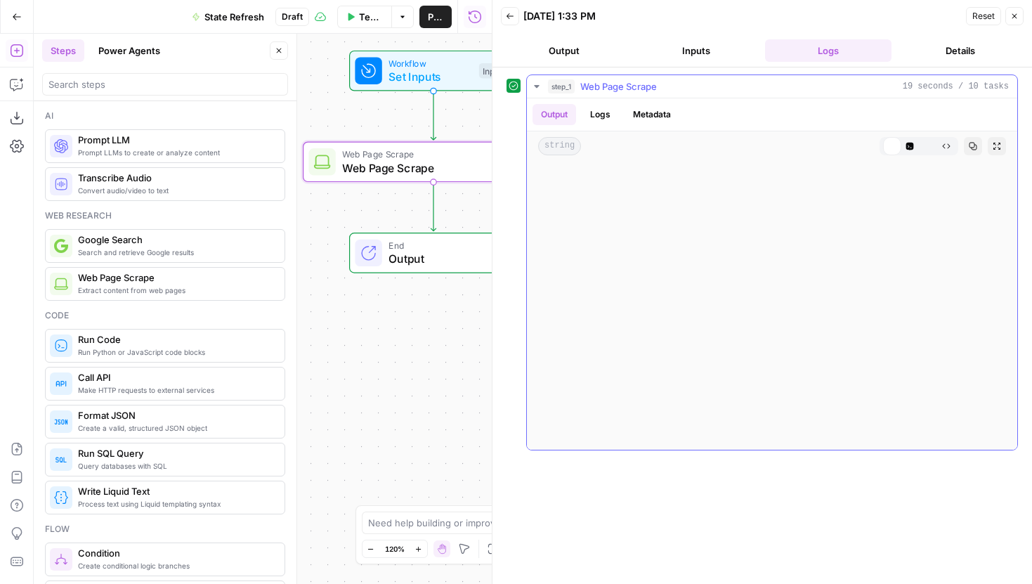
scroll to position [0, 0]
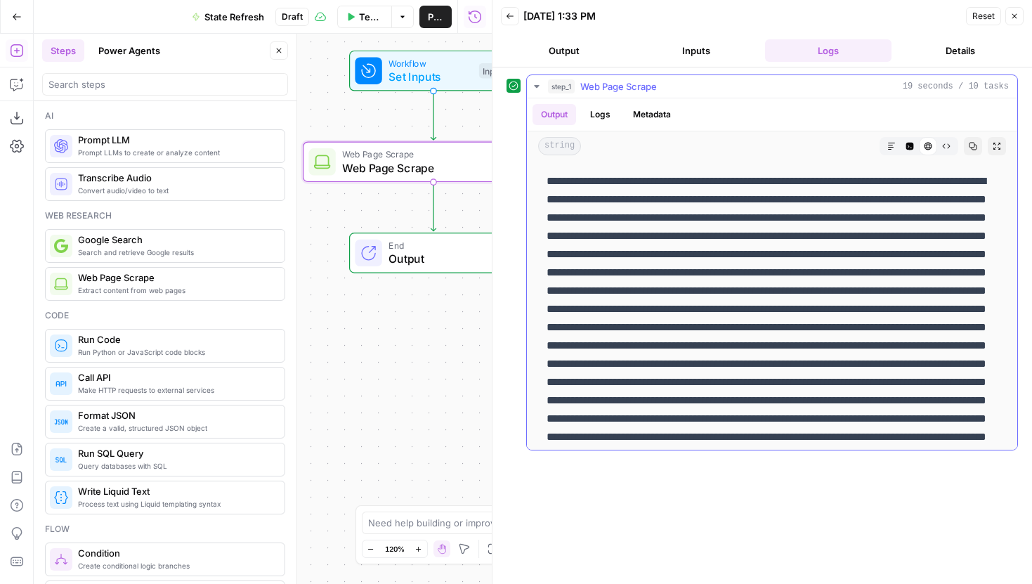
click at [916, 147] on button "Code Editor" at bounding box center [910, 146] width 18 height 18
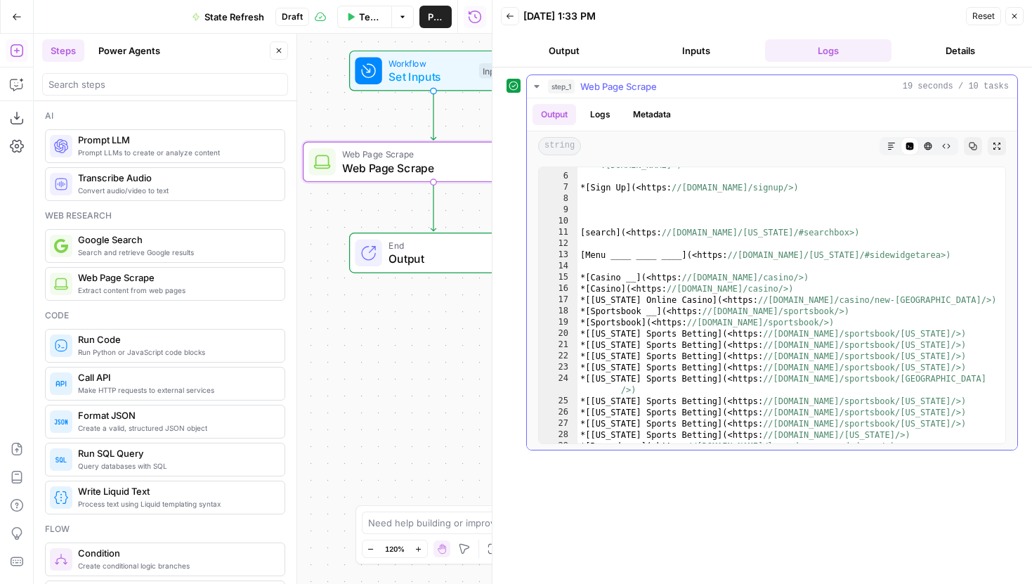
scroll to position [131, 0]
click at [799, 249] on div "[ ! [ Hard Rock Bet ] ( https: //www.hardrock.bet/wp-content/uploads/2024/03/Ha…" at bounding box center [792, 269] width 428 height 377
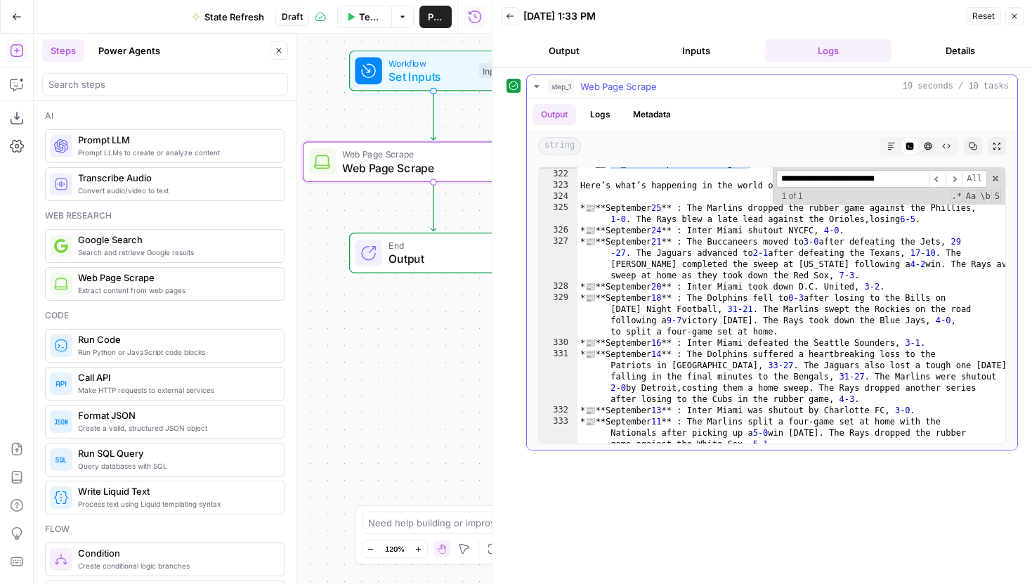
scroll to position [4286, 0]
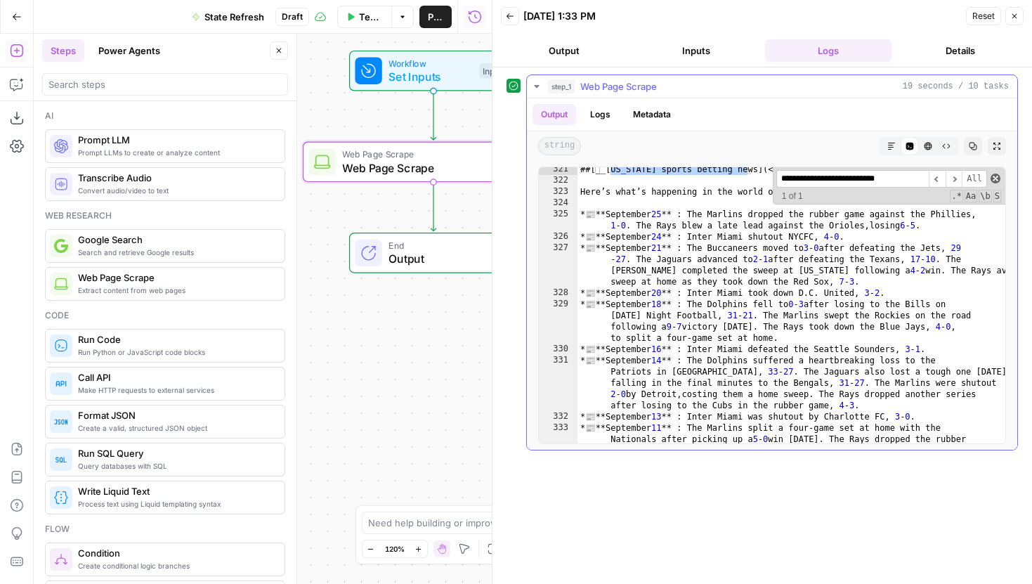
type input "**********"
click at [998, 177] on span at bounding box center [996, 179] width 10 height 10
type textarea "**********"
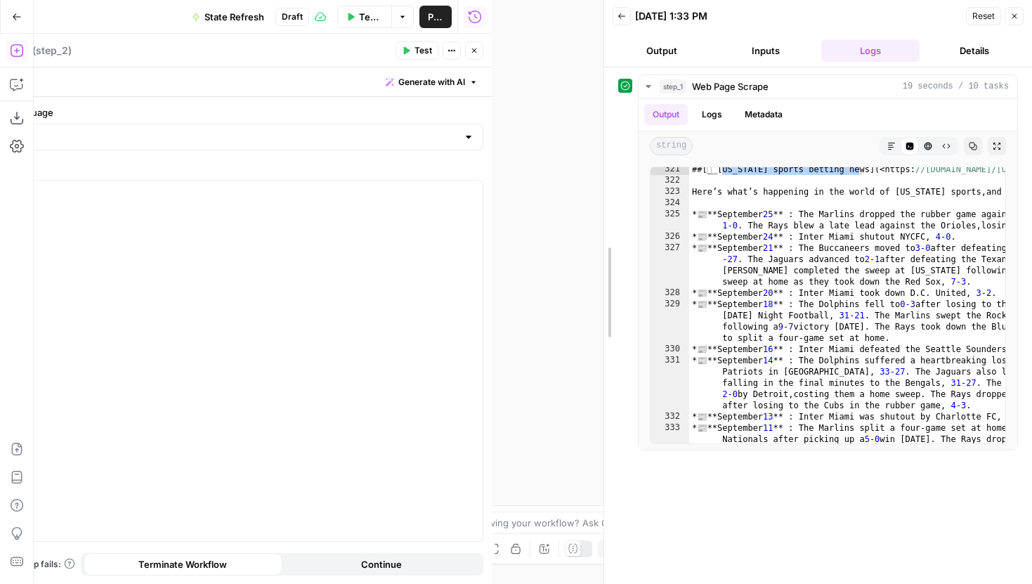
drag, startPoint x: 494, startPoint y: 48, endPoint x: 662, endPoint y: 48, distance: 167.9
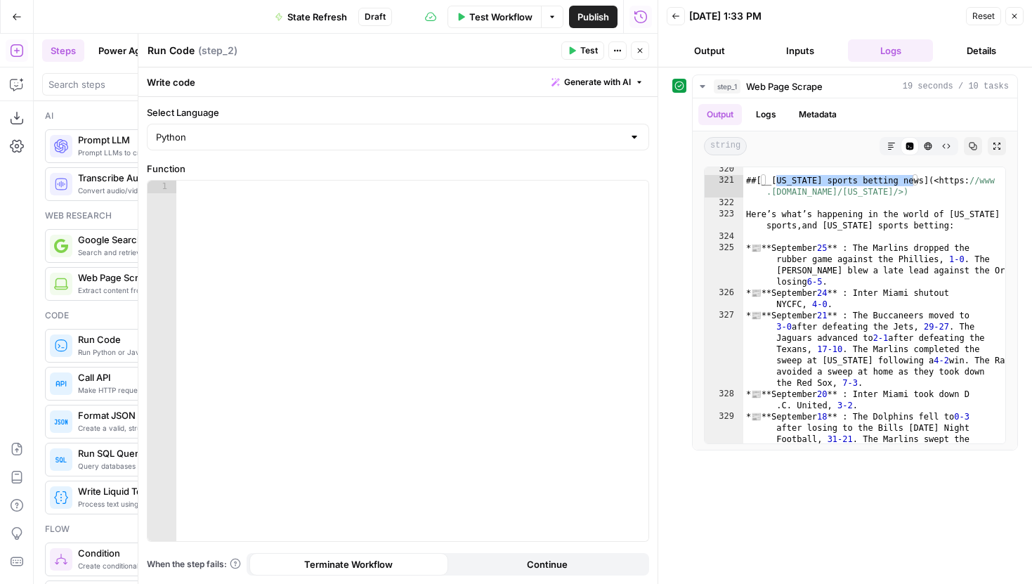
click at [346, 94] on div "Write code Generate with AI" at bounding box center [397, 81] width 519 height 29
click at [641, 50] on icon "button" at bounding box center [640, 50] width 8 height 8
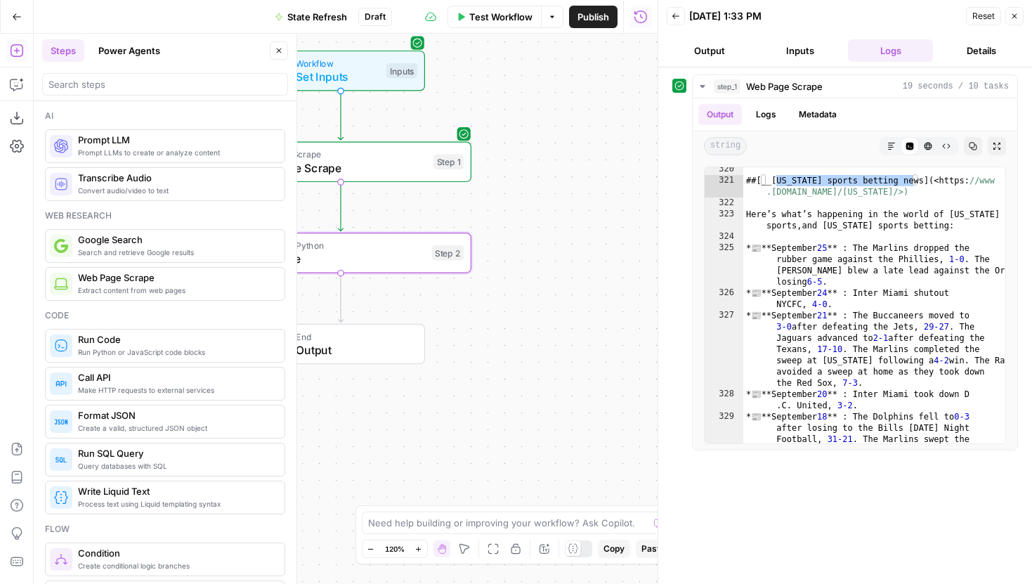
click at [8, 80] on button "Copilot" at bounding box center [17, 84] width 22 height 22
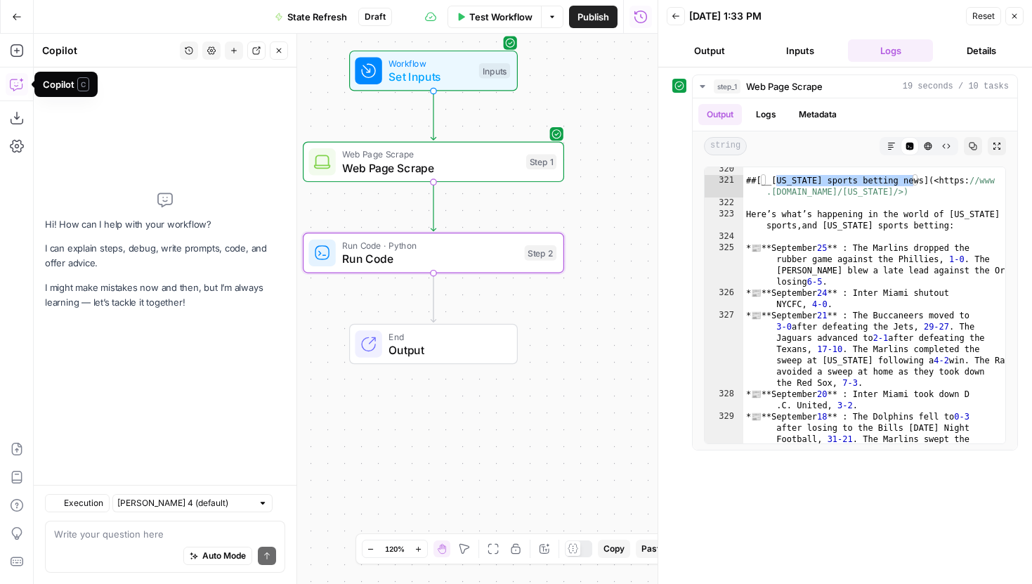
click at [129, 550] on div "Auto Mode Send" at bounding box center [165, 556] width 222 height 31
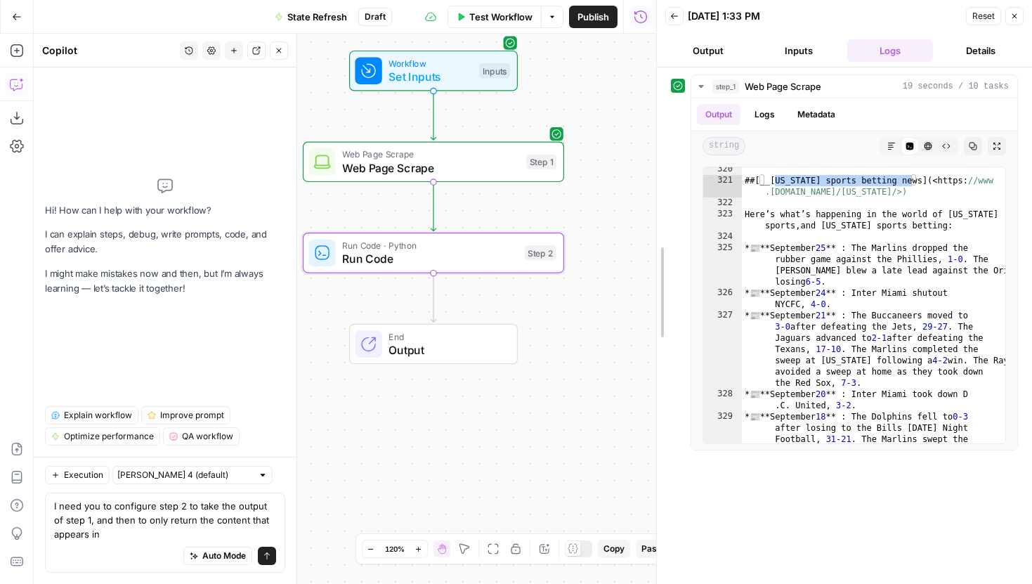
drag, startPoint x: 653, startPoint y: 201, endPoint x: 574, endPoint y: 201, distance: 78.7
click at [650, 201] on div at bounding box center [657, 292] width 14 height 584
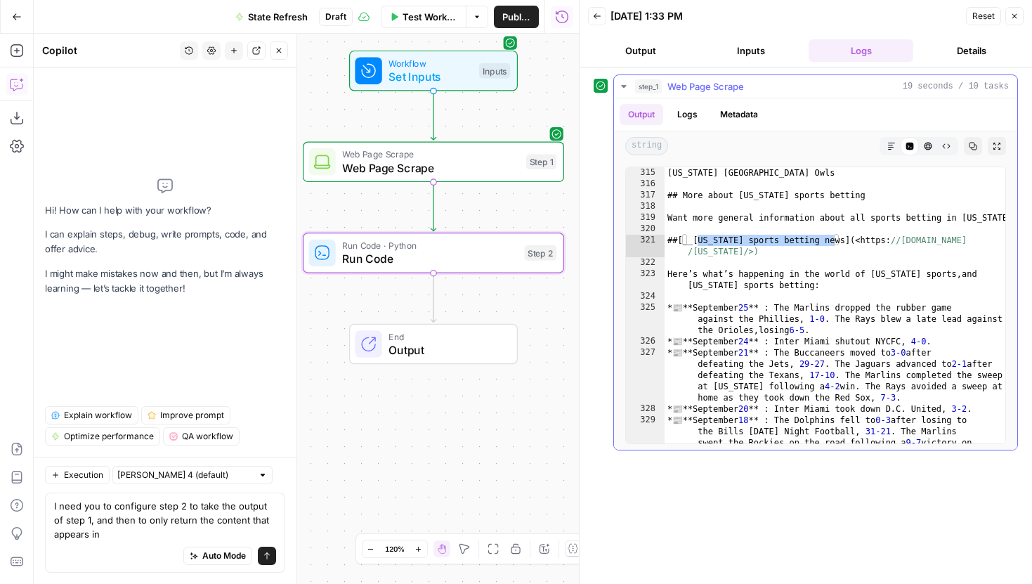
scroll to position [4563, 0]
drag, startPoint x: 666, startPoint y: 238, endPoint x: 840, endPoint y: 240, distance: 173.5
click at [840, 240] on div "Florida Atlantic University Owls ## More about Florida sports betting Want more…" at bounding box center [835, 329] width 341 height 344
click at [175, 535] on textarea "I need you to configure step 2 to take the output of step 1, and then to only r…" at bounding box center [165, 520] width 222 height 42
paste textarea "https://www.hardrock.bet/florida/"
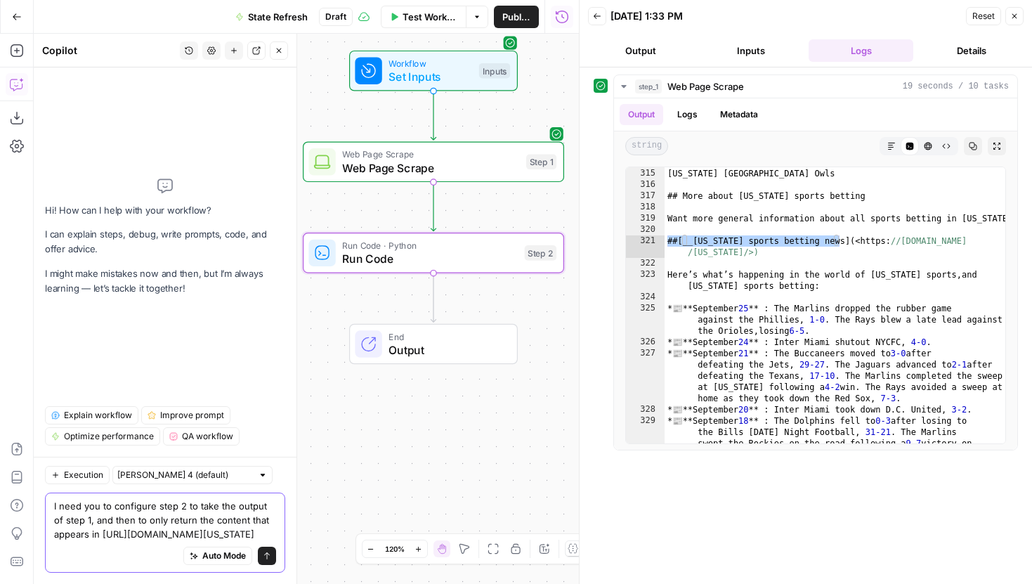
drag, startPoint x: 253, startPoint y: 533, endPoint x: 103, endPoint y: 533, distance: 149.6
click at [103, 533] on textarea "I need you to configure step 2 to take the output of step 1, and then to only r…" at bounding box center [165, 520] width 222 height 42
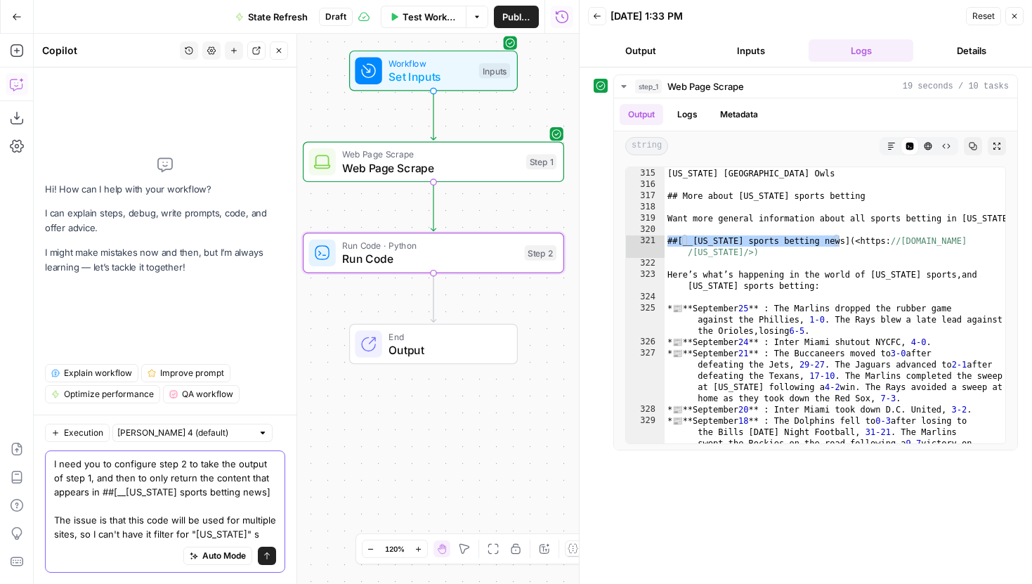
click at [240, 533] on textarea "I need you to configure step 2 to take the output of step 1, and then to only r…" at bounding box center [165, 499] width 222 height 84
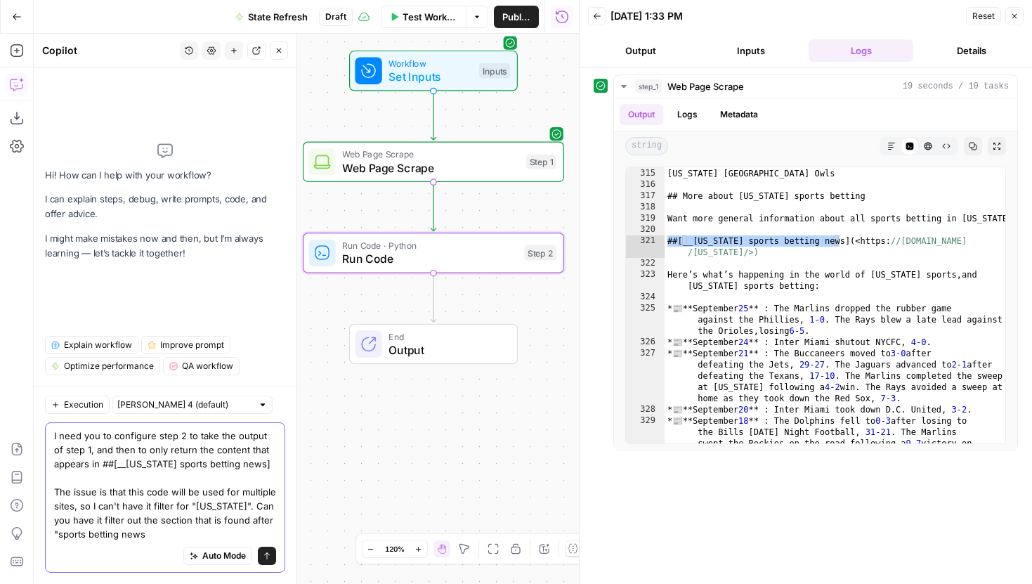
type textarea "I need you to configure step 2 to take the output of step 1, and then to only r…"
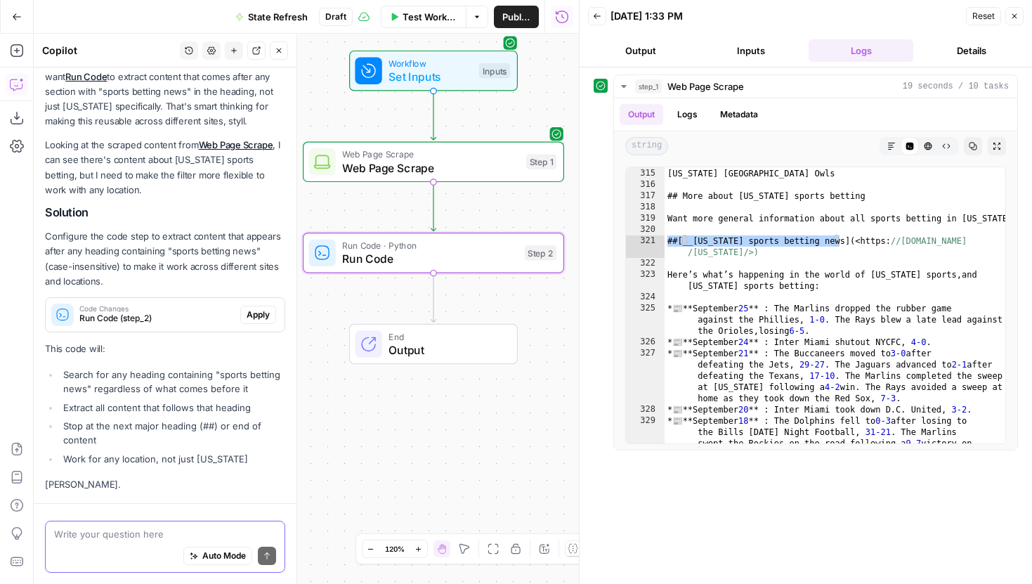
scroll to position [323, 0]
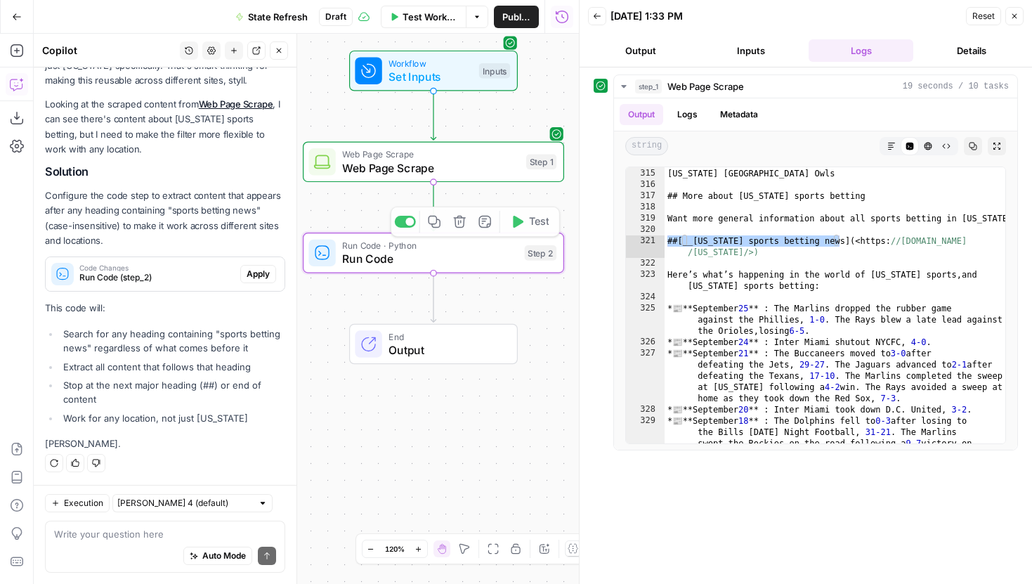
click at [261, 275] on span "Apply" at bounding box center [258, 274] width 23 height 13
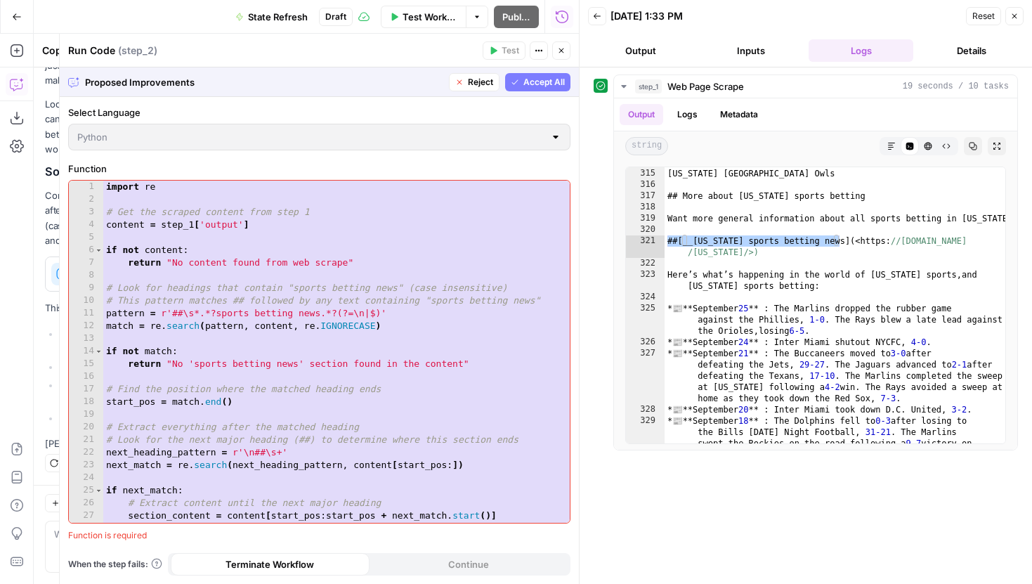
click at [521, 77] on button "Accept All" at bounding box center [537, 82] width 65 height 18
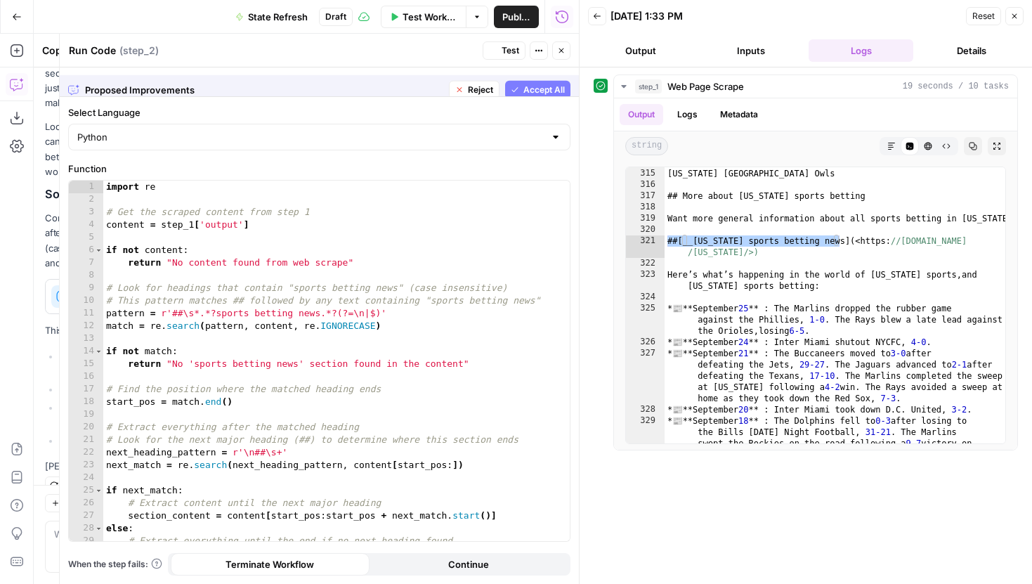
scroll to position [346, 0]
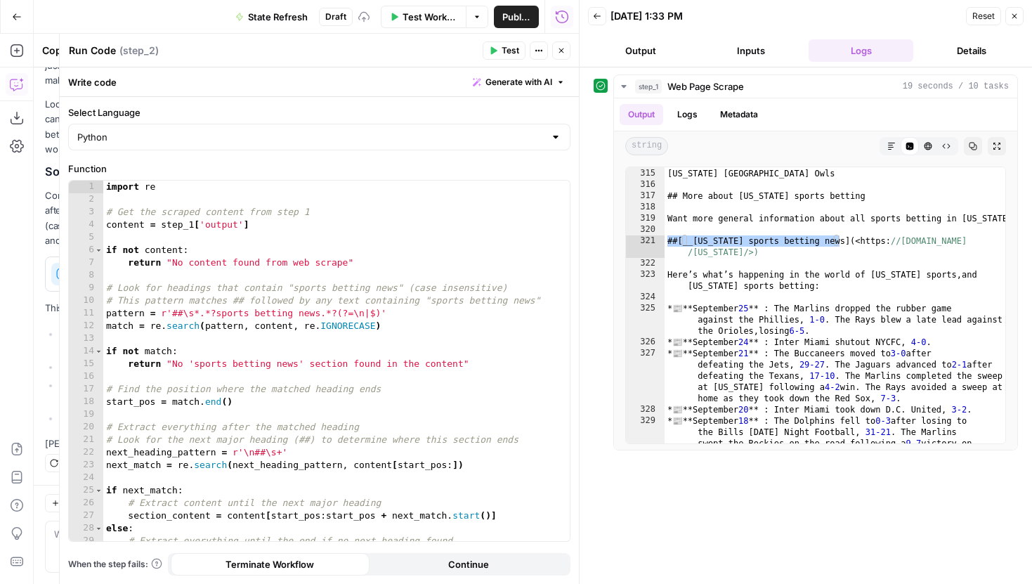
click at [508, 57] on button "Test" at bounding box center [504, 50] width 43 height 18
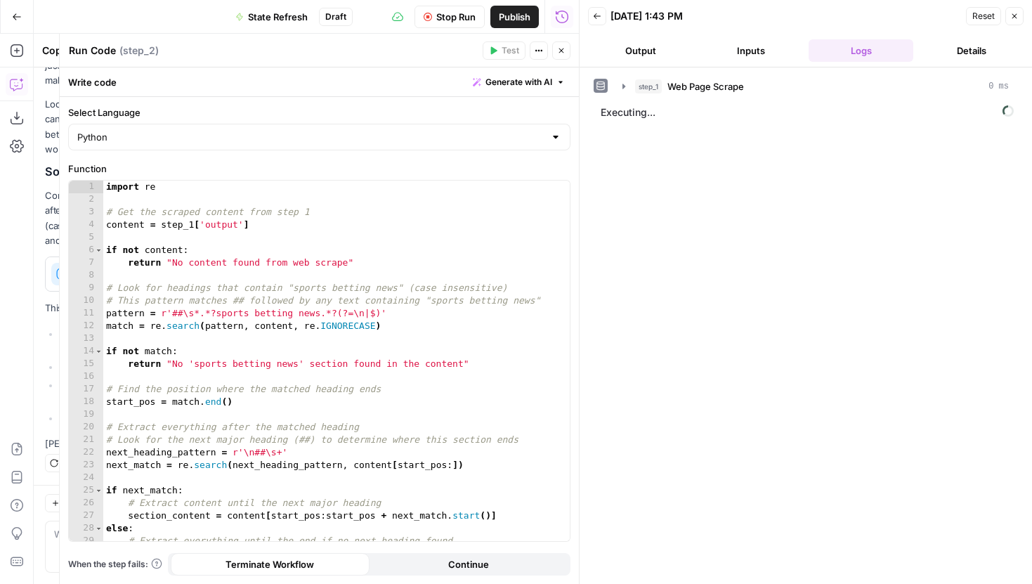
click at [563, 50] on icon "button" at bounding box center [561, 50] width 8 height 8
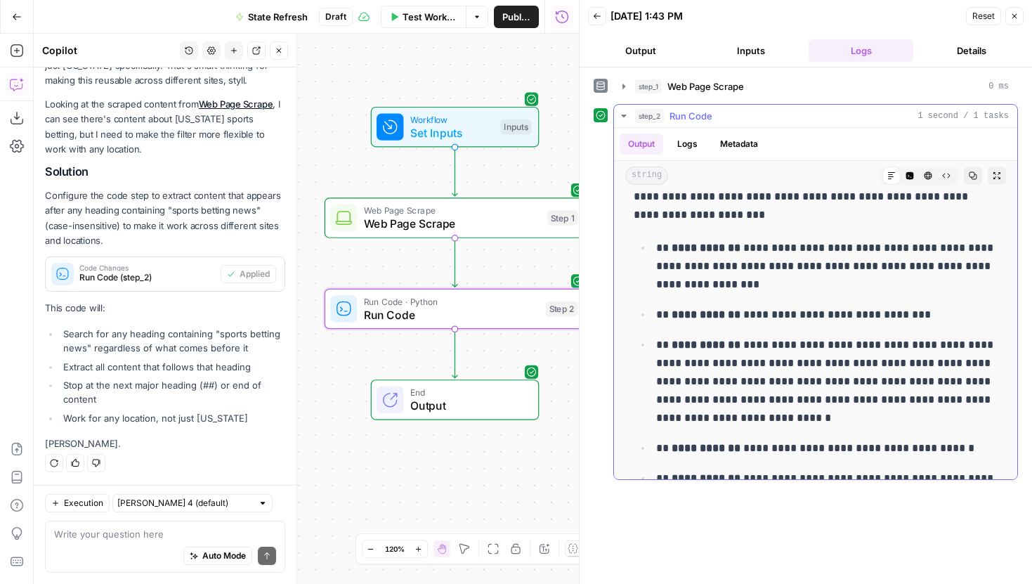
scroll to position [0, 0]
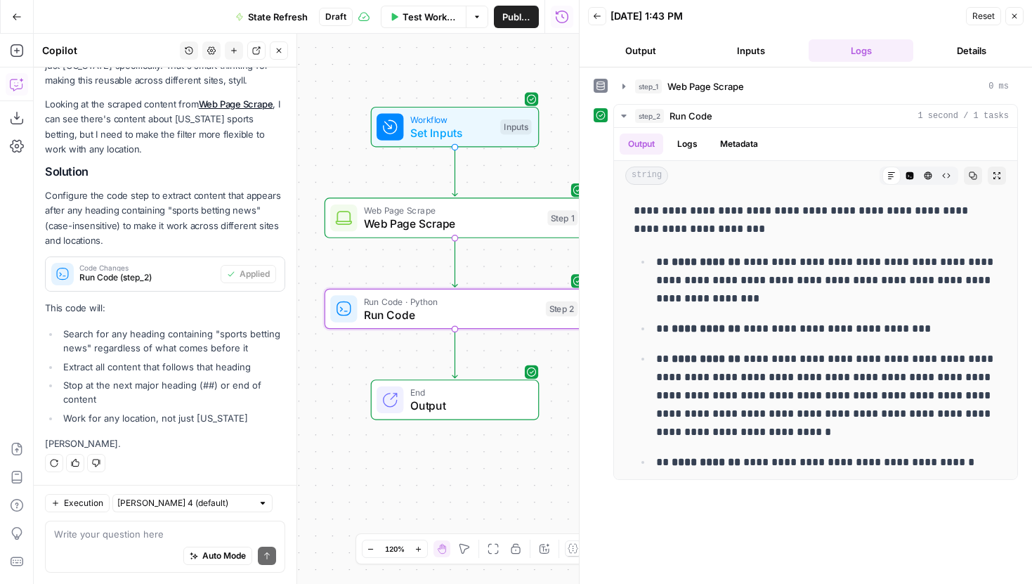
click at [282, 54] on icon "button" at bounding box center [279, 50] width 8 height 8
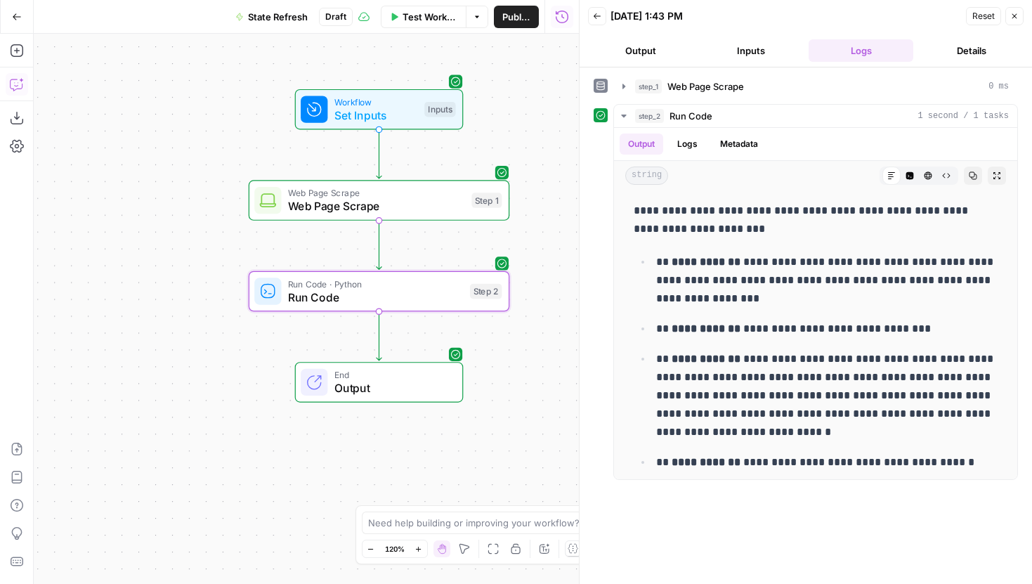
drag, startPoint x: 257, startPoint y: 209, endPoint x: 117, endPoint y: 184, distance: 142.6
click at [117, 186] on div "Workflow Set Inputs Inputs Web Page Scrape Web Page Scrape Step 1 Run Code · Py…" at bounding box center [306, 309] width 545 height 550
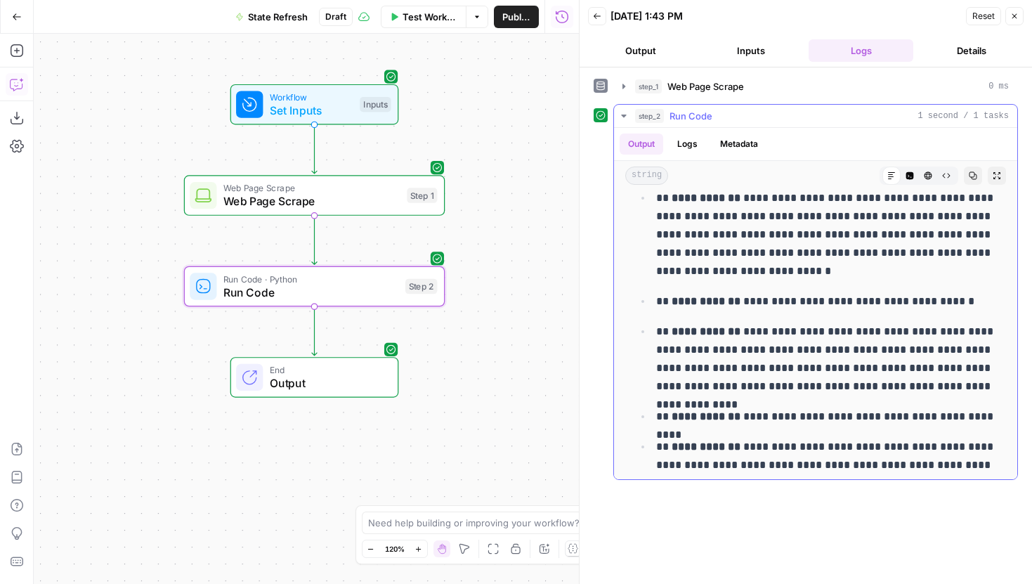
scroll to position [343, 0]
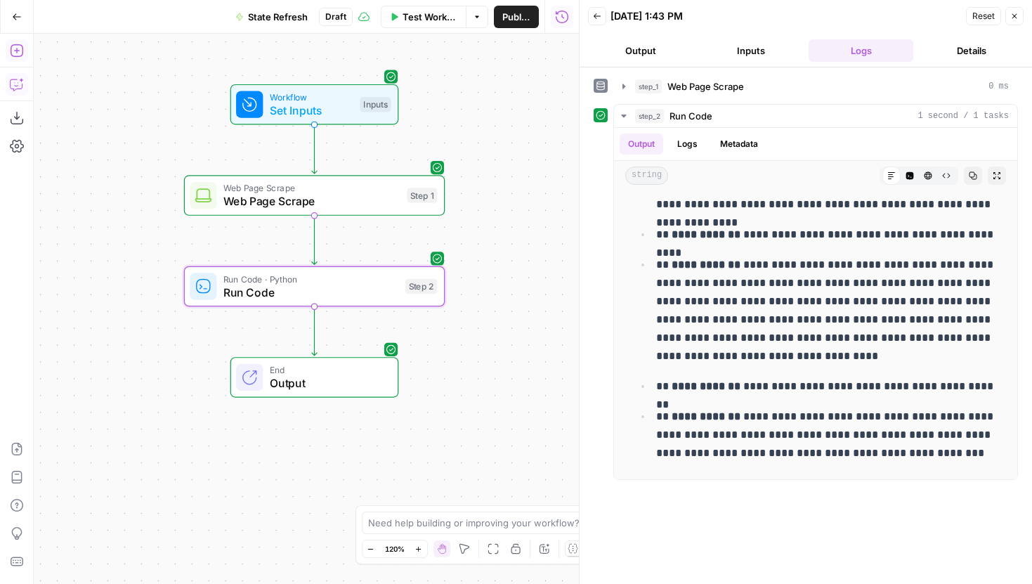
click at [20, 53] on icon "button" at bounding box center [17, 51] width 14 height 14
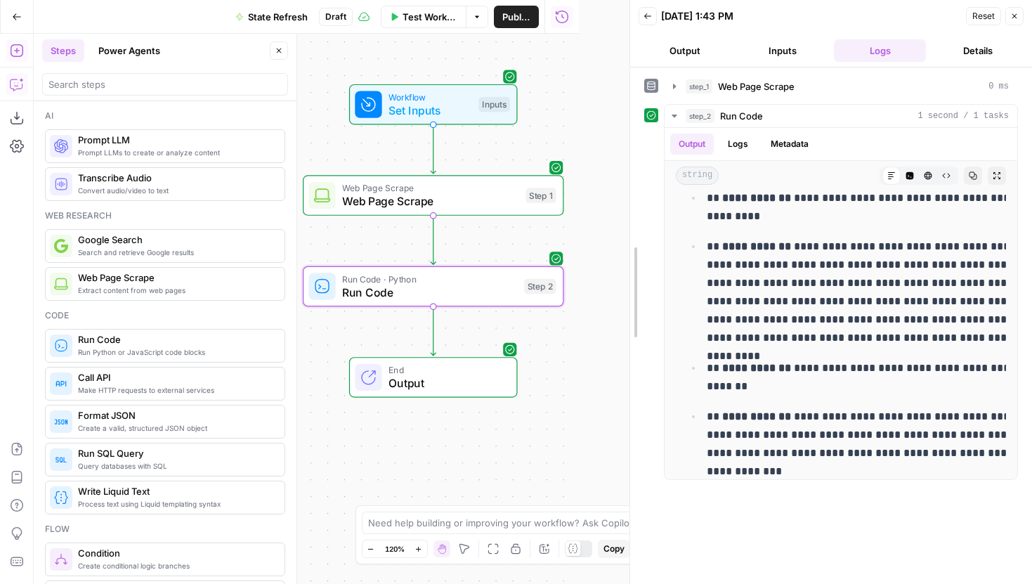
drag, startPoint x: 582, startPoint y: 87, endPoint x: 670, endPoint y: 85, distance: 87.8
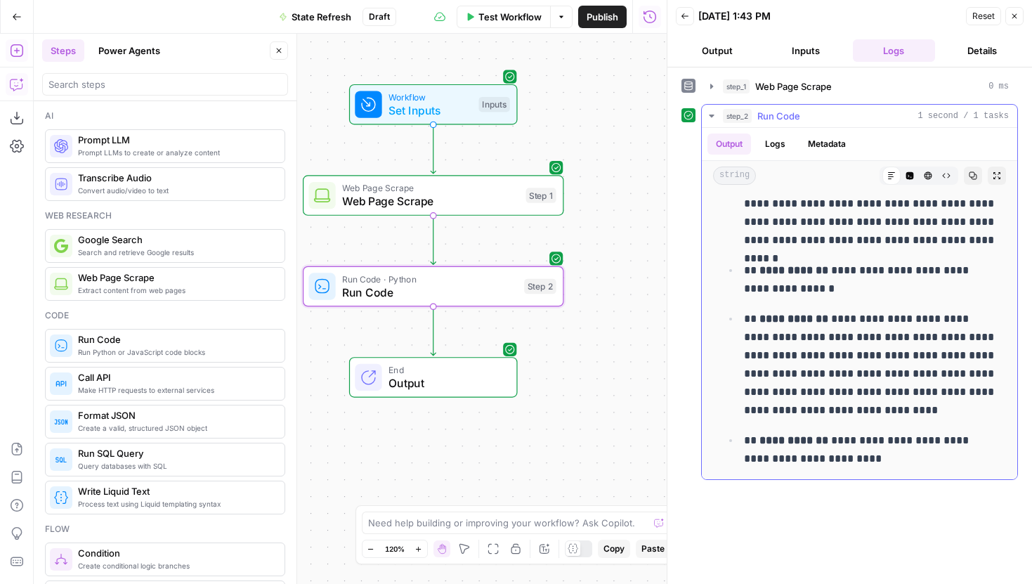
scroll to position [0, 0]
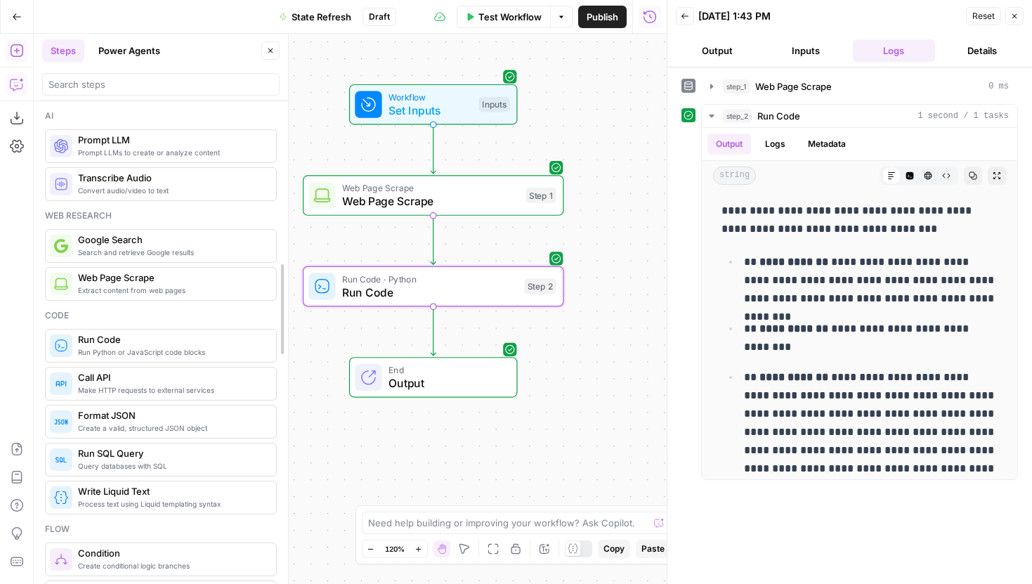
drag, startPoint x: 294, startPoint y: 304, endPoint x: 285, endPoint y: 301, distance: 8.9
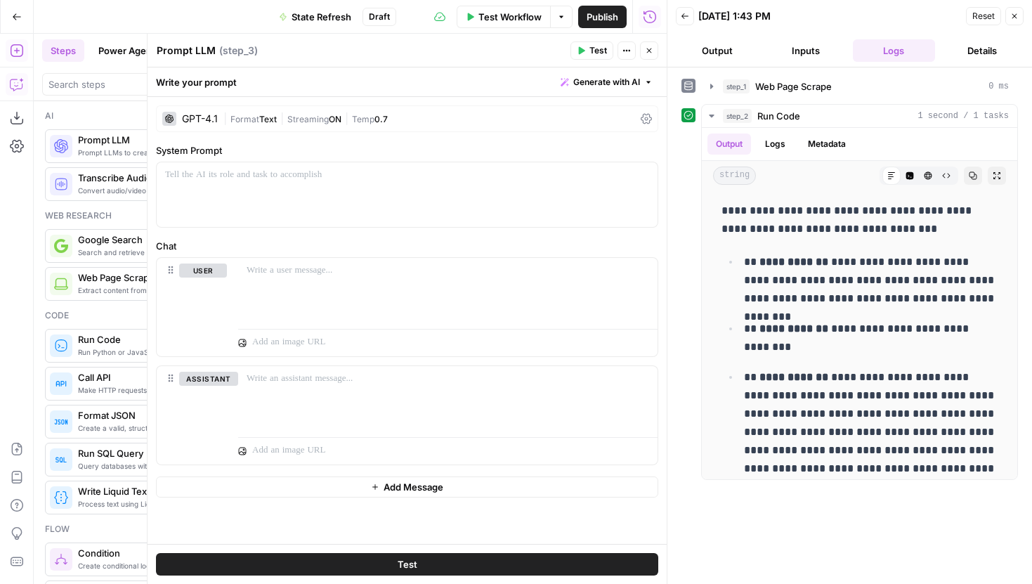
click at [641, 47] on button "Close" at bounding box center [649, 50] width 18 height 18
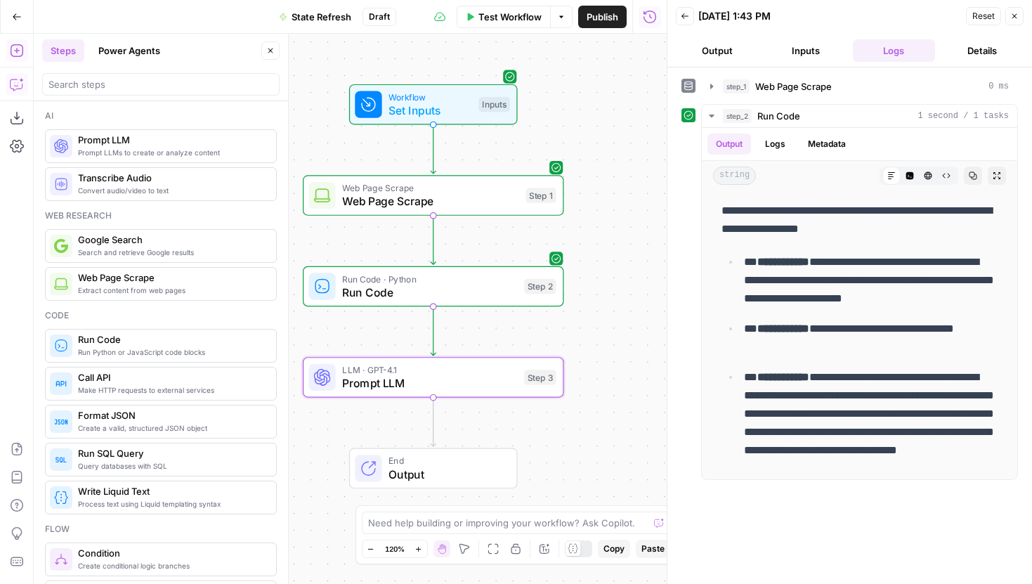
click at [272, 48] on icon "button" at bounding box center [270, 50] width 5 height 5
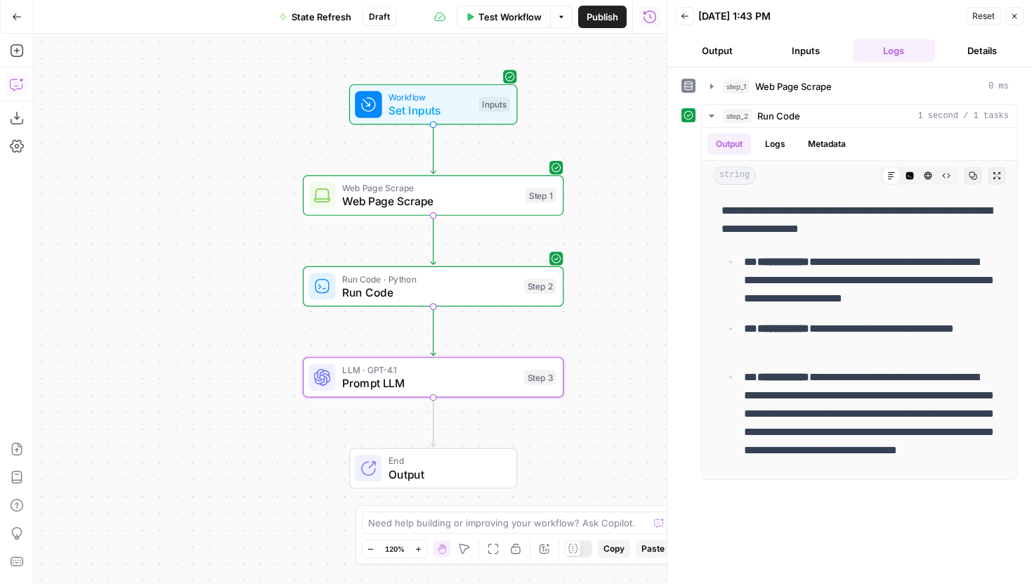
click at [373, 388] on span "Prompt LLM" at bounding box center [429, 382] width 175 height 17
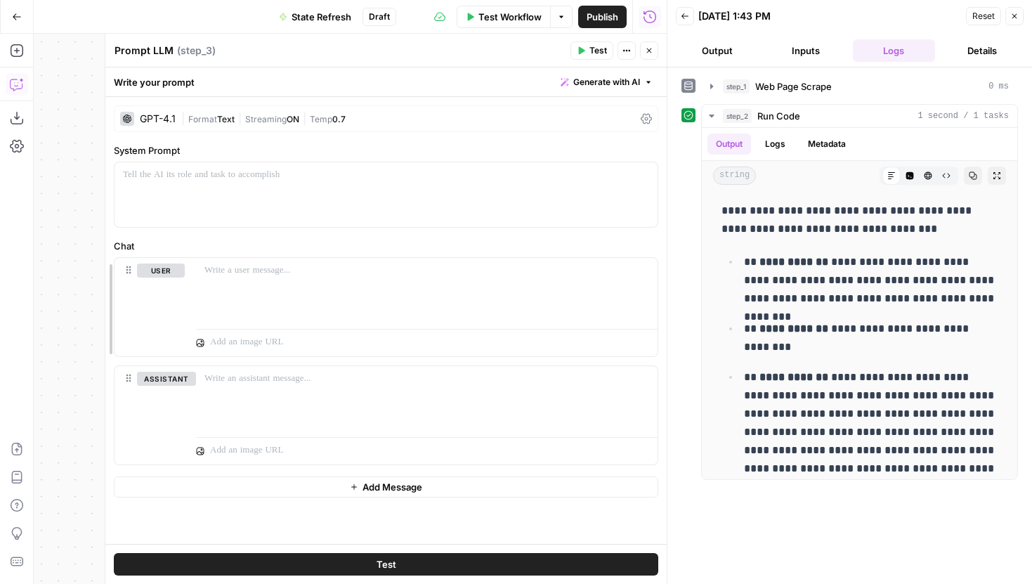
drag, startPoint x: 143, startPoint y: 365, endPoint x: -20, endPoint y: 359, distance: 163.8
click at [0, 359] on html "Hard Rock Digital New Home Browse Insights Opportunities Your Data Recent Grids…" at bounding box center [516, 292] width 1032 height 584
drag, startPoint x: 105, startPoint y: 322, endPoint x: 361, endPoint y: 322, distance: 255.7
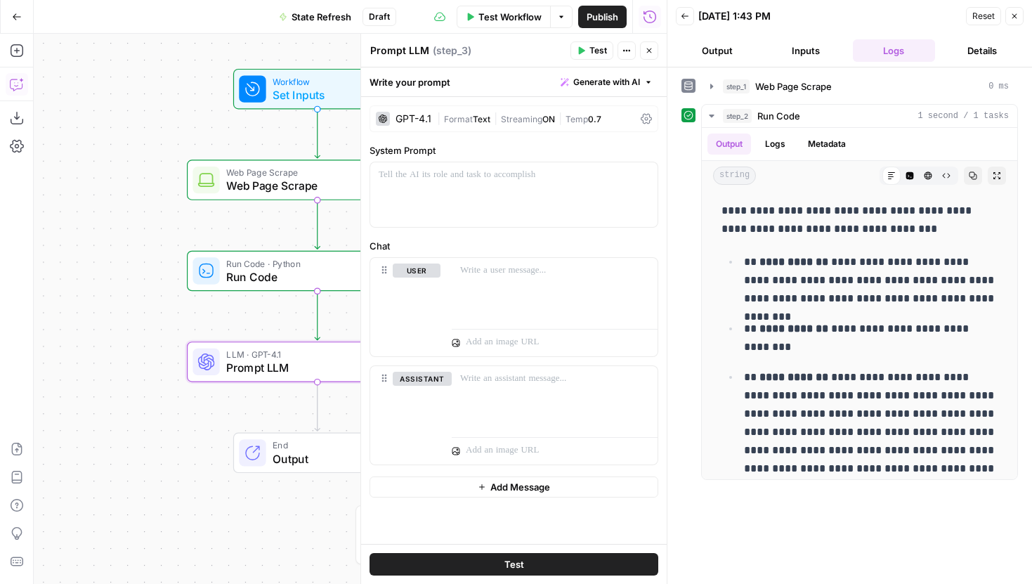
drag, startPoint x: 236, startPoint y: 339, endPoint x: 48, endPoint y: 308, distance: 190.2
click at [48, 308] on div "Workflow Set Inputs Inputs Web Page Scrape Web Page Scrape Step 1 Run Code · Py…" at bounding box center [350, 309] width 633 height 550
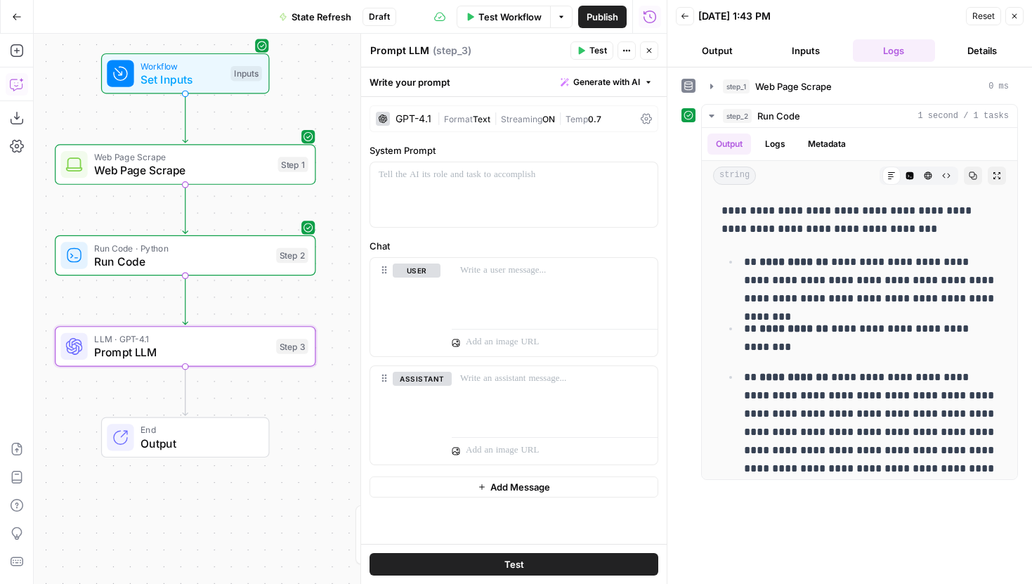
drag, startPoint x: 306, startPoint y: 399, endPoint x: 181, endPoint y: 393, distance: 125.2
click at [181, 393] on div "Workflow Set Inputs Inputs Web Page Scrape Web Page Scrape Step 1 Run Code · Py…" at bounding box center [350, 309] width 633 height 550
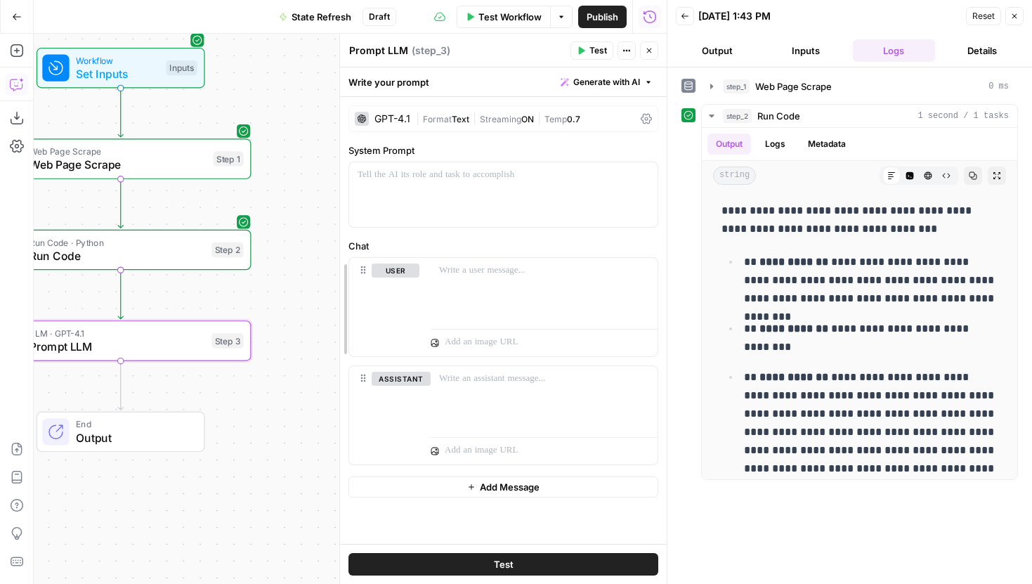
drag, startPoint x: 367, startPoint y: 289, endPoint x: 195, endPoint y: 283, distance: 172.9
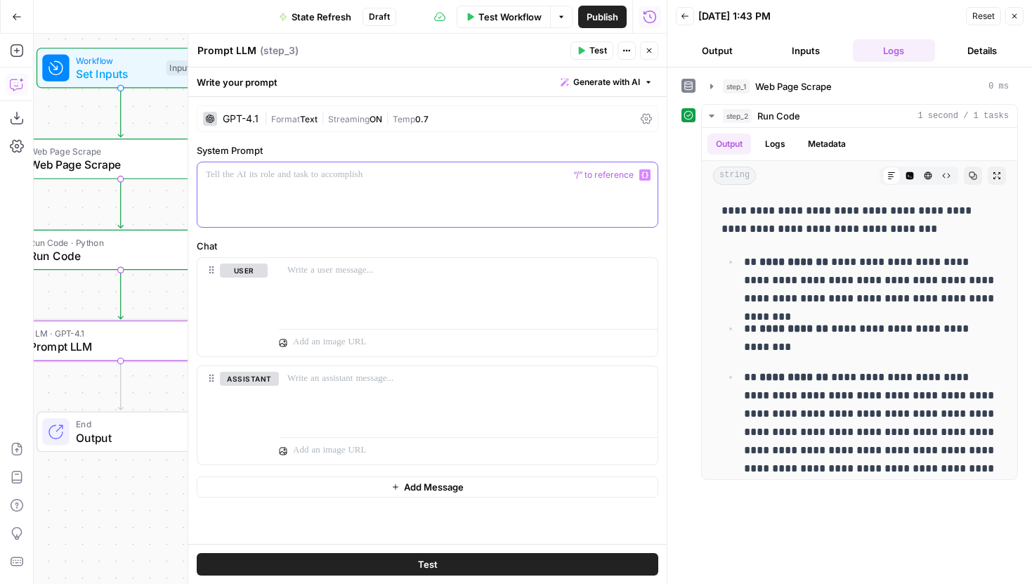
click at [443, 175] on p at bounding box center [427, 175] width 443 height 14
click at [637, 89] on button "Generate with AI" at bounding box center [606, 82] width 103 height 18
click at [591, 126] on div "Use AI to build your prompt" at bounding box center [591, 126] width 108 height 13
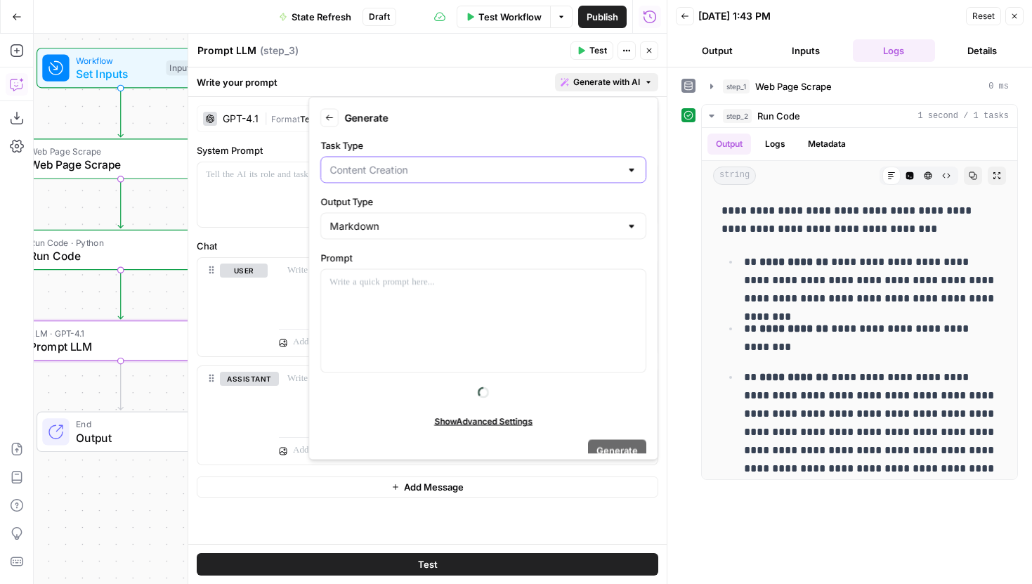
click at [425, 173] on input "Task Type" at bounding box center [475, 170] width 291 height 14
click at [376, 258] on span "Text Extraction" at bounding box center [480, 264] width 296 height 14
type input "Text Extraction"
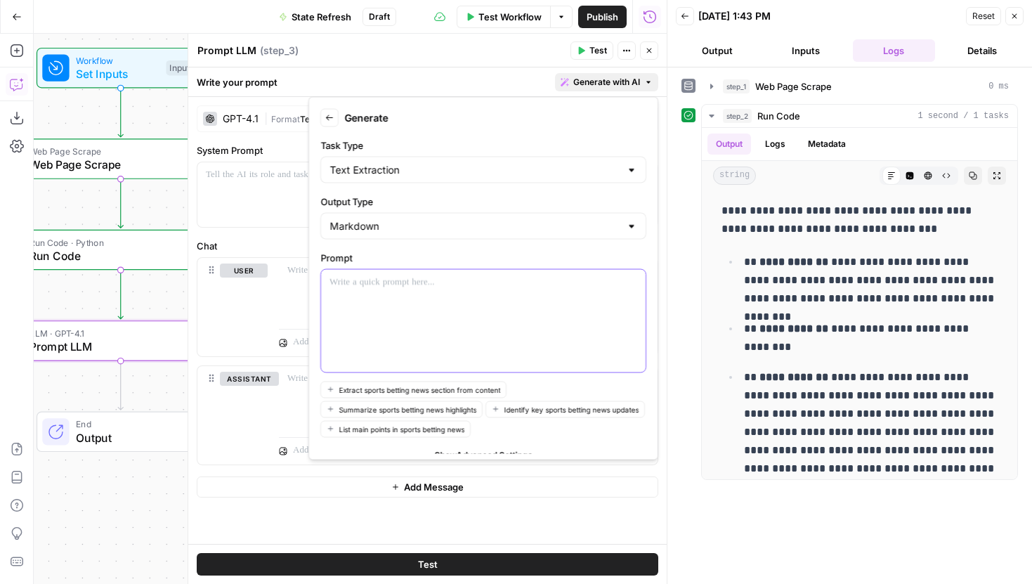
click at [427, 277] on p at bounding box center [484, 282] width 308 height 14
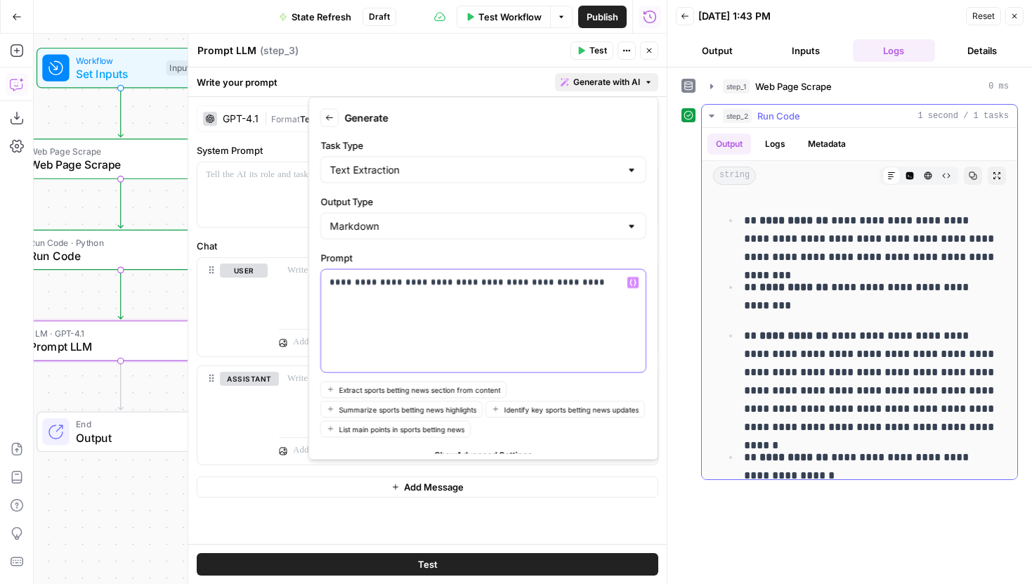
scroll to position [39, 0]
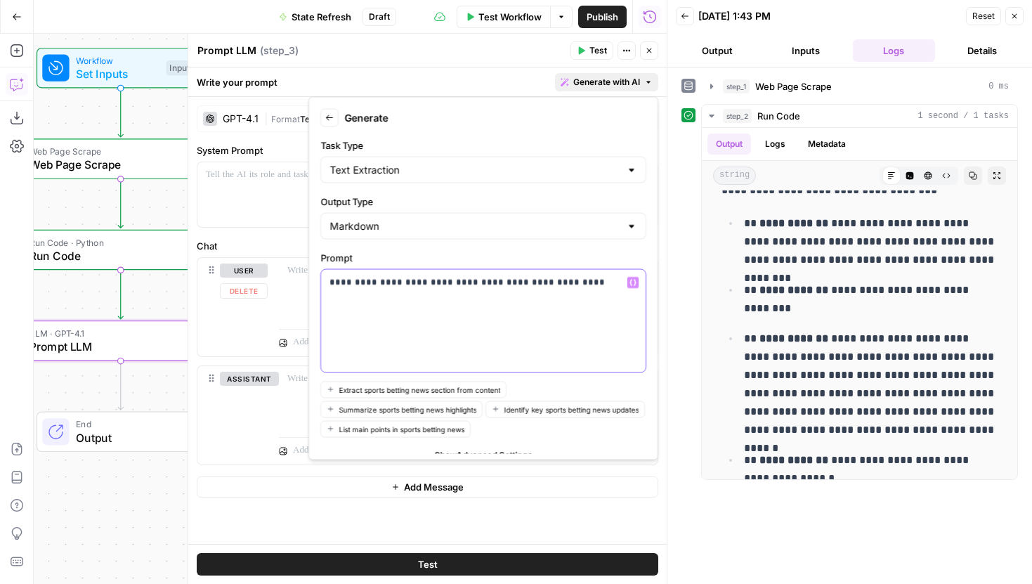
drag, startPoint x: 583, startPoint y: 289, endPoint x: 327, endPoint y: 282, distance: 256.5
click at [327, 282] on div "**********" at bounding box center [483, 321] width 325 height 103
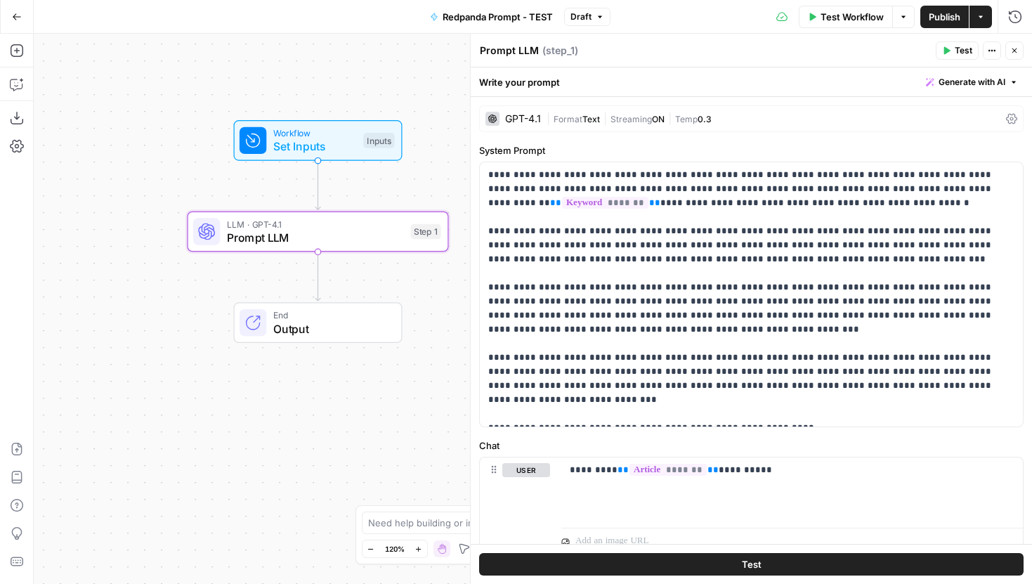
scroll to position [37, 0]
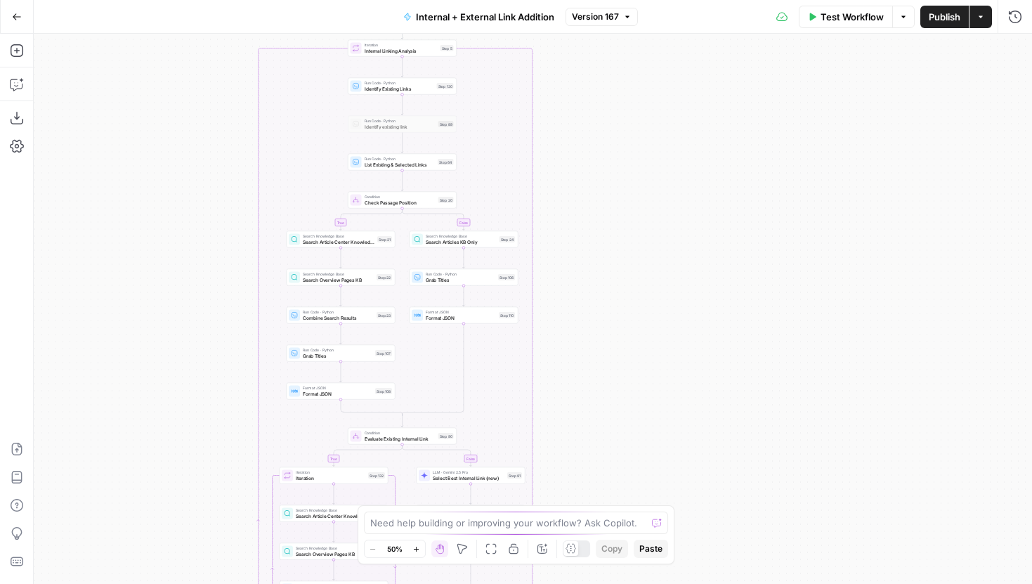
drag, startPoint x: 802, startPoint y: 191, endPoint x: 672, endPoint y: 384, distance: 233.2
click at [672, 384] on div "true false true false Workflow Set Inputs Inputs Run Code · Python Grab all /ma…" at bounding box center [533, 309] width 998 height 550
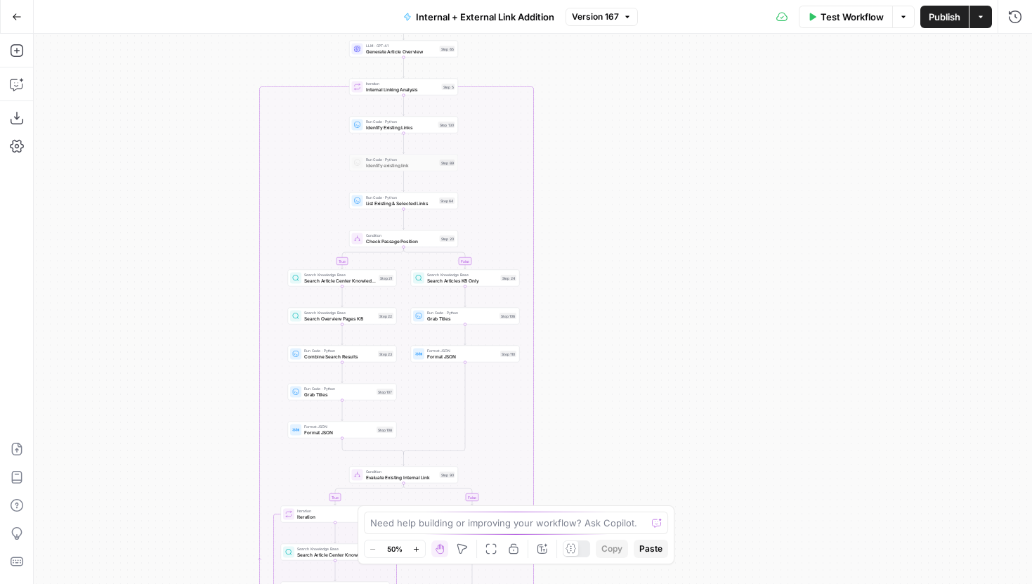
drag, startPoint x: 634, startPoint y: 141, endPoint x: 635, endPoint y: 180, distance: 39.4
click at [635, 180] on div "true false true false Workflow Set Inputs Inputs Run Code · Python Grab all /ma…" at bounding box center [533, 309] width 998 height 550
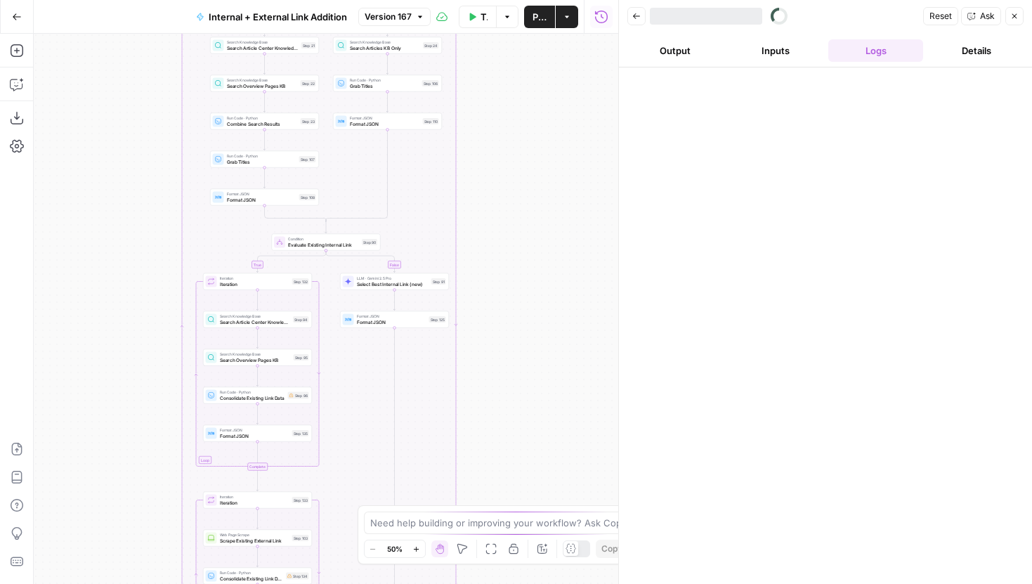
drag, startPoint x: 570, startPoint y: 299, endPoint x: 570, endPoint y: 452, distance: 153.2
click at [570, 452] on div "true false true false Workflow Set Inputs Inputs Run Code · Python Grab all /ma…" at bounding box center [326, 309] width 585 height 550
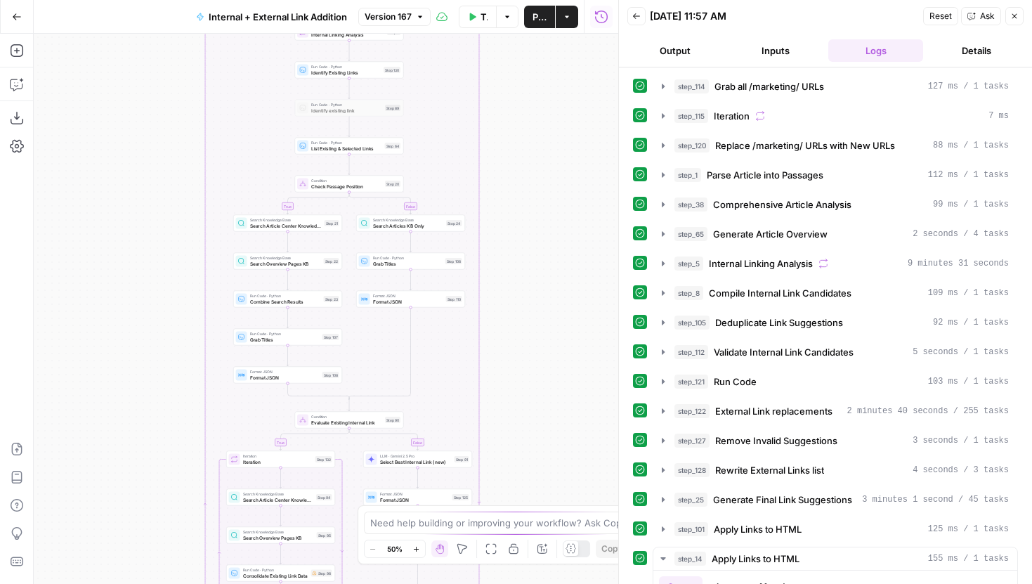
drag, startPoint x: 564, startPoint y: 307, endPoint x: 591, endPoint y: 322, distance: 30.5
click at [591, 322] on div "true false true false Workflow Set Inputs Inputs Run Code · Python Grab all /ma…" at bounding box center [326, 309] width 585 height 550
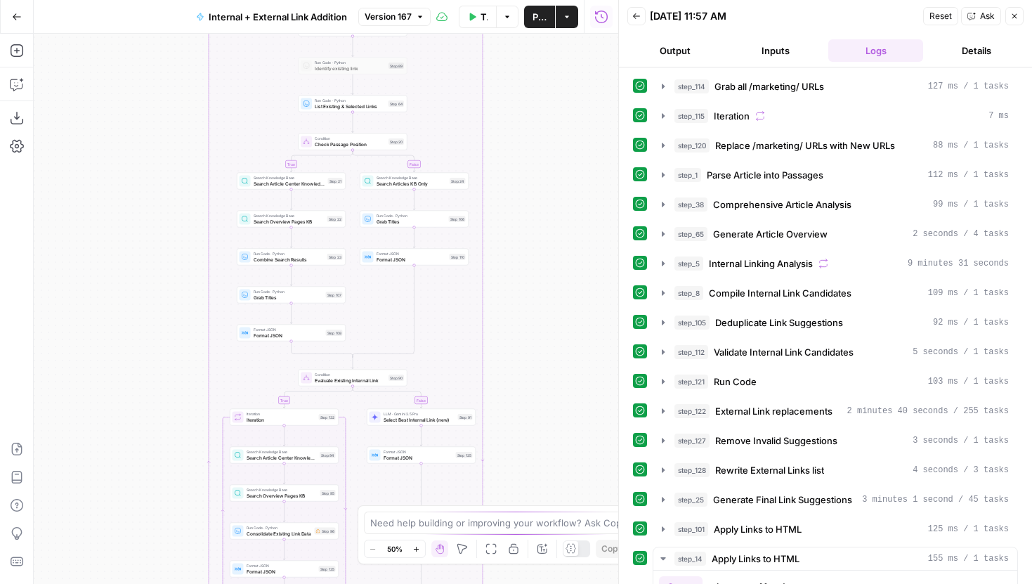
drag, startPoint x: 589, startPoint y: 360, endPoint x: 589, endPoint y: 192, distance: 168.6
click at [589, 192] on div "true false true false Workflow Set Inputs Inputs Run Code · Python Grab all /ma…" at bounding box center [326, 309] width 585 height 550
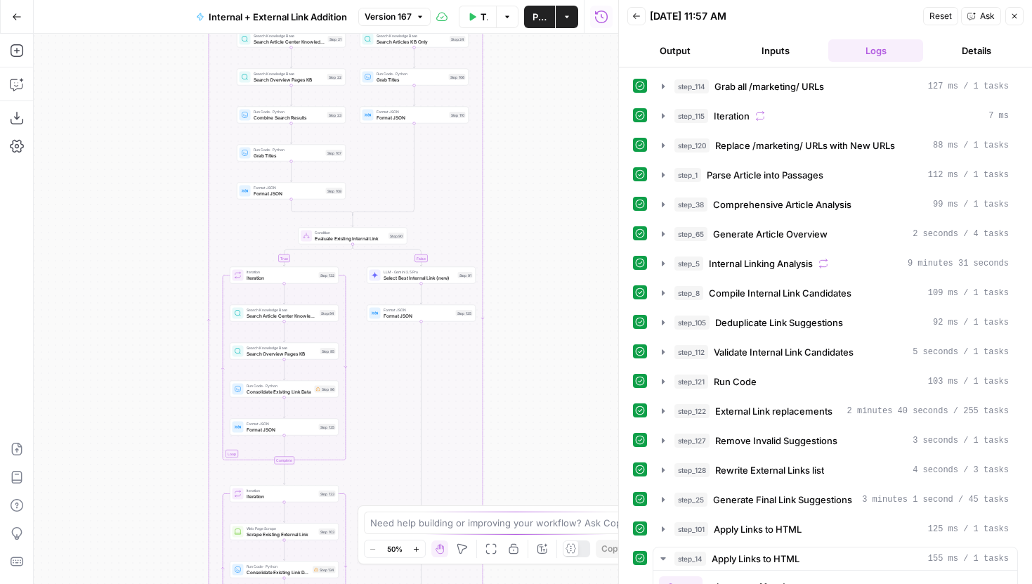
drag, startPoint x: 573, startPoint y: 344, endPoint x: 573, endPoint y: 222, distance: 121.5
click at [573, 222] on div "true false true false Workflow Set Inputs Inputs Run Code · Python Grab all /ma…" at bounding box center [326, 309] width 585 height 550
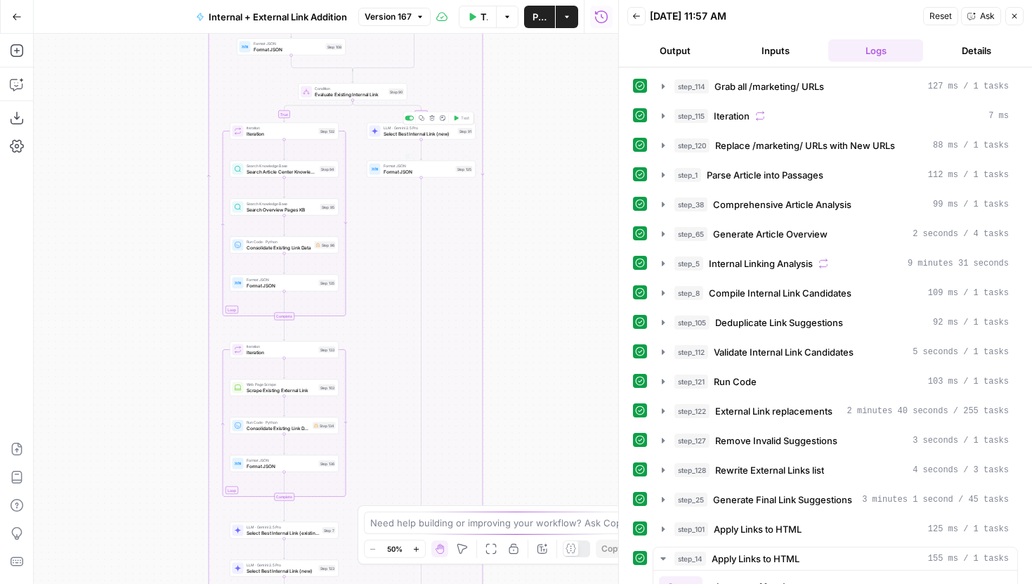
drag, startPoint x: 550, startPoint y: 462, endPoint x: 550, endPoint y: 162, distance: 300.0
click at [550, 164] on div "true false true false Workflow Set Inputs Inputs Run Code · Python Grab all /ma…" at bounding box center [326, 309] width 585 height 550
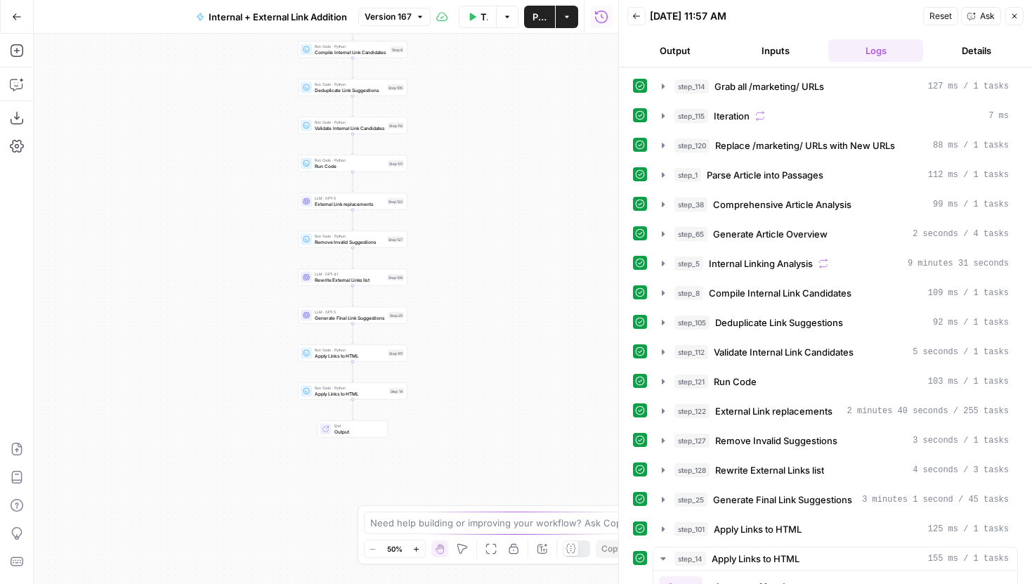
drag, startPoint x: 559, startPoint y: 368, endPoint x: 559, endPoint y: 9, distance: 359.0
click at [559, 11] on div "Go Back Internal + External Link Addition Version 167 Test Workflow Options Pub…" at bounding box center [309, 292] width 618 height 584
click at [537, 303] on div "true false true false Workflow Set Inputs Inputs Run Code · Python Grab all /ma…" at bounding box center [326, 309] width 585 height 550
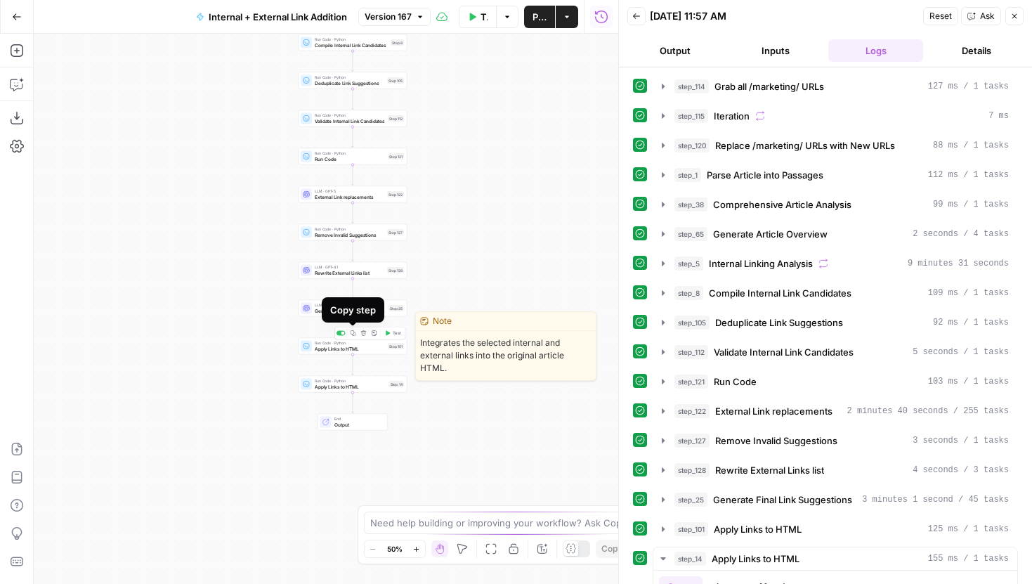
drag, startPoint x: 370, startPoint y: 311, endPoint x: 393, endPoint y: 306, distance: 24.3
click at [386, 307] on body "LegalZoom New Home Browse Insights Opportunities Your Data Recent Grids Well Ac…" at bounding box center [516, 292] width 1032 height 584
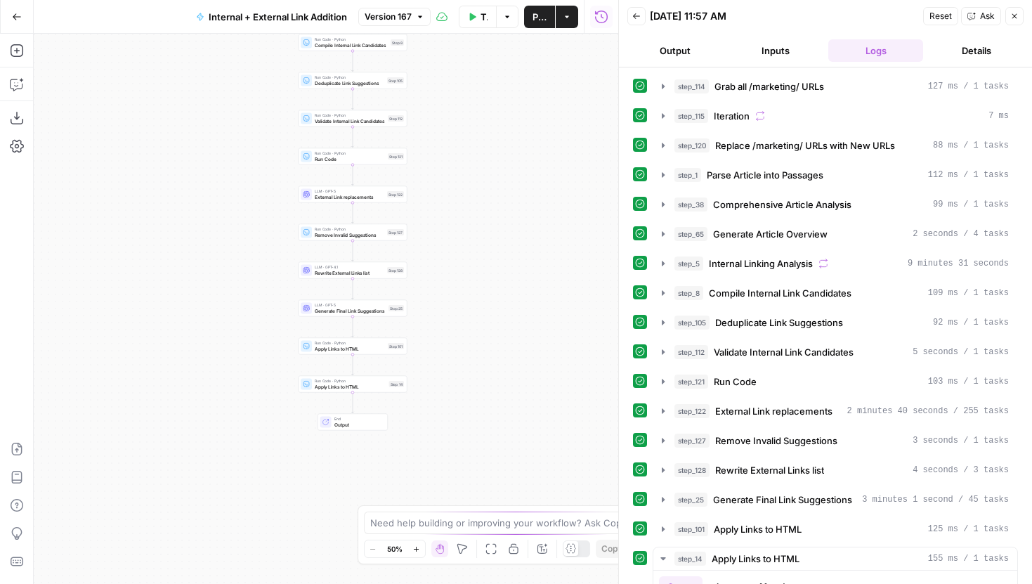
click at [393, 311] on div "LLM · GPT-5 Generate Final Link Suggestions Step 25" at bounding box center [352, 308] width 103 height 12
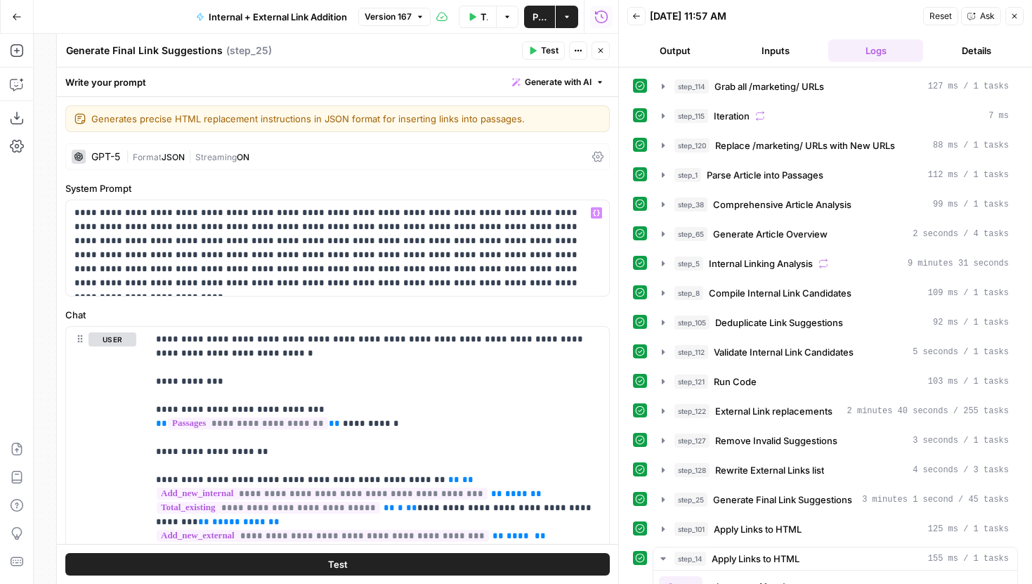
click at [558, 311] on label "Chat" at bounding box center [337, 315] width 544 height 14
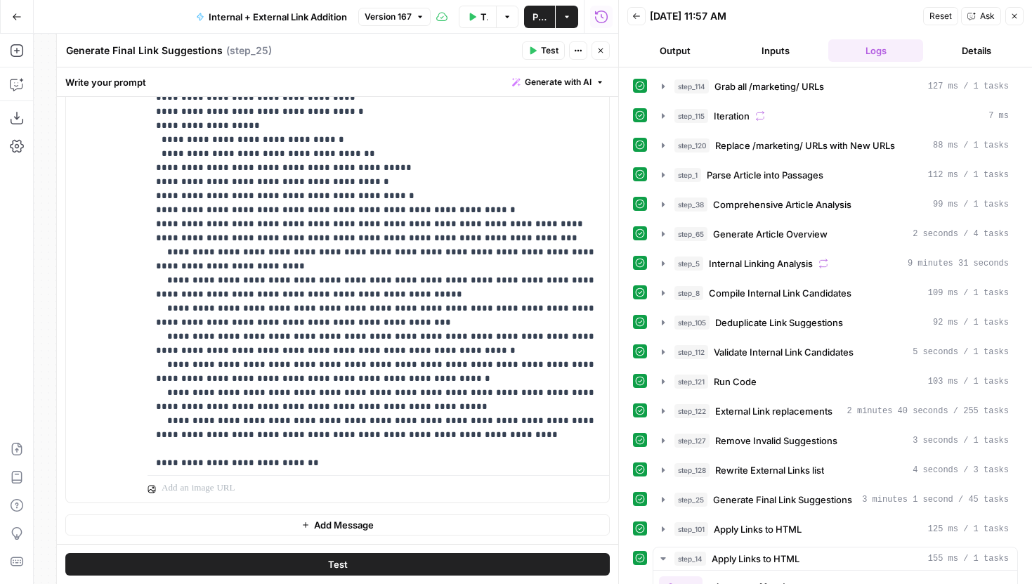
scroll to position [2564, 0]
drag, startPoint x: 425, startPoint y: 337, endPoint x: 152, endPoint y: 131, distance: 341.6
click at [152, 131] on div "**********" at bounding box center [379, 183] width 462 height 573
drag, startPoint x: 443, startPoint y: 339, endPoint x: 96, endPoint y: 326, distance: 348.0
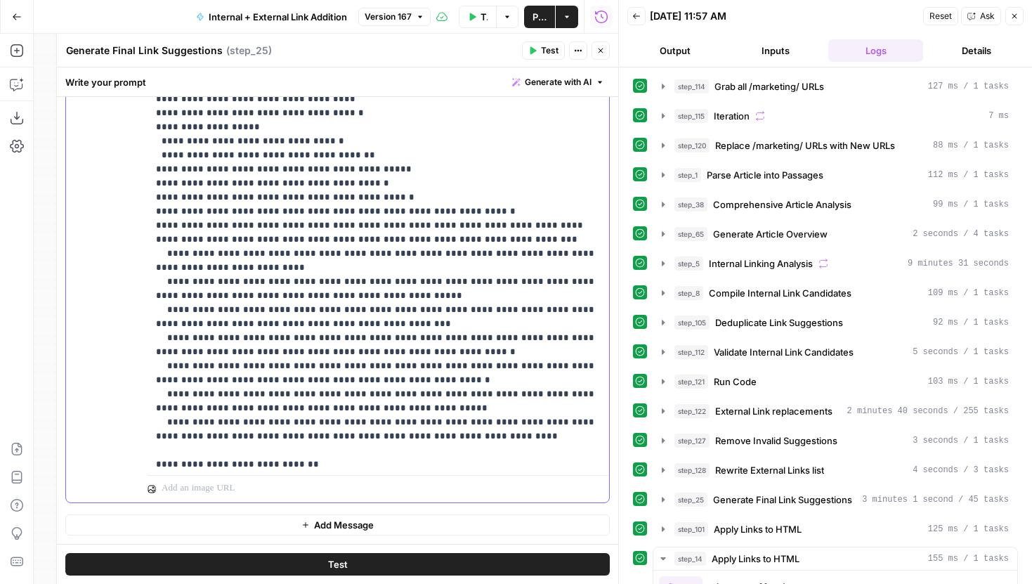
click at [96, 326] on div "**********" at bounding box center [337, 200] width 543 height 606
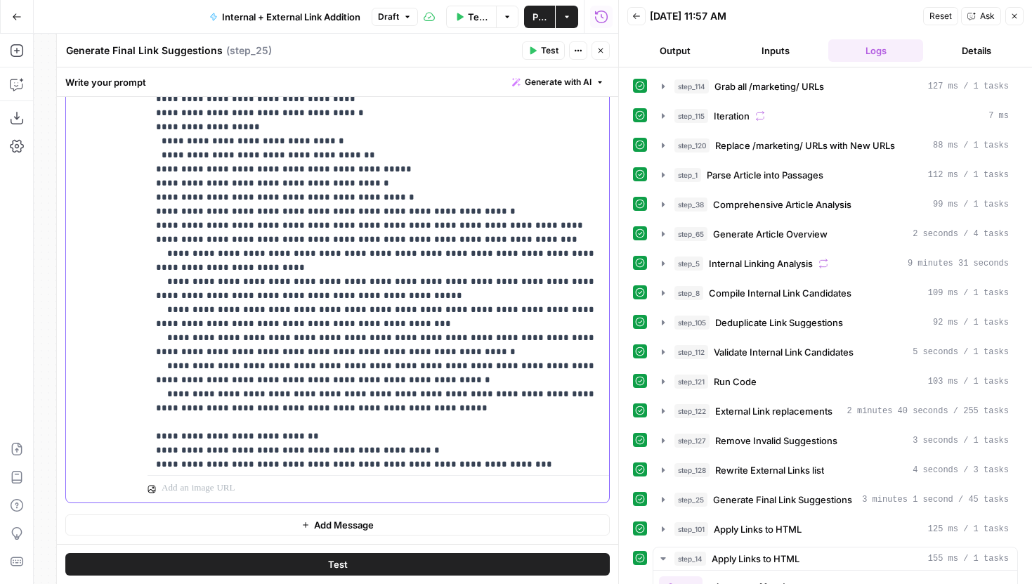
drag, startPoint x: 582, startPoint y: 311, endPoint x: 155, endPoint y: 131, distance: 463.2
click at [155, 131] on div "**********" at bounding box center [379, 183] width 462 height 573
click at [596, 56] on button "Close" at bounding box center [601, 50] width 18 height 18
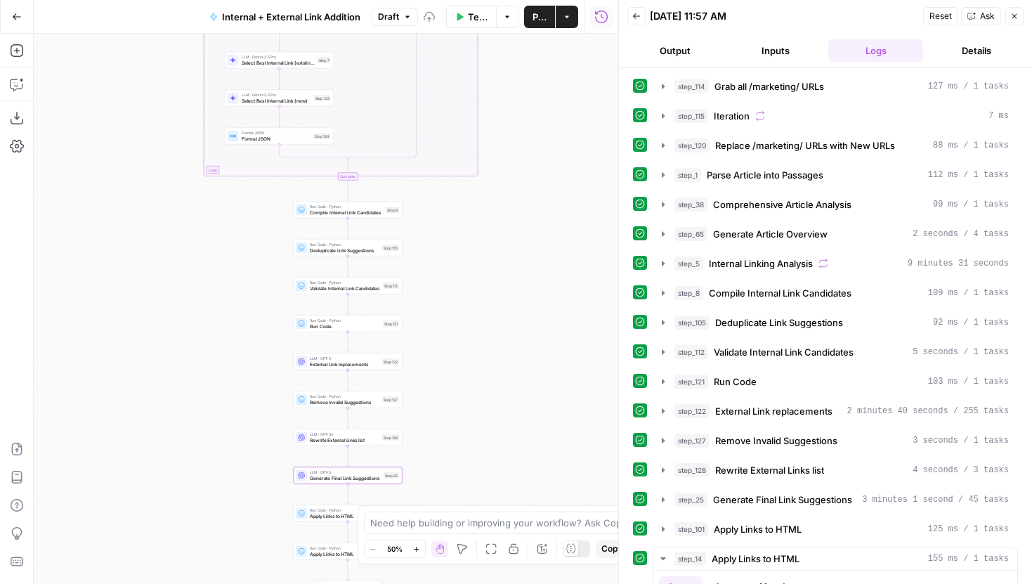
drag, startPoint x: 514, startPoint y: 179, endPoint x: 509, endPoint y: 347, distance: 168.0
click at [509, 347] on div "true false true false Workflow Set Inputs Inputs Run Code · Python Grab all /ma…" at bounding box center [326, 309] width 585 height 550
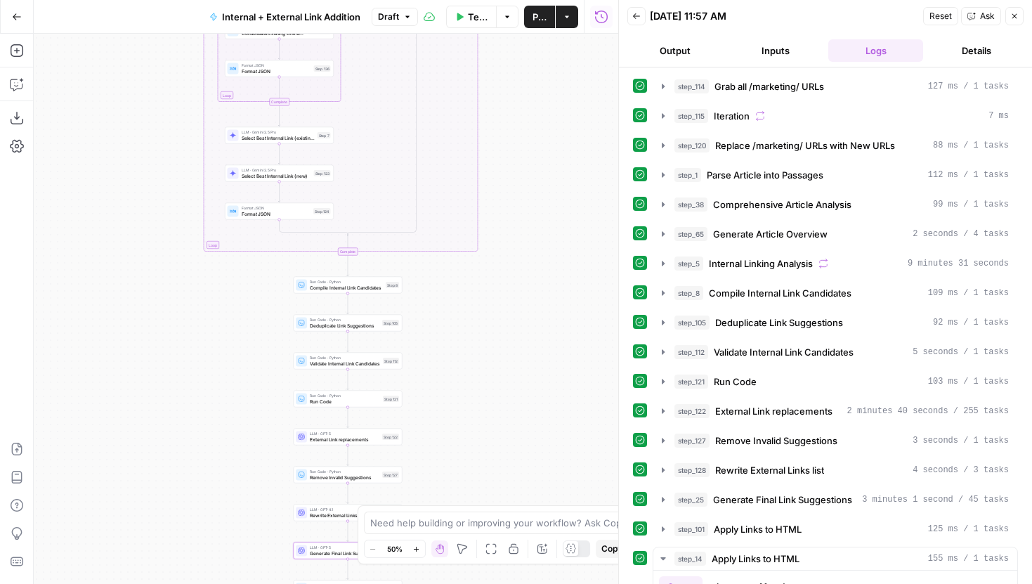
drag, startPoint x: 481, startPoint y: 293, endPoint x: 471, endPoint y: 492, distance: 199.8
click at [472, 488] on div "true false true false Workflow Set Inputs Inputs Run Code · Python Grab all /ma…" at bounding box center [326, 309] width 585 height 550
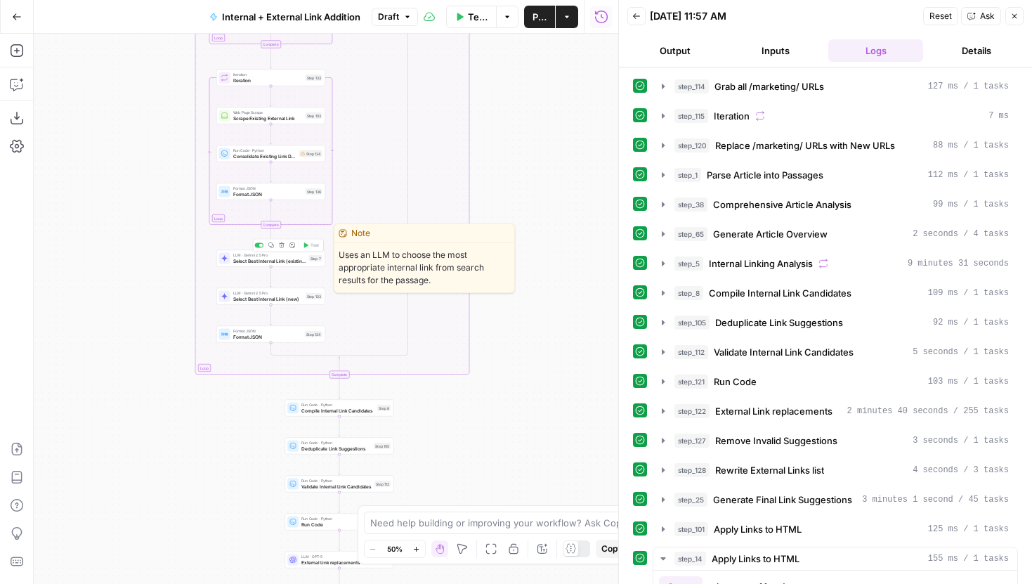
click at [294, 261] on span "Select Best Internal Link (existing)" at bounding box center [269, 260] width 73 height 7
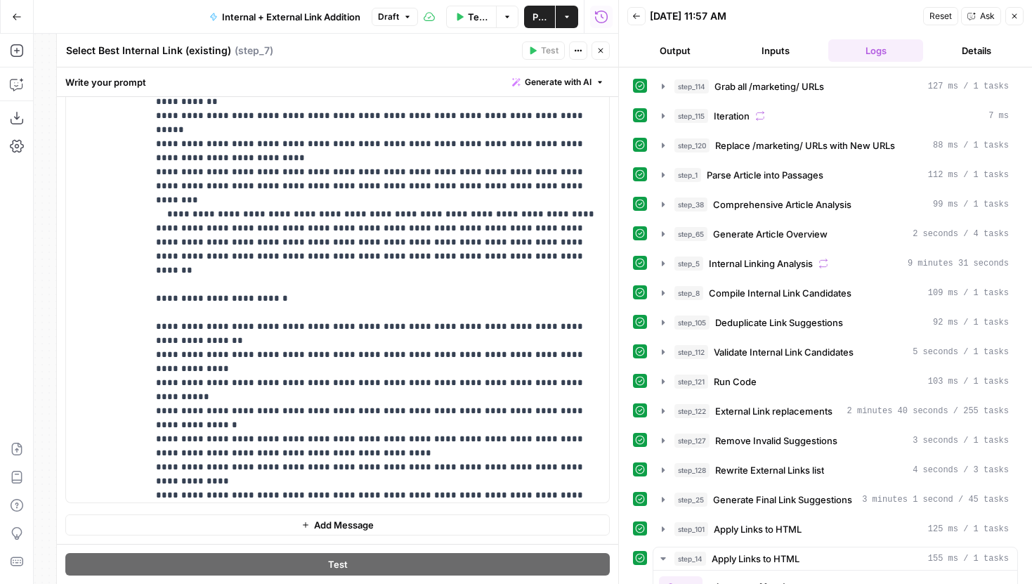
scroll to position [4294, 0]
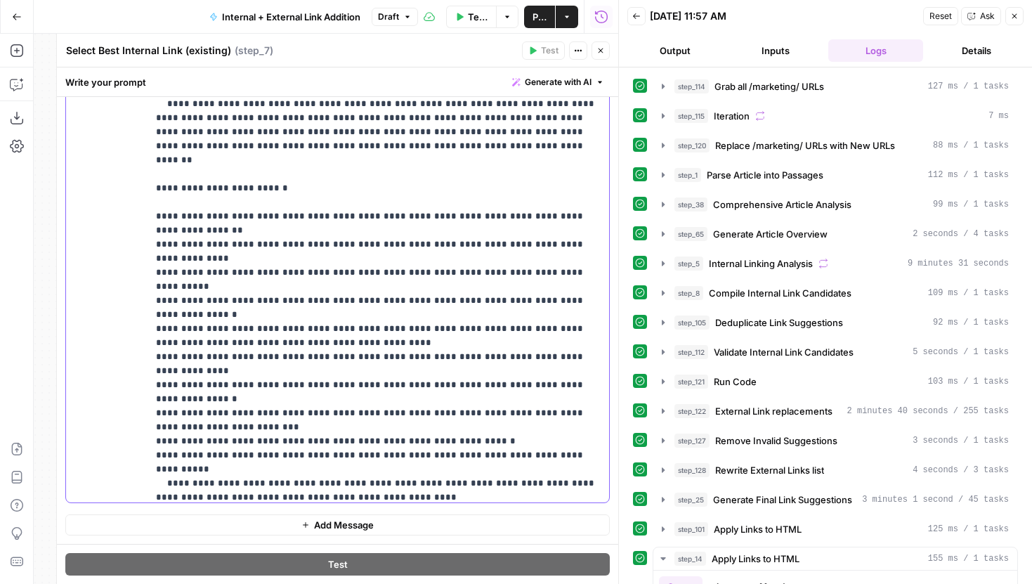
scroll to position [4402, 0]
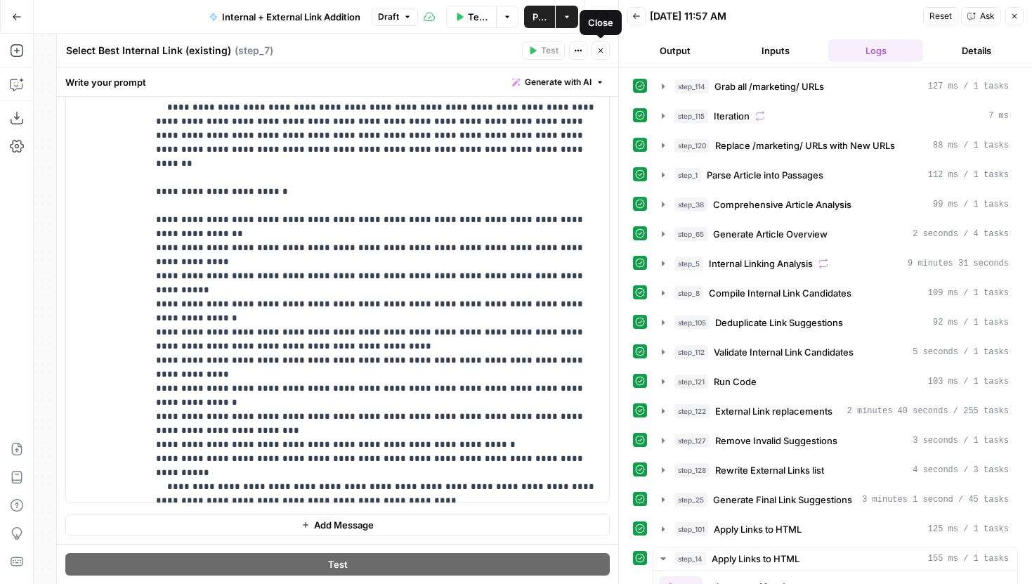
click at [599, 53] on icon "button" at bounding box center [600, 50] width 8 height 8
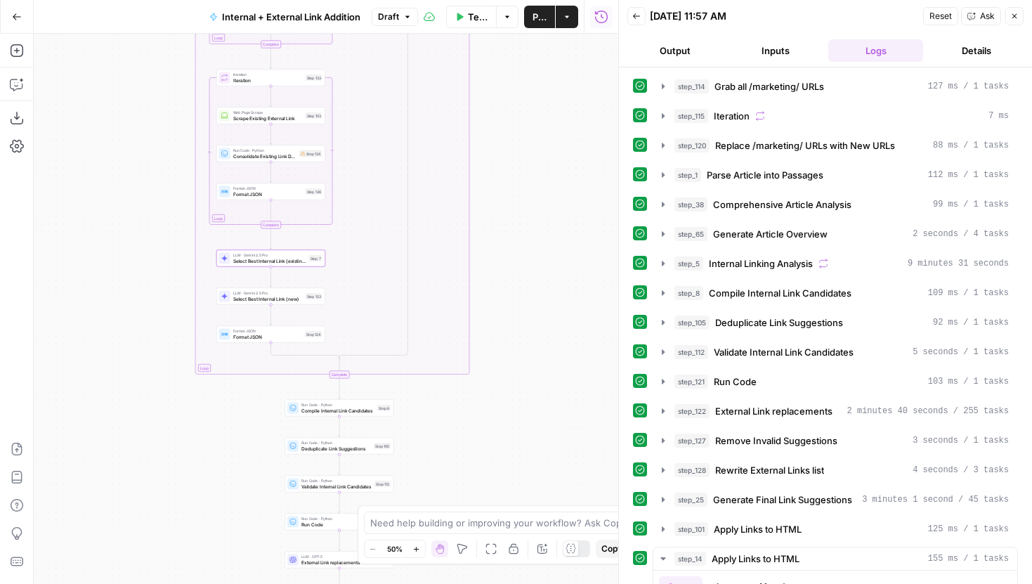
drag, startPoint x: 531, startPoint y: 281, endPoint x: 528, endPoint y: 294, distance: 13.1
click at [528, 294] on div "true false true false Workflow Set Inputs Inputs Run Code · Python Grab all /ma…" at bounding box center [326, 309] width 585 height 550
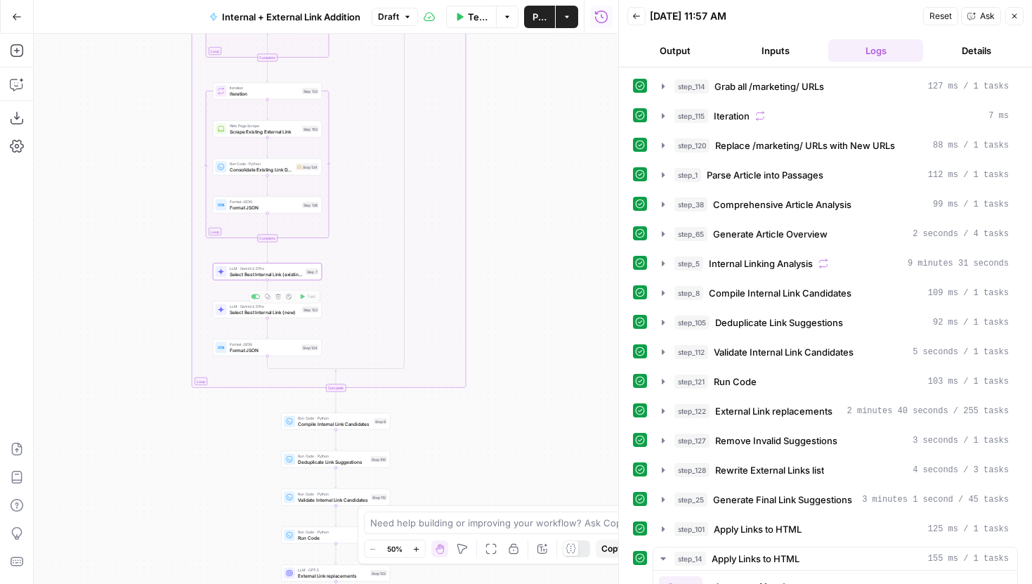
click at [290, 273] on span "Select Best Internal Link (existing)" at bounding box center [266, 273] width 73 height 7
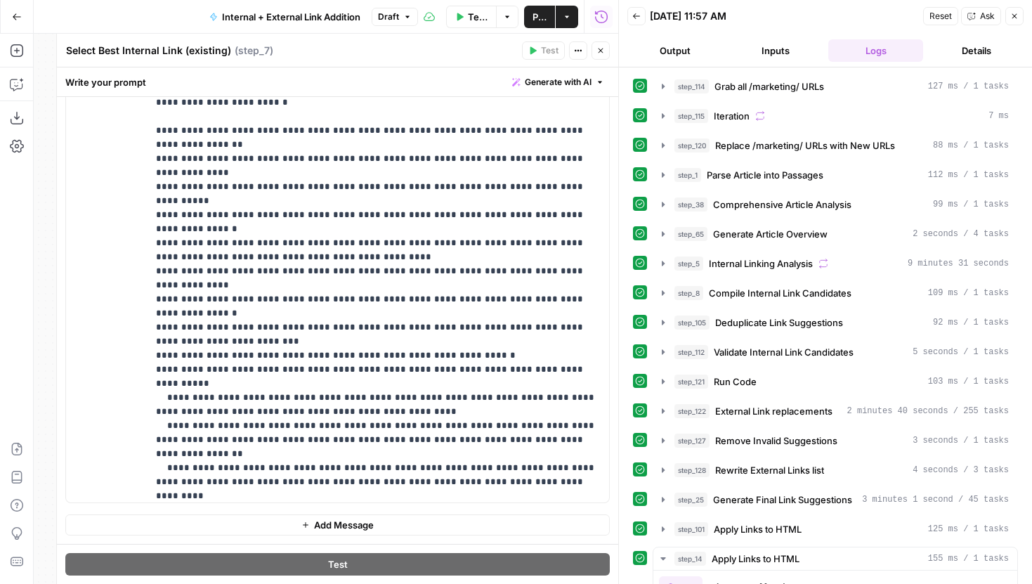
scroll to position [4490, 0]
click at [600, 50] on icon "button" at bounding box center [601, 50] width 5 height 5
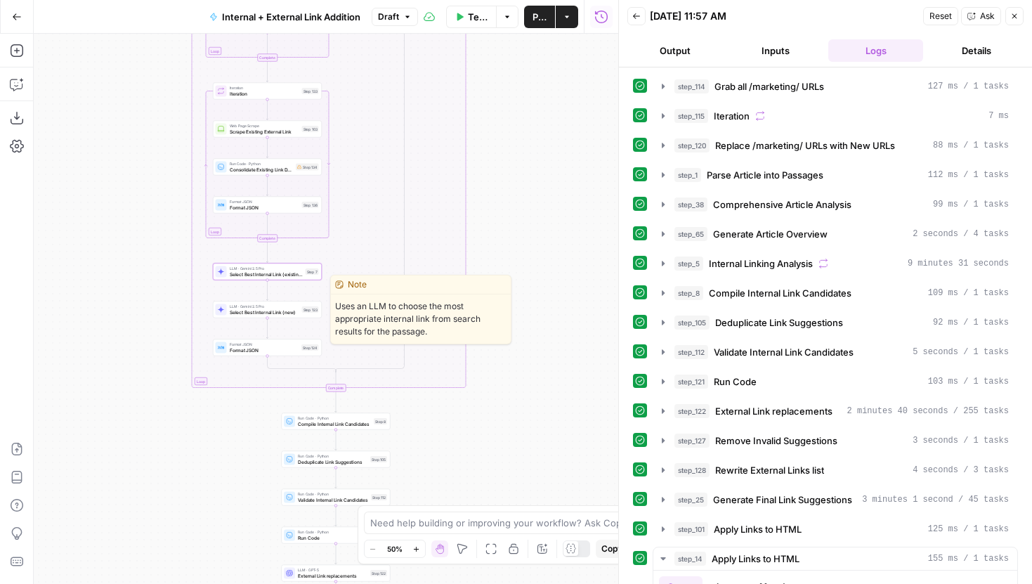
click at [261, 315] on div "LLM · Gemini 2.5 Pro Select Best Internal Link (new) Step 123 Copy step Delete …" at bounding box center [267, 309] width 109 height 17
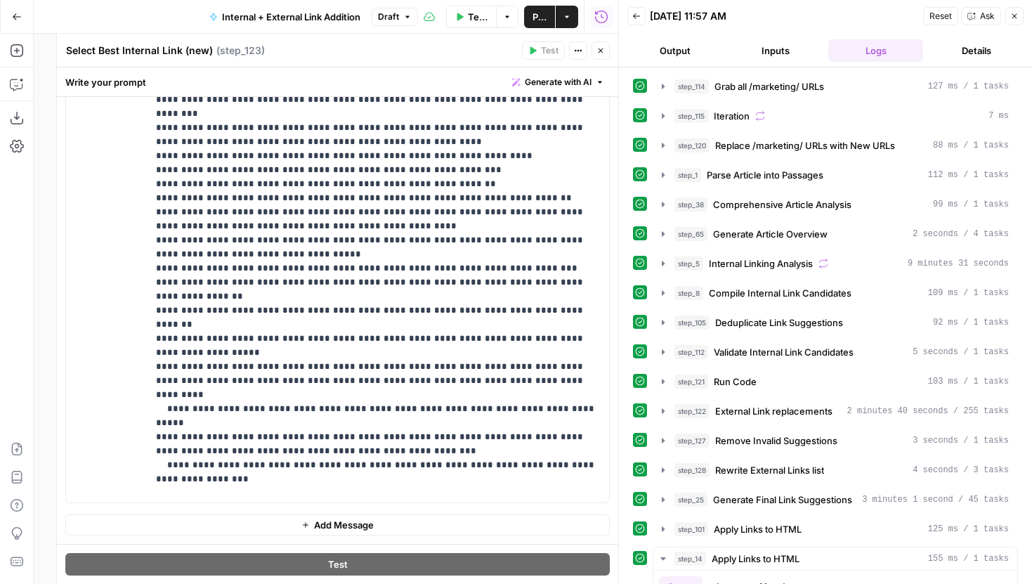
scroll to position [3360, 0]
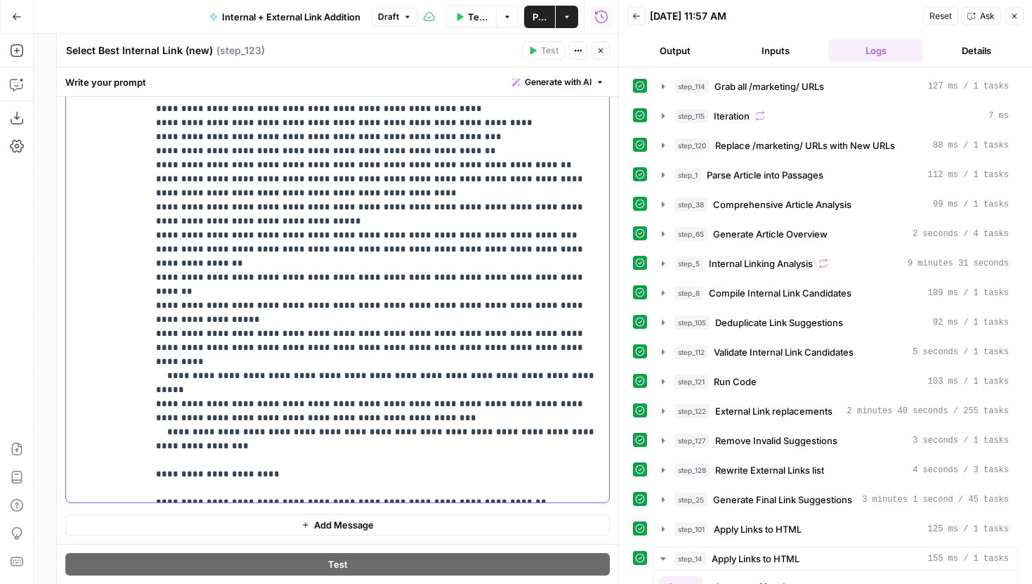
paste div
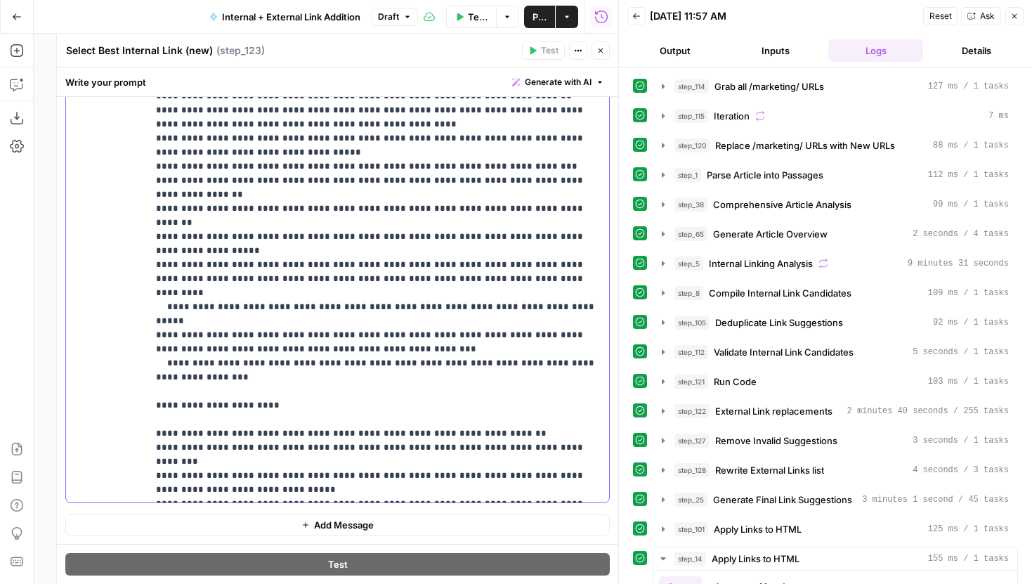
scroll to position [3362, 0]
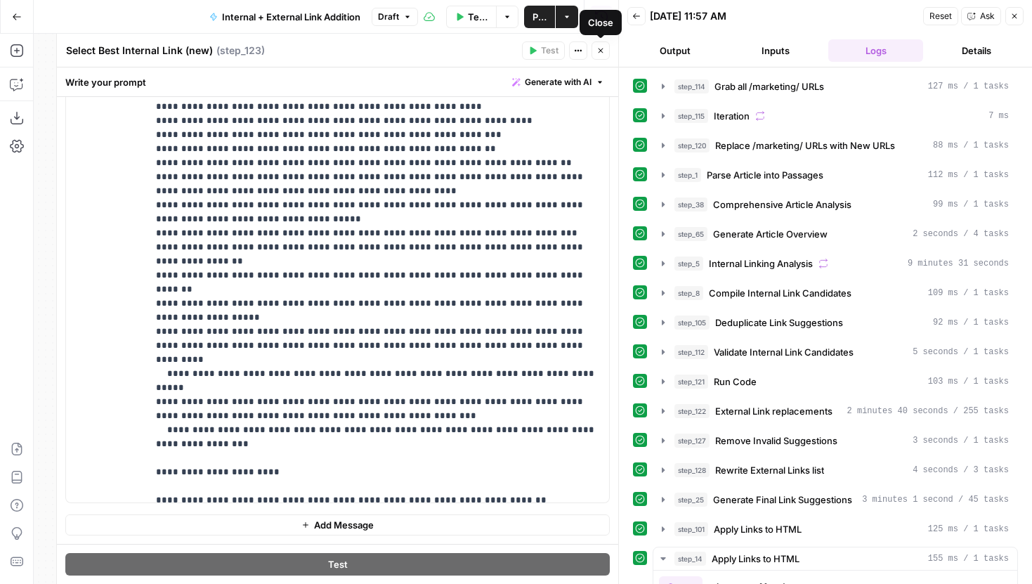
click at [598, 51] on icon "button" at bounding box center [600, 50] width 8 height 8
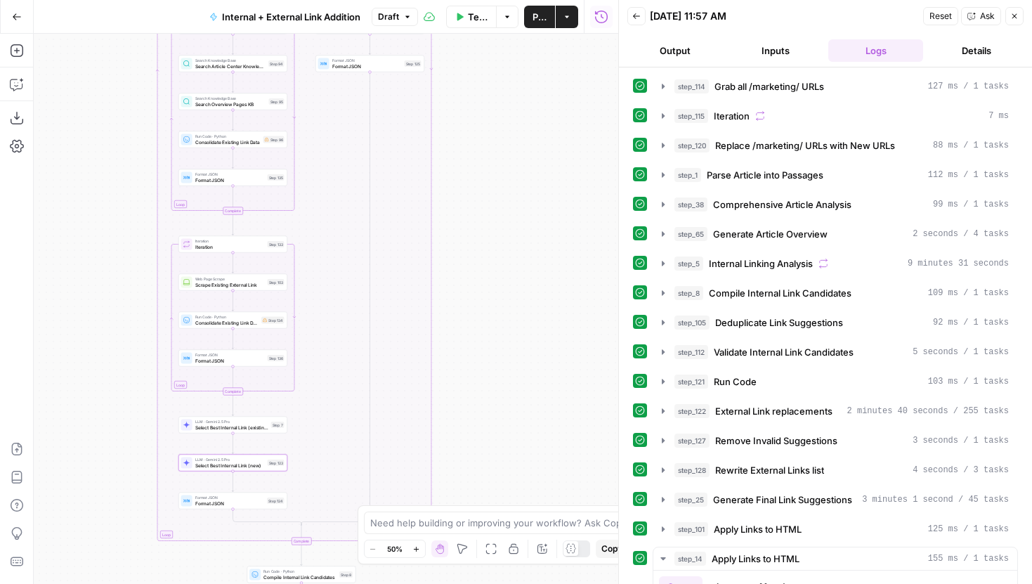
drag, startPoint x: 500, startPoint y: 223, endPoint x: 432, endPoint y: 433, distance: 220.6
click at [432, 433] on div "true false true false Workflow Set Inputs Inputs Run Code · Python Grab all /ma…" at bounding box center [326, 309] width 585 height 550
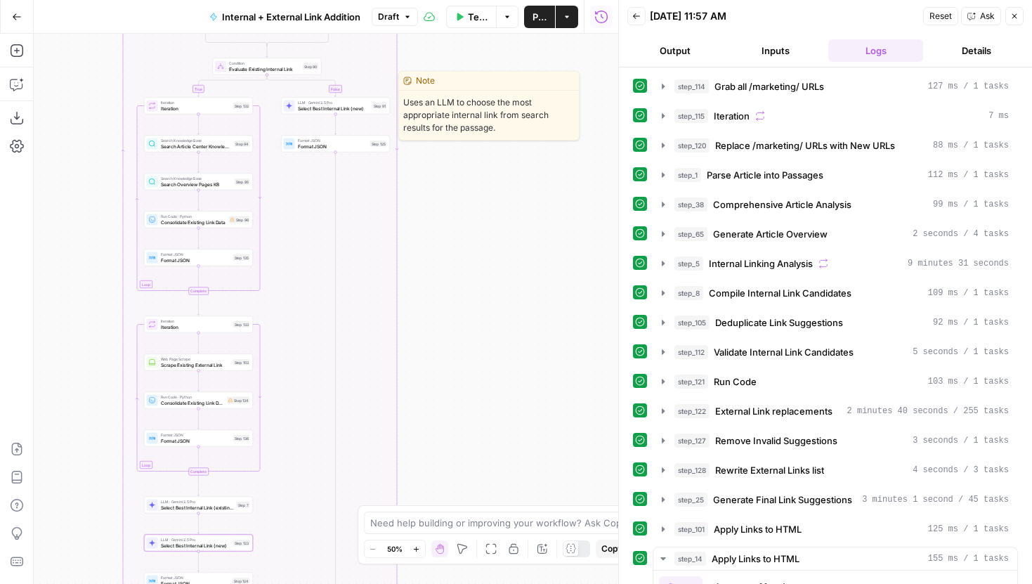
click at [351, 109] on span "Select Best Internal Link (new)" at bounding box center [334, 108] width 72 height 7
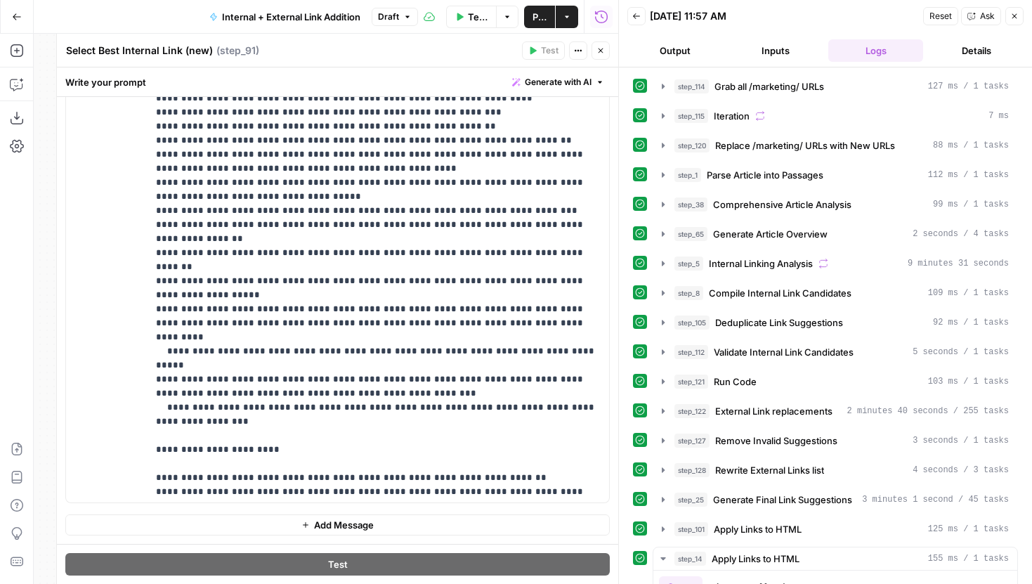
scroll to position [3398, 0]
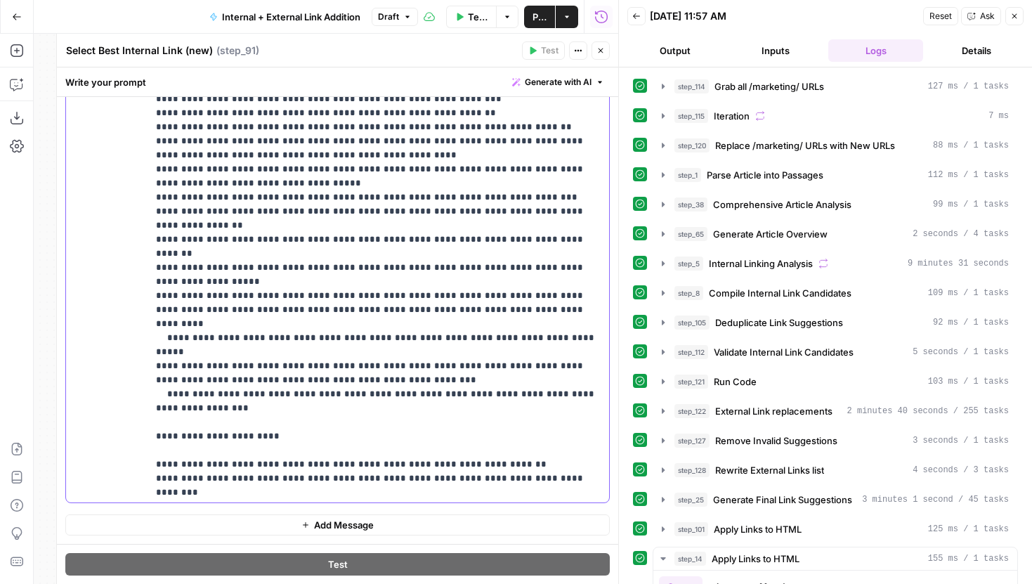
click at [604, 51] on span "Close" at bounding box center [604, 51] width 1 height 1
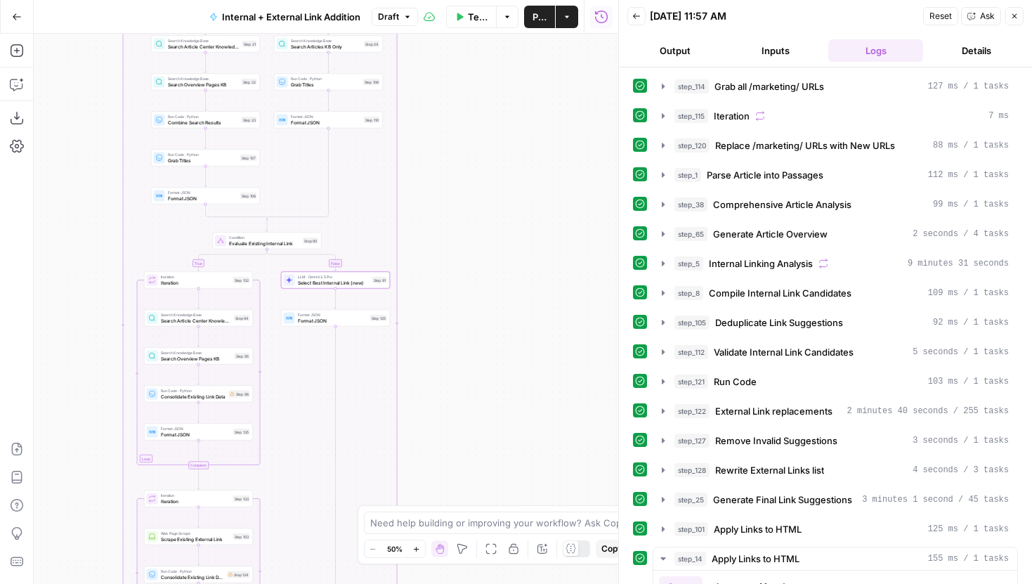
drag, startPoint x: 478, startPoint y: 152, endPoint x: 476, endPoint y: 331, distance: 178.5
click at [476, 331] on div "true false true false Workflow Set Inputs Inputs Run Code · Python Grab all /ma…" at bounding box center [326, 309] width 585 height 550
drag, startPoint x: 489, startPoint y: 282, endPoint x: 490, endPoint y: 467, distance: 185.5
click at [490, 467] on div "true false true false Workflow Set Inputs Inputs Run Code · Python Grab all /ma…" at bounding box center [326, 309] width 585 height 550
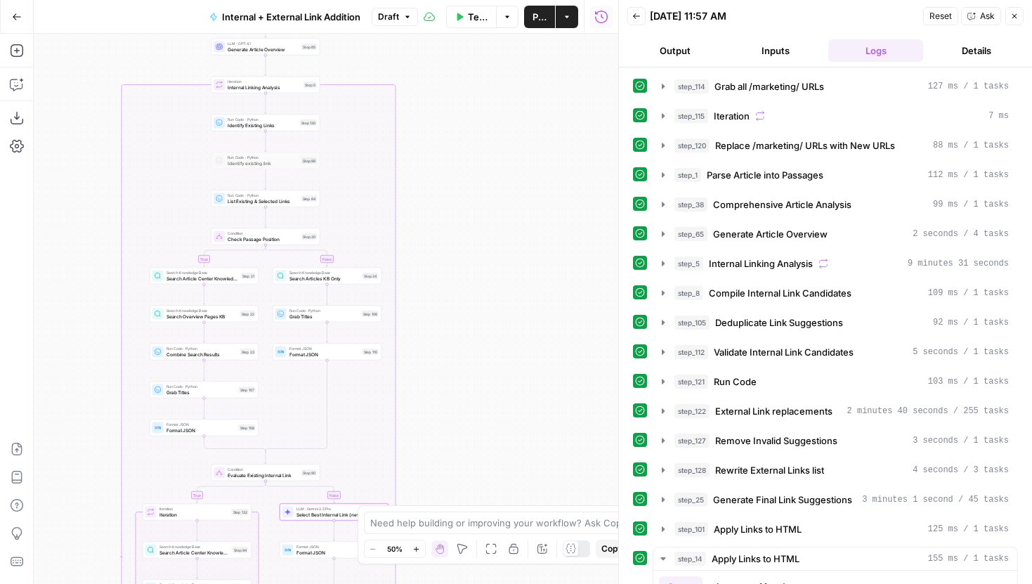
drag, startPoint x: 471, startPoint y: 136, endPoint x: 471, endPoint y: 337, distance: 200.9
click at [471, 337] on div "true false true false Workflow Set Inputs Inputs Run Code · Python Grab all /ma…" at bounding box center [326, 309] width 585 height 550
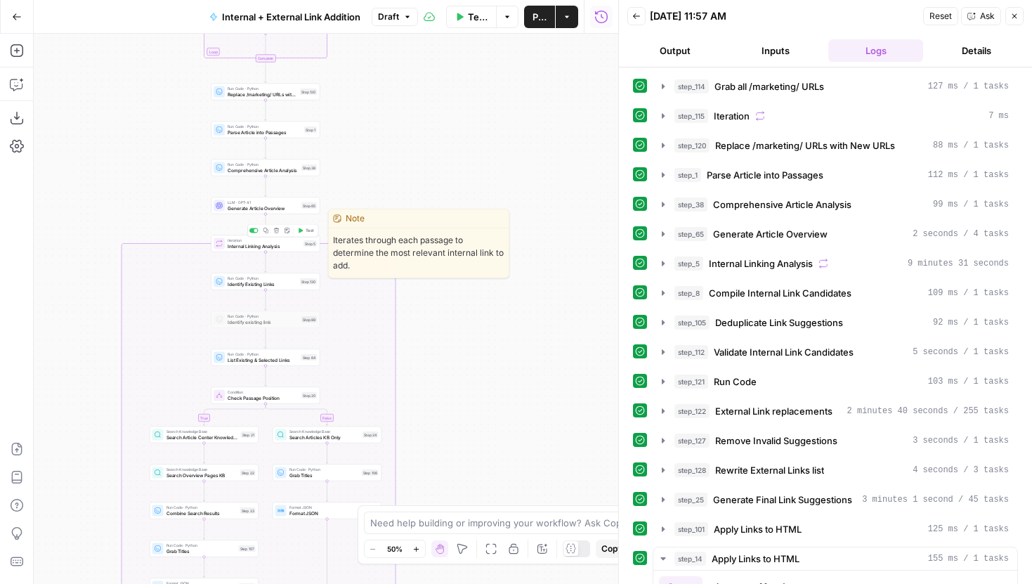
click at [306, 231] on span "Test" at bounding box center [310, 231] width 8 height 6
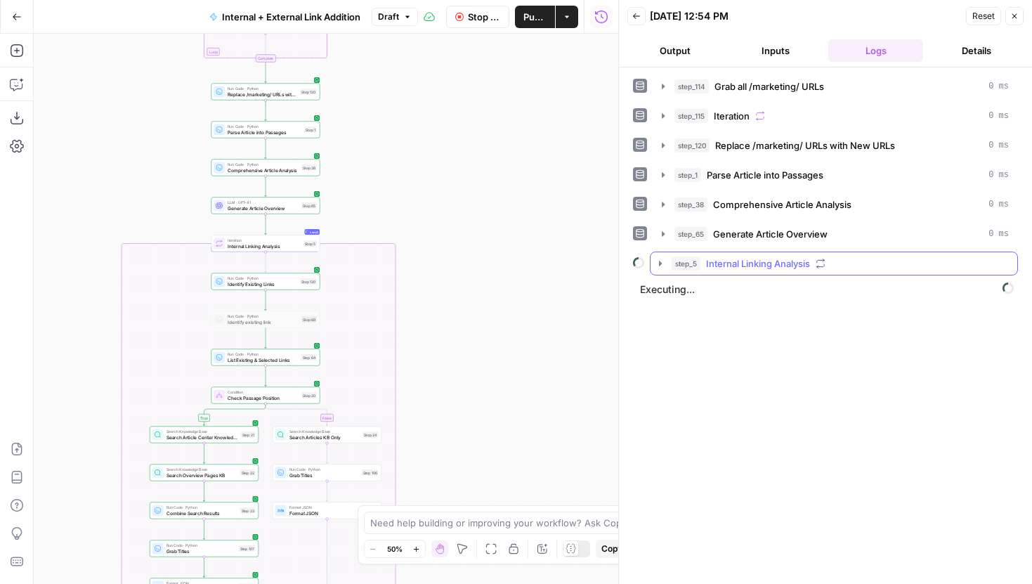
click at [660, 261] on icon "button" at bounding box center [660, 263] width 3 height 5
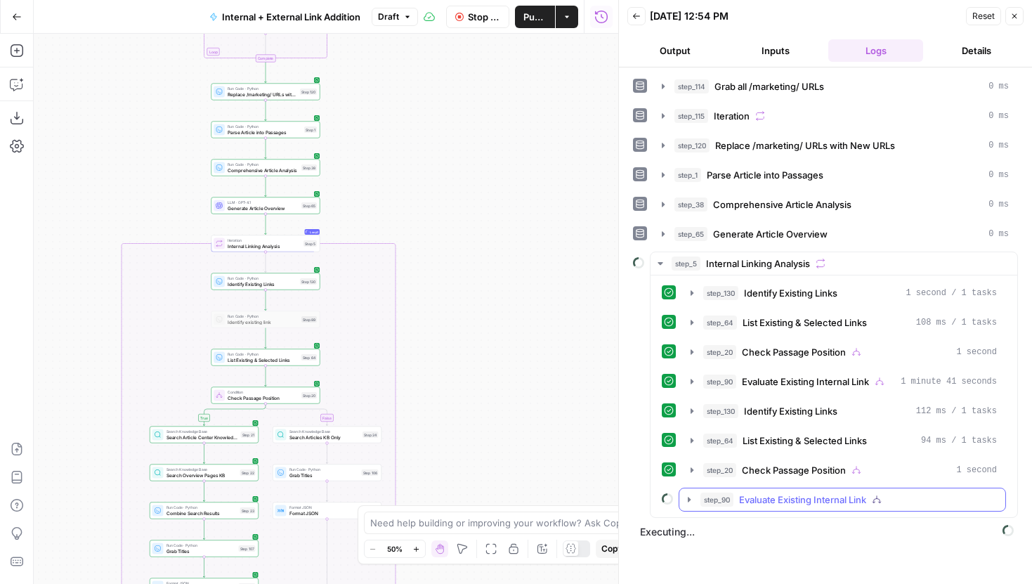
click at [691, 496] on icon "button" at bounding box center [689, 499] width 11 height 11
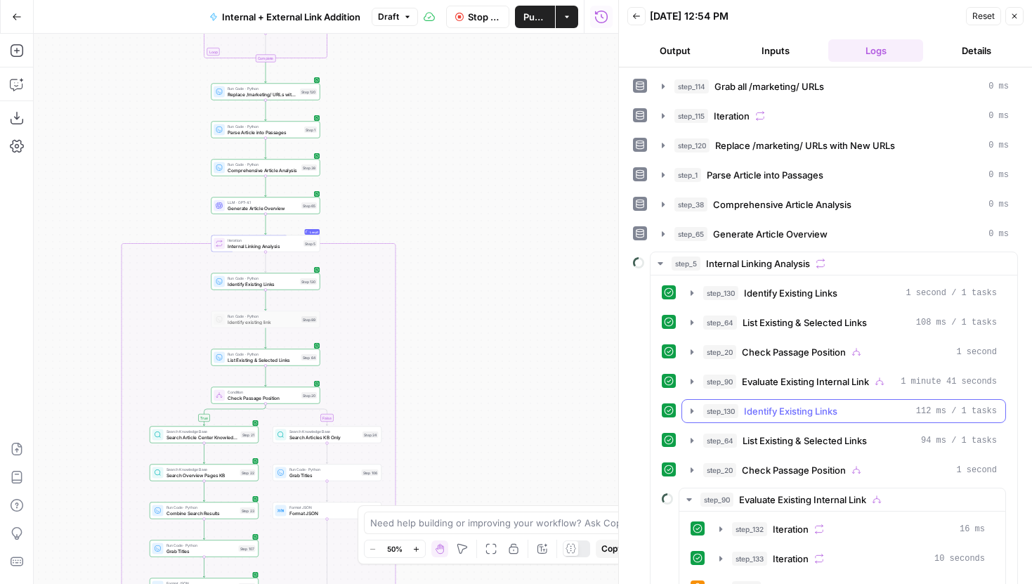
scroll to position [60, 0]
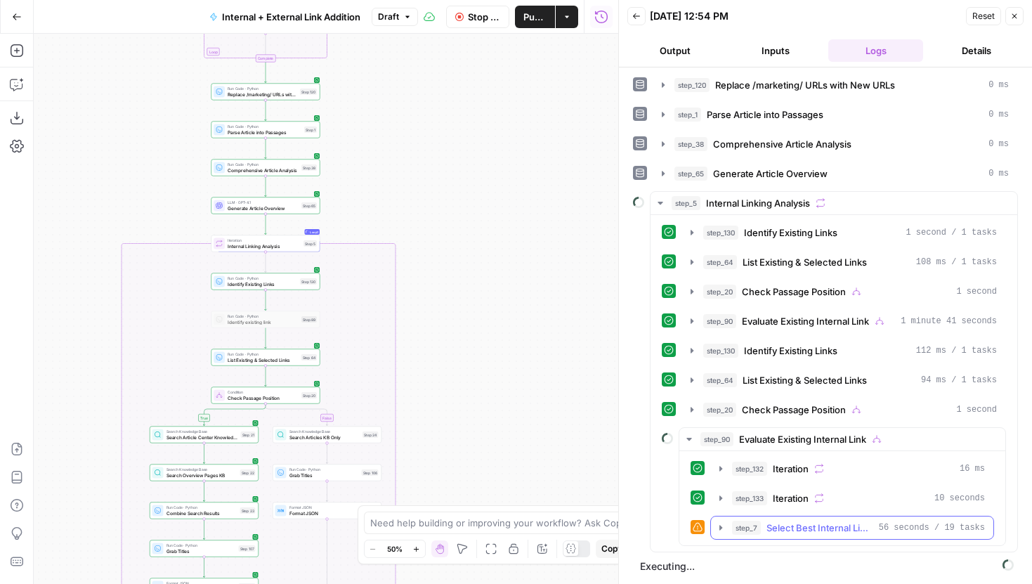
click at [730, 523] on button "step_7 Select Best Internal Link (existing) 56 seconds / 19 tasks" at bounding box center [852, 527] width 282 height 22
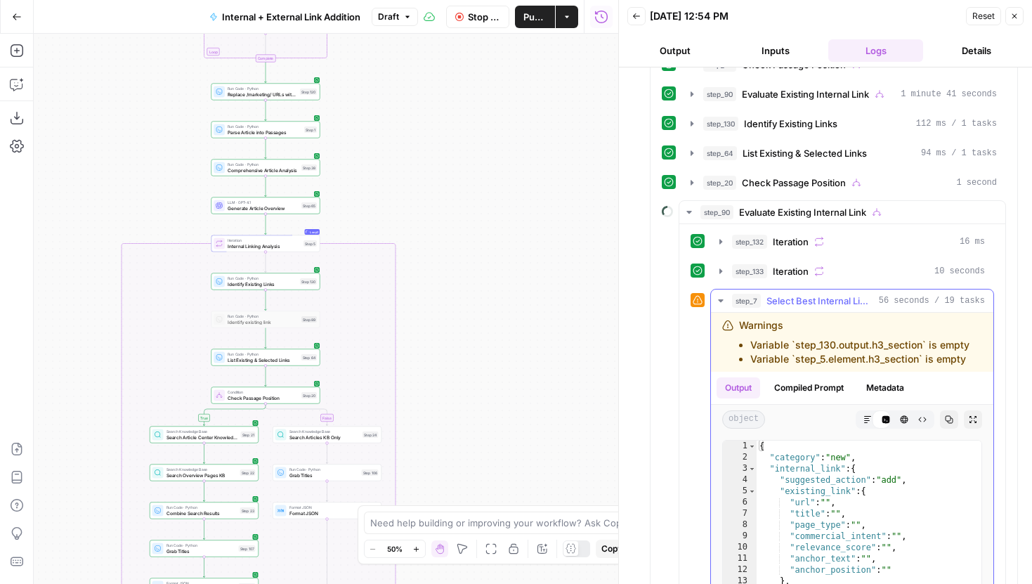
scroll to position [389, 0]
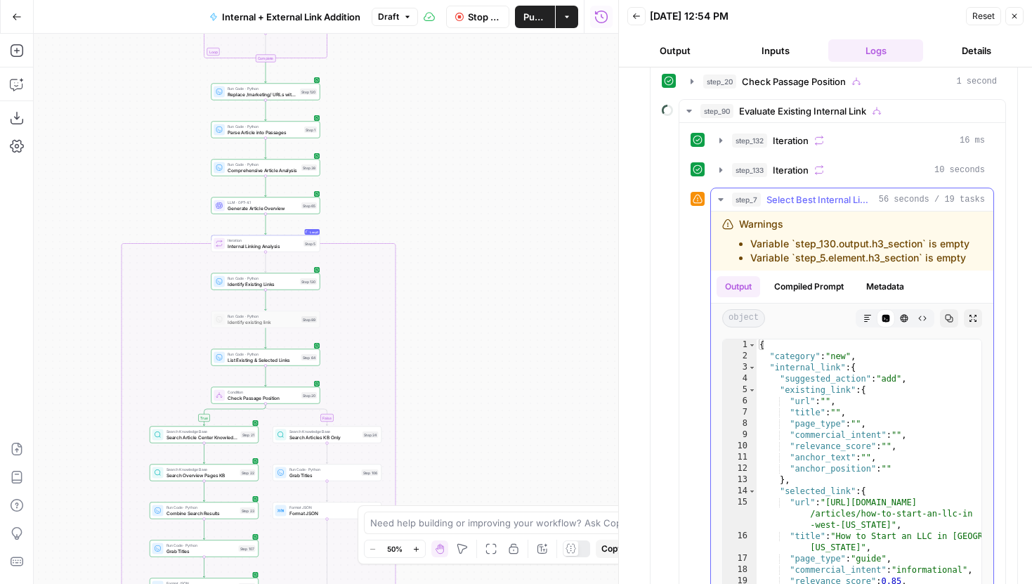
type textarea "**"
click at [831, 475] on div "{ "category" : "new" , "internal_link" : { "suggested_action" : "add" , "existi…" at bounding box center [869, 511] width 225 height 344
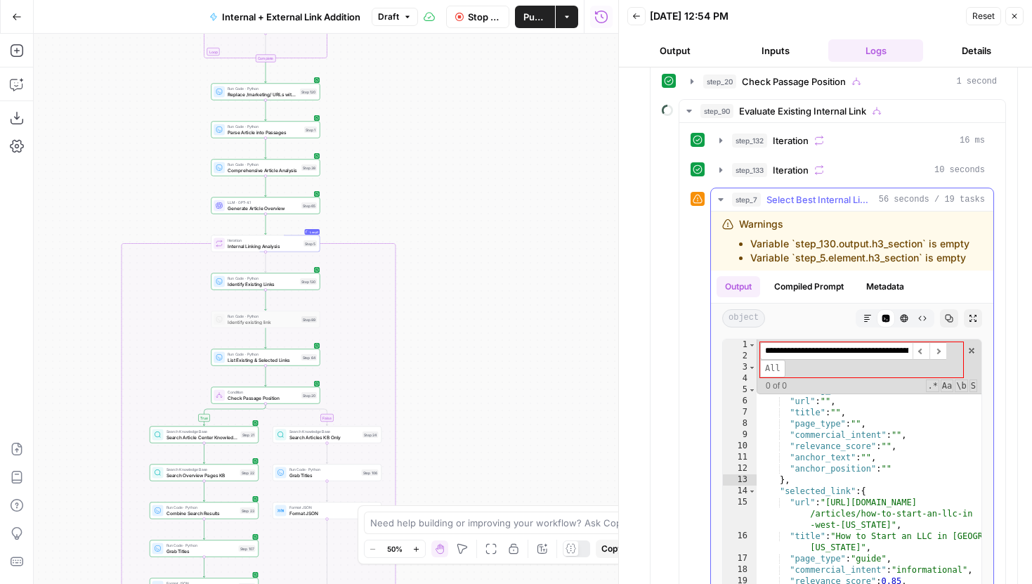
scroll to position [0, 135]
type input "**********"
click at [717, 201] on icon "button" at bounding box center [720, 199] width 11 height 11
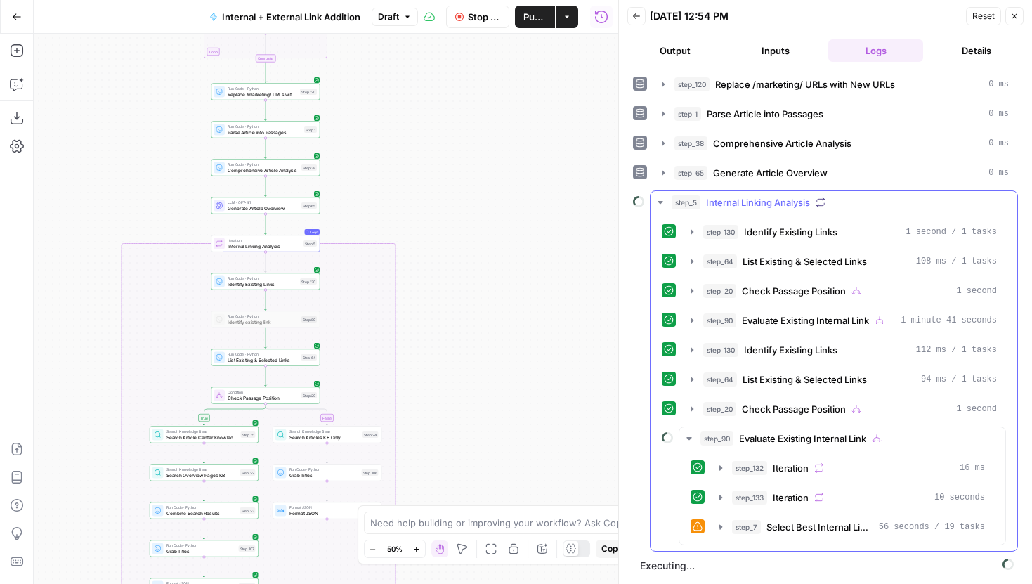
scroll to position [61, 0]
click at [689, 439] on icon "button" at bounding box center [688, 438] width 5 height 3
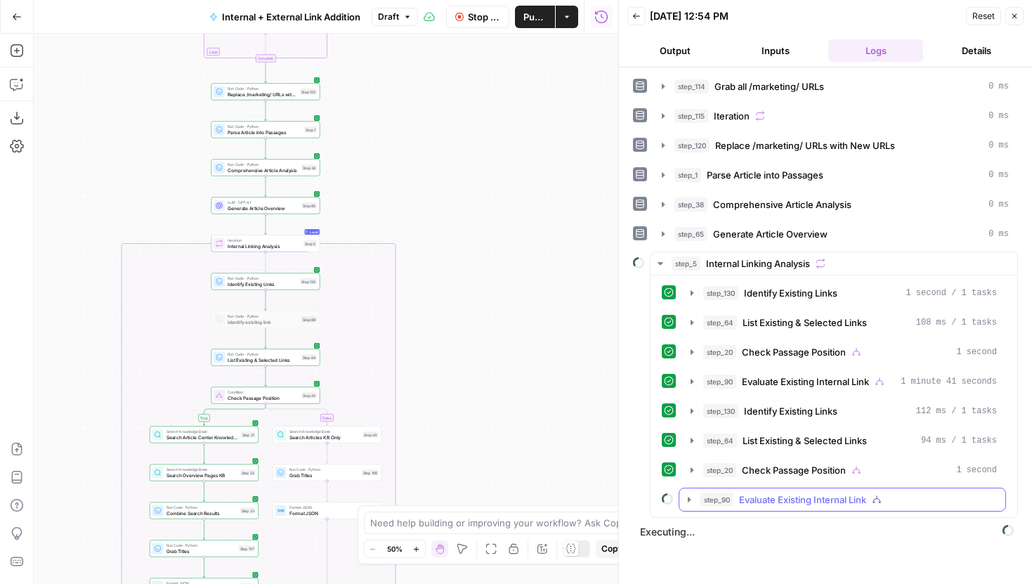
click at [691, 501] on icon "button" at bounding box center [689, 499] width 11 height 11
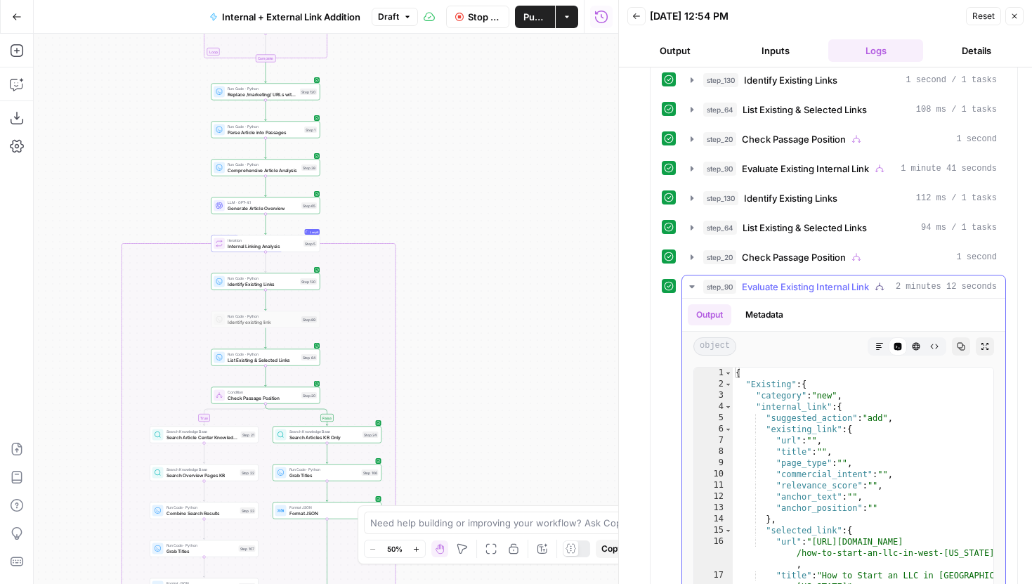
scroll to position [240, 0]
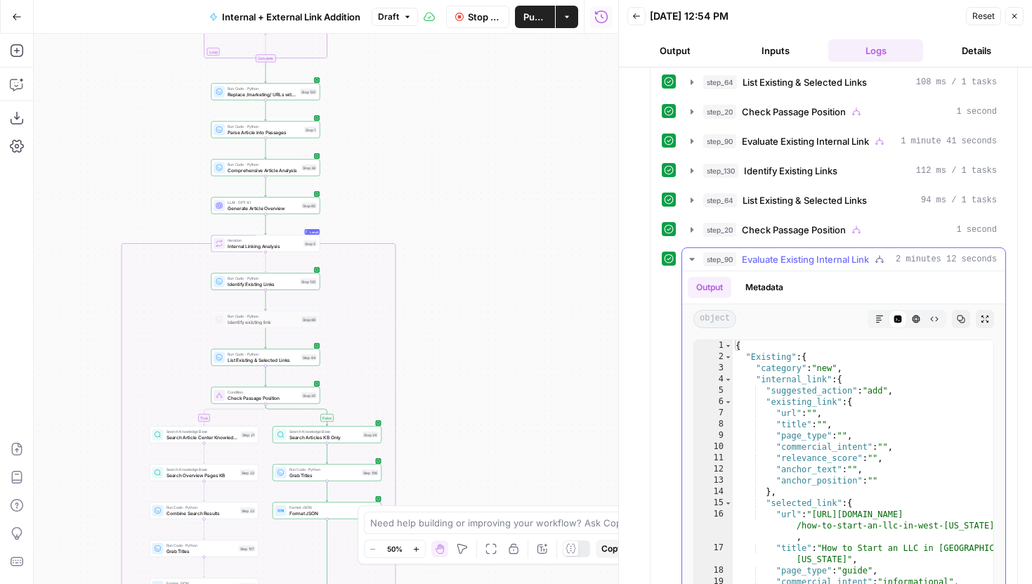
type textarea "**********"
click at [857, 454] on div "{ "Existing" : { "category" : "new" , "internal_link" : { "suggested_action" : …" at bounding box center [863, 506] width 261 height 332
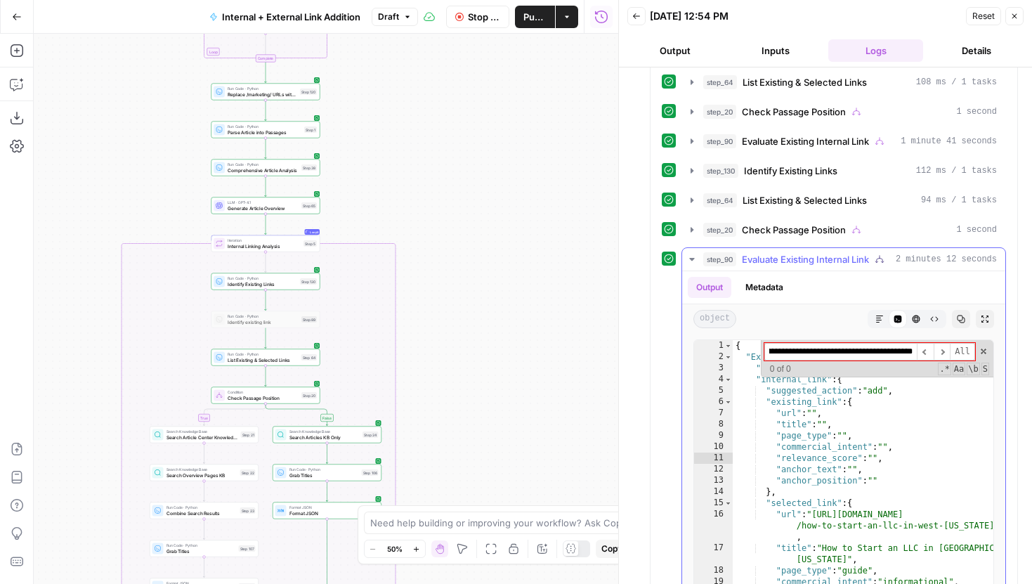
scroll to position [0, 21]
type input "**********"
click at [691, 257] on icon "button" at bounding box center [691, 259] width 11 height 11
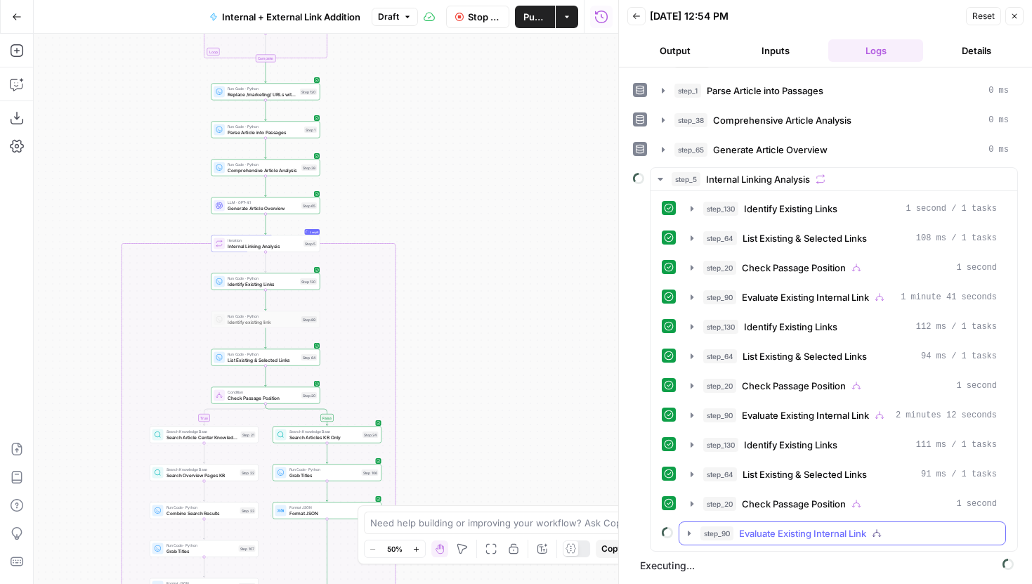
click at [693, 525] on button "step_90 Evaluate Existing Internal Link" at bounding box center [842, 533] width 326 height 22
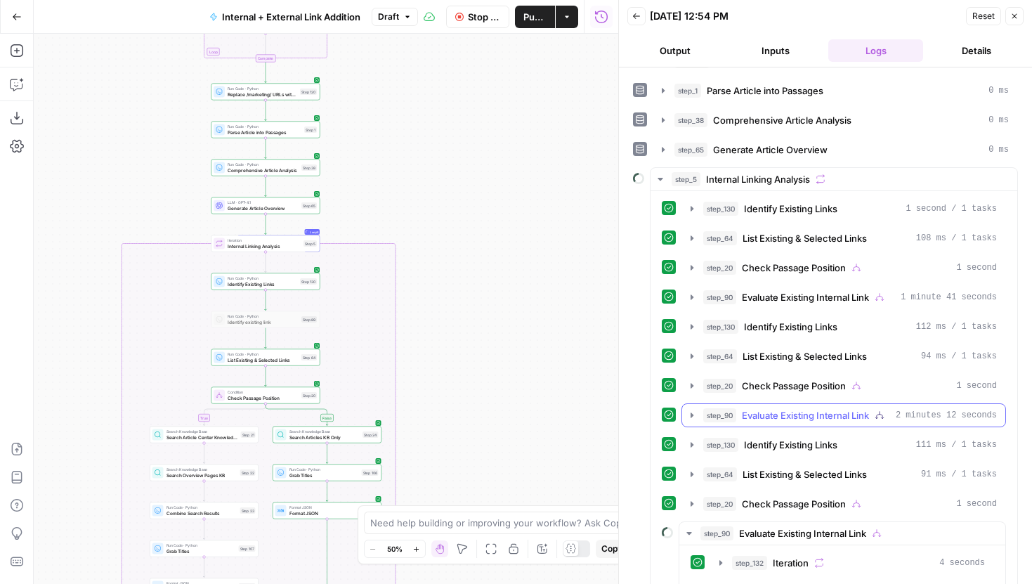
scroll to position [150, 0]
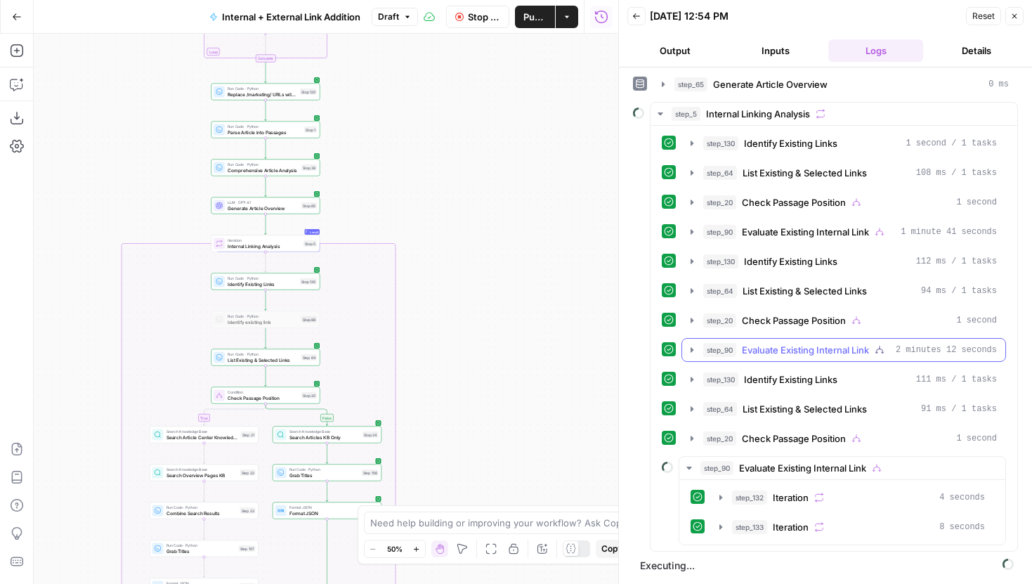
click at [694, 353] on icon "button" at bounding box center [691, 349] width 11 height 11
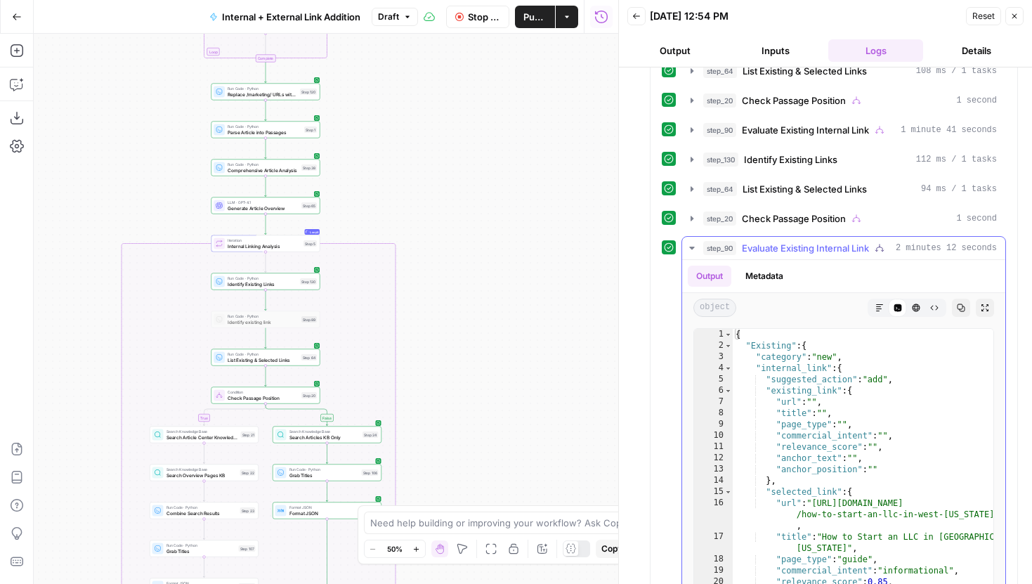
scroll to position [280, 0]
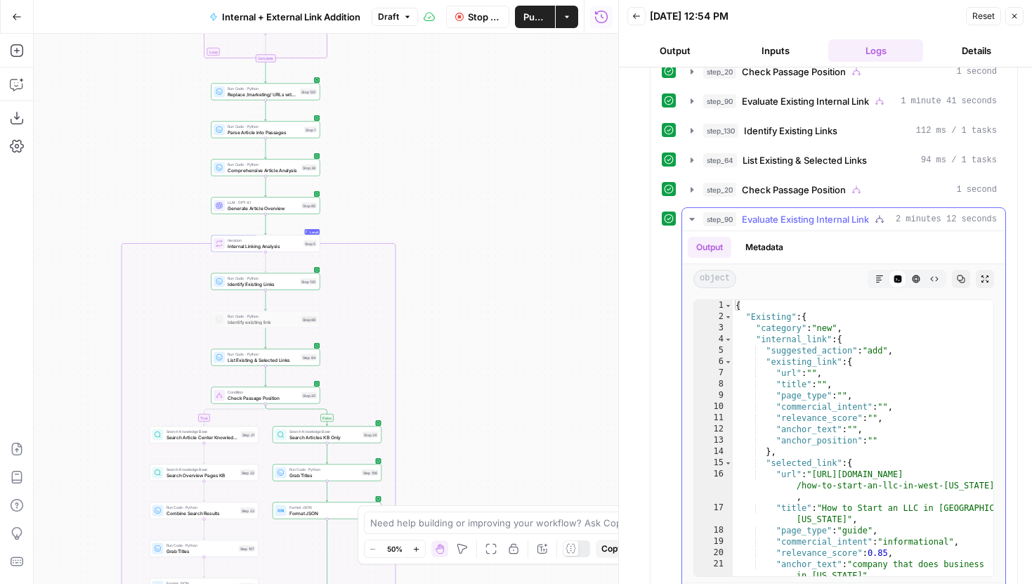
type textarea "**********"
click at [832, 379] on div "{ "Existing" : { "category" : "new" , "internal_link" : { "suggested_action" : …" at bounding box center [863, 466] width 261 height 332
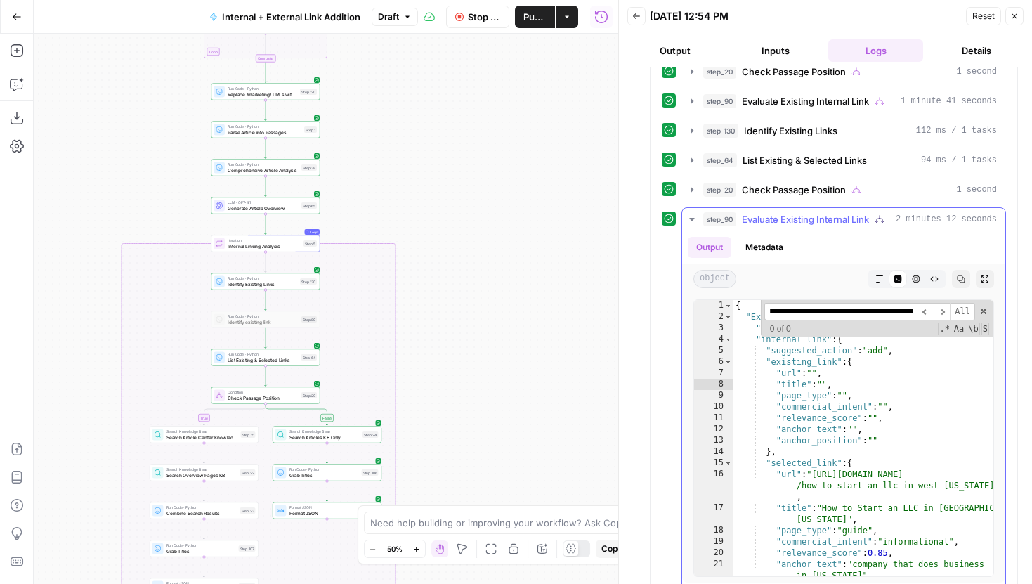
scroll to position [0, 135]
type input "**********"
click at [982, 312] on span at bounding box center [984, 311] width 10 height 10
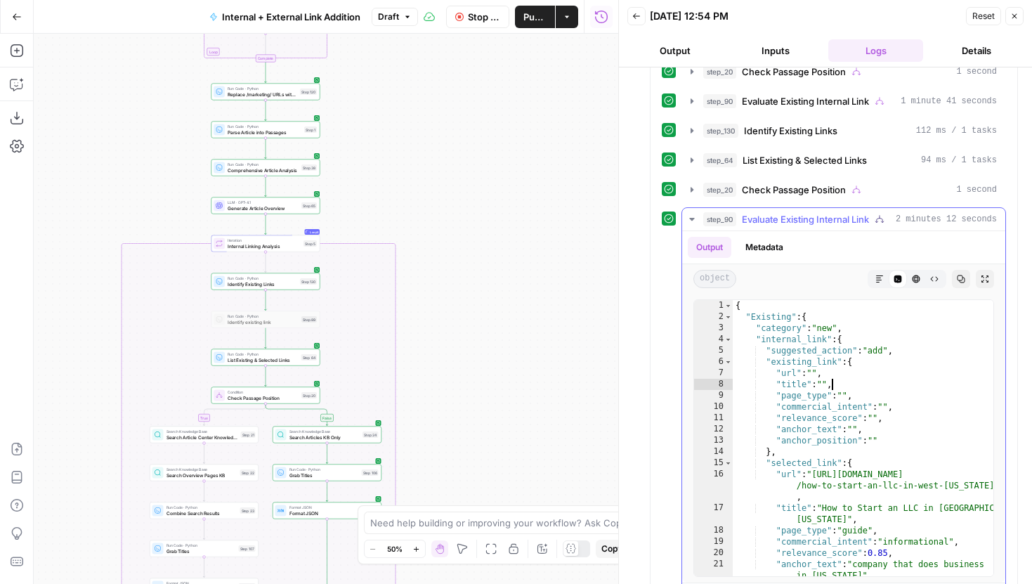
click at [856, 389] on div "{ "Existing" : { "category" : "new" , "internal_link" : { "suggested_action" : …" at bounding box center [863, 466] width 261 height 332
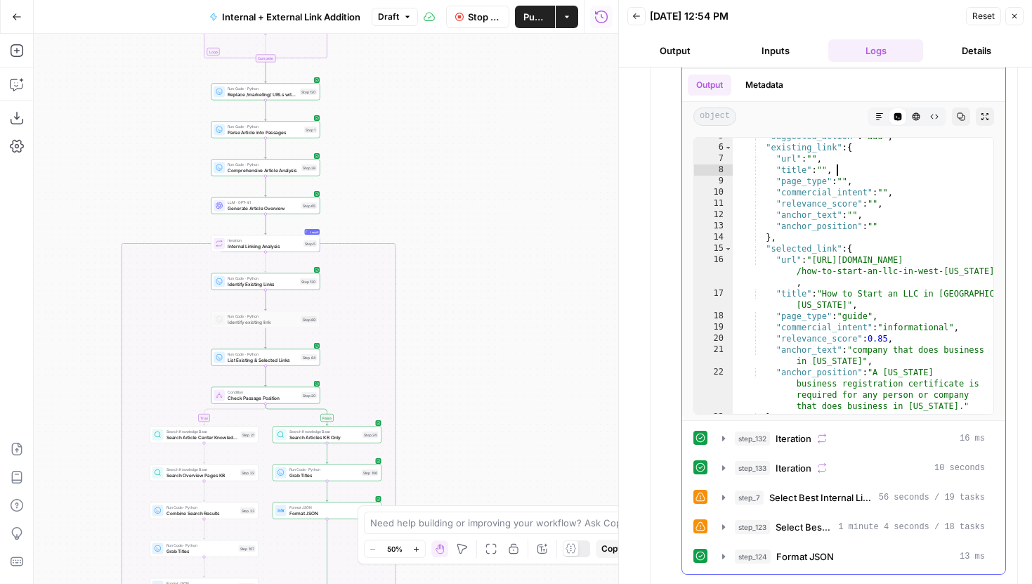
scroll to position [89, 0]
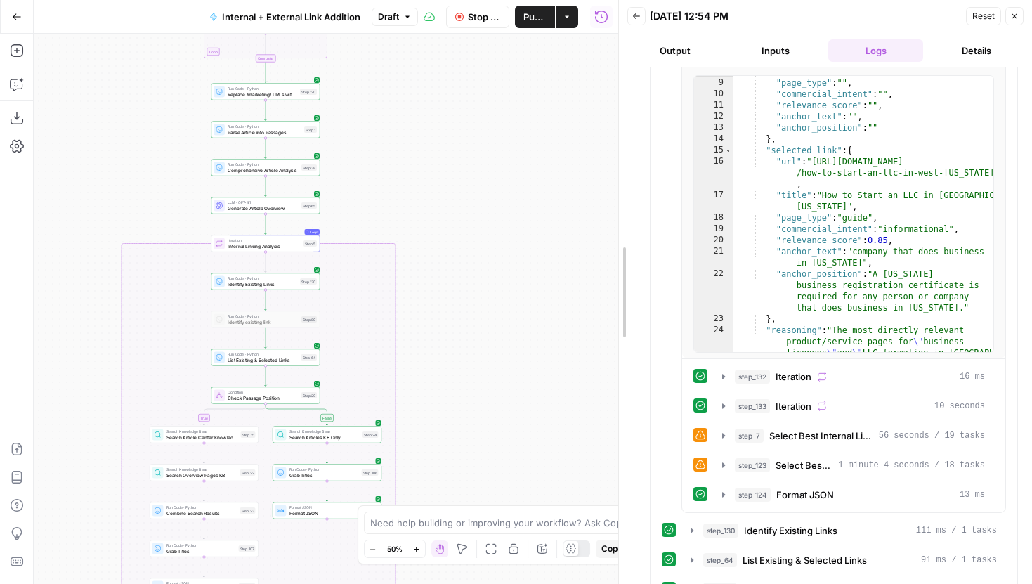
drag, startPoint x: 622, startPoint y: 280, endPoint x: 438, endPoint y: 278, distance: 184.1
click at [438, 278] on body "LegalZoom New Home Browse Insights Opportunities Your Data Recent Grids Well Ac…" at bounding box center [516, 292] width 1032 height 584
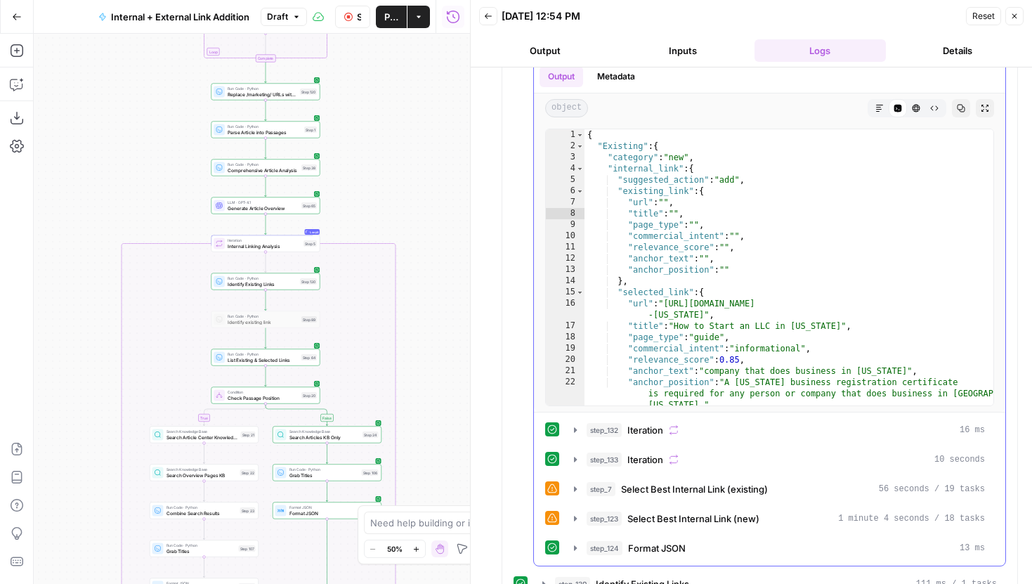
scroll to position [0, 0]
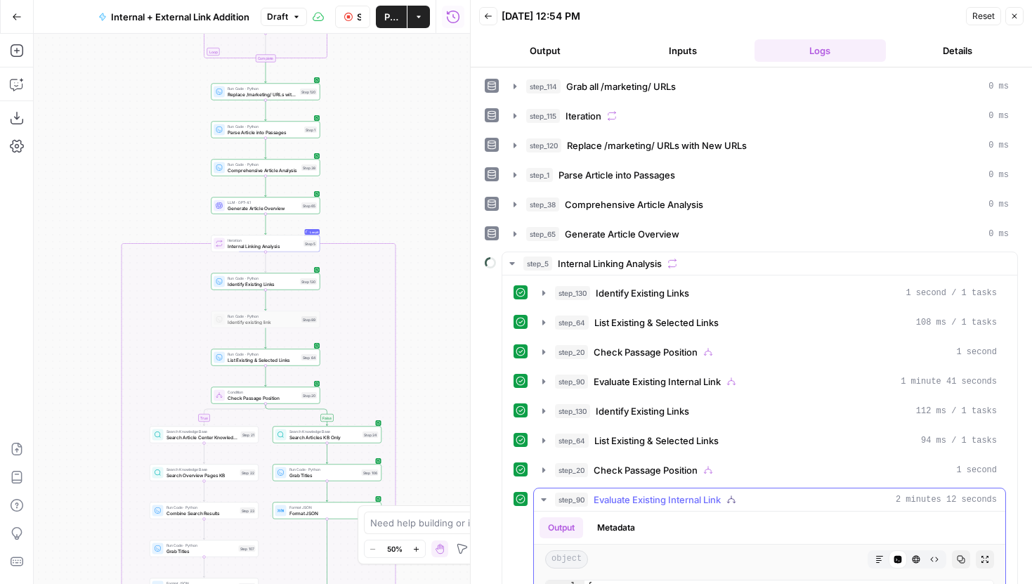
click at [548, 500] on icon "button" at bounding box center [543, 499] width 11 height 11
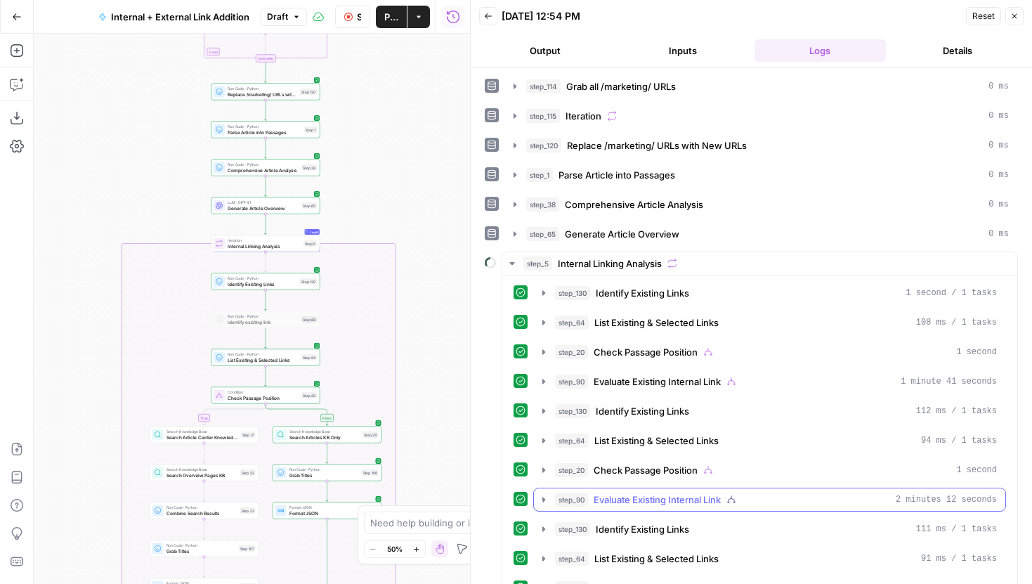
scroll to position [150, 0]
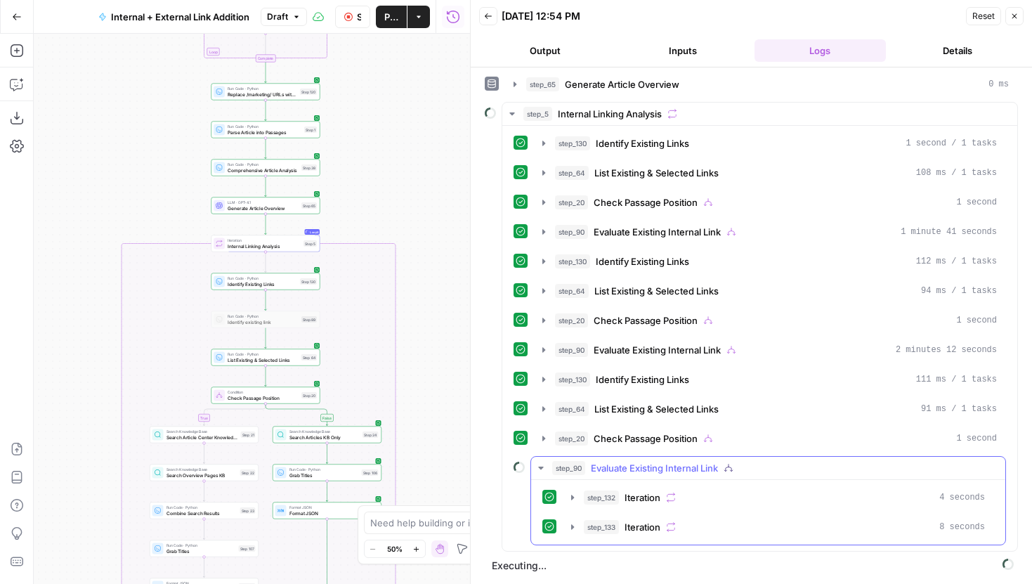
click at [540, 469] on icon "button" at bounding box center [540, 467] width 5 height 3
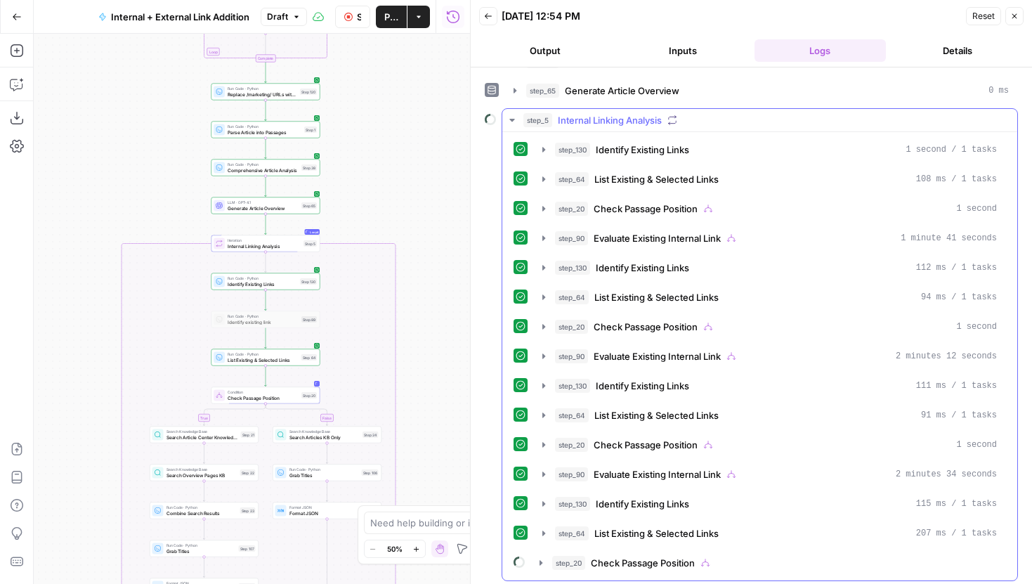
scroll to position [150, 0]
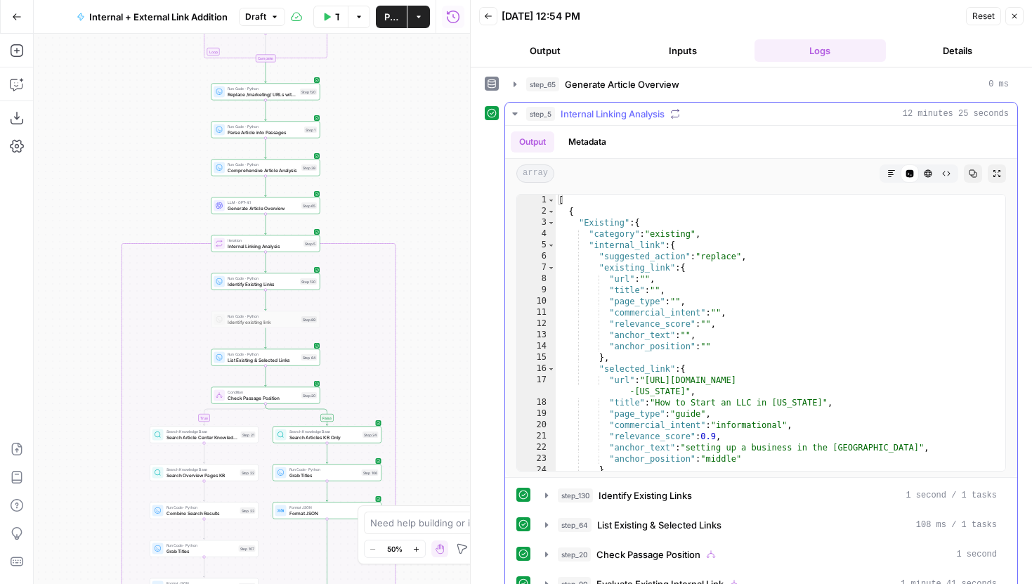
type textarea "**********"
click at [717, 252] on div "[ { "Existing" : { "category" : "existing" , "internal_link" : { "suggested_act…" at bounding box center [781, 372] width 450 height 355
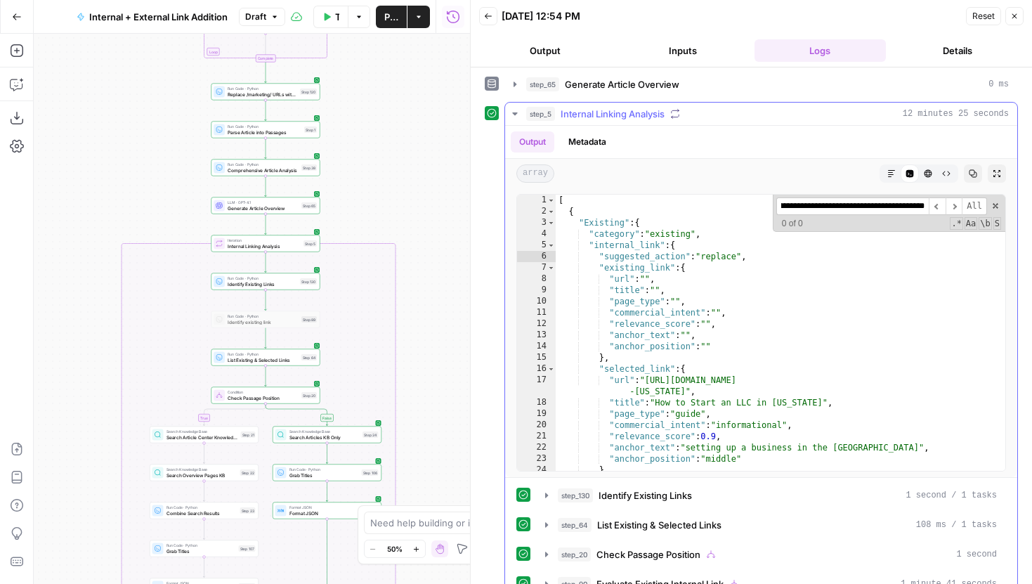
scroll to position [4921, 0]
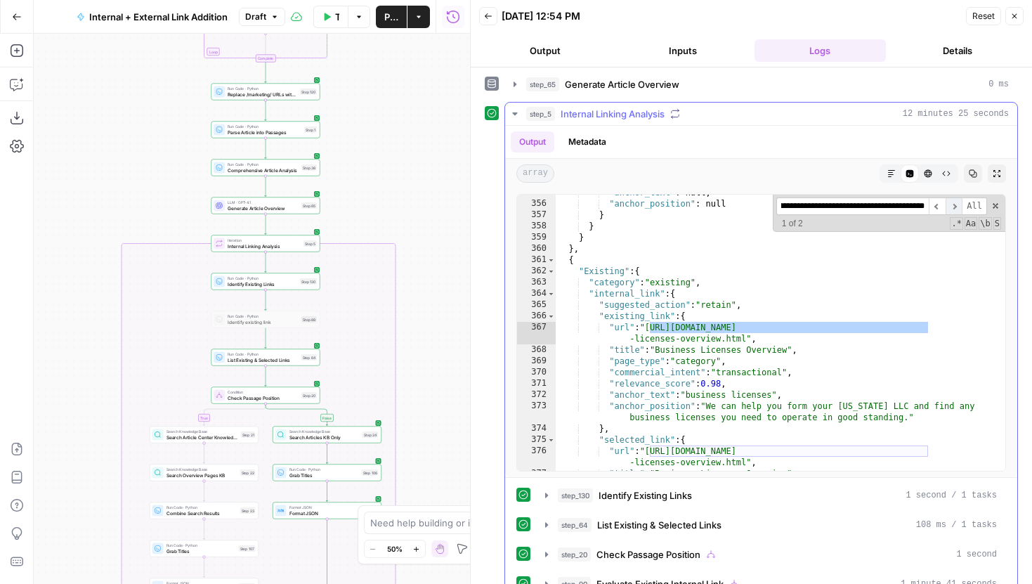
type input "**********"
click at [958, 207] on span "​" at bounding box center [954, 206] width 17 height 18
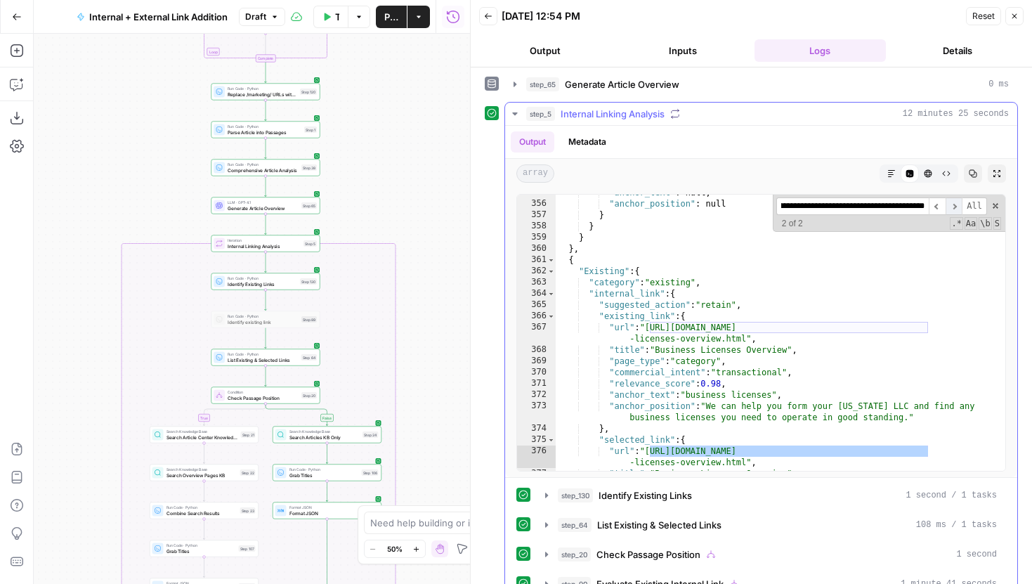
click at [958, 207] on span "​" at bounding box center [954, 206] width 17 height 18
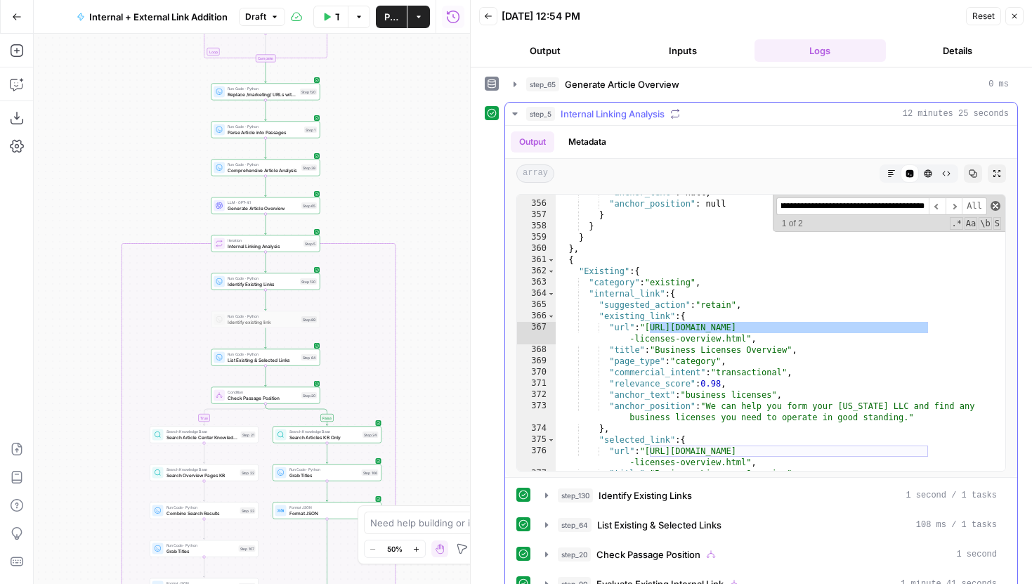
click at [992, 203] on span at bounding box center [996, 206] width 10 height 10
type textarea "**********"
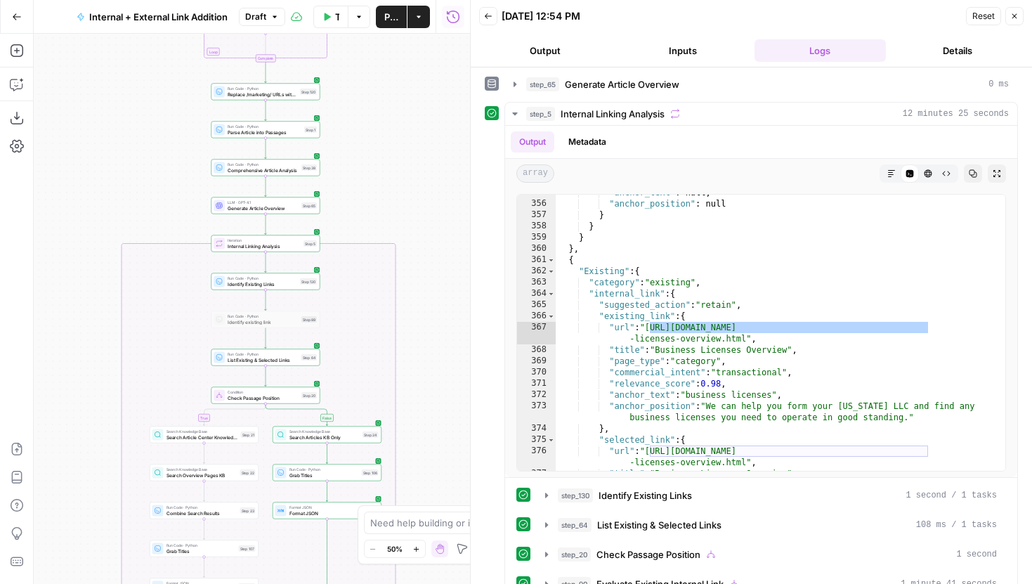
click at [389, 25] on button "Publish" at bounding box center [391, 17] width 31 height 22
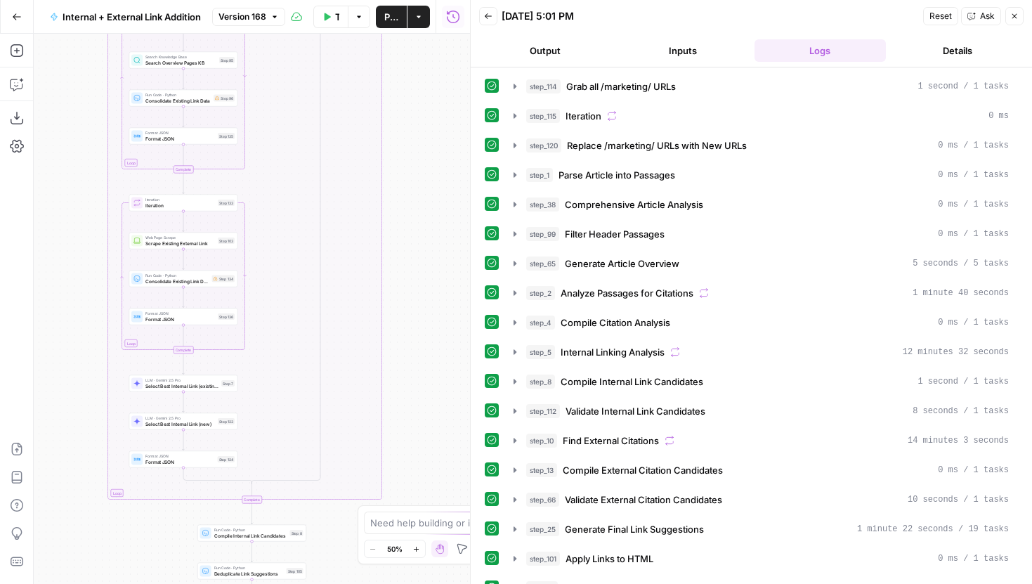
drag, startPoint x: 413, startPoint y: 150, endPoint x: 413, endPoint y: 108, distance: 41.5
click at [413, 110] on div "true false true false Workflow Set Inputs Inputs Run Code · Python Grab all /ma…" at bounding box center [252, 309] width 436 height 550
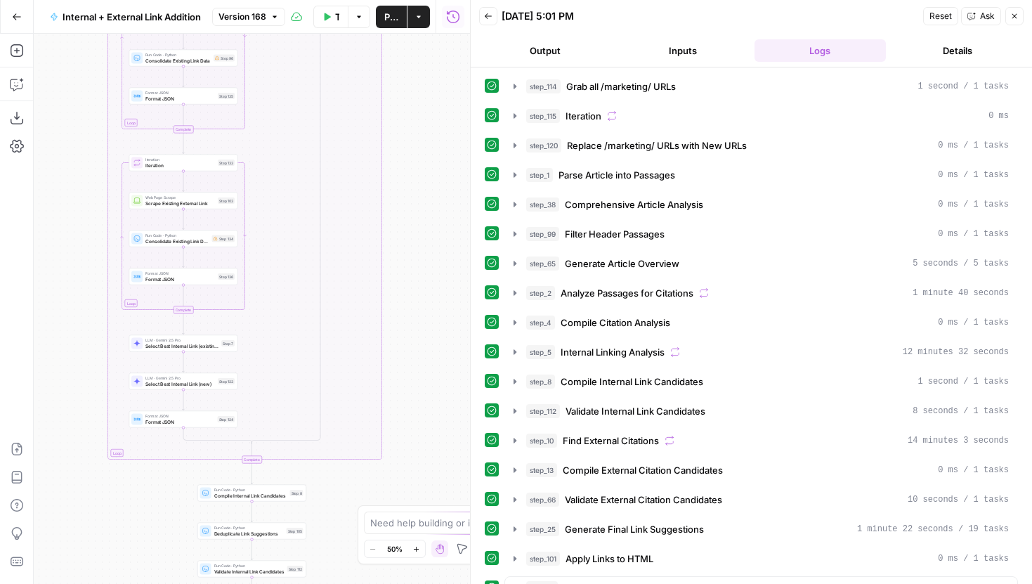
drag, startPoint x: 431, startPoint y: 386, endPoint x: 431, endPoint y: 105, distance: 281.0
click at [431, 115] on div "true false true false Workflow Set Inputs Inputs Run Code · Python Grab all /ma…" at bounding box center [252, 309] width 436 height 550
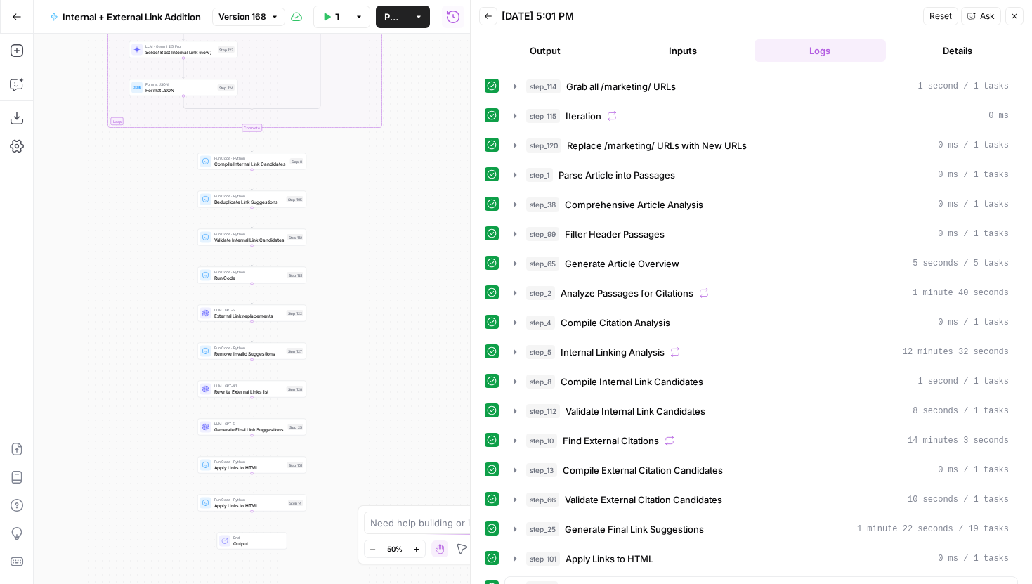
drag, startPoint x: 410, startPoint y: 274, endPoint x: 418, endPoint y: 83, distance: 191.3
click at [418, 83] on div "true false true false Workflow Set Inputs Inputs Run Code · Python Grab all /ma…" at bounding box center [252, 309] width 436 height 550
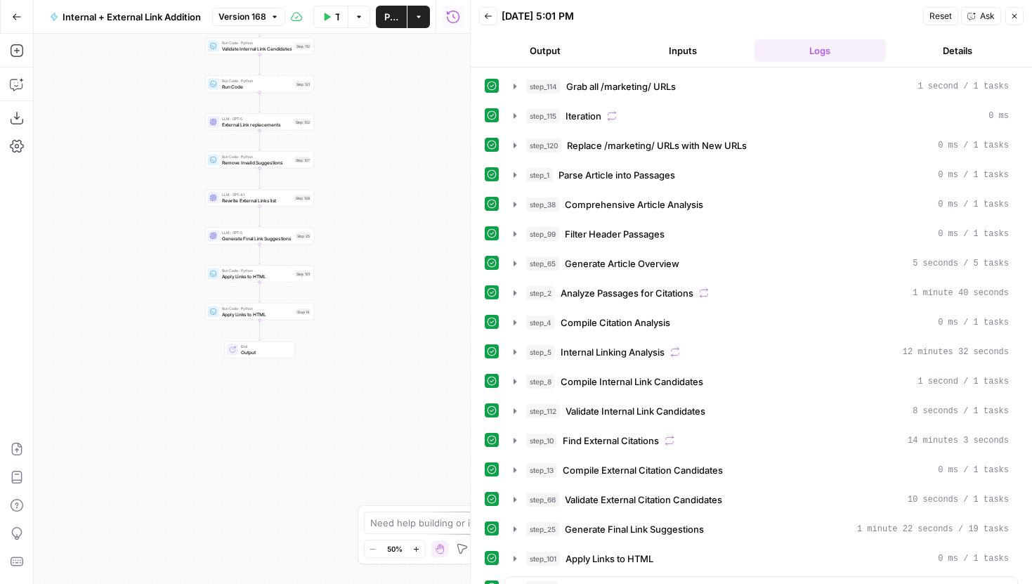
click at [277, 320] on div "true false true false Workflow Set Inputs Inputs Run Code · Python Grab all /ma…" at bounding box center [252, 309] width 436 height 550
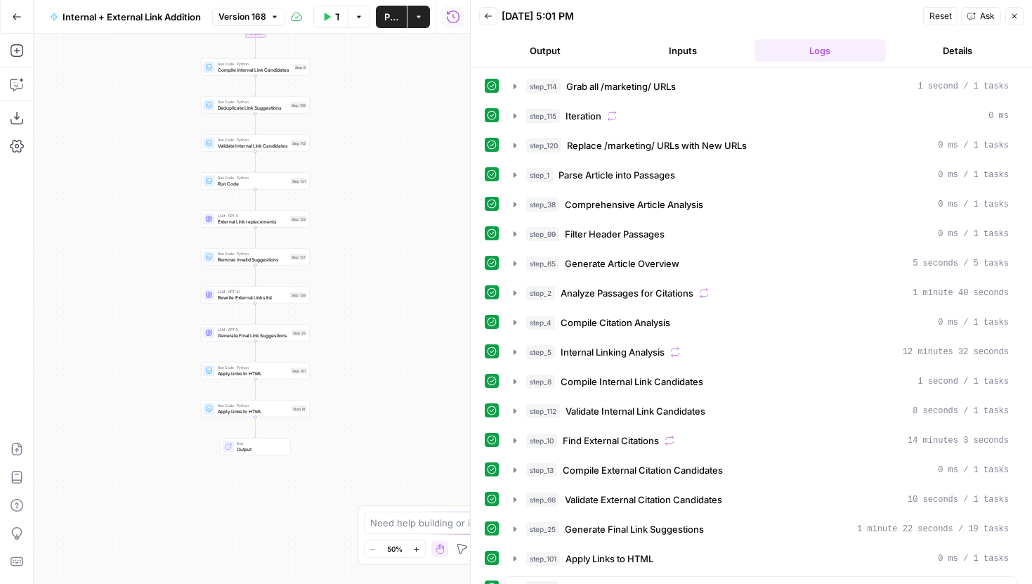
drag, startPoint x: 364, startPoint y: 207, endPoint x: 358, endPoint y: 303, distance: 95.7
click at [359, 304] on div "true false true false Workflow Set Inputs Inputs Run Code · Python Grab all /ma…" at bounding box center [252, 309] width 436 height 550
click at [1012, 11] on button "Close" at bounding box center [1014, 16] width 18 height 18
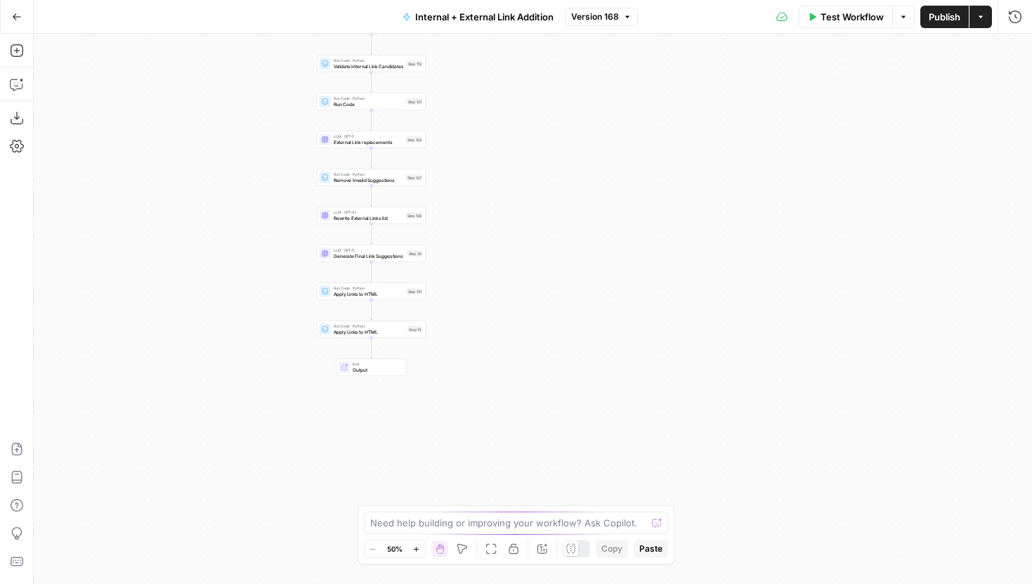
drag, startPoint x: 648, startPoint y: 194, endPoint x: 769, endPoint y: 109, distance: 147.7
click at [769, 110] on div "true false true false Workflow Set Inputs Inputs Run Code · Python Grab all /ma…" at bounding box center [533, 309] width 998 height 550
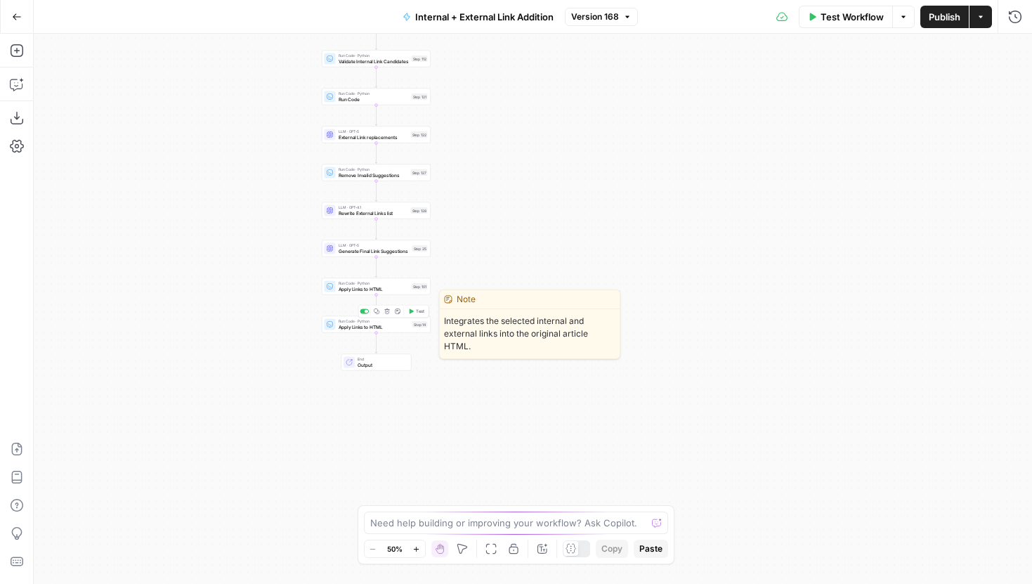
click at [408, 328] on span "Apply Links to HTML" at bounding box center [375, 326] width 72 height 7
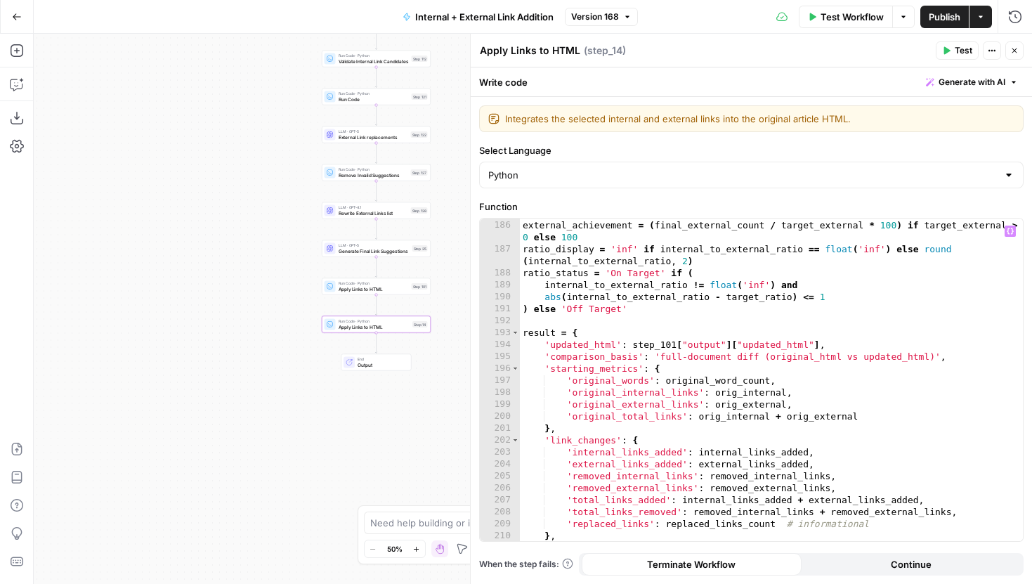
scroll to position [2663, 0]
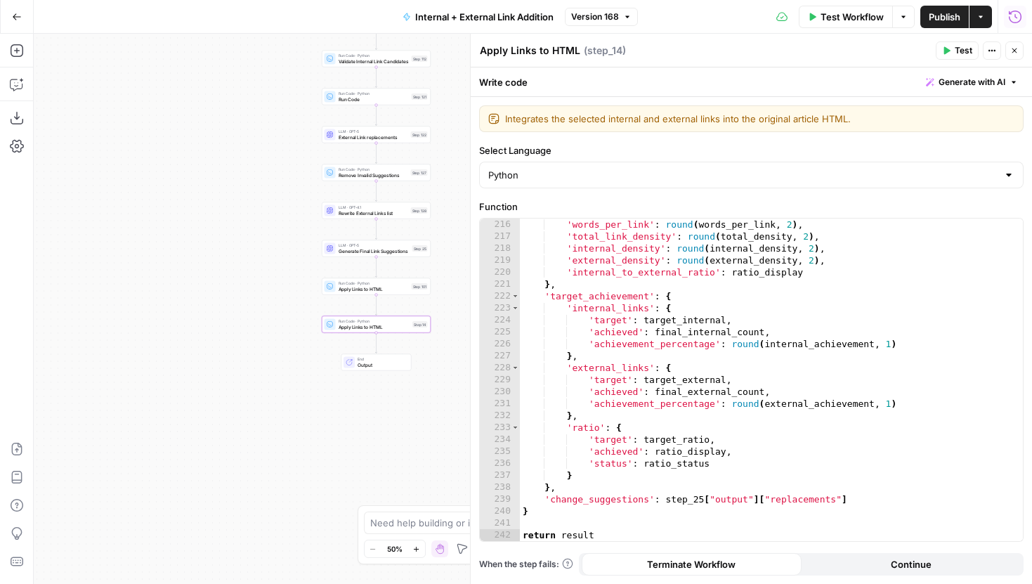
click at [1010, 13] on icon "button" at bounding box center [1015, 16] width 13 height 13
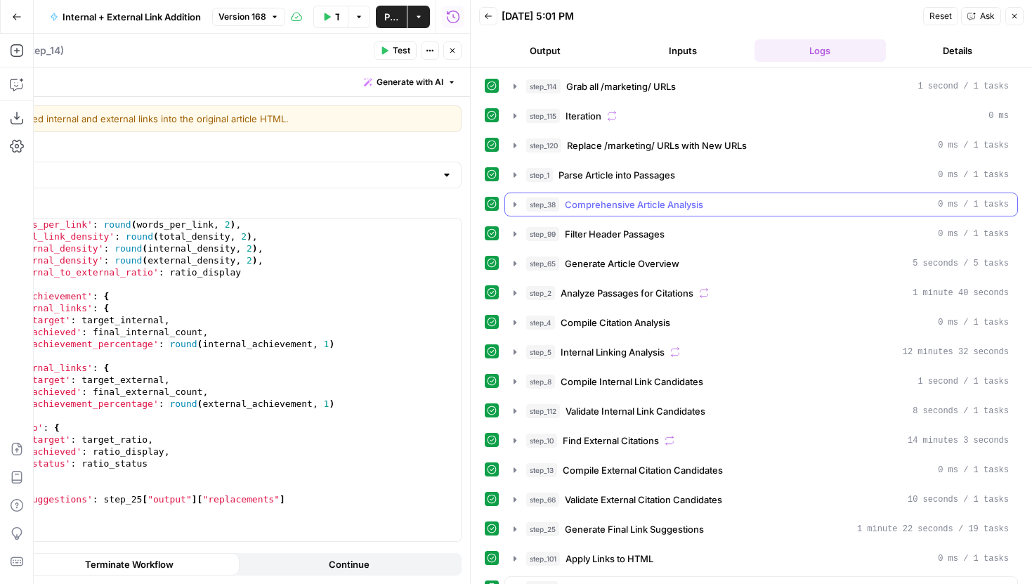
scroll to position [375, 0]
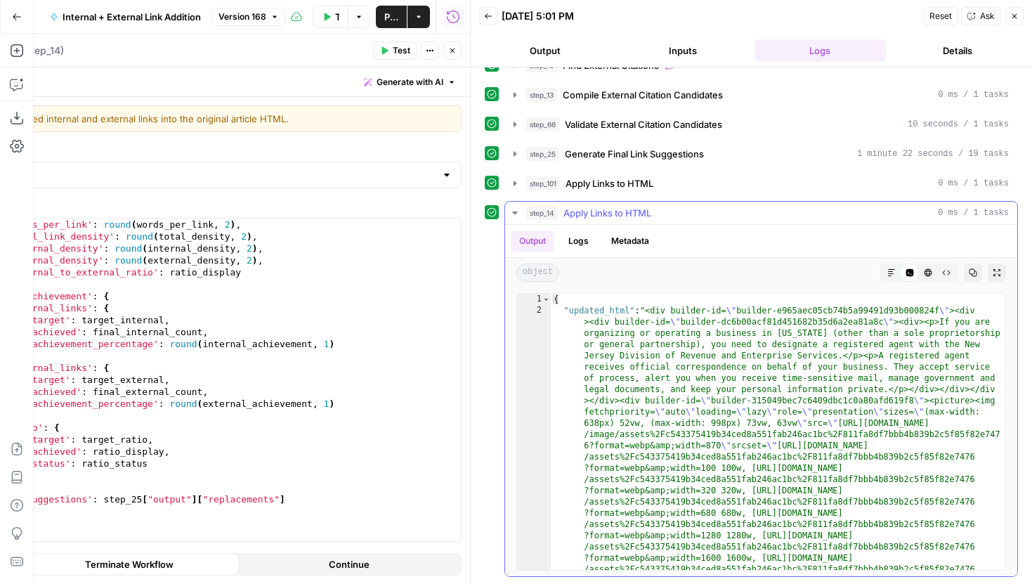
click at [887, 273] on span "Markdown" at bounding box center [887, 273] width 1 height 1
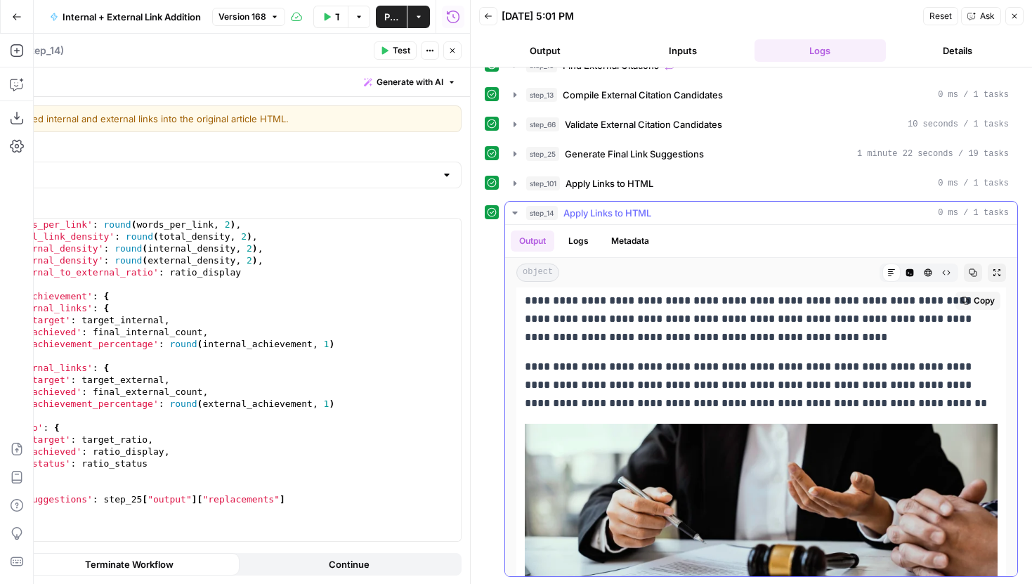
scroll to position [0, 0]
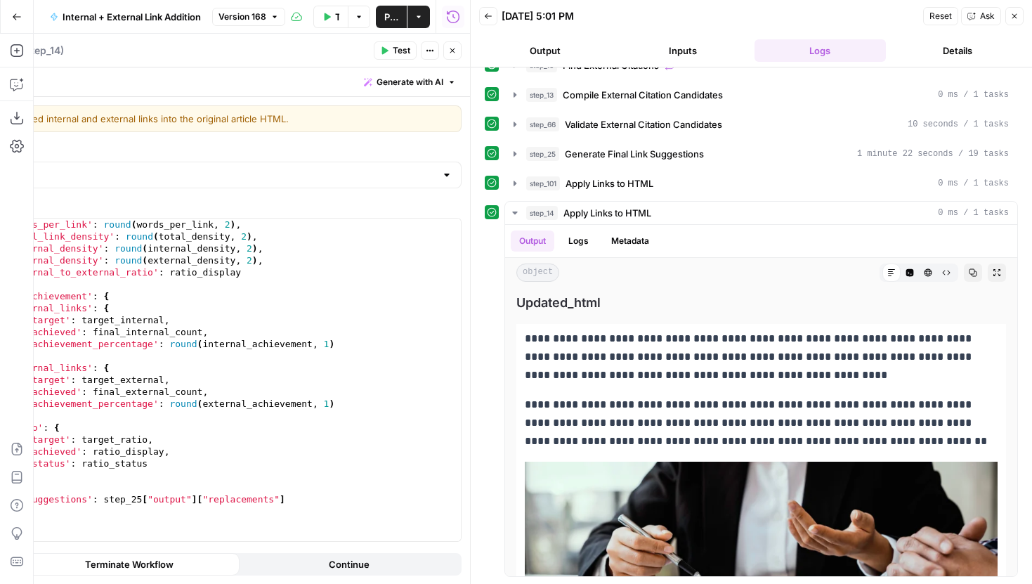
click at [455, 48] on icon "button" at bounding box center [452, 50] width 8 height 8
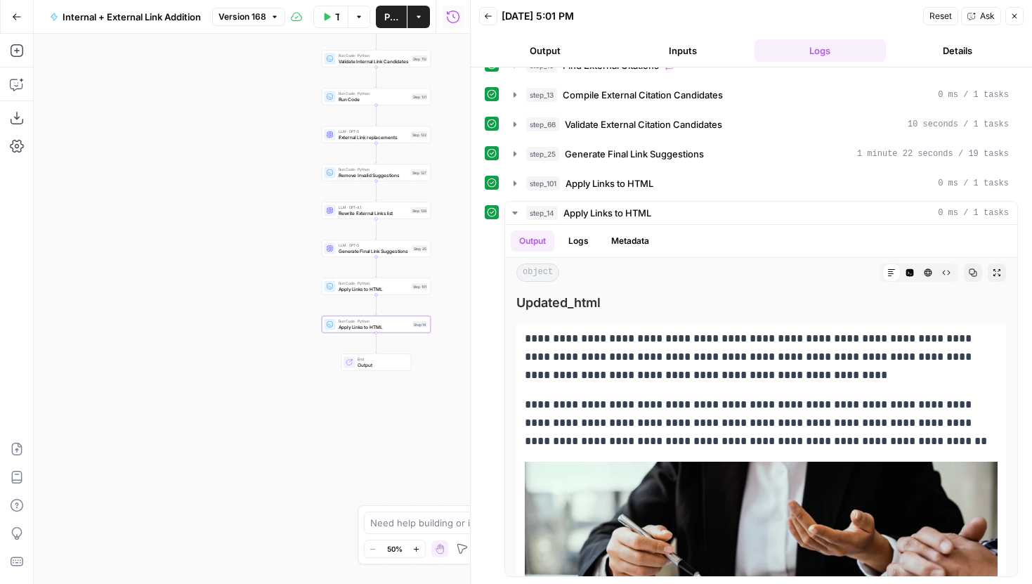
click at [1022, 14] on button "Close" at bounding box center [1014, 16] width 18 height 18
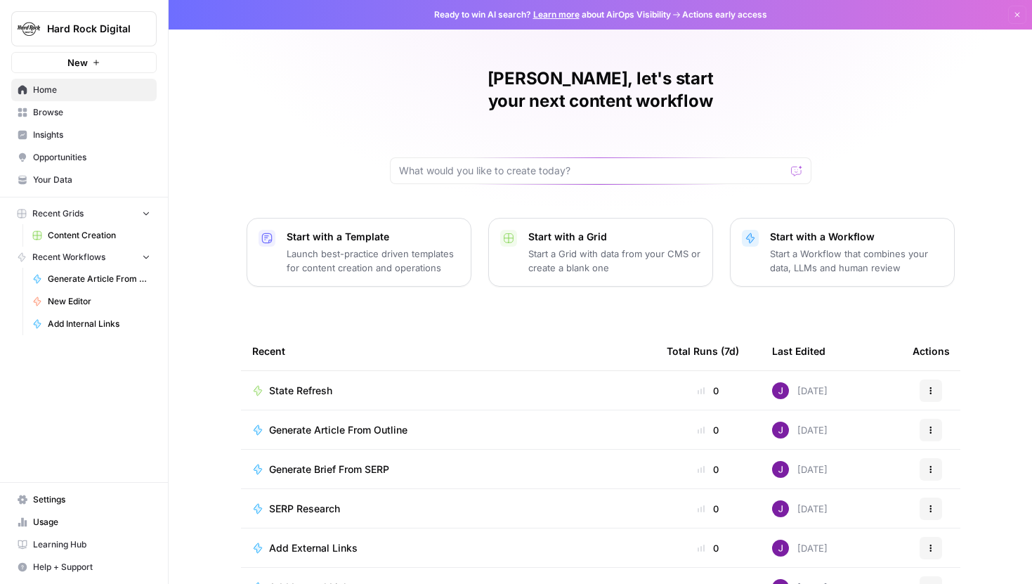
click at [112, 22] on span "Hard Rock Digital" at bounding box center [89, 29] width 85 height 14
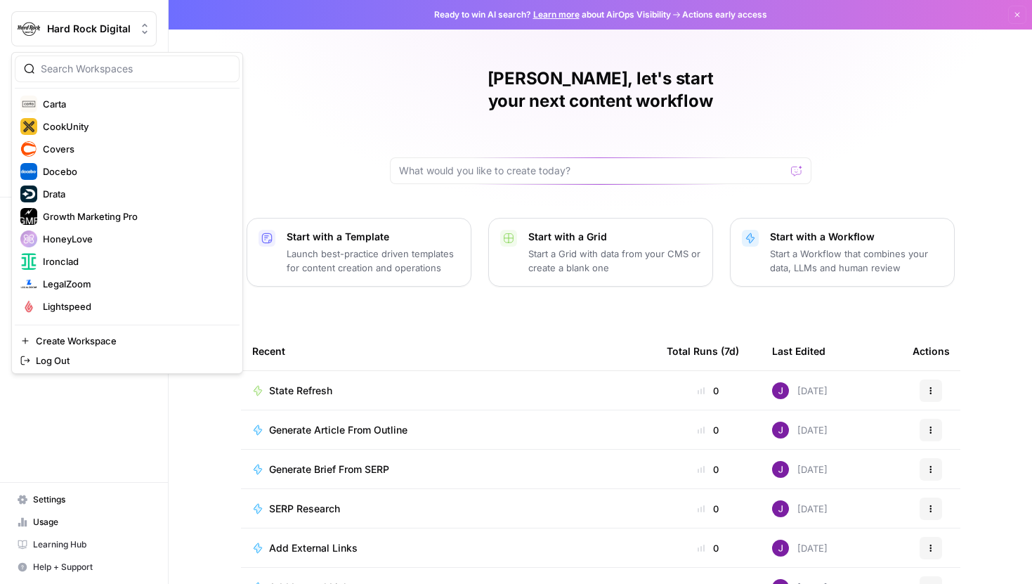
scroll to position [188, 0]
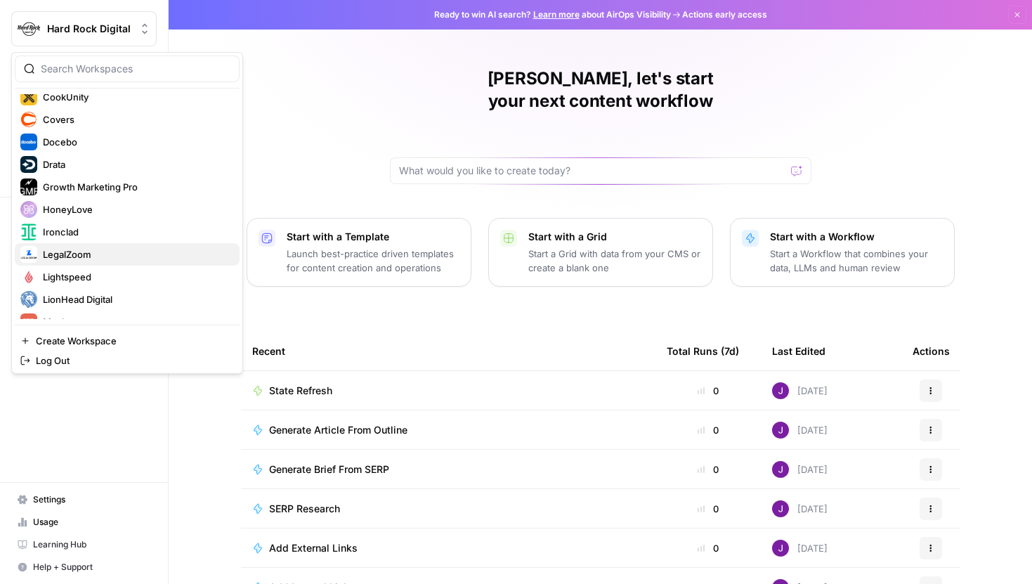
click at [76, 254] on span "LegalZoom" at bounding box center [135, 254] width 185 height 14
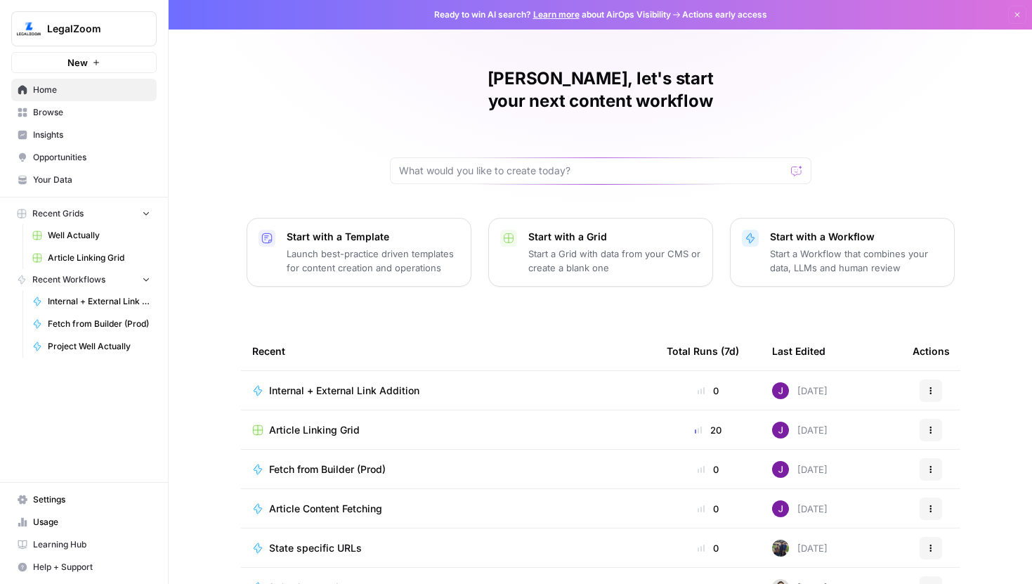
click at [218, 282] on div "[PERSON_NAME], let's start your next content workflow Start with a Template Lau…" at bounding box center [600, 334] width 863 height 669
click at [294, 423] on span "Article Linking Grid" at bounding box center [314, 430] width 91 height 14
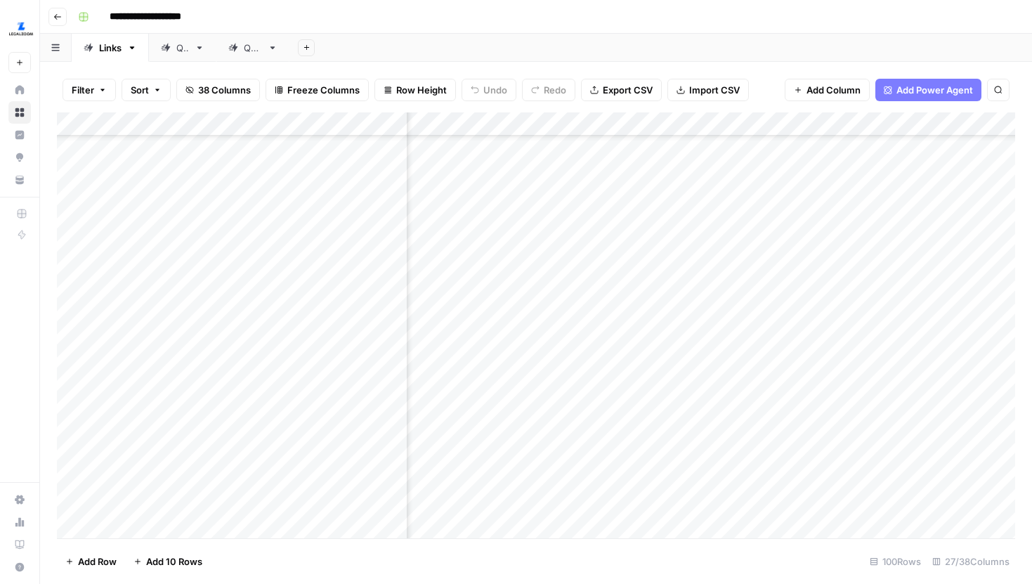
scroll to position [1152, 2489]
click at [686, 238] on div "Add Column" at bounding box center [536, 325] width 958 height 426
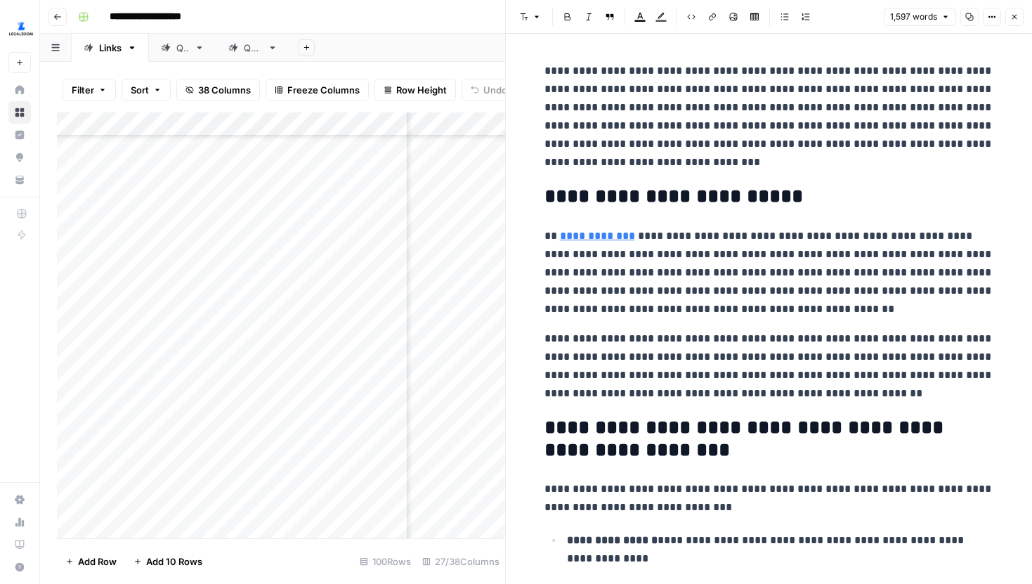
click at [1012, 13] on icon "button" at bounding box center [1014, 17] width 8 height 8
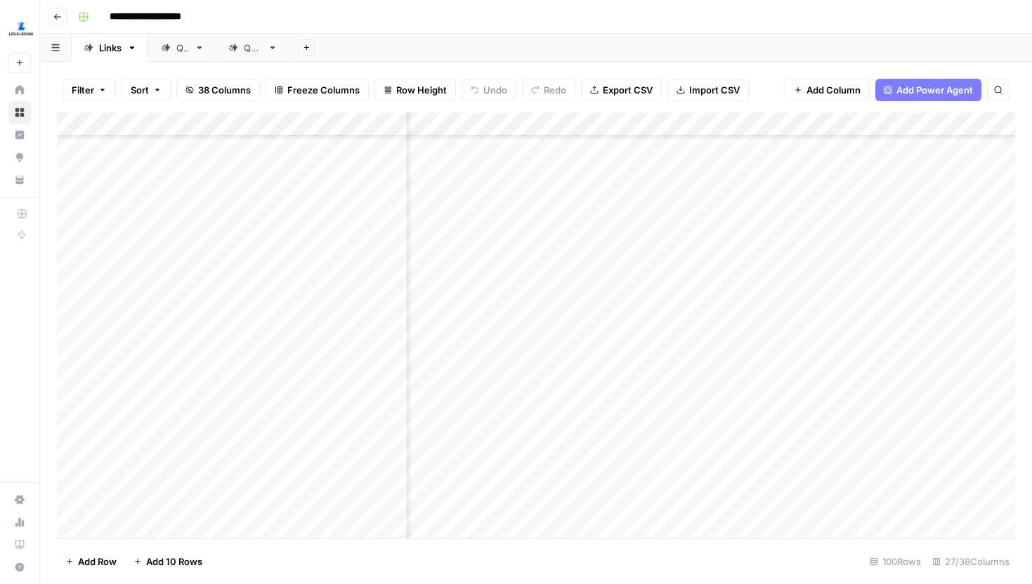
scroll to position [1152, 2338]
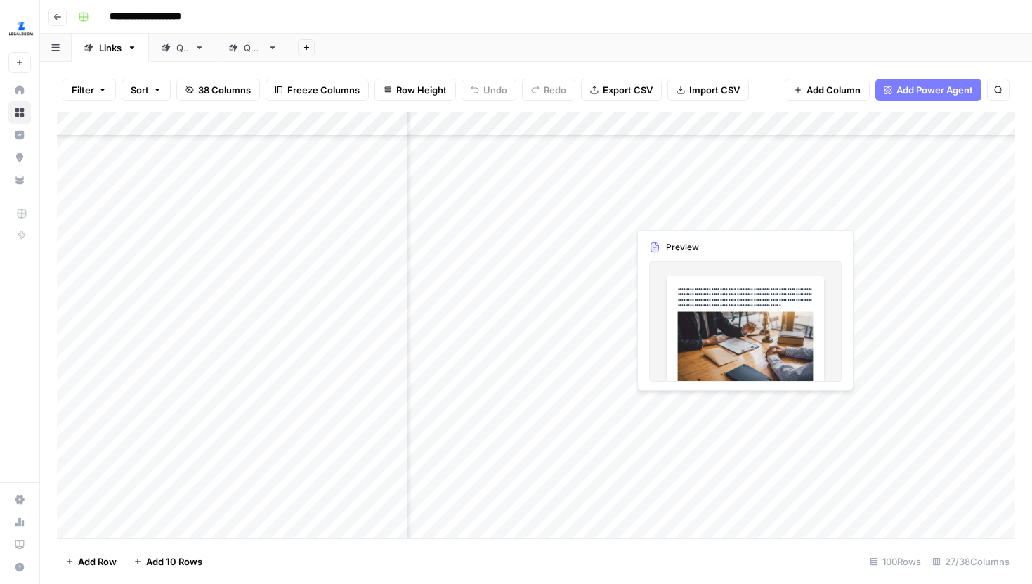
click at [837, 203] on div "Add Column" at bounding box center [536, 325] width 958 height 426
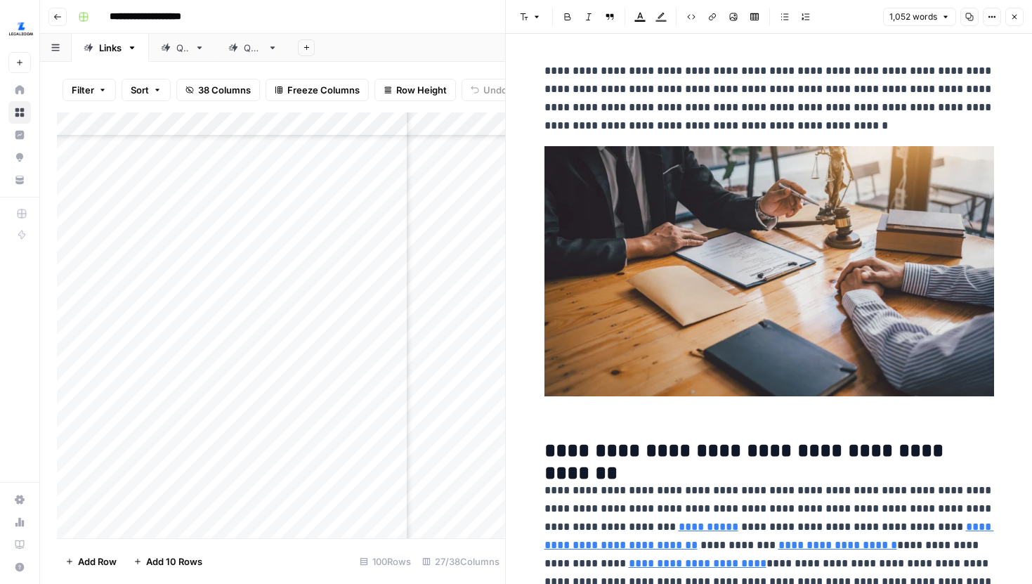
click at [1016, 15] on icon "button" at bounding box center [1014, 17] width 8 height 8
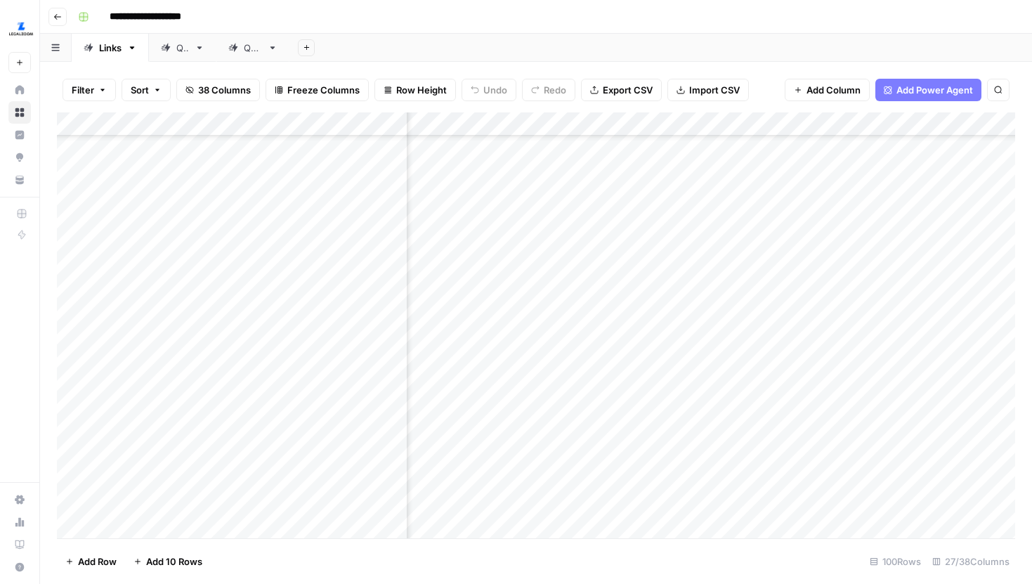
scroll to position [1220, 2616]
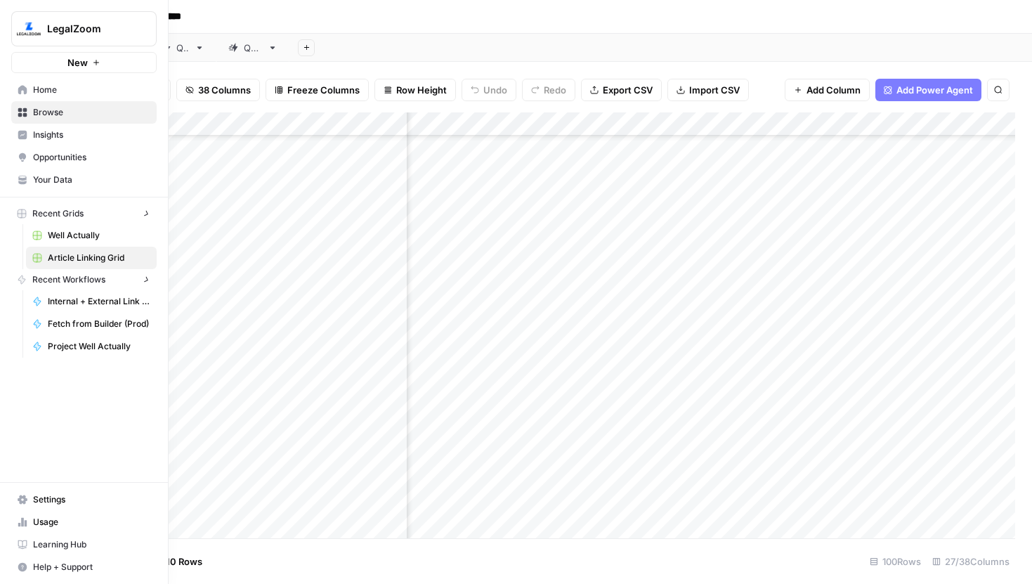
click at [22, 180] on icon at bounding box center [22, 179] width 8 height 6
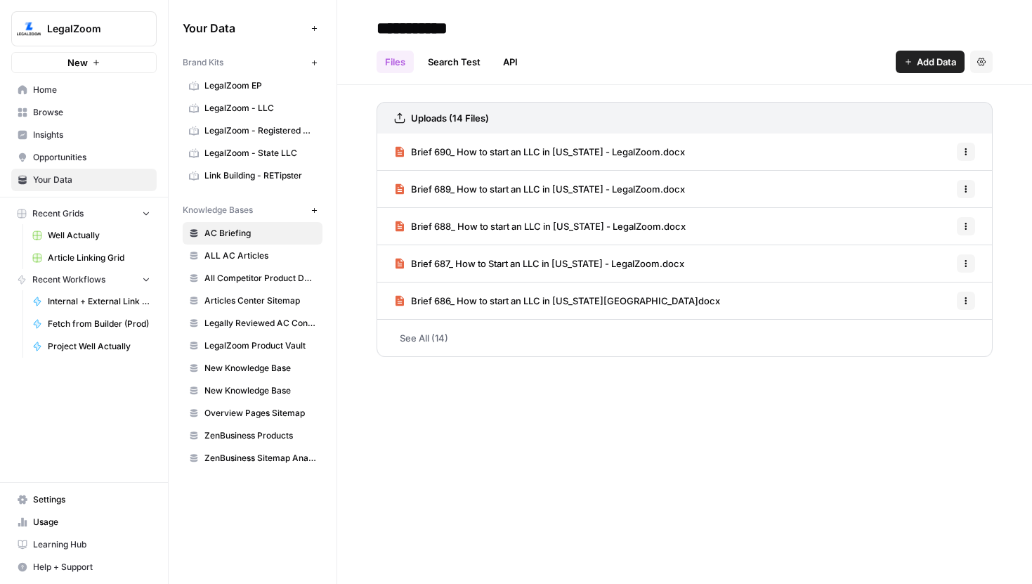
click at [257, 296] on span "Articles Center Sitemap" at bounding box center [260, 300] width 112 height 13
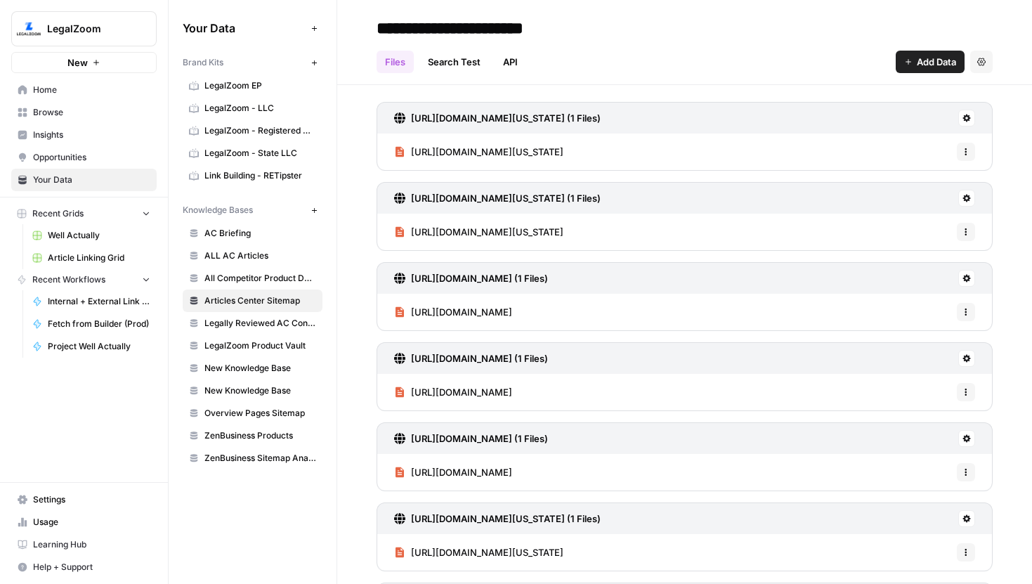
click at [73, 254] on span "Article Linking Grid" at bounding box center [99, 258] width 103 height 13
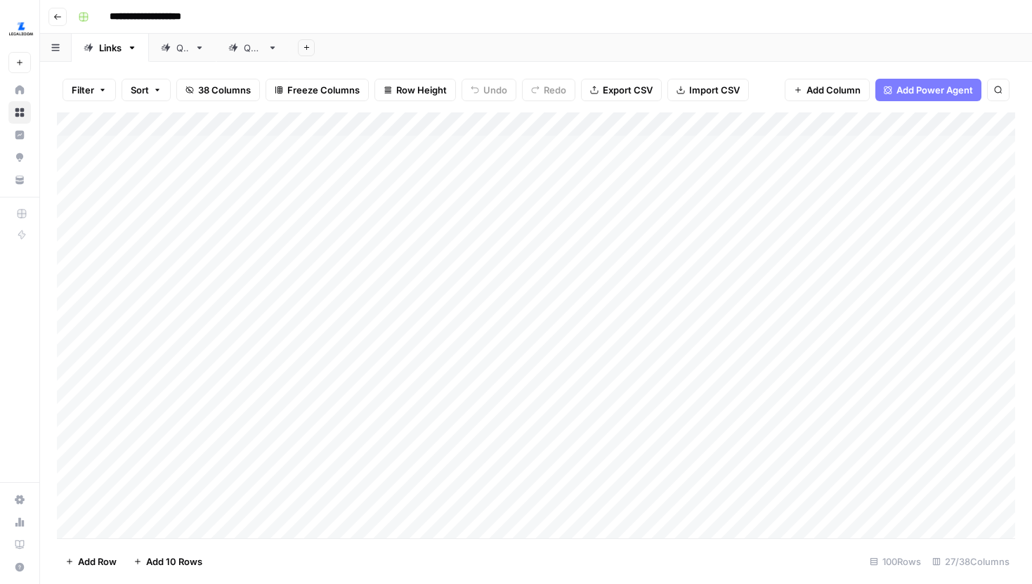
scroll to position [15, 0]
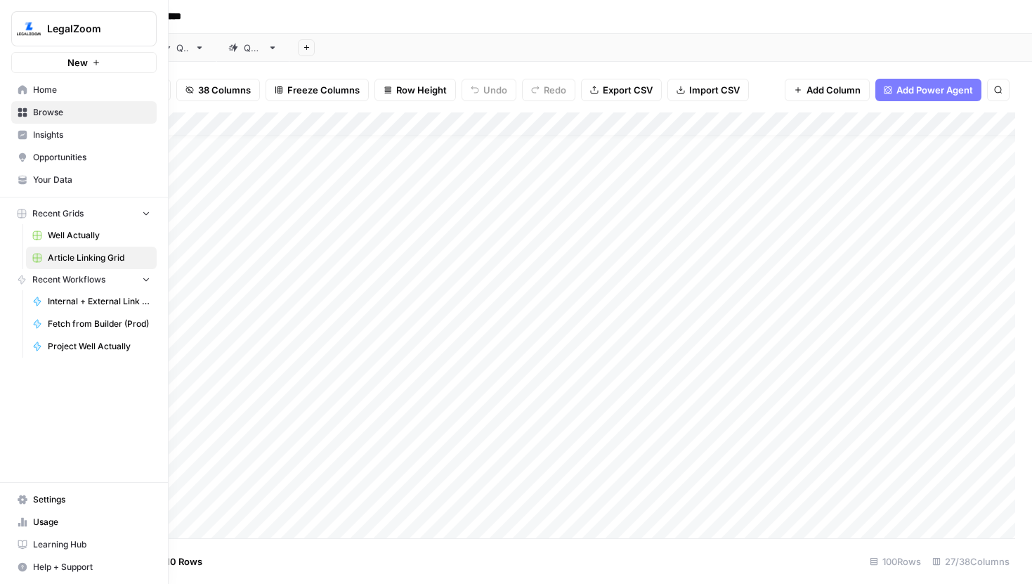
click at [60, 184] on span "Your Data" at bounding box center [91, 180] width 117 height 13
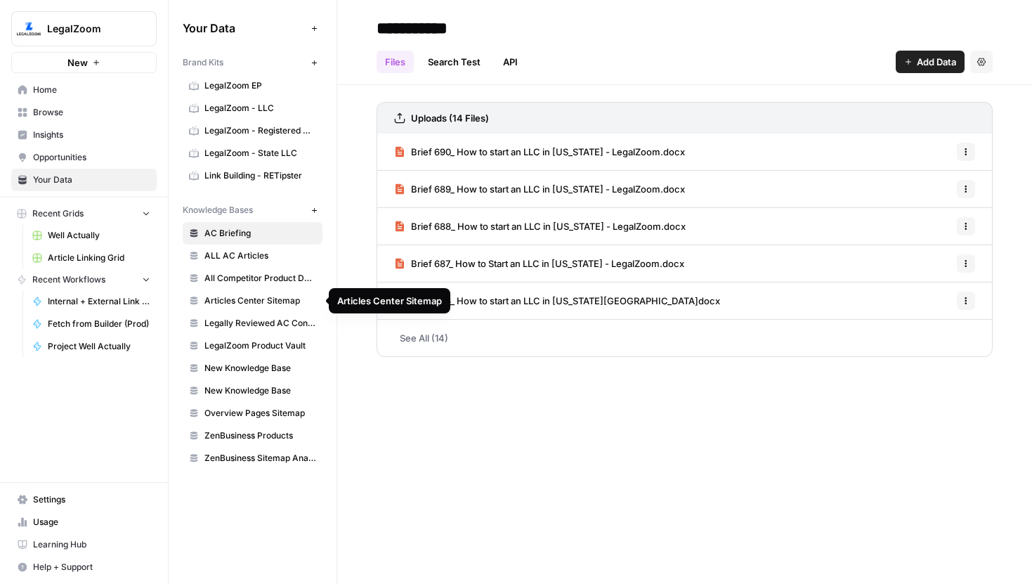
click at [264, 304] on span "Articles Center Sitemap" at bounding box center [260, 300] width 112 height 13
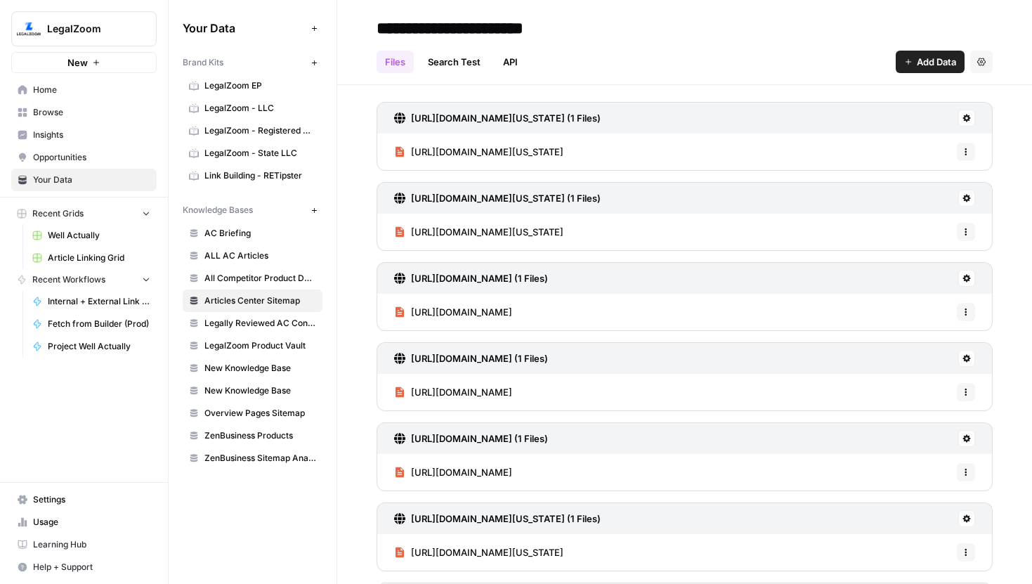
click at [927, 60] on span "Add Data" at bounding box center [936, 62] width 39 height 14
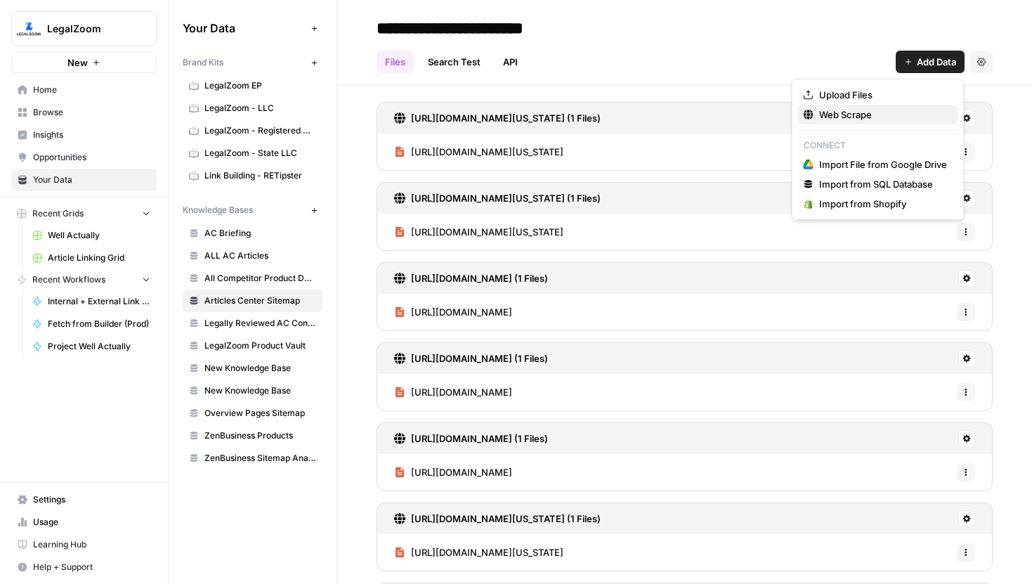
click at [851, 113] on span "Web Scrape" at bounding box center [883, 114] width 128 height 14
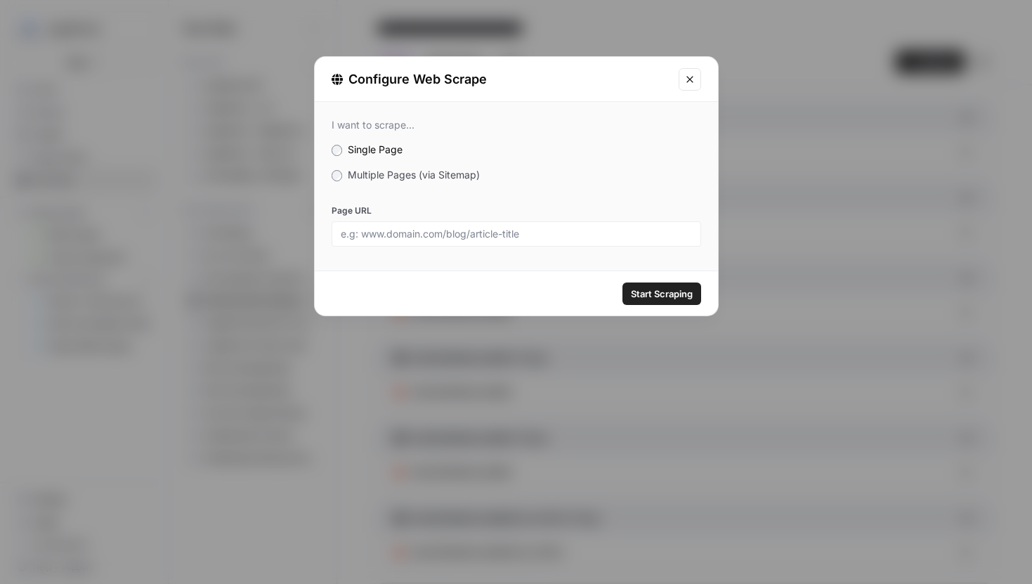
click at [334, 169] on label "Multiple Pages (via Sitemap)" at bounding box center [517, 175] width 370 height 14
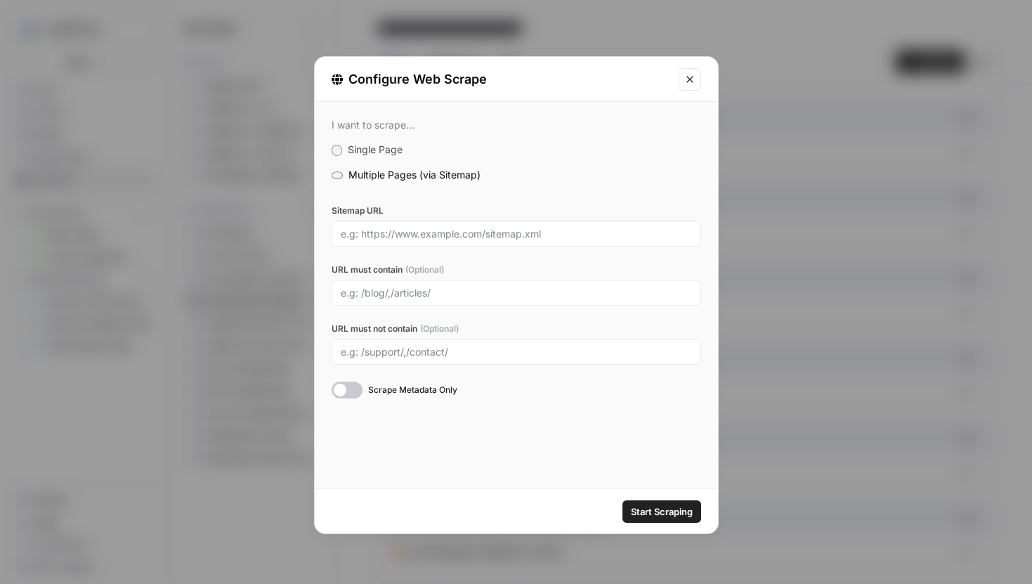
click at [688, 79] on icon "Close modal" at bounding box center [689, 79] width 11 height 11
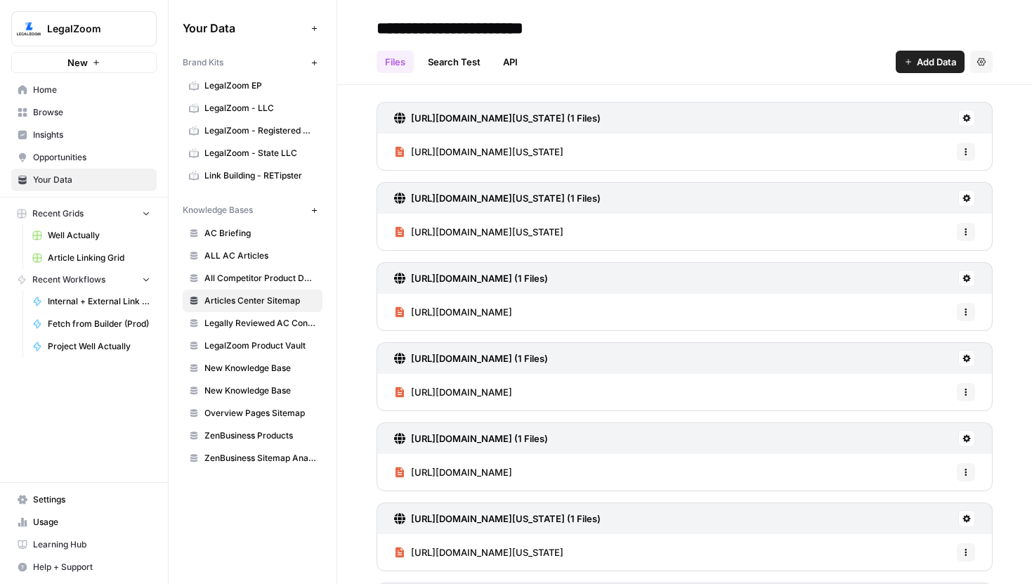
scroll to position [826, 0]
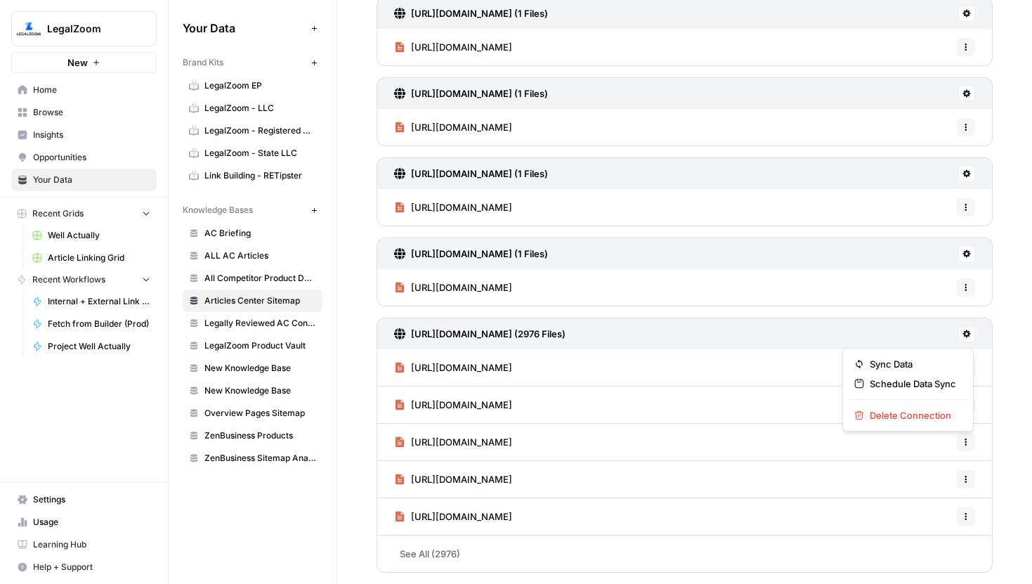
click at [970, 335] on icon at bounding box center [967, 334] width 8 height 8
click at [263, 411] on span "Overview Pages Sitemap" at bounding box center [260, 413] width 112 height 13
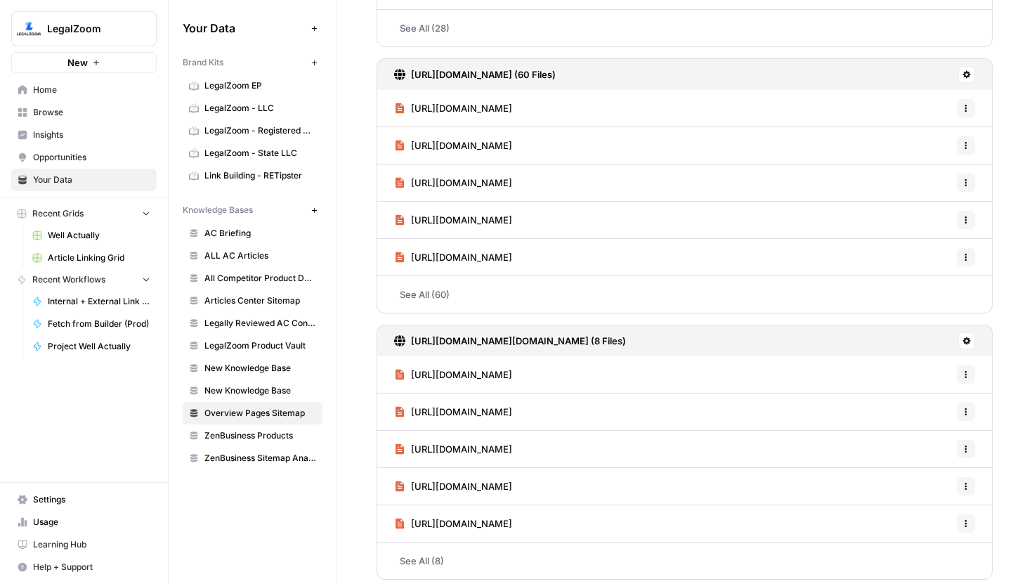
scroll to position [471, 0]
drag, startPoint x: 771, startPoint y: 485, endPoint x: 385, endPoint y: 476, distance: 386.5
click at [385, 476] on div "https://www.legalzoom.com/business/business-operations/lz-tax-overview.html Opt…" at bounding box center [685, 484] width 616 height 37
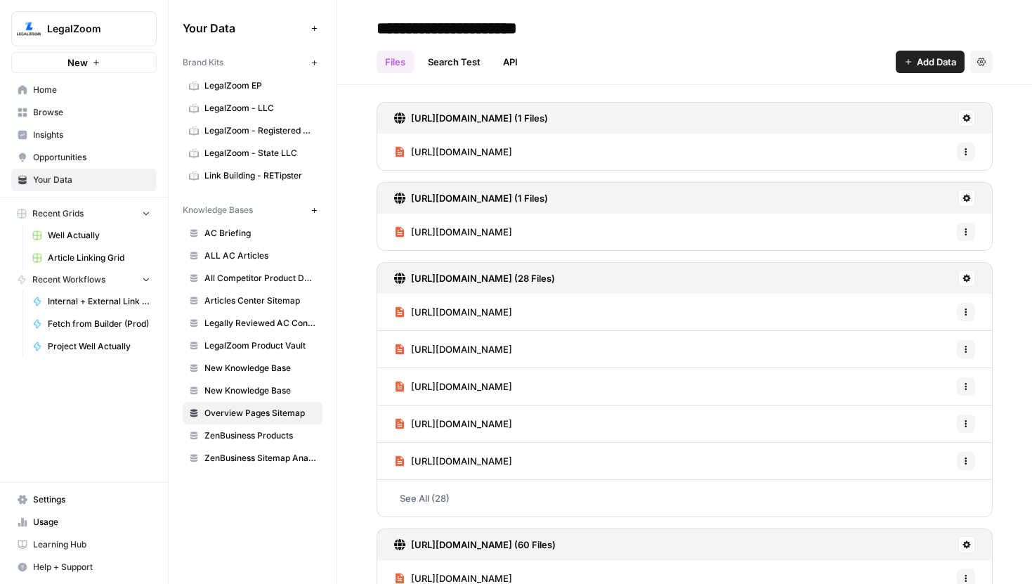
scroll to position [477, 0]
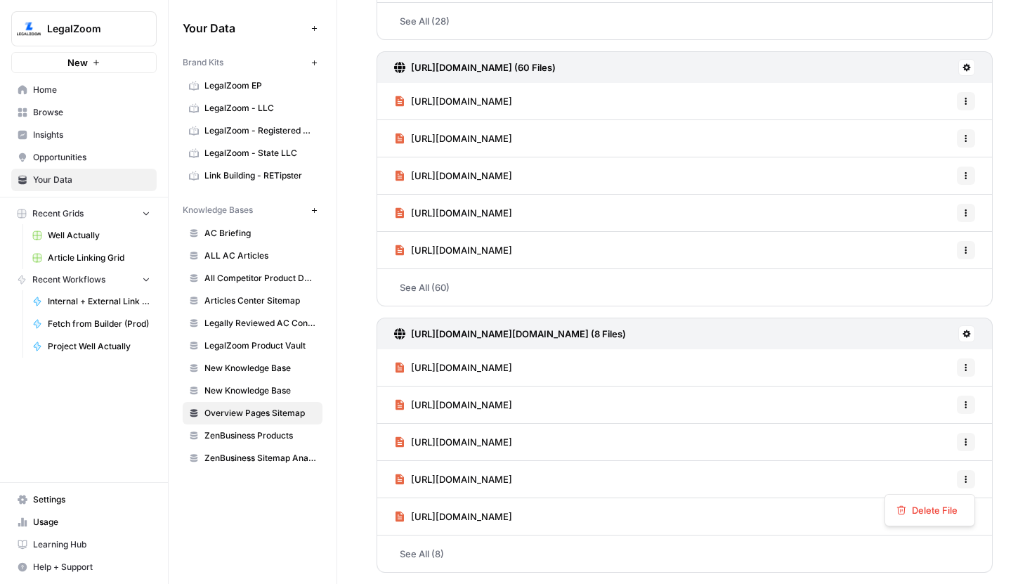
click at [963, 477] on icon "button" at bounding box center [966, 479] width 8 height 8
click at [367, 338] on div "LegalZoom Product Vault" at bounding box center [392, 345] width 114 height 22
click at [966, 331] on icon at bounding box center [967, 334] width 8 height 8
click at [955, 314] on div "https://www.legalzoom.com/business/business-operations/annual-report-overview.h…" at bounding box center [685, 104] width 616 height 959
drag, startPoint x: 778, startPoint y: 474, endPoint x: 405, endPoint y: 476, distance: 373.1
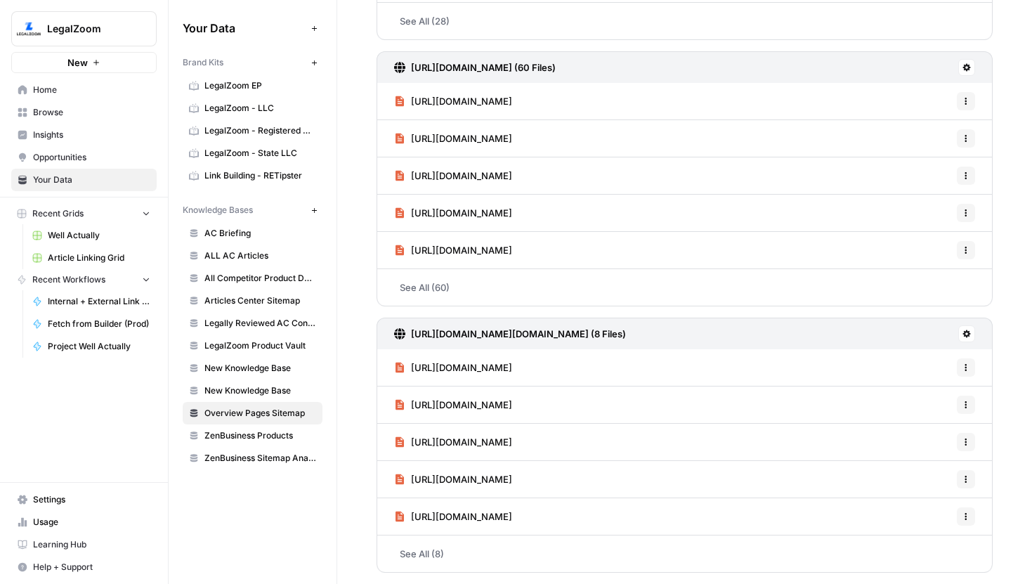
click at [405, 476] on div "https://www.legalzoom.com/business/business-operations/lz-tax-overview.html Opt…" at bounding box center [685, 479] width 616 height 37
click at [817, 479] on div "https://www.legalzoom.com/business/business-operations/lz-tax-overview.html Opt…" at bounding box center [685, 479] width 616 height 37
drag, startPoint x: 800, startPoint y: 479, endPoint x: 390, endPoint y: 474, distance: 410.3
click at [389, 474] on div "https://www.legalzoom.com/business/business-operations/lz-tax-overview.html Opt…" at bounding box center [685, 479] width 616 height 37
click at [364, 471] on div "https://www.legalzoom.com/business/business-operations/annual-report-overview.h…" at bounding box center [684, 96] width 695 height 976
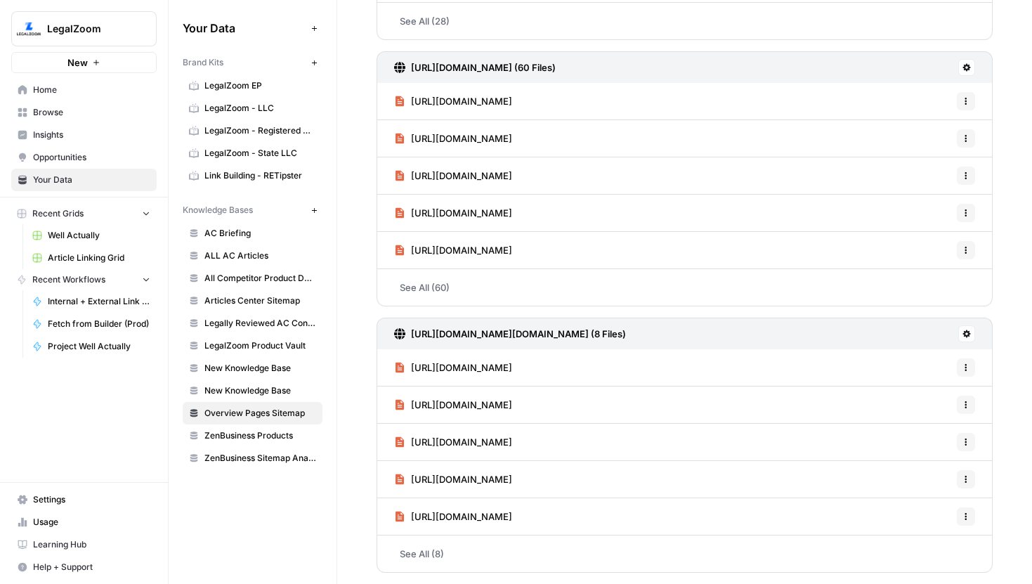
drag, startPoint x: 797, startPoint y: 479, endPoint x: 560, endPoint y: 479, distance: 236.8
click at [560, 479] on div "https://www.legalzoom.com/business/business-operations/lz-tax-overview.html Opt…" at bounding box center [685, 479] width 616 height 37
click at [779, 481] on div "https://www.legalzoom.com/business/business-operations/lz-tax-overview.html Opt…" at bounding box center [685, 479] width 616 height 37
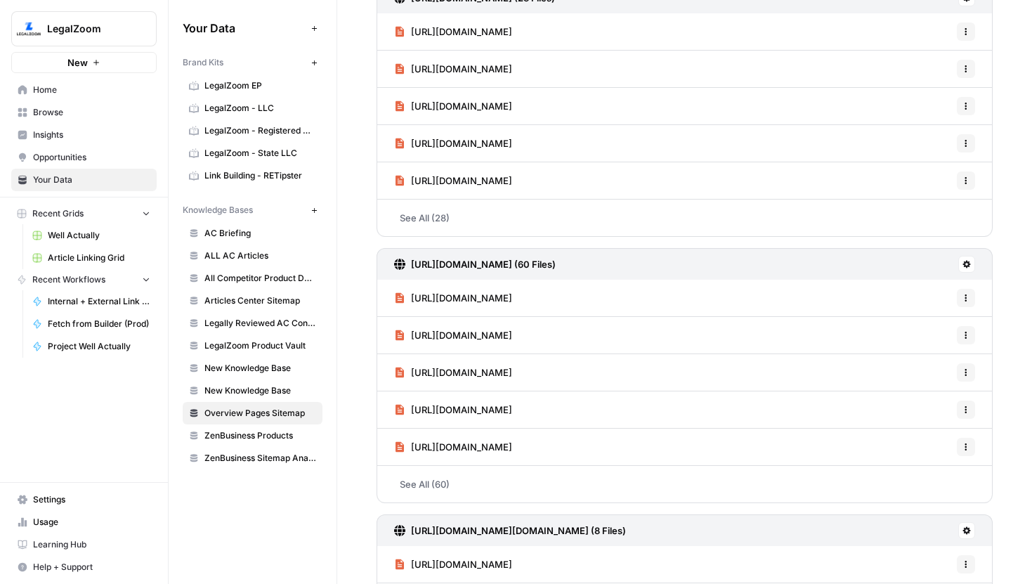
scroll to position [273, 0]
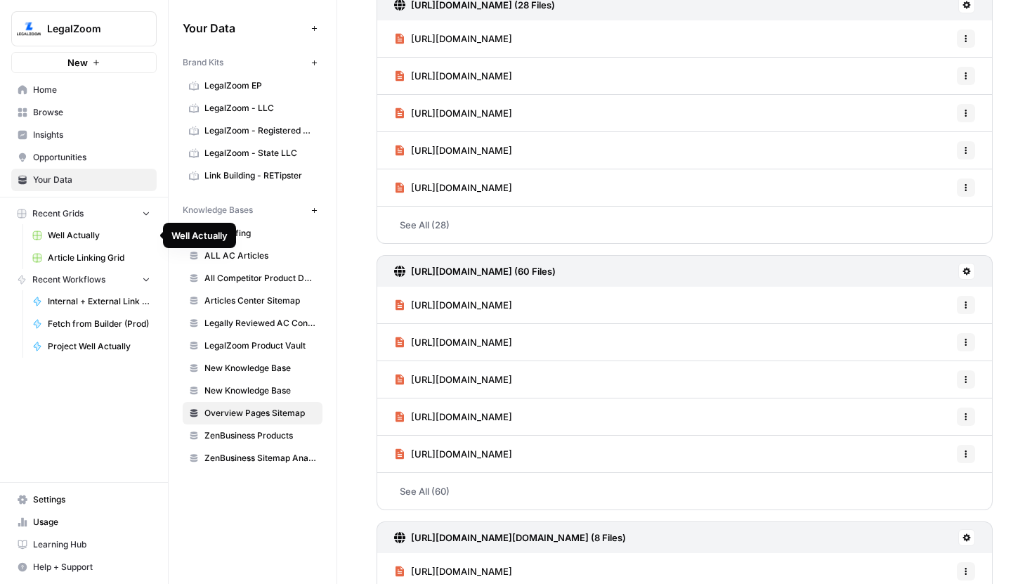
click at [91, 261] on span "Article Linking Grid" at bounding box center [99, 258] width 103 height 13
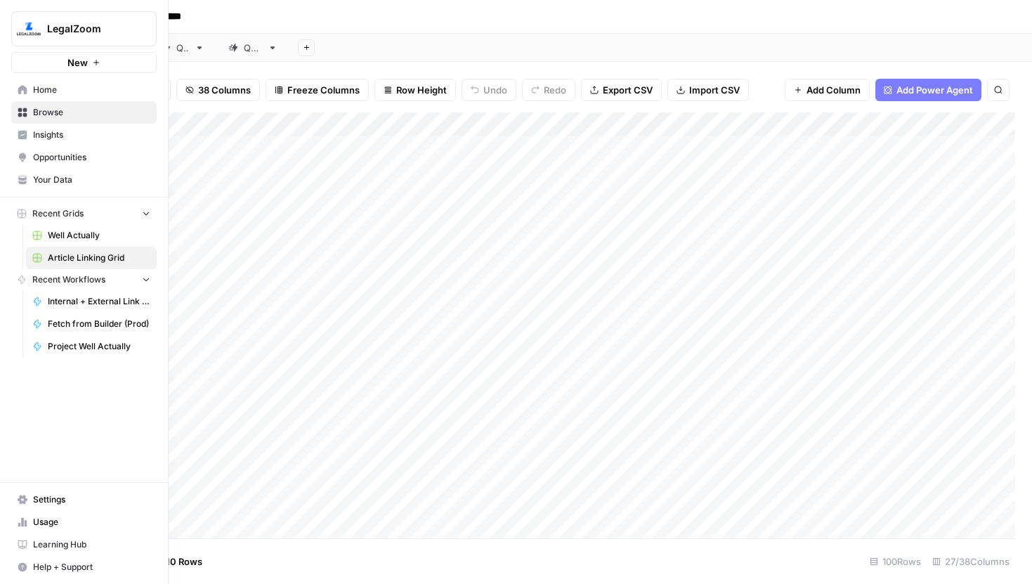
click at [80, 180] on span "Your Data" at bounding box center [91, 180] width 117 height 13
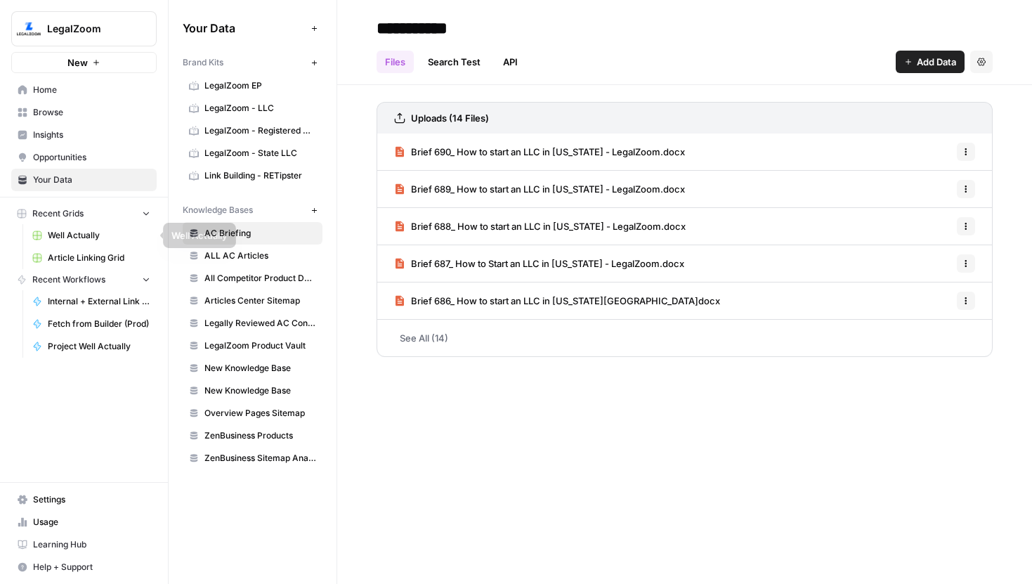
click at [86, 251] on link "Article Linking Grid" at bounding box center [91, 258] width 131 height 22
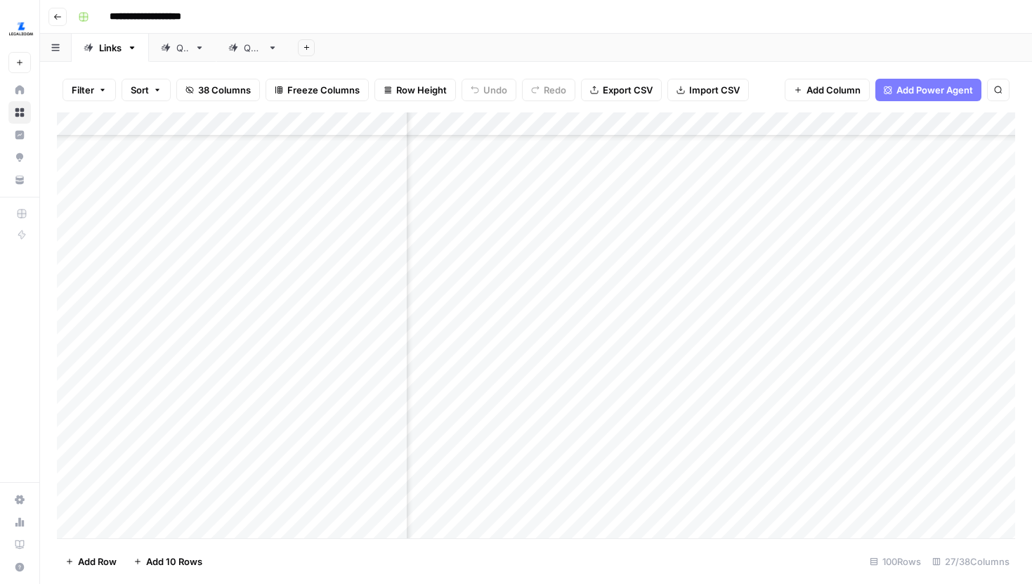
scroll to position [1265, 2665]
click at [653, 422] on div "Add Column" at bounding box center [536, 325] width 958 height 426
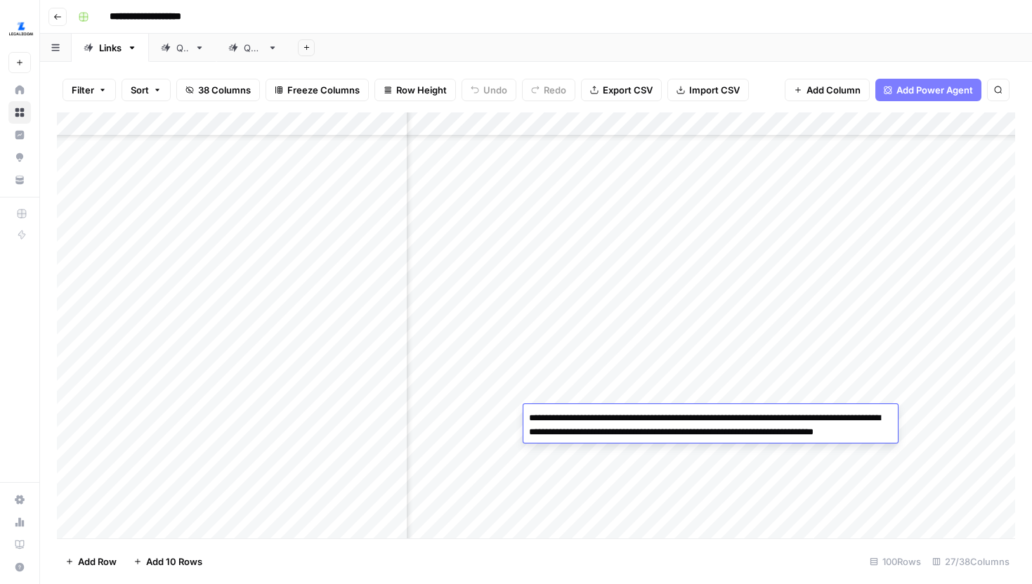
drag, startPoint x: 562, startPoint y: 431, endPoint x: 817, endPoint y: 429, distance: 255.0
click at [817, 429] on textarea "**********" at bounding box center [710, 432] width 374 height 48
drag, startPoint x: 797, startPoint y: 441, endPoint x: 817, endPoint y: 433, distance: 21.1
click at [817, 433] on textarea "**********" at bounding box center [710, 432] width 374 height 48
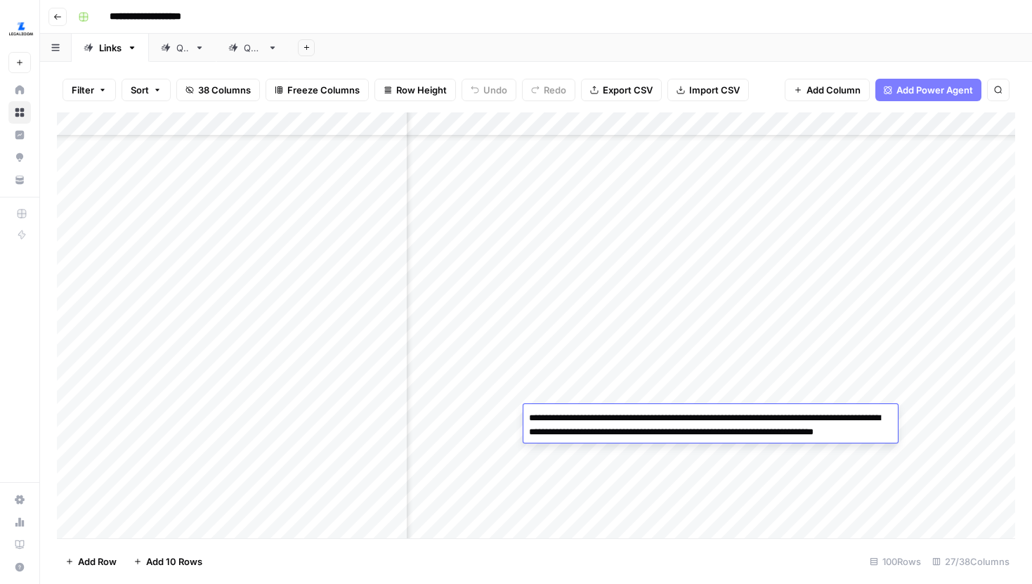
click at [806, 438] on textarea "**********" at bounding box center [710, 432] width 374 height 48
drag, startPoint x: 562, startPoint y: 433, endPoint x: 818, endPoint y: 436, distance: 255.8
click at [818, 436] on textarea "**********" at bounding box center [710, 432] width 374 height 48
click at [566, 433] on textarea "**********" at bounding box center [710, 432] width 374 height 48
drag, startPoint x: 561, startPoint y: 447, endPoint x: 645, endPoint y: 443, distance: 84.4
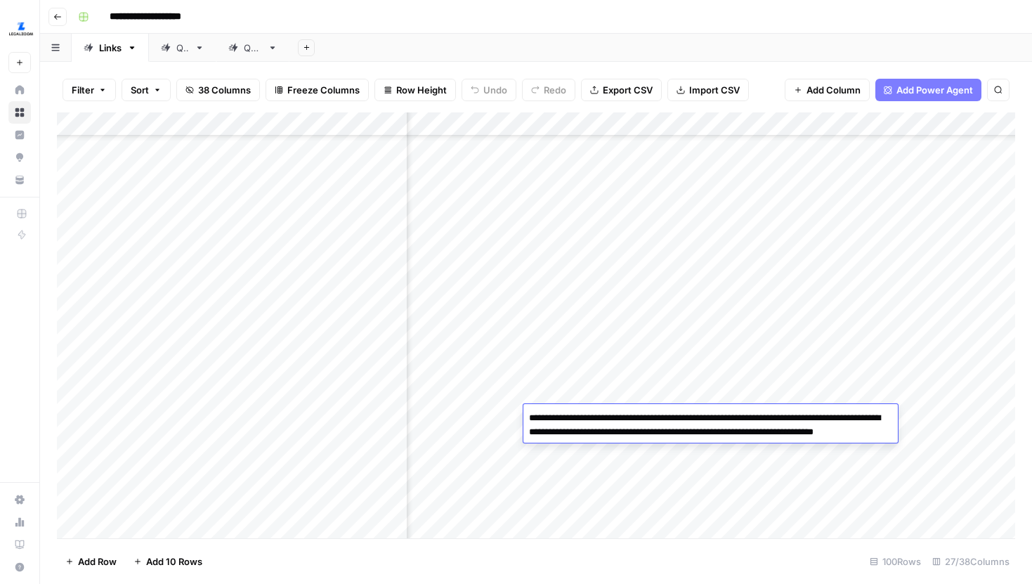
click at [645, 443] on textarea "**********" at bounding box center [710, 432] width 374 height 48
click at [689, 417] on textarea "**********" at bounding box center [710, 432] width 374 height 48
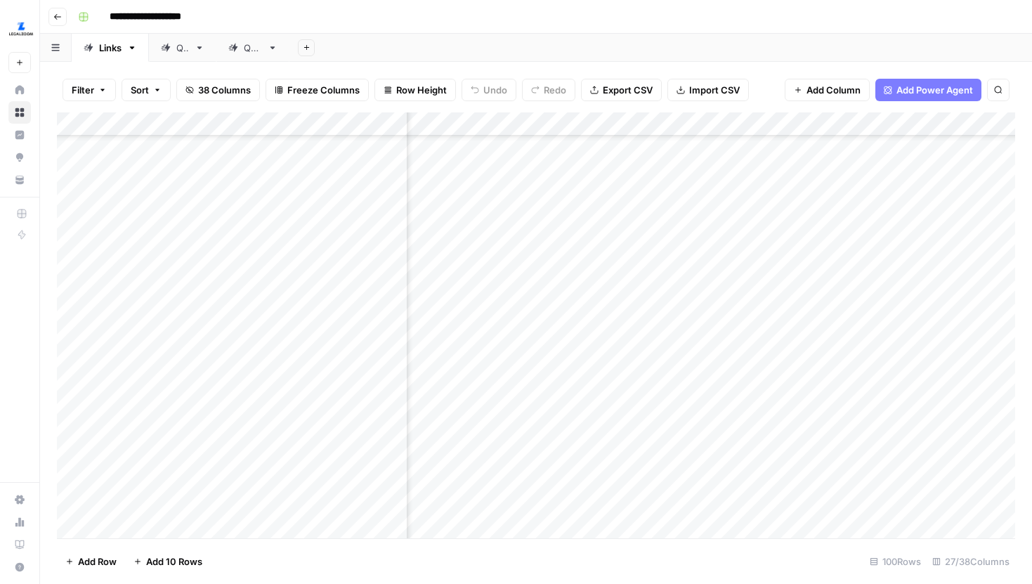
click at [710, 459] on div "Add Column" at bounding box center [536, 325] width 958 height 426
click at [866, 122] on div "Add Column" at bounding box center [536, 325] width 958 height 426
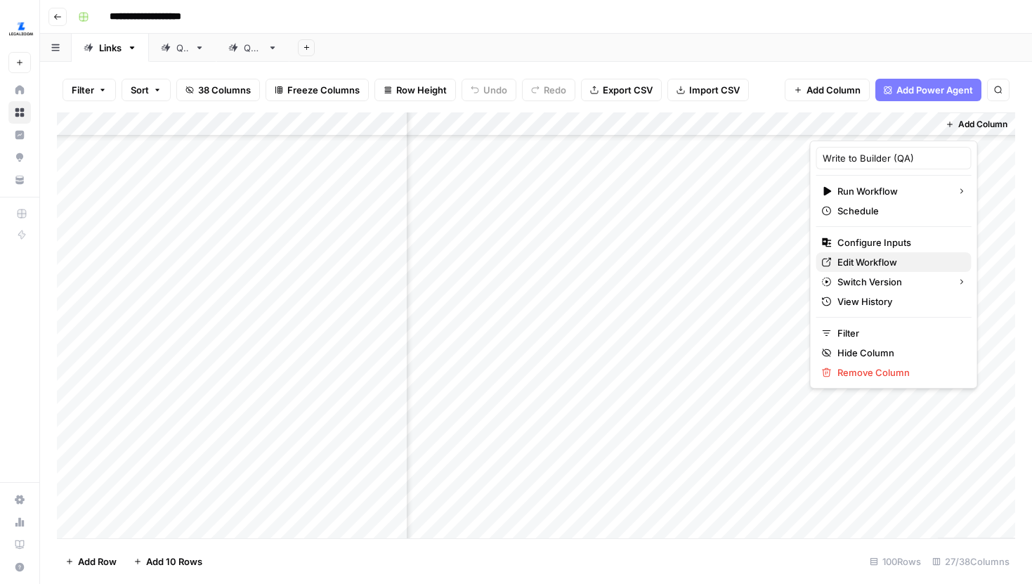
click at [859, 261] on span "Edit Workflow" at bounding box center [898, 262] width 123 height 14
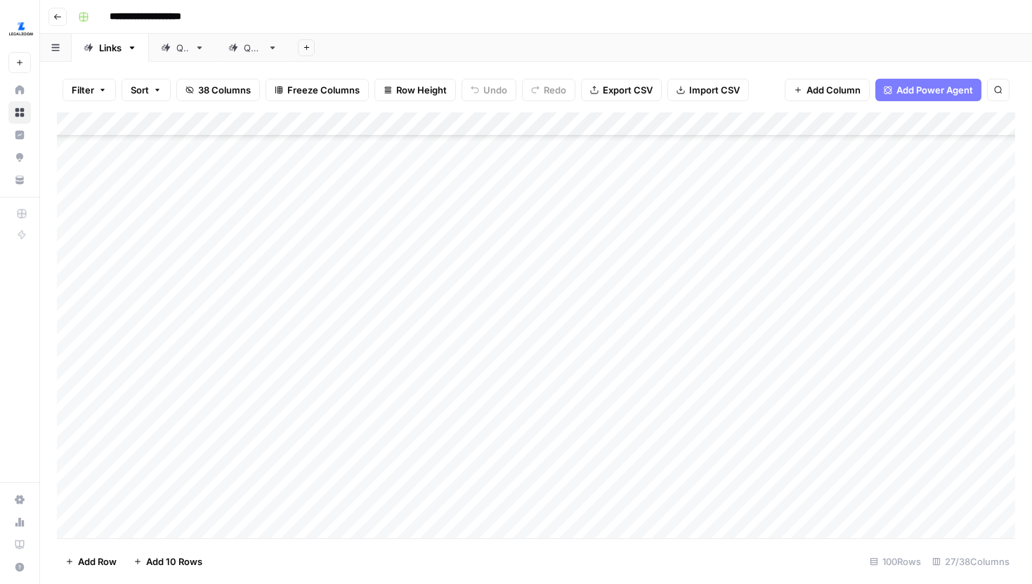
scroll to position [961, 0]
click at [483, 123] on div "Add Column" at bounding box center [536, 325] width 958 height 426
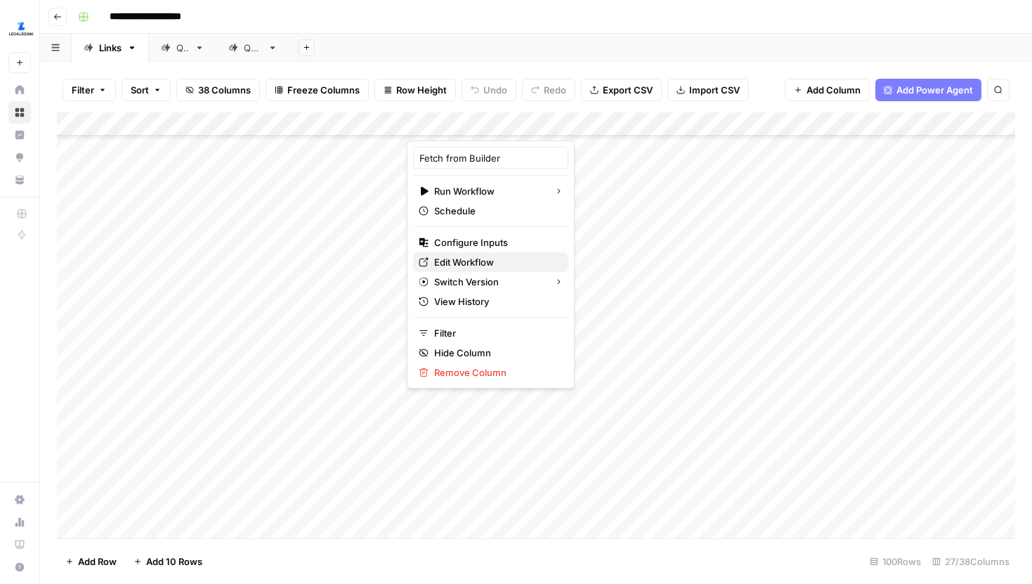
click at [467, 259] on span "Edit Workflow" at bounding box center [495, 262] width 123 height 14
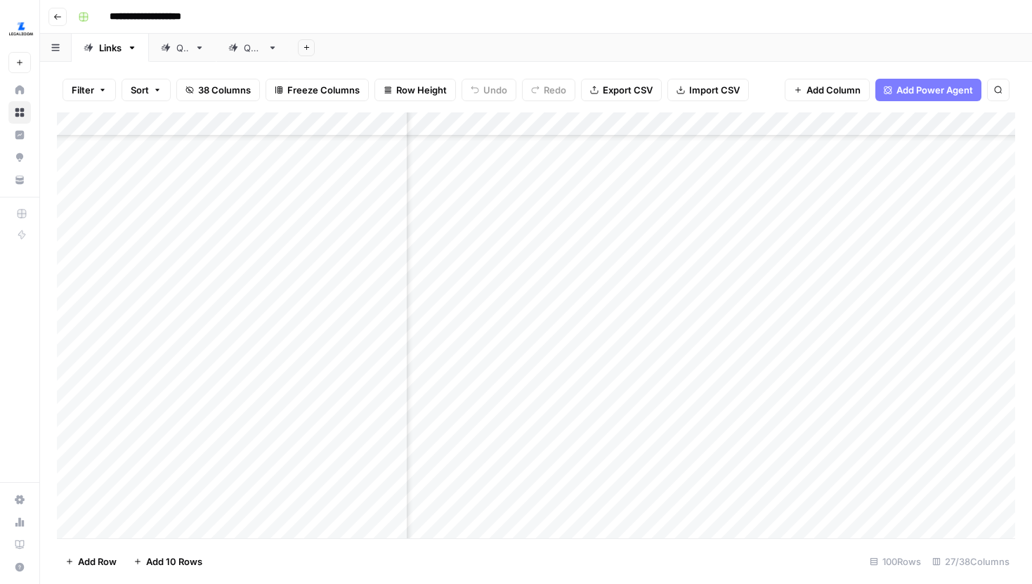
scroll to position [1614, 2744]
click at [568, 219] on div "Add Column" at bounding box center [536, 325] width 958 height 426
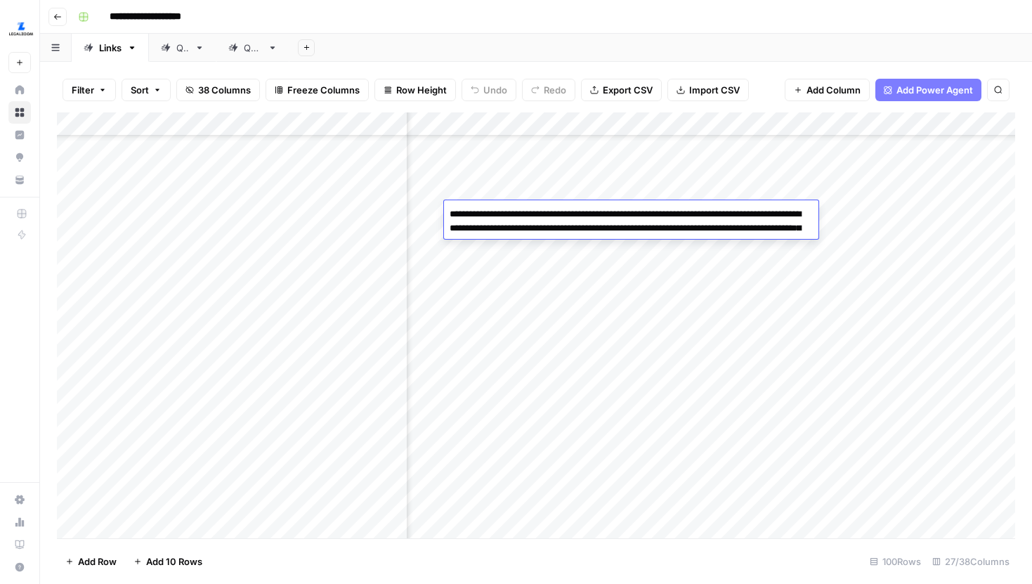
click at [582, 408] on div "Add Column" at bounding box center [536, 325] width 958 height 426
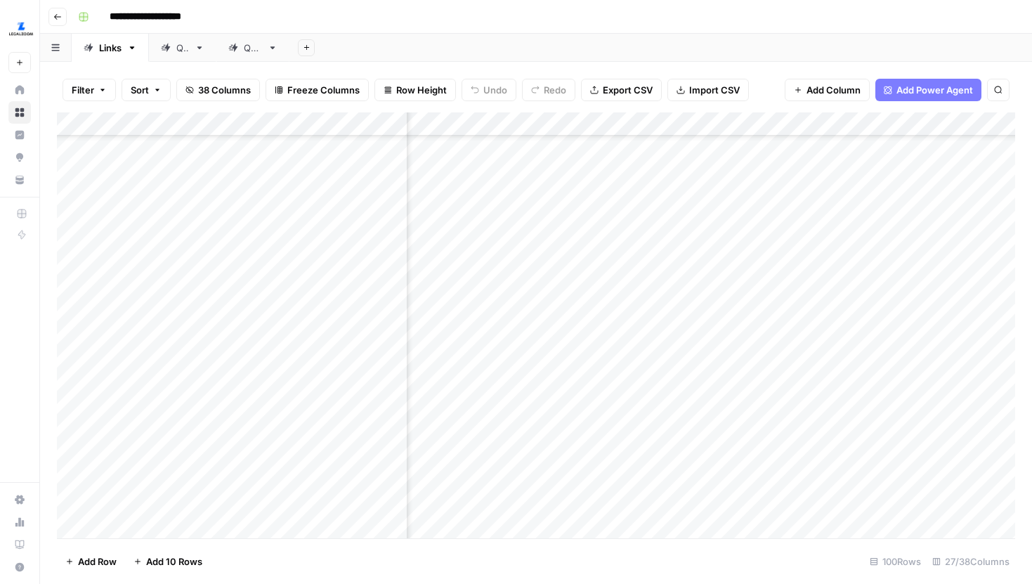
scroll to position [1579, 2545]
click at [742, 258] on div "Add Column" at bounding box center [536, 325] width 958 height 426
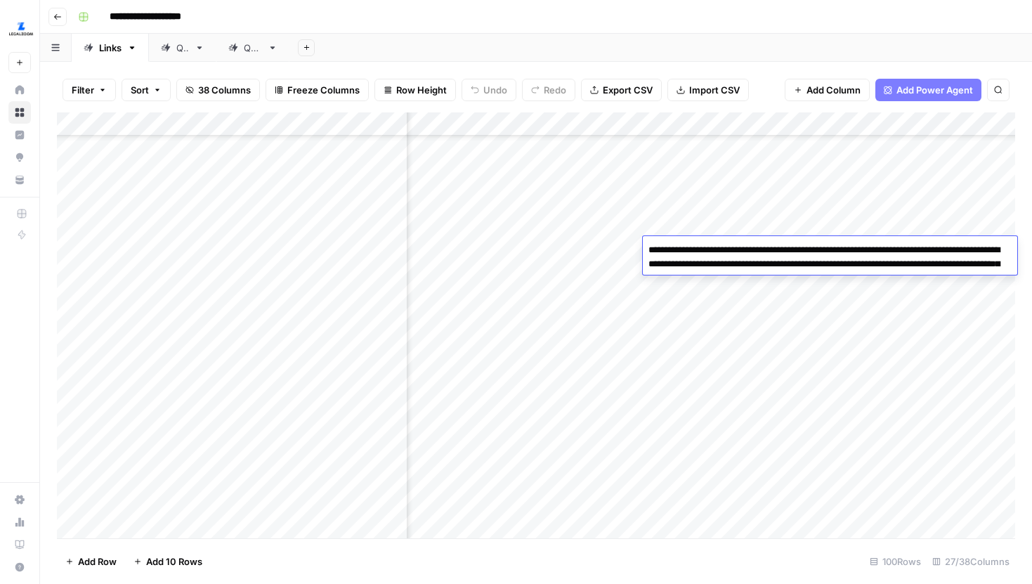
drag, startPoint x: 648, startPoint y: 251, endPoint x: 883, endPoint y: 280, distance: 237.1
click at [883, 280] on textarea "**********" at bounding box center [830, 264] width 374 height 48
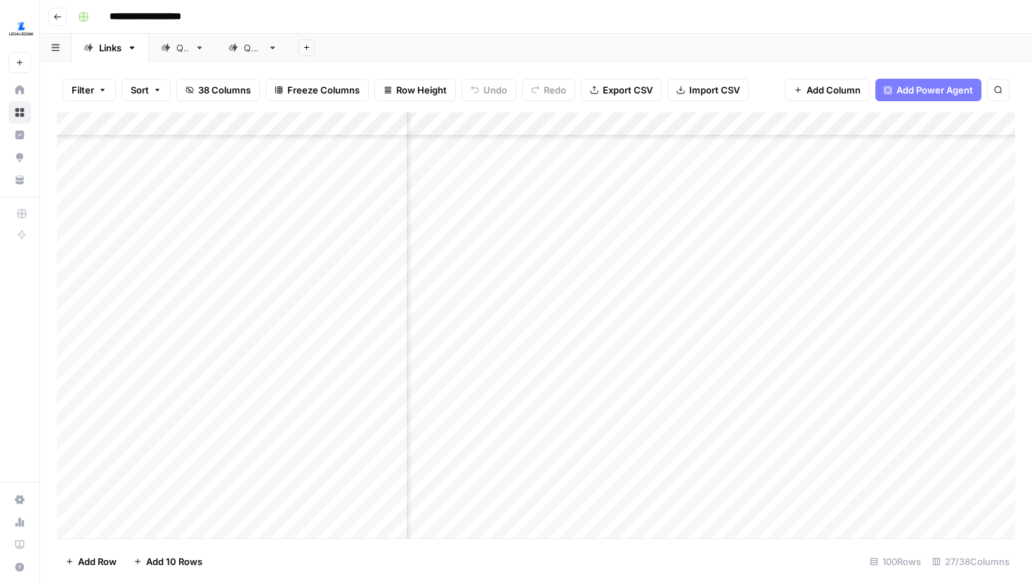
click at [727, 374] on div "Add Column" at bounding box center [536, 325] width 958 height 426
click at [863, 118] on div "Add Column" at bounding box center [536, 325] width 958 height 426
click at [464, 126] on div "Add Column" at bounding box center [536, 325] width 958 height 426
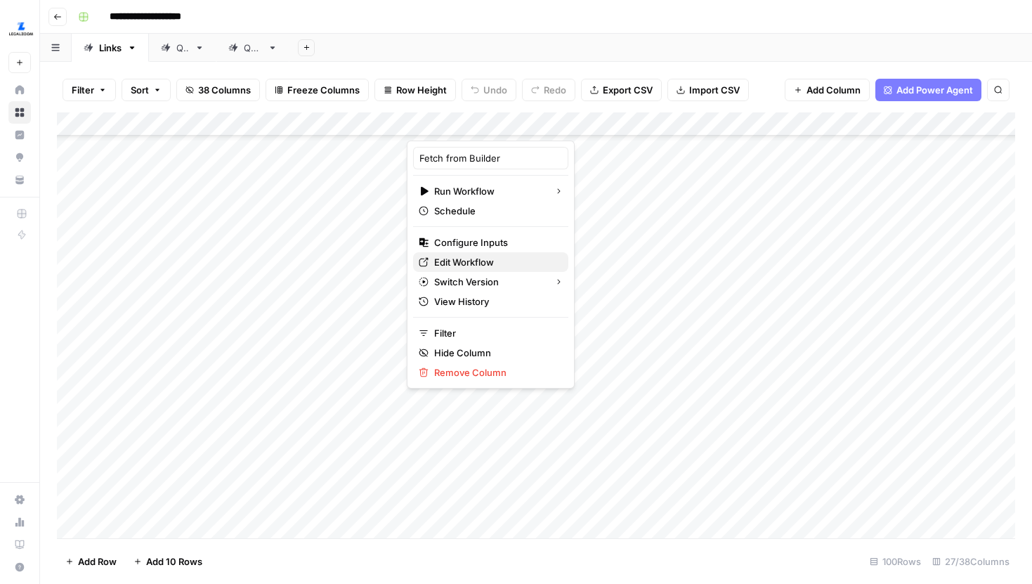
click at [474, 262] on span "Edit Workflow" at bounding box center [495, 262] width 123 height 14
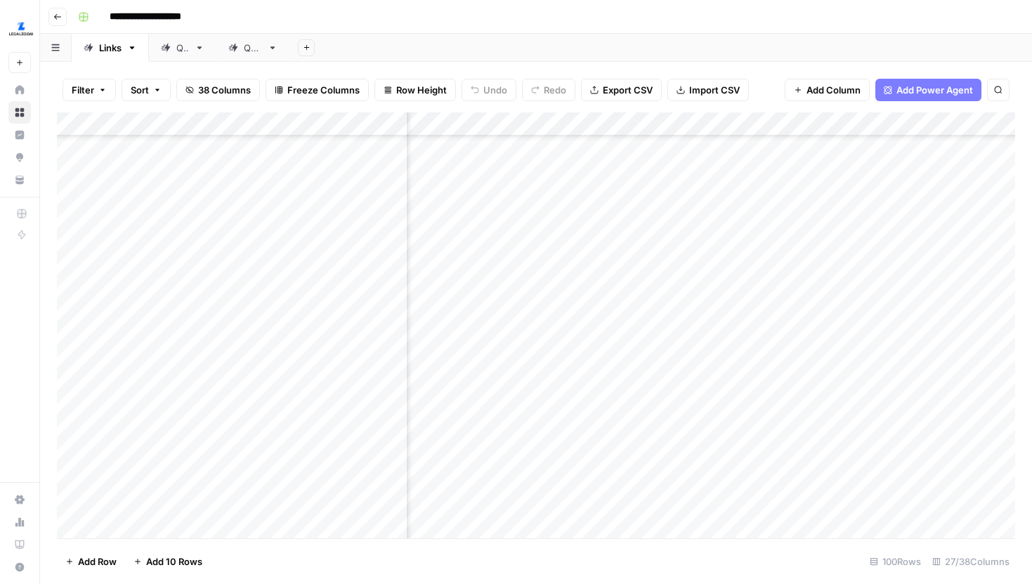
scroll to position [1158, 3035]
click at [881, 128] on div "Add Column" at bounding box center [536, 325] width 958 height 426
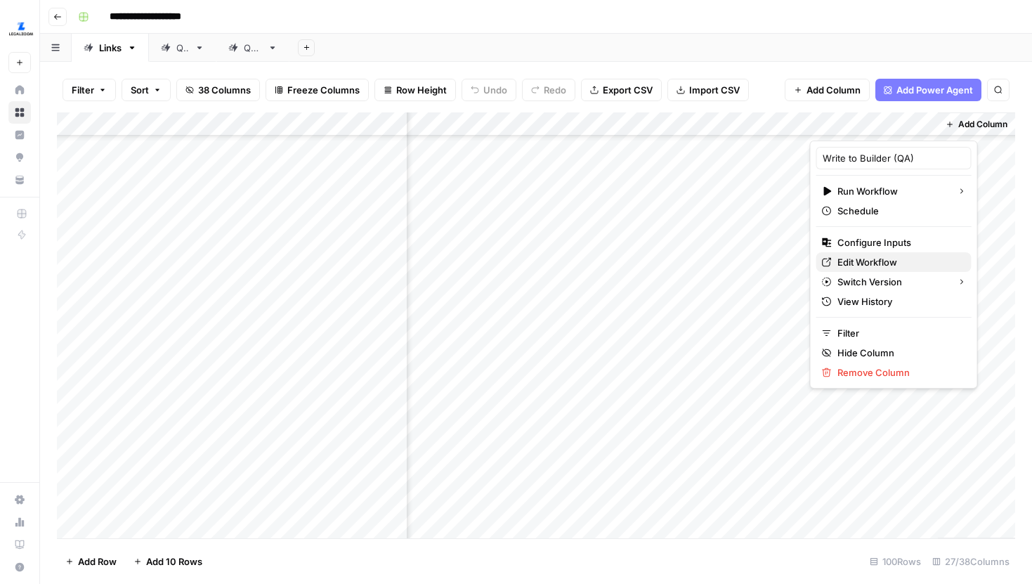
click at [859, 263] on span "Edit Workflow" at bounding box center [898, 262] width 123 height 14
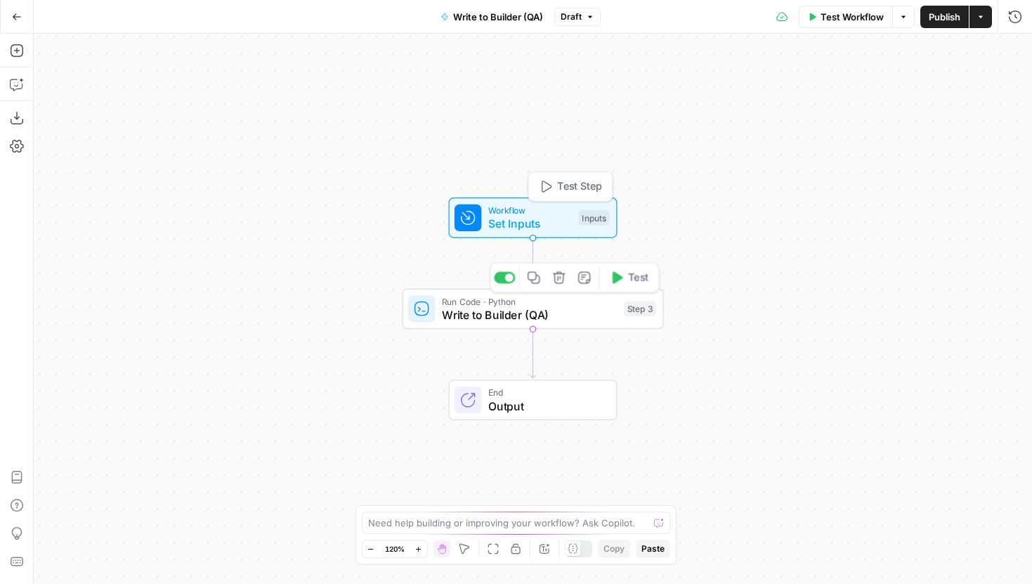
click at [450, 311] on span "Write to Builder (QA)" at bounding box center [530, 314] width 176 height 17
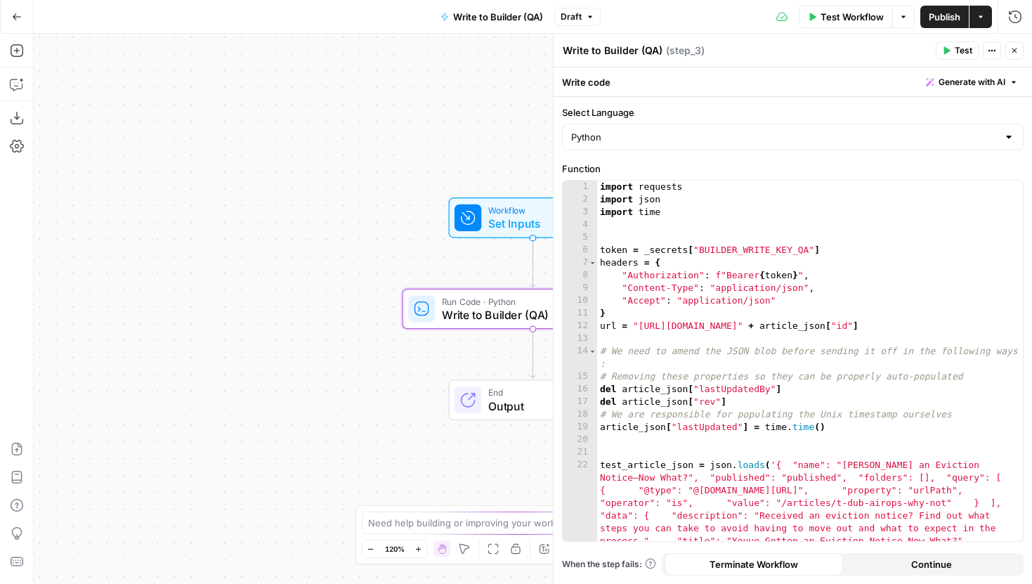
drag, startPoint x: 315, startPoint y: 335, endPoint x: 170, endPoint y: 278, distance: 156.4
click at [170, 278] on div "Workflow Set Inputs Inputs Run Code · Python Write to Builder (QA) Step 3 End O…" at bounding box center [533, 309] width 998 height 550
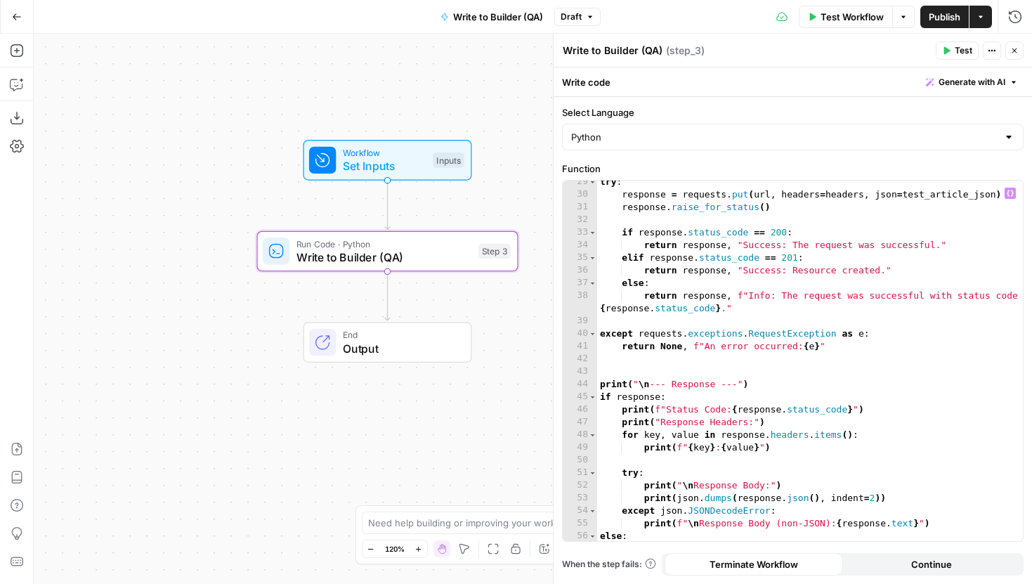
scroll to position [1031, 0]
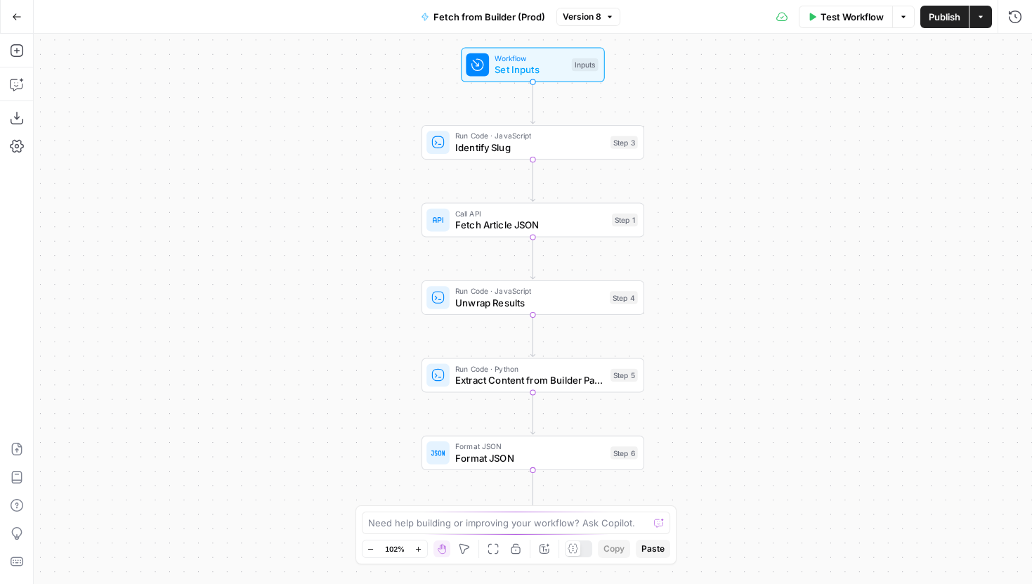
drag, startPoint x: 325, startPoint y: 275, endPoint x: 278, endPoint y: 172, distance: 113.5
click at [278, 172] on div "Workflow Set Inputs Inputs Run Code · JavaScript Identify Slug Step 3 Call API …" at bounding box center [533, 309] width 998 height 550
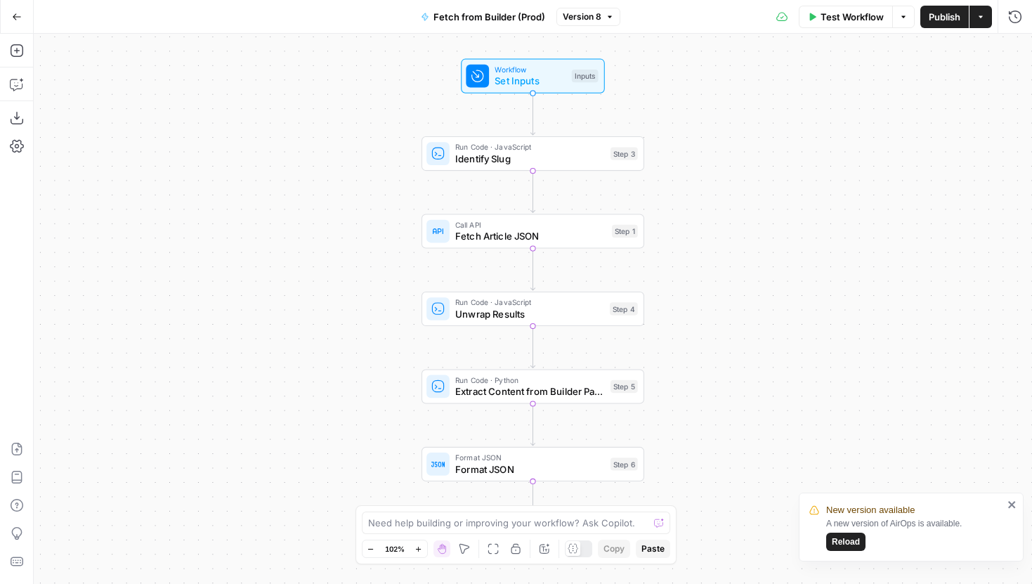
click at [20, 8] on button "Go Back" at bounding box center [16, 16] width 25 height 25
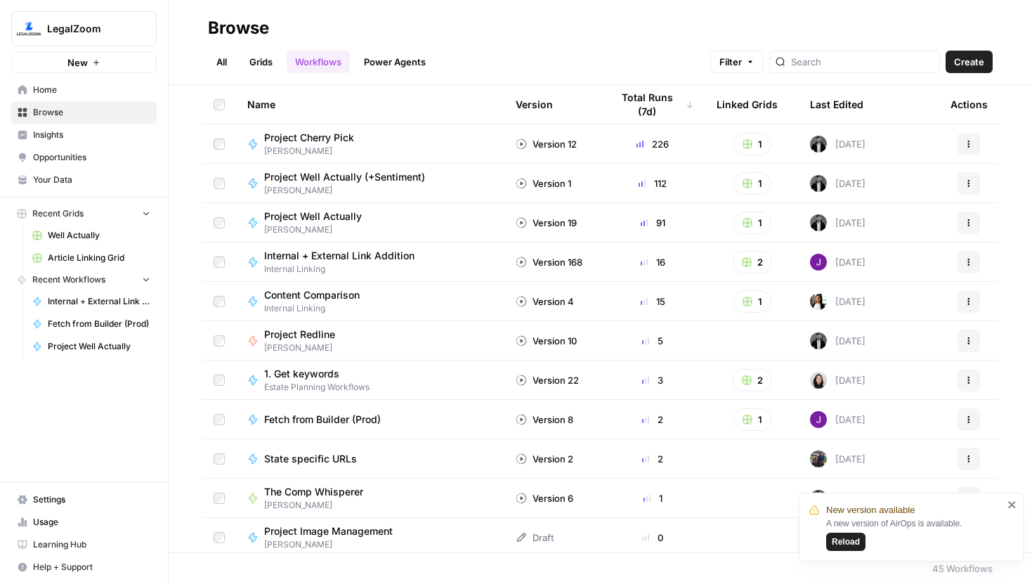
click at [100, 253] on span "Article Linking Grid" at bounding box center [99, 258] width 103 height 13
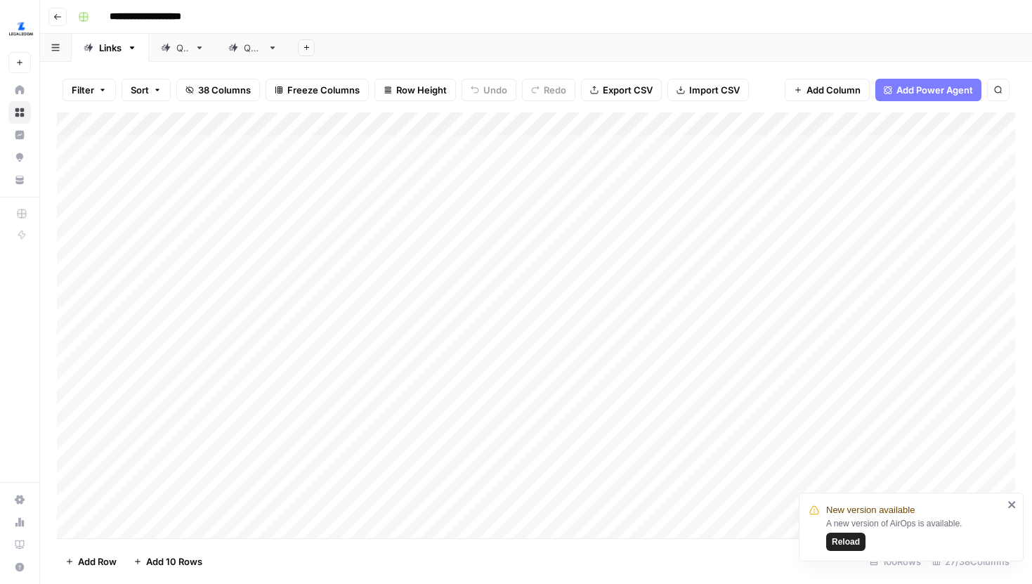
click at [837, 542] on span "Reload" at bounding box center [846, 541] width 28 height 13
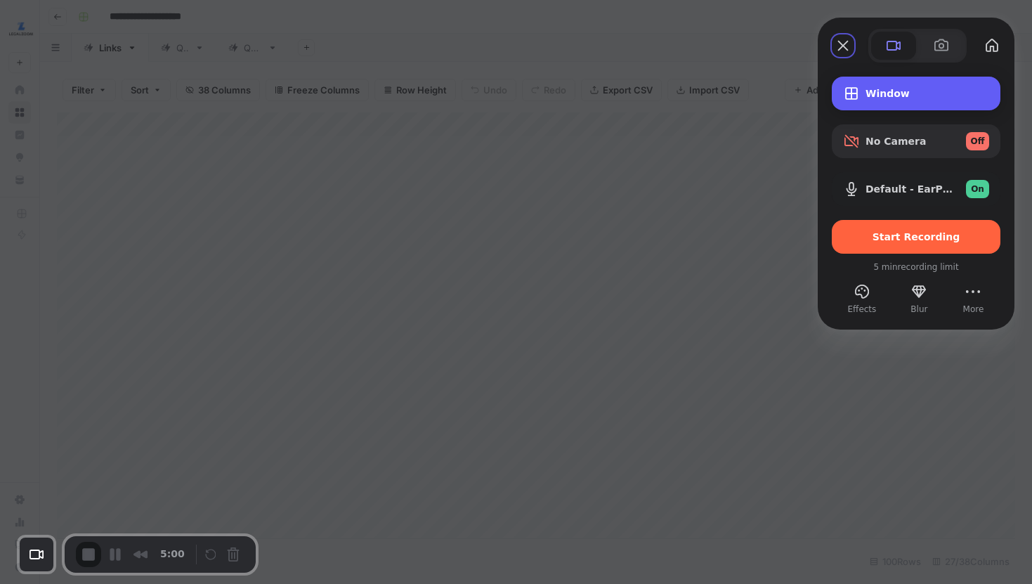
click at [875, 92] on span "Window" at bounding box center [928, 93] width 124 height 11
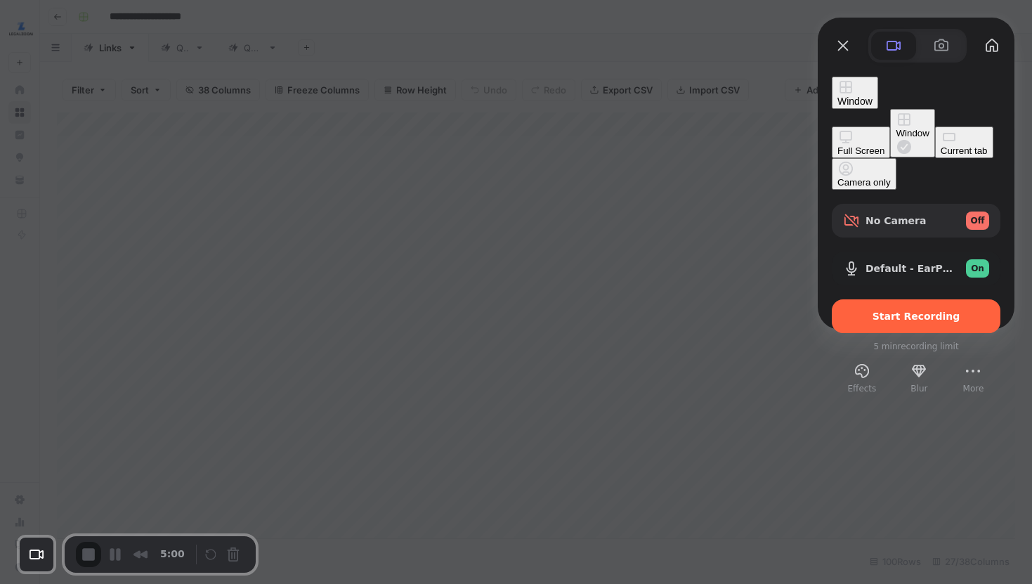
click at [856, 64] on div "Window Full Screen Window Current tab Camera only No Camera Off Default - EarPo…" at bounding box center [916, 229] width 197 height 332
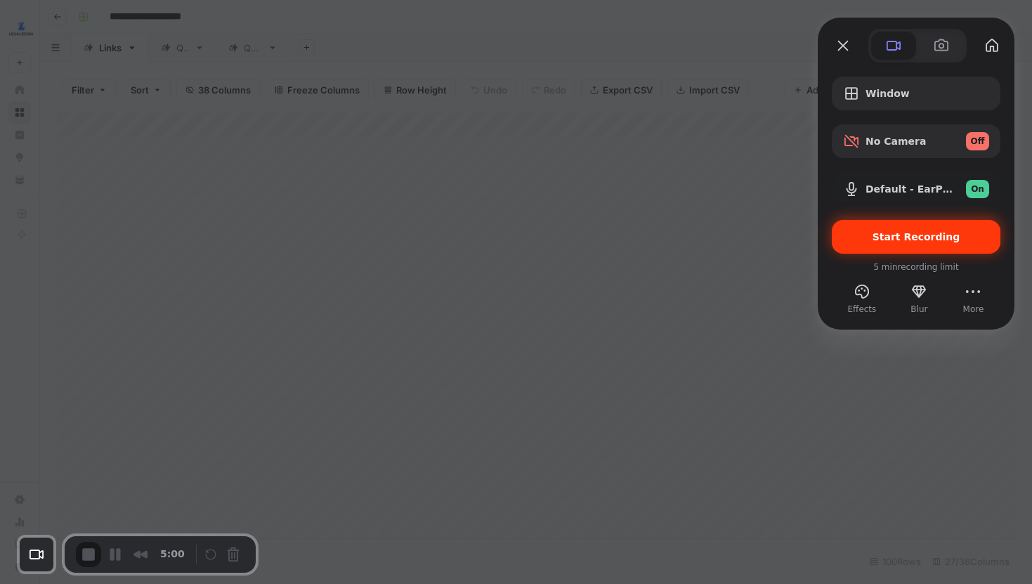
click at [891, 238] on span "Start Recording" at bounding box center [917, 236] width 88 height 11
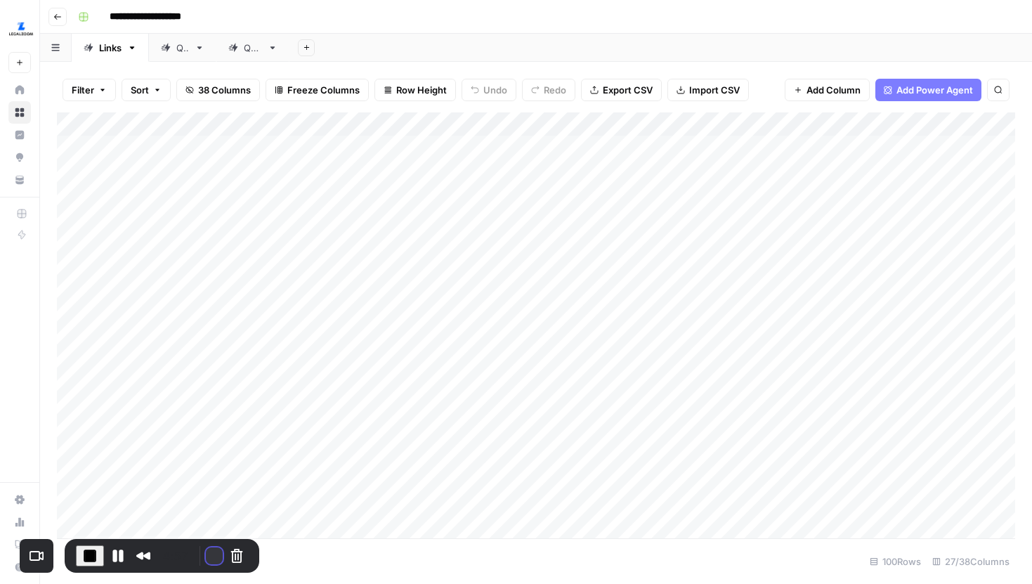
click at [211, 552] on button "Restart Recording" at bounding box center [214, 555] width 17 height 17
click at [712, 206] on div "Add Column" at bounding box center [536, 325] width 958 height 426
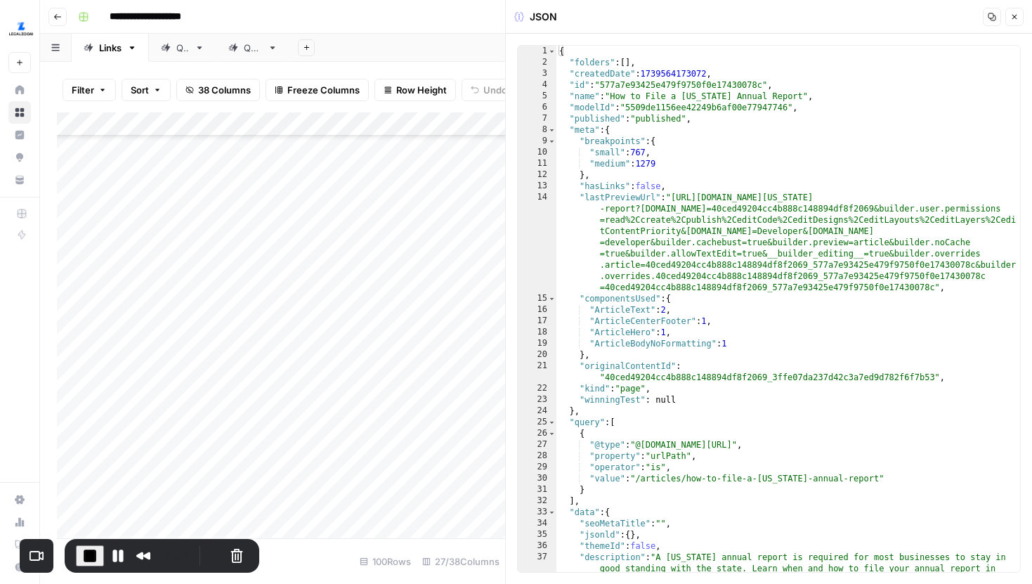
click at [1017, 20] on icon "button" at bounding box center [1014, 17] width 8 height 8
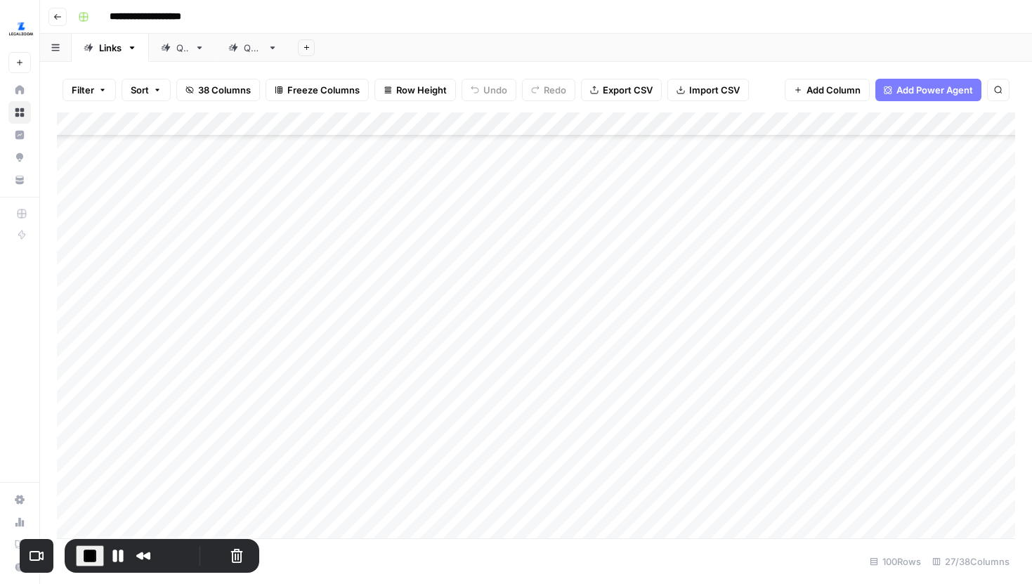
click at [833, 207] on div "Add Column" at bounding box center [536, 325] width 958 height 426
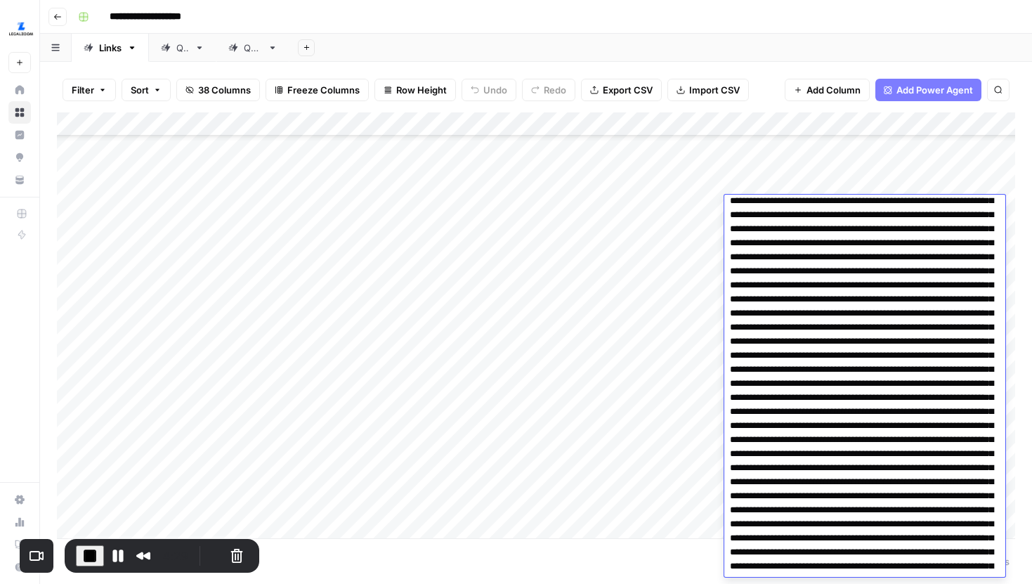
scroll to position [237, 0]
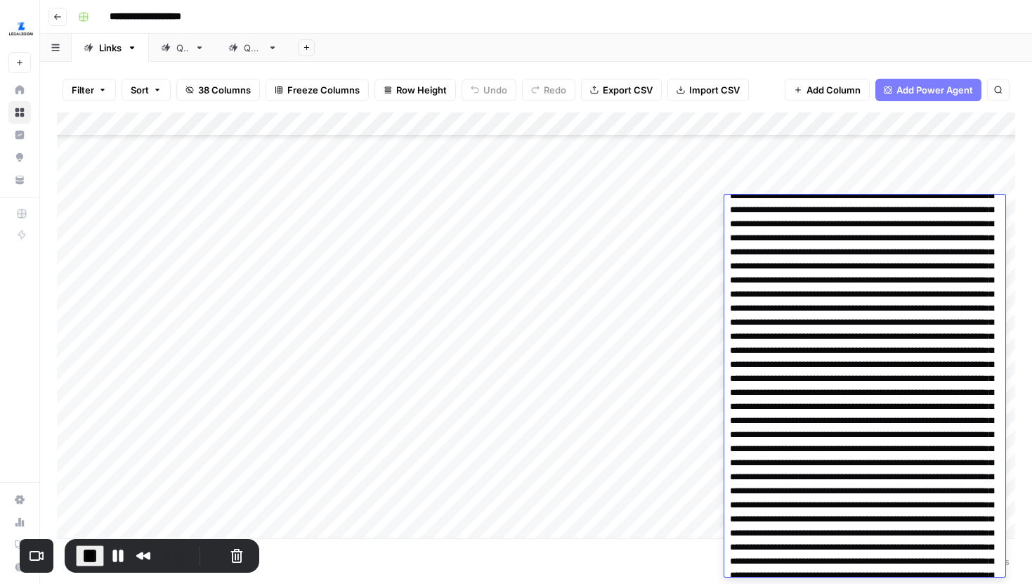
click at [648, 370] on div "Add Column" at bounding box center [536, 325] width 958 height 426
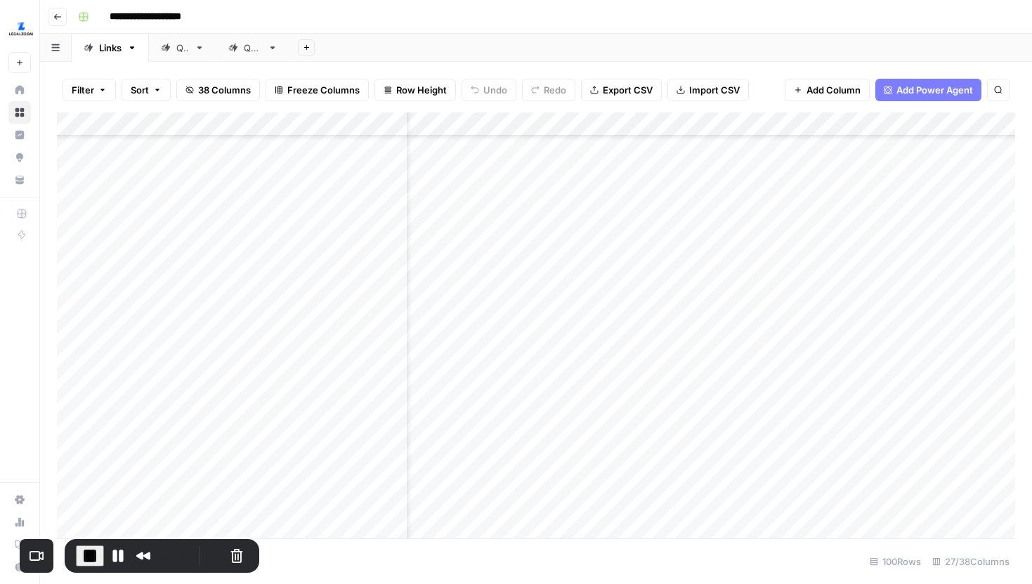
scroll to position [1182, 55]
click at [723, 202] on div "Add Column" at bounding box center [536, 325] width 958 height 426
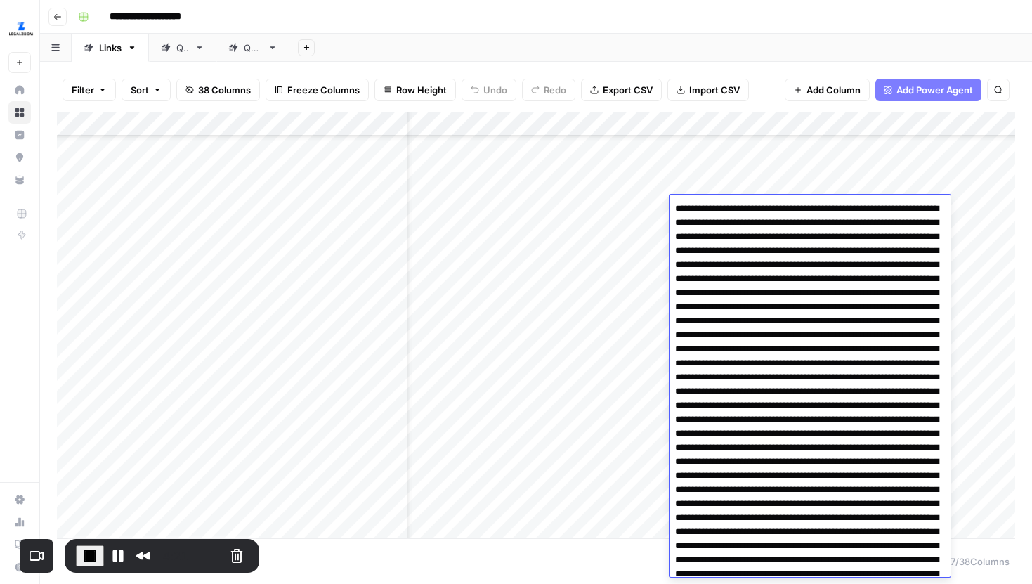
scroll to position [2578, 0]
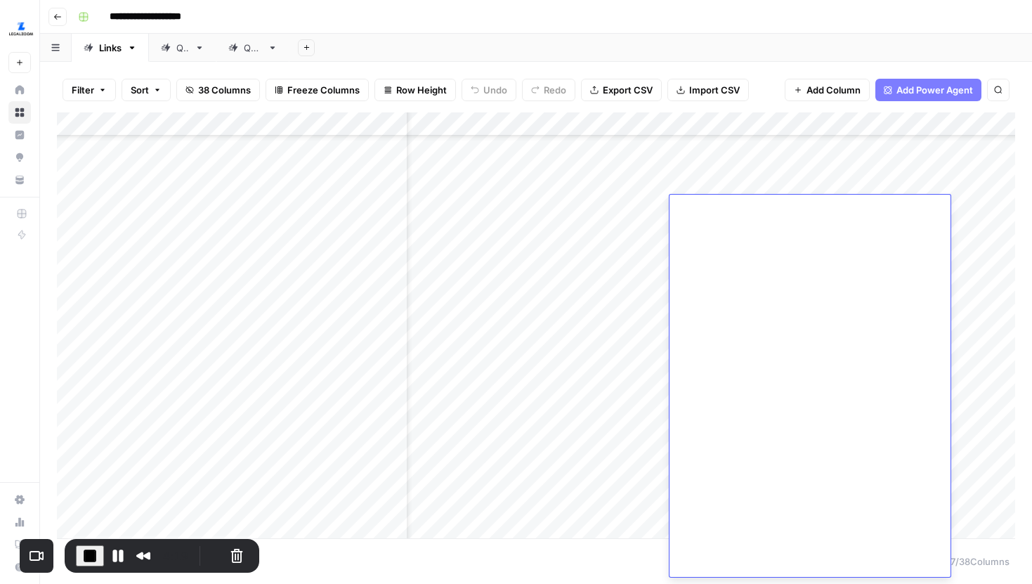
drag, startPoint x: 743, startPoint y: 260, endPoint x: 825, endPoint y: 286, distance: 85.5
click at [624, 363] on div "Add Column" at bounding box center [536, 325] width 958 height 426
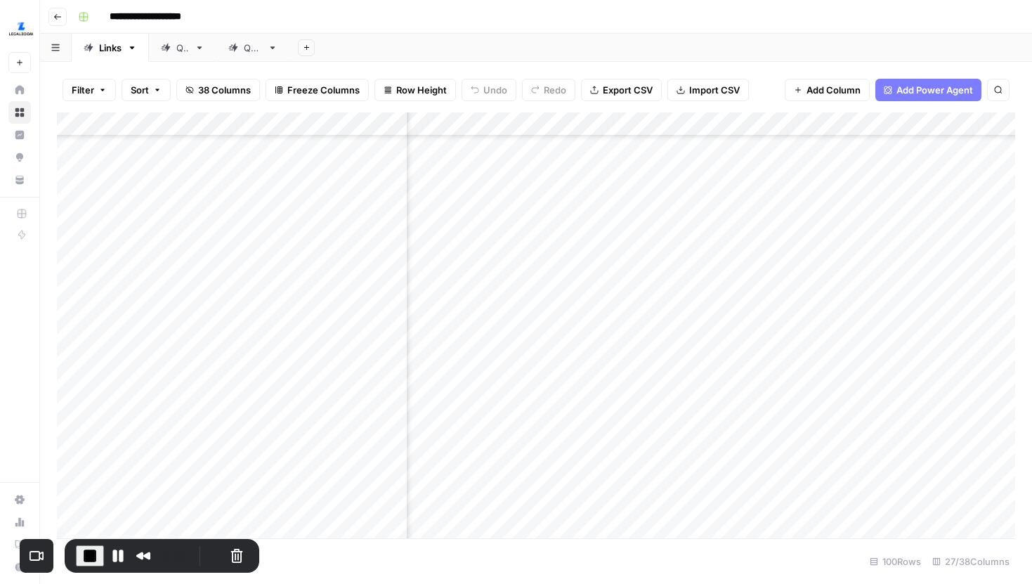
scroll to position [1181, 2001]
click at [682, 210] on div "Add Column" at bounding box center [536, 325] width 958 height 426
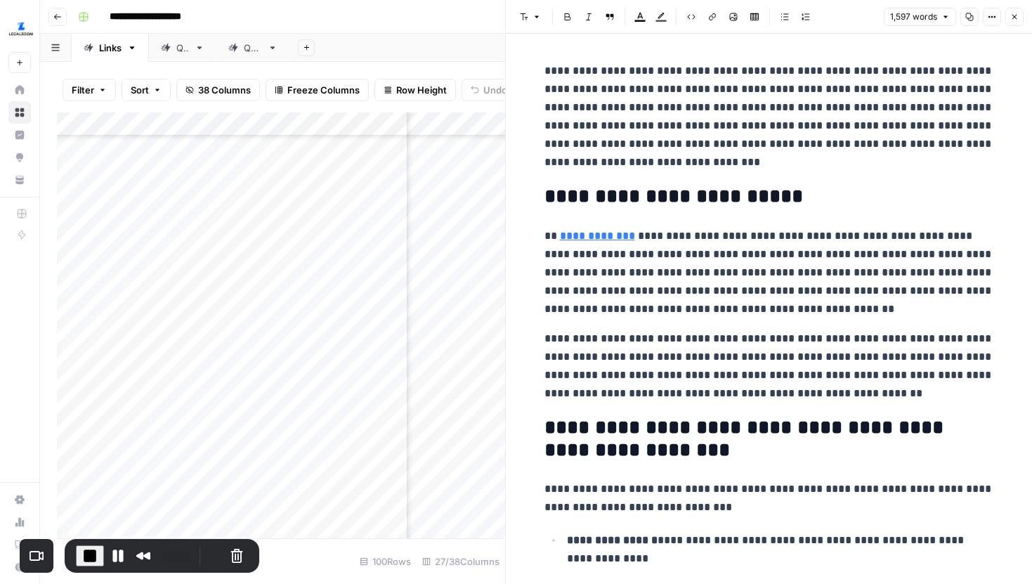
click at [998, 14] on button "Options" at bounding box center [992, 17] width 18 height 18
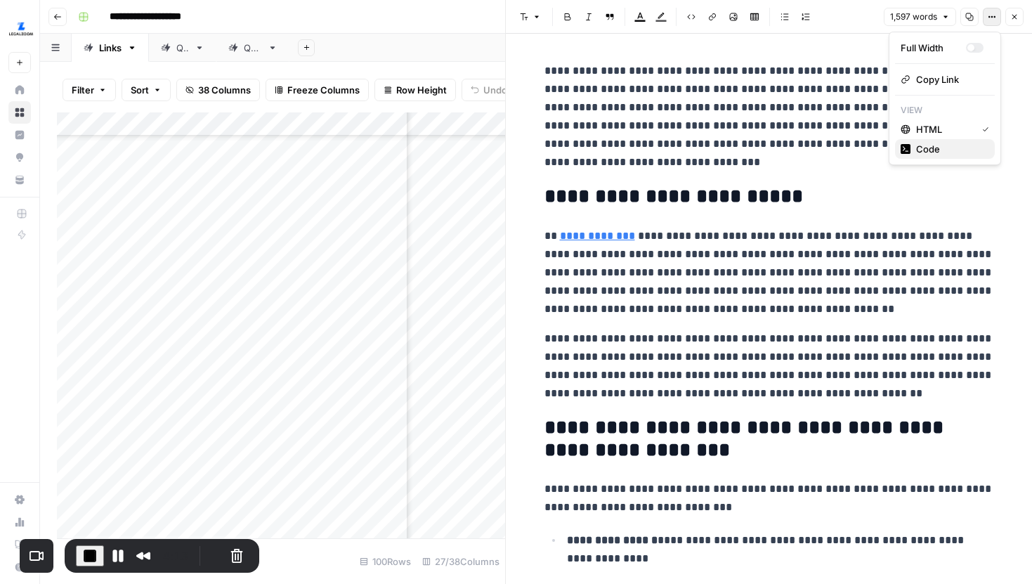
click at [948, 146] on span "Code" at bounding box center [949, 149] width 67 height 14
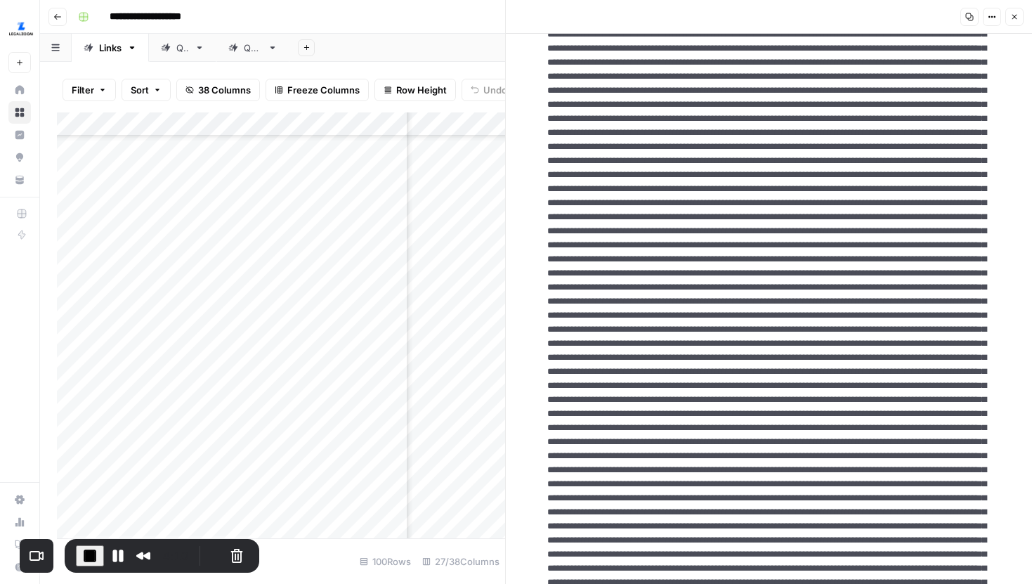
scroll to position [478, 0]
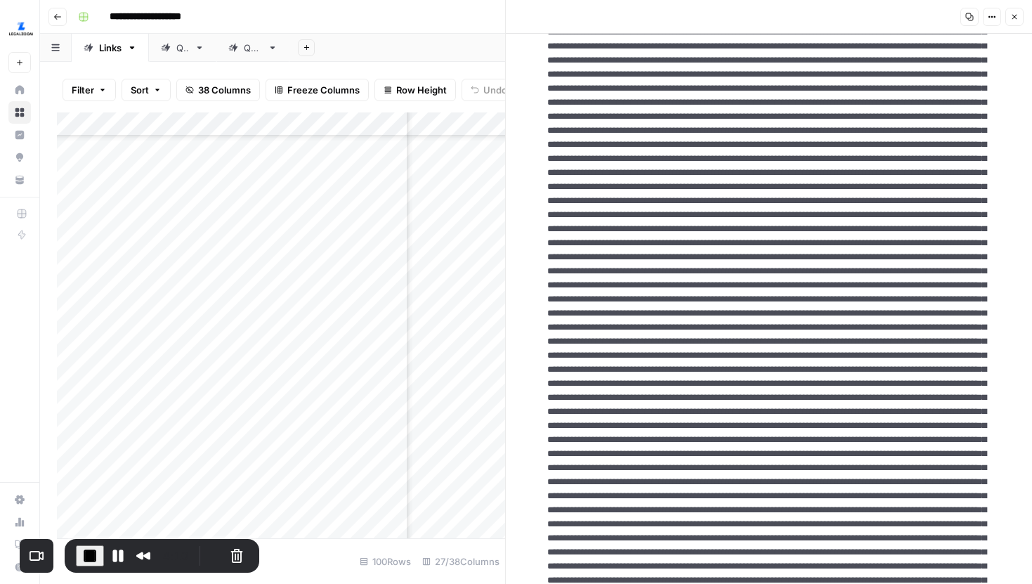
click at [1009, 23] on button "Close" at bounding box center [1014, 17] width 18 height 18
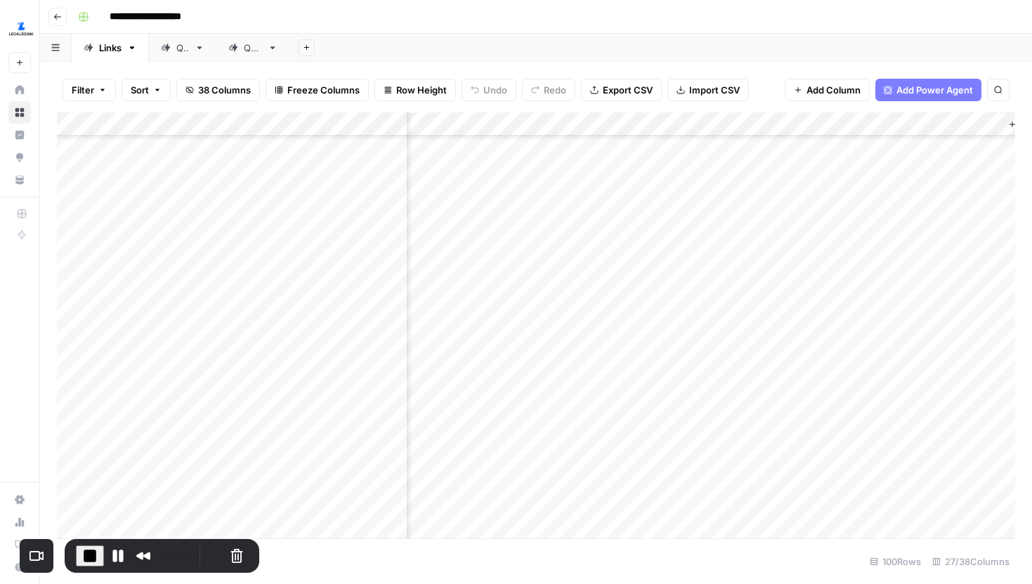
scroll to position [280, 2972]
click at [856, 198] on div "Add Column" at bounding box center [536, 325] width 958 height 426
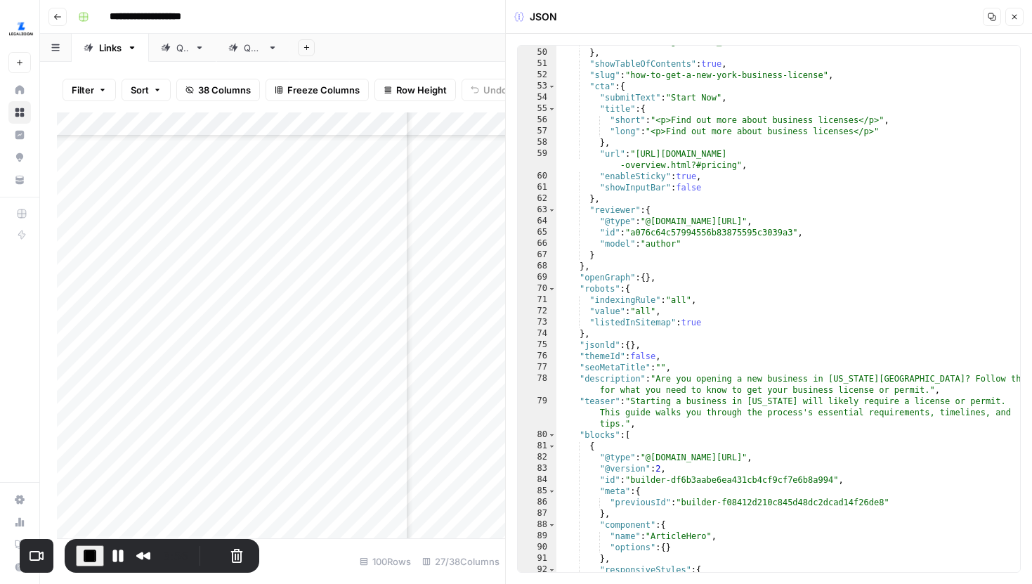
scroll to position [695, 0]
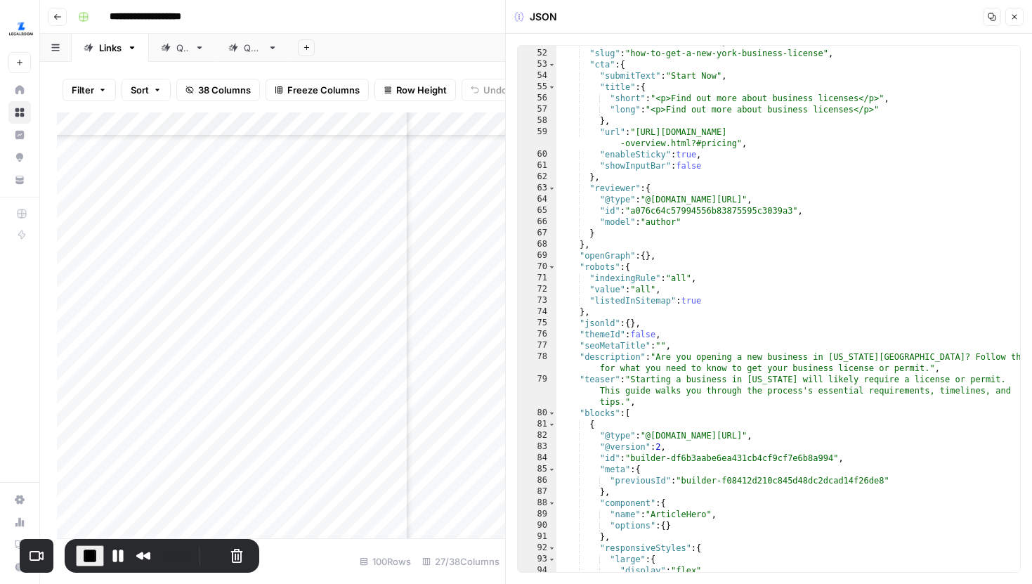
click at [1011, 20] on icon "button" at bounding box center [1014, 17] width 8 height 8
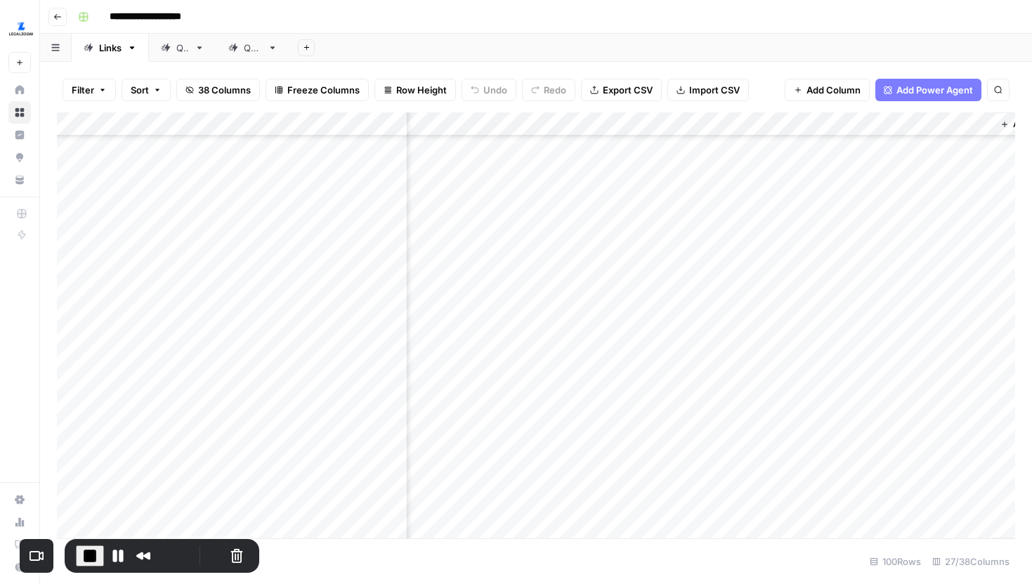
scroll to position [184, 3035]
click at [866, 126] on div "Add Column" at bounding box center [536, 325] width 958 height 426
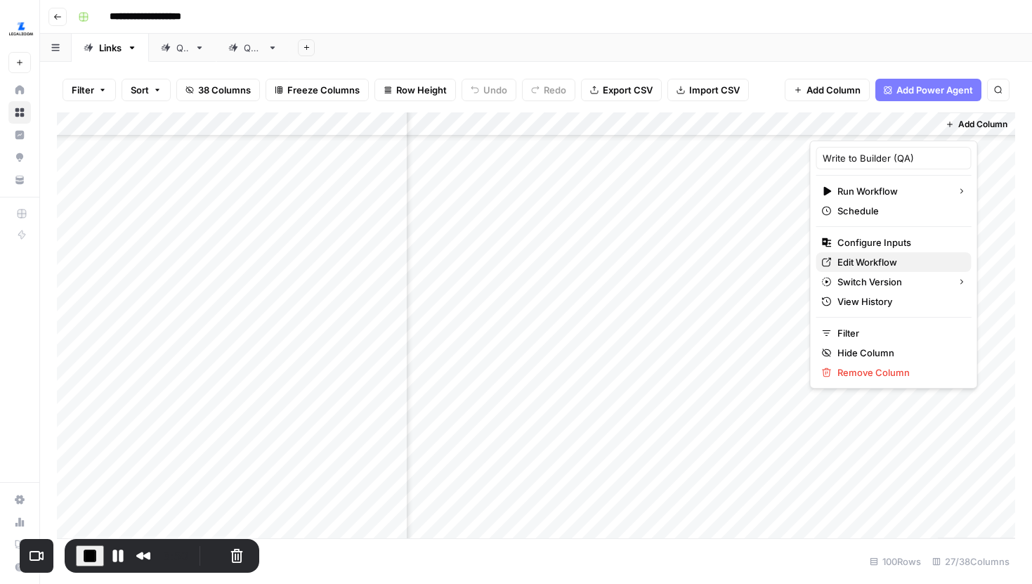
click at [854, 262] on span "Edit Workflow" at bounding box center [898, 262] width 123 height 14
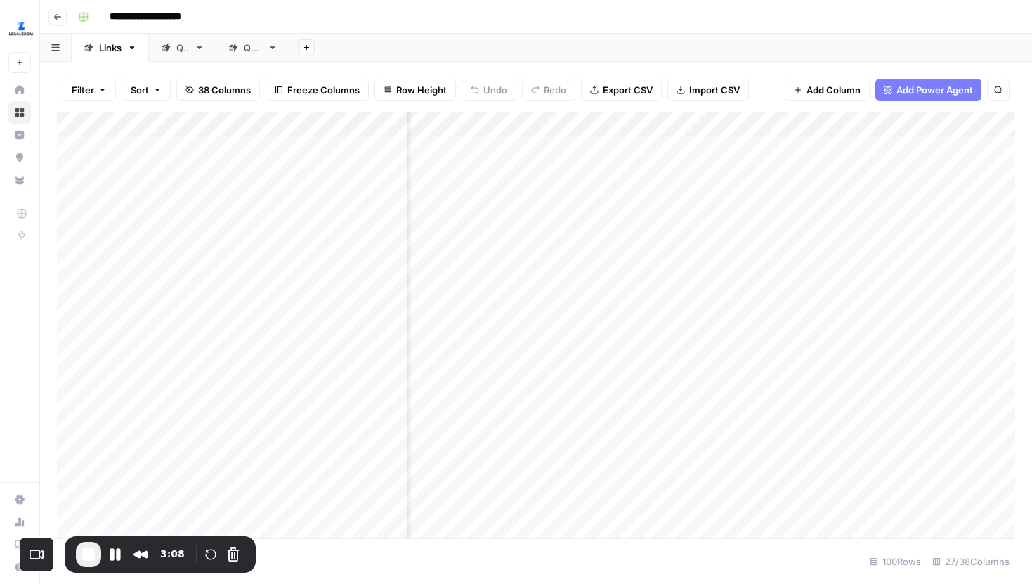
scroll to position [0, 0]
click at [479, 120] on div "Add Column" at bounding box center [536, 325] width 958 height 426
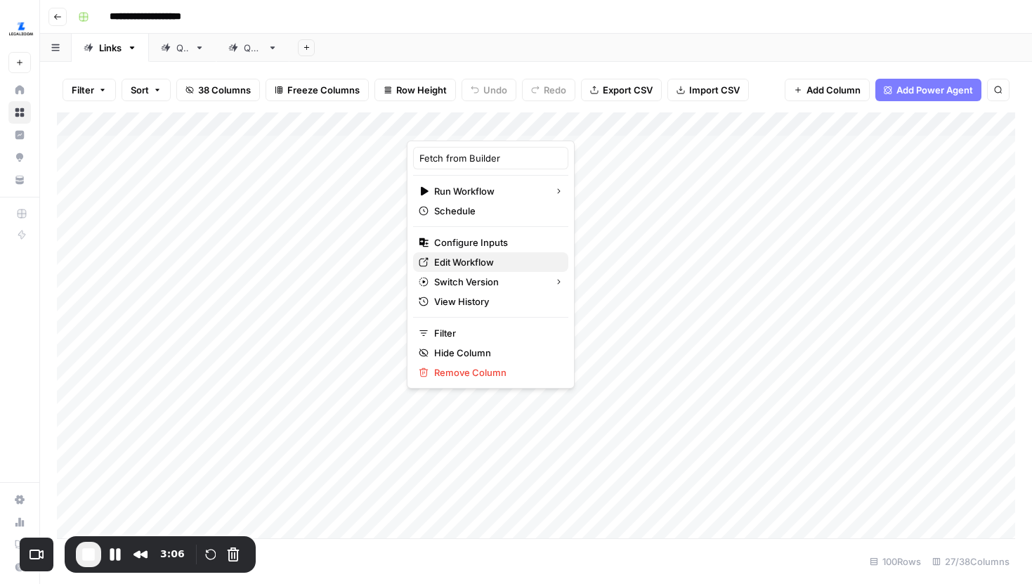
click at [469, 263] on span "Edit Workflow" at bounding box center [495, 262] width 123 height 14
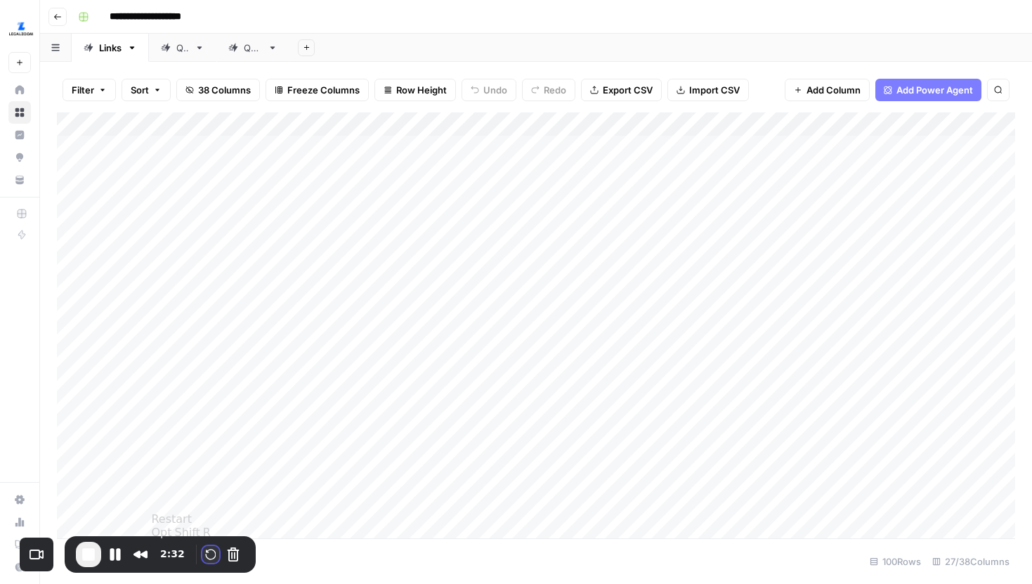
click at [207, 556] on button "Restart Recording" at bounding box center [210, 554] width 17 height 17
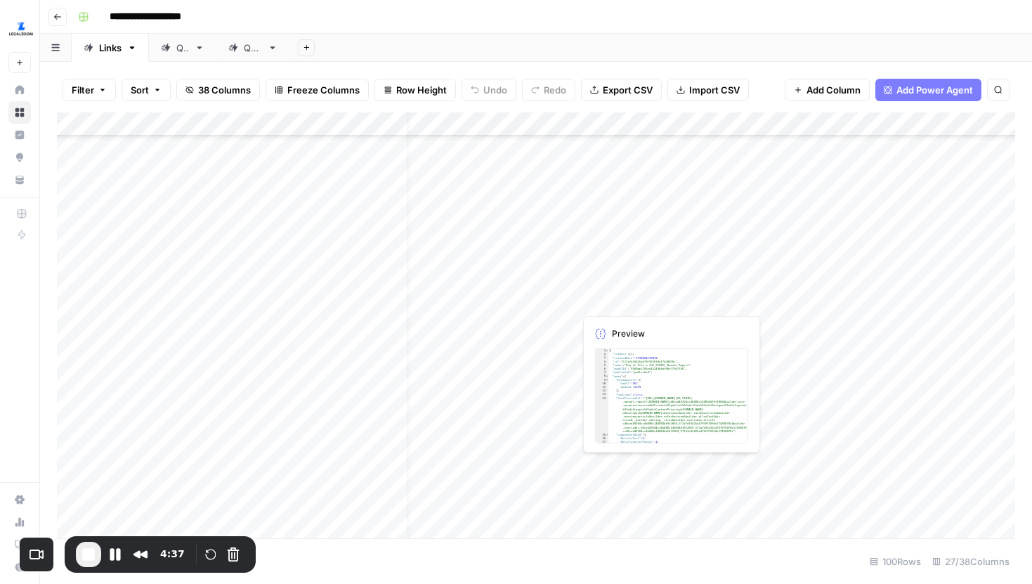
scroll to position [1102, 5]
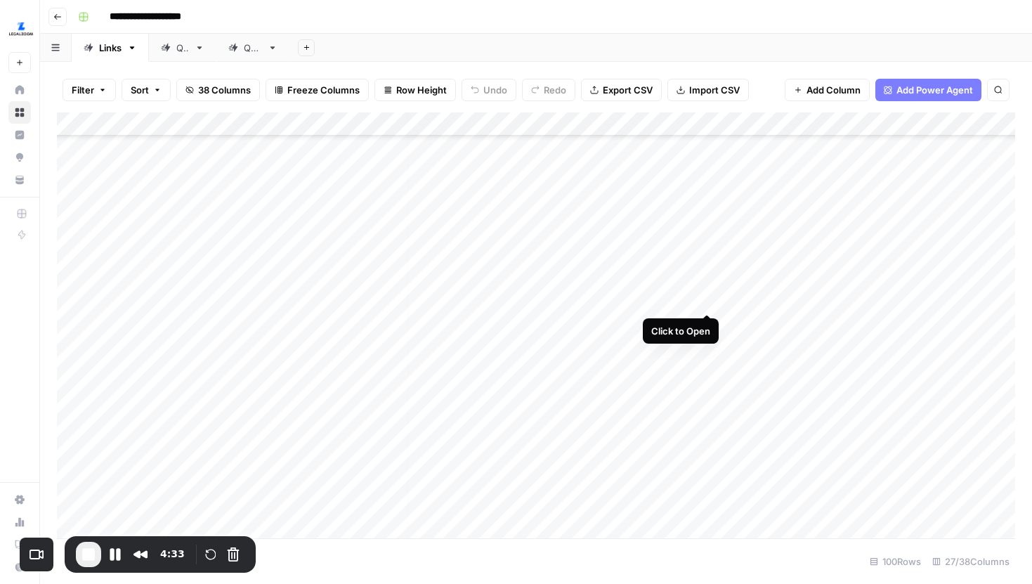
click at [707, 285] on div "Add Column" at bounding box center [536, 325] width 958 height 426
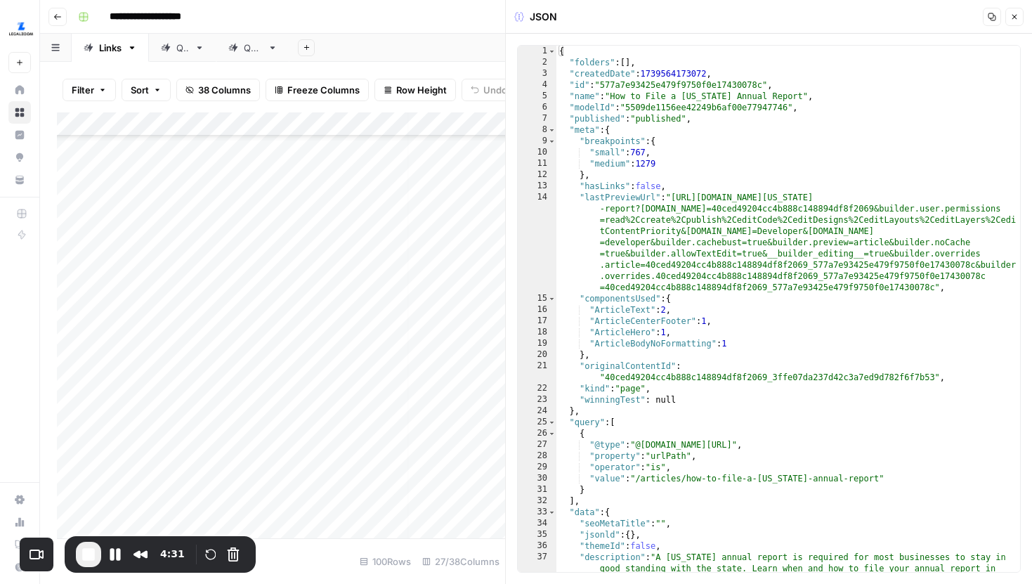
click at [1018, 17] on span "Close" at bounding box center [1018, 17] width 1 height 1
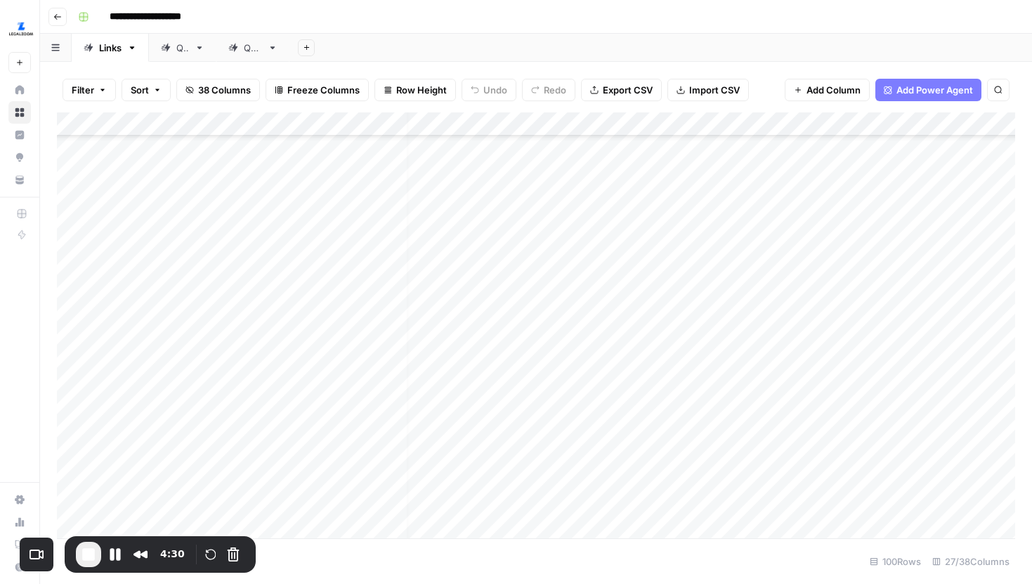
scroll to position [1102, 70]
click at [696, 290] on div "Add Column" at bounding box center [536, 325] width 958 height 426
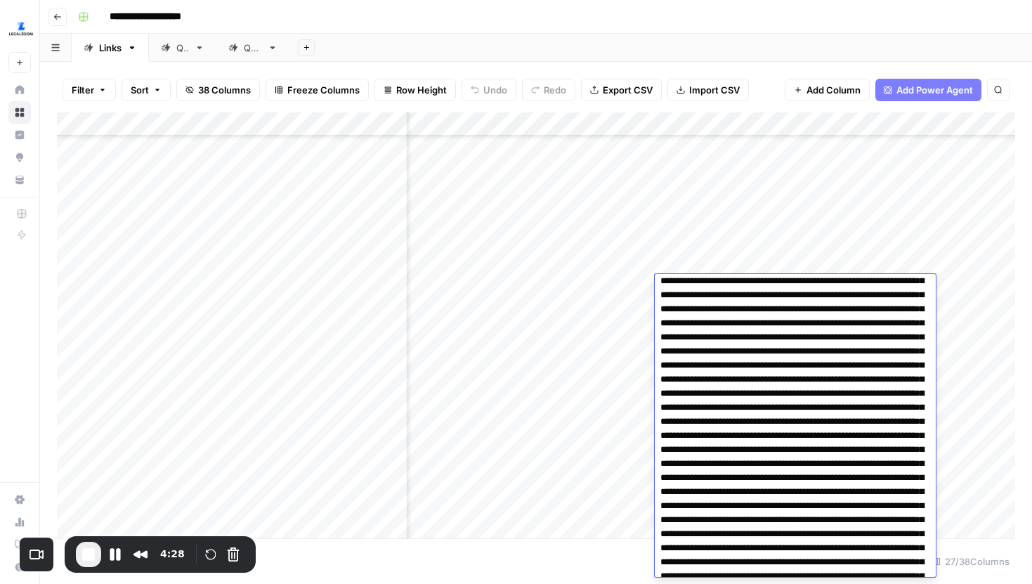
scroll to position [1741, 0]
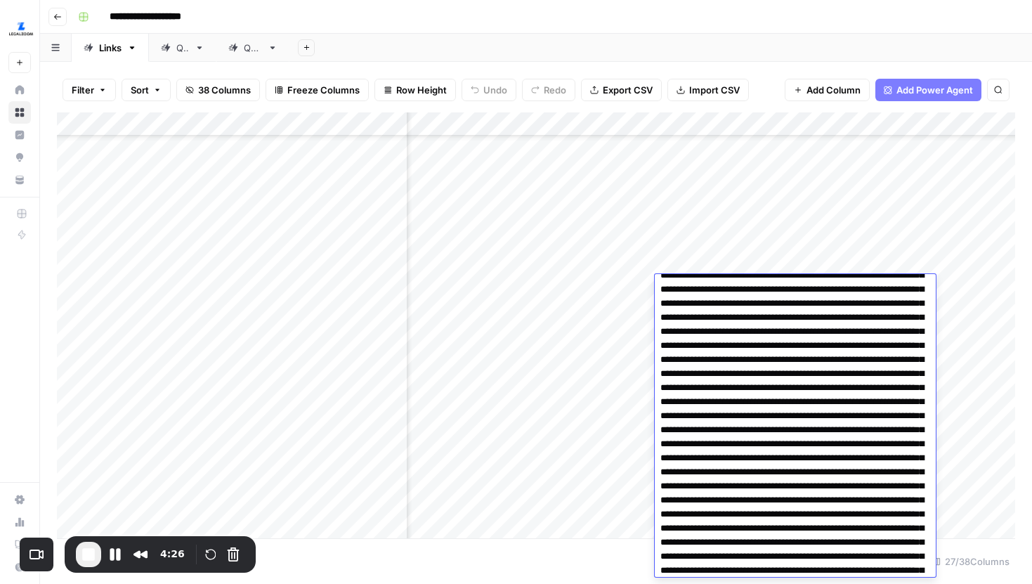
click at [708, 222] on div "Add Column" at bounding box center [536, 325] width 958 height 426
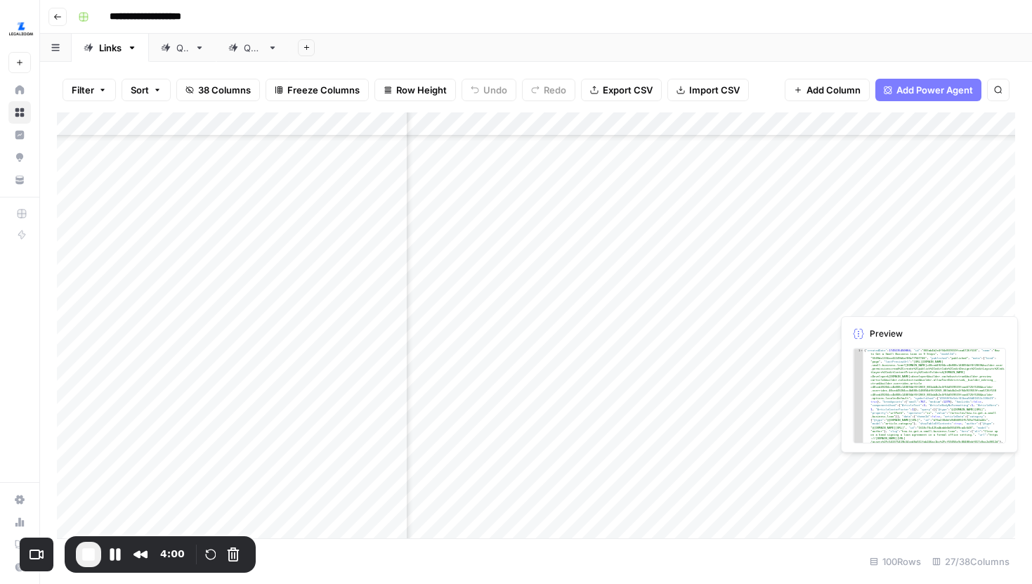
scroll to position [292, 2883]
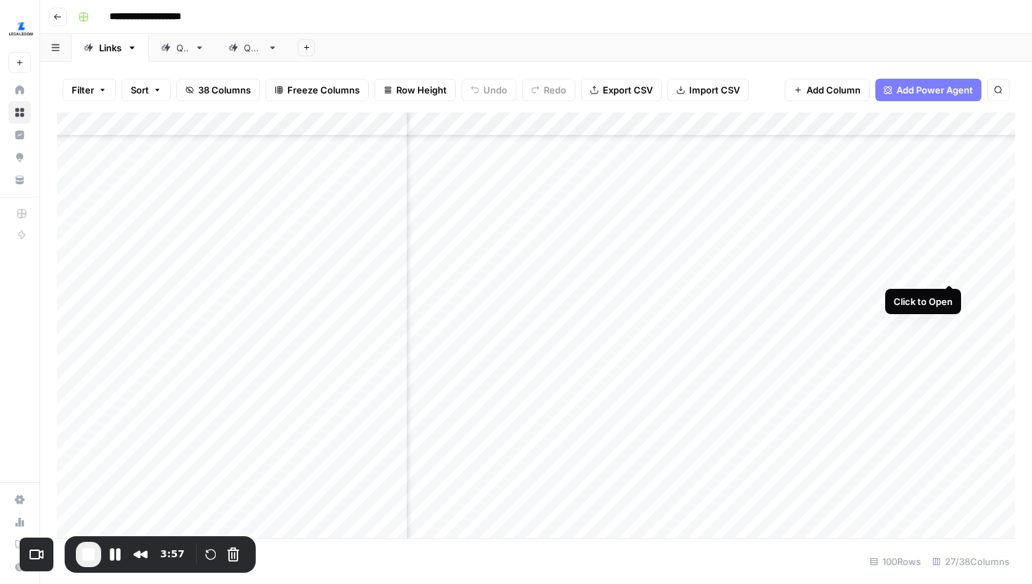
click at [948, 259] on div "Add Column" at bounding box center [536, 325] width 958 height 426
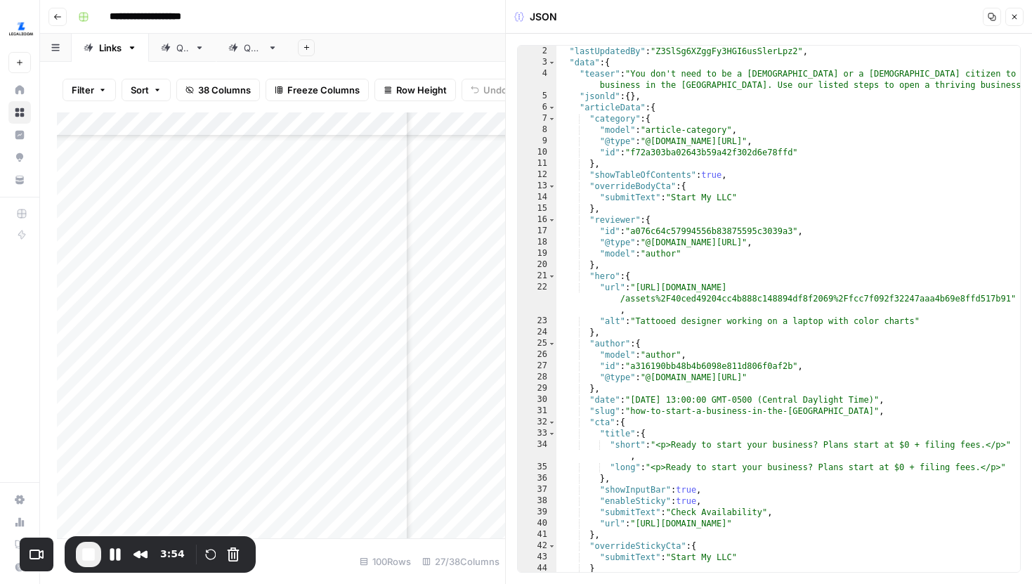
scroll to position [74, 0]
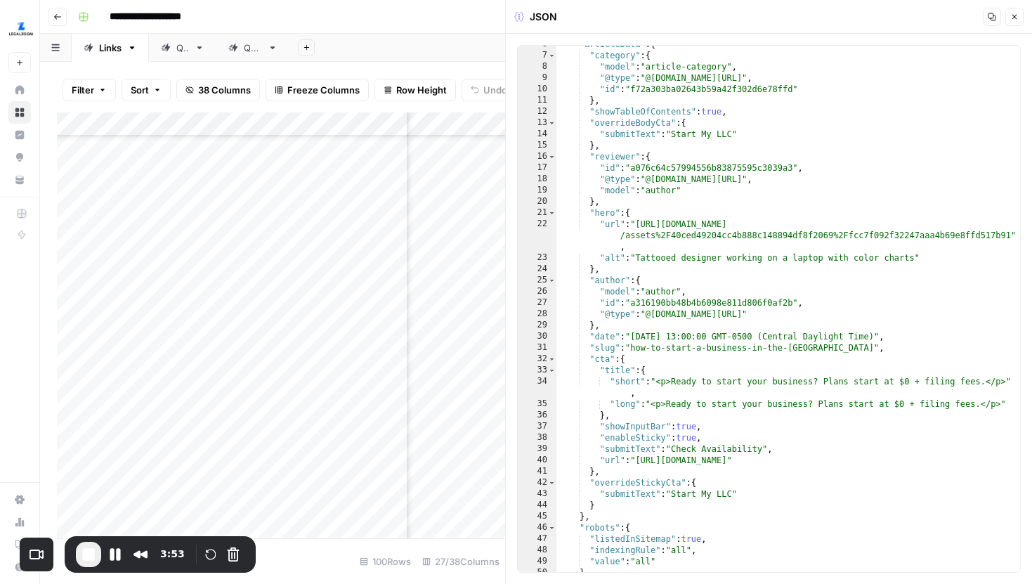
click at [1014, 15] on icon "button" at bounding box center [1014, 17] width 8 height 8
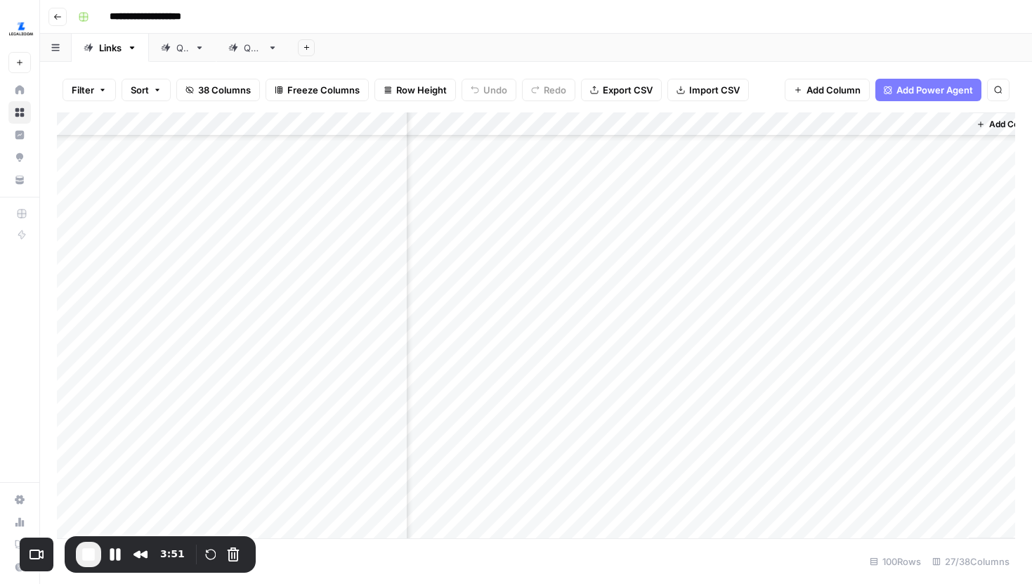
scroll to position [284, 3035]
click at [862, 122] on div "Add Column" at bounding box center [536, 325] width 958 height 426
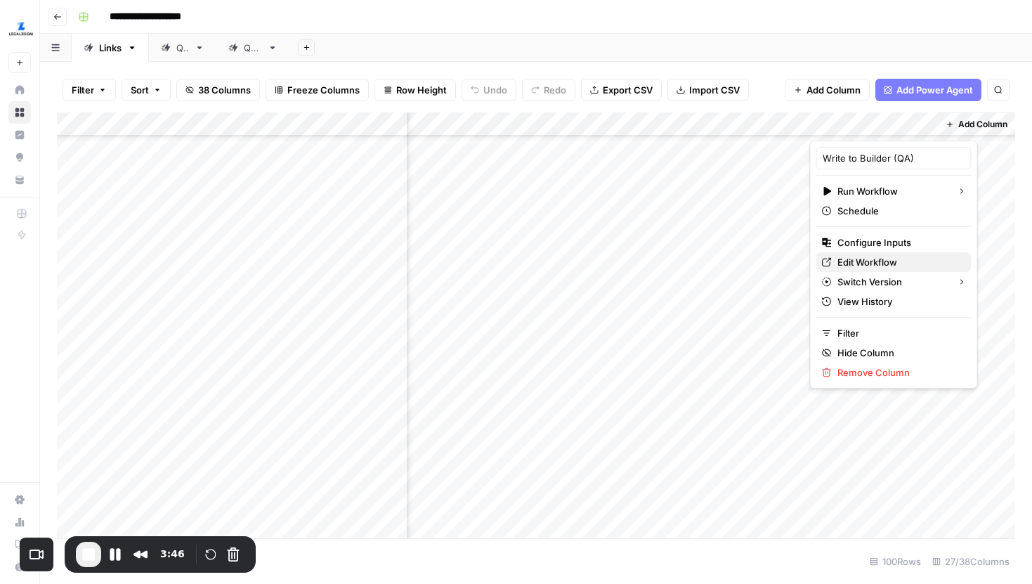
click at [864, 254] on link "Edit Workflow" at bounding box center [893, 262] width 155 height 20
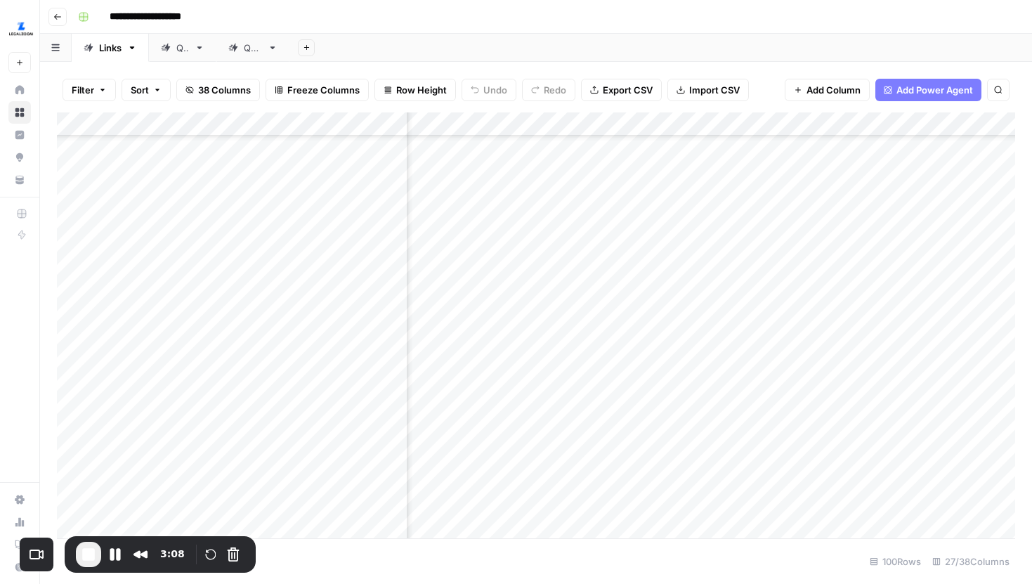
scroll to position [284, 0]
click at [488, 125] on div "Add Column" at bounding box center [536, 325] width 958 height 426
click at [508, 122] on div "Add Column" at bounding box center [536, 325] width 958 height 426
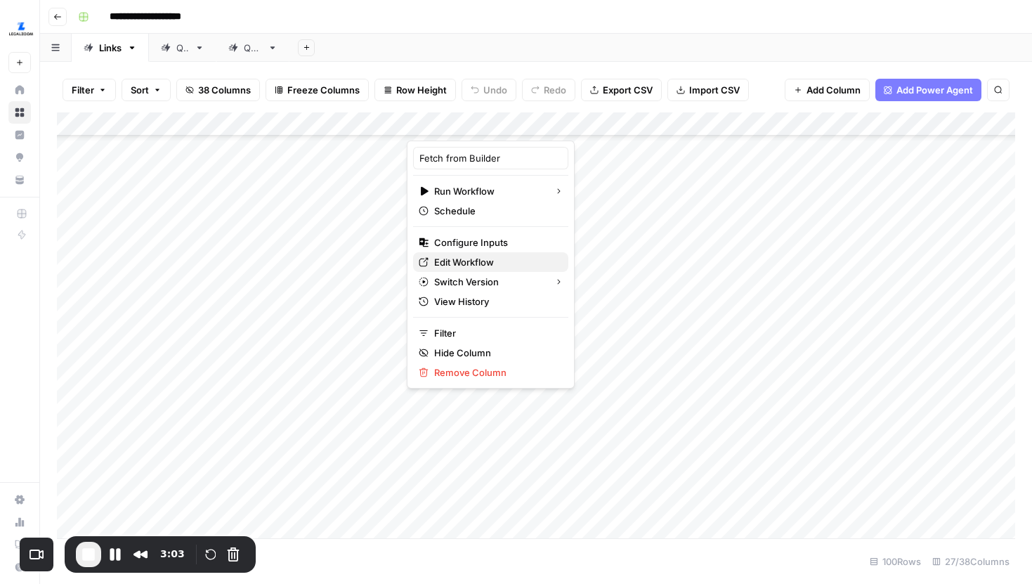
click at [472, 258] on span "Edit Workflow" at bounding box center [495, 262] width 123 height 14
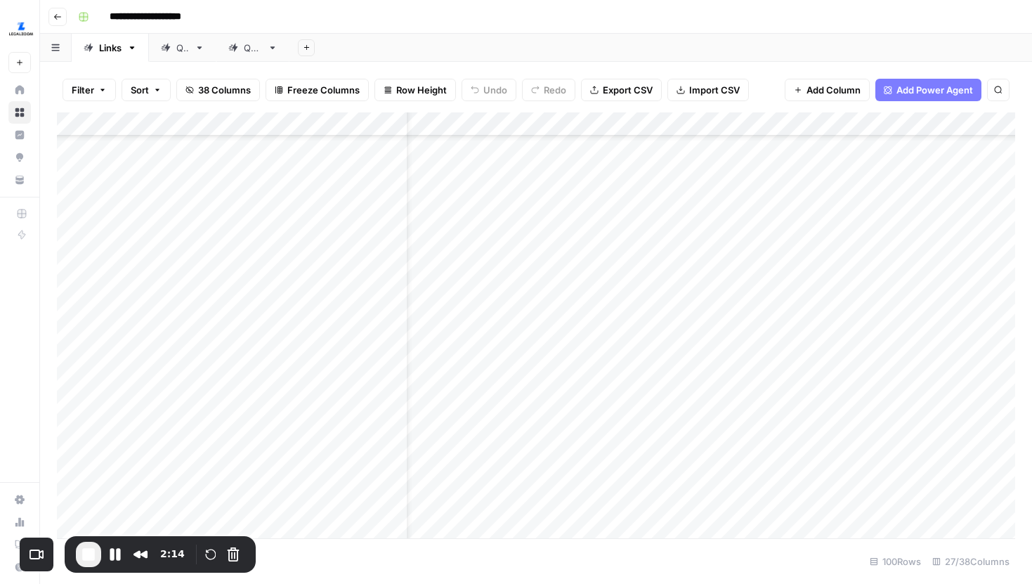
scroll to position [1246, 44]
click at [90, 551] on span "End Recording" at bounding box center [88, 554] width 17 height 17
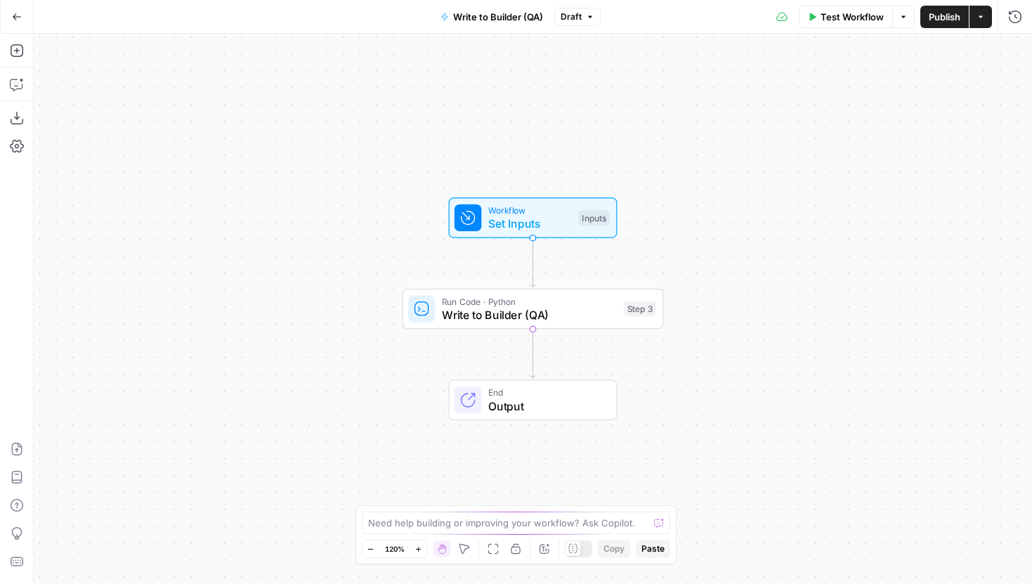
click at [471, 309] on span "Write to Builder (QA)" at bounding box center [530, 314] width 176 height 17
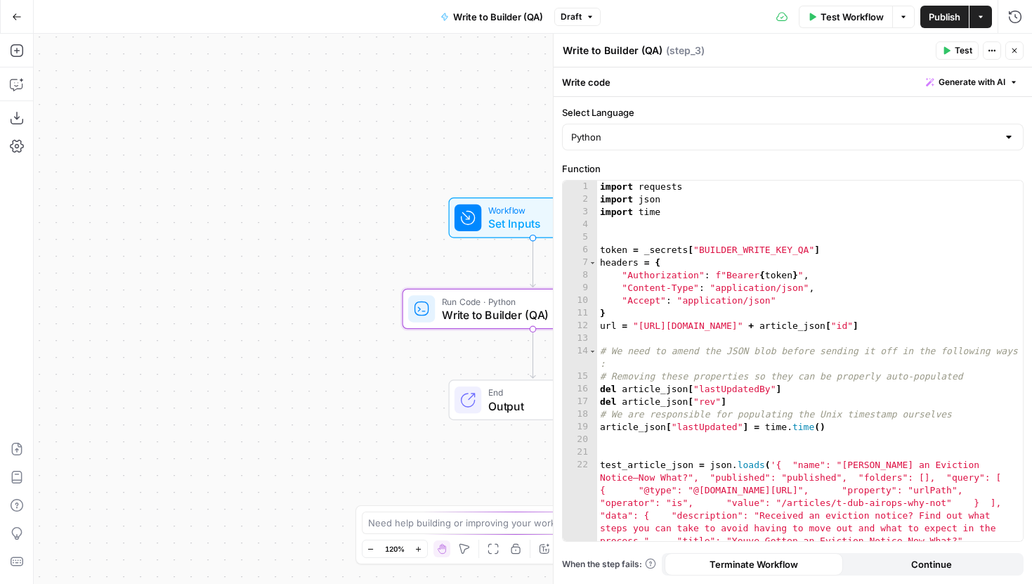
drag, startPoint x: 374, startPoint y: 337, endPoint x: 254, endPoint y: 294, distance: 127.1
click at [254, 294] on div "Workflow Set Inputs Inputs Run Code · Python Write to Builder (QA) Step 3 End O…" at bounding box center [533, 309] width 998 height 550
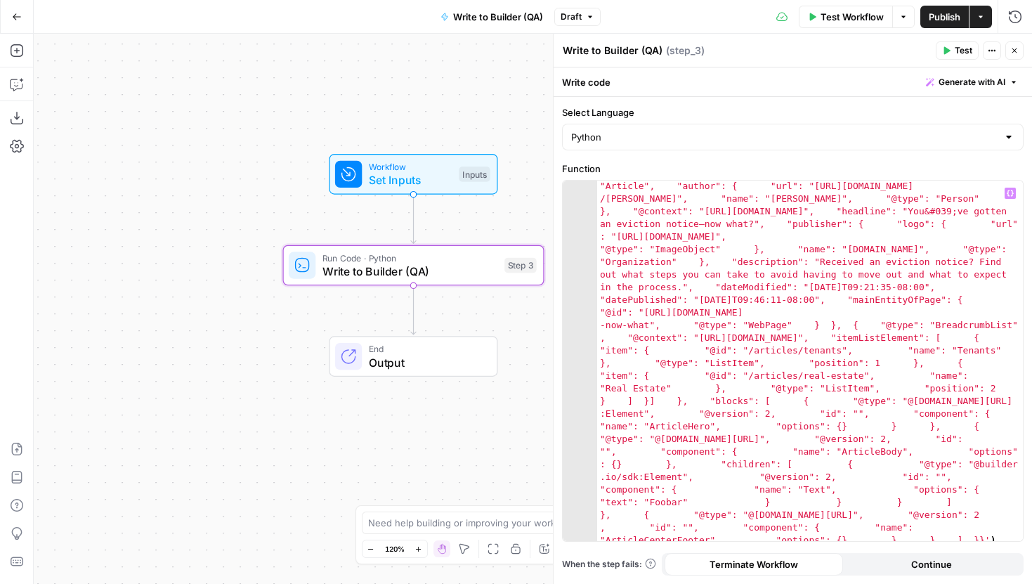
scroll to position [527, 0]
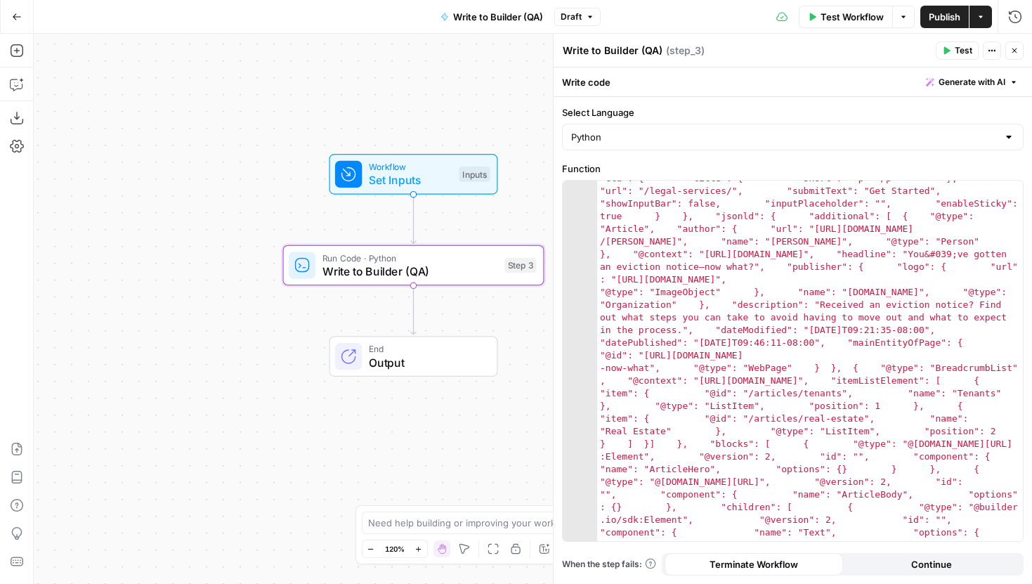
click at [1018, 55] on button "Close" at bounding box center [1014, 50] width 18 height 18
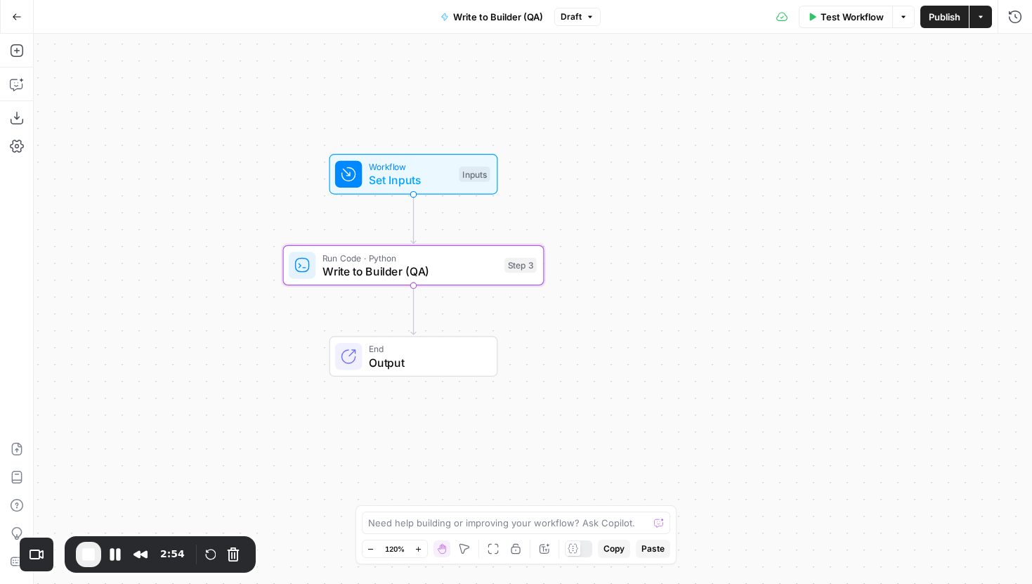
click at [451, 275] on span "Write to Builder (QA)" at bounding box center [410, 271] width 176 height 17
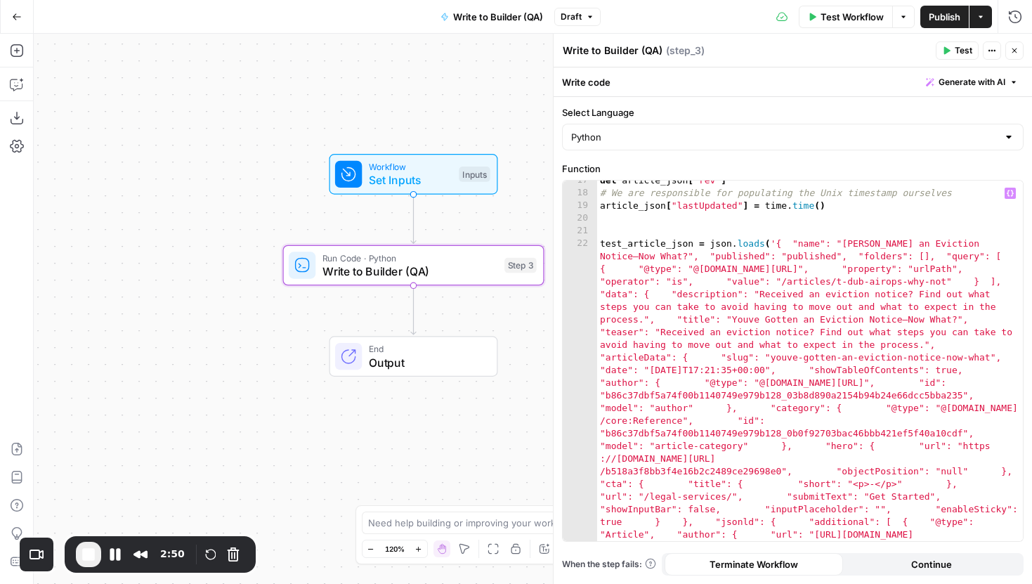
scroll to position [221, 0]
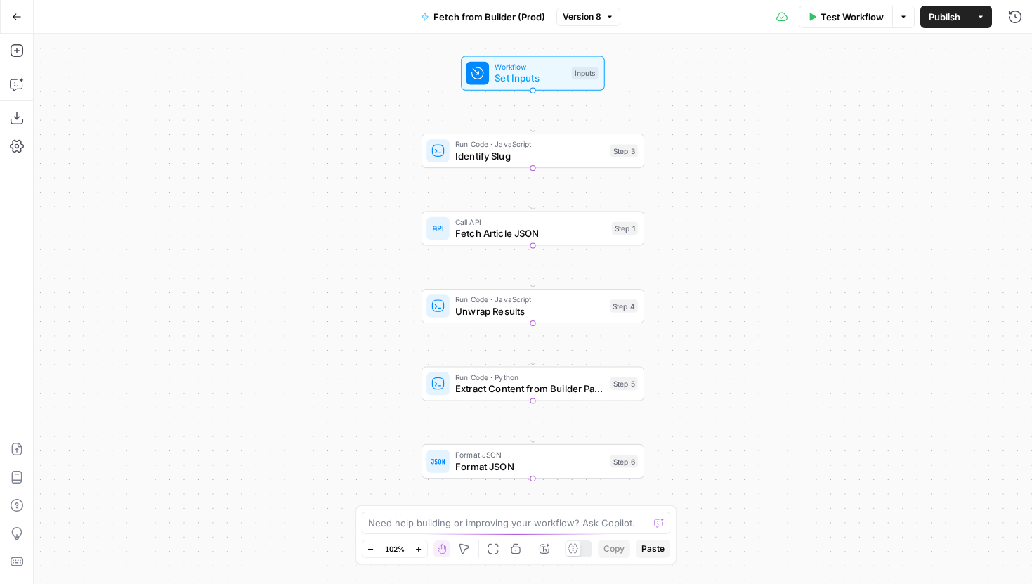
drag, startPoint x: 367, startPoint y: 224, endPoint x: 334, endPoint y: 207, distance: 36.5
click at [334, 207] on div "Workflow Set Inputs Inputs Run Code · JavaScript Identify Slug Step 3 Call API …" at bounding box center [533, 309] width 998 height 550
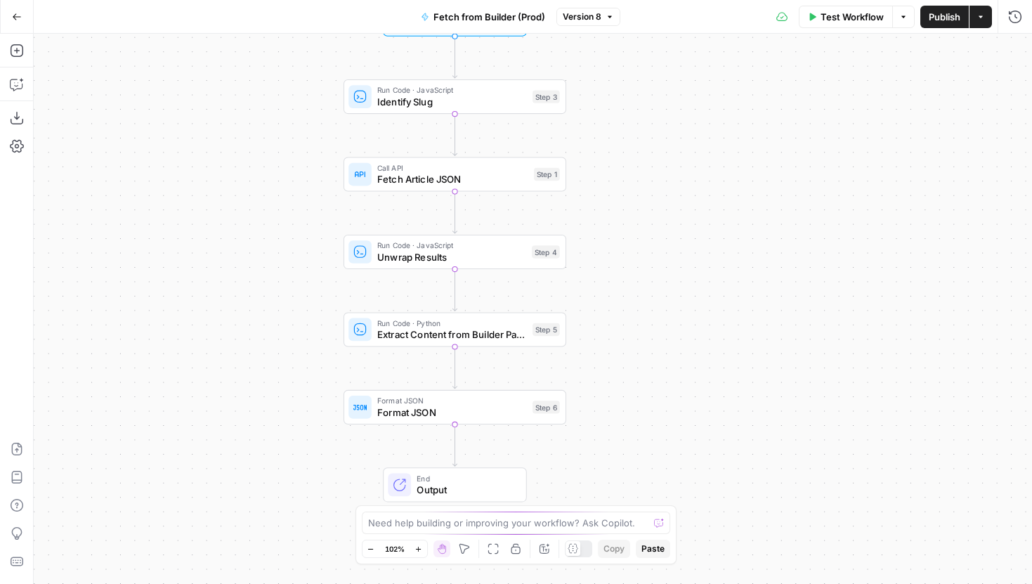
drag, startPoint x: 338, startPoint y: 310, endPoint x: 274, endPoint y: 256, distance: 83.7
click at [274, 256] on div "Workflow Set Inputs Inputs Run Code · JavaScript Identify Slug Step 3 Call API …" at bounding box center [533, 309] width 998 height 550
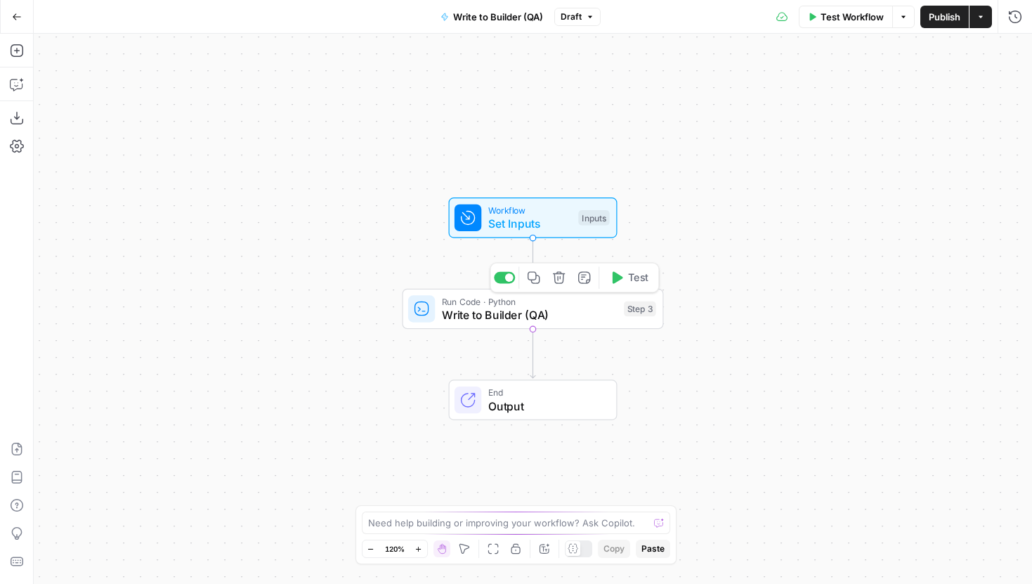
click at [483, 318] on span "Write to Builder (QA)" at bounding box center [530, 314] width 176 height 17
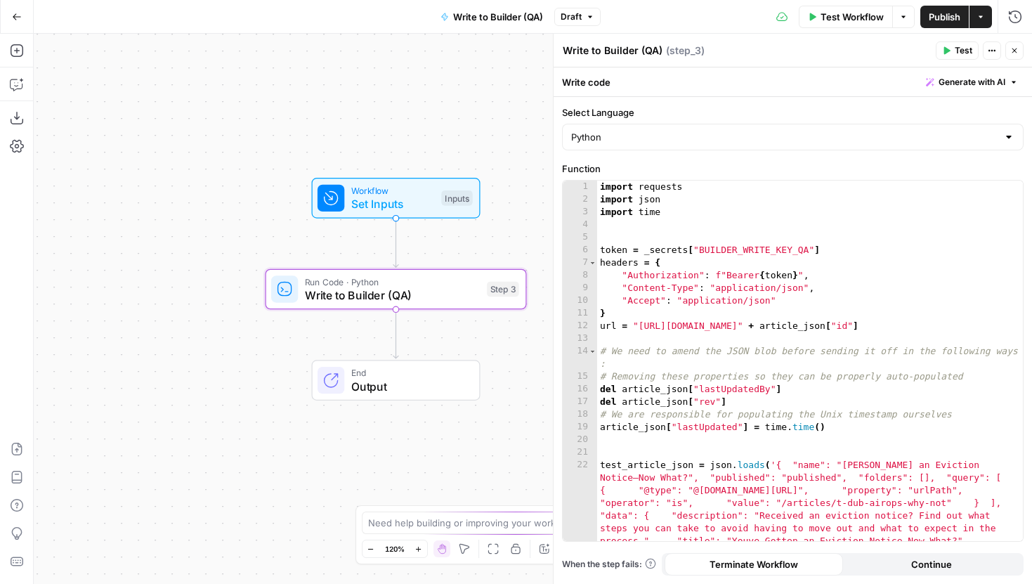
drag, startPoint x: 326, startPoint y: 348, endPoint x: 177, endPoint y: 327, distance: 150.3
click at [177, 327] on div "Workflow Set Inputs Inputs Run Code · Python Write to Builder (QA) Step 3 End O…" at bounding box center [533, 309] width 998 height 550
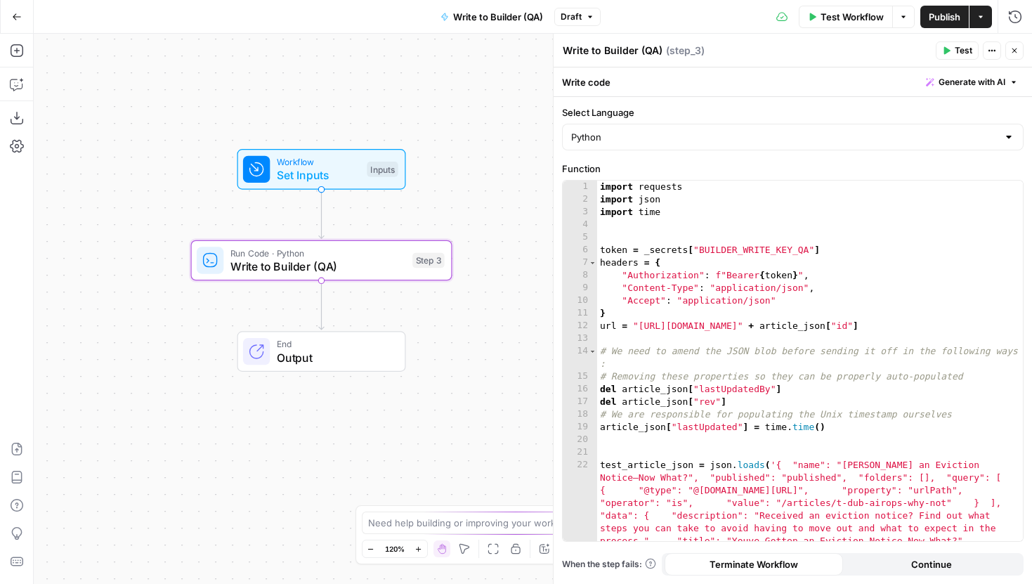
drag, startPoint x: 230, startPoint y: 407, endPoint x: 166, endPoint y: 379, distance: 69.8
click at [166, 379] on div "Workflow Set Inputs Inputs Run Code · Python Write to Builder (QA) Step 3 End O…" at bounding box center [533, 309] width 998 height 550
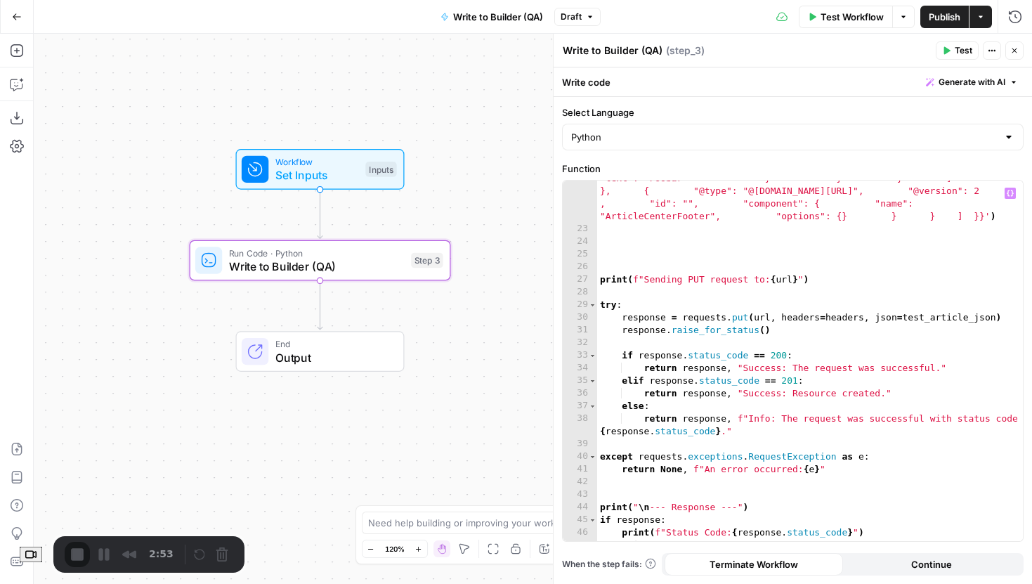
scroll to position [898, 0]
